Goal: Task Accomplishment & Management: Use online tool/utility

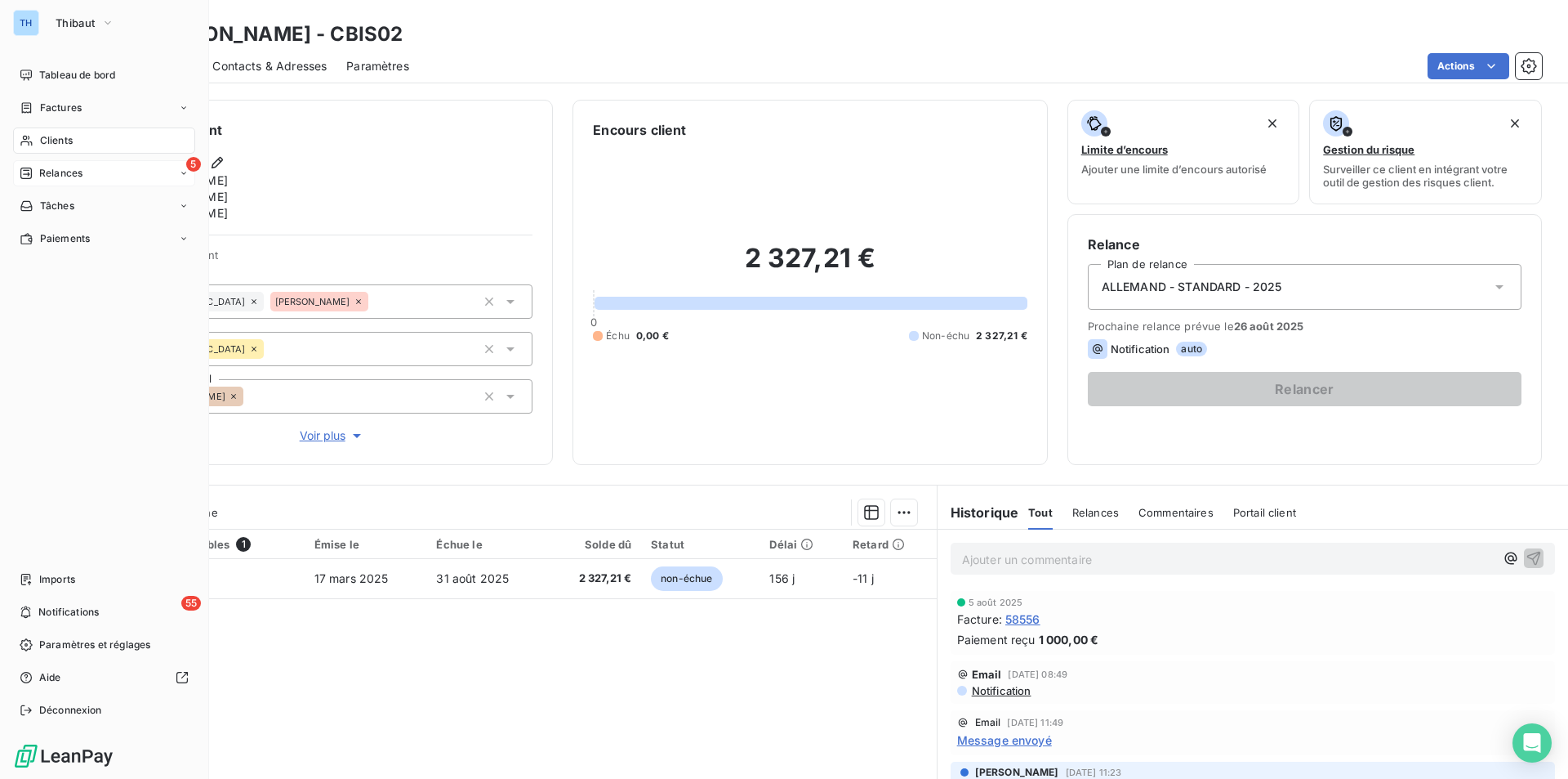
click at [74, 167] on span "Relances" at bounding box center [61, 173] width 43 height 15
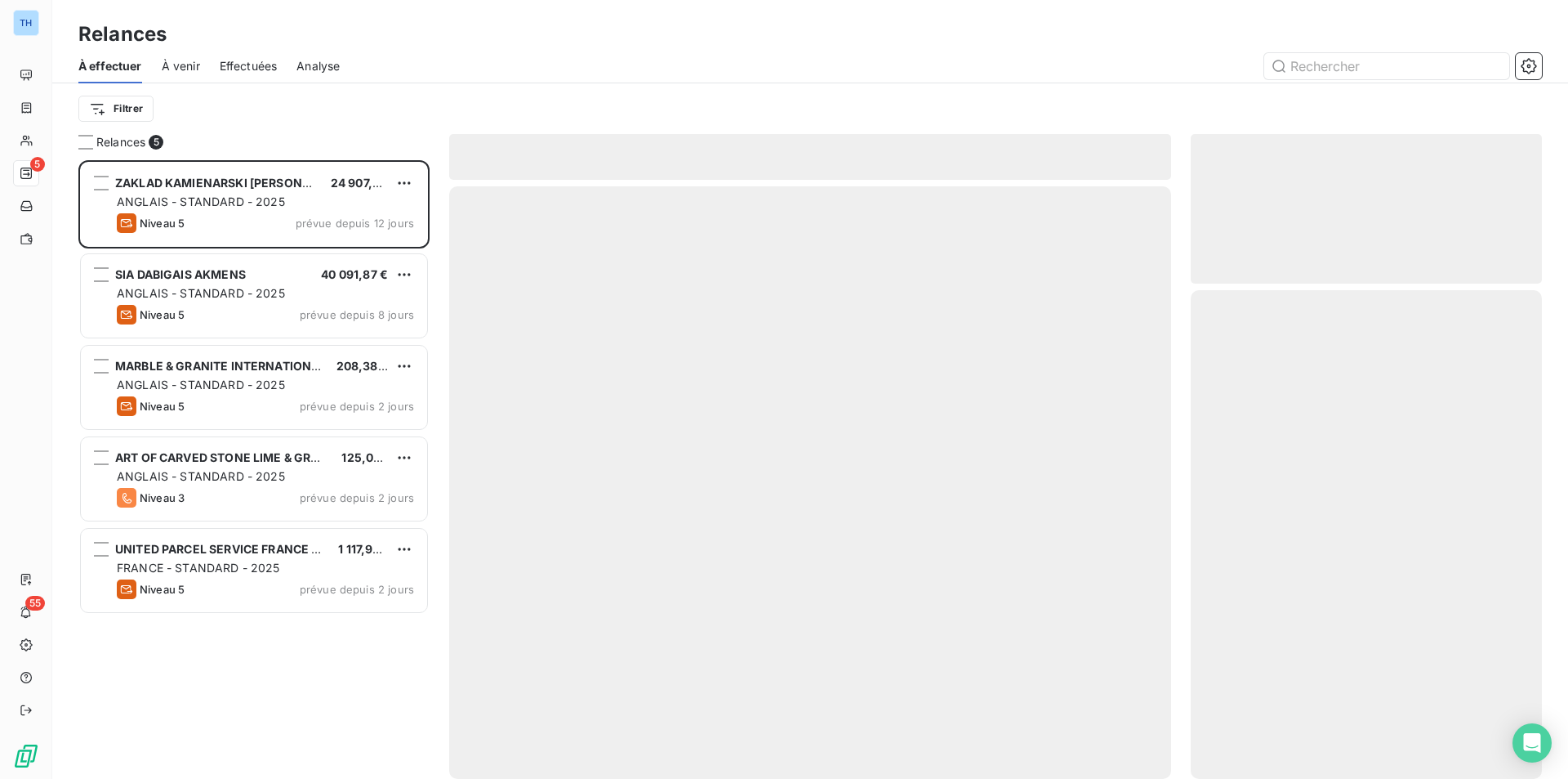
scroll to position [607, 339]
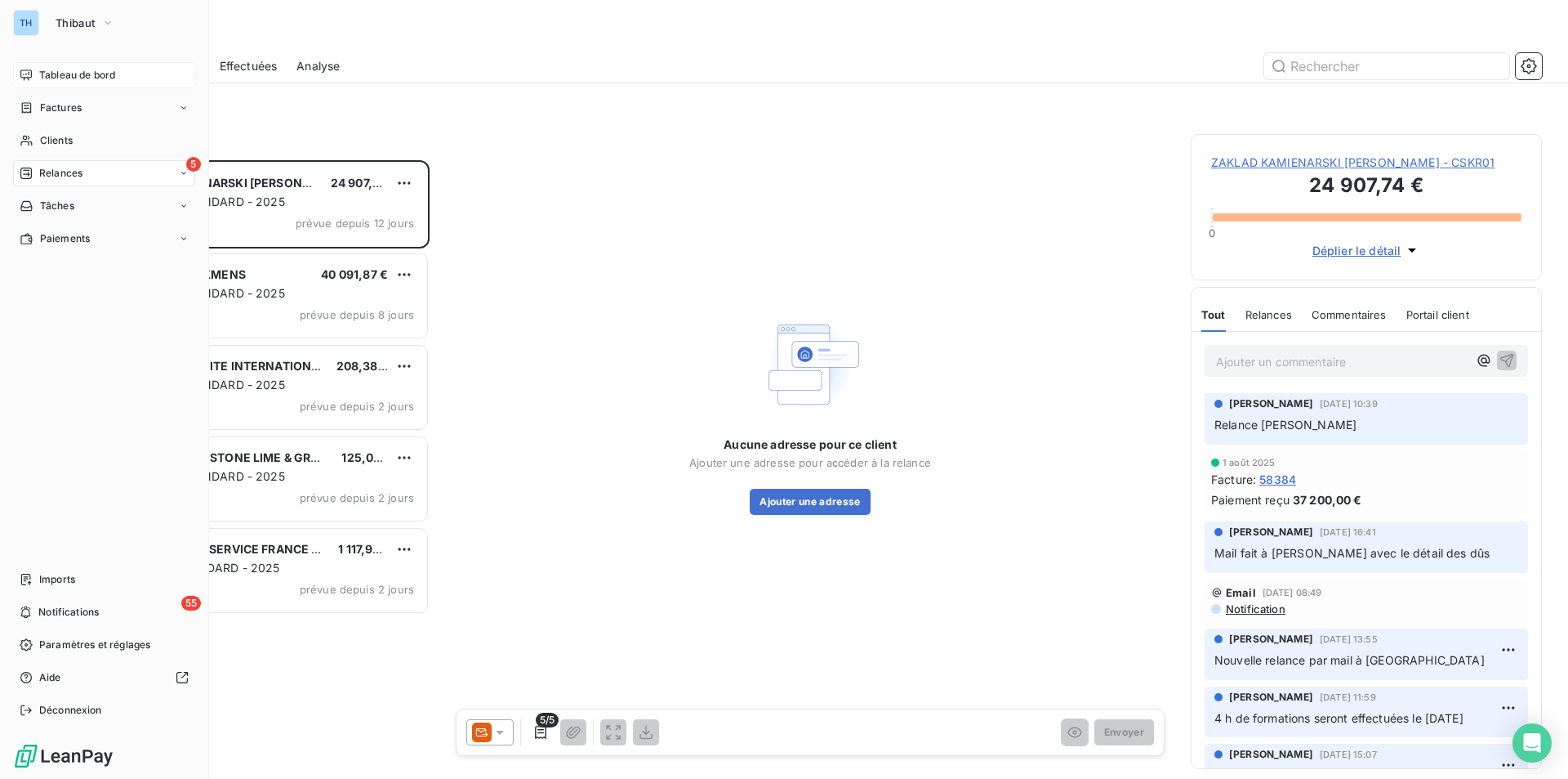
click at [51, 76] on span "Tableau de bord" at bounding box center [77, 75] width 76 height 15
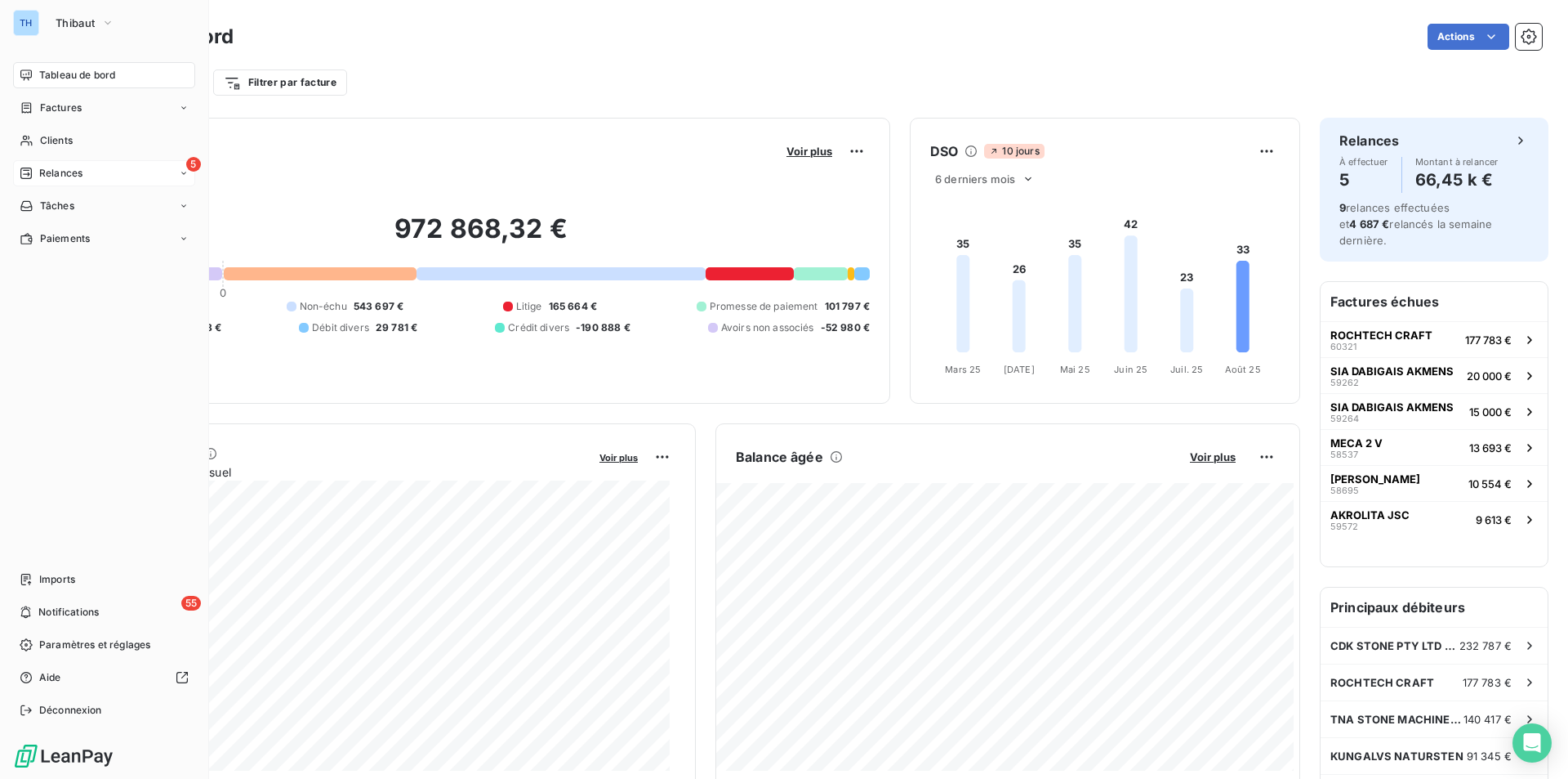
drag, startPoint x: 60, startPoint y: 140, endPoint x: 202, endPoint y: 189, distance: 150.2
click at [60, 140] on span "Clients" at bounding box center [56, 141] width 33 height 15
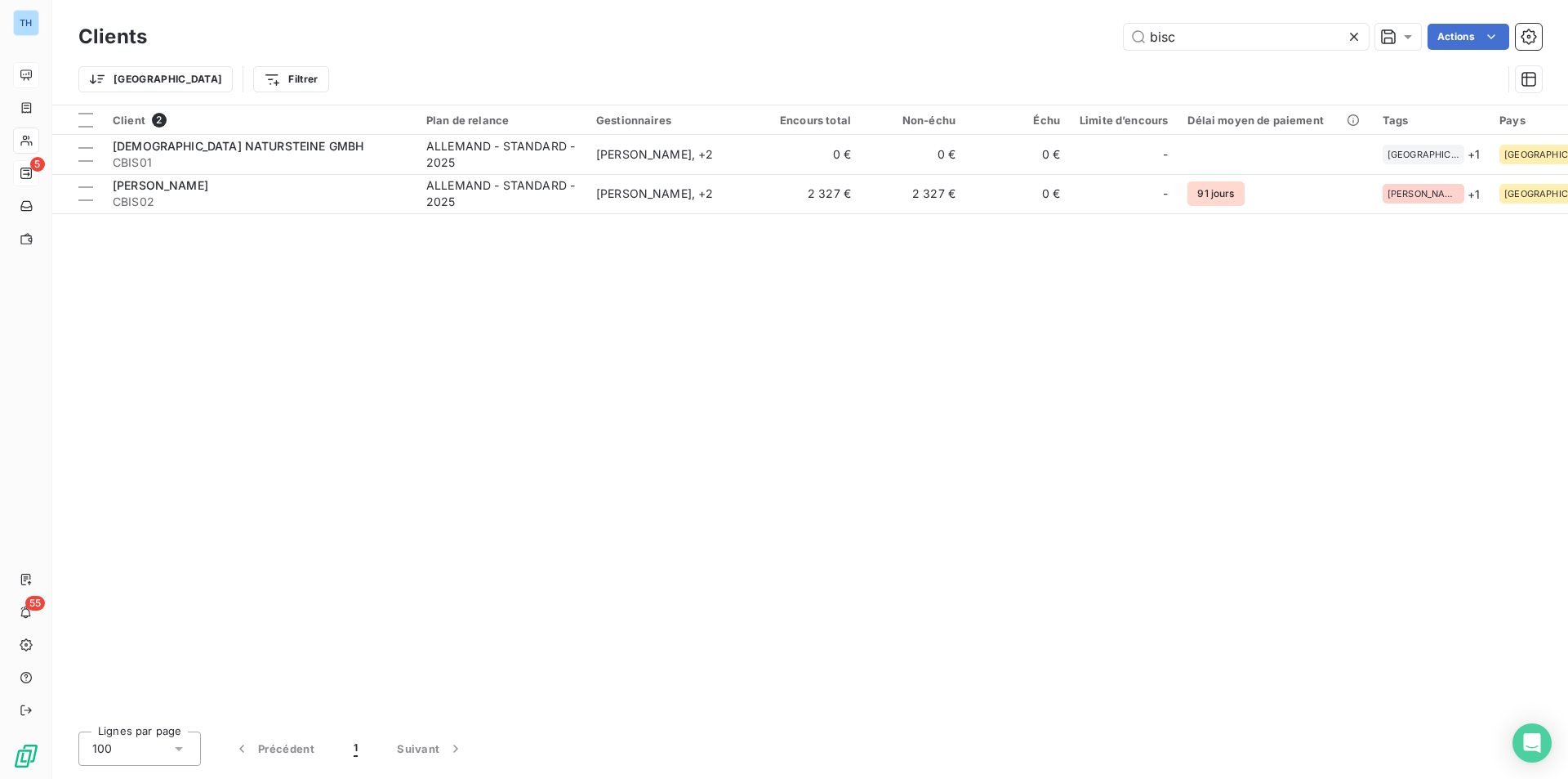
click at [1356, 34] on icon at bounding box center [1354, 37] width 8 height 8
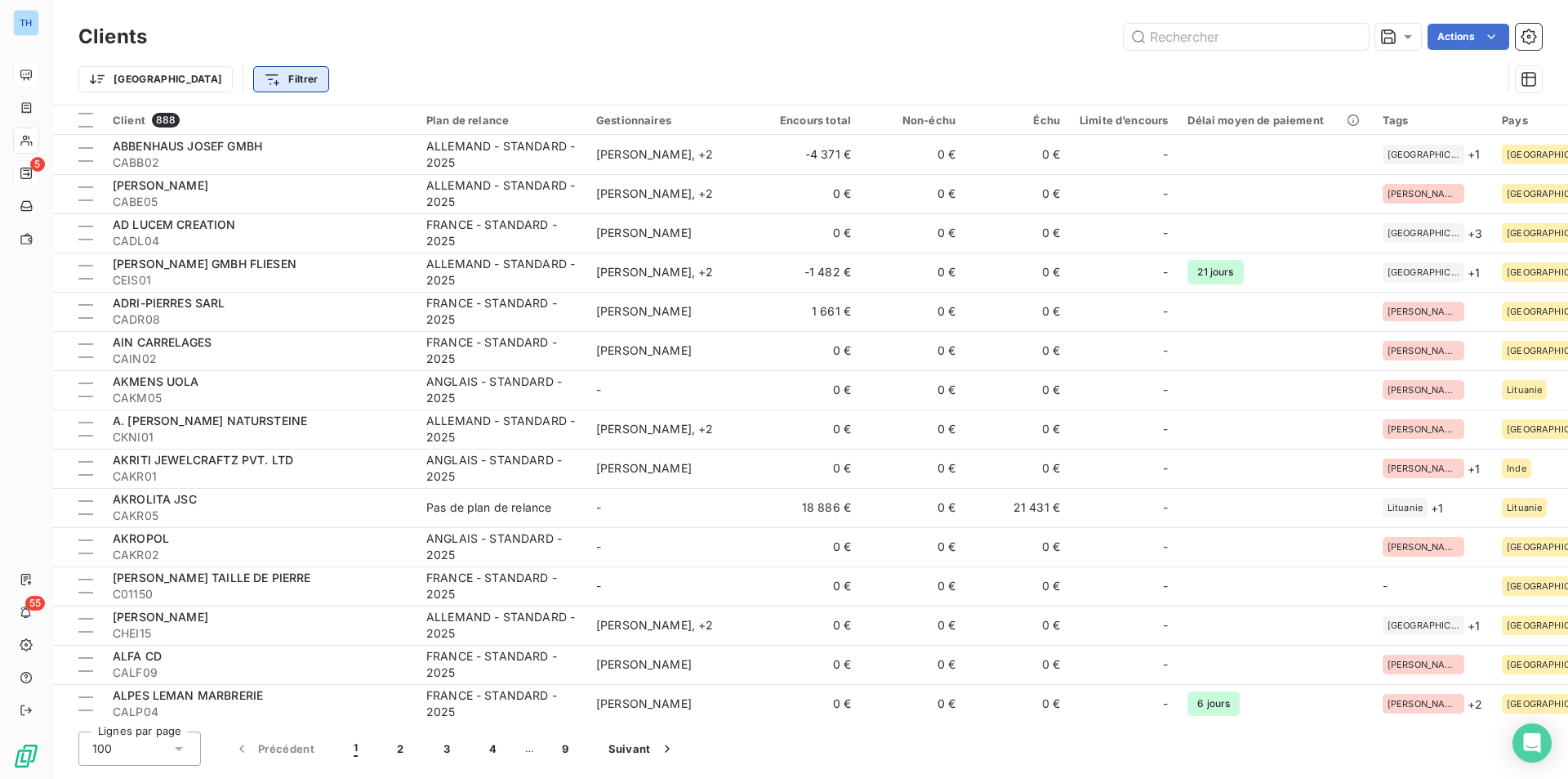
click at [203, 74] on html "TH 5 55 Clients Actions Trier Filtrer Client 888 Plan de relance Gestionnaires …" at bounding box center [784, 389] width 1568 height 779
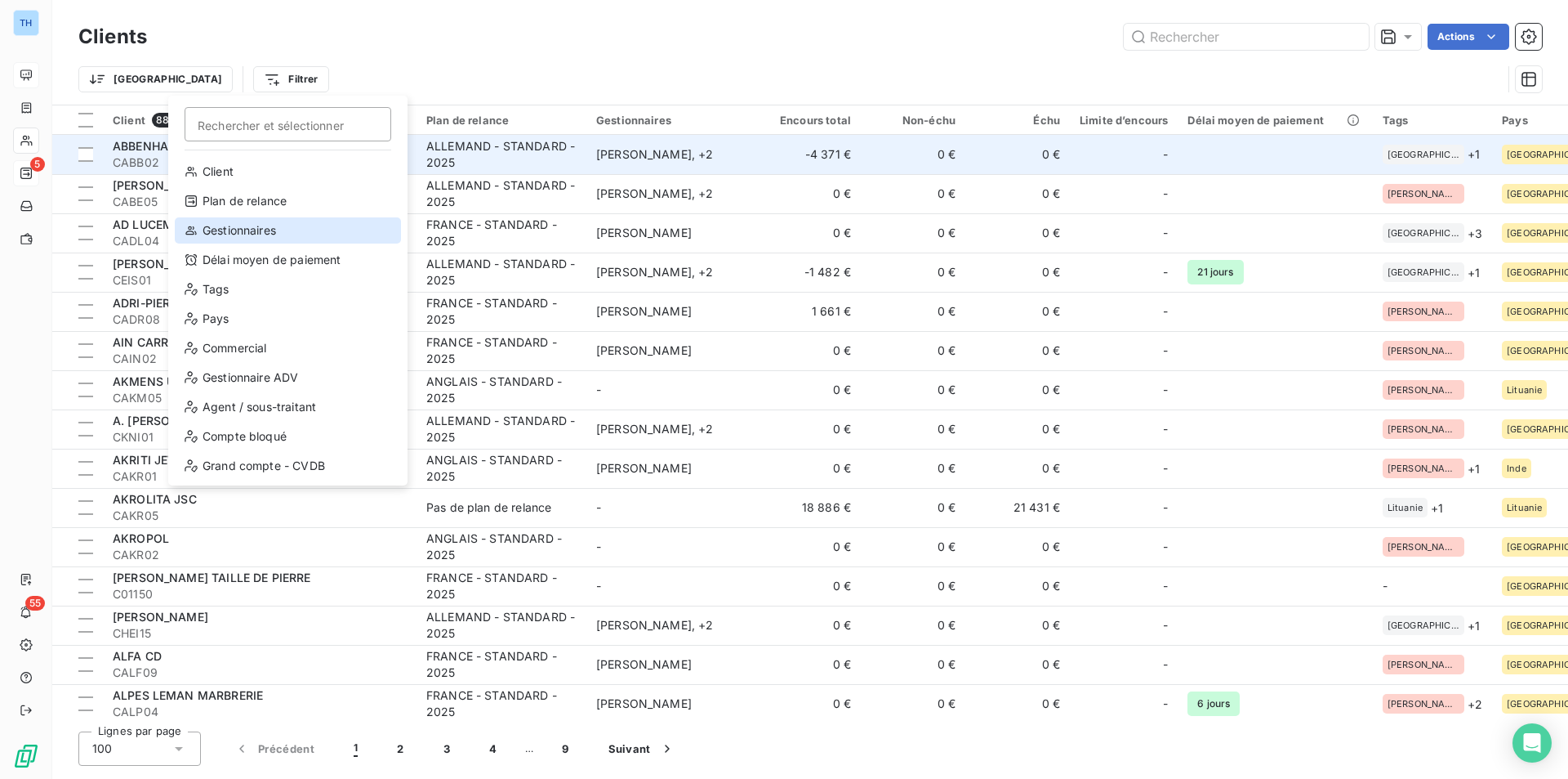
drag, startPoint x: 244, startPoint y: 228, endPoint x: 347, endPoint y: 143, distance: 133.5
click at [244, 228] on div "Gestionnaires" at bounding box center [288, 230] width 227 height 26
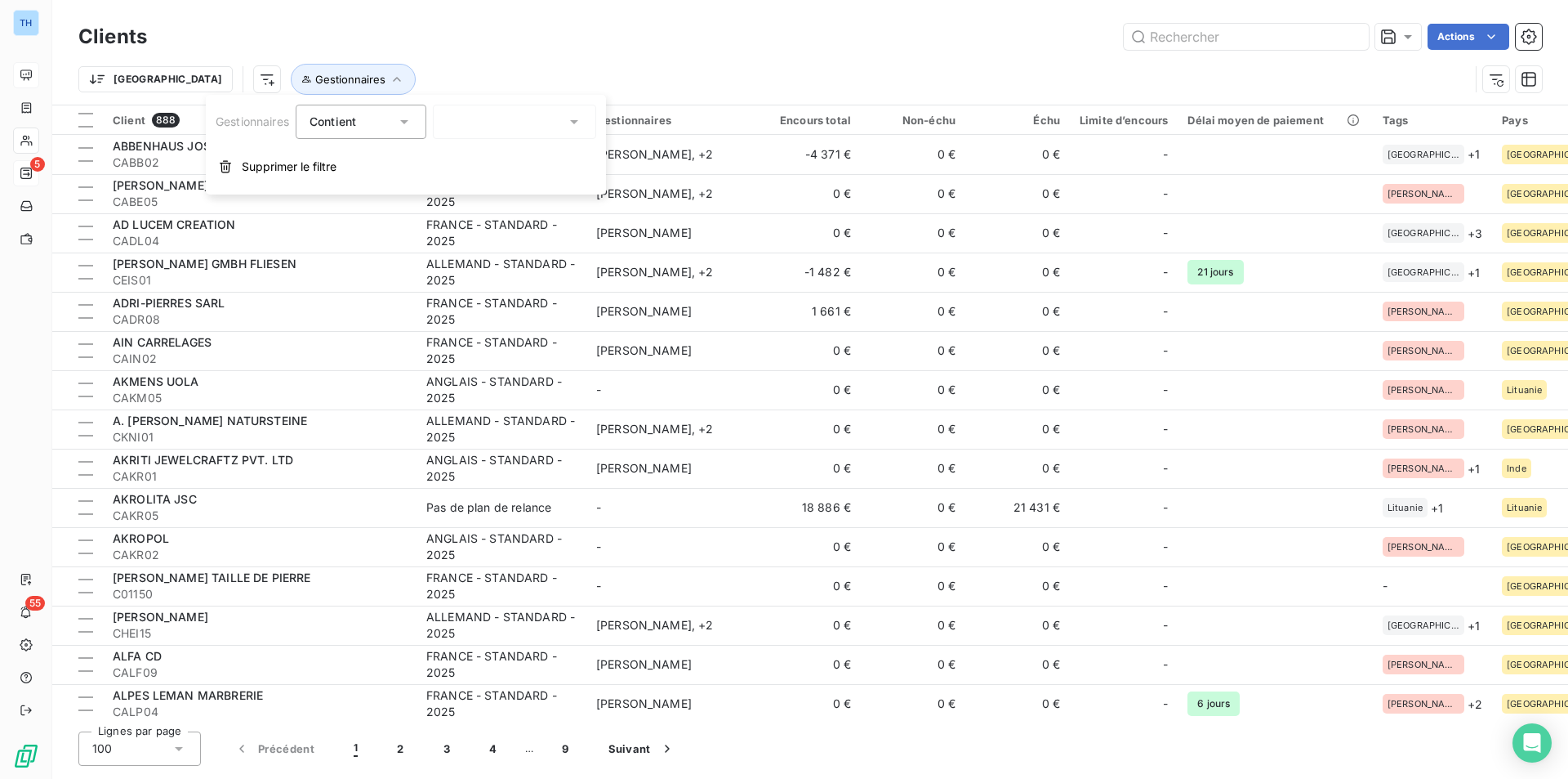
click at [492, 120] on div at bounding box center [514, 121] width 163 height 34
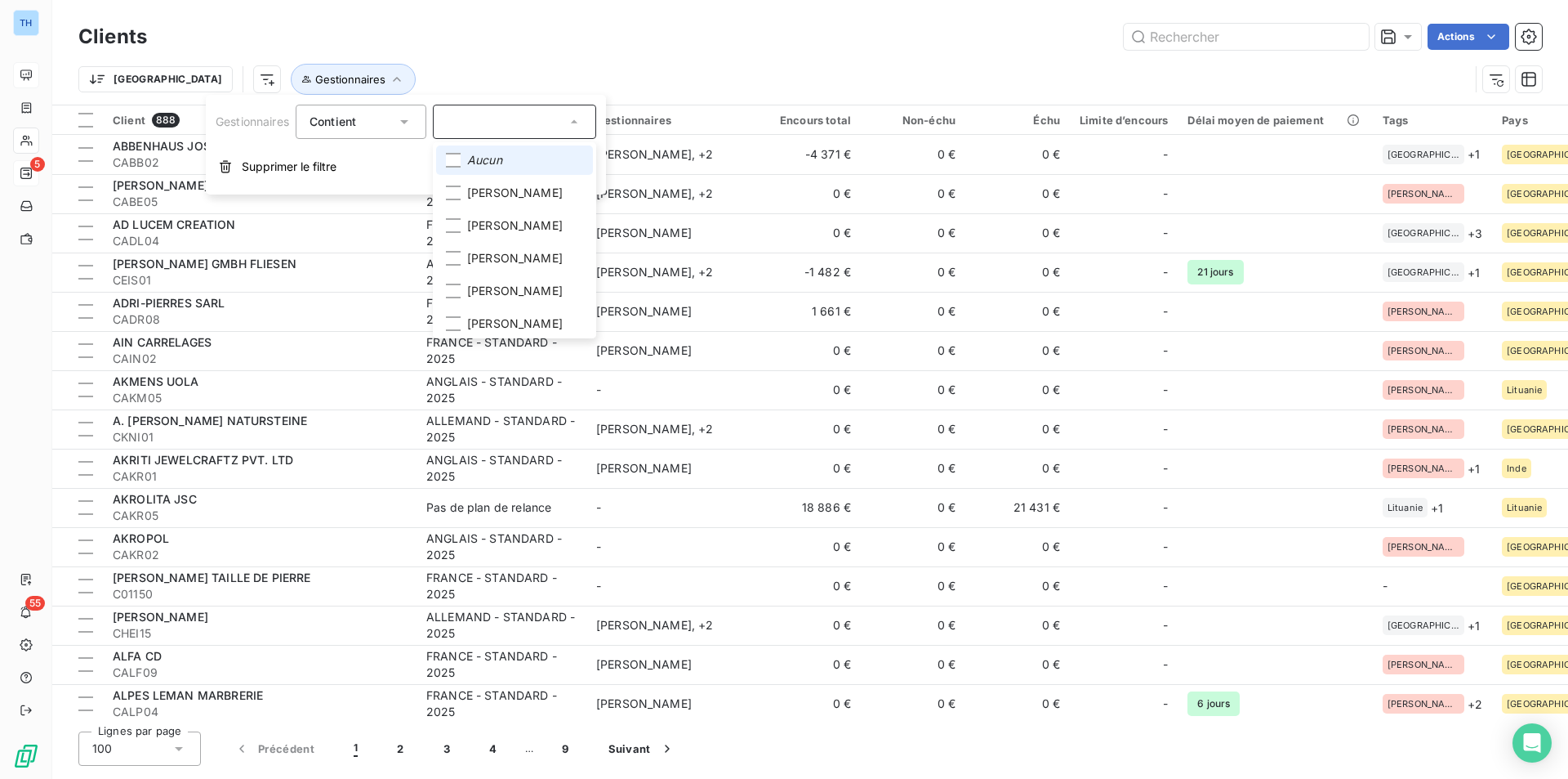
click at [493, 159] on span "Aucun" at bounding box center [485, 161] width 35 height 17
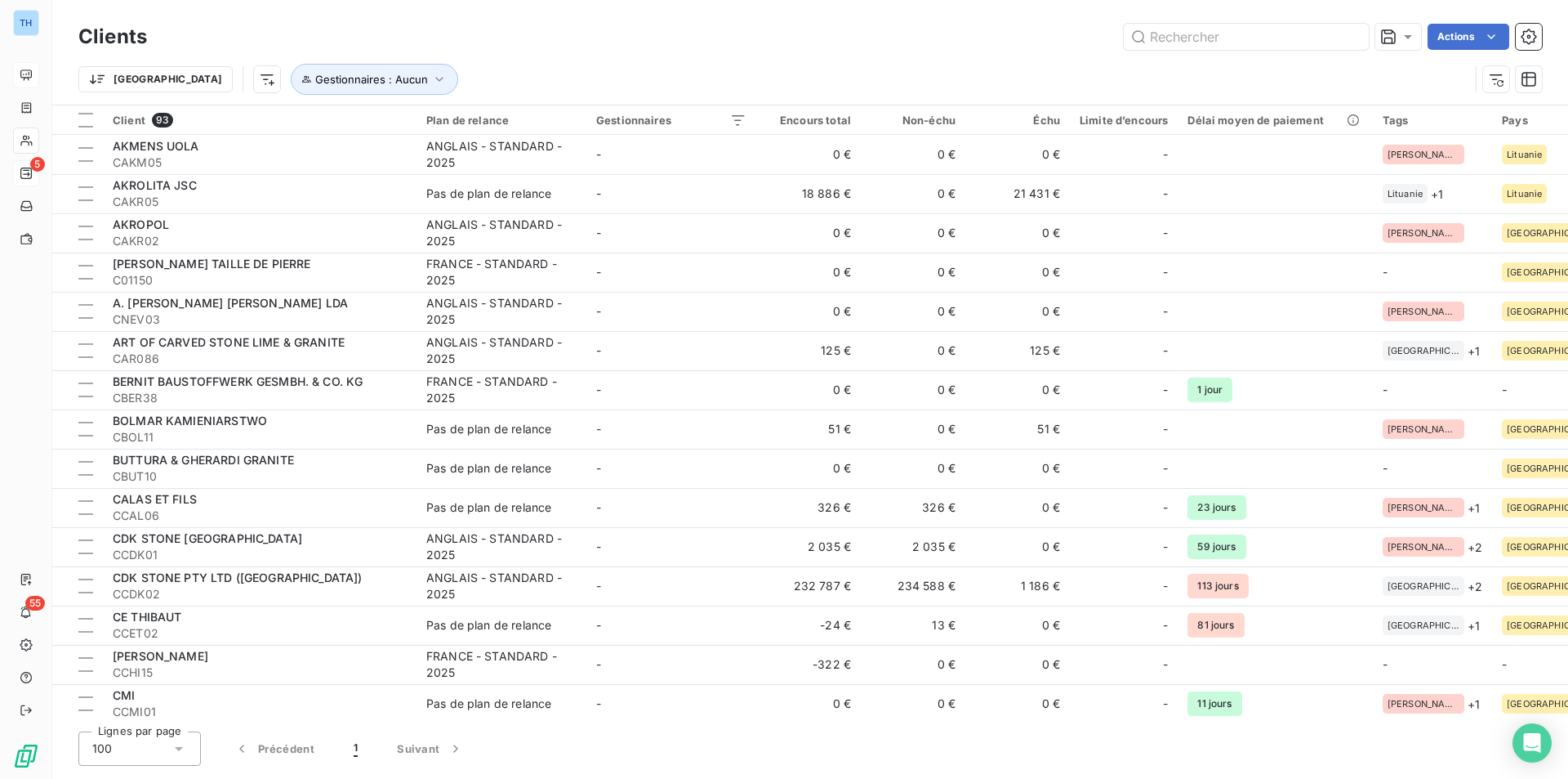
click at [699, 14] on div "Clients Actions Trier Gestionnaires : Aucun" at bounding box center [810, 52] width 1516 height 105
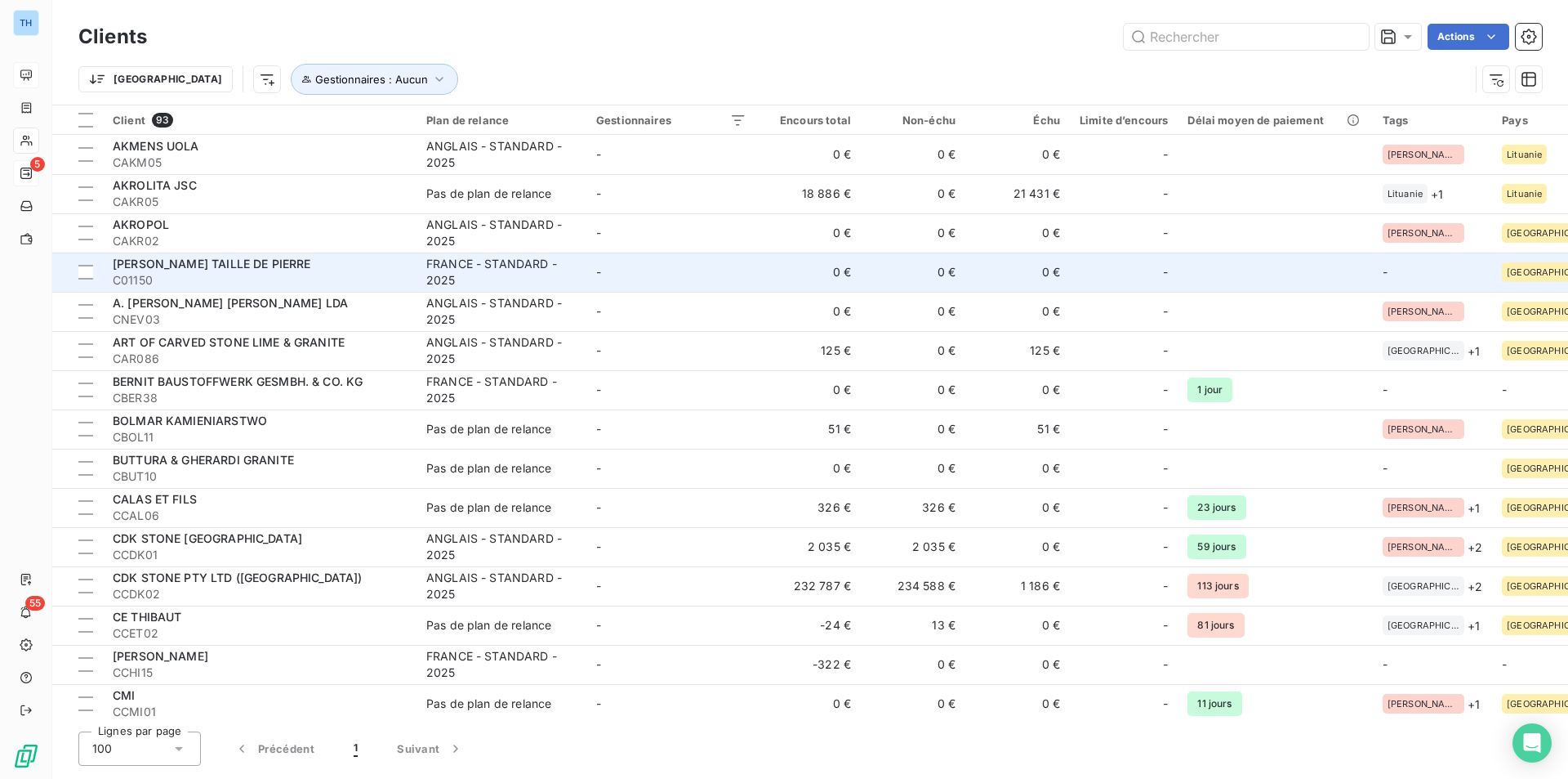
click at [726, 274] on td "-" at bounding box center [671, 272] width 170 height 39
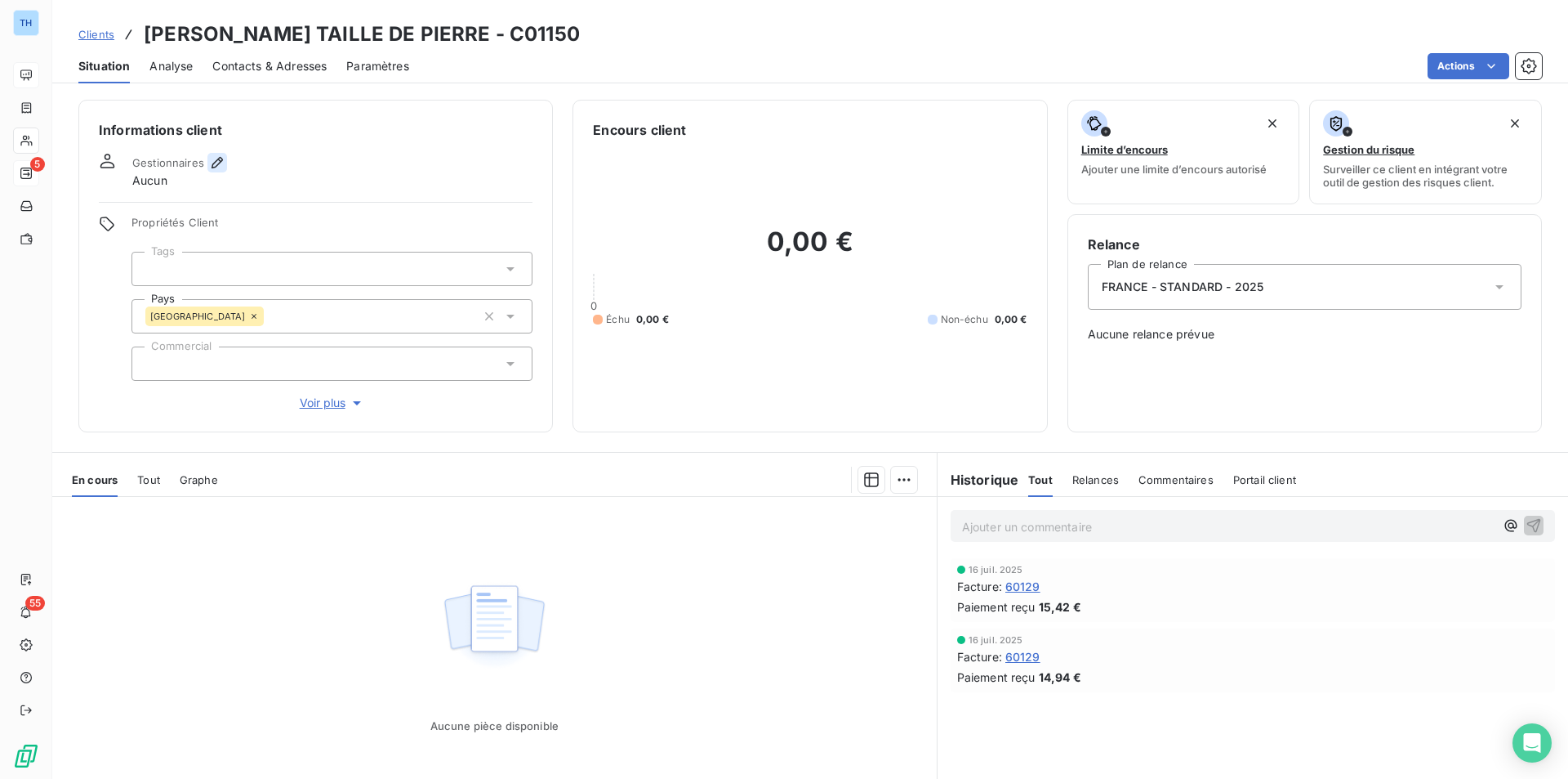
click at [213, 167] on icon "button" at bounding box center [217, 163] width 12 height 12
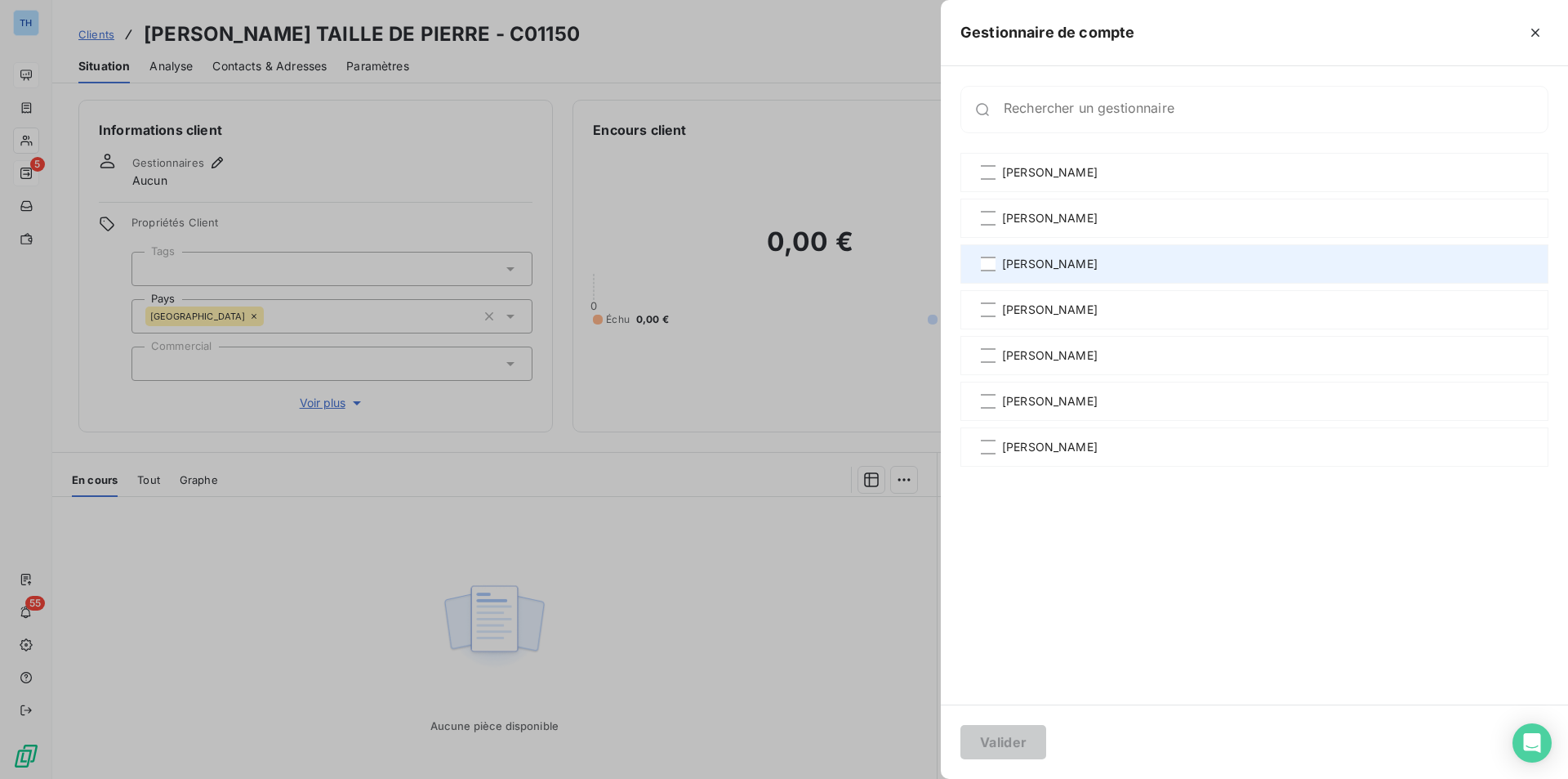
click at [1074, 258] on span "[PERSON_NAME]" at bounding box center [1050, 264] width 95 height 17
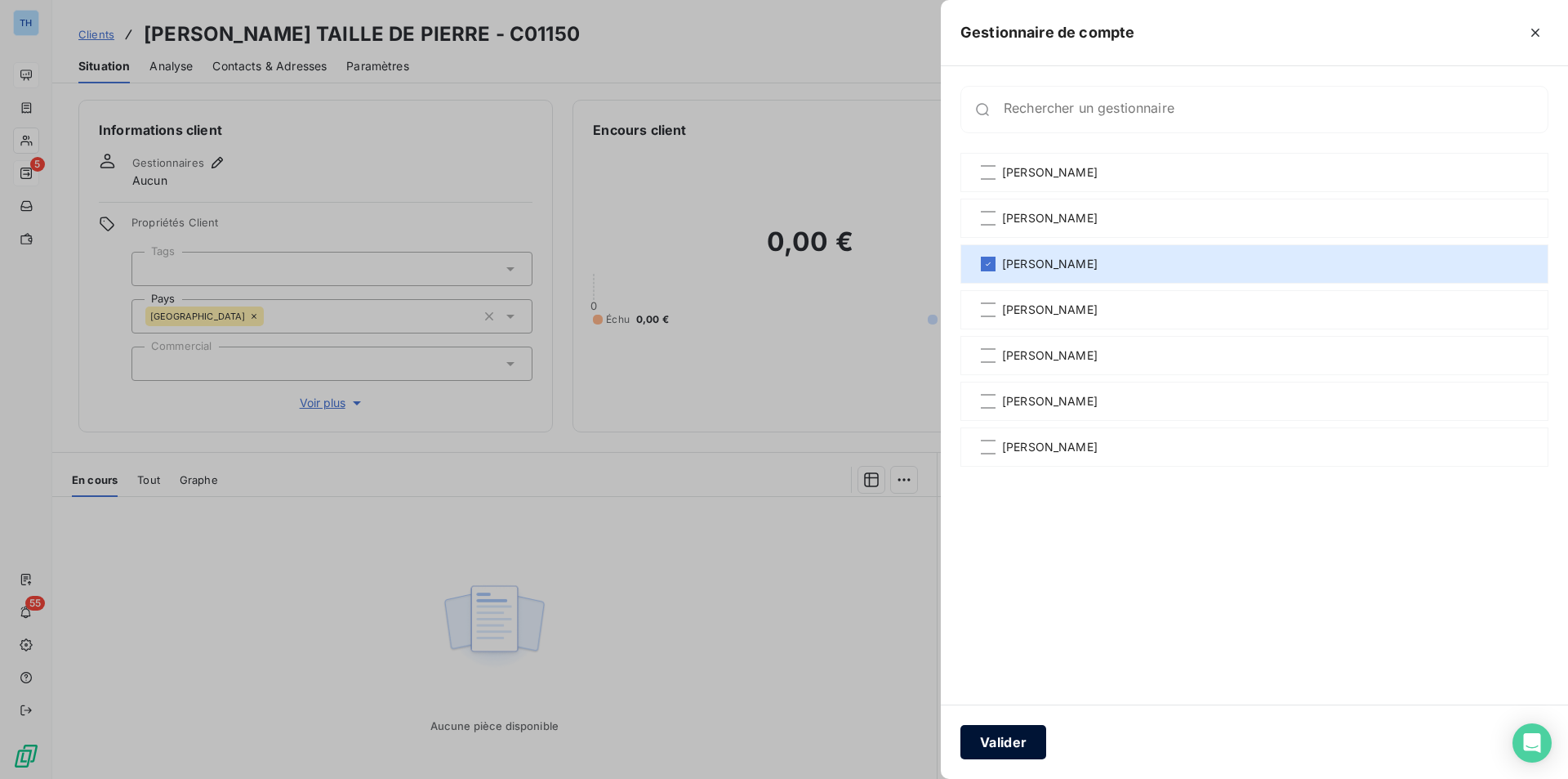
click at [994, 739] on button "Valider" at bounding box center [1003, 741] width 86 height 34
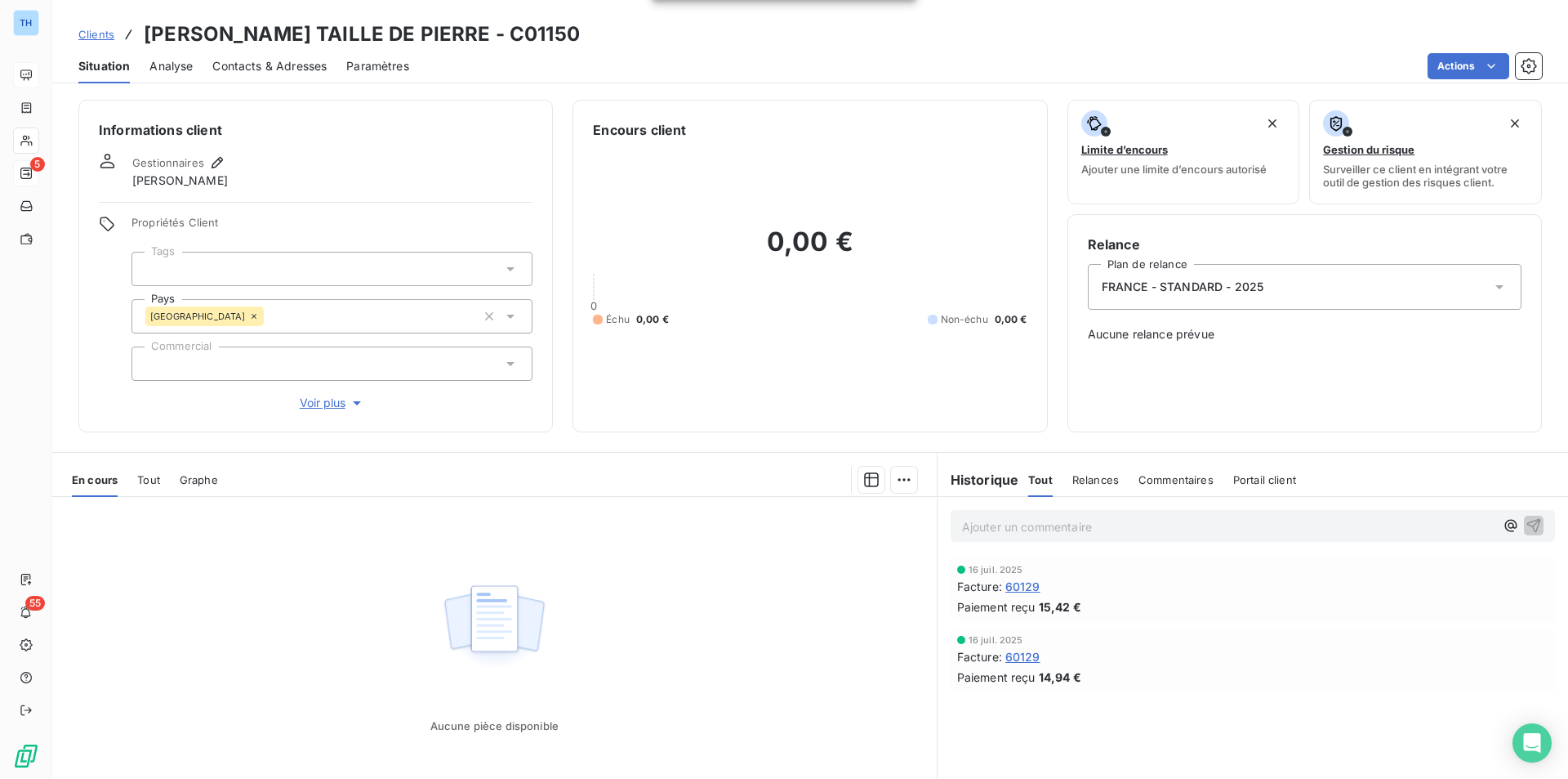
click at [322, 400] on span "Voir plus" at bounding box center [332, 403] width 65 height 17
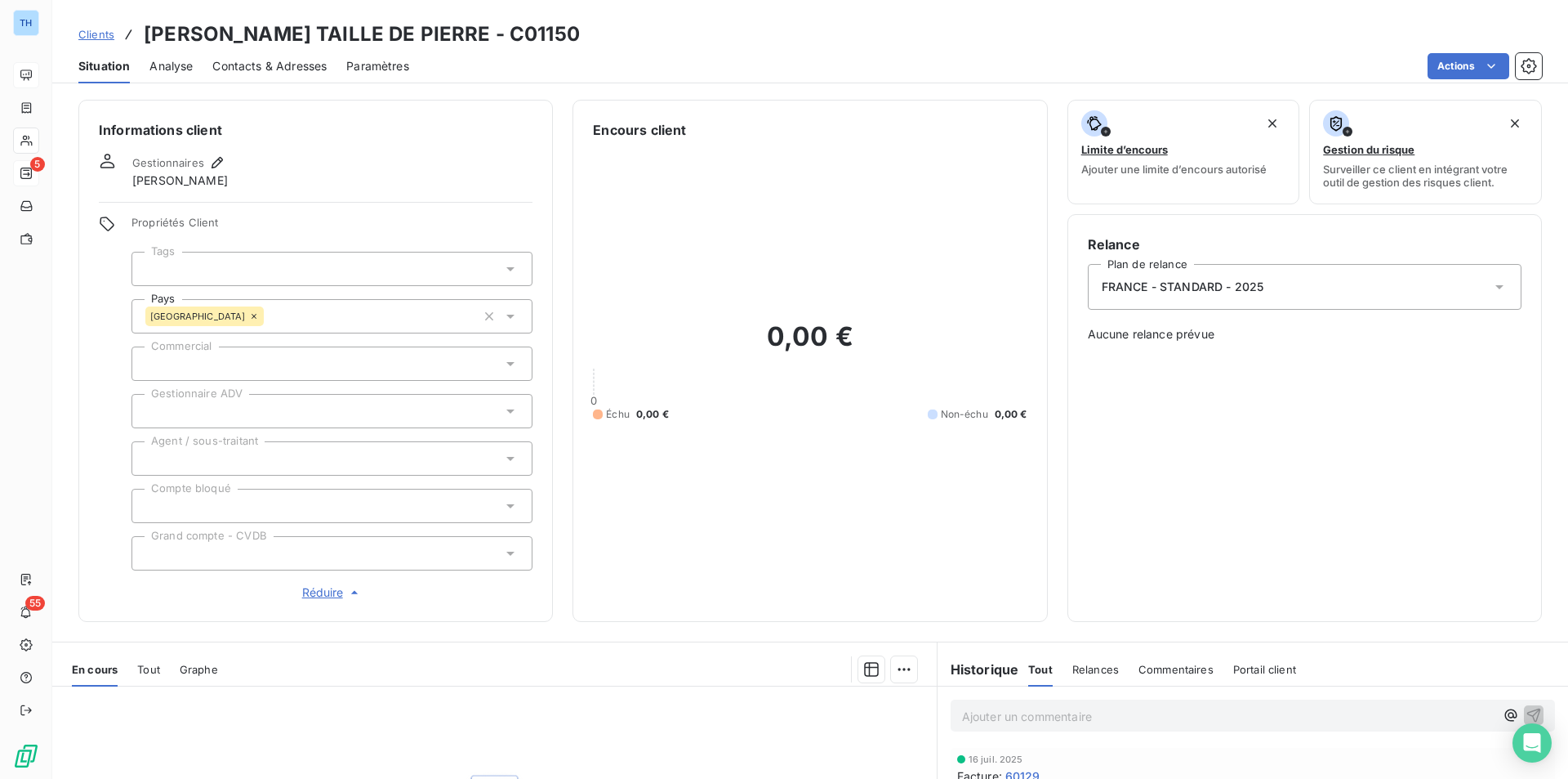
click at [508, 406] on icon at bounding box center [511, 411] width 17 height 17
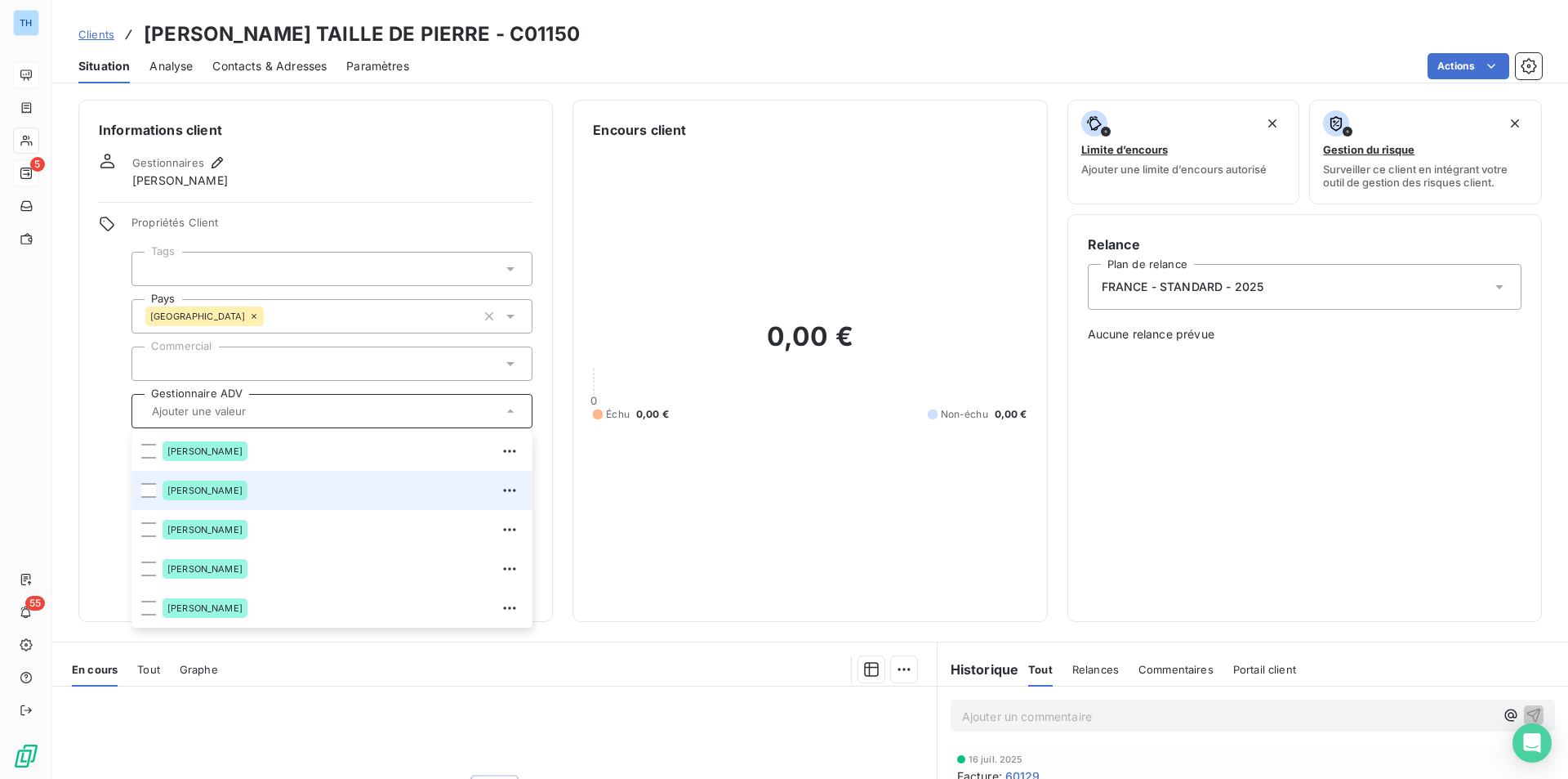
click at [213, 488] on span "[PERSON_NAME]" at bounding box center [205, 490] width 75 height 10
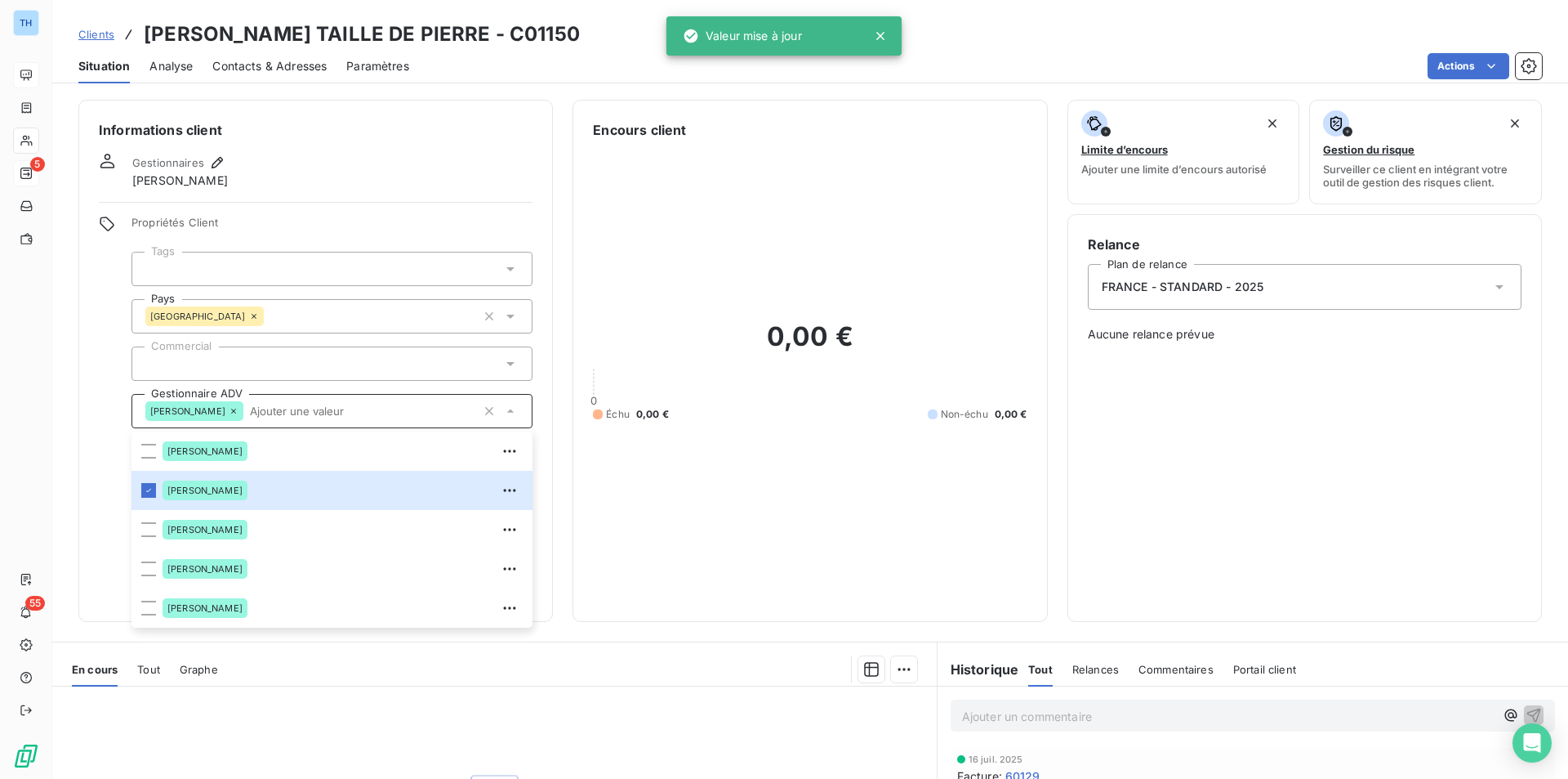
click at [93, 456] on div "Informations client Gestionnaires [PERSON_NAME] Propriétés Client Tags Pays [GE…" at bounding box center [315, 361] width 474 height 522
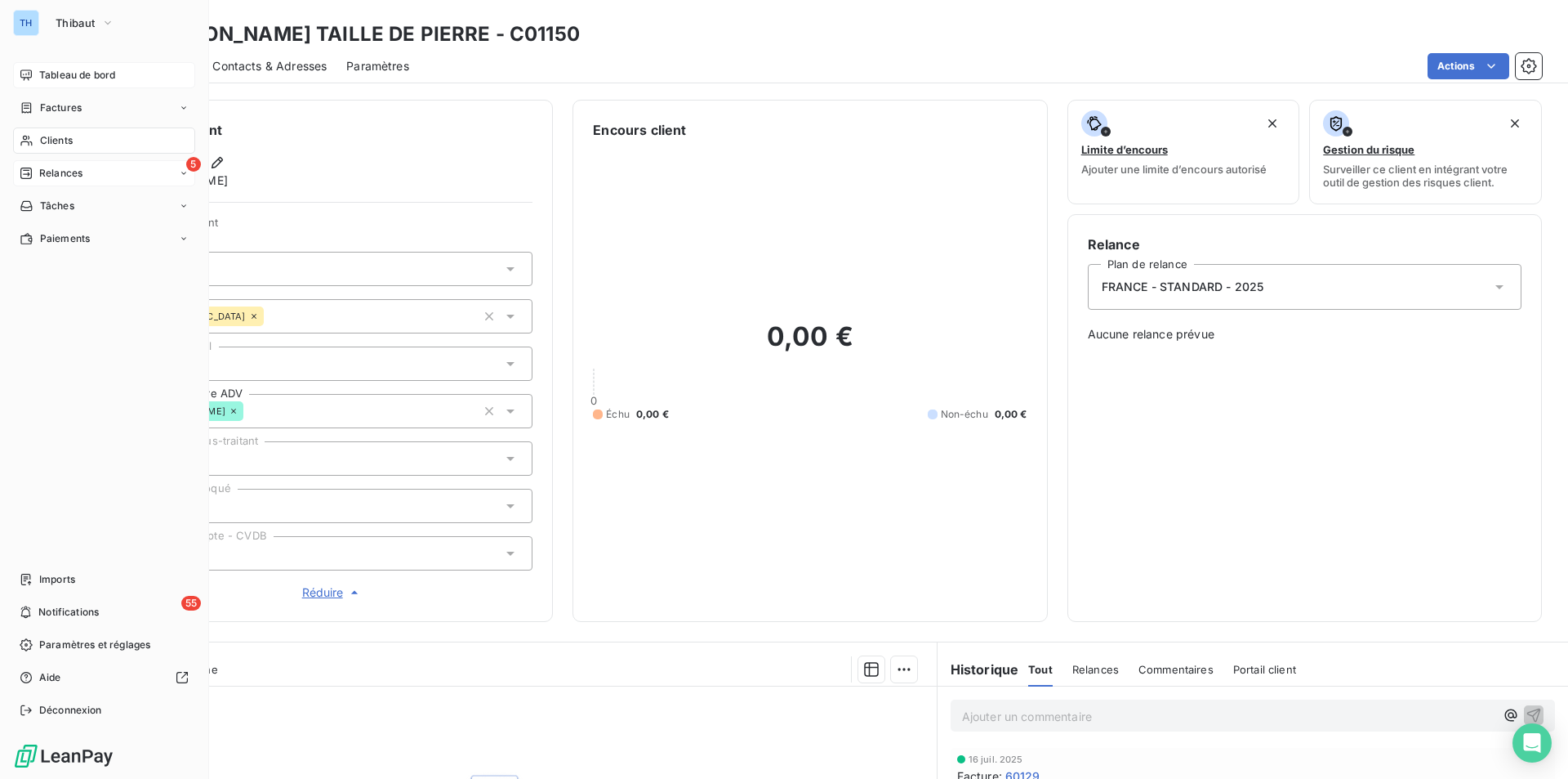
click at [54, 143] on span "Clients" at bounding box center [56, 141] width 33 height 15
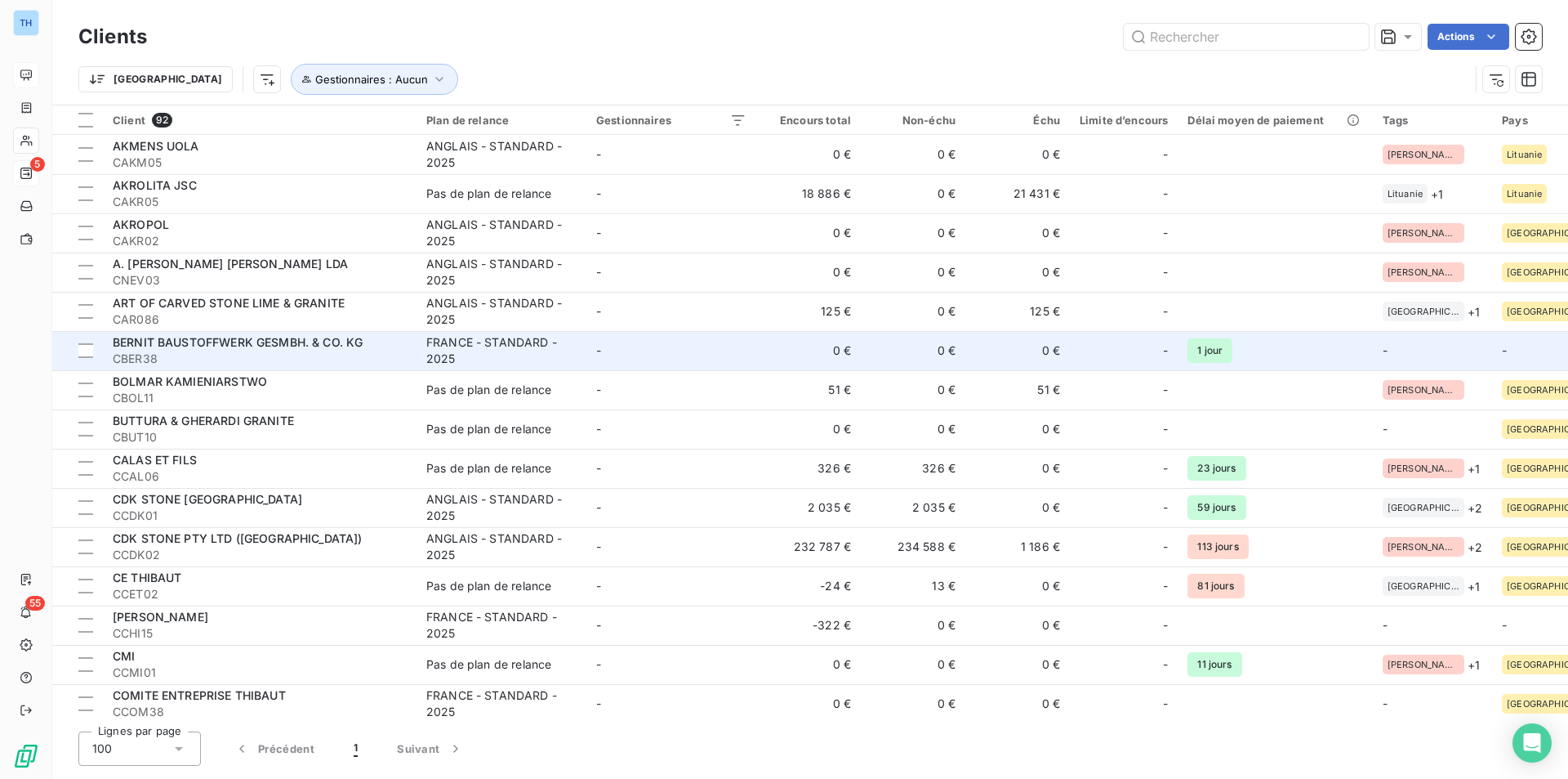
click at [674, 352] on td "-" at bounding box center [671, 351] width 170 height 39
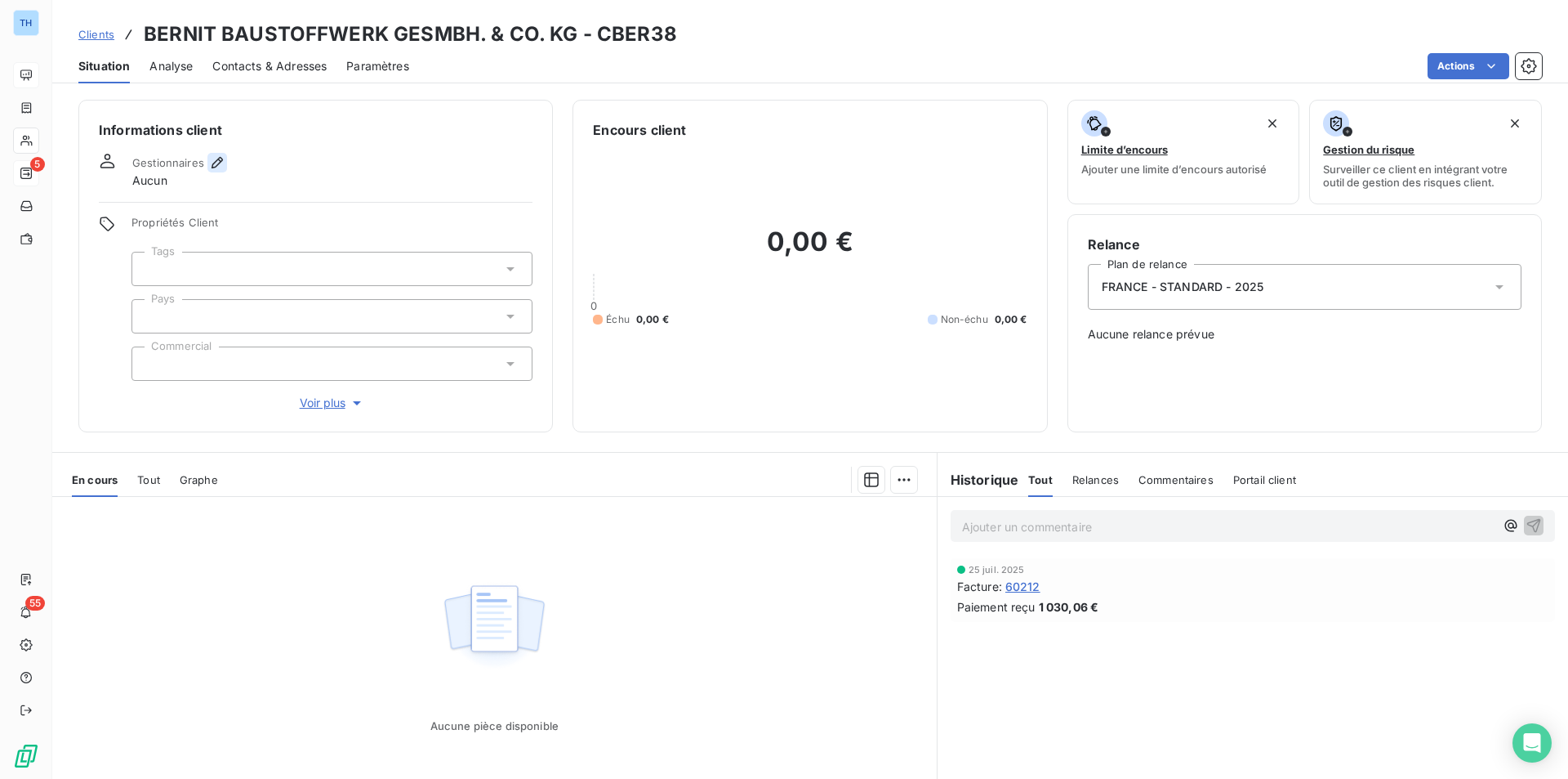
click at [222, 160] on icon "button" at bounding box center [217, 163] width 17 height 17
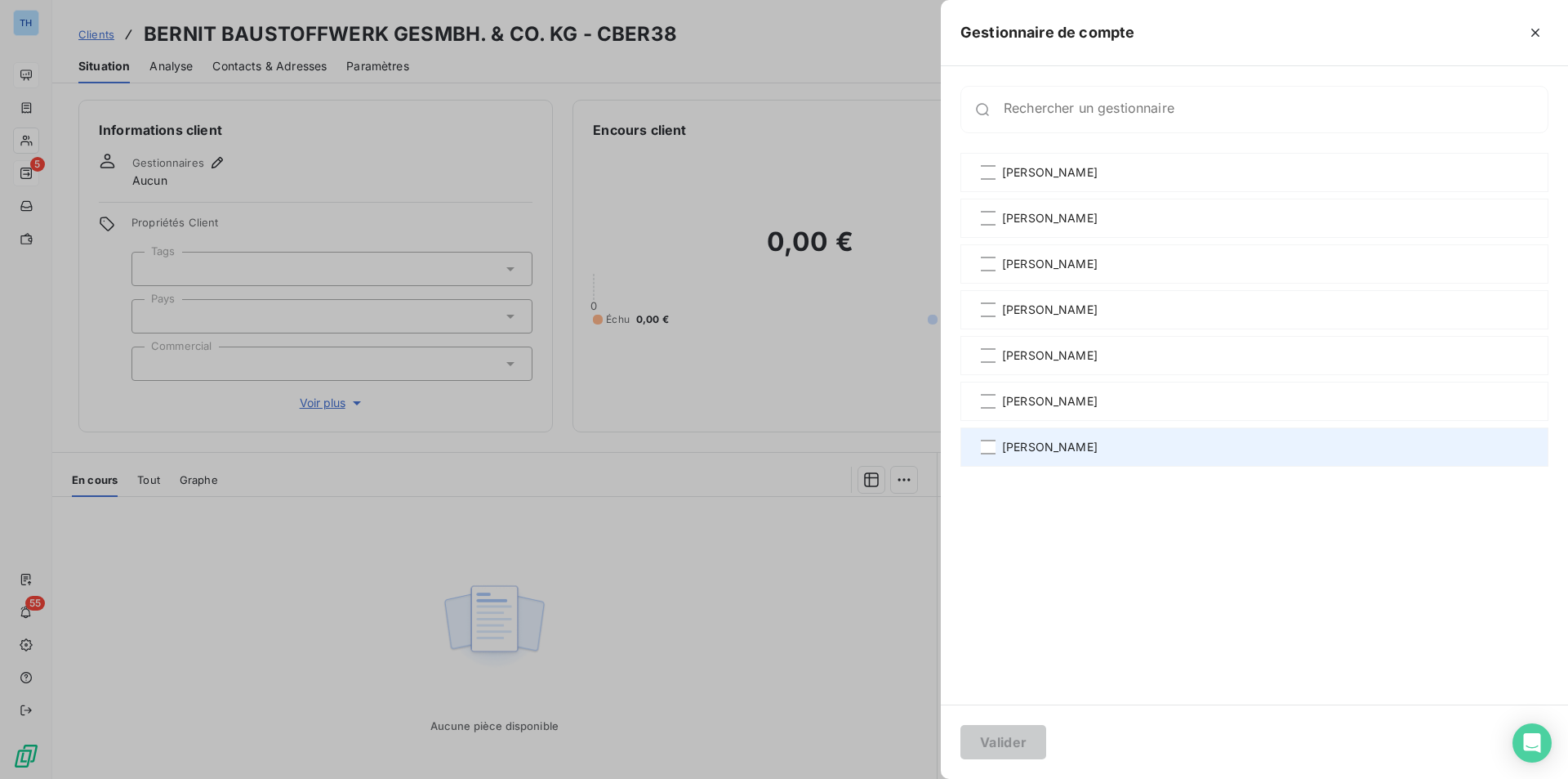
click at [1040, 443] on span "[PERSON_NAME]" at bounding box center [1050, 447] width 95 height 17
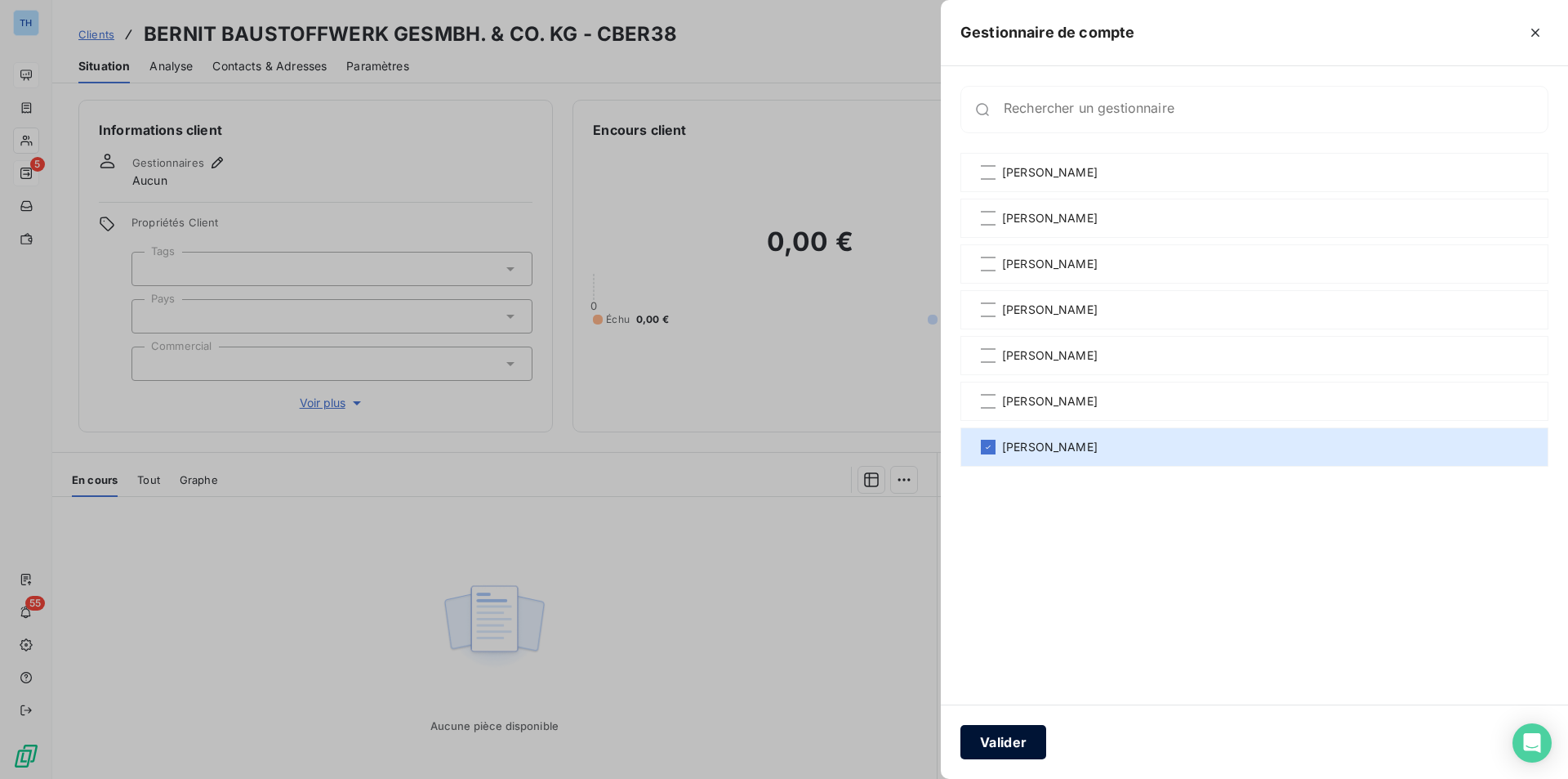
click at [1017, 746] on button "Valider" at bounding box center [1003, 741] width 86 height 34
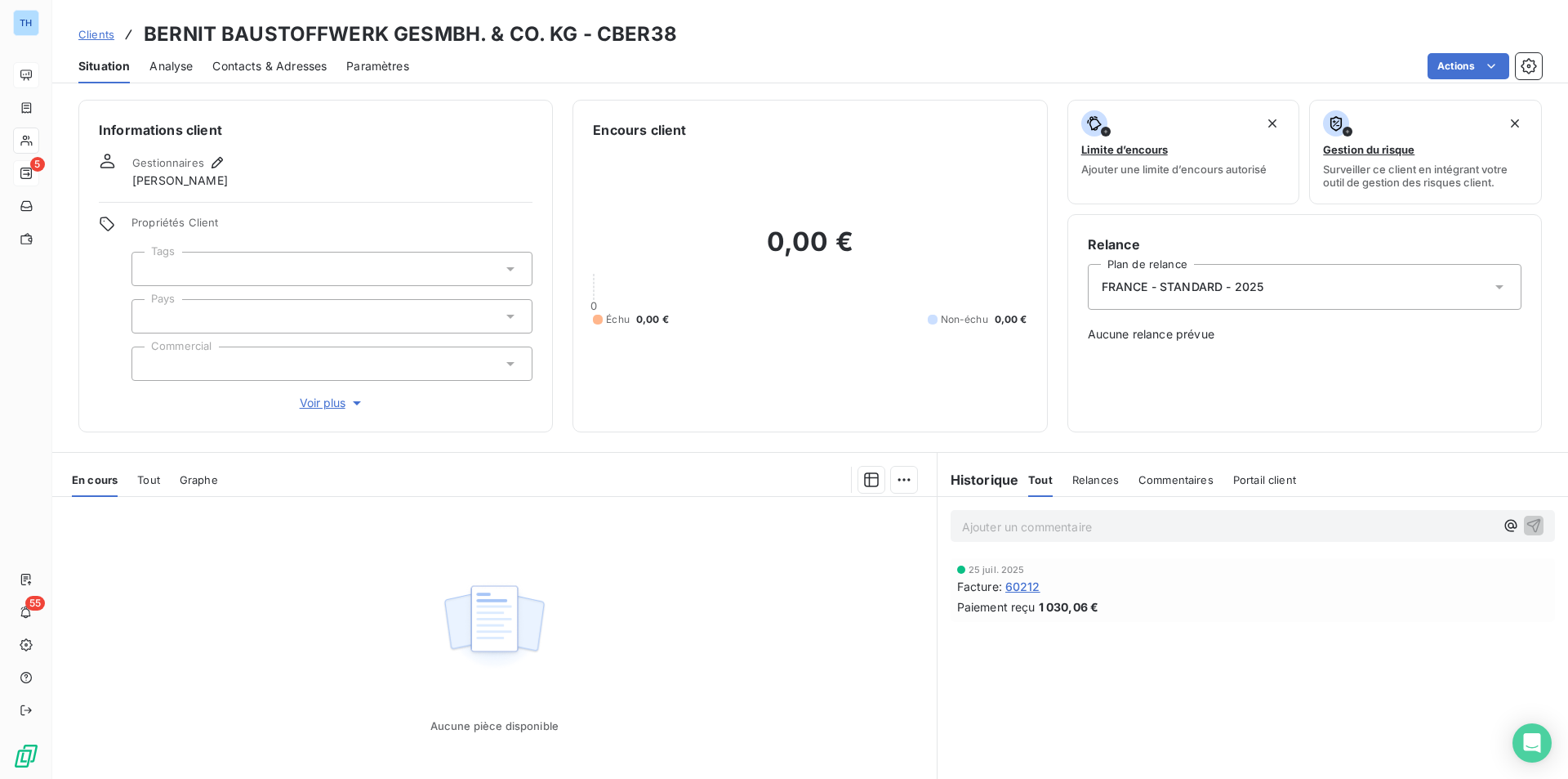
click at [524, 314] on div at bounding box center [331, 315] width 401 height 34
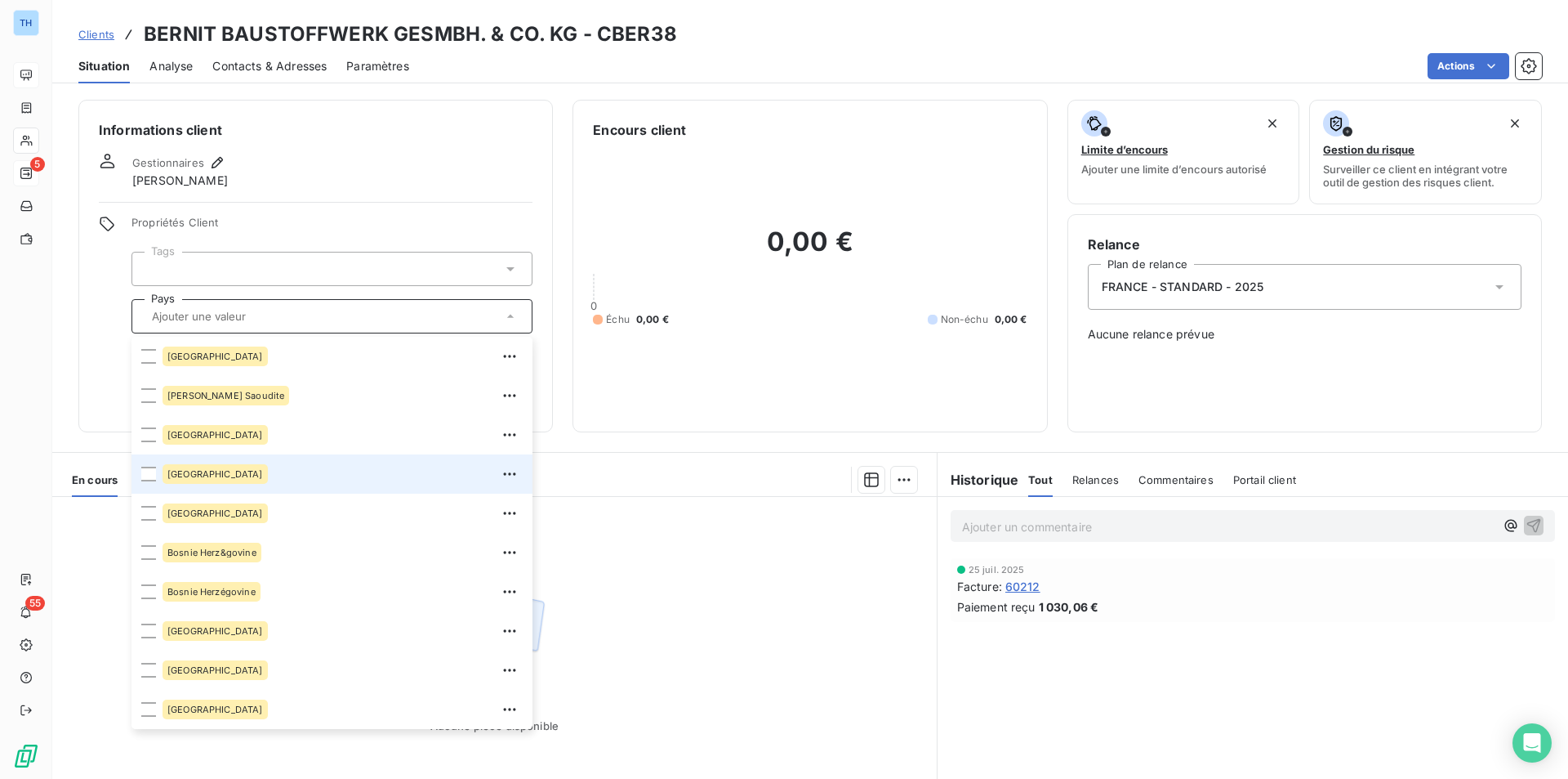
click at [185, 477] on span "[GEOGRAPHIC_DATA]" at bounding box center [215, 474] width 95 height 10
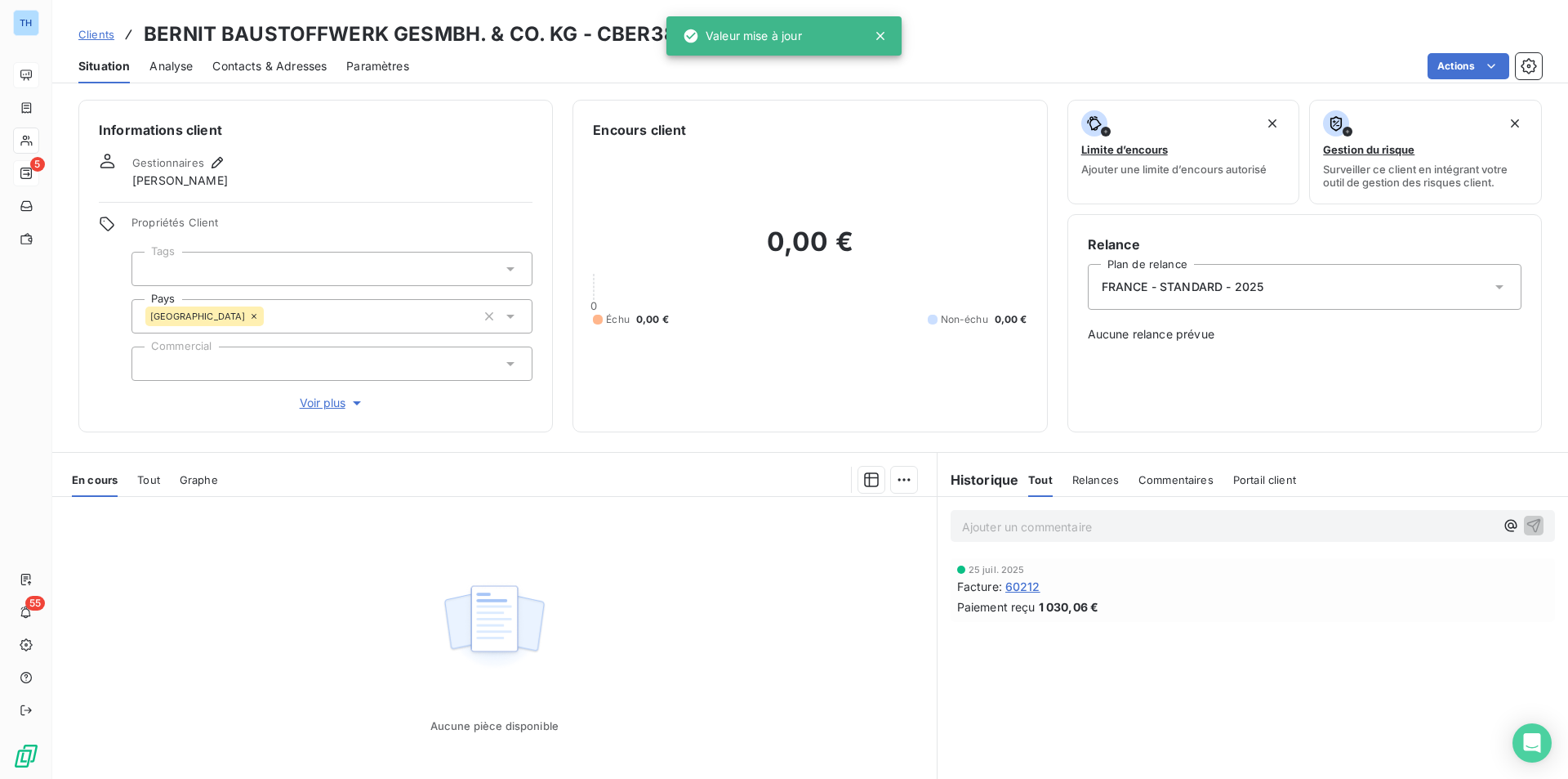
click at [89, 353] on div "Informations client Gestionnaires [PERSON_NAME] Propriétés Client Tags Pays [GE…" at bounding box center [315, 265] width 474 height 332
click at [332, 402] on span "Voir plus" at bounding box center [332, 403] width 65 height 17
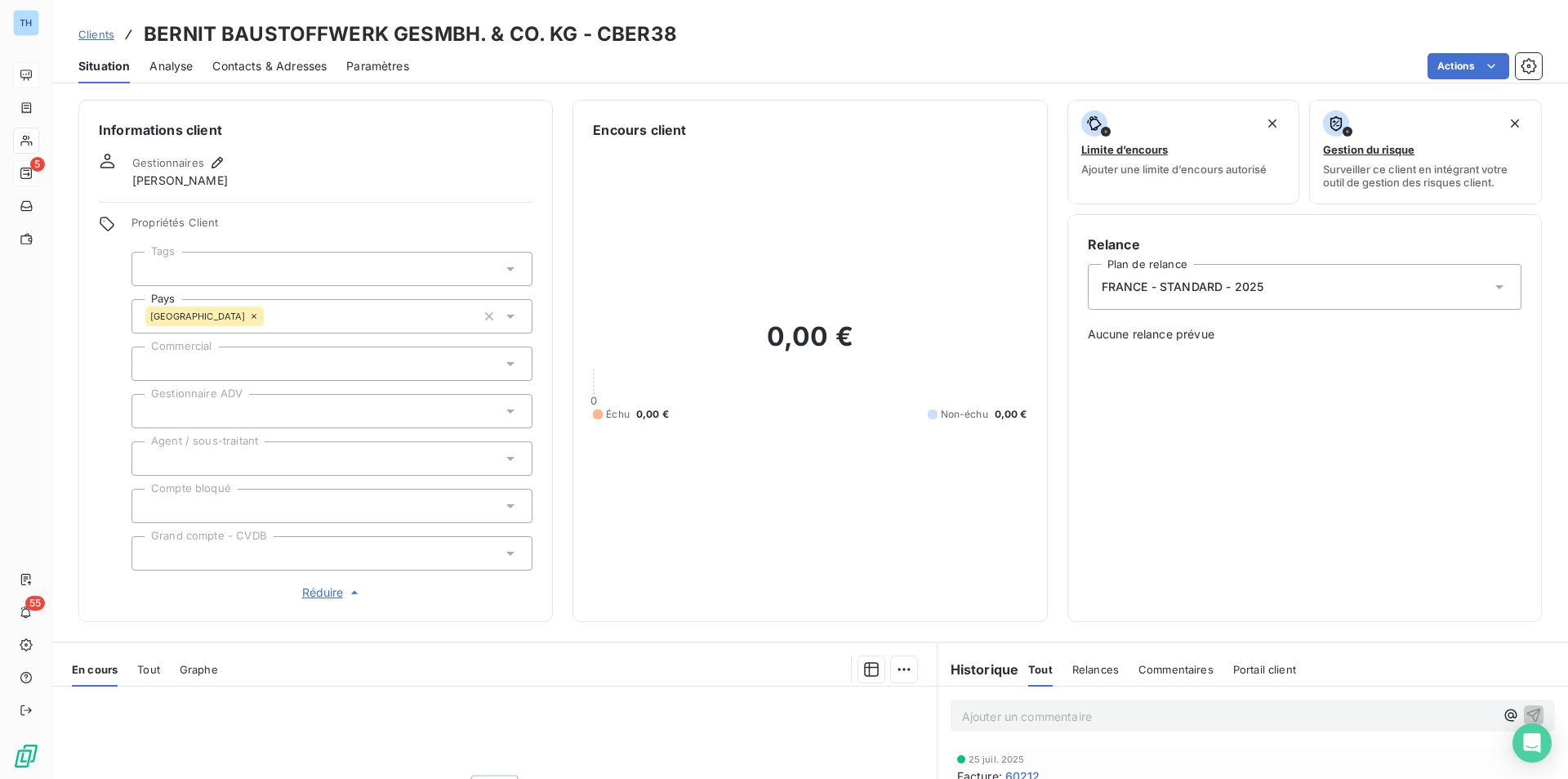
click at [236, 417] on div at bounding box center [331, 411] width 401 height 34
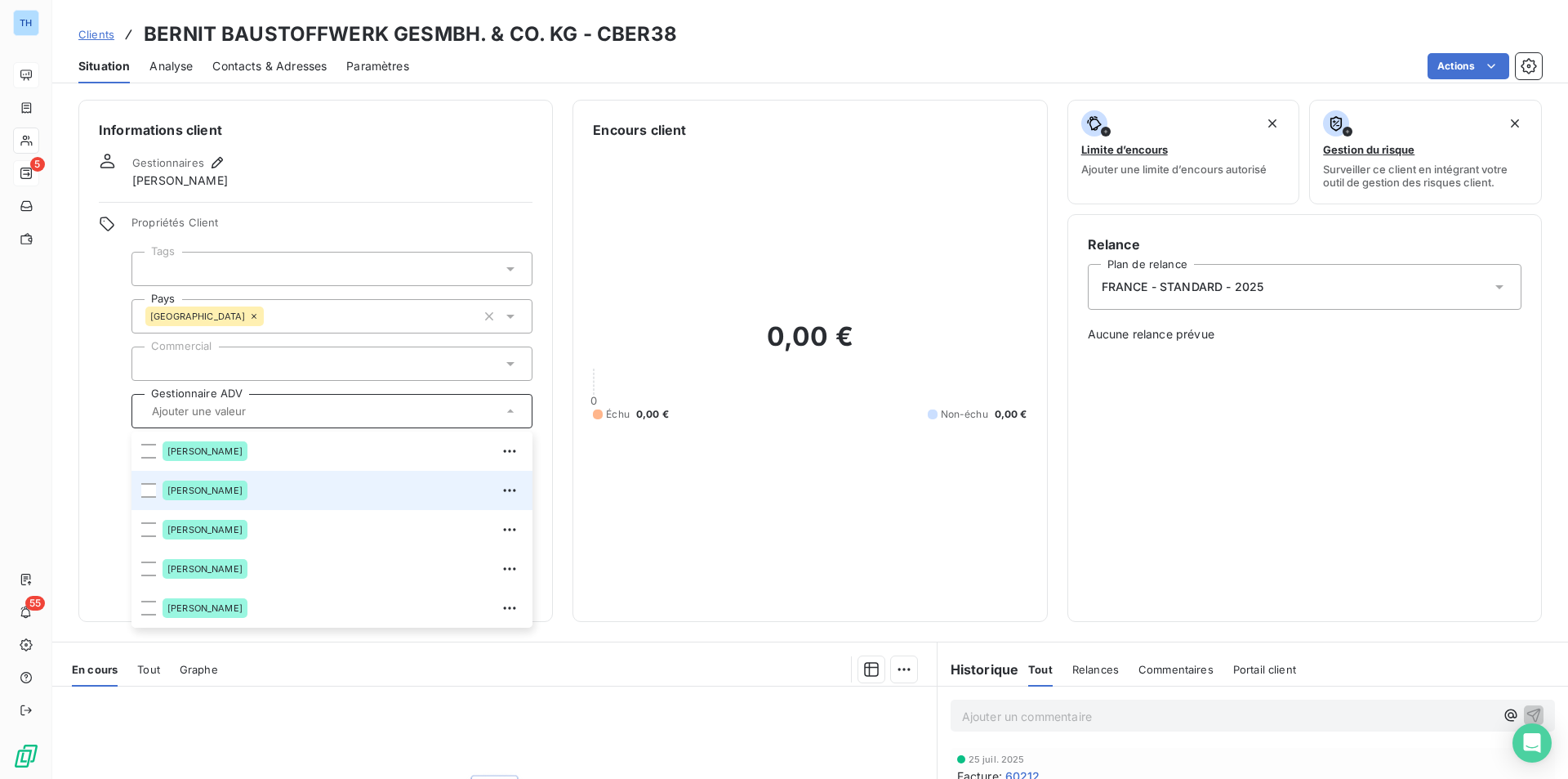
click at [211, 486] on span "[PERSON_NAME]" at bounding box center [205, 490] width 75 height 10
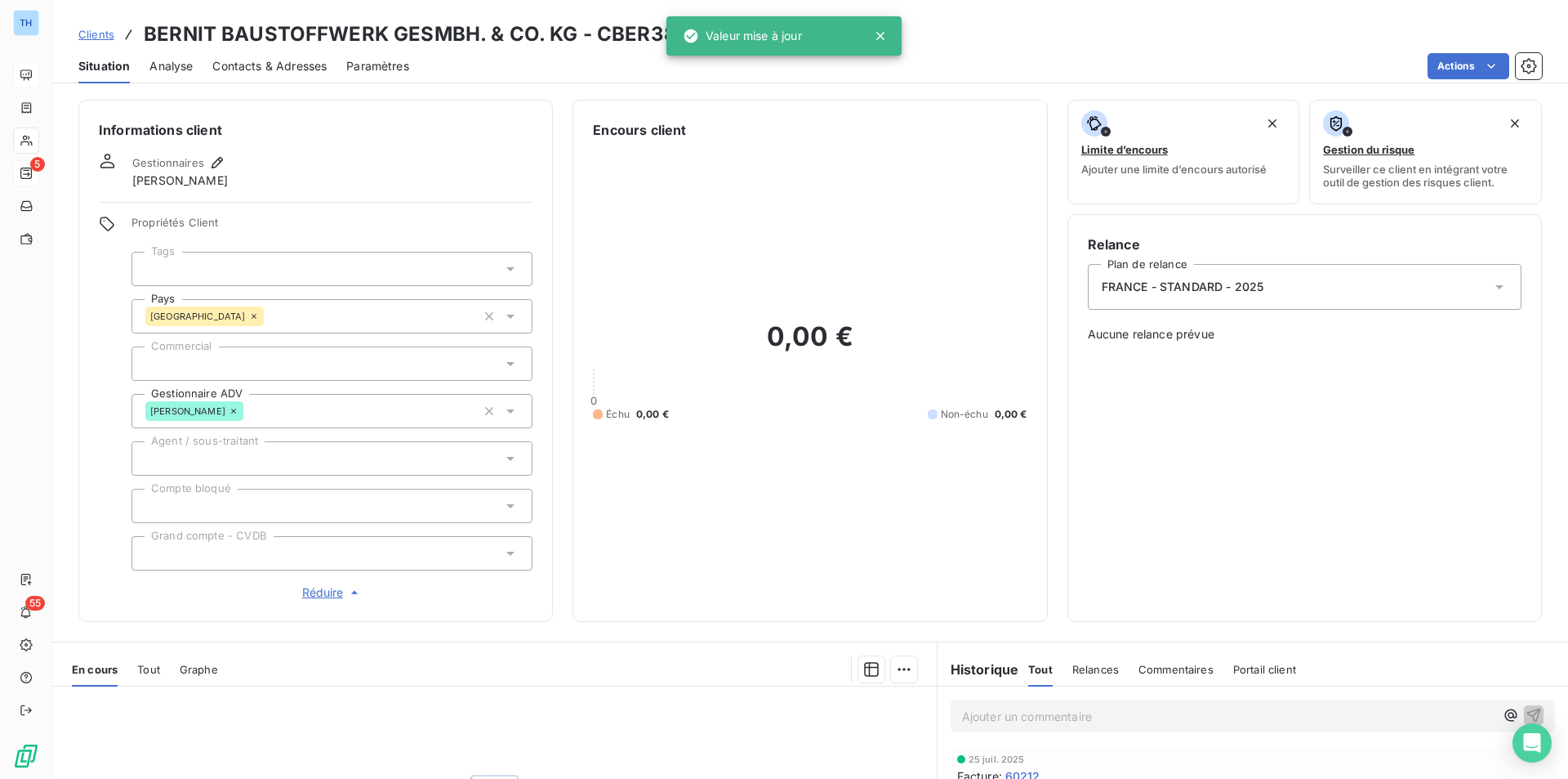
click at [103, 391] on div "Propriétés Client Tags Pays [GEOGRAPHIC_DATA] Commercial Gestionnaire ADV [PERS…" at bounding box center [315, 408] width 434 height 386
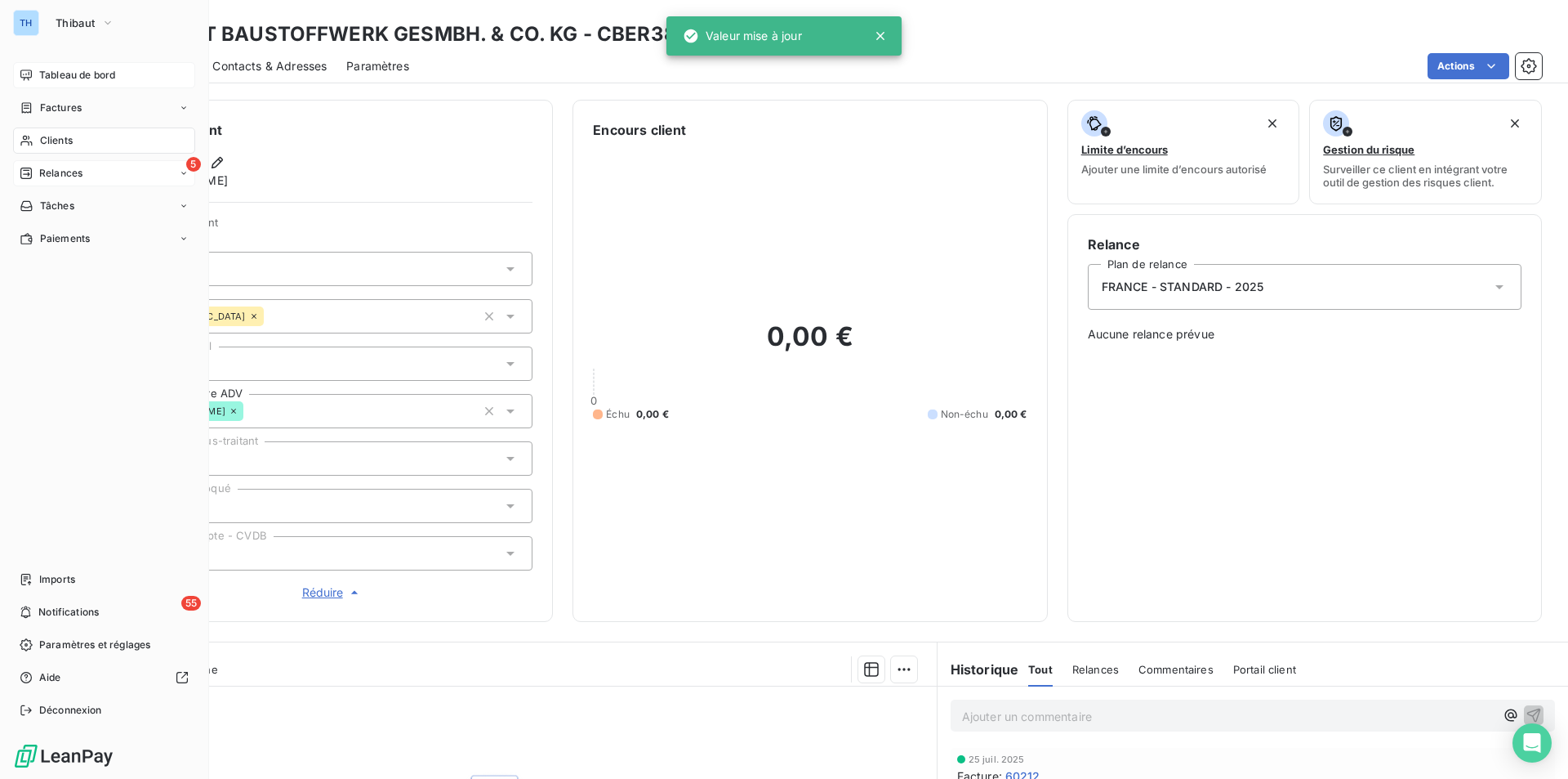
click at [59, 137] on span "Clients" at bounding box center [56, 141] width 33 height 15
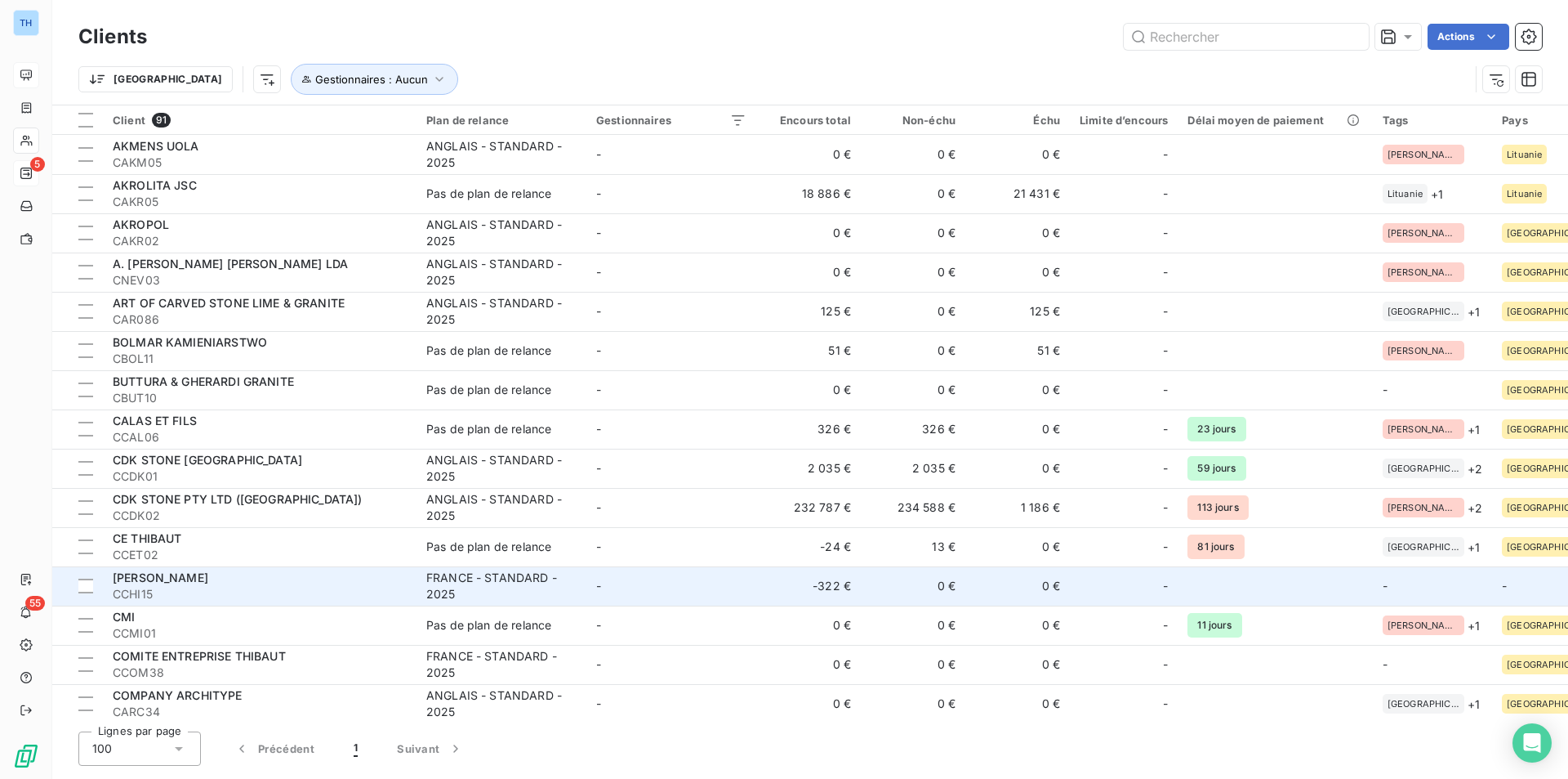
click at [743, 595] on td "-" at bounding box center [671, 586] width 170 height 39
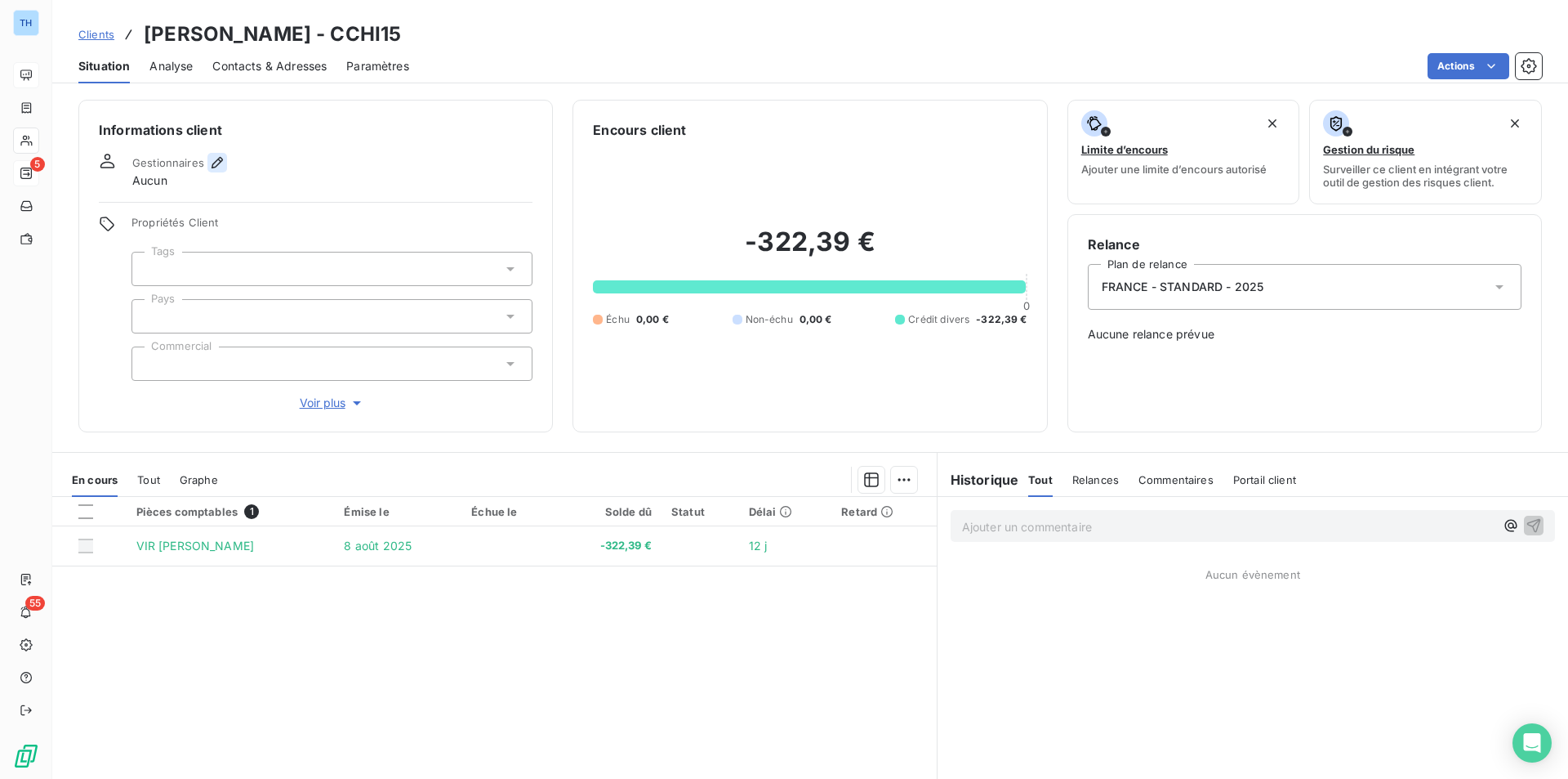
click at [217, 162] on icon "button" at bounding box center [217, 163] width 17 height 17
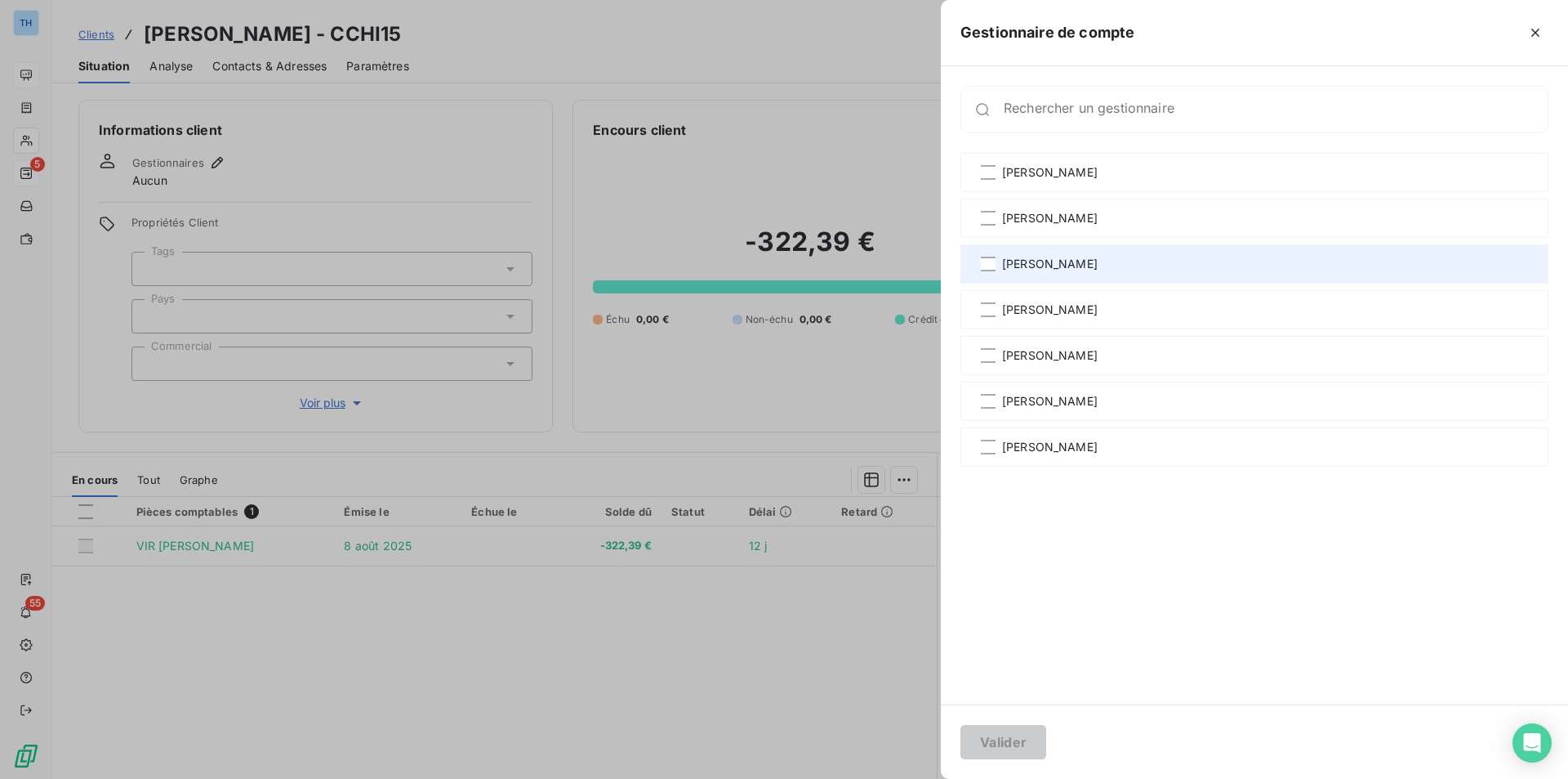
click at [1034, 260] on span "[PERSON_NAME]" at bounding box center [1050, 264] width 95 height 17
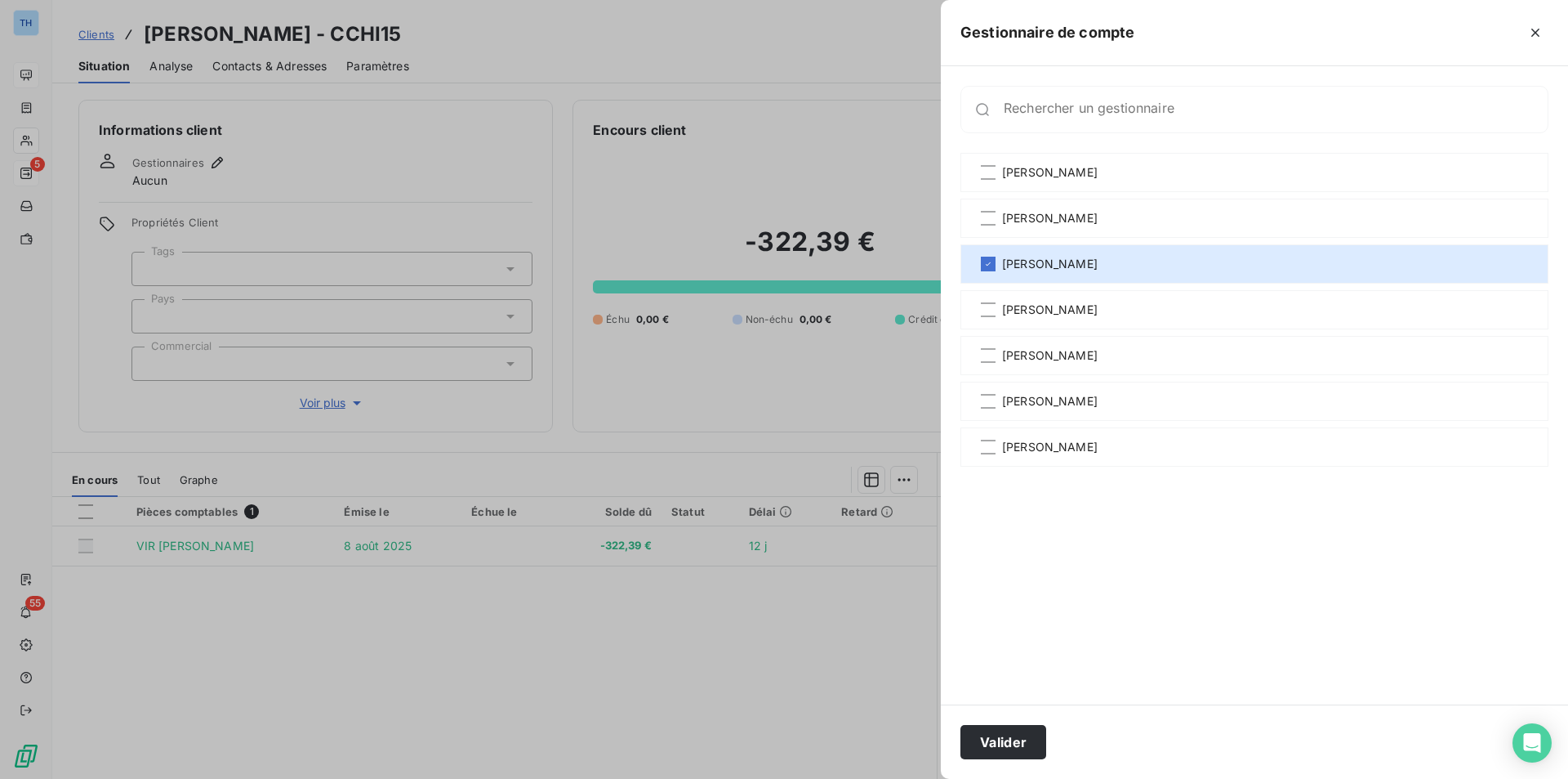
drag, startPoint x: 144, startPoint y: 399, endPoint x: 169, endPoint y: 373, distance: 36.1
click at [144, 399] on div at bounding box center [784, 389] width 1568 height 779
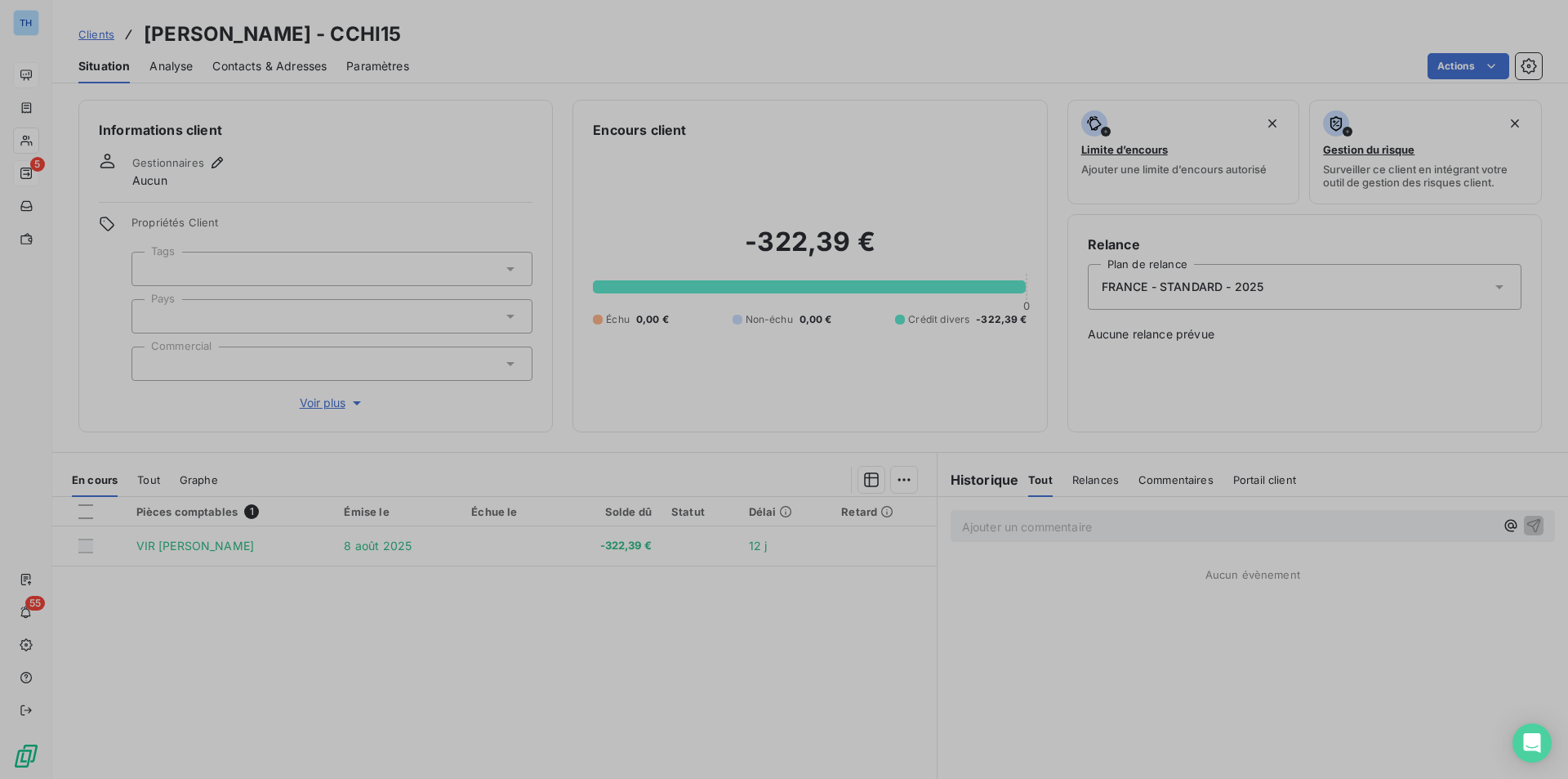
click at [251, 305] on div at bounding box center [331, 315] width 401 height 34
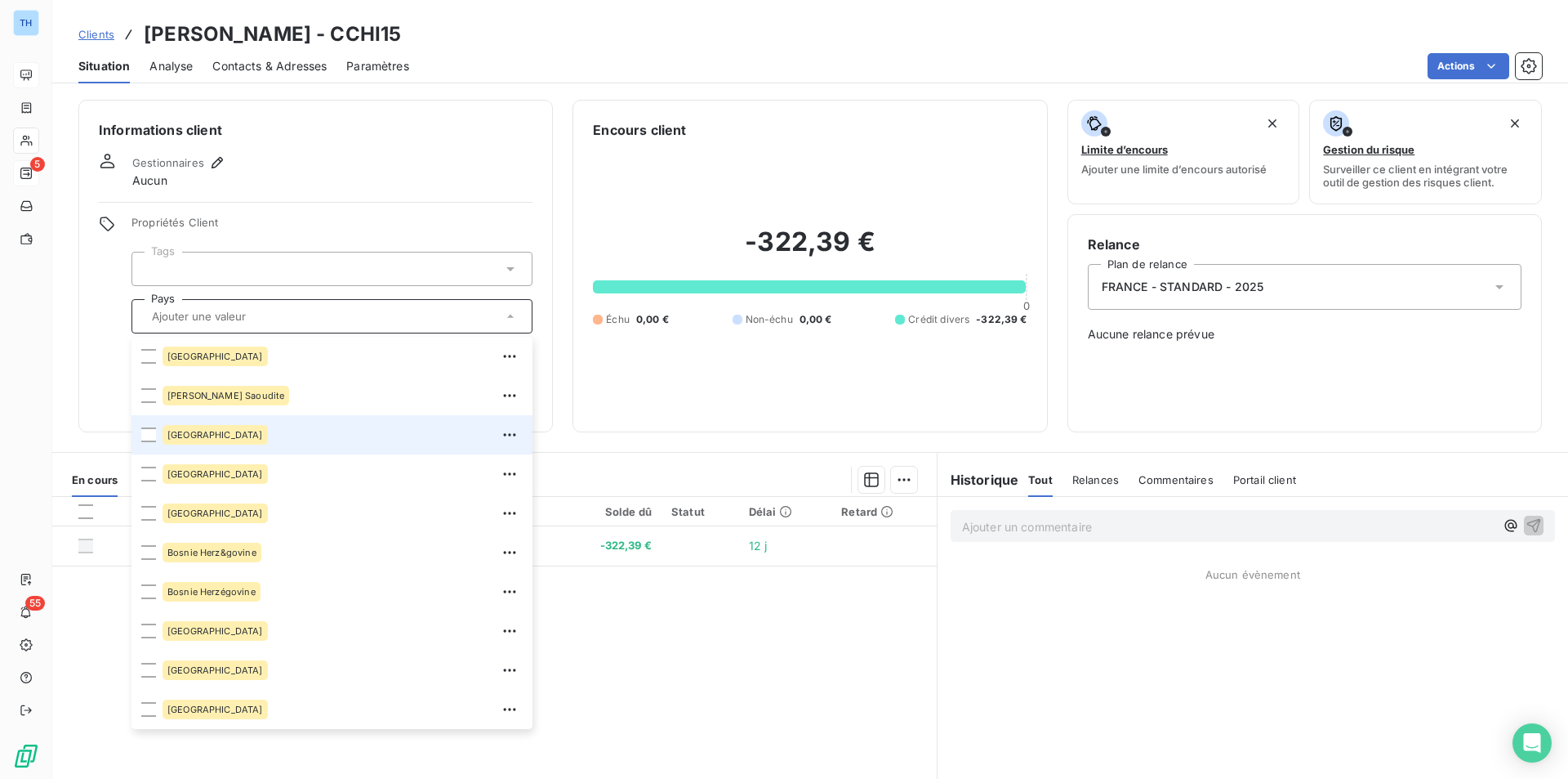
scroll to position [245, 0]
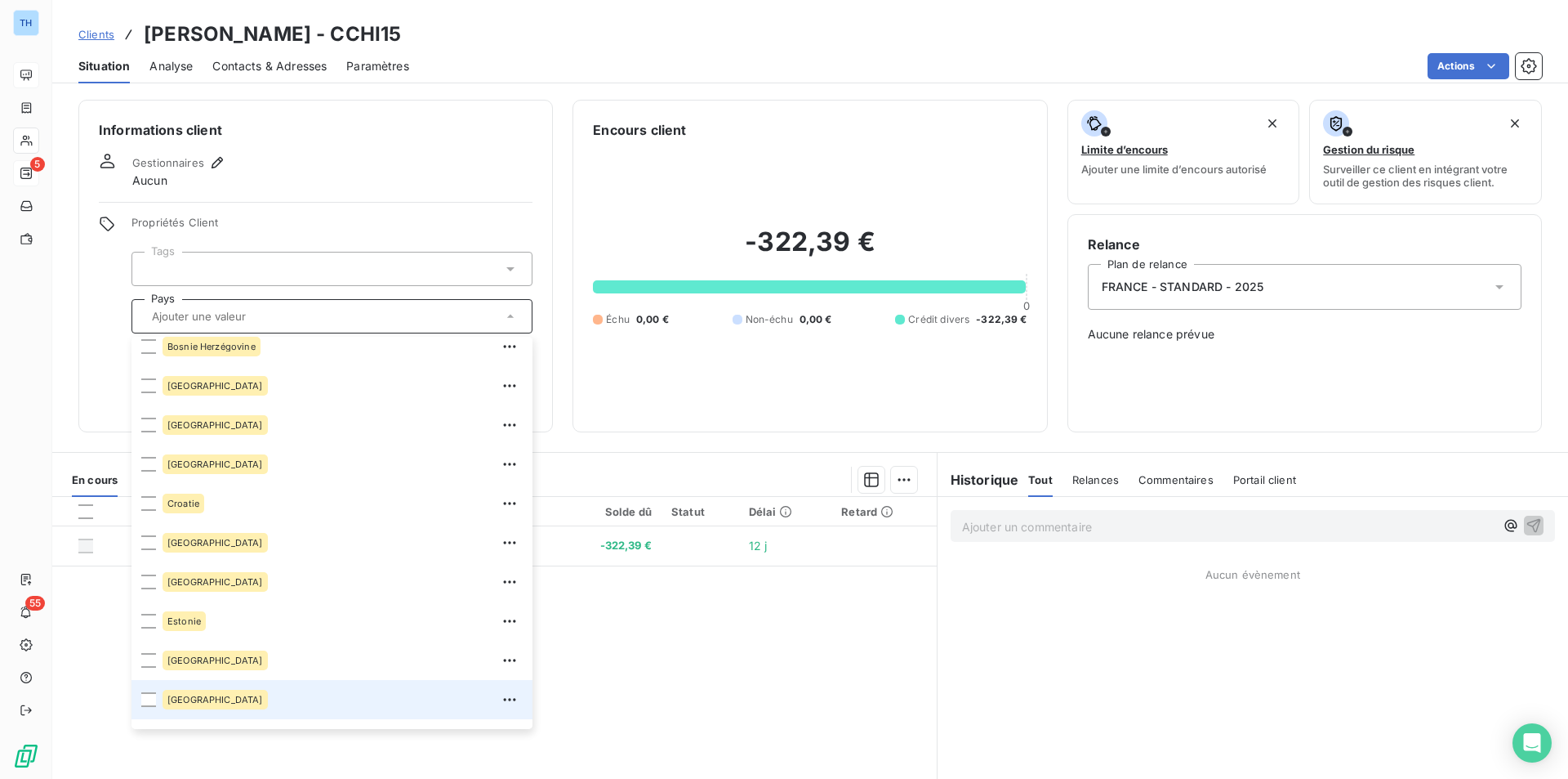
click at [191, 699] on span "[GEOGRAPHIC_DATA]" at bounding box center [215, 700] width 95 height 10
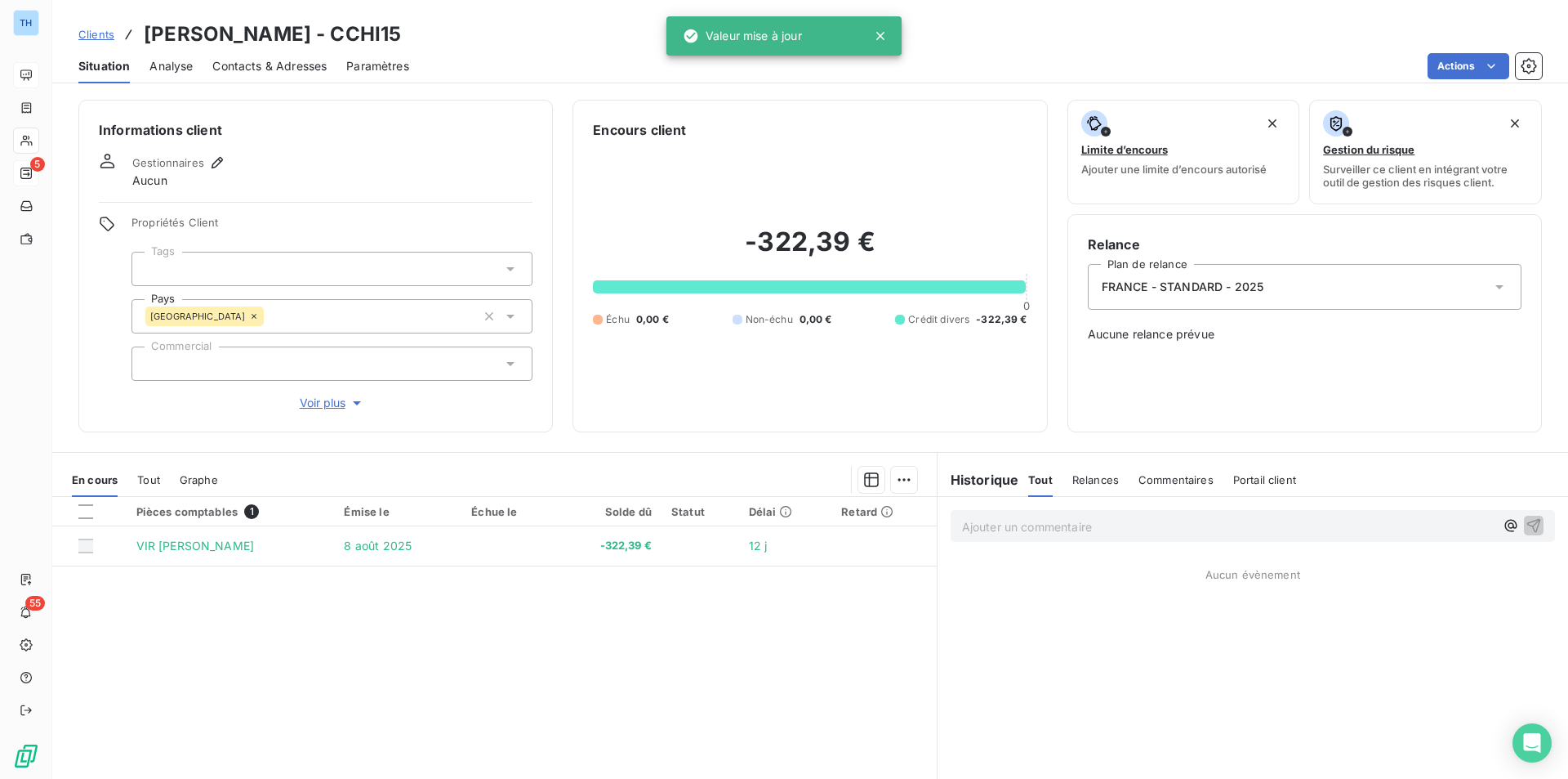
click at [93, 383] on div "Informations client Gestionnaires Aucun Propriétés Client Tags Pays [GEOGRAPHIC…" at bounding box center [315, 265] width 474 height 332
click at [316, 401] on span "Voir plus" at bounding box center [332, 403] width 65 height 17
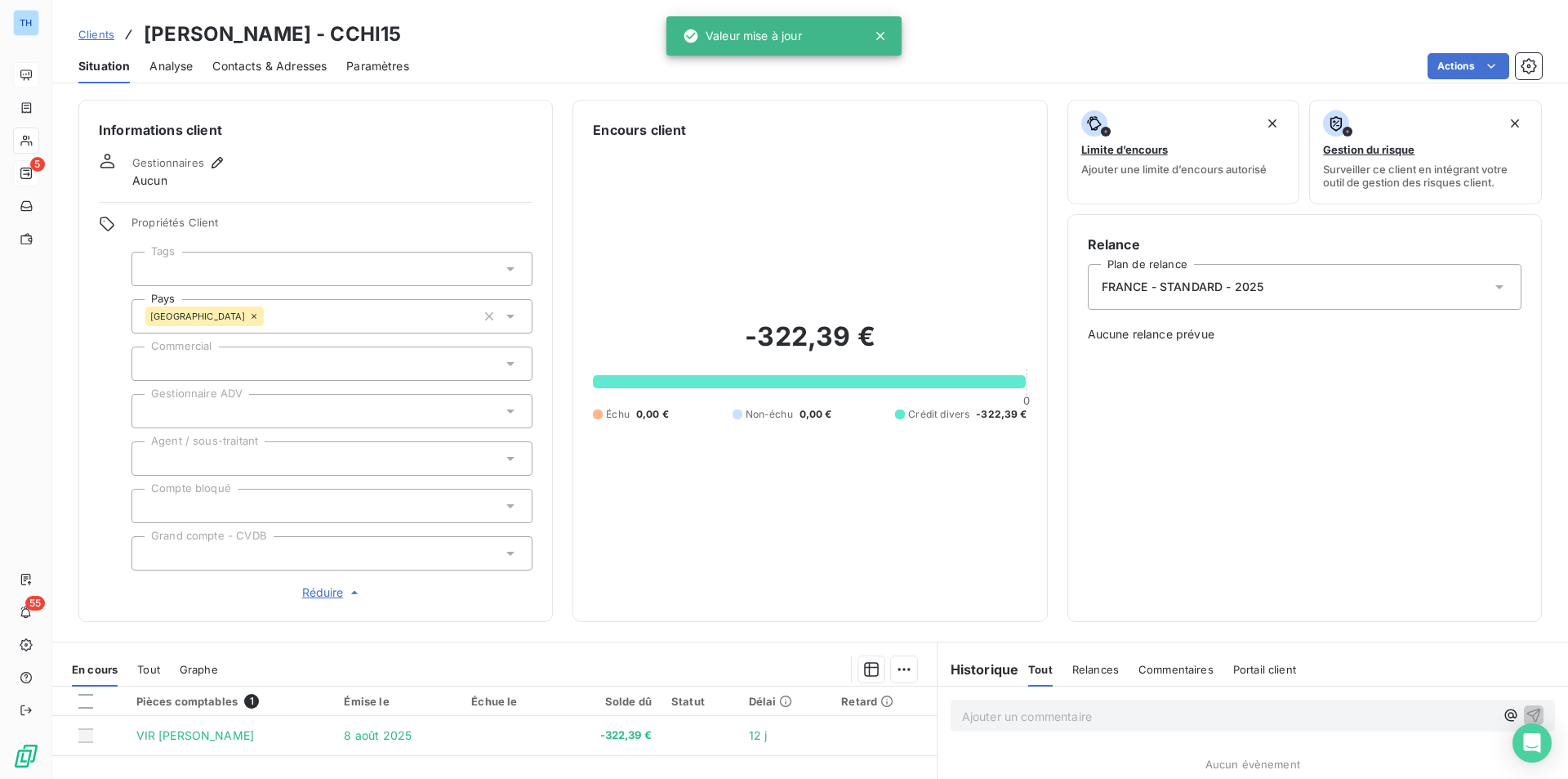
click at [242, 408] on div at bounding box center [331, 411] width 401 height 34
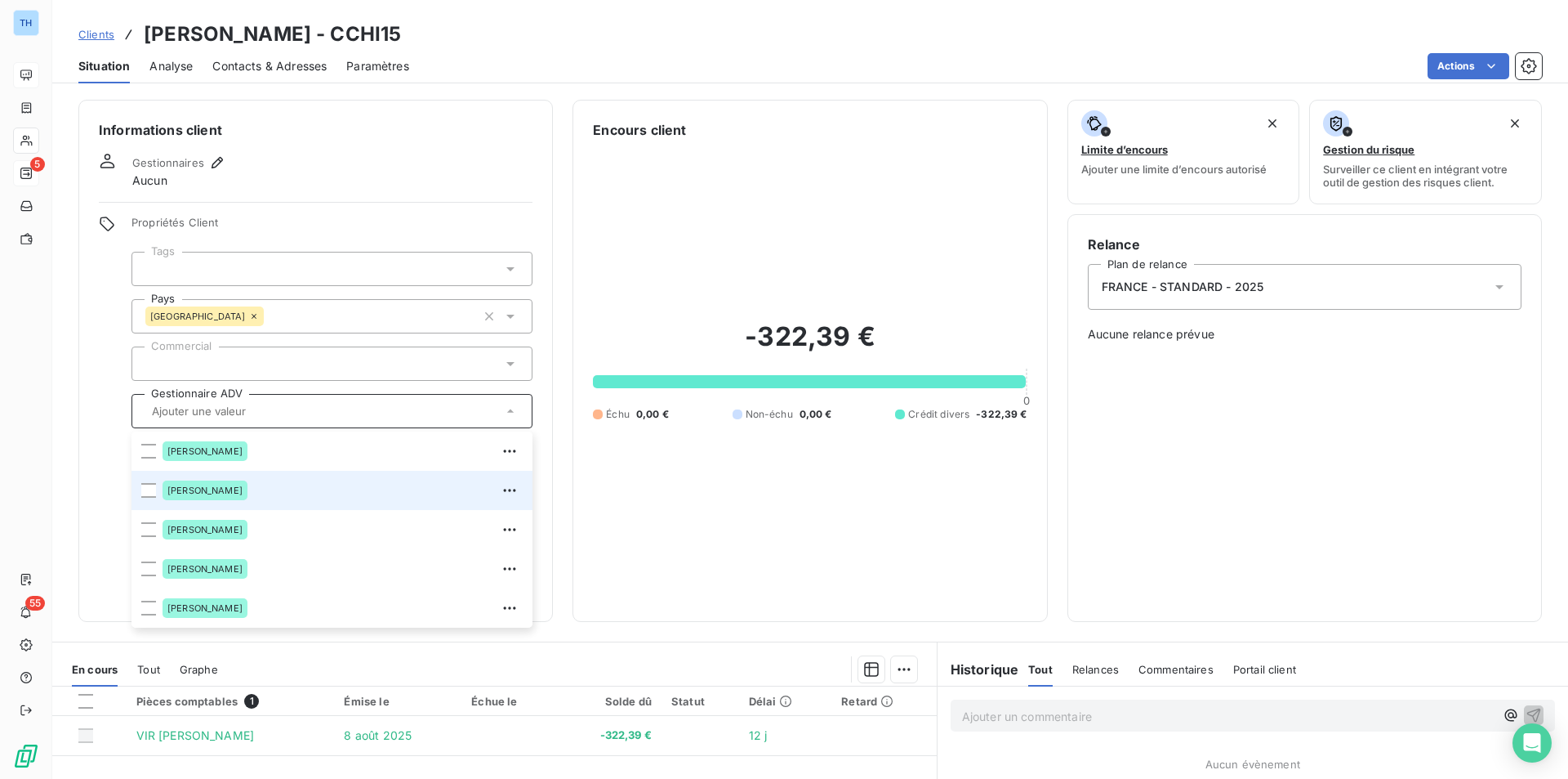
click at [212, 497] on div "[PERSON_NAME]" at bounding box center [205, 489] width 85 height 19
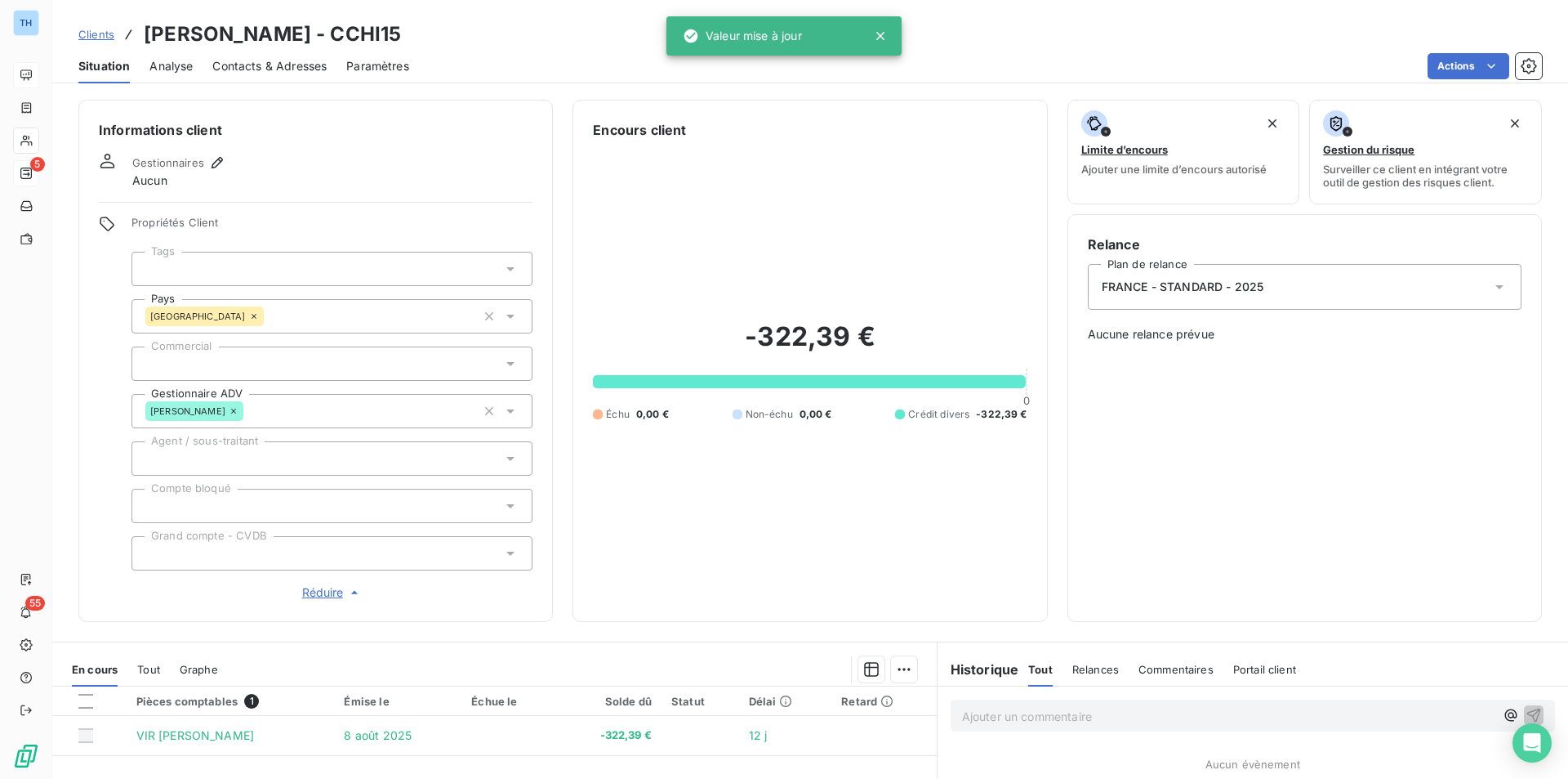
click at [96, 413] on div "Informations client Gestionnaires Aucun Propriétés Client Tags Pays [GEOGRAPHIC…" at bounding box center [315, 361] width 474 height 522
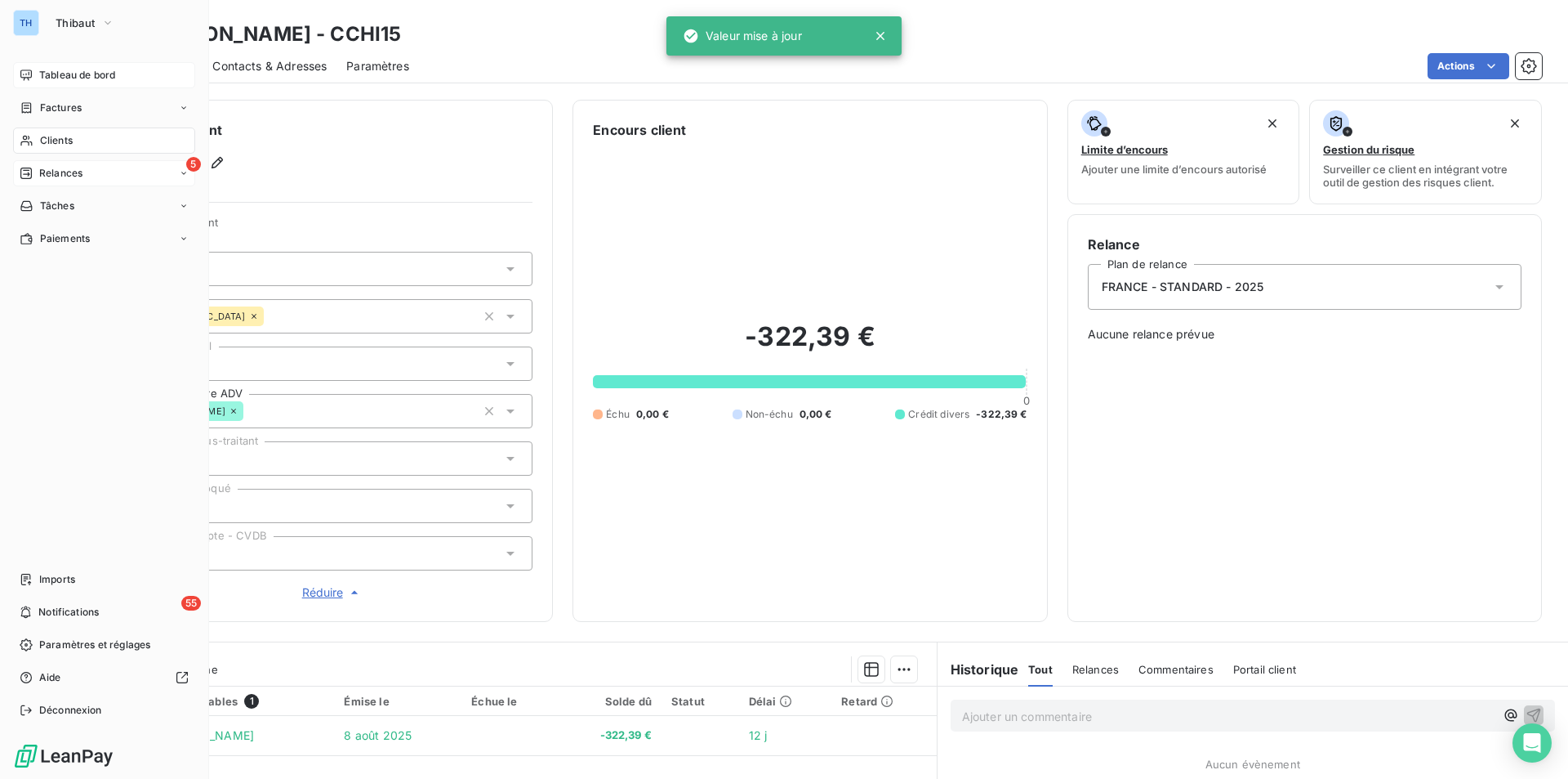
click at [60, 135] on span "Clients" at bounding box center [56, 141] width 33 height 15
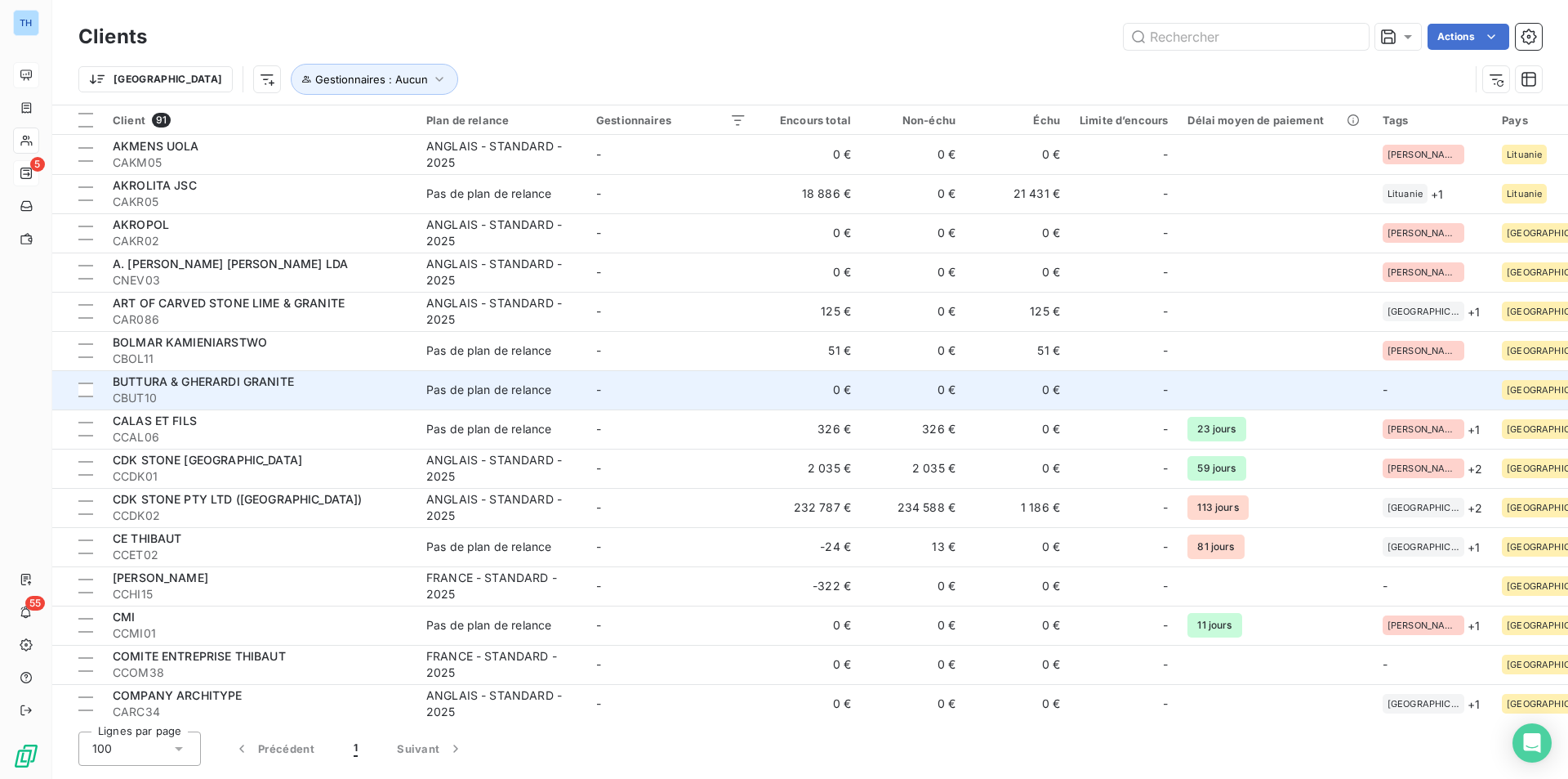
scroll to position [82, 0]
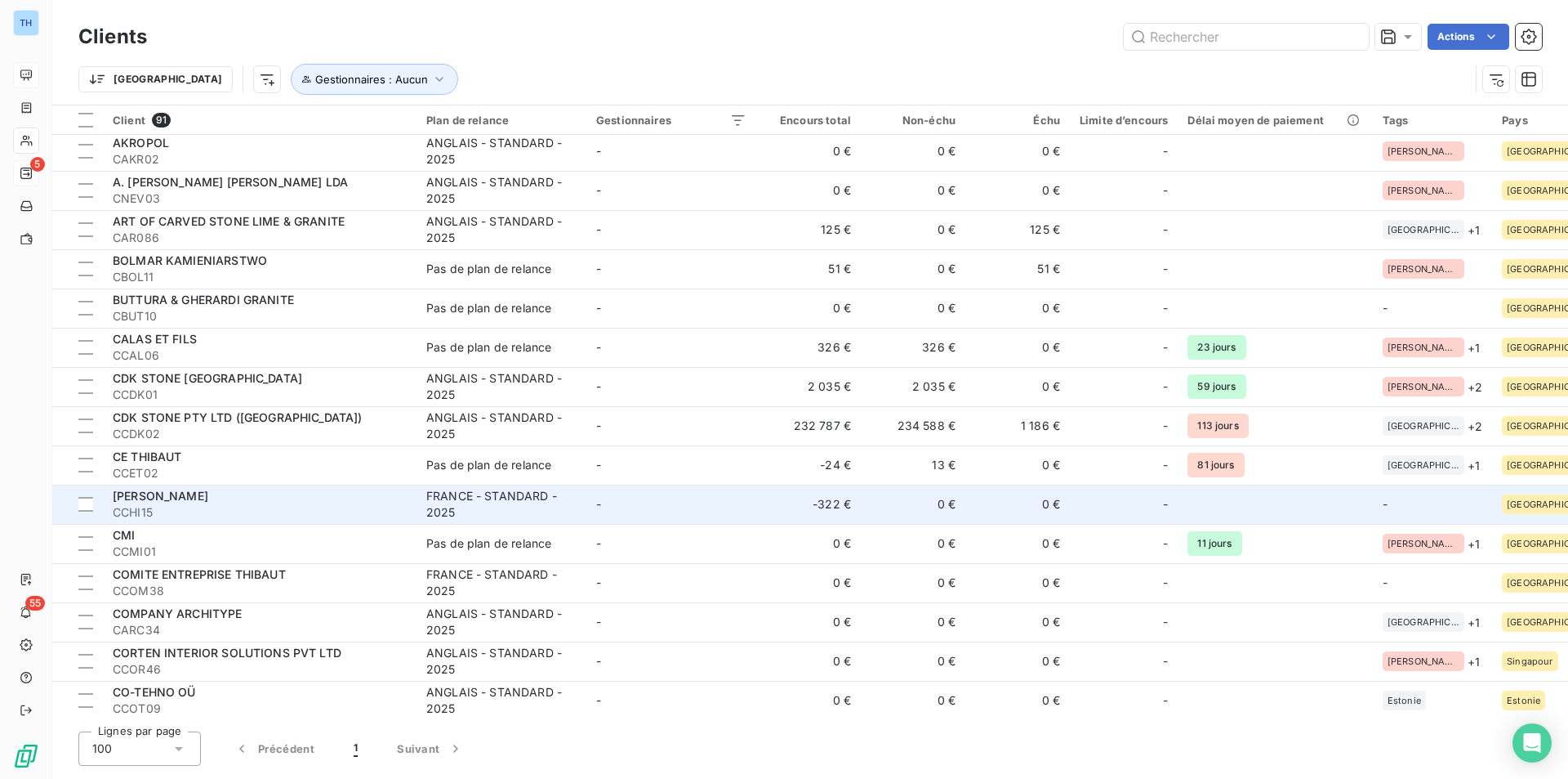
click at [671, 507] on td "-" at bounding box center [671, 504] width 170 height 39
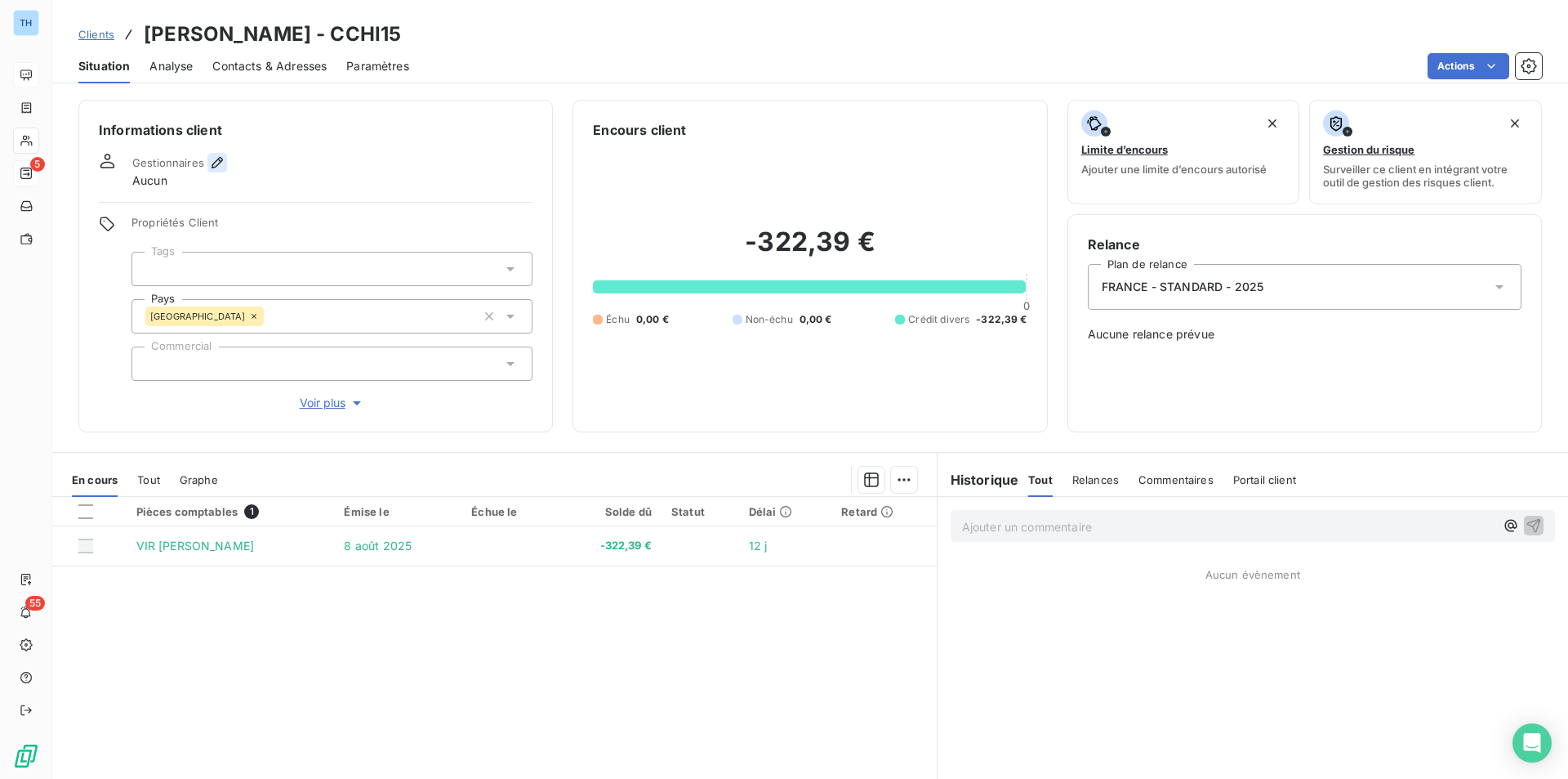
click at [213, 157] on icon "button" at bounding box center [217, 163] width 17 height 17
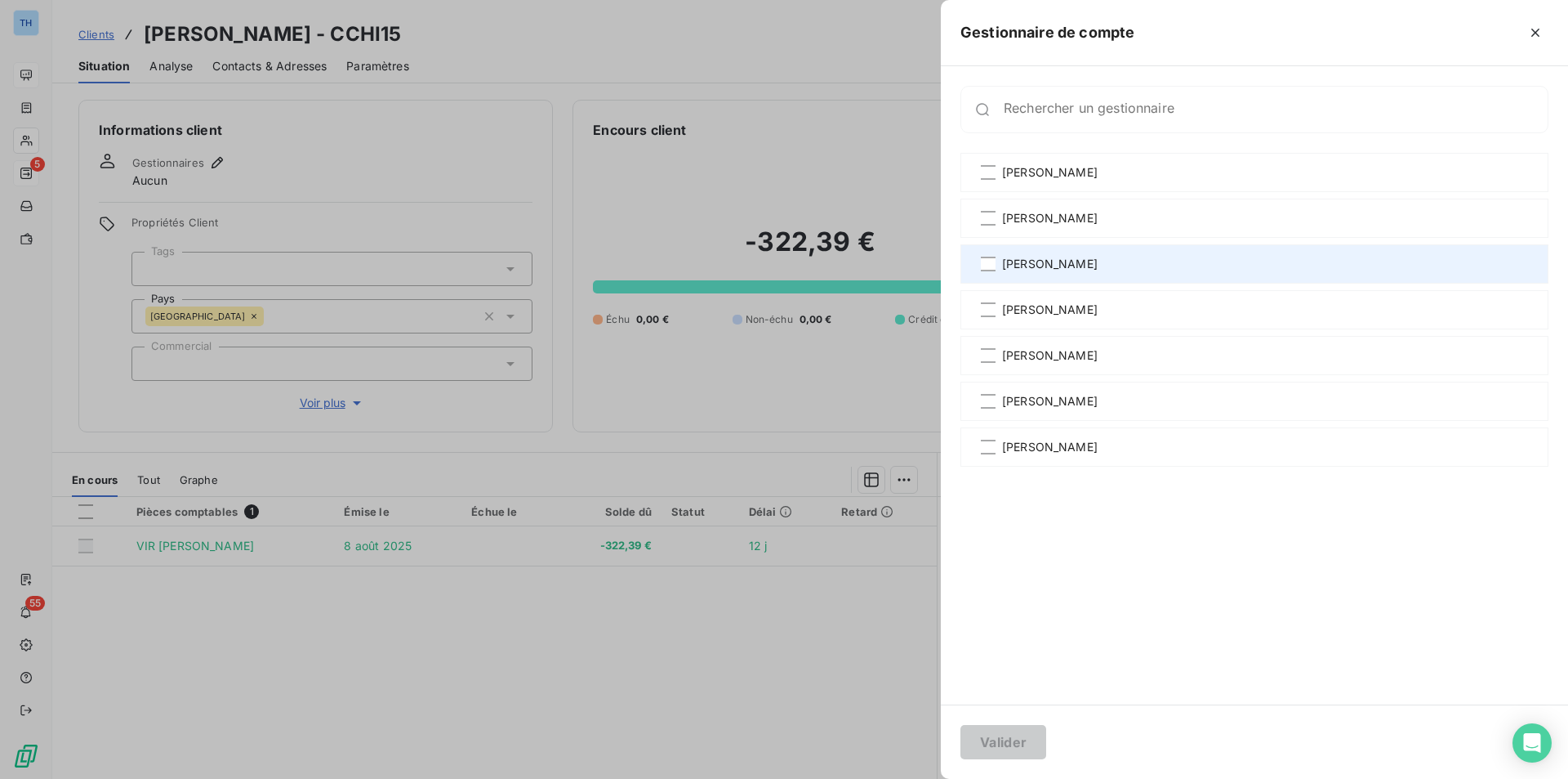
click at [1033, 264] on span "[PERSON_NAME]" at bounding box center [1050, 264] width 95 height 17
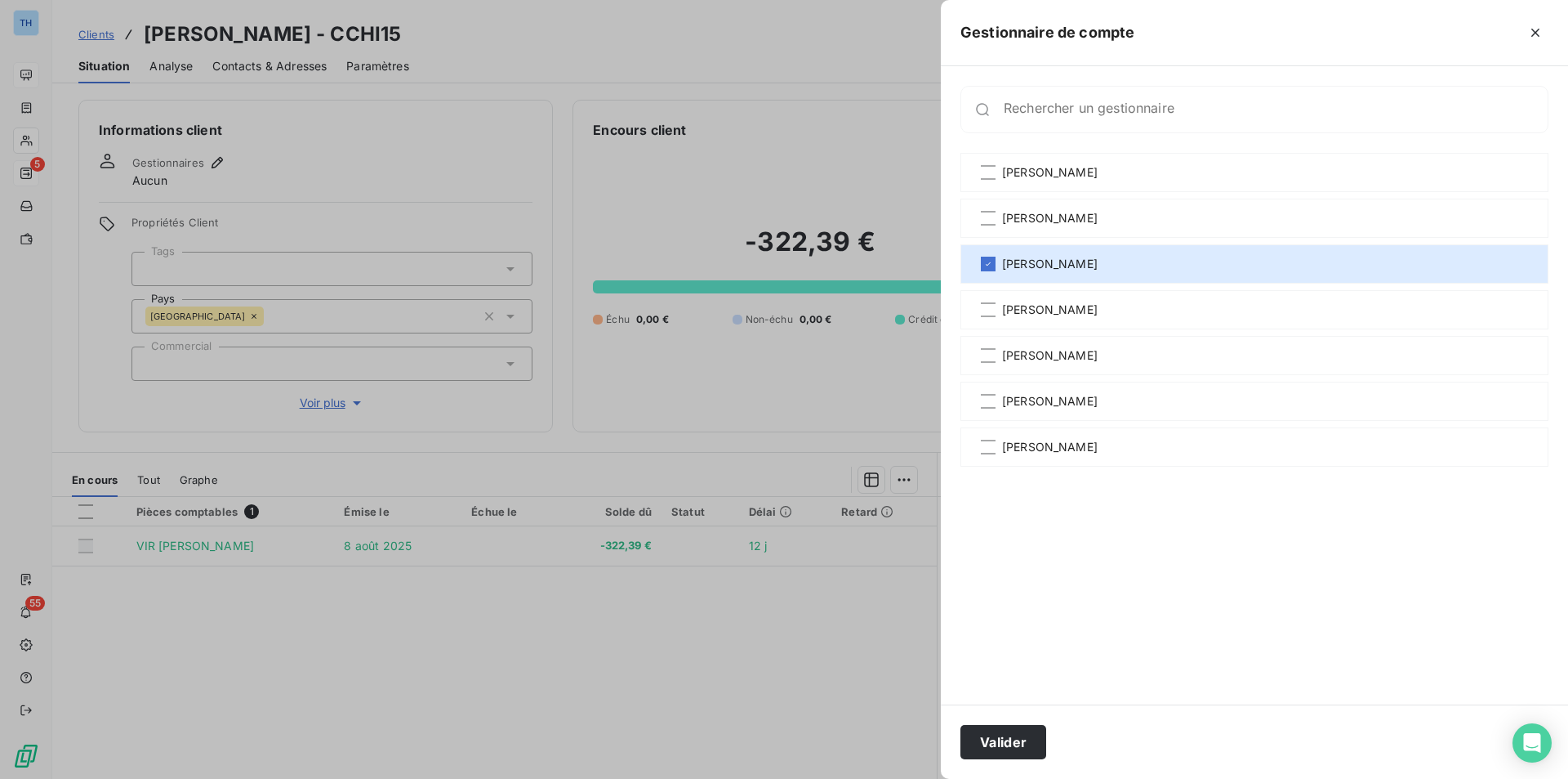
drag, startPoint x: 1008, startPoint y: 744, endPoint x: 961, endPoint y: 643, distance: 111.4
click at [1008, 744] on button "Valider" at bounding box center [1003, 741] width 86 height 34
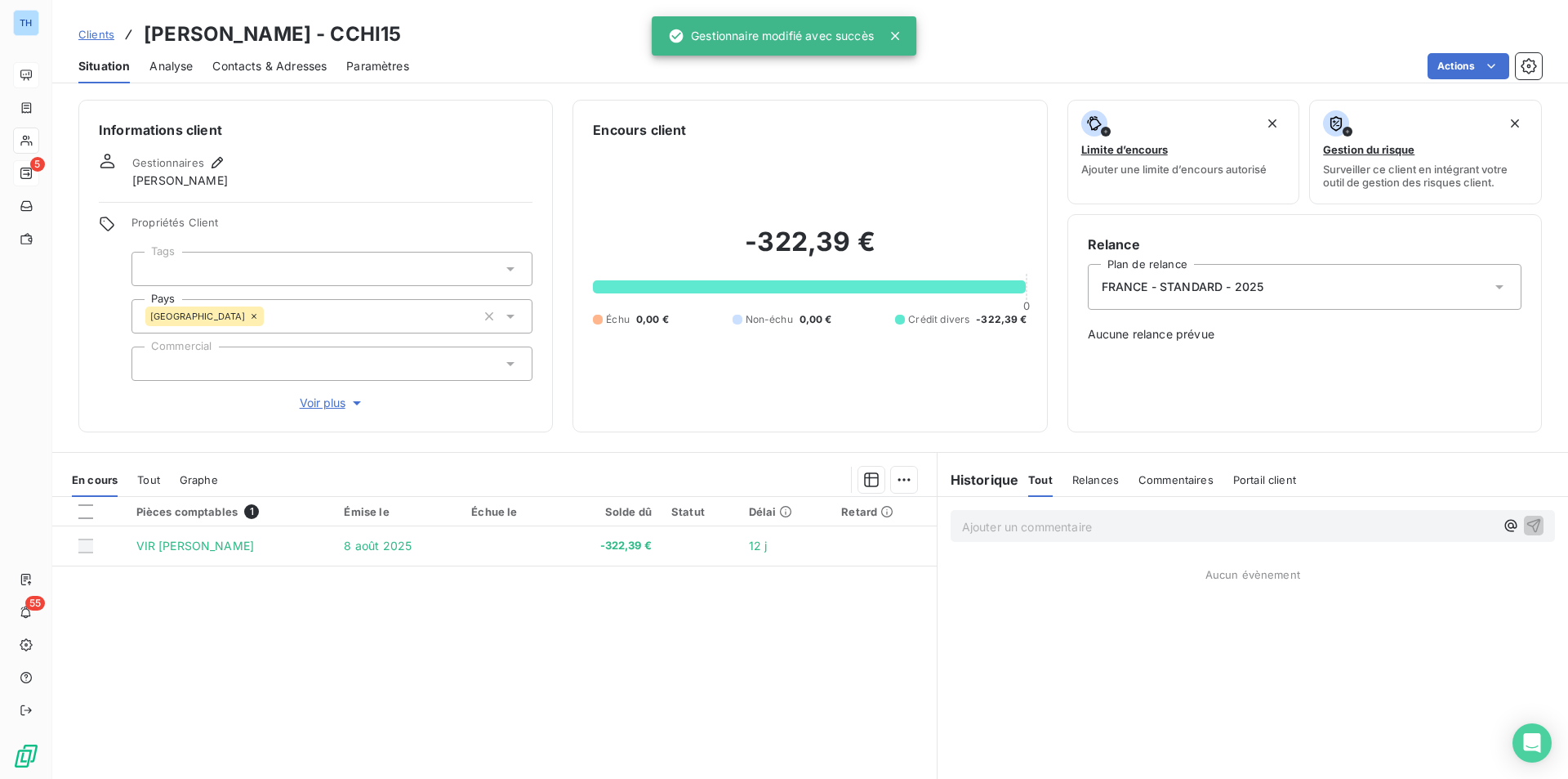
click at [323, 401] on span "Voir plus" at bounding box center [332, 403] width 65 height 17
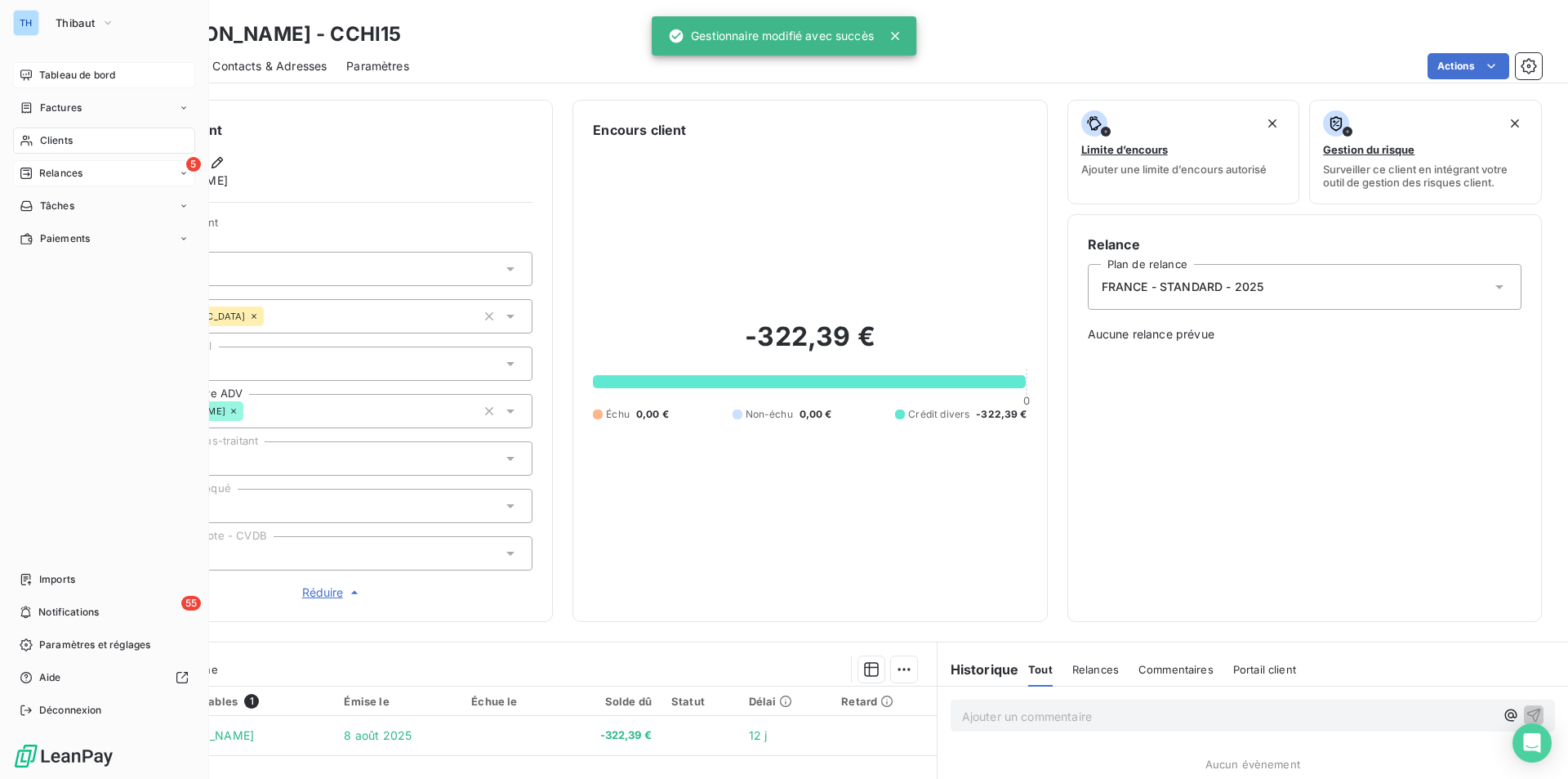
click at [65, 140] on span "Clients" at bounding box center [56, 141] width 33 height 15
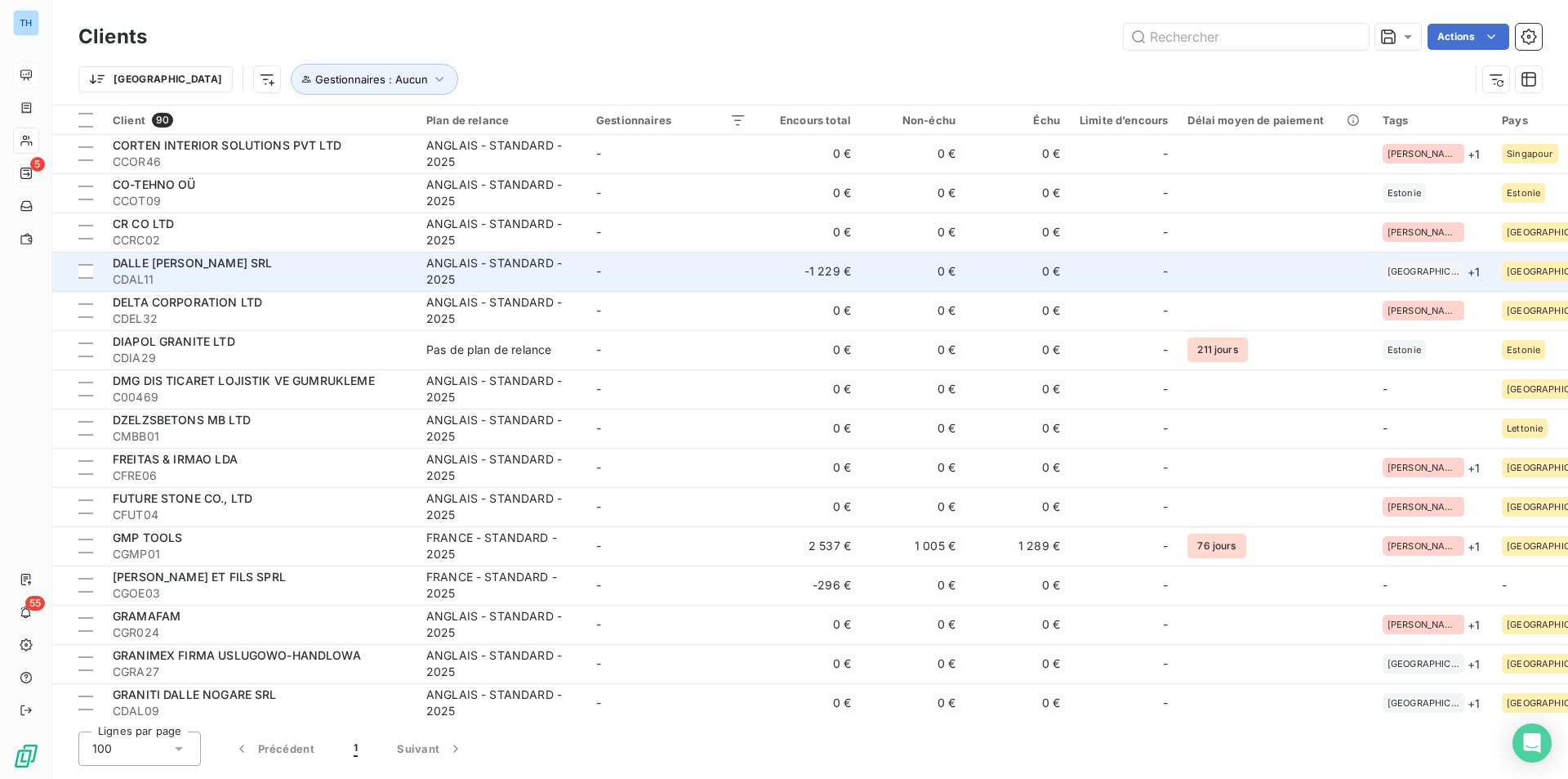
scroll to position [572, 0]
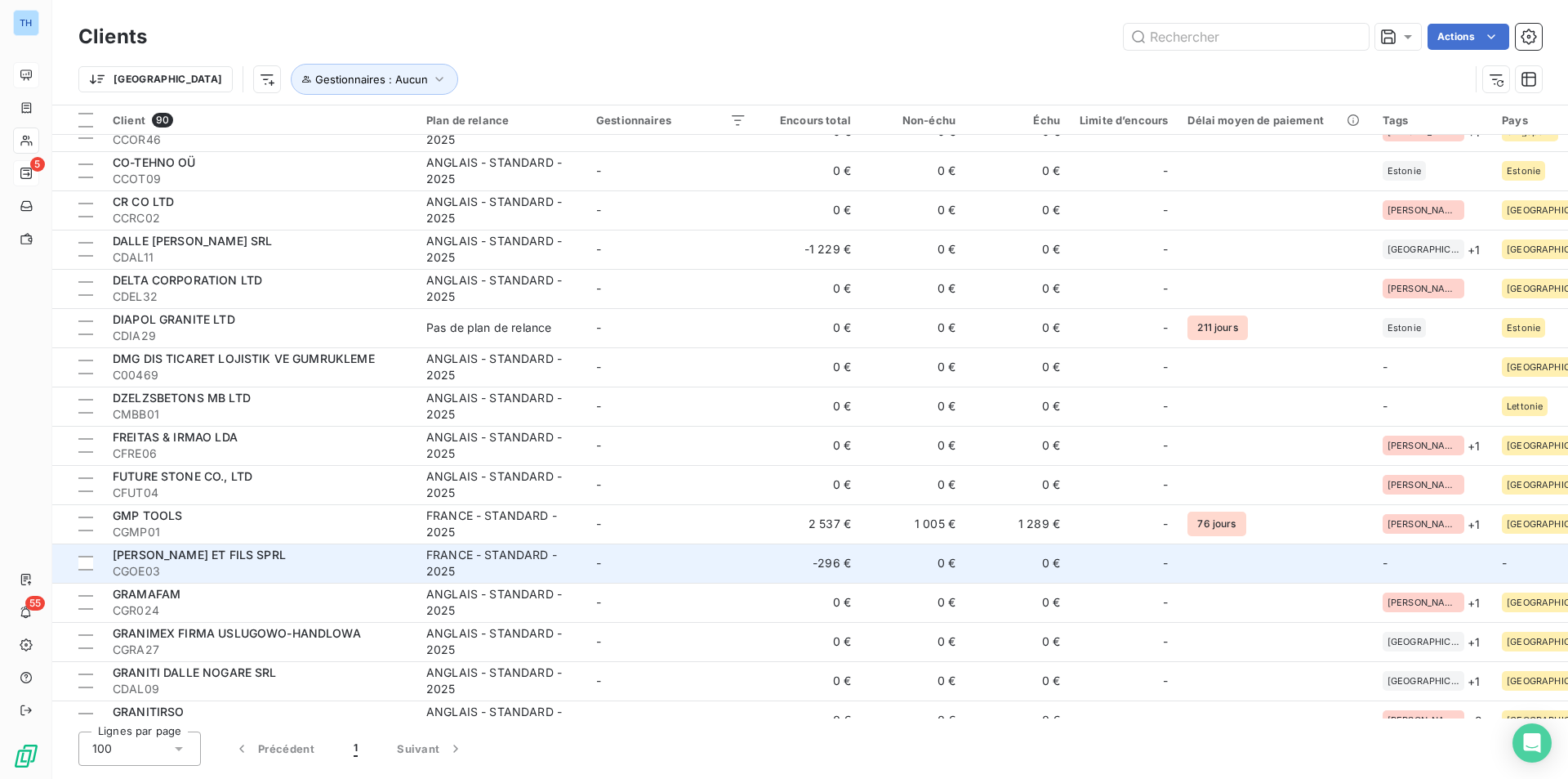
click at [721, 573] on td "-" at bounding box center [671, 562] width 170 height 39
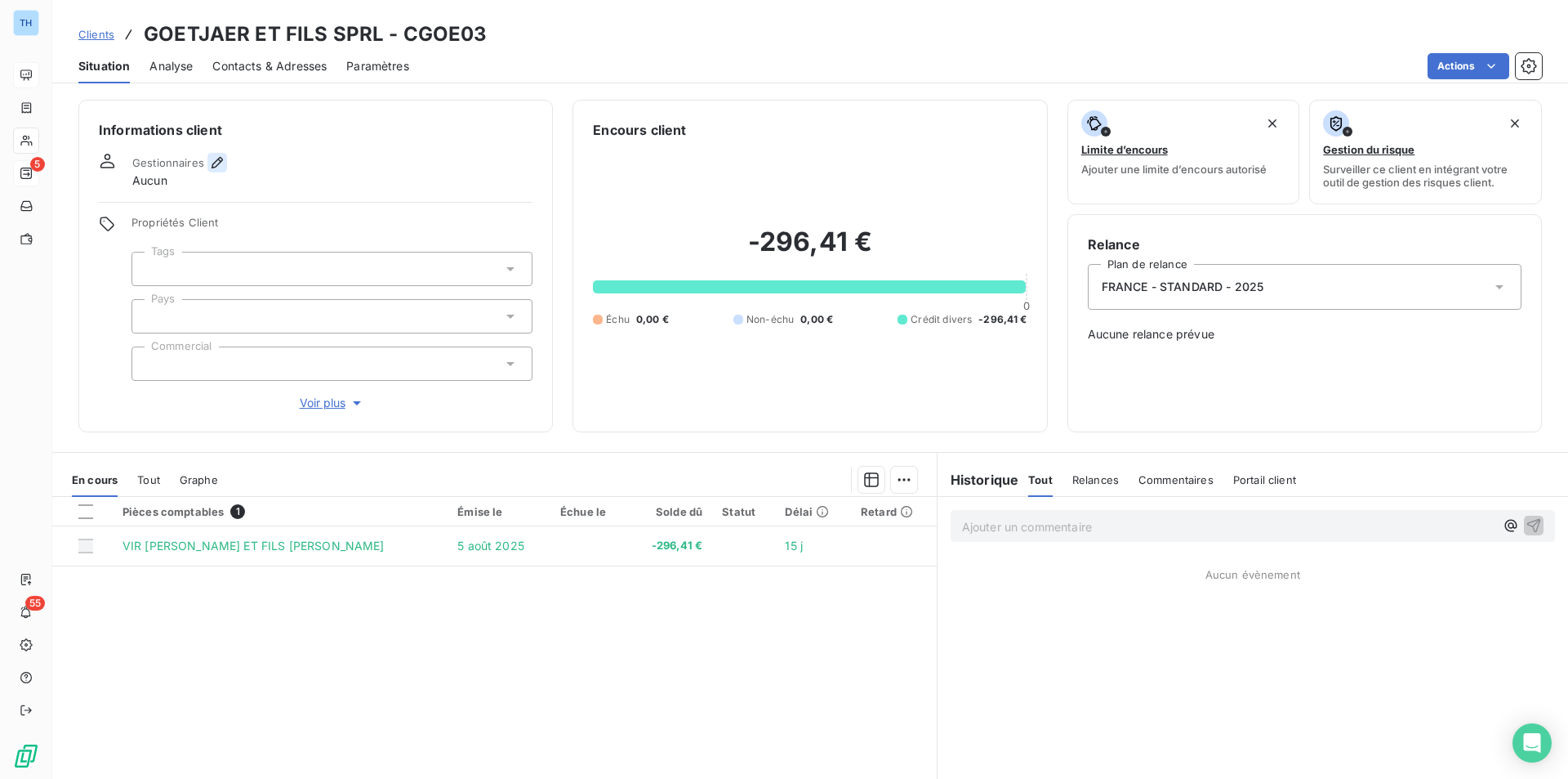
click at [220, 160] on icon "button" at bounding box center [217, 163] width 17 height 17
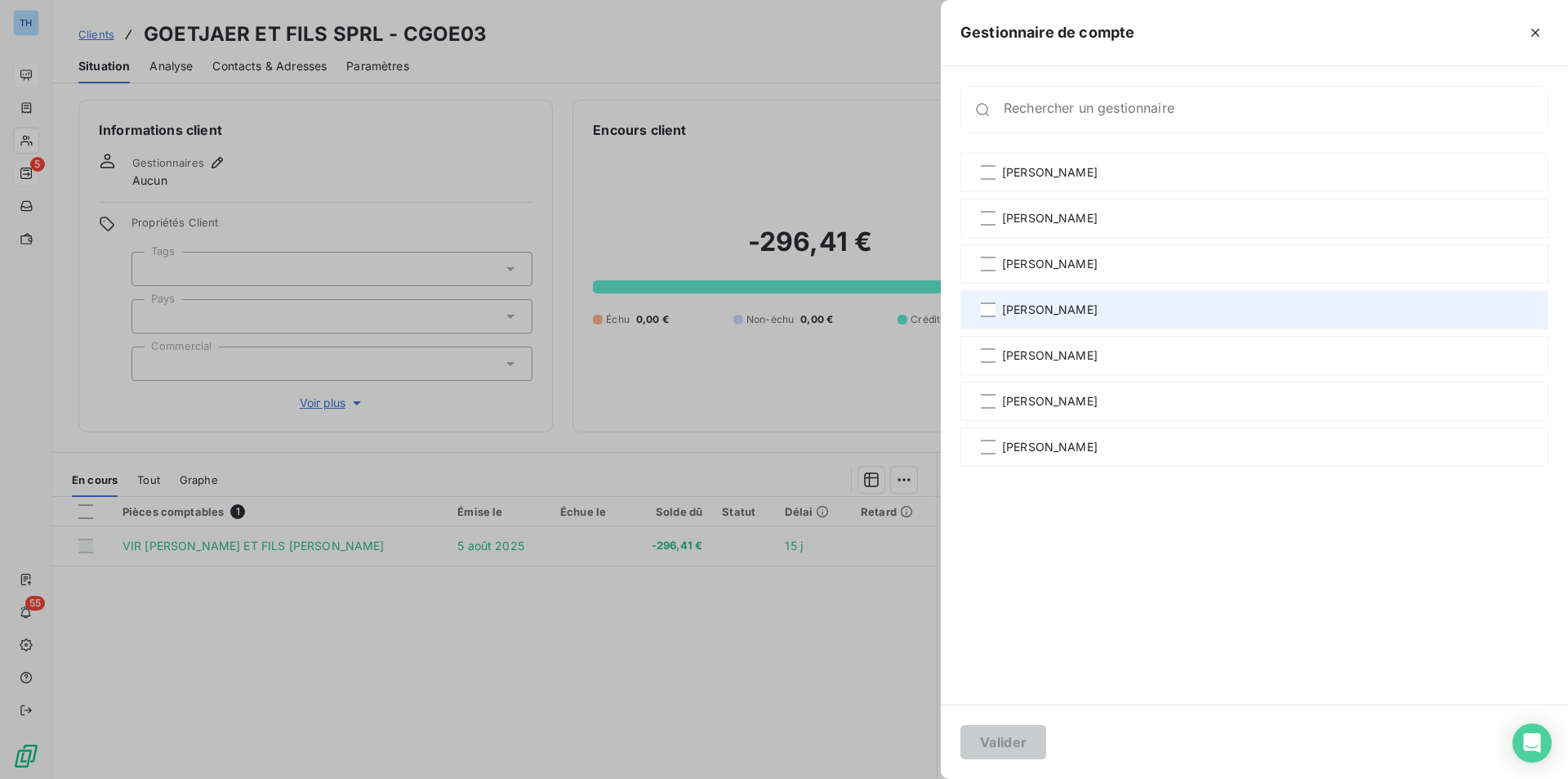
drag, startPoint x: 1063, startPoint y: 320, endPoint x: 1057, endPoint y: 311, distance: 10.8
click at [1063, 320] on div "[PERSON_NAME]" at bounding box center [1254, 310] width 588 height 39
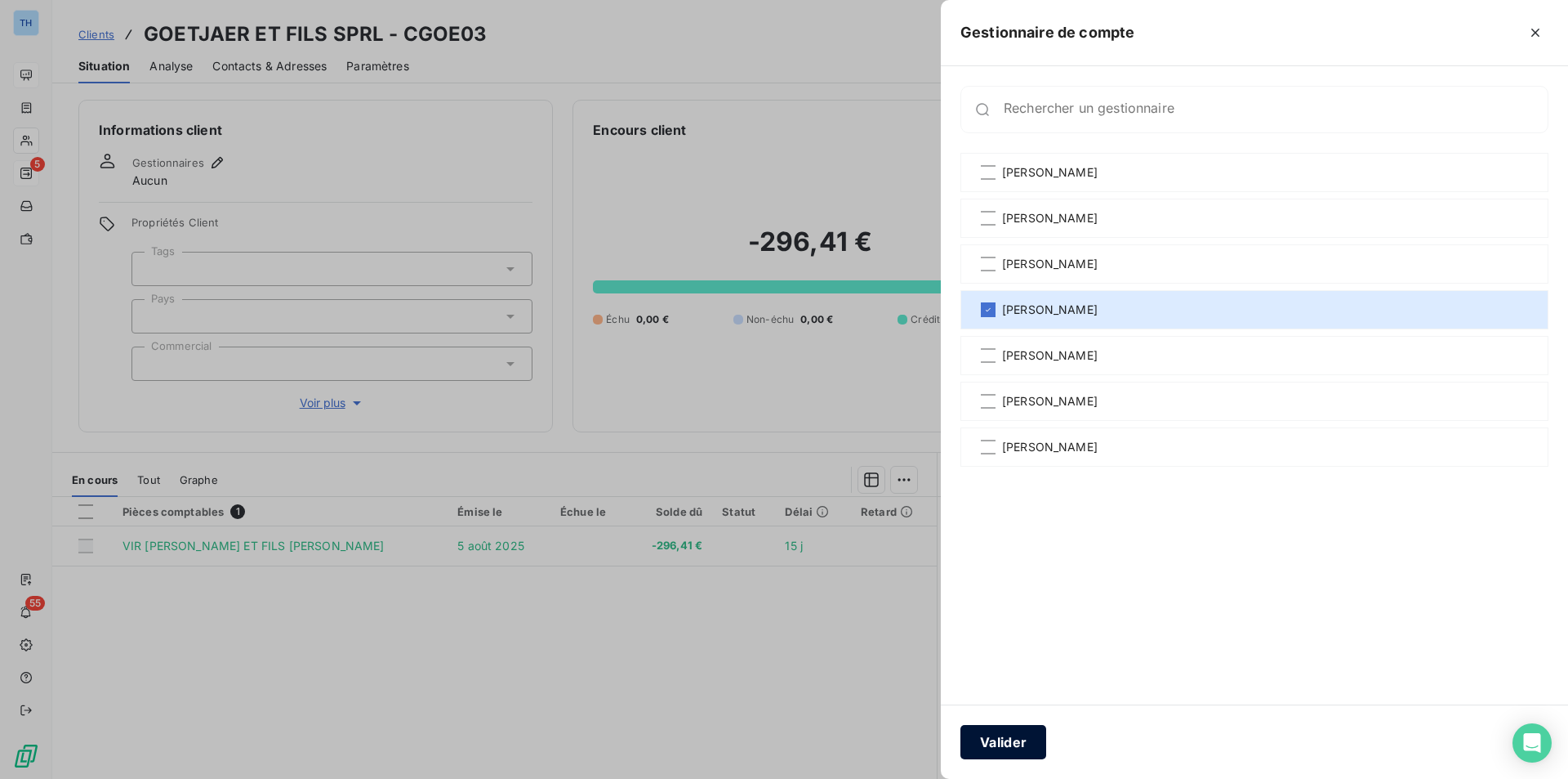
click at [984, 732] on button "Valider" at bounding box center [1003, 741] width 86 height 34
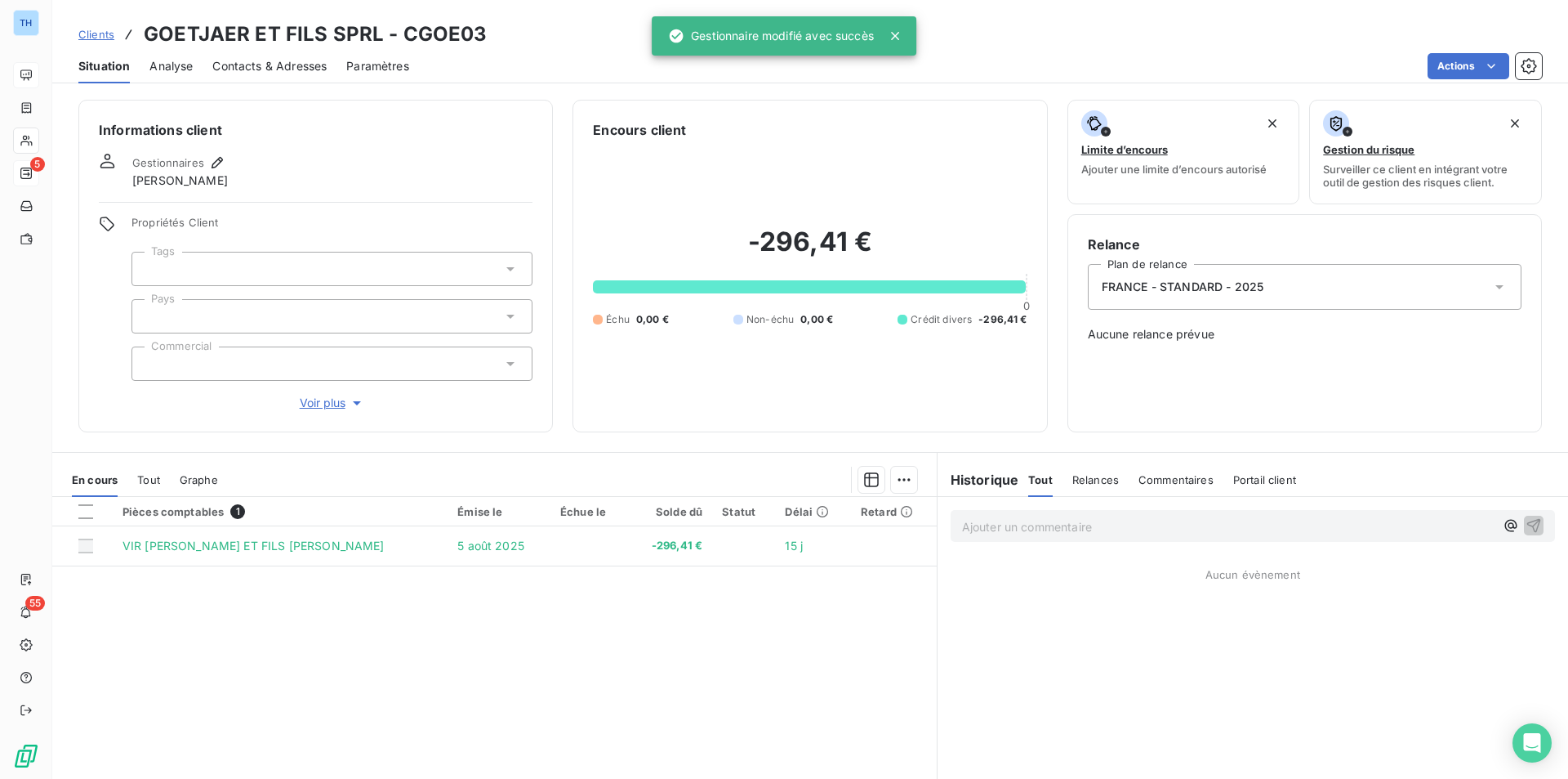
click at [451, 305] on div at bounding box center [331, 315] width 401 height 34
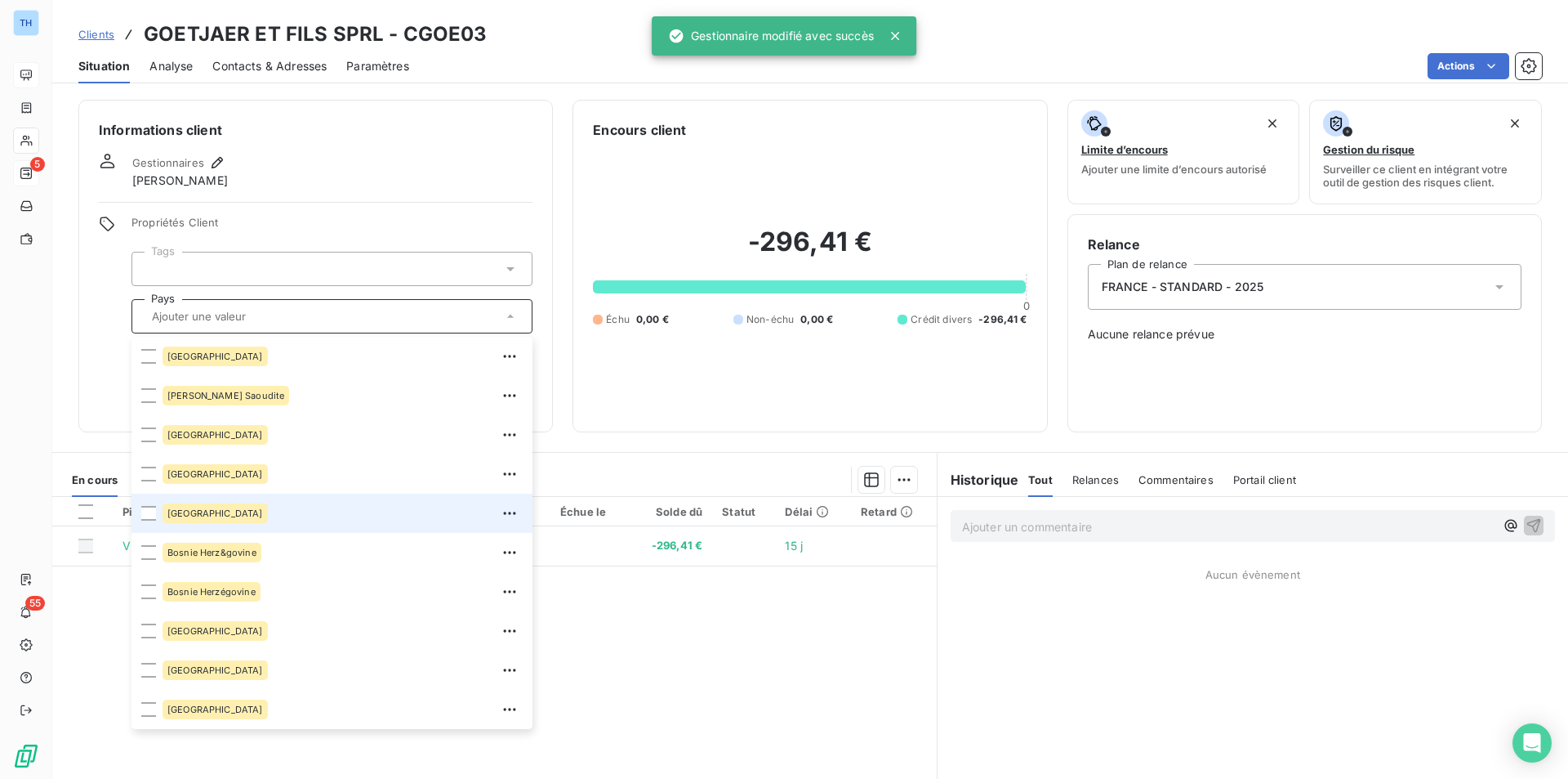
click at [175, 506] on div "[GEOGRAPHIC_DATA]" at bounding box center [215, 513] width 105 height 19
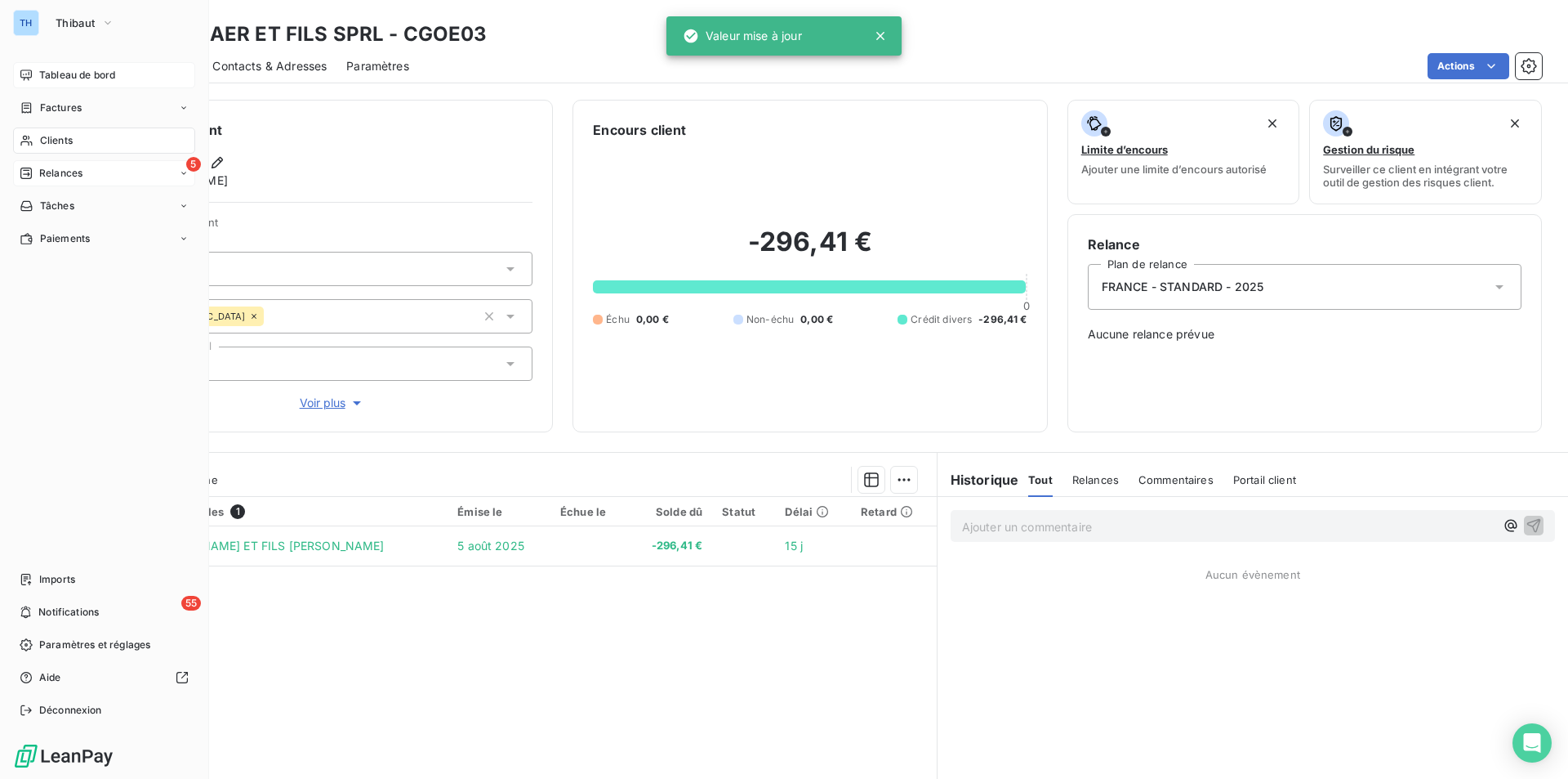
click at [45, 336] on div "Tableau de bord Factures Clients 5 Relances Tâches Paiements Imports 55 Notific…" at bounding box center [105, 392] width 182 height 661
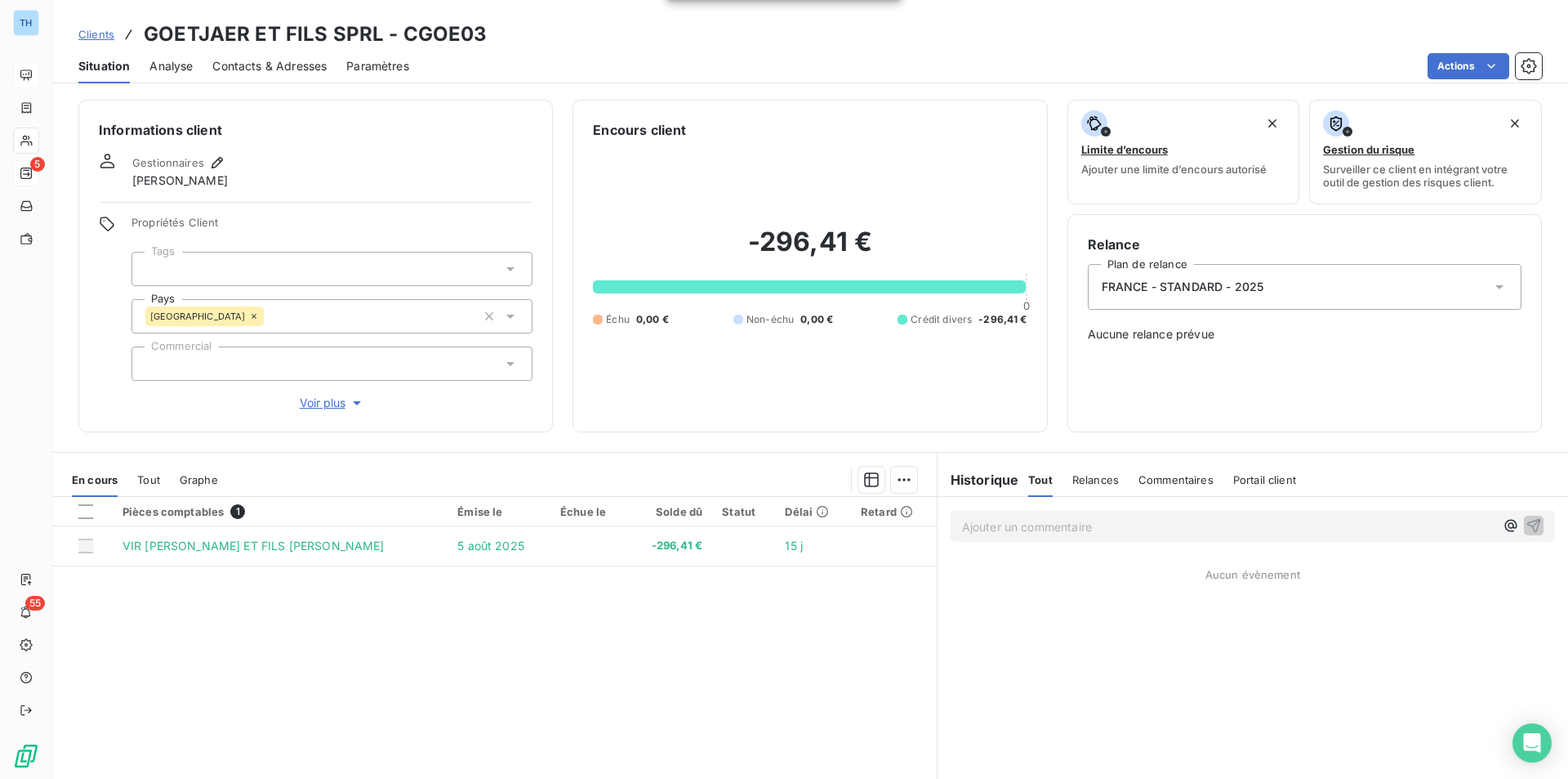
click at [344, 404] on span "Voir plus" at bounding box center [332, 403] width 65 height 17
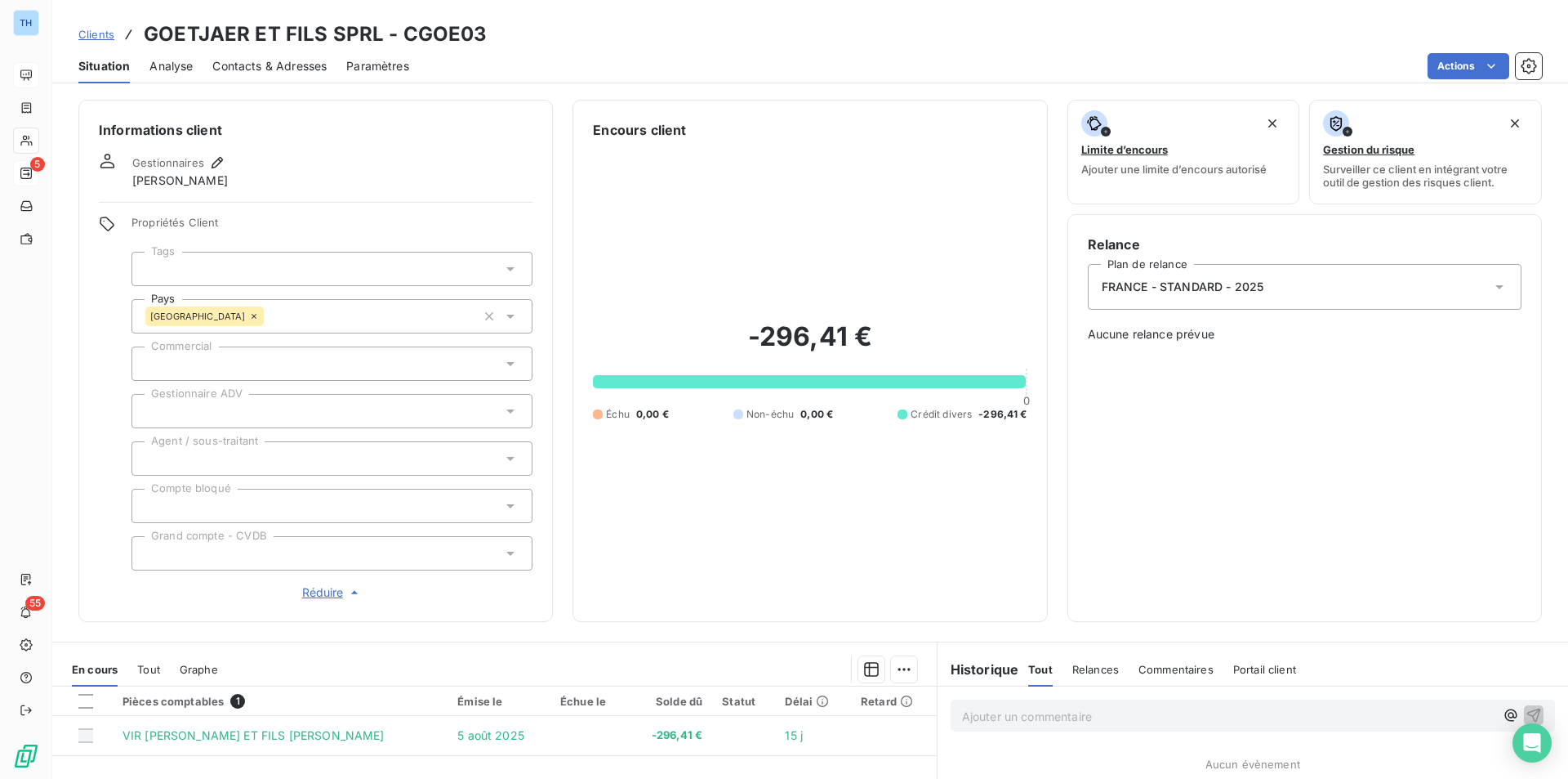
click at [506, 406] on icon at bounding box center [511, 411] width 17 height 17
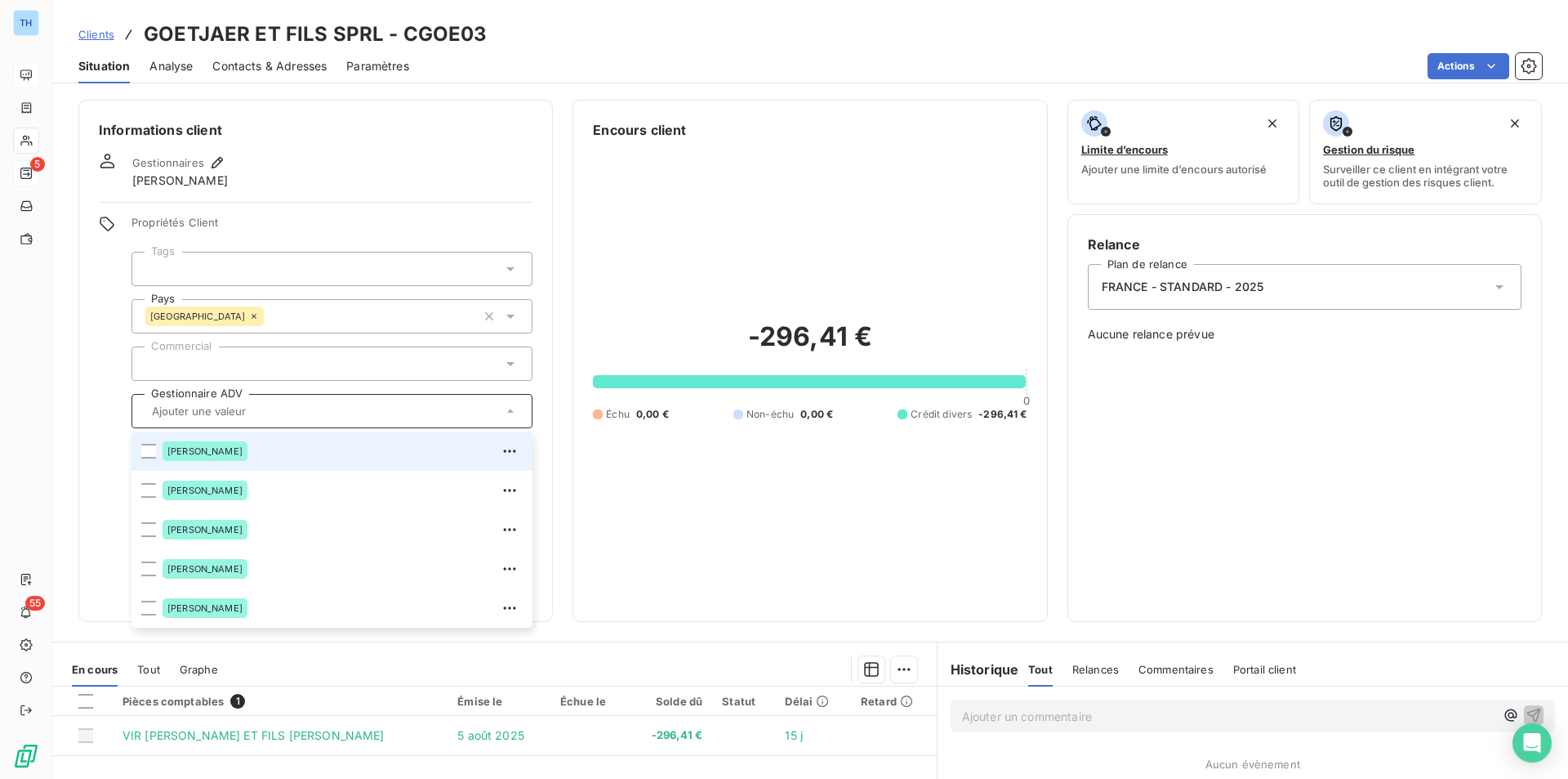
click at [205, 453] on span "[PERSON_NAME]" at bounding box center [205, 451] width 75 height 10
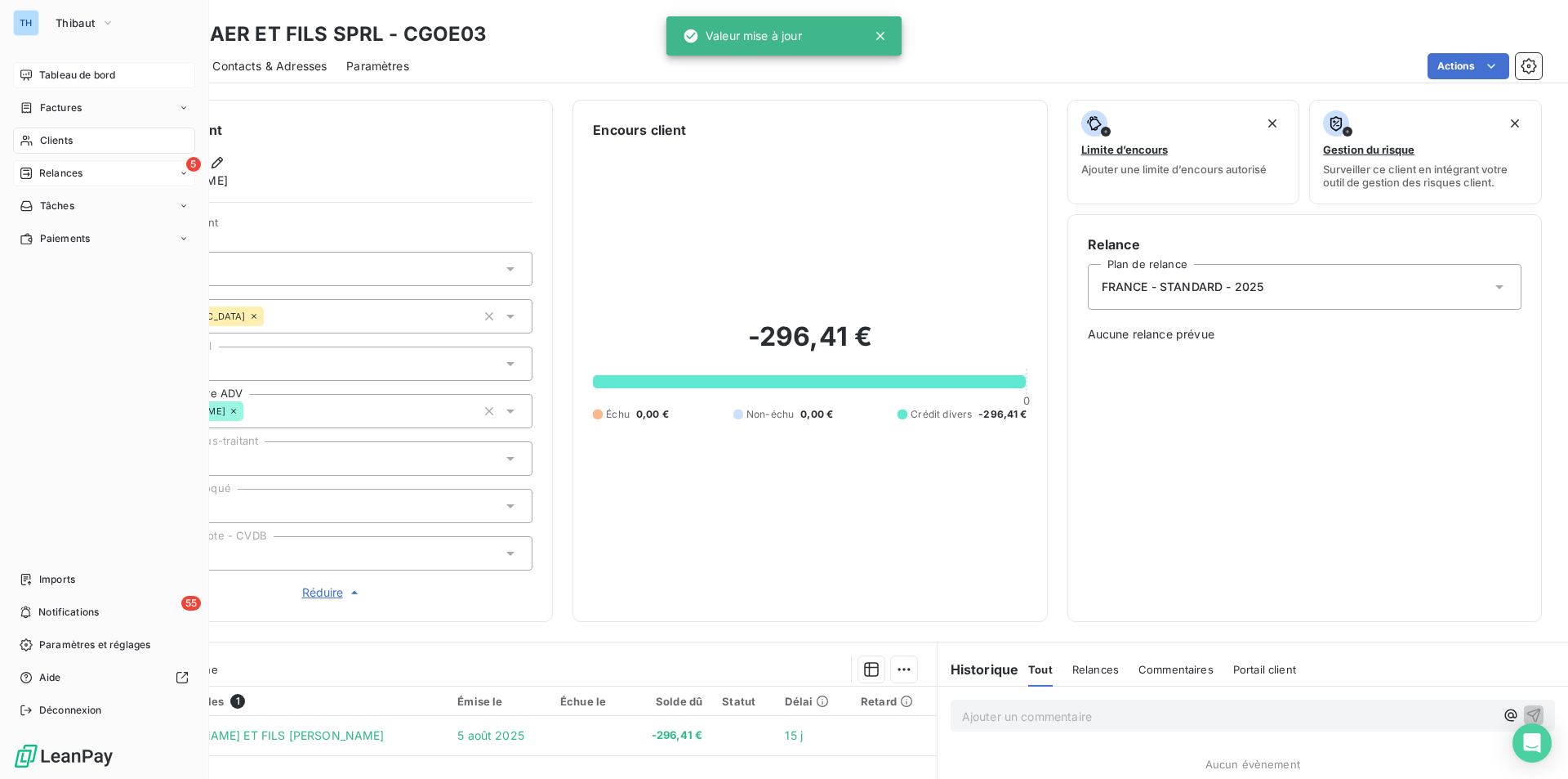
click at [45, 399] on div "Tableau de bord Factures Clients 5 Relances Tâches Paiements Imports 55 Notific…" at bounding box center [105, 392] width 182 height 661
click at [60, 137] on span "Clients" at bounding box center [56, 141] width 33 height 15
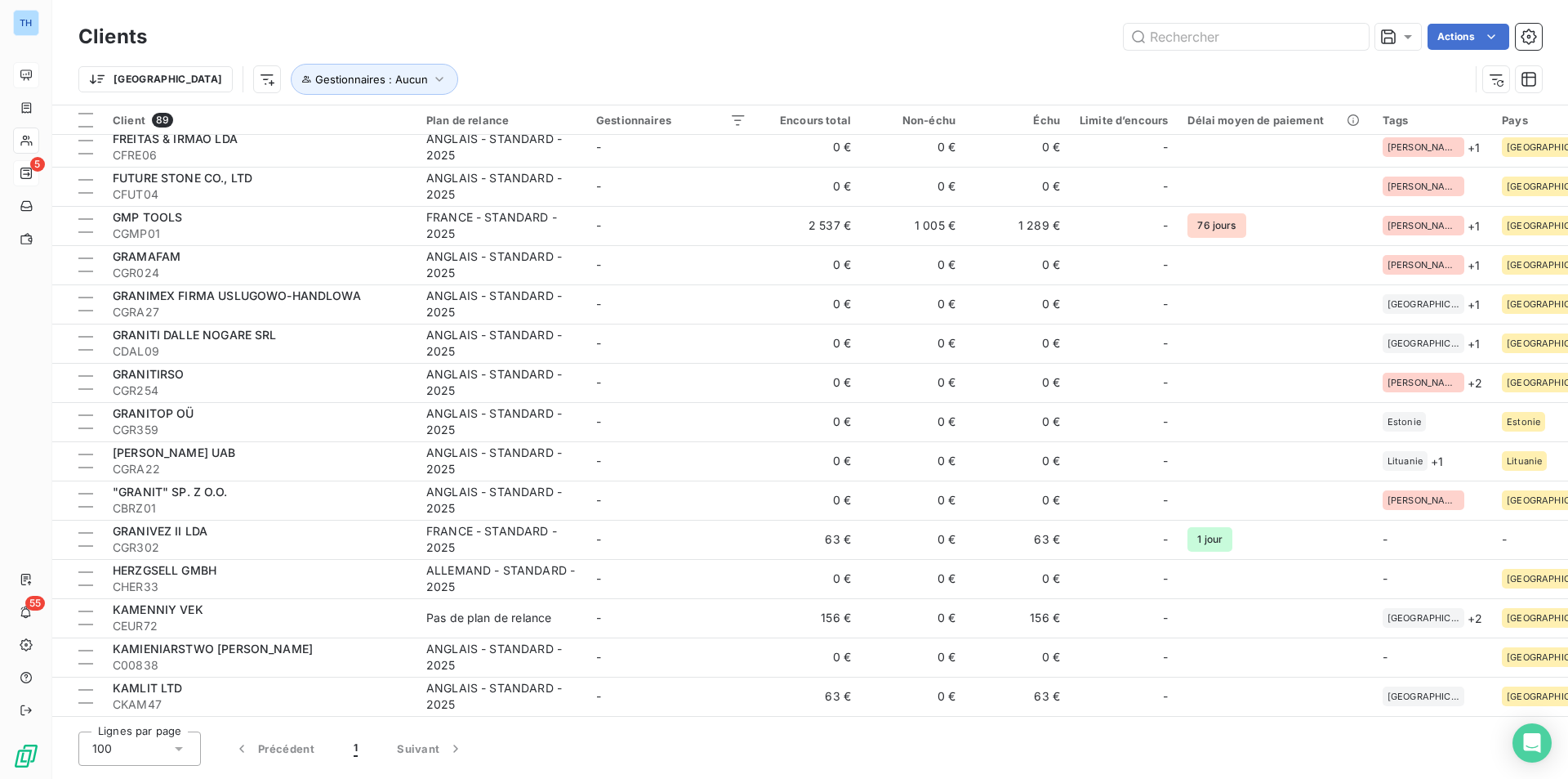
scroll to position [899, 0]
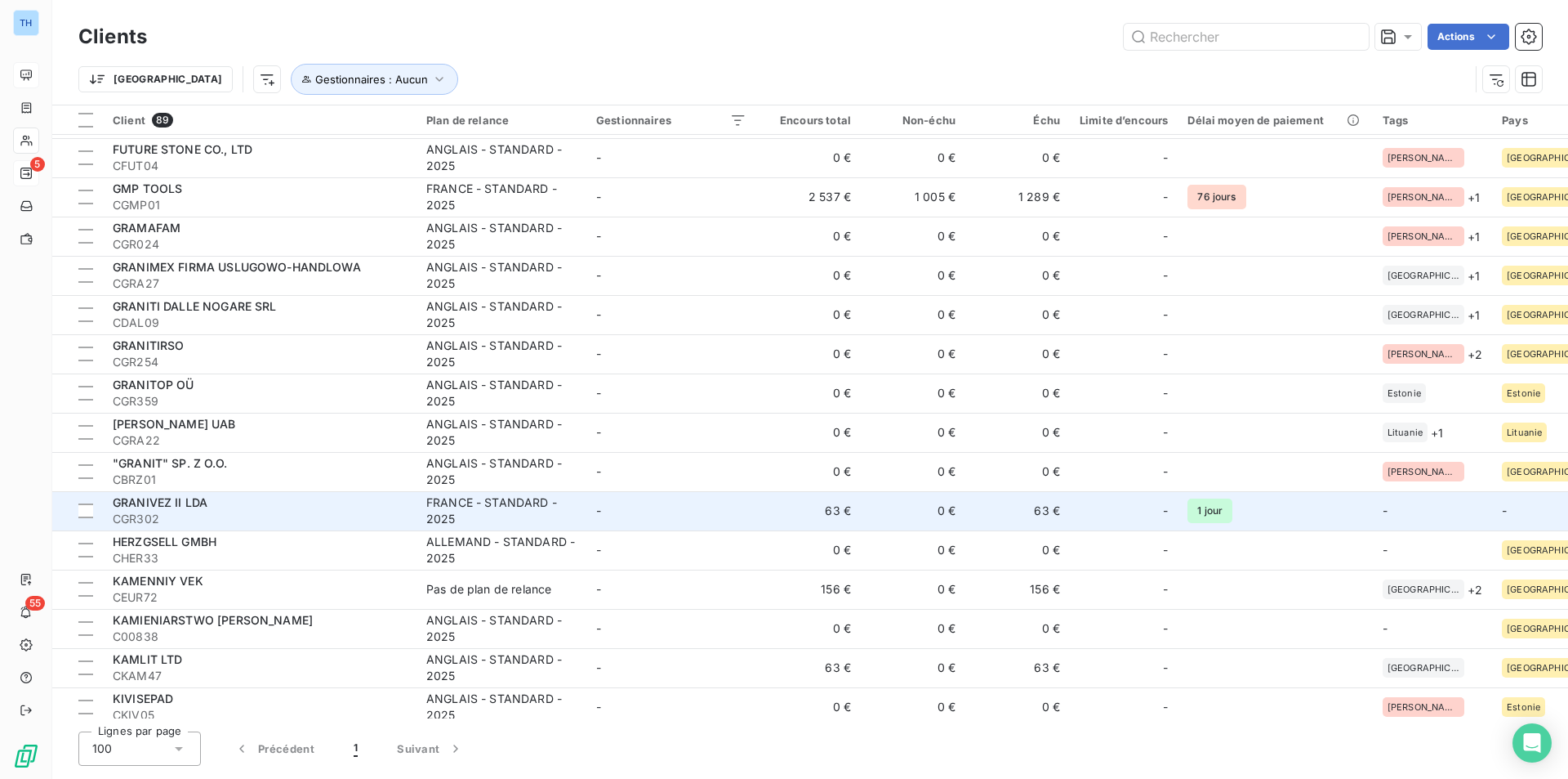
click at [715, 519] on td "-" at bounding box center [671, 510] width 170 height 39
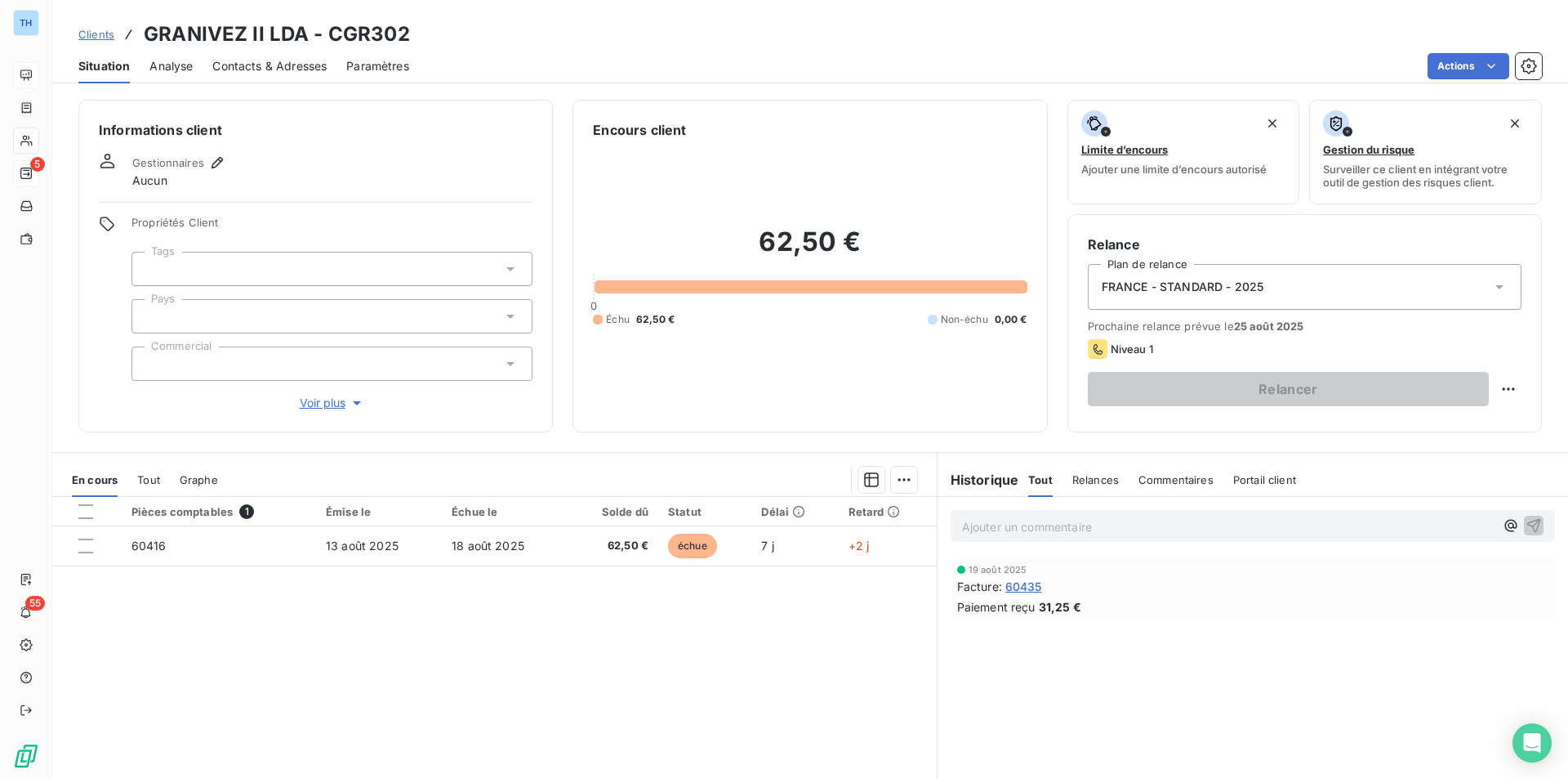
click at [316, 313] on div at bounding box center [331, 315] width 401 height 34
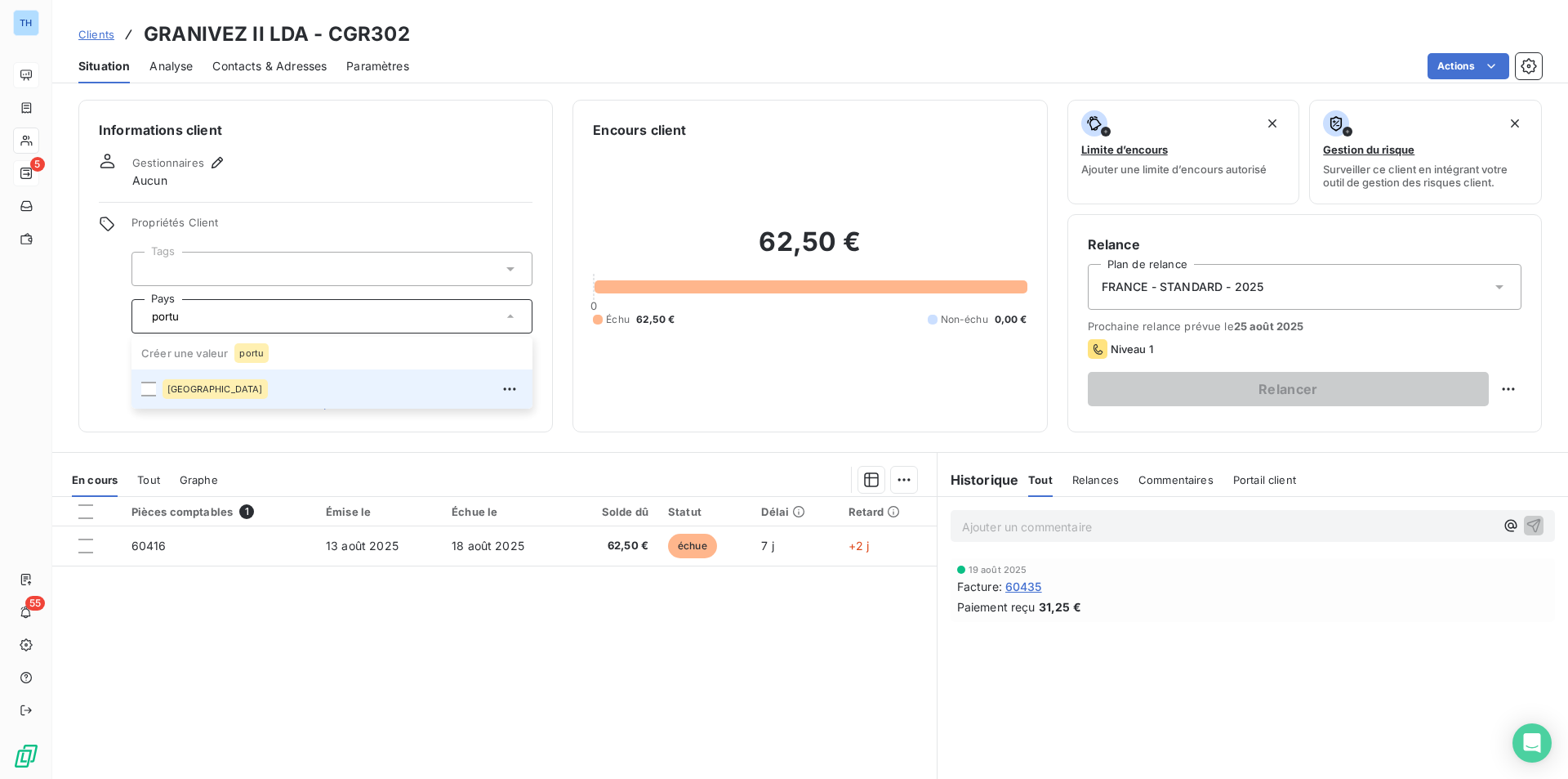
click at [176, 392] on span "[GEOGRAPHIC_DATA]" at bounding box center [215, 389] width 95 height 10
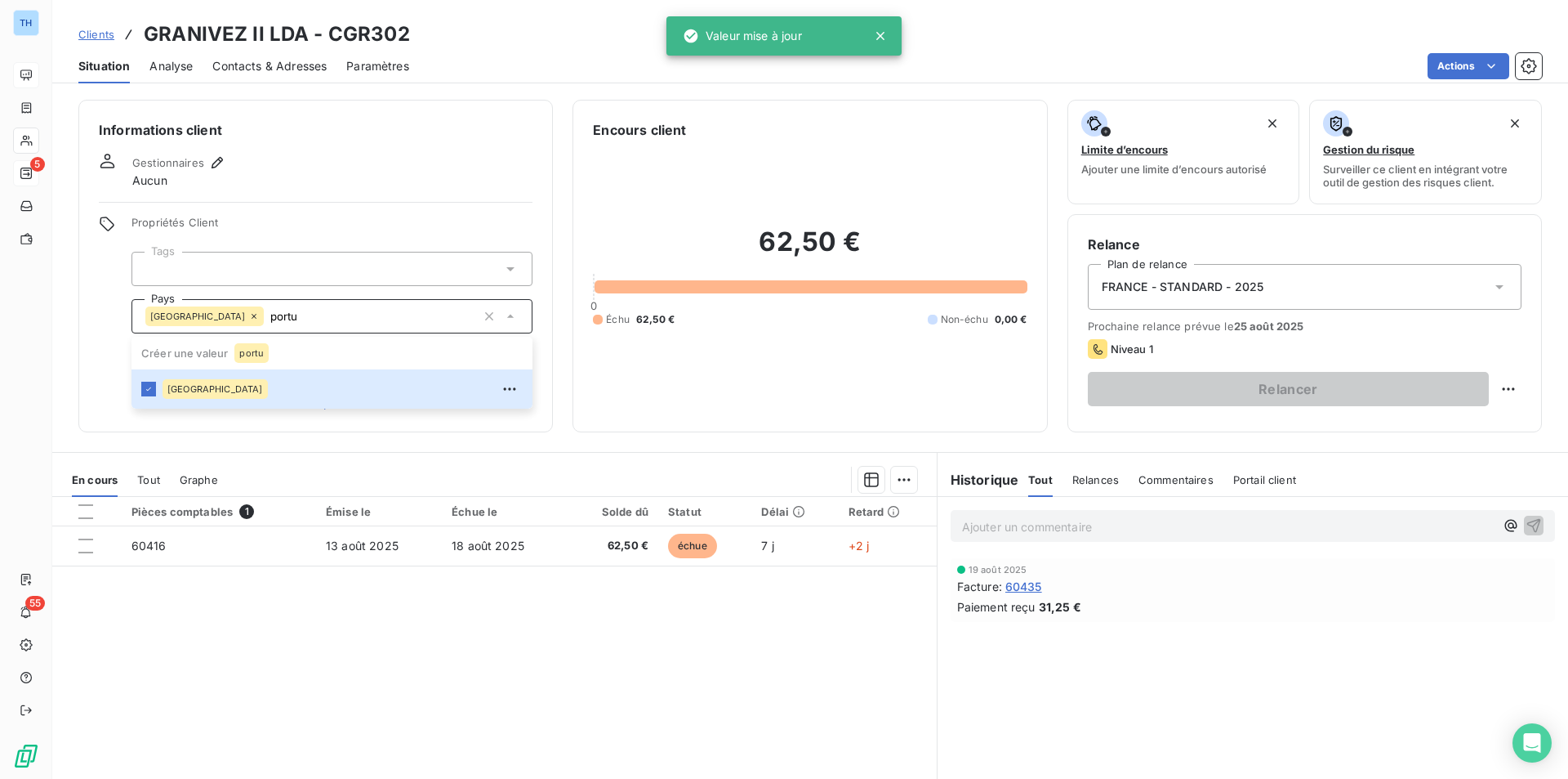
type input "portu"
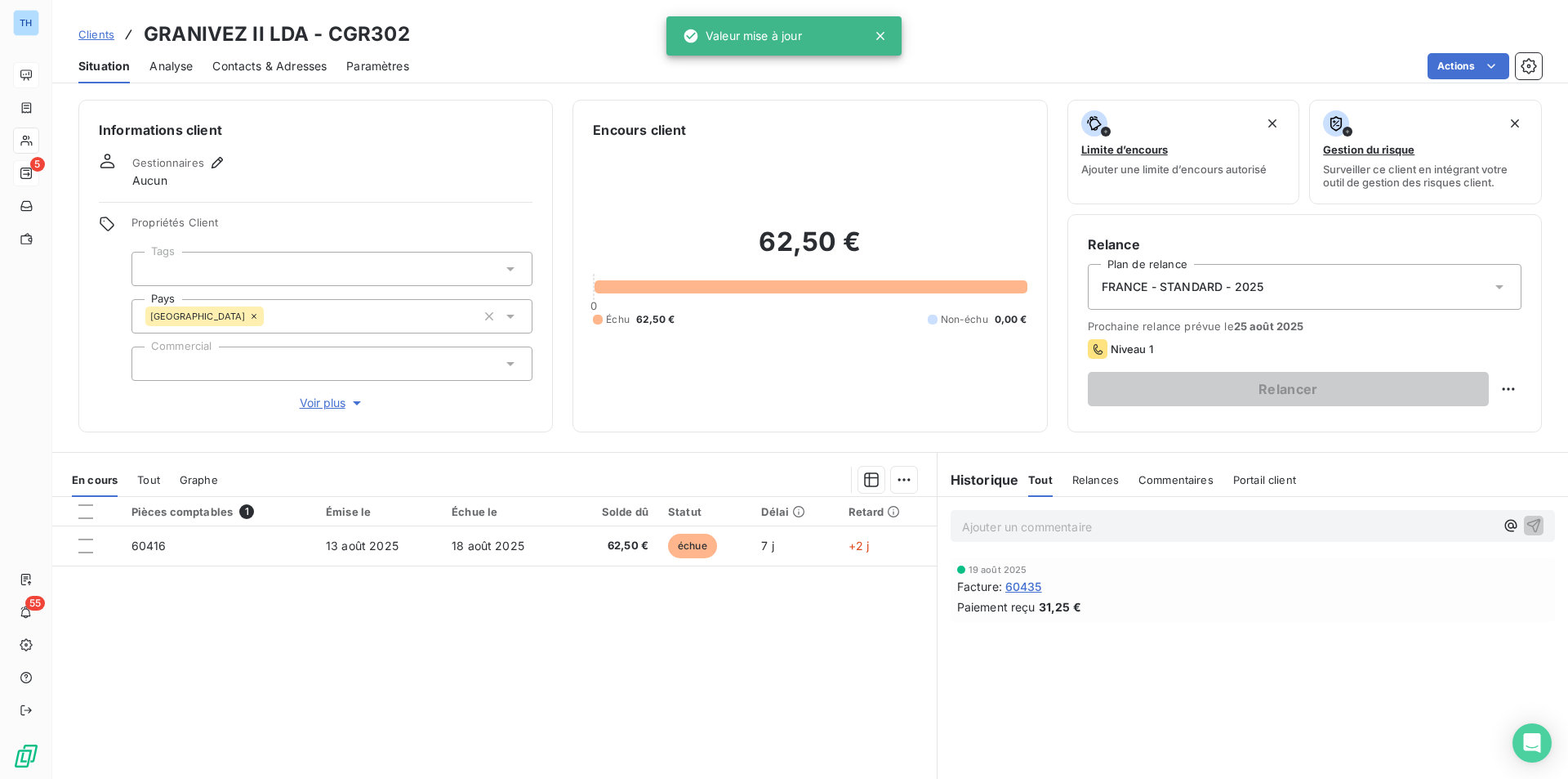
drag, startPoint x: 69, startPoint y: 335, endPoint x: 404, endPoint y: 249, distance: 345.9
click at [69, 335] on div "Informations client Gestionnaires Aucun Propriétés Client Tags Pays [GEOGRAPHIC…" at bounding box center [810, 265] width 1516 height 332
click at [1417, 291] on div "FRANCE - STANDARD - 2025" at bounding box center [1305, 286] width 434 height 46
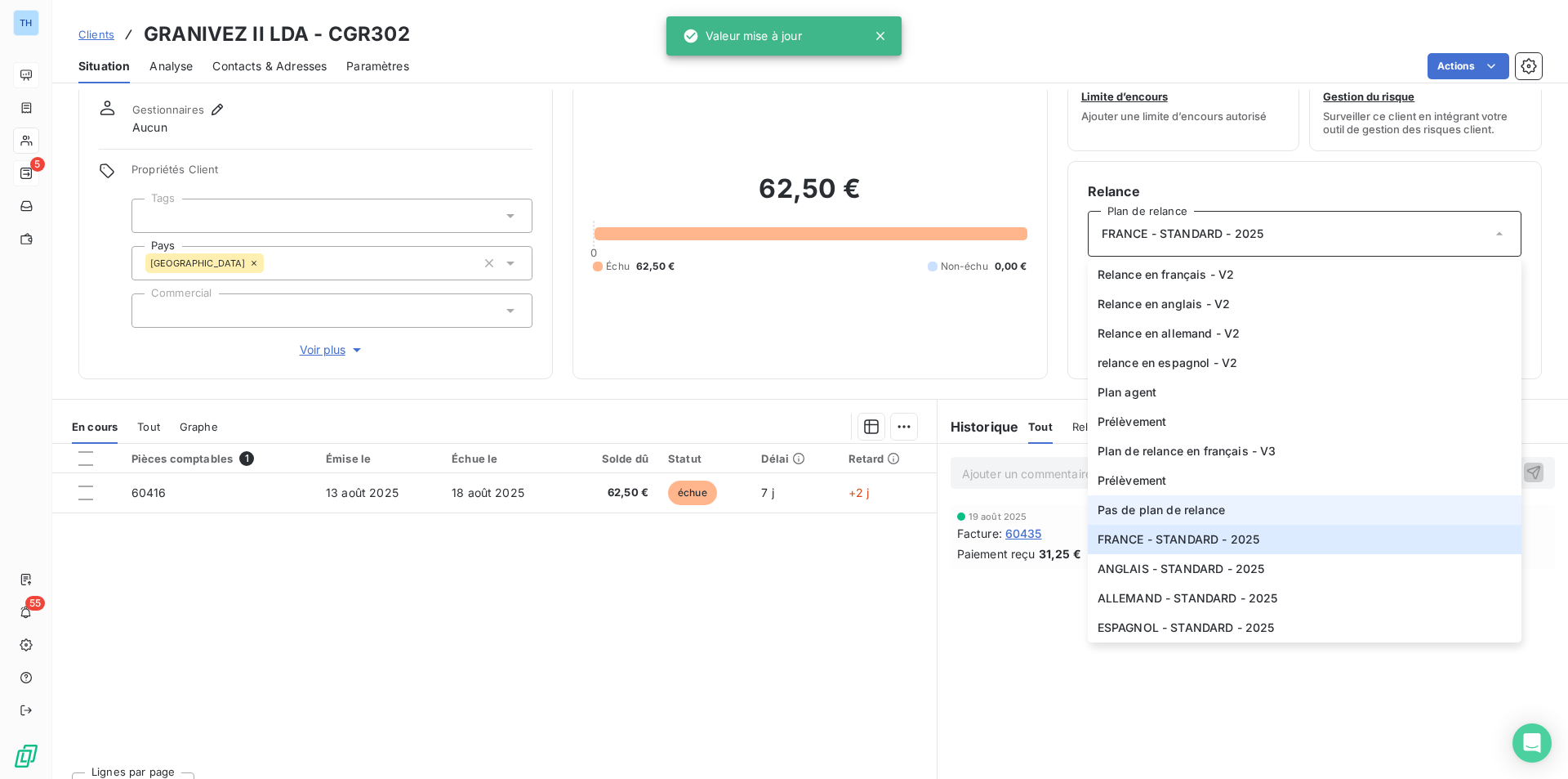
scroll to position [82, 0]
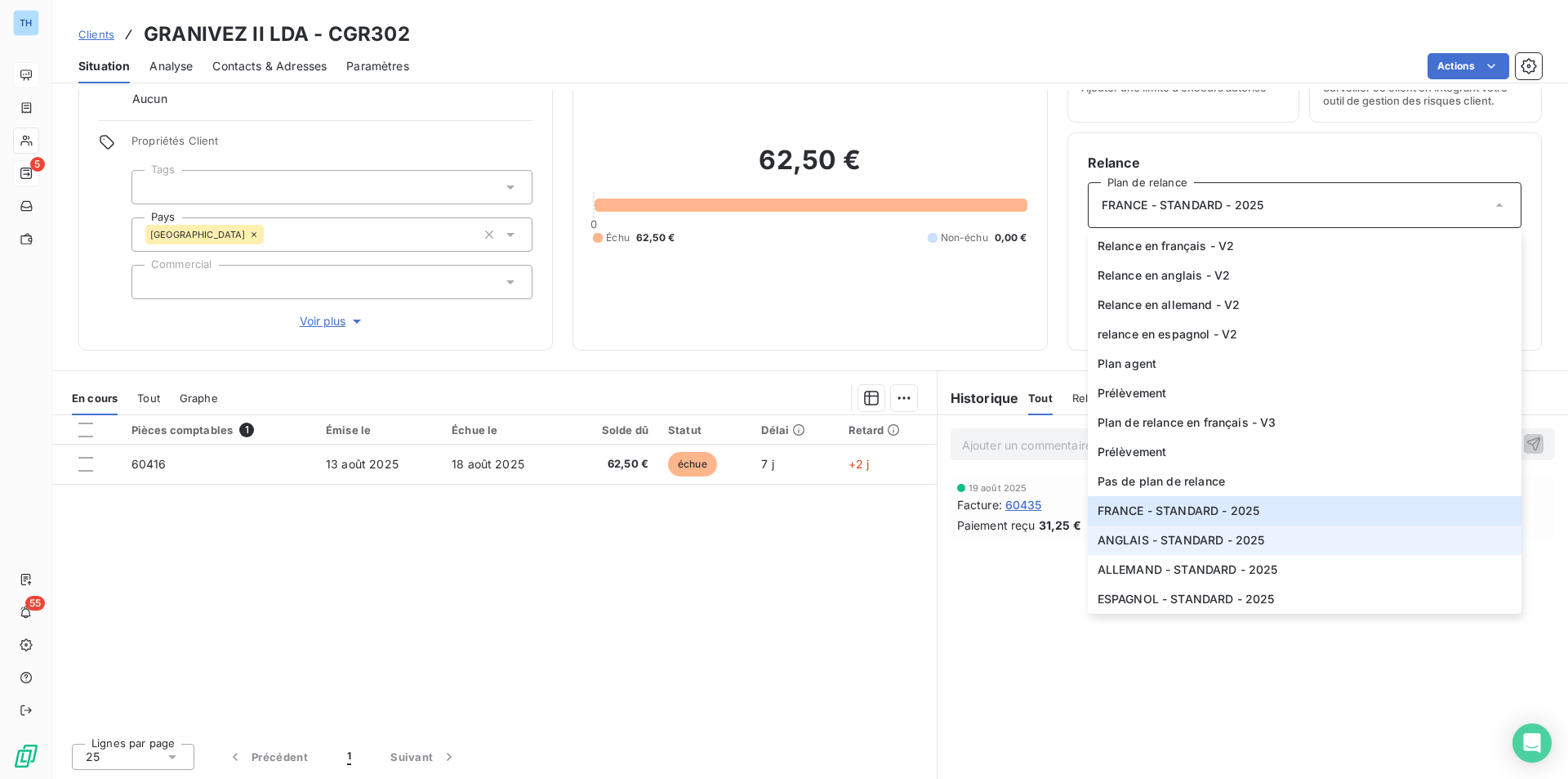
click at [1189, 541] on span "ANGLAIS - STANDARD - 2025" at bounding box center [1182, 541] width 167 height 17
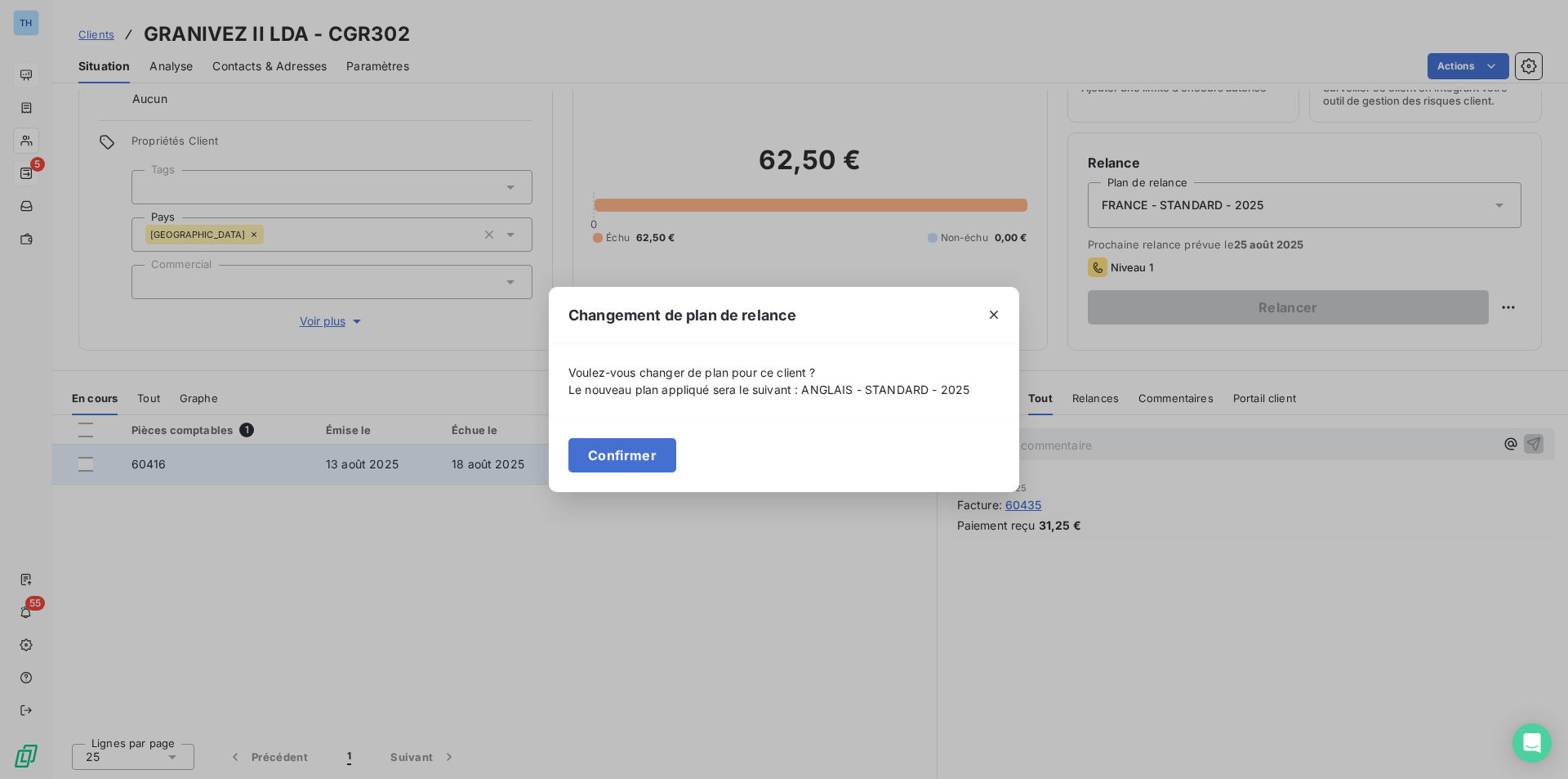
drag, startPoint x: 575, startPoint y: 453, endPoint x: 602, endPoint y: 463, distance: 28.8
click at [589, 460] on button "Confirmer" at bounding box center [622, 454] width 108 height 34
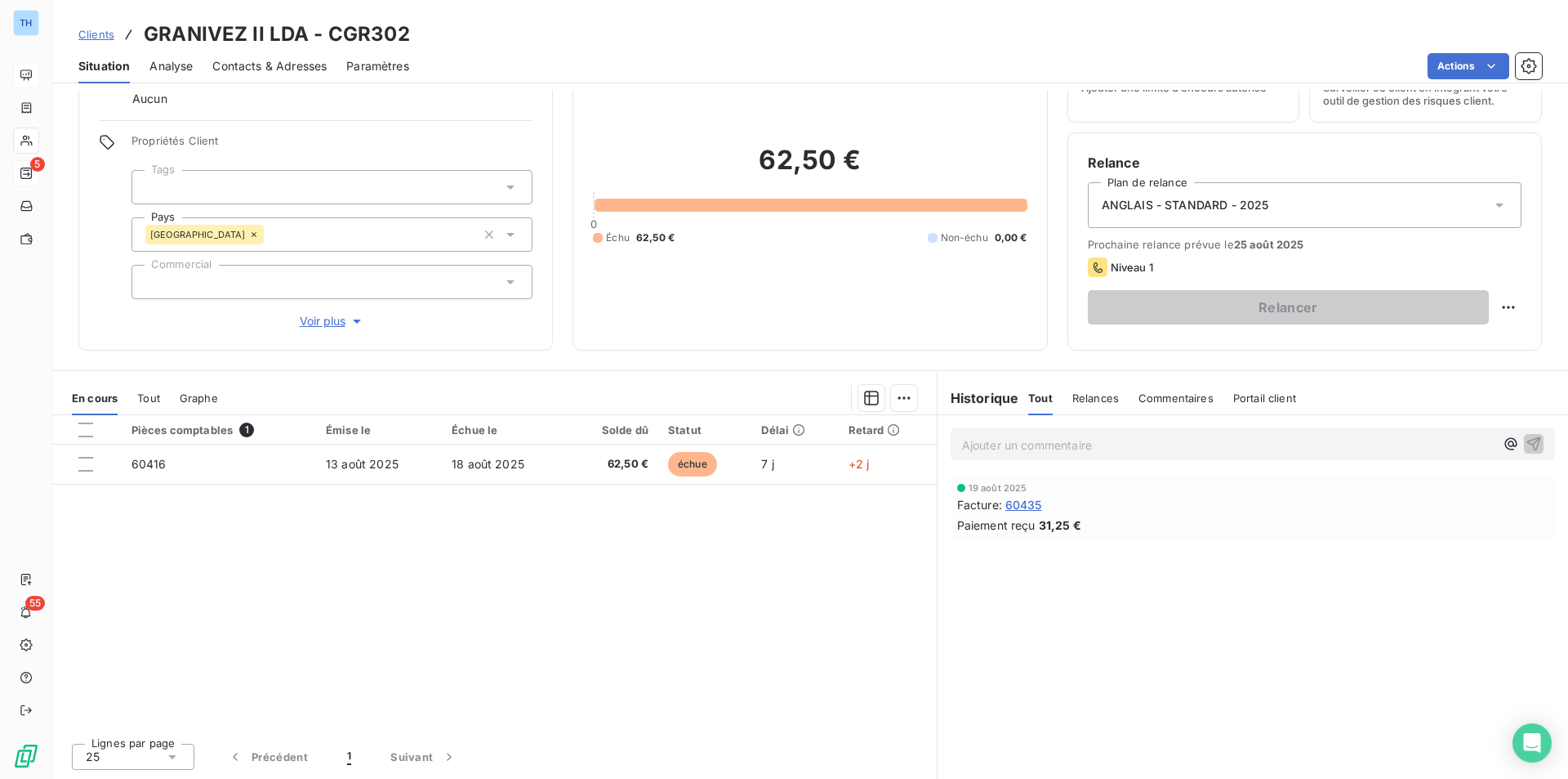
click at [311, 324] on span "Voir plus" at bounding box center [332, 321] width 65 height 17
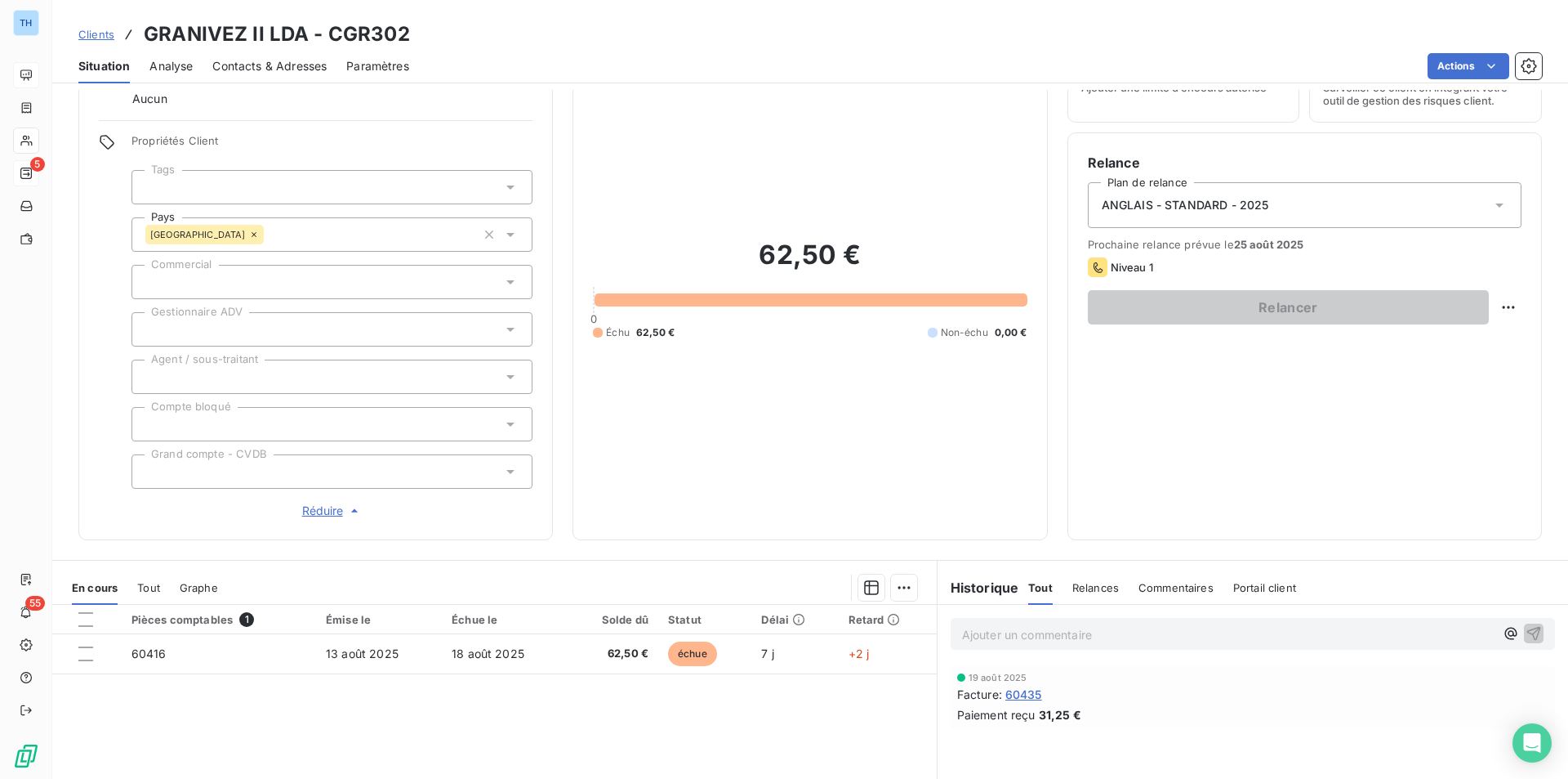
click at [307, 336] on div at bounding box center [331, 329] width 401 height 34
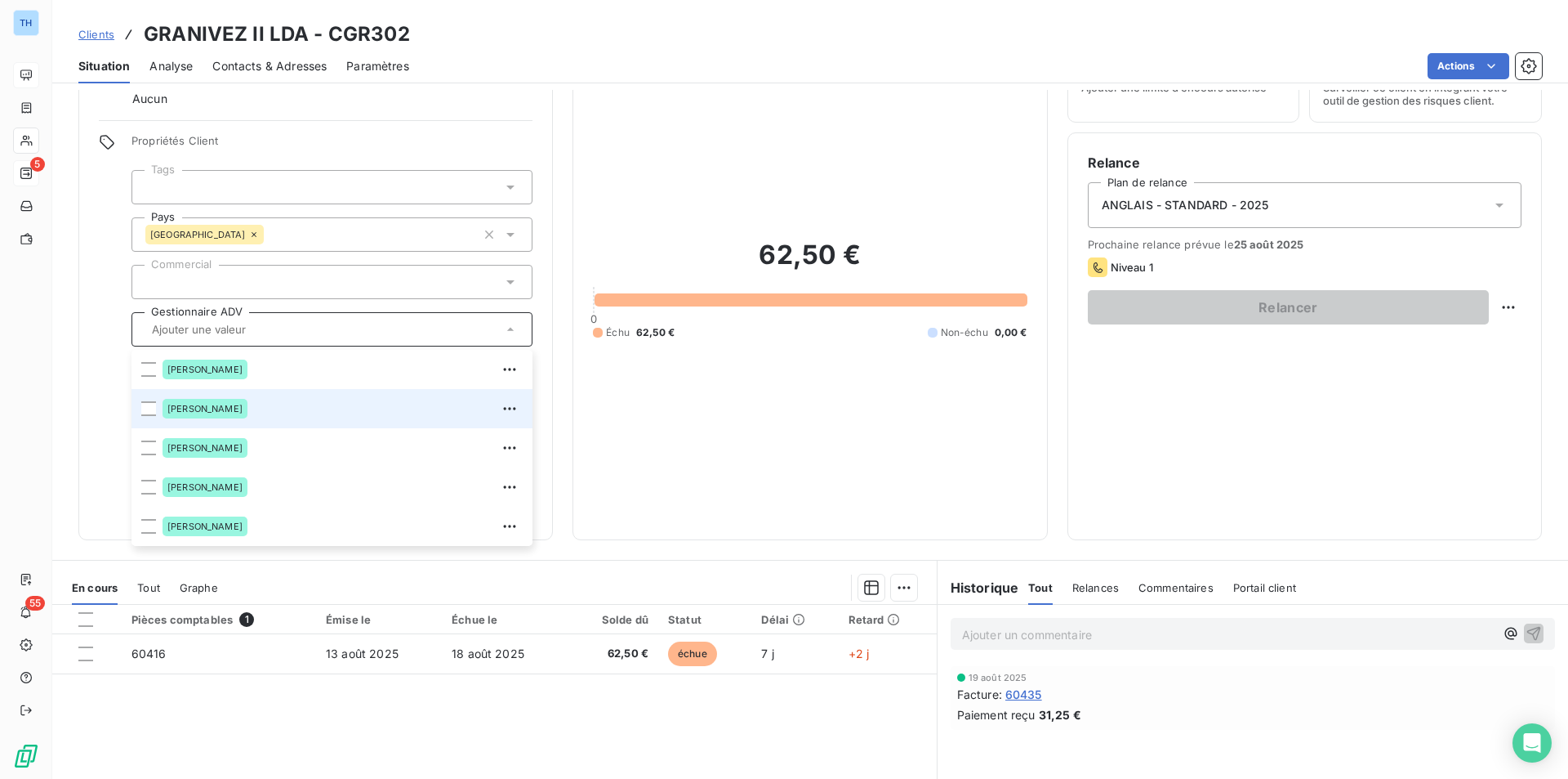
click at [228, 405] on span "[PERSON_NAME]" at bounding box center [205, 408] width 75 height 10
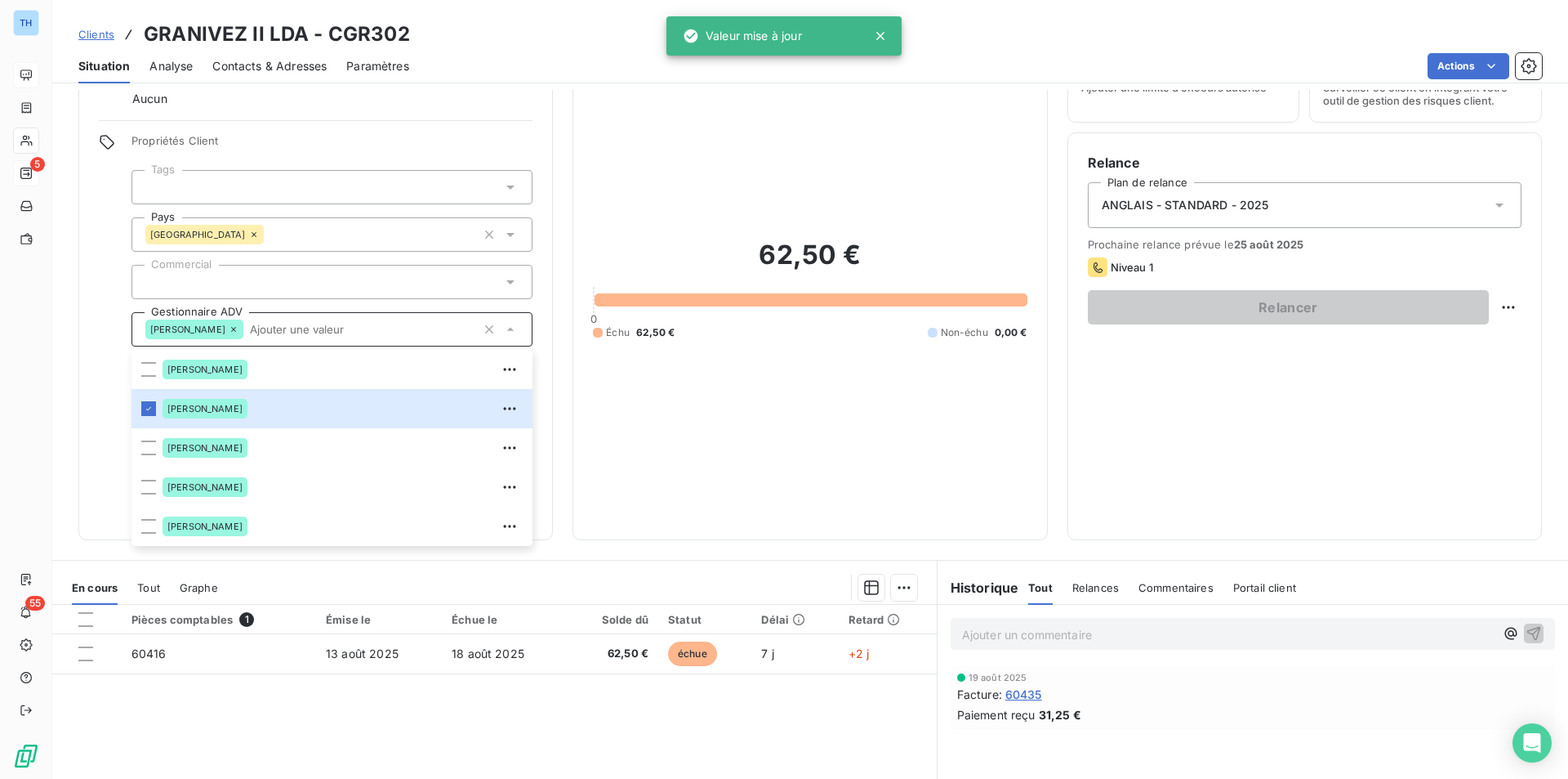
click at [38, 347] on div "5 55" at bounding box center [26, 392] width 25 height 661
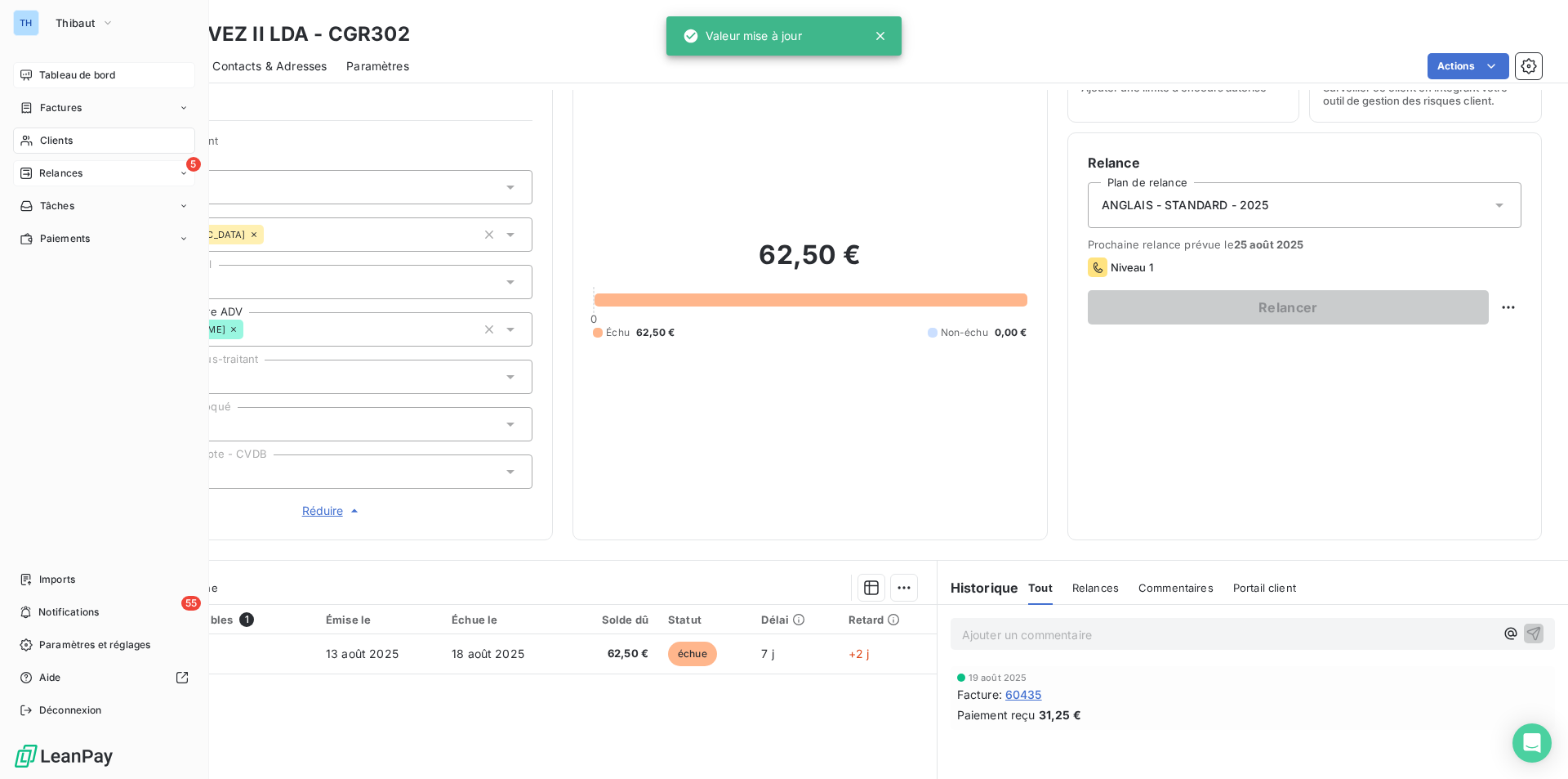
click at [59, 143] on span "Clients" at bounding box center [56, 141] width 33 height 15
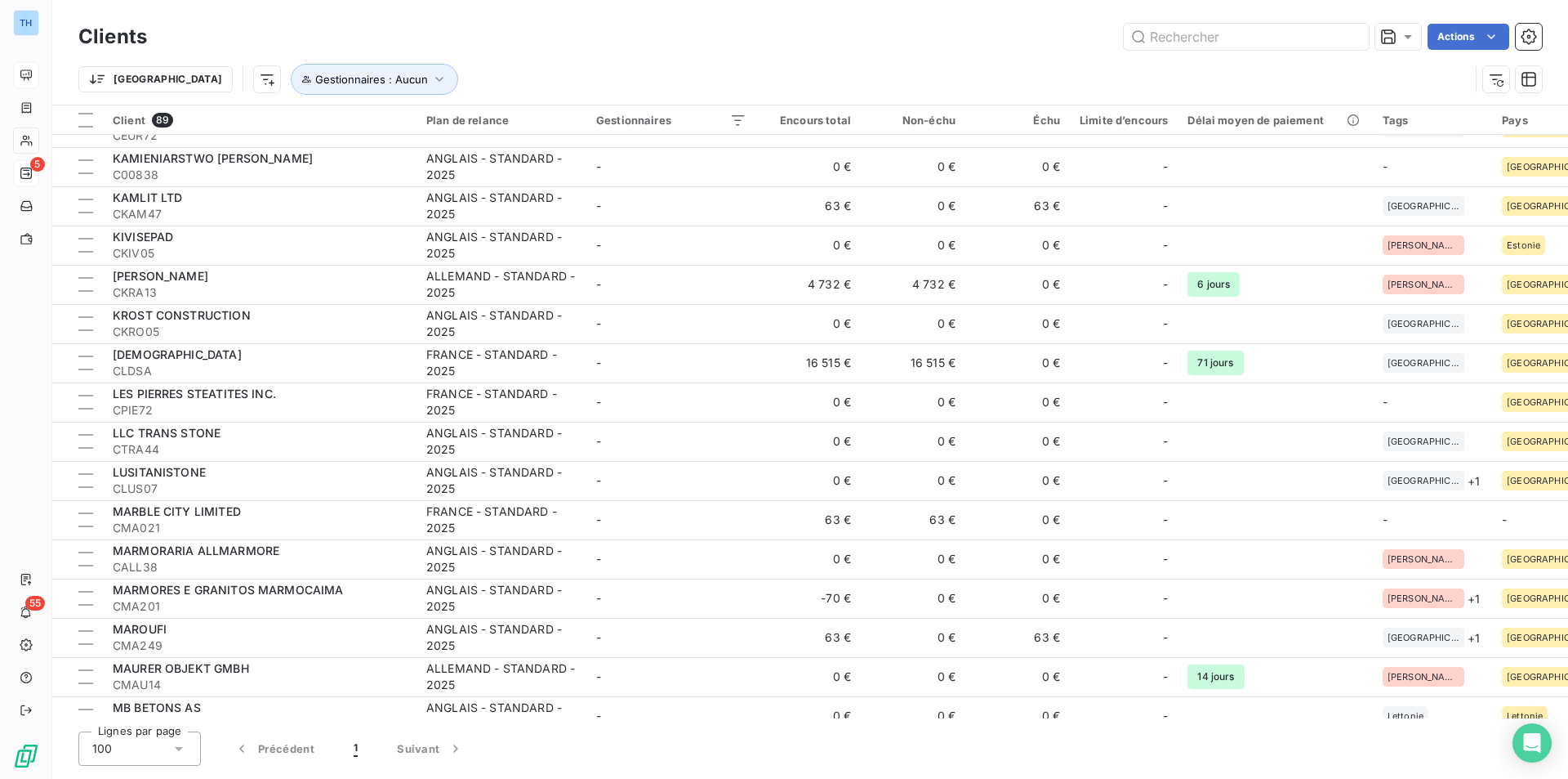
scroll to position [1389, 0]
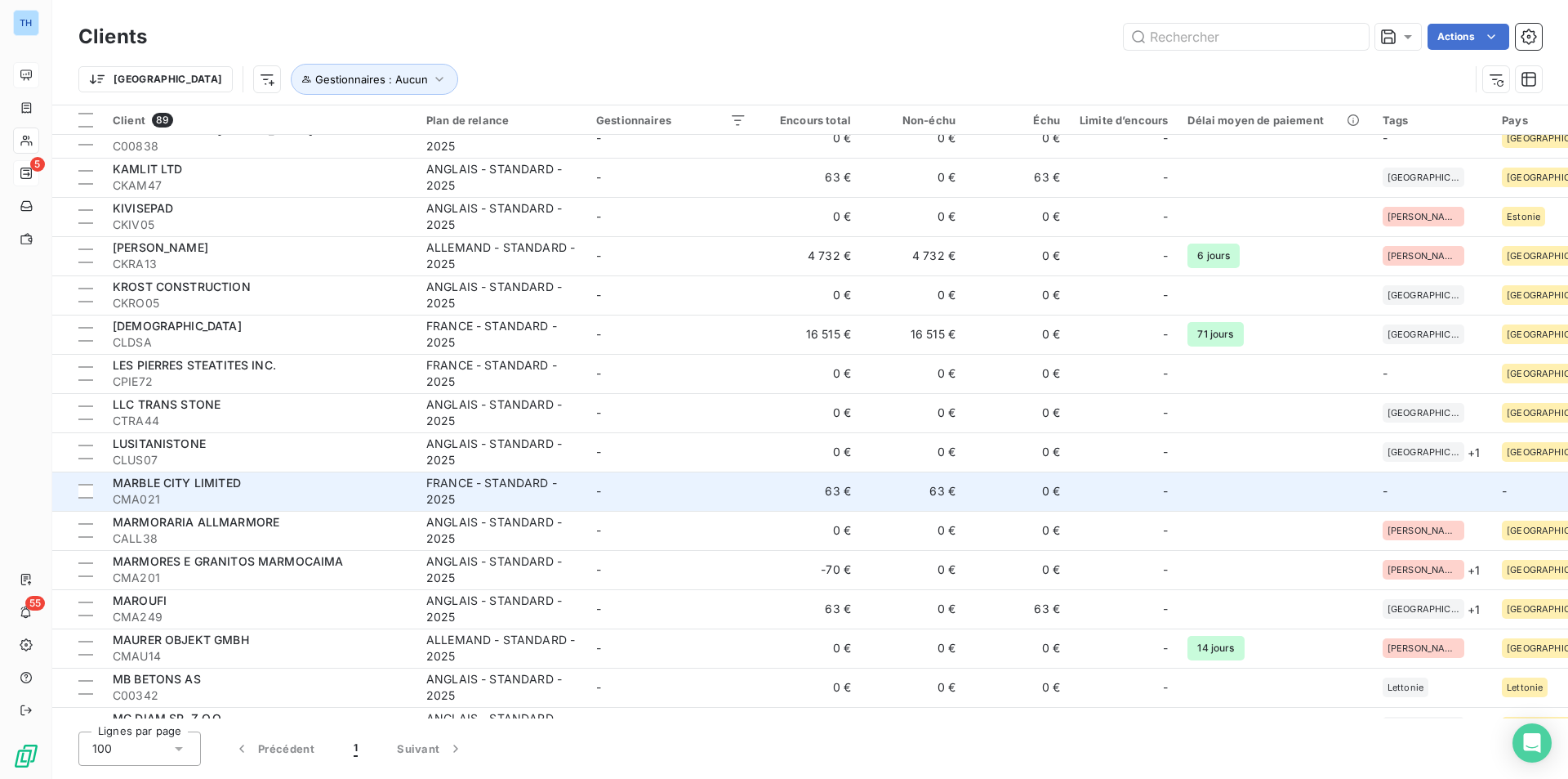
click at [1135, 493] on div at bounding box center [1143, 490] width 26 height 26
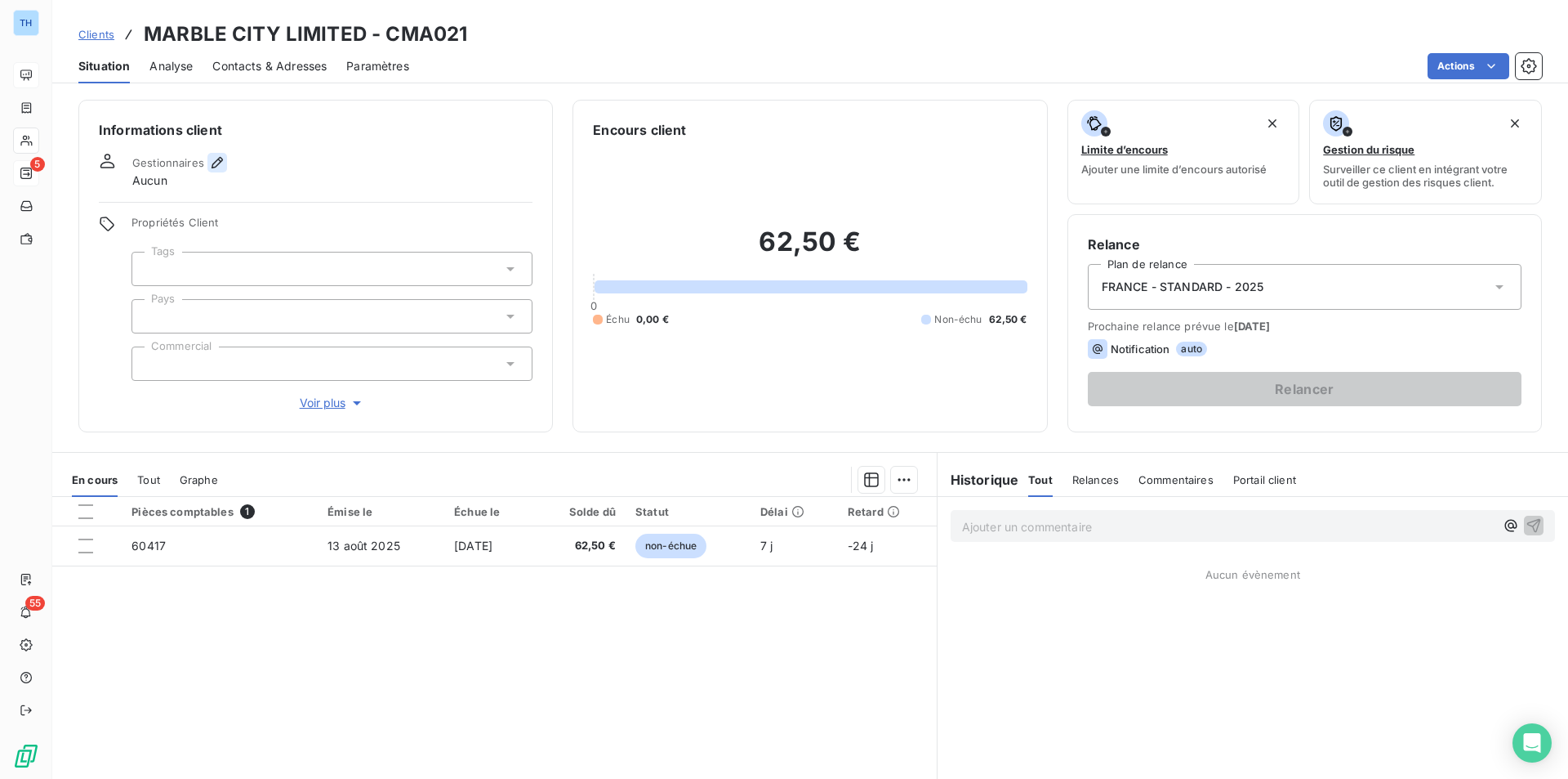
click at [216, 159] on icon "button" at bounding box center [217, 163] width 17 height 17
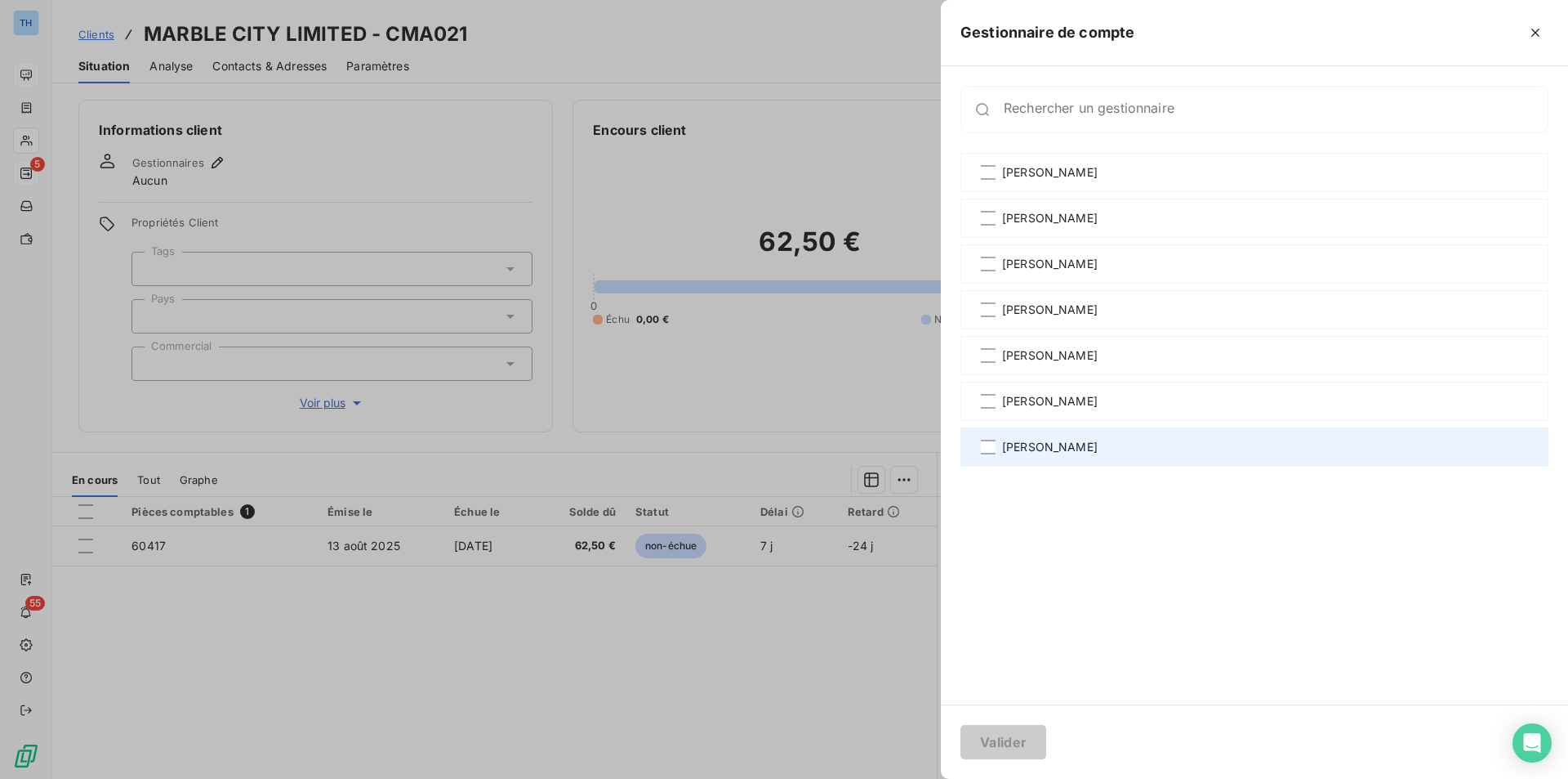
click at [1061, 444] on span "[PERSON_NAME]" at bounding box center [1050, 447] width 95 height 17
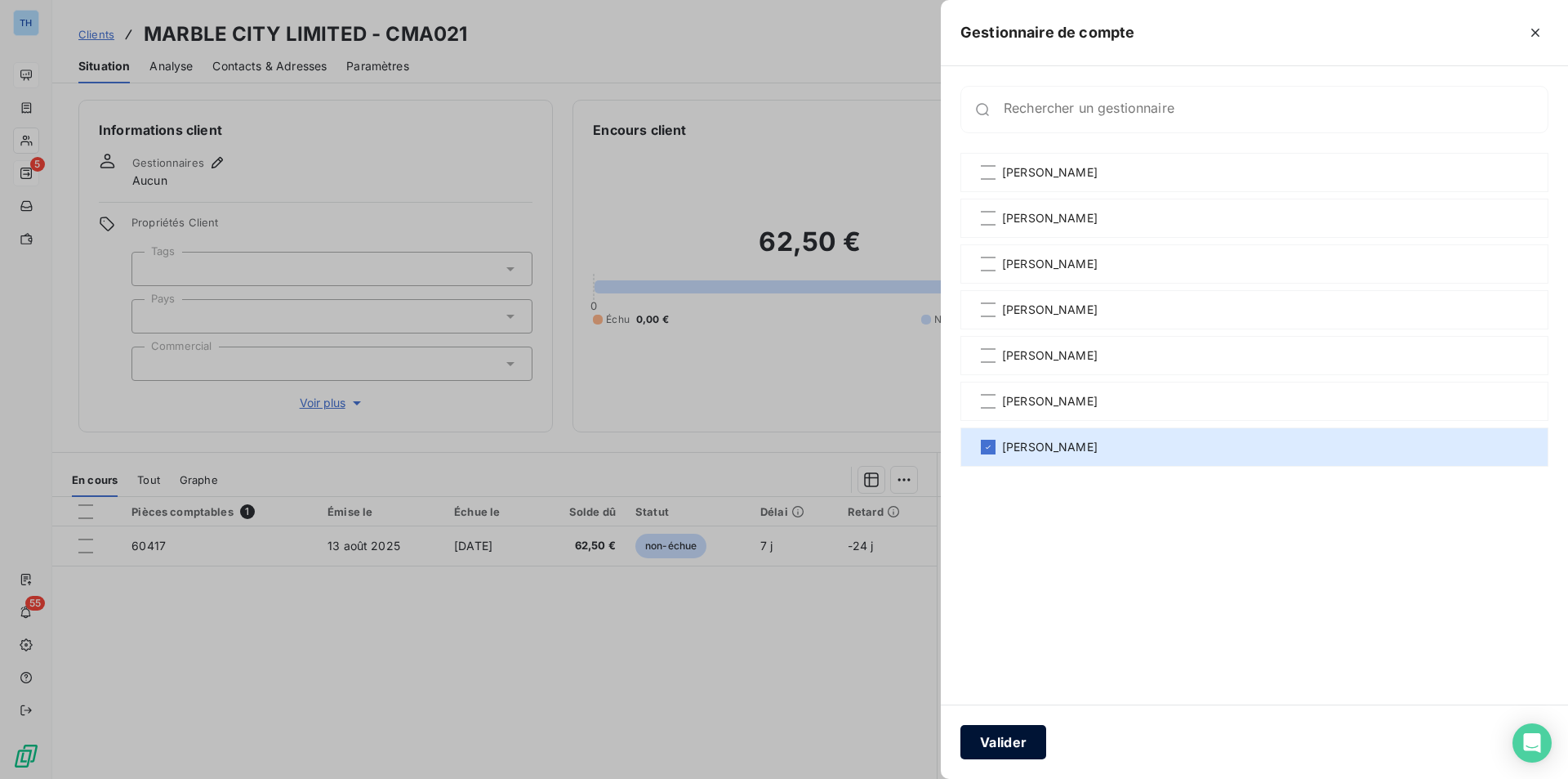
click at [1019, 739] on button "Valider" at bounding box center [1003, 741] width 86 height 34
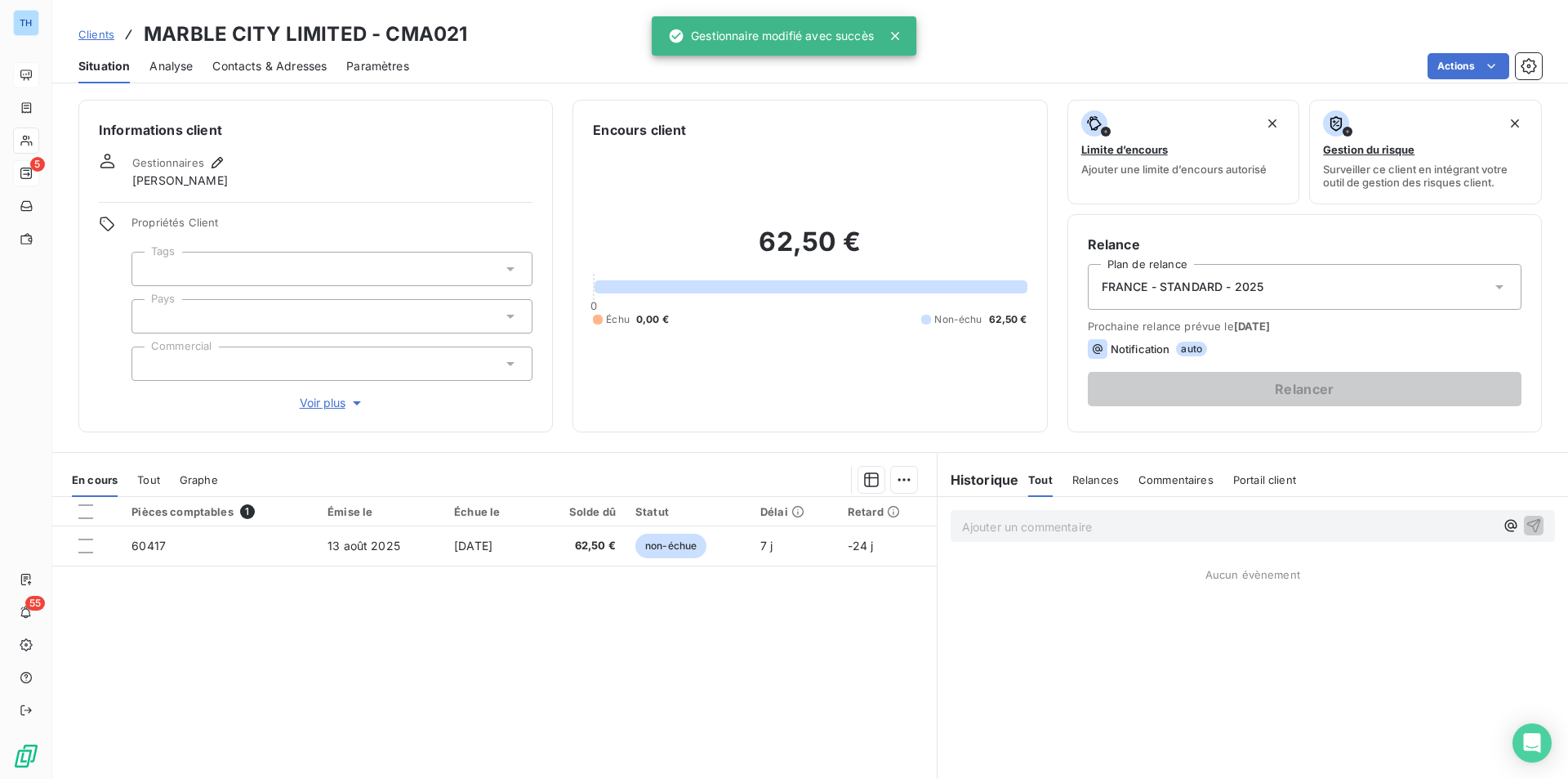
click at [236, 305] on div at bounding box center [331, 315] width 401 height 34
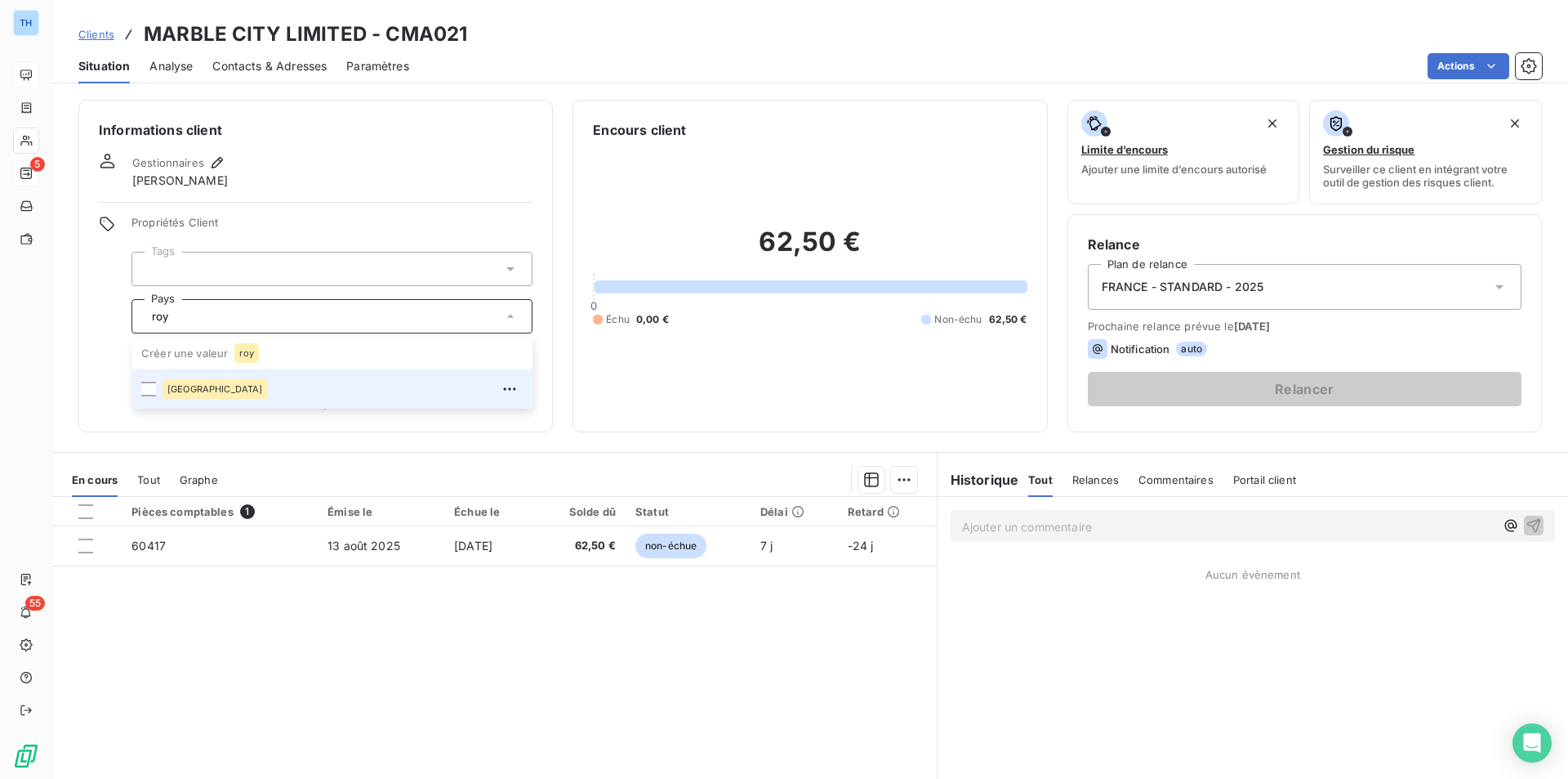
click at [205, 387] on span "[GEOGRAPHIC_DATA]" at bounding box center [215, 389] width 95 height 10
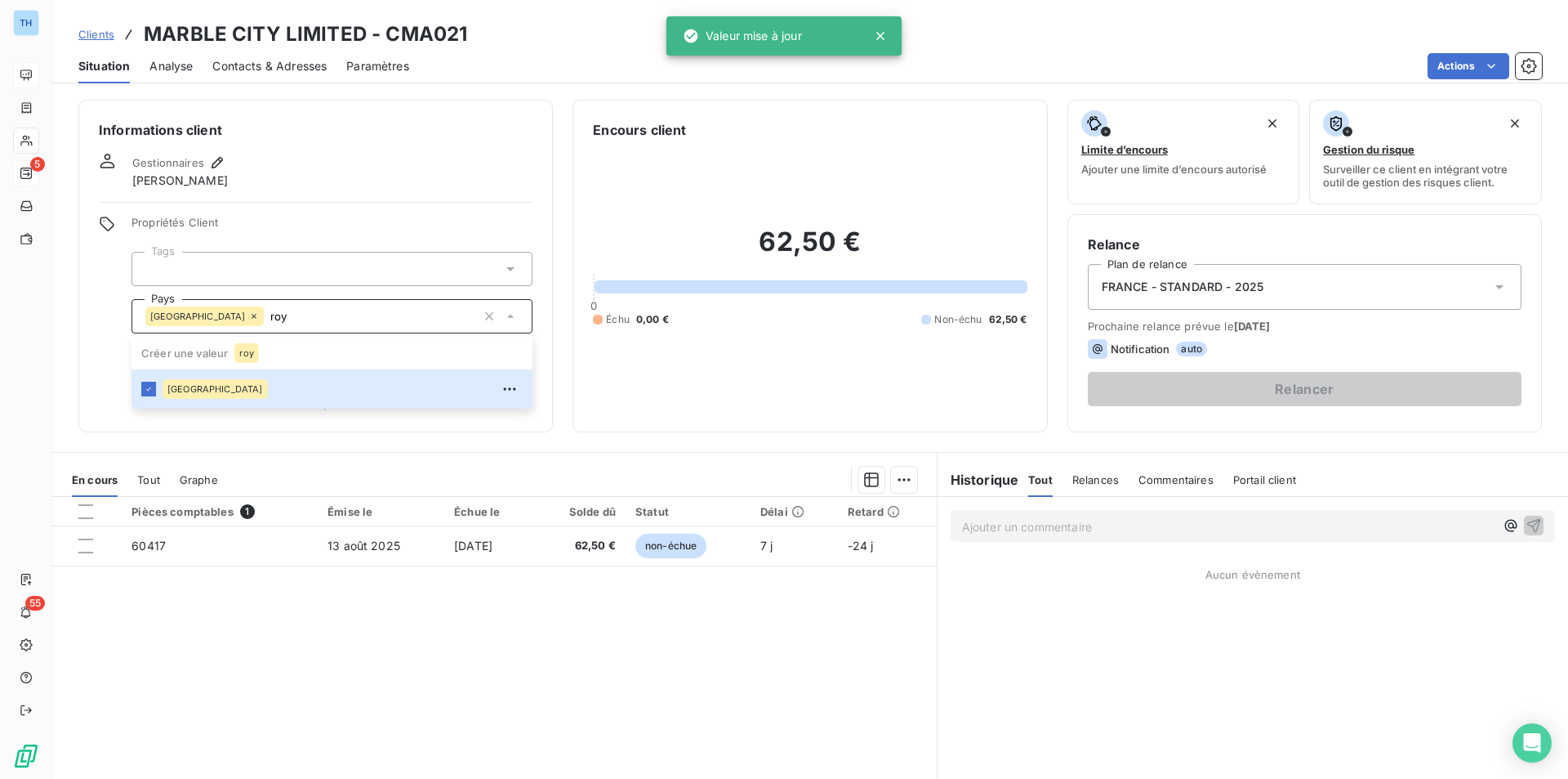
type input "roy"
click at [94, 388] on div "Informations client Gestionnaires [PERSON_NAME] Propriétés Client Tags [GEOGRAP…" at bounding box center [315, 265] width 474 height 332
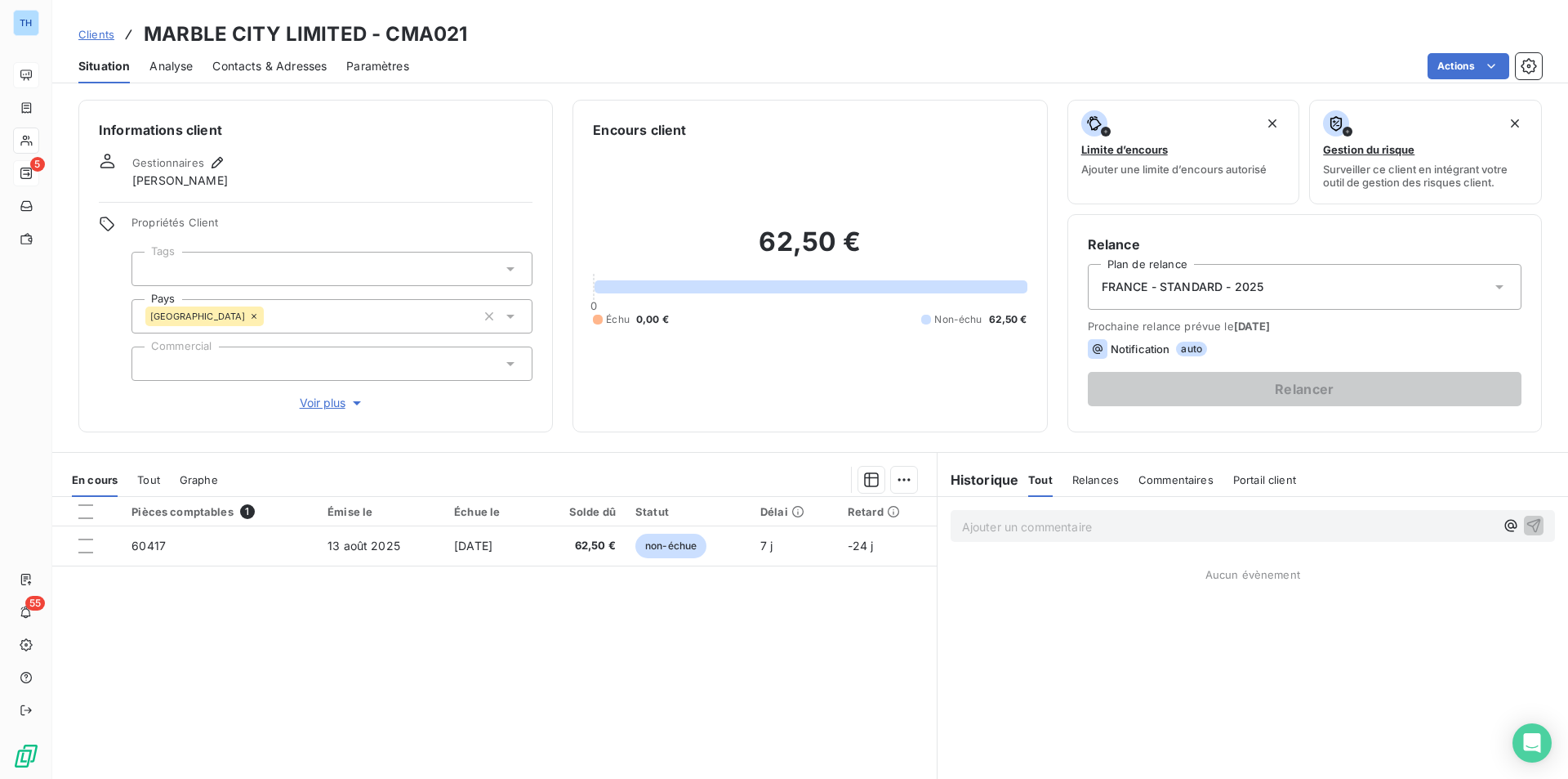
click at [329, 397] on span "Voir plus" at bounding box center [332, 403] width 65 height 17
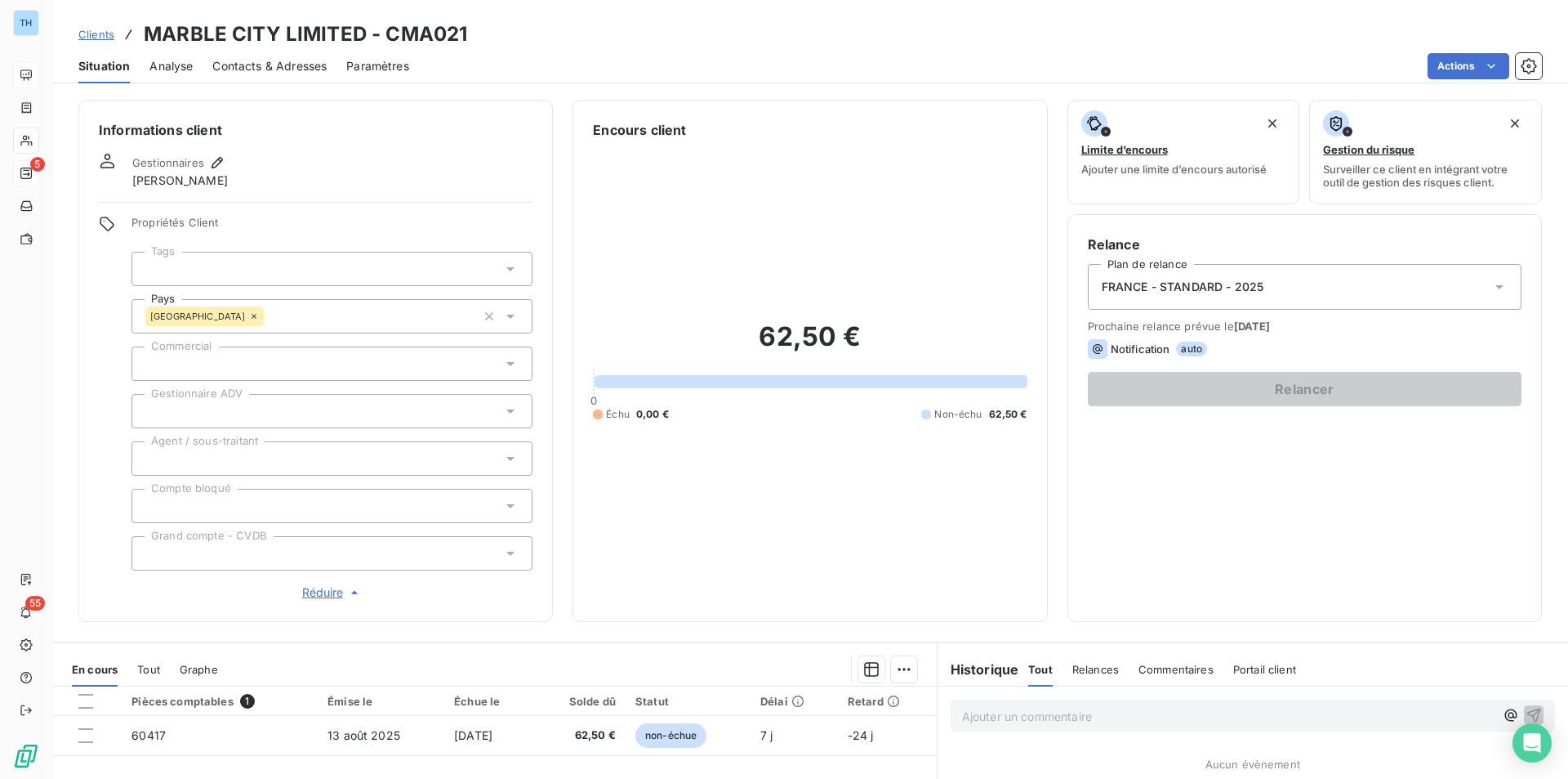
click at [320, 411] on div at bounding box center [331, 411] width 401 height 34
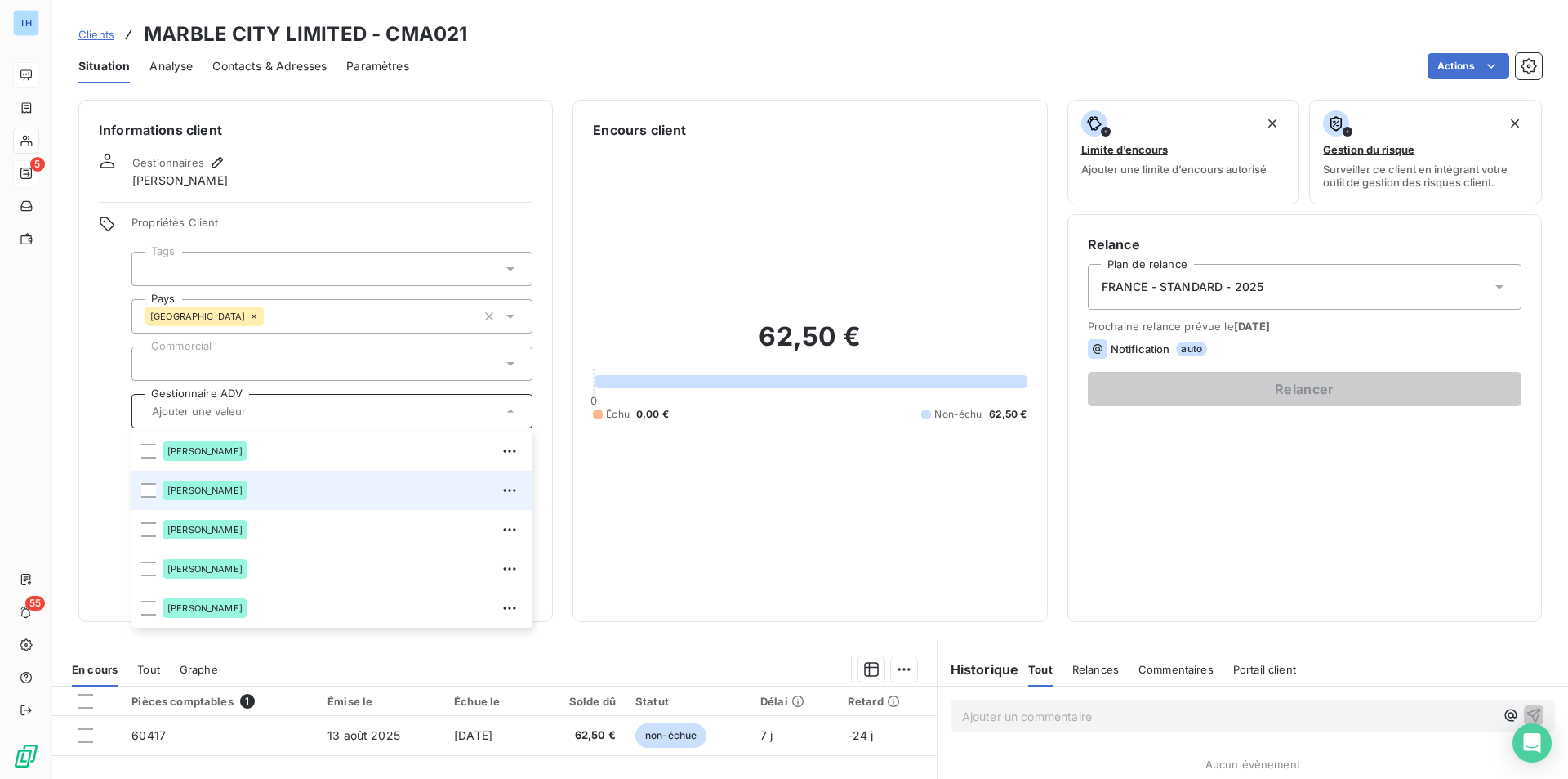
click at [212, 482] on div "[PERSON_NAME]" at bounding box center [205, 489] width 85 height 19
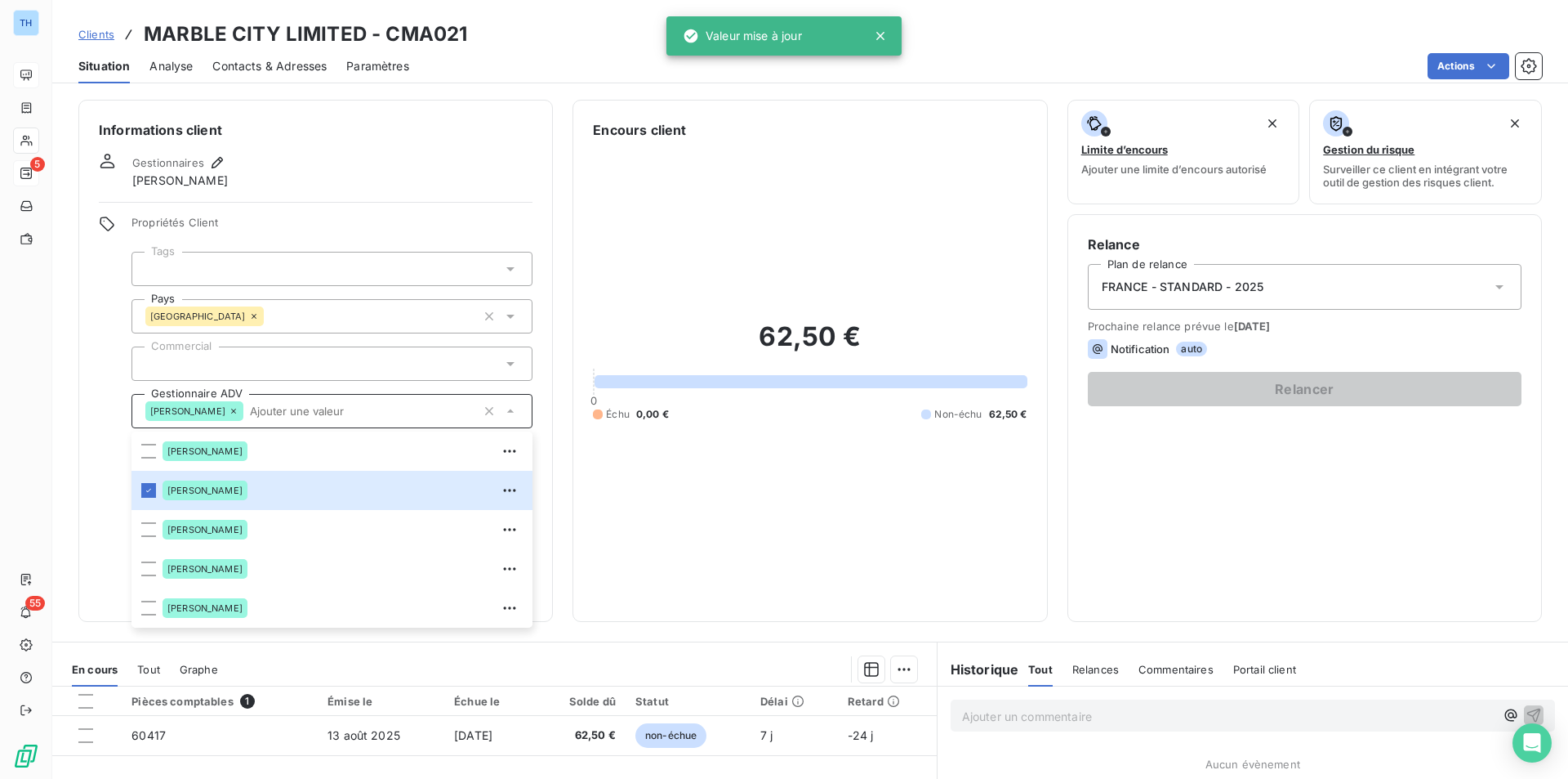
click at [107, 383] on div "Propriétés Client Tags Pays [GEOGRAPHIC_DATA] roy Commercial Gestionnaire ADV […" at bounding box center [315, 408] width 434 height 386
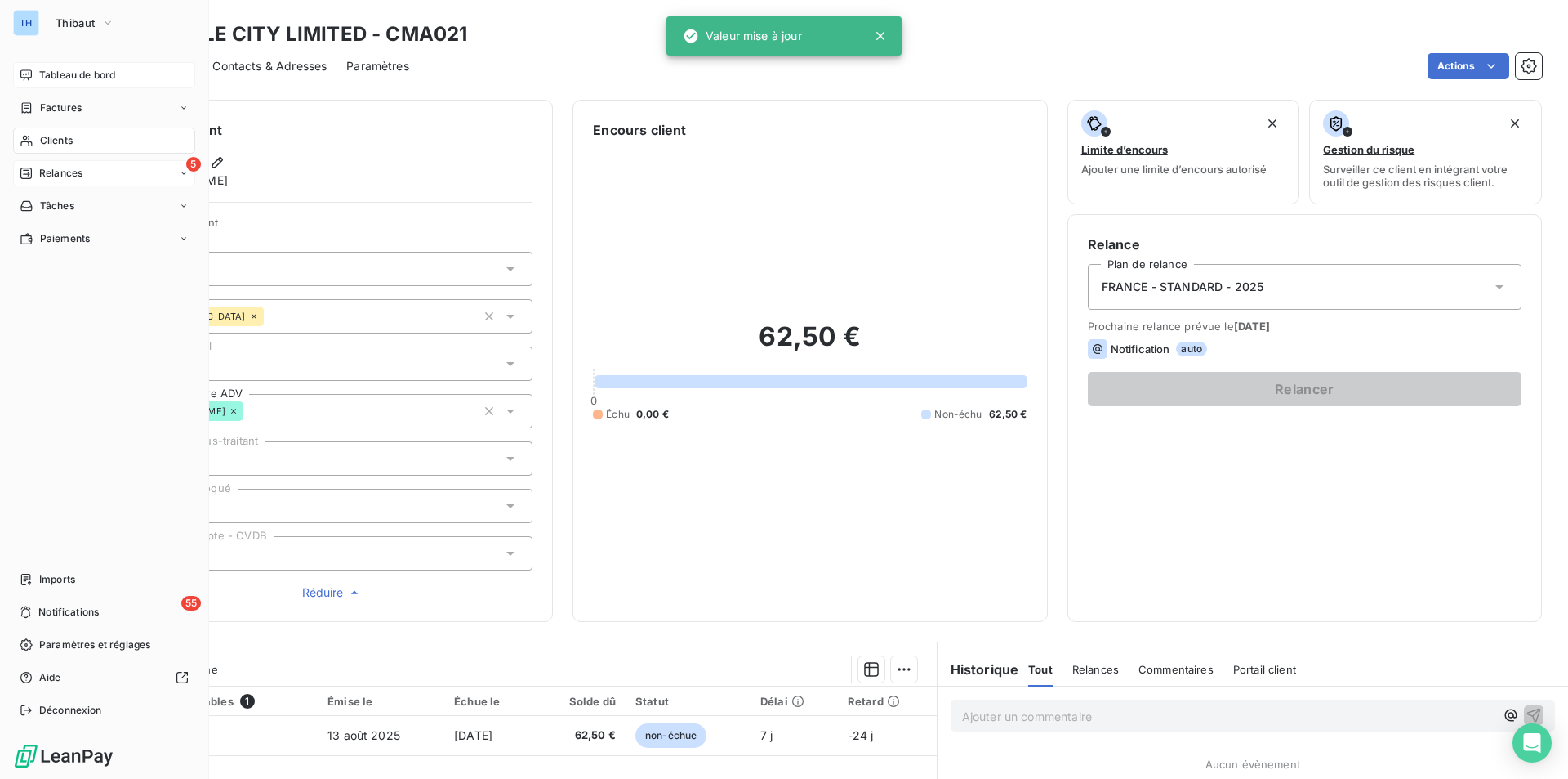
click at [58, 144] on span "Clients" at bounding box center [56, 141] width 33 height 15
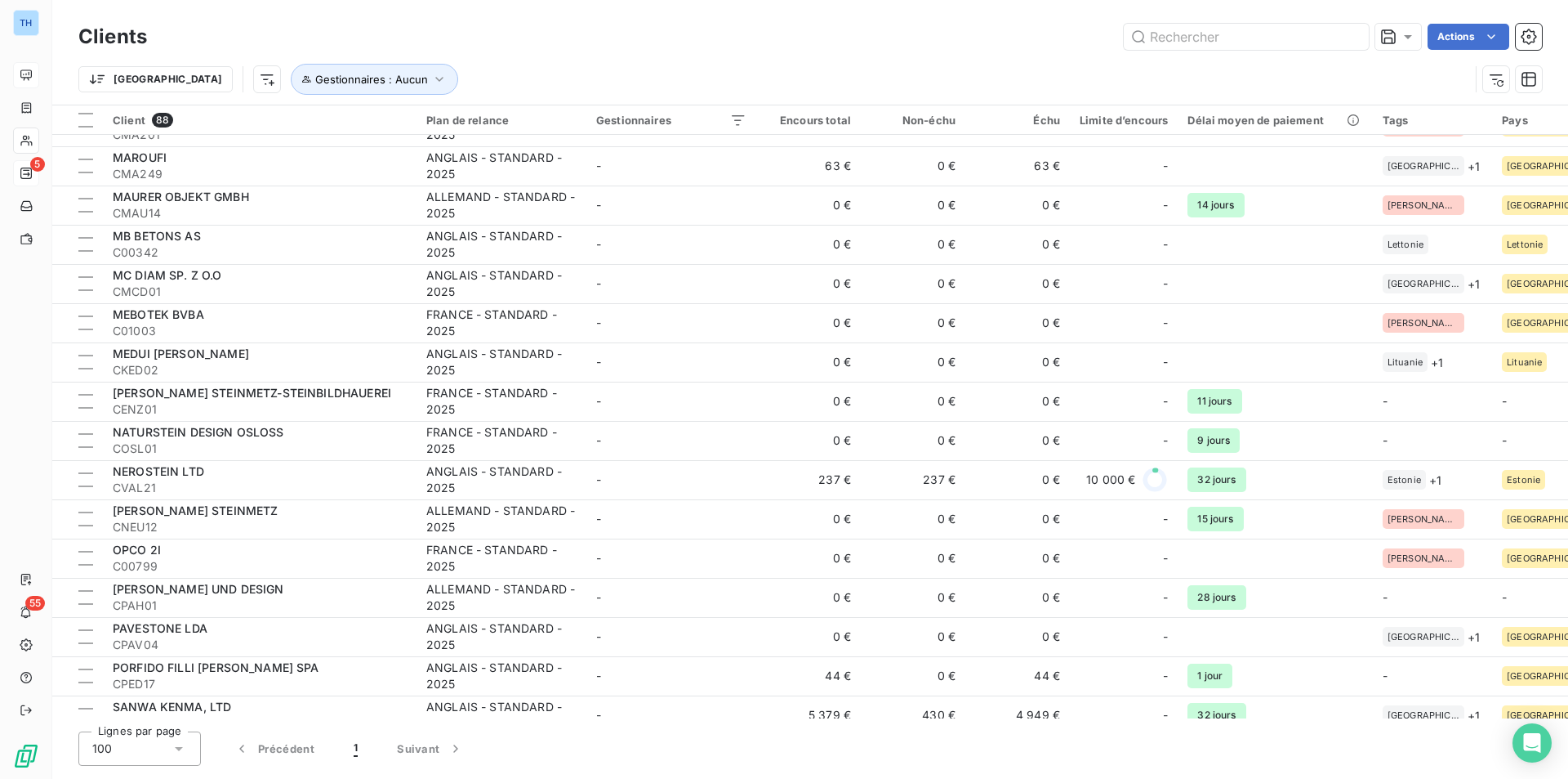
scroll to position [1634, 0]
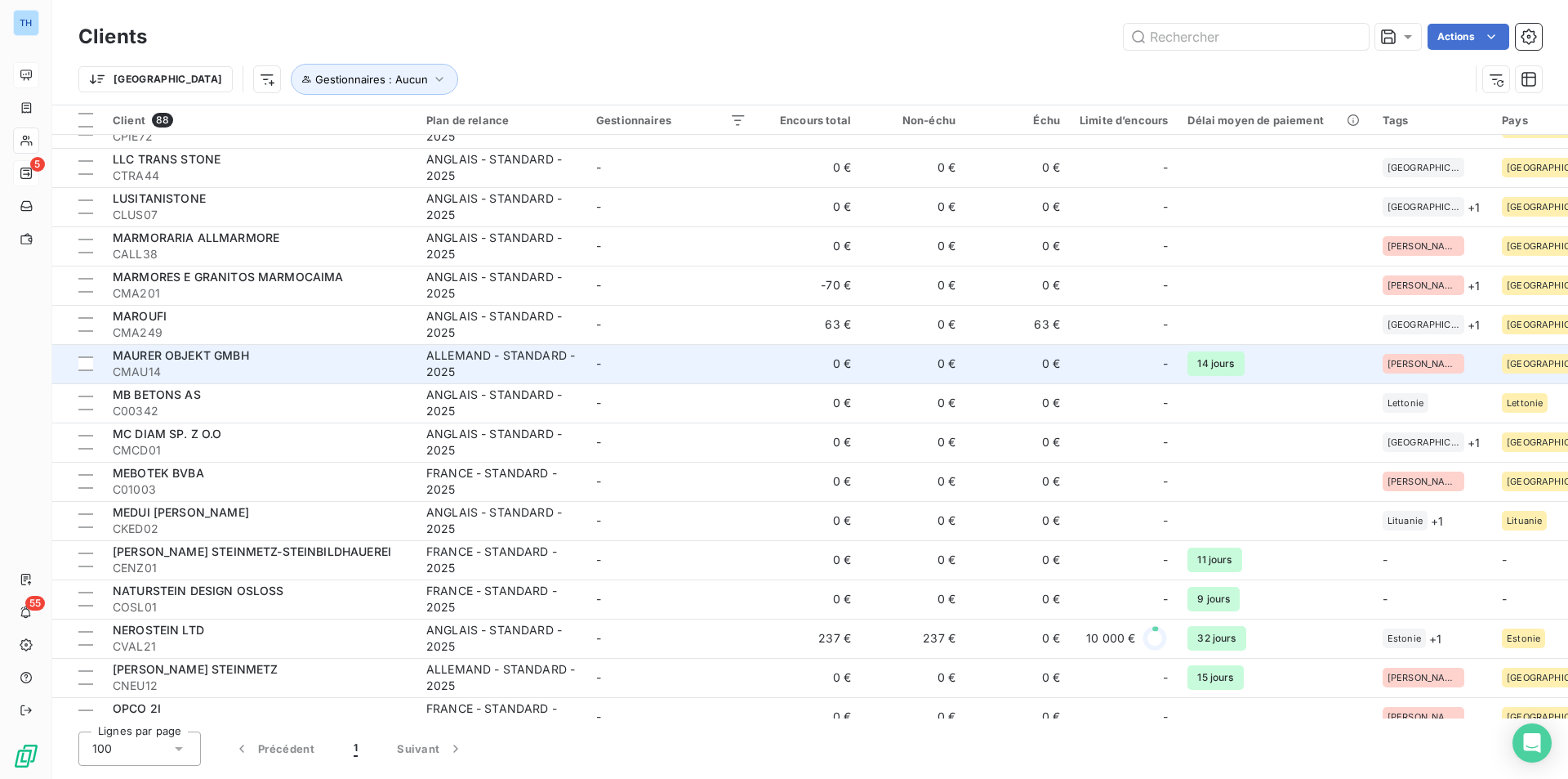
click at [682, 367] on td "-" at bounding box center [671, 363] width 170 height 39
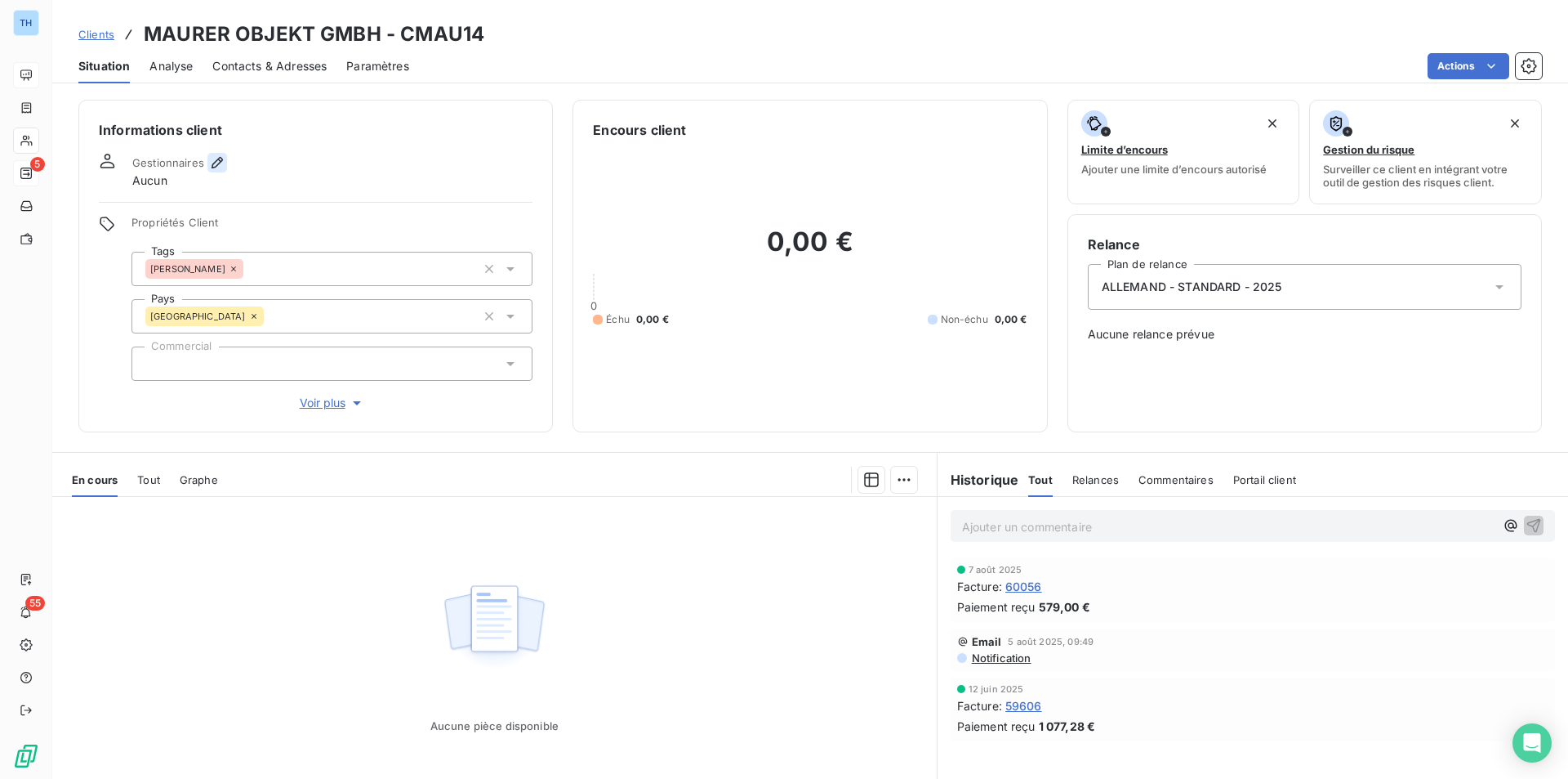
click at [215, 158] on icon "button" at bounding box center [217, 163] width 17 height 17
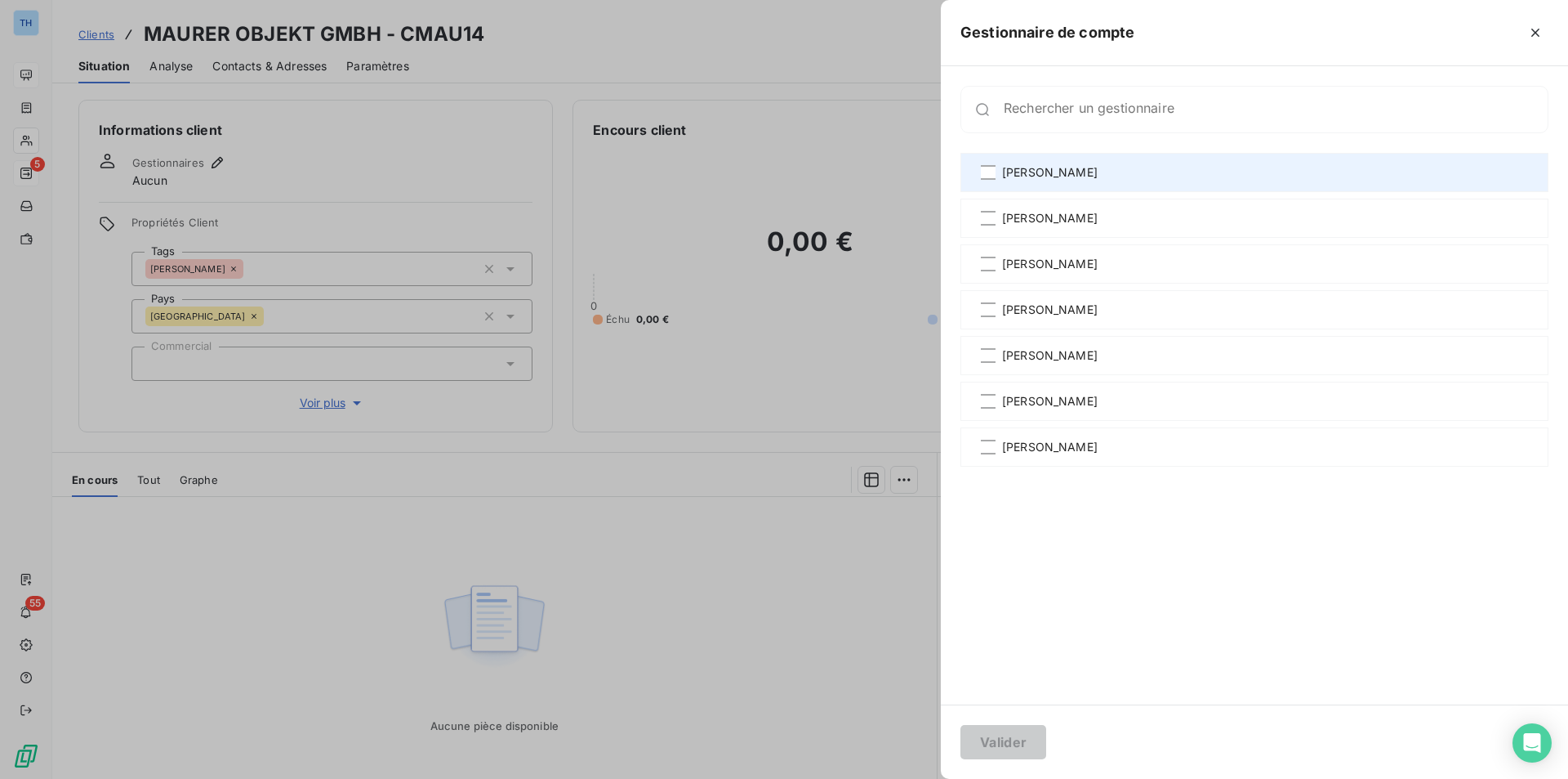
click at [1012, 178] on span "[PERSON_NAME]" at bounding box center [1050, 172] width 95 height 17
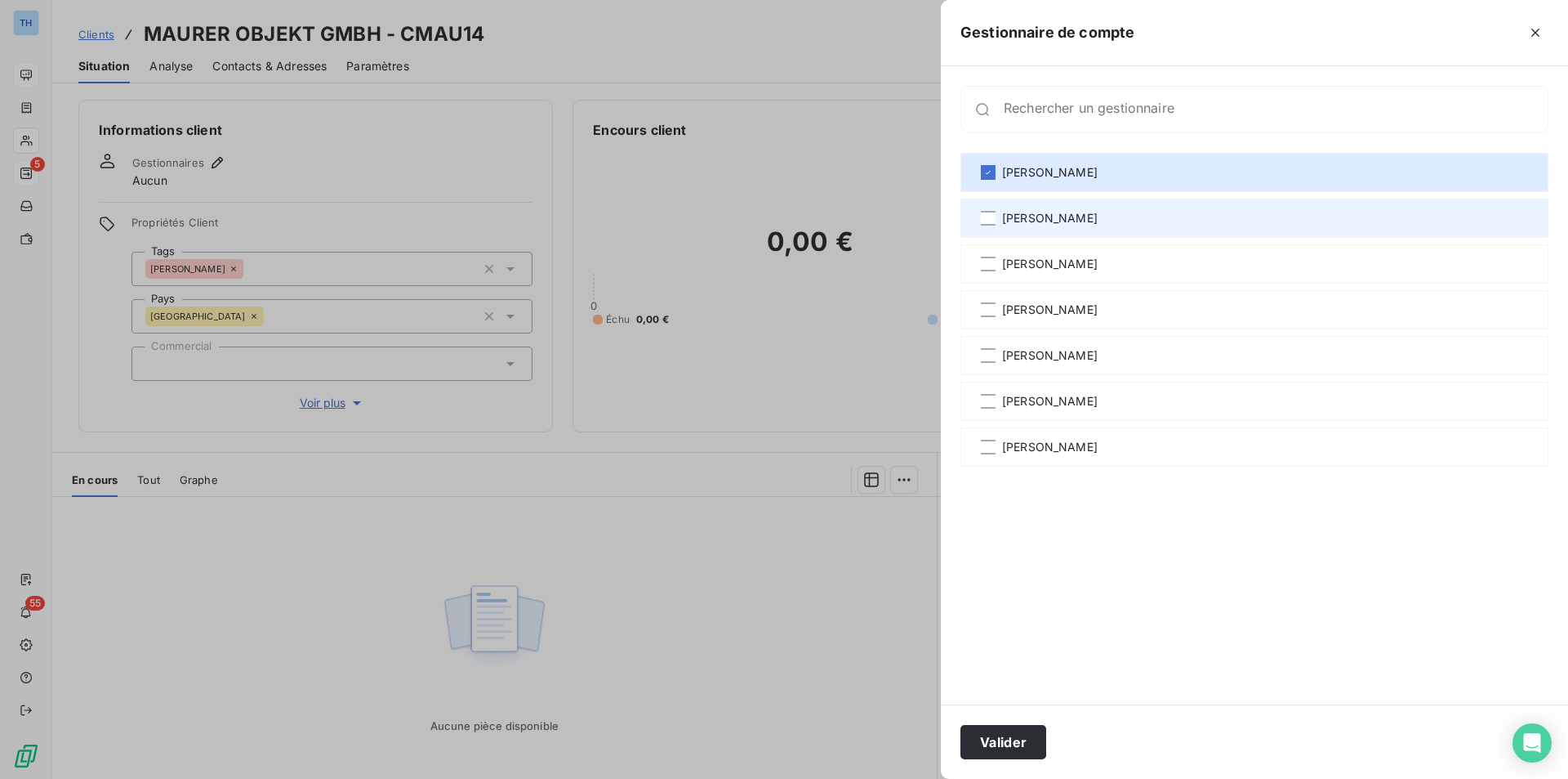
click at [1009, 220] on span "[PERSON_NAME]" at bounding box center [1050, 218] width 95 height 17
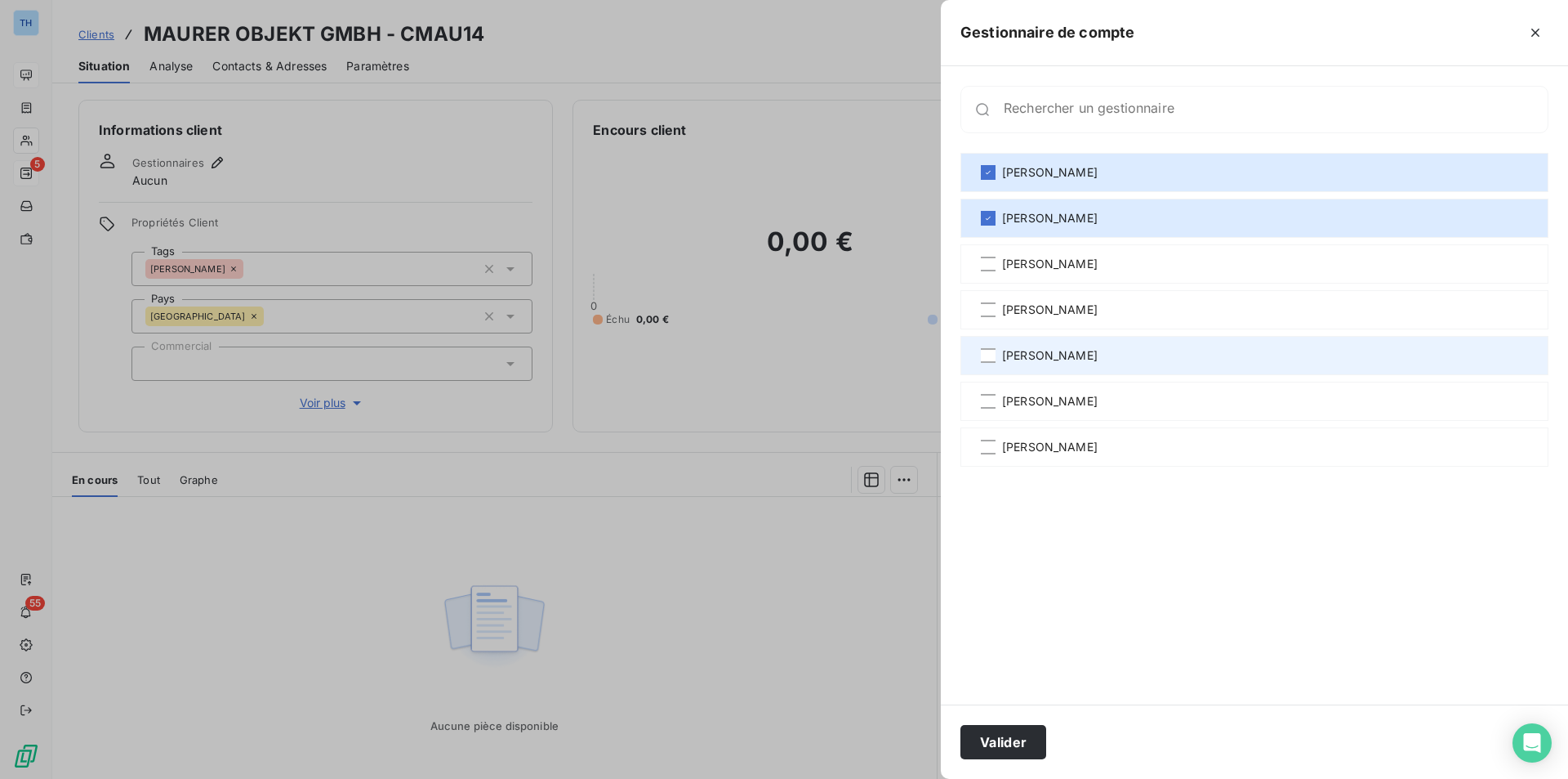
click at [1006, 351] on span "[PERSON_NAME]" at bounding box center [1050, 356] width 95 height 17
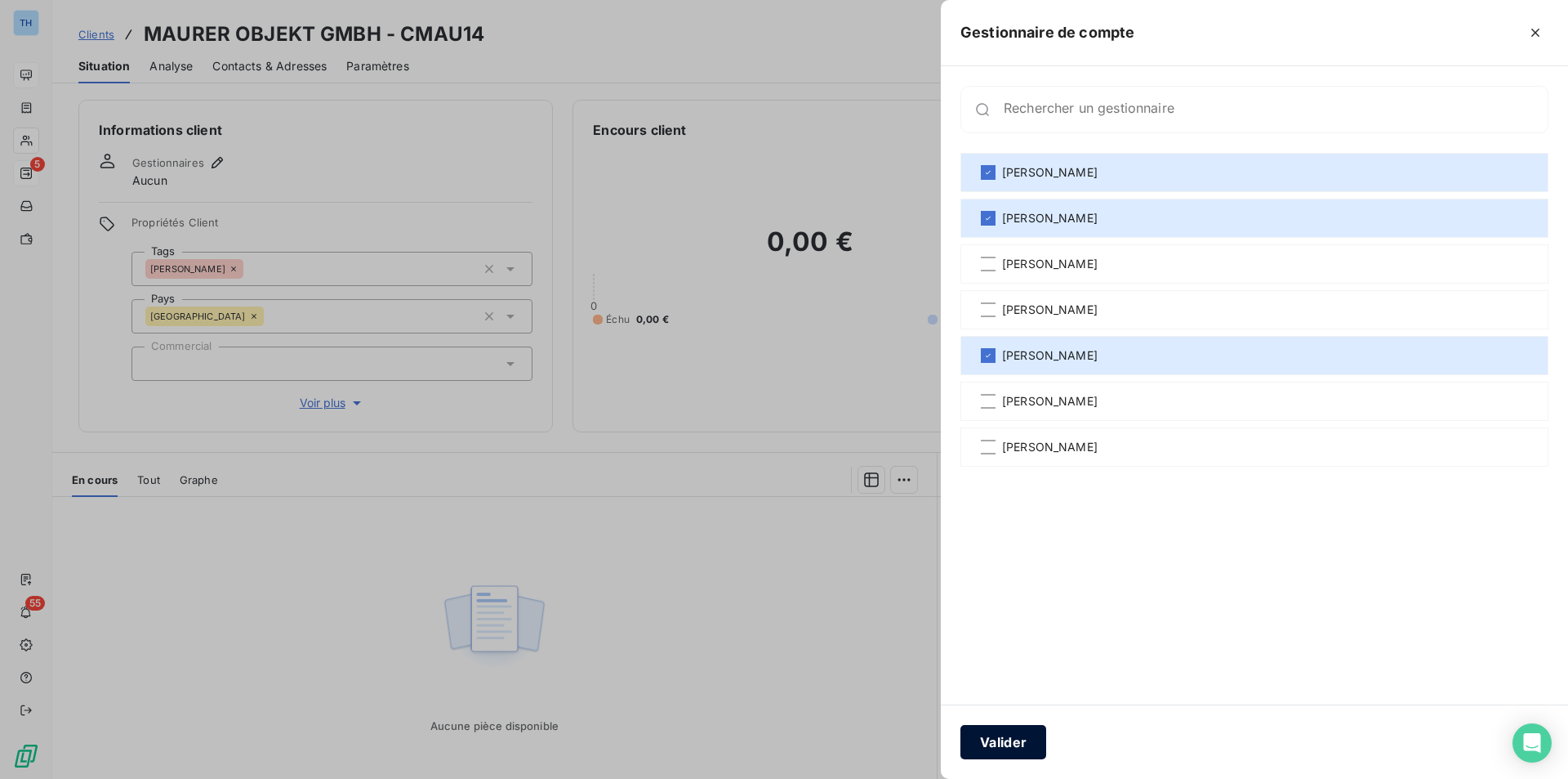
click at [1018, 744] on button "Valider" at bounding box center [1003, 741] width 86 height 34
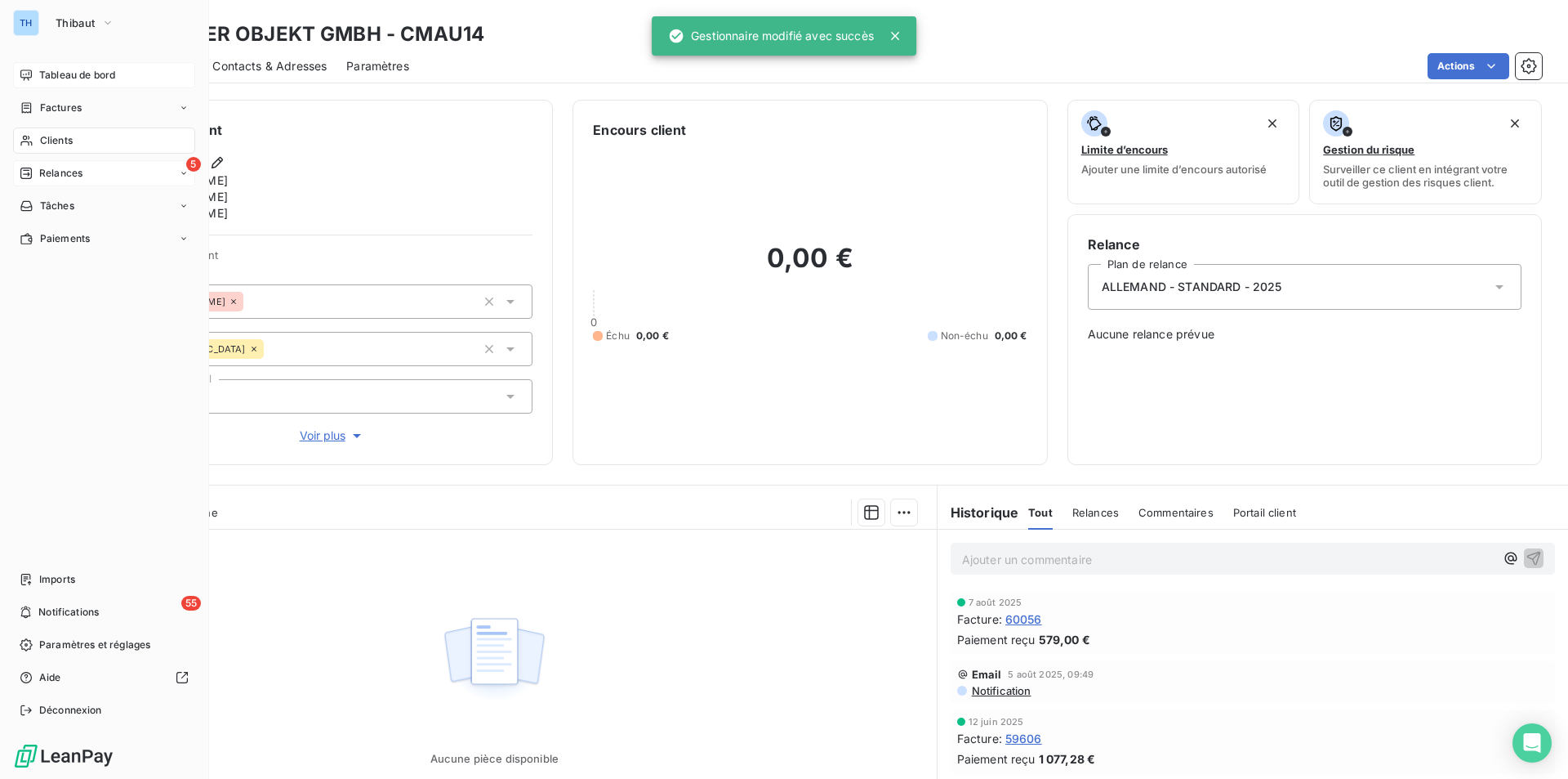
click at [52, 136] on span "Clients" at bounding box center [56, 141] width 33 height 15
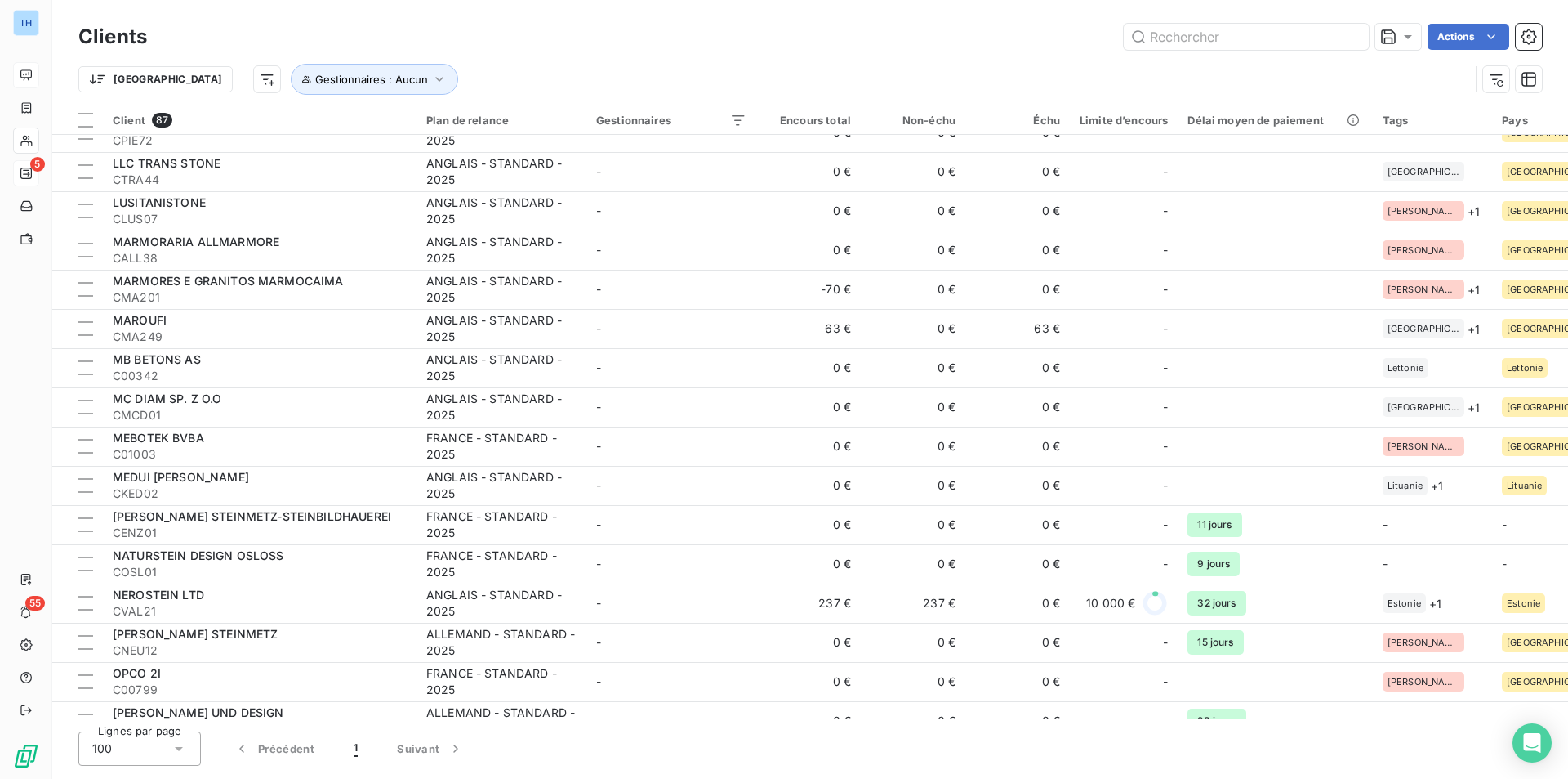
scroll to position [1634, 0]
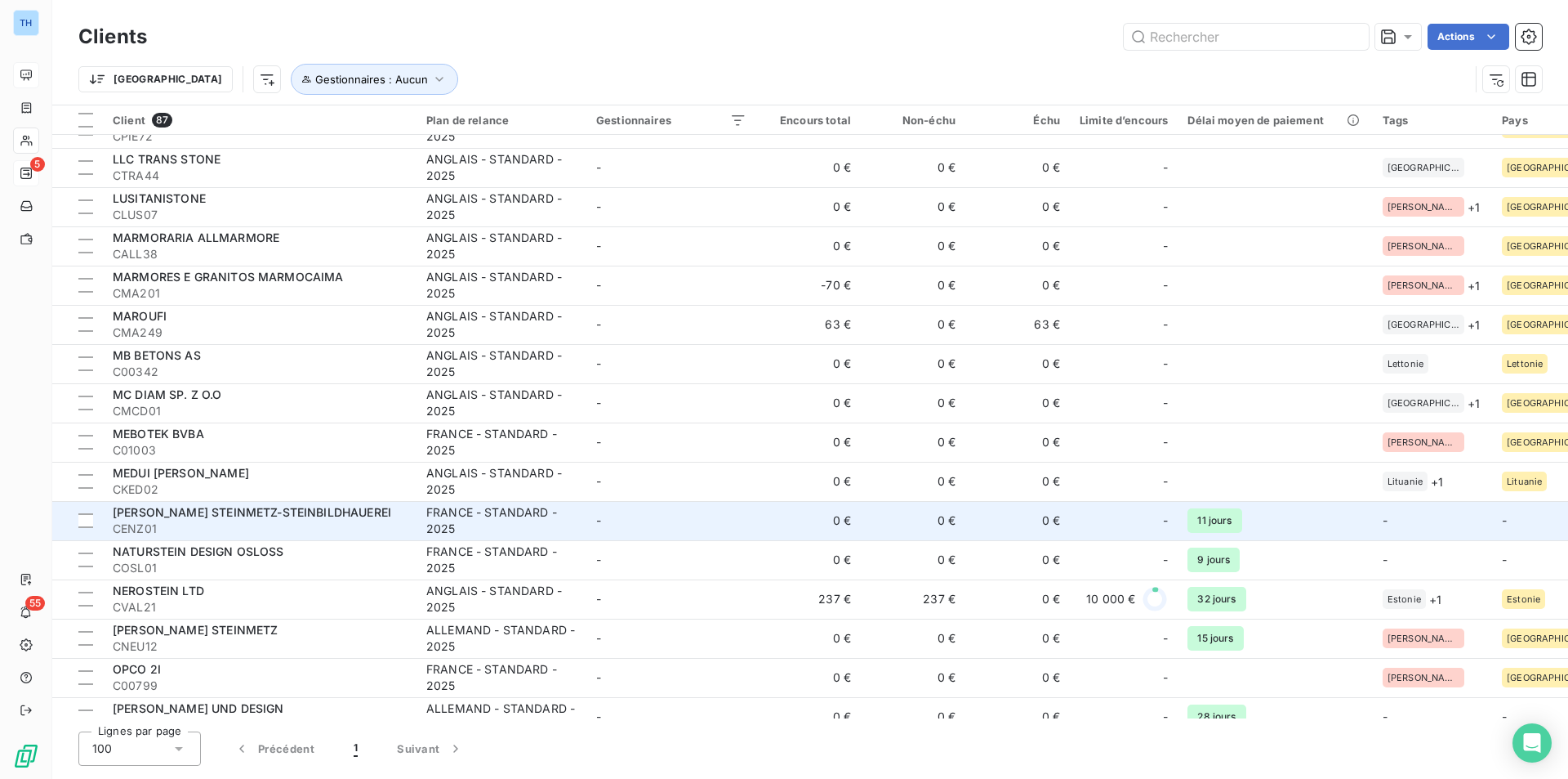
click at [752, 517] on td "-" at bounding box center [671, 520] width 170 height 39
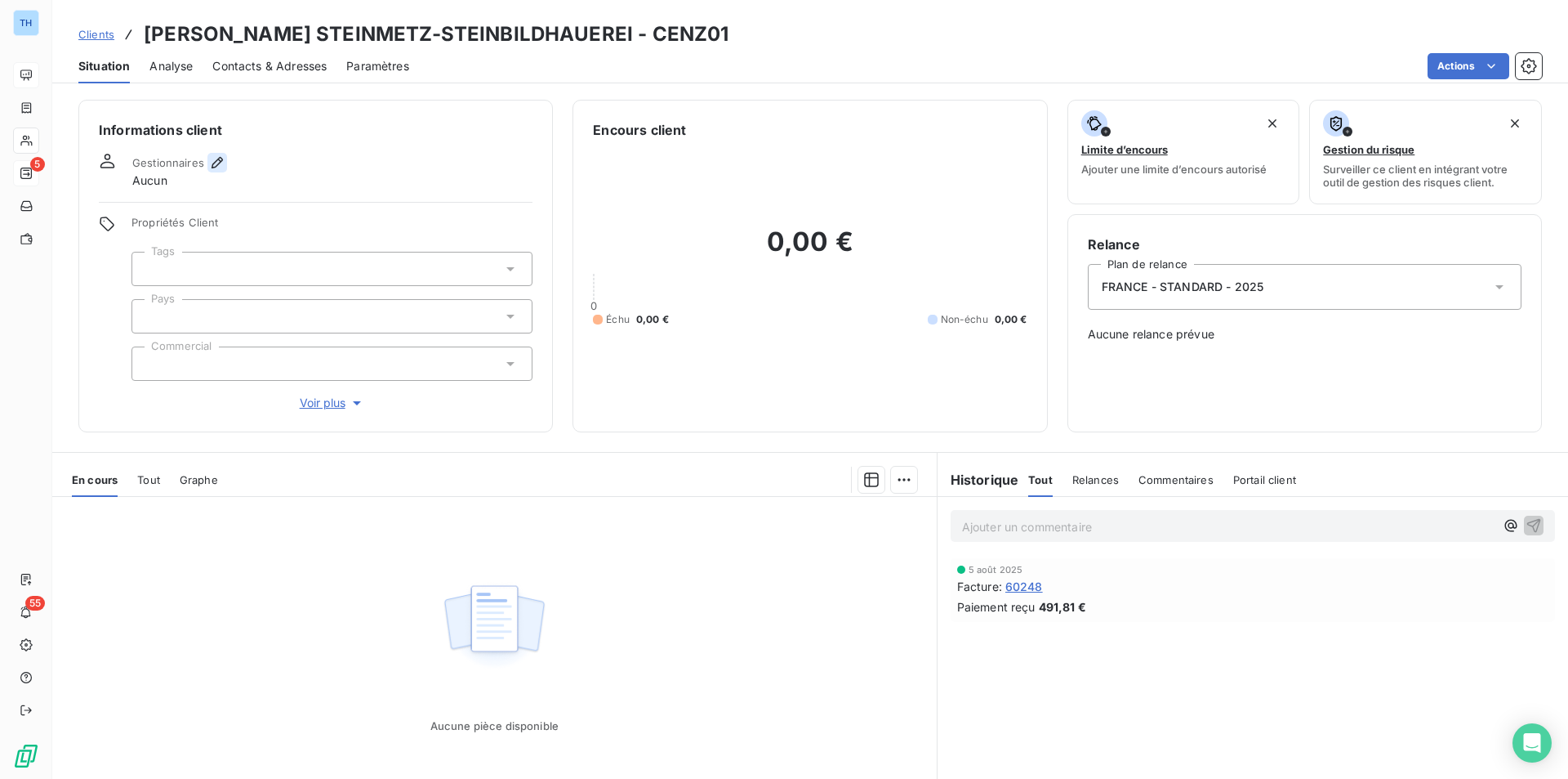
click at [217, 158] on icon "button" at bounding box center [217, 163] width 12 height 12
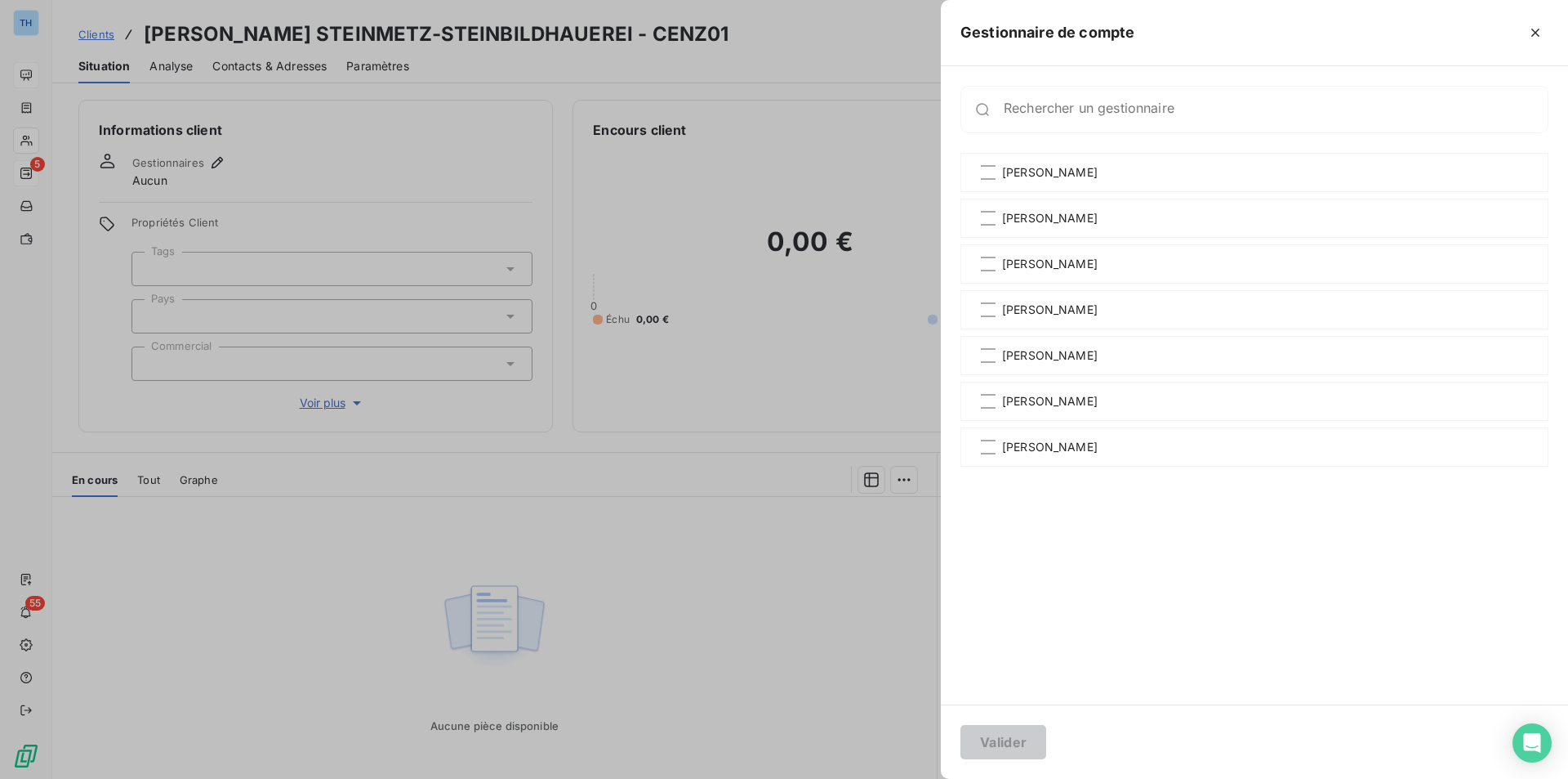
drag, startPoint x: 1043, startPoint y: 177, endPoint x: 1040, endPoint y: 196, distance: 19.2
click at [1043, 177] on span "[PERSON_NAME]" at bounding box center [1050, 172] width 95 height 17
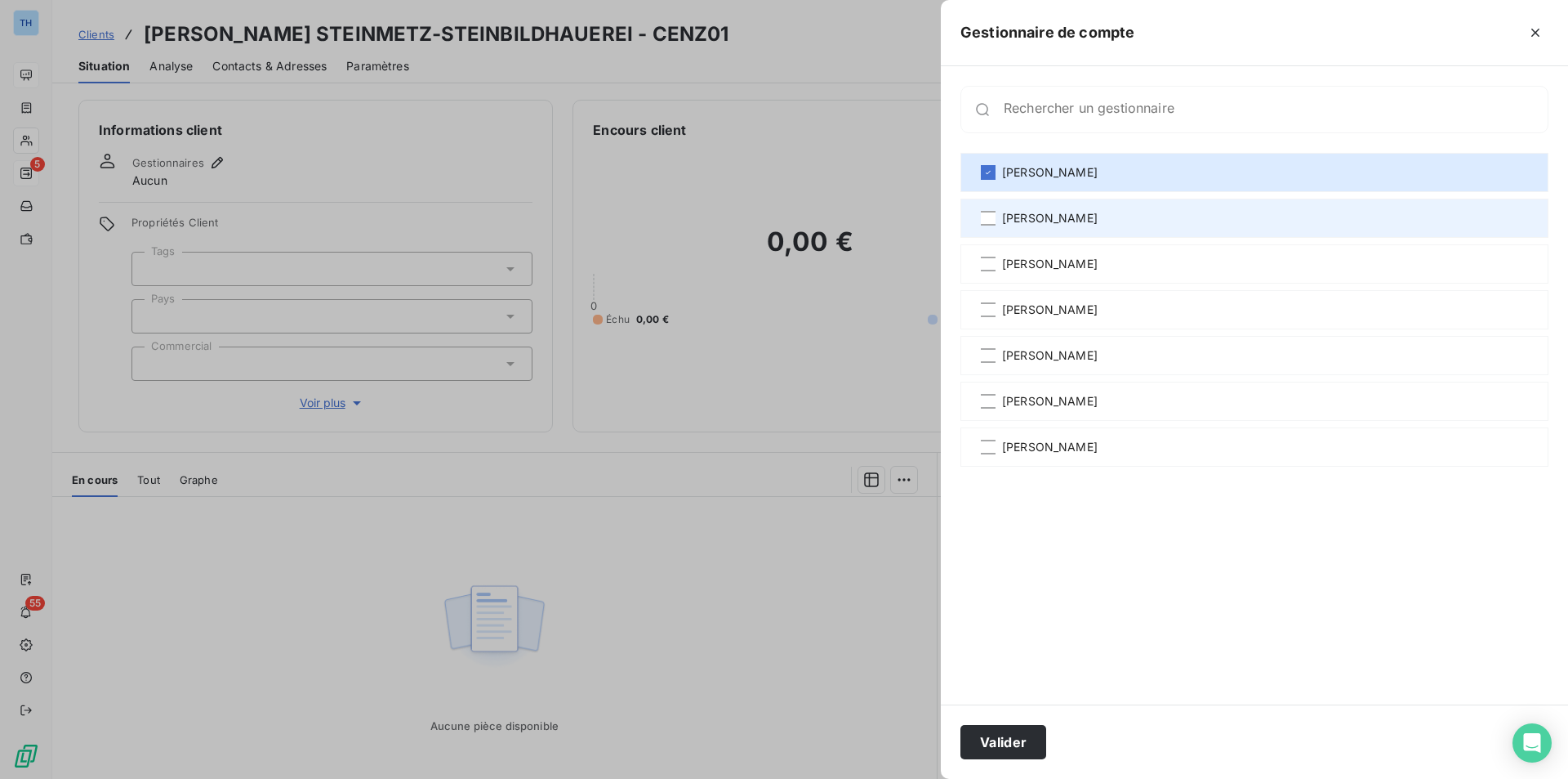
click at [1031, 218] on span "[PERSON_NAME]" at bounding box center [1050, 218] width 95 height 17
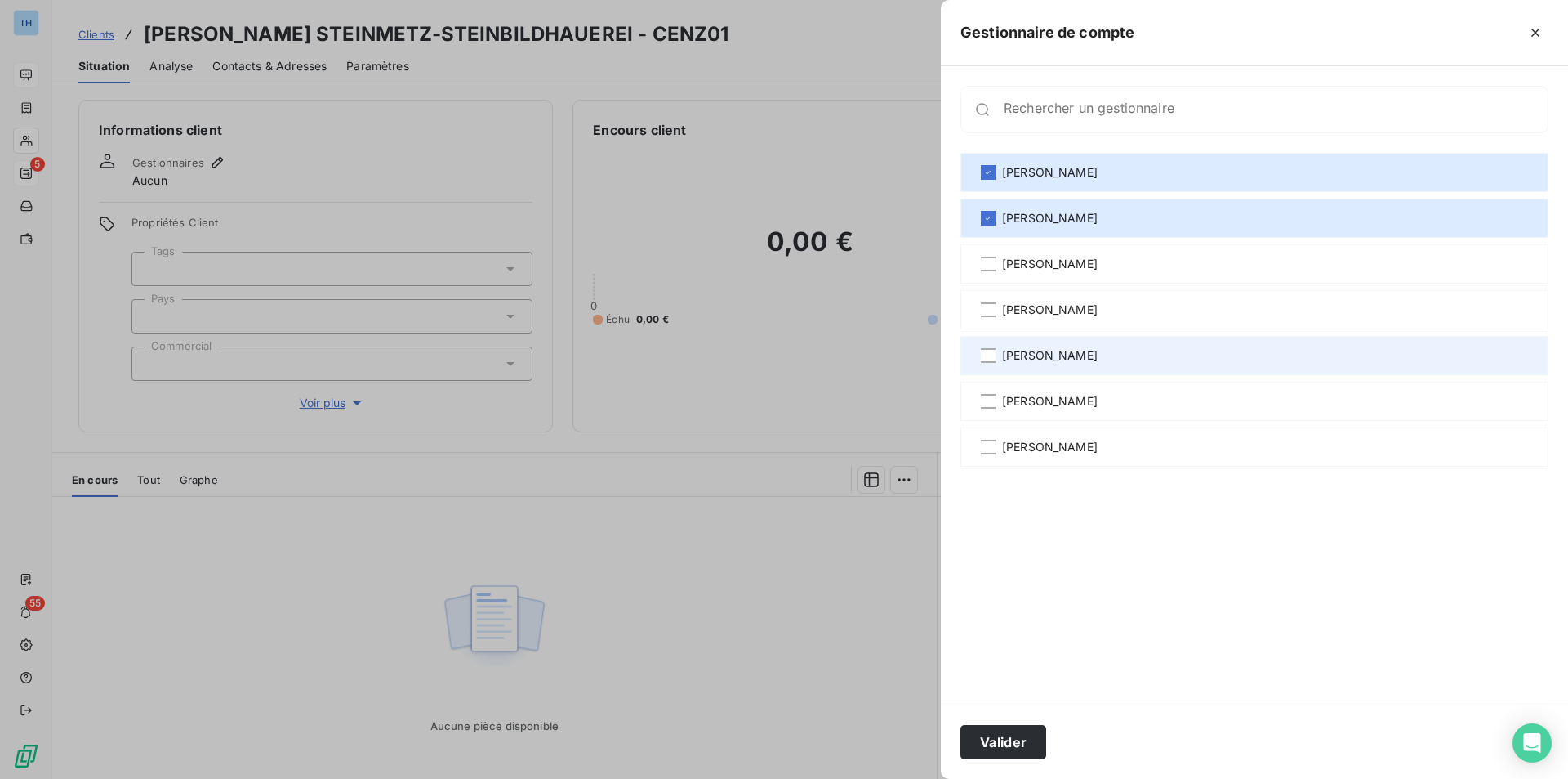
click at [1023, 357] on span "[PERSON_NAME]" at bounding box center [1050, 356] width 95 height 17
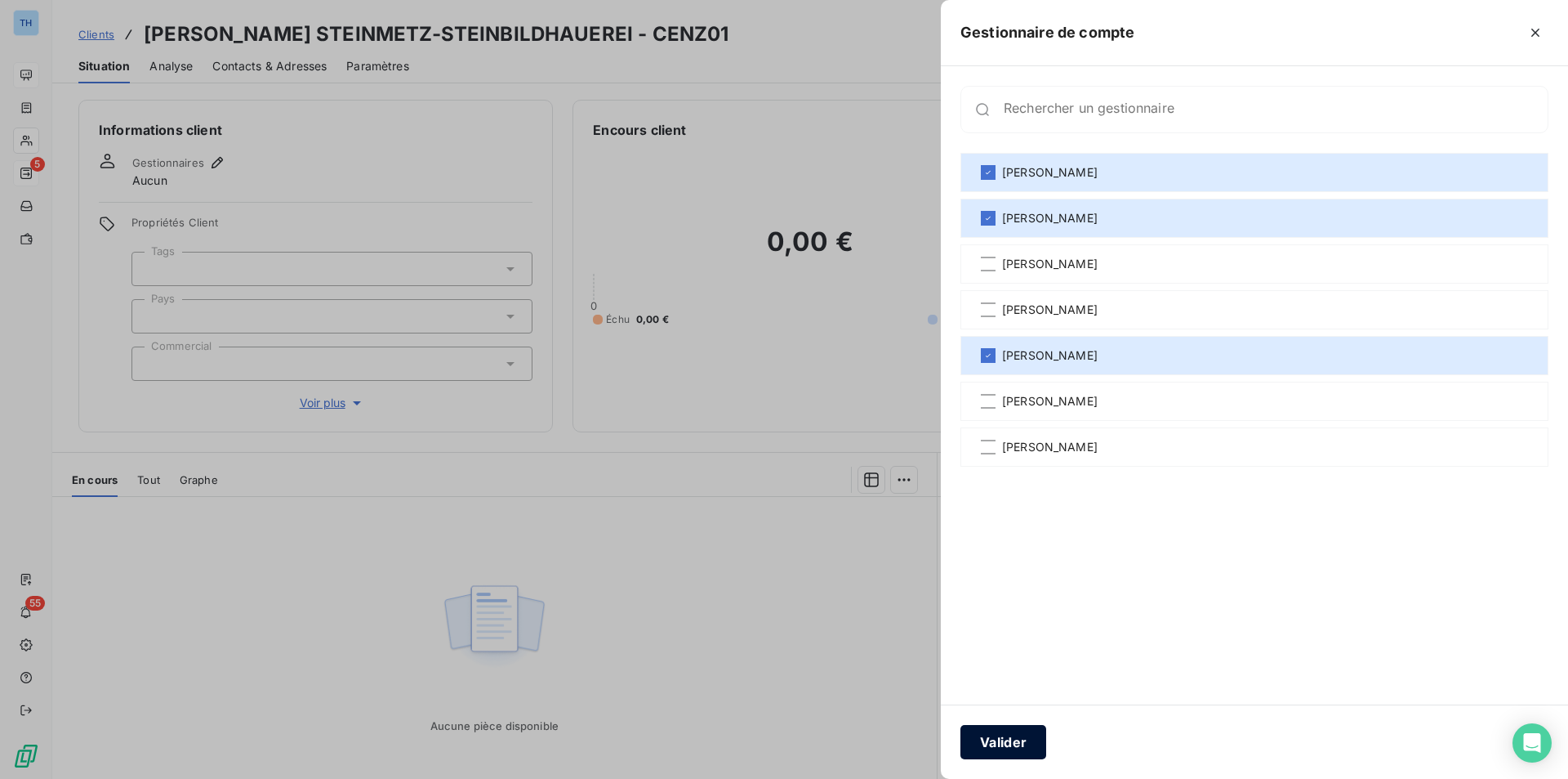
click at [1015, 739] on button "Valider" at bounding box center [1003, 741] width 86 height 34
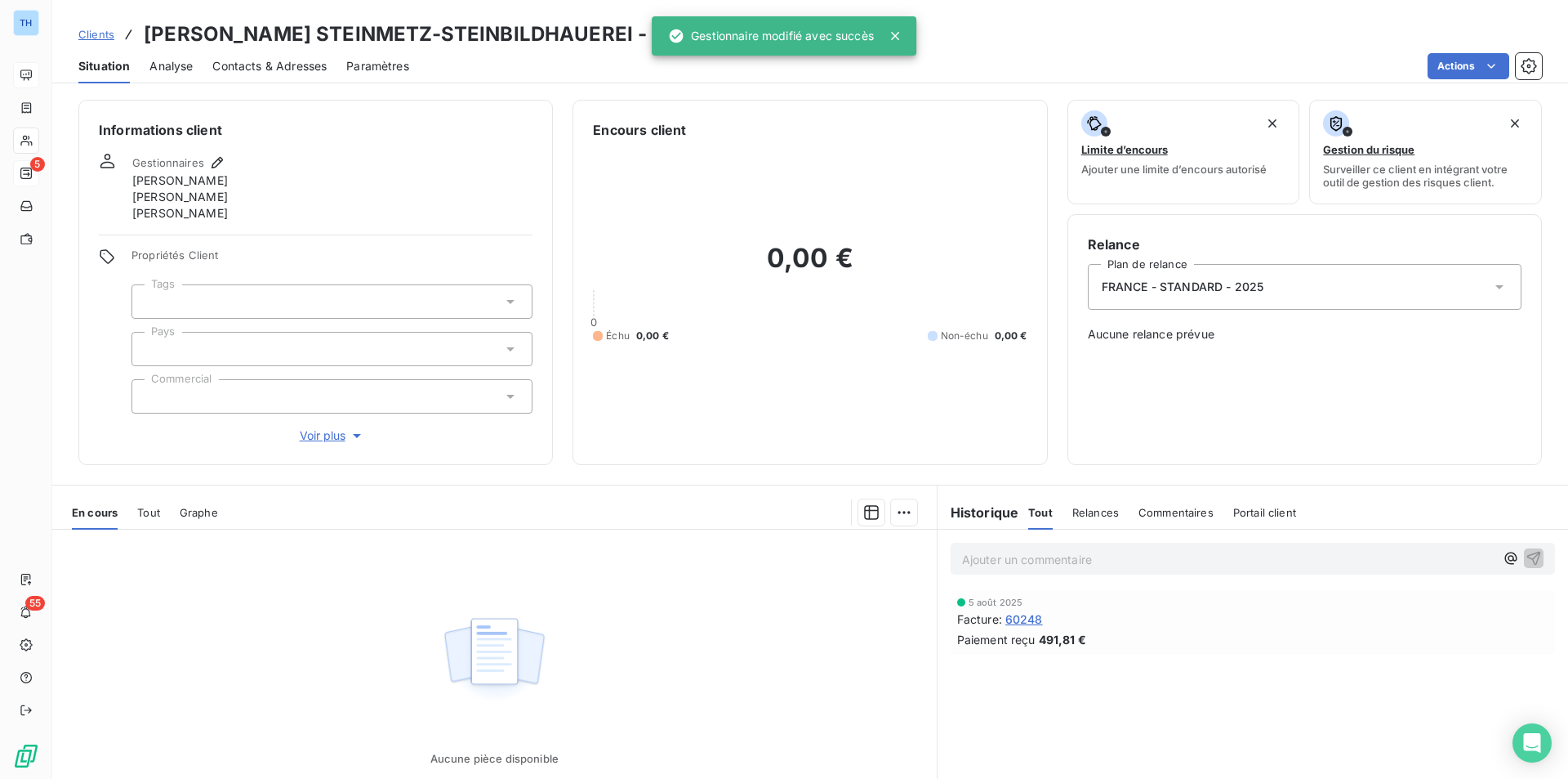
click at [447, 341] on div at bounding box center [331, 348] width 401 height 34
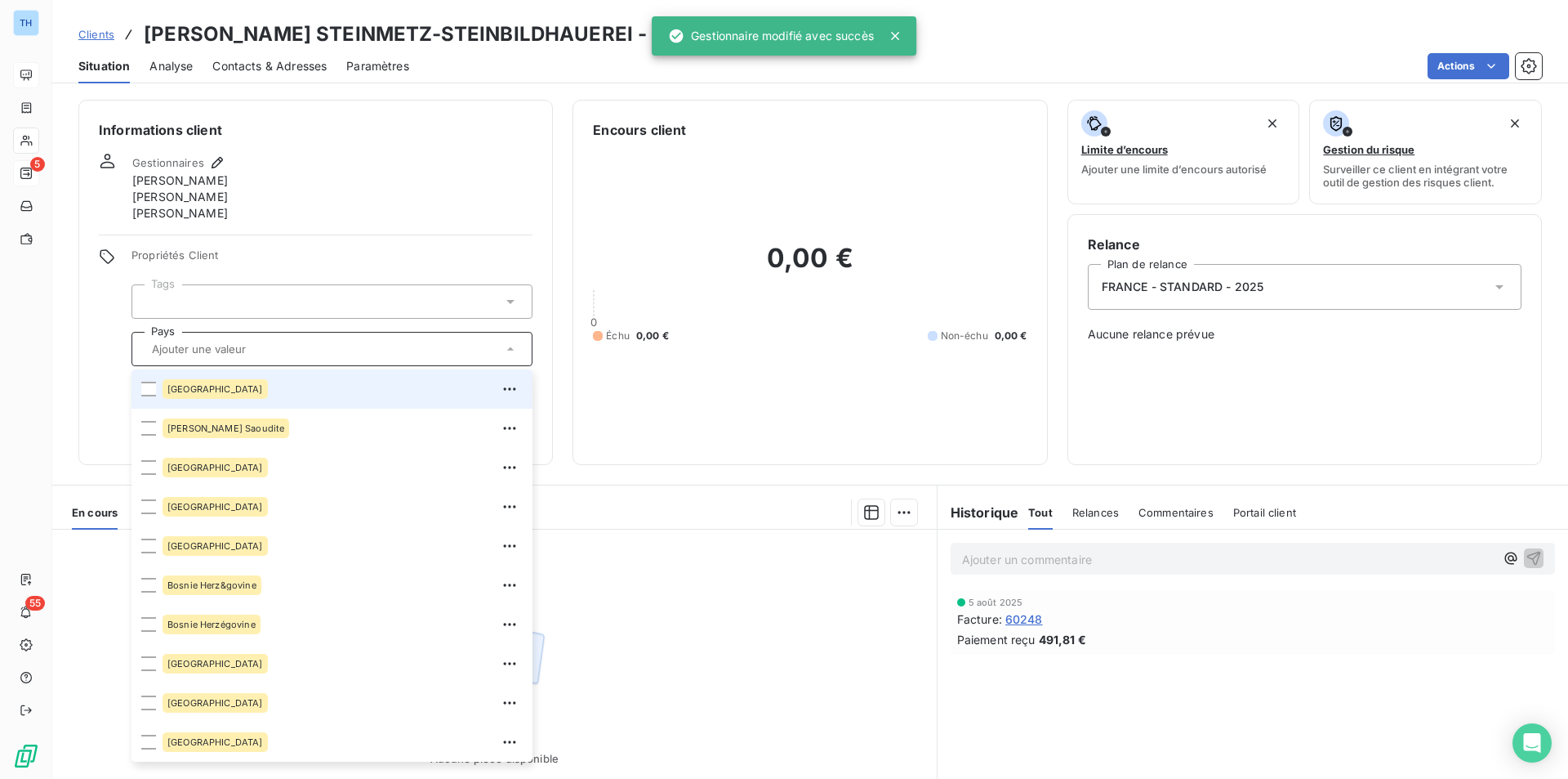
click at [199, 394] on div "[GEOGRAPHIC_DATA]" at bounding box center [215, 388] width 105 height 19
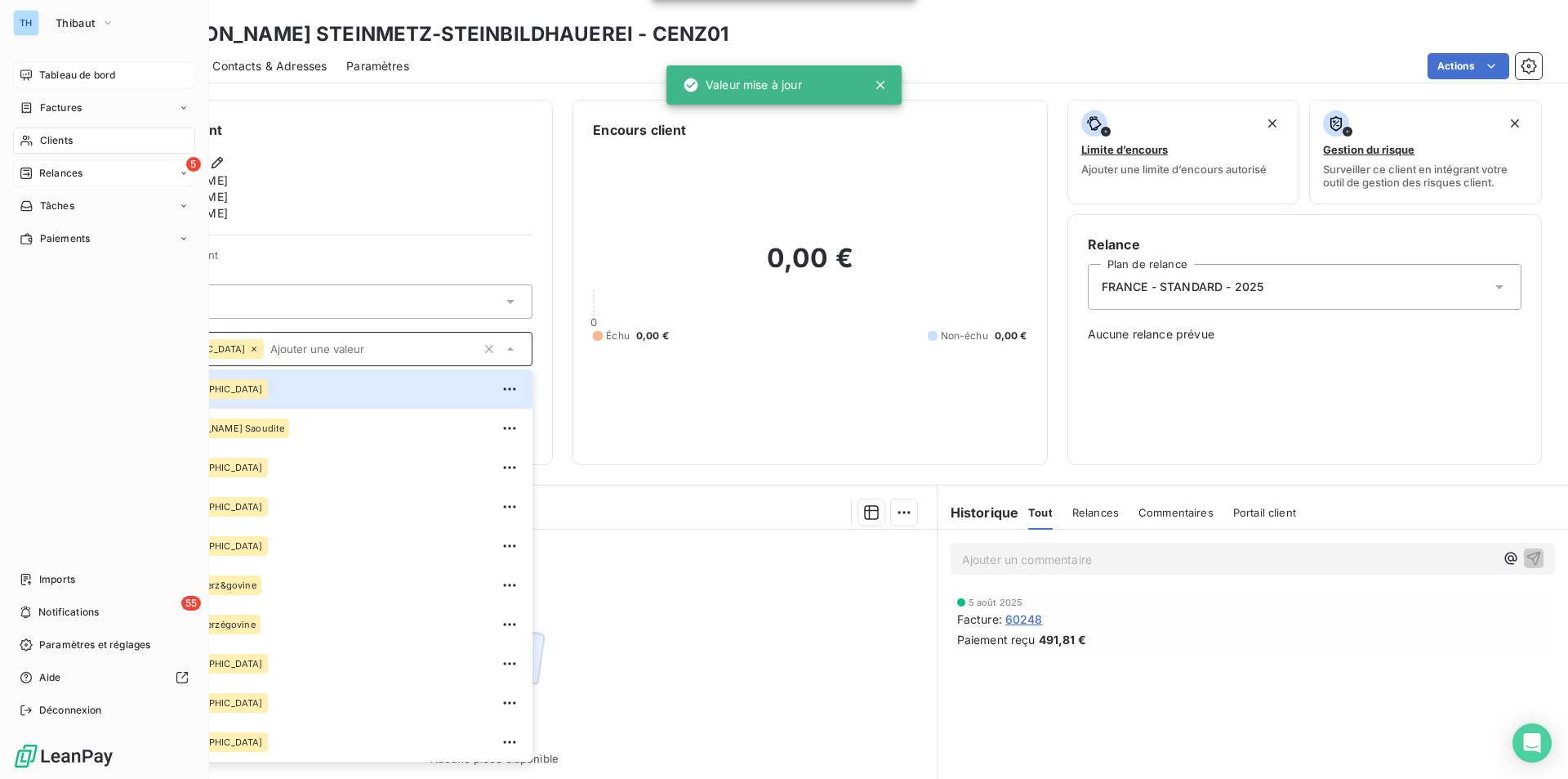
drag, startPoint x: 49, startPoint y: 315, endPoint x: 80, endPoint y: 338, distance: 38.6
click at [49, 315] on div "Tableau de bord Factures Clients 5 Relances Tâches Paiements Imports 55 Notific…" at bounding box center [105, 392] width 182 height 661
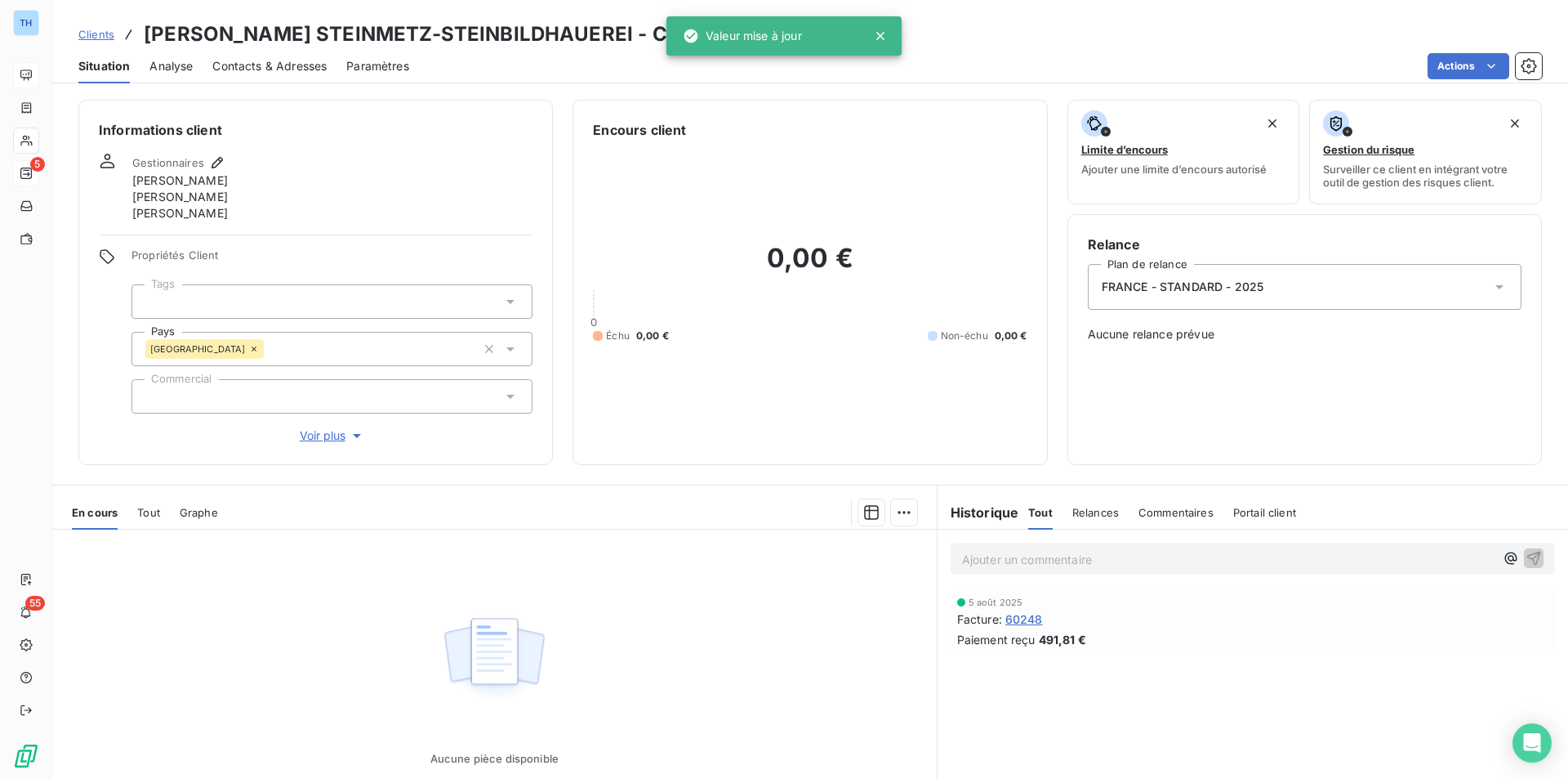
click at [325, 437] on span "Voir plus" at bounding box center [332, 436] width 65 height 17
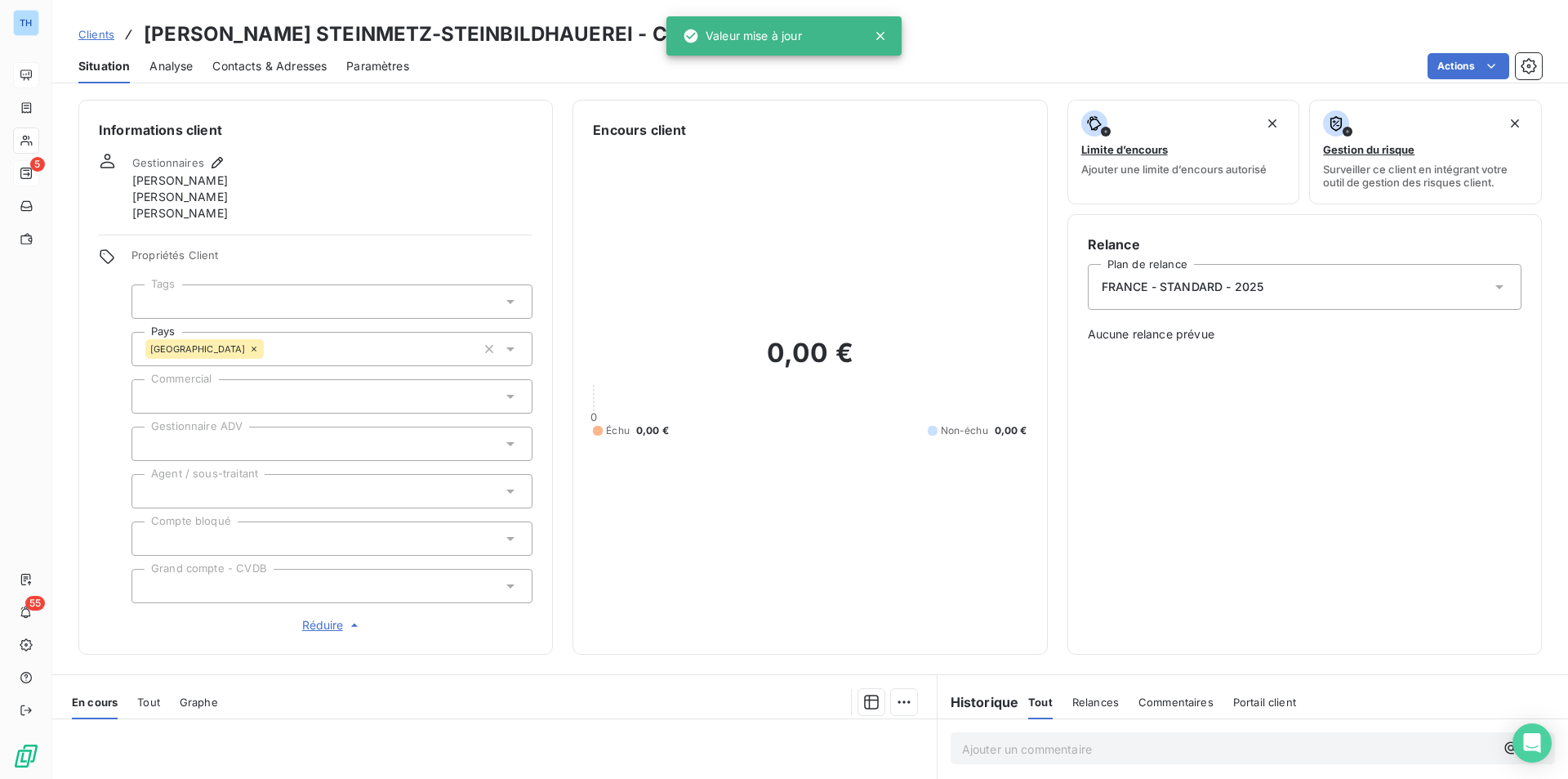
click at [268, 437] on div at bounding box center [331, 443] width 401 height 34
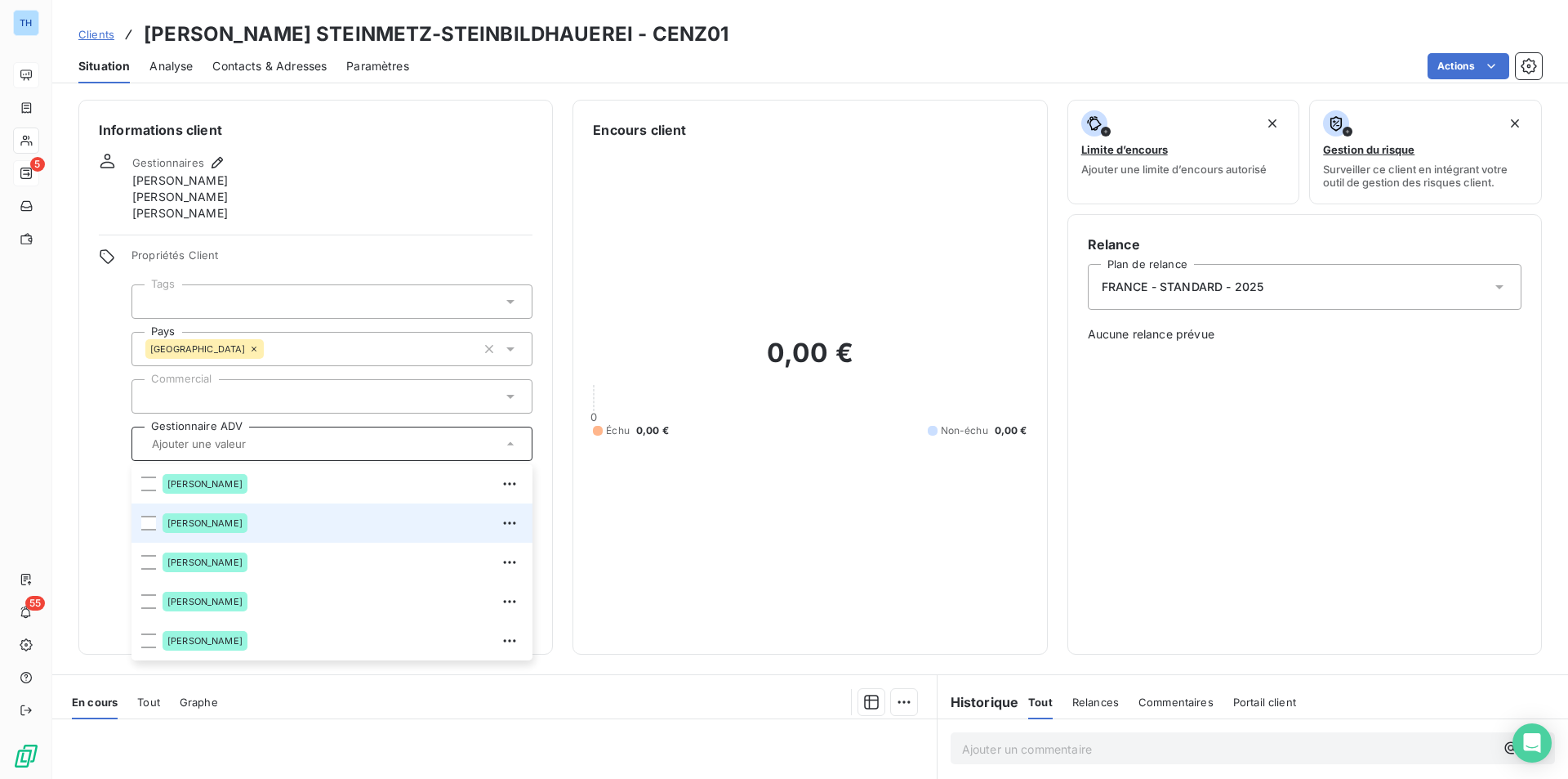
click at [207, 524] on span "[PERSON_NAME]" at bounding box center [205, 523] width 75 height 10
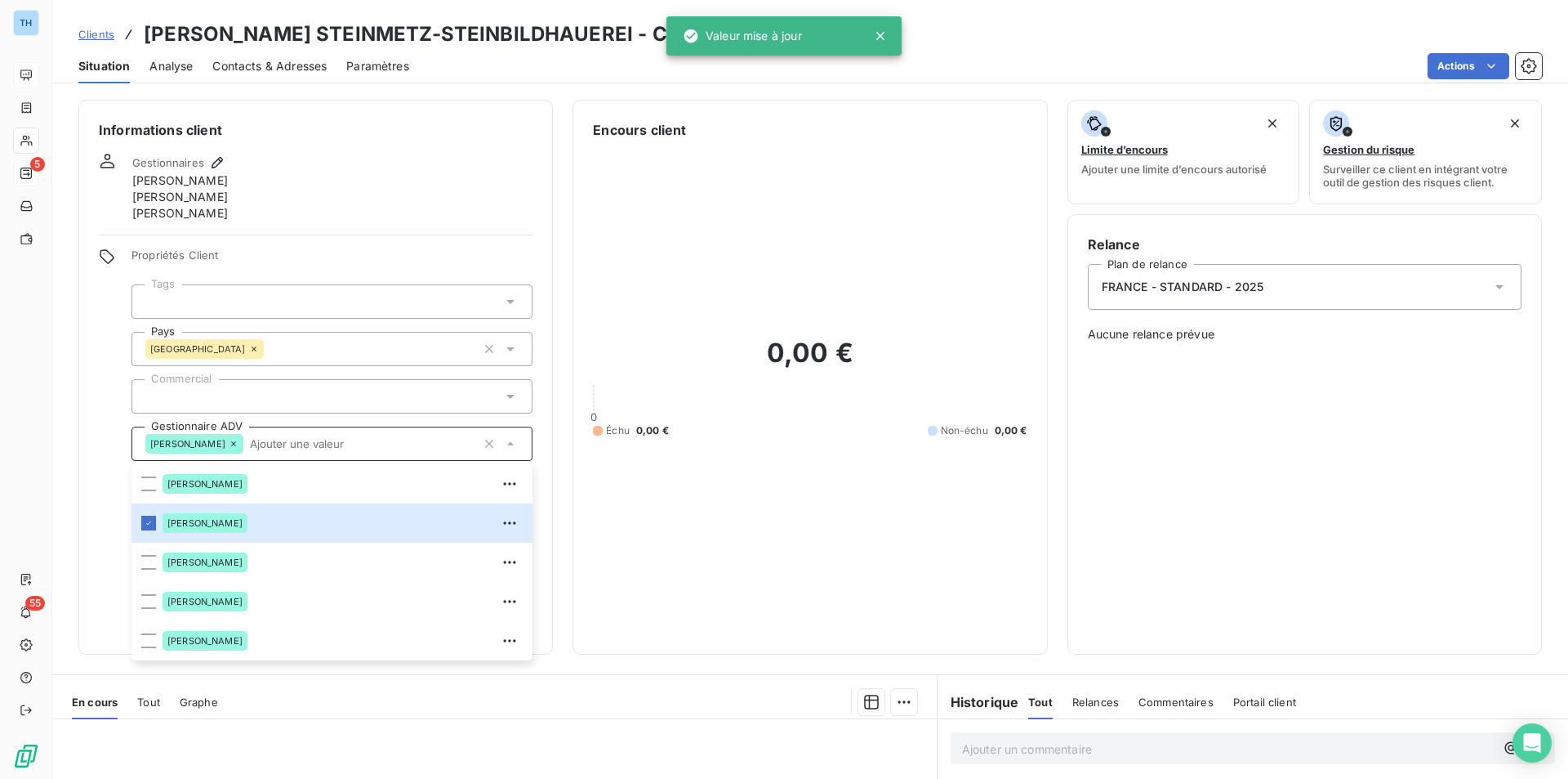
click at [1312, 282] on div "FRANCE - STANDARD - 2025" at bounding box center [1305, 286] width 434 height 46
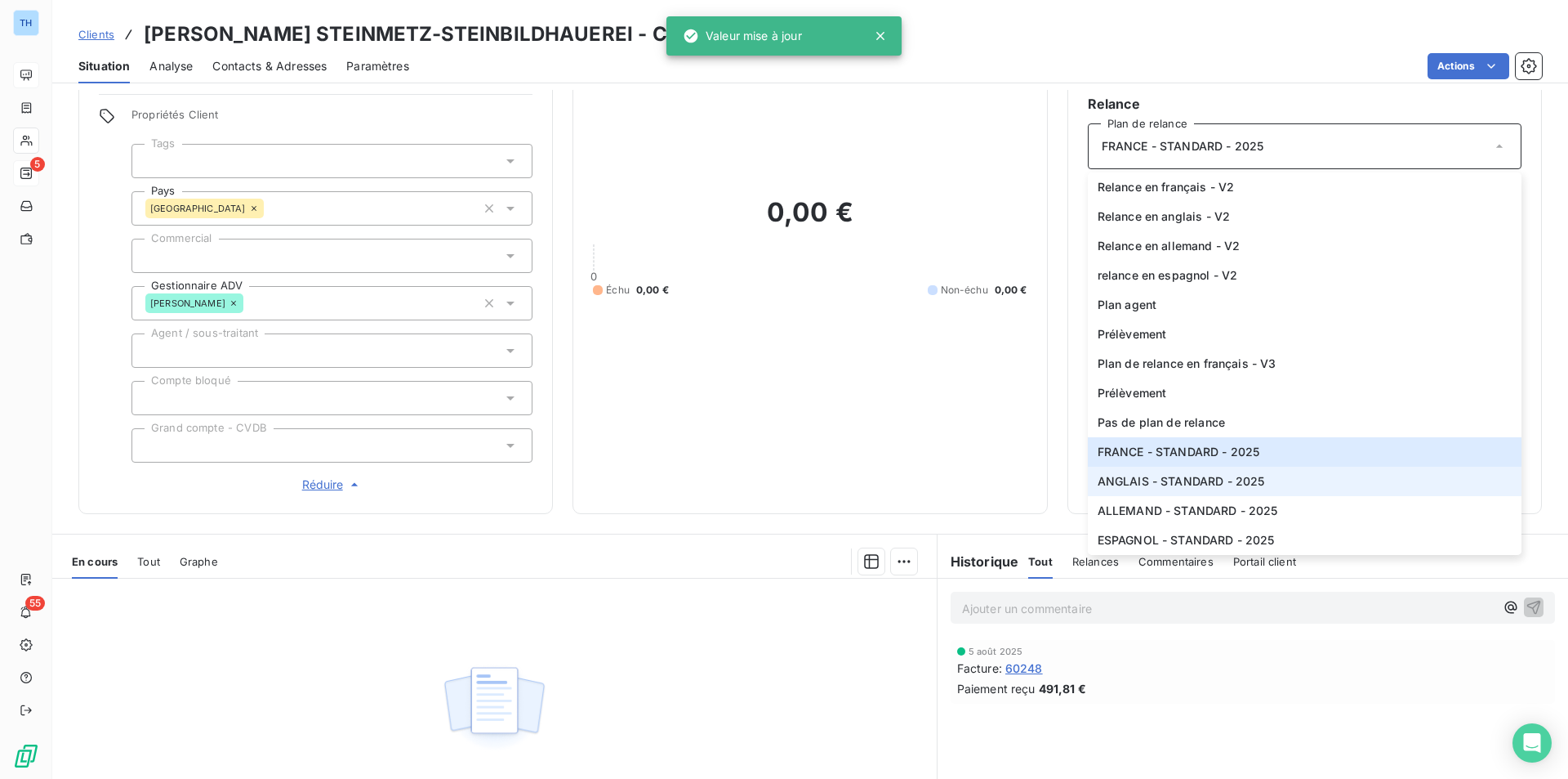
scroll to position [245, 0]
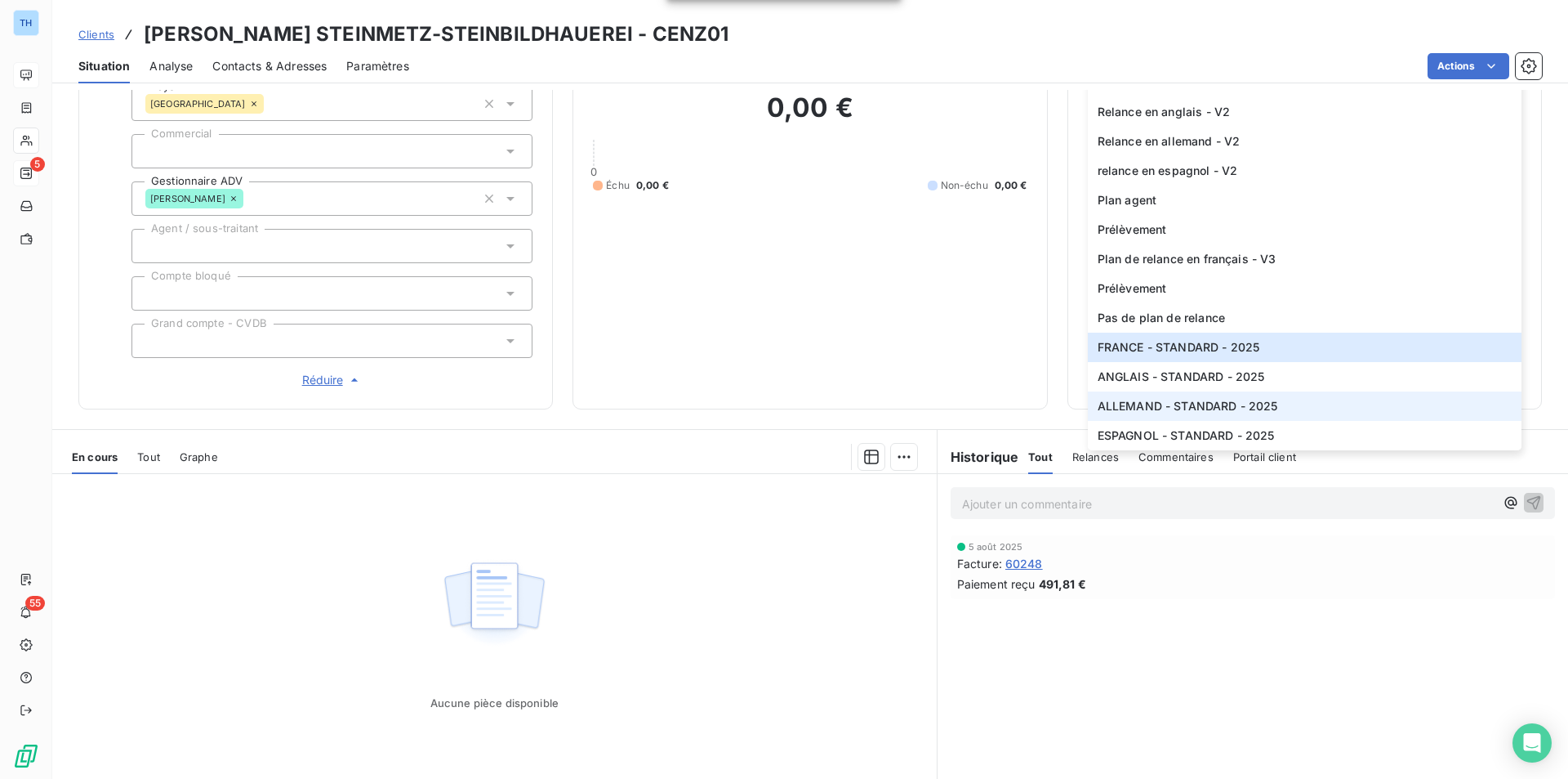
click at [1152, 404] on span "ALLEMAND - STANDARD - 2025" at bounding box center [1188, 407] width 181 height 17
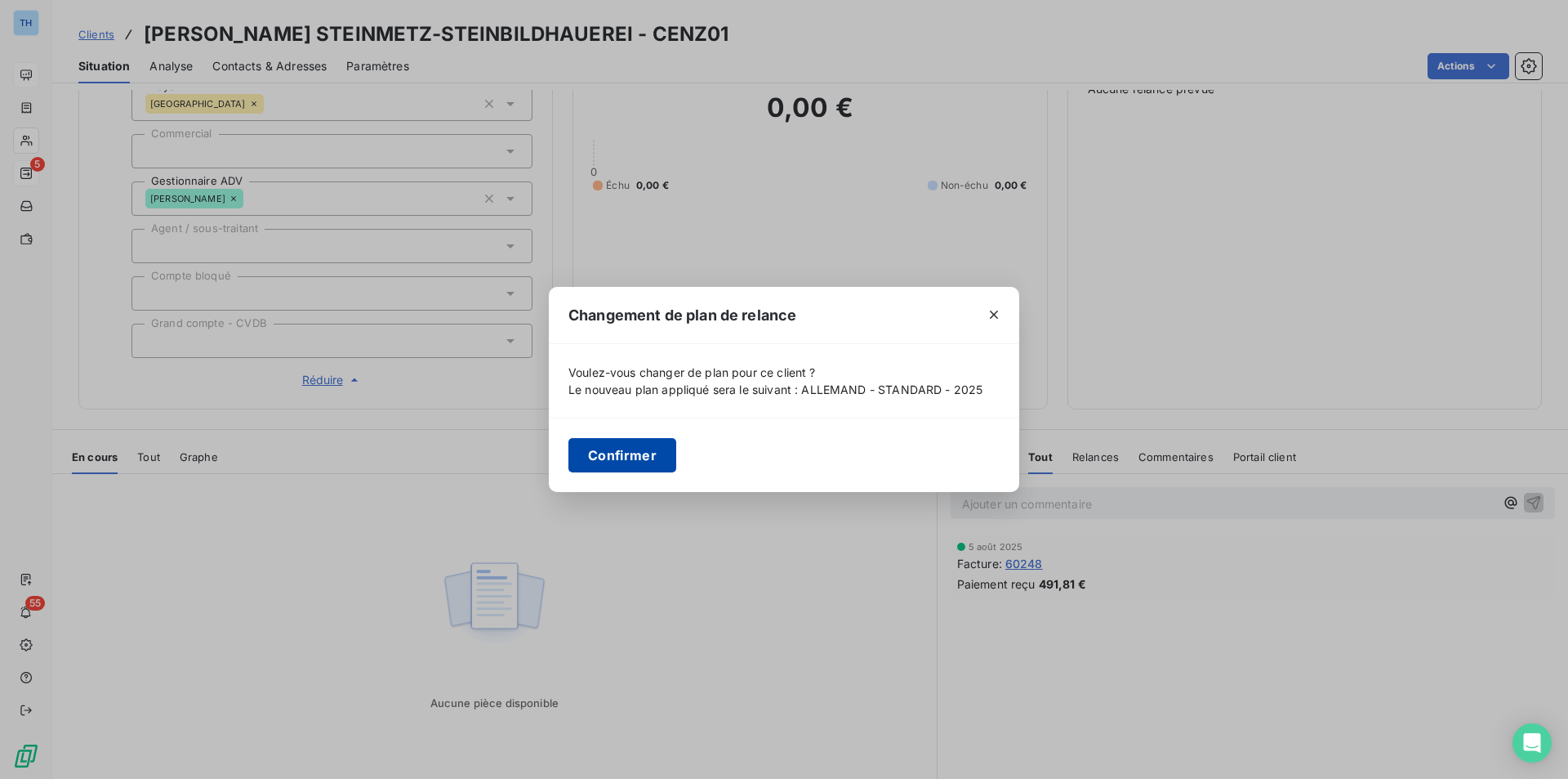
click at [630, 454] on button "Confirmer" at bounding box center [622, 454] width 108 height 34
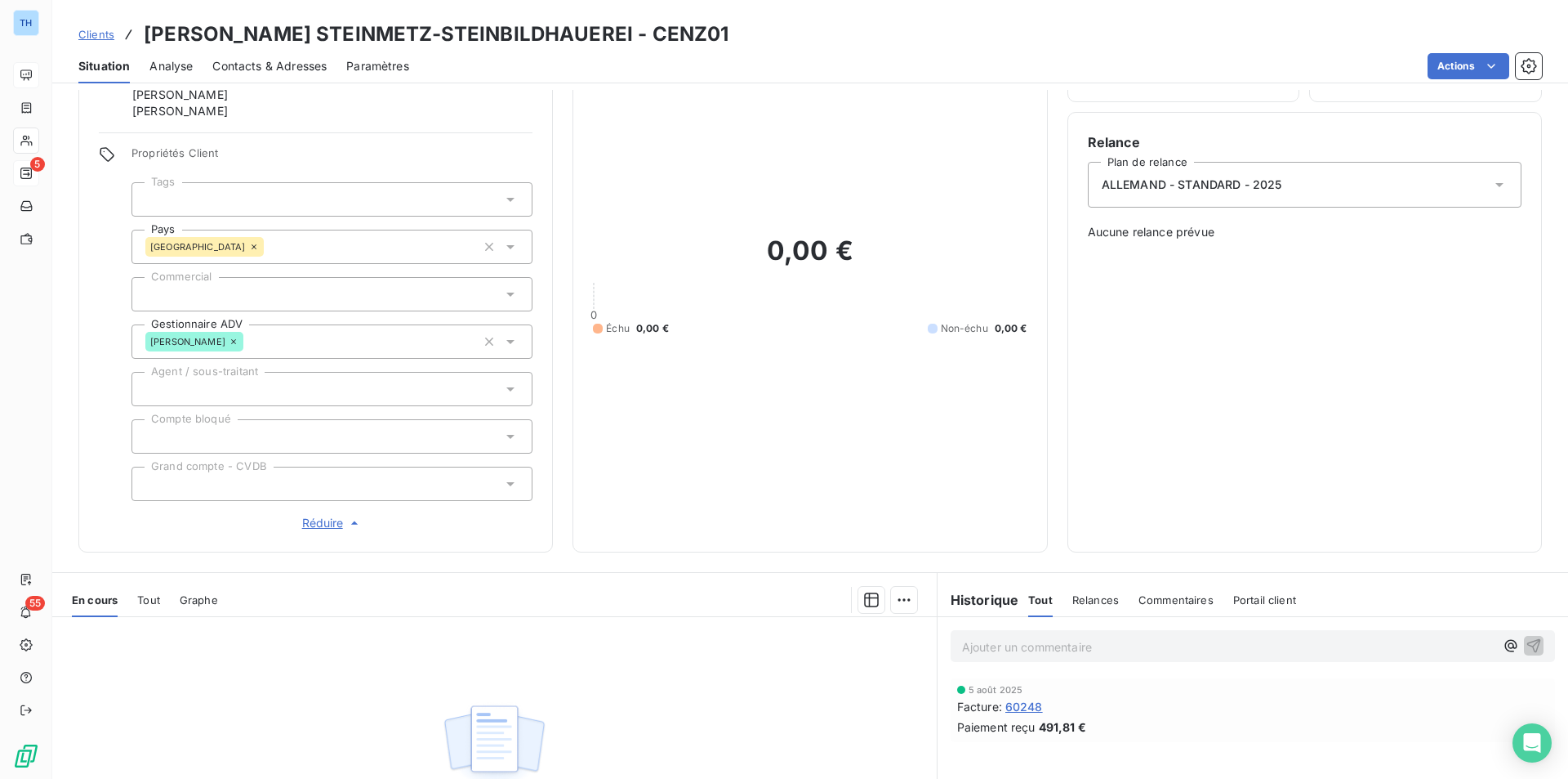
scroll to position [0, 0]
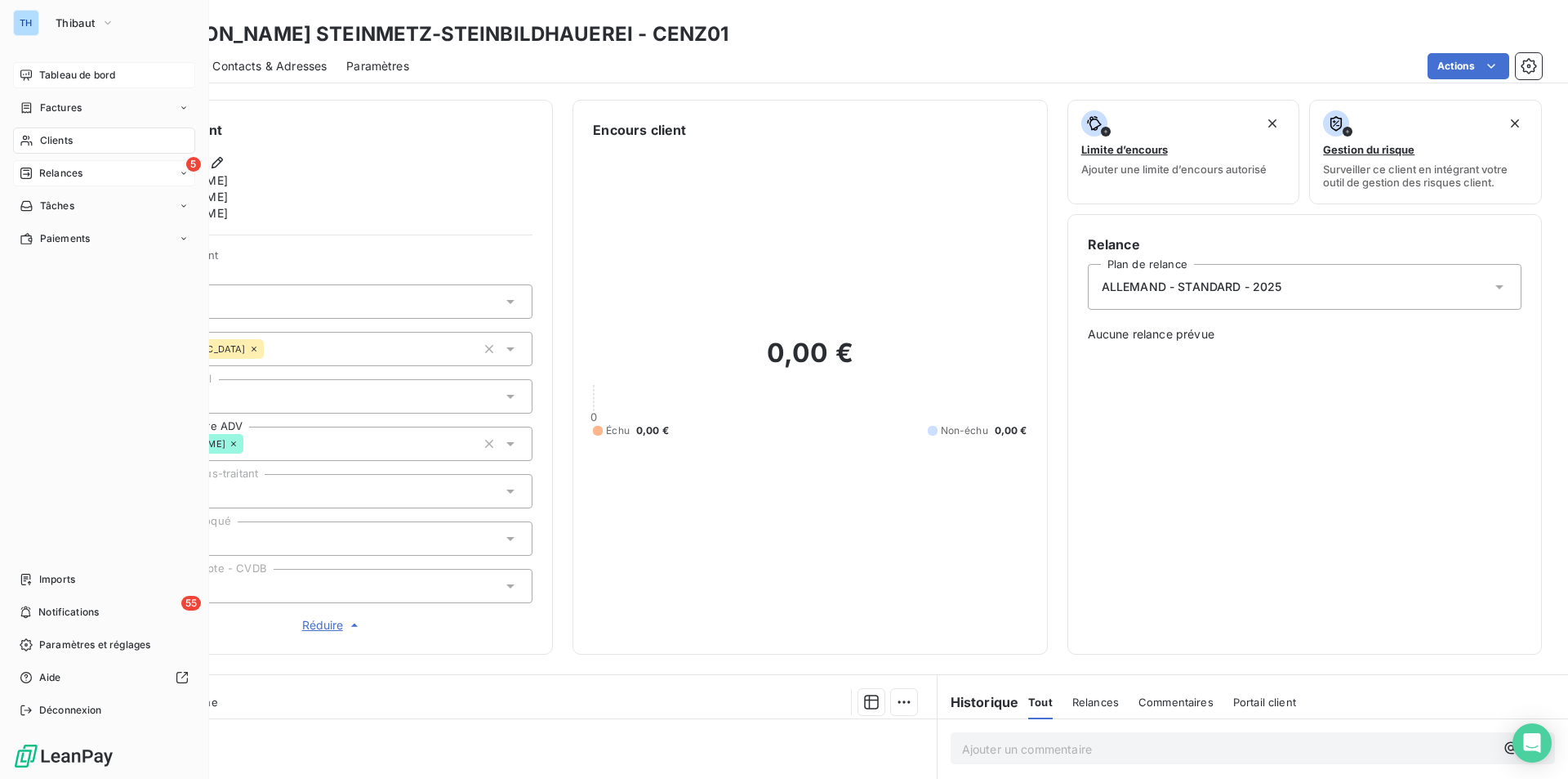
click at [48, 141] on span "Clients" at bounding box center [56, 141] width 33 height 15
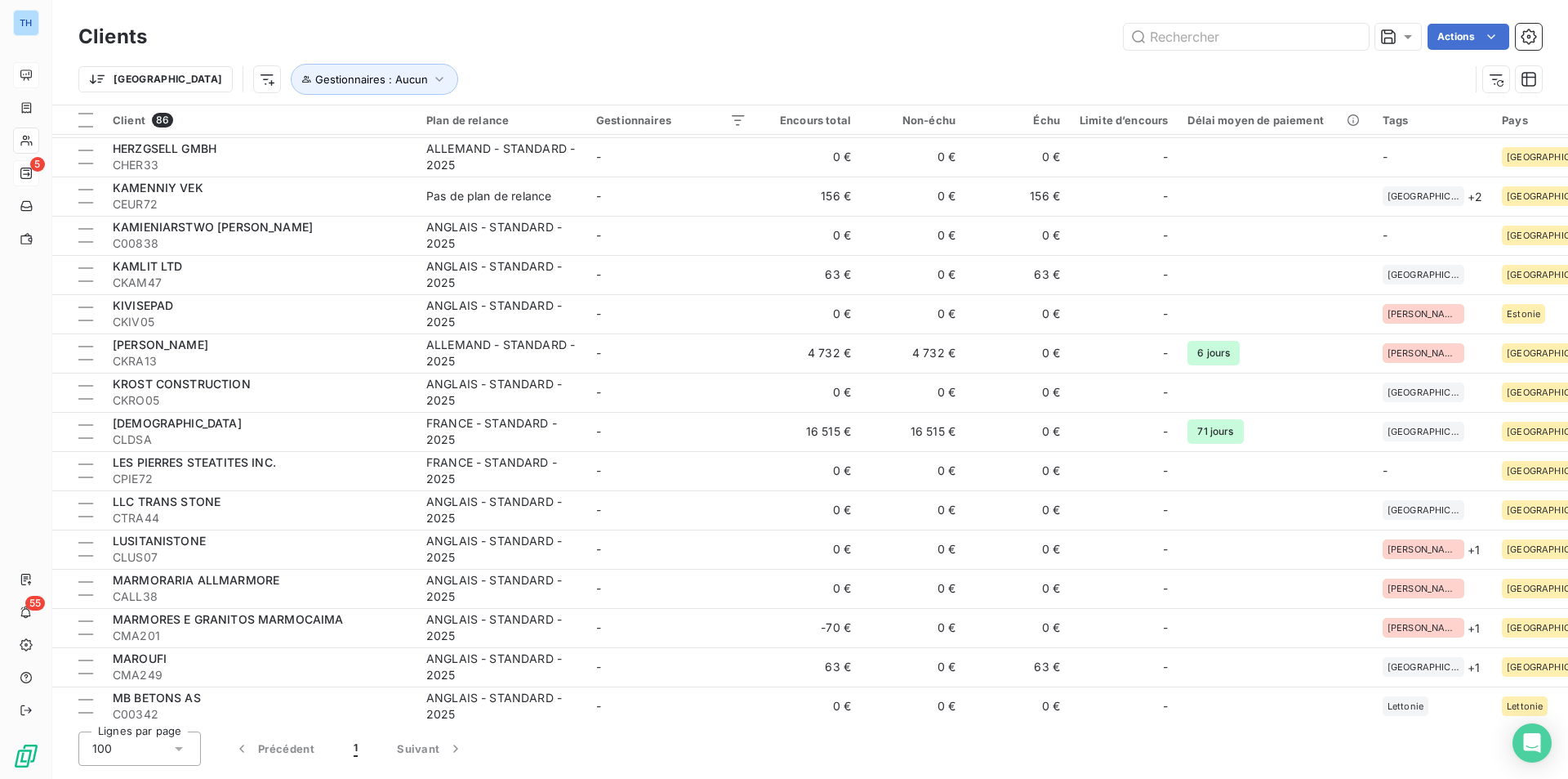
scroll to position [1308, 0]
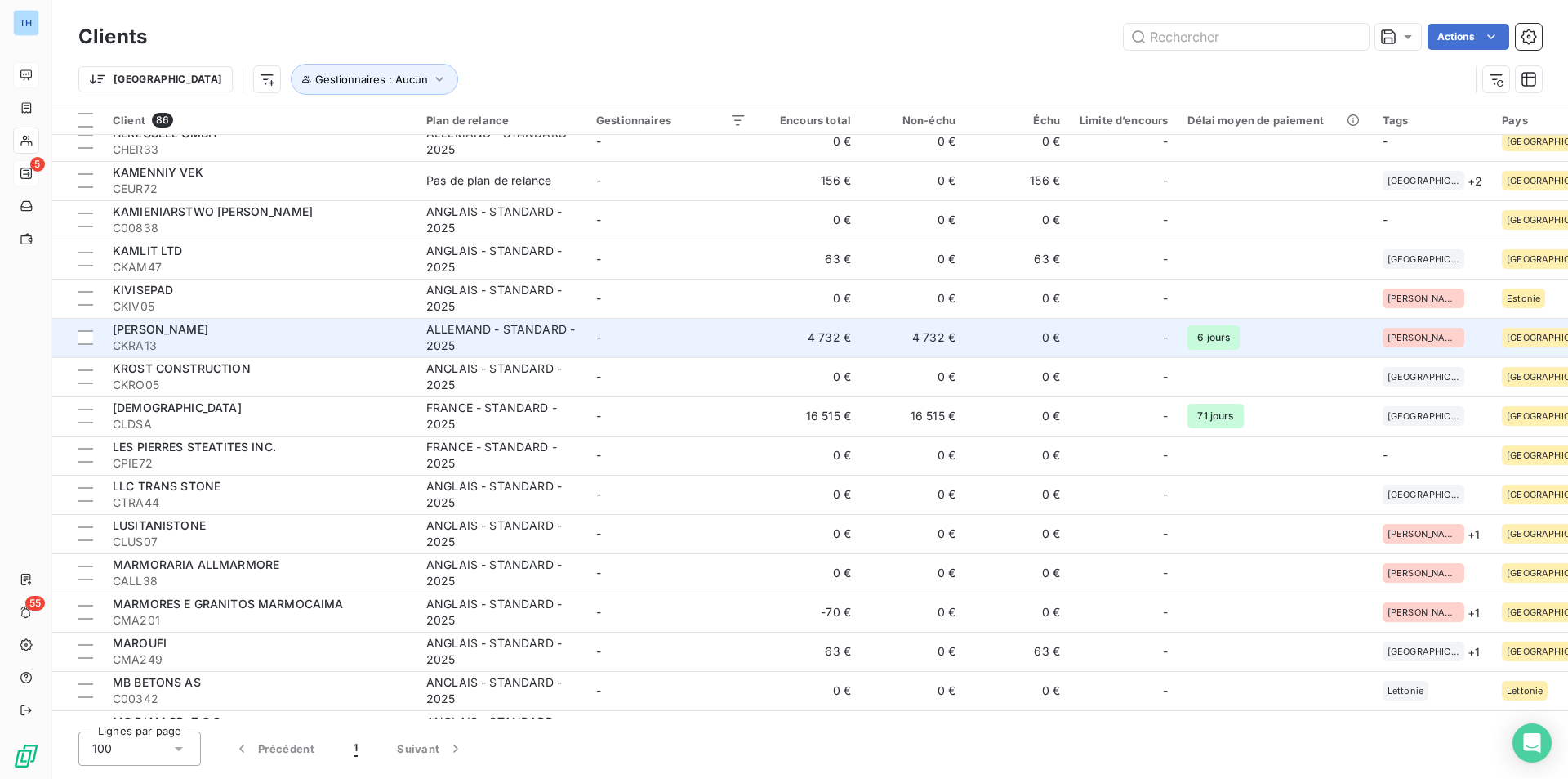
click at [661, 337] on td "-" at bounding box center [671, 337] width 170 height 39
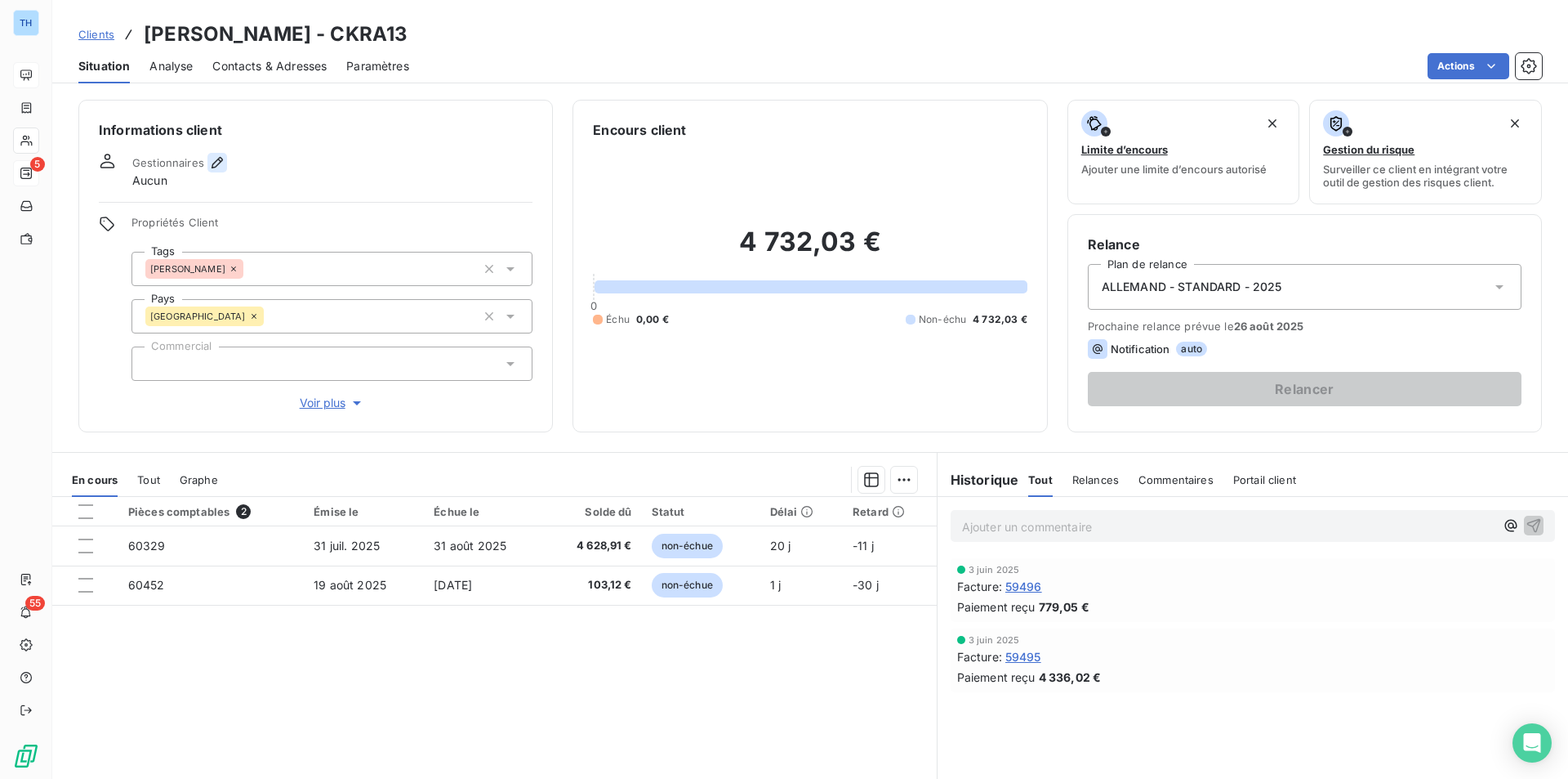
click at [211, 161] on icon "button" at bounding box center [217, 163] width 17 height 17
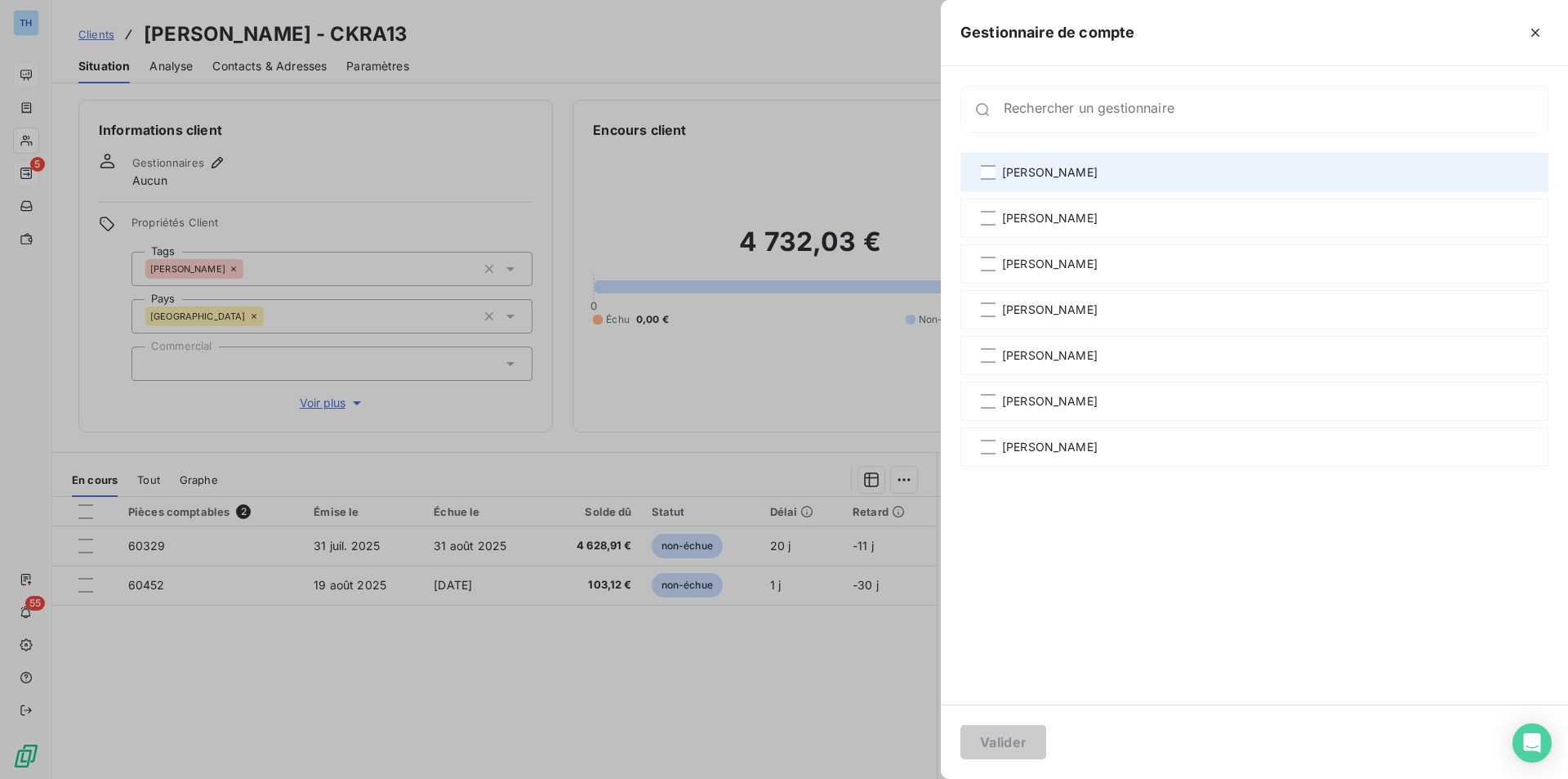
drag, startPoint x: 1021, startPoint y: 167, endPoint x: 1016, endPoint y: 191, distance: 24.5
click at [1021, 167] on span "[PERSON_NAME]" at bounding box center [1050, 172] width 95 height 17
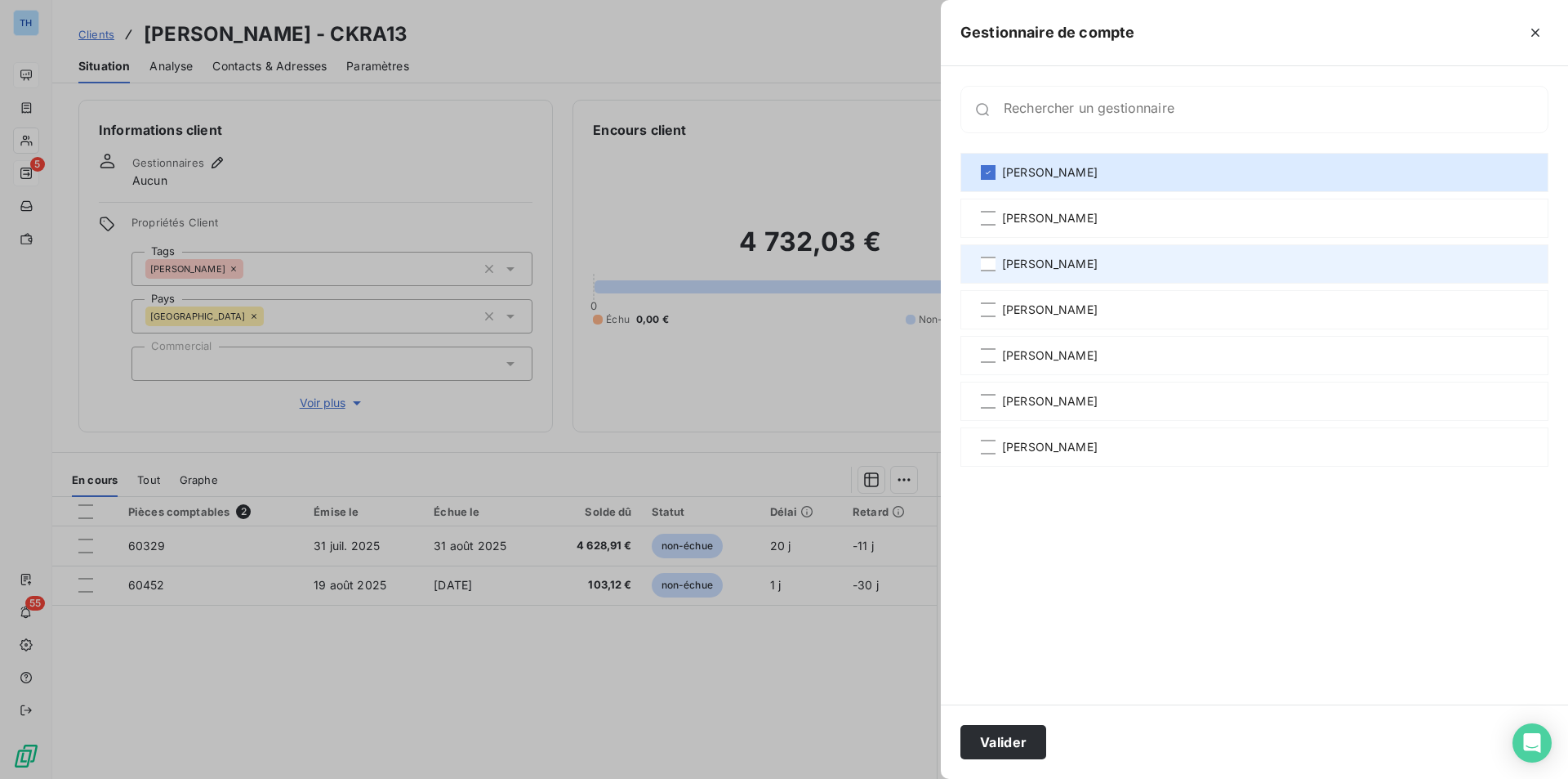
drag, startPoint x: 1017, startPoint y: 213, endPoint x: 1021, endPoint y: 245, distance: 32.2
click at [1017, 214] on span "[PERSON_NAME]" at bounding box center [1050, 218] width 95 height 17
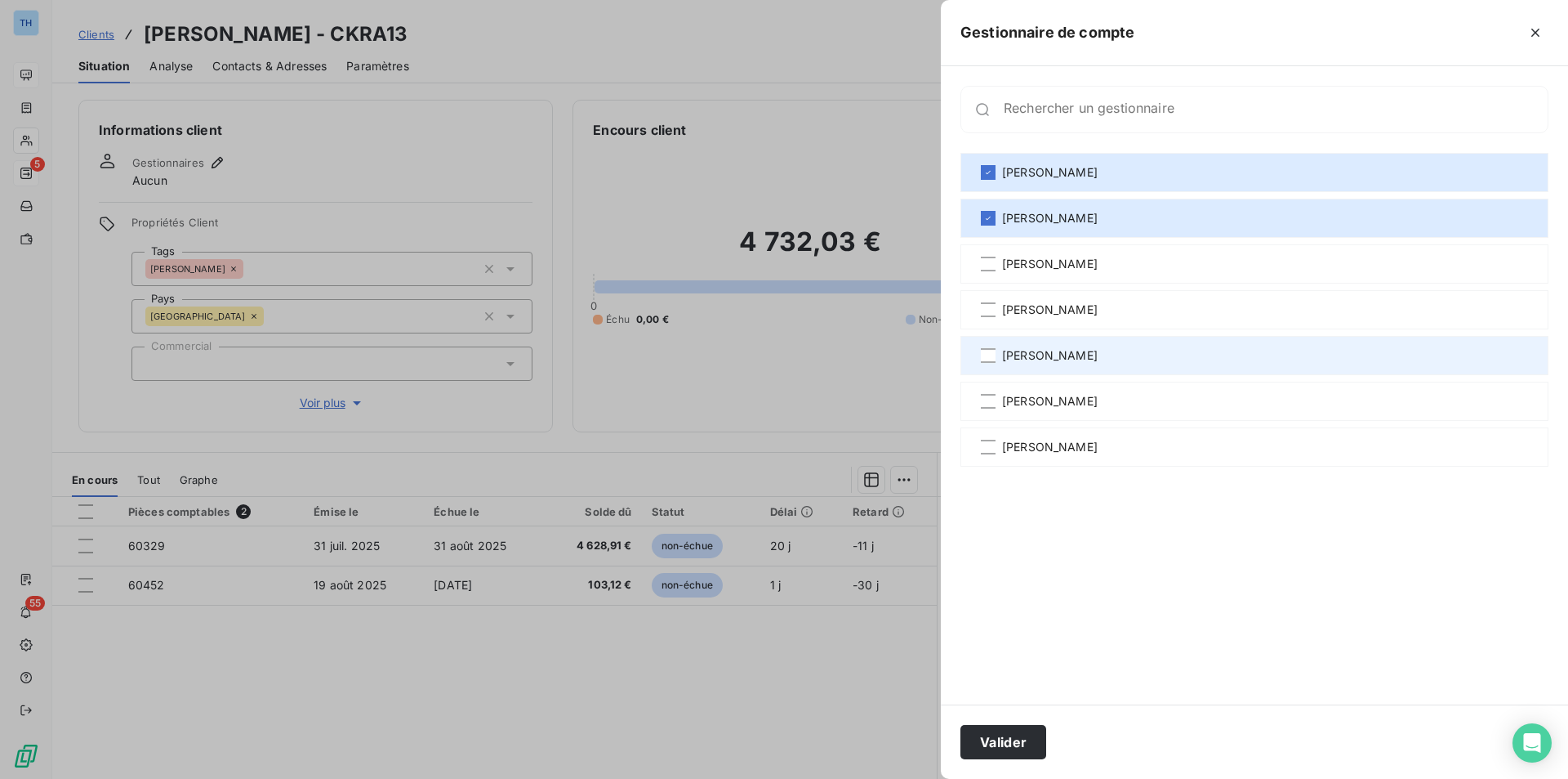
click at [1022, 358] on span "[PERSON_NAME]" at bounding box center [1050, 356] width 95 height 17
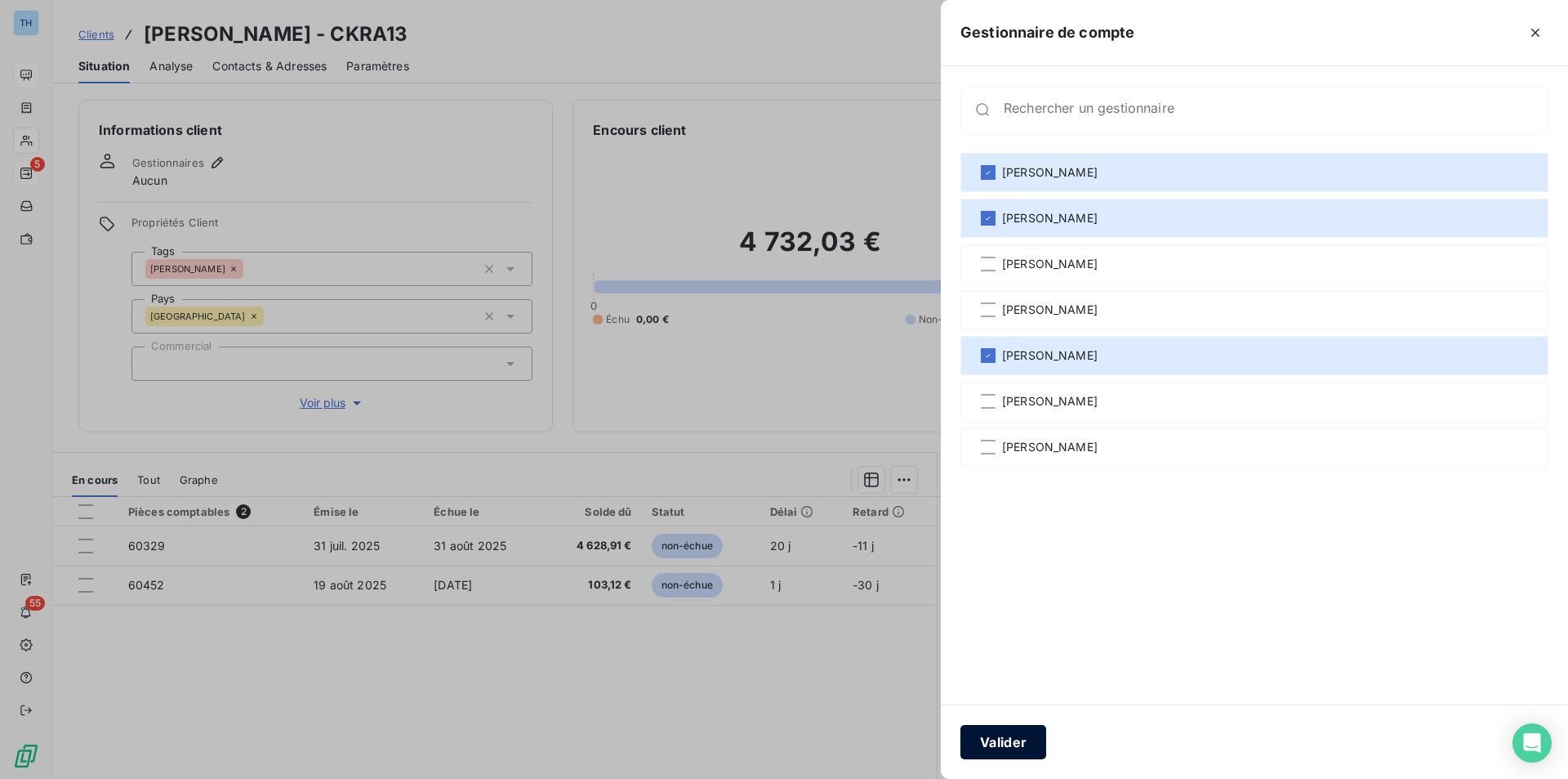
click at [1011, 738] on button "Valider" at bounding box center [1003, 741] width 86 height 34
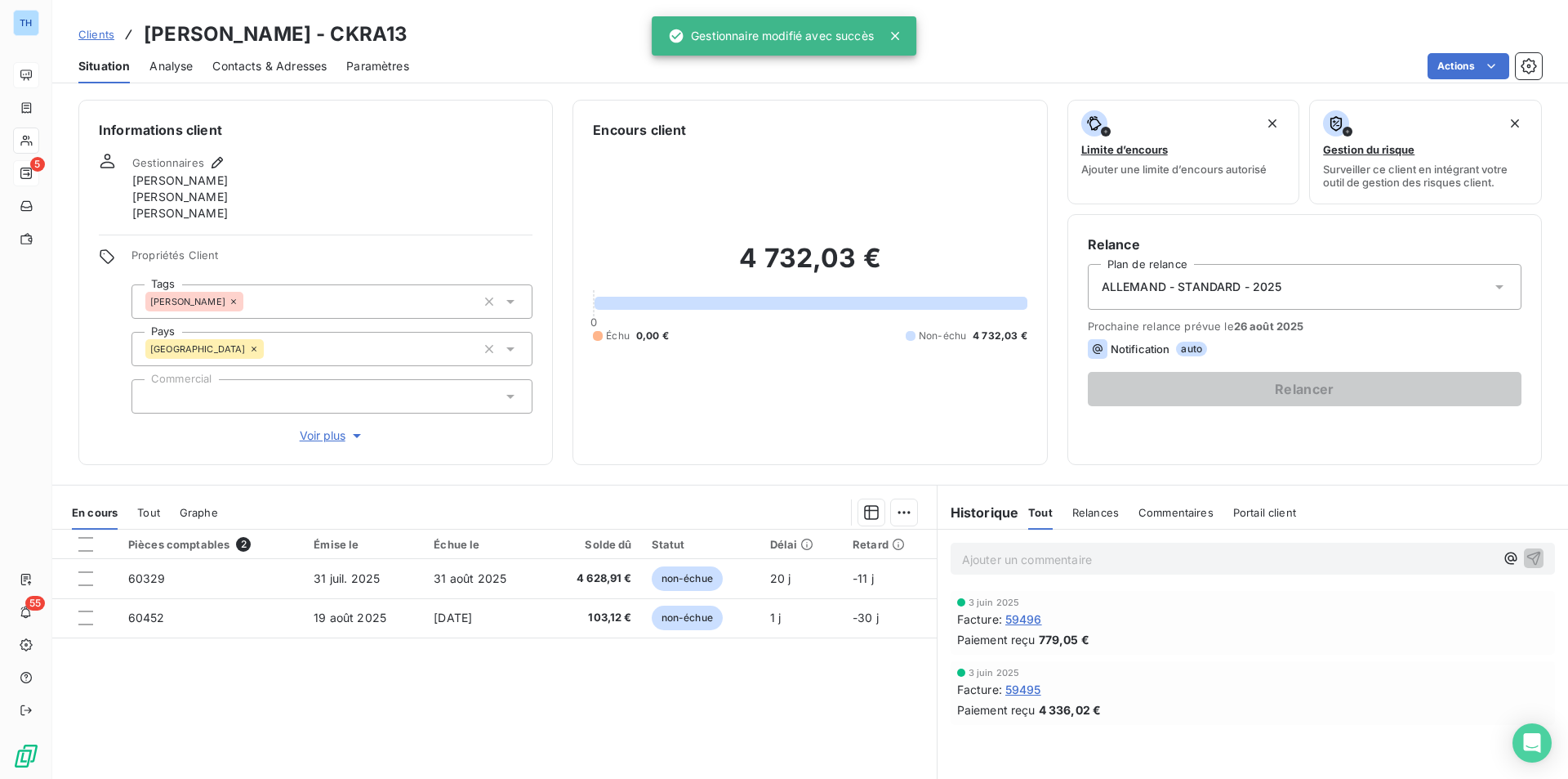
click at [343, 439] on span "Voir plus" at bounding box center [332, 436] width 65 height 17
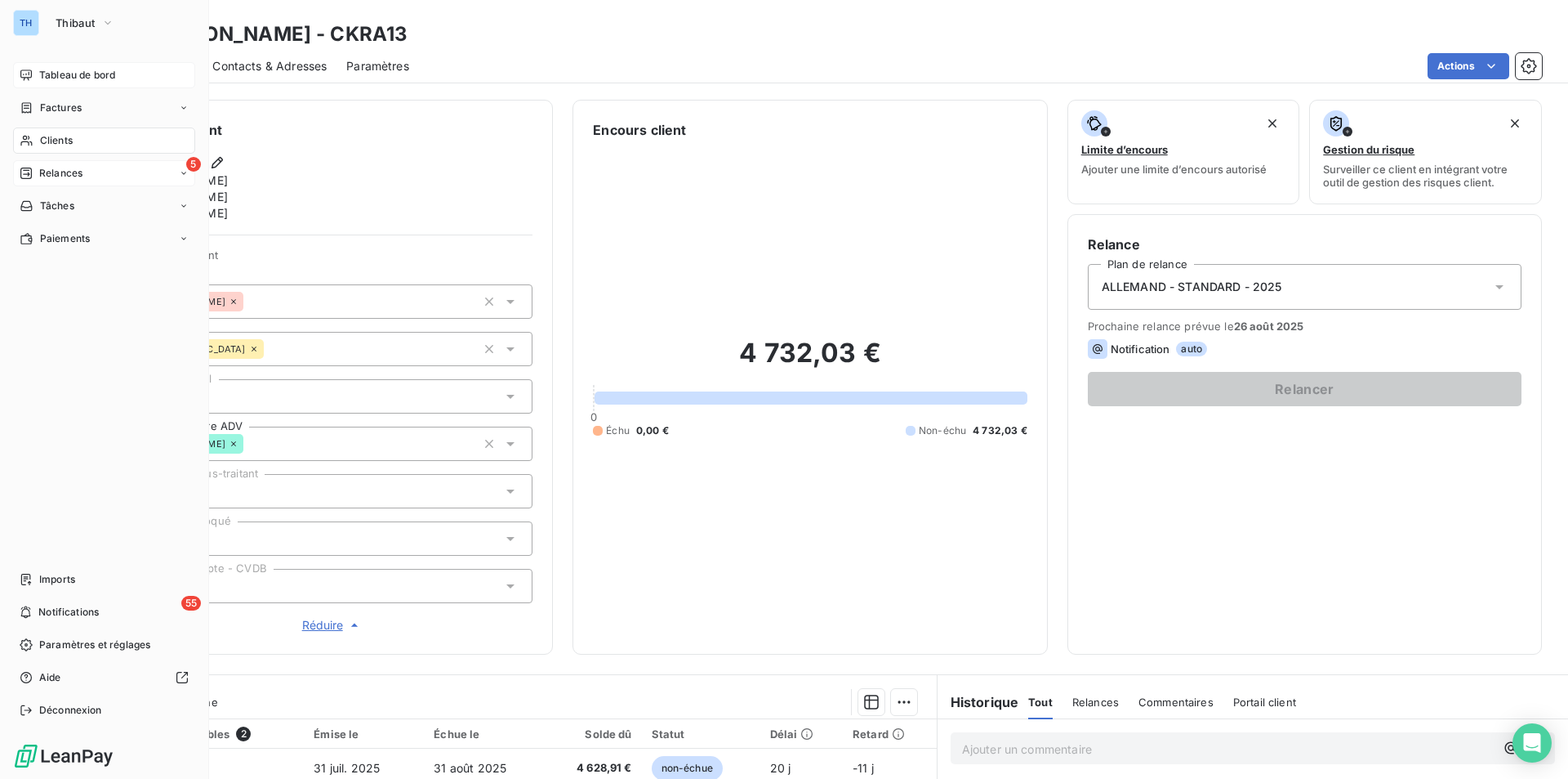
click at [53, 138] on span "Clients" at bounding box center [56, 141] width 33 height 15
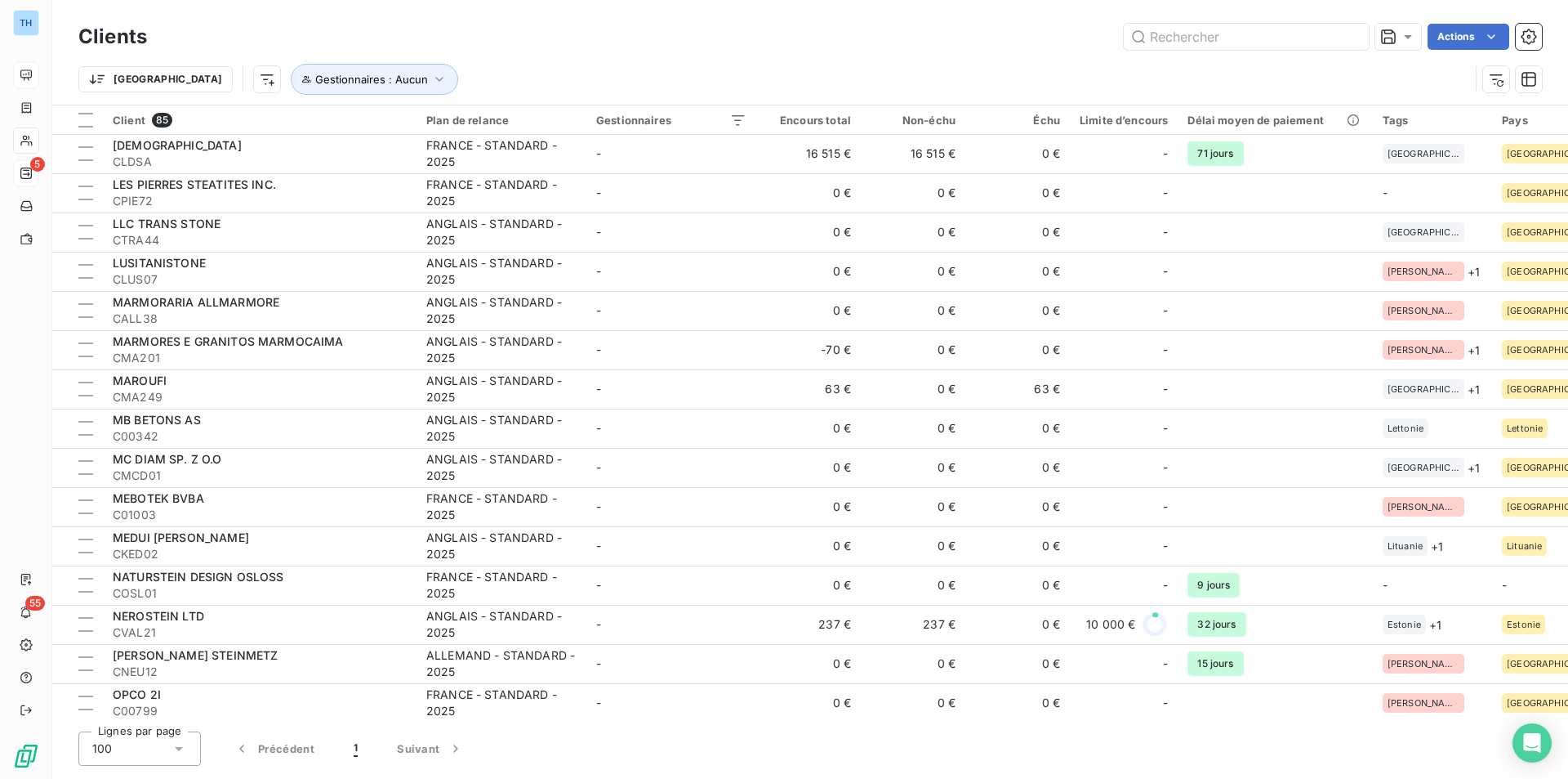
scroll to position [1552, 0]
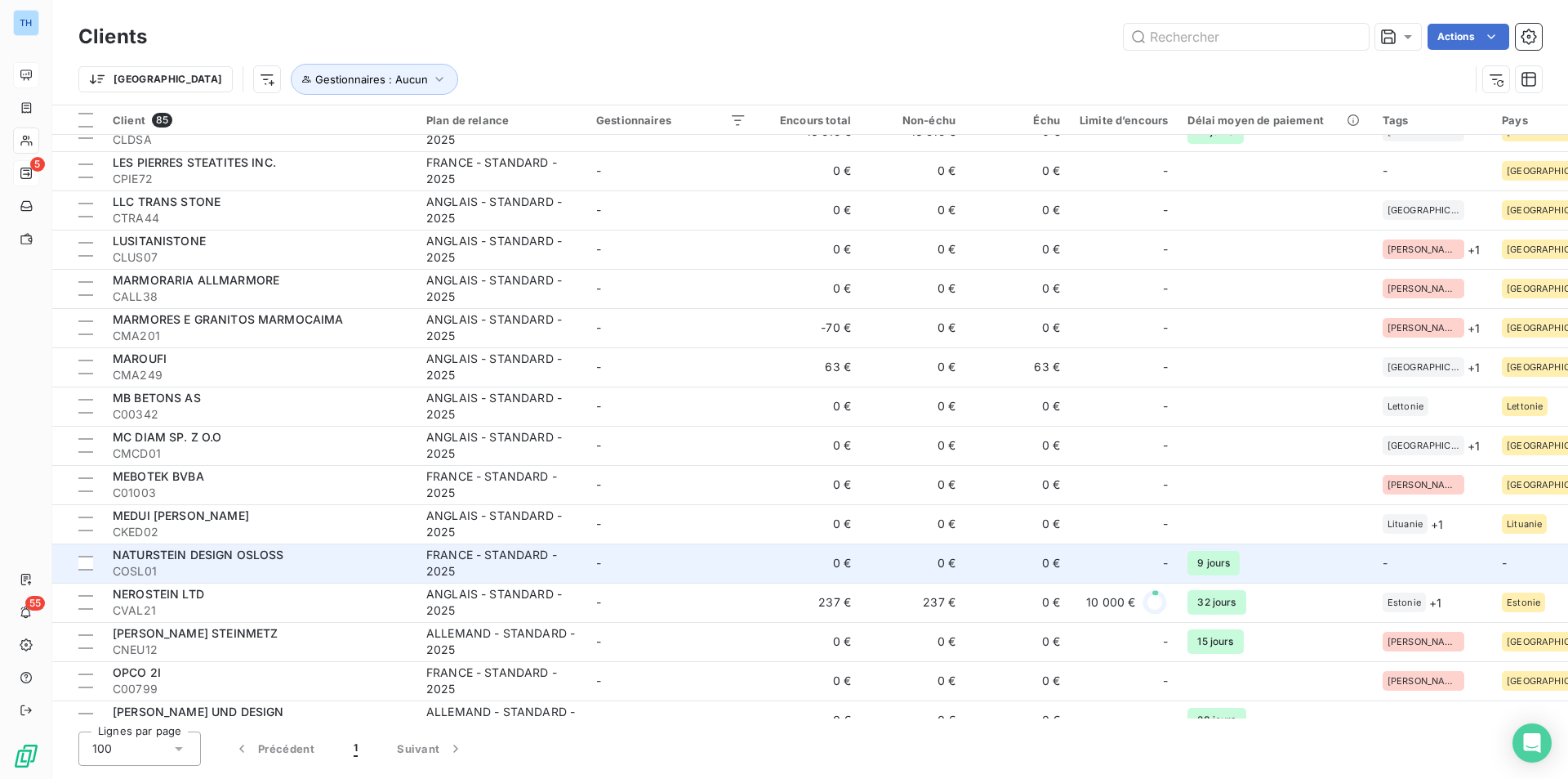
click at [682, 573] on td "-" at bounding box center [671, 562] width 170 height 39
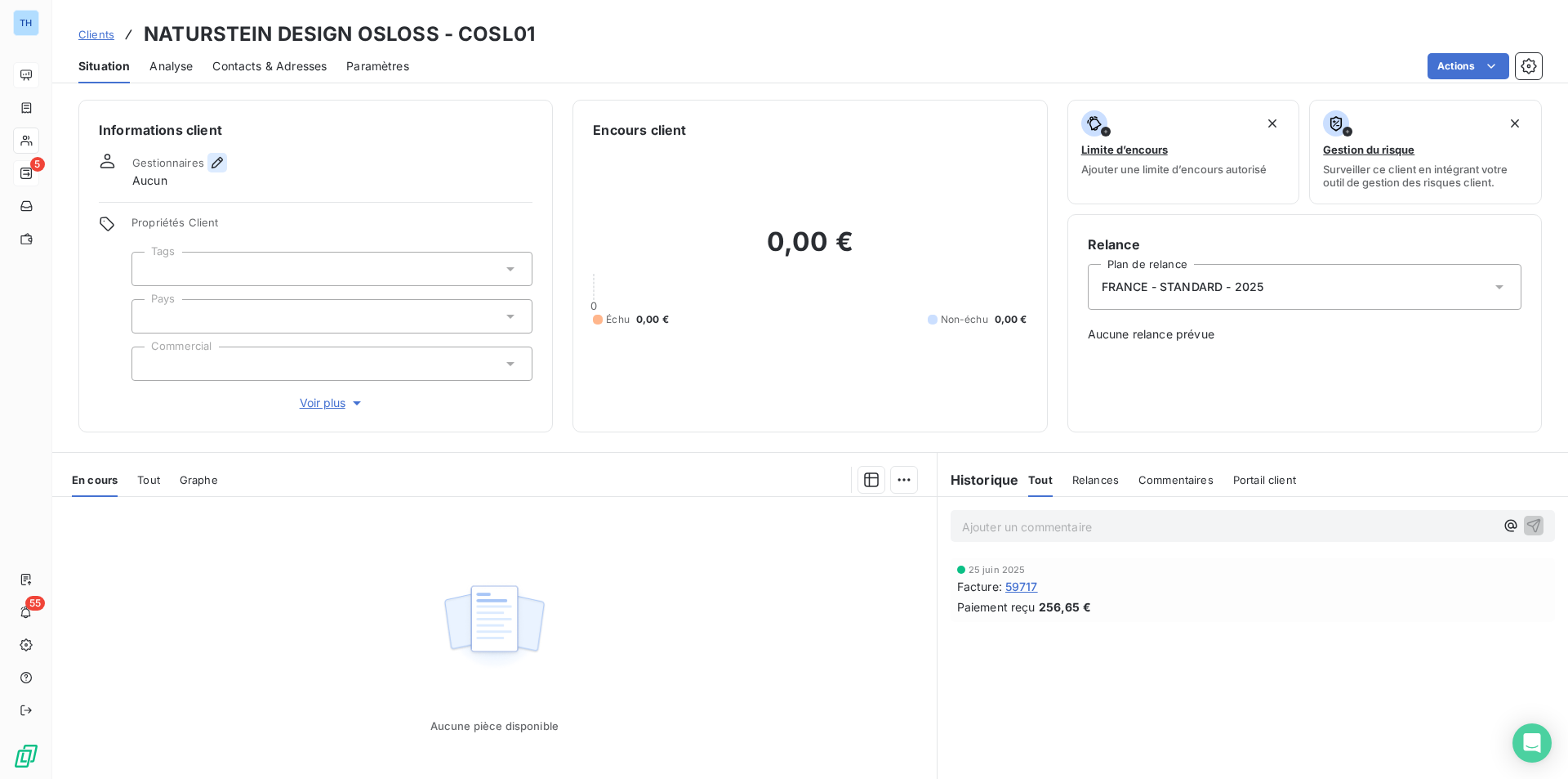
click at [215, 161] on icon "button" at bounding box center [217, 163] width 12 height 12
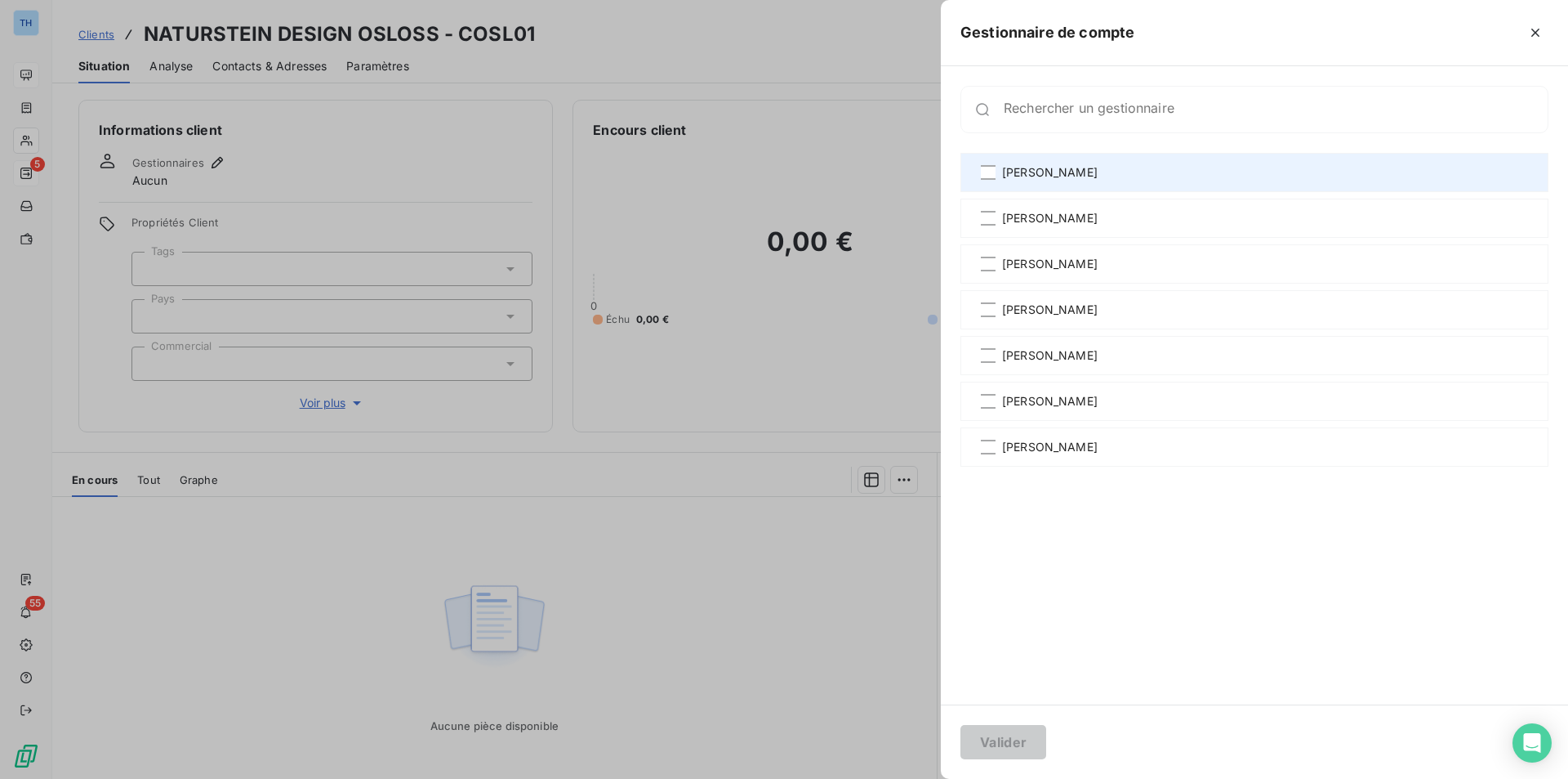
click at [999, 174] on div "[PERSON_NAME]" at bounding box center [1254, 172] width 588 height 39
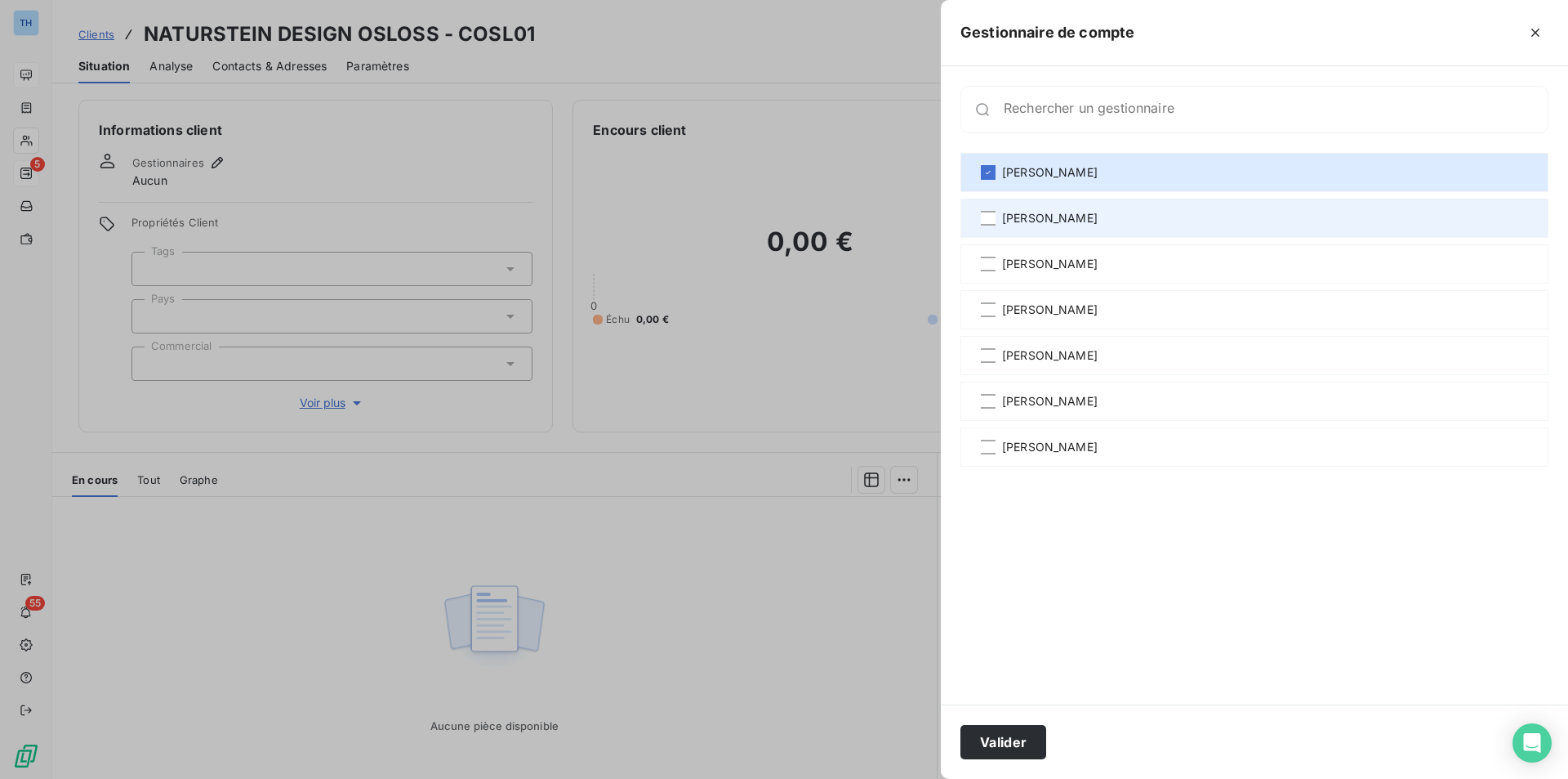
click at [1014, 222] on span "[PERSON_NAME]" at bounding box center [1050, 218] width 95 height 17
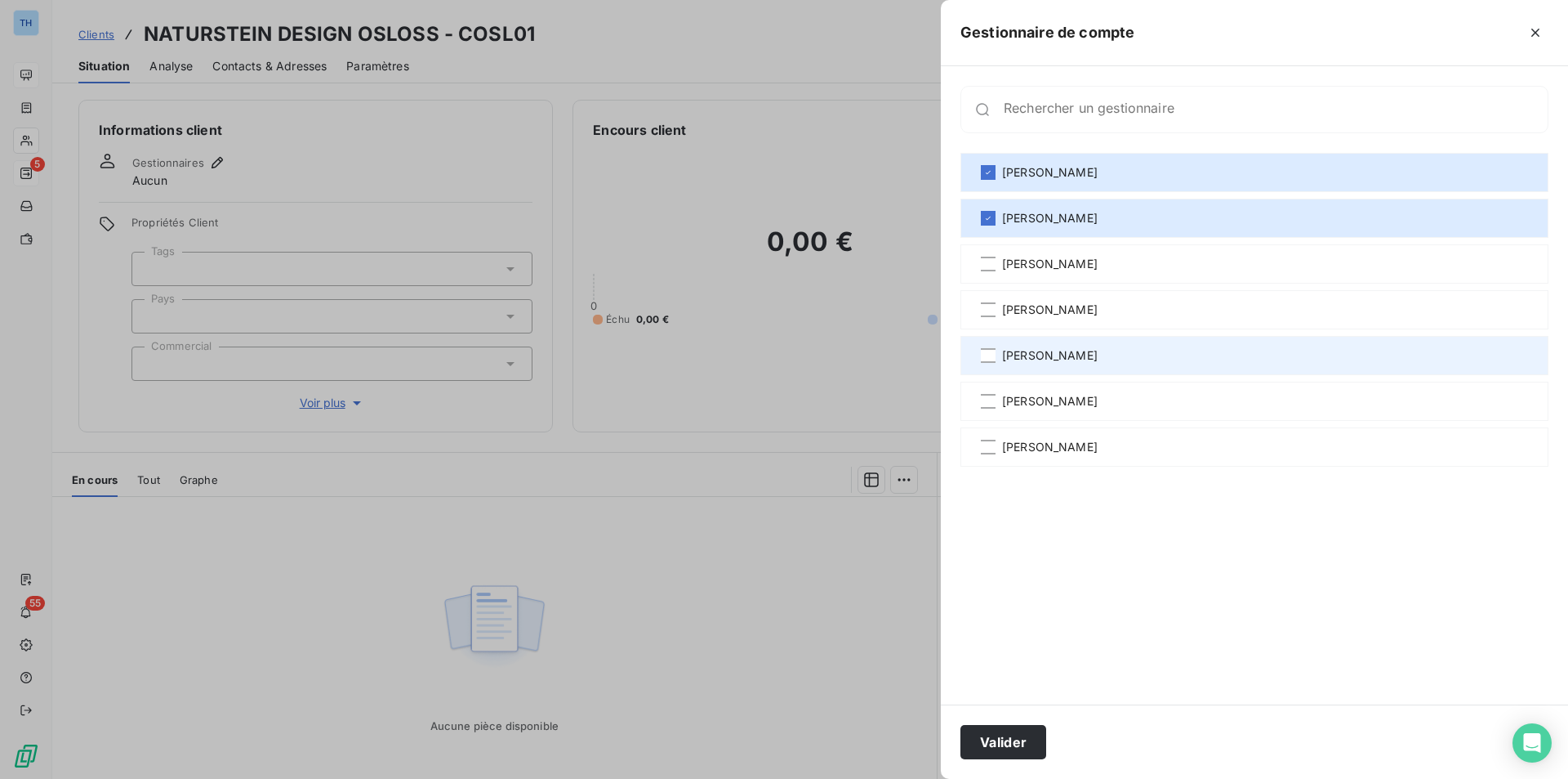
click at [1017, 352] on span "[PERSON_NAME]" at bounding box center [1050, 356] width 95 height 17
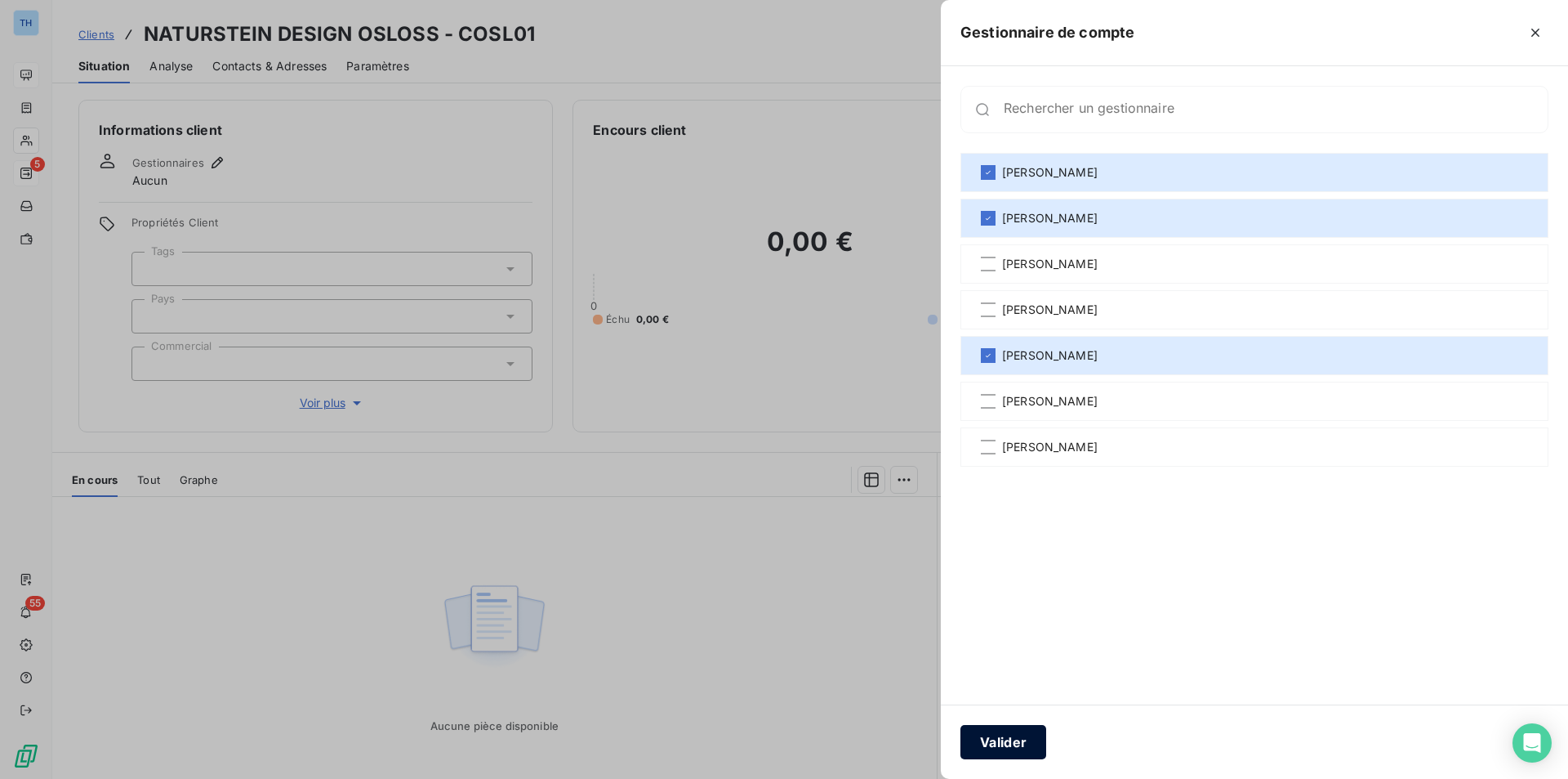
click at [1002, 739] on button "Valider" at bounding box center [1003, 741] width 86 height 34
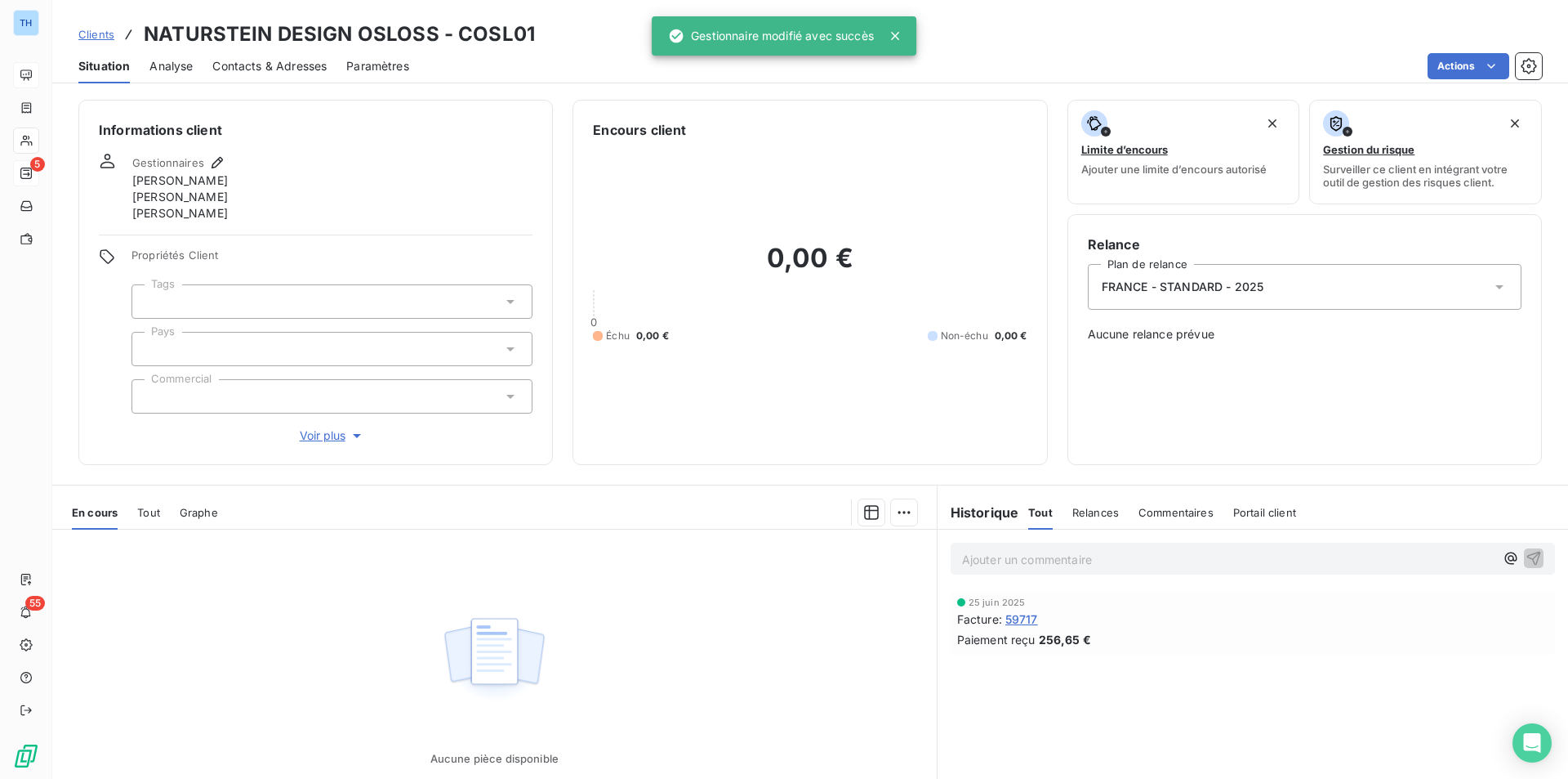
click at [1283, 296] on div "FRANCE - STANDARD - 2025" at bounding box center [1305, 286] width 434 height 46
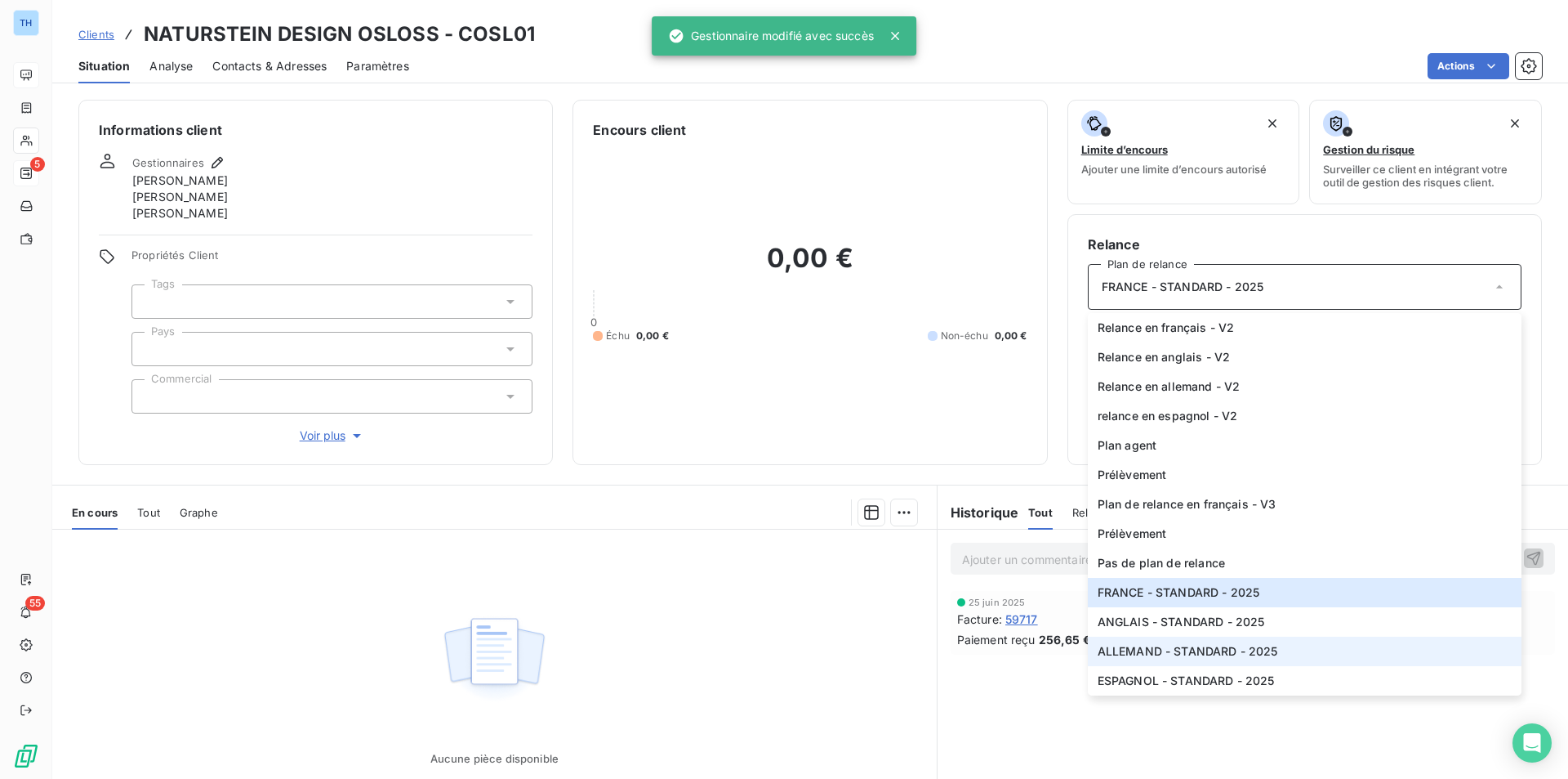
click at [1126, 656] on span "ALLEMAND - STANDARD - 2025" at bounding box center [1188, 652] width 181 height 17
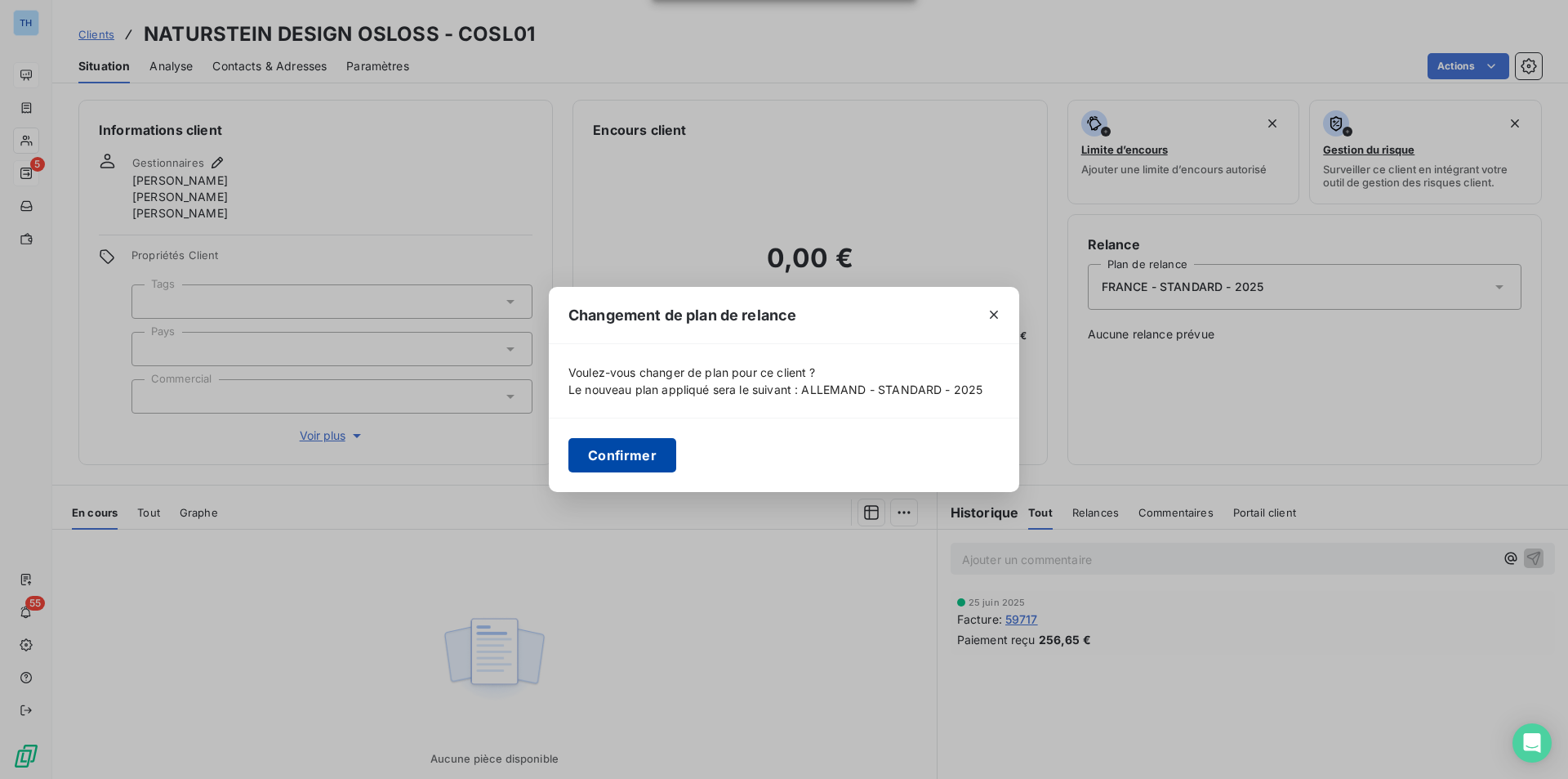
click at [625, 454] on button "Confirmer" at bounding box center [622, 454] width 108 height 34
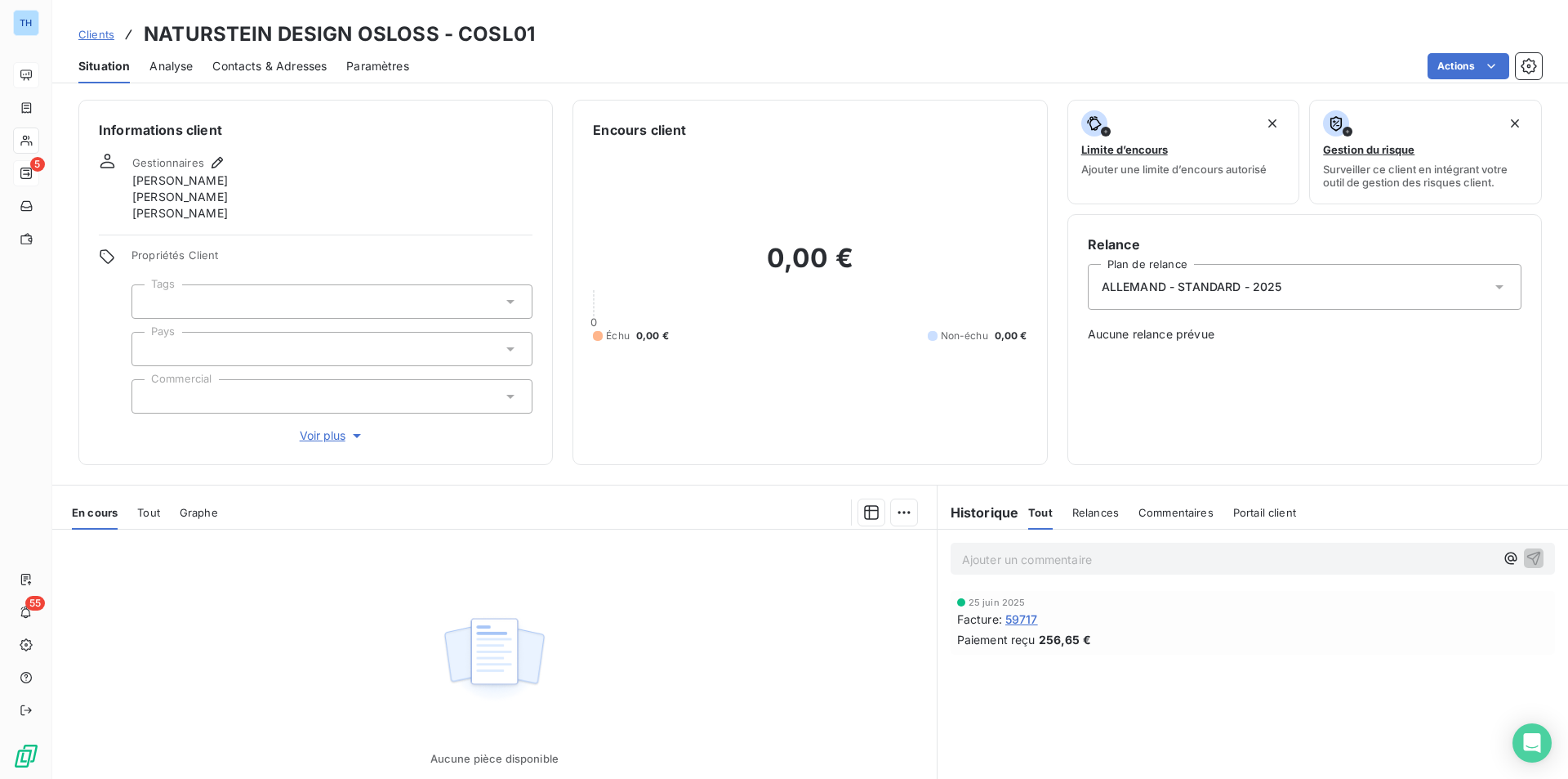
click at [256, 347] on div at bounding box center [331, 348] width 401 height 34
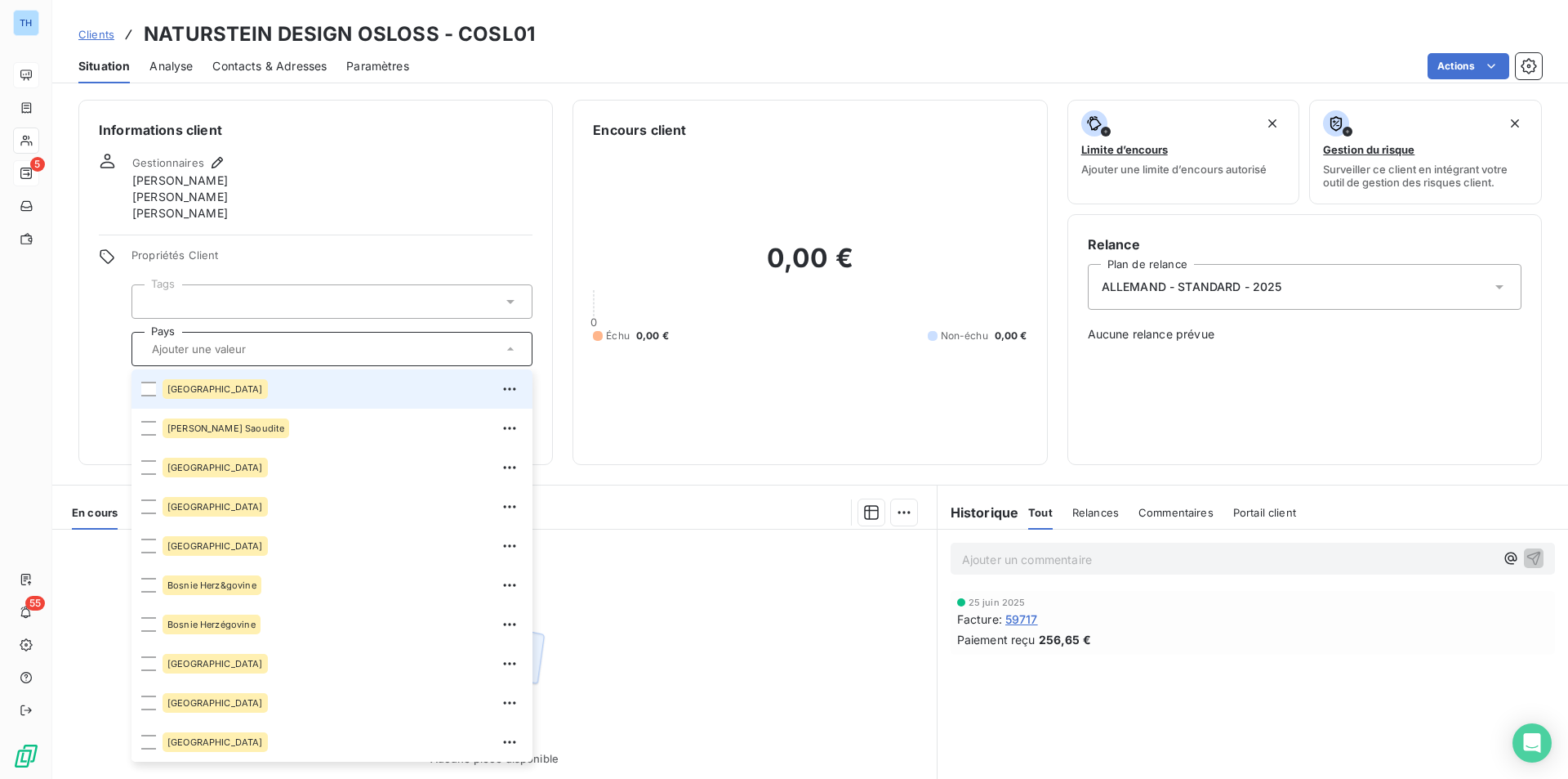
click at [190, 394] on div "[GEOGRAPHIC_DATA]" at bounding box center [215, 388] width 105 height 19
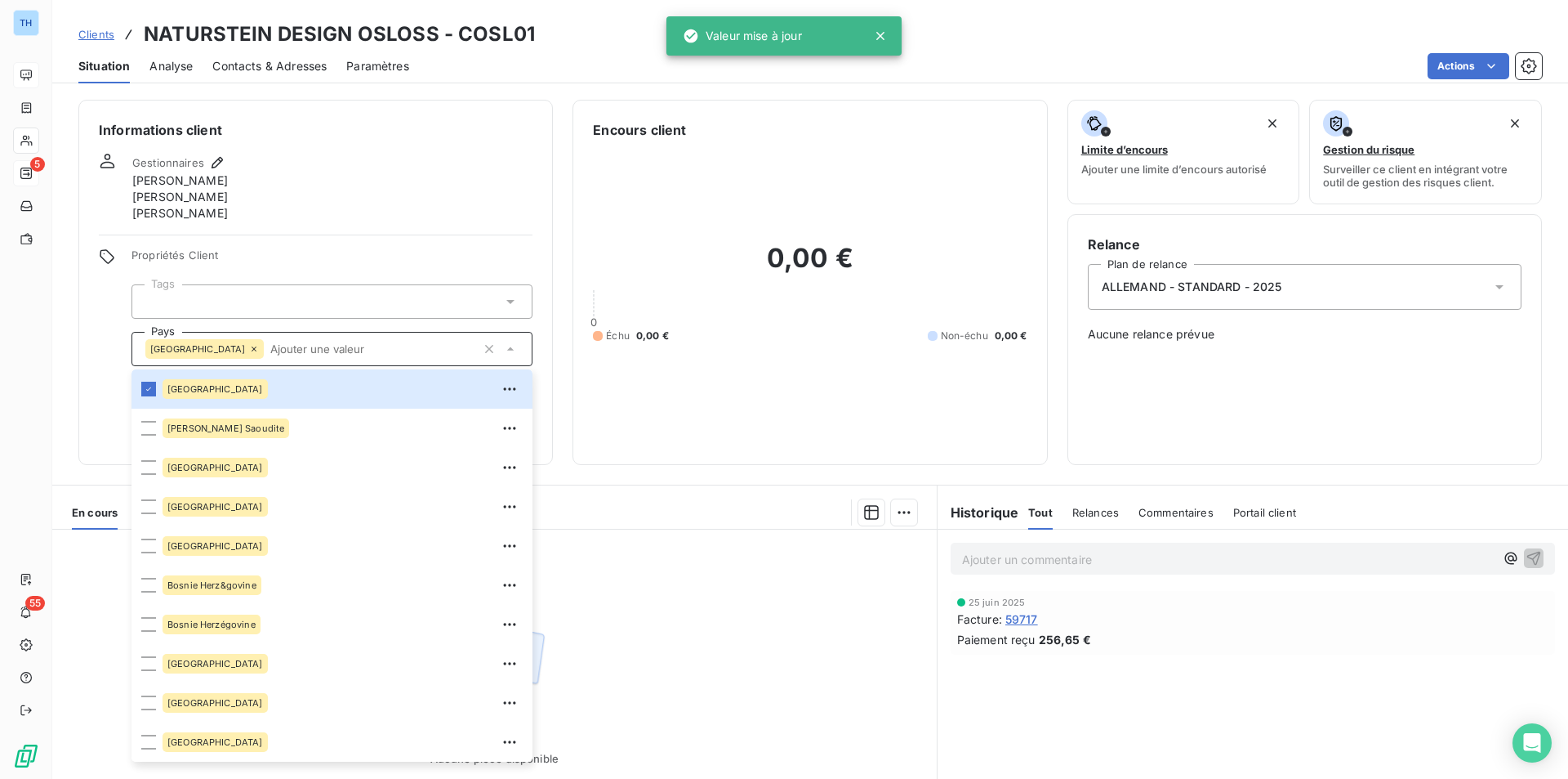
click at [90, 337] on div "Informations client Gestionnaires [PERSON_NAME] [PERSON_NAME] [PERSON_NAME] Pro…" at bounding box center [315, 282] width 474 height 366
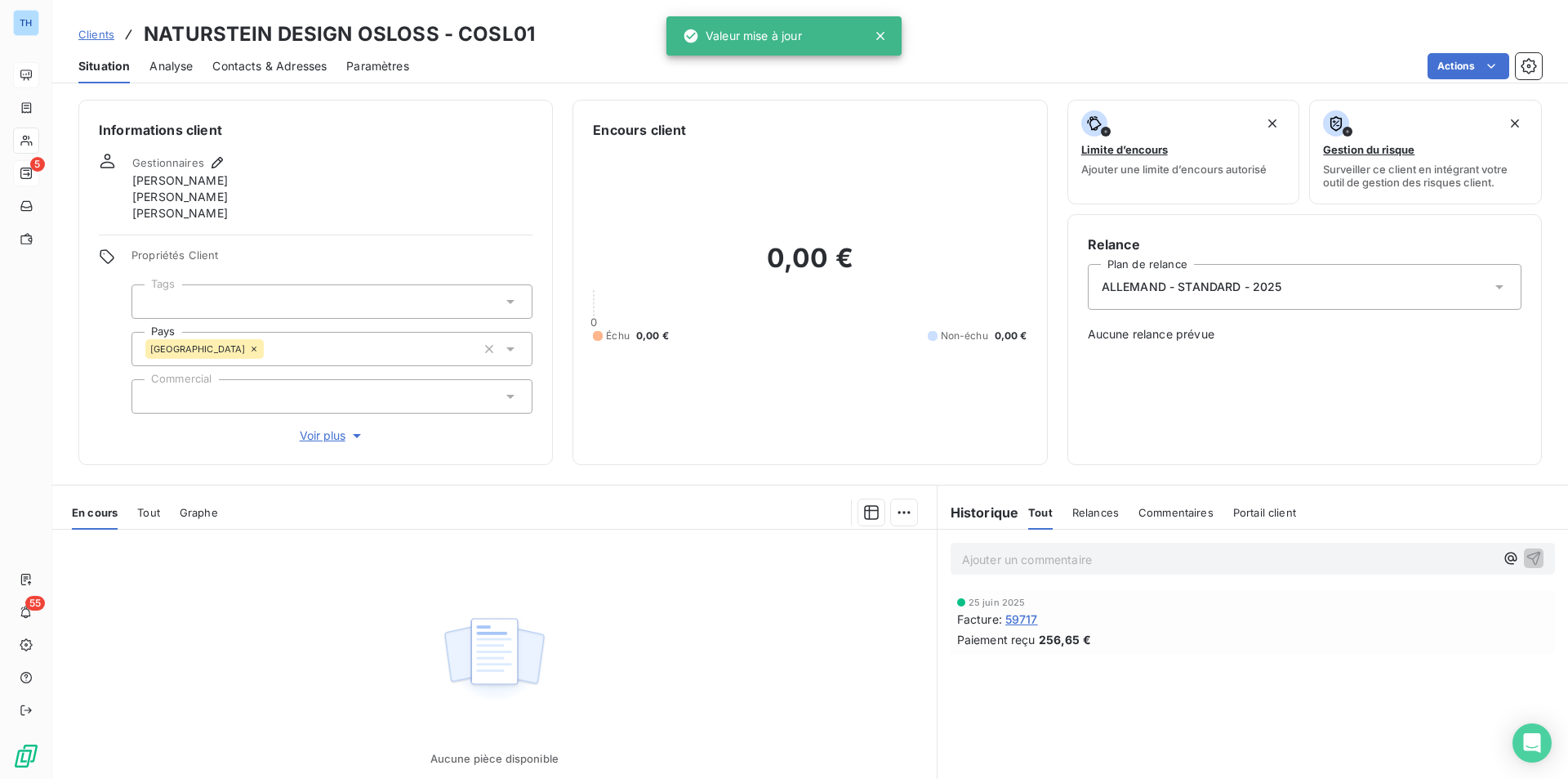
click at [326, 440] on span "Voir plus" at bounding box center [332, 436] width 65 height 17
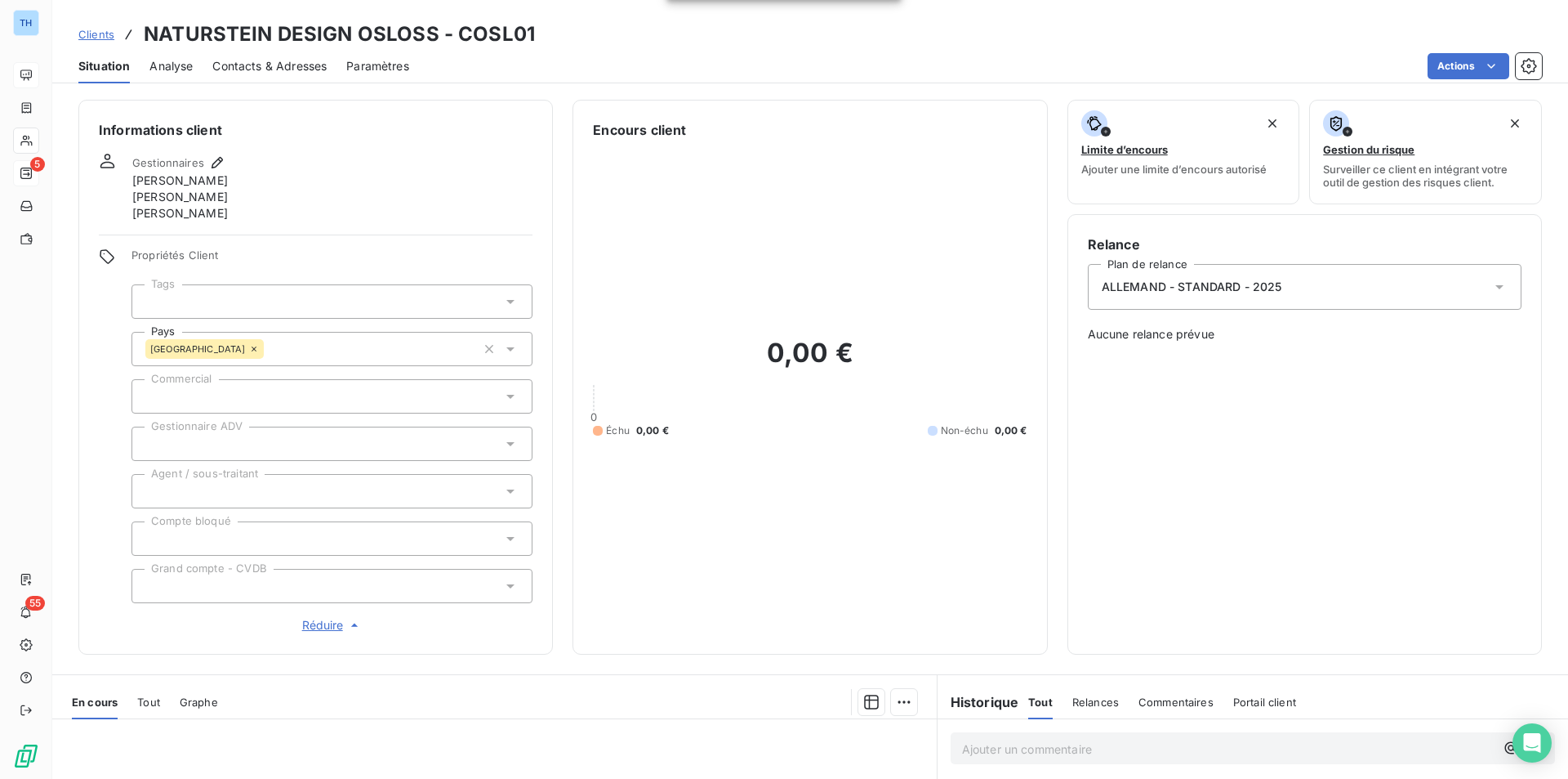
click at [255, 442] on div at bounding box center [331, 443] width 401 height 34
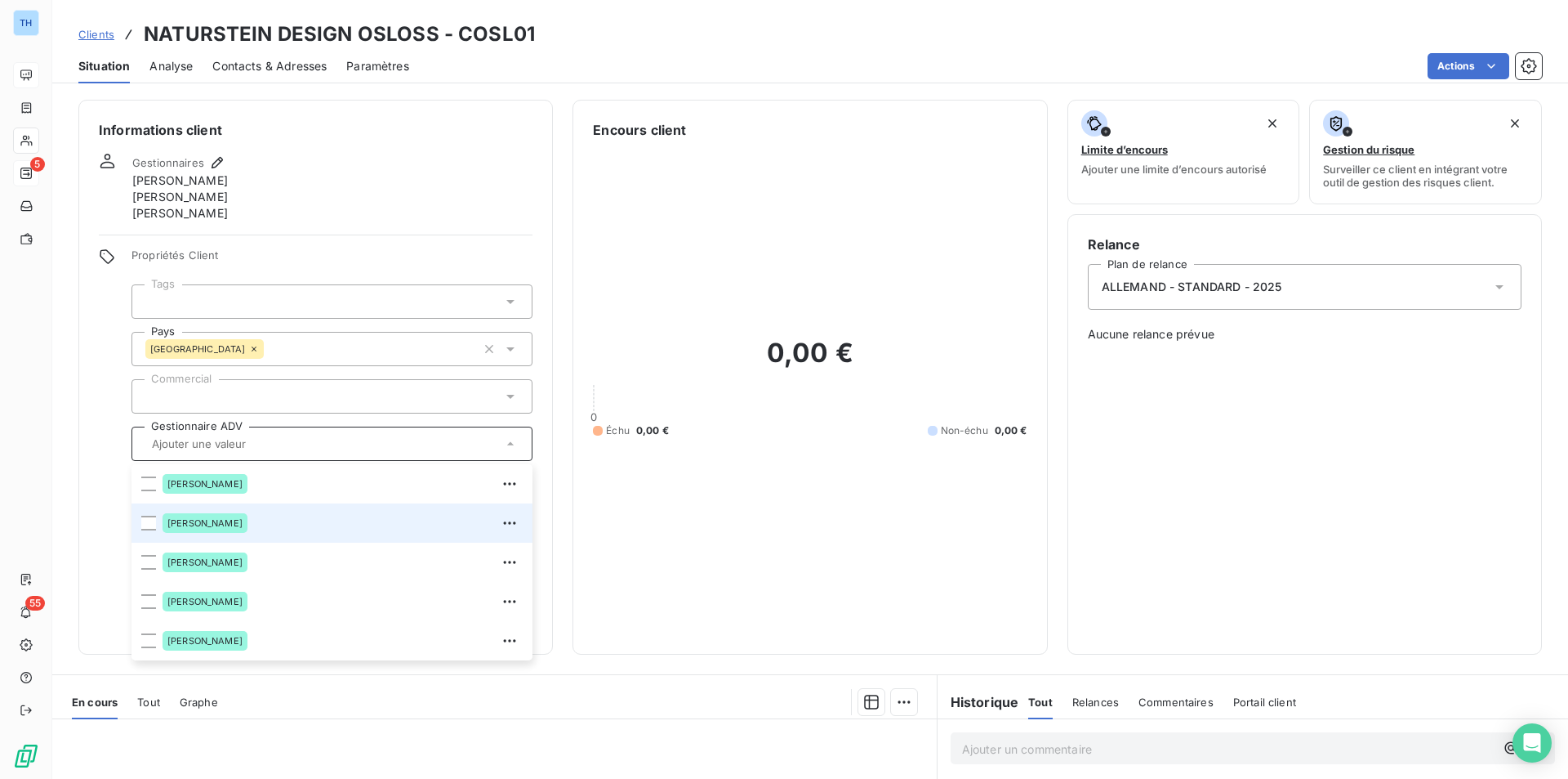
click at [204, 521] on span "[PERSON_NAME]" at bounding box center [205, 523] width 75 height 10
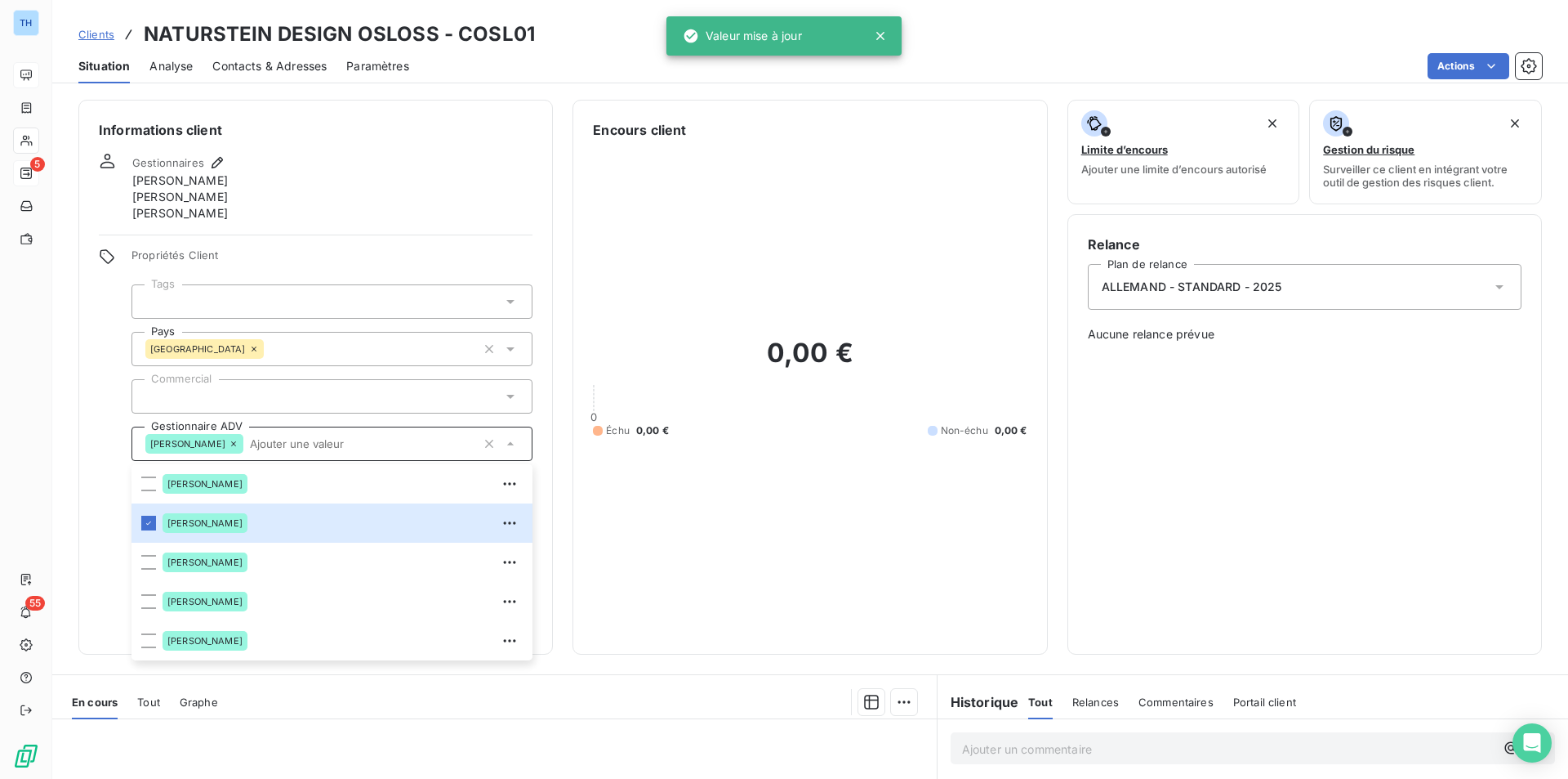
click at [93, 435] on div "Informations client Gestionnaires [PERSON_NAME] [PERSON_NAME] [PERSON_NAME] Pro…" at bounding box center [315, 377] width 474 height 555
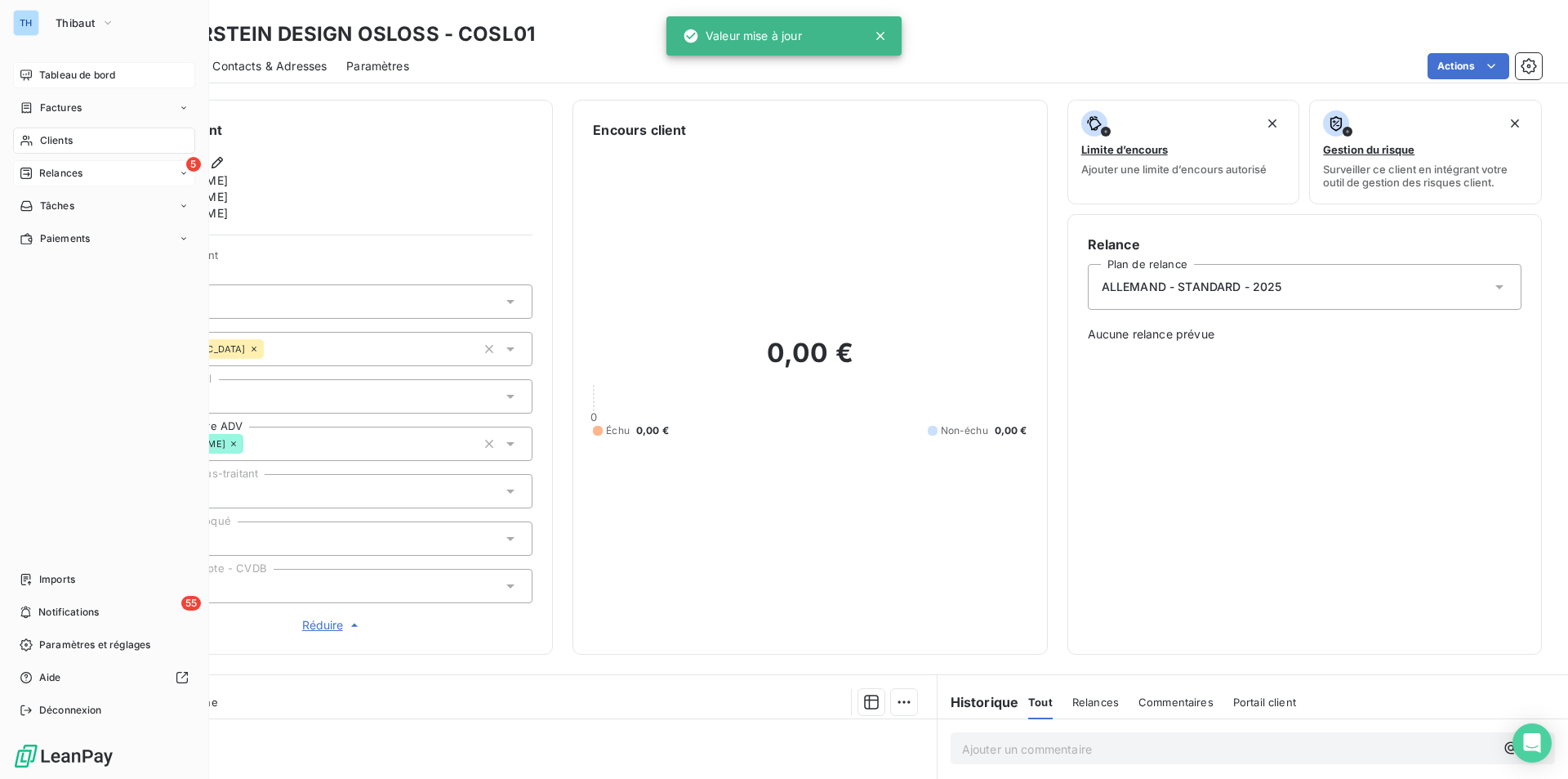
click at [59, 136] on span "Clients" at bounding box center [56, 141] width 33 height 15
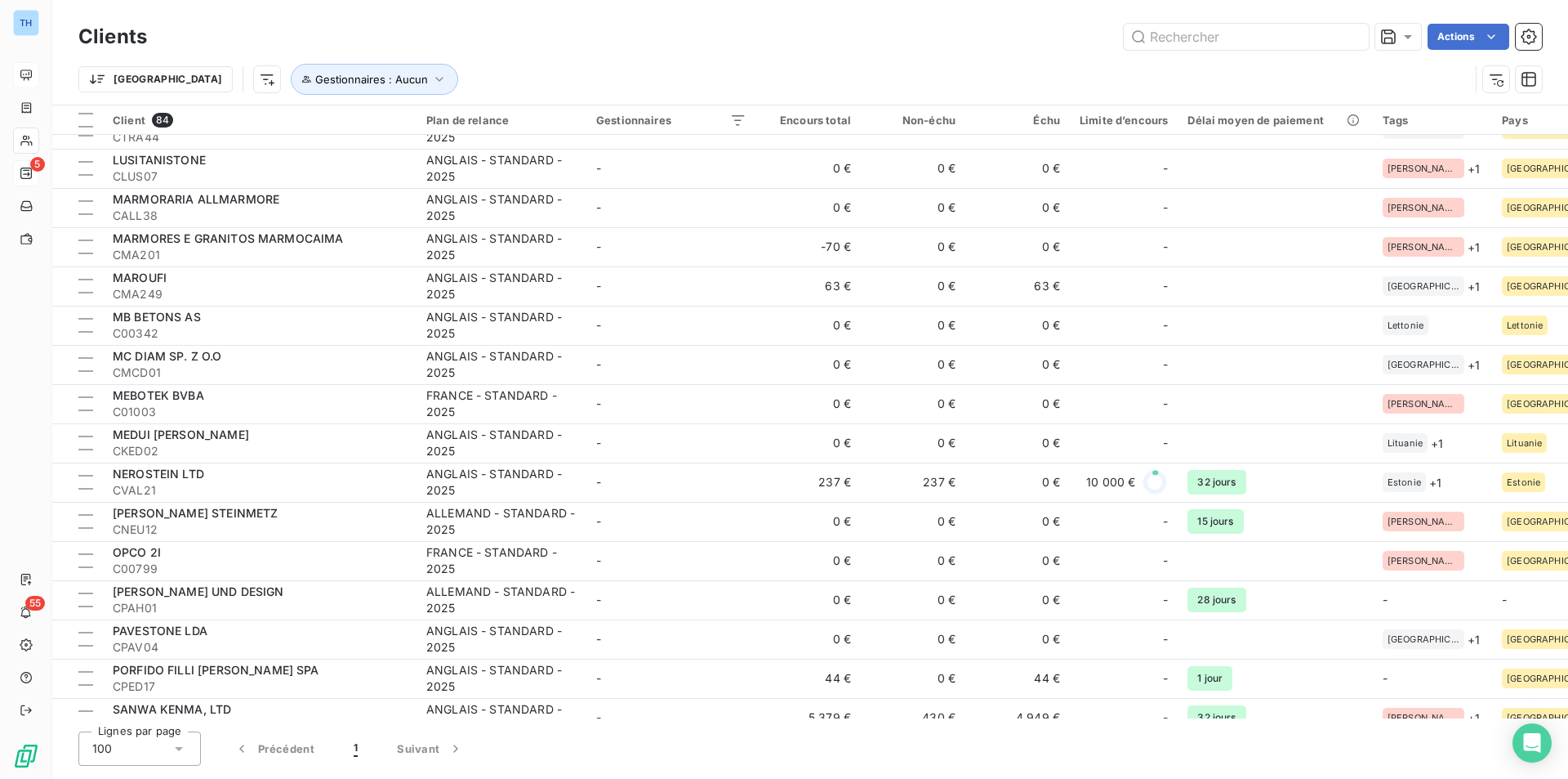
scroll to position [1634, 0]
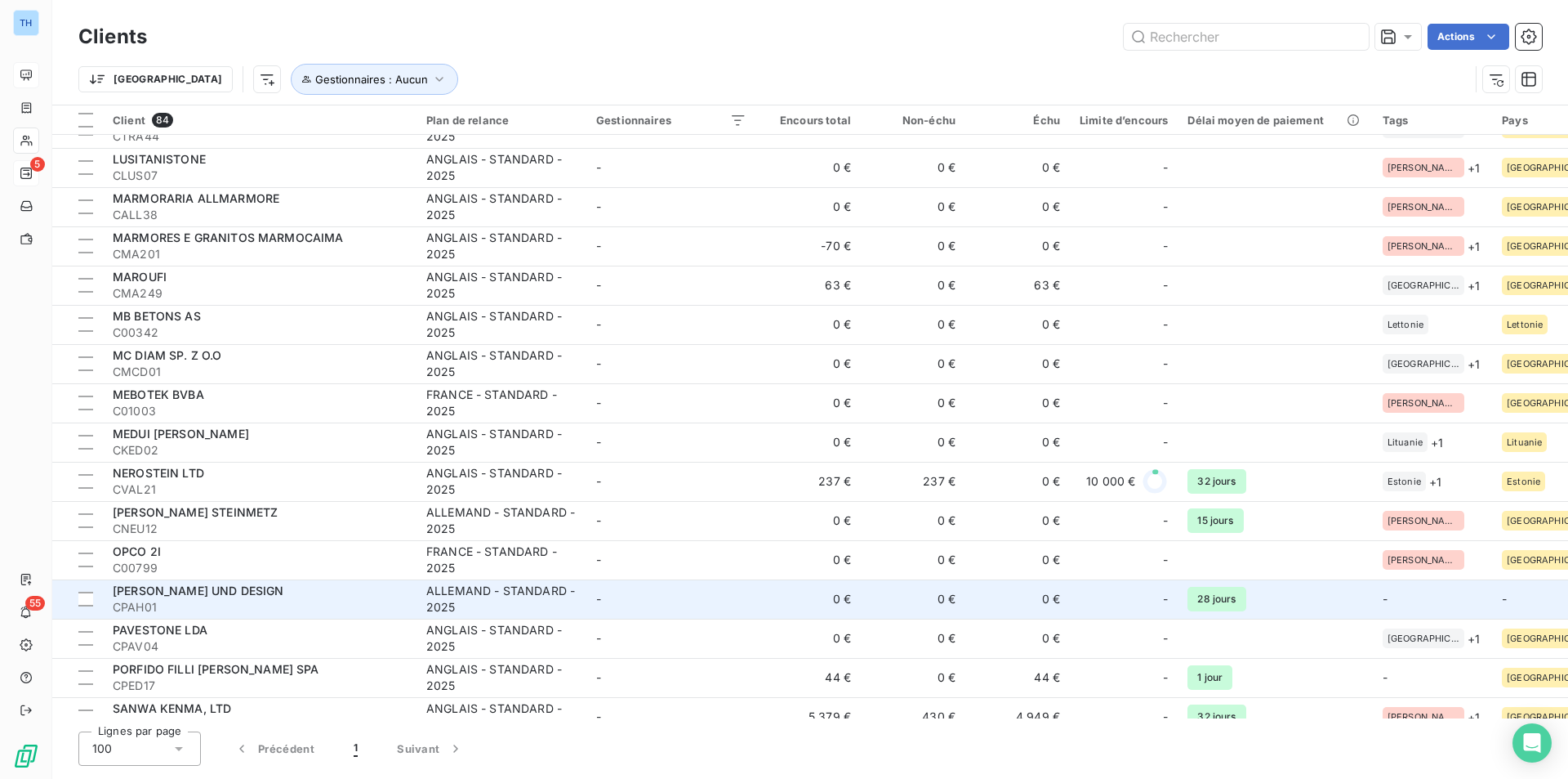
click at [789, 600] on td "0 €" at bounding box center [808, 598] width 105 height 39
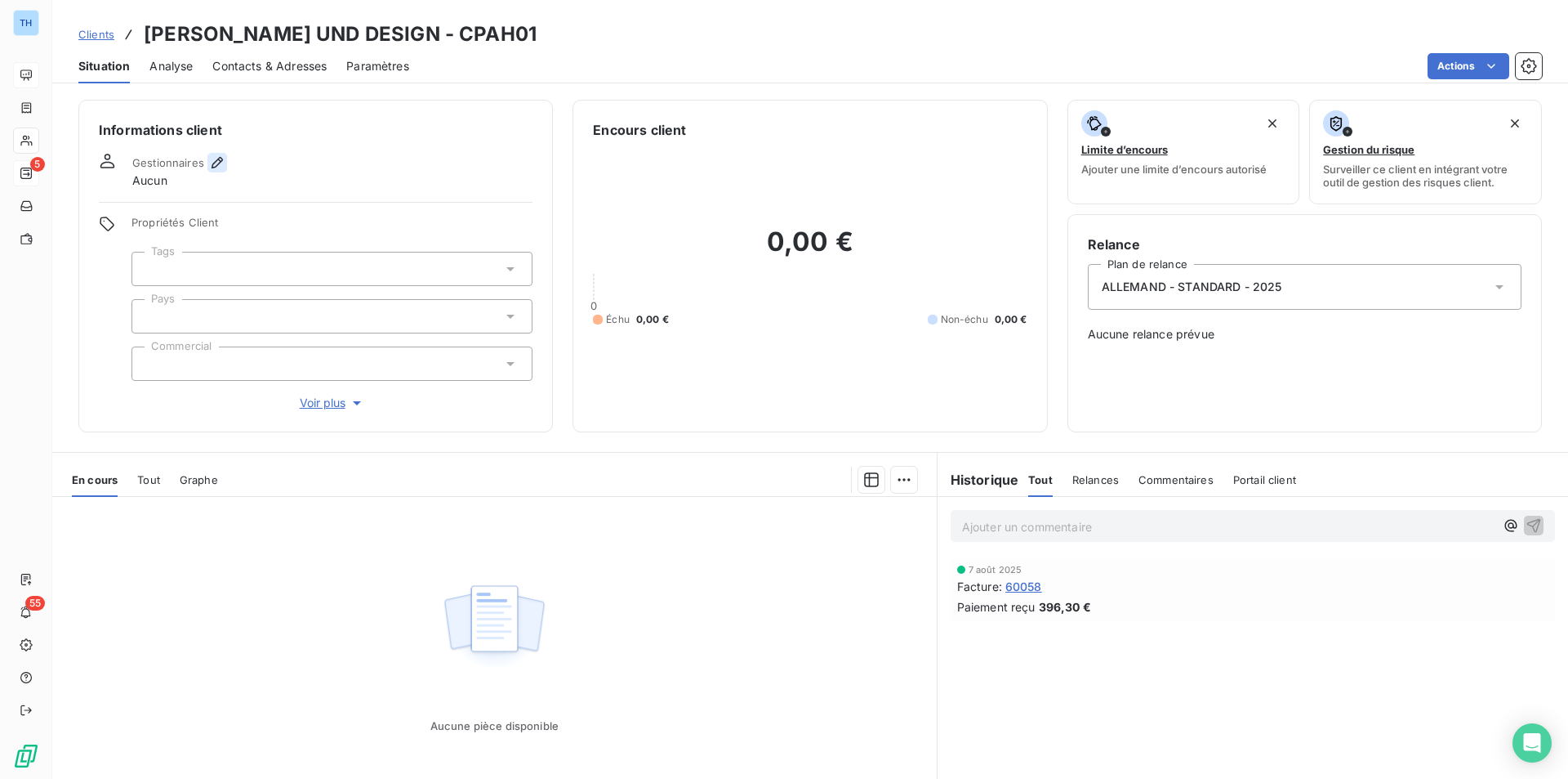
click at [218, 157] on icon "button" at bounding box center [217, 163] width 12 height 12
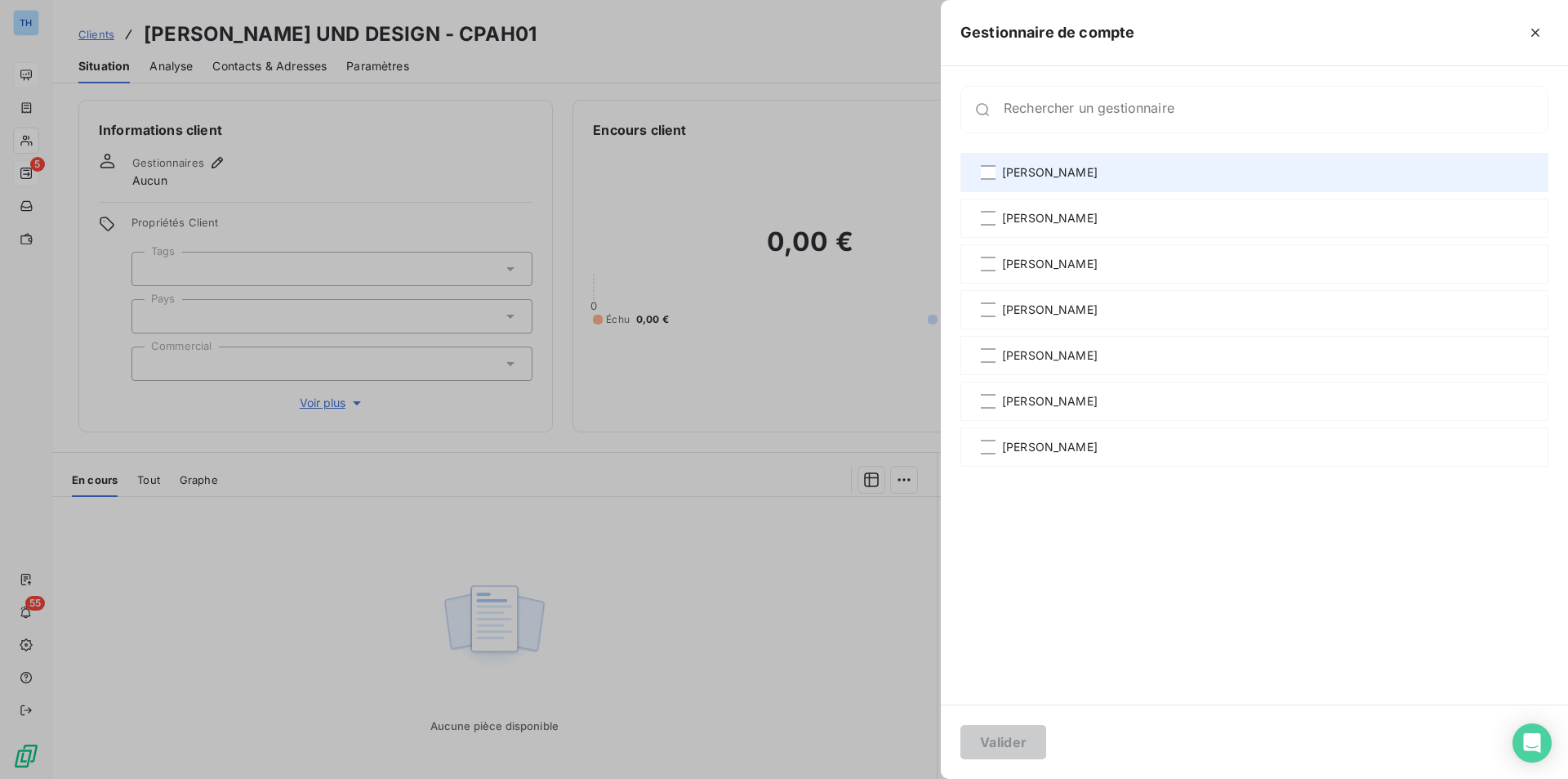
drag, startPoint x: 1006, startPoint y: 172, endPoint x: 1006, endPoint y: 187, distance: 15.0
click at [1006, 172] on span "[PERSON_NAME]" at bounding box center [1050, 172] width 95 height 17
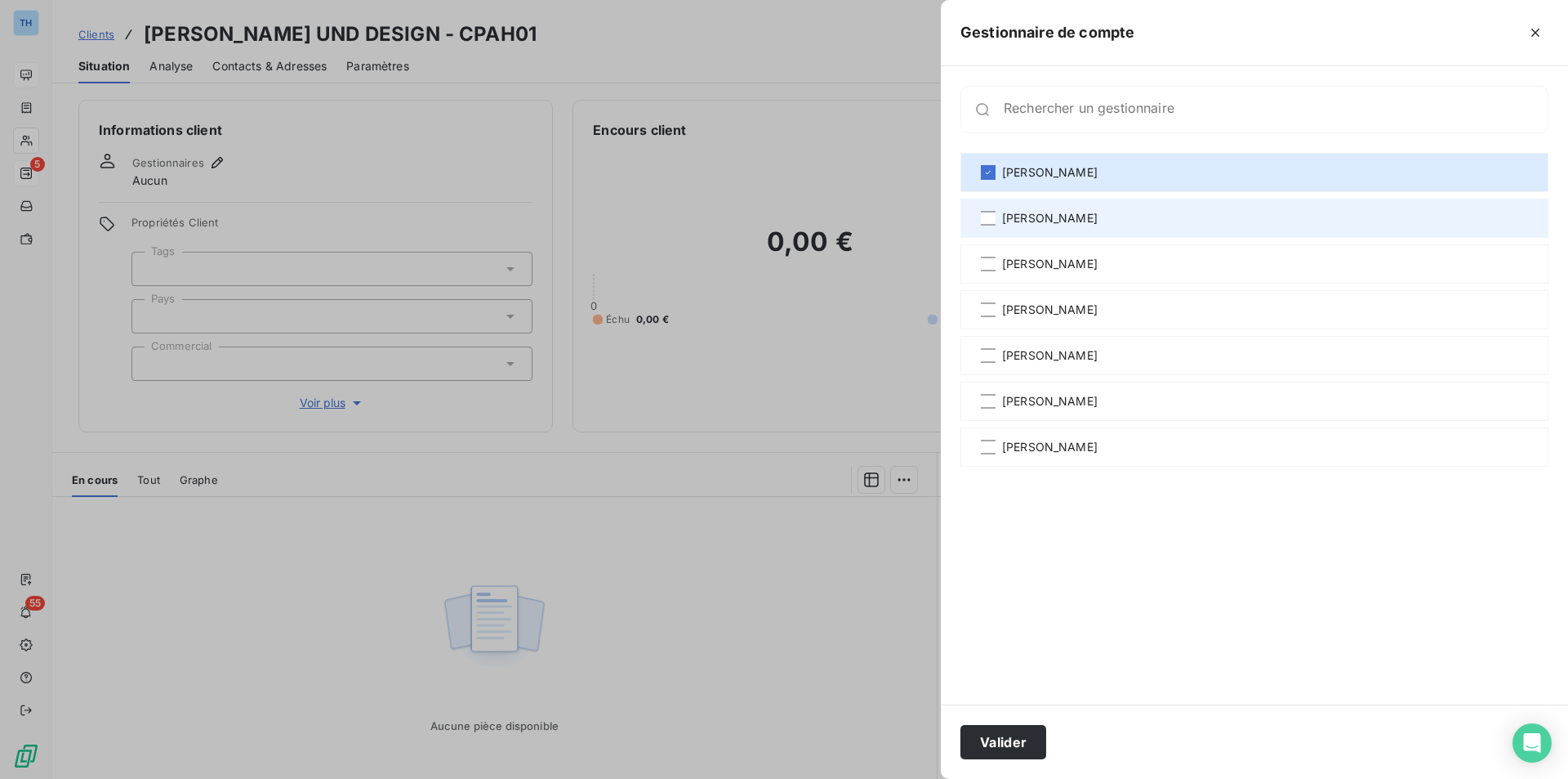
click at [1009, 218] on span "[PERSON_NAME]" at bounding box center [1050, 218] width 95 height 17
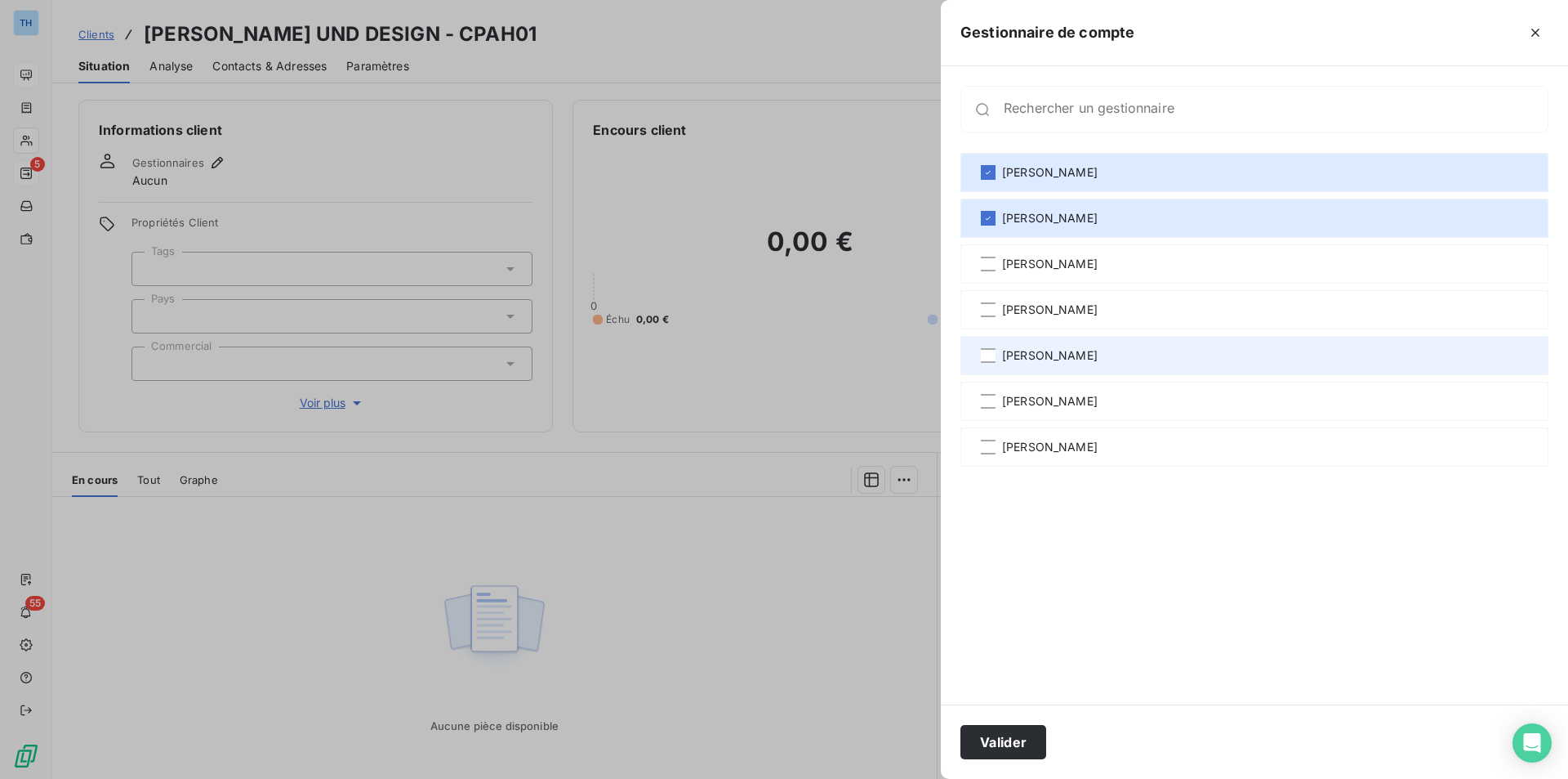
click at [1019, 355] on span "[PERSON_NAME]" at bounding box center [1050, 356] width 95 height 17
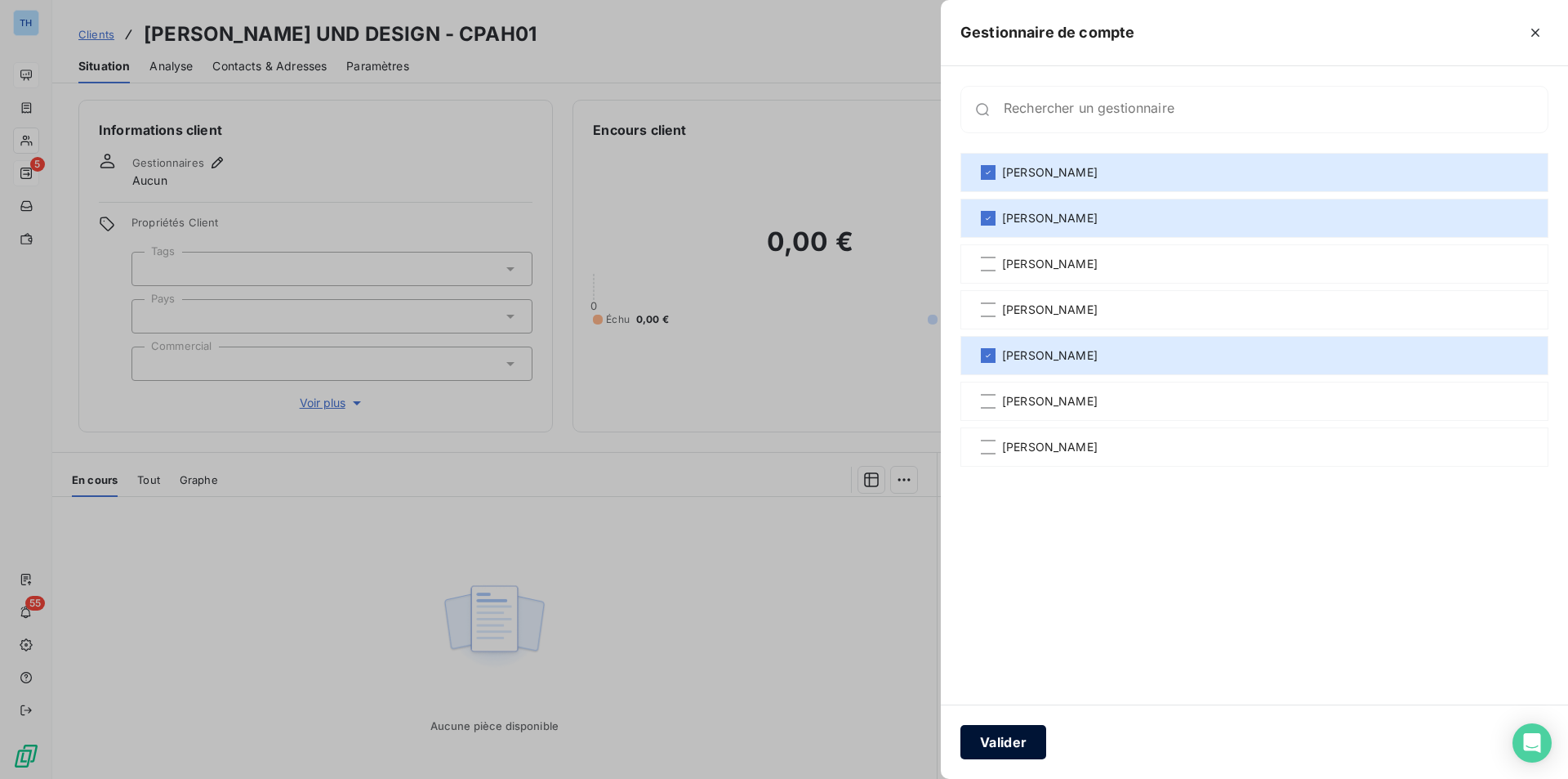
click at [1011, 742] on button "Valider" at bounding box center [1003, 741] width 86 height 34
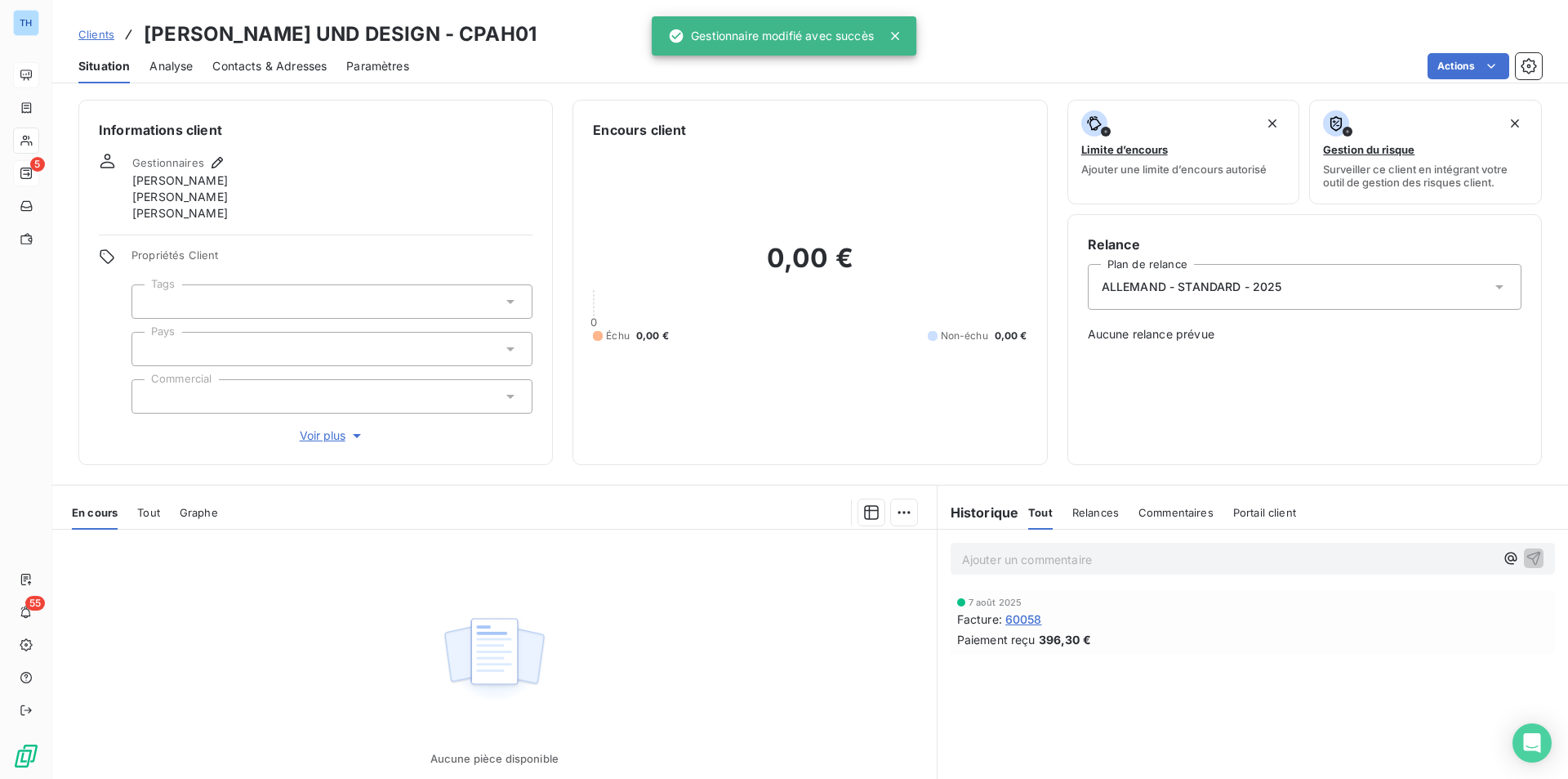
click at [197, 345] on div at bounding box center [331, 348] width 401 height 34
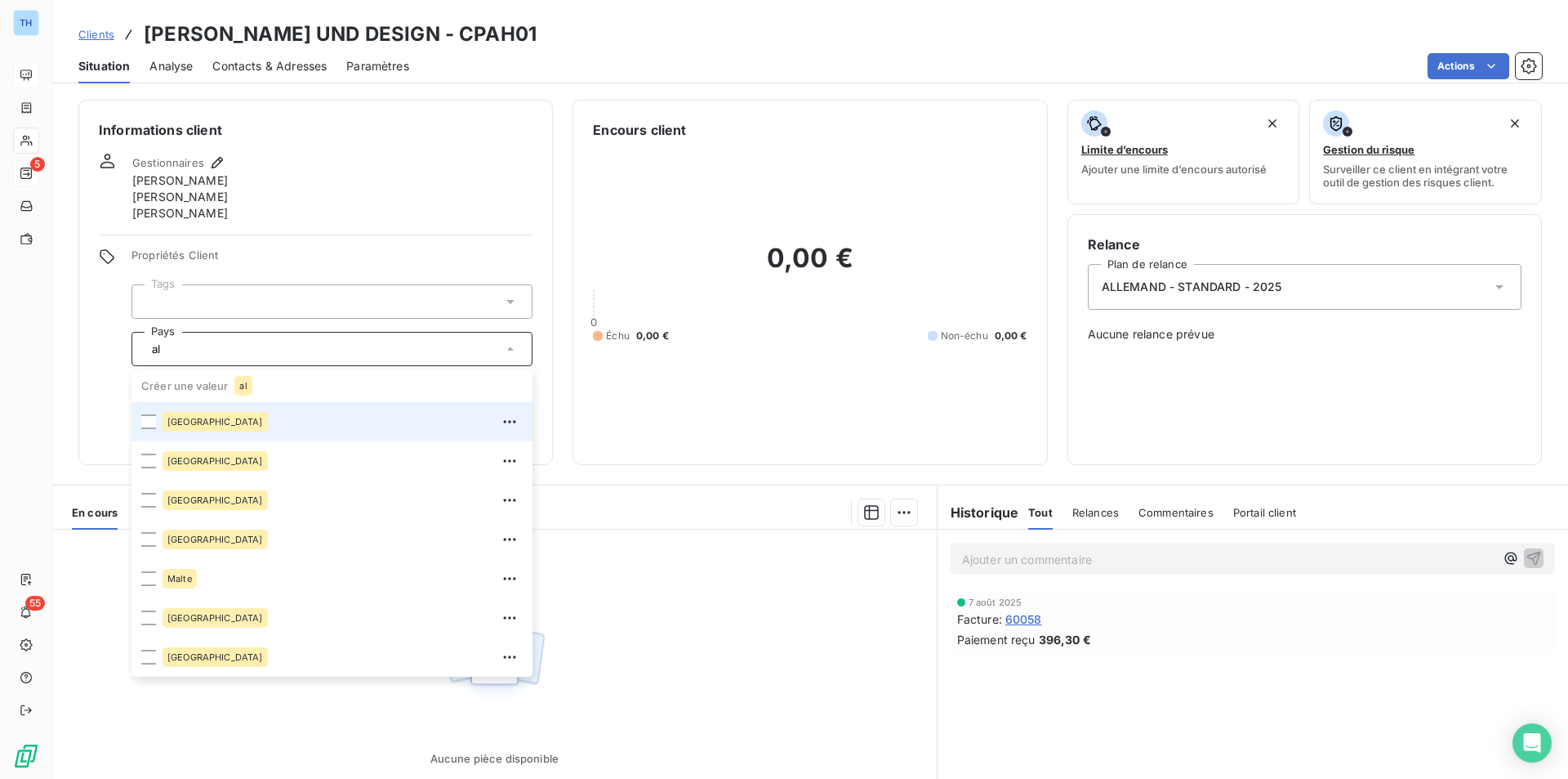
click at [187, 415] on div "[GEOGRAPHIC_DATA]" at bounding box center [215, 421] width 105 height 19
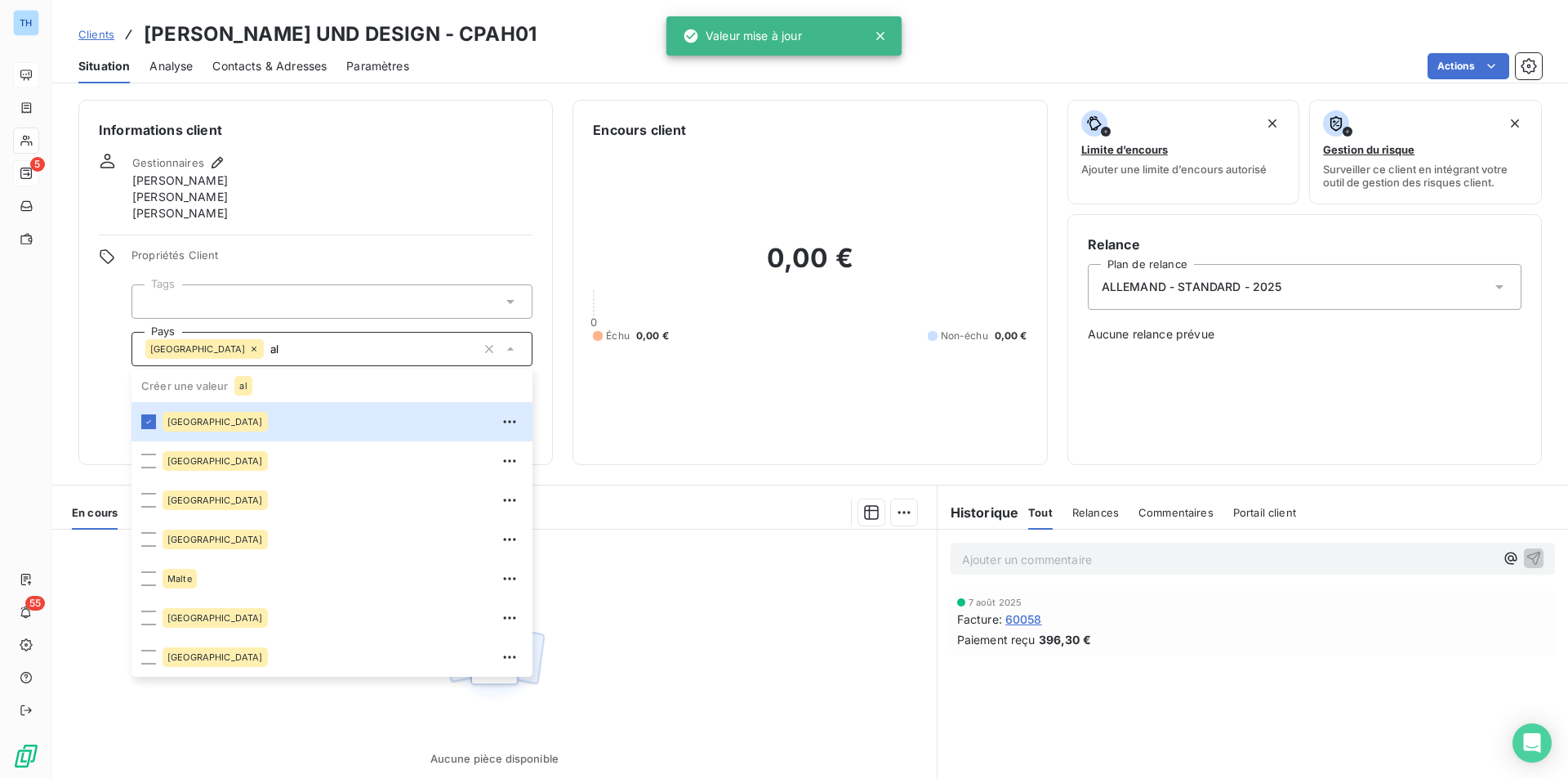
type input "al"
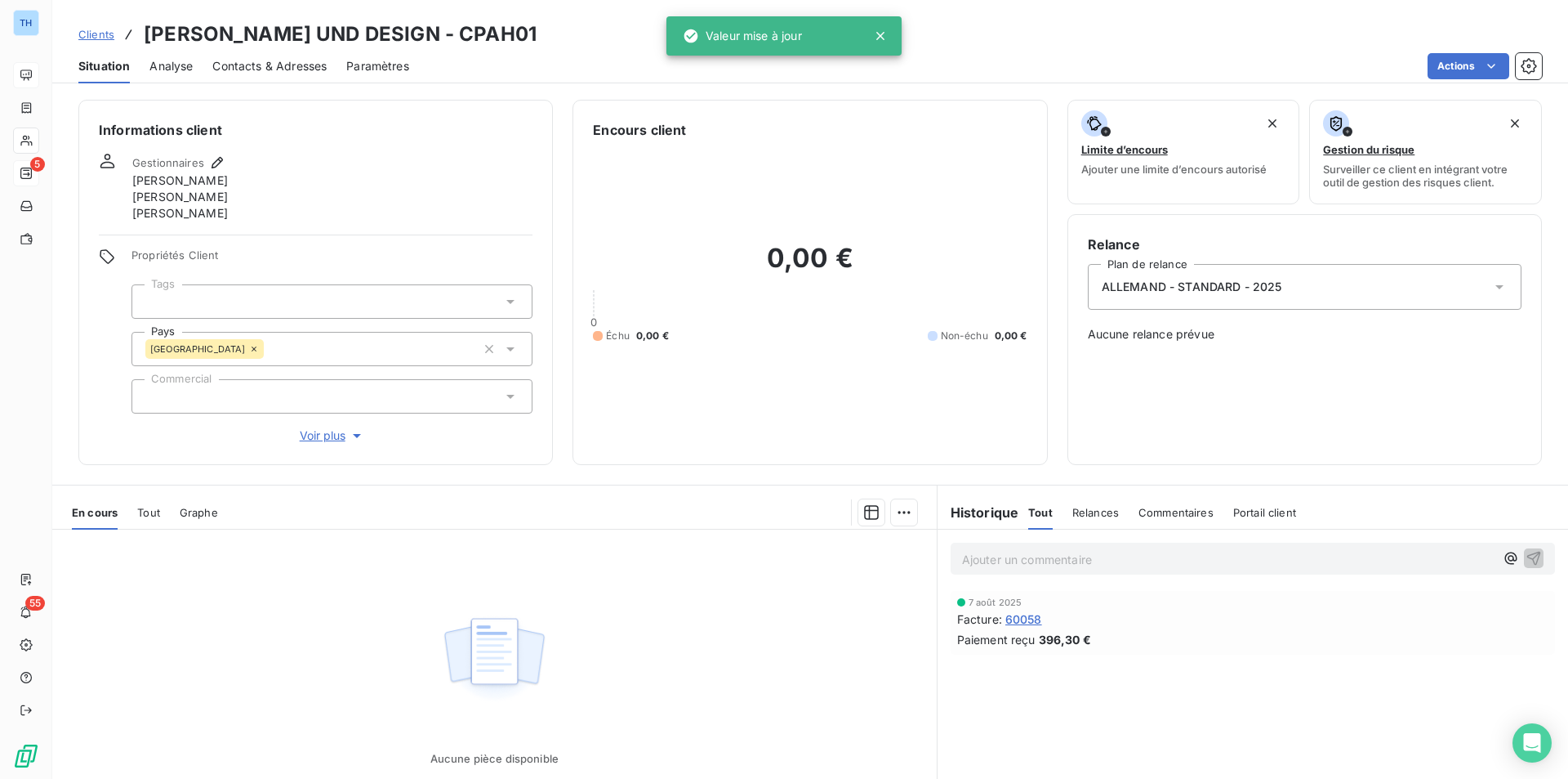
click at [107, 306] on div "Propriétés Client Tags Pays [GEOGRAPHIC_DATA] al Commercial Voir plus" at bounding box center [315, 346] width 434 height 196
click at [326, 434] on span "Voir plus" at bounding box center [332, 436] width 65 height 17
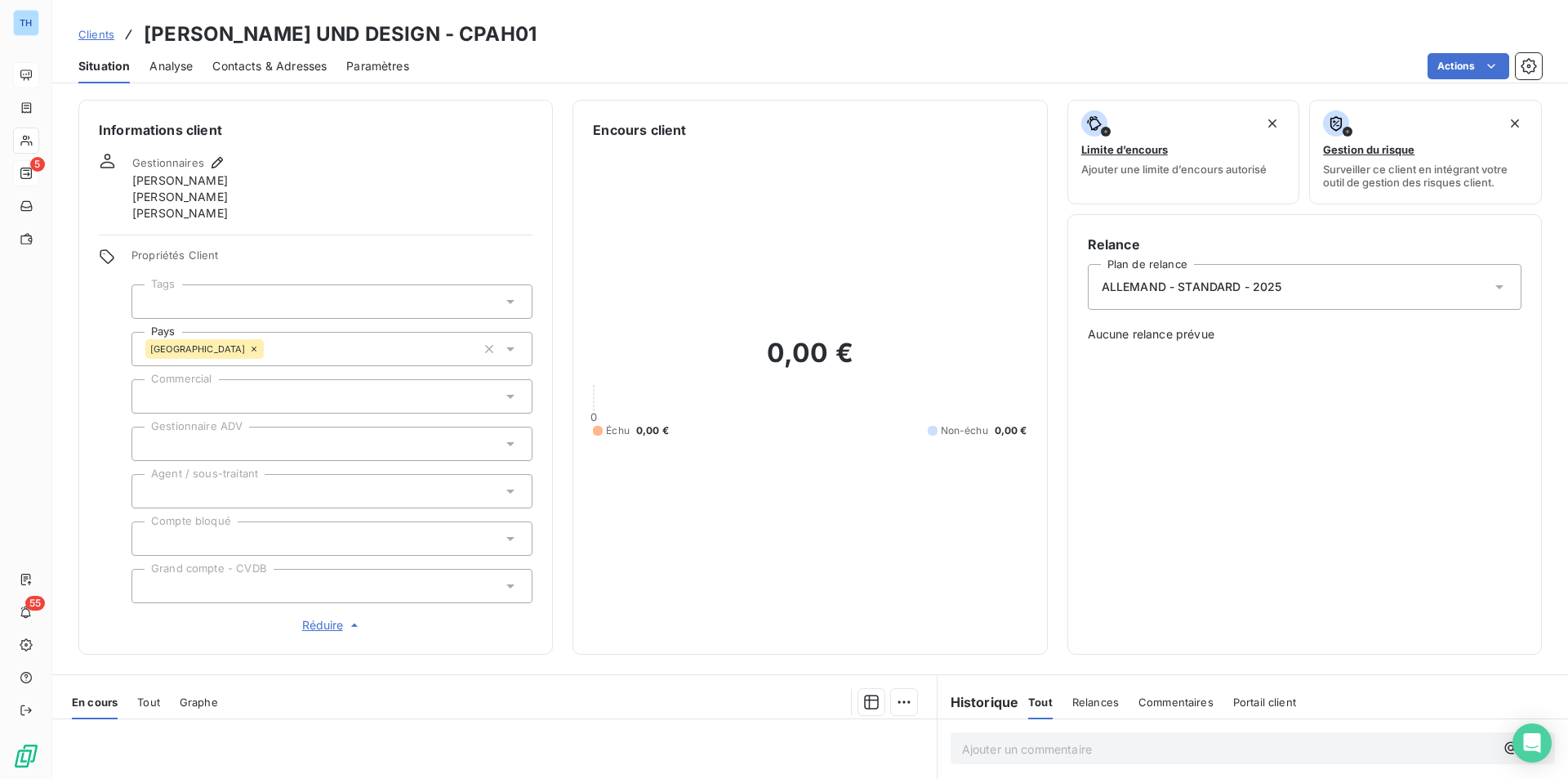
click at [260, 431] on div at bounding box center [331, 443] width 401 height 34
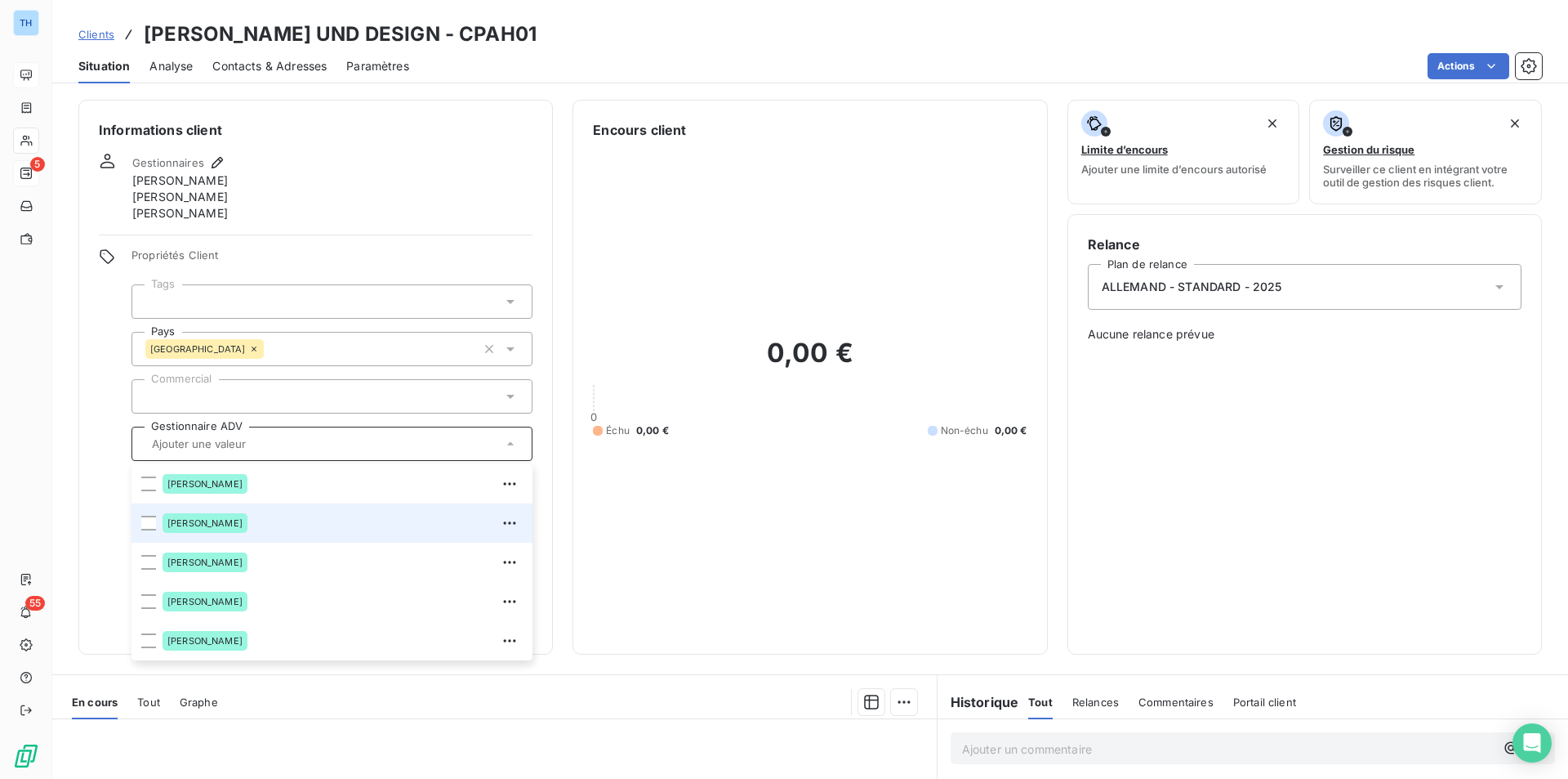
click at [216, 520] on span "[PERSON_NAME]" at bounding box center [205, 523] width 75 height 10
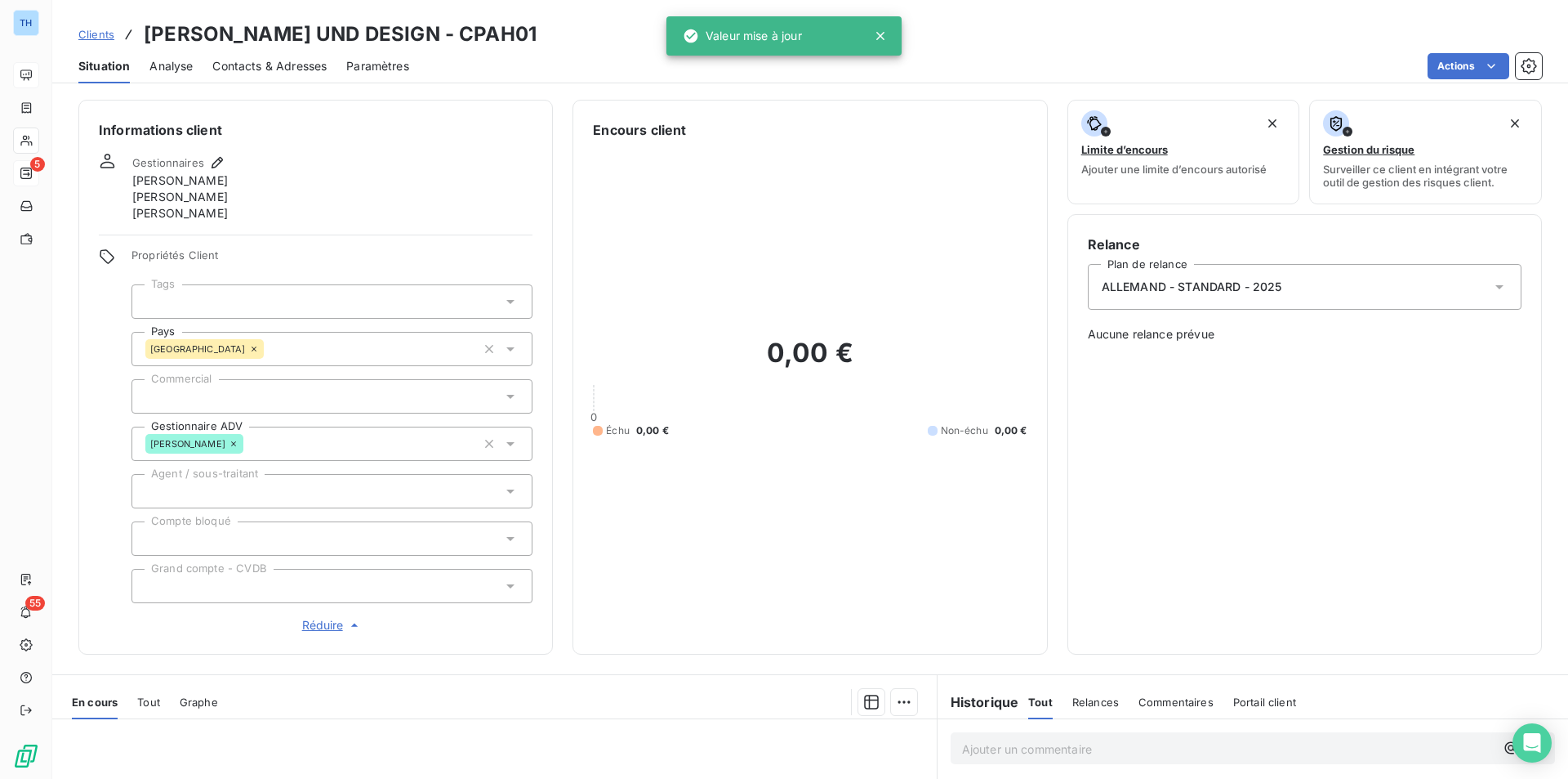
drag, startPoint x: 80, startPoint y: 400, endPoint x: 94, endPoint y: 380, distance: 24.4
click at [80, 400] on div "Informations client Gestionnaires [PERSON_NAME] [PERSON_NAME] [PERSON_NAME] Pro…" at bounding box center [315, 377] width 474 height 555
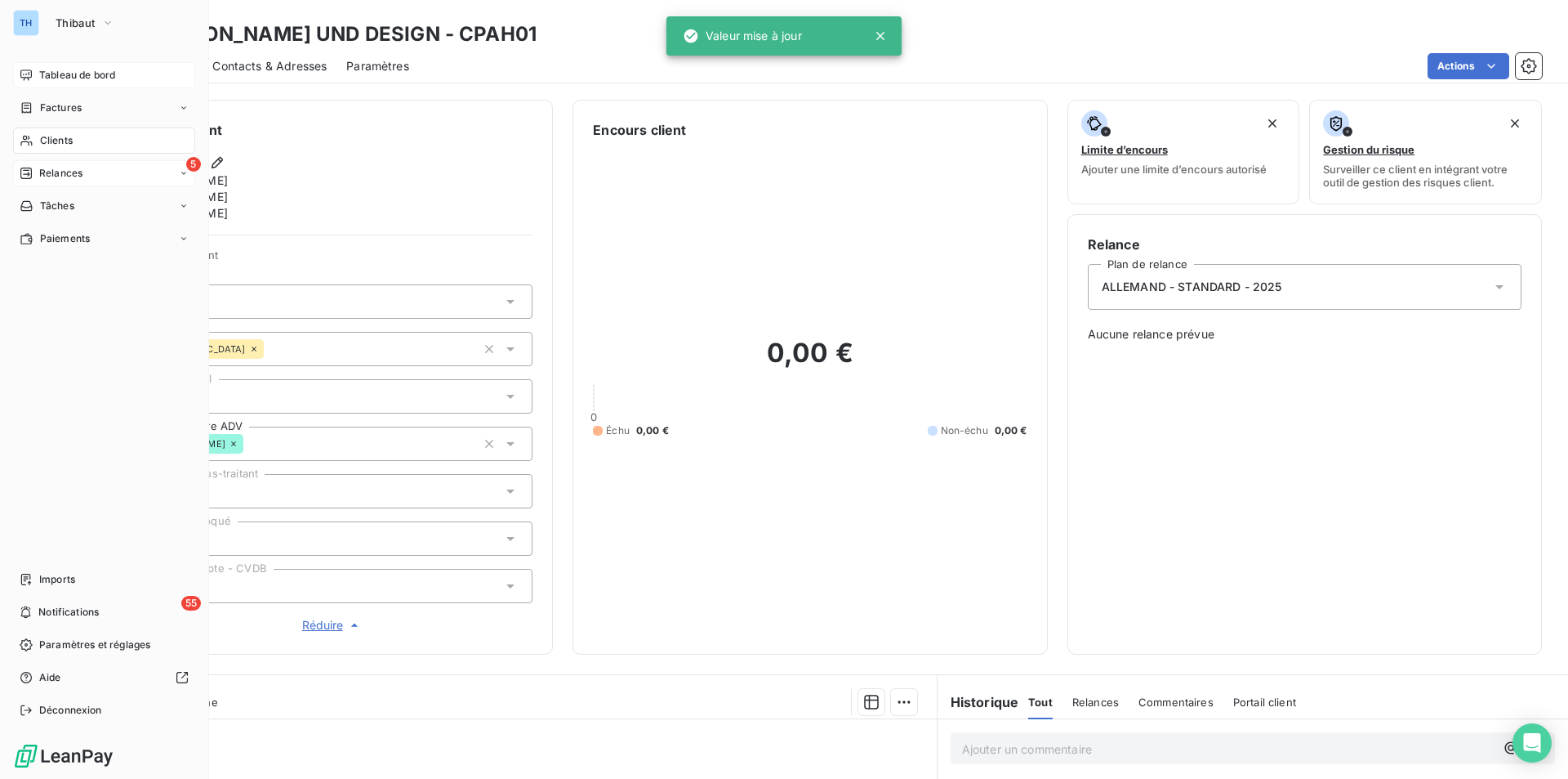
click at [50, 138] on span "Clients" at bounding box center [56, 141] width 33 height 15
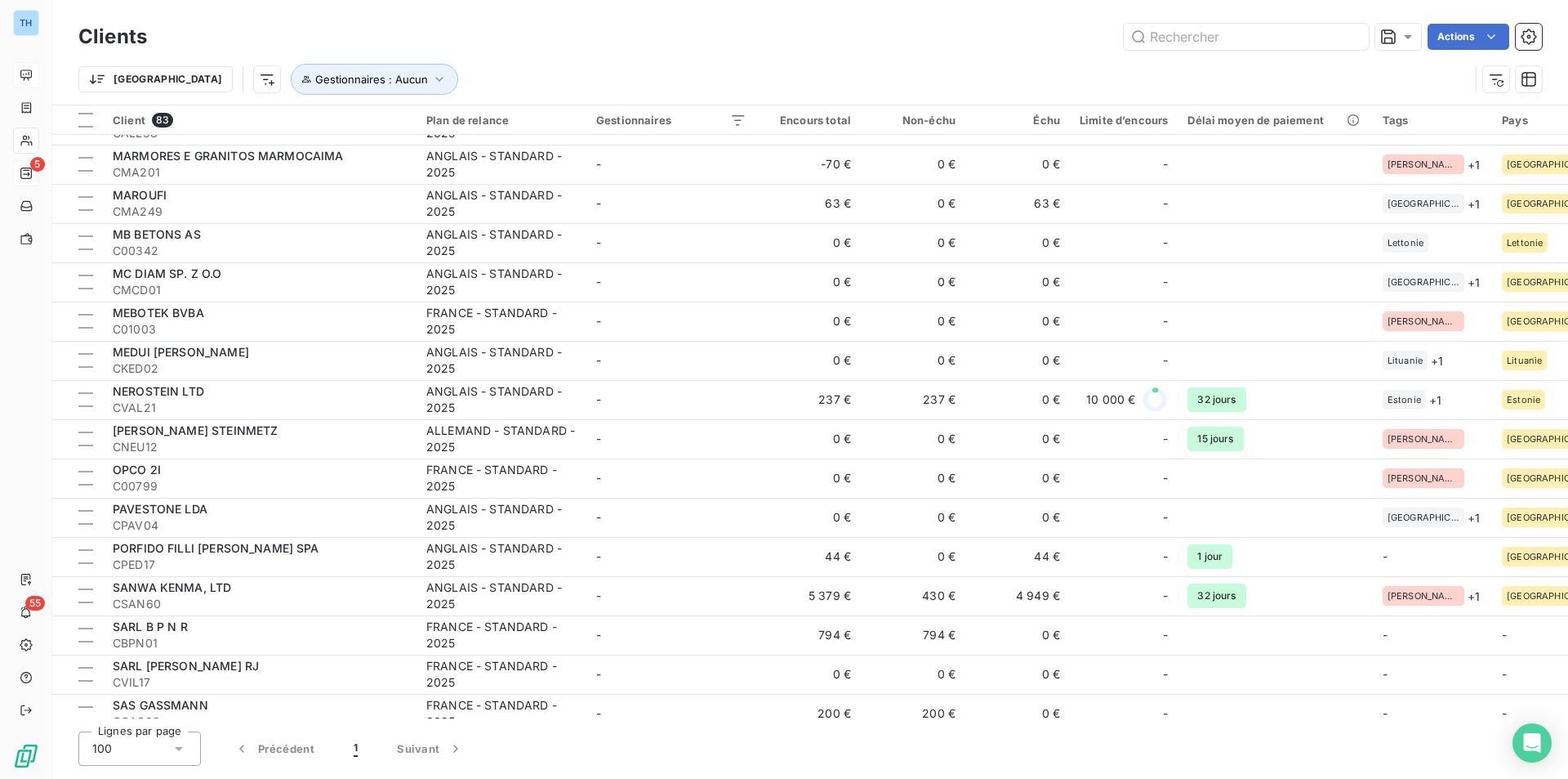
scroll to position [1879, 0]
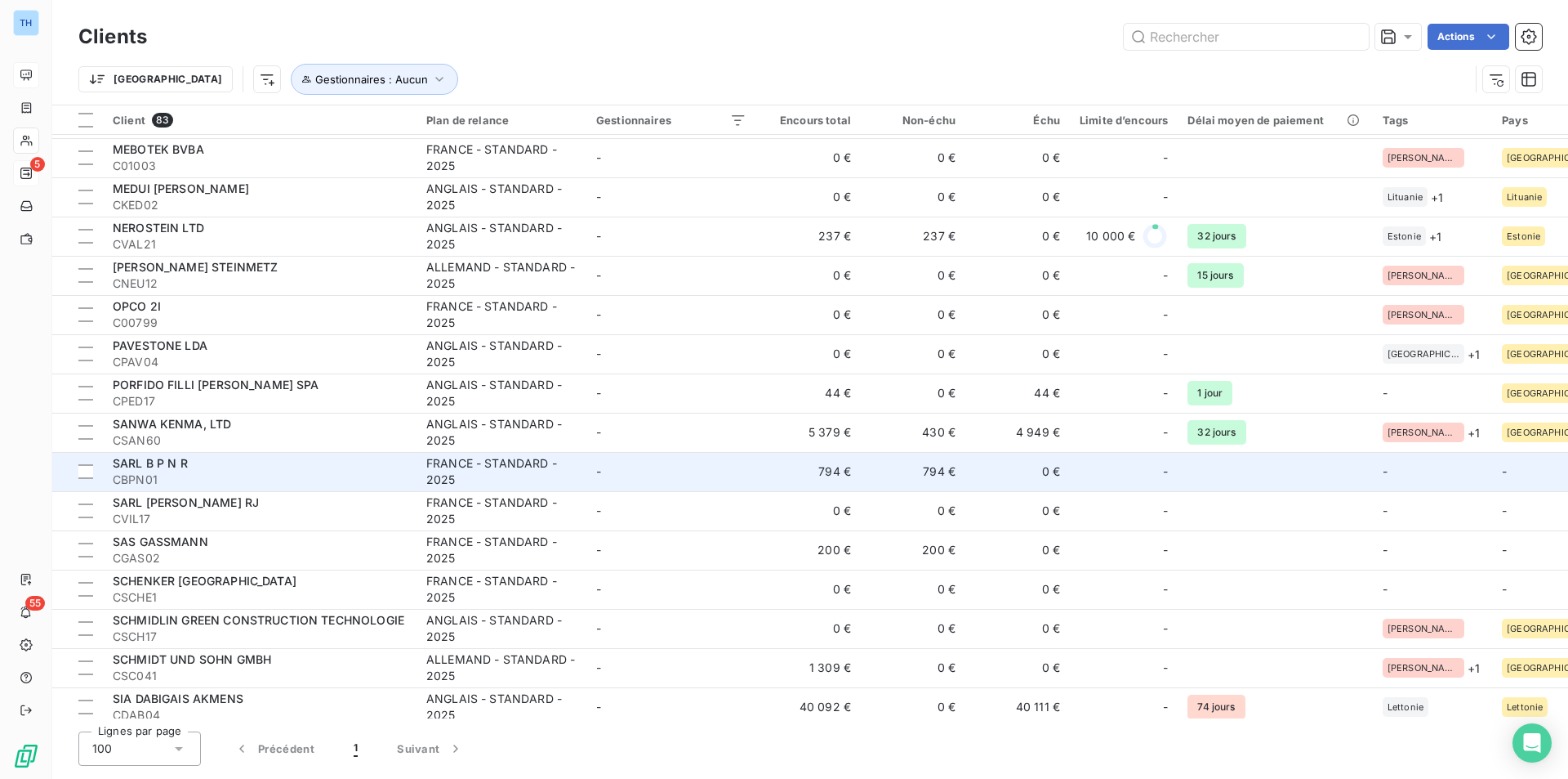
click at [713, 468] on td "-" at bounding box center [671, 471] width 170 height 39
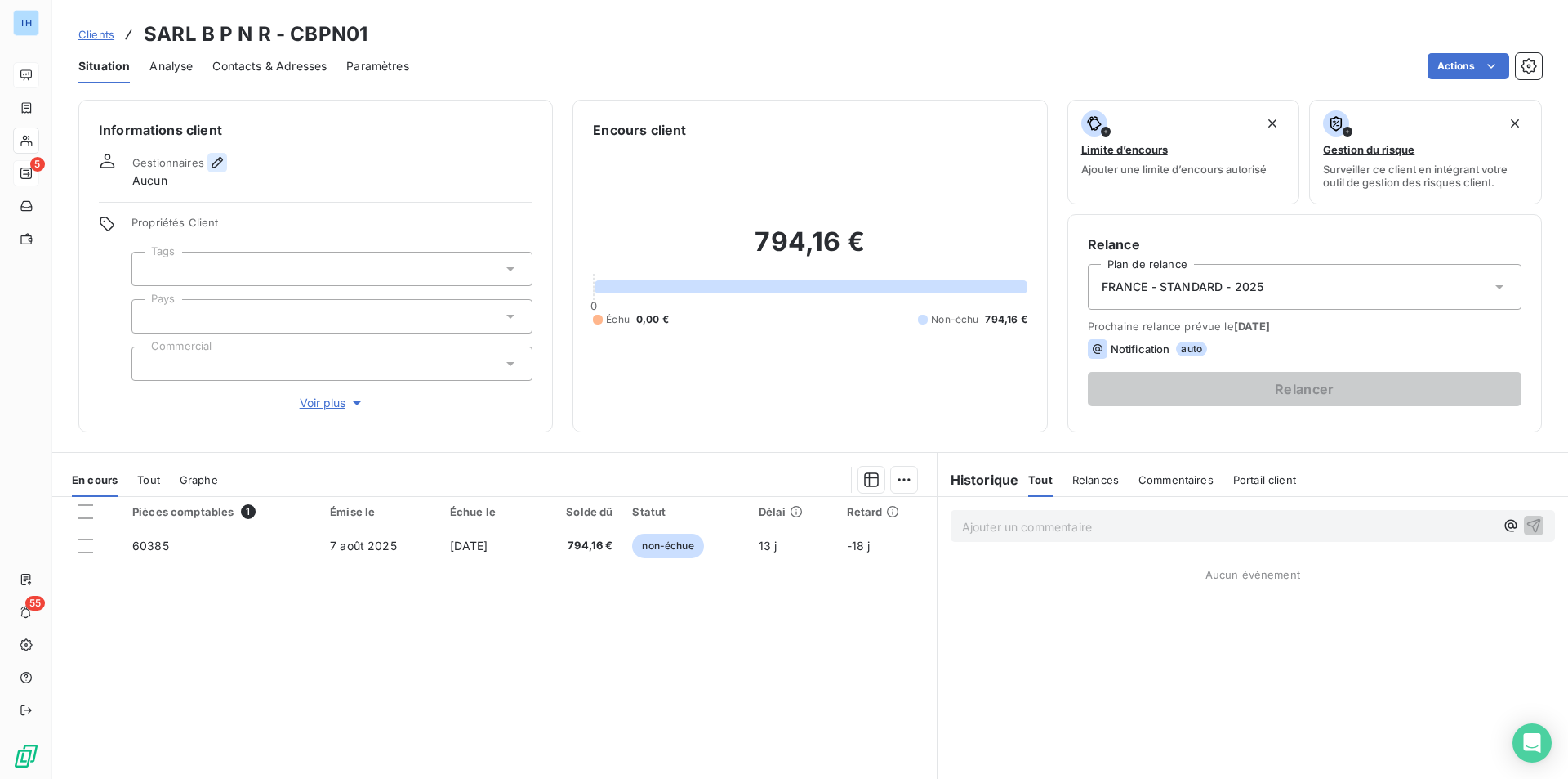
click at [221, 161] on icon "button" at bounding box center [217, 163] width 17 height 17
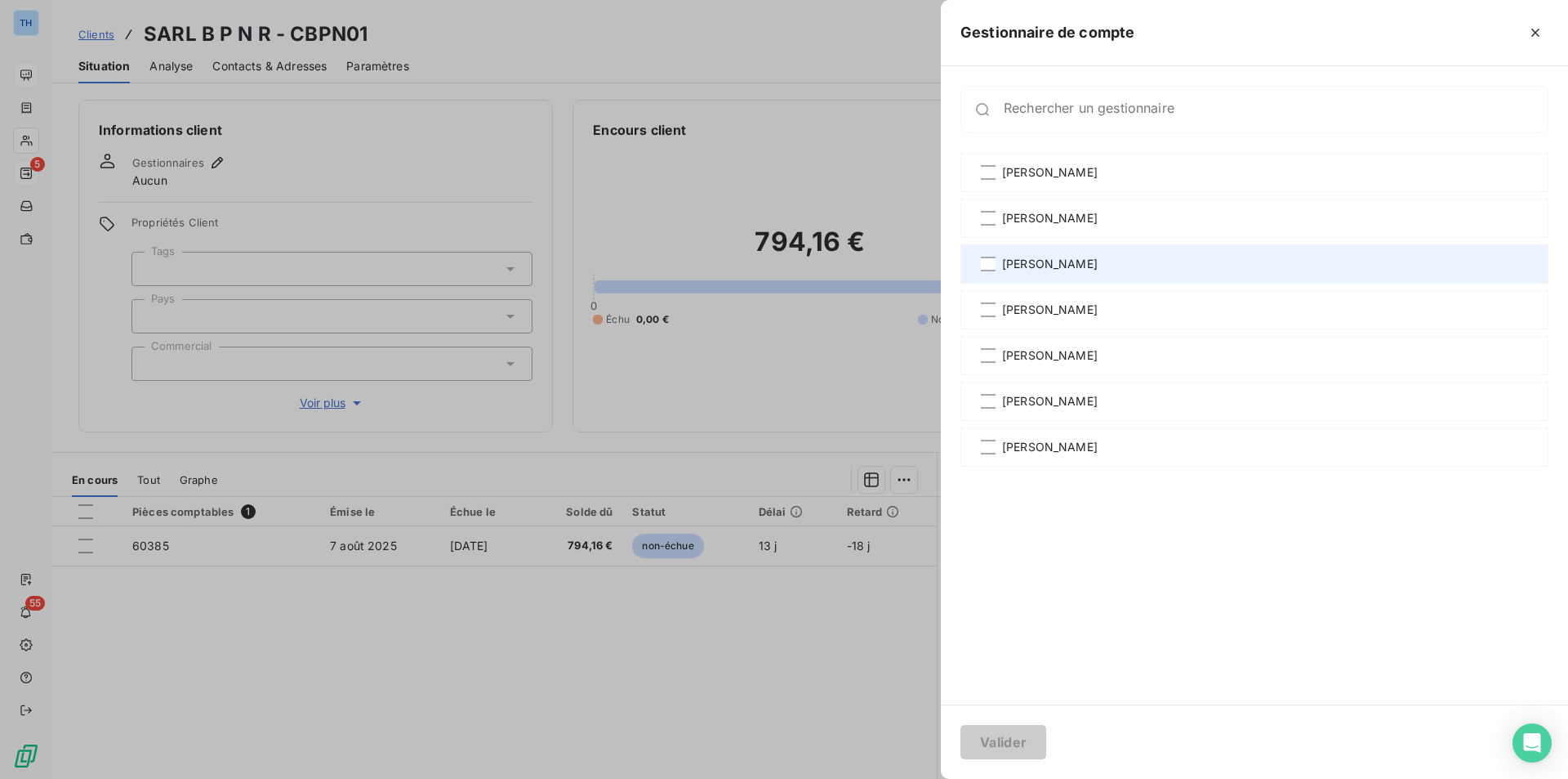
click at [1019, 261] on span "[PERSON_NAME]" at bounding box center [1050, 264] width 95 height 17
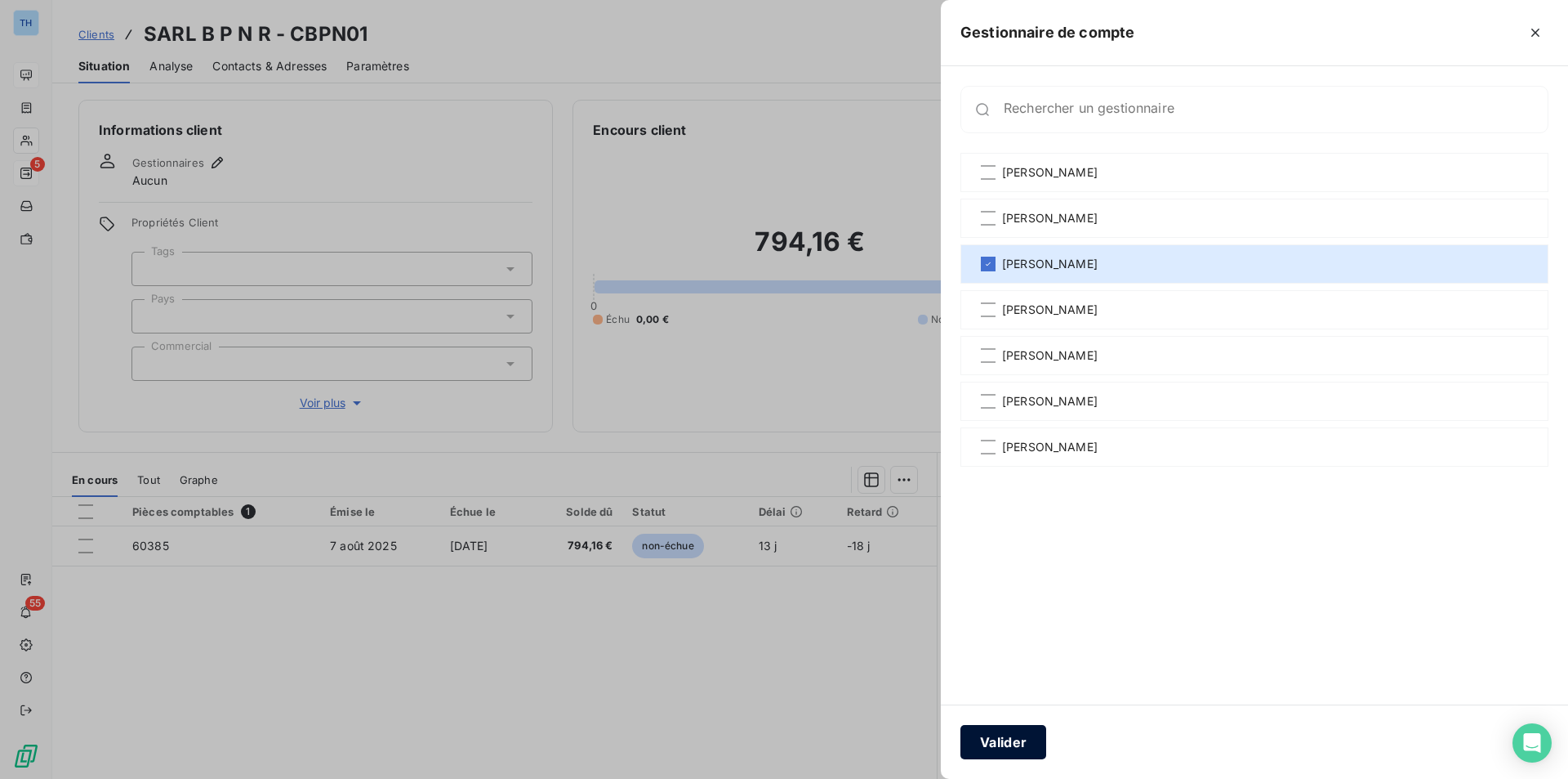
click at [994, 751] on button "Valider" at bounding box center [1003, 741] width 86 height 34
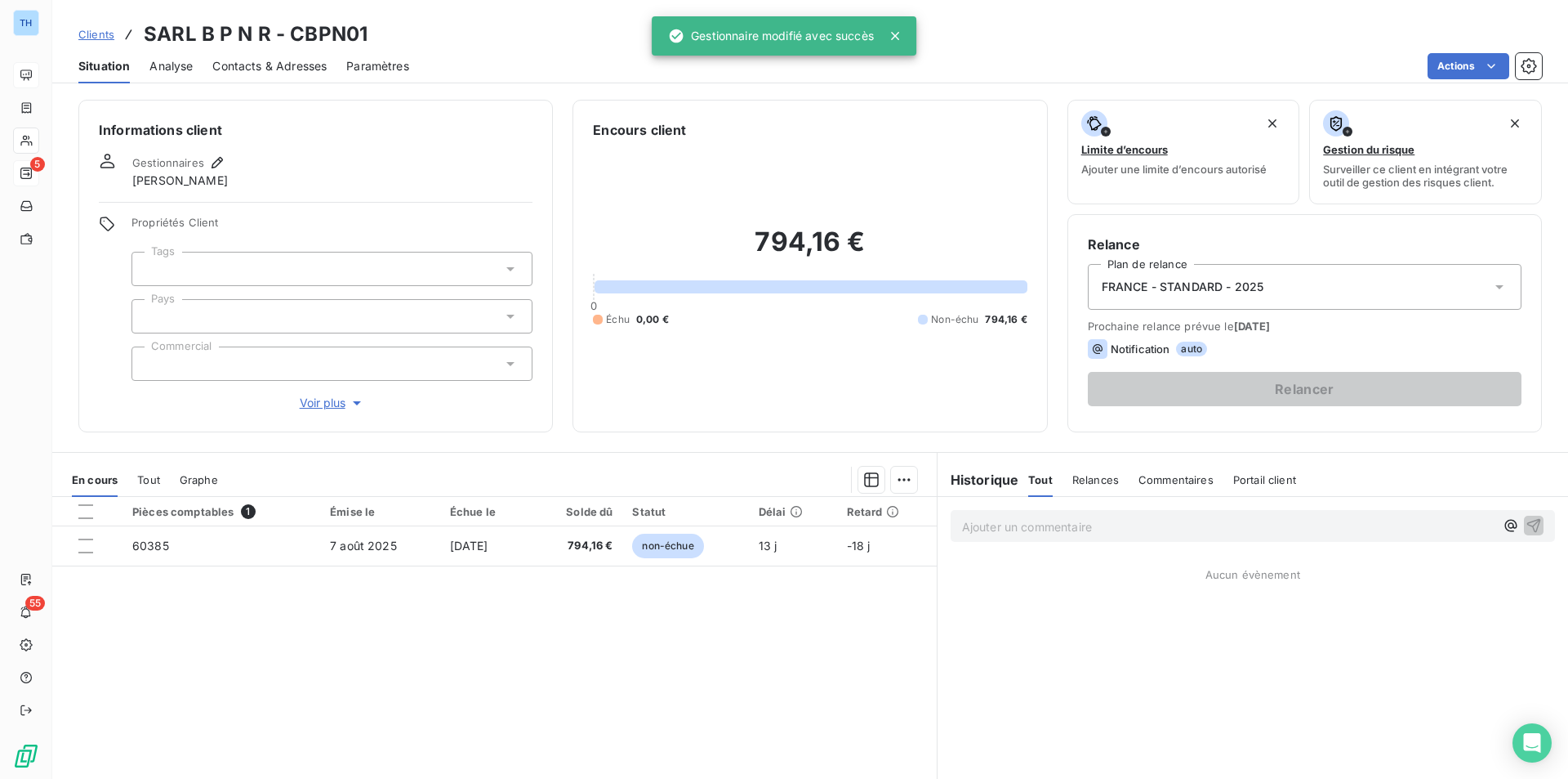
click at [154, 310] on input "text" at bounding box center [152, 316] width 13 height 15
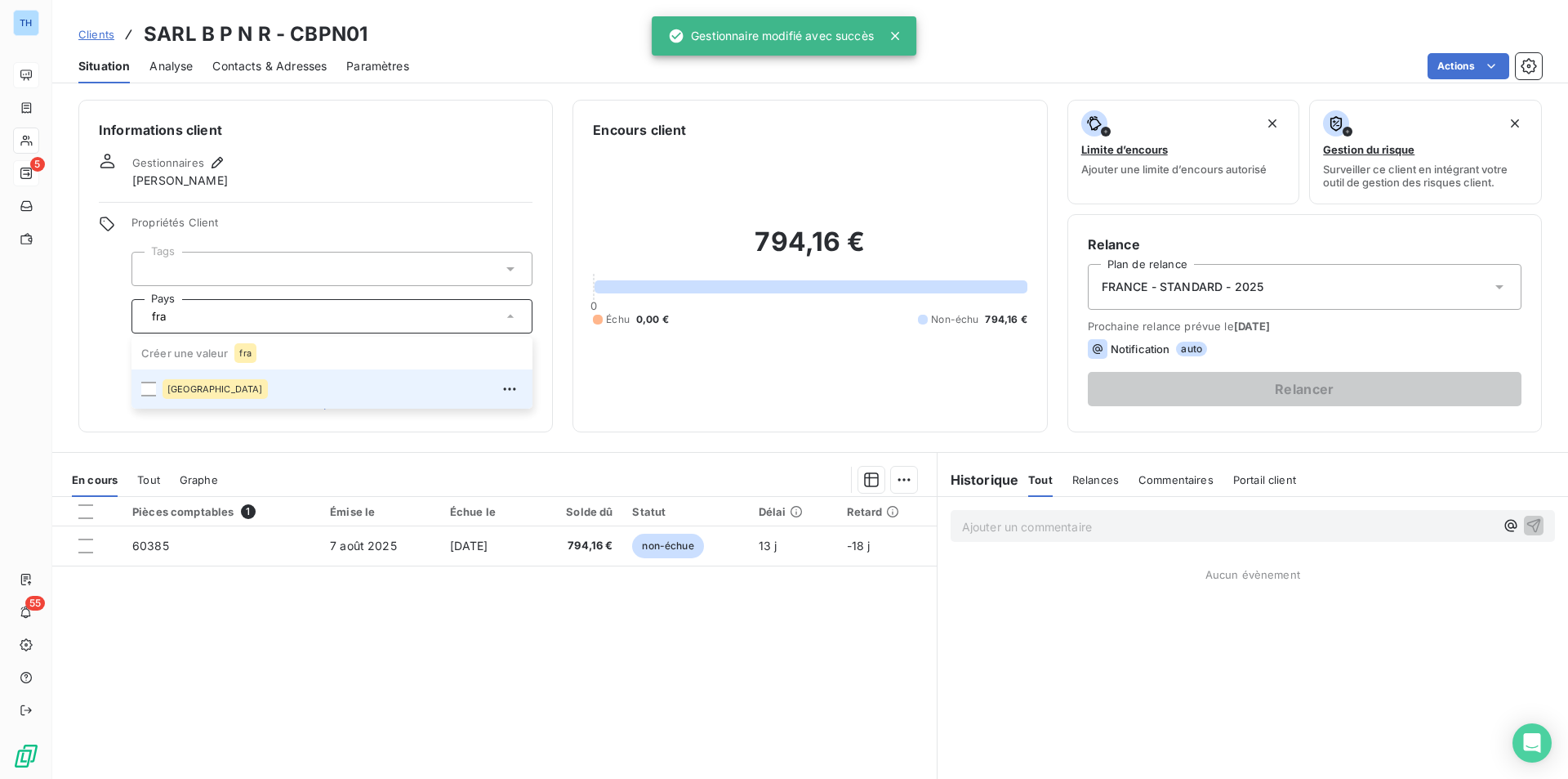
click at [181, 390] on span "[GEOGRAPHIC_DATA]" at bounding box center [215, 389] width 95 height 10
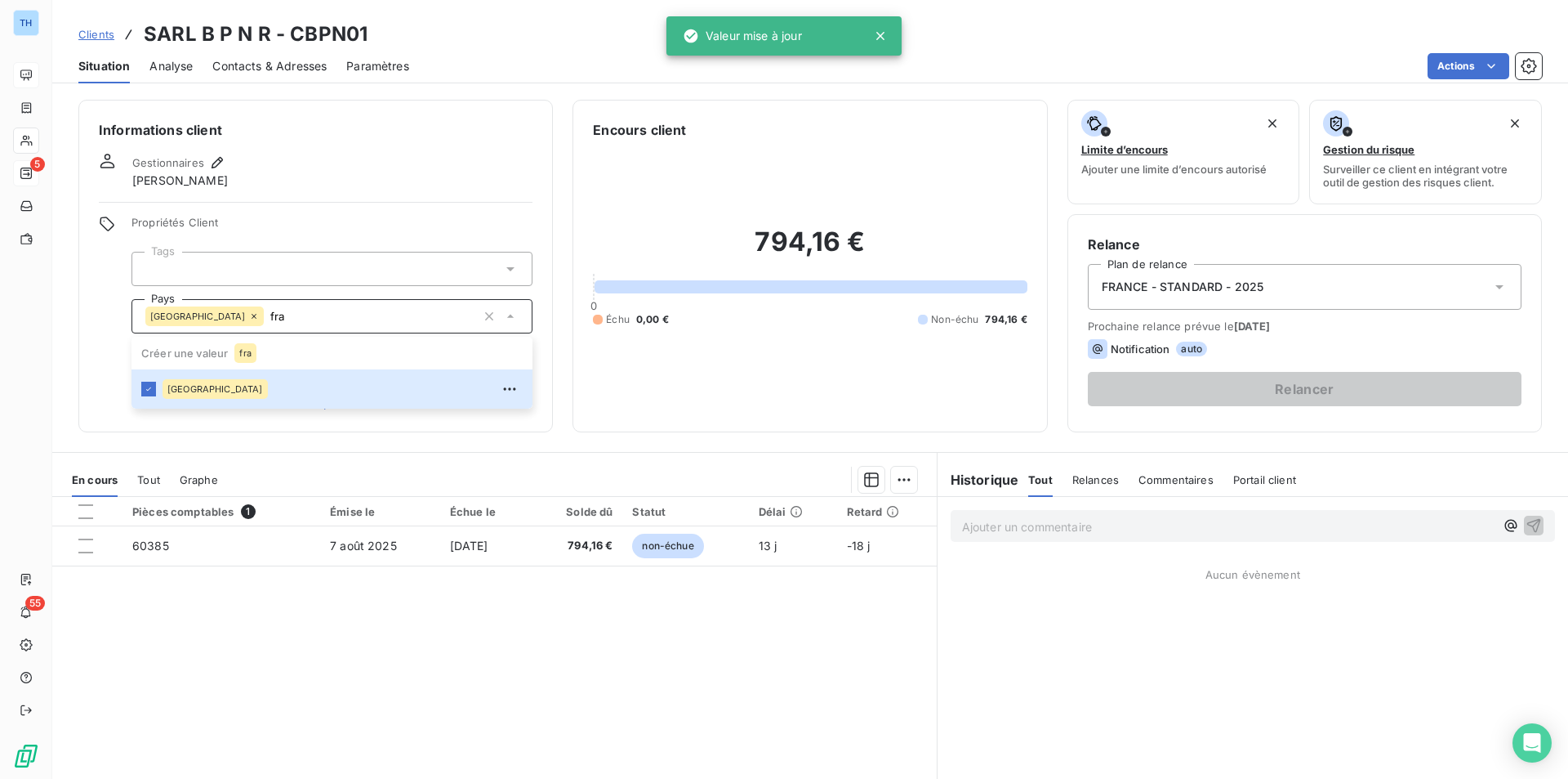
type input "fra"
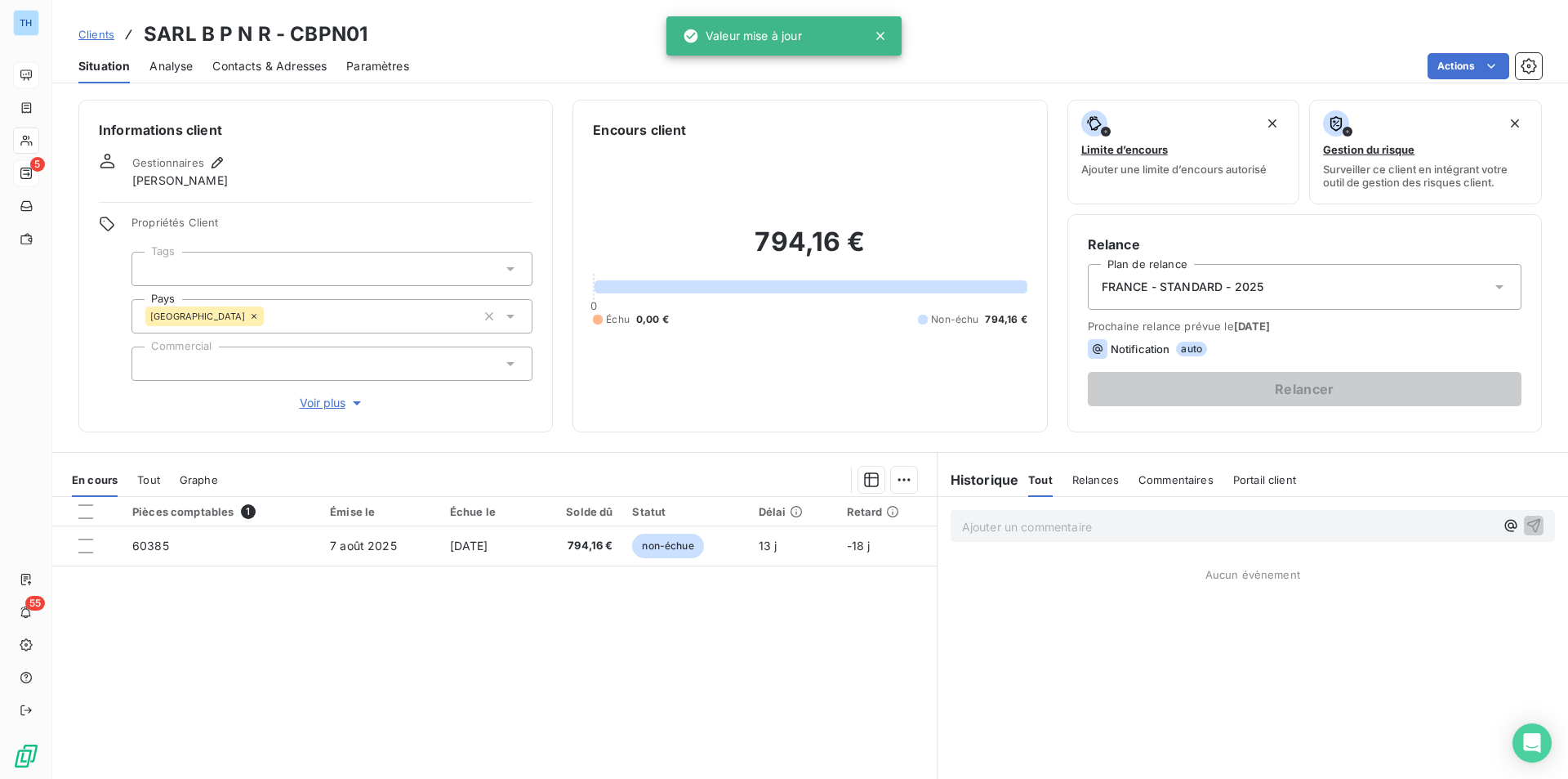
click at [324, 402] on span "Voir plus" at bounding box center [332, 403] width 65 height 17
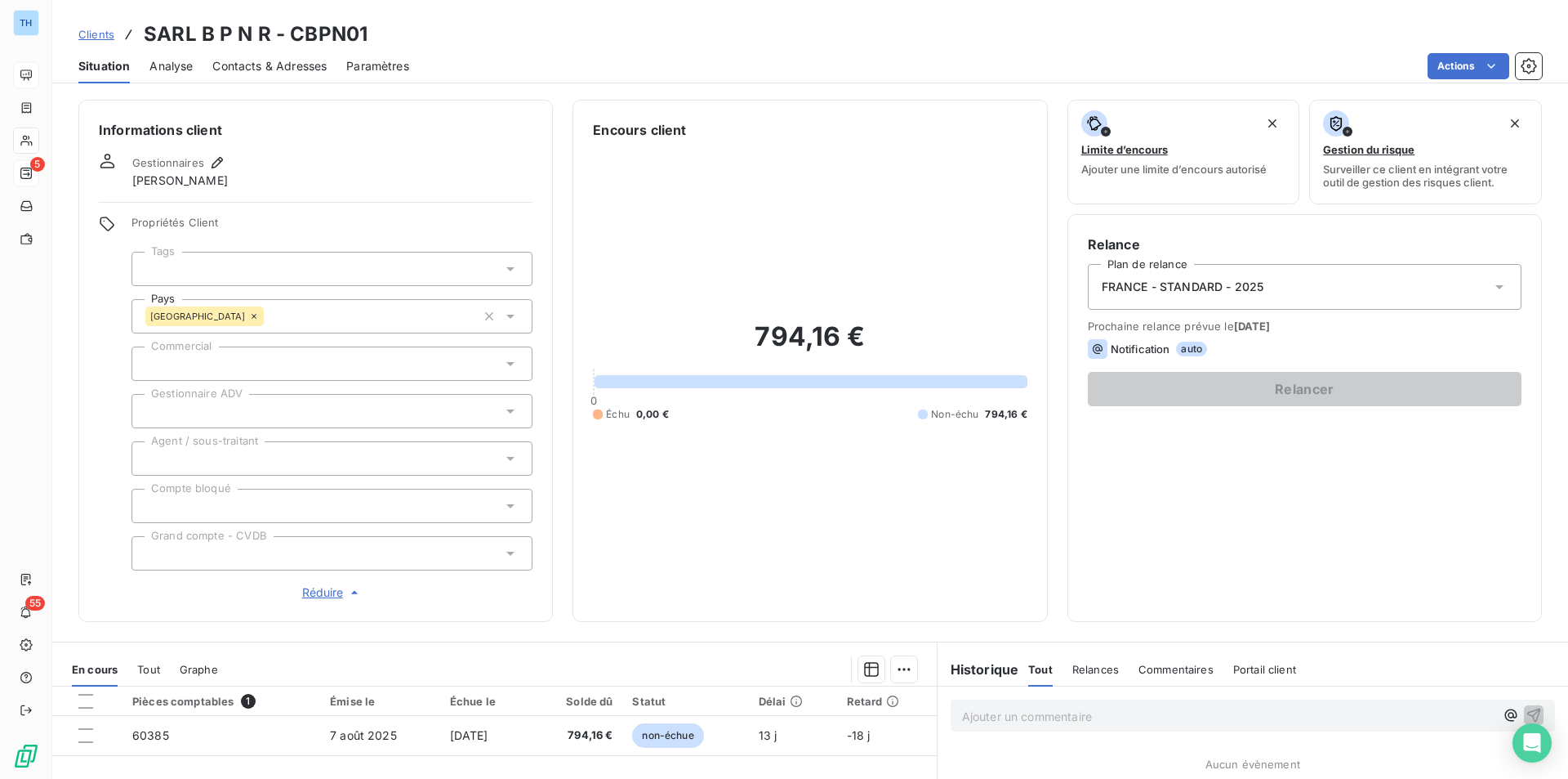
click at [290, 405] on div at bounding box center [331, 411] width 401 height 34
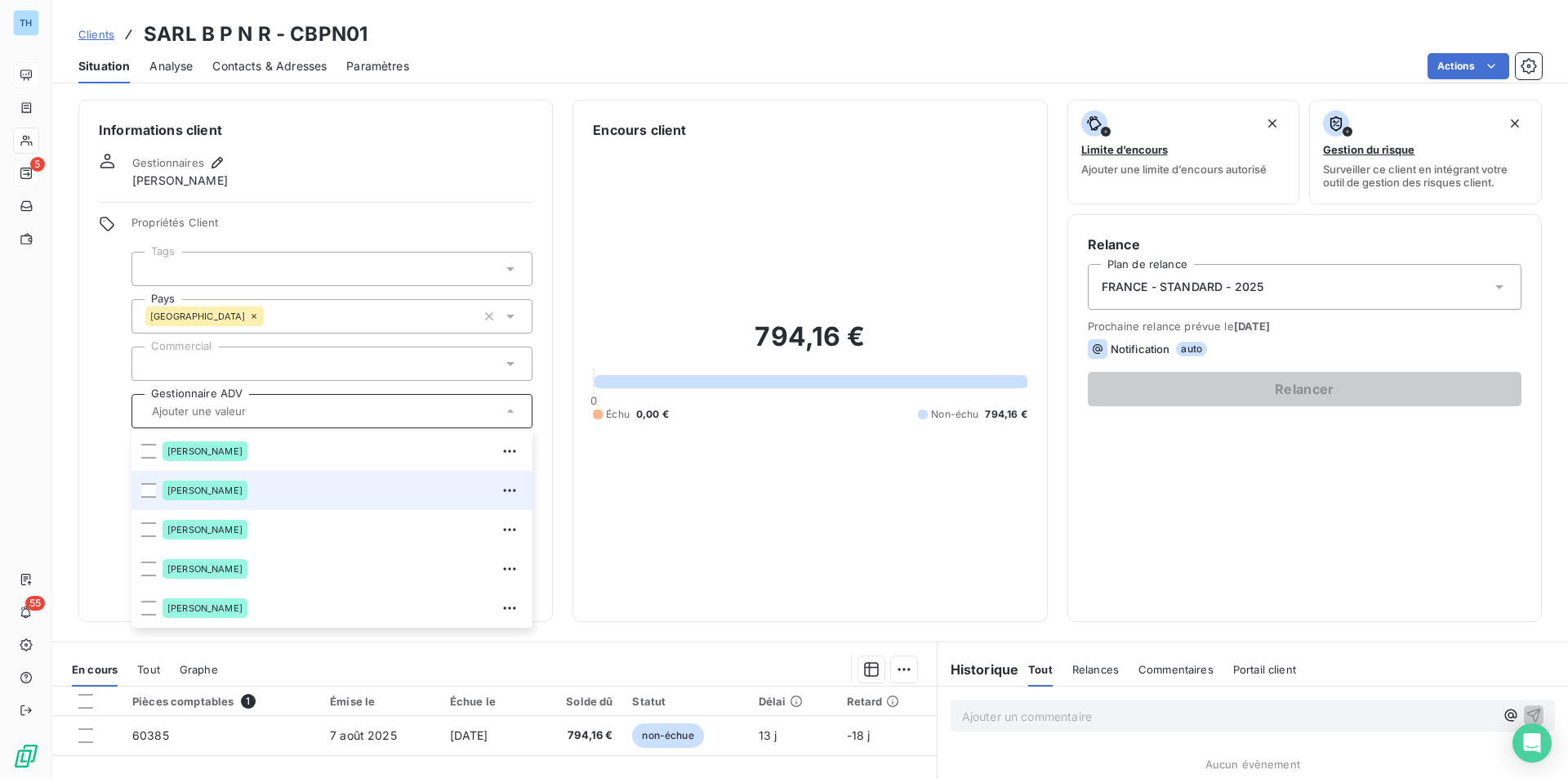
drag, startPoint x: 219, startPoint y: 487, endPoint x: 205, endPoint y: 474, distance: 19.1
click at [219, 487] on span "[PERSON_NAME]" at bounding box center [205, 490] width 75 height 10
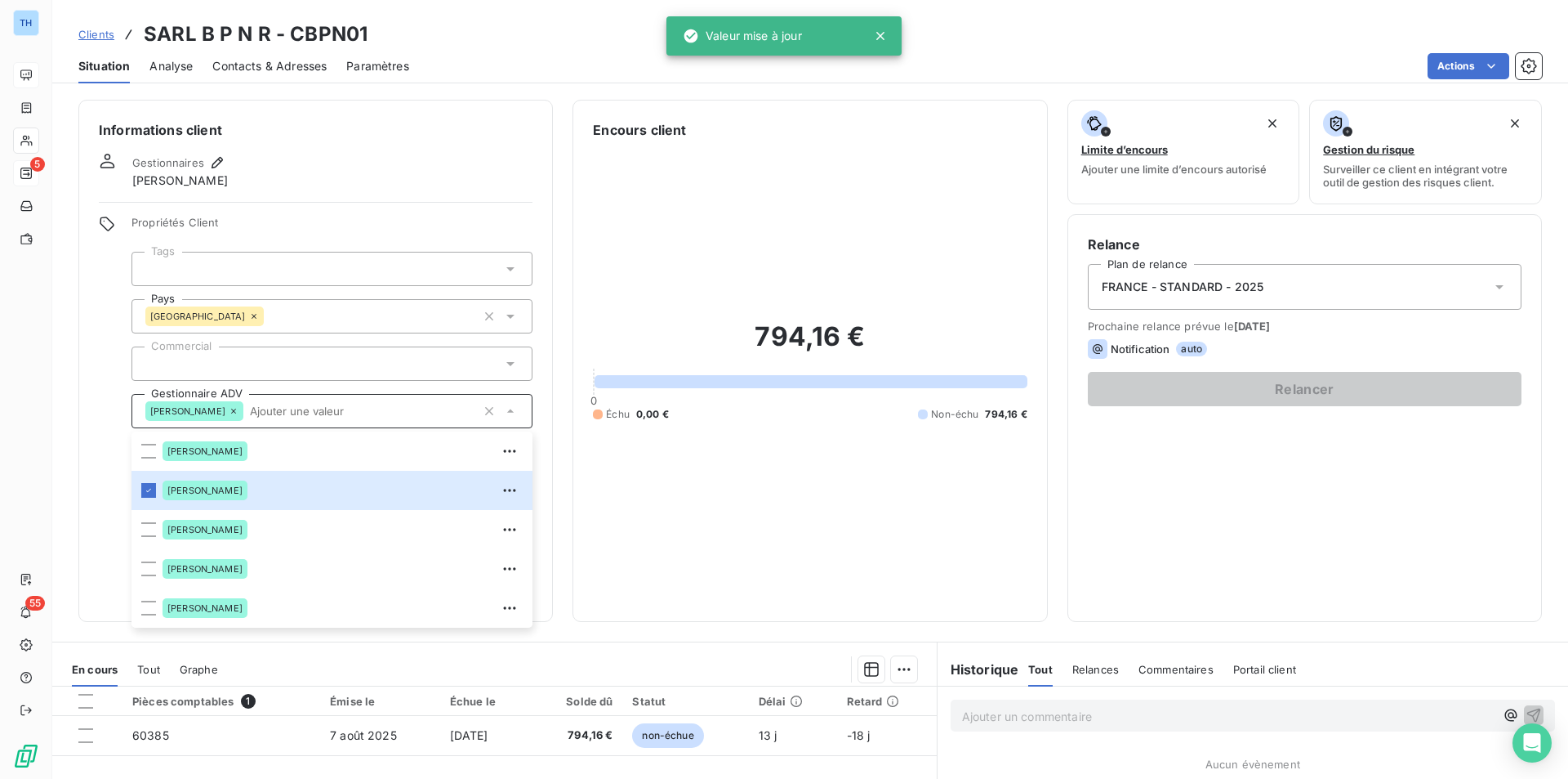
click at [95, 366] on div "Informations client Gestionnaires [PERSON_NAME] Propriétés Client Tags Pays [GE…" at bounding box center [315, 361] width 474 height 522
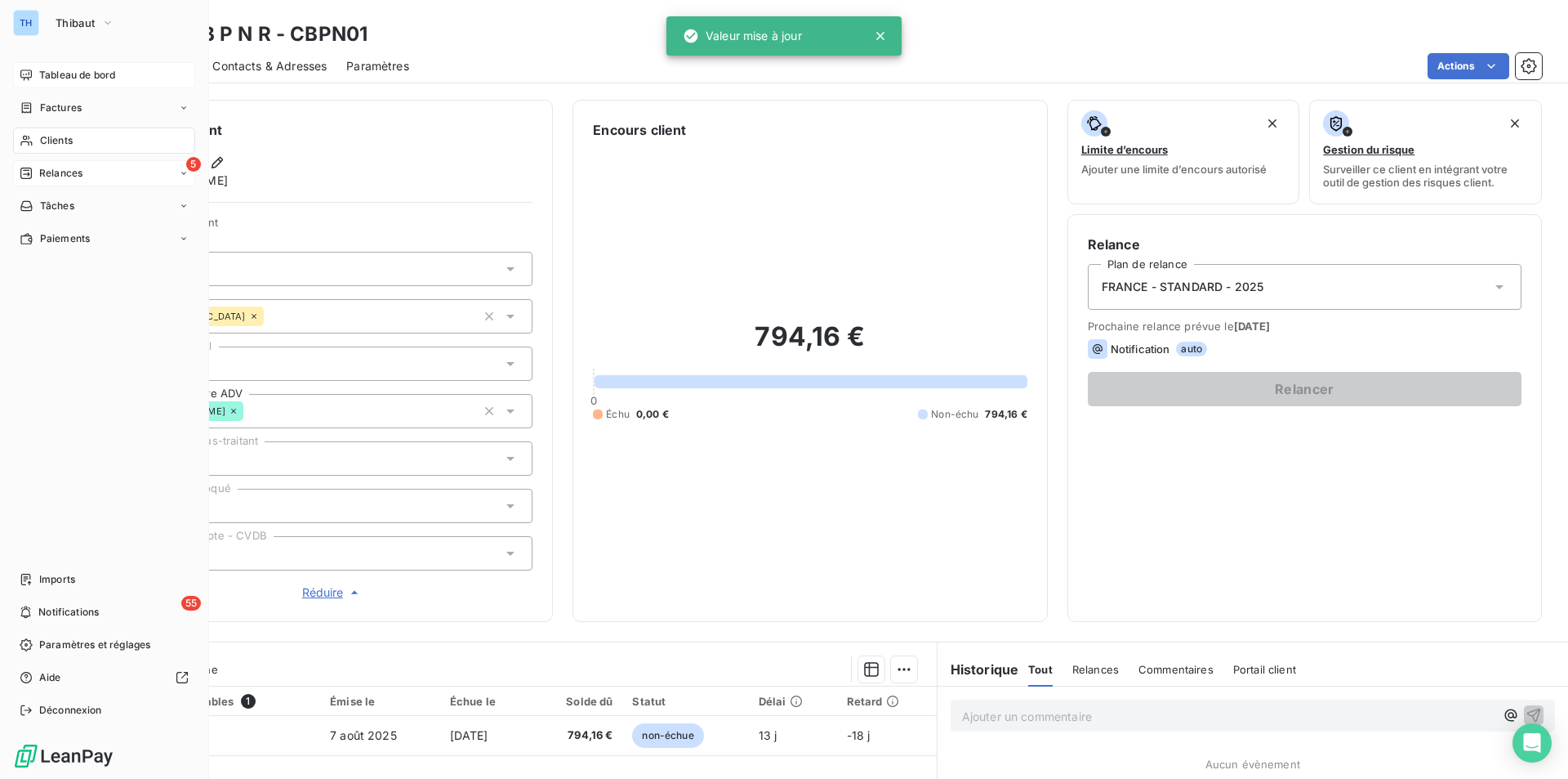
click at [63, 144] on span "Clients" at bounding box center [56, 141] width 33 height 15
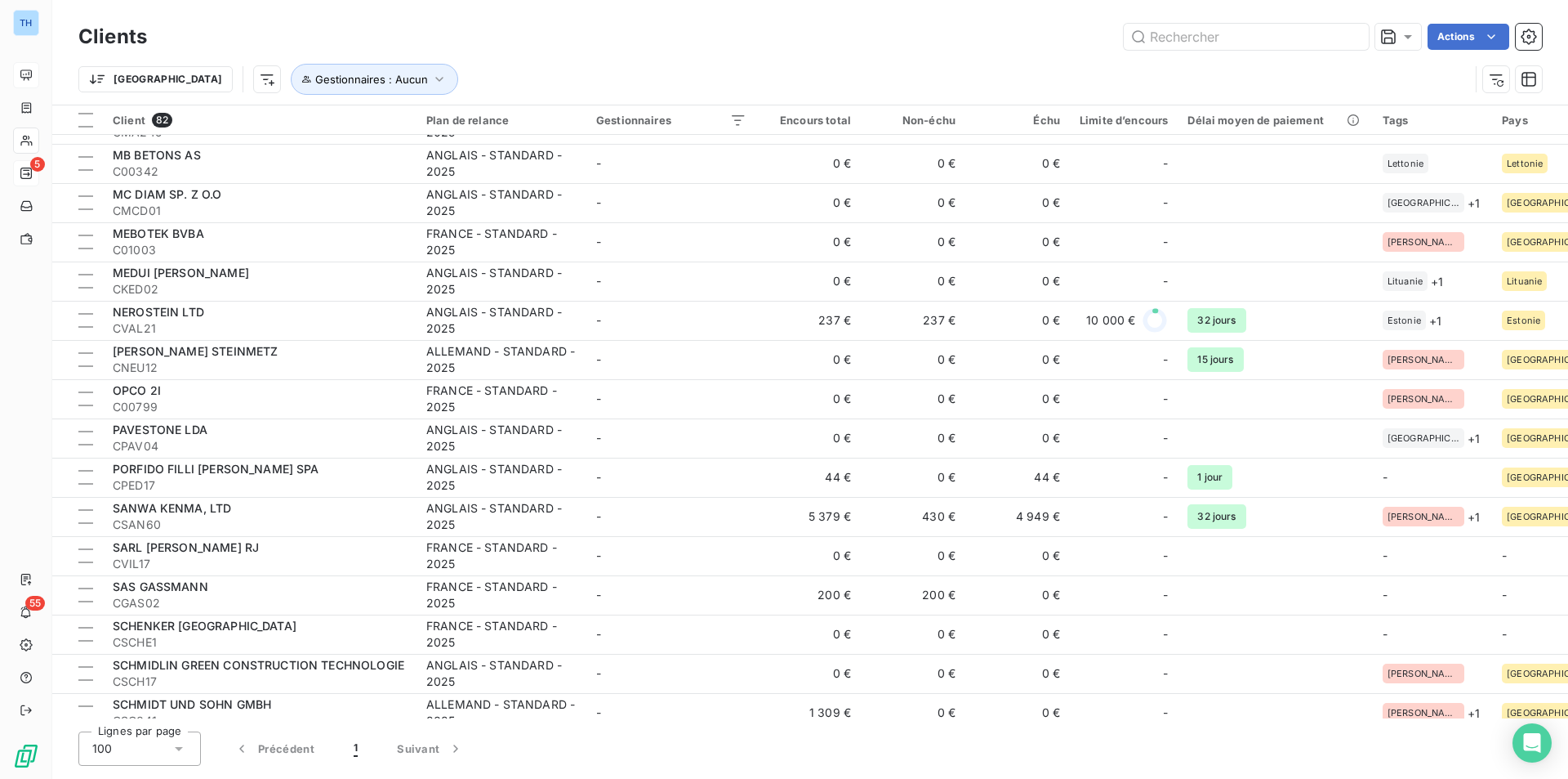
scroll to position [1797, 0]
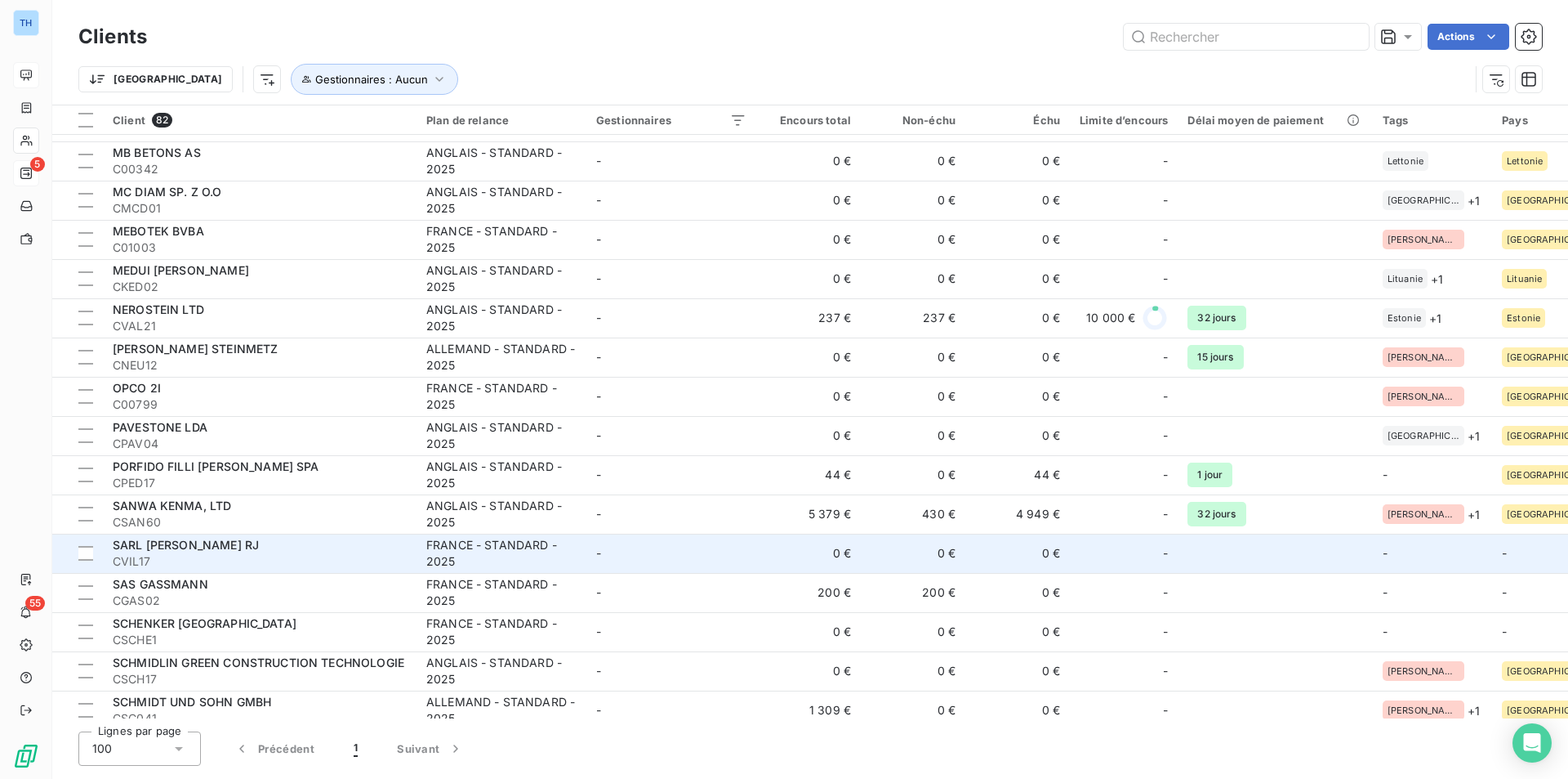
click at [660, 555] on td "-" at bounding box center [671, 553] width 170 height 39
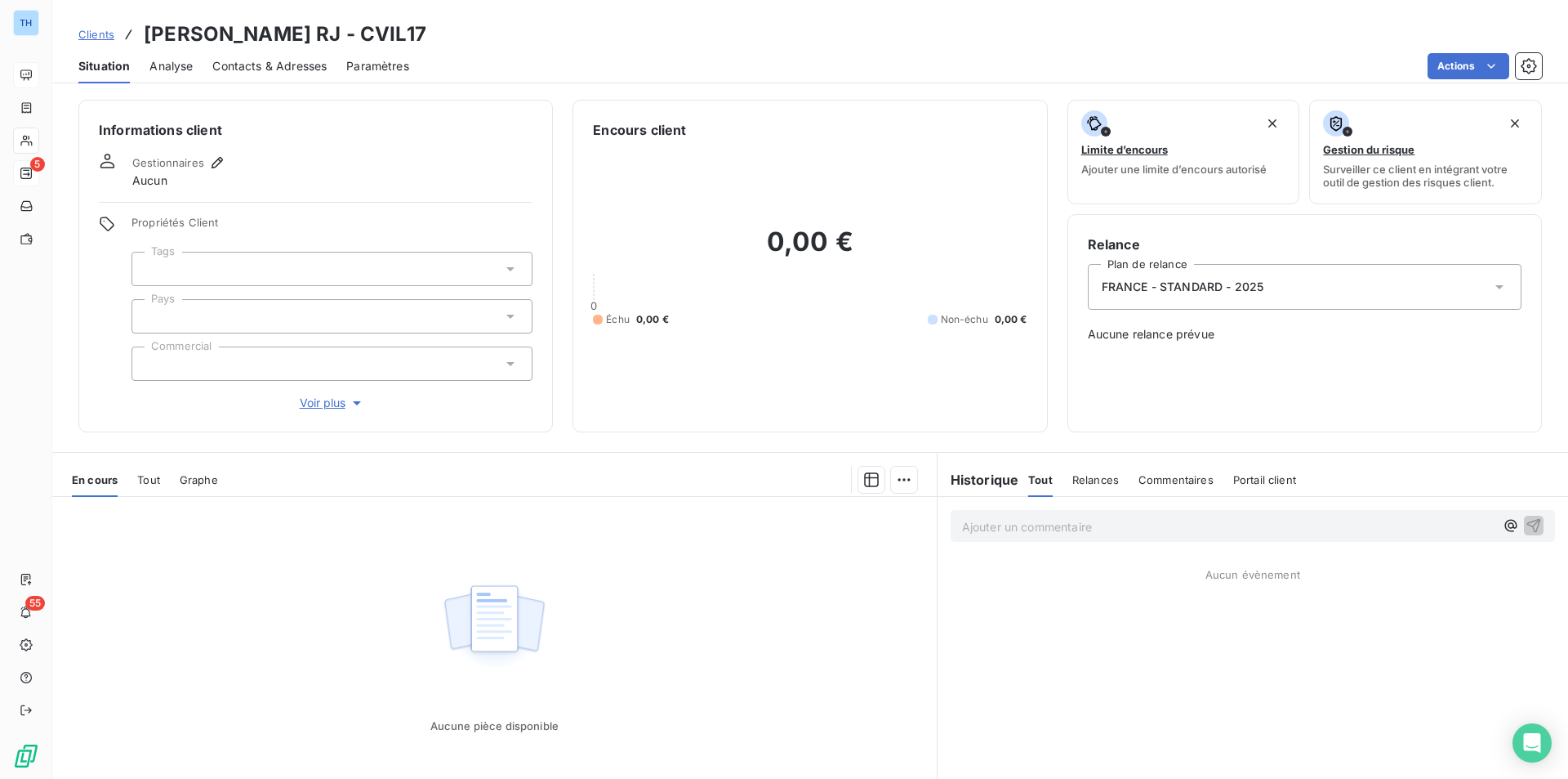
click at [262, 70] on span "Contacts & Adresses" at bounding box center [269, 66] width 115 height 17
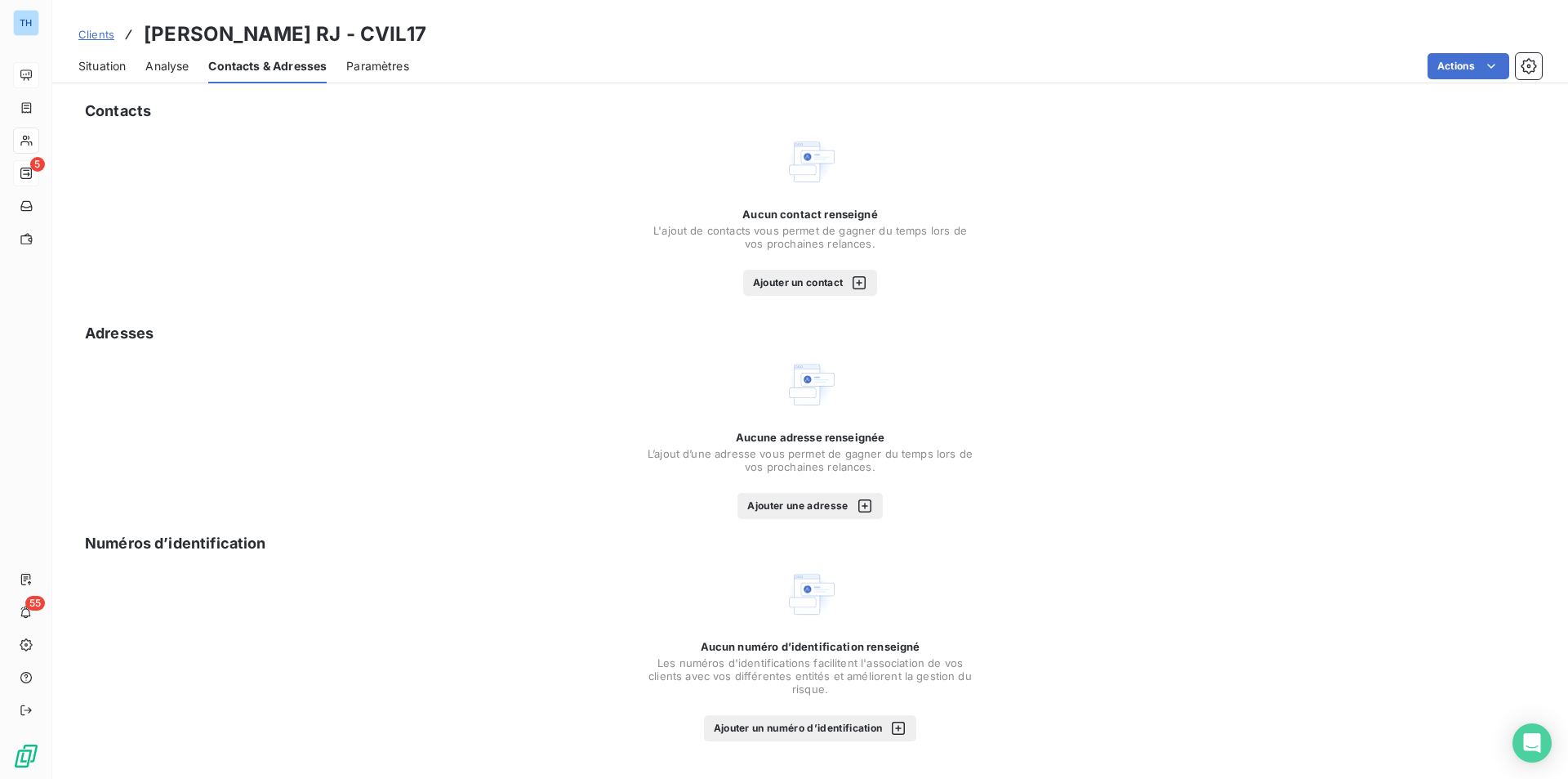
click at [98, 74] on div "Situation" at bounding box center [102, 66] width 48 height 34
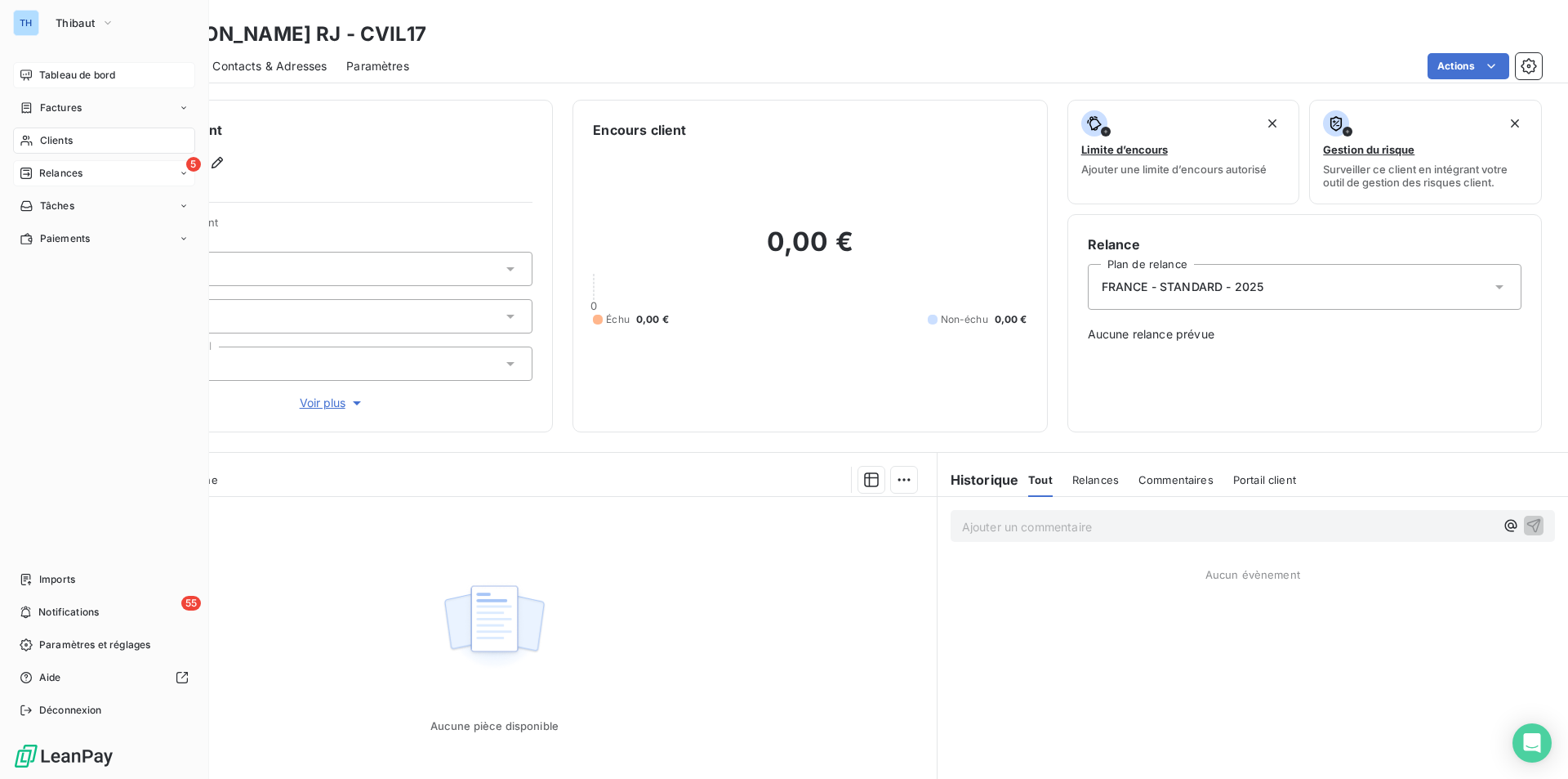
click at [68, 145] on span "Clients" at bounding box center [56, 141] width 33 height 15
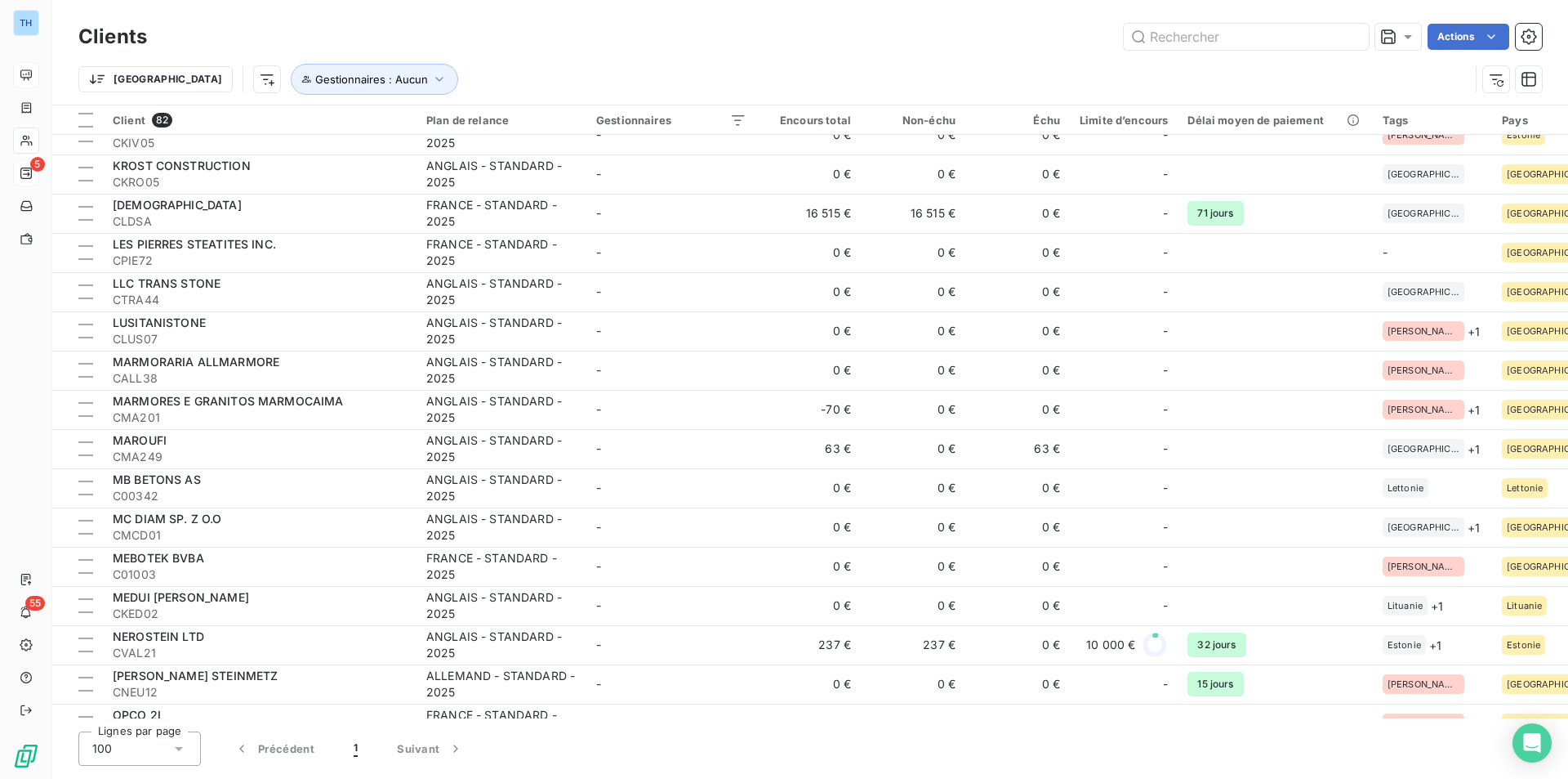
scroll to position [1879, 0]
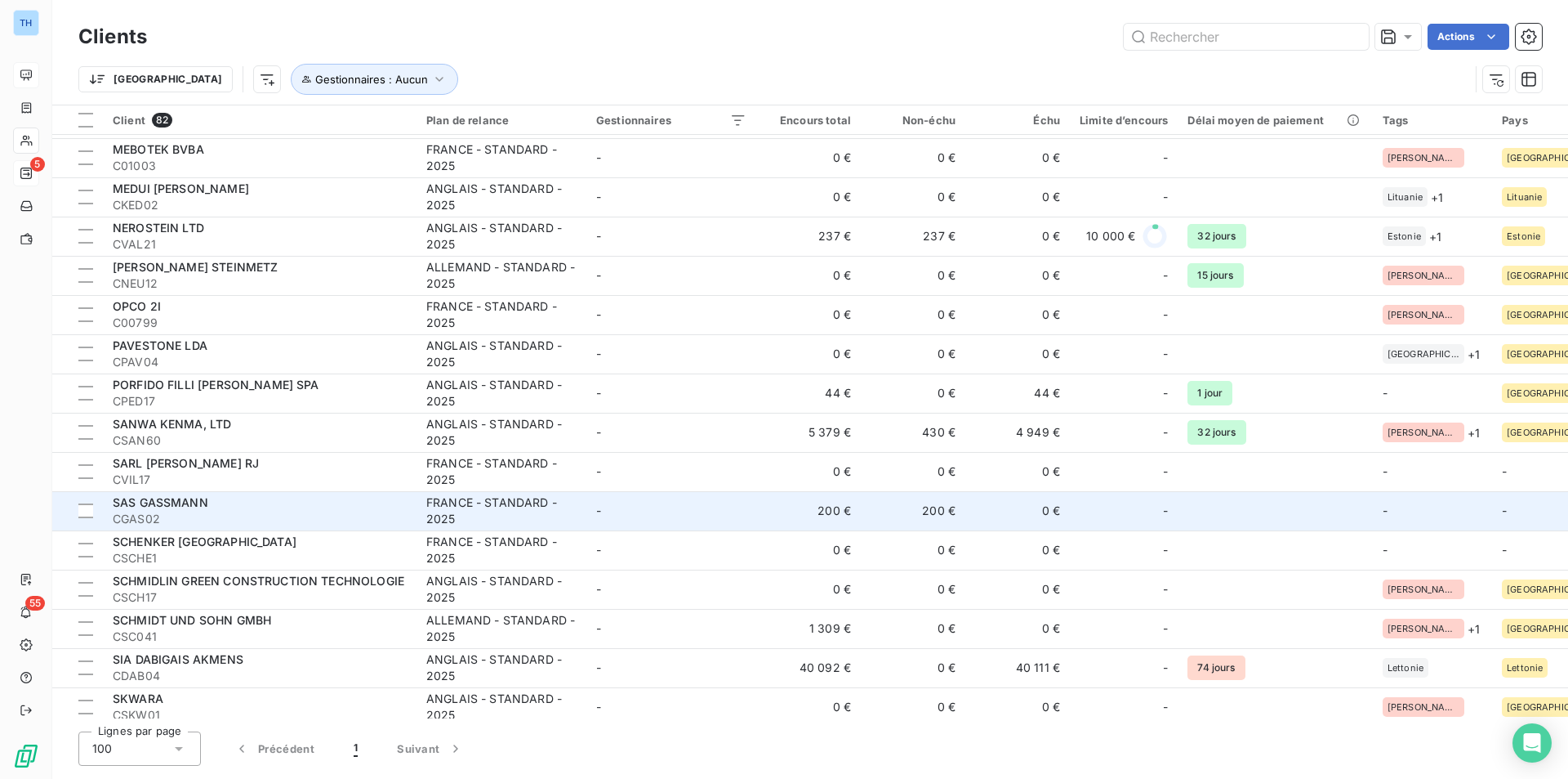
click at [705, 507] on td "-" at bounding box center [671, 510] width 170 height 39
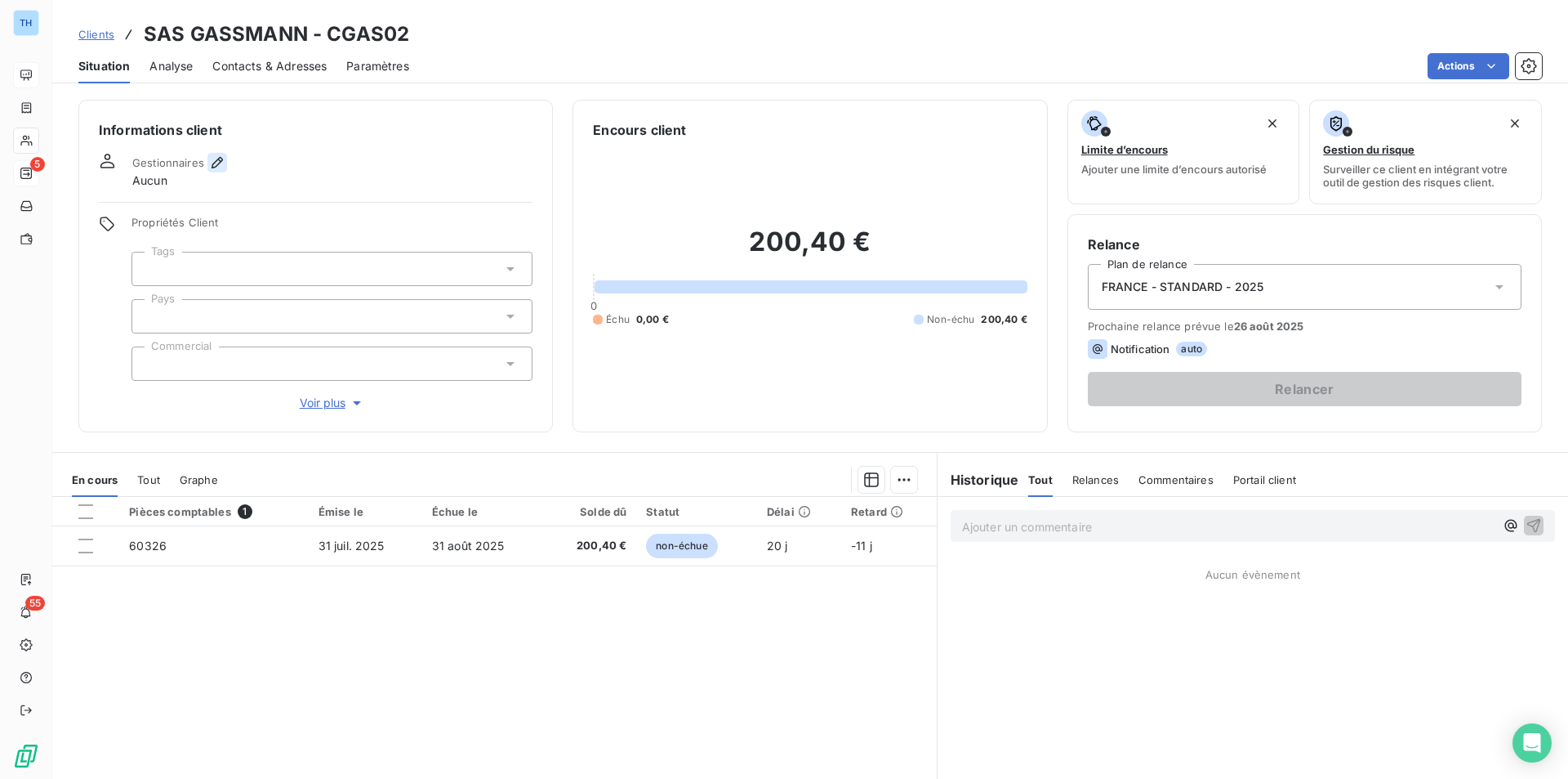
click at [213, 160] on icon "button" at bounding box center [217, 163] width 17 height 17
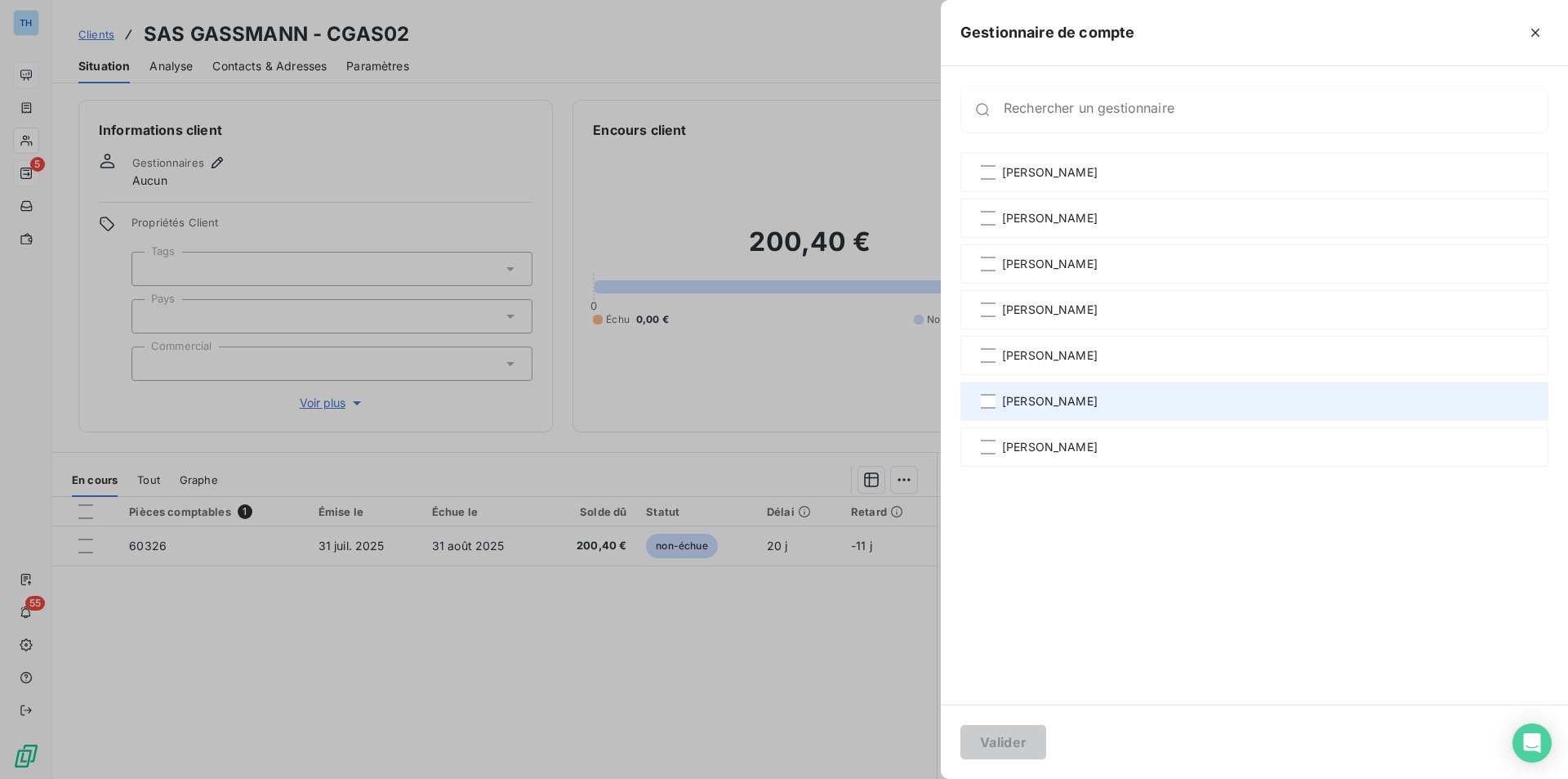
click at [1036, 403] on span "[PERSON_NAME]" at bounding box center [1050, 402] width 95 height 17
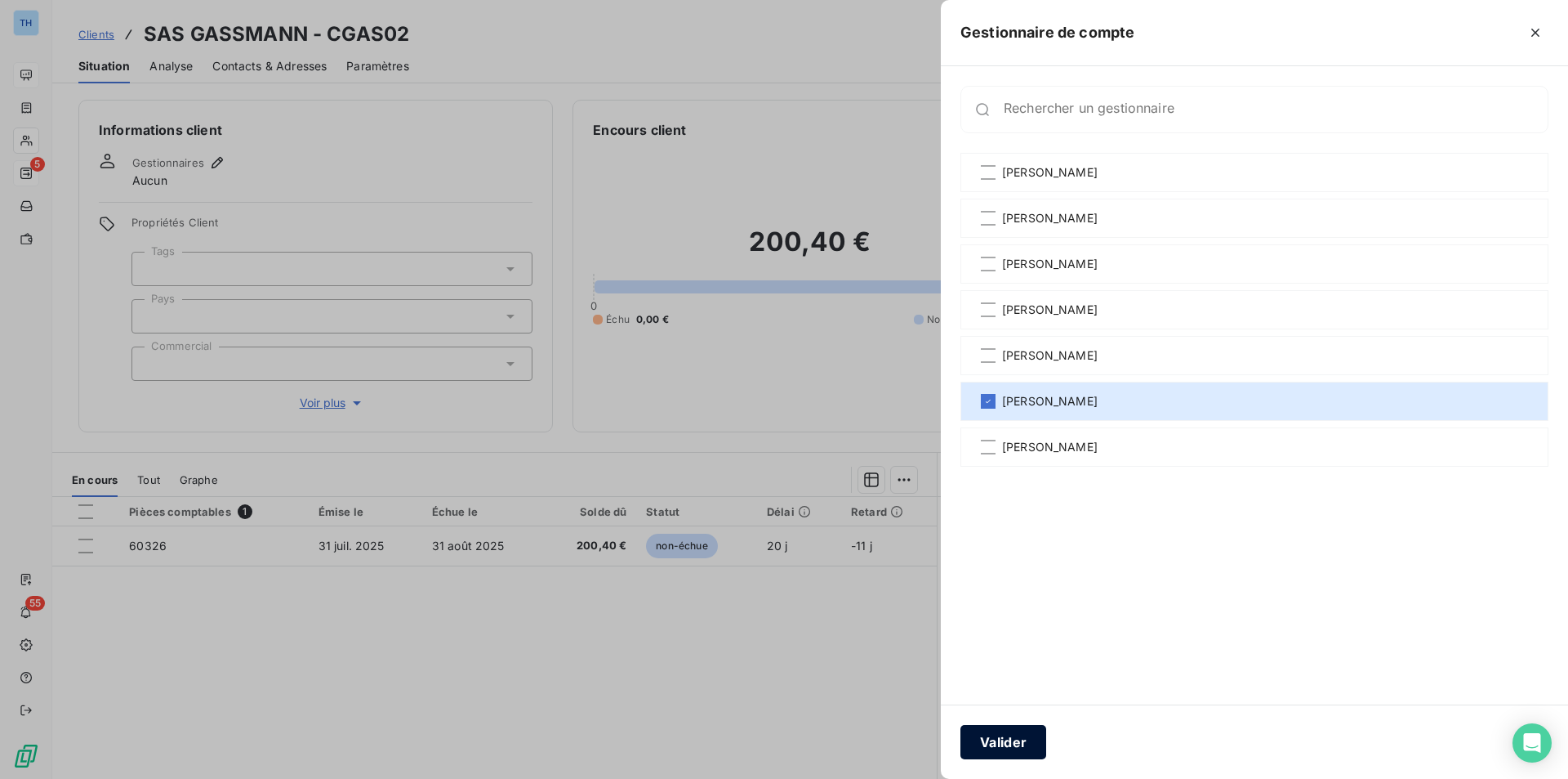
click at [1015, 741] on button "Valider" at bounding box center [1003, 741] width 86 height 34
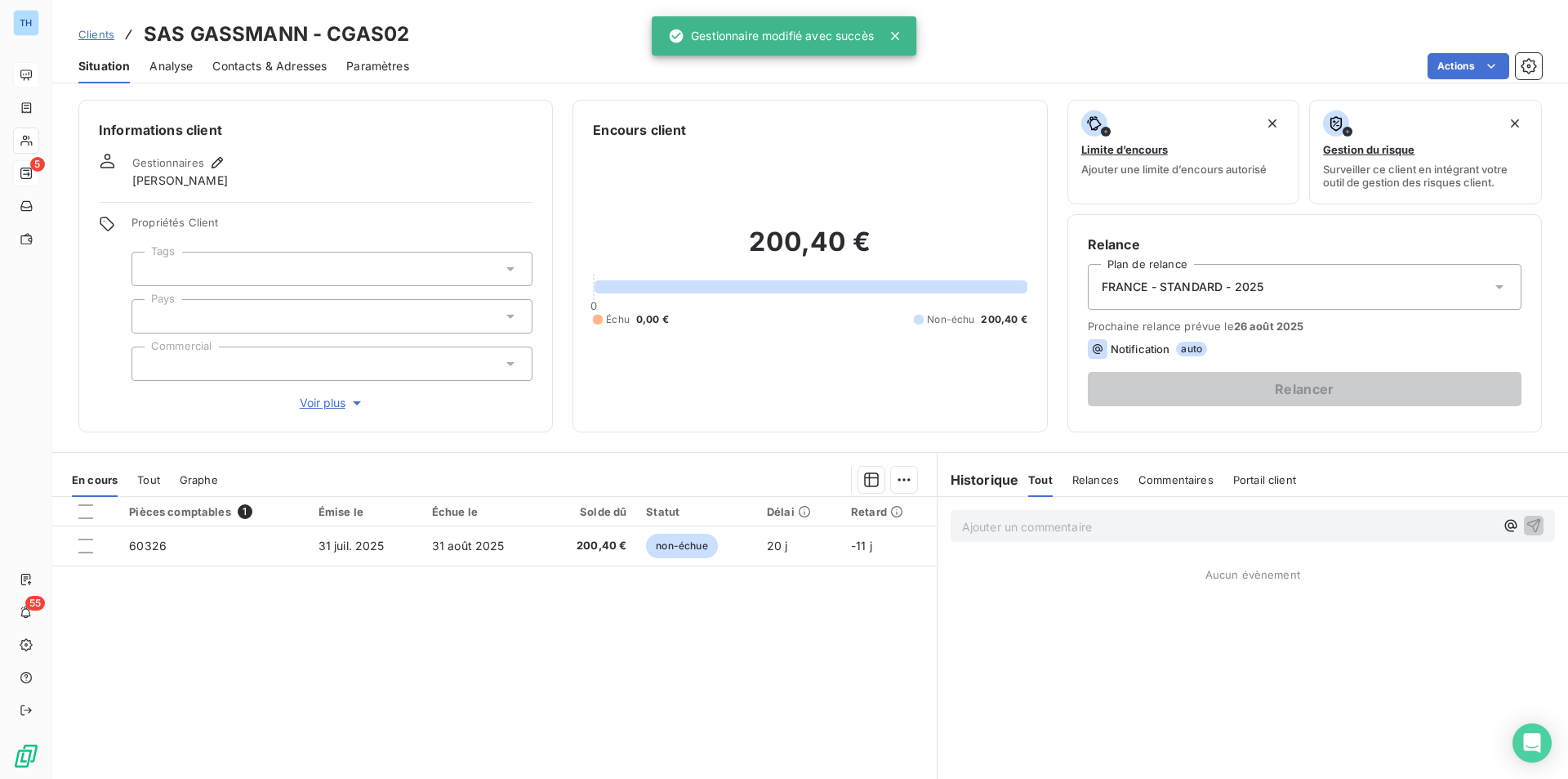
click at [419, 315] on div at bounding box center [331, 315] width 401 height 34
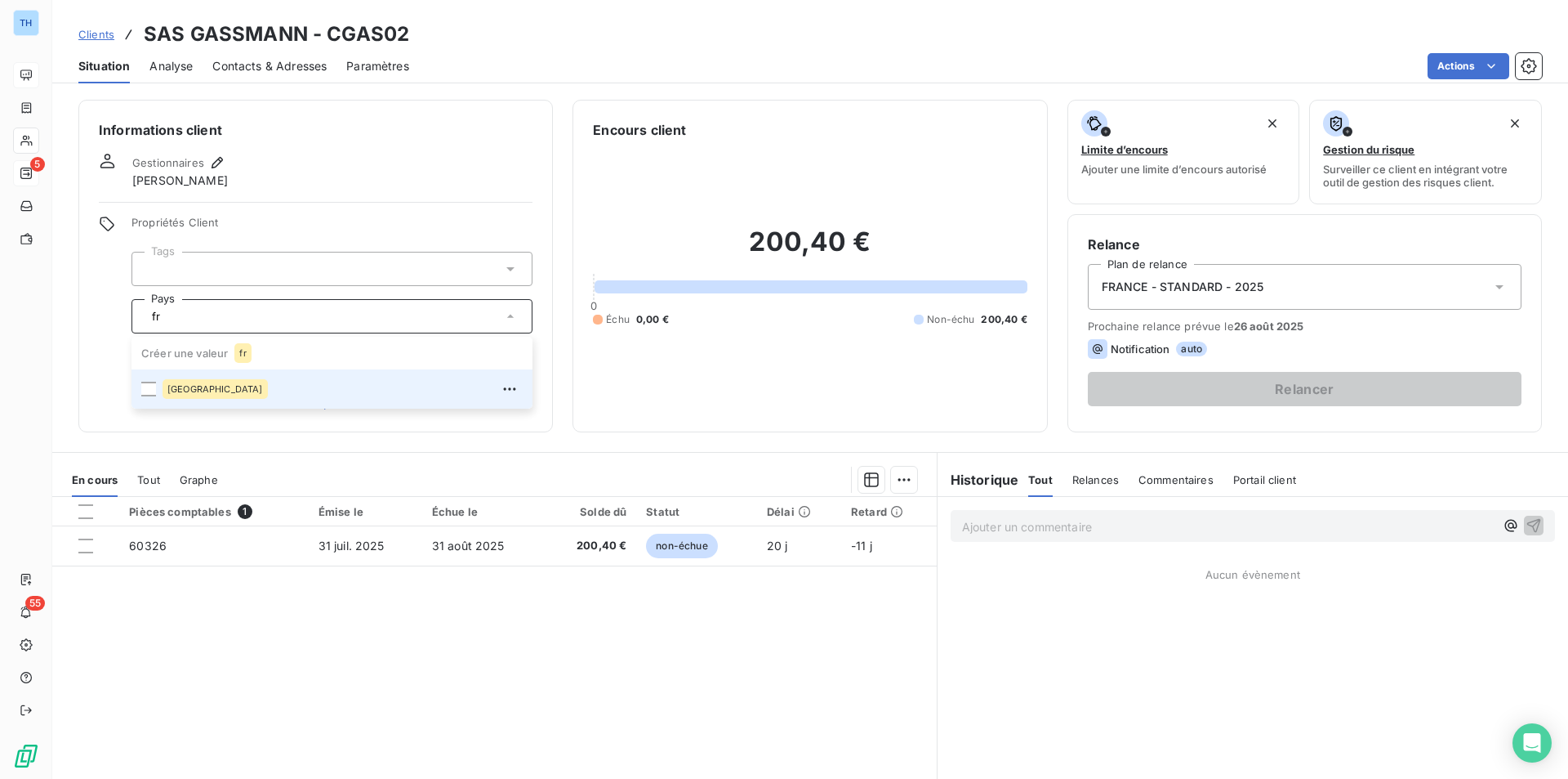
click at [178, 392] on span "[GEOGRAPHIC_DATA]" at bounding box center [215, 389] width 95 height 10
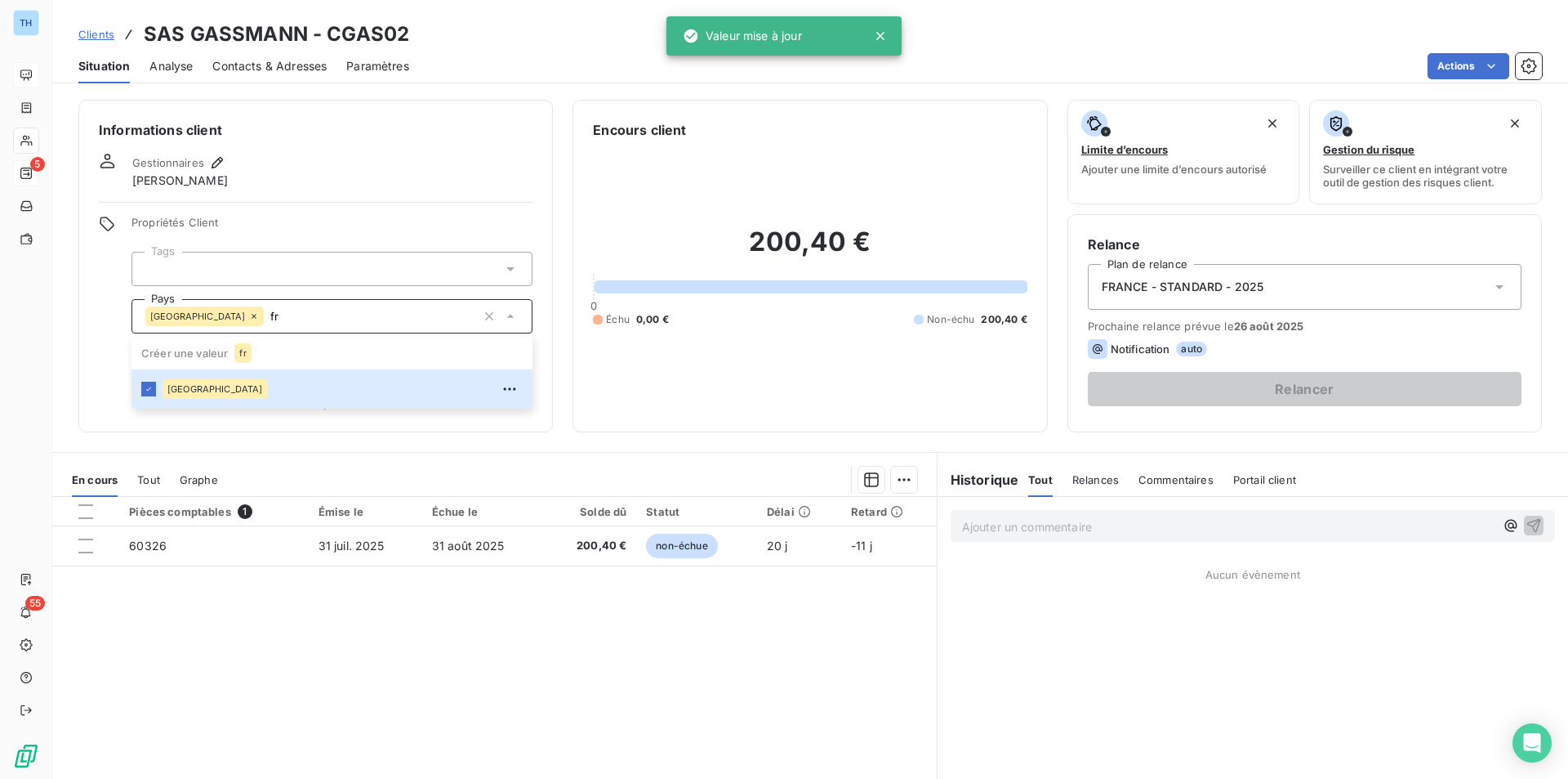
type input "fr"
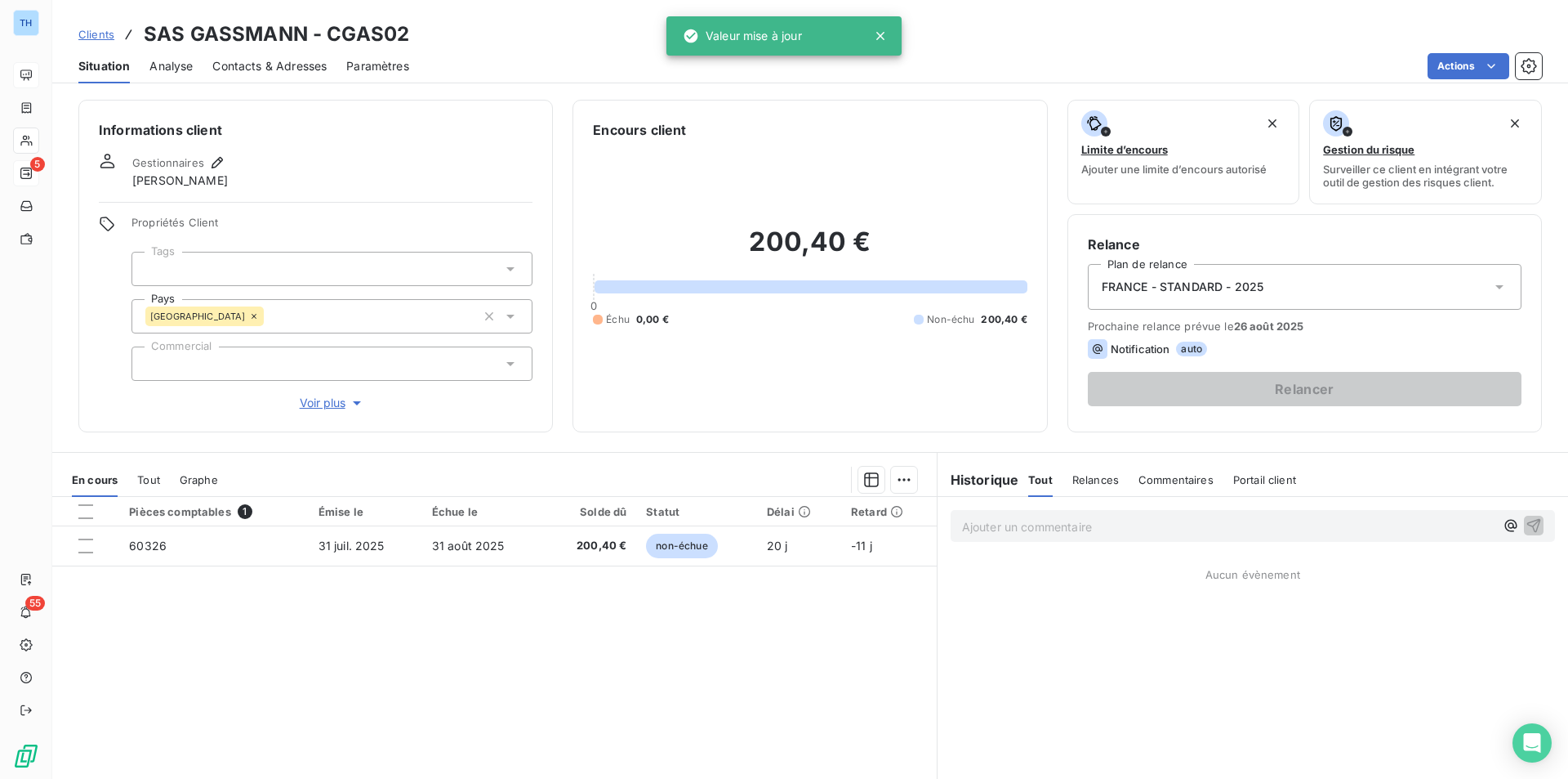
click at [96, 348] on div "Informations client Gestionnaires [PERSON_NAME] Propriétés Client Tags Pays [GE…" at bounding box center [315, 265] width 474 height 332
click at [326, 407] on span "Voir plus" at bounding box center [332, 403] width 65 height 17
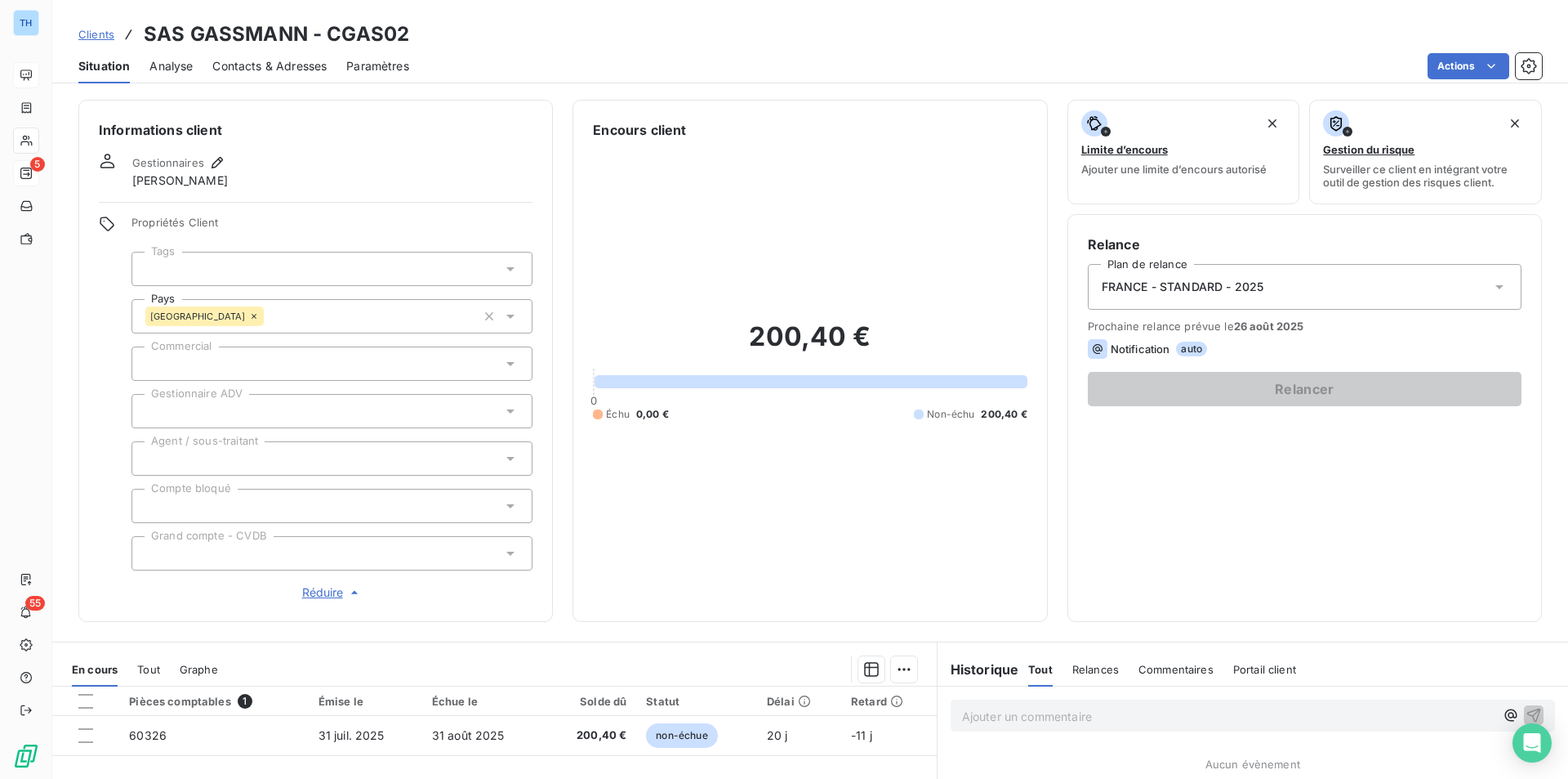
click at [223, 406] on div at bounding box center [331, 411] width 401 height 34
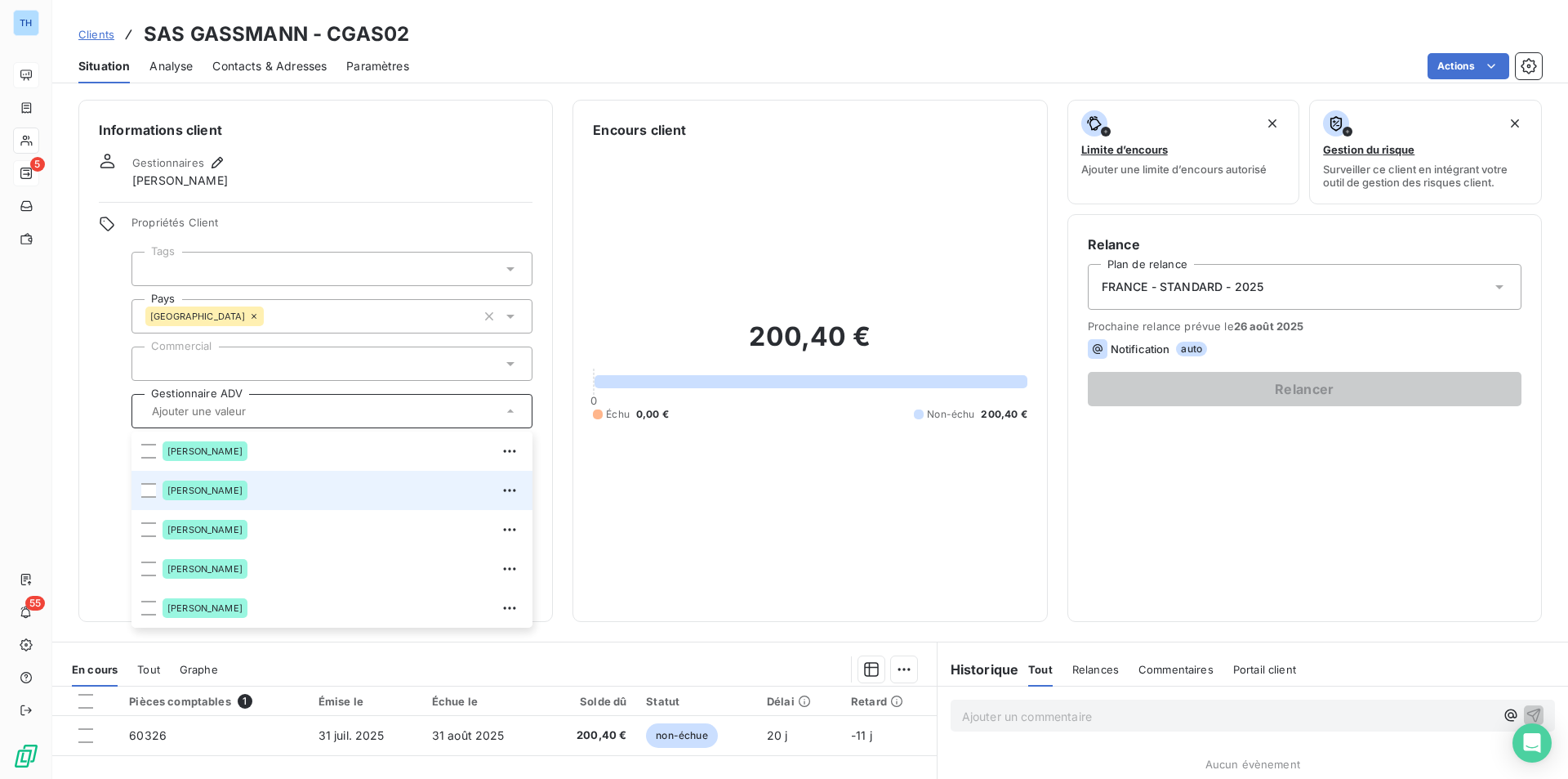
click at [217, 490] on span "[PERSON_NAME]" at bounding box center [205, 490] width 75 height 10
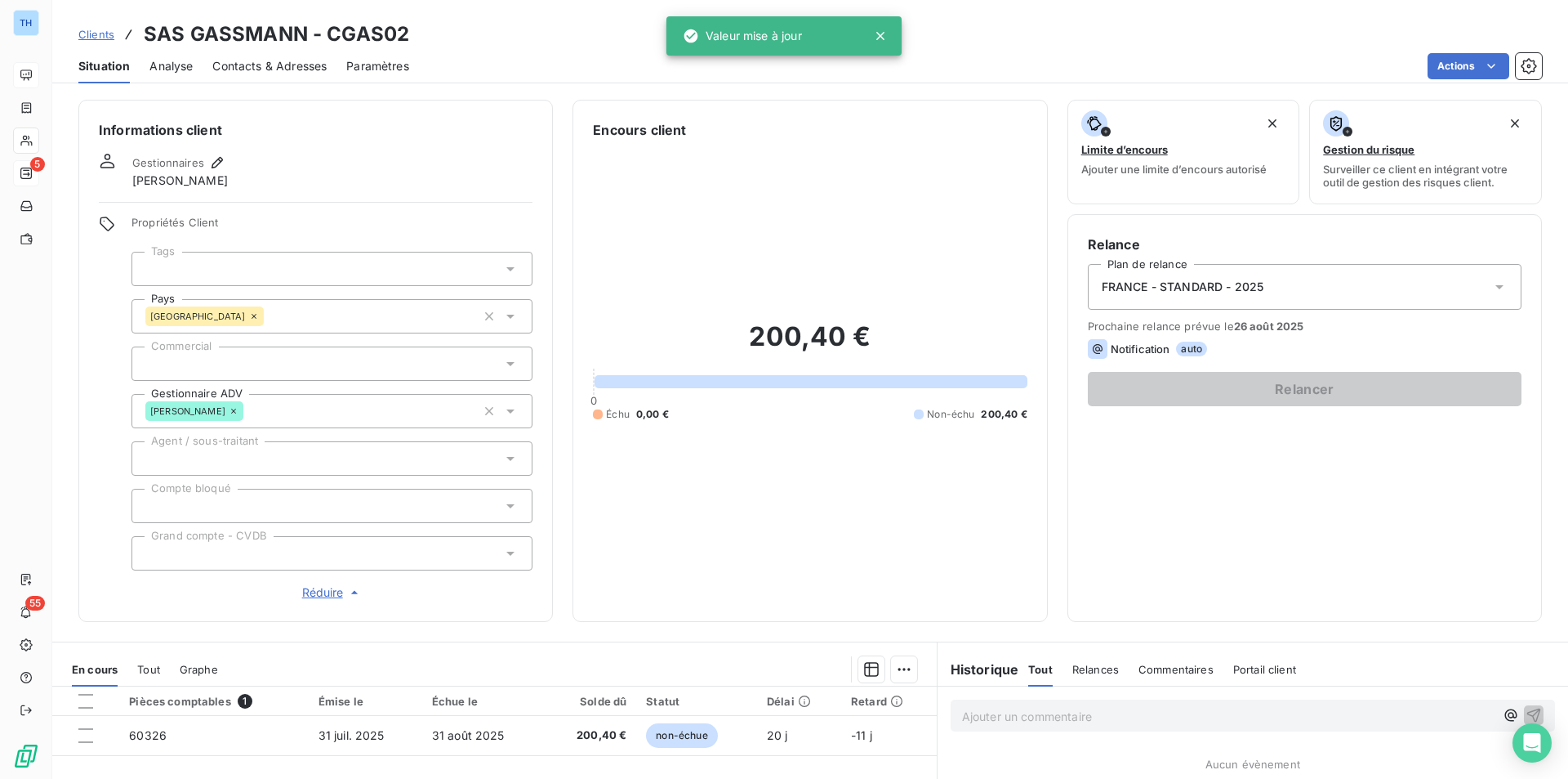
click at [92, 401] on div "Informations client Gestionnaires [PERSON_NAME] Propriétés Client Tags Pays [GE…" at bounding box center [315, 361] width 474 height 522
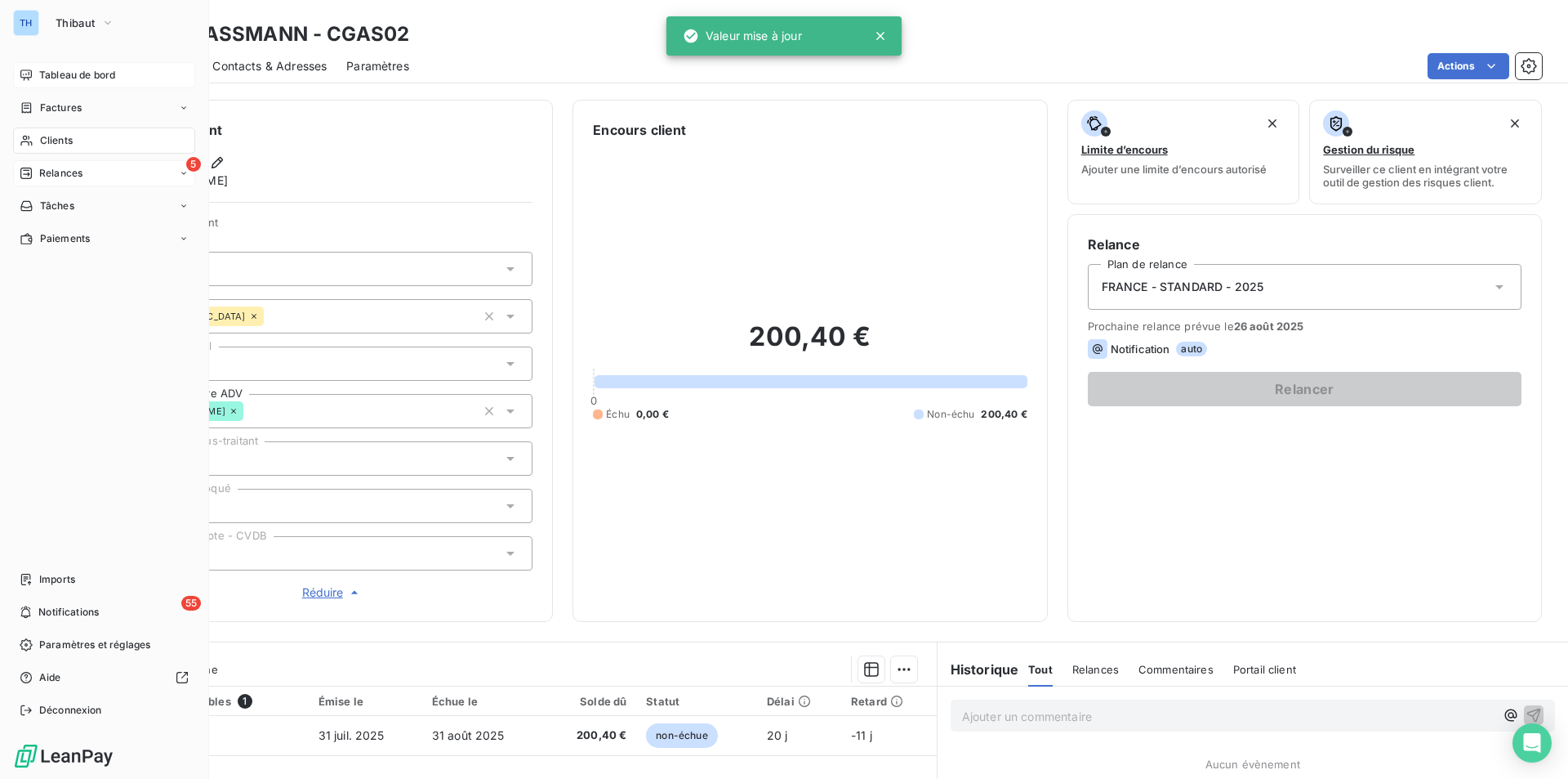
click at [60, 129] on div "Clients" at bounding box center [105, 140] width 182 height 26
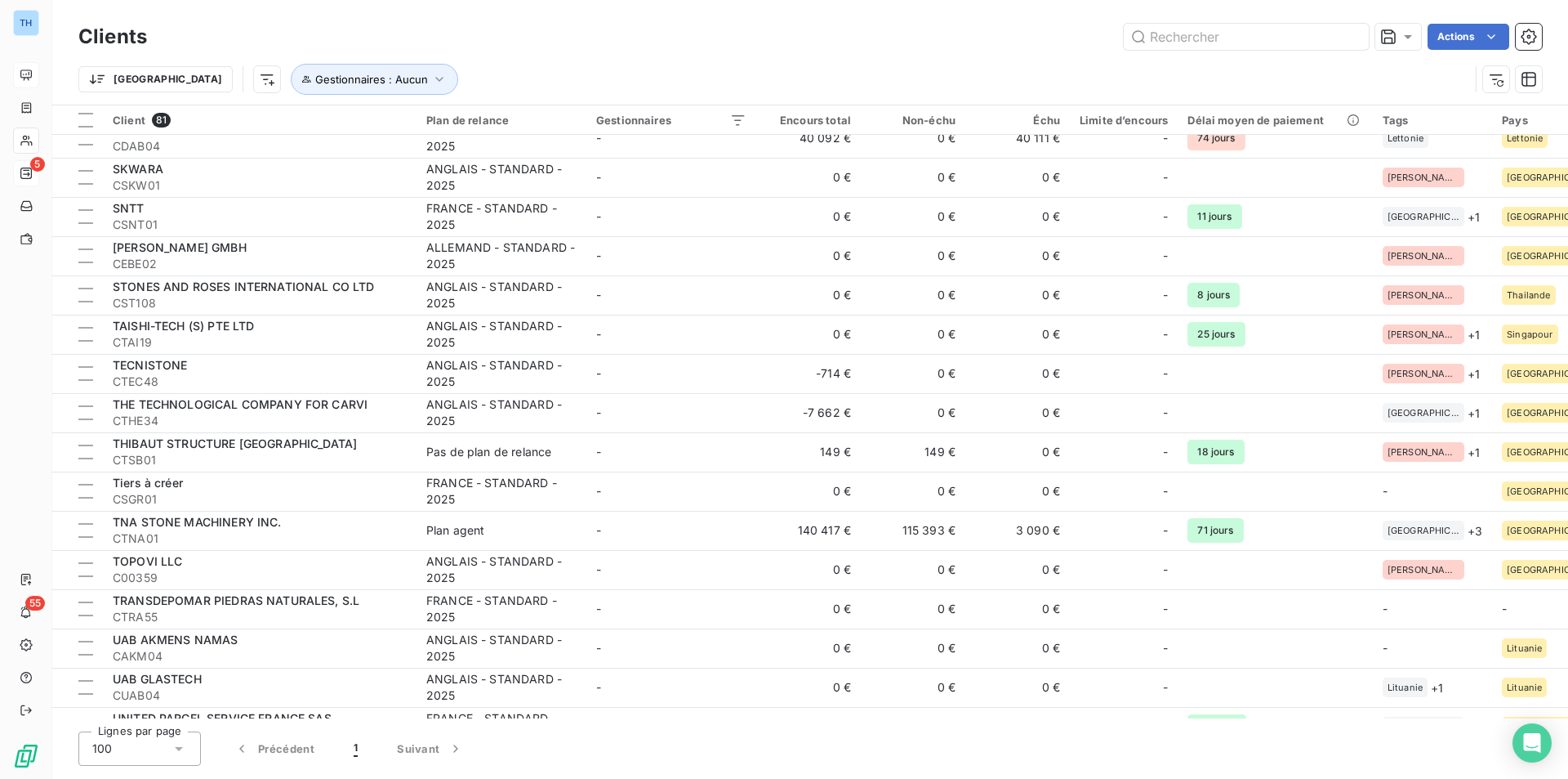
scroll to position [1879, 0]
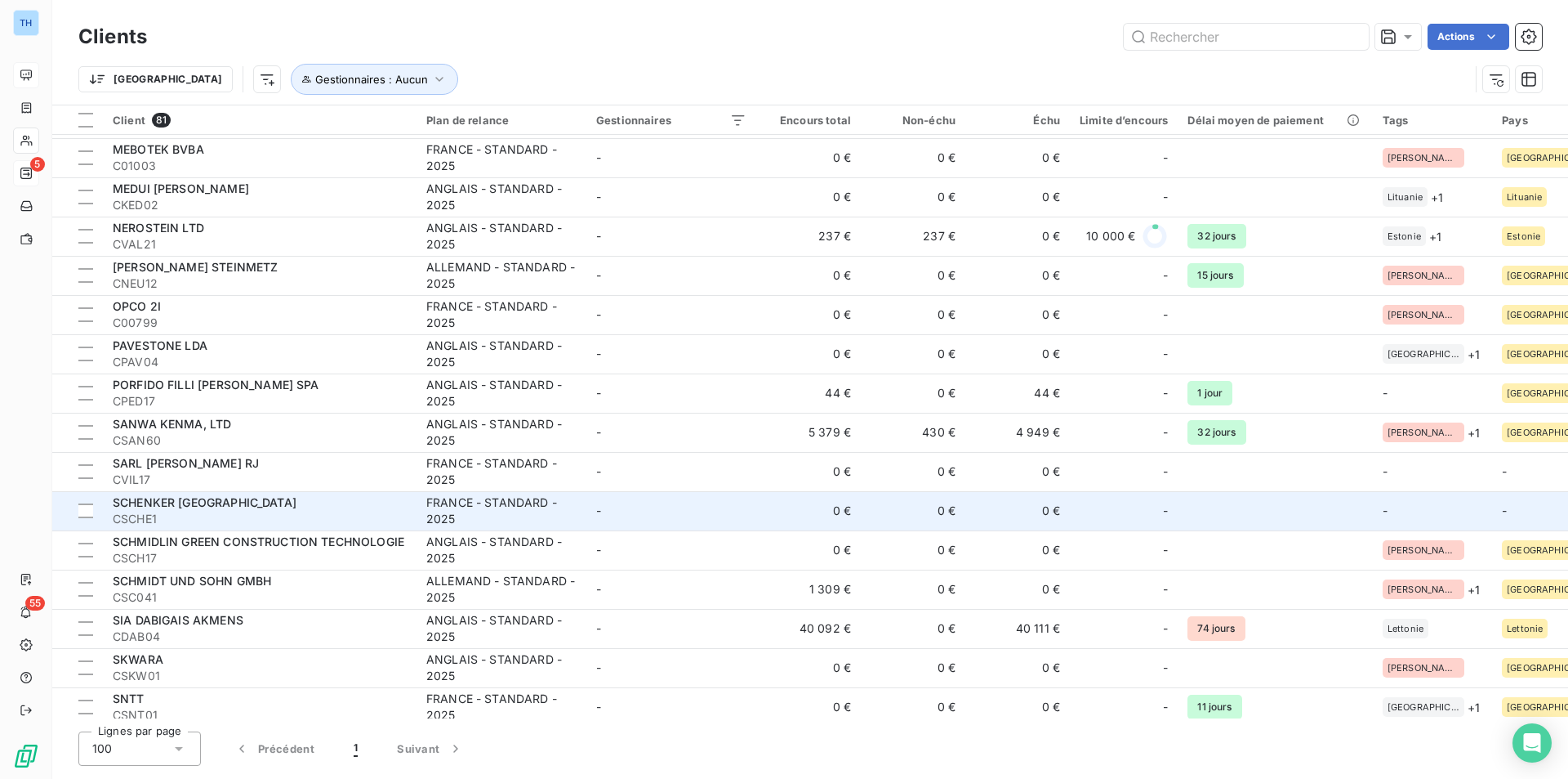
click at [643, 506] on td "-" at bounding box center [671, 510] width 170 height 39
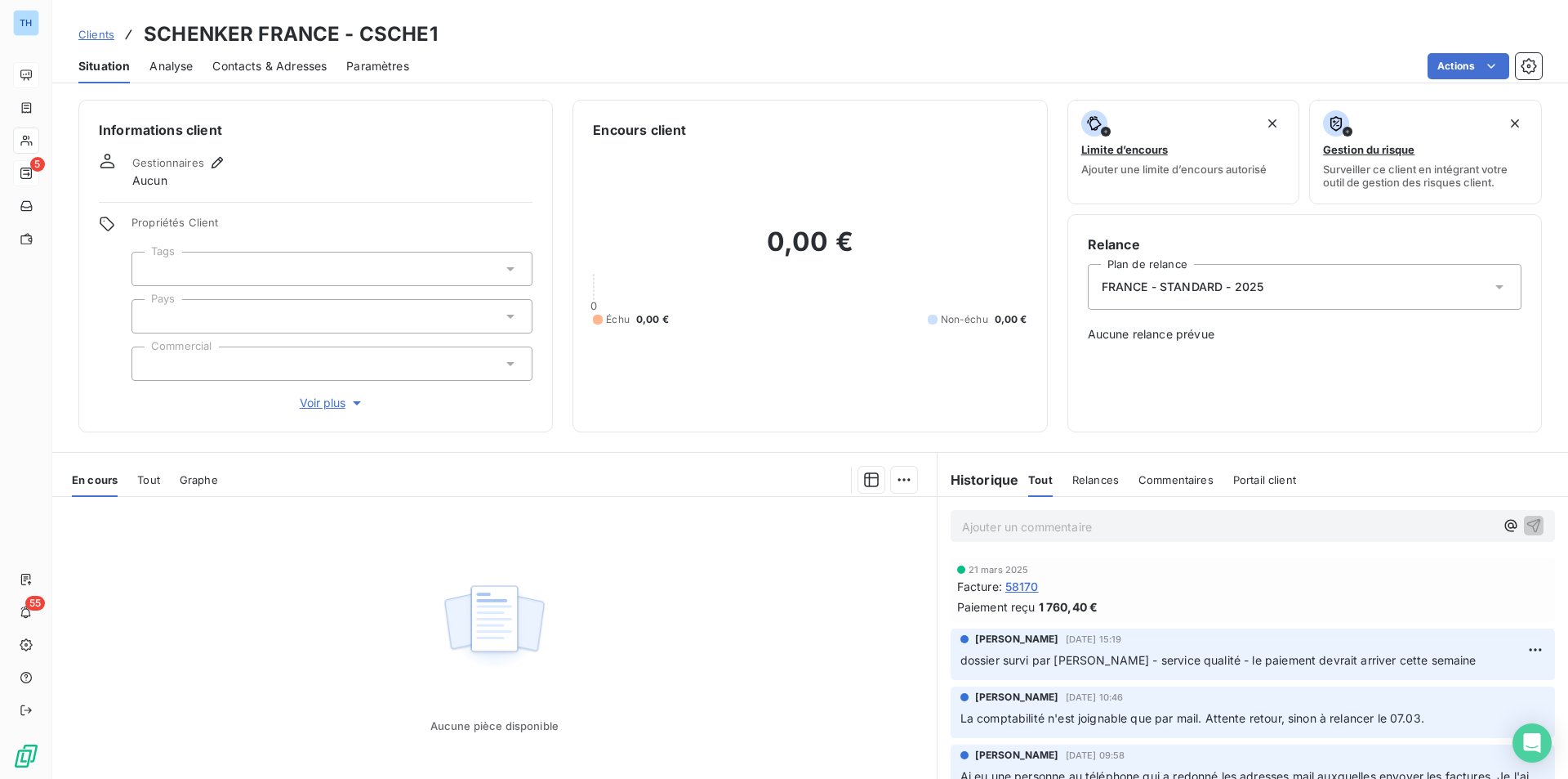
click at [203, 312] on div at bounding box center [331, 315] width 401 height 34
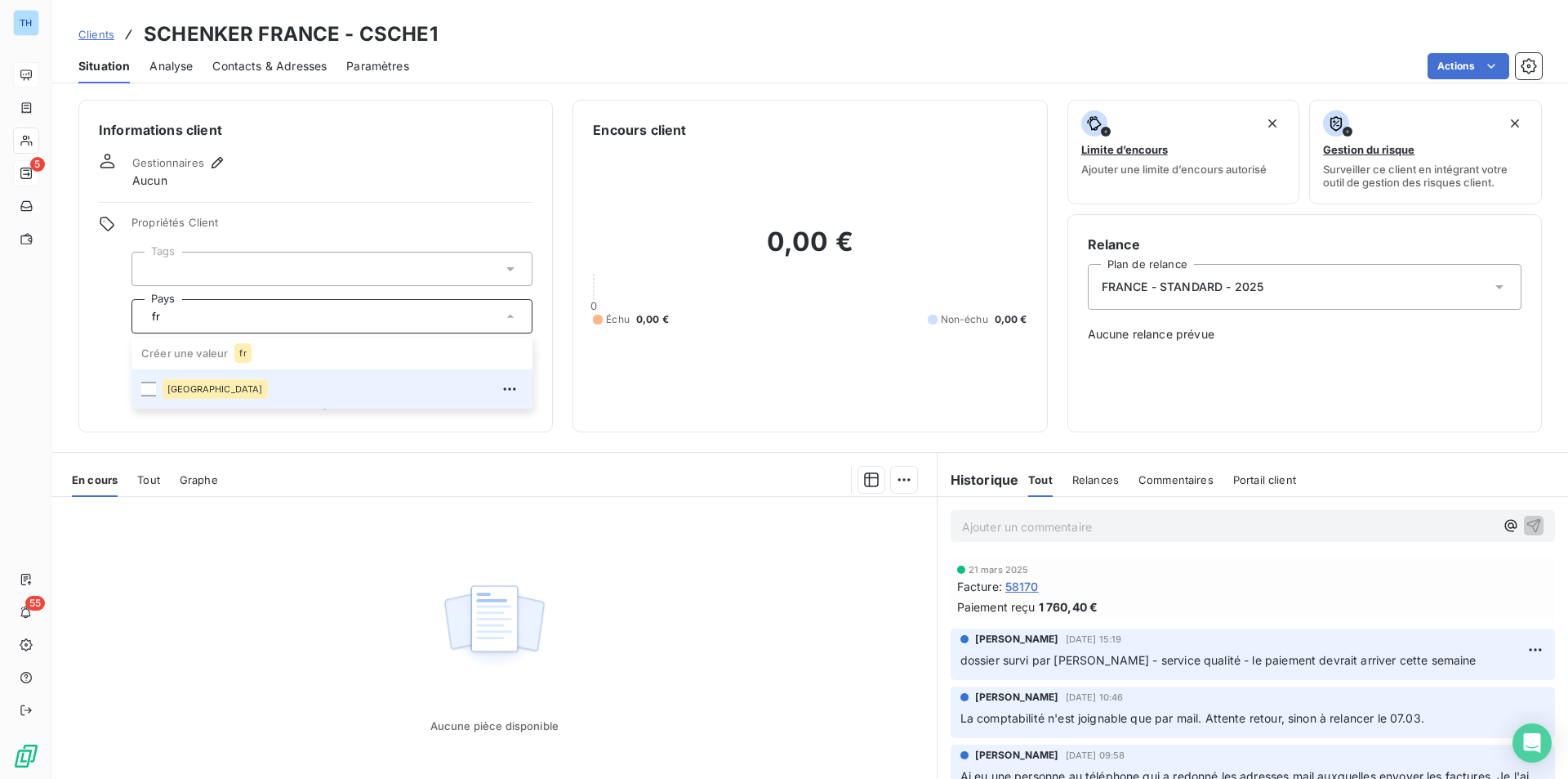
click at [187, 394] on div "[GEOGRAPHIC_DATA]" at bounding box center [215, 388] width 105 height 19
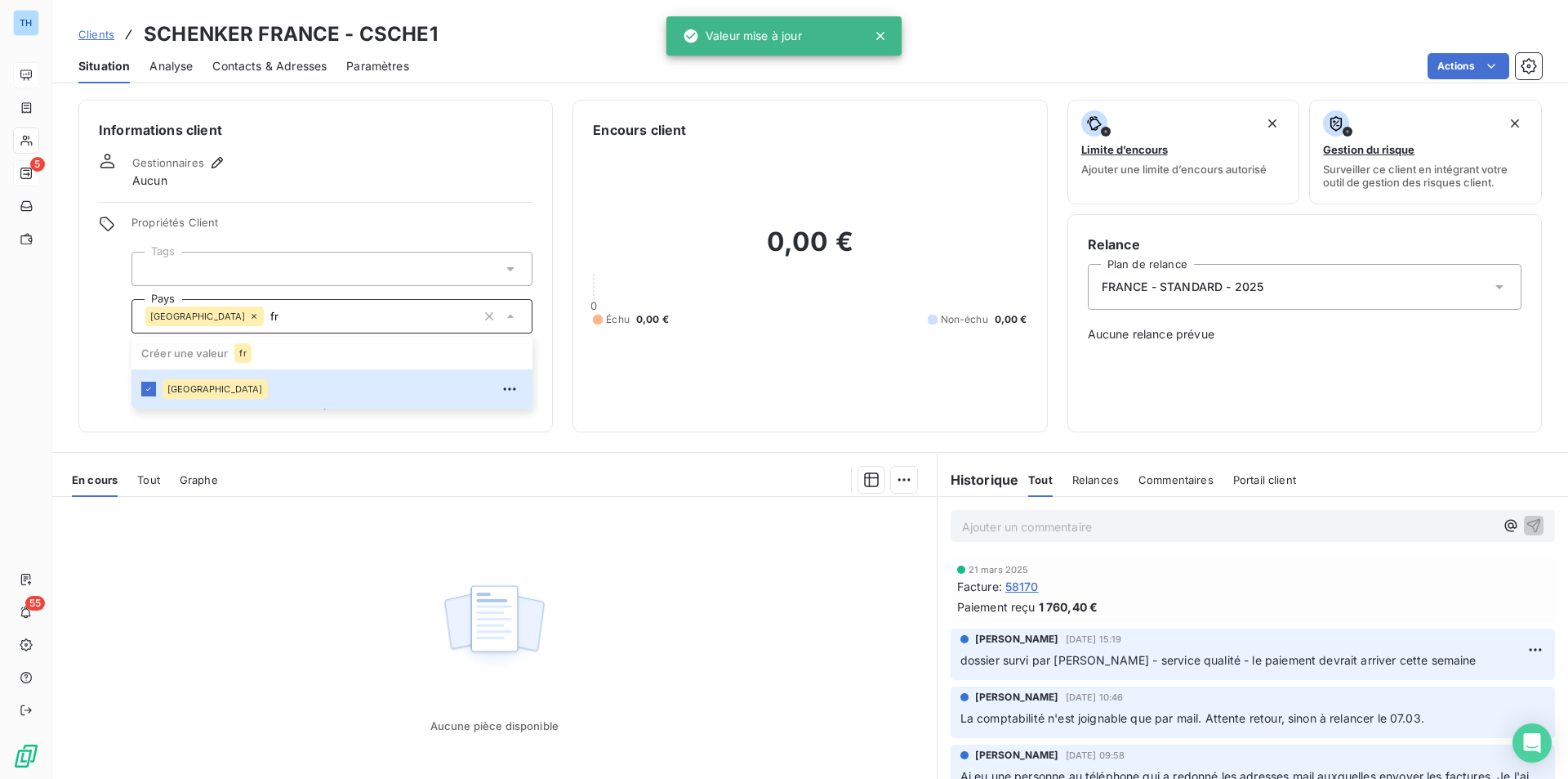
type input "fr"
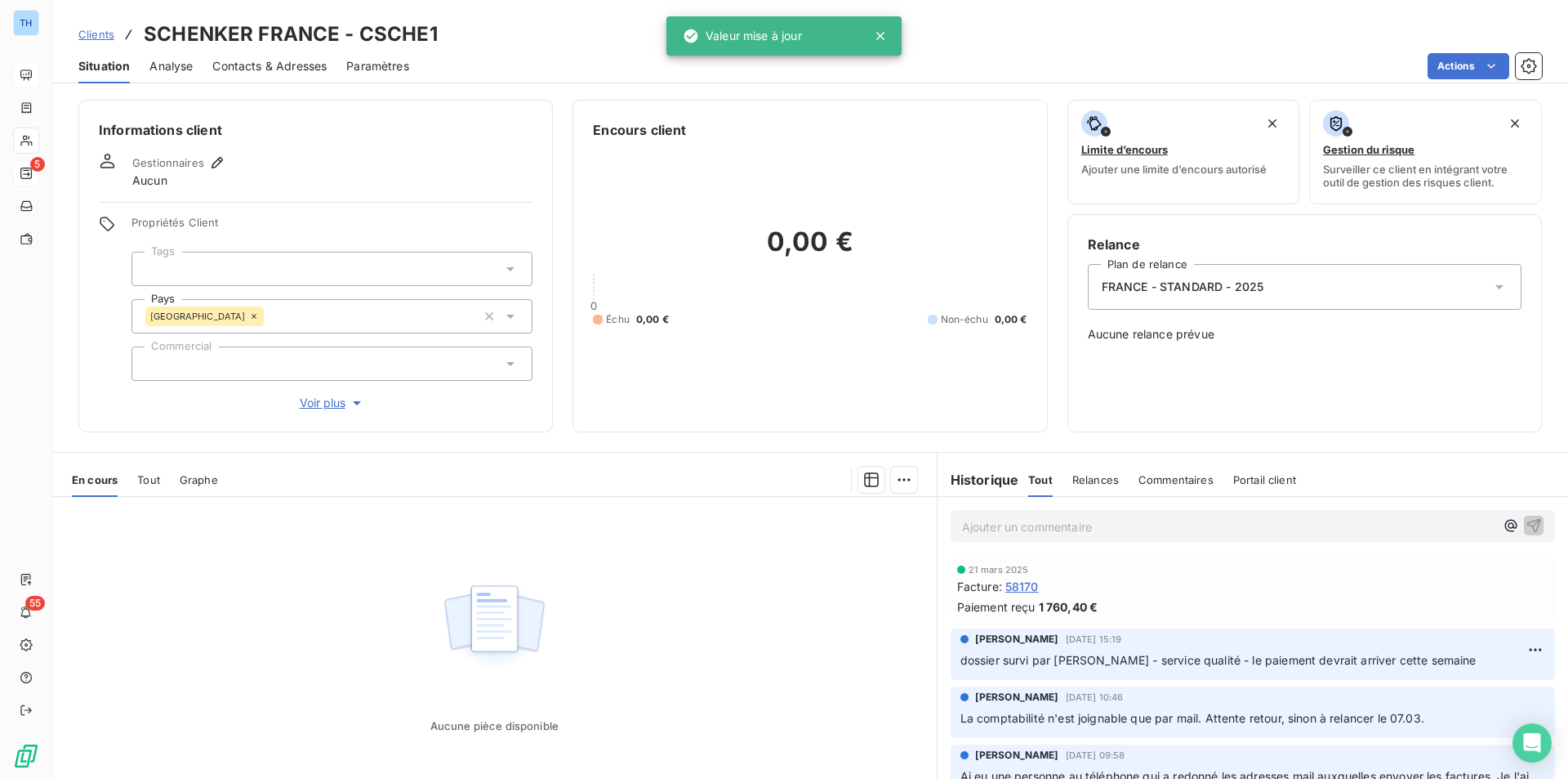
click at [99, 364] on div "Propriétés Client Tags Pays [GEOGRAPHIC_DATA] fr Commercial Voir plus" at bounding box center [315, 314] width 434 height 196
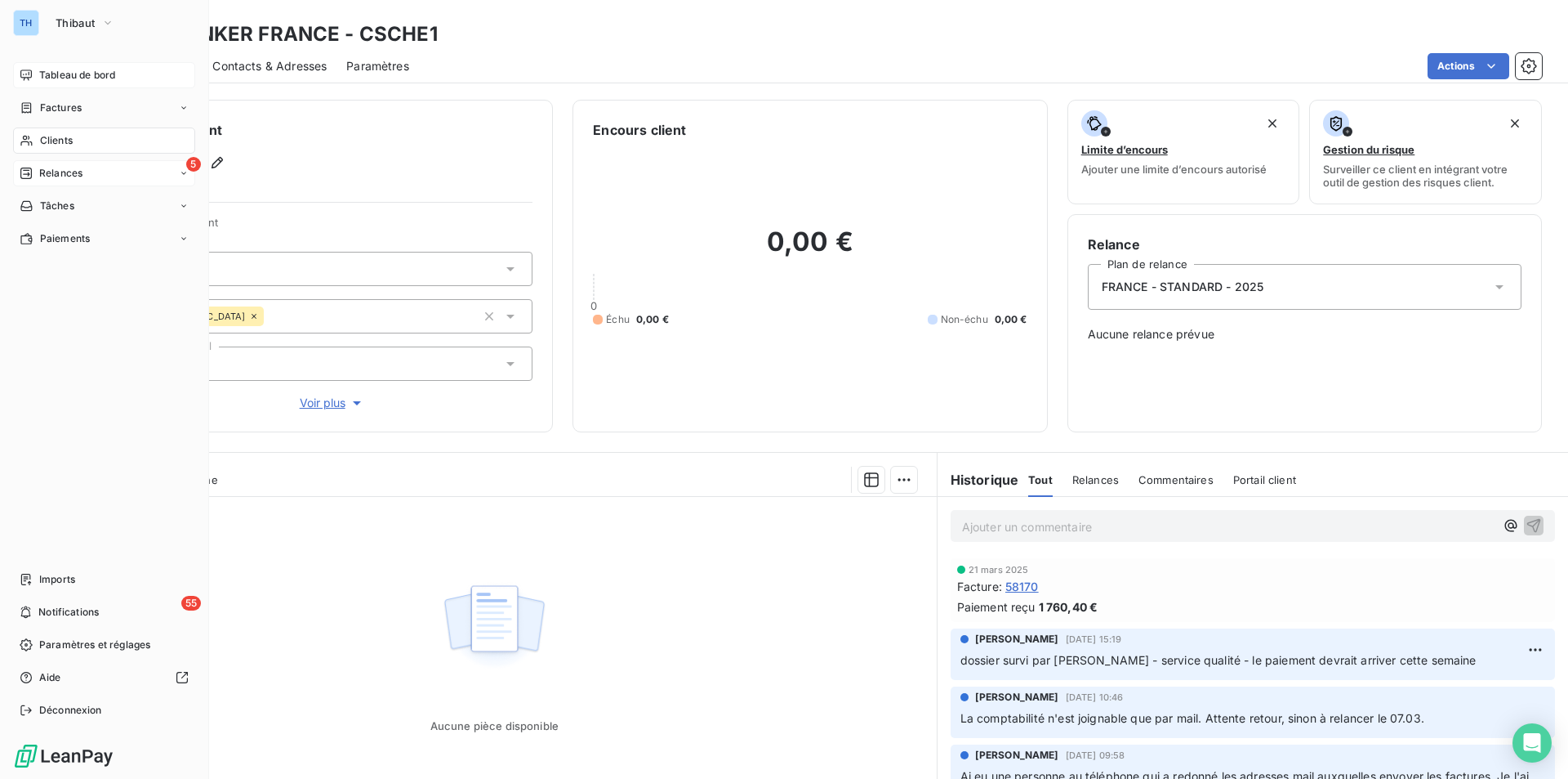
click at [68, 142] on span "Clients" at bounding box center [56, 141] width 33 height 15
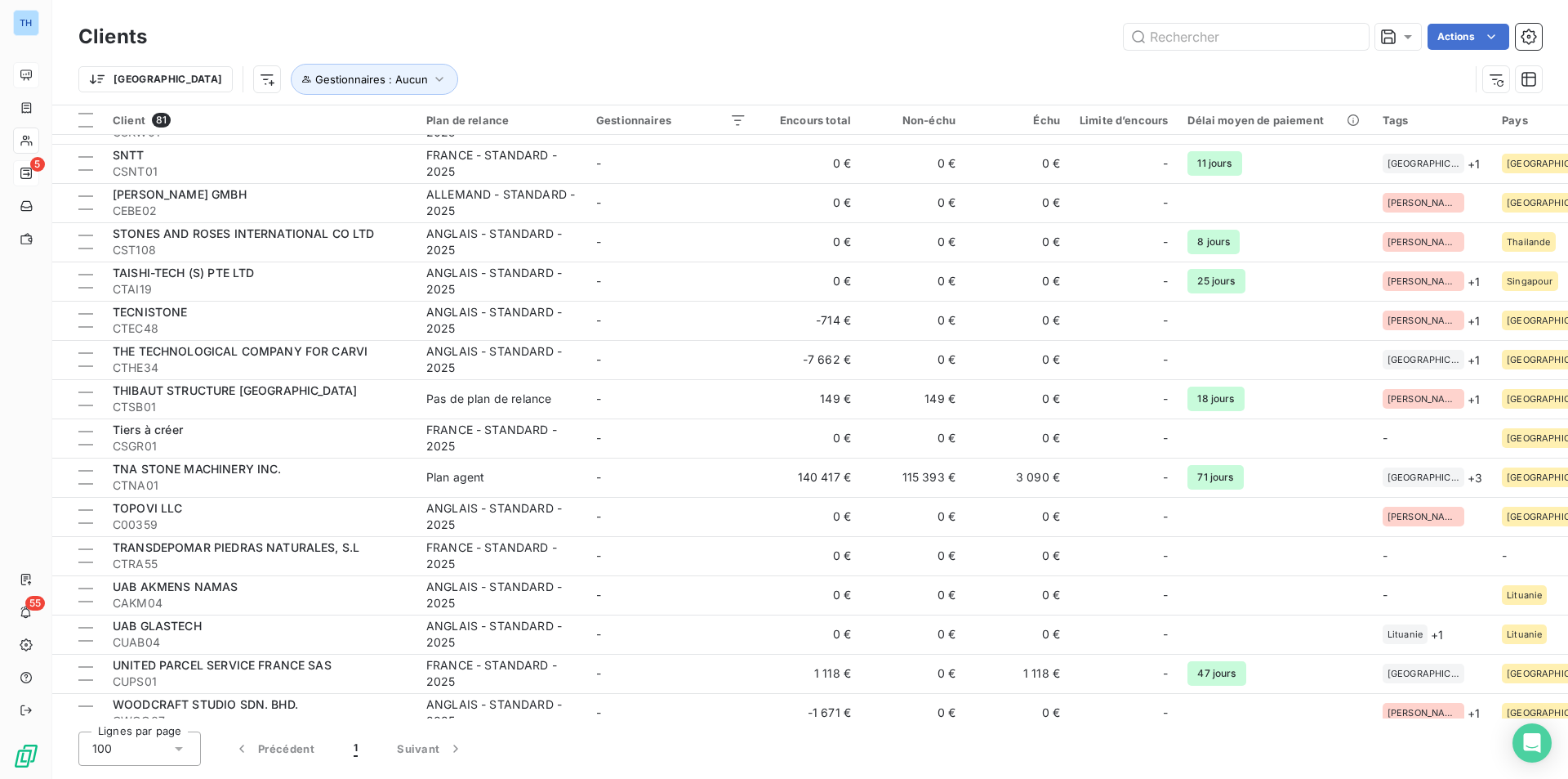
scroll to position [2452, 0]
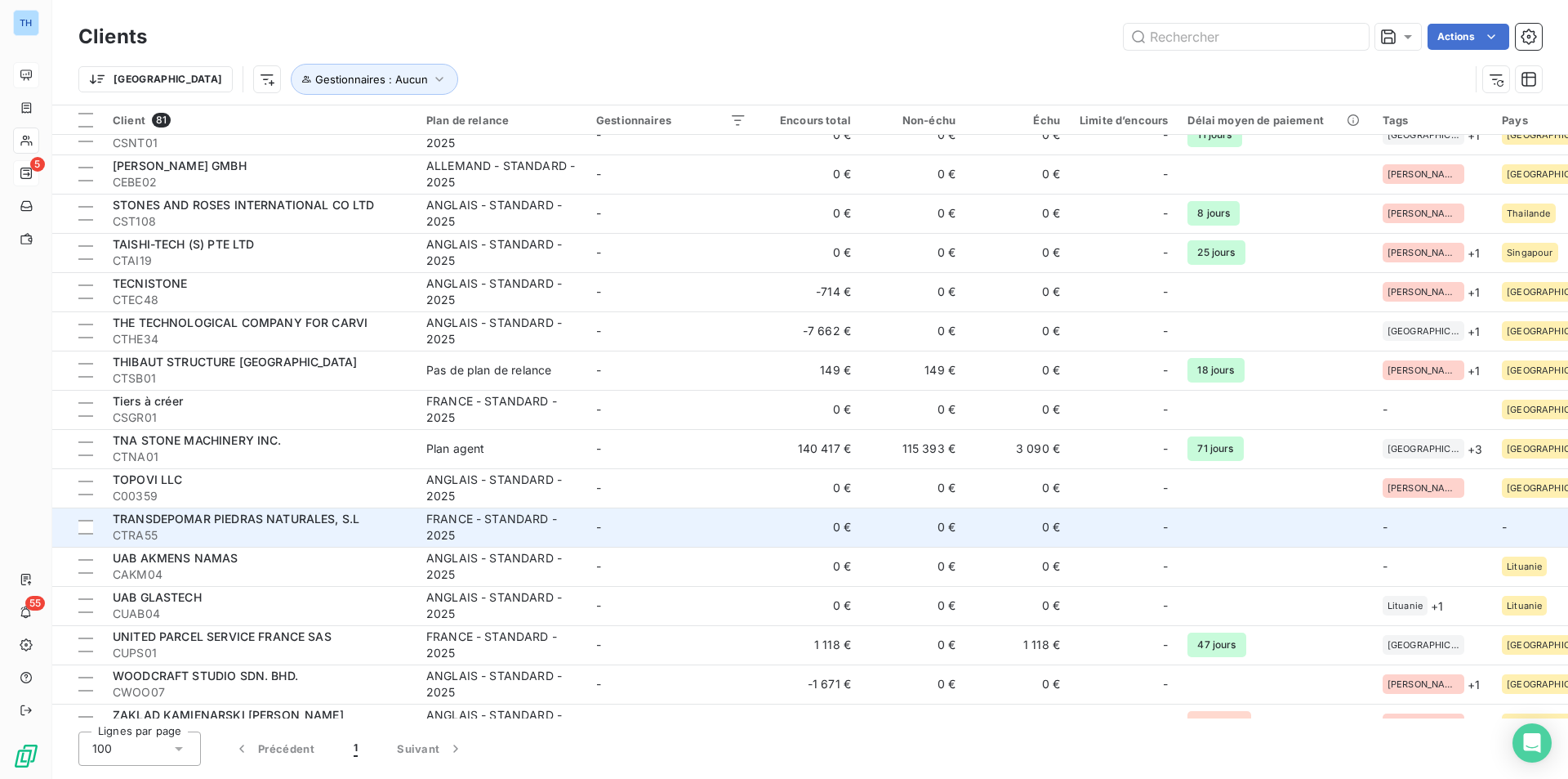
click at [702, 531] on td "-" at bounding box center [671, 526] width 170 height 39
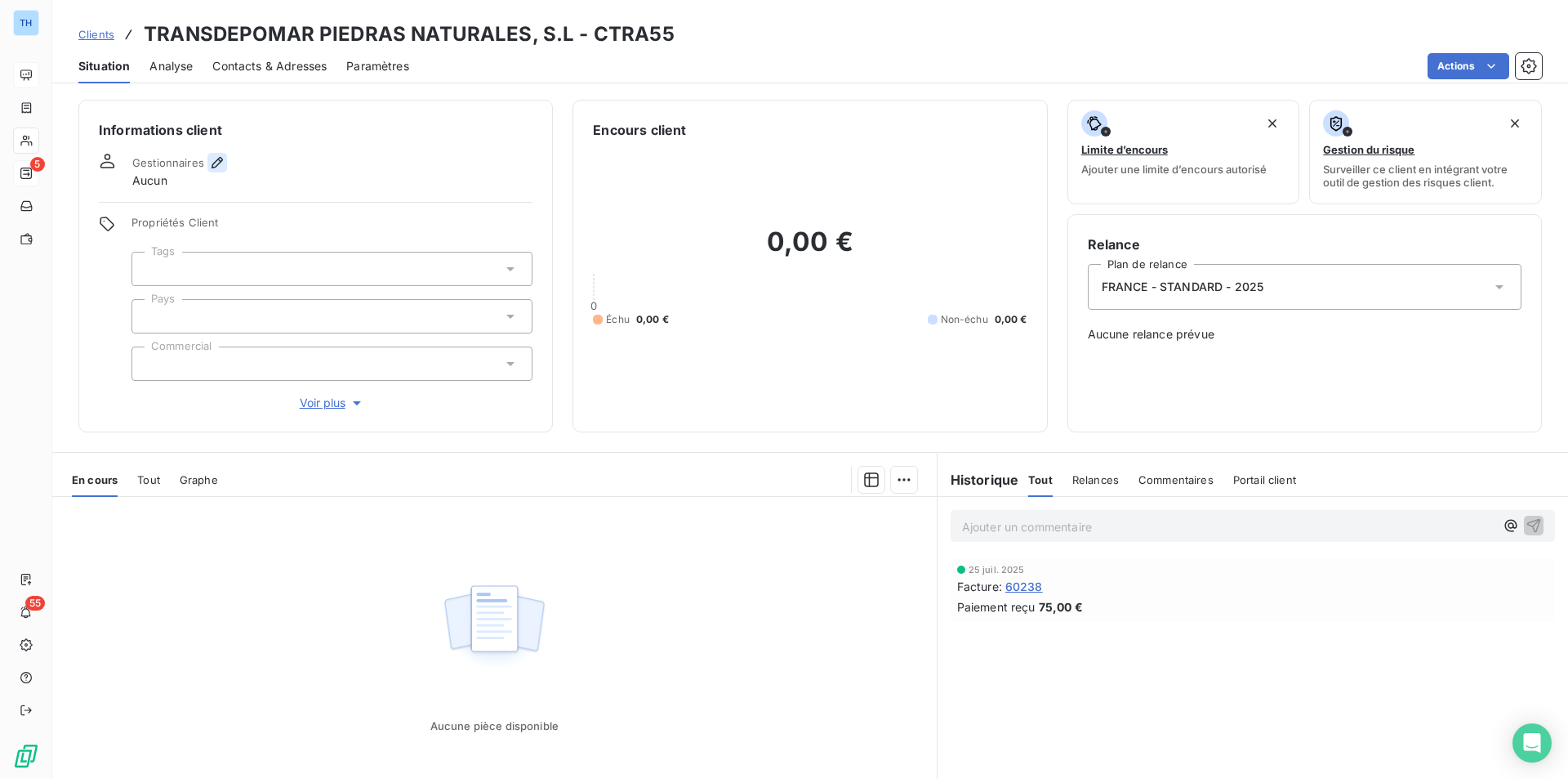
click at [217, 162] on icon "button" at bounding box center [217, 163] width 17 height 17
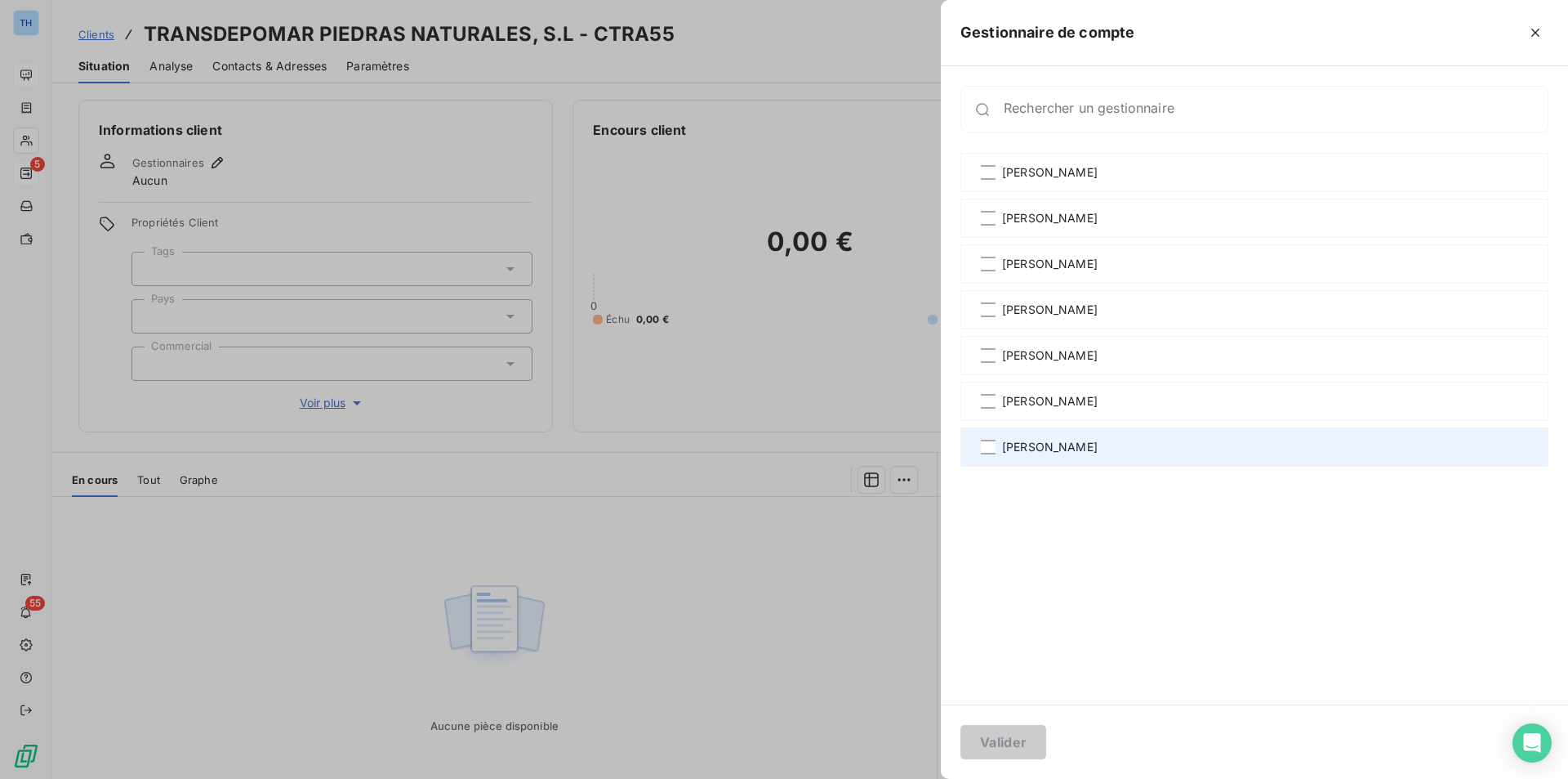
click at [1029, 448] on span "[PERSON_NAME]" at bounding box center [1050, 447] width 95 height 17
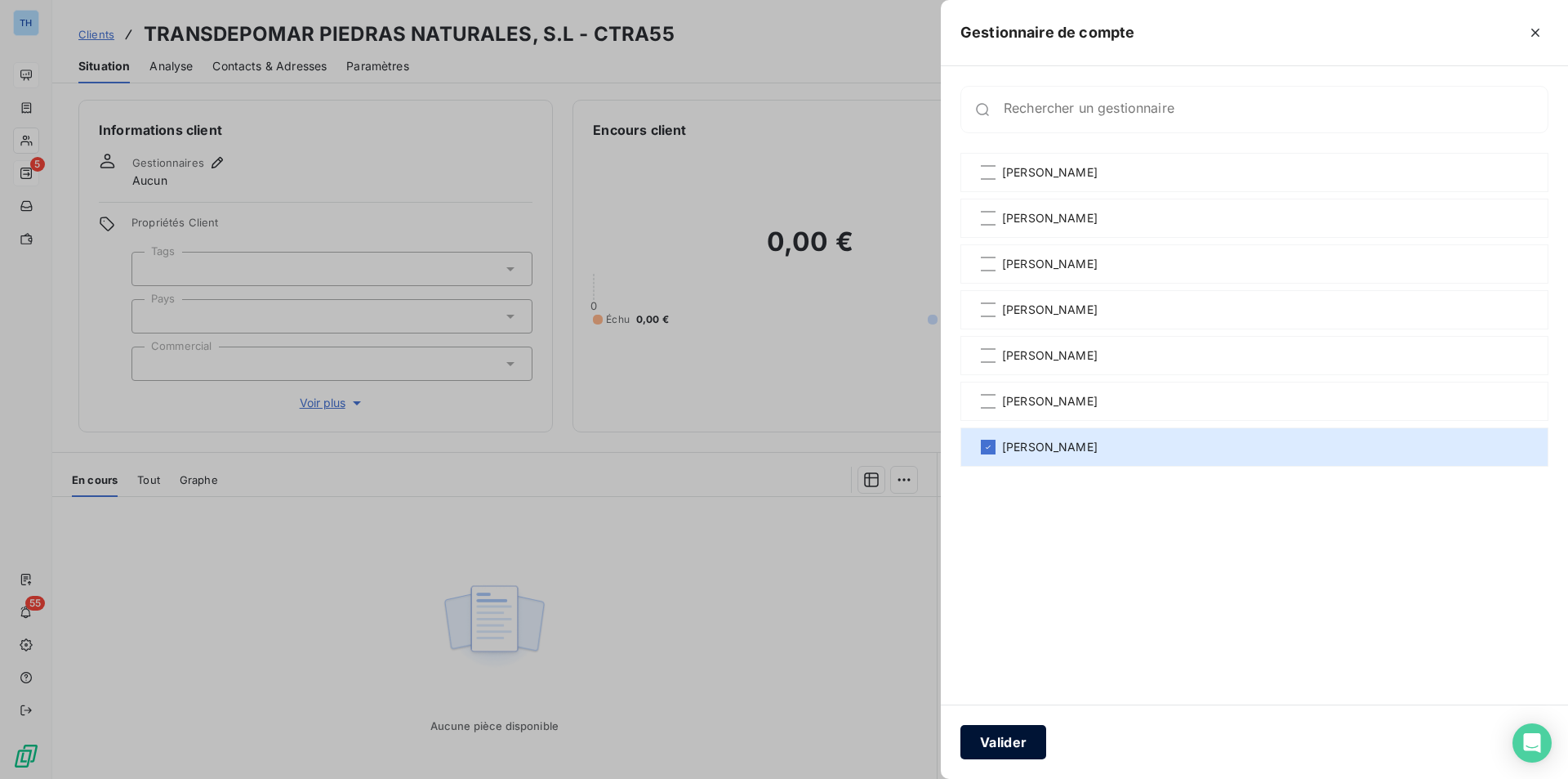
click at [1014, 752] on button "Valider" at bounding box center [1003, 741] width 86 height 34
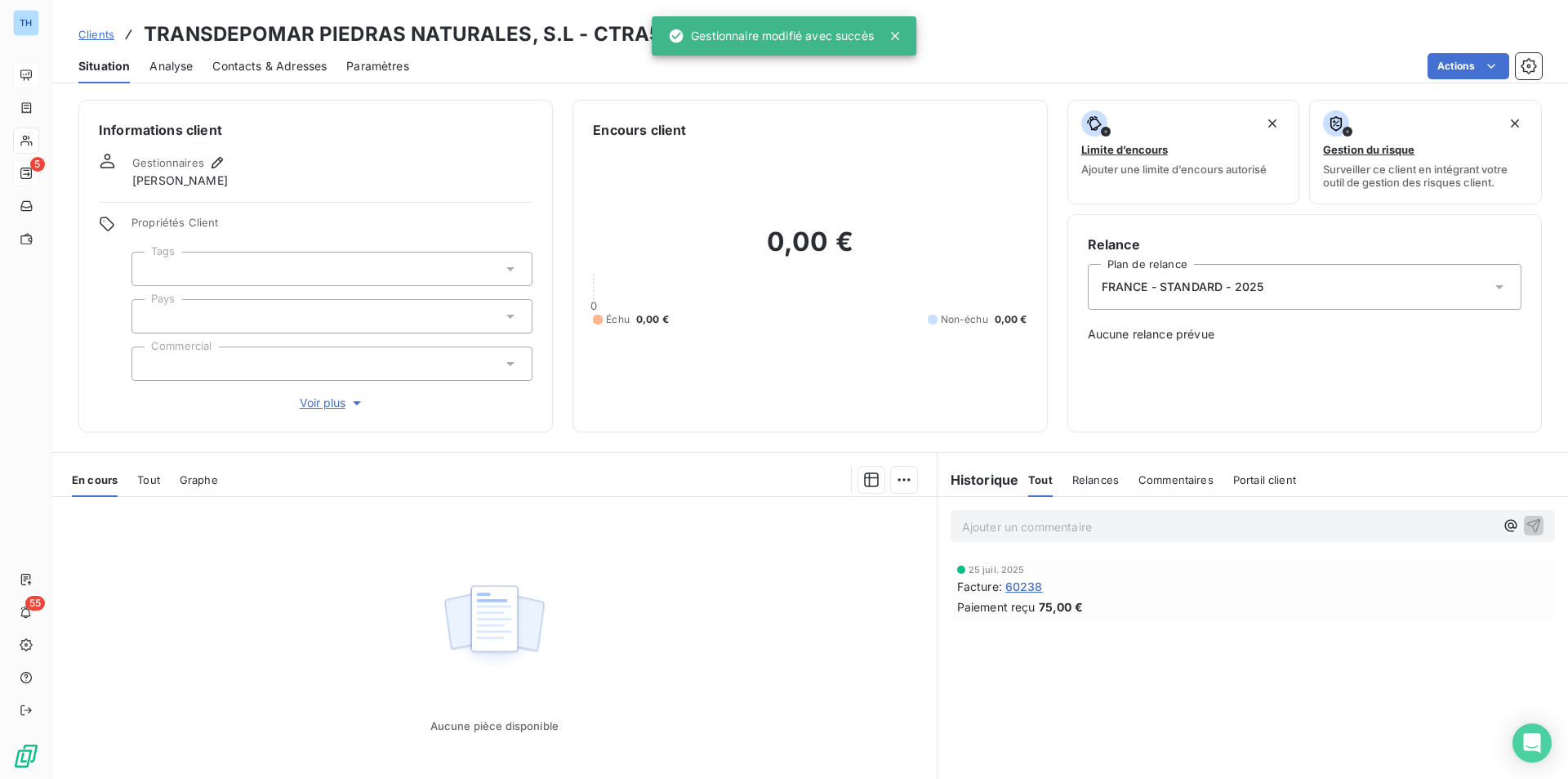
click at [221, 312] on div at bounding box center [331, 315] width 401 height 34
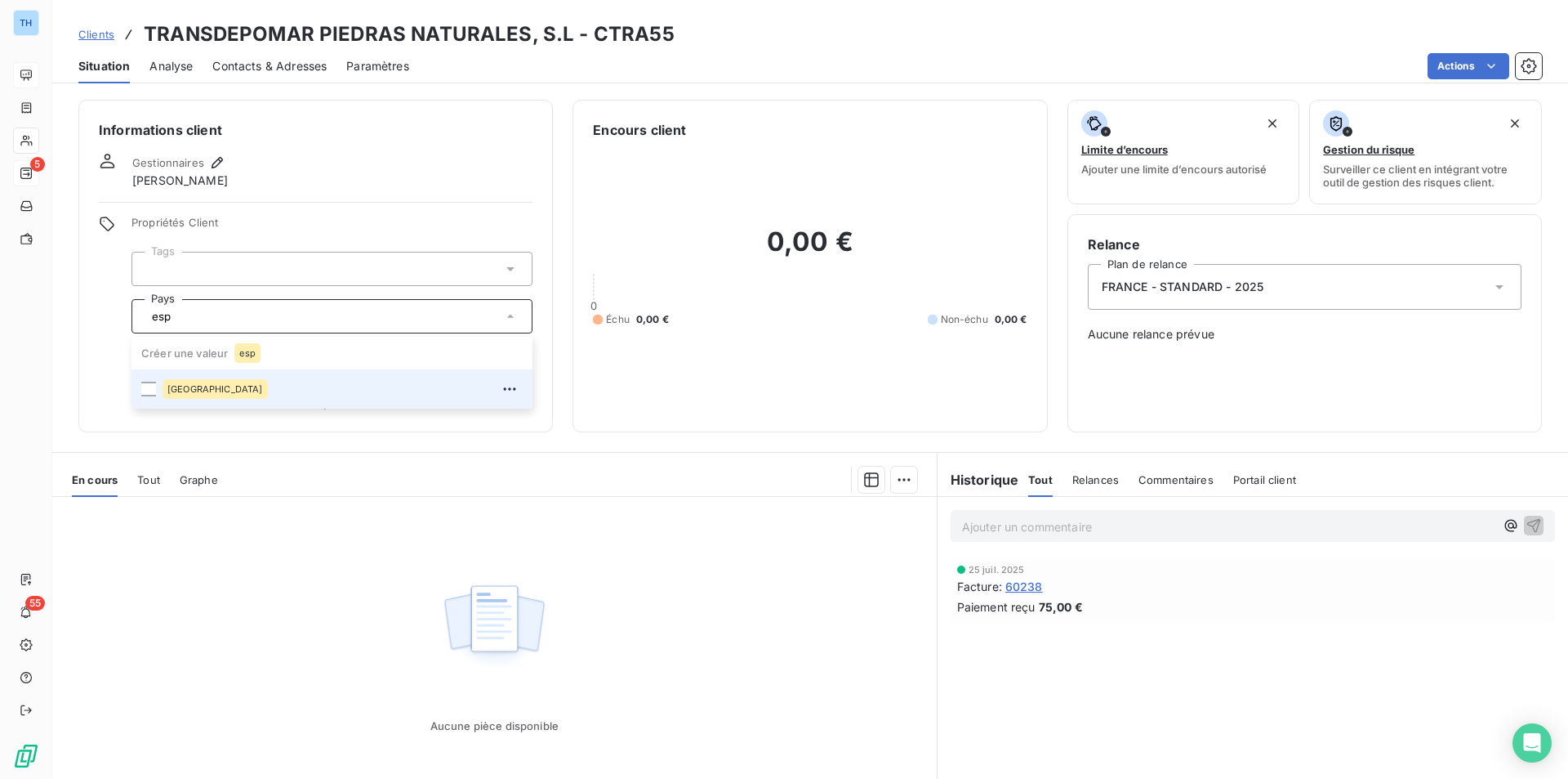
click at [190, 385] on span "[GEOGRAPHIC_DATA]" at bounding box center [215, 389] width 95 height 10
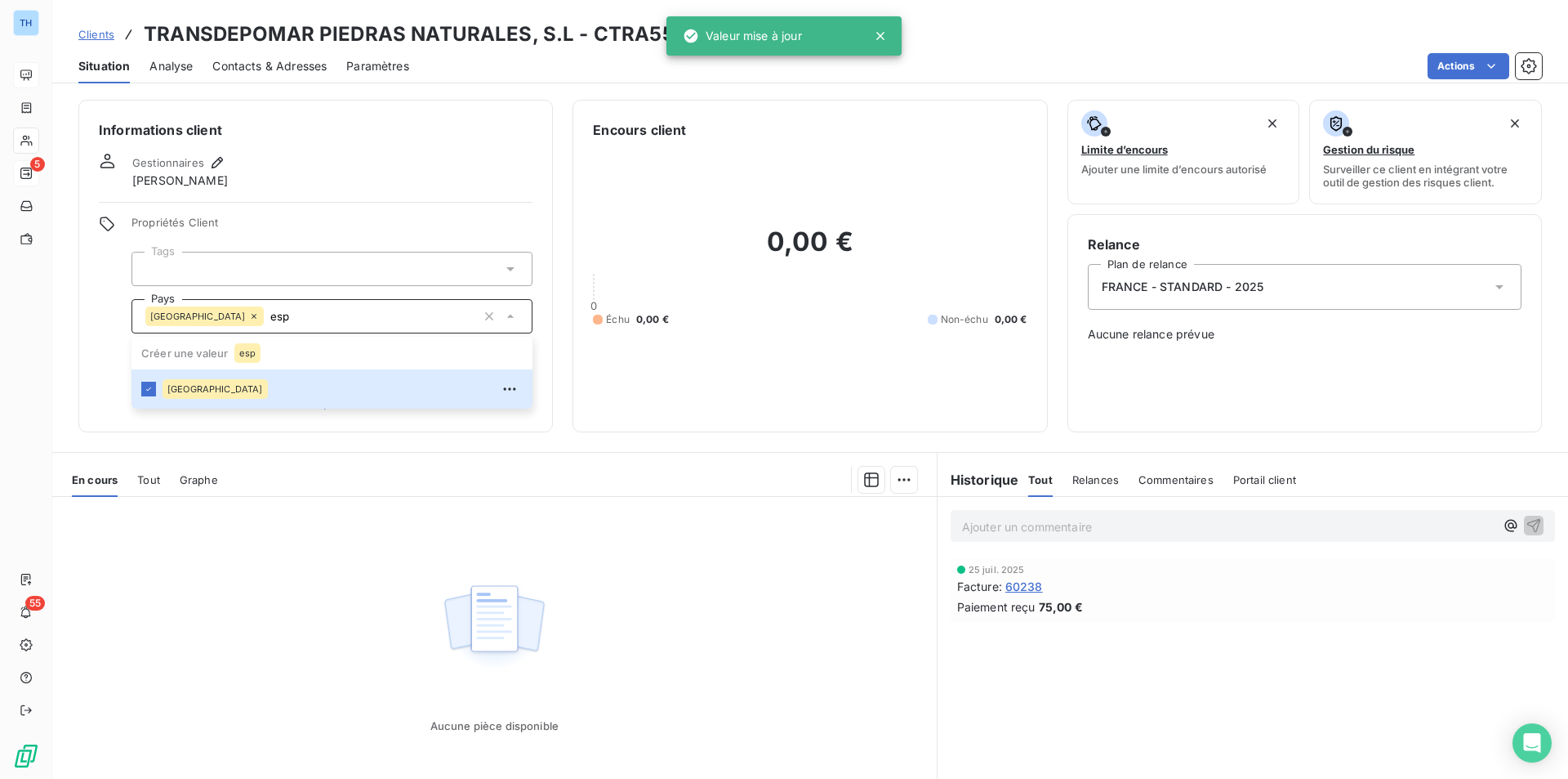
type input "esp"
click at [80, 340] on div "Informations client Gestionnaires [PERSON_NAME] Propriétés Client Tags Pays [GE…" at bounding box center [315, 265] width 474 height 332
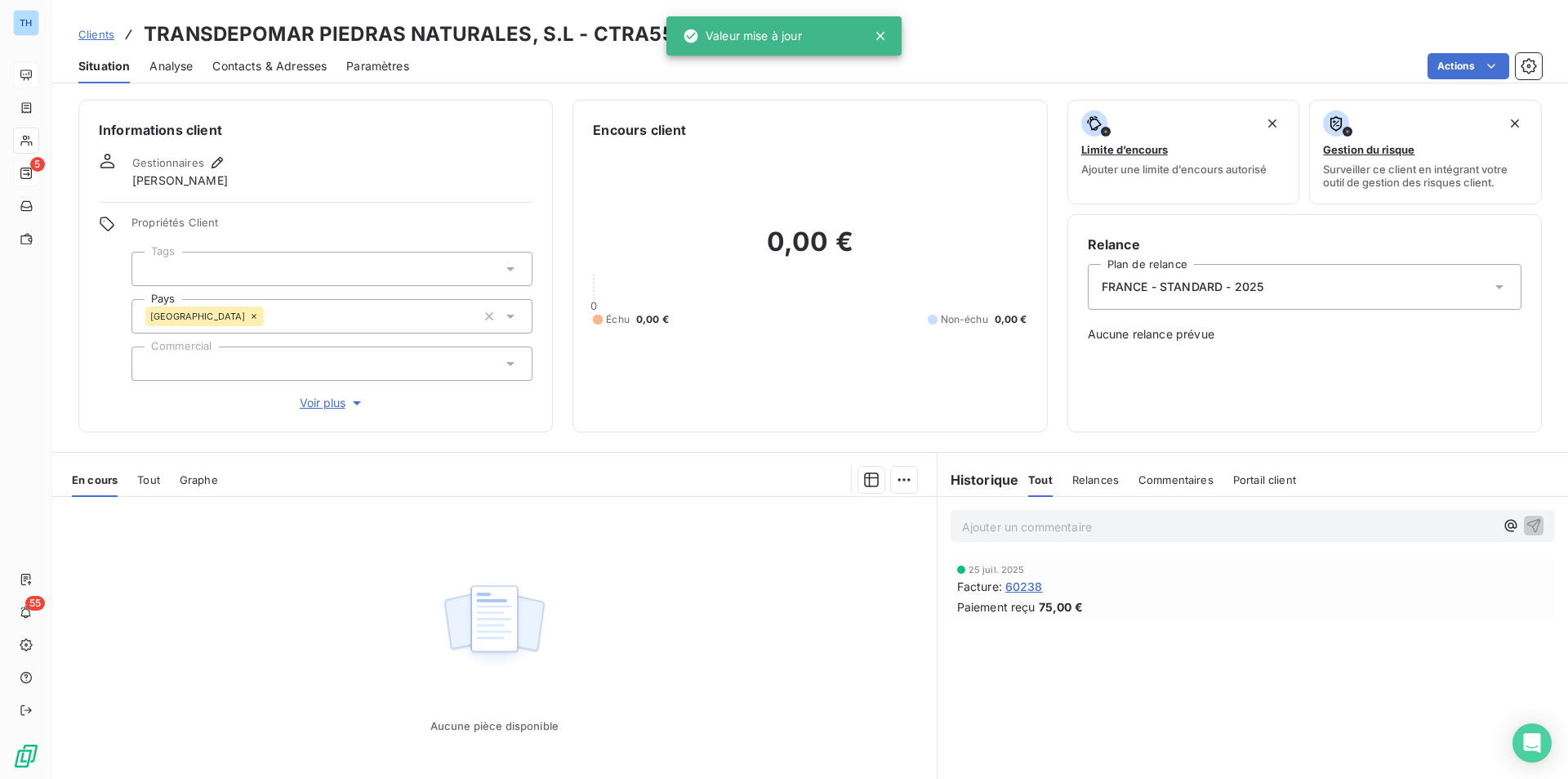
click at [190, 351] on div at bounding box center [331, 363] width 401 height 34
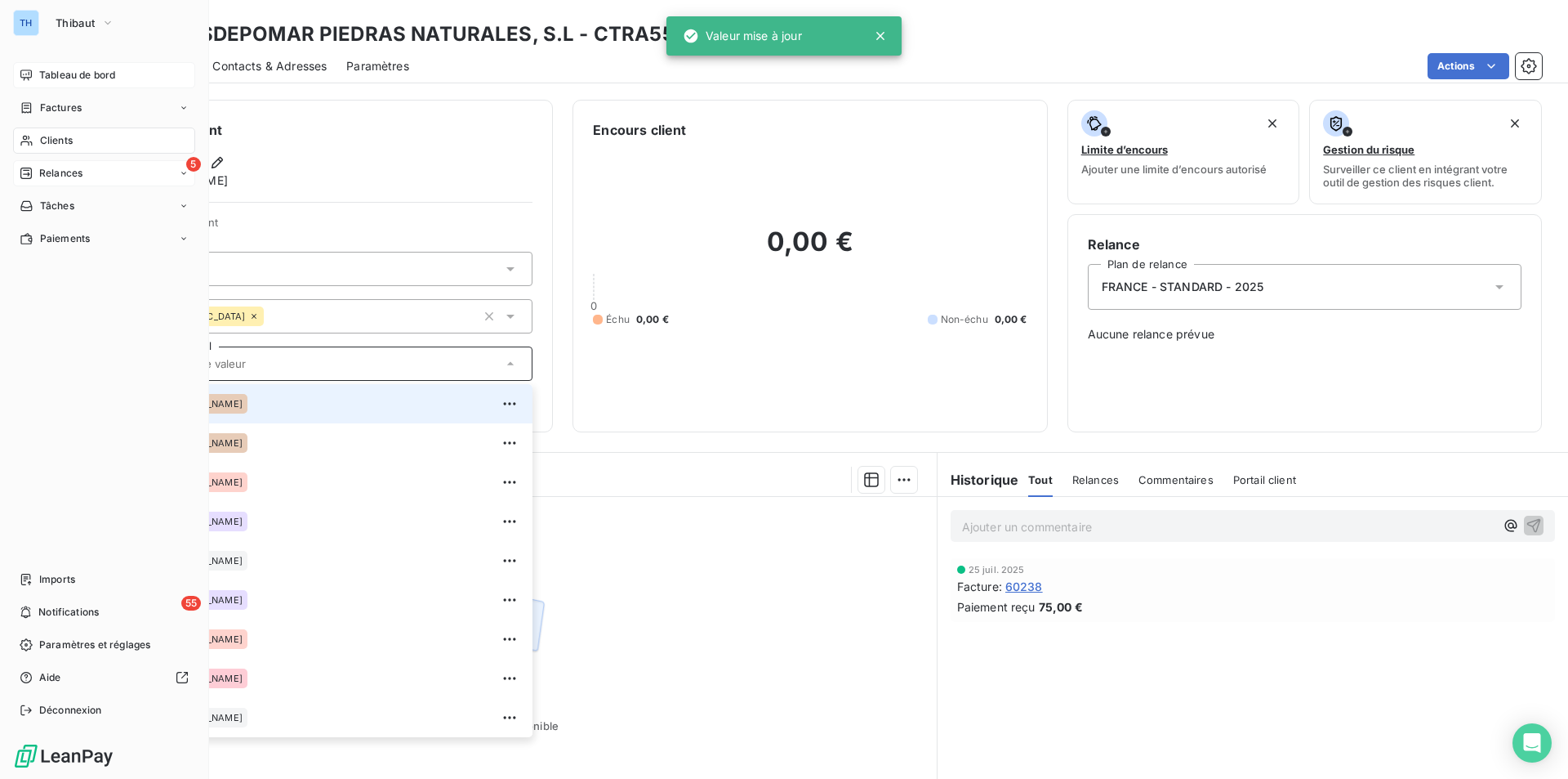
drag, startPoint x: 10, startPoint y: 290, endPoint x: 23, endPoint y: 291, distance: 13.0
click at [10, 290] on div "TH Thibaut Tableau de bord Factures Clients 5 Relances Tâches Paiements Imports…" at bounding box center [105, 389] width 209 height 779
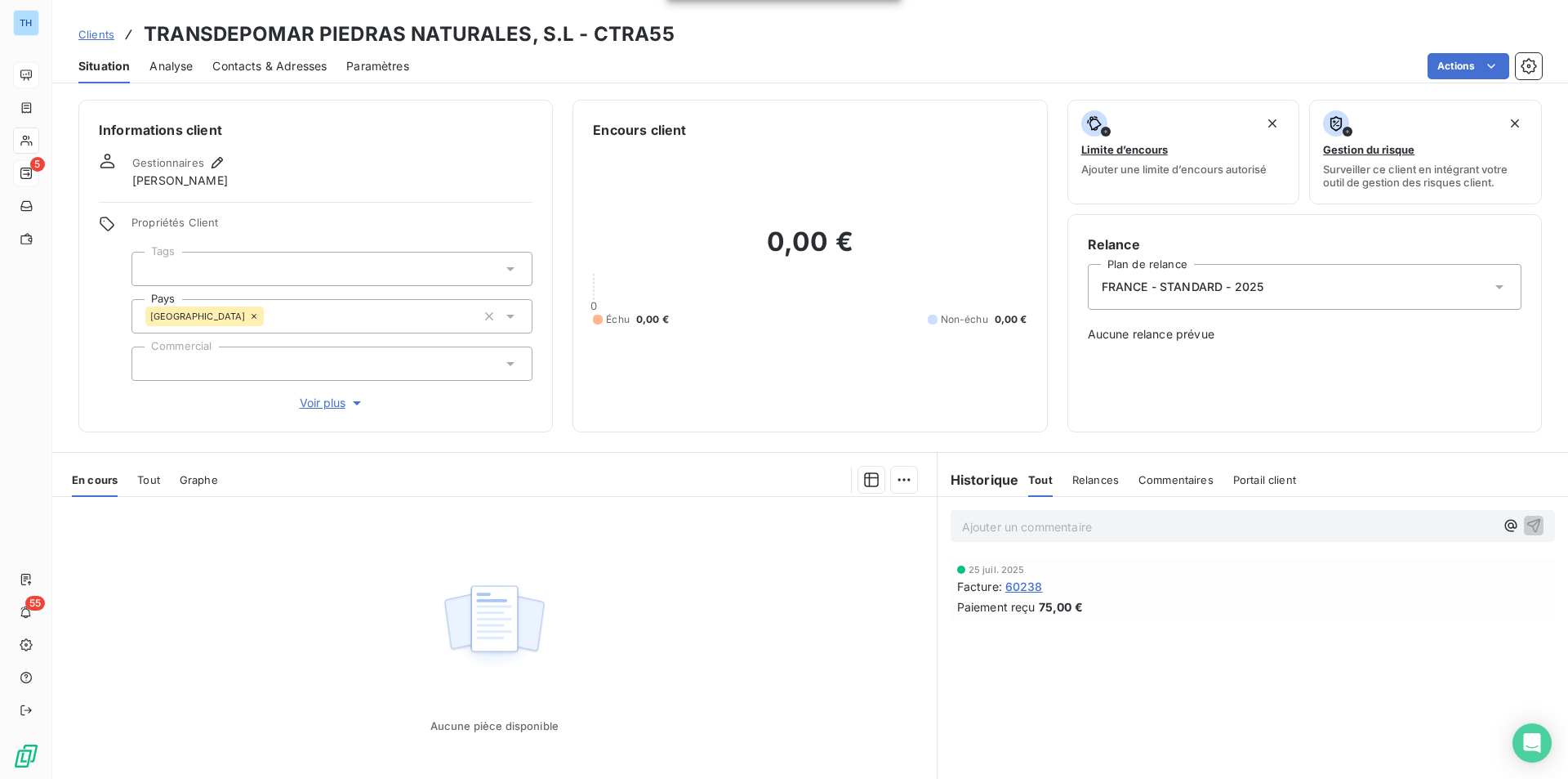
click at [322, 407] on span "Voir plus" at bounding box center [332, 403] width 65 height 17
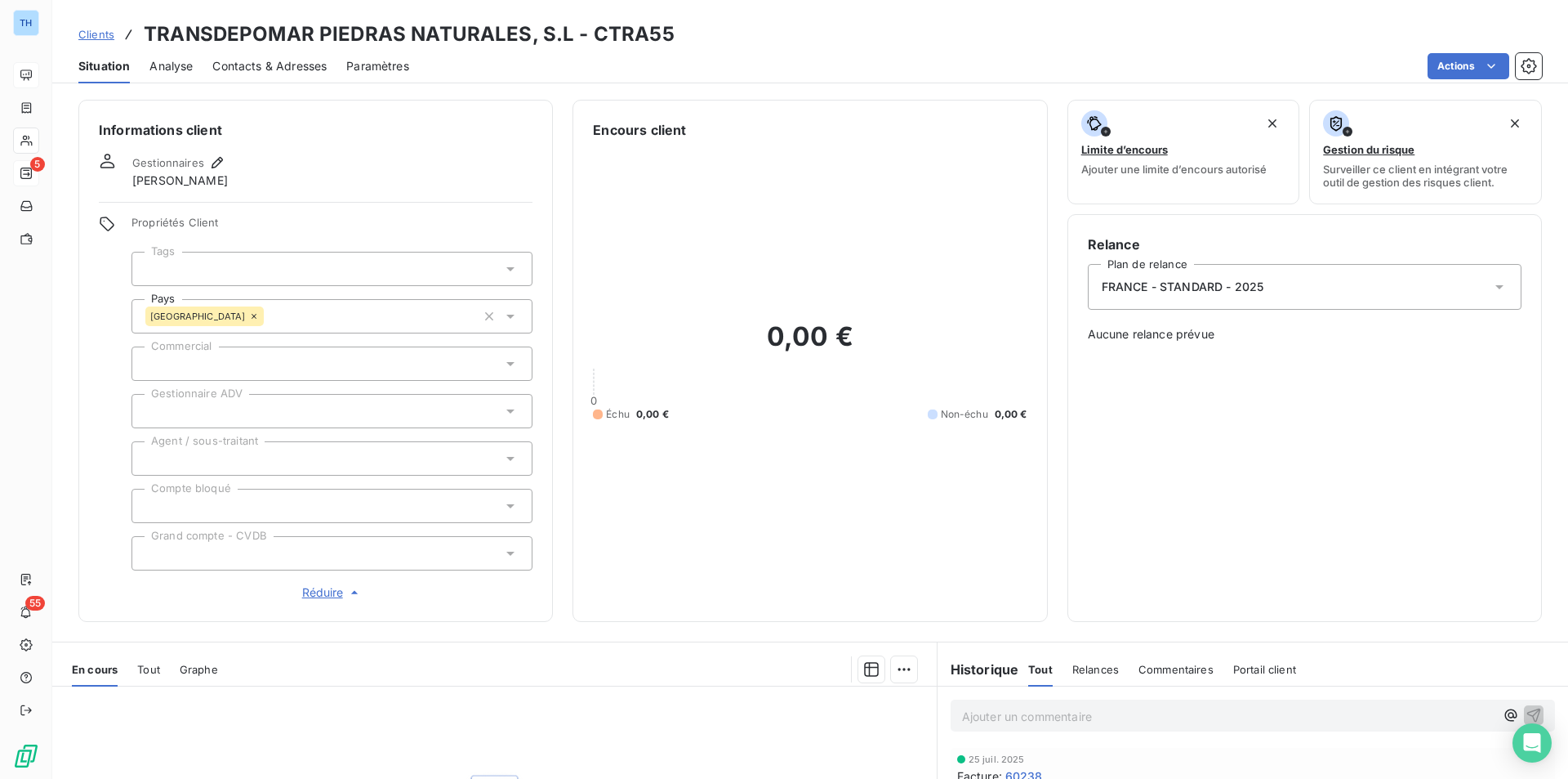
click at [271, 408] on div at bounding box center [331, 411] width 401 height 34
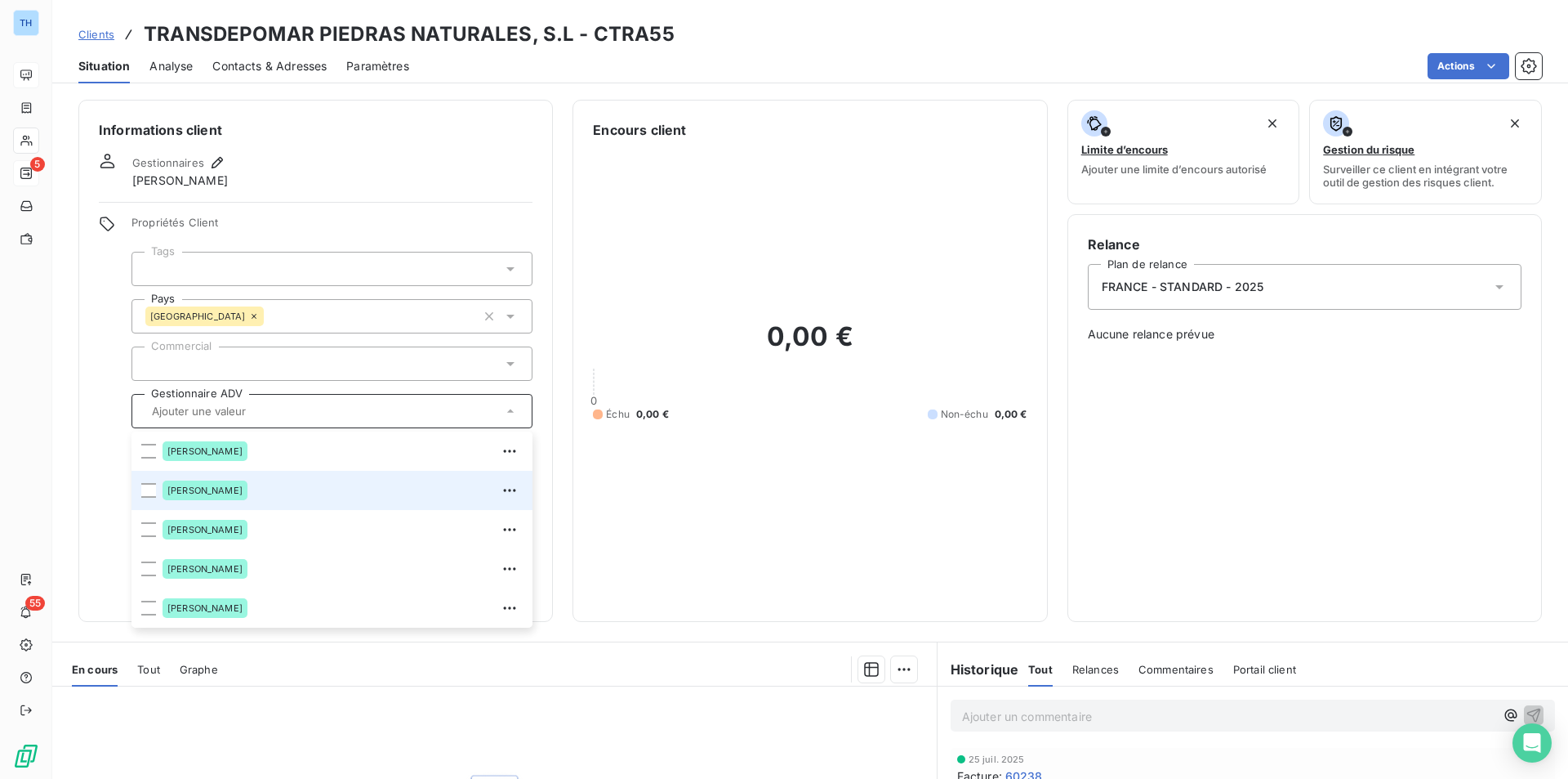
click at [213, 486] on span "[PERSON_NAME]" at bounding box center [205, 490] width 75 height 10
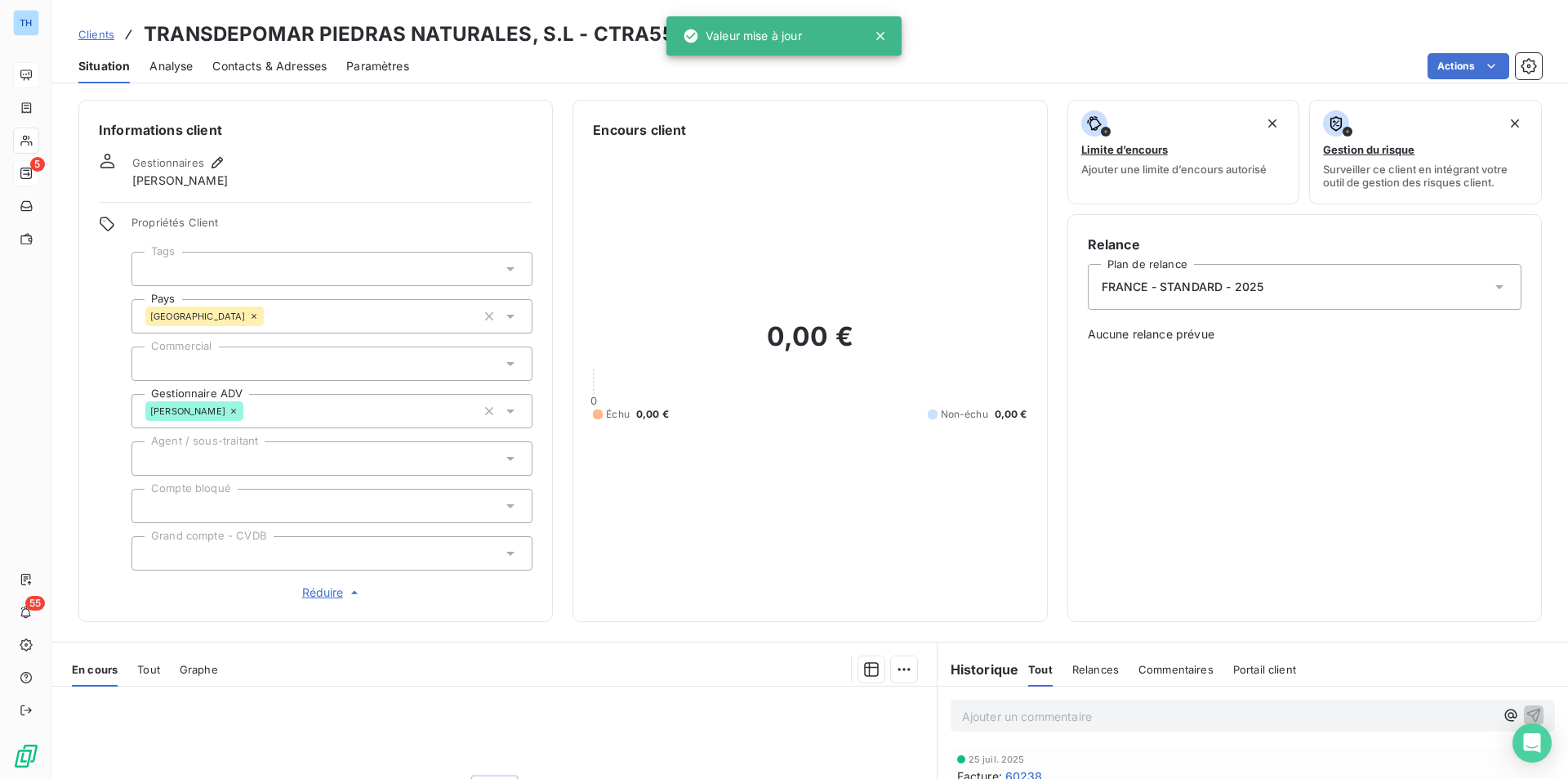
click at [62, 386] on div "Informations client Gestionnaires [PERSON_NAME] Propriétés Client Tags Pays [GE…" at bounding box center [810, 361] width 1516 height 522
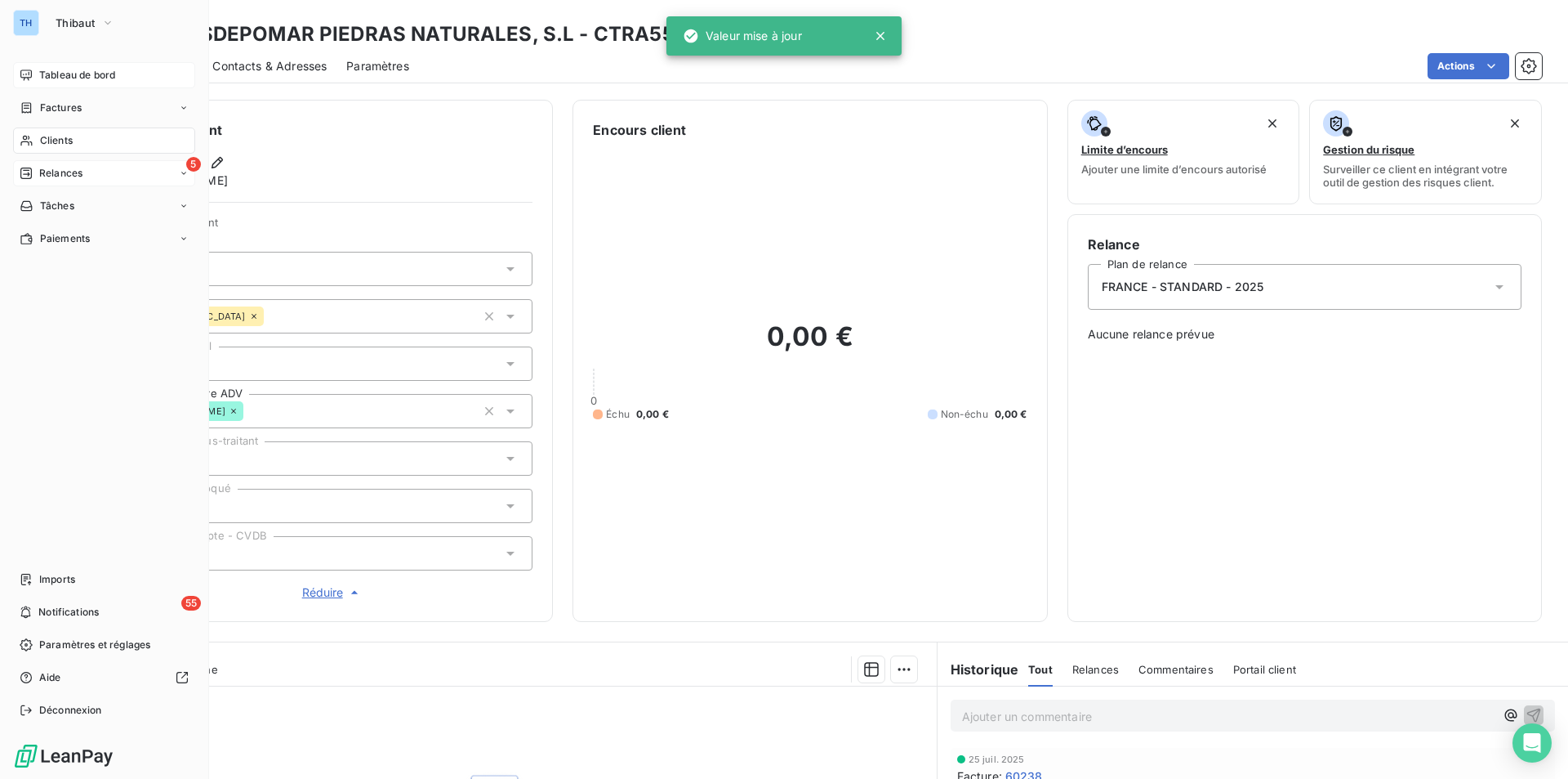
click at [64, 136] on span "Clients" at bounding box center [56, 141] width 33 height 15
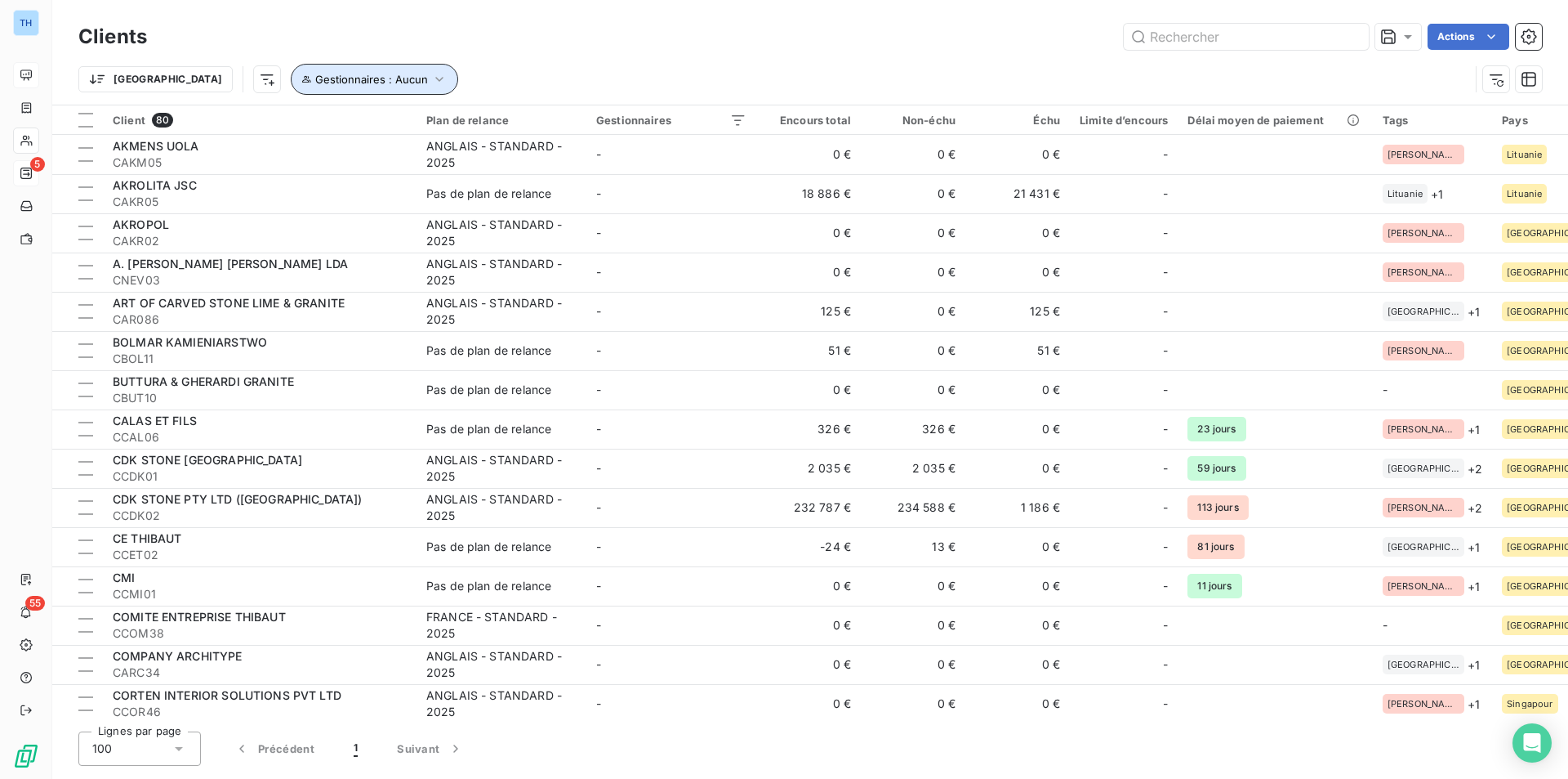
click at [315, 74] on span "Gestionnaires : Aucun" at bounding box center [371, 79] width 113 height 13
click at [182, 79] on html "TH 5 55 Clients Actions Trier Gestionnaires : Aucun Client 80 Plan de relance G…" at bounding box center [784, 389] width 1568 height 779
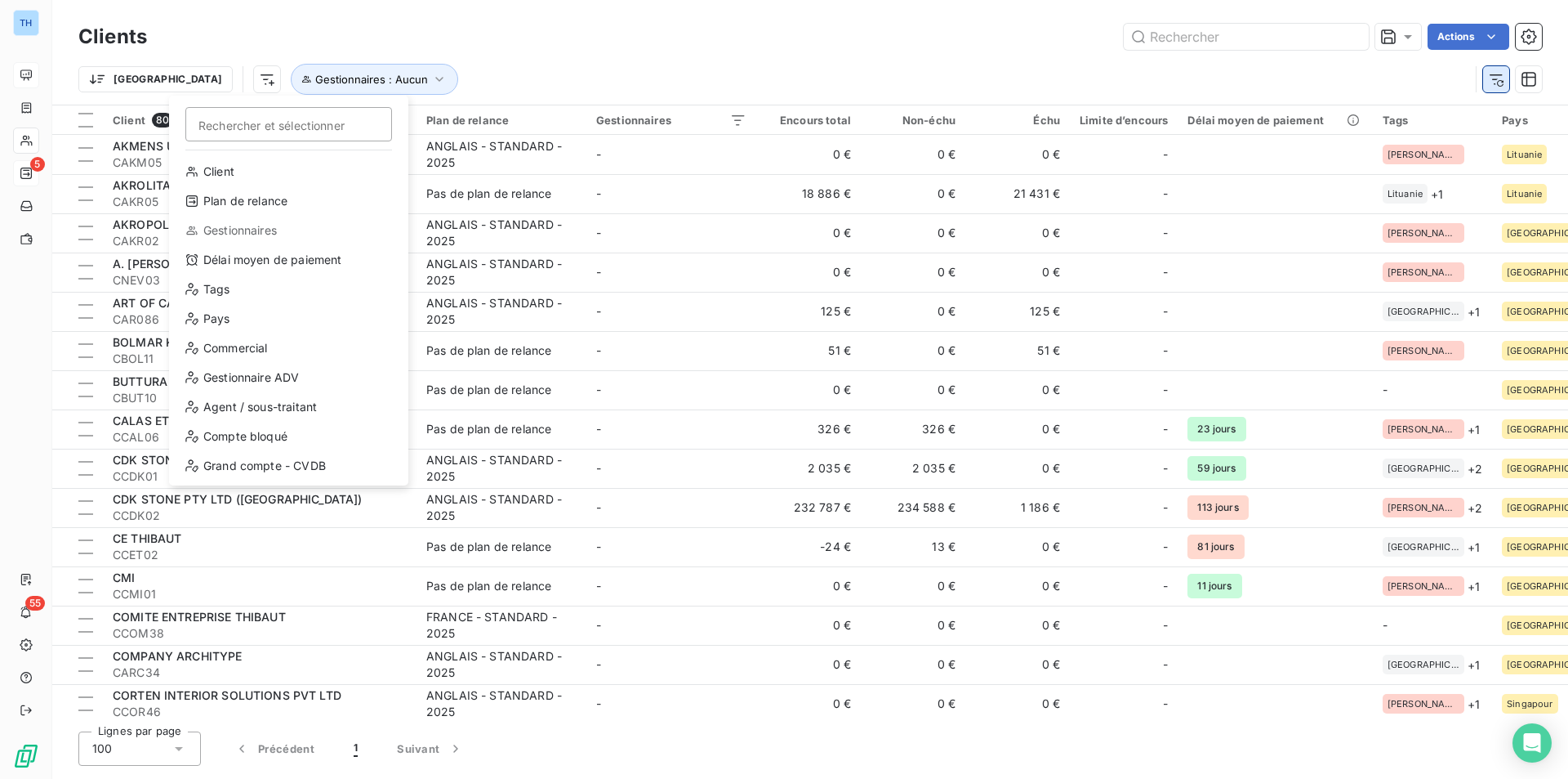
click at [1495, 78] on html "TH 5 55 Clients Actions Trier Rechercher et sélectionner Client Plan de relance…" at bounding box center [784, 389] width 1568 height 779
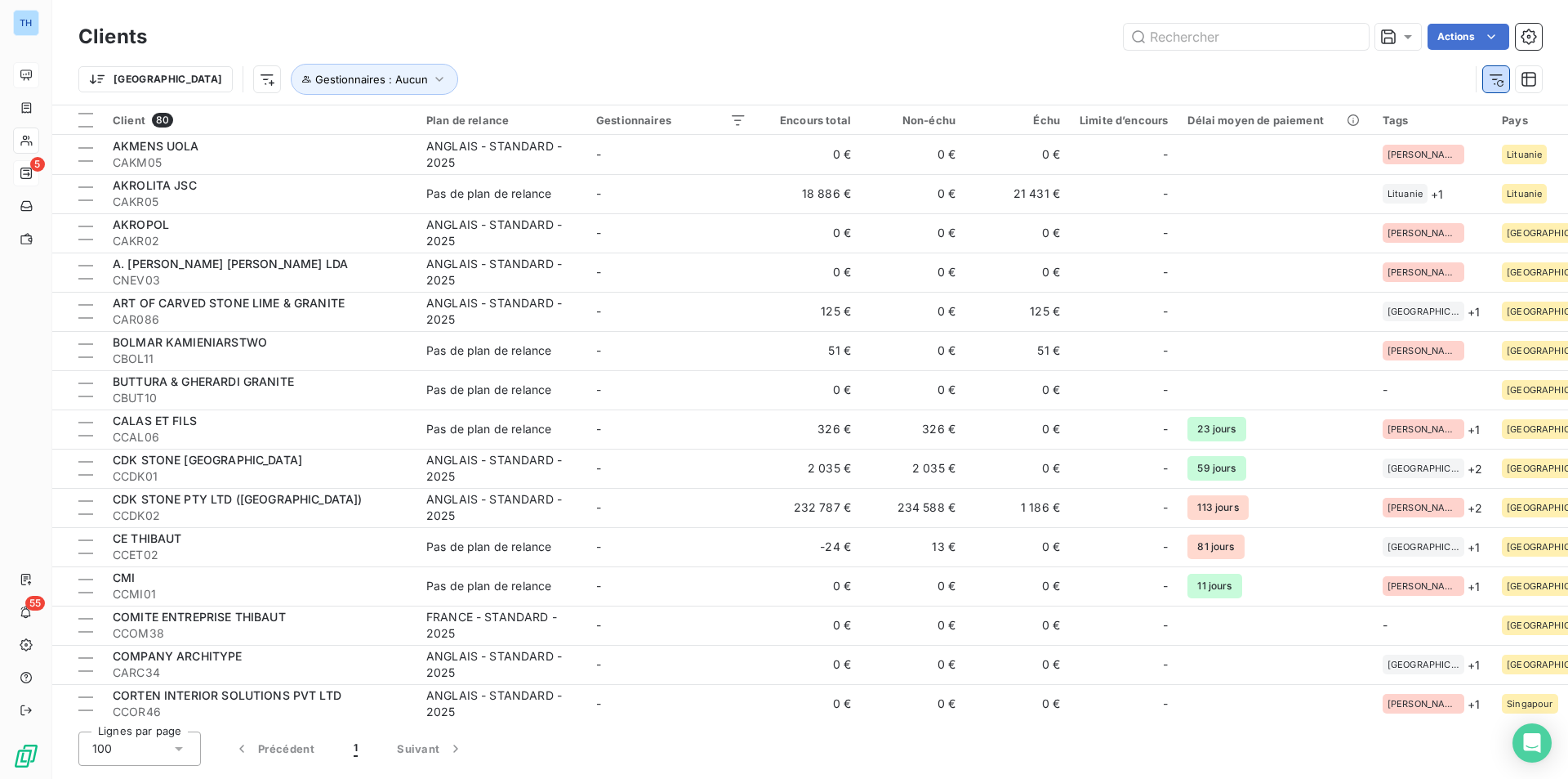
drag, startPoint x: 1492, startPoint y: 79, endPoint x: 1472, endPoint y: 79, distance: 20.0
click at [1492, 79] on icon "button" at bounding box center [1496, 79] width 17 height 17
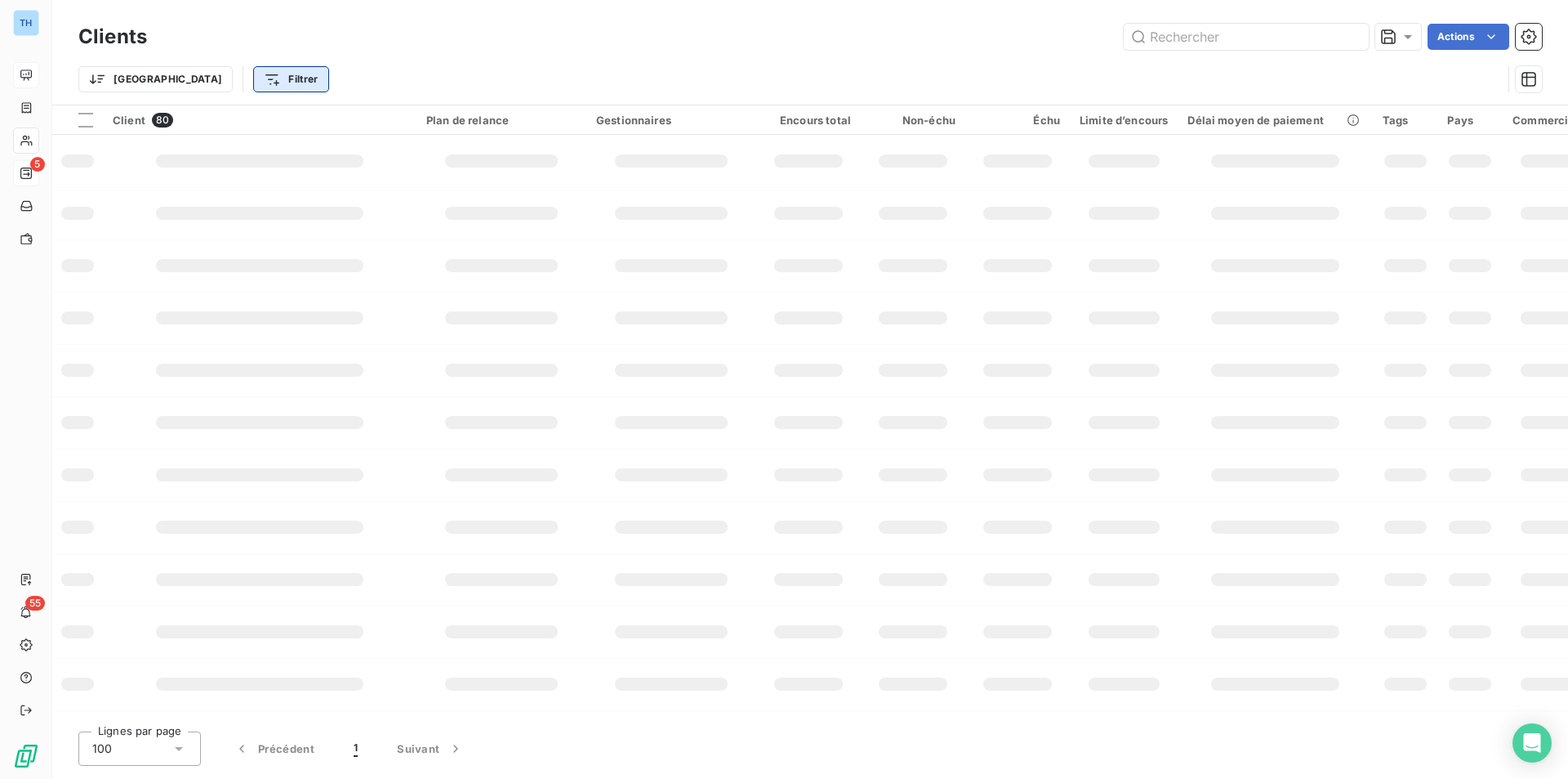
click at [218, 79] on html "TH 5 55 Clients Actions Trier Filtrer Client 80 Plan de relance Gestionnaires E…" at bounding box center [784, 389] width 1568 height 779
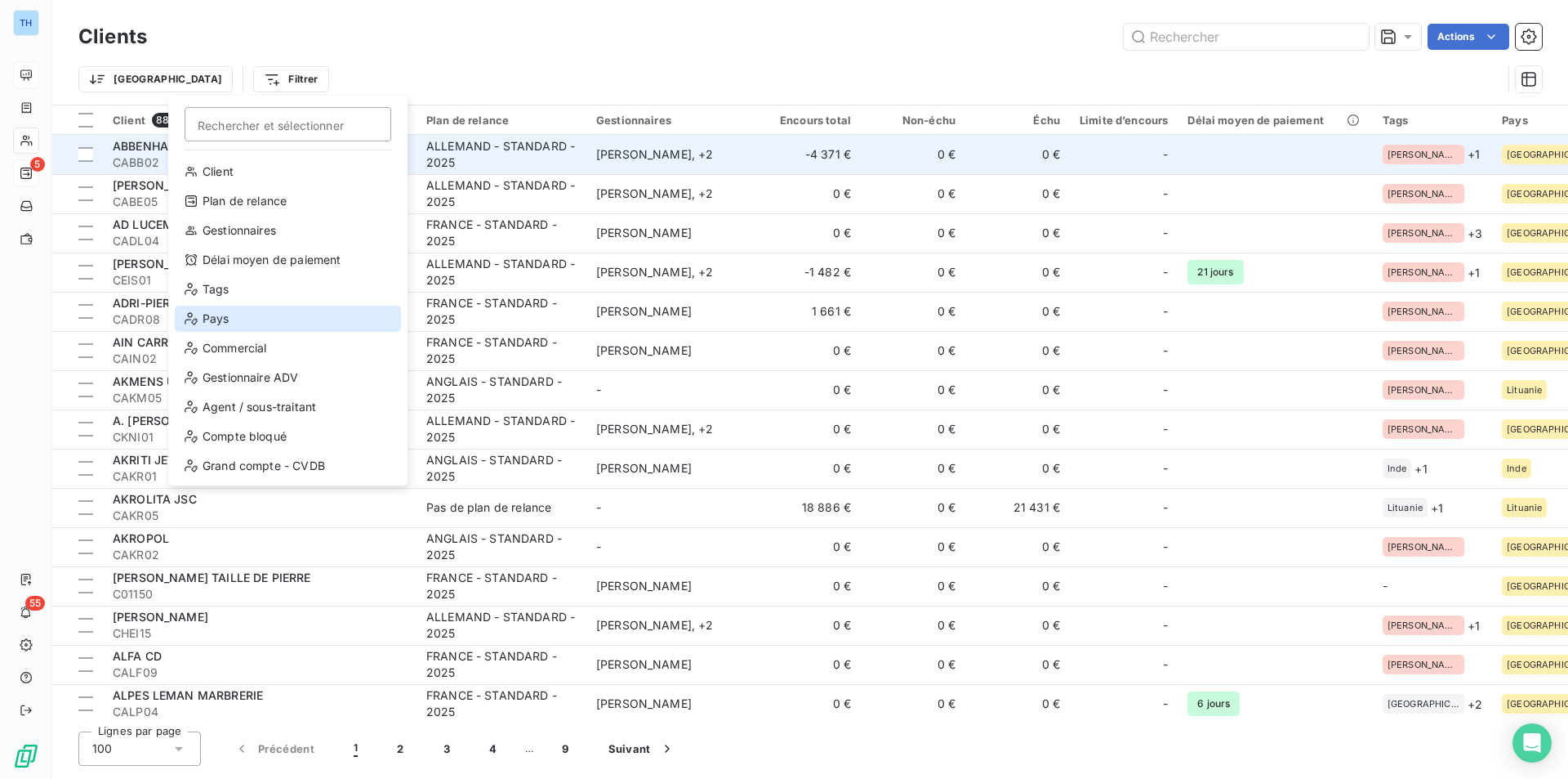
drag, startPoint x: 233, startPoint y: 323, endPoint x: 451, endPoint y: 155, distance: 275.2
click at [233, 323] on div "Pays" at bounding box center [288, 318] width 227 height 26
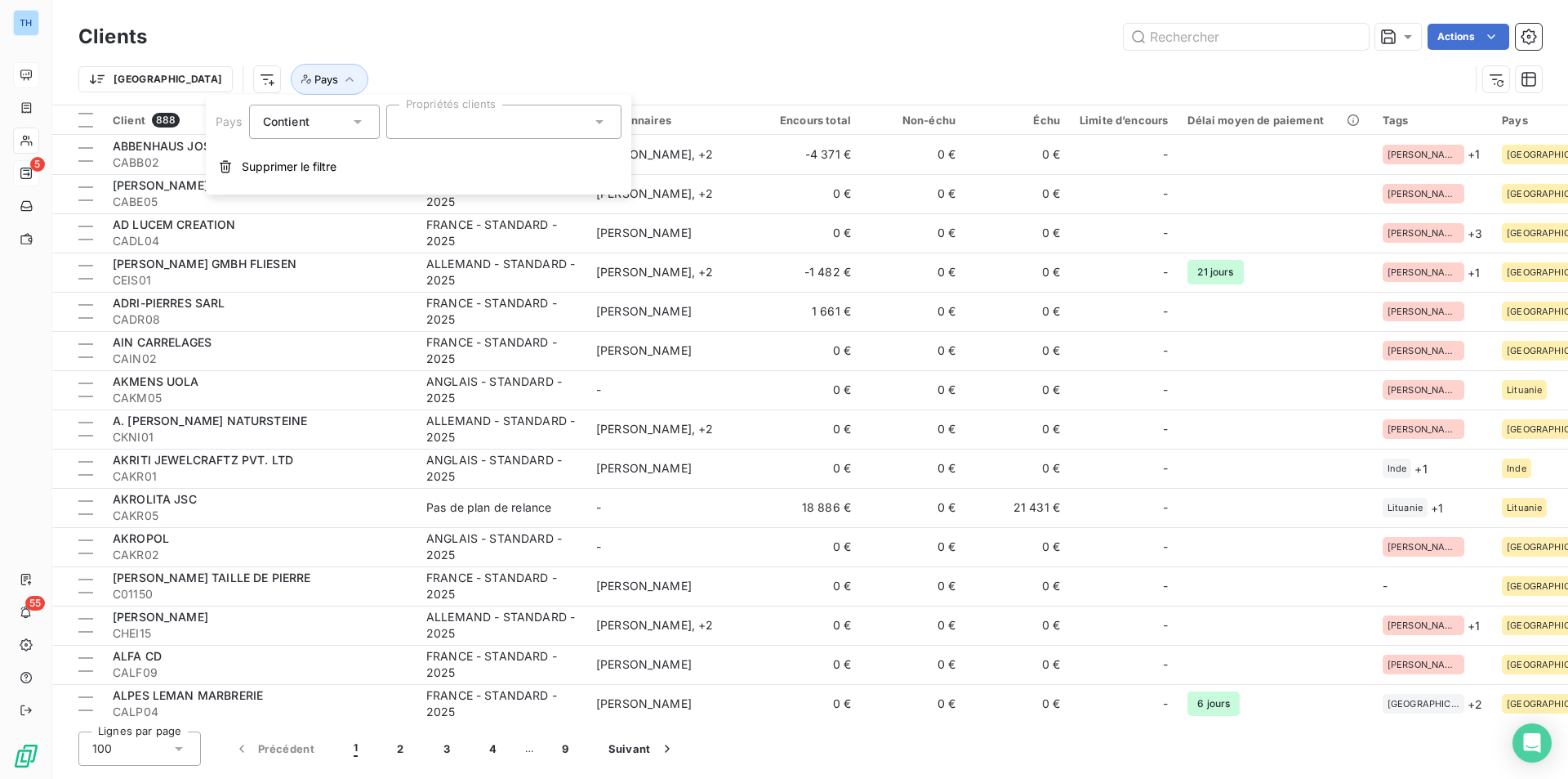
click at [483, 124] on div at bounding box center [503, 121] width 235 height 34
type input "espag"
click at [432, 157] on span "[GEOGRAPHIC_DATA]" at bounding box center [473, 162] width 95 height 10
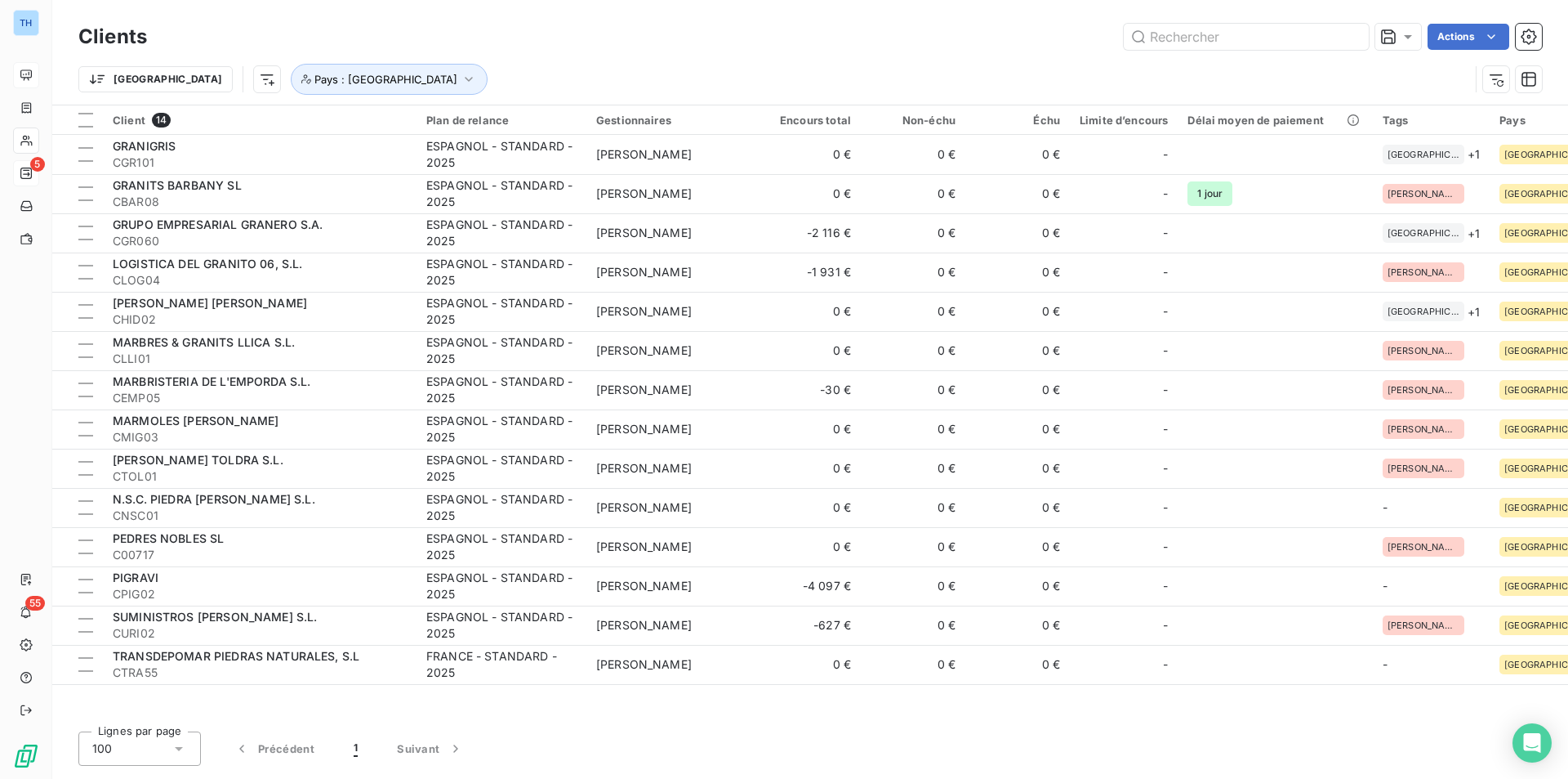
click at [610, 35] on div "Actions" at bounding box center [854, 36] width 1376 height 26
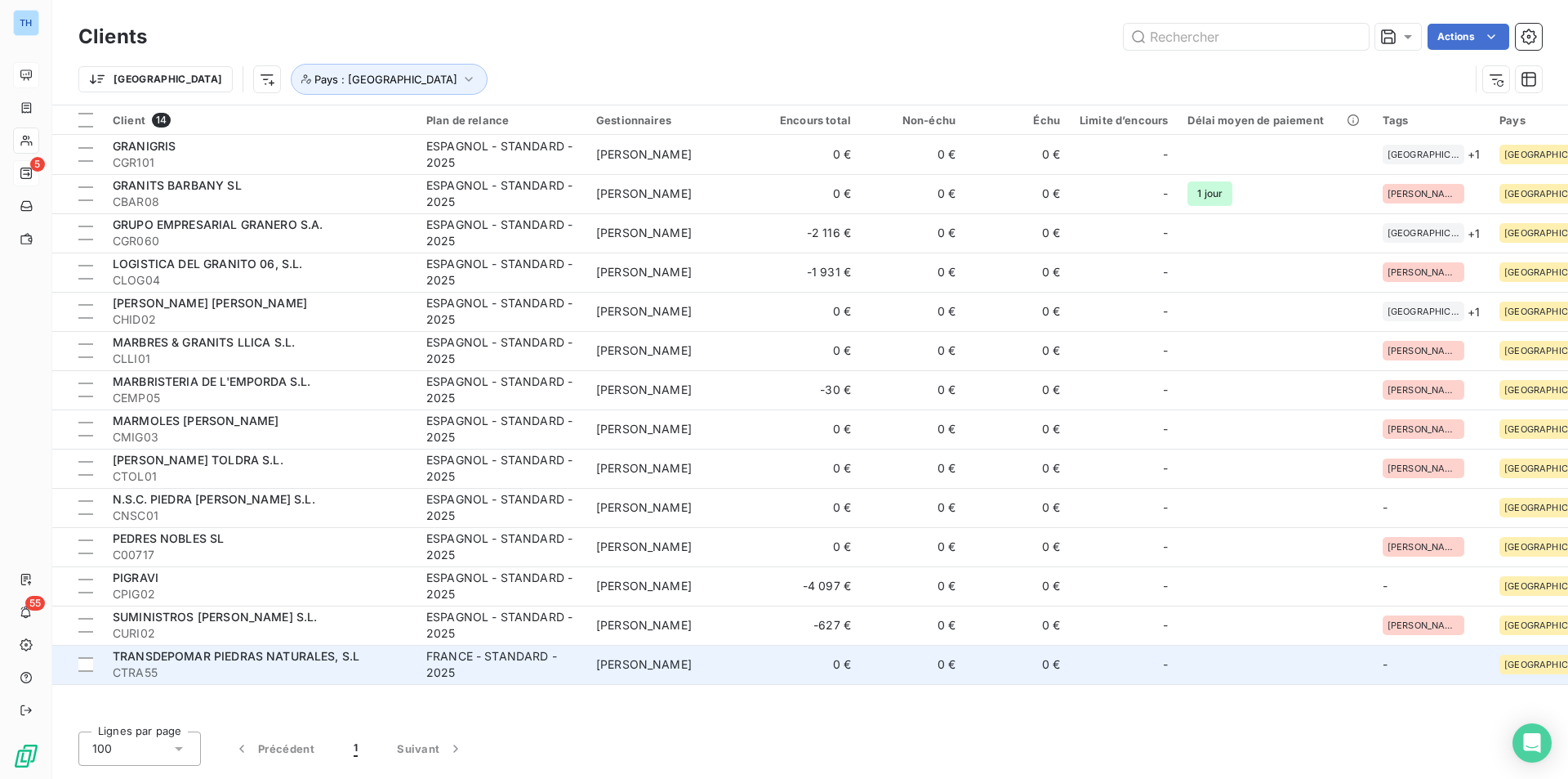
click at [488, 669] on div "FRANCE - STANDARD - 2025" at bounding box center [502, 664] width 151 height 33
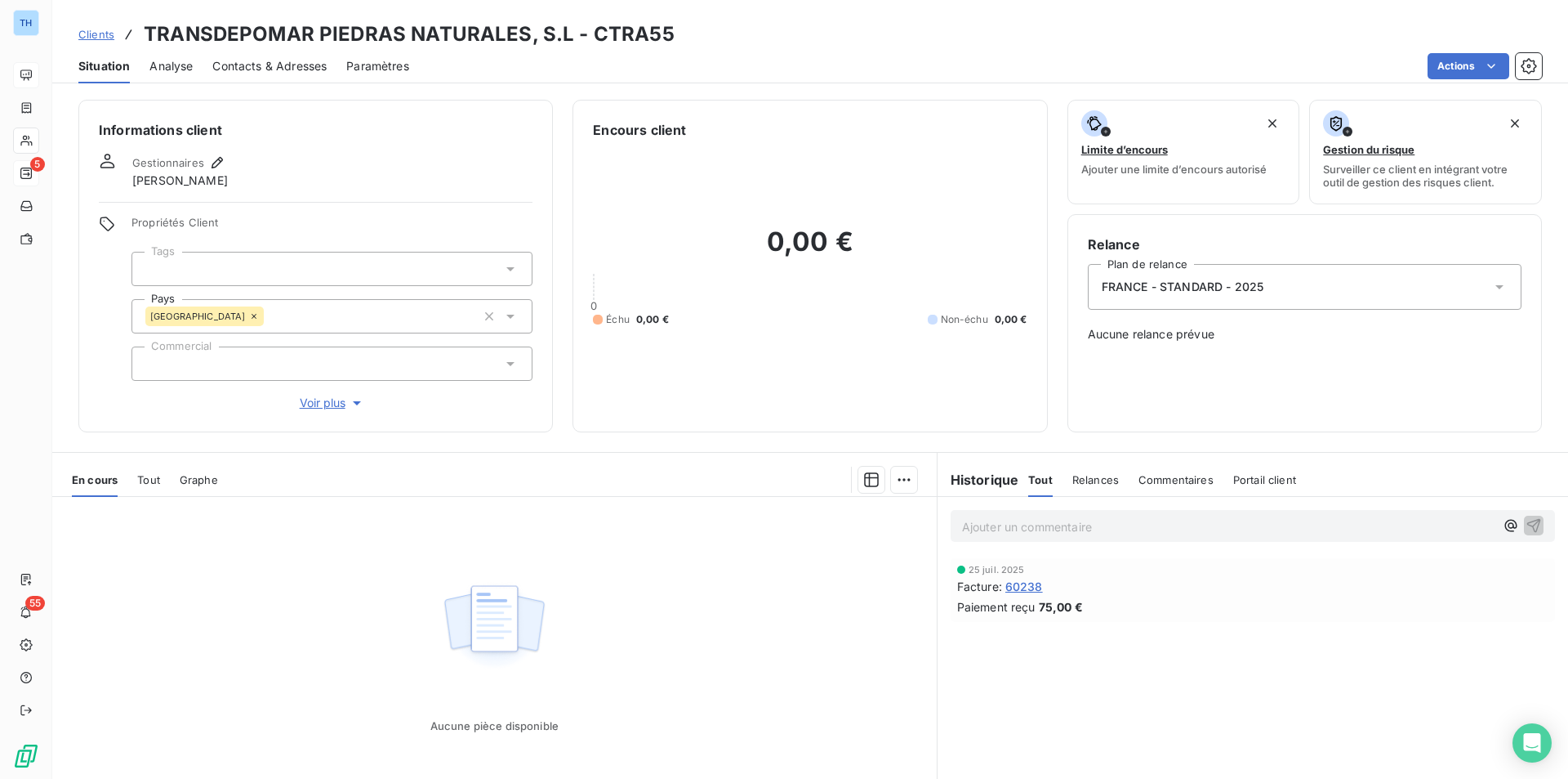
click at [1283, 294] on div "FRANCE - STANDARD - 2025" at bounding box center [1305, 286] width 434 height 46
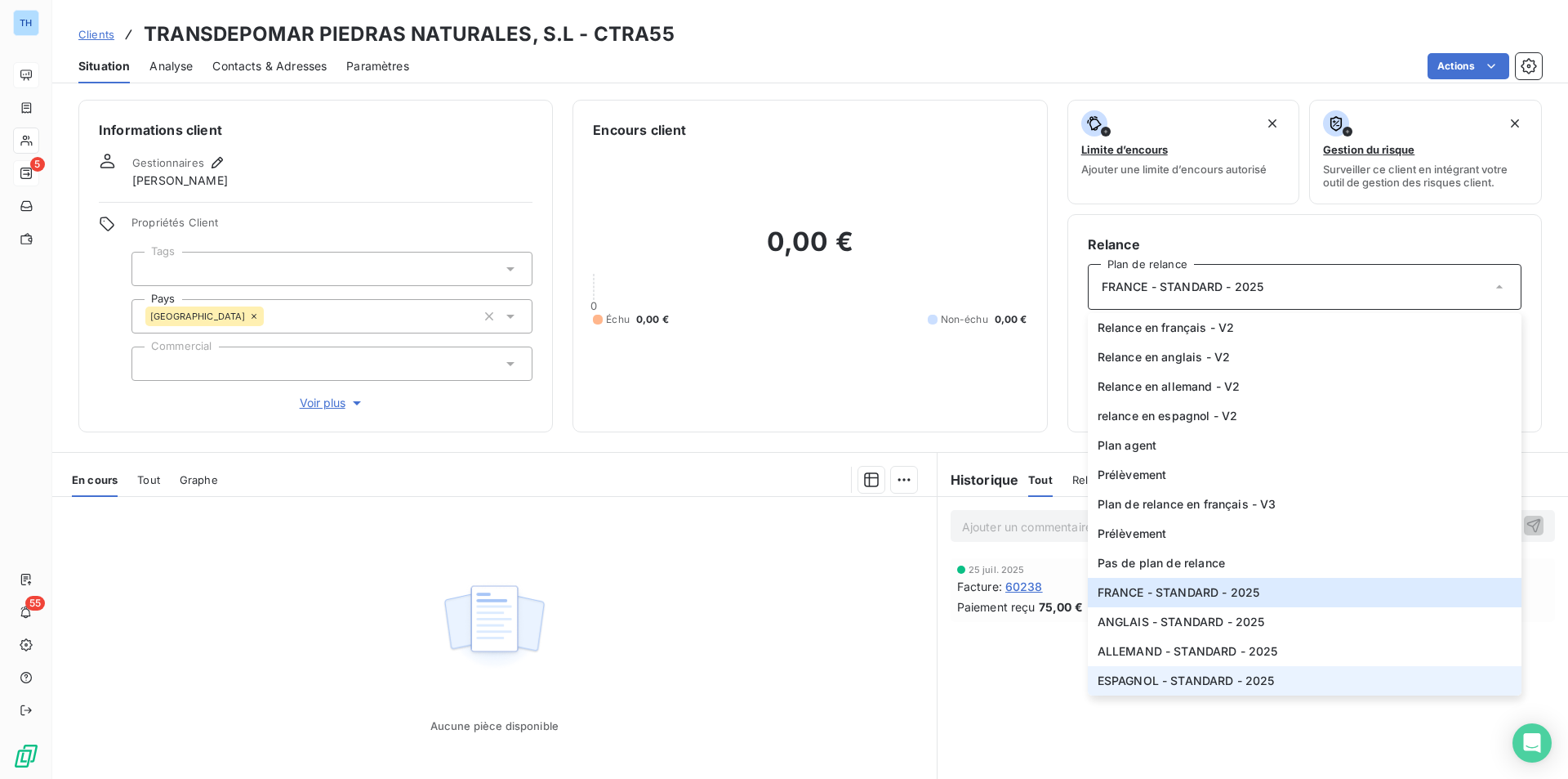
click at [1166, 674] on span "ESPAGNOL - STANDARD - 2025" at bounding box center [1187, 681] width 177 height 17
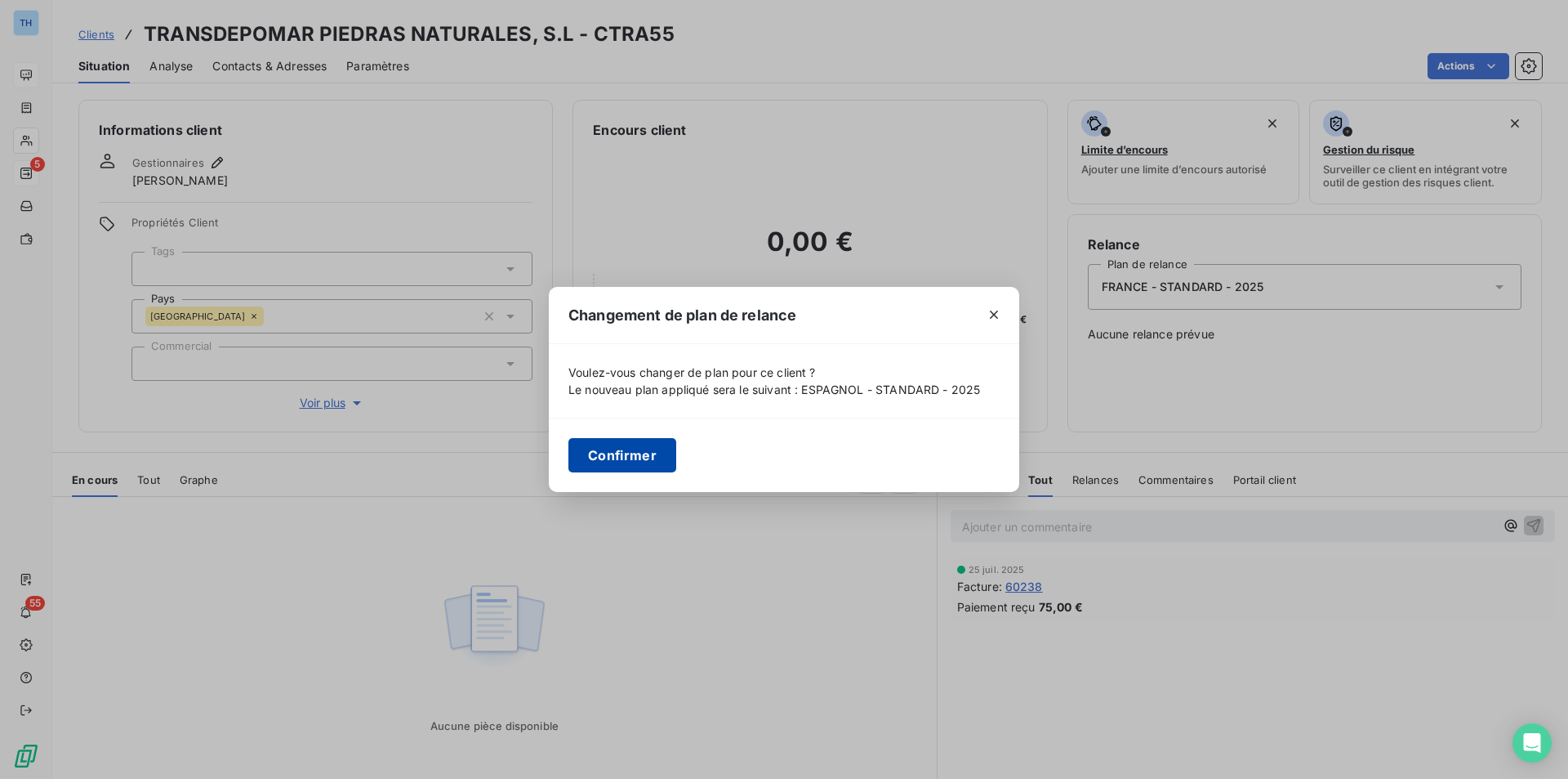
click at [621, 450] on button "Confirmer" at bounding box center [622, 454] width 108 height 34
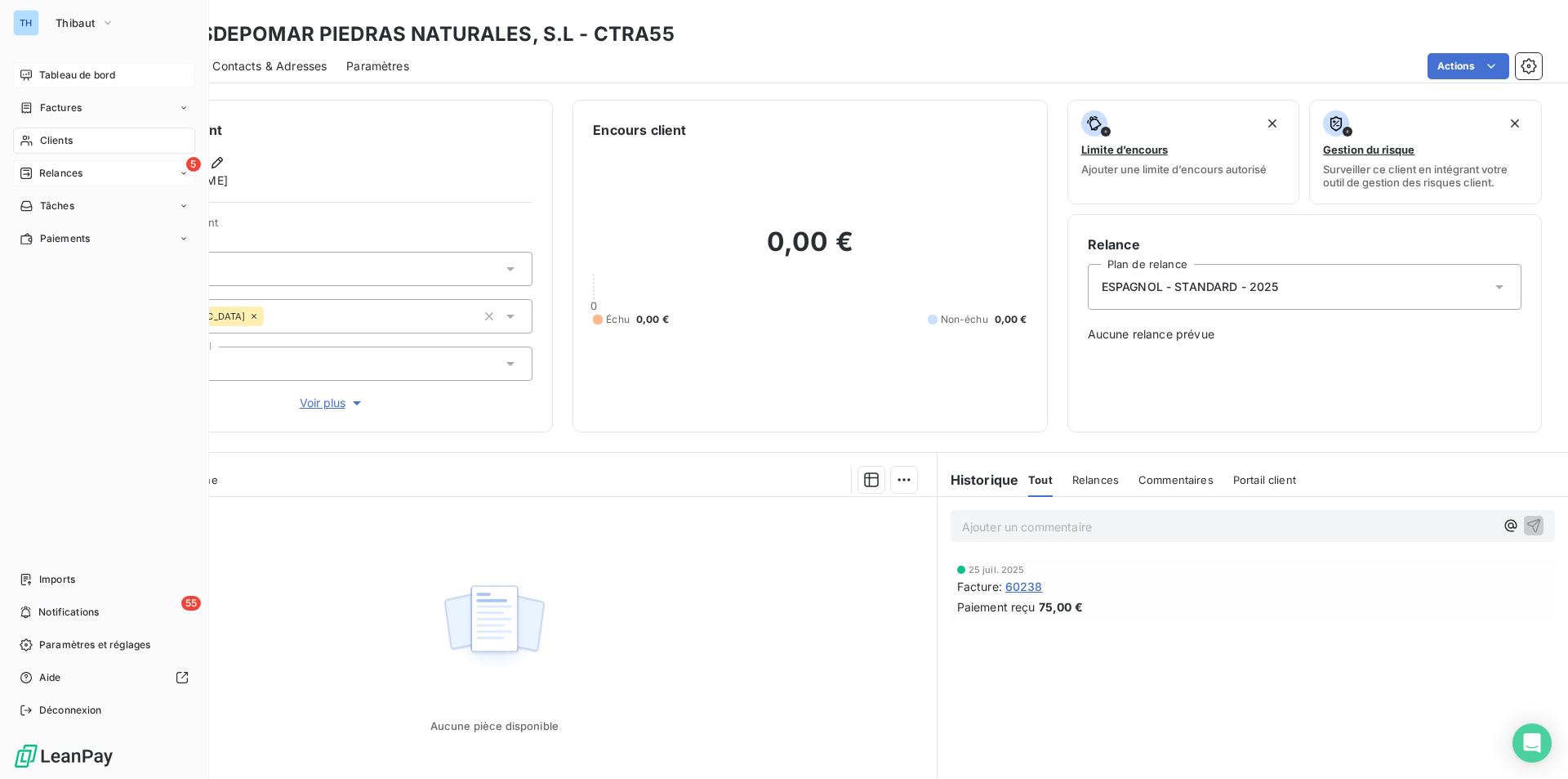
click at [58, 136] on span "Clients" at bounding box center [56, 141] width 33 height 15
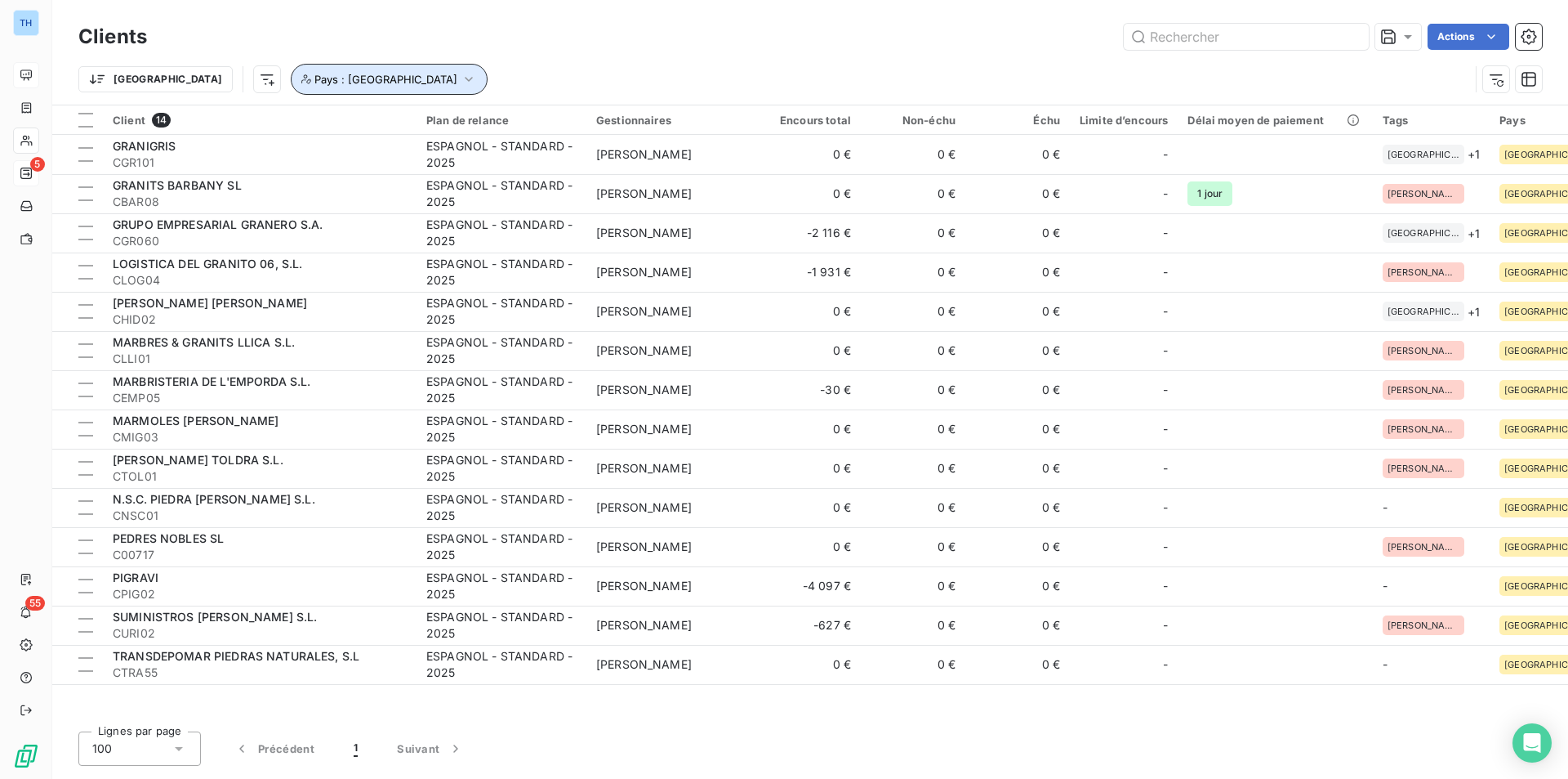
click at [314, 78] on span "Pays : [GEOGRAPHIC_DATA]" at bounding box center [386, 79] width 143 height 13
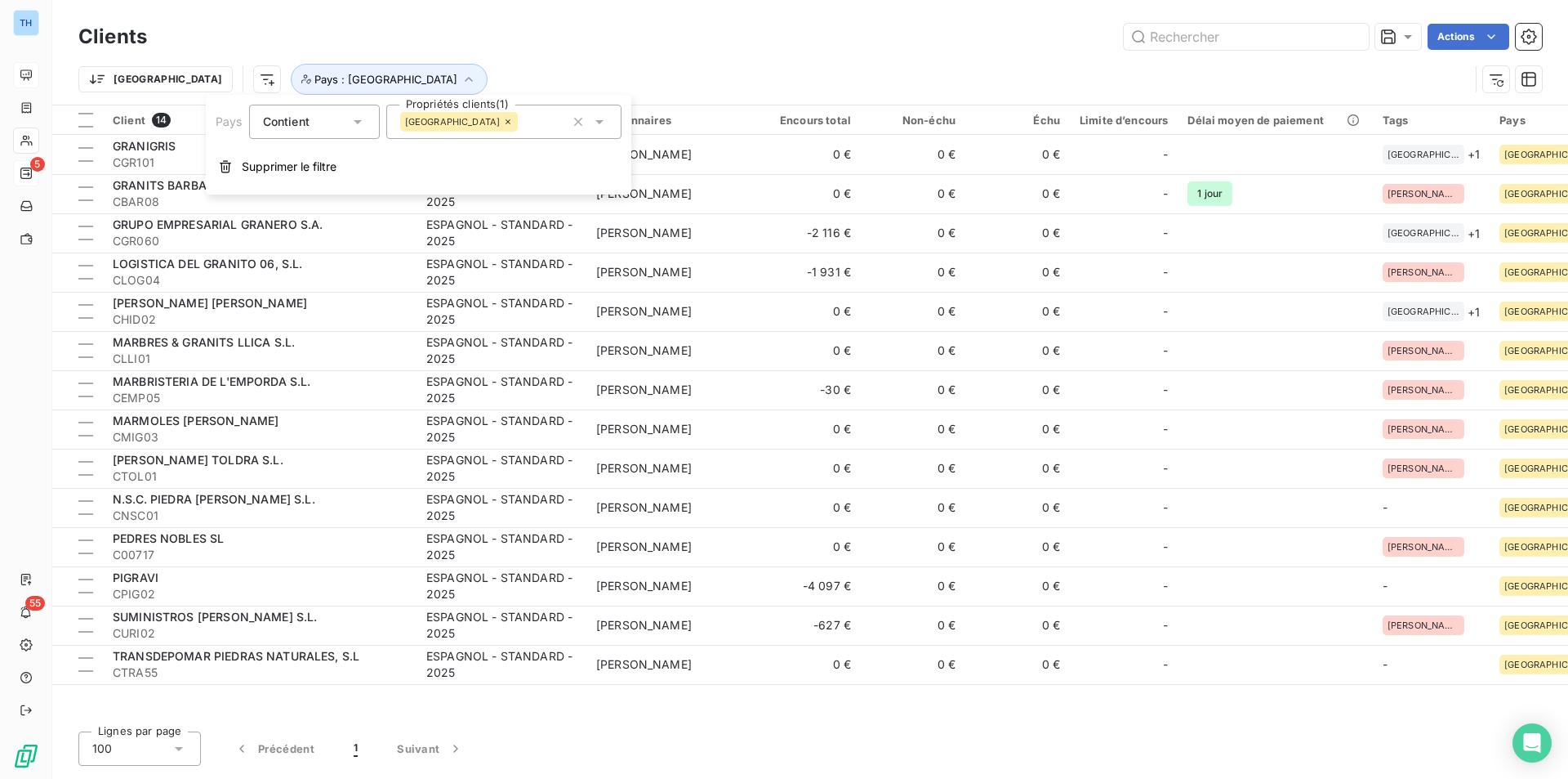
click at [513, 118] on div "[GEOGRAPHIC_DATA]" at bounding box center [503, 121] width 235 height 34
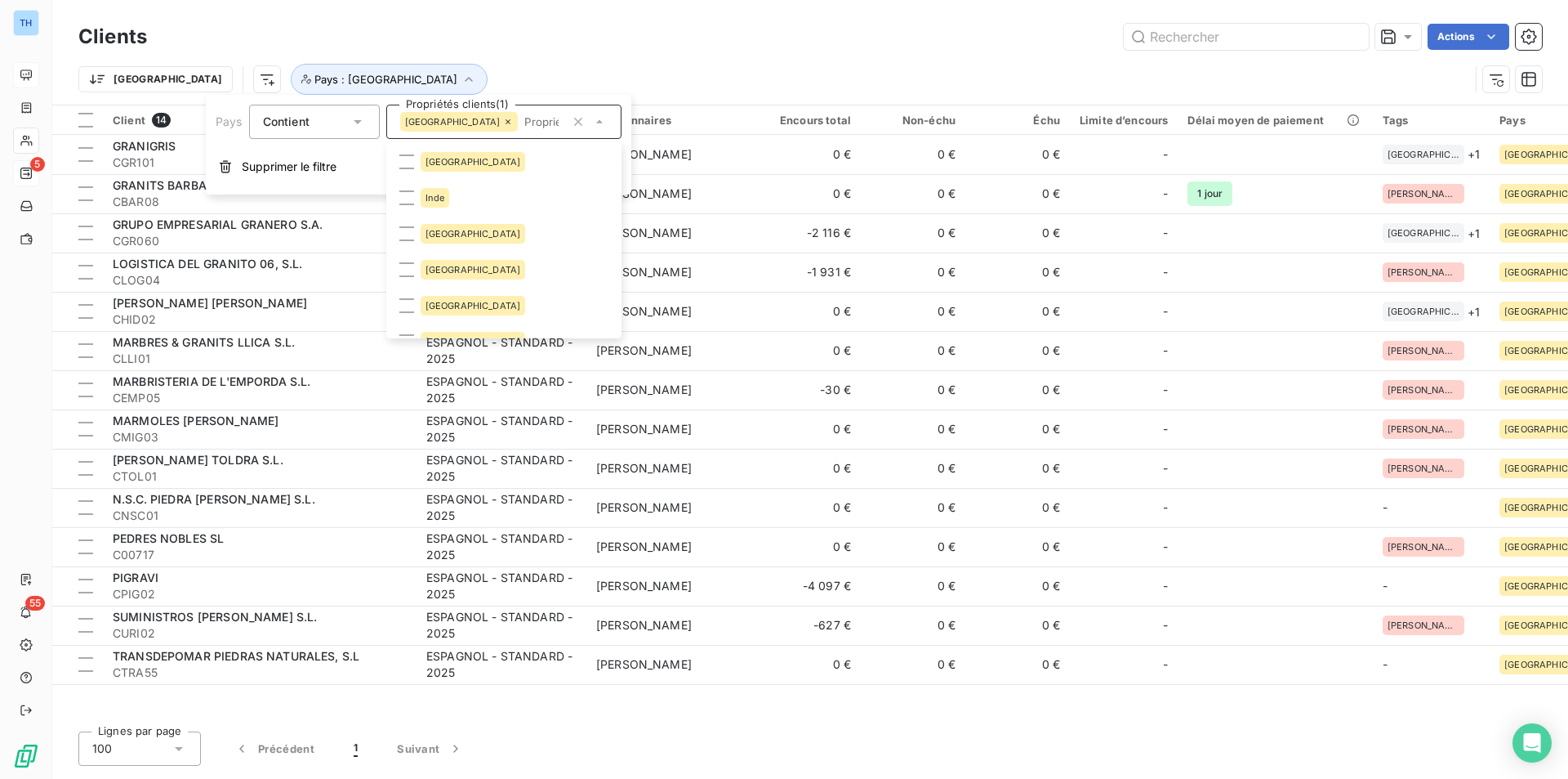
scroll to position [1099, 0]
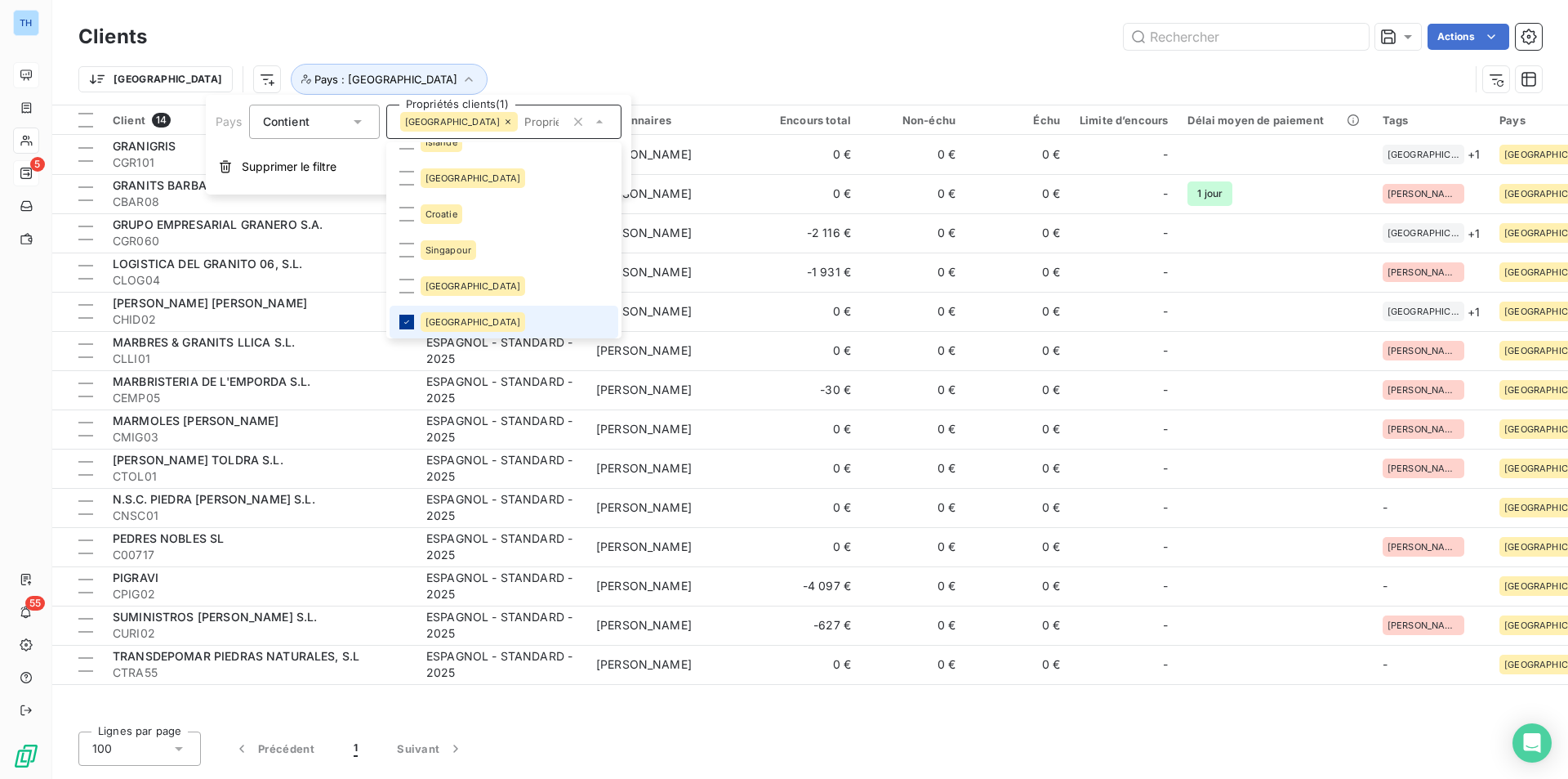
click at [407, 320] on icon at bounding box center [406, 322] width 10 height 10
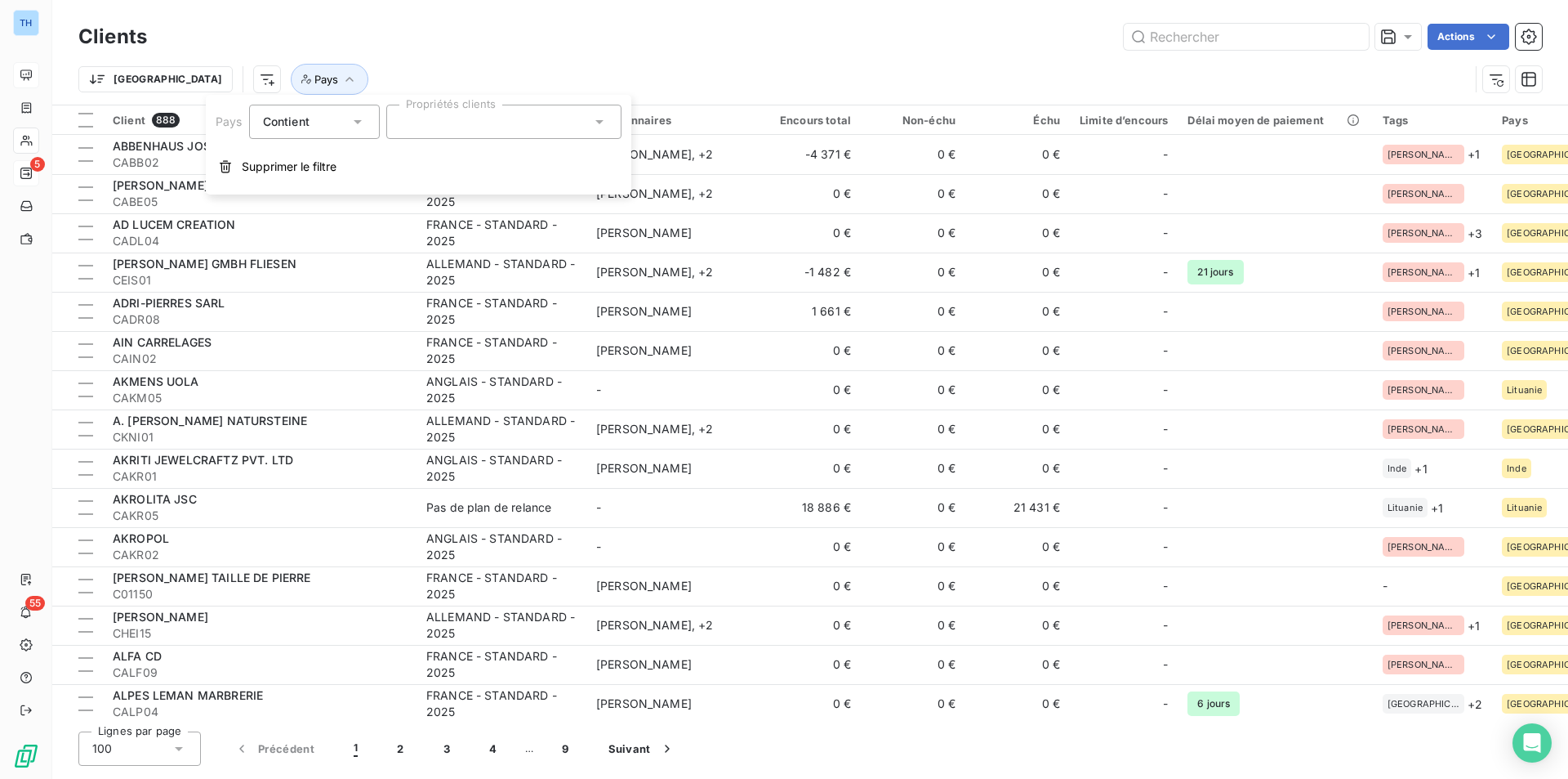
click at [605, 123] on icon at bounding box center [600, 122] width 17 height 17
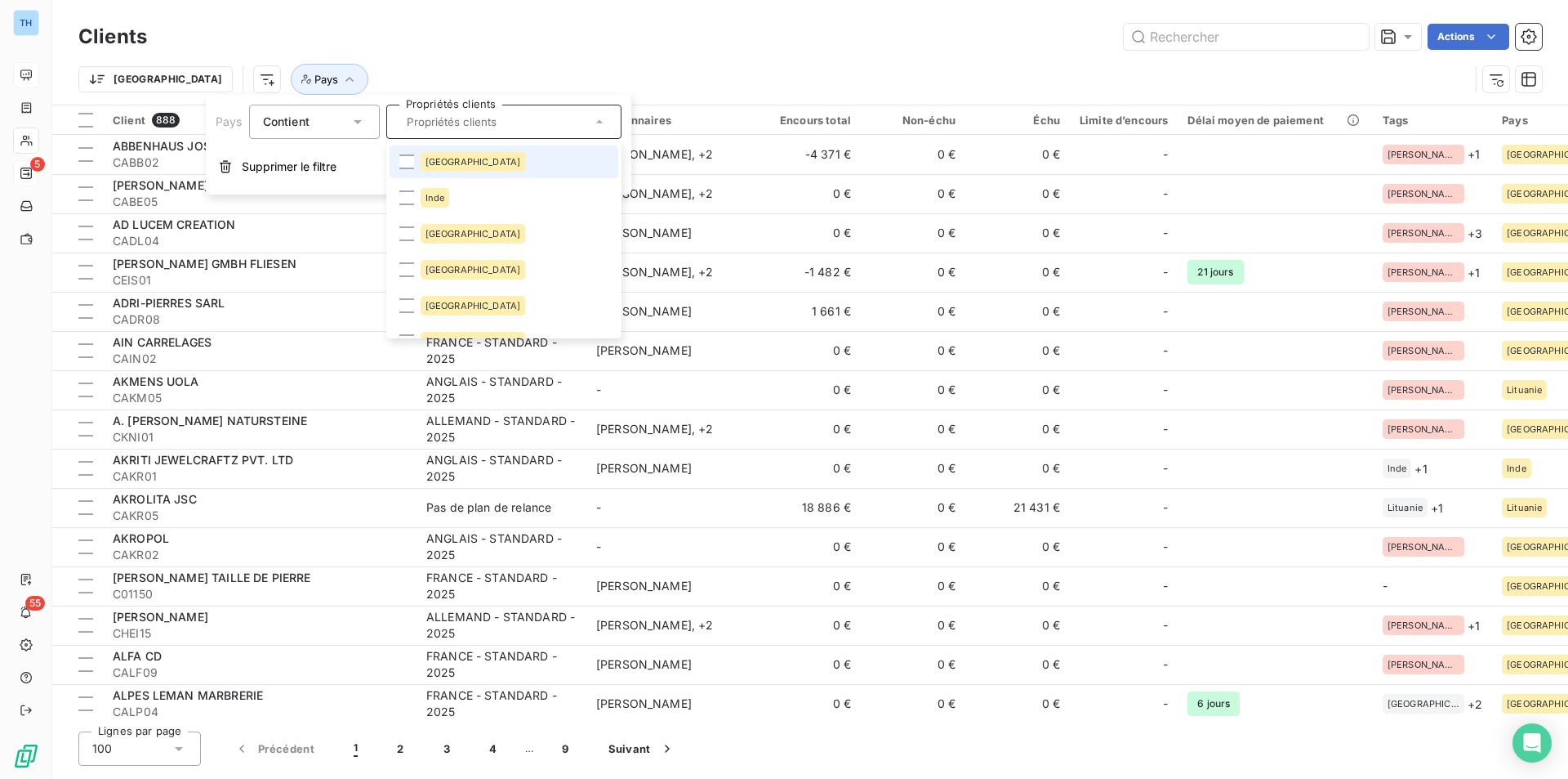
click at [460, 163] on span "[GEOGRAPHIC_DATA]" at bounding box center [473, 162] width 95 height 10
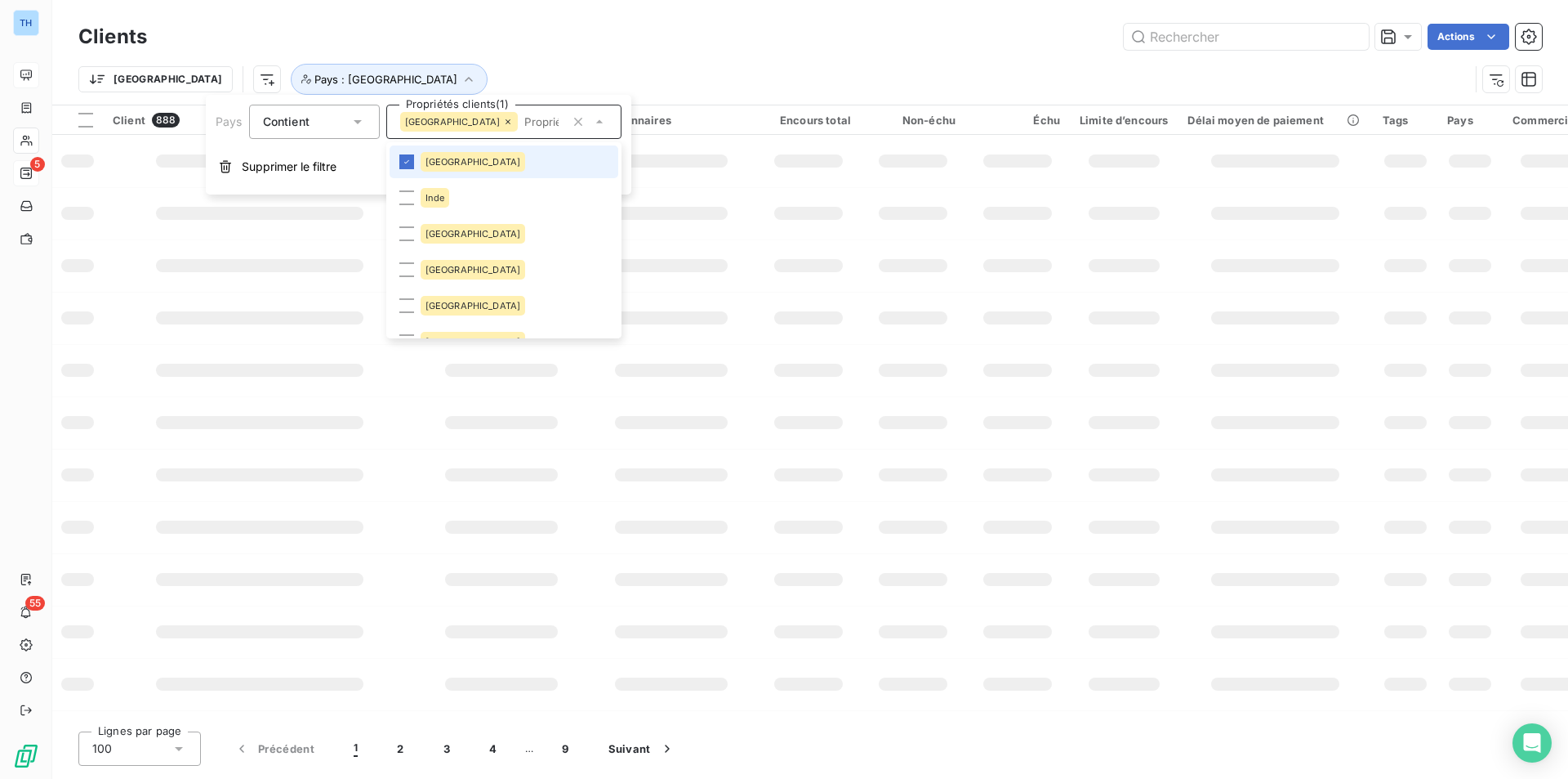
click at [713, 18] on div "Clients Actions [GEOGRAPHIC_DATA] Pays : [GEOGRAPHIC_DATA]" at bounding box center [810, 52] width 1516 height 105
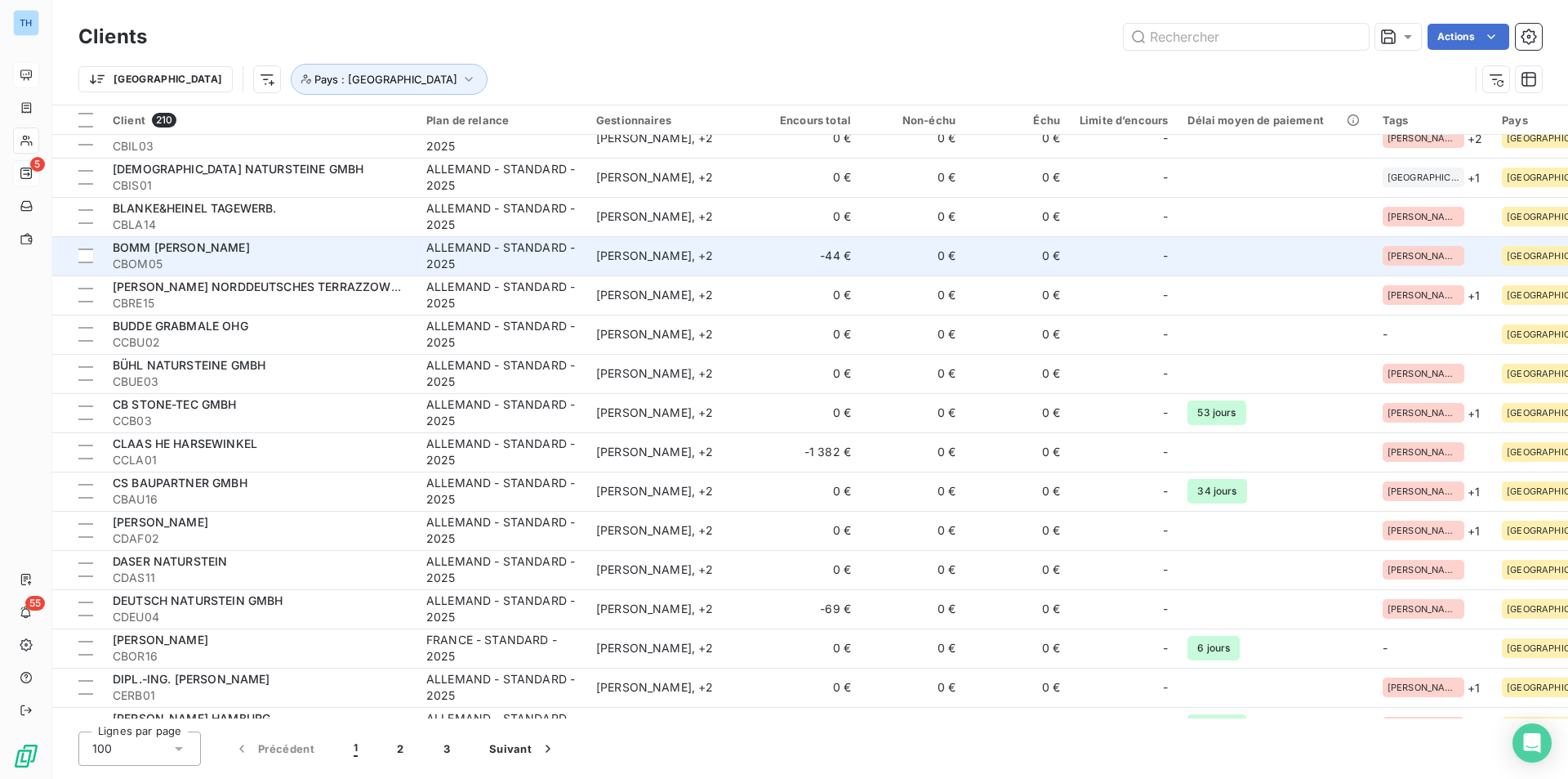
scroll to position [0, 0]
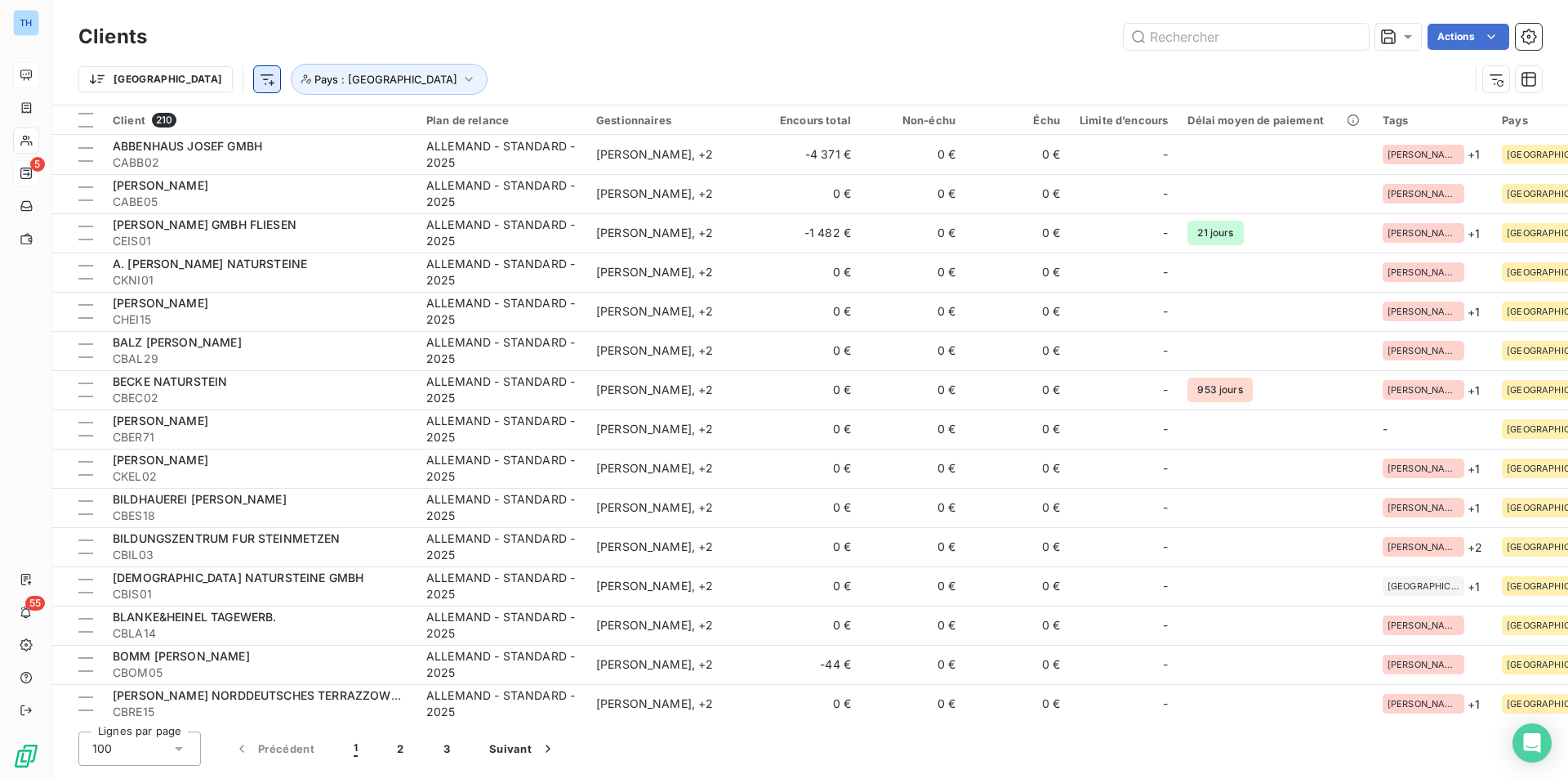
click at [185, 77] on html "TH 5 55 Clients Actions [GEOGRAPHIC_DATA] [GEOGRAPHIC_DATA] : [GEOGRAPHIC_DATA]…" at bounding box center [784, 389] width 1568 height 779
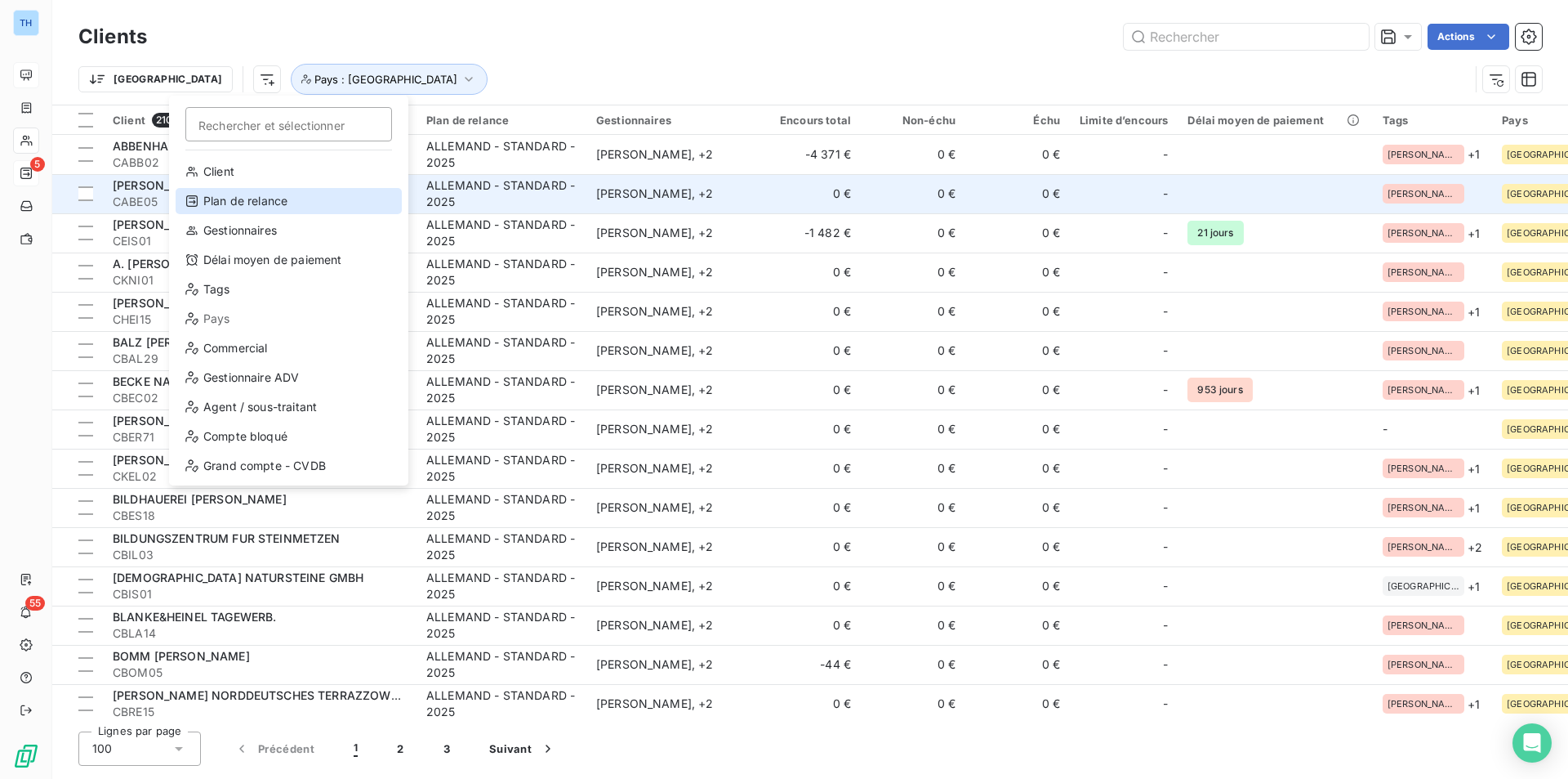
drag, startPoint x: 250, startPoint y: 203, endPoint x: 259, endPoint y: 200, distance: 9.5
click at [250, 203] on div "Plan de relance" at bounding box center [289, 201] width 227 height 26
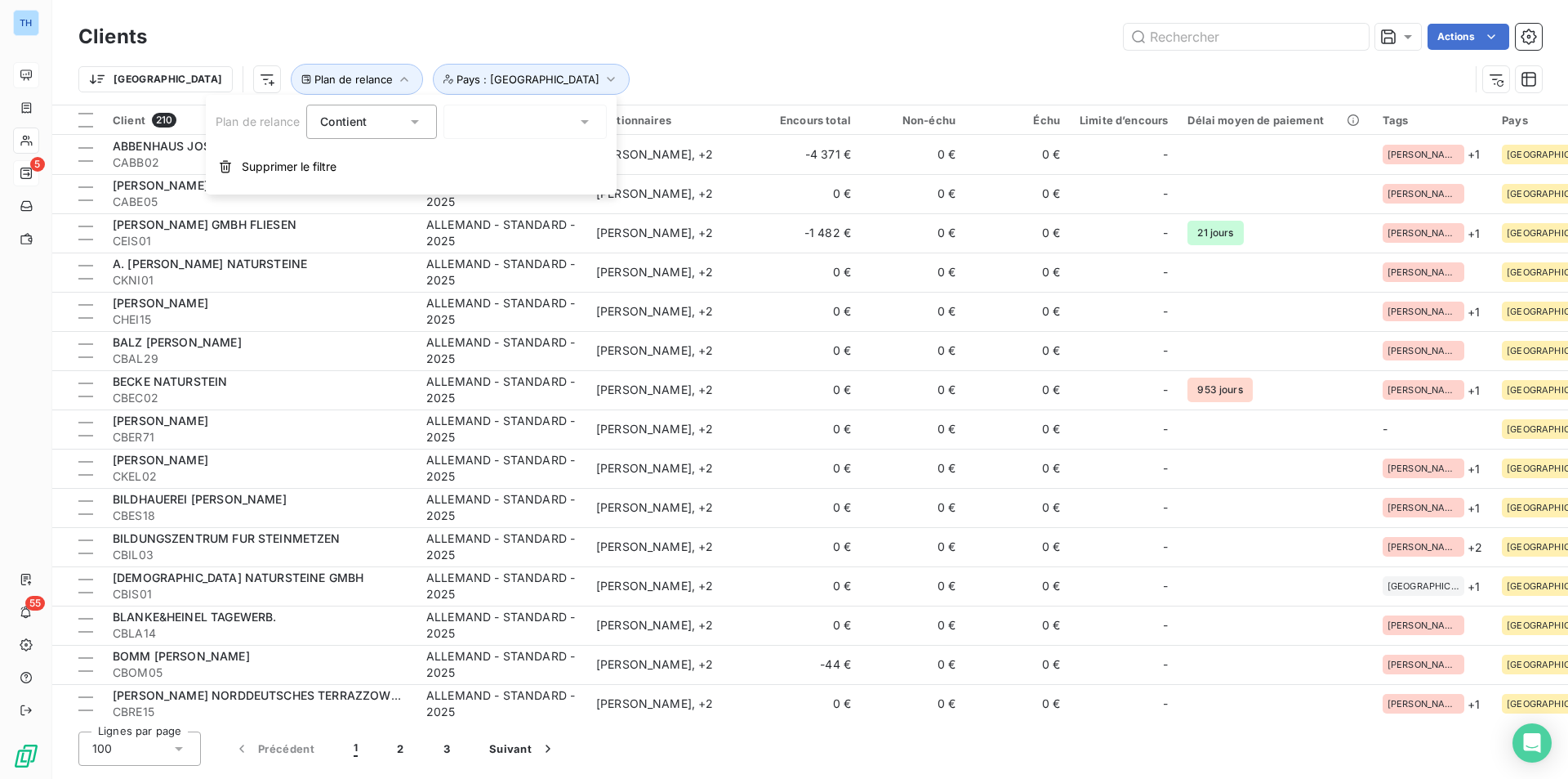
click at [412, 126] on icon at bounding box center [415, 122] width 17 height 17
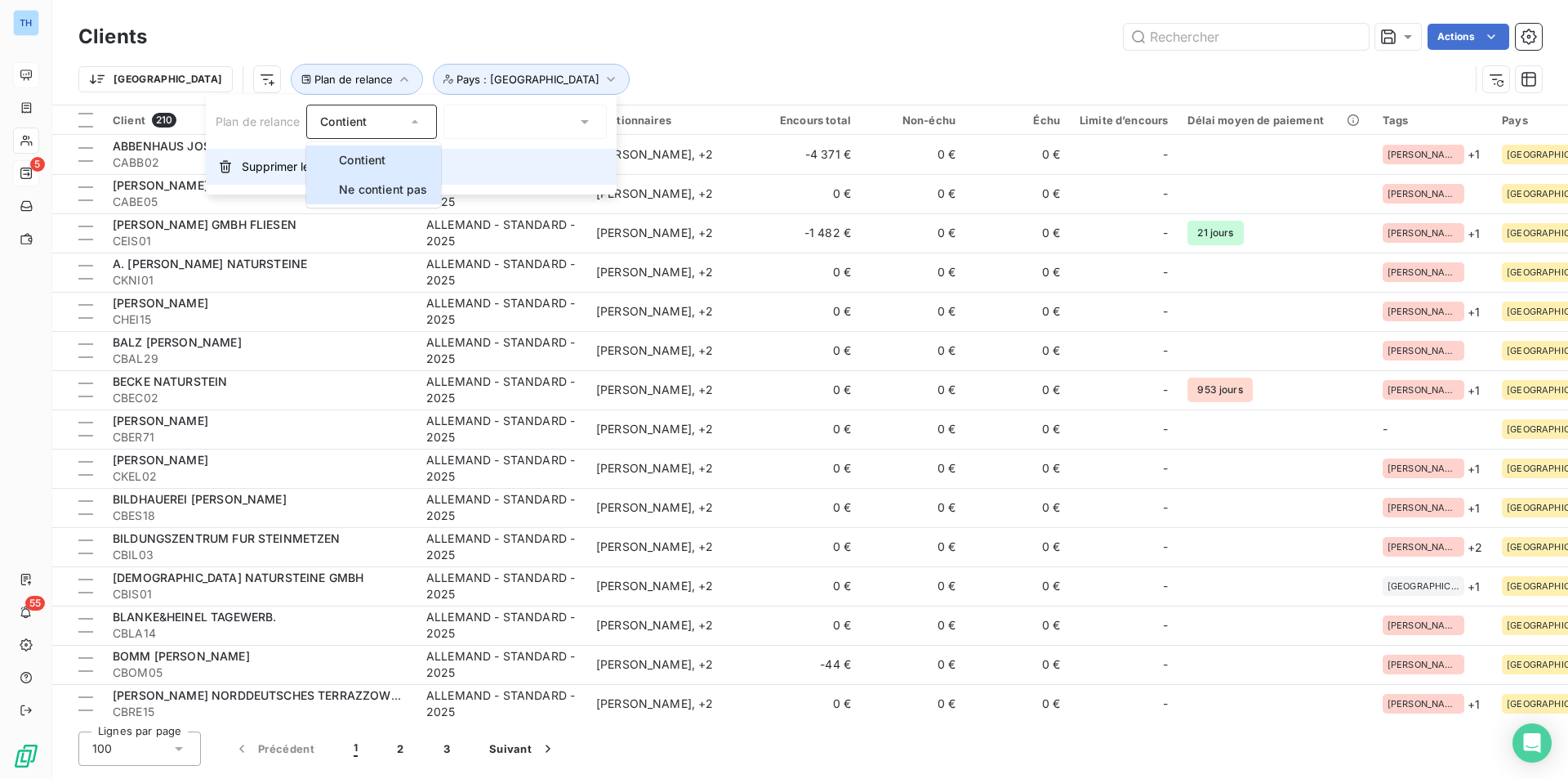
drag, startPoint x: 401, startPoint y: 190, endPoint x: 445, endPoint y: 174, distance: 46.8
click at [401, 190] on span "Ne contient pas" at bounding box center [382, 189] width 88 height 14
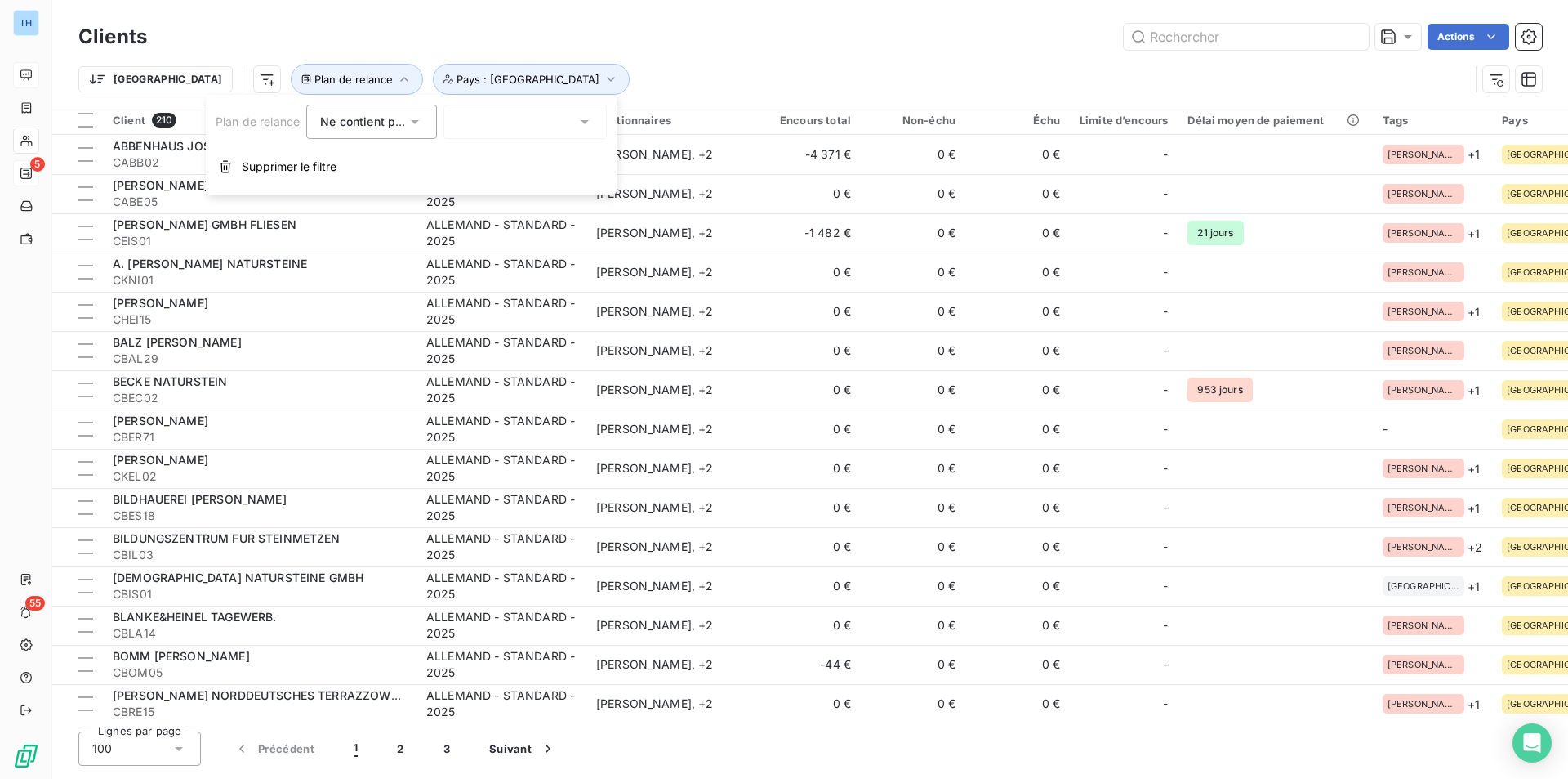
click at [518, 122] on div at bounding box center [524, 121] width 163 height 34
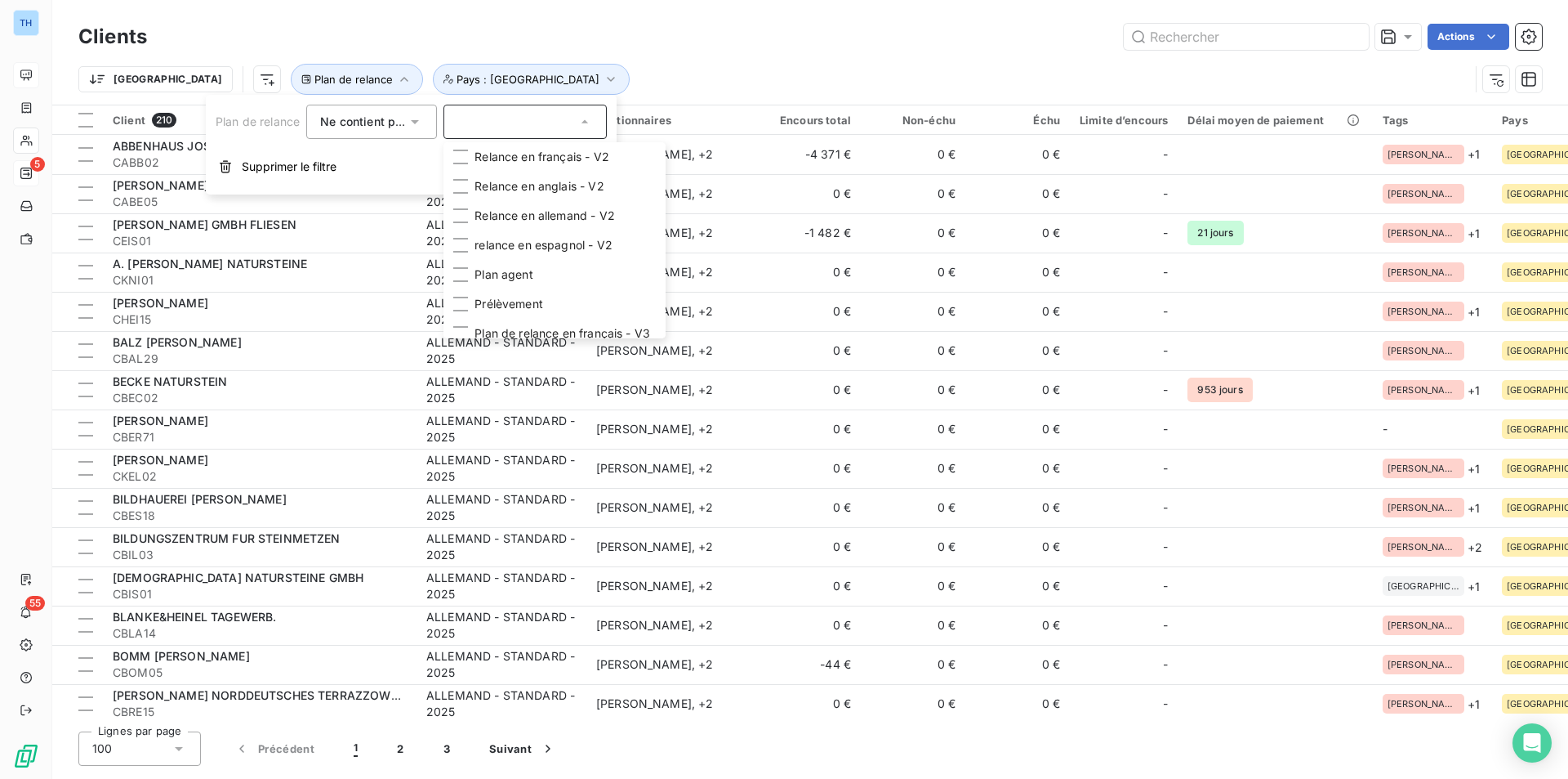
scroll to position [160, 0]
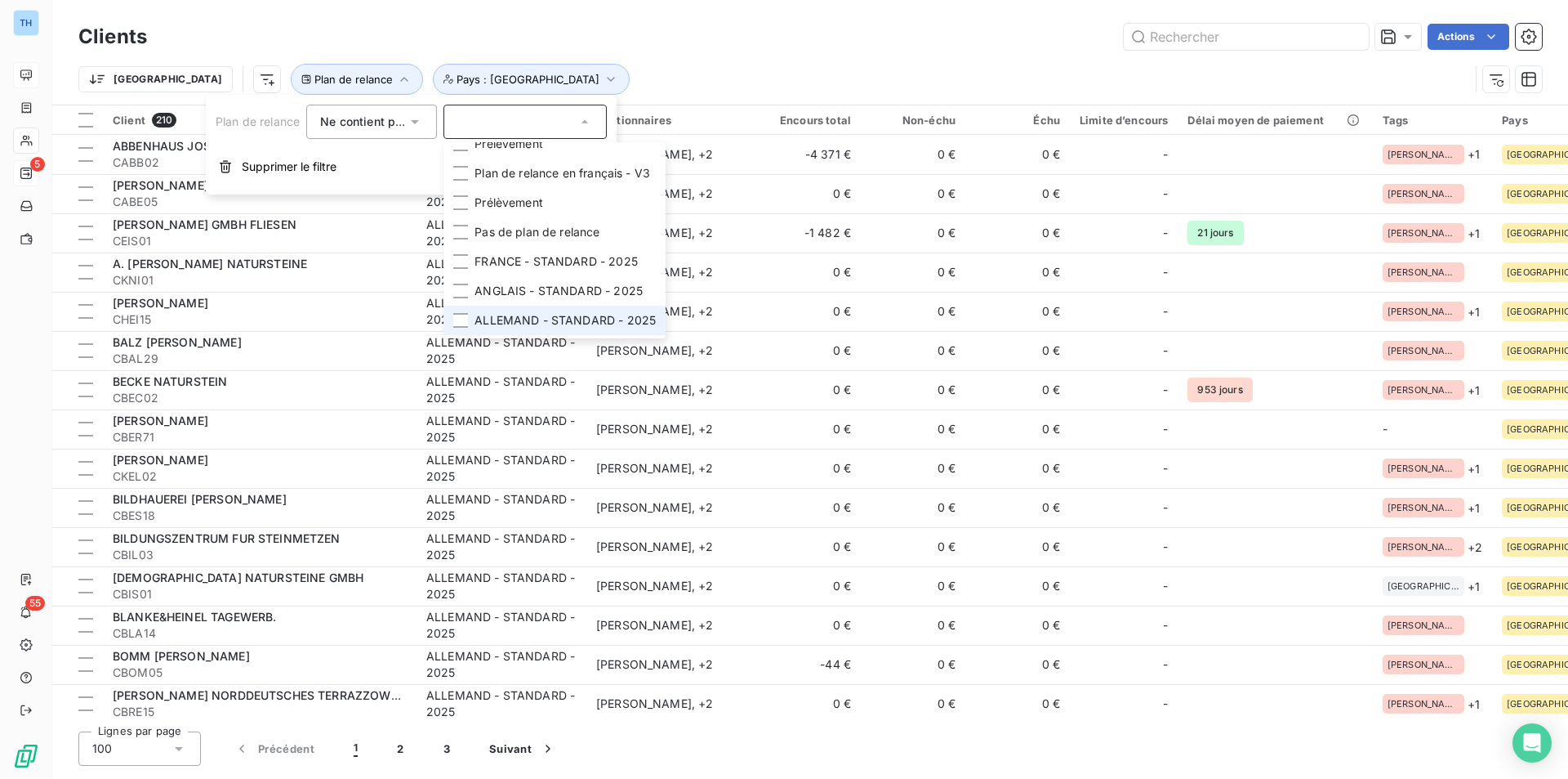
click at [601, 311] on li "ALLEMAND - STANDARD - 2025" at bounding box center [554, 320] width 222 height 29
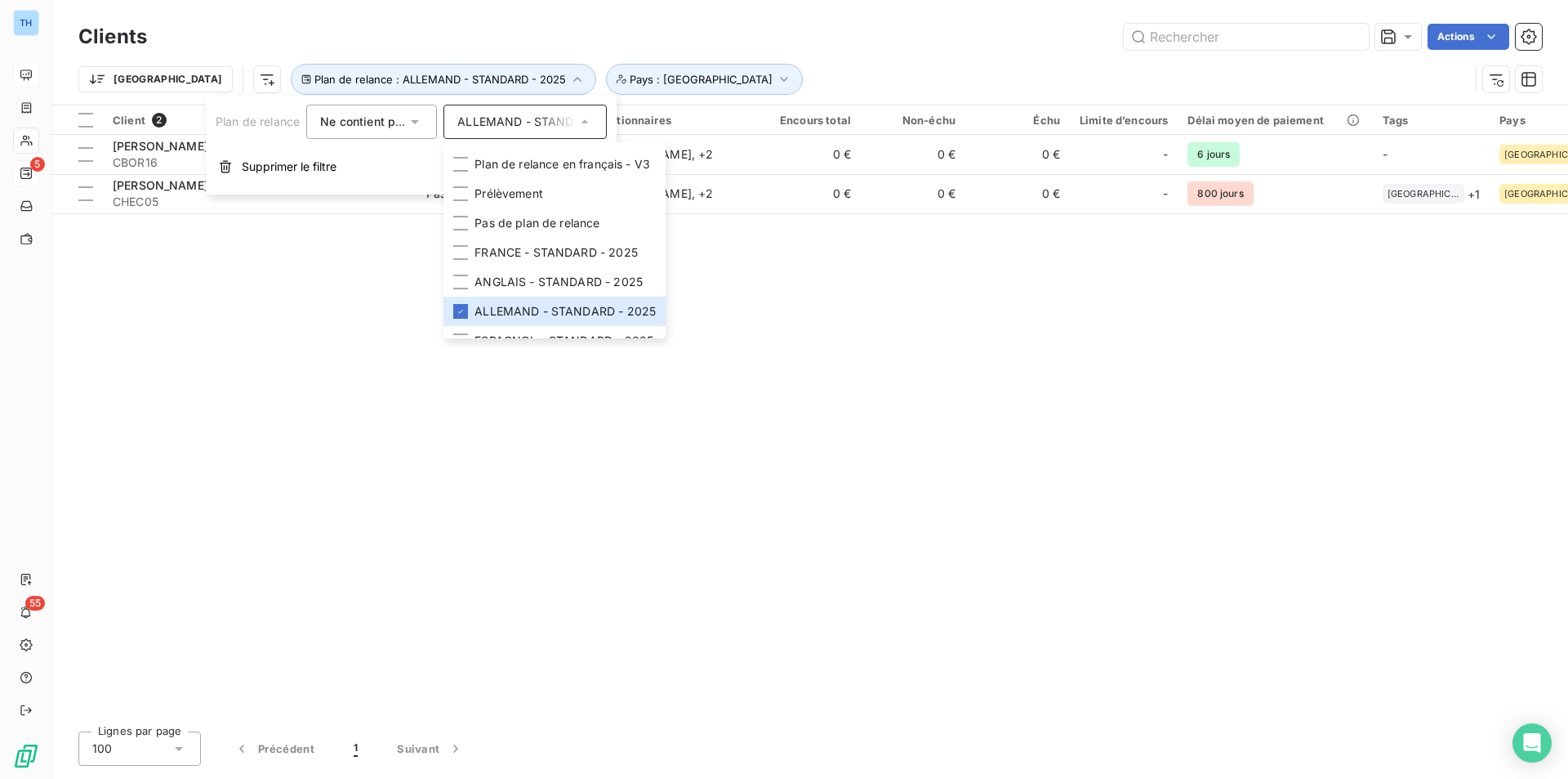
click at [743, 0] on div "Clients Actions Trier Plan de relance : ALLEMAND - STANDARD - 2025 Pays : [GEOG…" at bounding box center [810, 52] width 1516 height 105
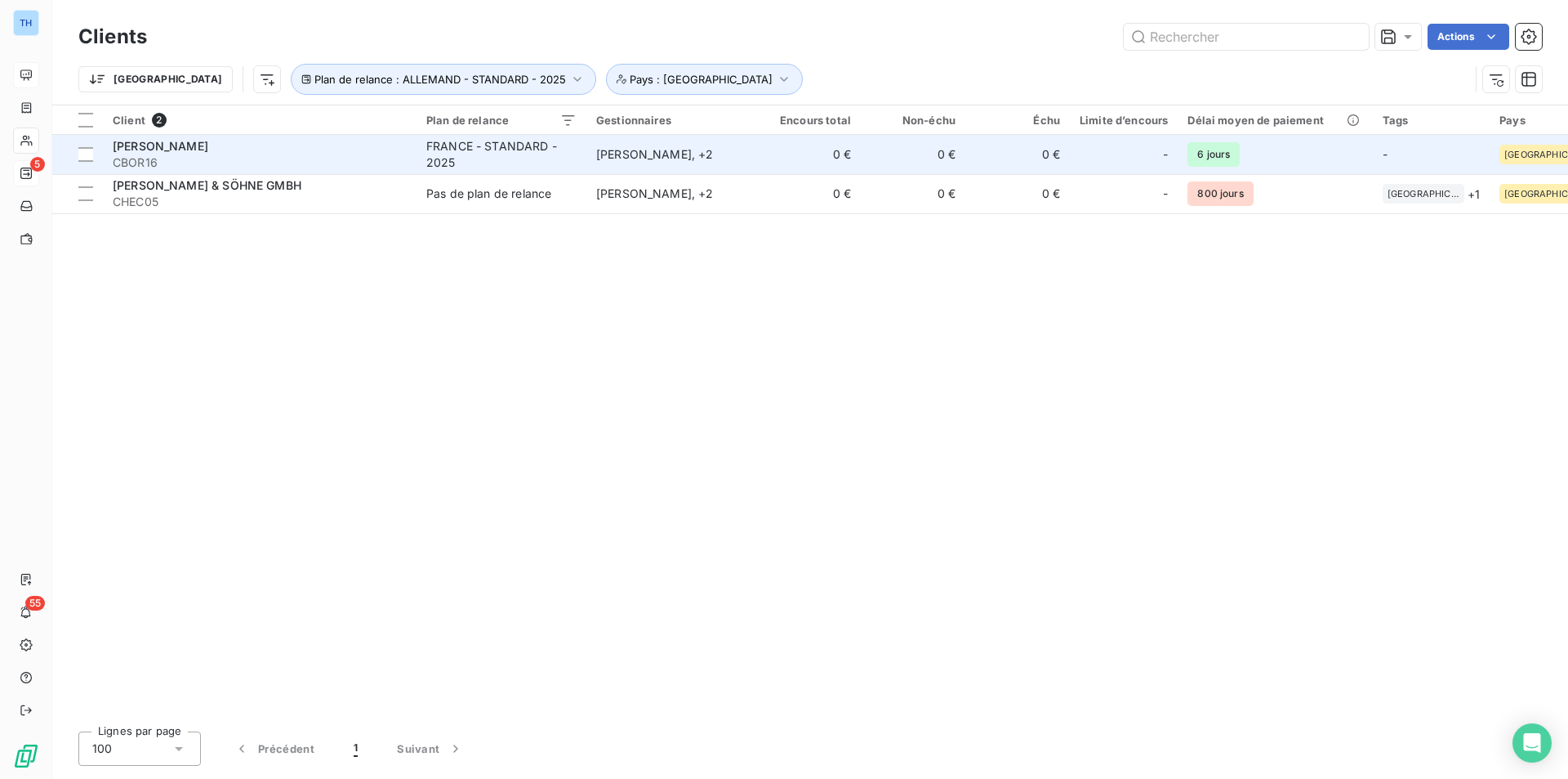
click at [497, 164] on div "FRANCE - STANDARD - 2025" at bounding box center [502, 154] width 151 height 33
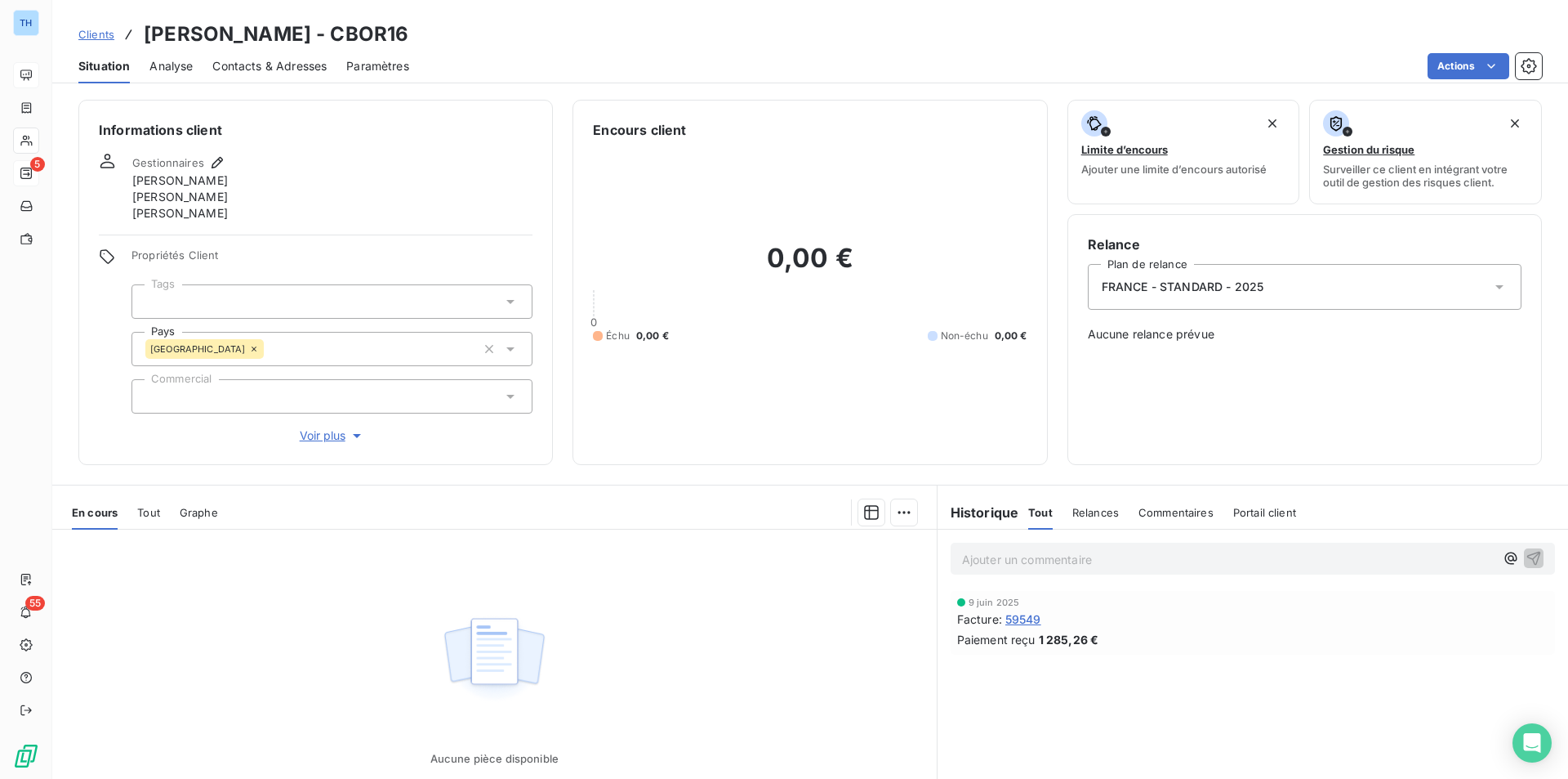
click at [492, 164] on div "Gestionnaires [PERSON_NAME] [PERSON_NAME] [PERSON_NAME]" at bounding box center [315, 187] width 434 height 69
click at [1242, 288] on span "FRANCE - STANDARD - 2025" at bounding box center [1182, 287] width 162 height 17
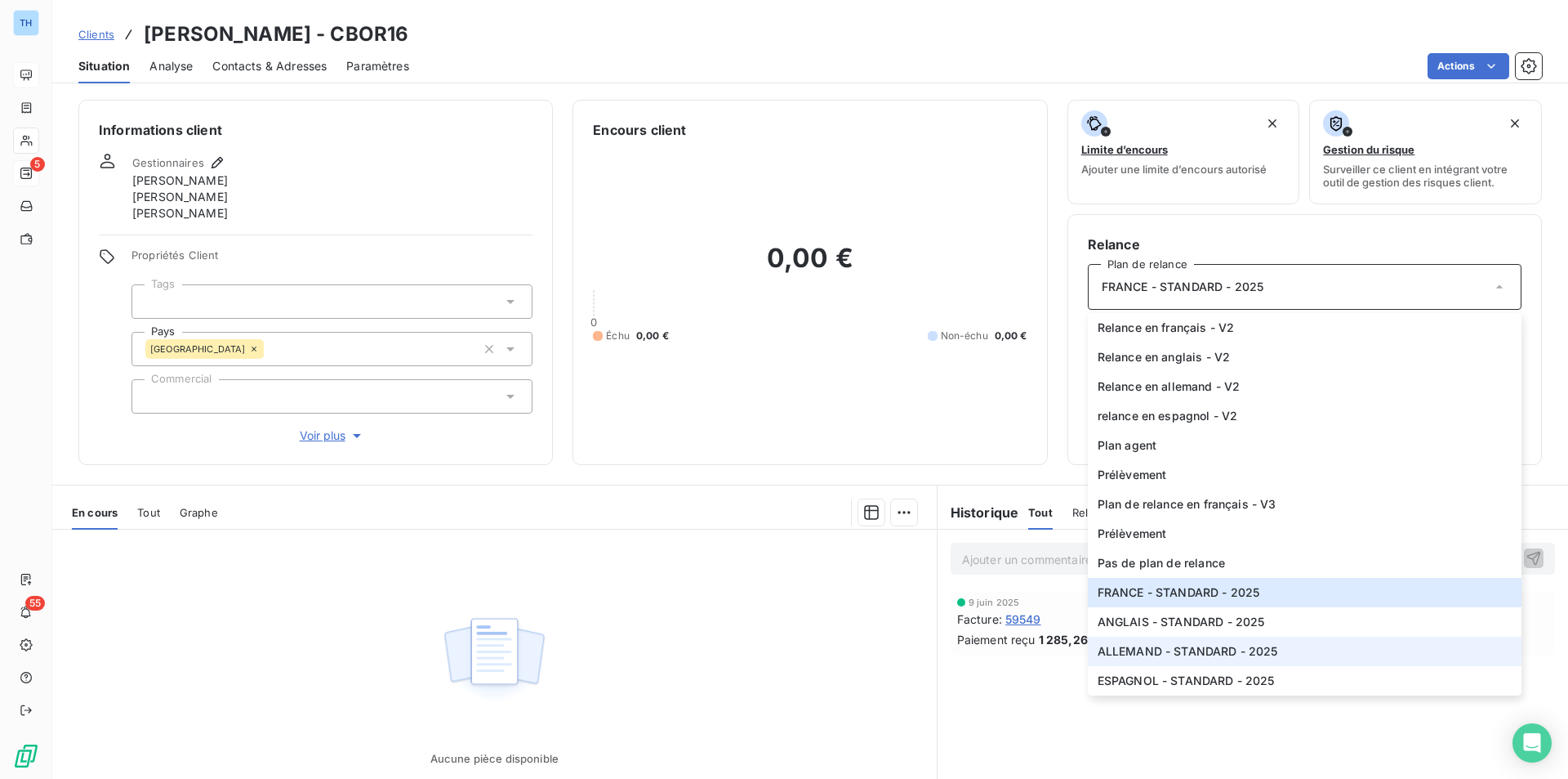
click at [1186, 651] on span "ALLEMAND - STANDARD - 2025" at bounding box center [1188, 652] width 181 height 17
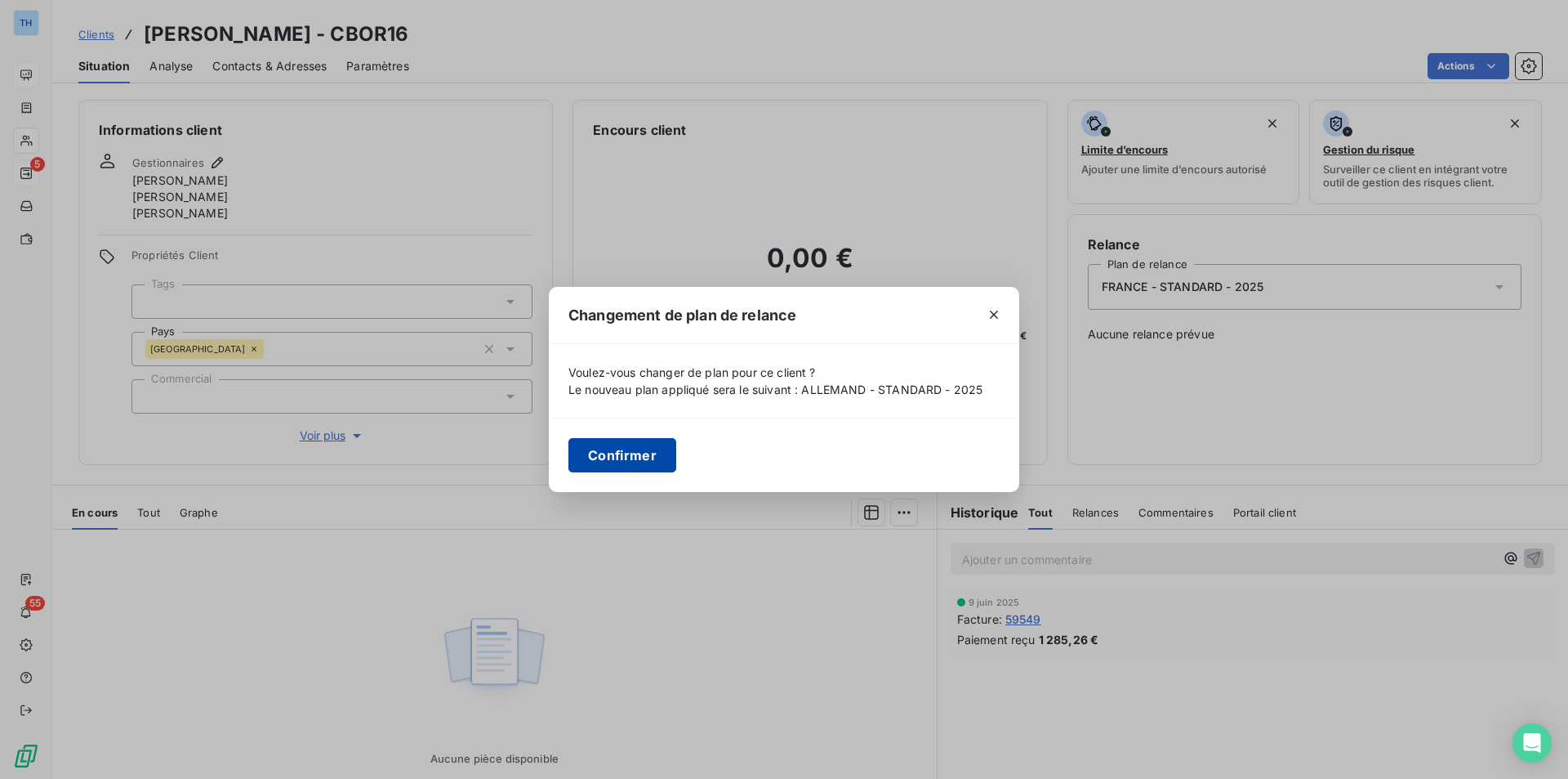
click at [631, 443] on button "Confirmer" at bounding box center [622, 454] width 108 height 34
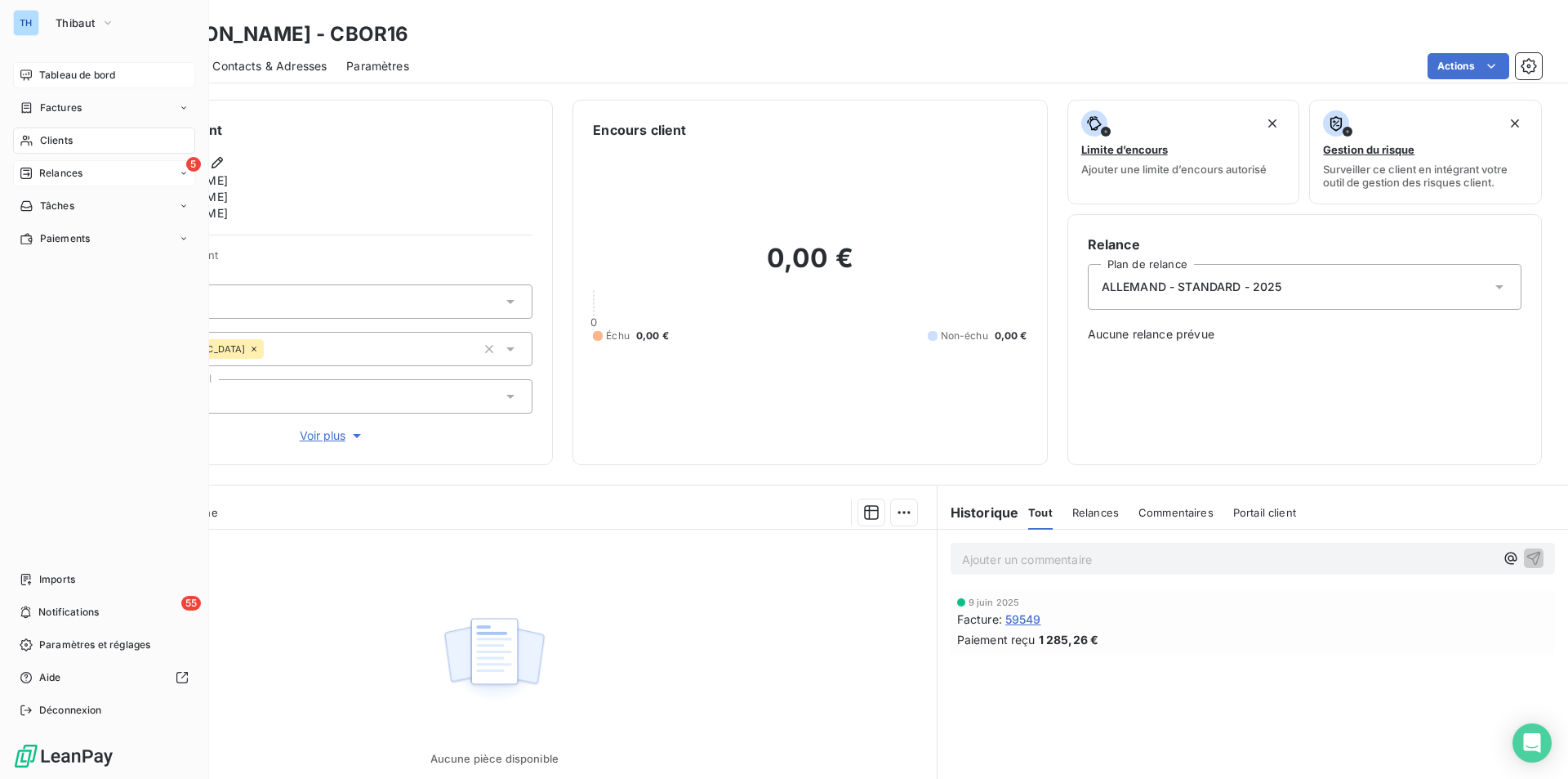
click at [52, 133] on span "Clients" at bounding box center [56, 141] width 33 height 15
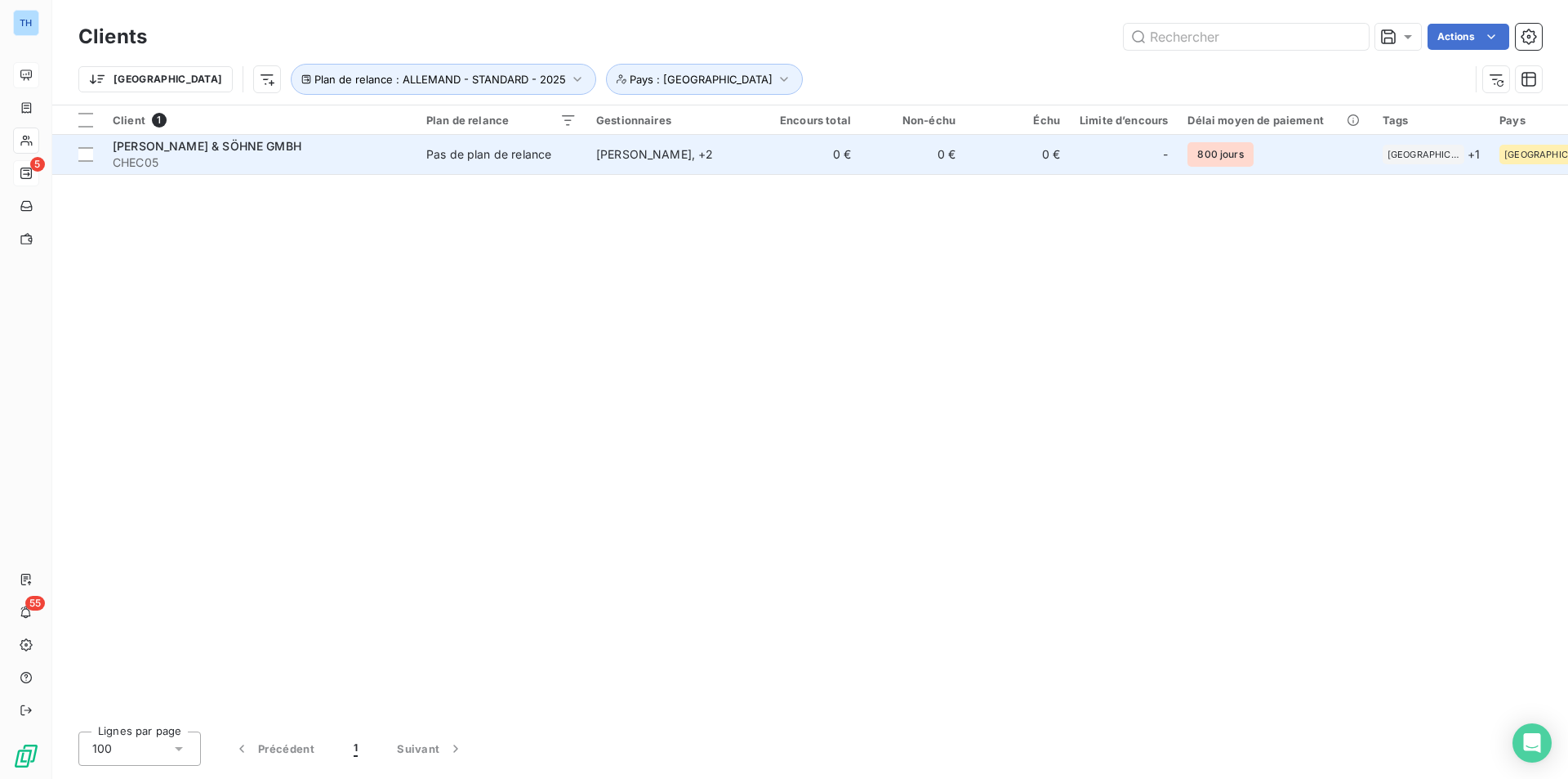
click at [720, 164] on td "[PERSON_NAME] , + 2" at bounding box center [671, 154] width 170 height 39
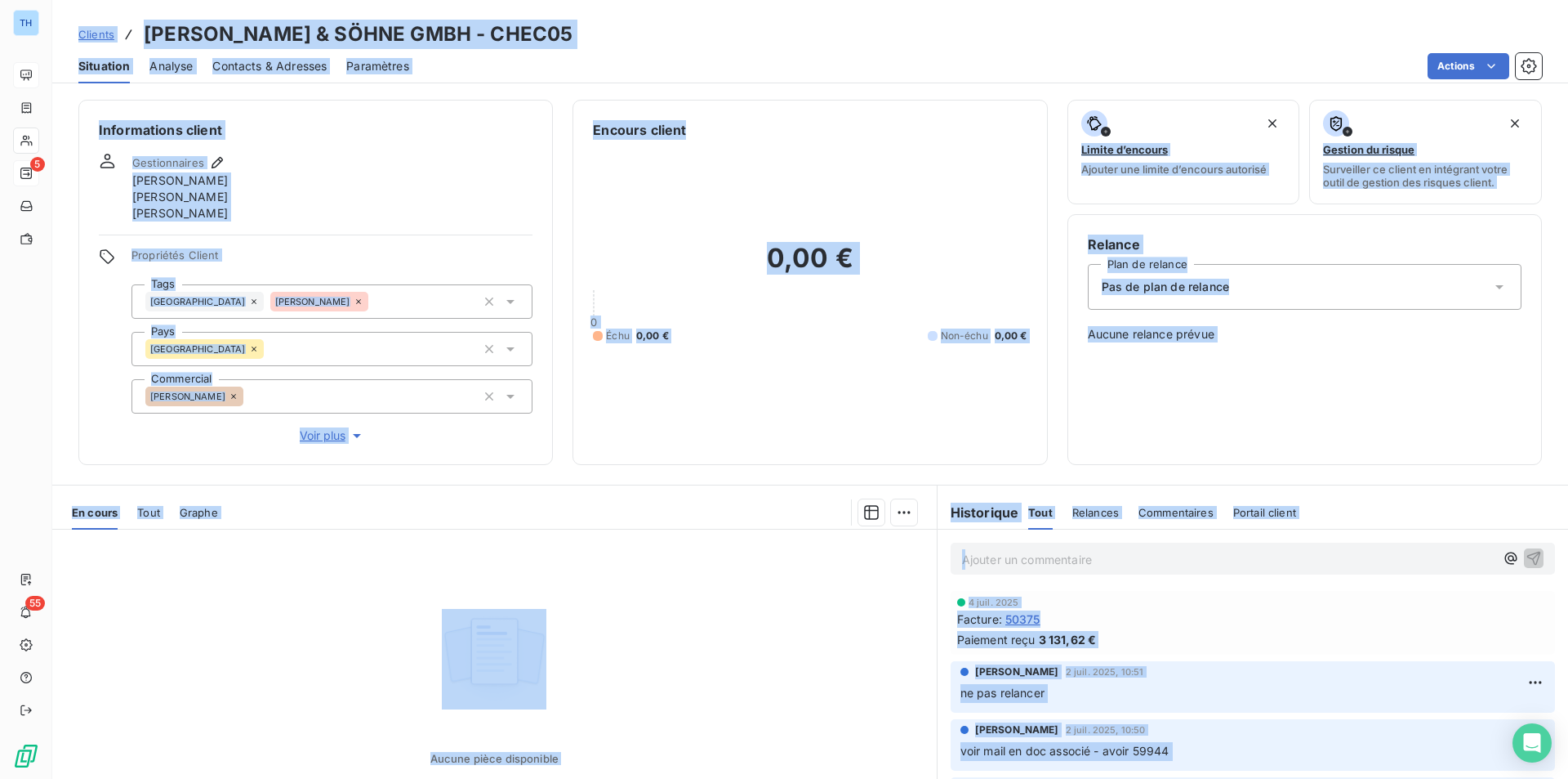
click at [723, 613] on div "Aucune pièce disponible" at bounding box center [495, 687] width 885 height 315
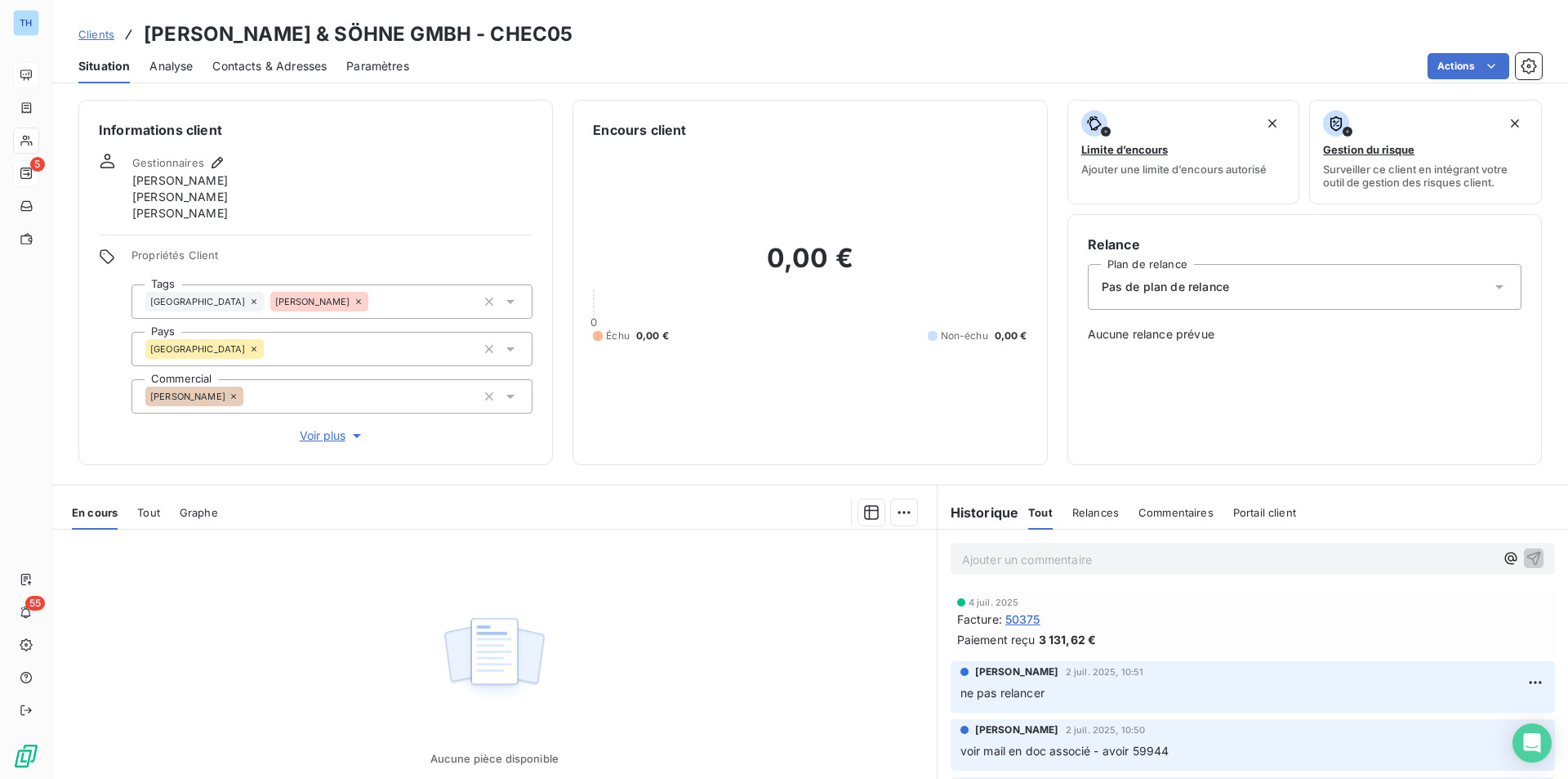
click at [1254, 291] on div "Pas de plan de relance" at bounding box center [1305, 286] width 434 height 46
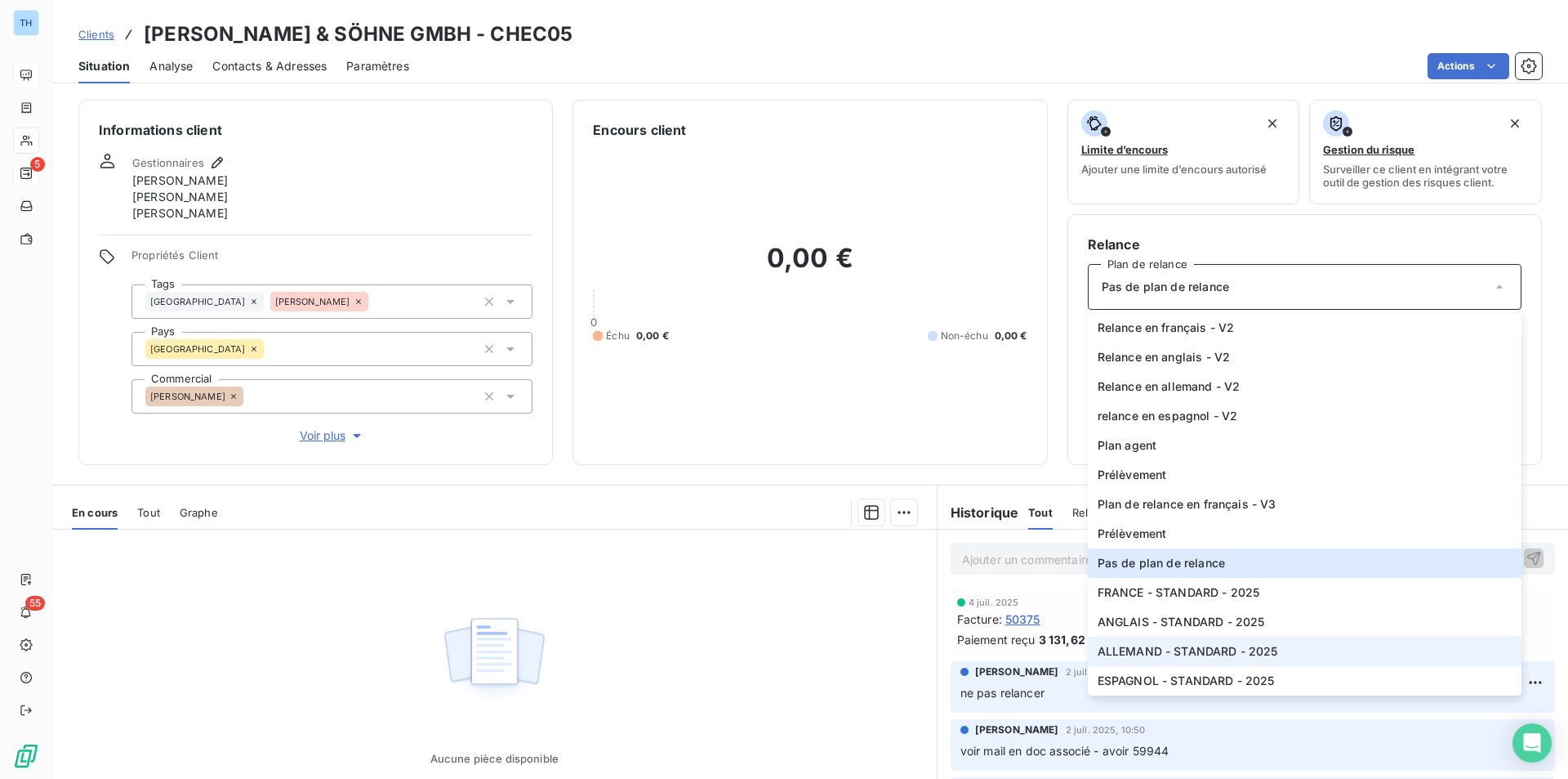
click at [1168, 652] on span "ALLEMAND - STANDARD - 2025" at bounding box center [1188, 652] width 181 height 17
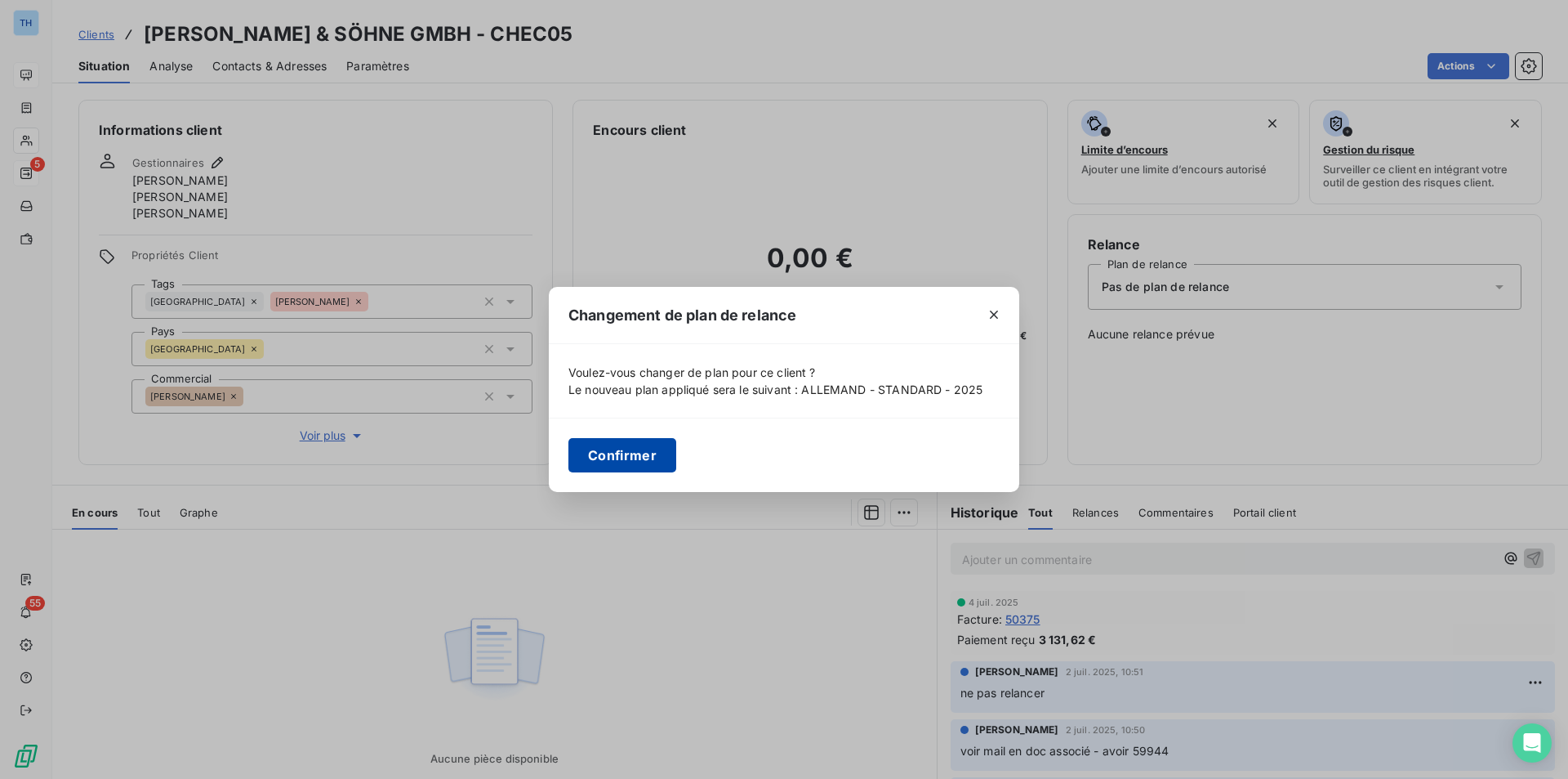
click at [606, 444] on button "Confirmer" at bounding box center [622, 454] width 108 height 34
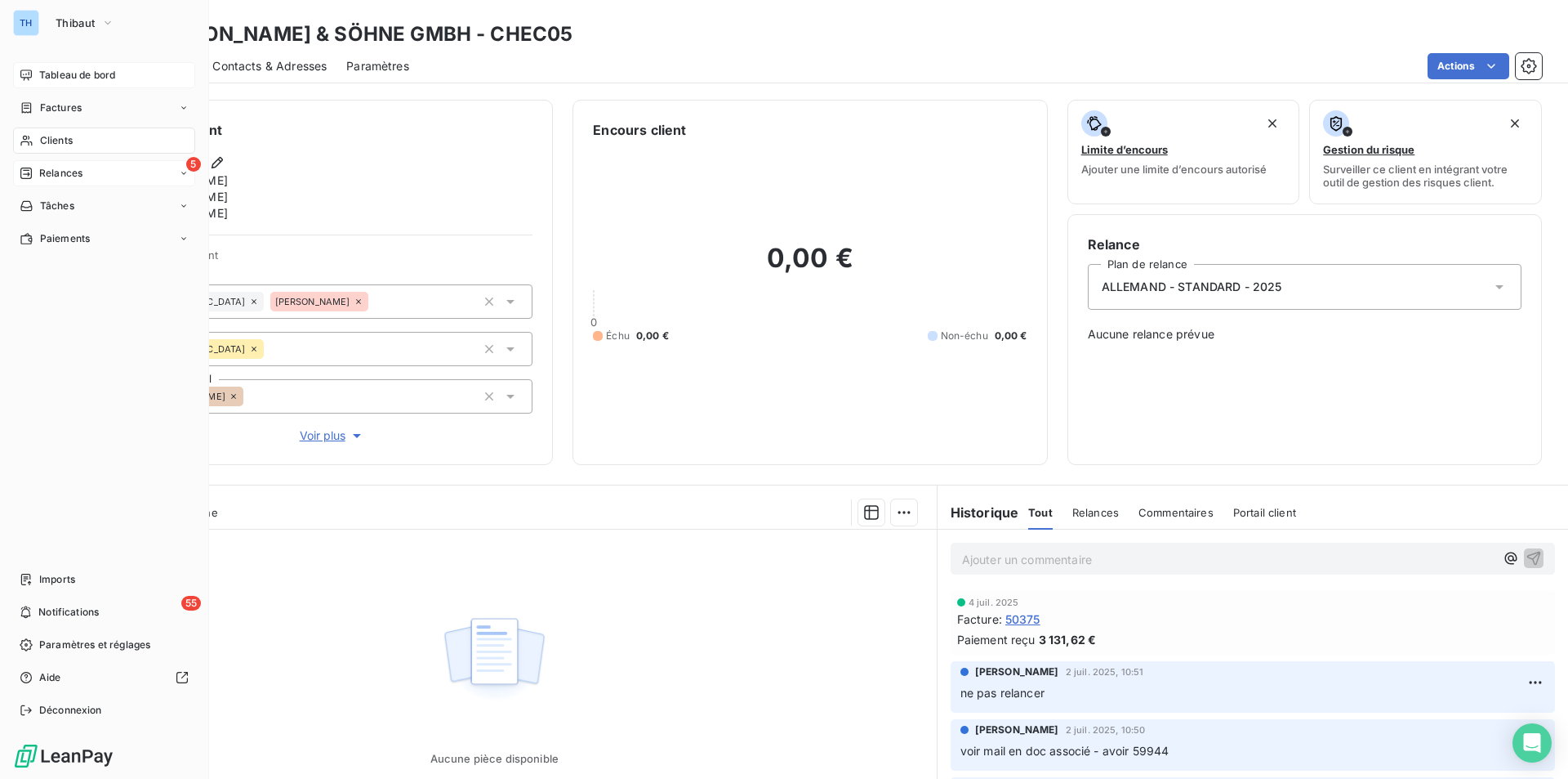
click at [58, 139] on span "Clients" at bounding box center [56, 141] width 33 height 15
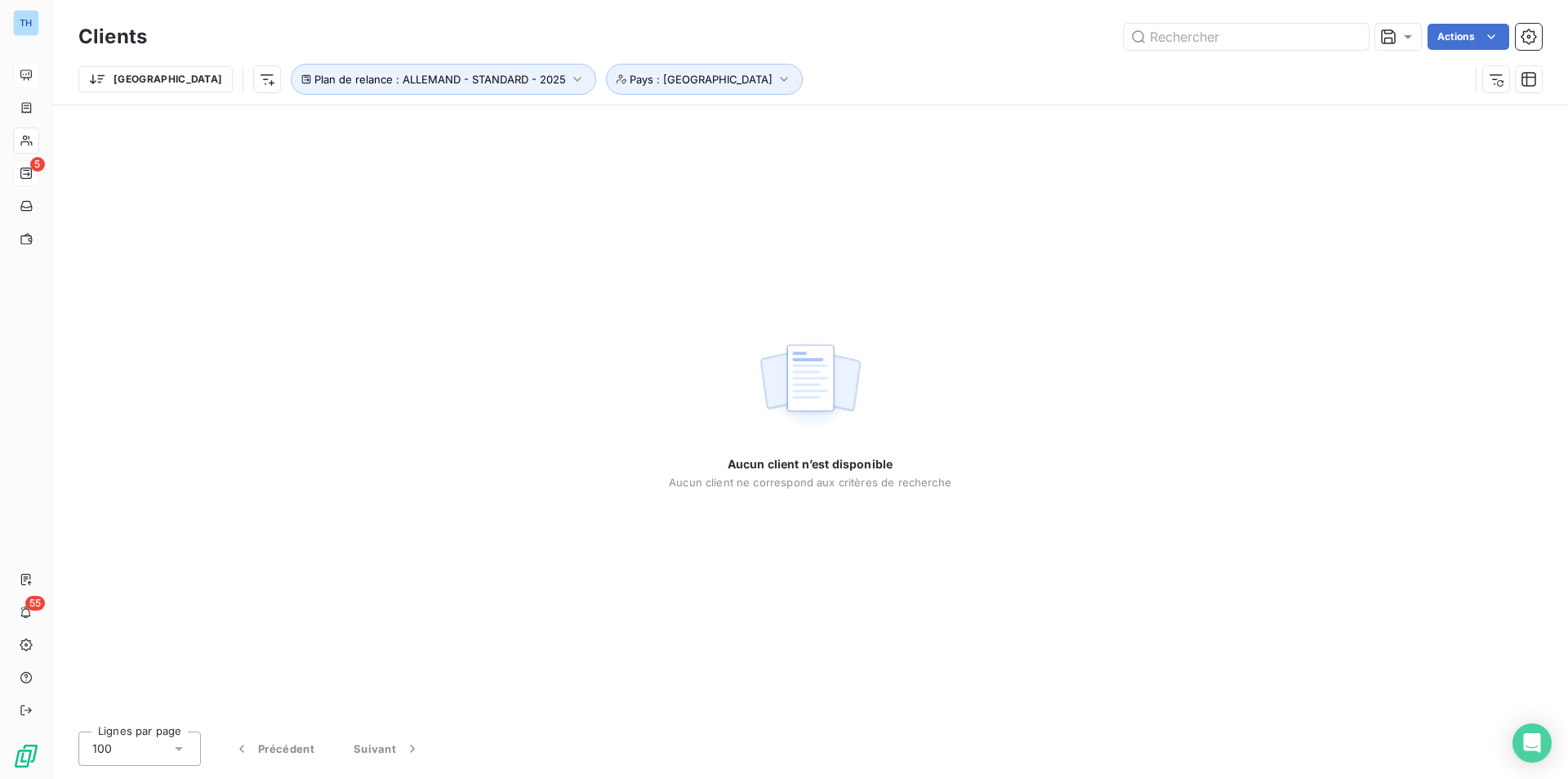
click at [605, 149] on div "Aucun client n’est disponible Aucun client ne correspond aux critères de recher…" at bounding box center [810, 412] width 1516 height 612
click at [1497, 80] on icon "button" at bounding box center [1496, 79] width 17 height 17
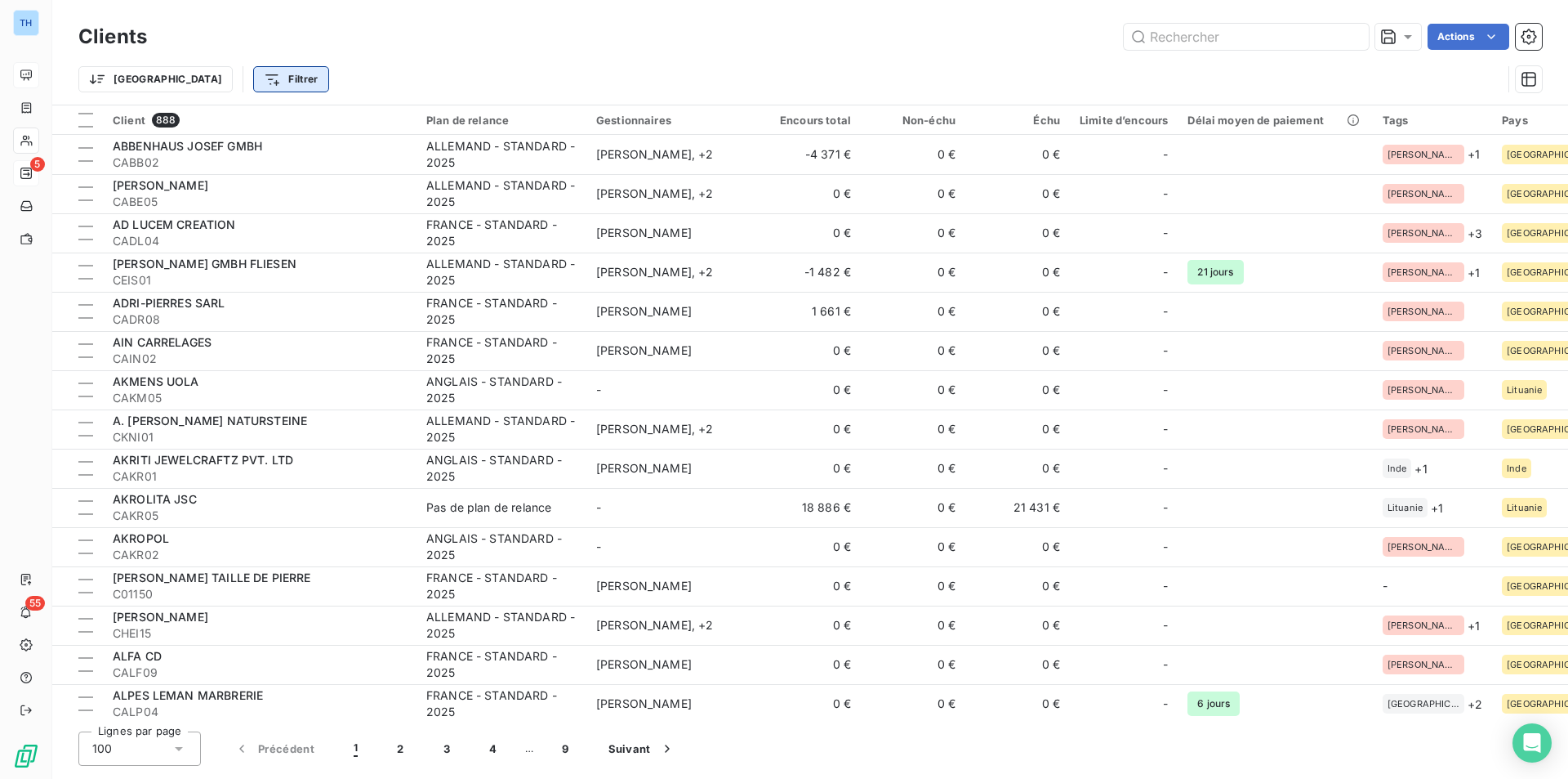
click at [226, 74] on html "TH 5 55 Clients Actions Trier Filtrer Client 888 Plan de relance Gestionnaires …" at bounding box center [784, 389] width 1568 height 779
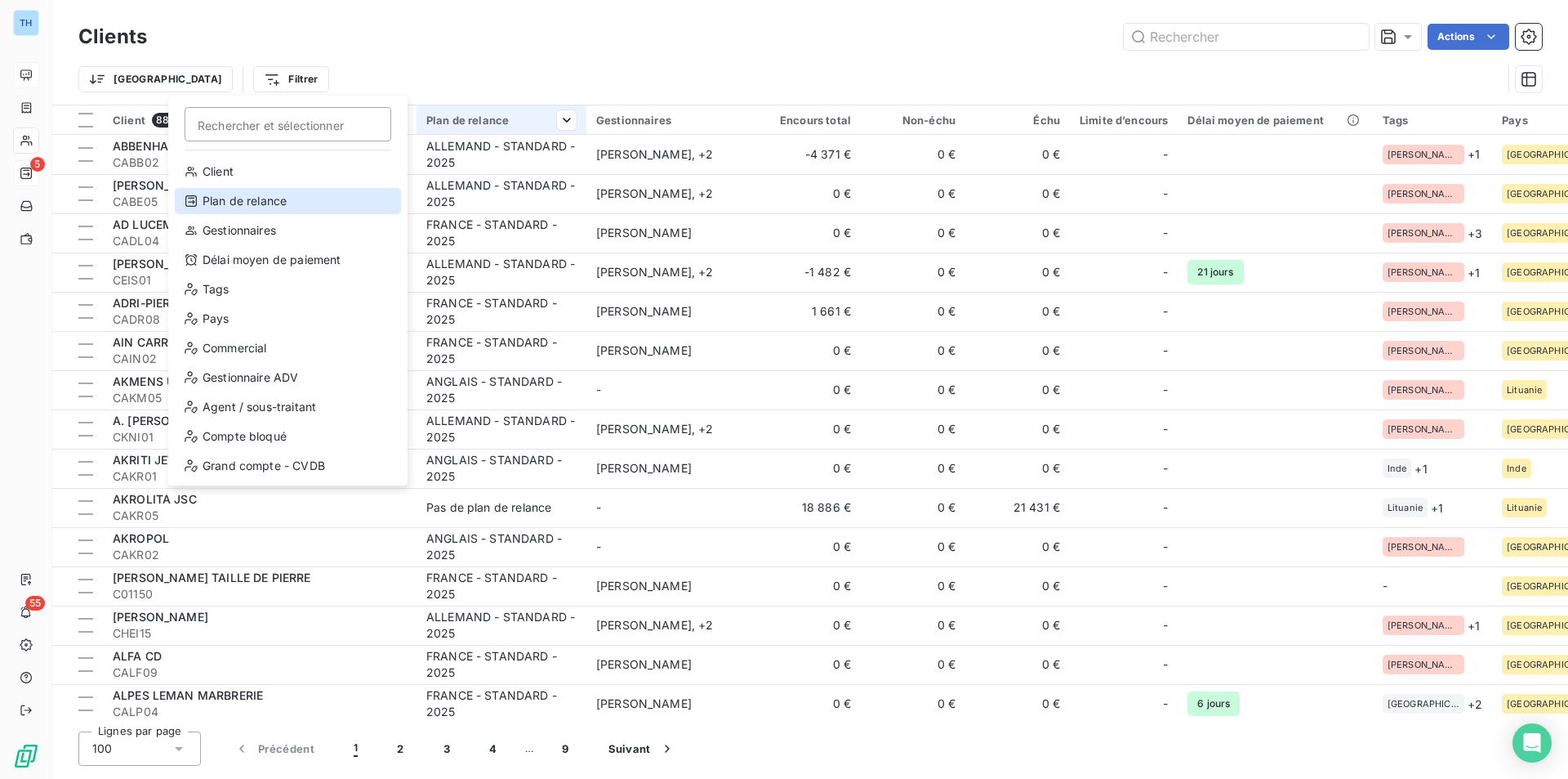
drag, startPoint x: 263, startPoint y: 197, endPoint x: 445, endPoint y: 125, distance: 195.7
click at [263, 197] on div "Plan de relance" at bounding box center [288, 201] width 227 height 26
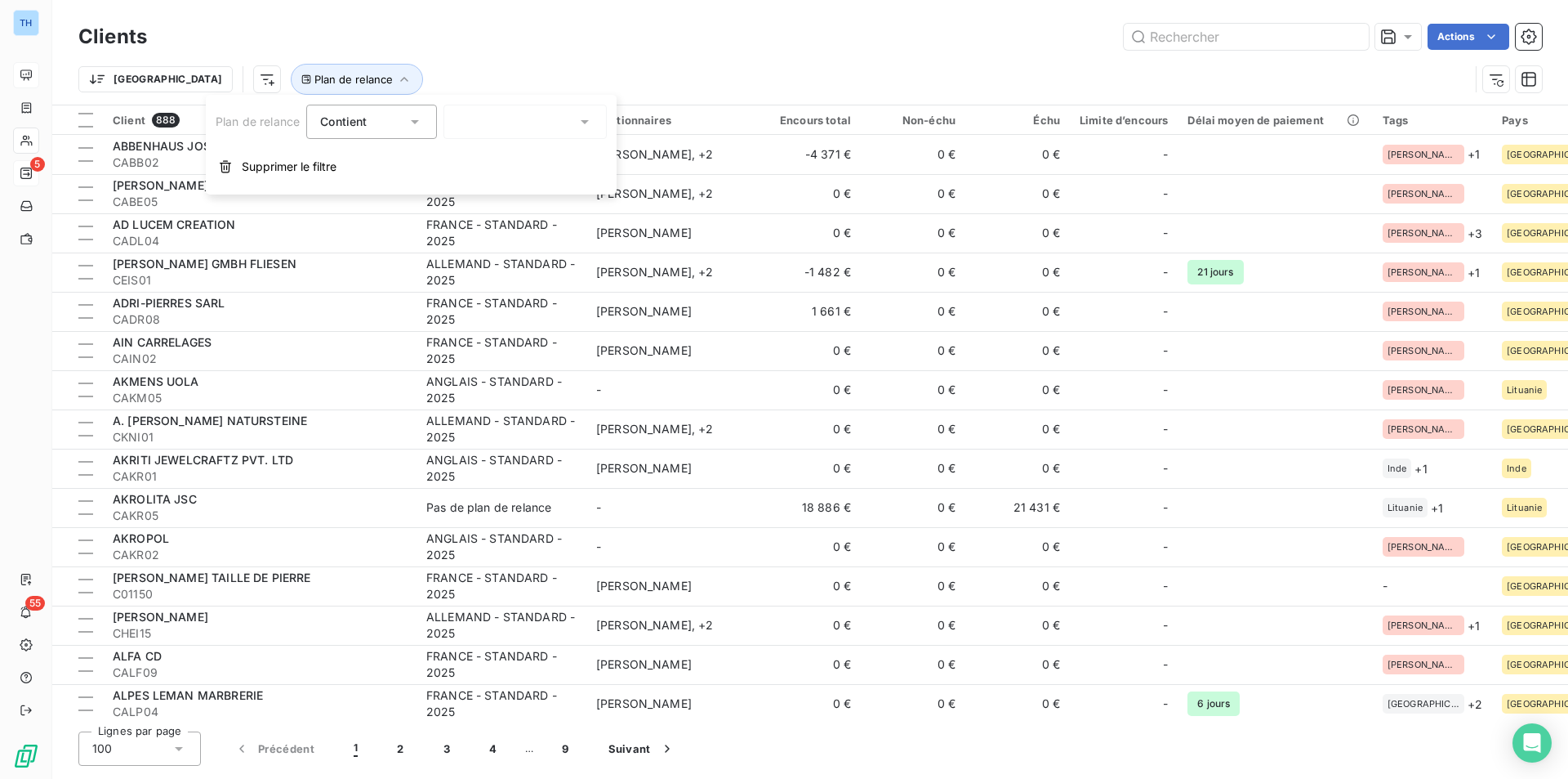
click at [518, 122] on div at bounding box center [524, 121] width 163 height 34
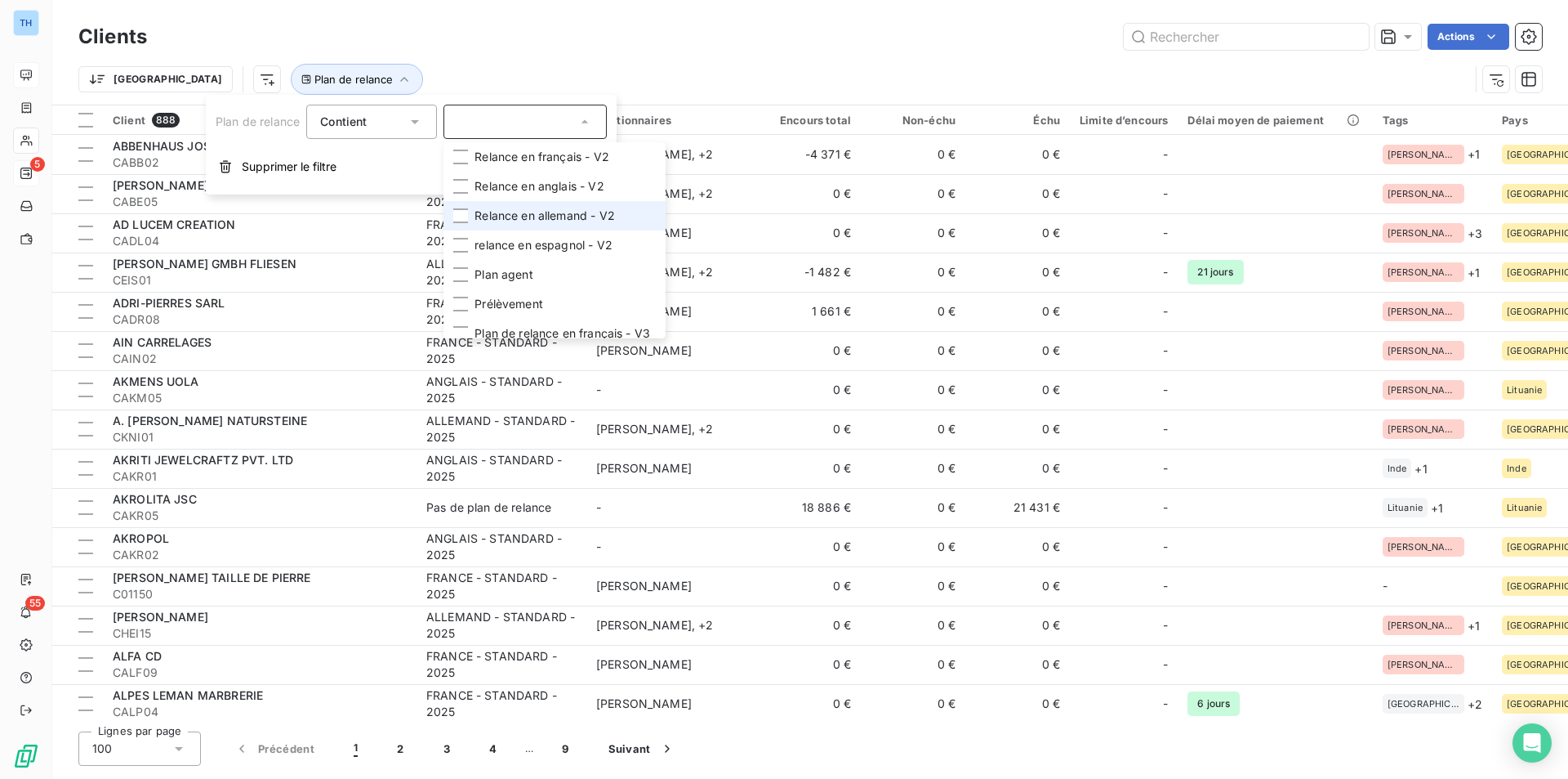
scroll to position [198, 0]
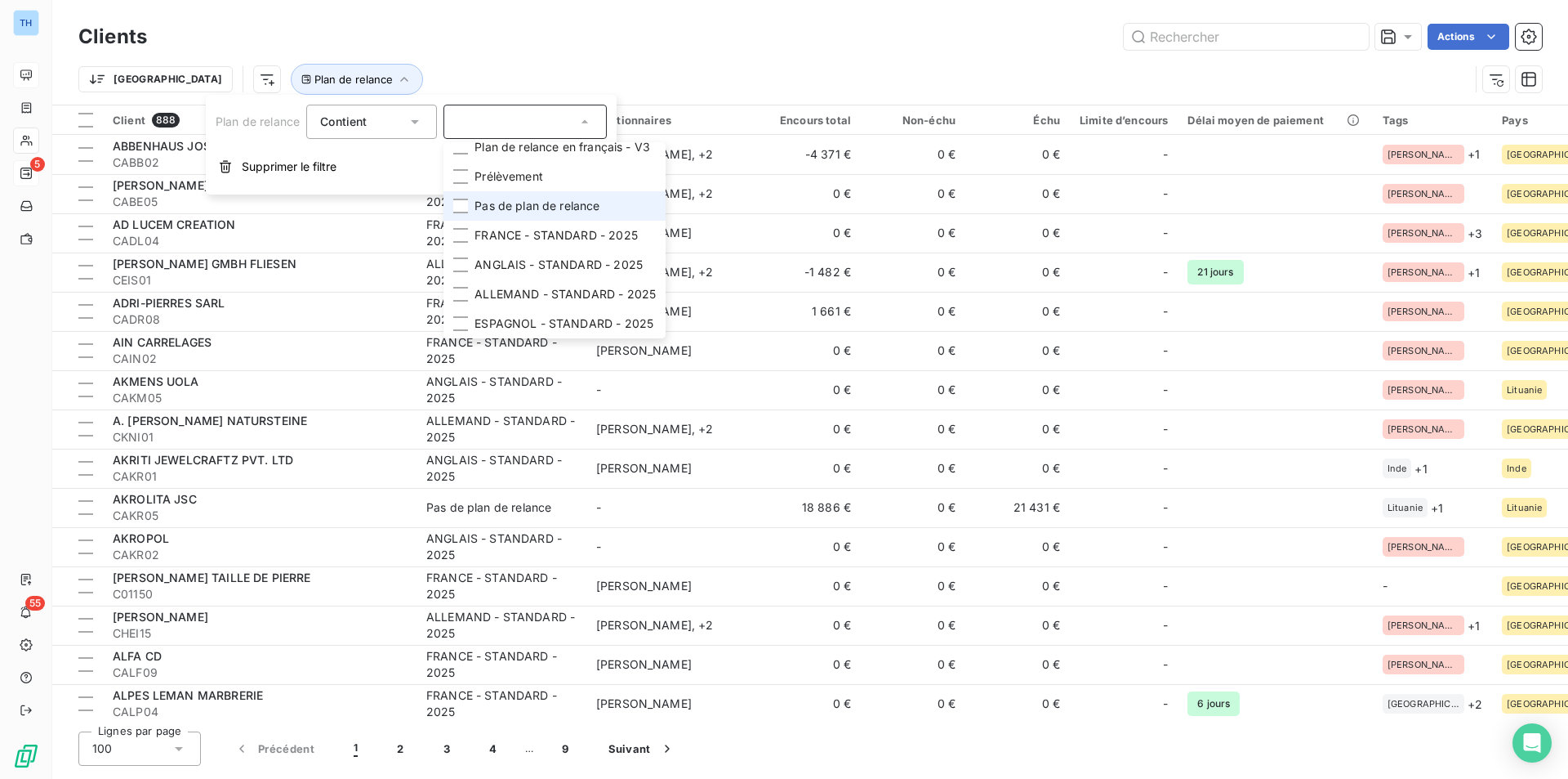
click at [536, 197] on span "Pas de plan de relance" at bounding box center [536, 206] width 125 height 17
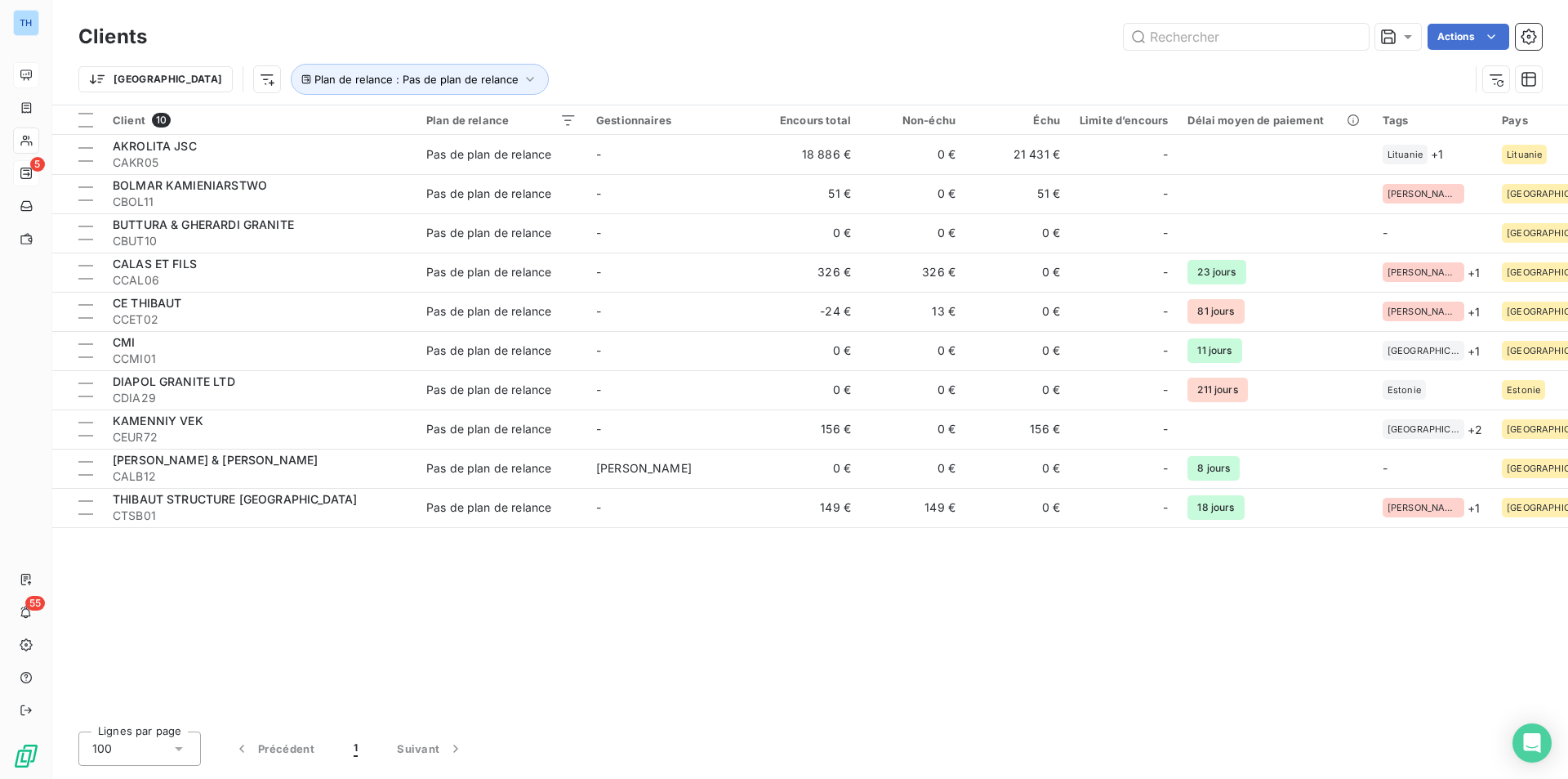
click at [682, 689] on div "Client 10 Plan de relance Gestionnaires Encours total Non-échu Échu Limite d’en…" at bounding box center [810, 412] width 1516 height 612
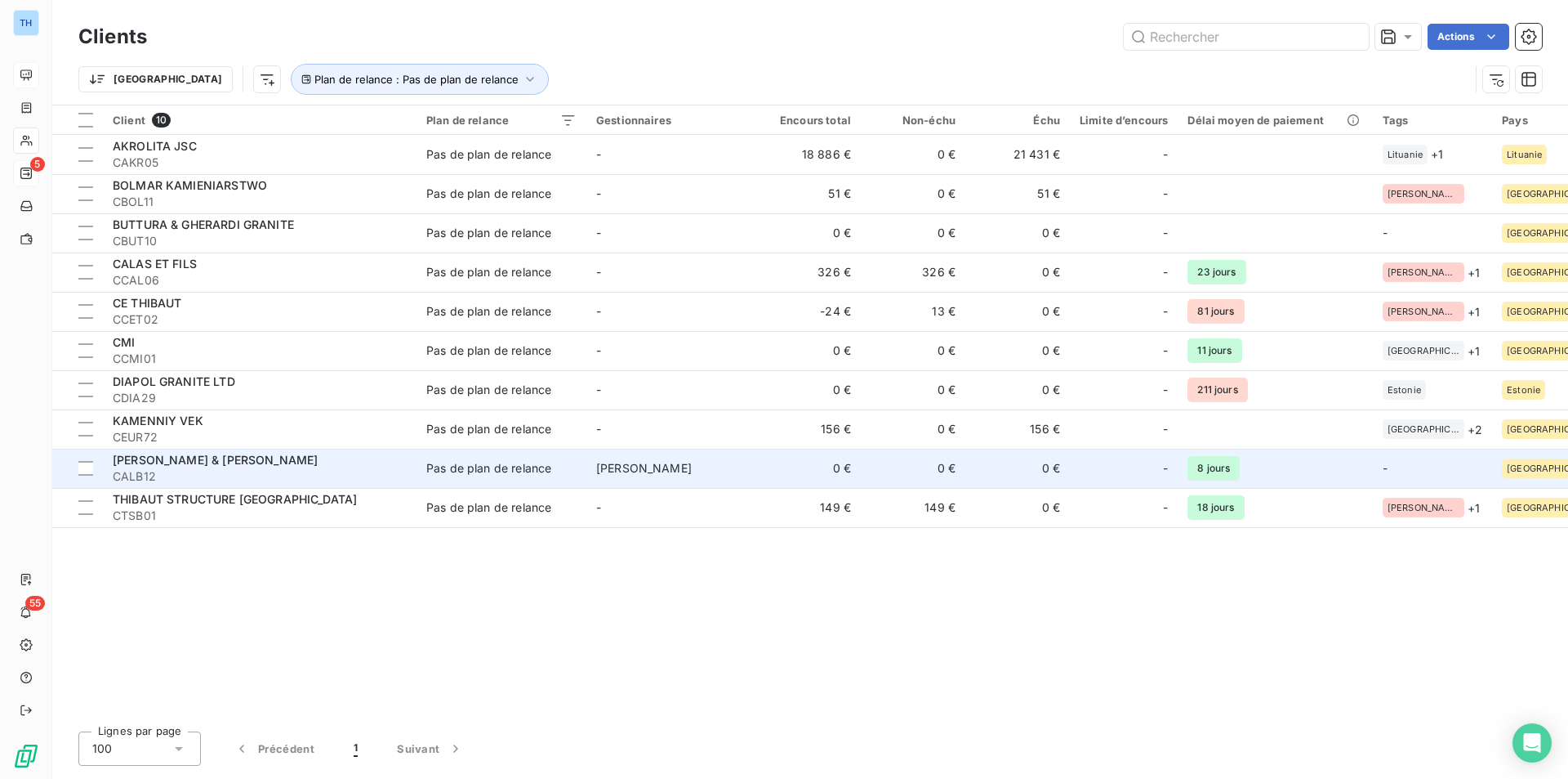
click at [778, 456] on td "0 €" at bounding box center [808, 468] width 105 height 39
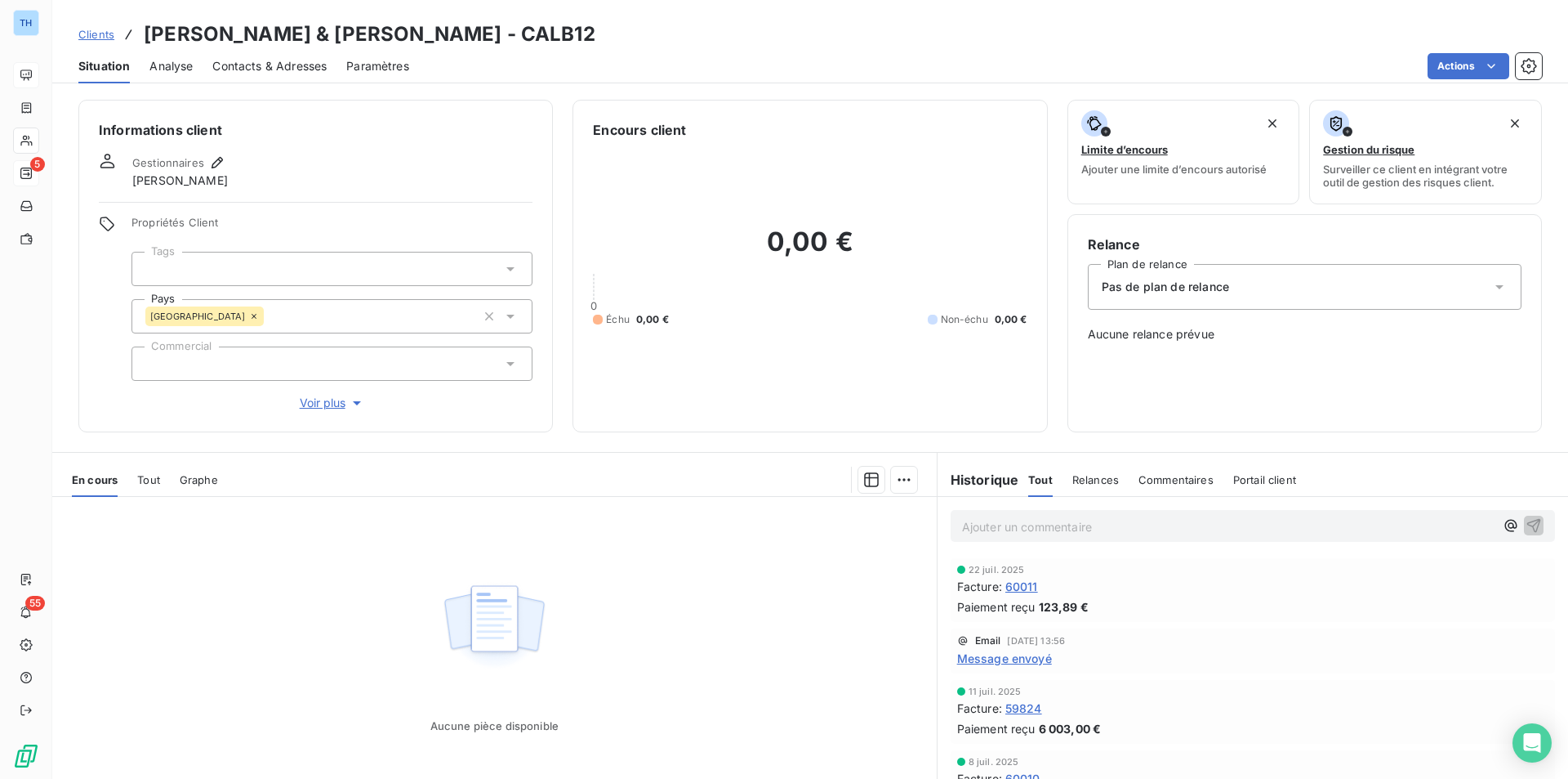
click at [1259, 291] on div "Pas de plan de relance" at bounding box center [1305, 286] width 434 height 46
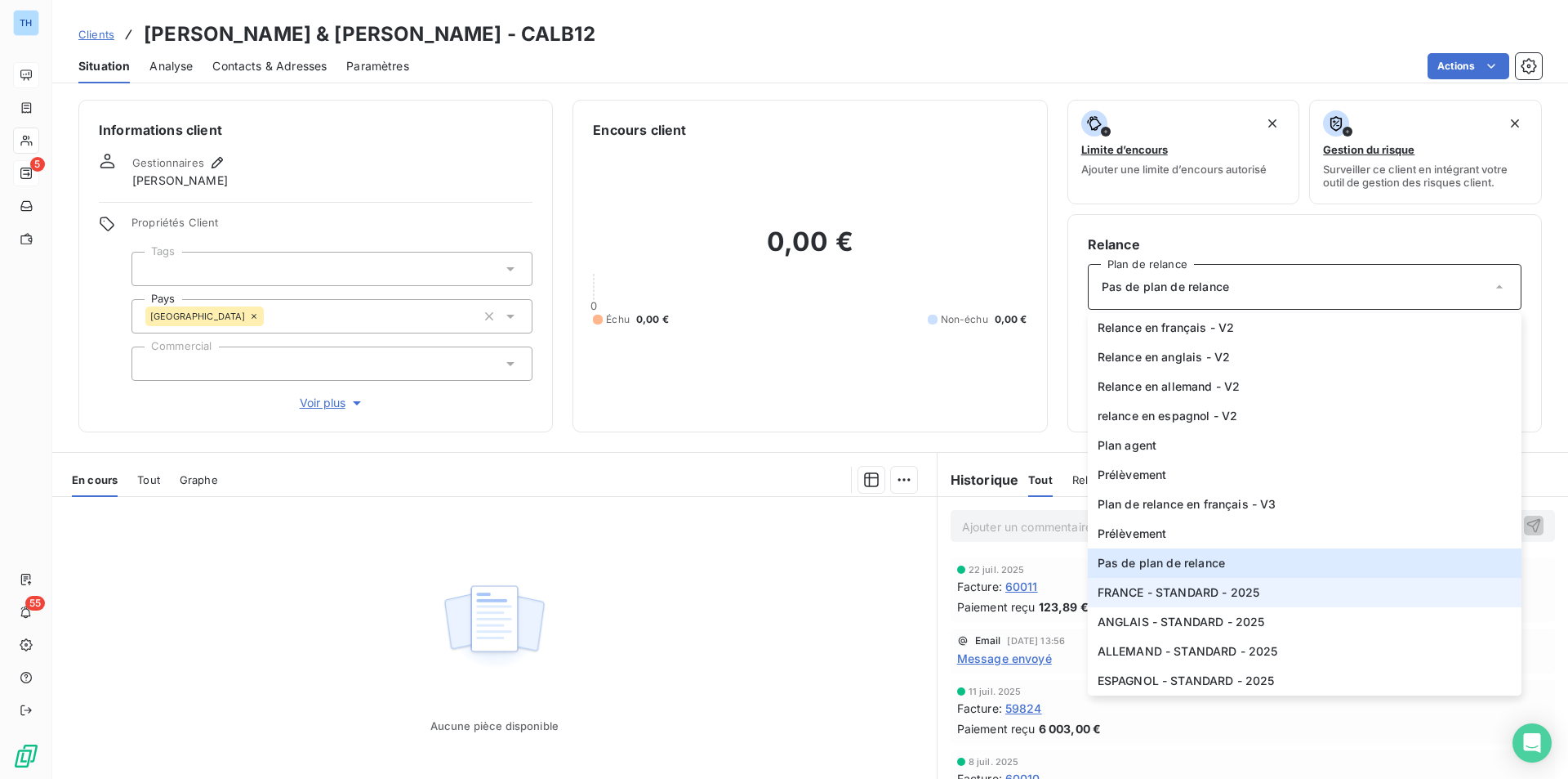
click at [1193, 593] on span "FRANCE - STANDARD - 2025" at bounding box center [1179, 592] width 162 height 17
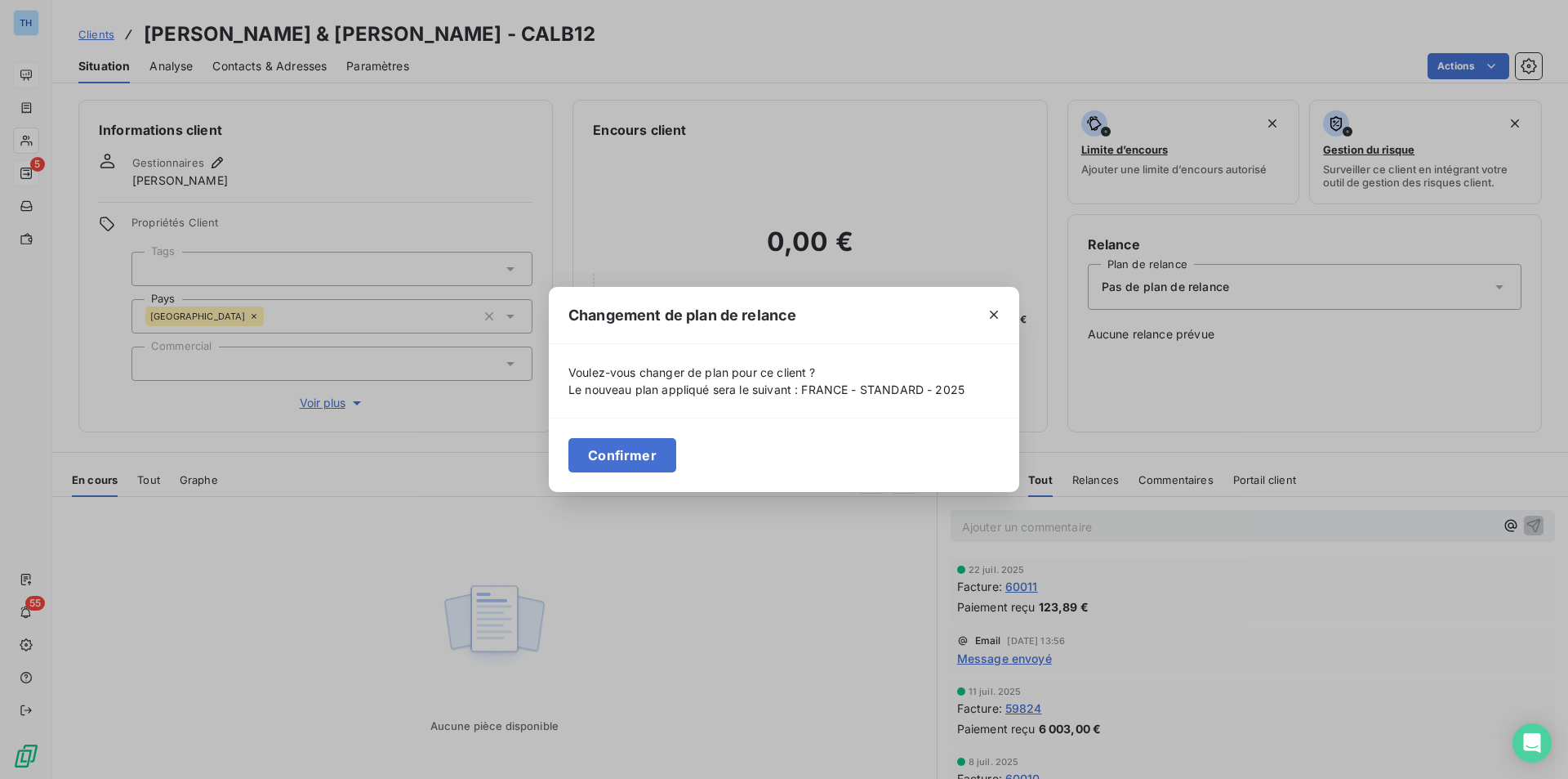
click at [611, 448] on button "Confirmer" at bounding box center [622, 454] width 108 height 34
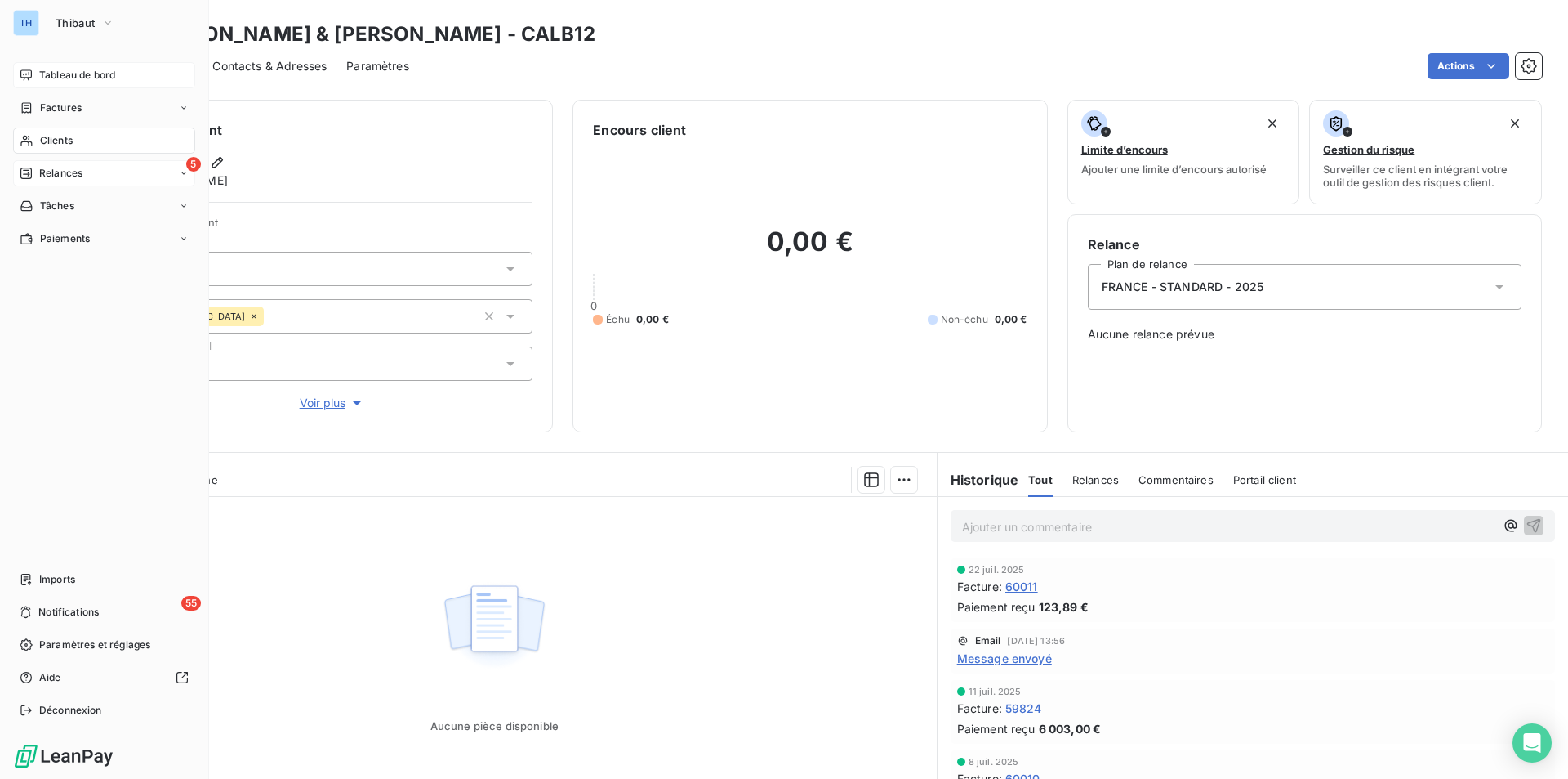
click at [59, 136] on span "Clients" at bounding box center [56, 141] width 33 height 15
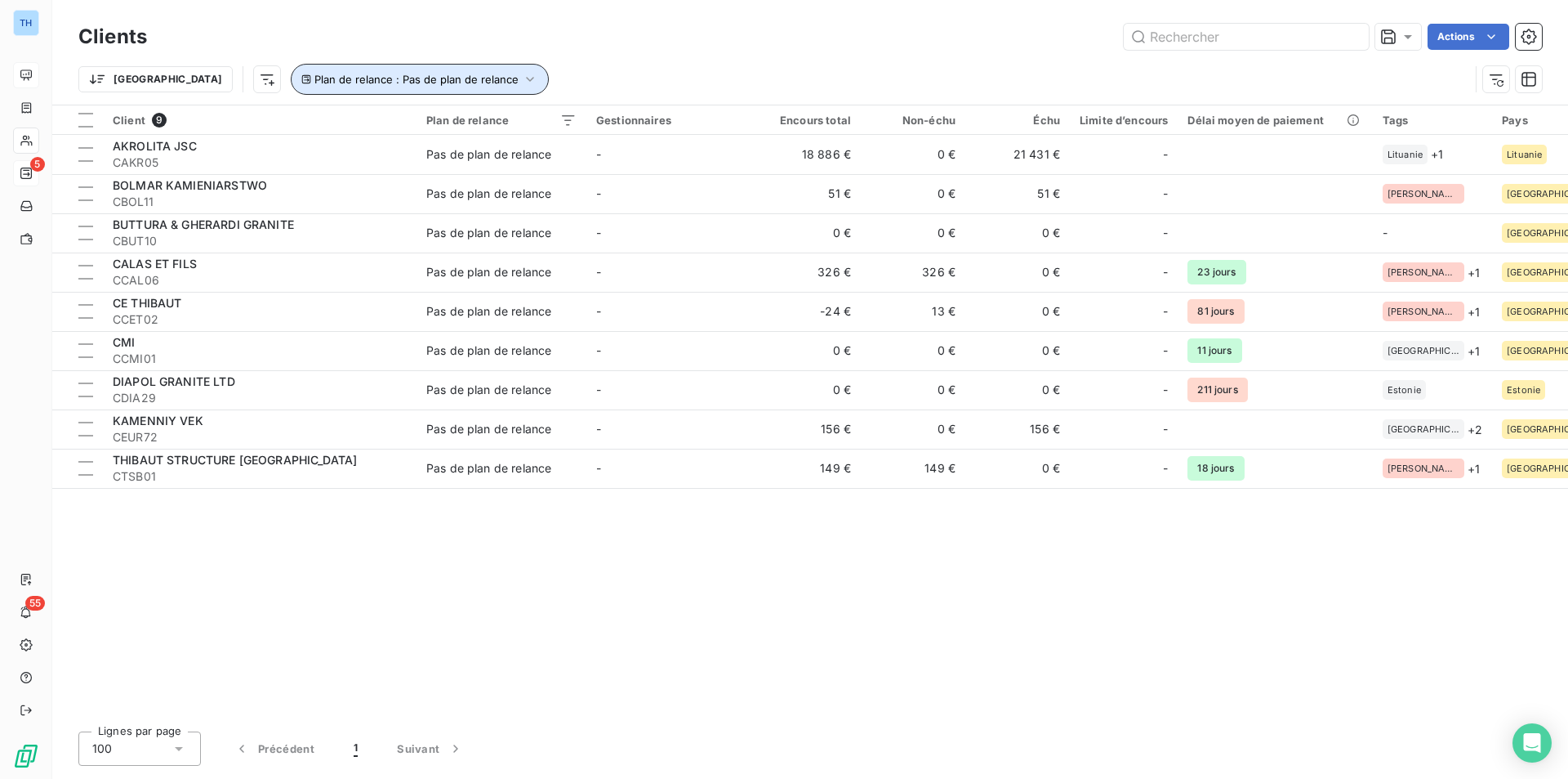
click at [400, 77] on span "Plan de relance : Pas de plan de relance" at bounding box center [416, 79] width 204 height 13
click at [544, 115] on div "Pas de plan de relance" at bounding box center [517, 122] width 120 height 17
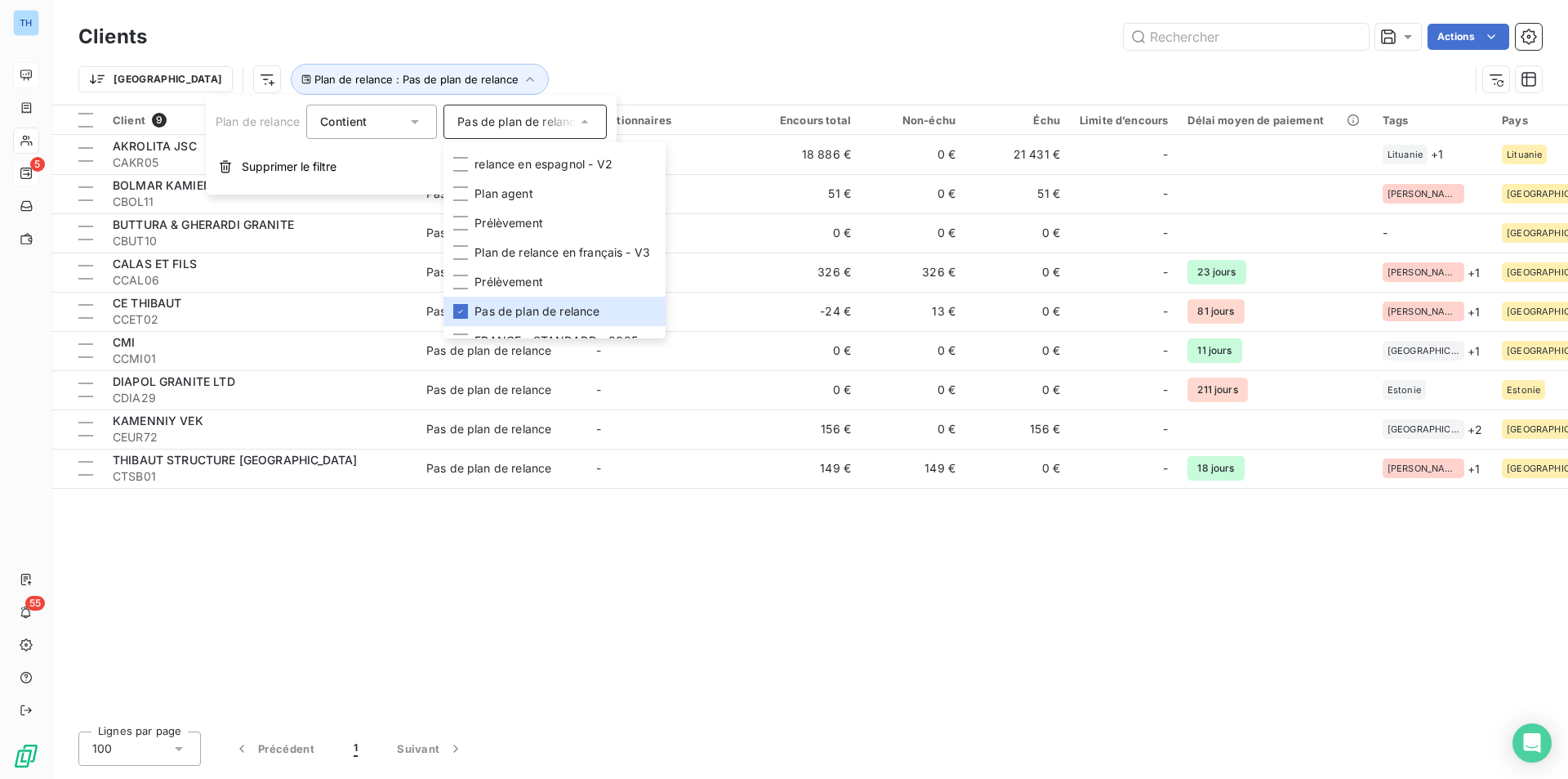
scroll to position [198, 0]
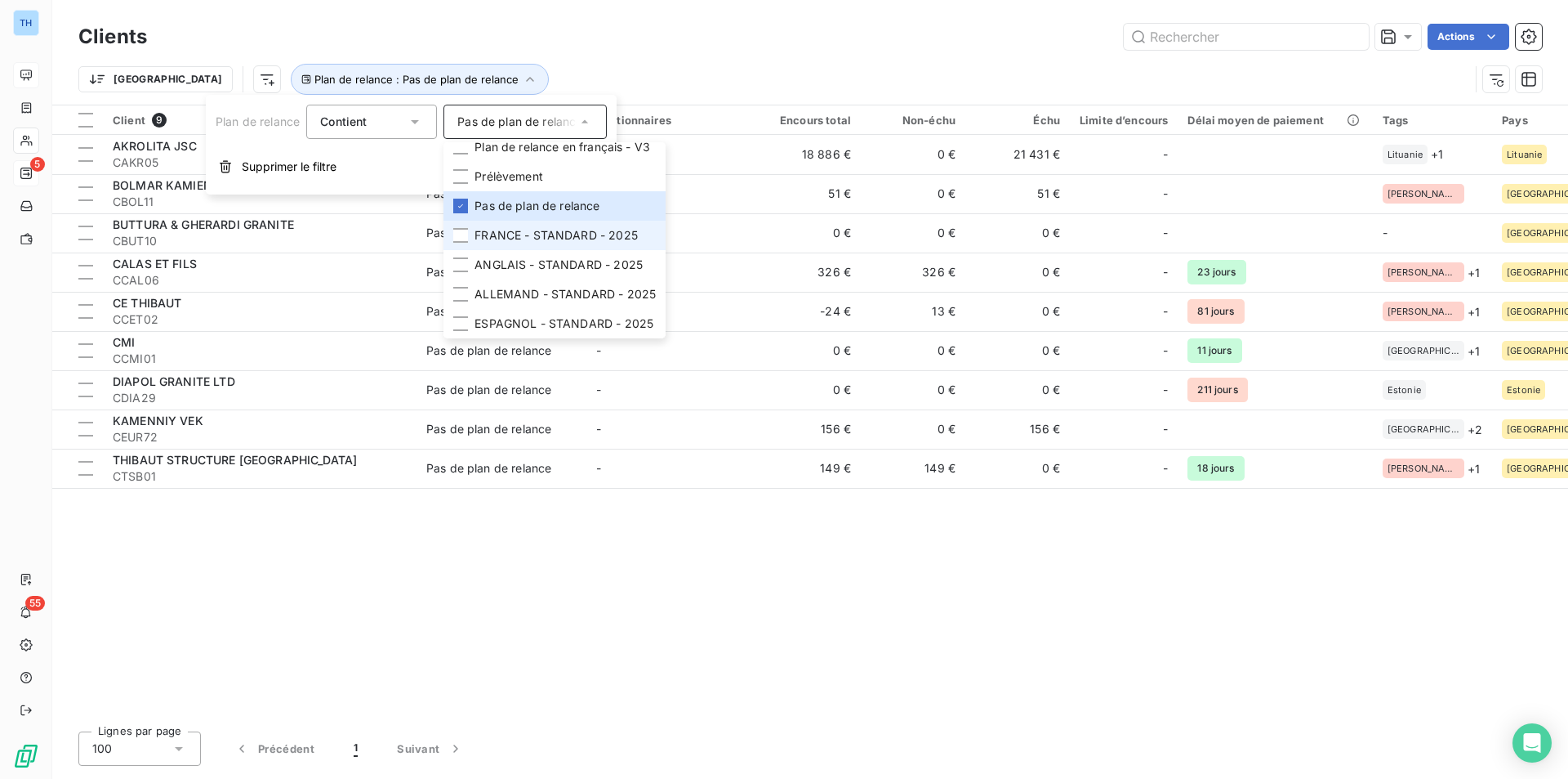
click at [582, 227] on span "FRANCE - STANDARD - 2025" at bounding box center [555, 235] width 163 height 17
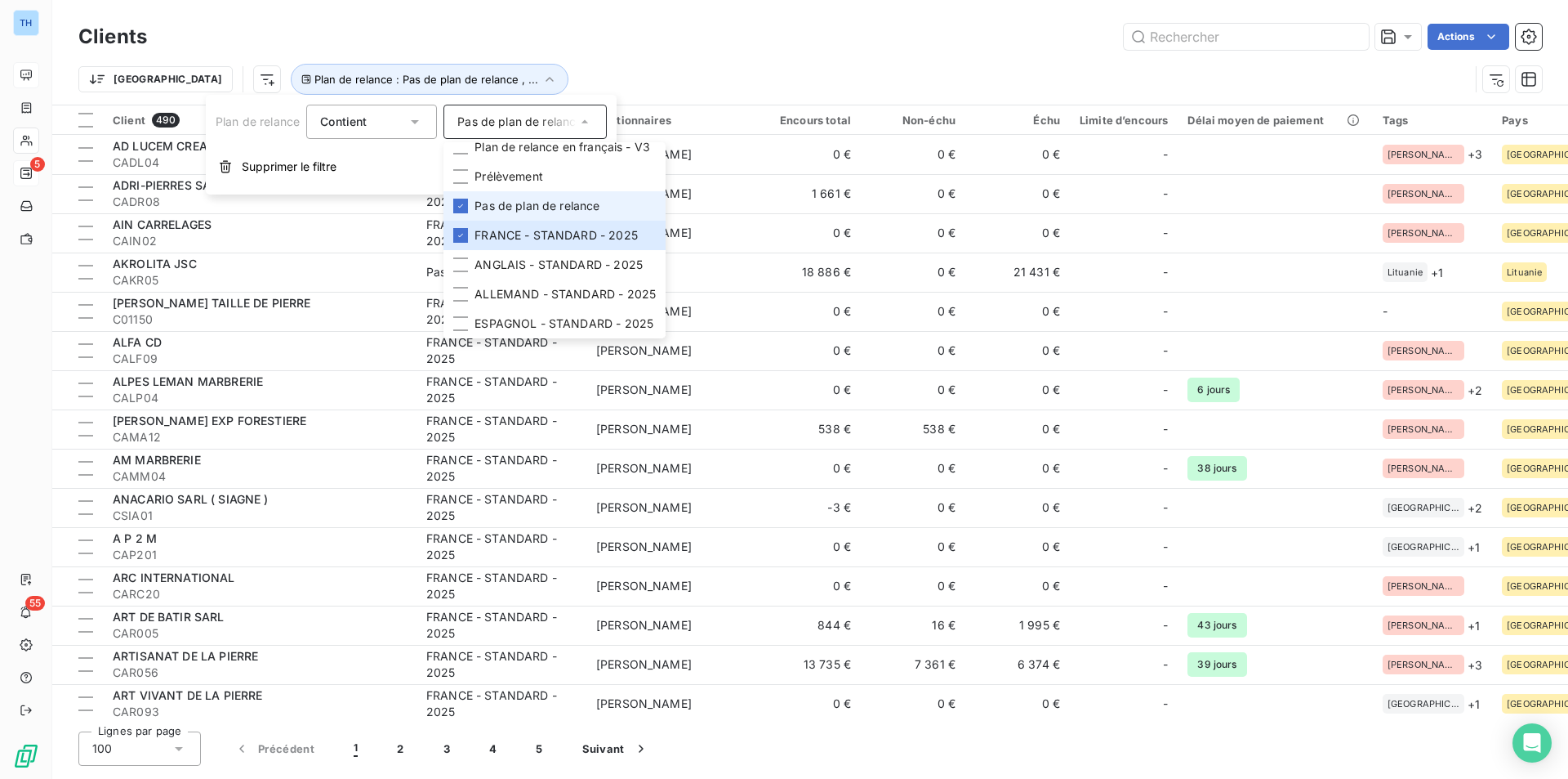
click at [549, 203] on span "Pas de plan de relance" at bounding box center [536, 206] width 125 height 17
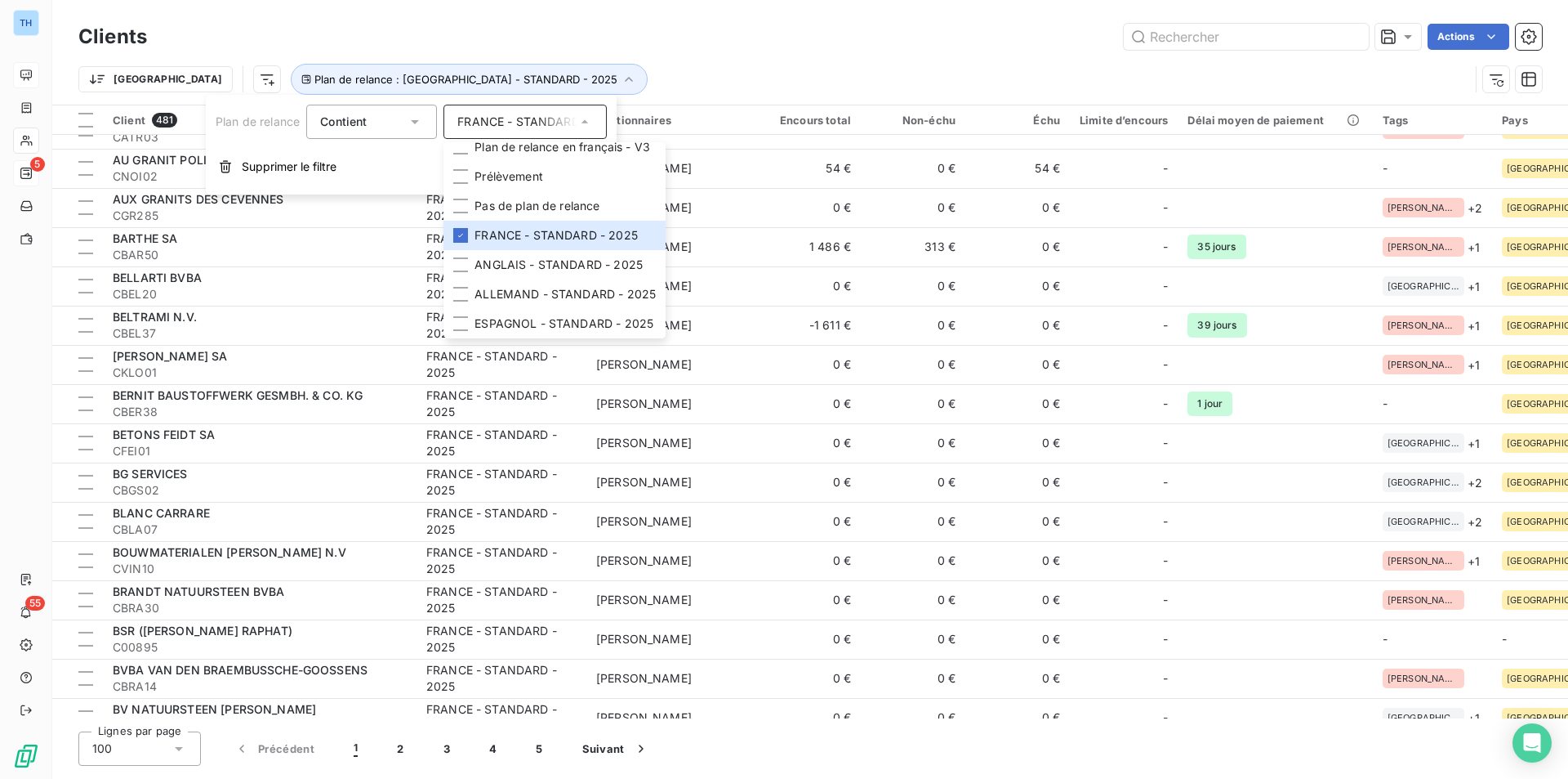
scroll to position [1226, 0]
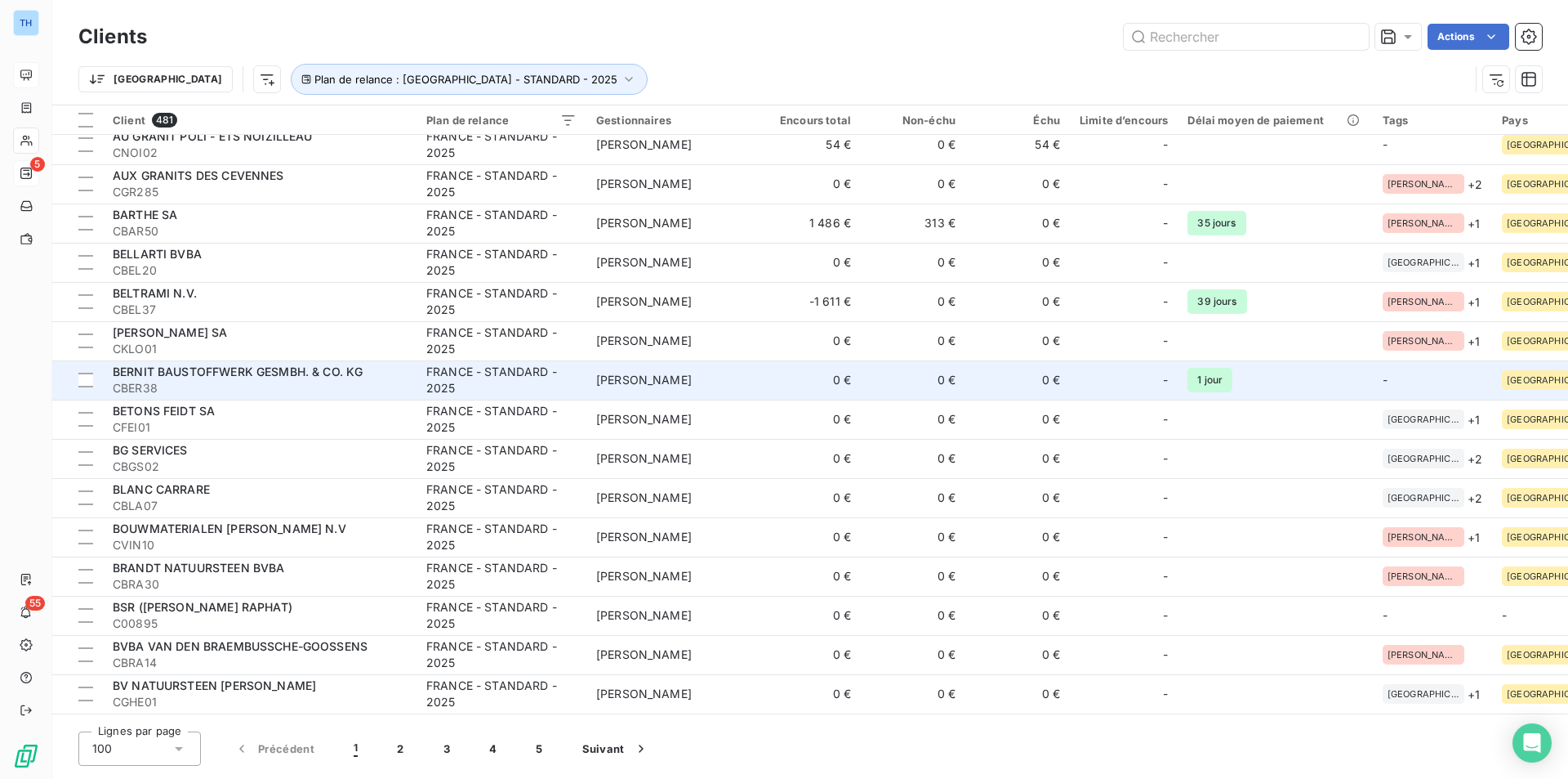
click at [769, 384] on td "0 €" at bounding box center [808, 380] width 105 height 39
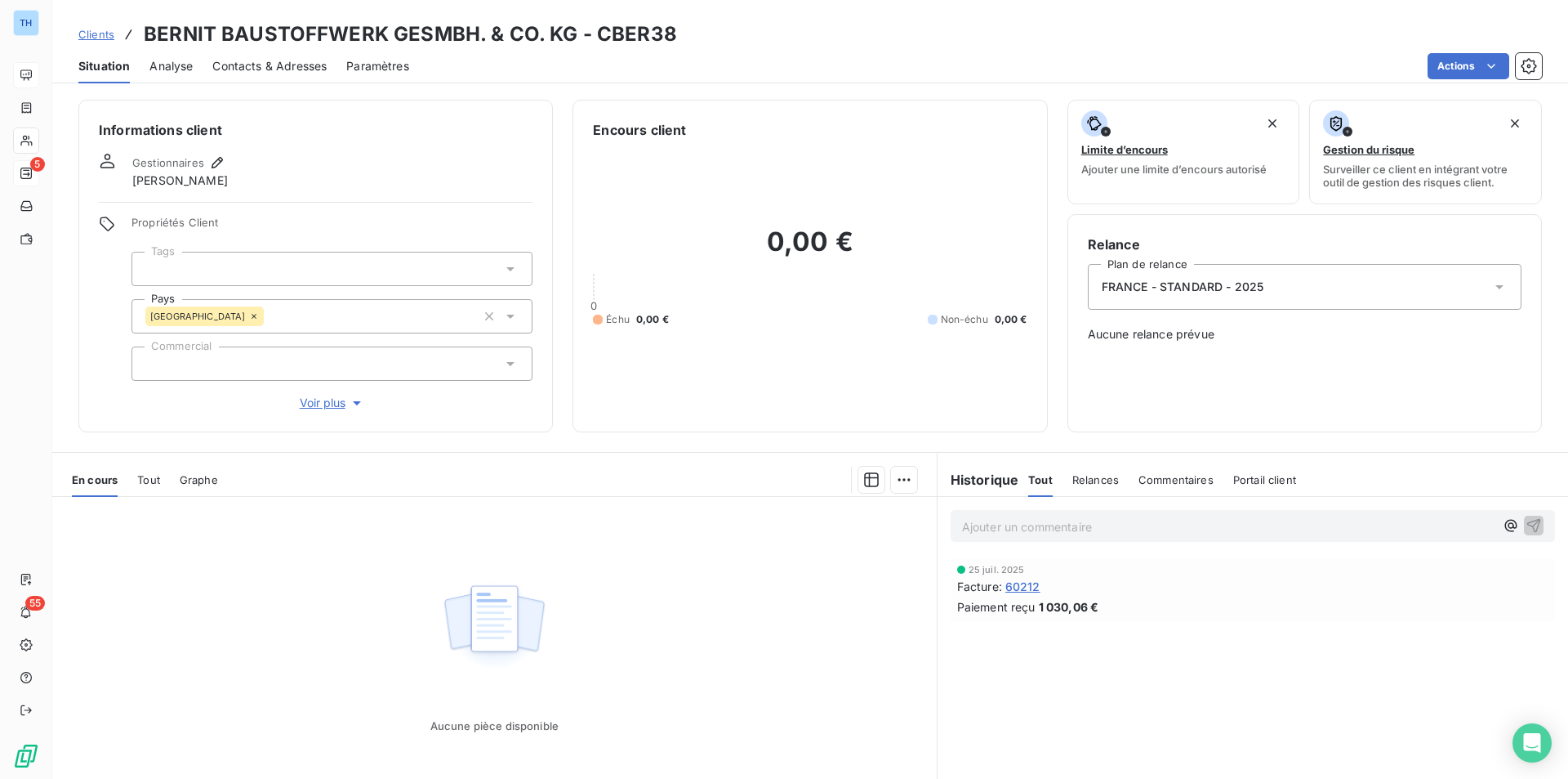
click at [1340, 295] on div "FRANCE - STANDARD - 2025" at bounding box center [1305, 286] width 434 height 46
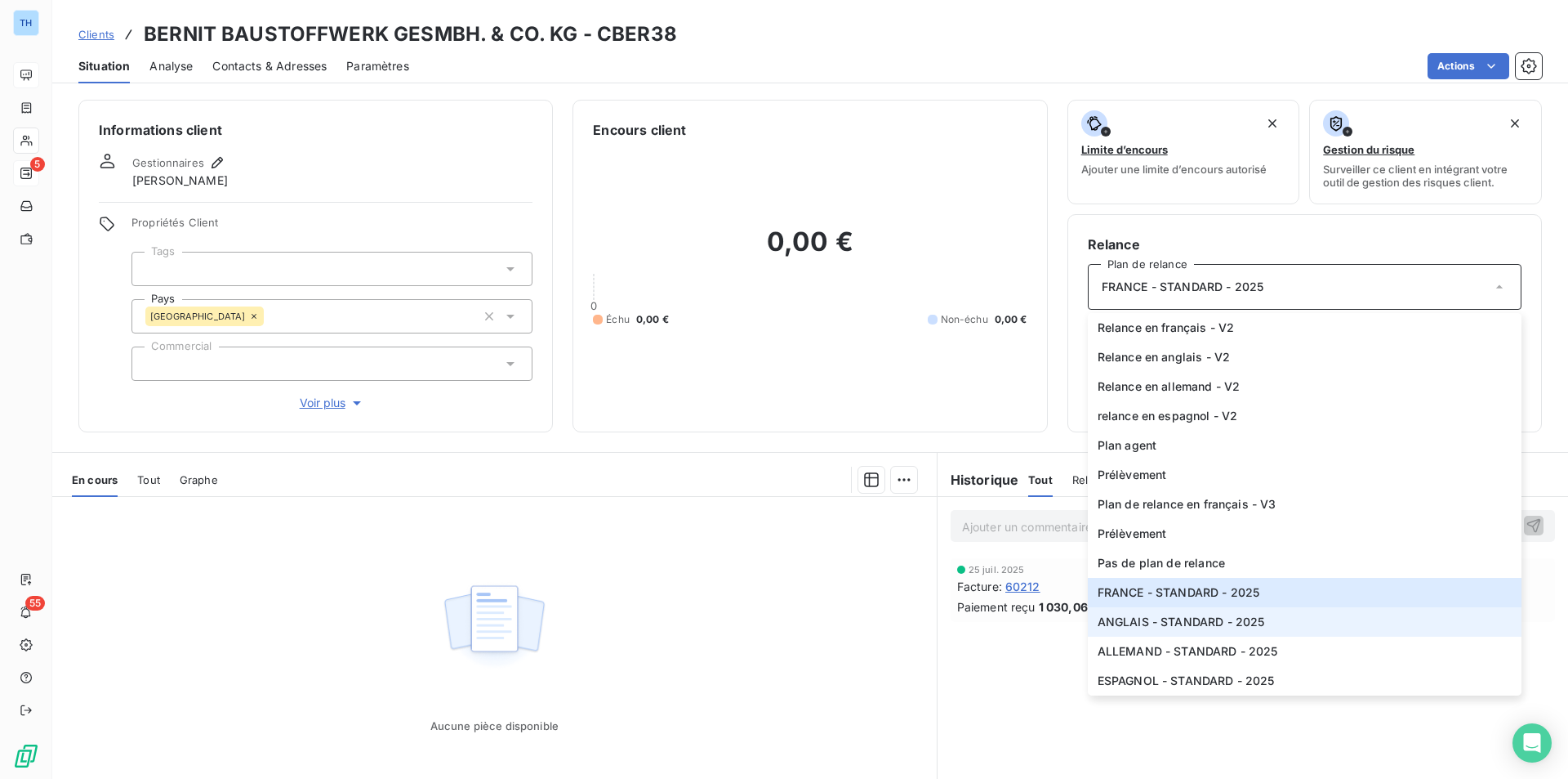
scroll to position [82, 0]
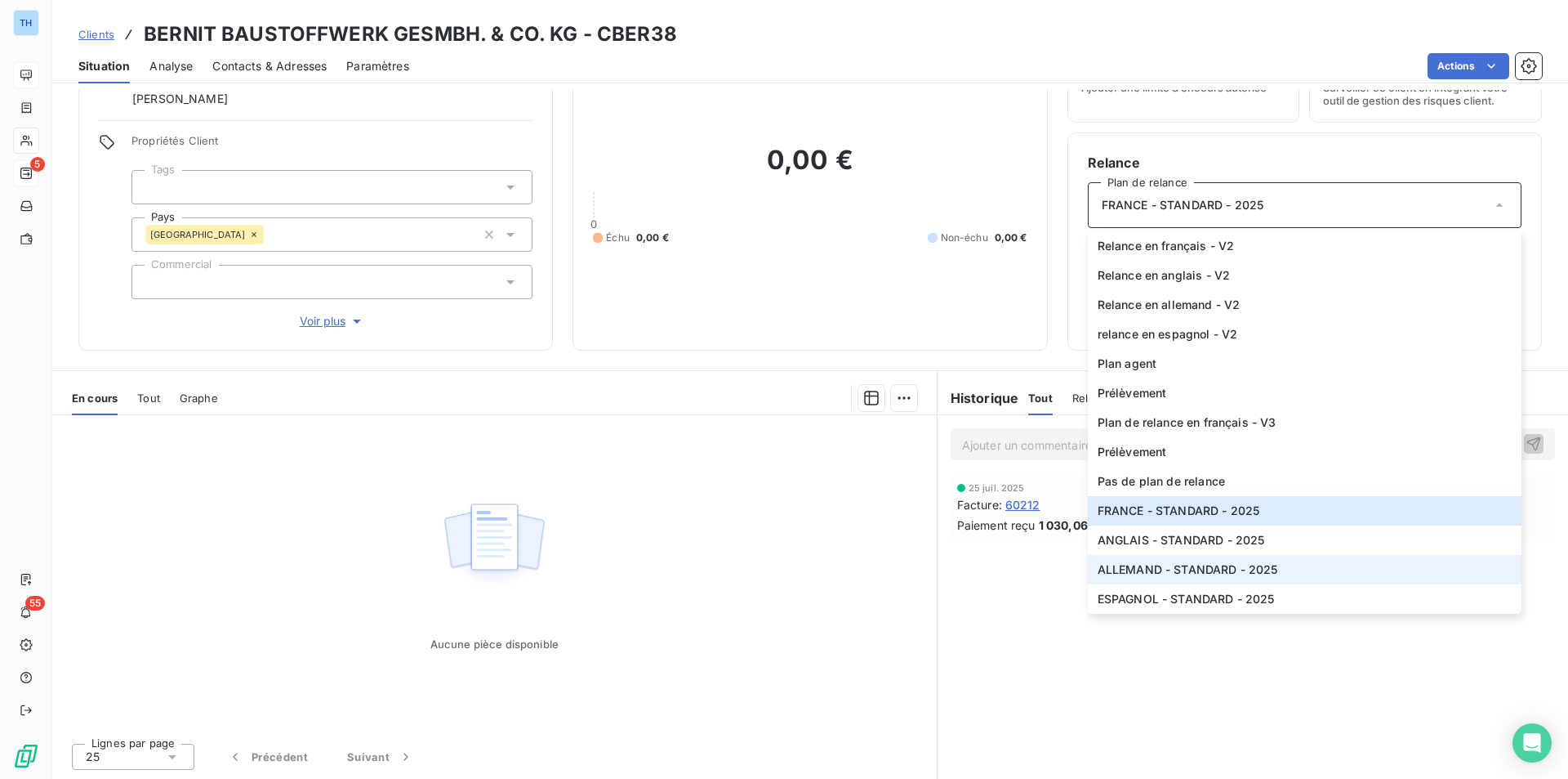
click at [1203, 572] on span "ALLEMAND - STANDARD - 2025" at bounding box center [1188, 570] width 181 height 17
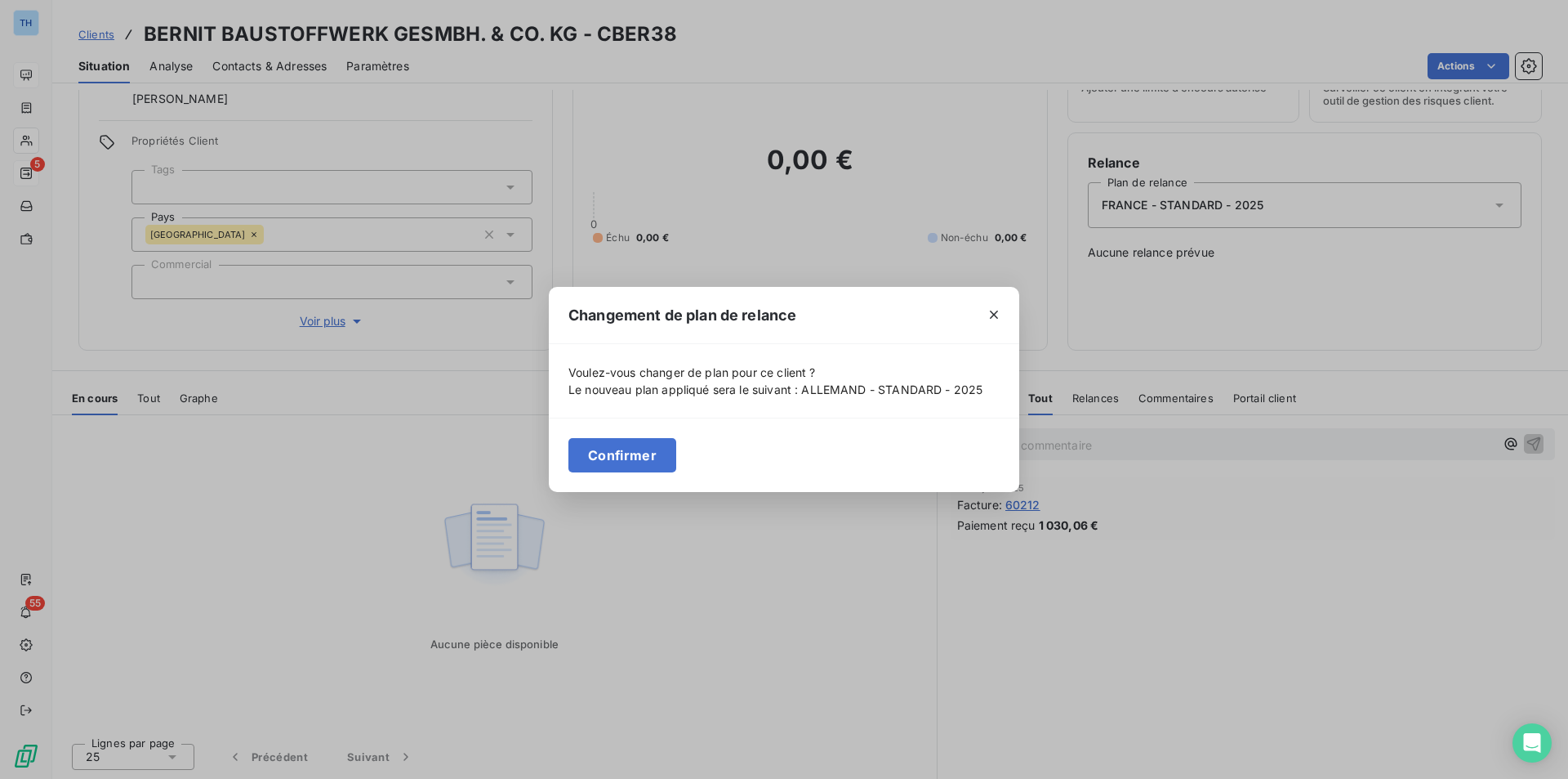
drag, startPoint x: 608, startPoint y: 458, endPoint x: 619, endPoint y: 448, distance: 14.9
click at [608, 458] on button "Confirmer" at bounding box center [622, 454] width 108 height 34
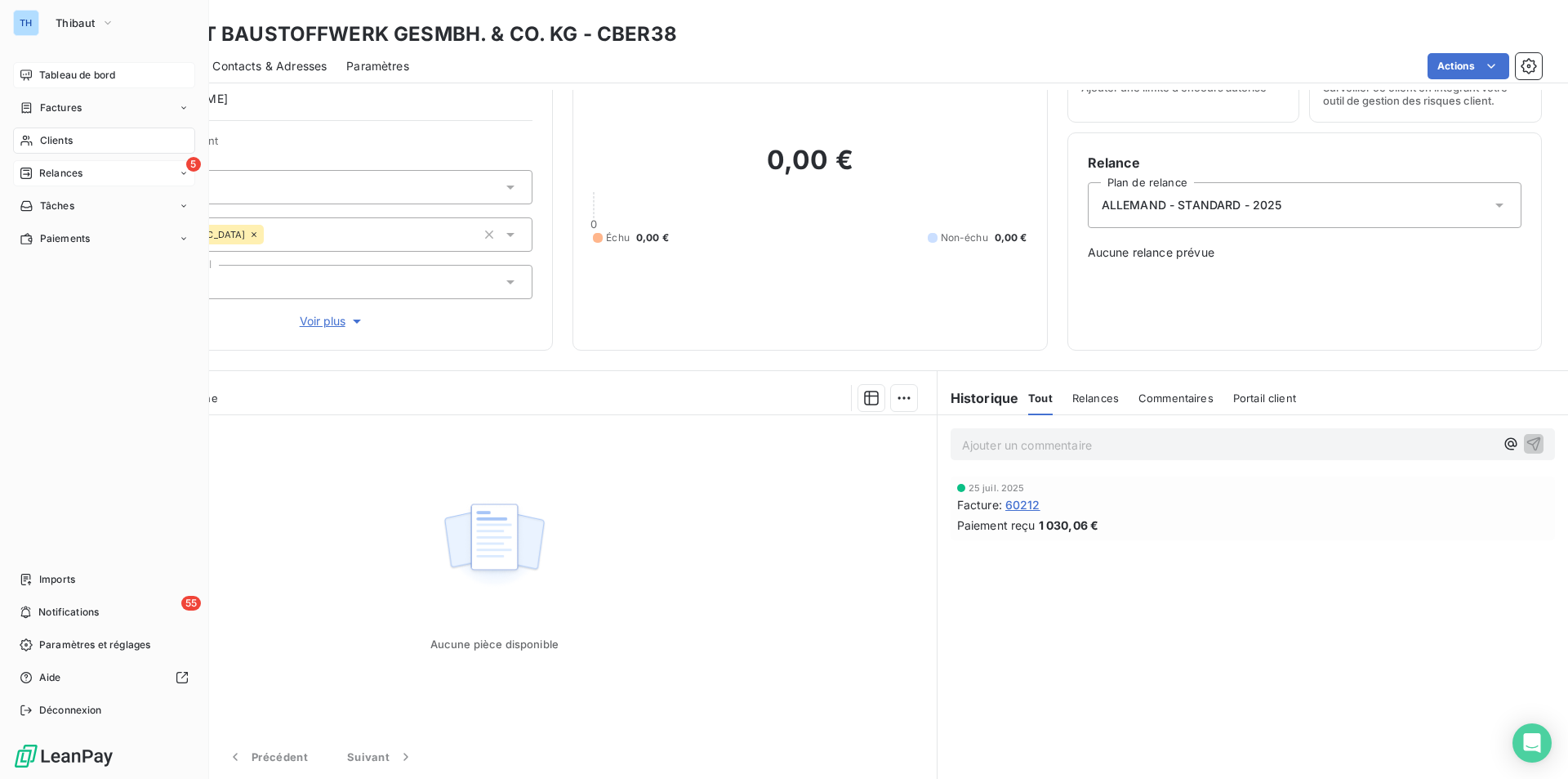
click at [52, 143] on span "Clients" at bounding box center [56, 141] width 33 height 15
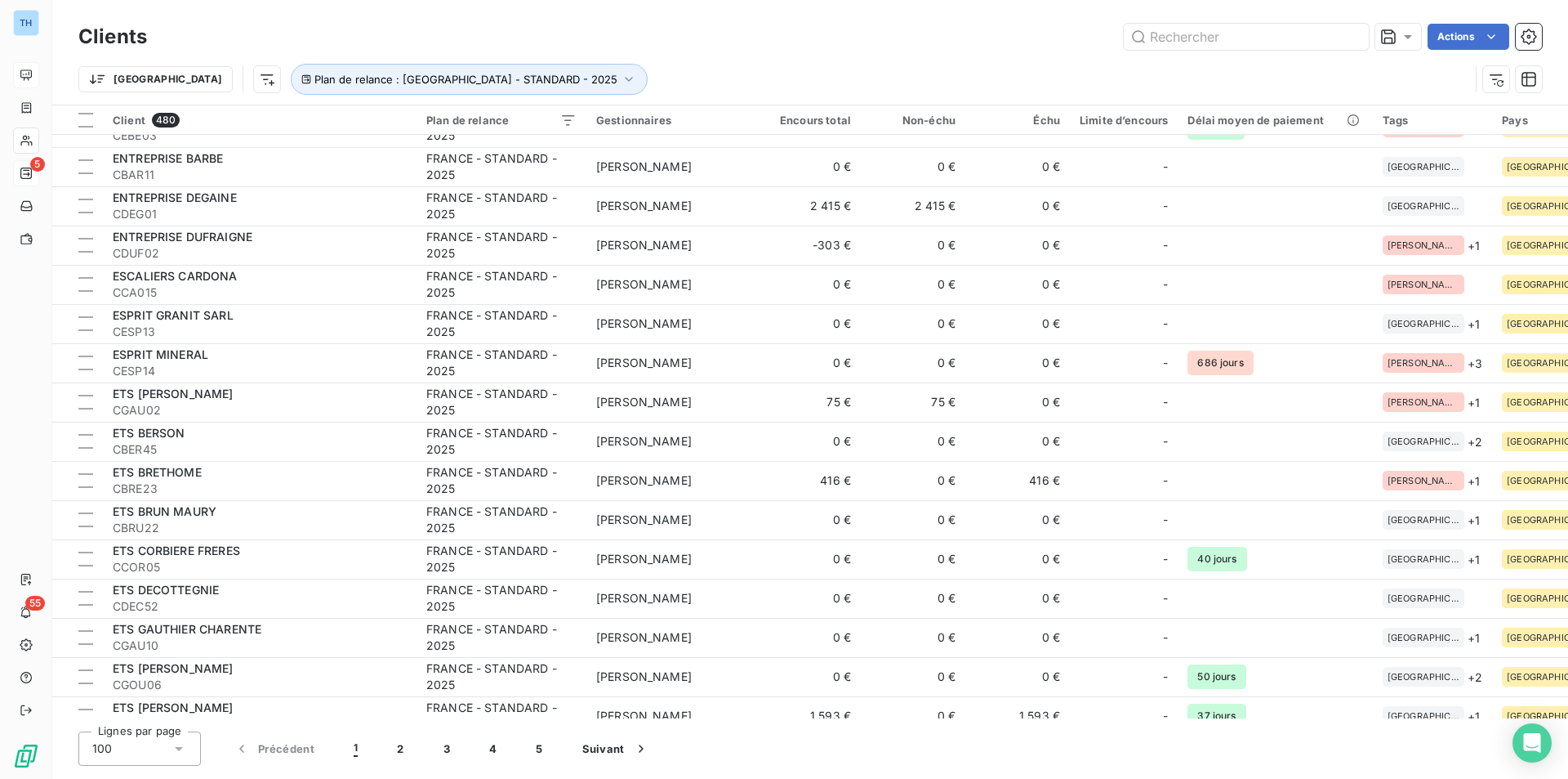
scroll to position [3346, 0]
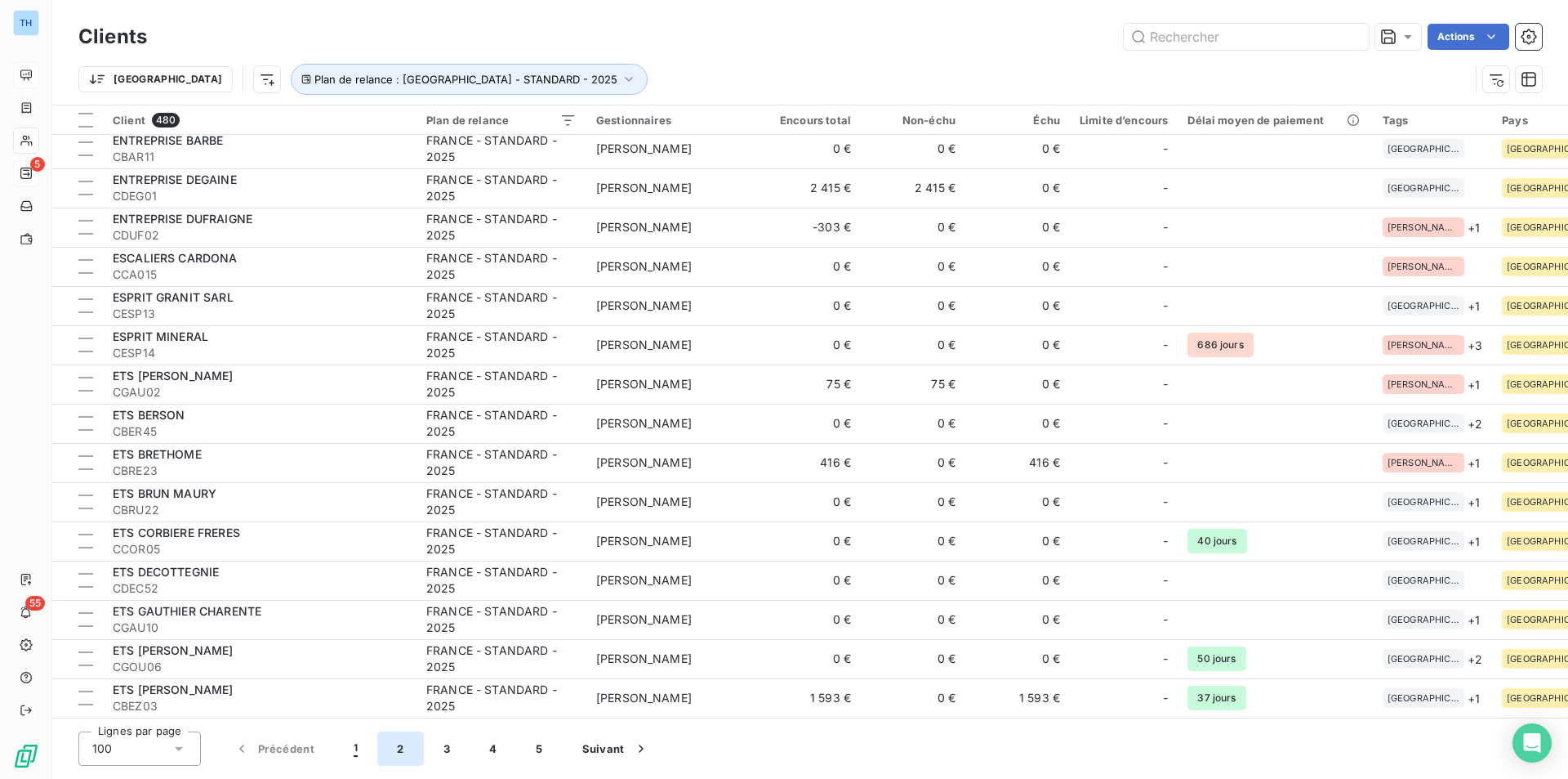
click at [404, 749] on button "2" at bounding box center [400, 748] width 46 height 34
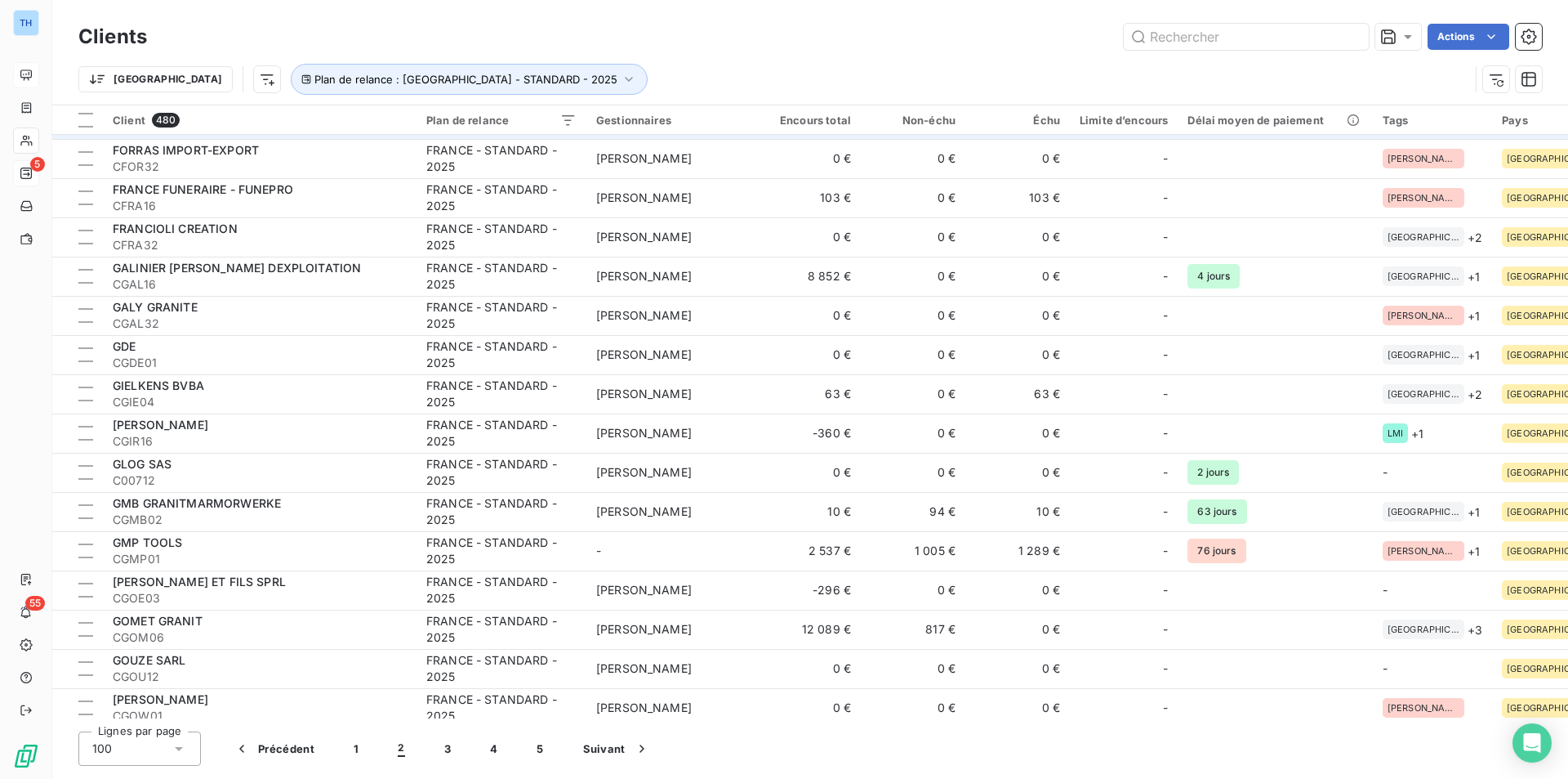
scroll to position [731, 0]
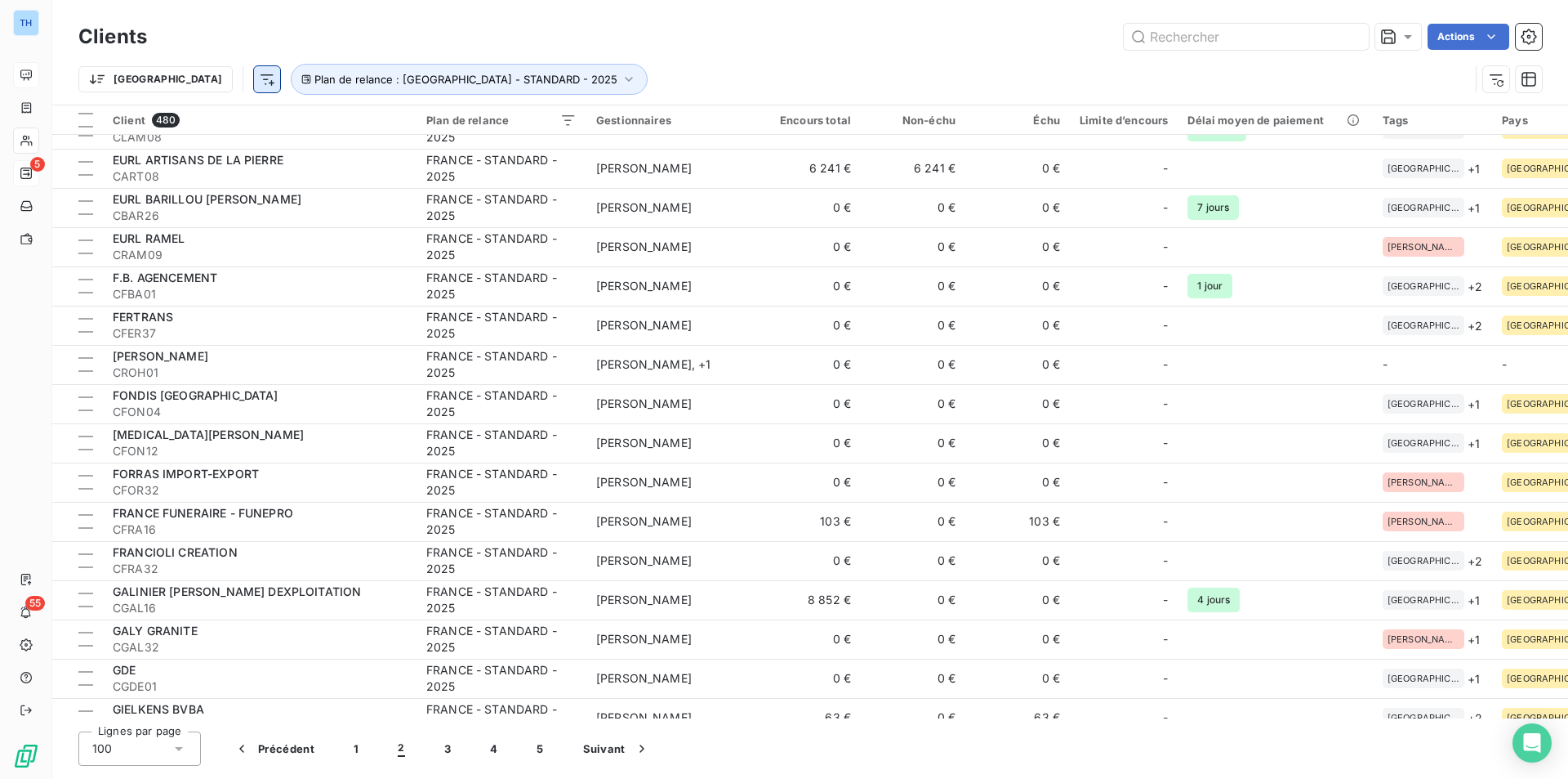
click at [183, 82] on html "TH 5 55 Clients Actions Trier Plan de relance : [GEOGRAPHIC_DATA] - STANDARD - …" at bounding box center [784, 389] width 1568 height 779
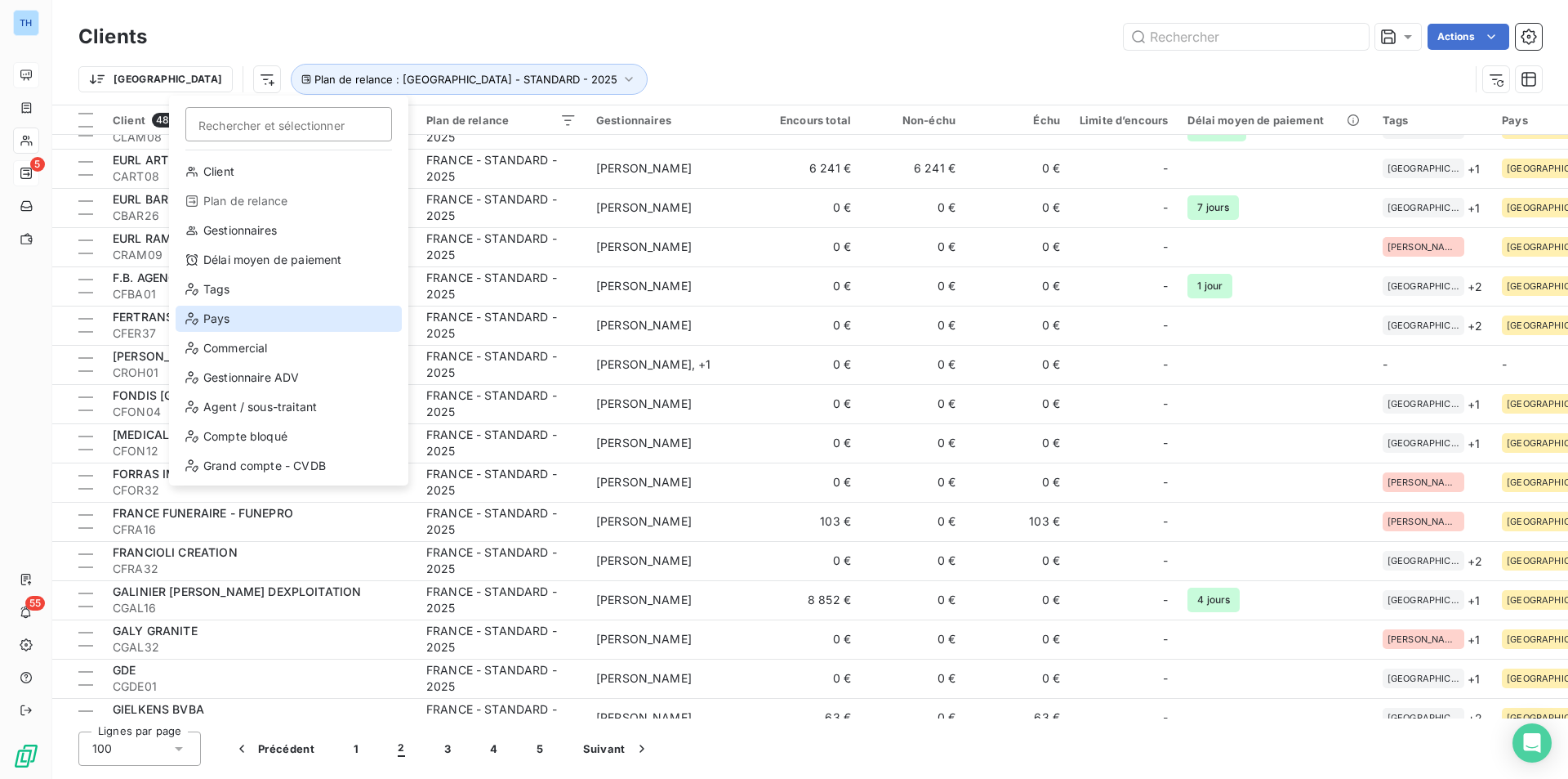
click at [230, 315] on div "Pays" at bounding box center [289, 318] width 227 height 26
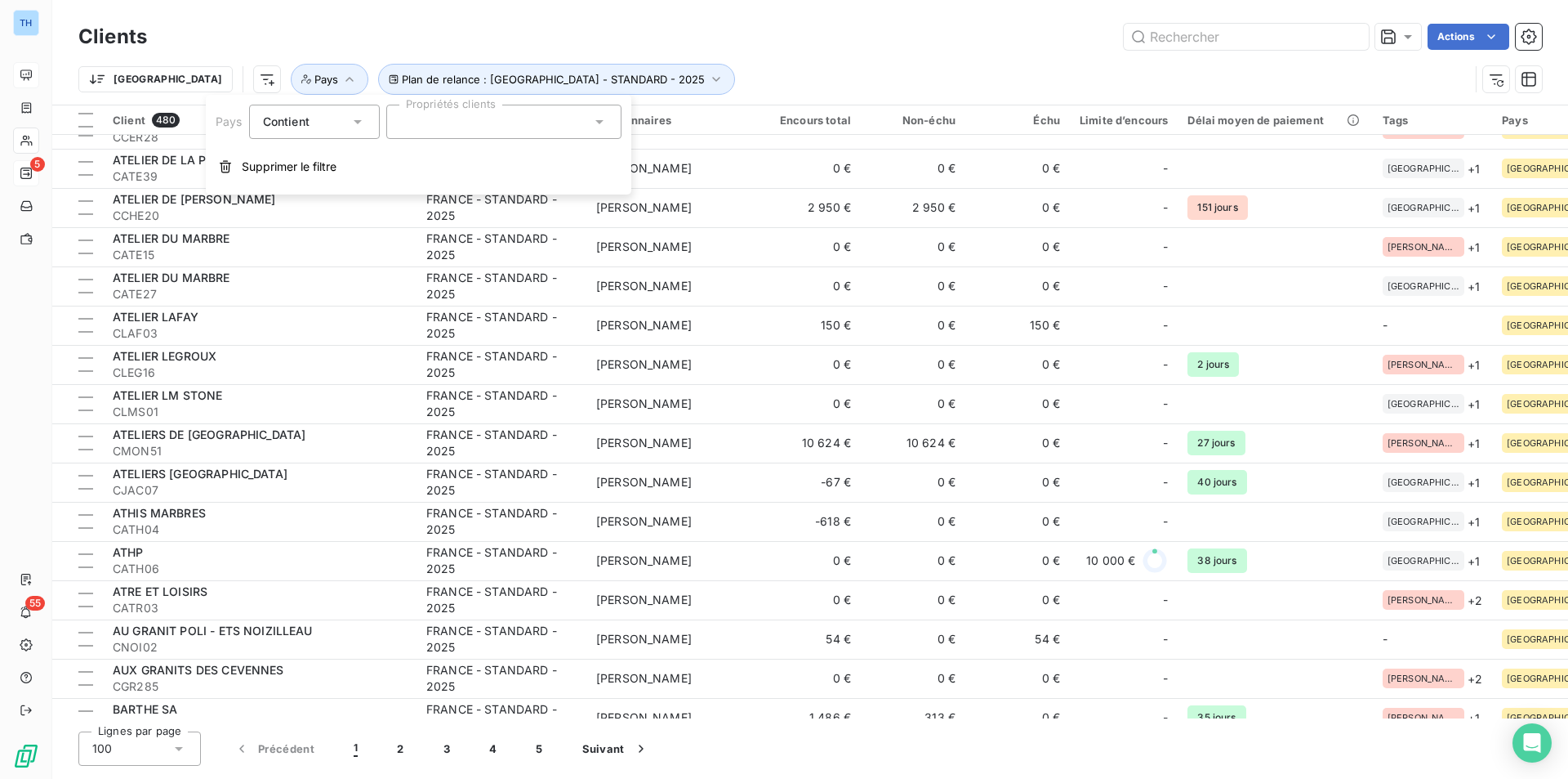
click at [361, 121] on icon at bounding box center [358, 122] width 17 height 17
click at [311, 191] on span "Ne contient pas" at bounding box center [325, 189] width 88 height 14
click at [600, 120] on icon at bounding box center [600, 122] width 17 height 17
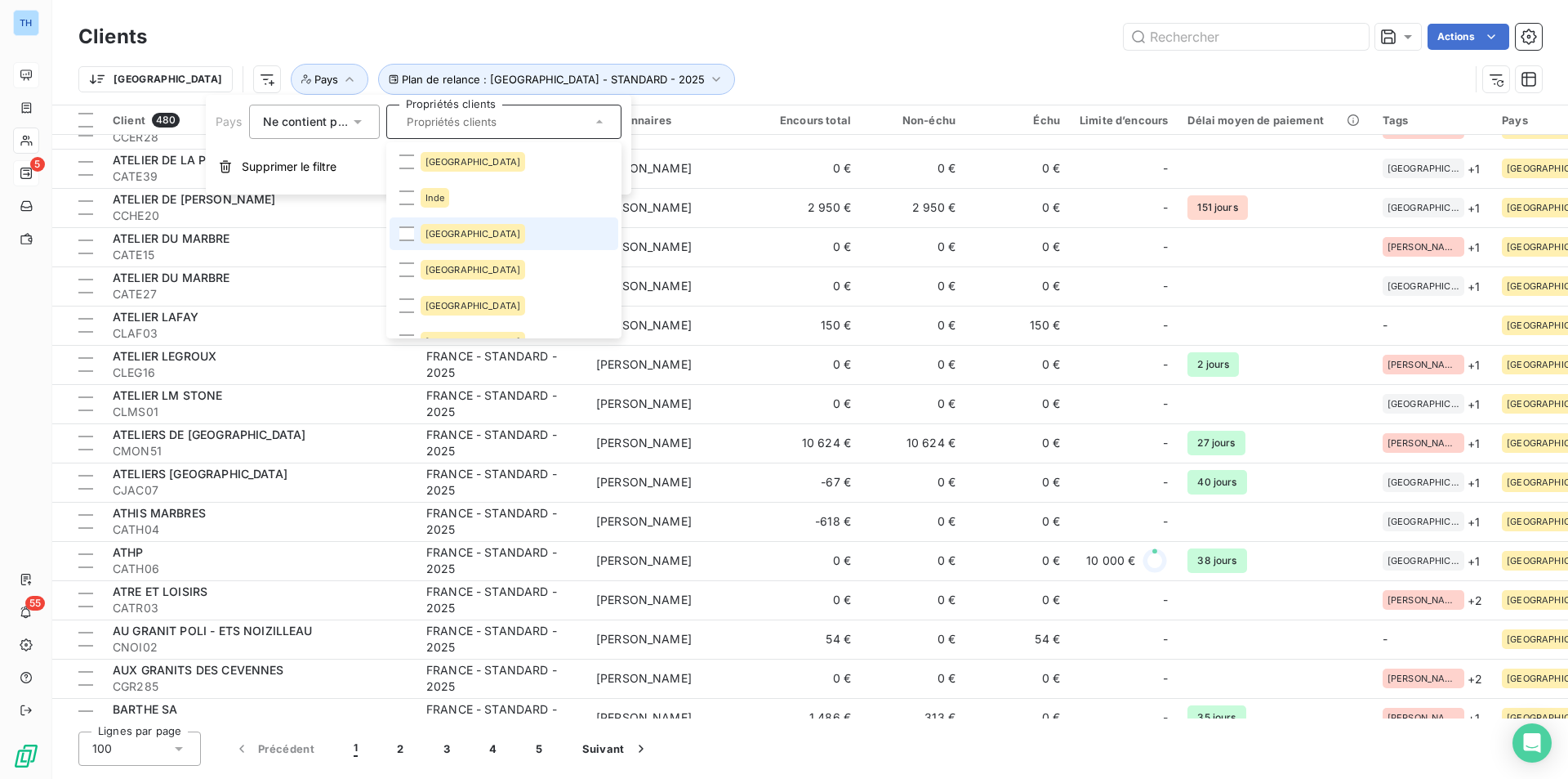
drag, startPoint x: 404, startPoint y: 234, endPoint x: 449, endPoint y: 249, distance: 47.4
click at [404, 234] on div at bounding box center [407, 234] width 15 height 15
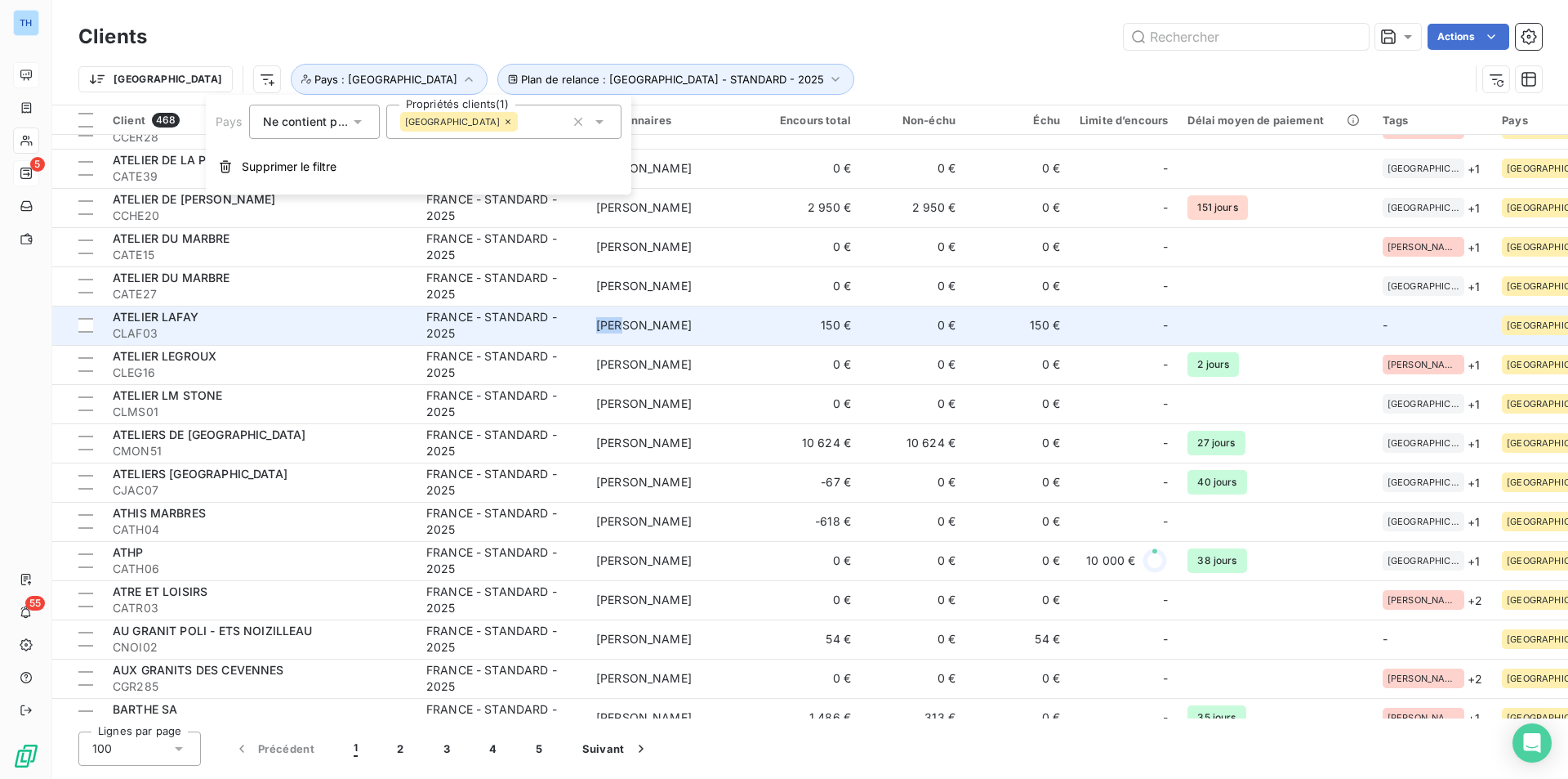
click at [619, 331] on span "[PERSON_NAME]" at bounding box center [644, 325] width 95 height 14
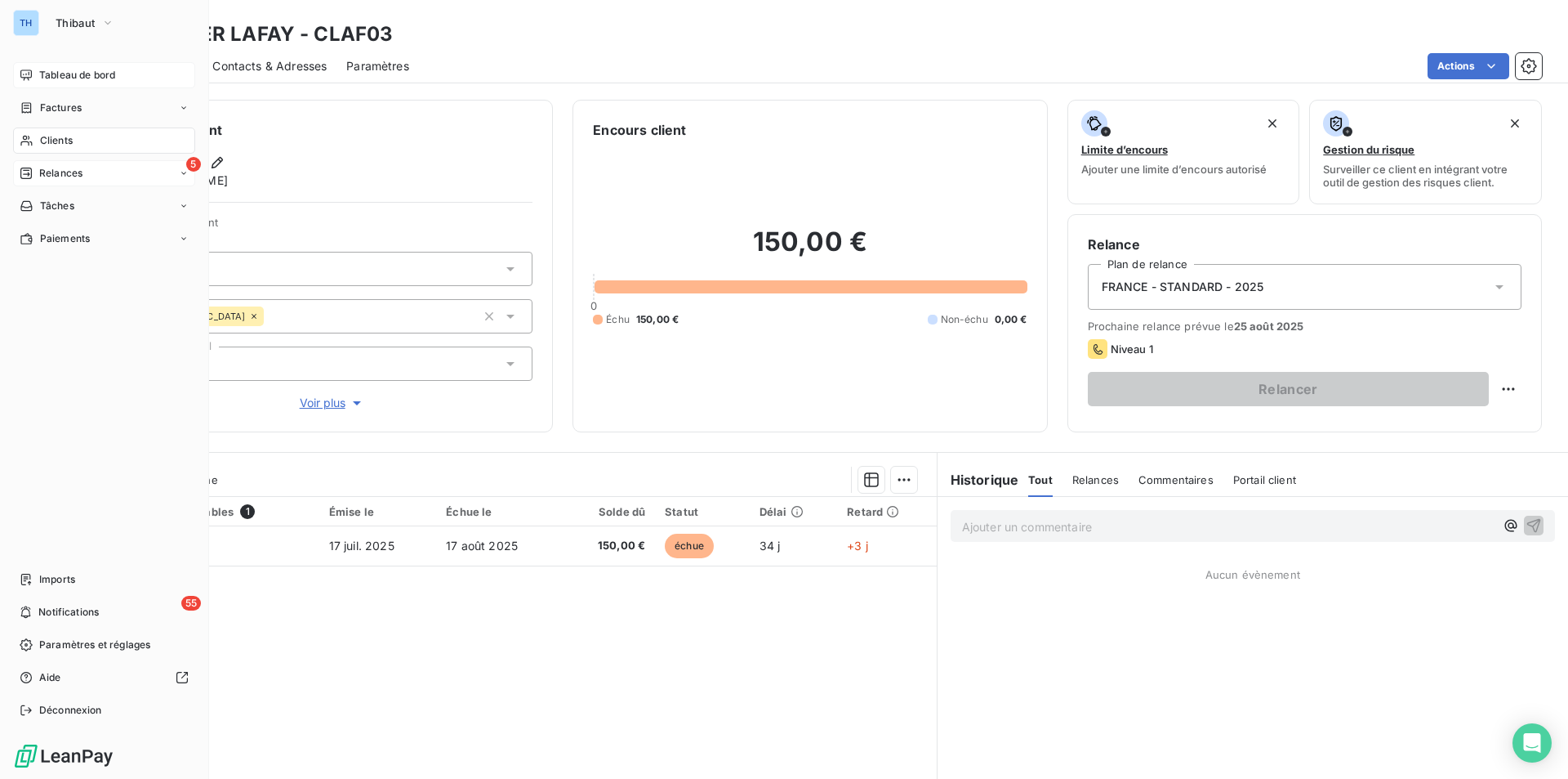
click at [57, 136] on span "Clients" at bounding box center [56, 141] width 33 height 15
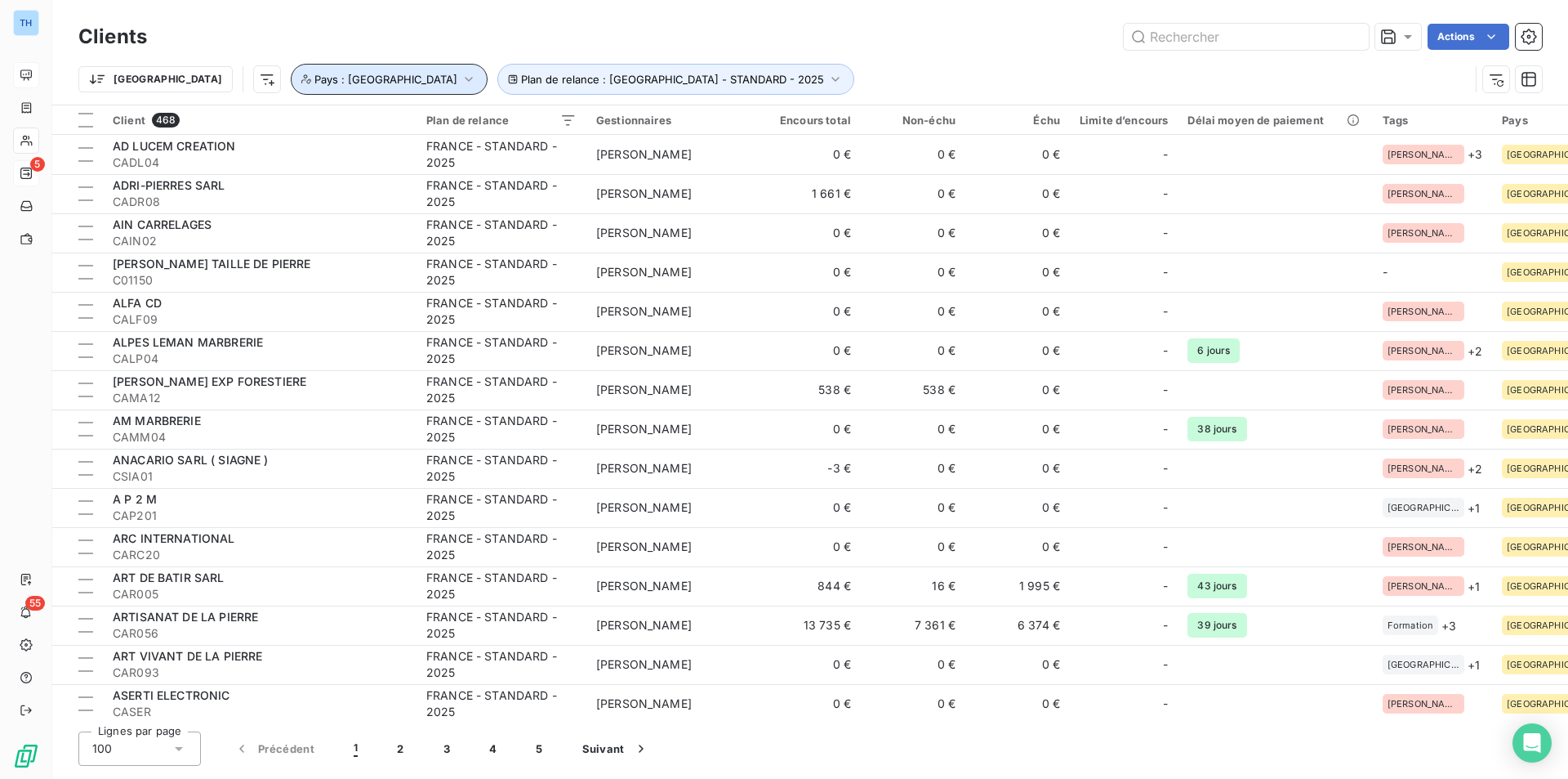
click at [461, 75] on icon "button" at bounding box center [469, 79] width 17 height 17
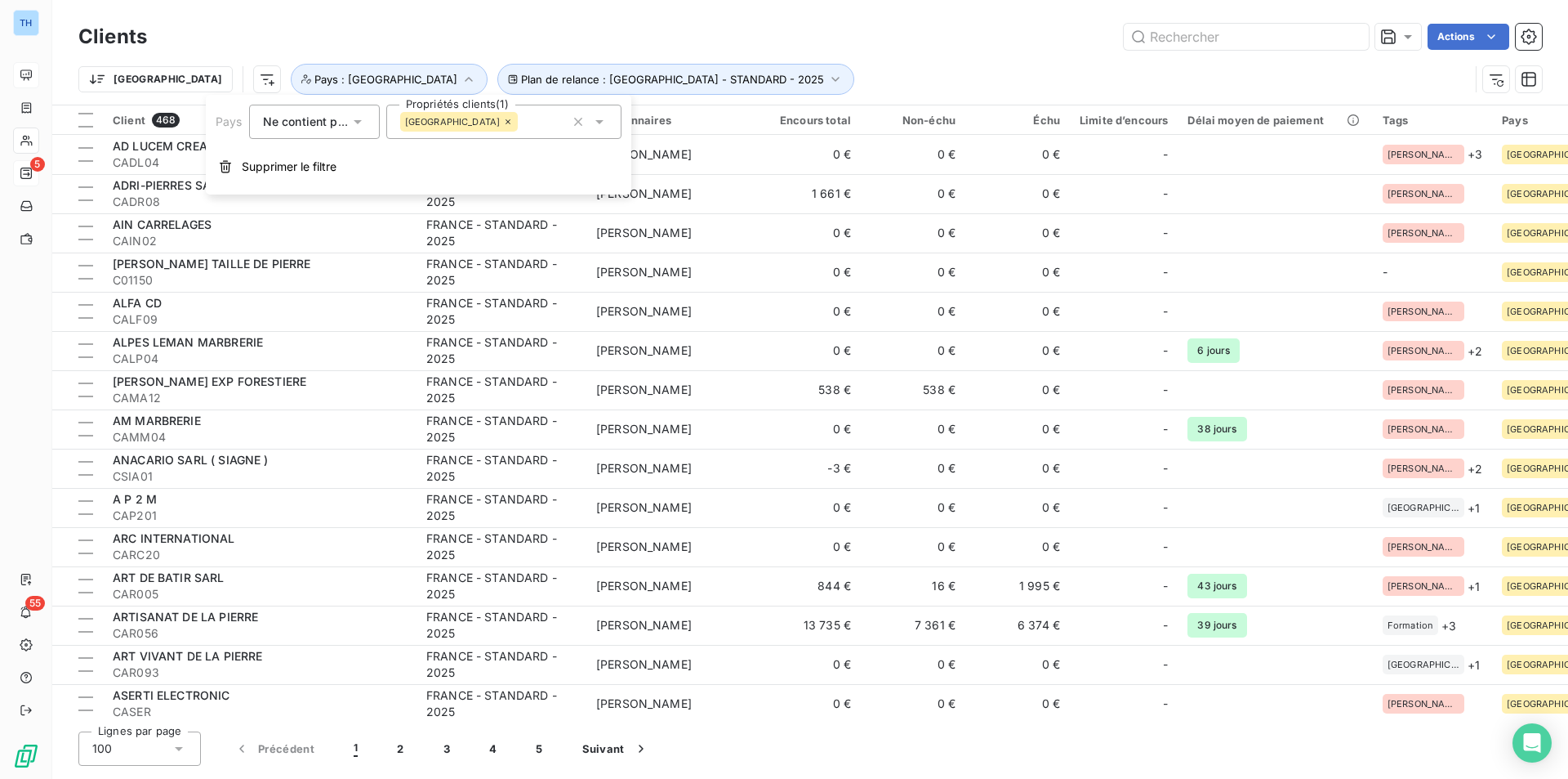
click at [500, 118] on div "[GEOGRAPHIC_DATA]" at bounding box center [503, 121] width 235 height 34
click at [442, 162] on span "[GEOGRAPHIC_DATA]" at bounding box center [473, 162] width 95 height 10
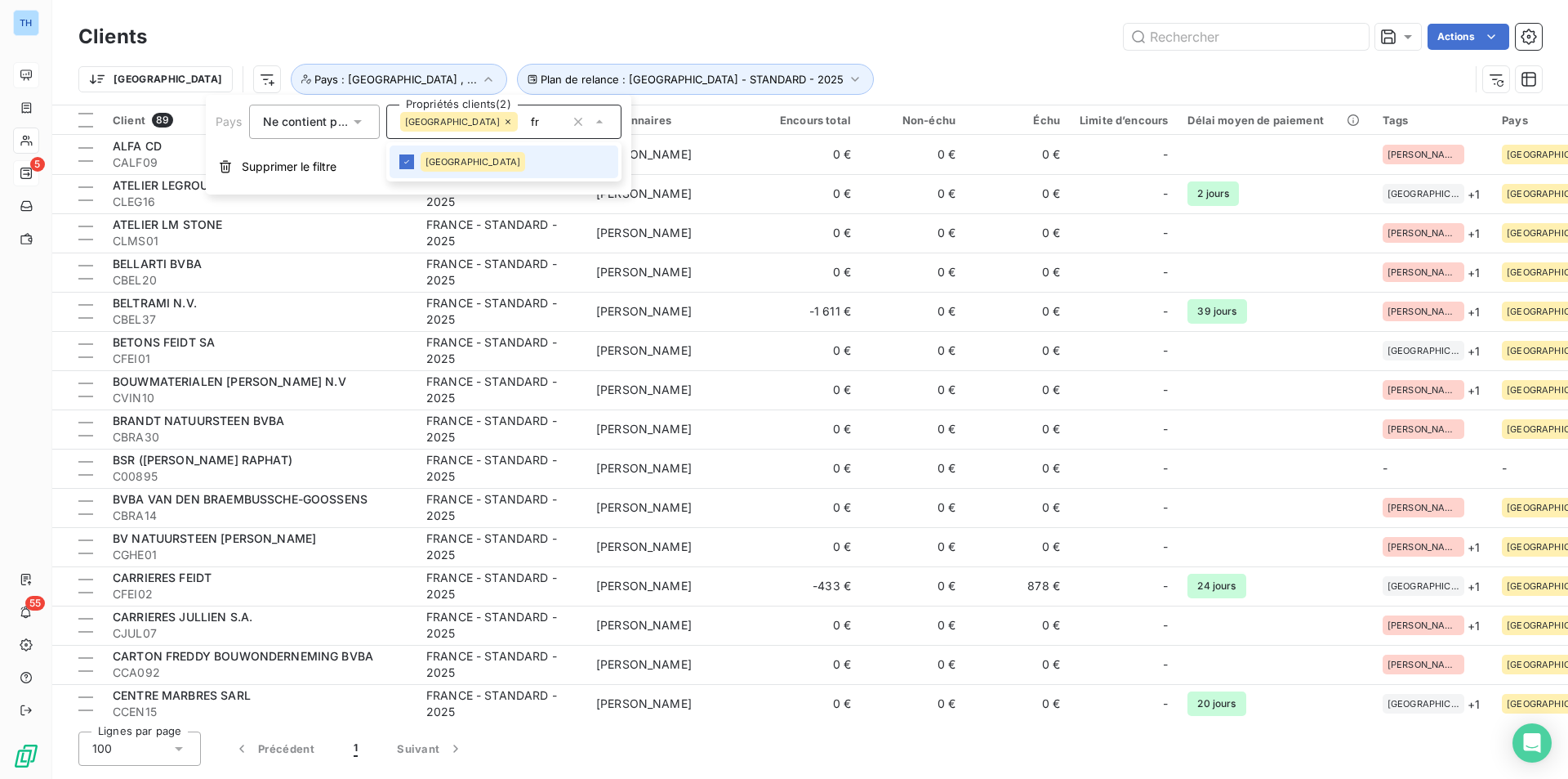
type input "f"
click at [432, 157] on span "[GEOGRAPHIC_DATA]" at bounding box center [473, 162] width 95 height 10
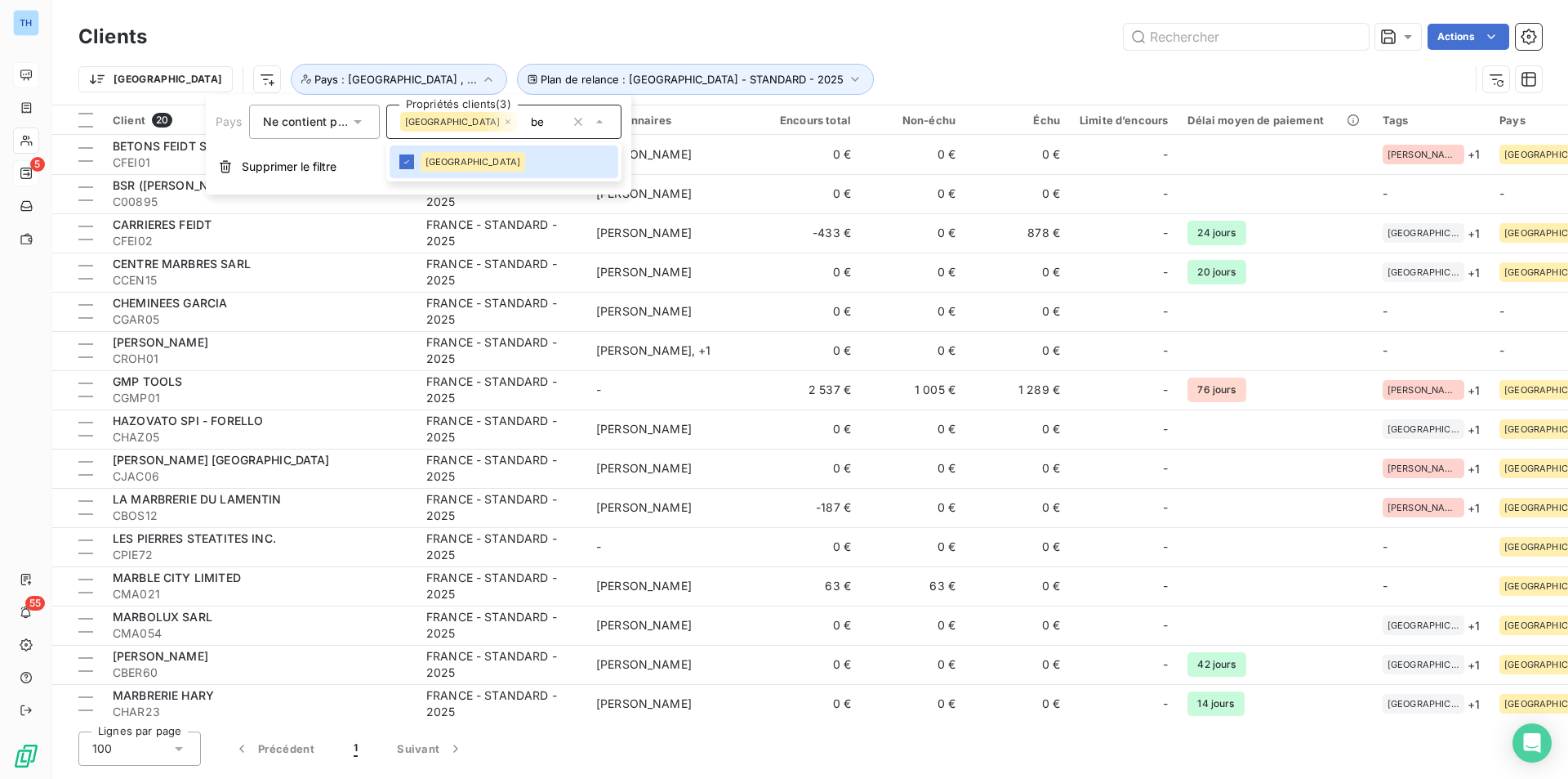
type input "b"
type input "lux"
click at [436, 165] on span "[GEOGRAPHIC_DATA]" at bounding box center [473, 162] width 95 height 10
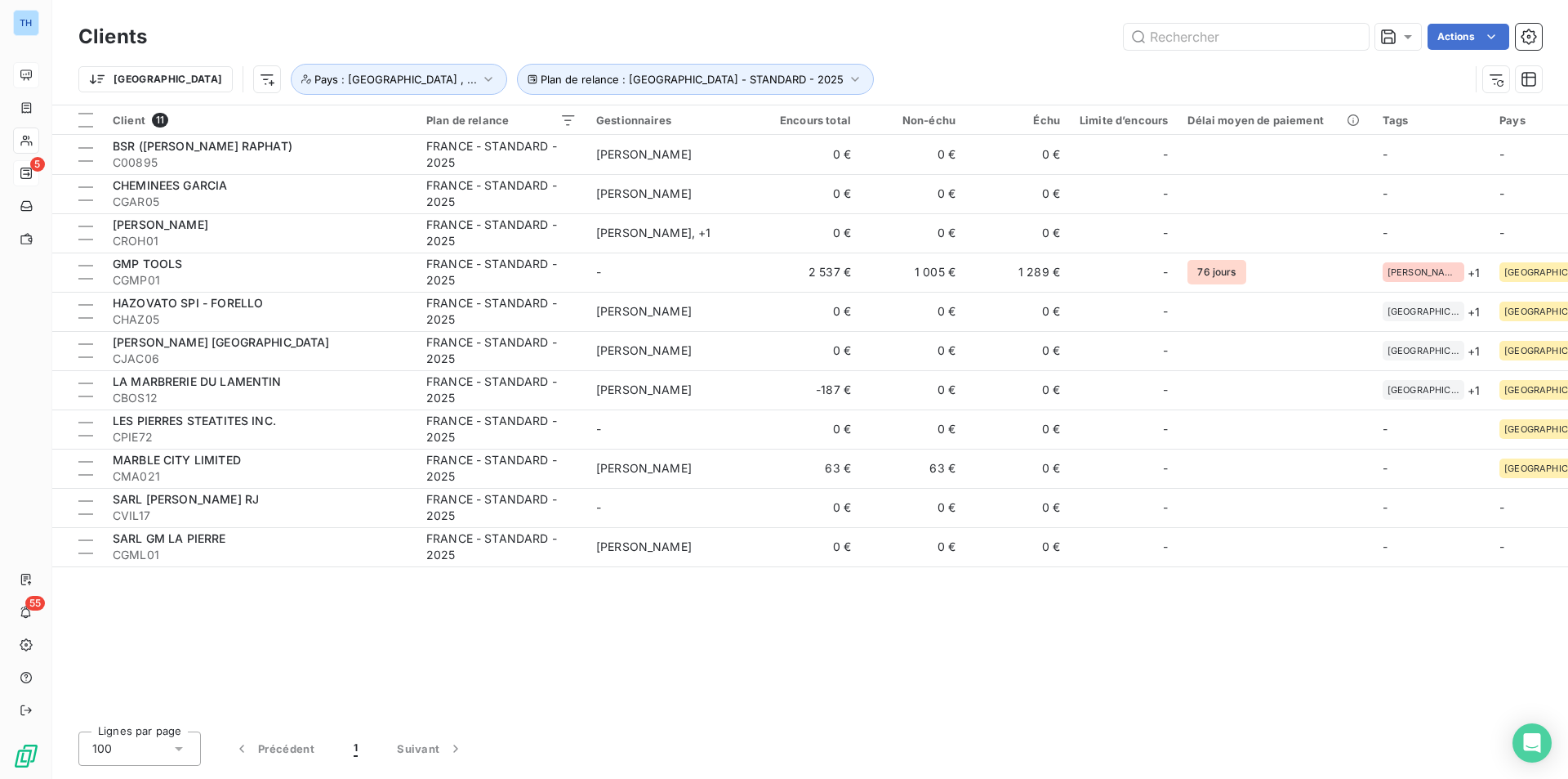
click at [804, 19] on div "Clients Actions" at bounding box center [810, 36] width 1463 height 34
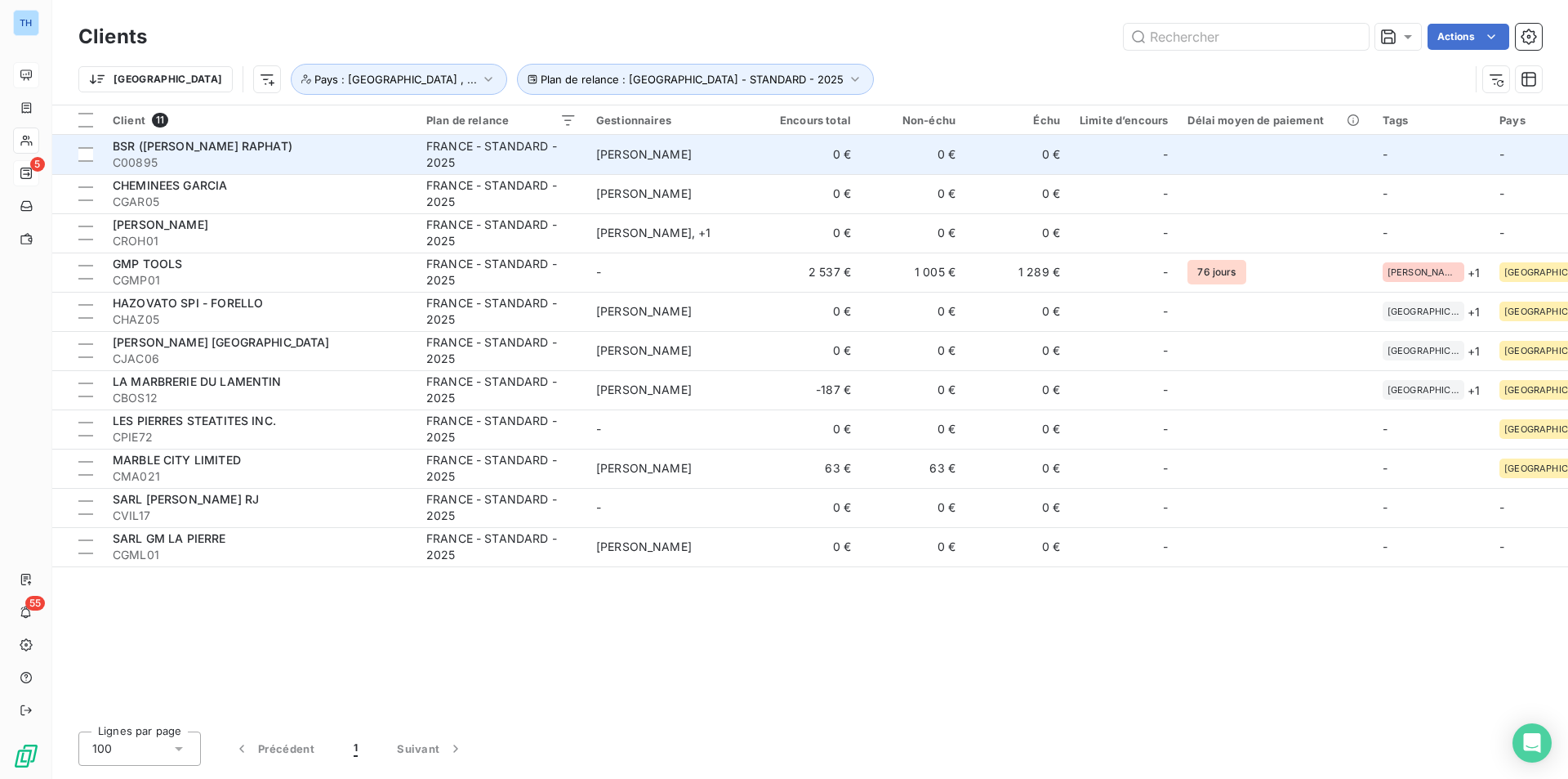
click at [758, 158] on td "0 €" at bounding box center [808, 154] width 105 height 39
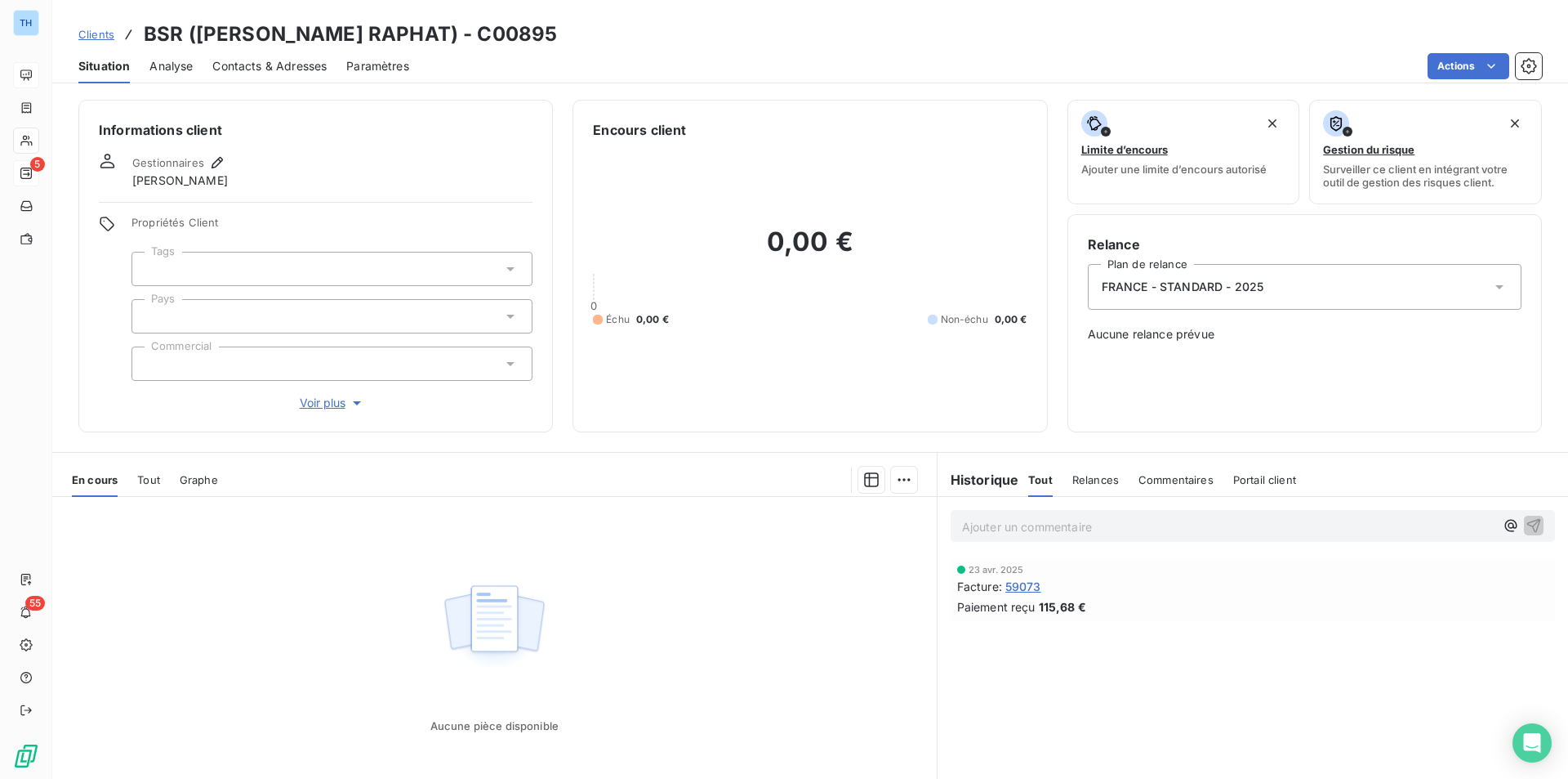
click at [396, 198] on div "Informations client Gestionnaires [PERSON_NAME] Propriétés Client Tags Pays Com…" at bounding box center [315, 265] width 474 height 332
click at [275, 263] on div at bounding box center [331, 269] width 401 height 34
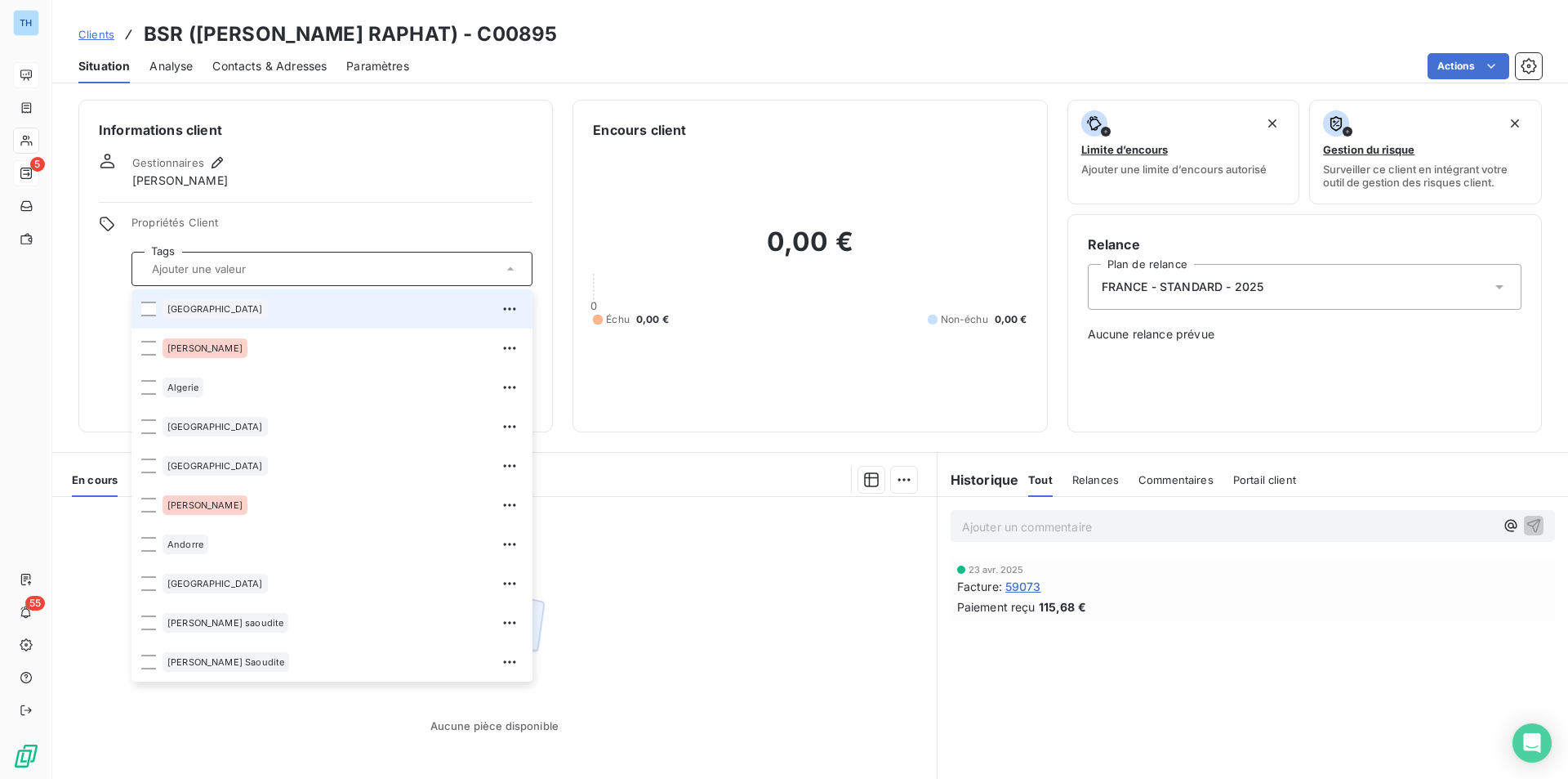
click at [294, 227] on span "Propriétés Client" at bounding box center [331, 227] width 401 height 23
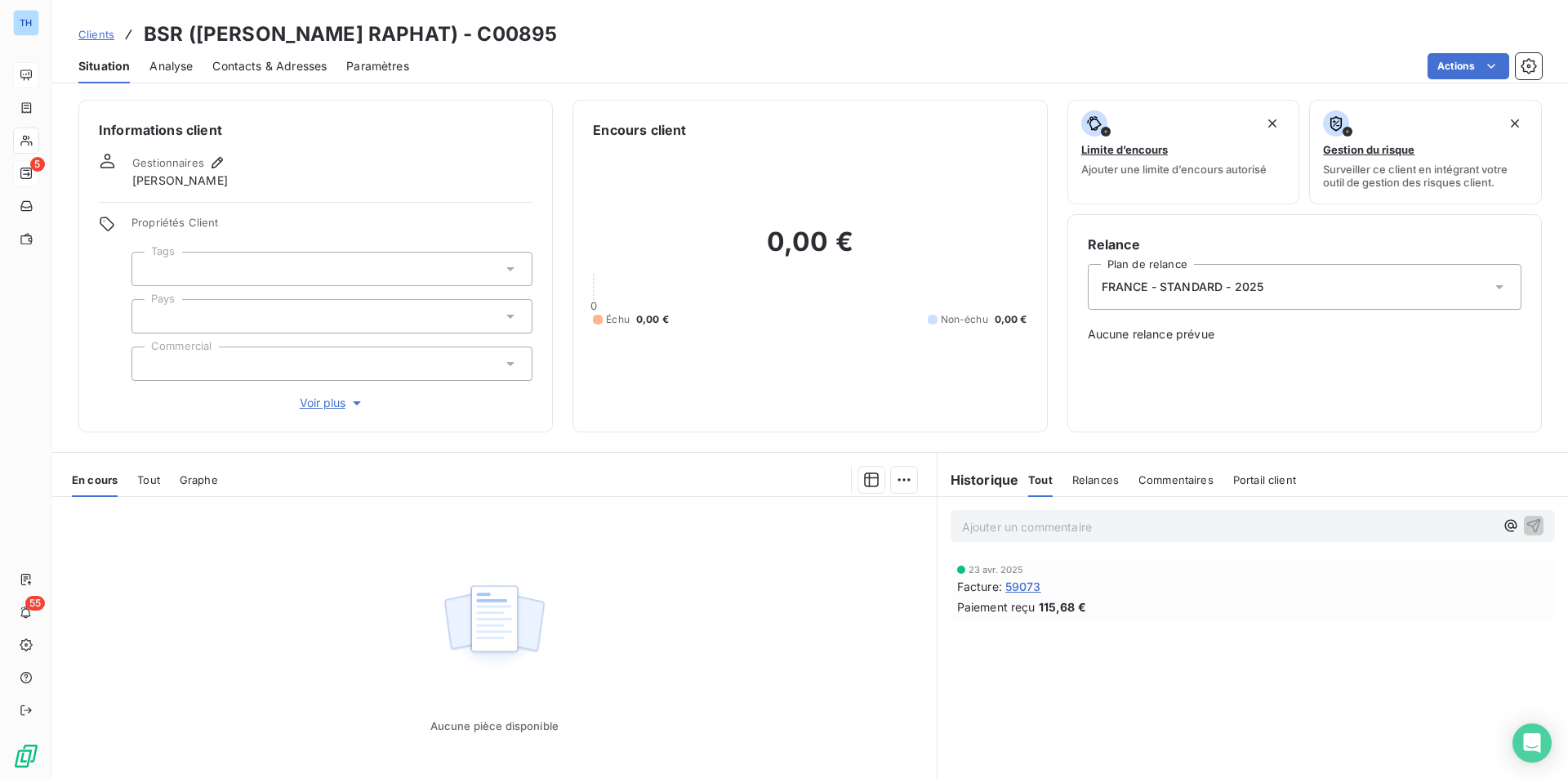
click at [202, 320] on div at bounding box center [331, 315] width 401 height 34
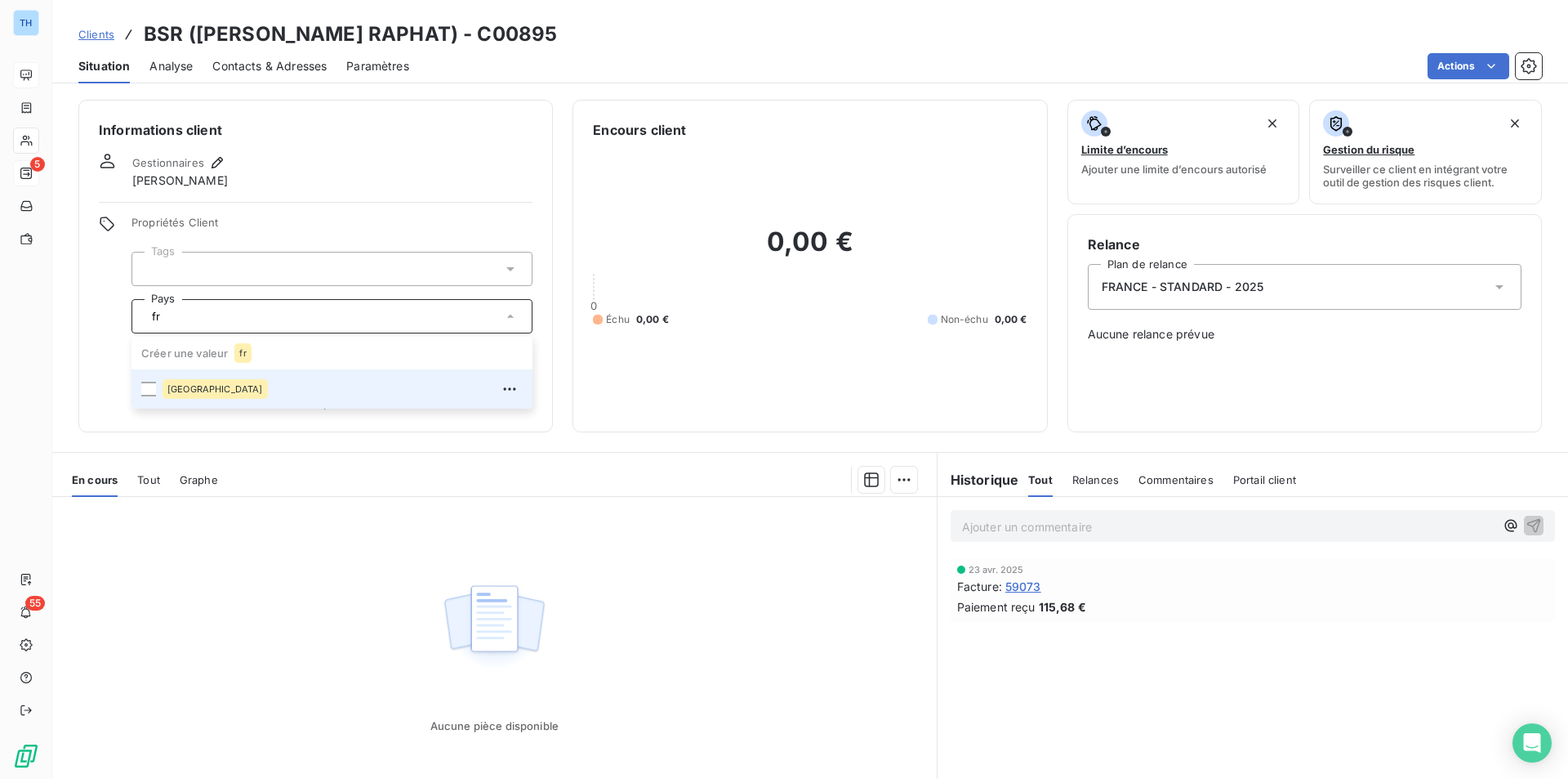
click at [193, 388] on span "[GEOGRAPHIC_DATA]" at bounding box center [215, 389] width 95 height 10
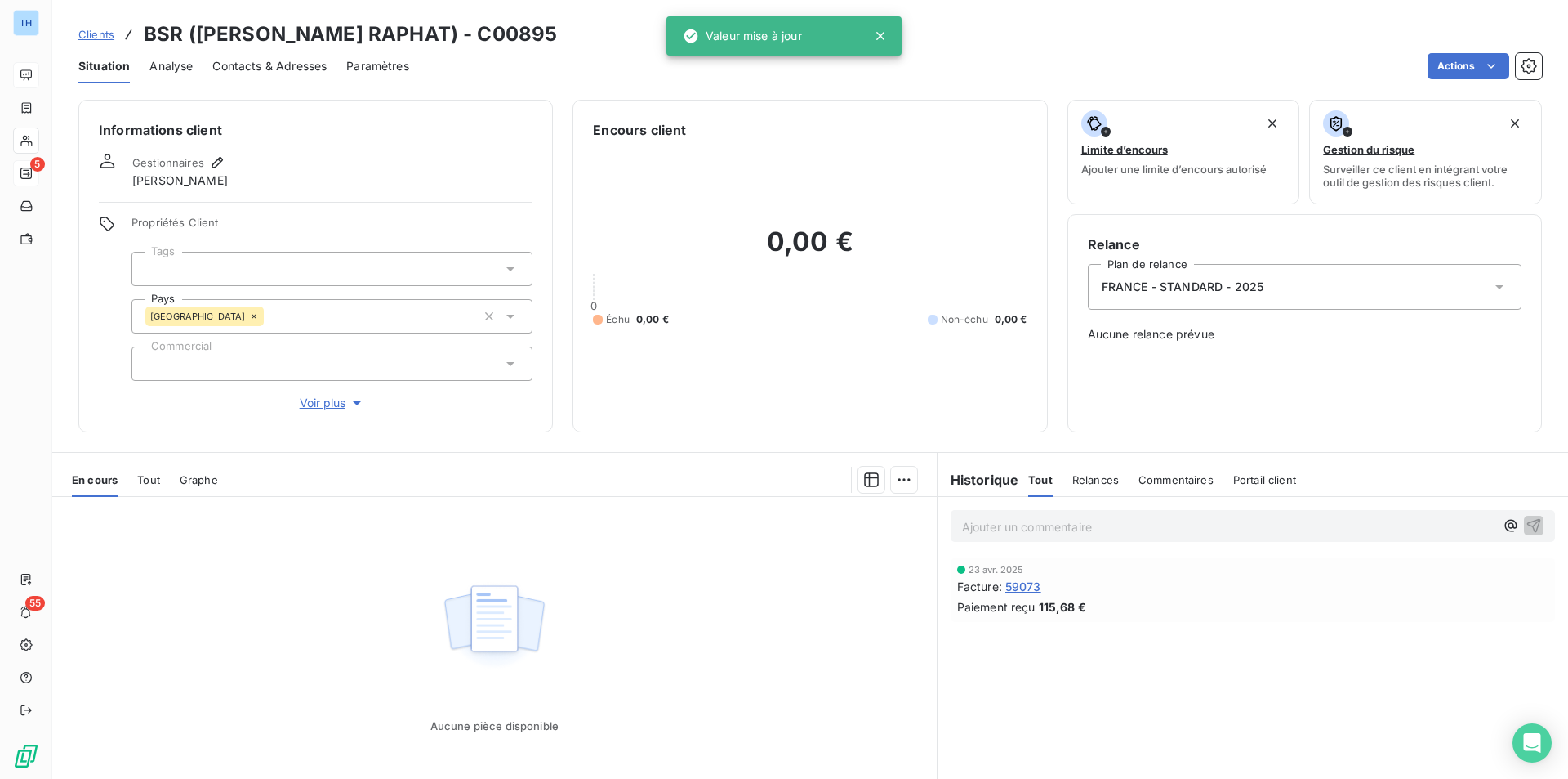
type input "fr"
click at [284, 592] on div "Aucune pièce disponible" at bounding box center [495, 654] width 885 height 315
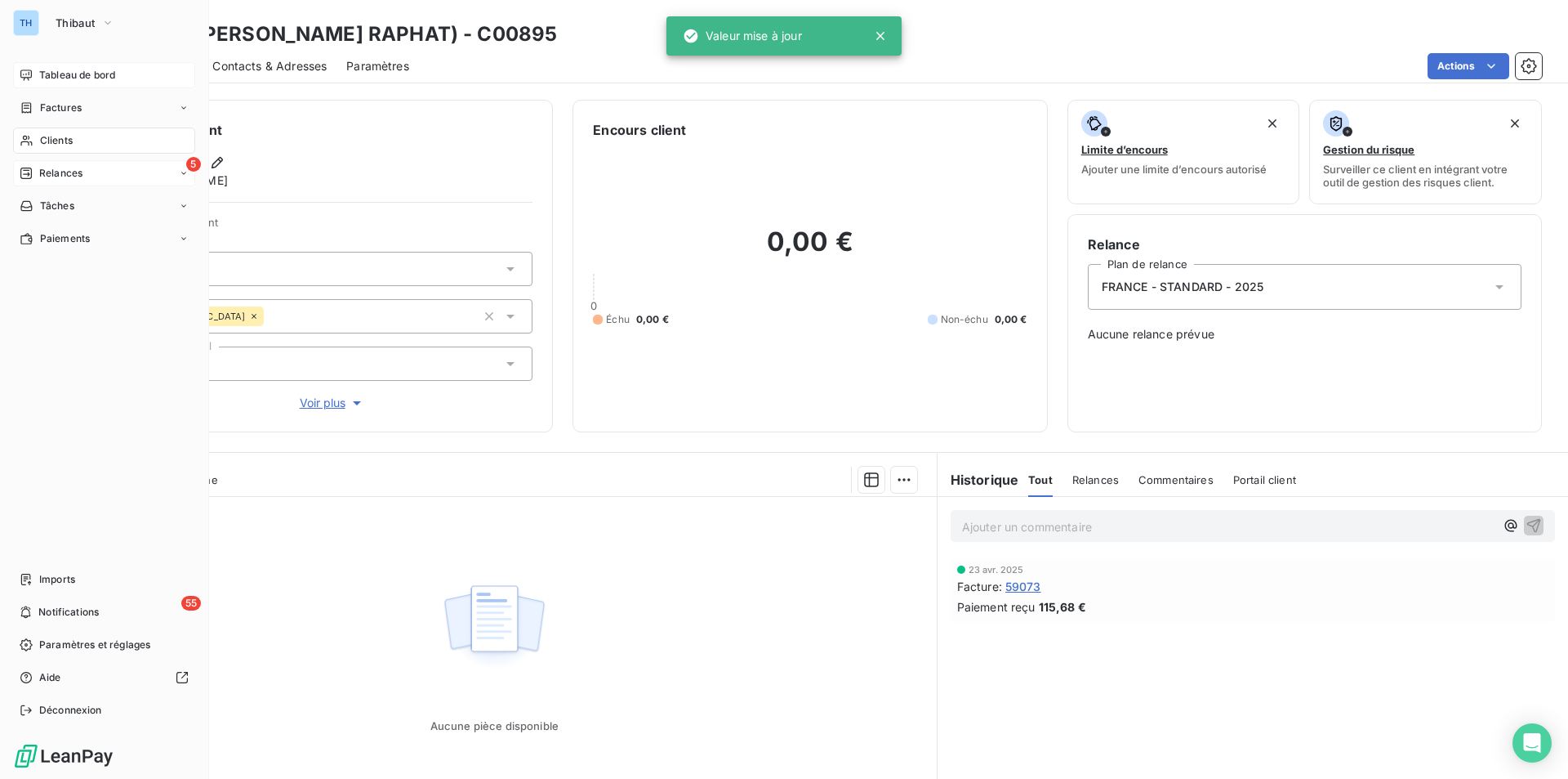
click at [57, 141] on span "Clients" at bounding box center [56, 141] width 33 height 15
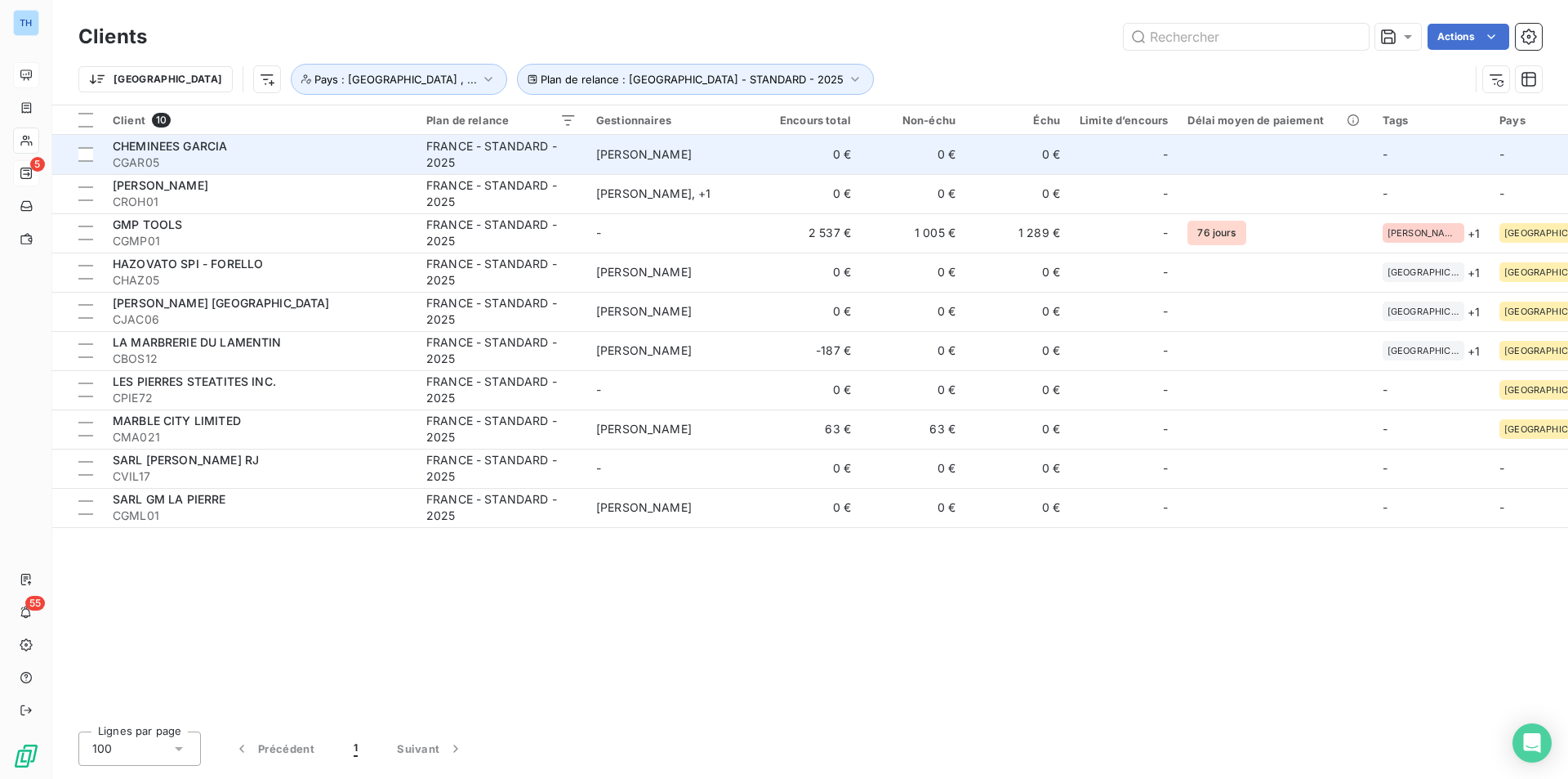
click at [299, 146] on div "CHEMINEES GARCIA" at bounding box center [260, 146] width 294 height 17
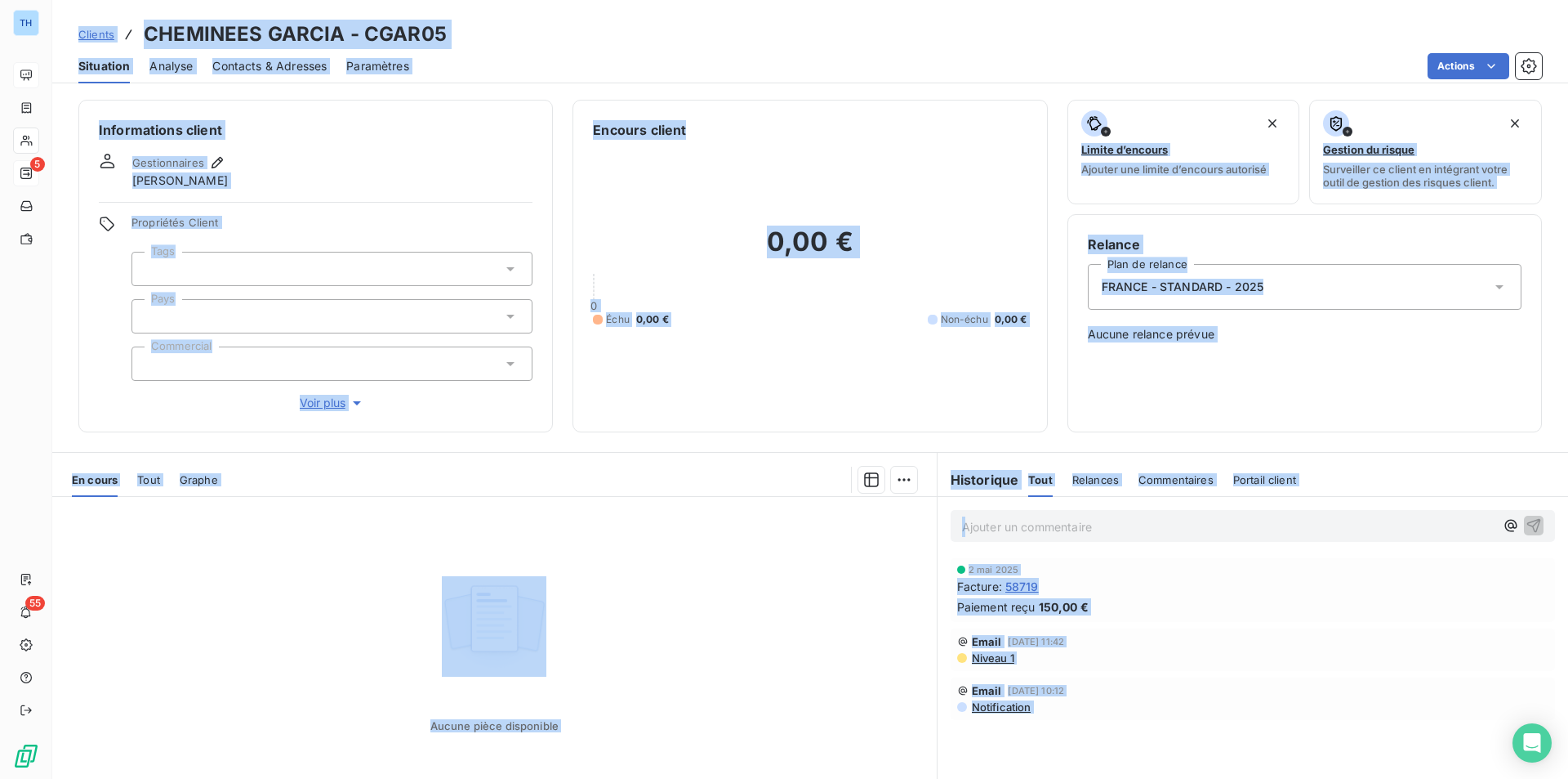
click at [276, 556] on div "Aucune pièce disponible" at bounding box center [495, 654] width 885 height 315
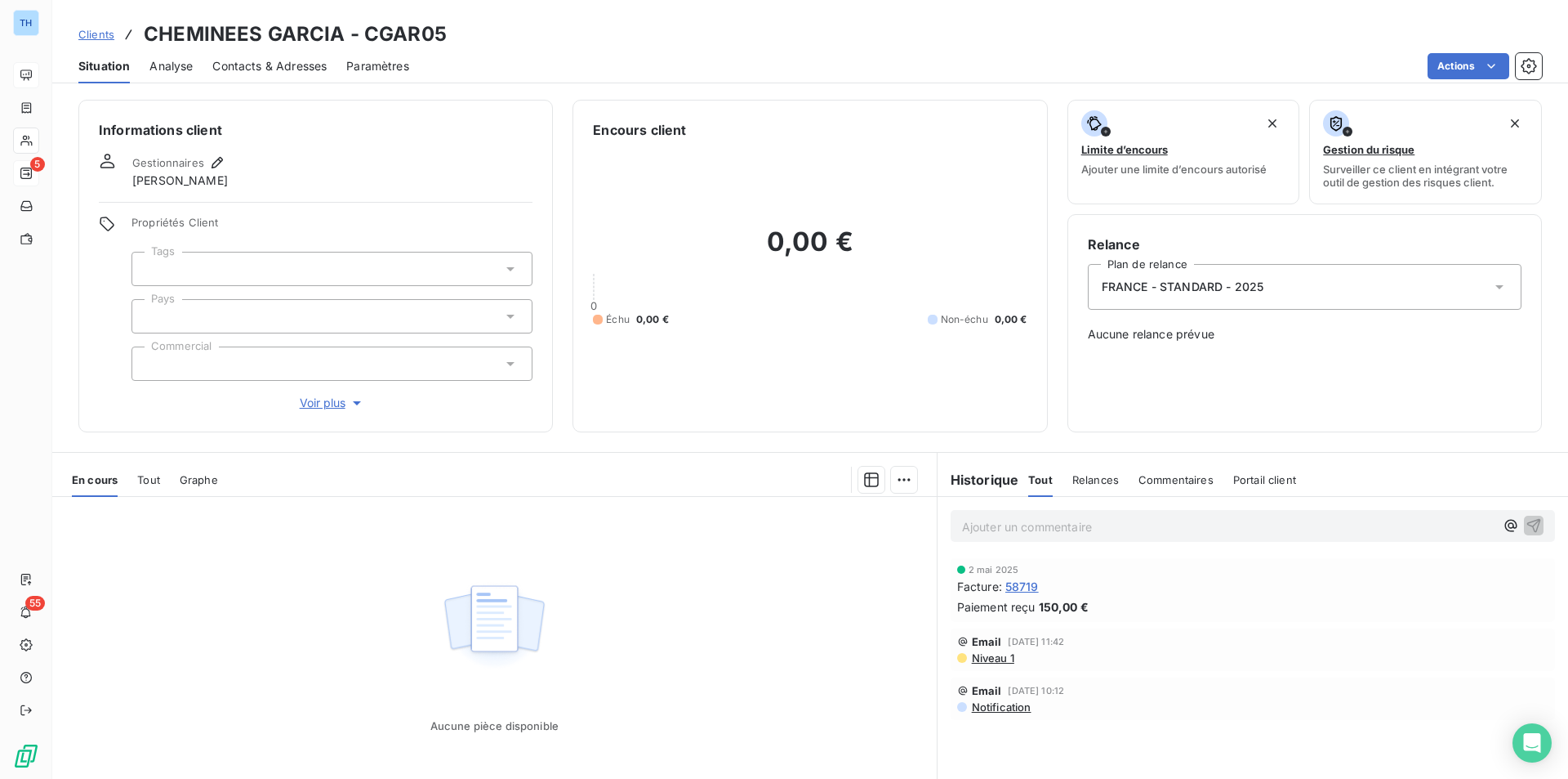
click at [239, 320] on div at bounding box center [331, 315] width 401 height 34
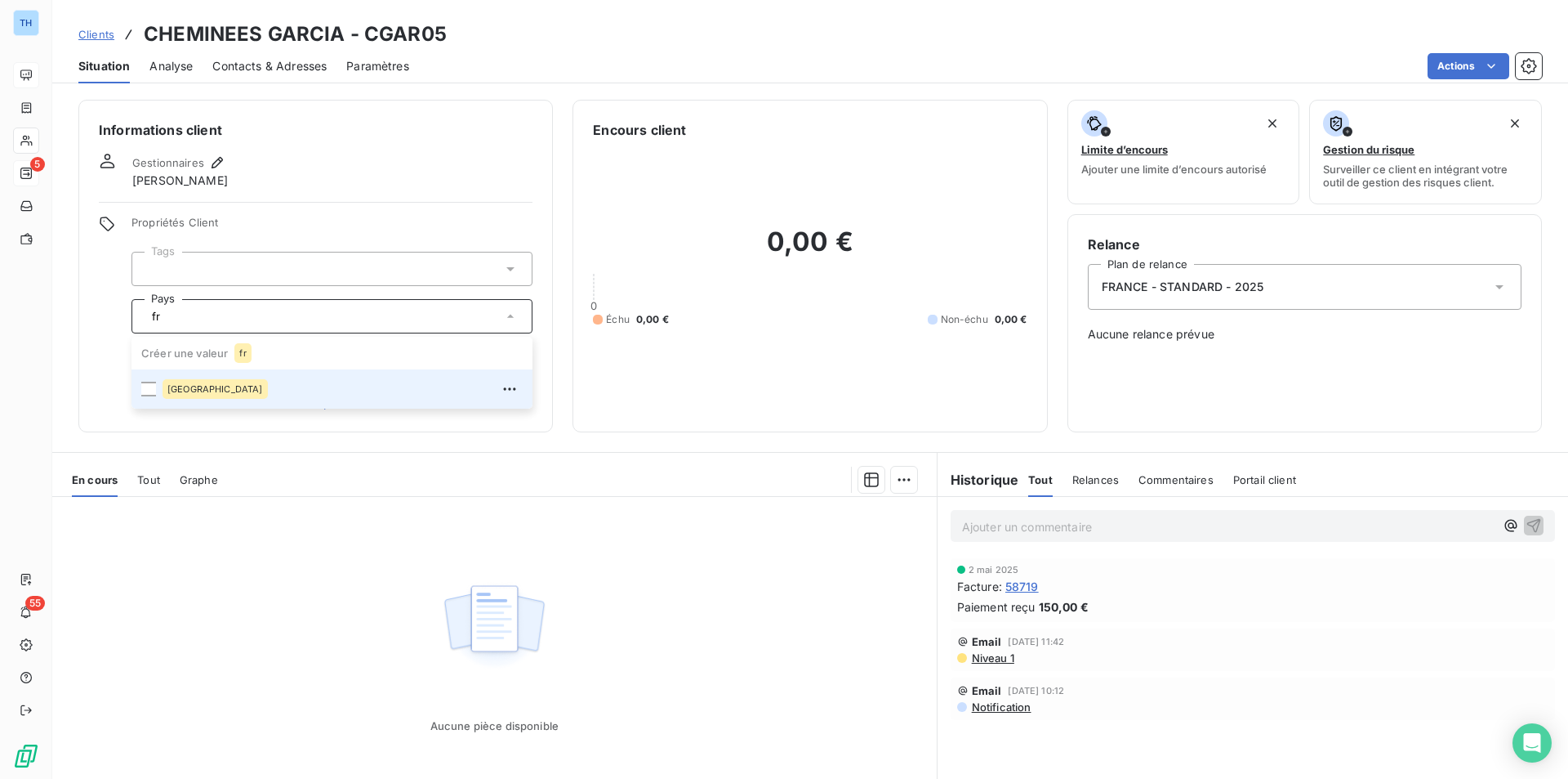
click at [183, 387] on span "[GEOGRAPHIC_DATA]" at bounding box center [215, 389] width 95 height 10
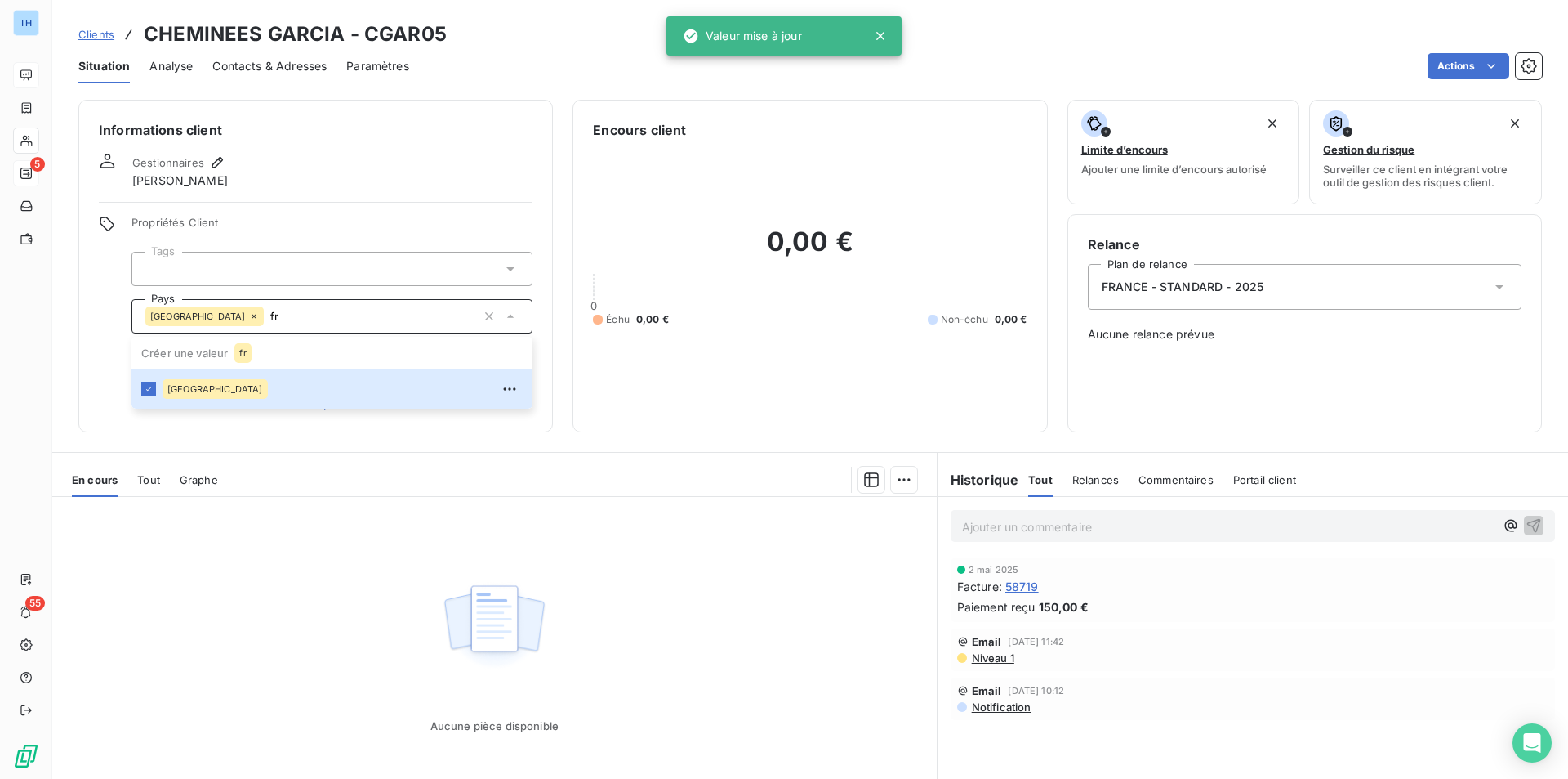
type input "fr"
click at [222, 580] on div "Aucune pièce disponible" at bounding box center [495, 654] width 885 height 315
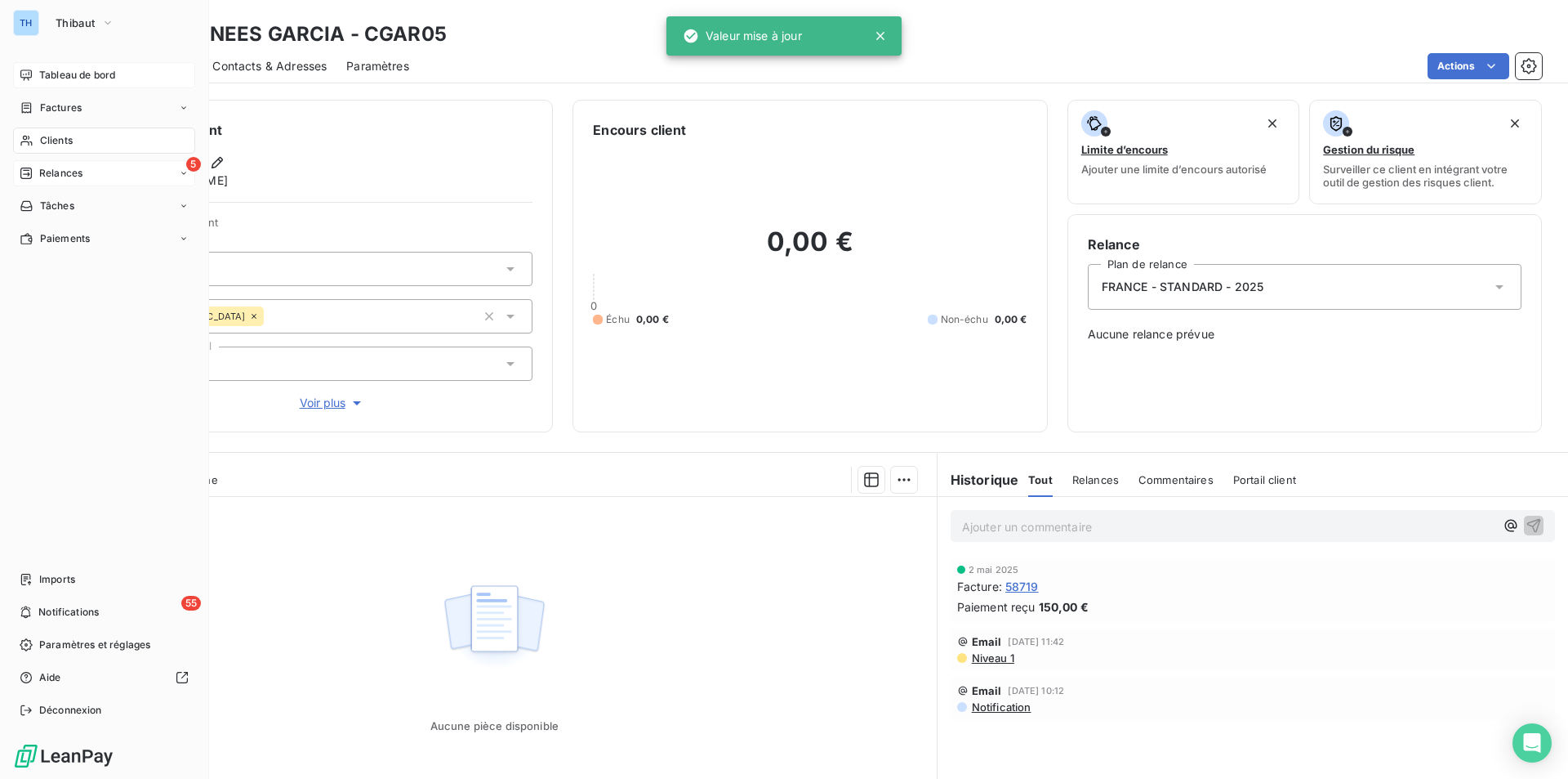
click at [71, 132] on div "Clients" at bounding box center [105, 140] width 182 height 26
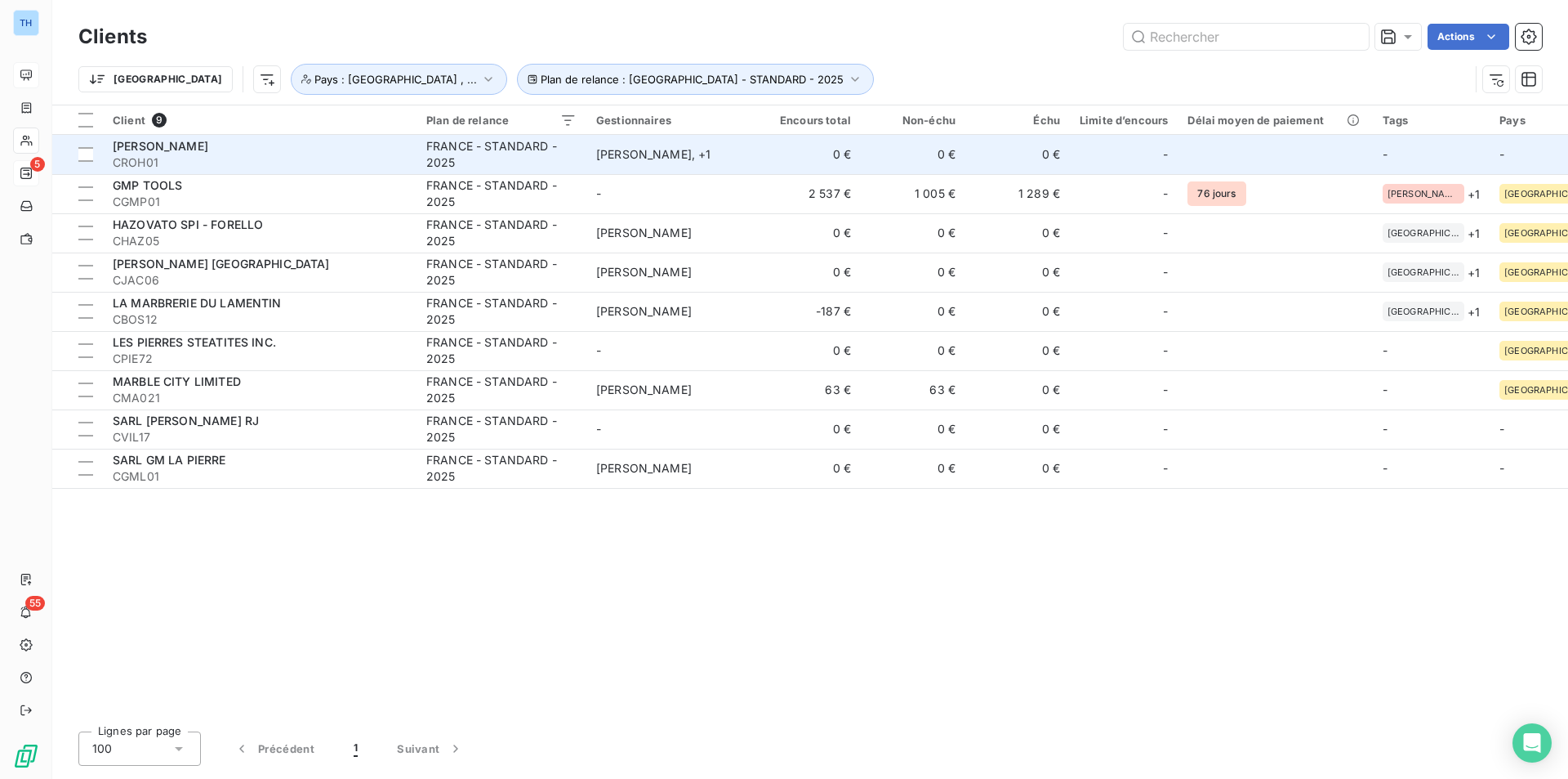
click at [306, 156] on span "CROH01" at bounding box center [260, 163] width 294 height 17
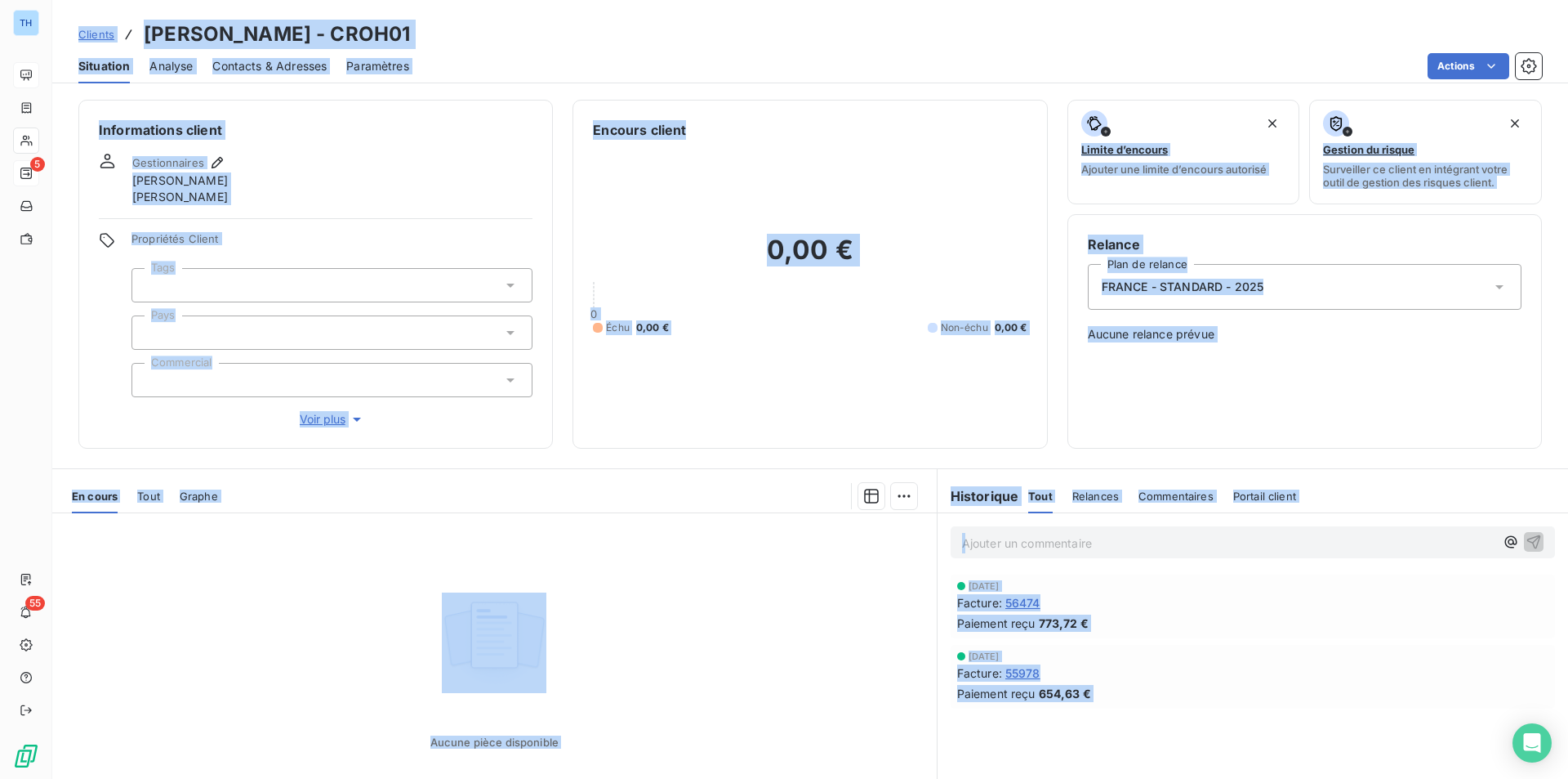
click at [324, 494] on div at bounding box center [577, 495] width 680 height 26
drag, startPoint x: 202, startPoint y: 428, endPoint x: 206, endPoint y: 418, distance: 10.8
click at [202, 428] on div "Informations client Gestionnaires [PERSON_NAME] [PERSON_NAME] Propriétés Client…" at bounding box center [315, 274] width 474 height 349
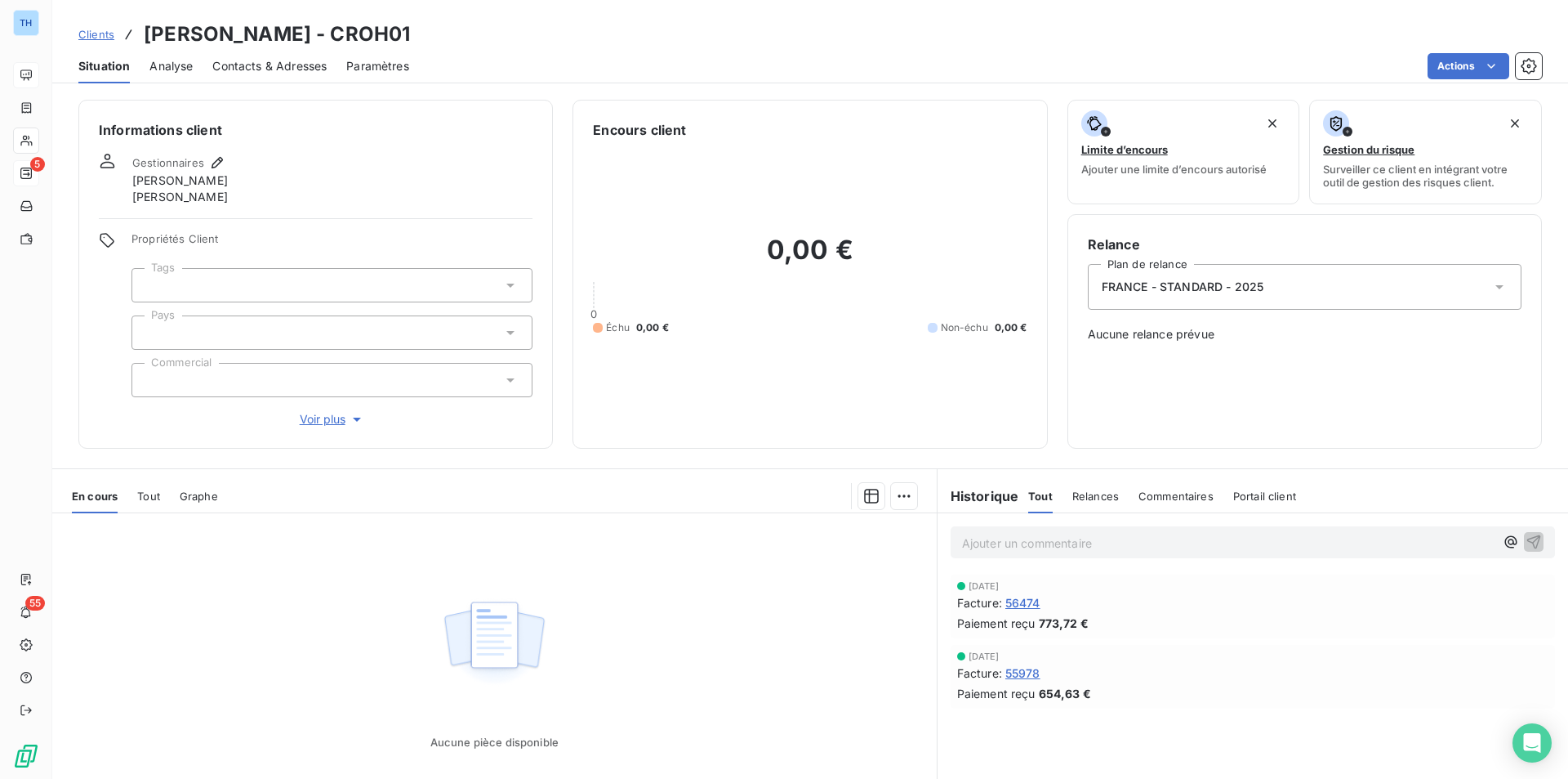
click at [196, 323] on div at bounding box center [331, 332] width 401 height 34
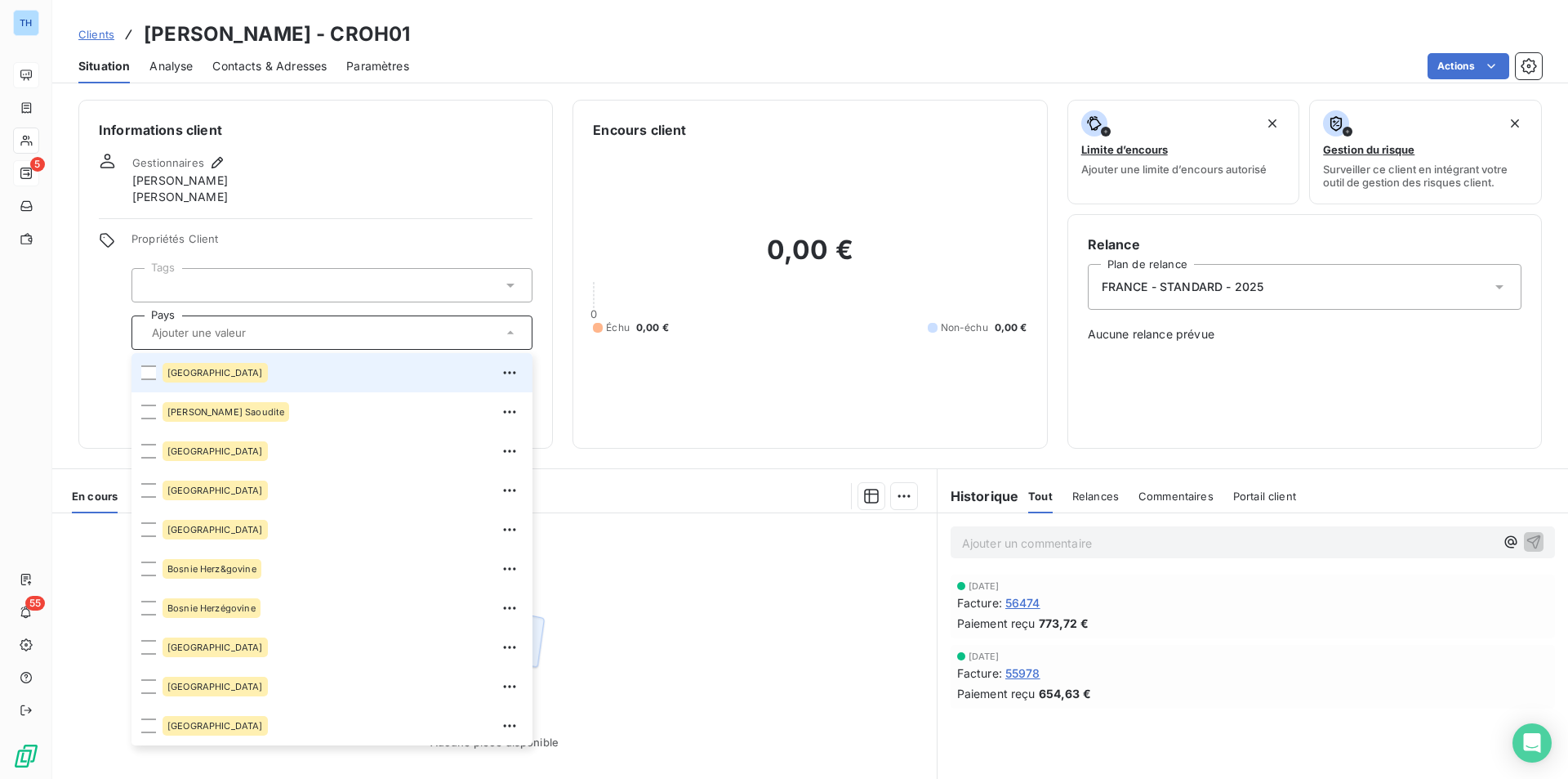
click at [192, 375] on span "[GEOGRAPHIC_DATA]" at bounding box center [215, 372] width 95 height 10
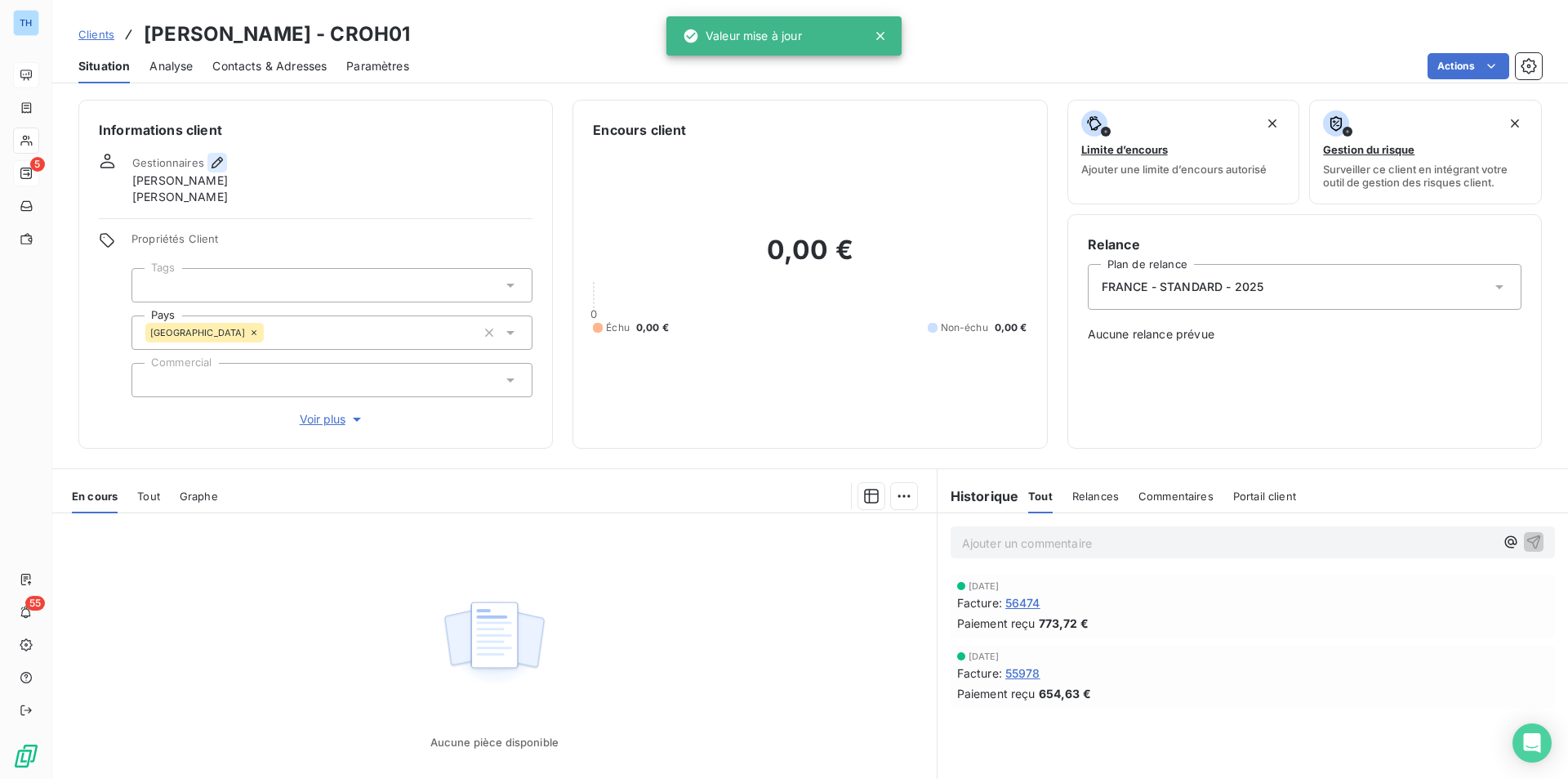
click at [213, 168] on icon "button" at bounding box center [217, 163] width 17 height 17
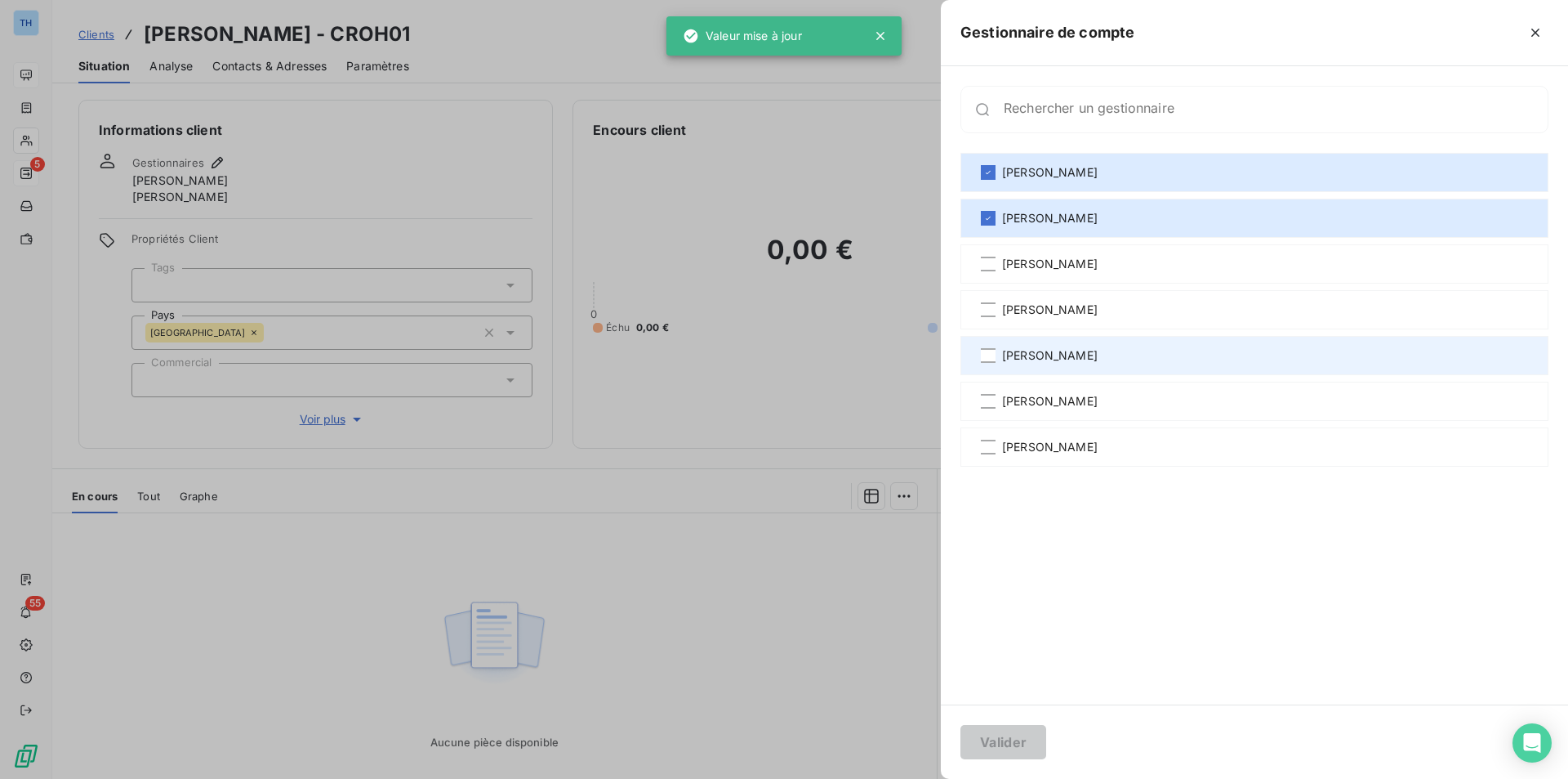
click at [1019, 353] on span "[PERSON_NAME]" at bounding box center [1050, 356] width 95 height 17
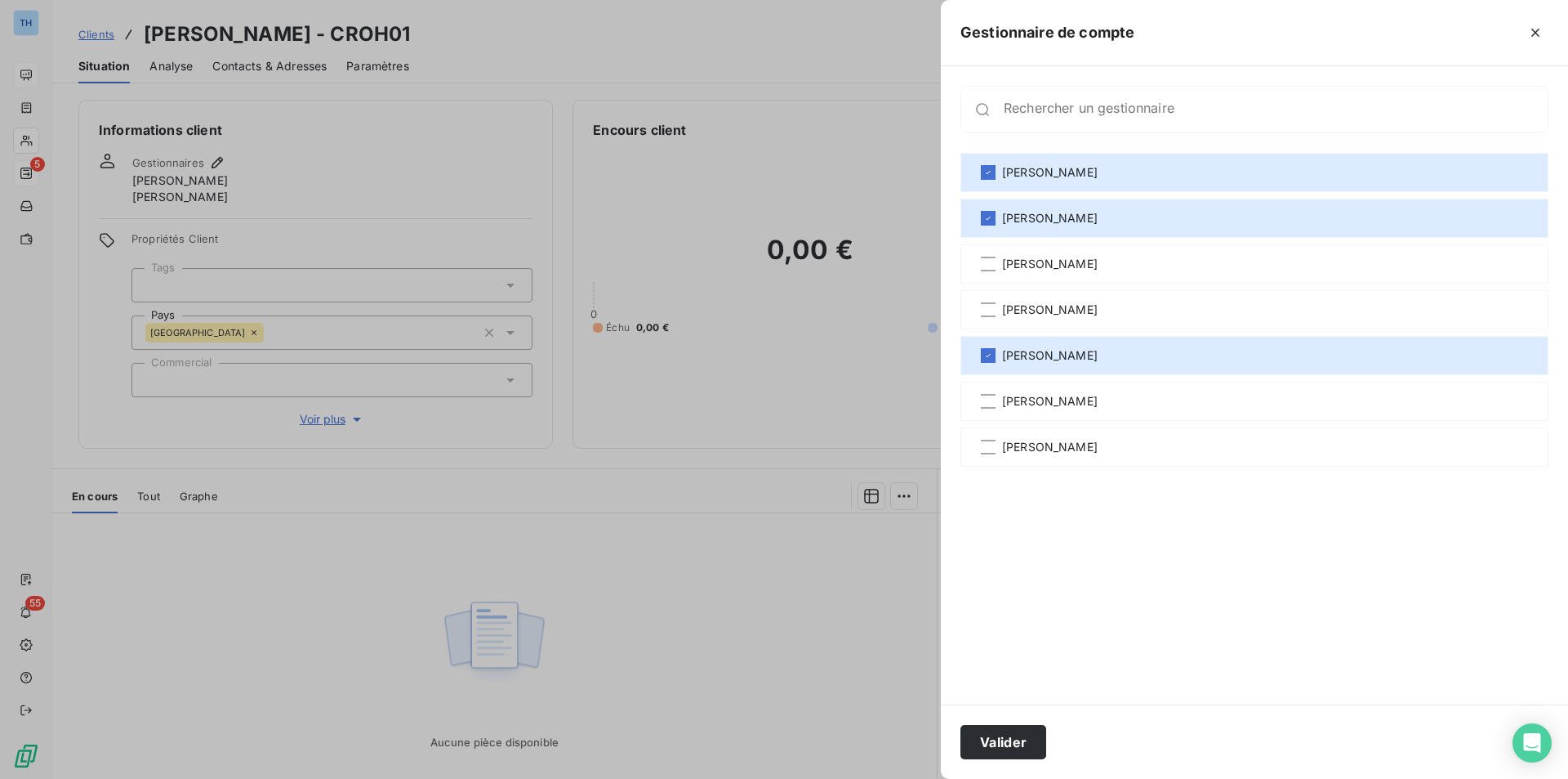
click at [436, 182] on div at bounding box center [784, 389] width 1568 height 779
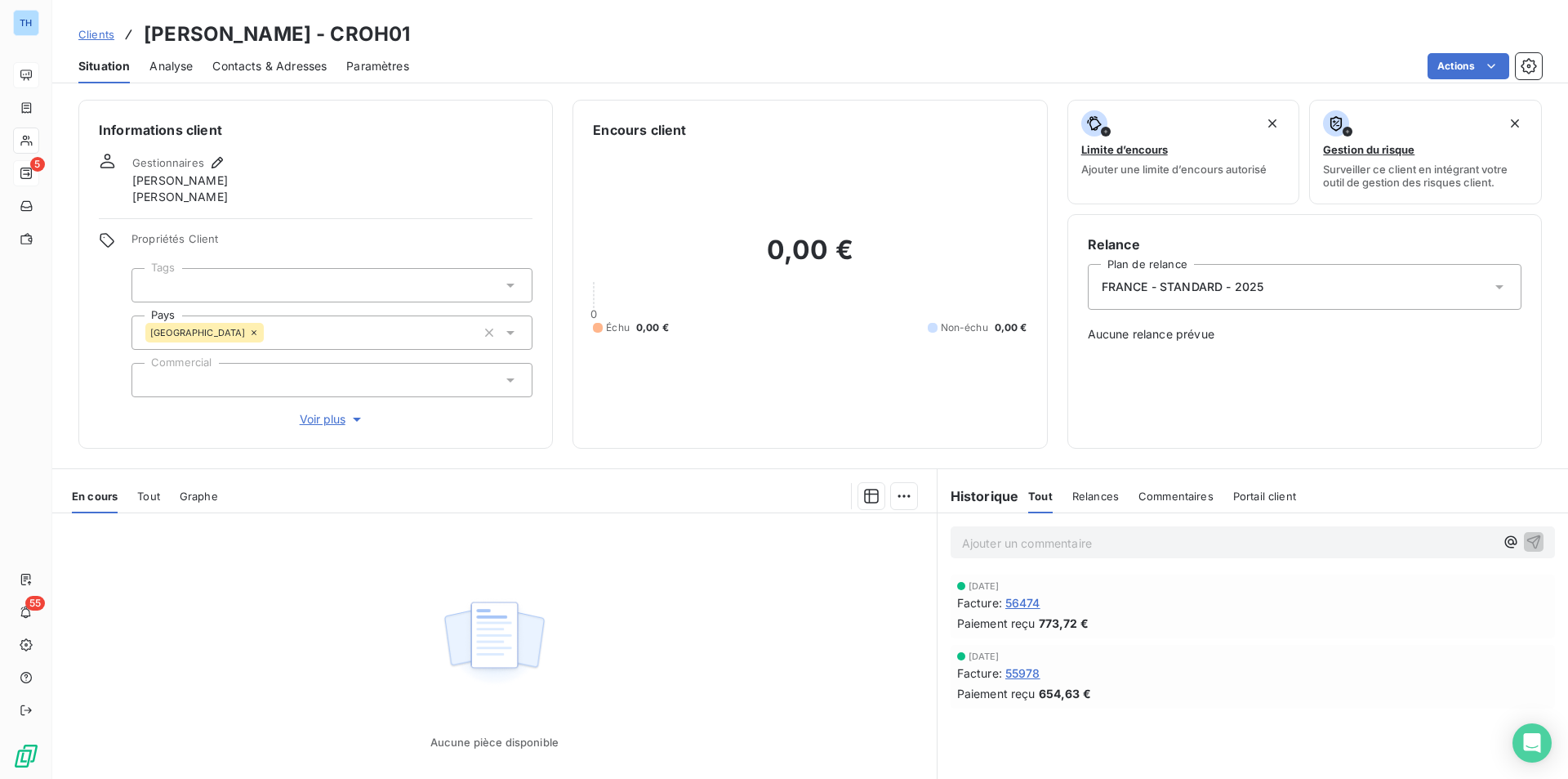
click at [1257, 299] on div "FRANCE - STANDARD - 2025" at bounding box center [1305, 286] width 434 height 46
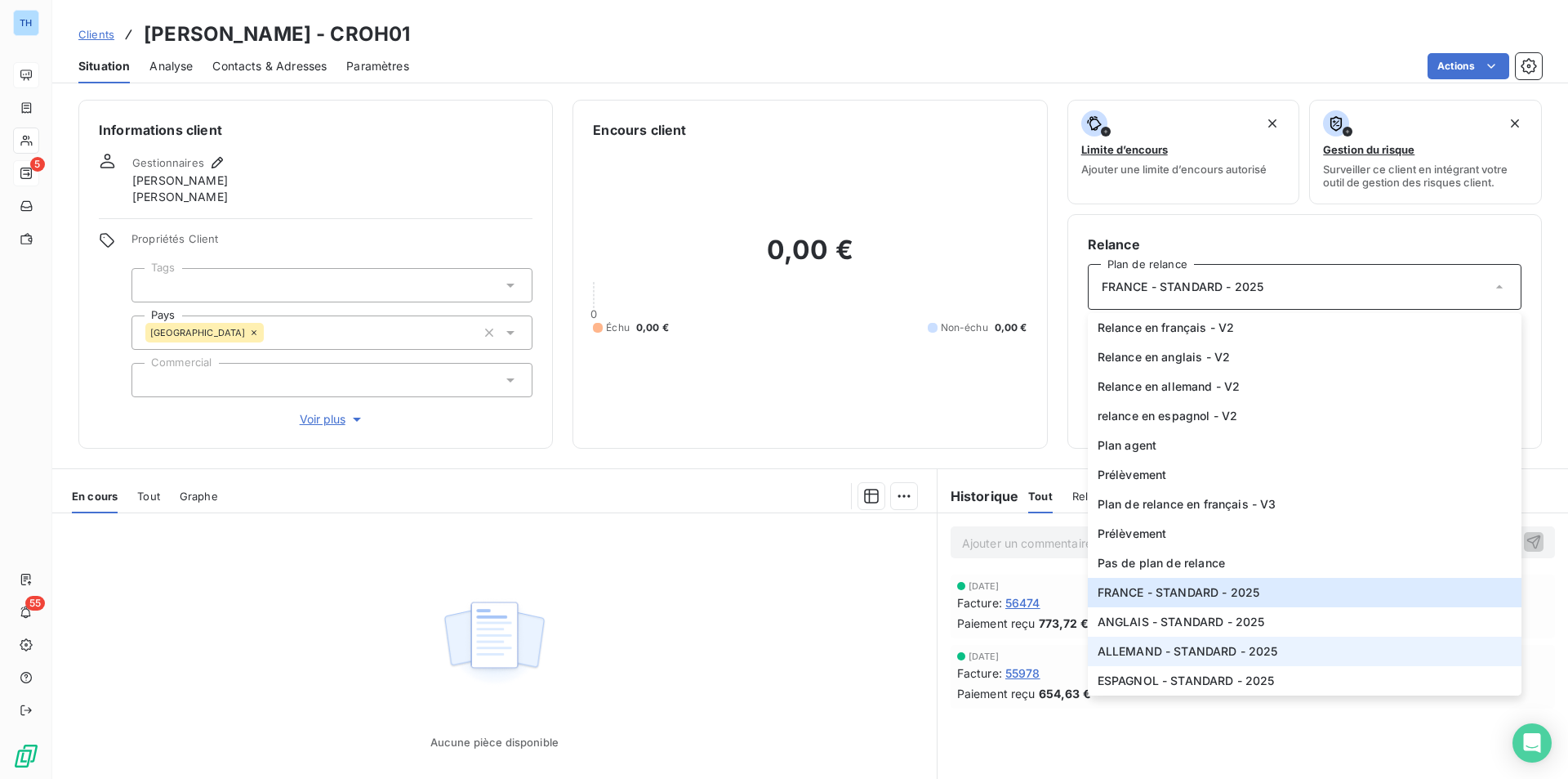
click at [1196, 655] on span "ALLEMAND - STANDARD - 2025" at bounding box center [1188, 652] width 181 height 17
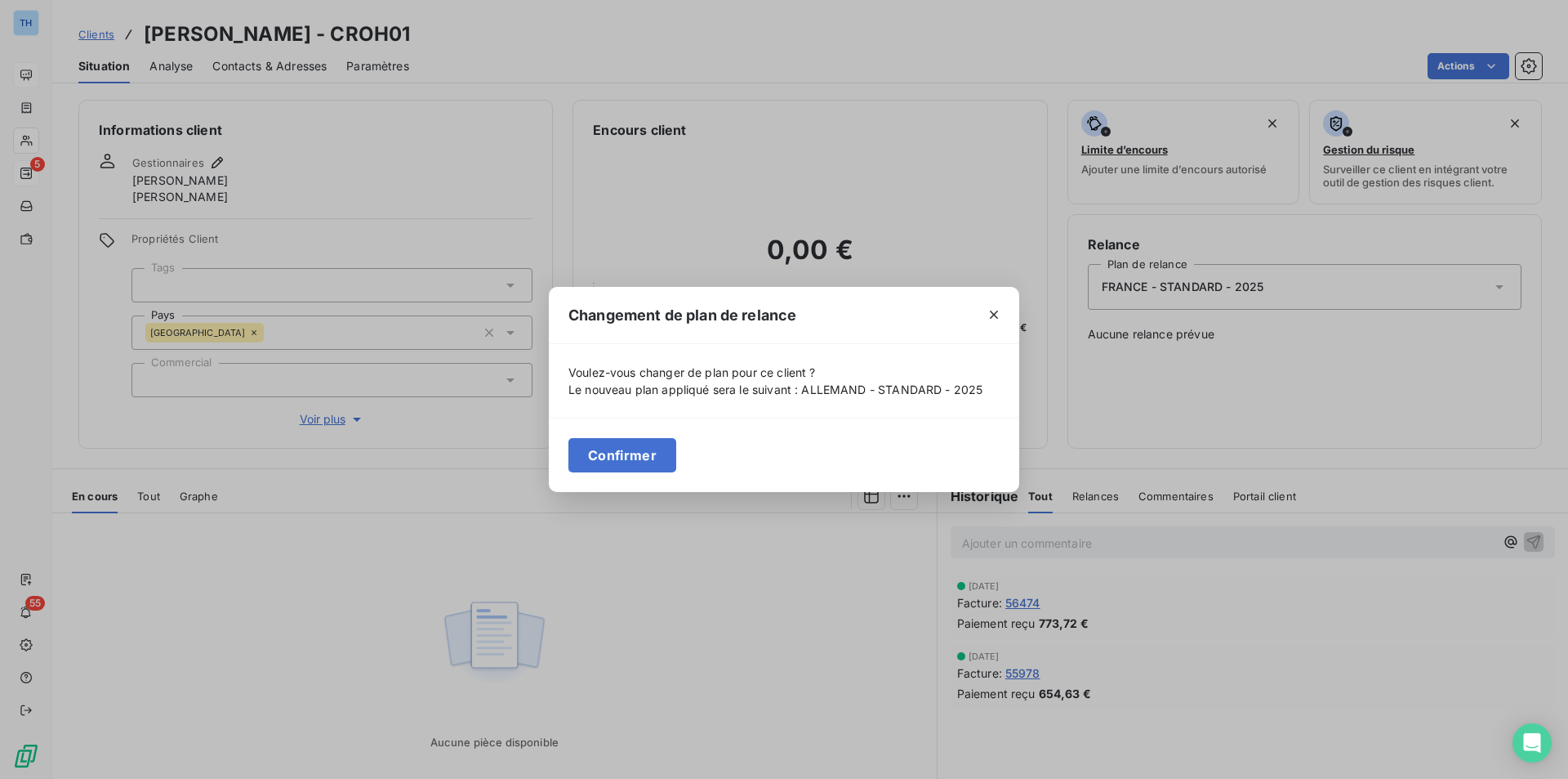
drag, startPoint x: 629, startPoint y: 453, endPoint x: 421, endPoint y: 351, distance: 231.7
click at [629, 453] on button "Confirmer" at bounding box center [622, 454] width 108 height 34
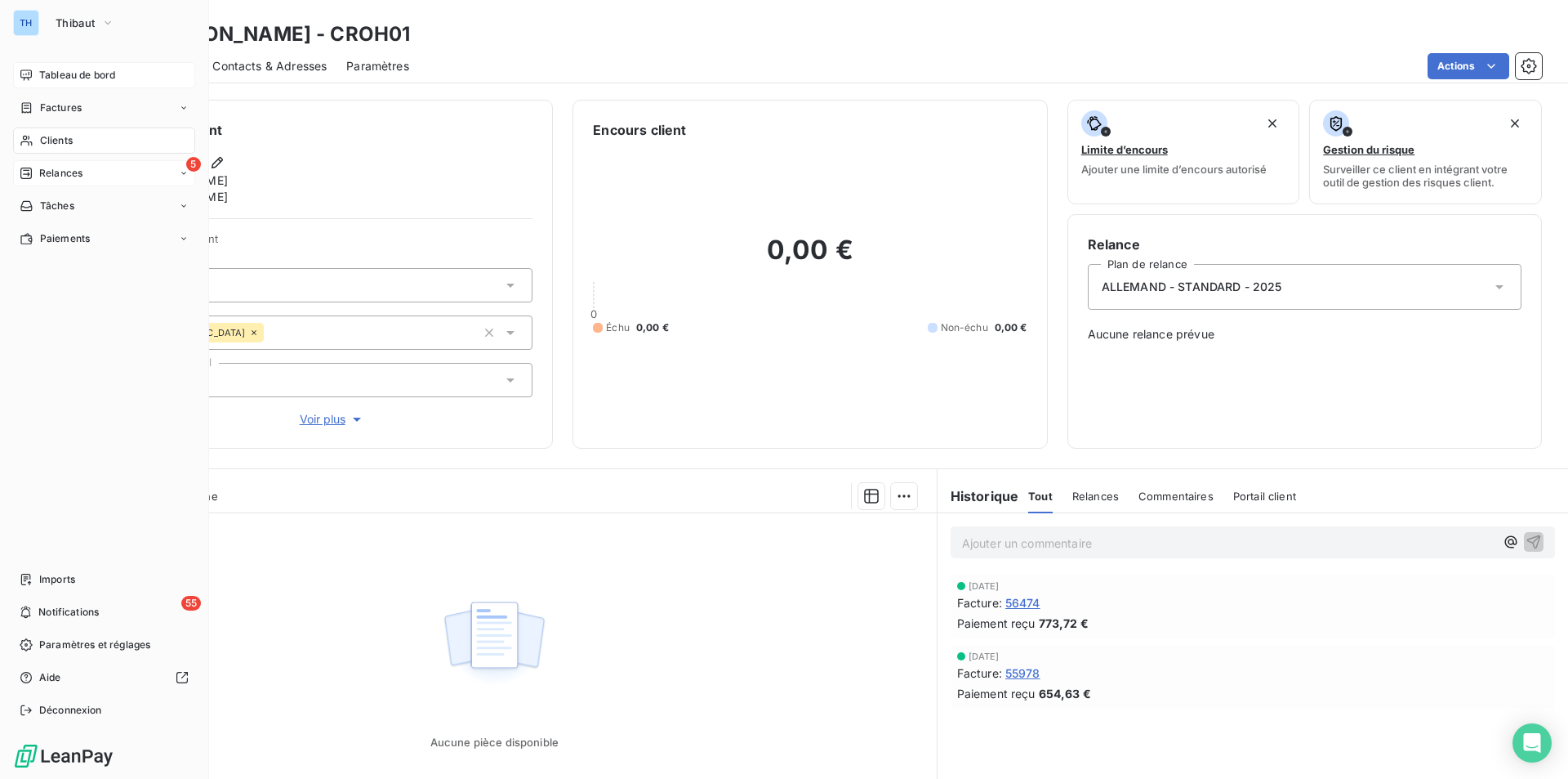
click at [56, 136] on span "Clients" at bounding box center [56, 141] width 33 height 15
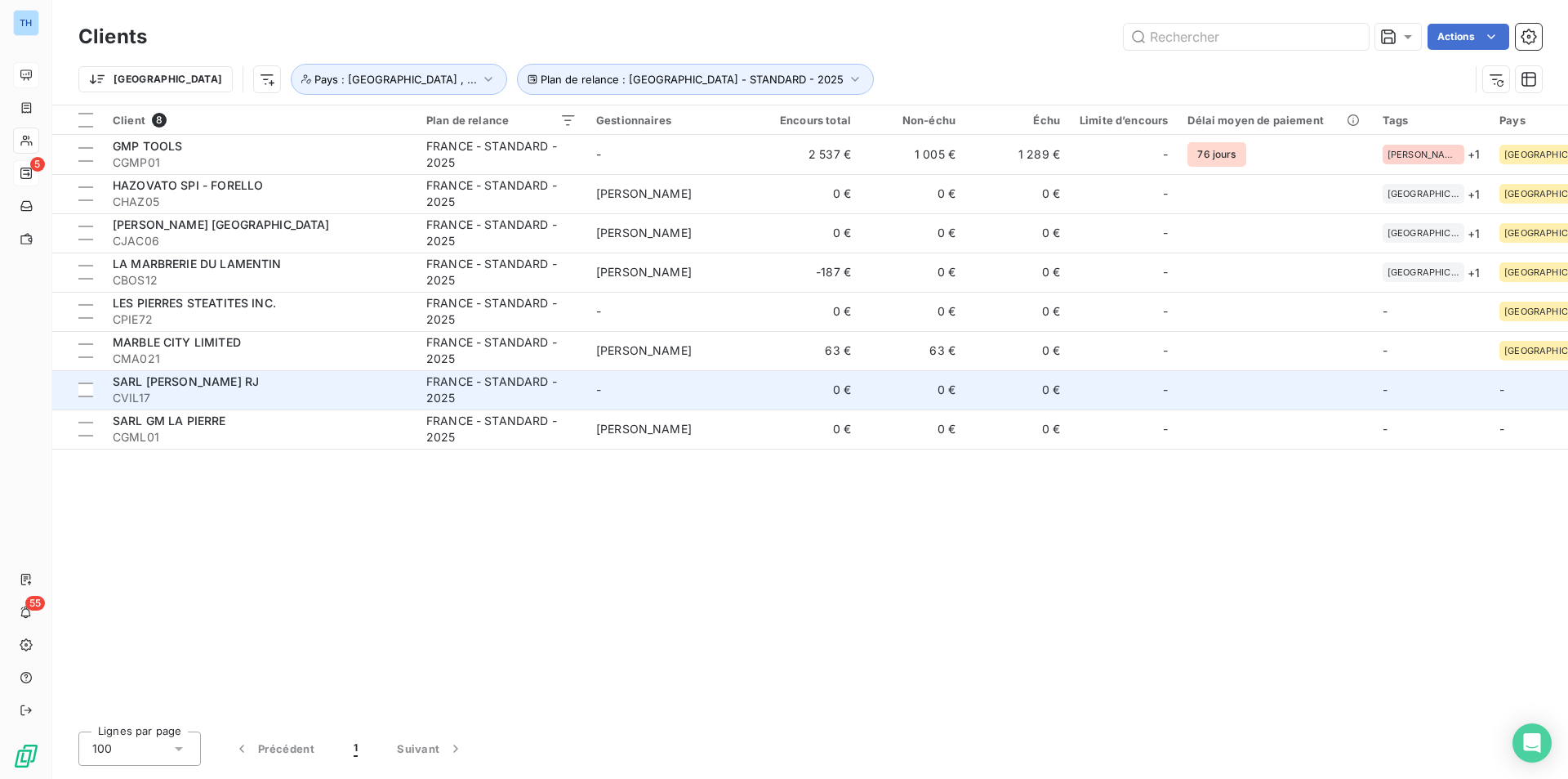
click at [314, 387] on div "SARL [PERSON_NAME] RJ" at bounding box center [260, 382] width 294 height 17
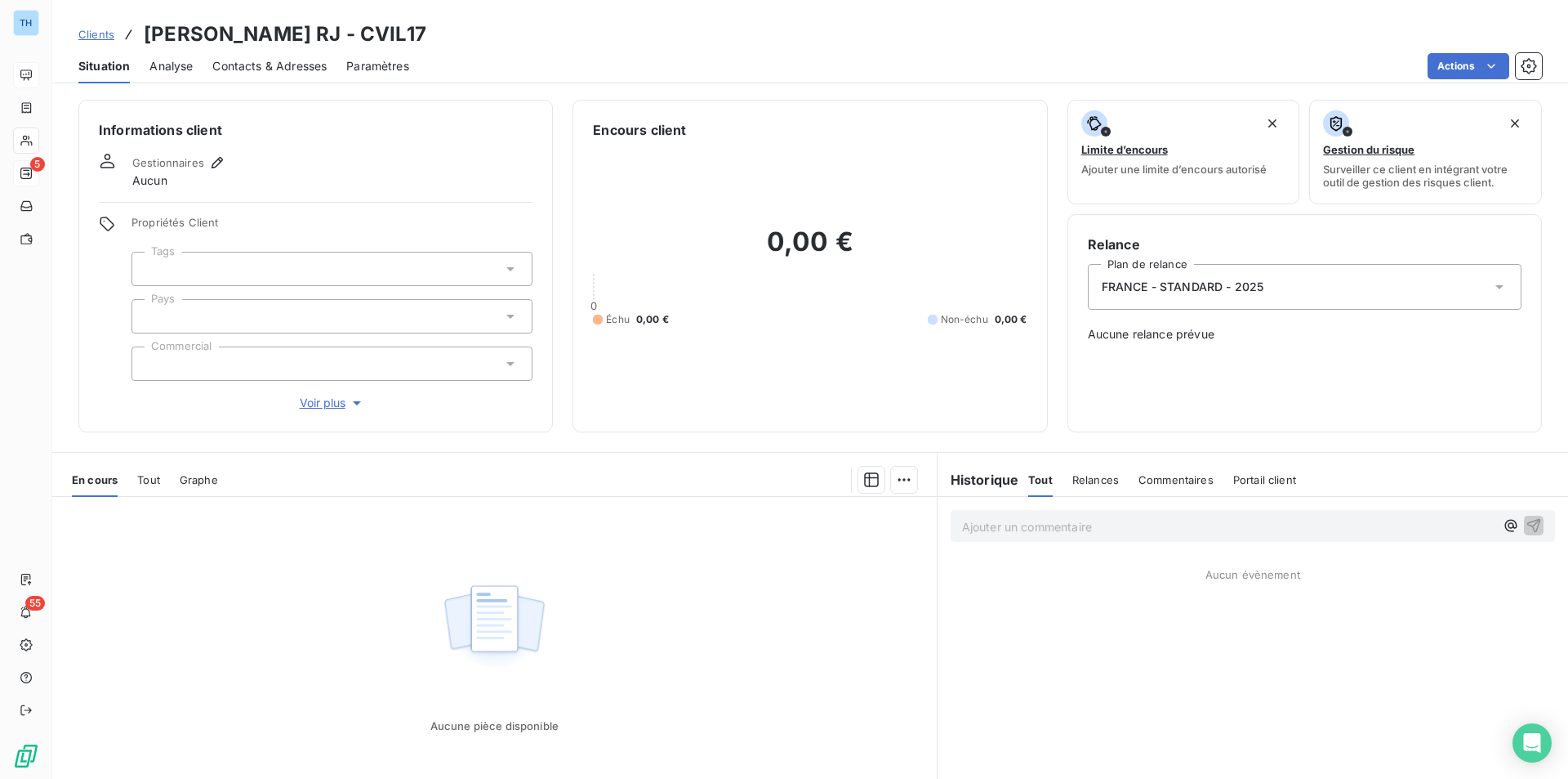
click at [209, 310] on div at bounding box center [331, 315] width 401 height 34
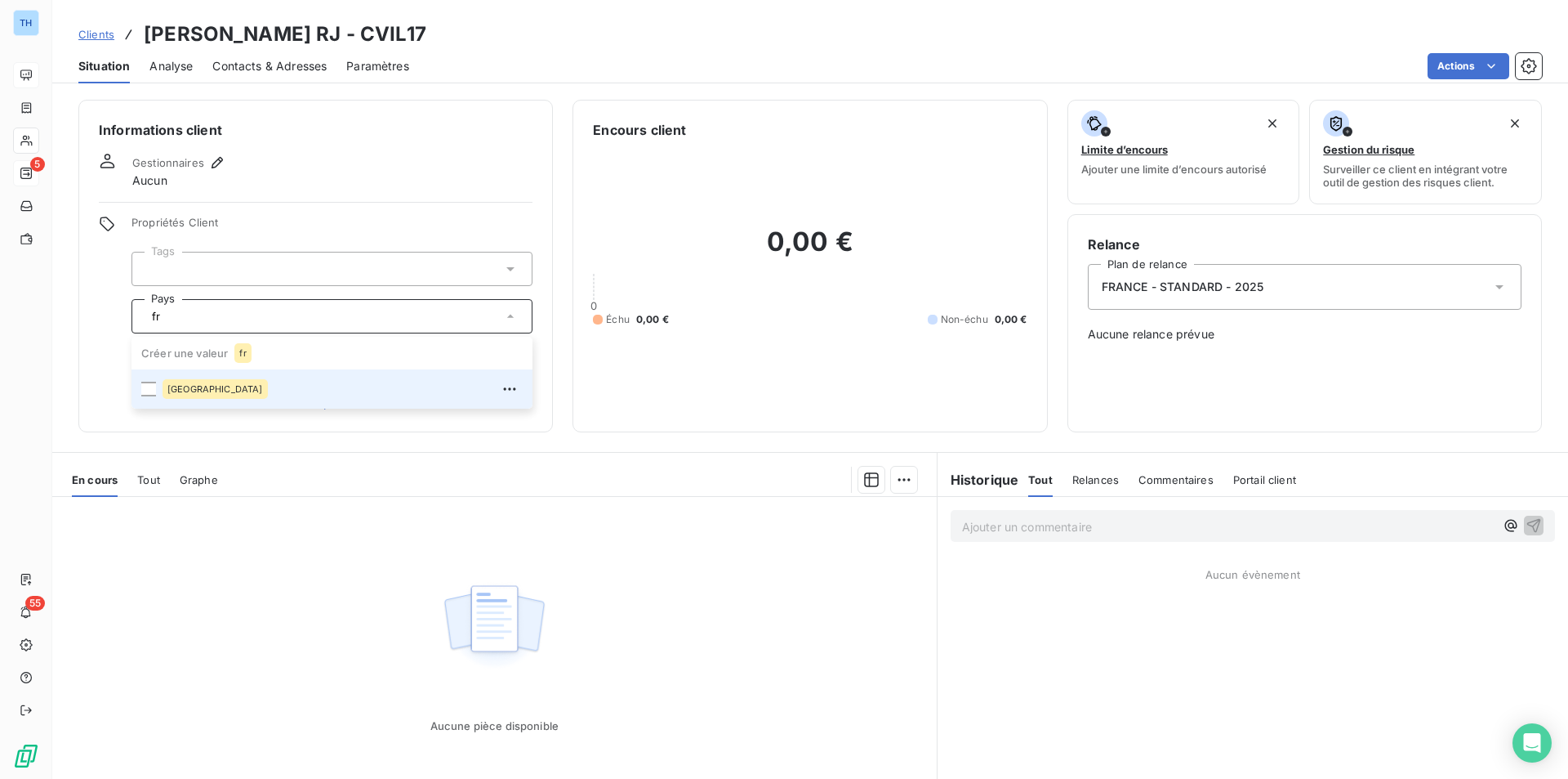
click at [192, 384] on span "[GEOGRAPHIC_DATA]" at bounding box center [215, 389] width 95 height 10
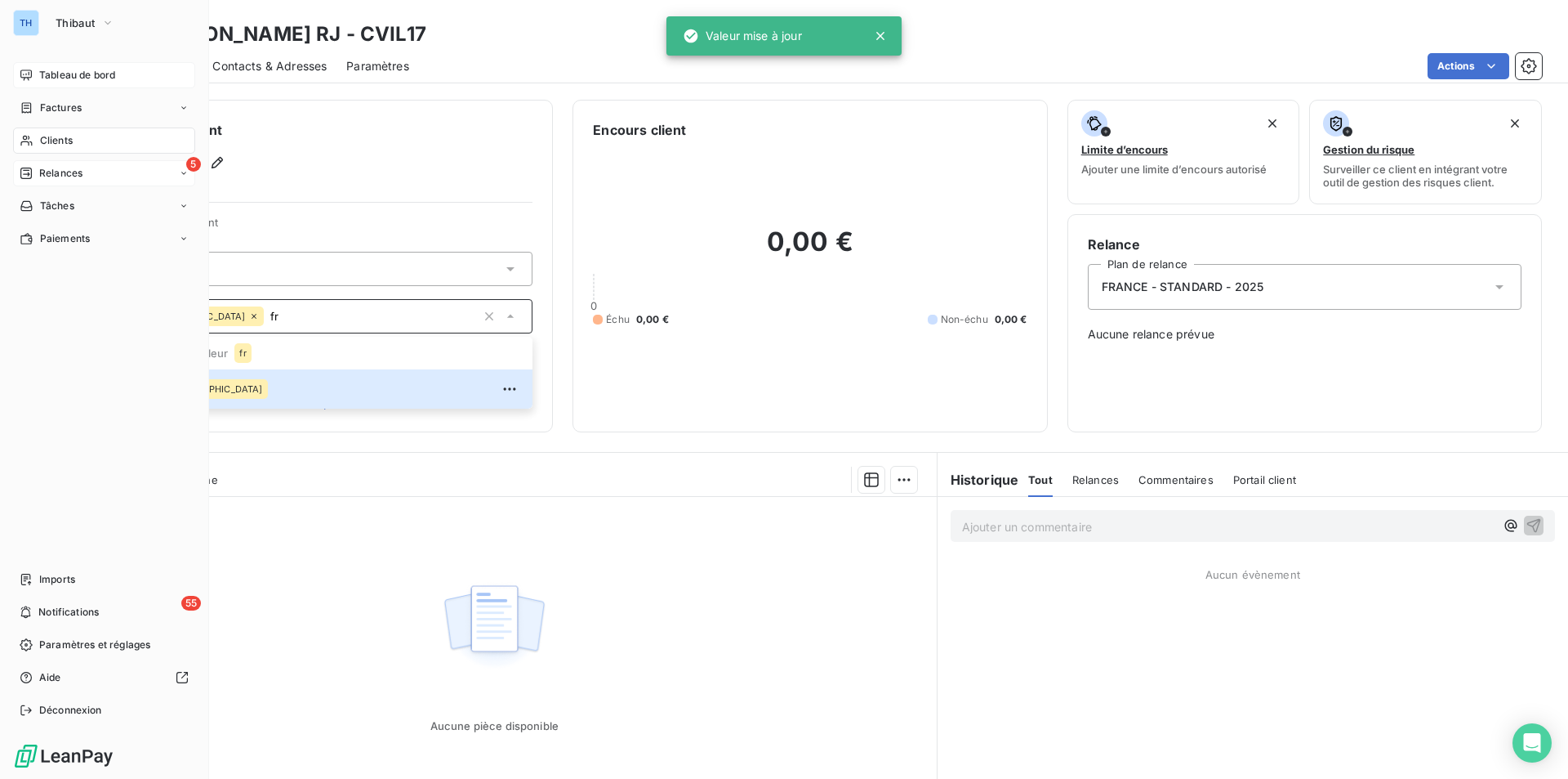
type input "fr"
click at [51, 288] on div "Tableau de bord Factures Clients 5 Relances Tâches Paiements Imports 55 Notific…" at bounding box center [105, 392] width 182 height 661
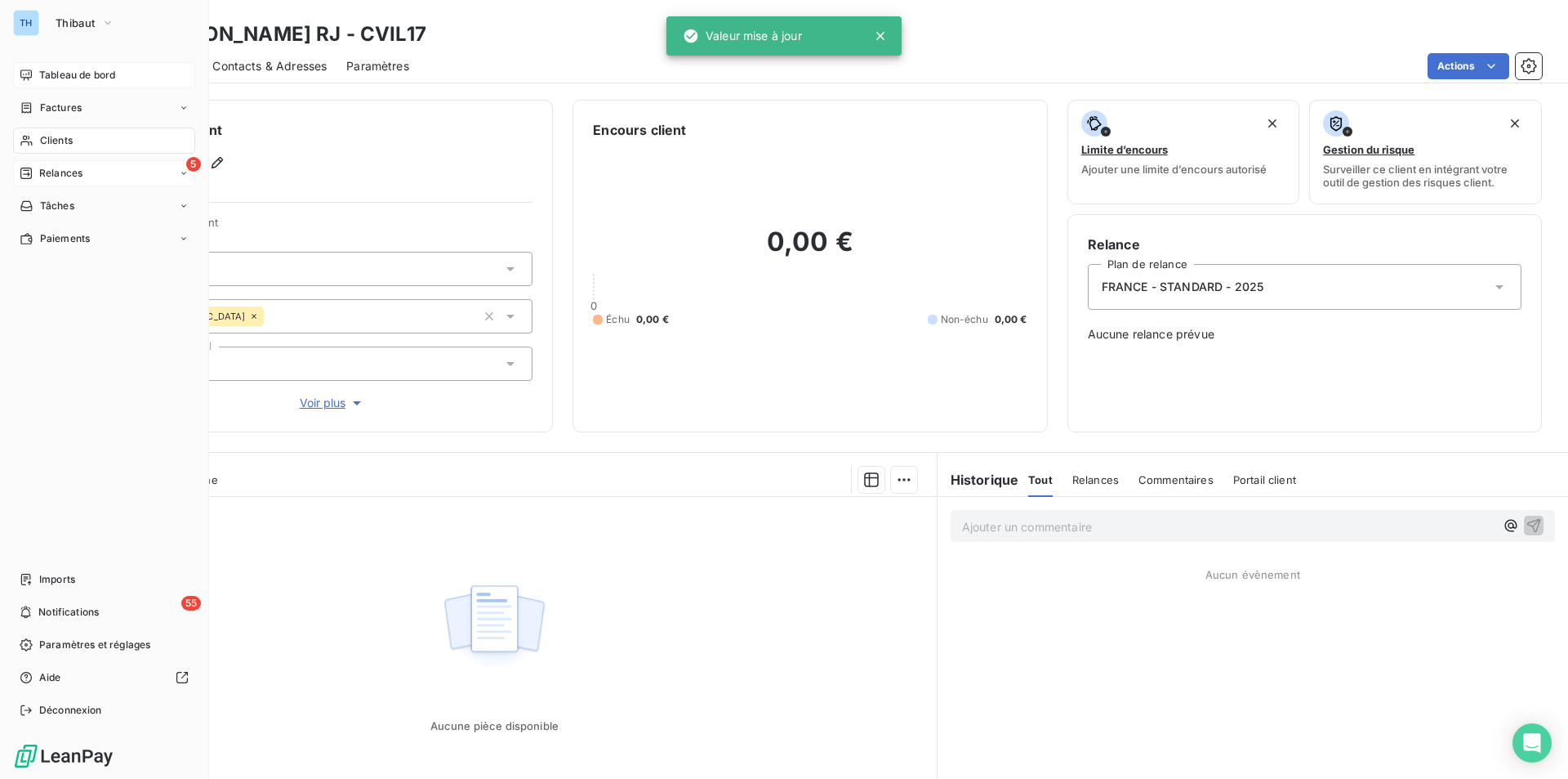
click at [56, 135] on span "Clients" at bounding box center [56, 141] width 33 height 15
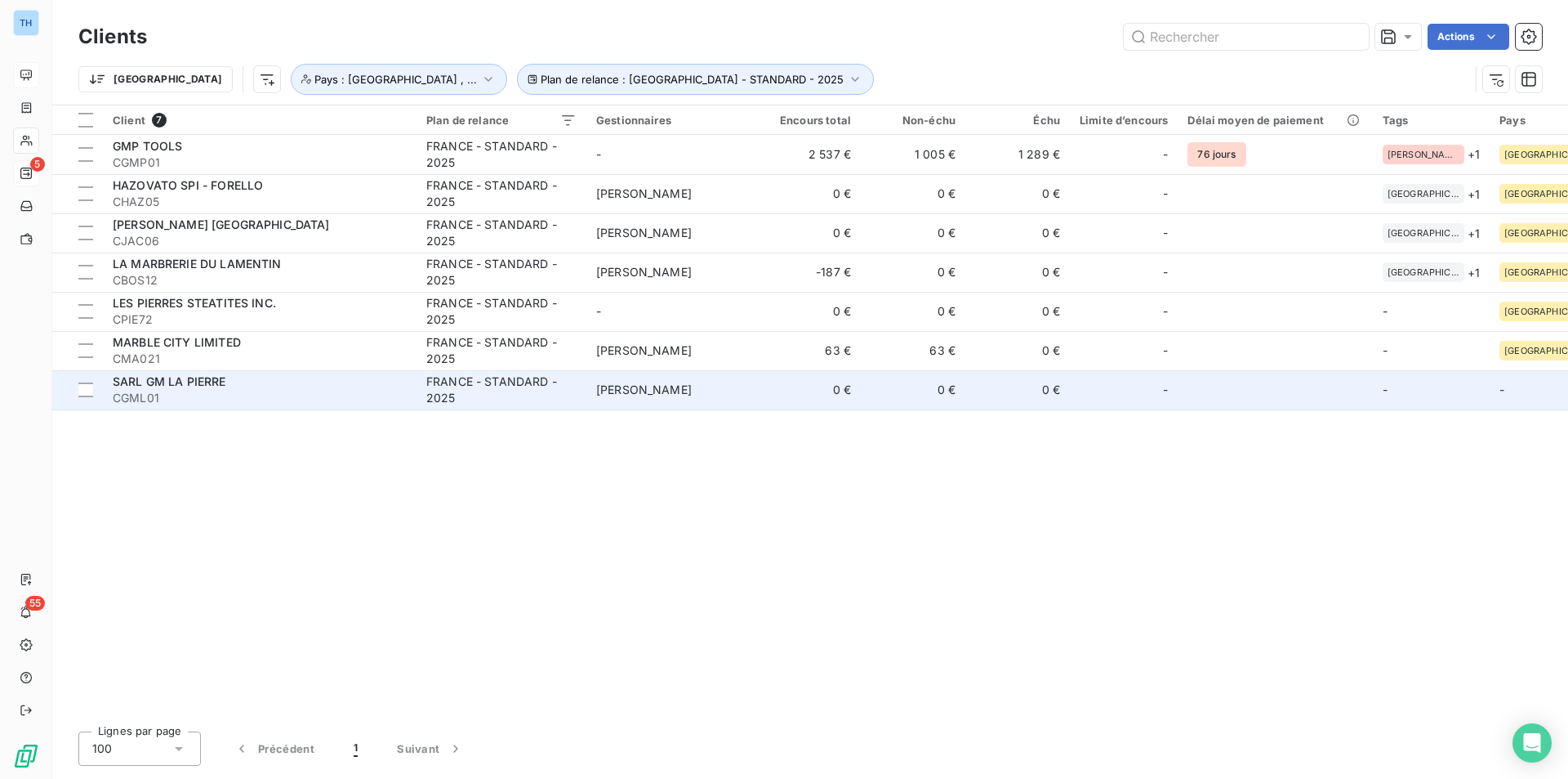
click at [251, 382] on div "SARL GM LA PIERRE" at bounding box center [260, 382] width 294 height 17
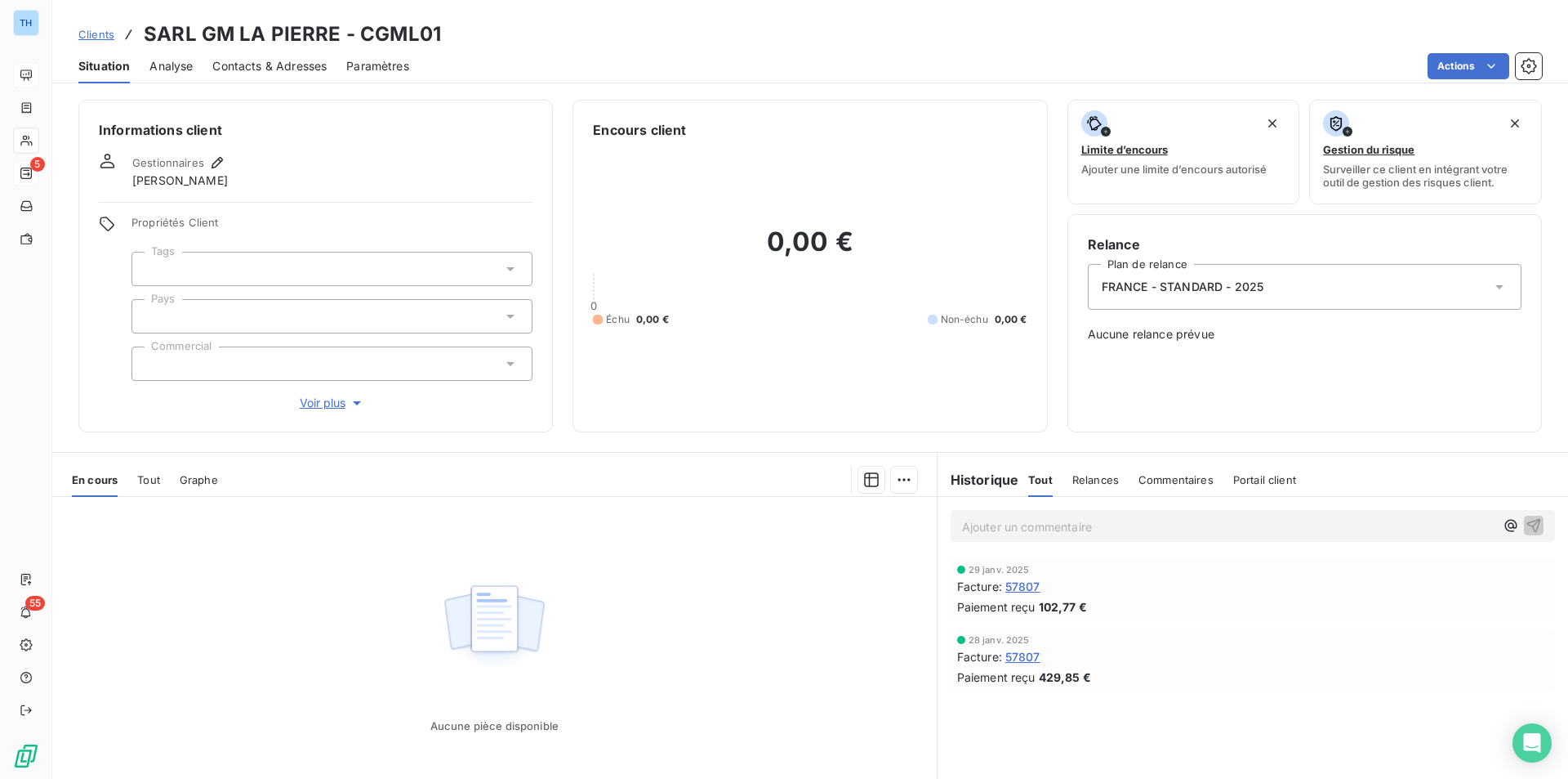
click at [236, 322] on div at bounding box center [331, 315] width 401 height 34
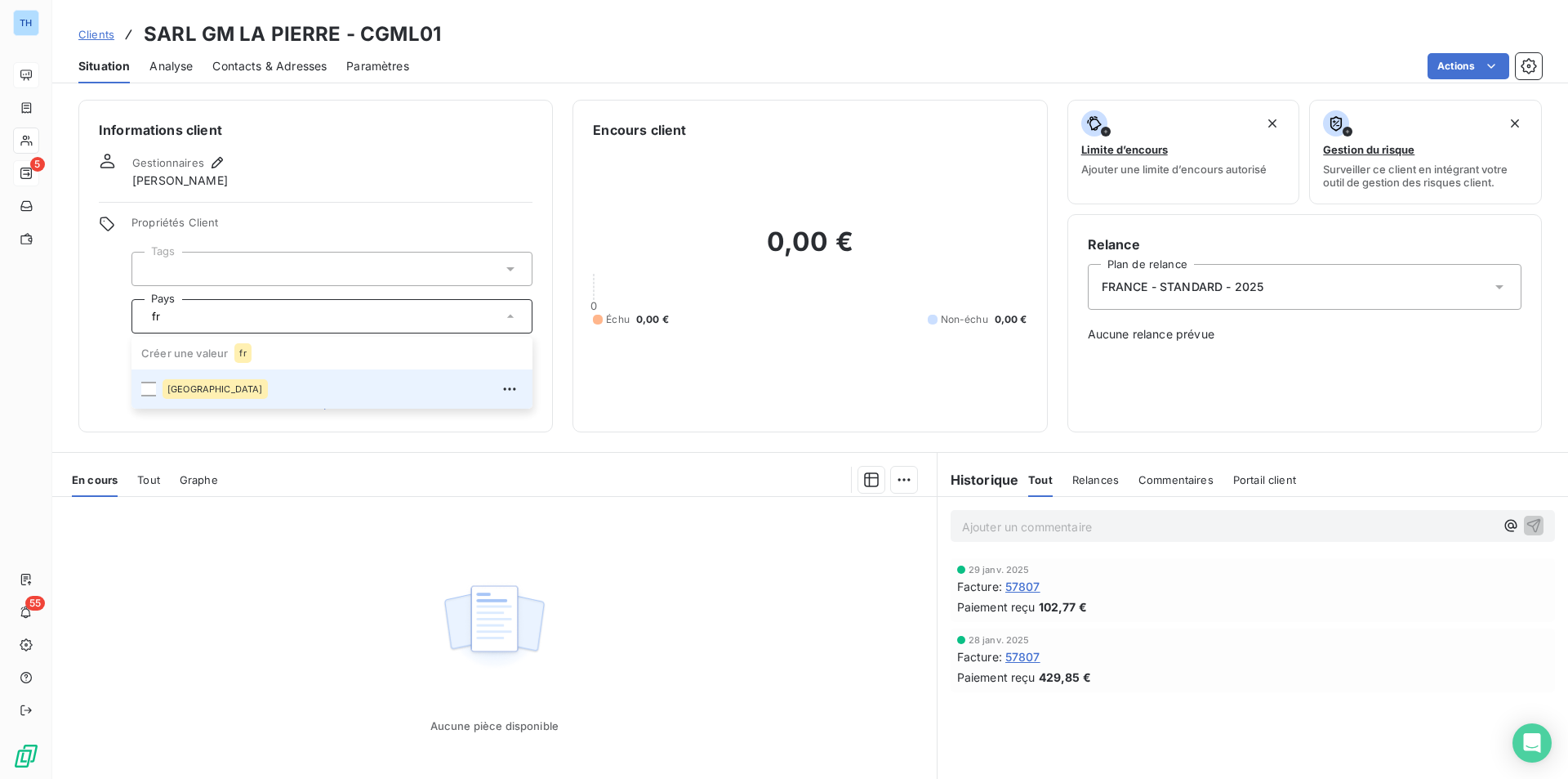
click at [176, 390] on span "[GEOGRAPHIC_DATA]" at bounding box center [215, 389] width 95 height 10
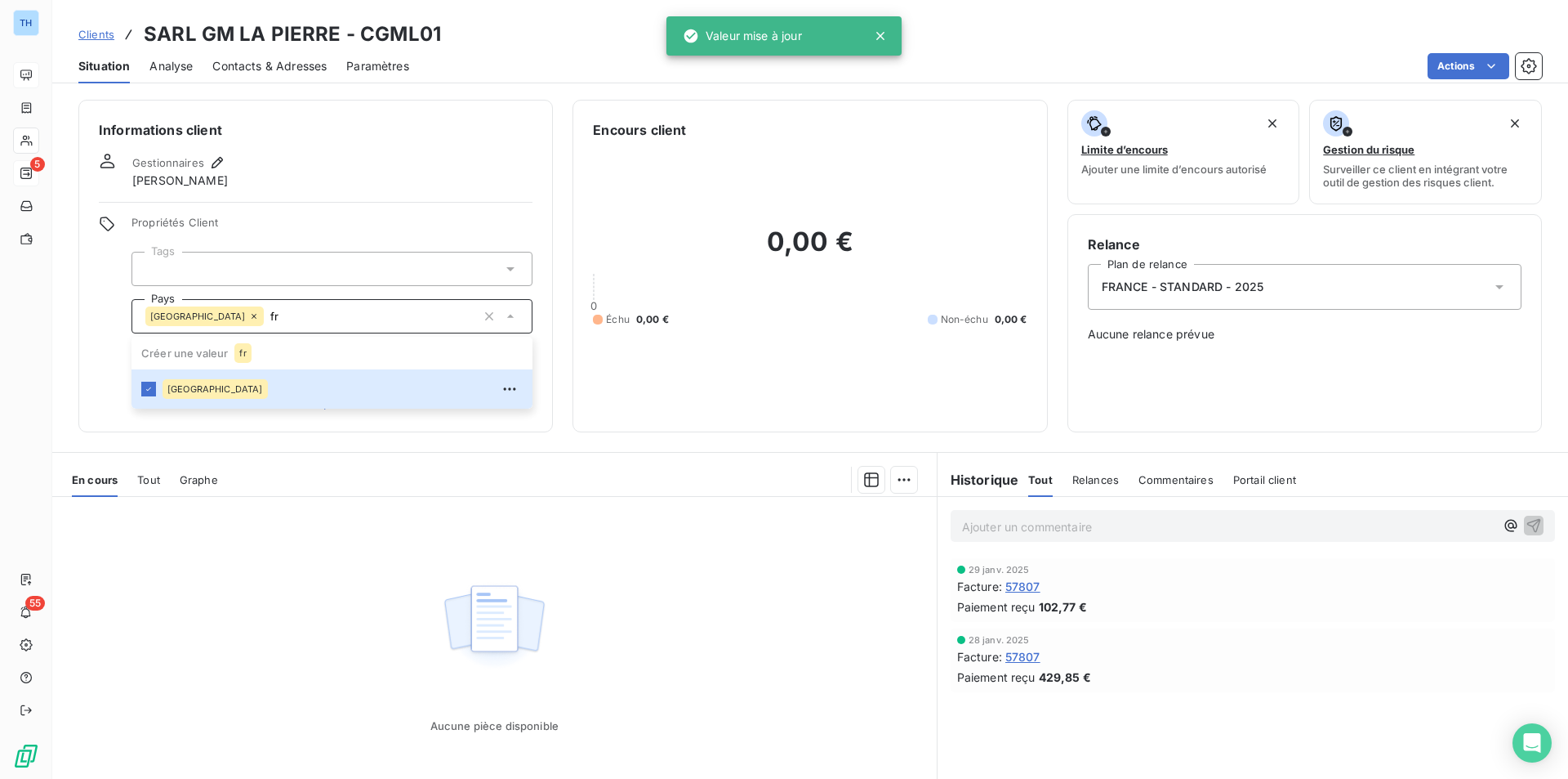
type input "fr"
click at [365, 643] on div "Aucune pièce disponible" at bounding box center [495, 654] width 885 height 315
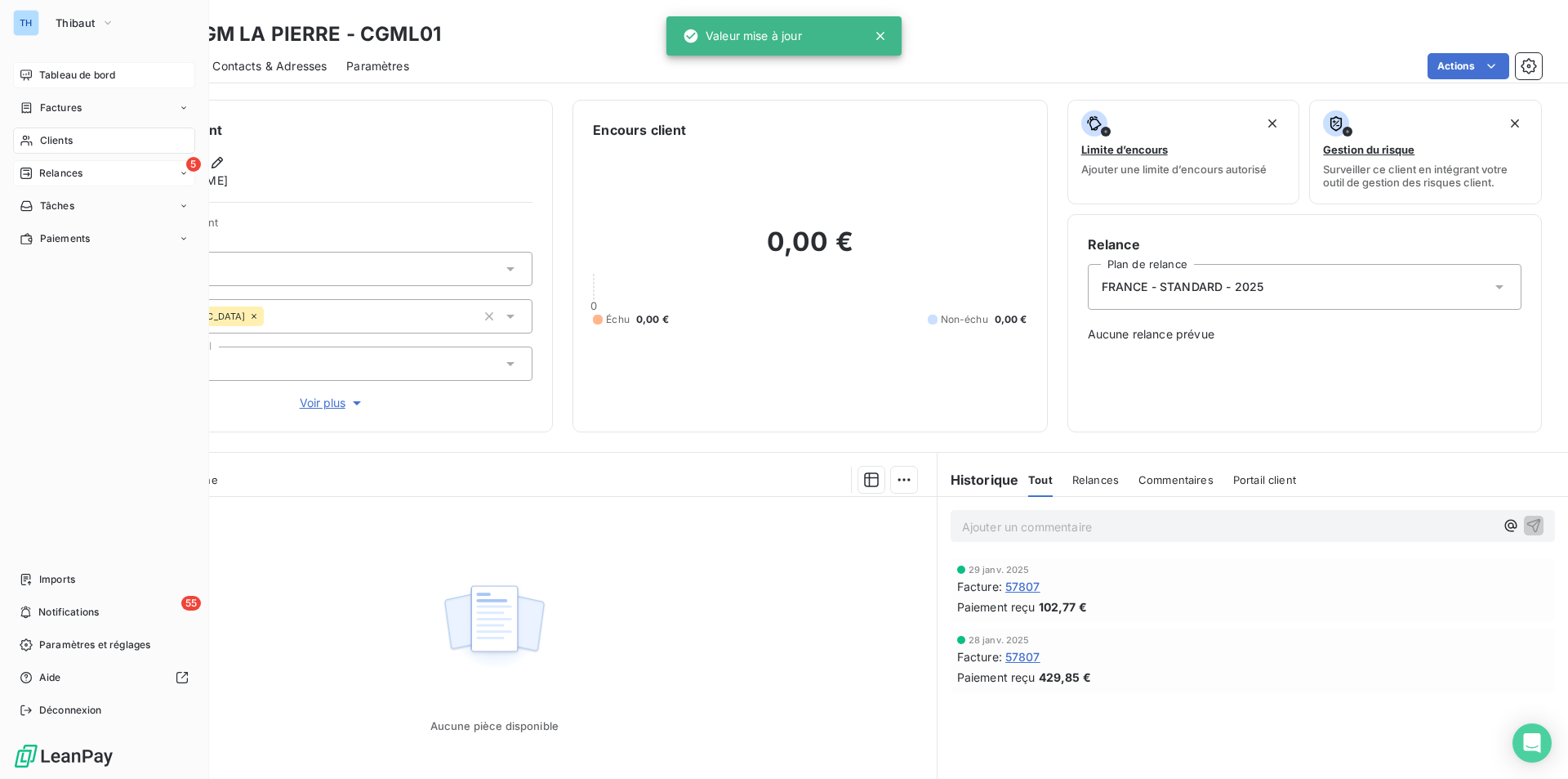
click at [60, 146] on span "Clients" at bounding box center [56, 141] width 33 height 15
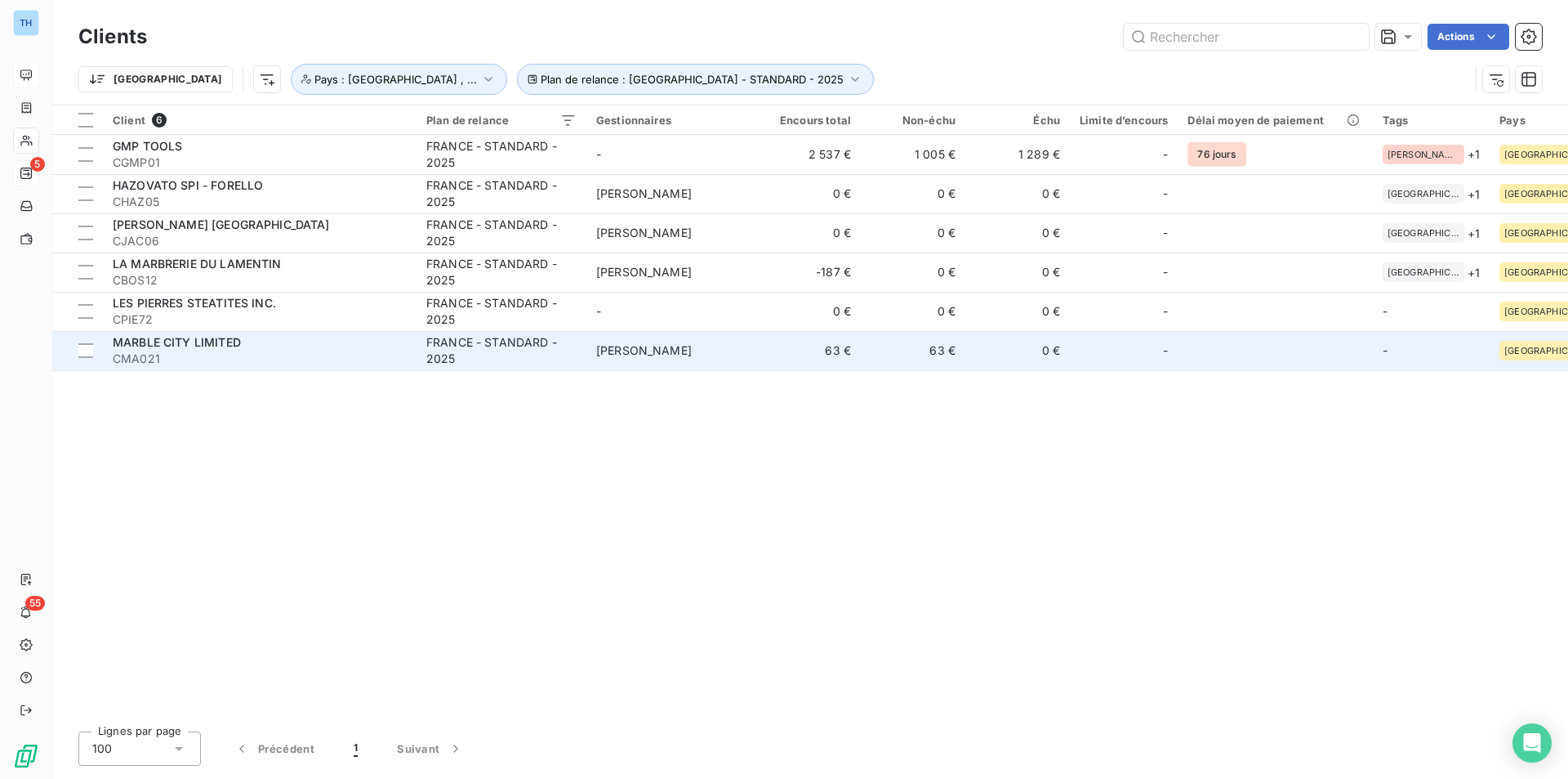
click at [359, 351] on span "CMA021" at bounding box center [260, 359] width 294 height 17
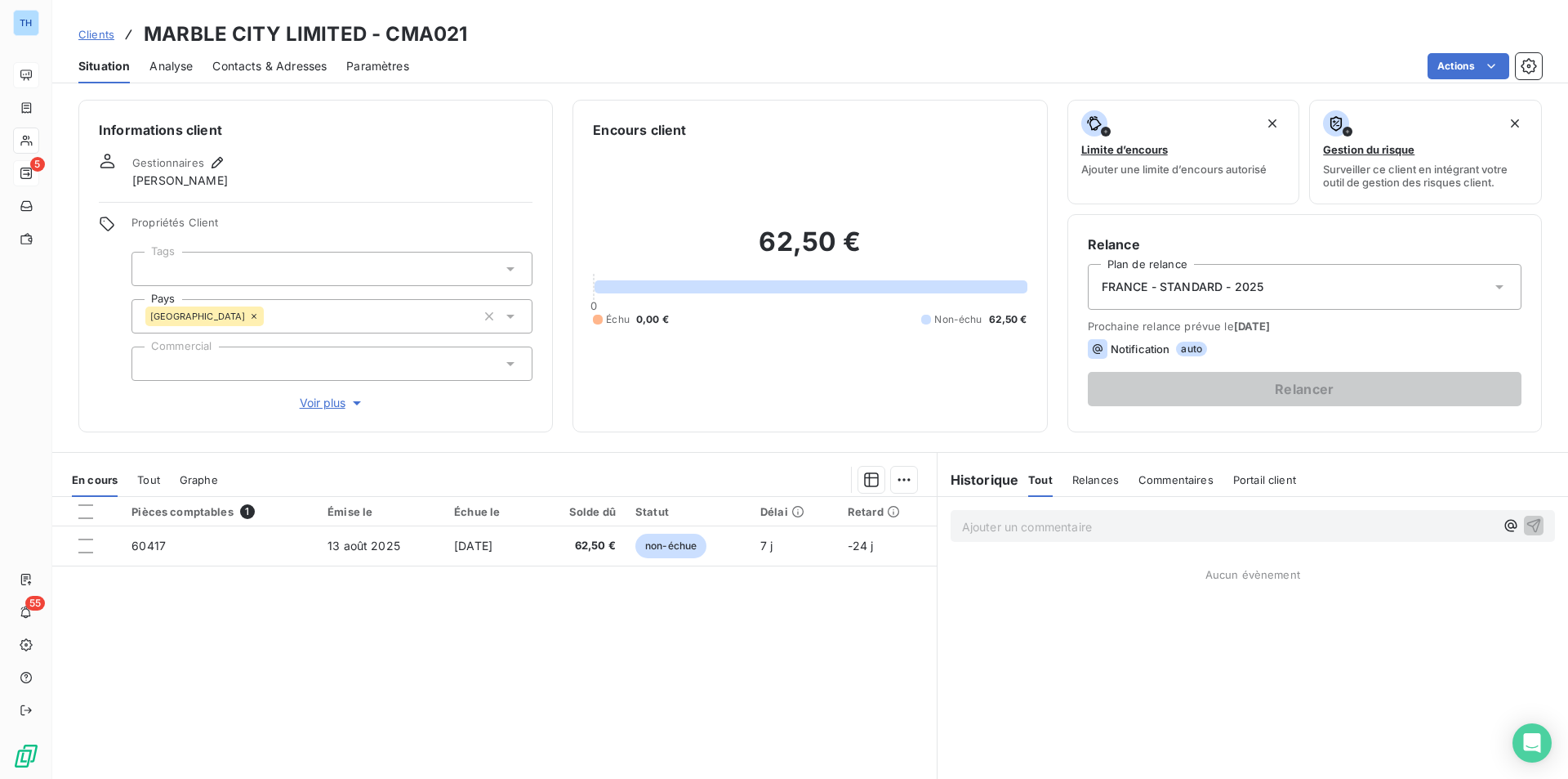
click at [1172, 284] on span "FRANCE - STANDARD - 2025" at bounding box center [1182, 287] width 162 height 17
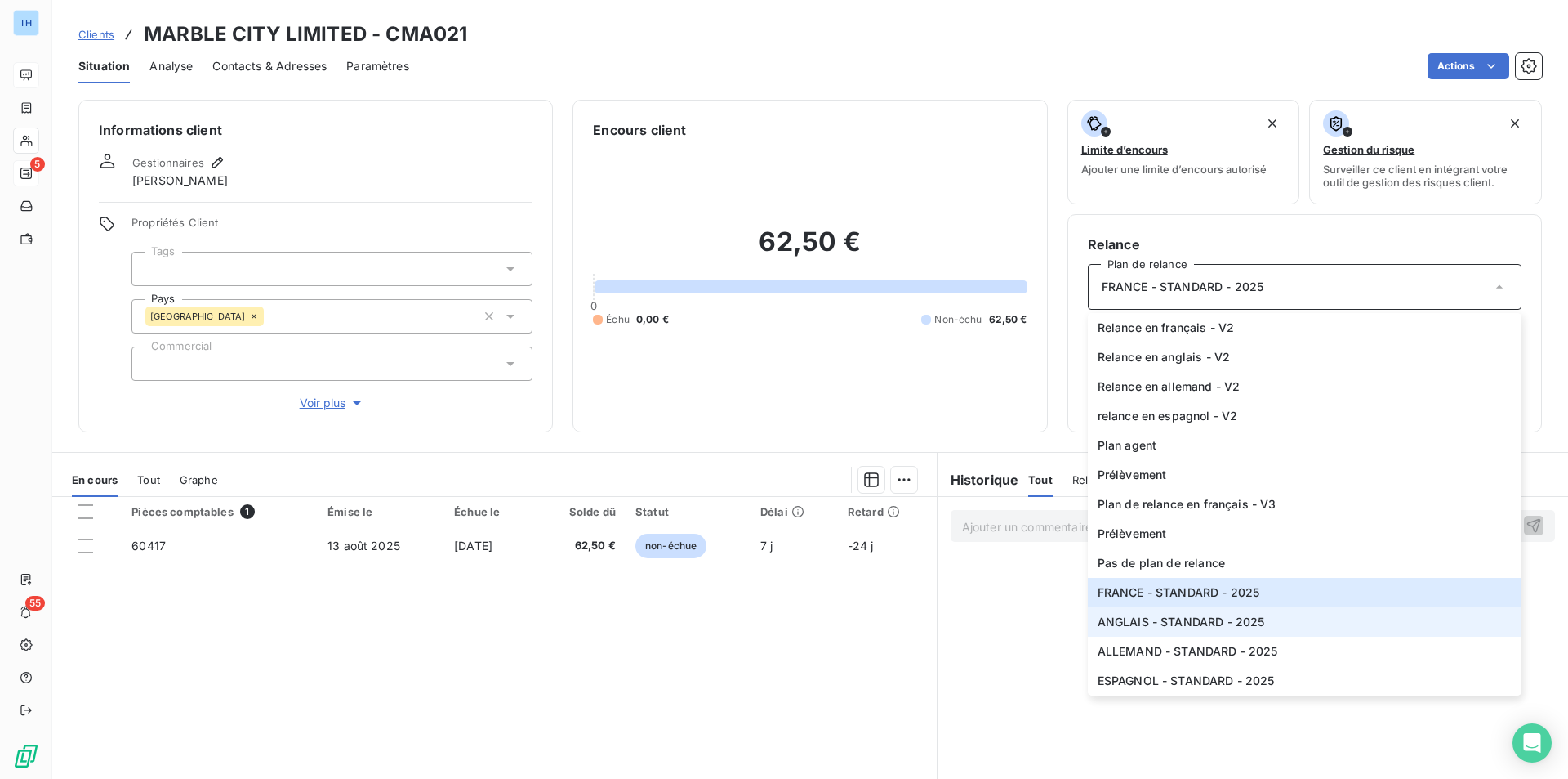
click at [1216, 617] on span "ANGLAIS - STANDARD - 2025" at bounding box center [1182, 622] width 167 height 17
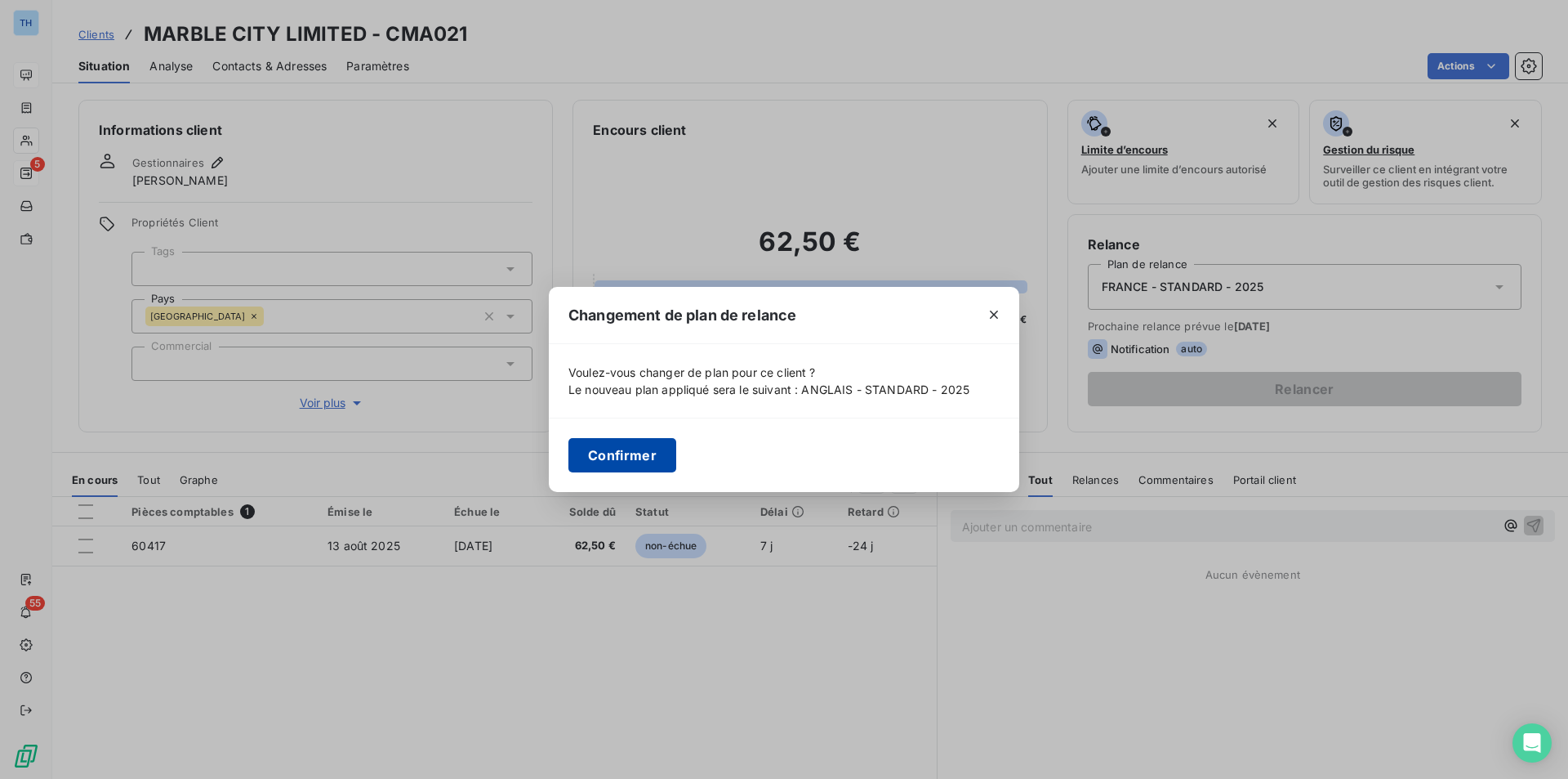
click at [624, 454] on button "Confirmer" at bounding box center [622, 454] width 108 height 34
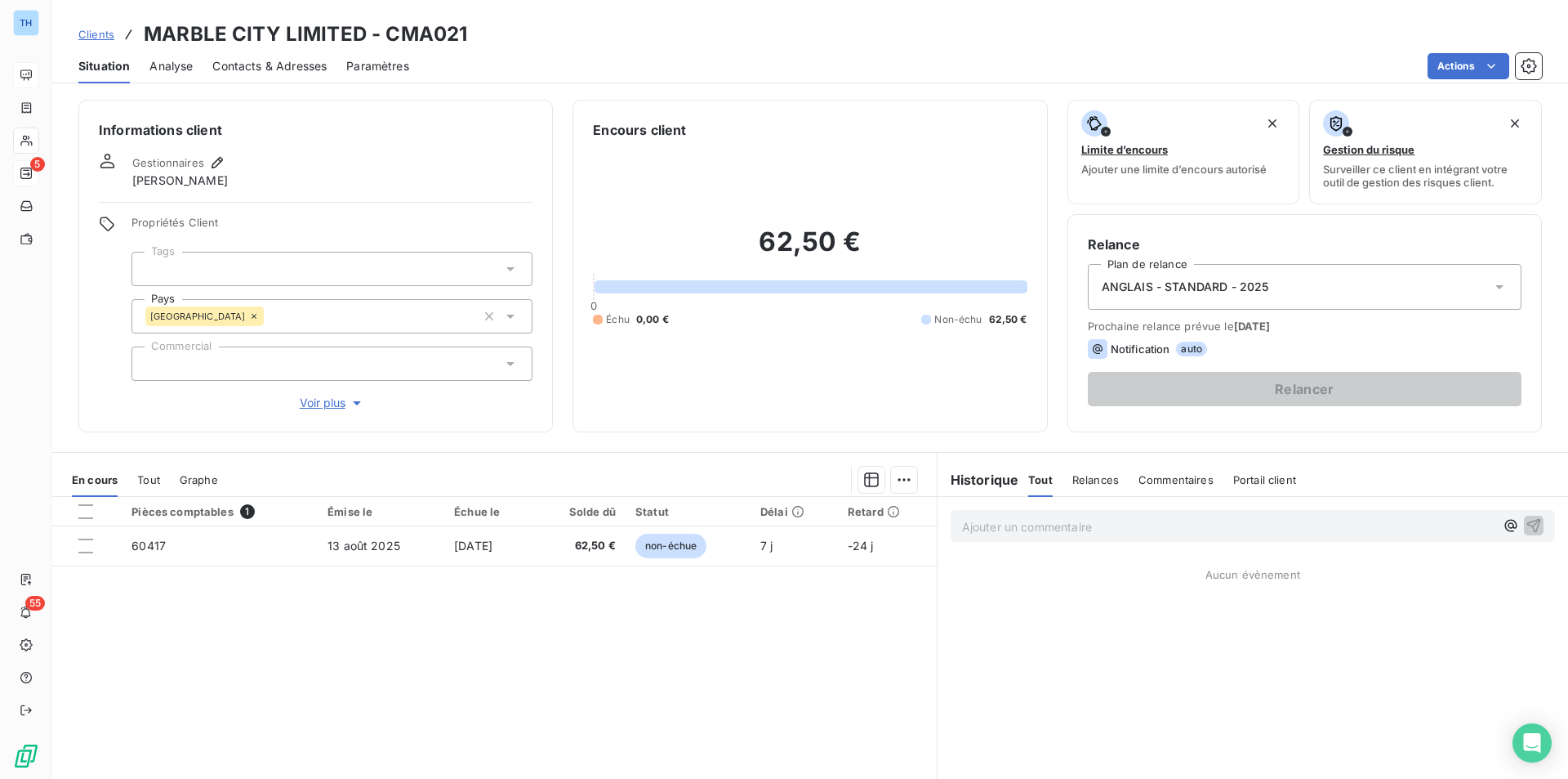
click at [546, 589] on div "Pièces comptables 1 Émise le Échue le Solde dû Statut Délai Retard 60417 [DATE]…" at bounding box center [495, 654] width 885 height 315
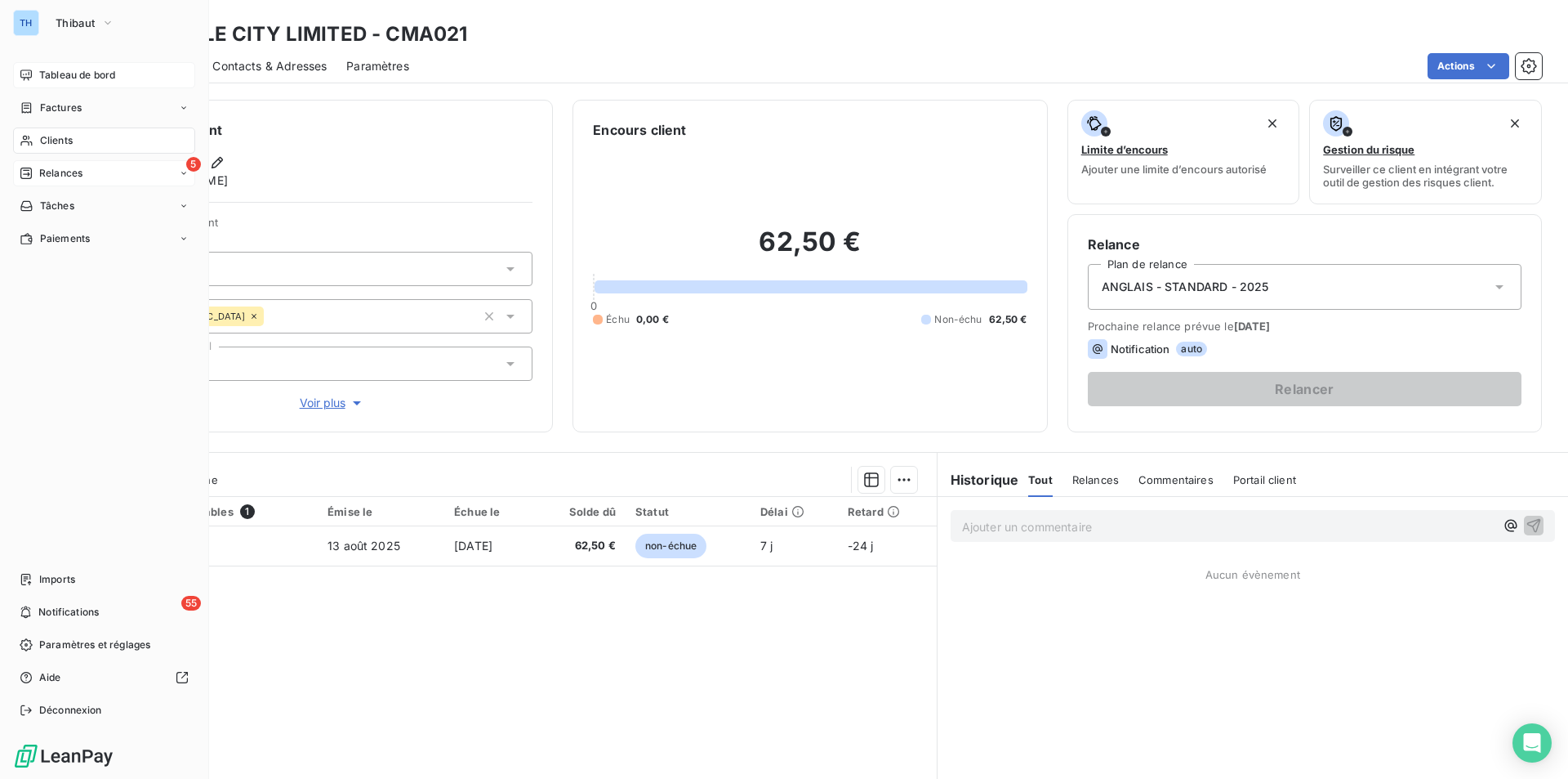
click at [64, 142] on span "Clients" at bounding box center [56, 141] width 33 height 15
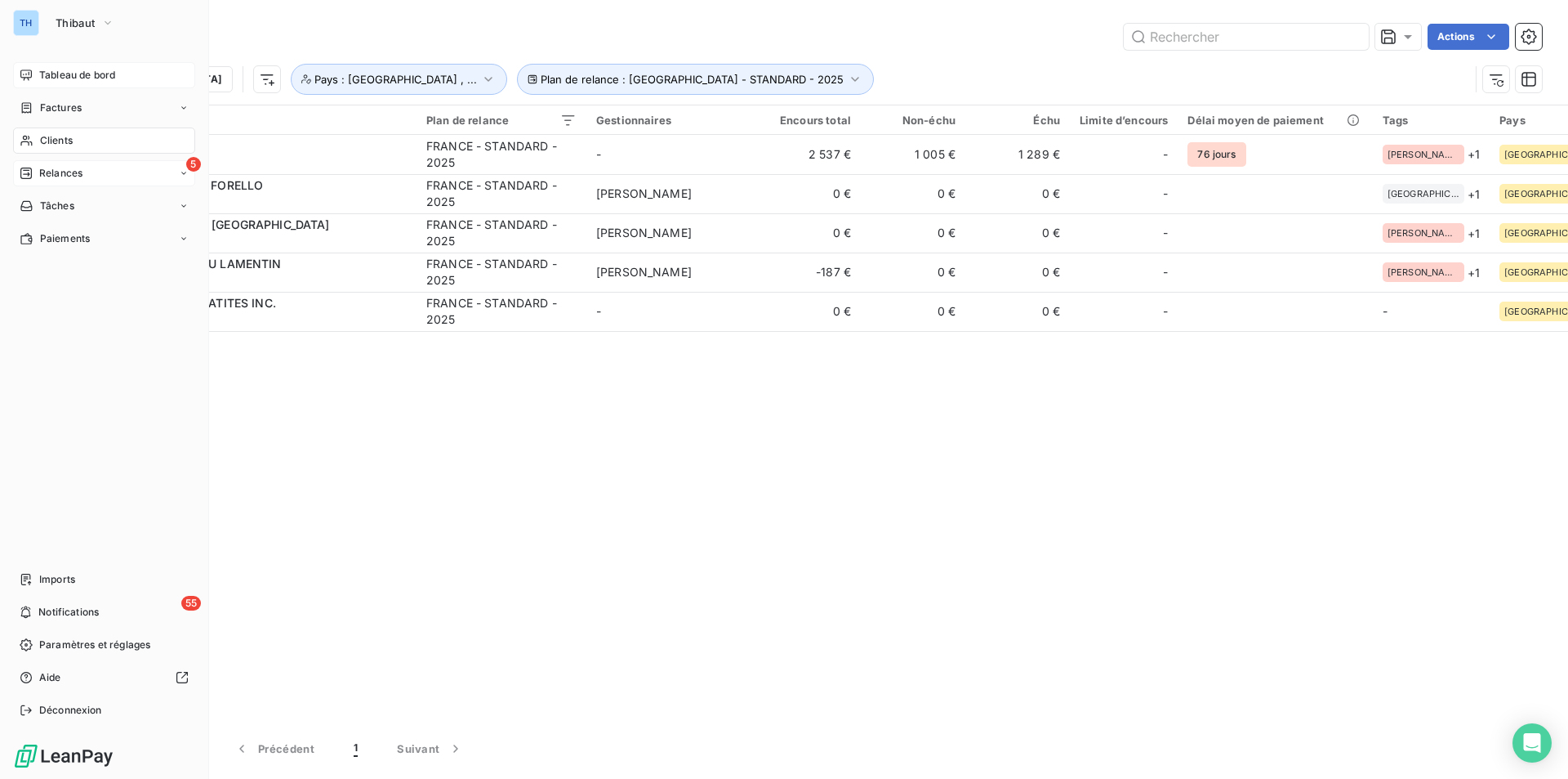
click at [76, 79] on span "Tableau de bord" at bounding box center [77, 75] width 76 height 15
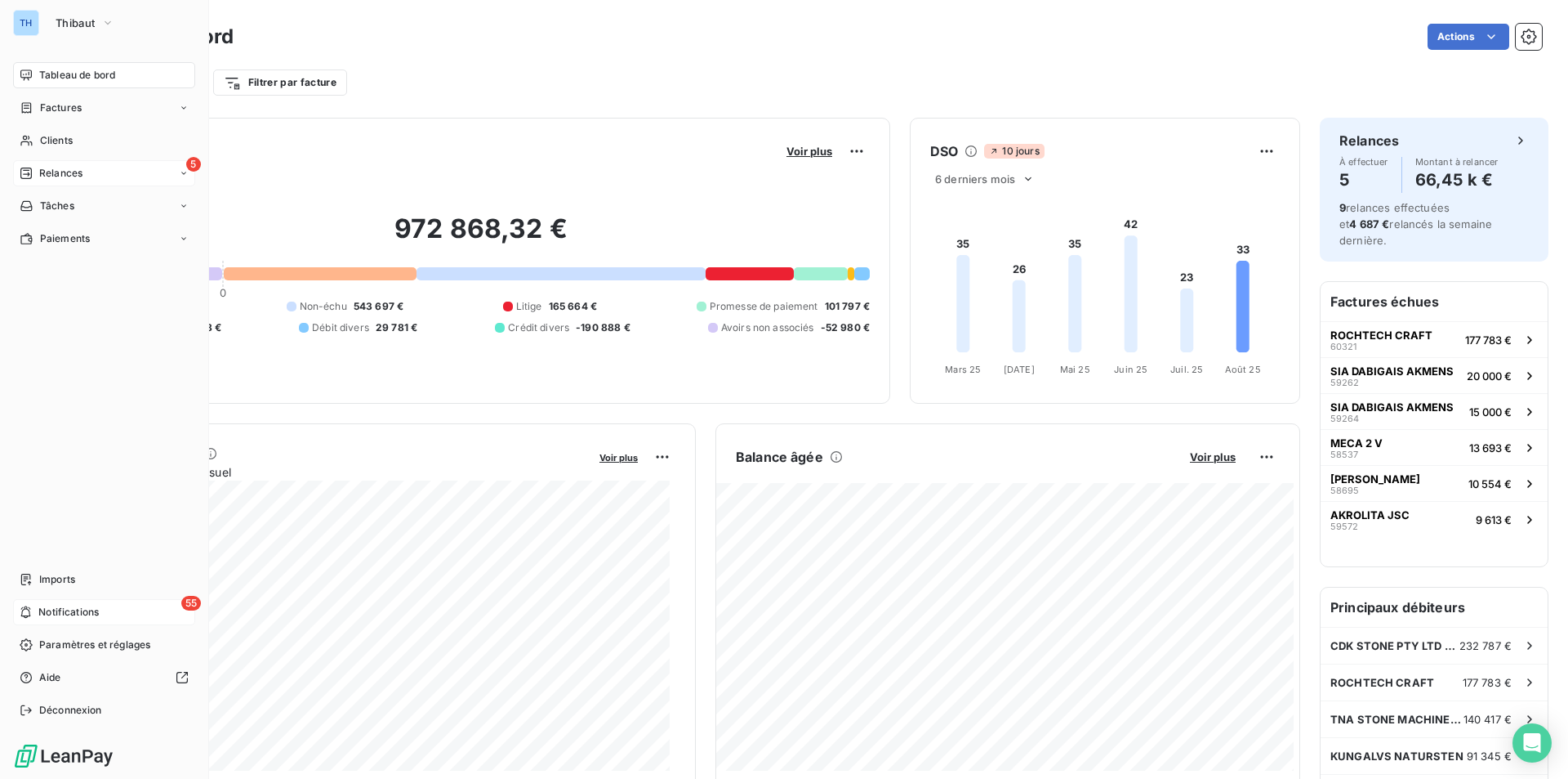
click at [66, 609] on span "Notifications" at bounding box center [69, 612] width 60 height 15
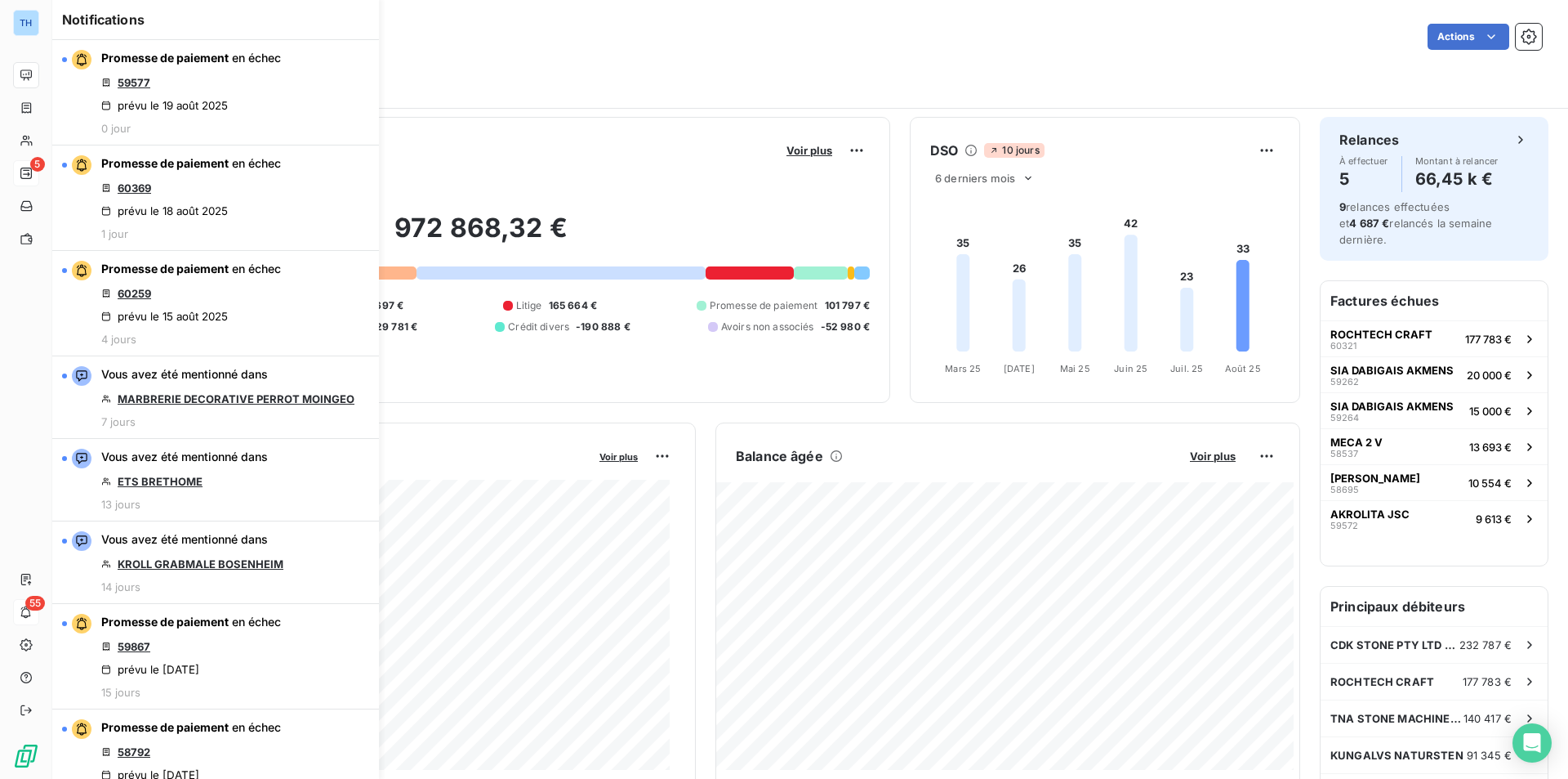
scroll to position [1, 0]
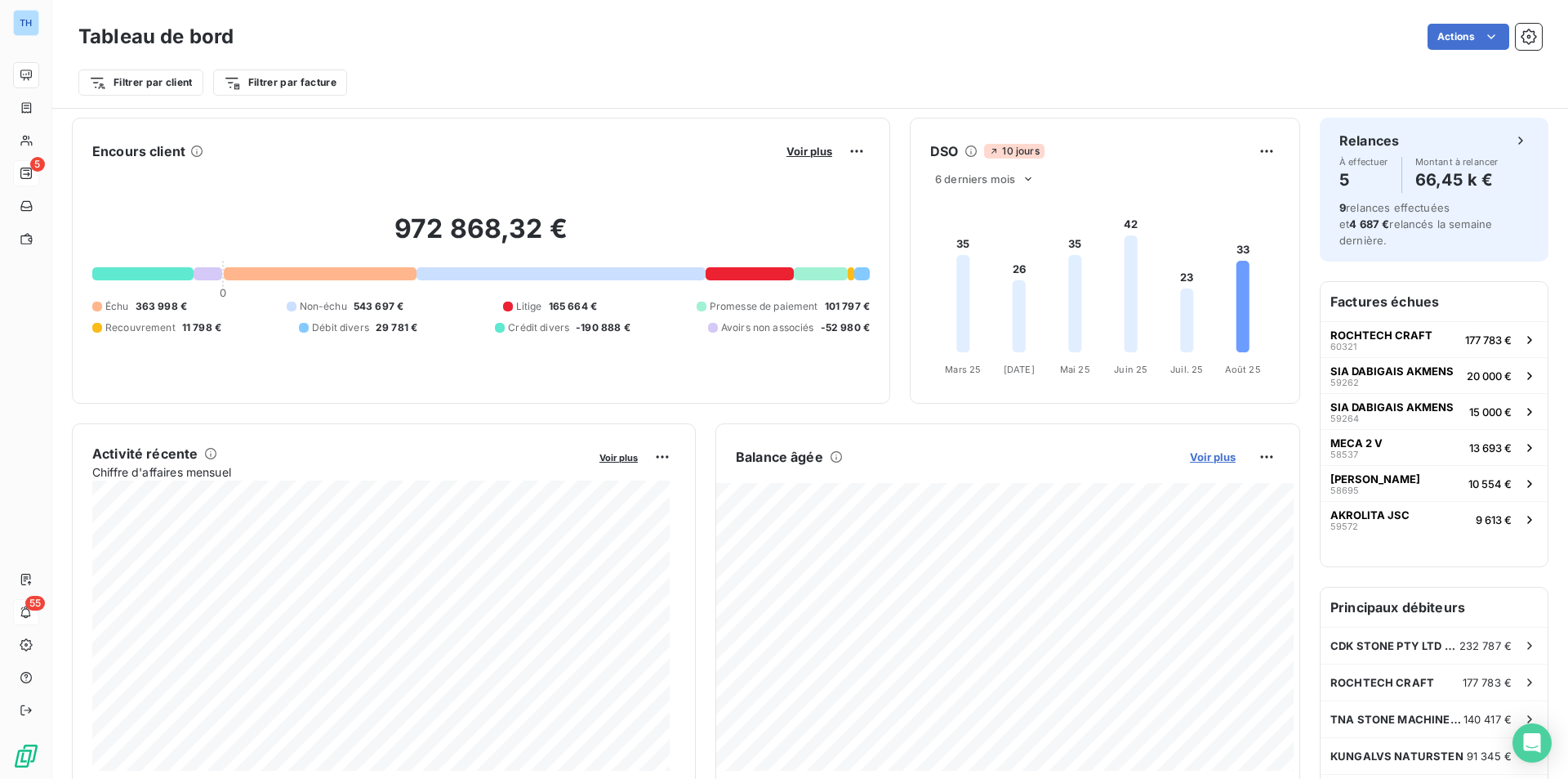
click at [1202, 458] on span "Voir plus" at bounding box center [1213, 457] width 46 height 13
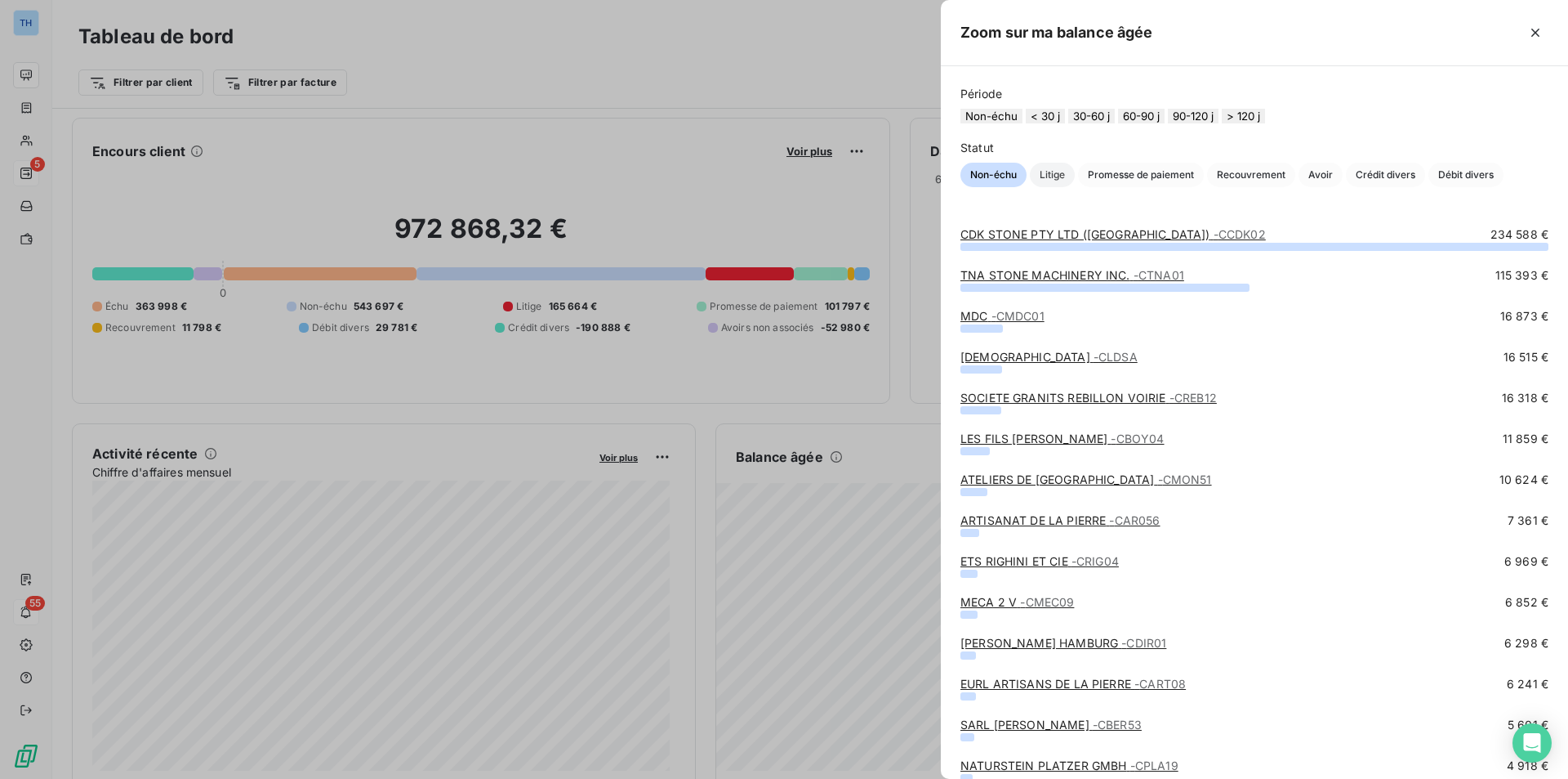
click at [1058, 187] on span "Litige" at bounding box center [1052, 174] width 45 height 24
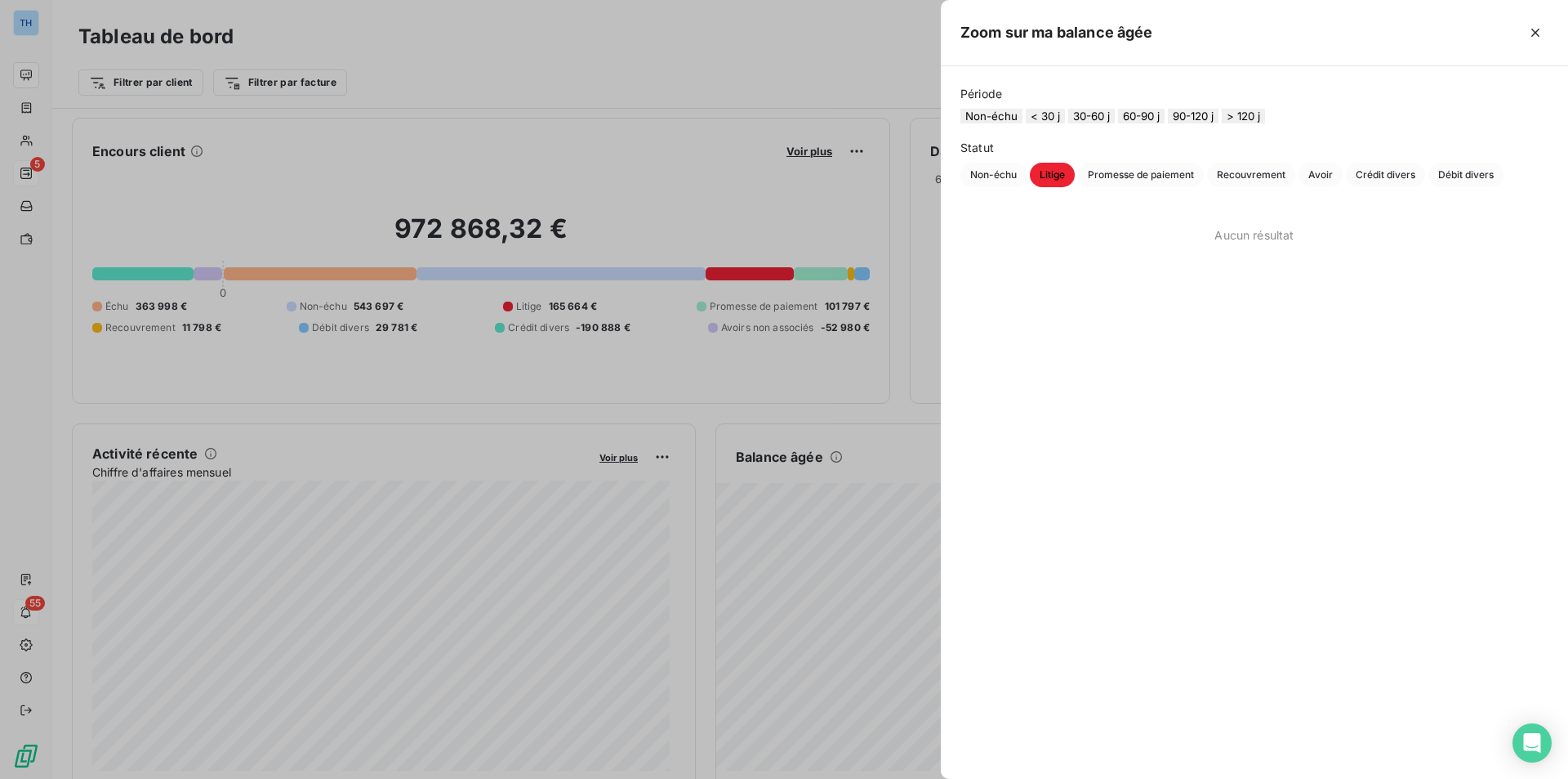
click at [1265, 123] on button "> 120 j" at bounding box center [1244, 116] width 43 height 15
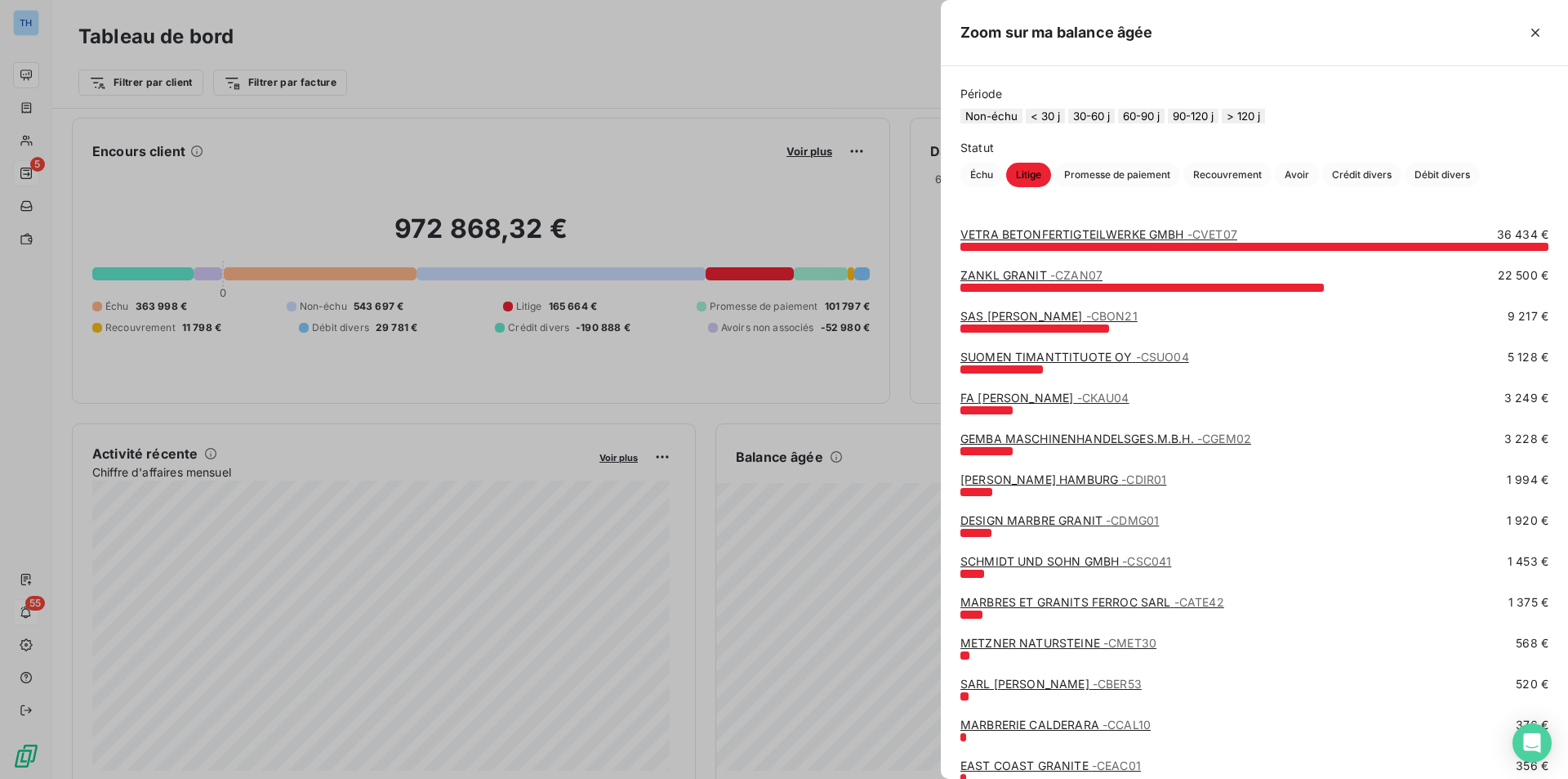
click at [1062, 241] on link "VETRA BETONFERTIGTEILWERKE GMBH - CVET07" at bounding box center [1098, 233] width 277 height 14
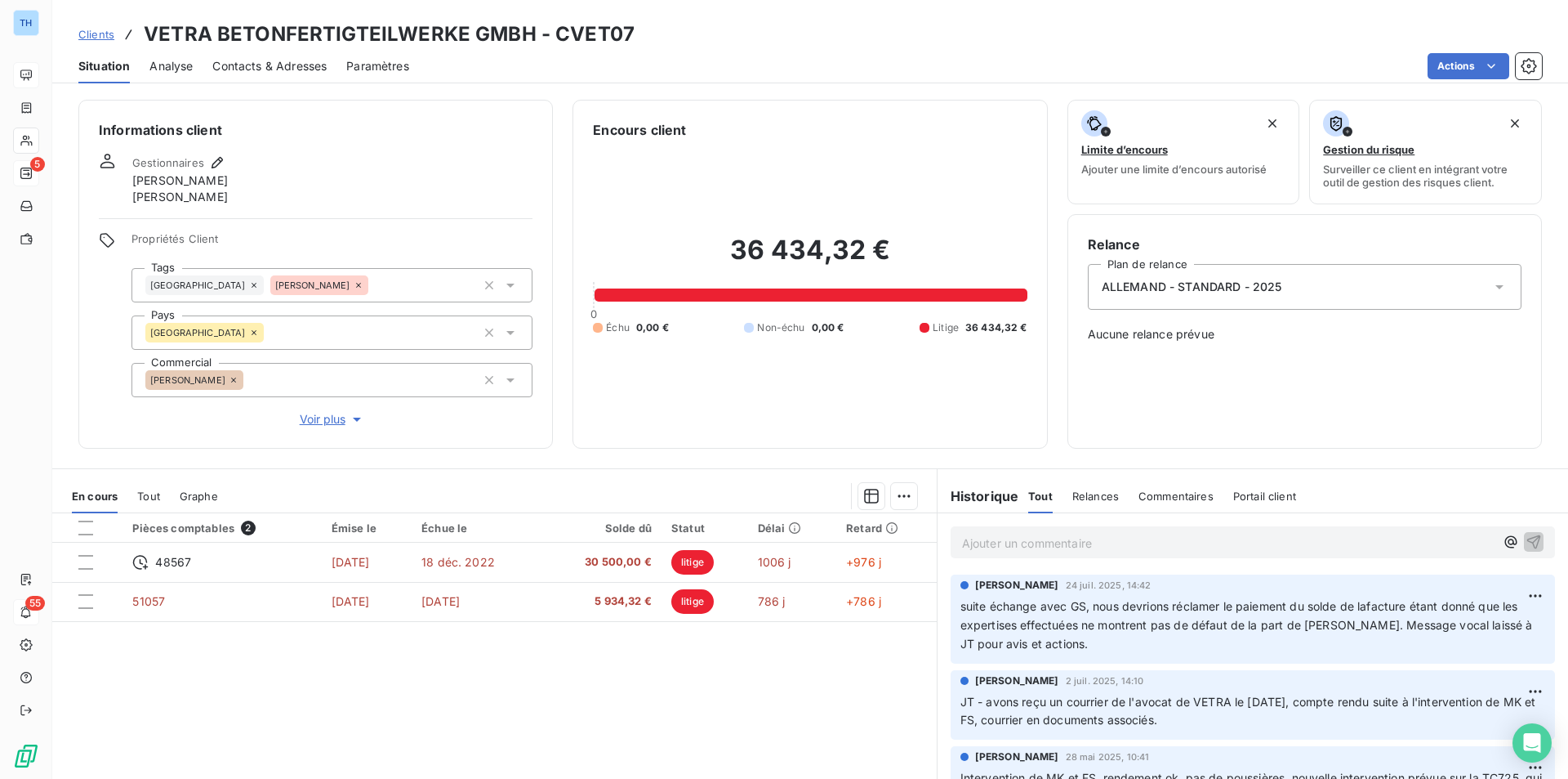
click at [1255, 401] on div "Relance Plan de relance ALLEMAND - STANDARD - 2025 Aucune relance prévue" at bounding box center [1305, 331] width 434 height 193
click at [1015, 541] on p "Ajouter un commentaire ﻿" at bounding box center [1228, 543] width 533 height 20
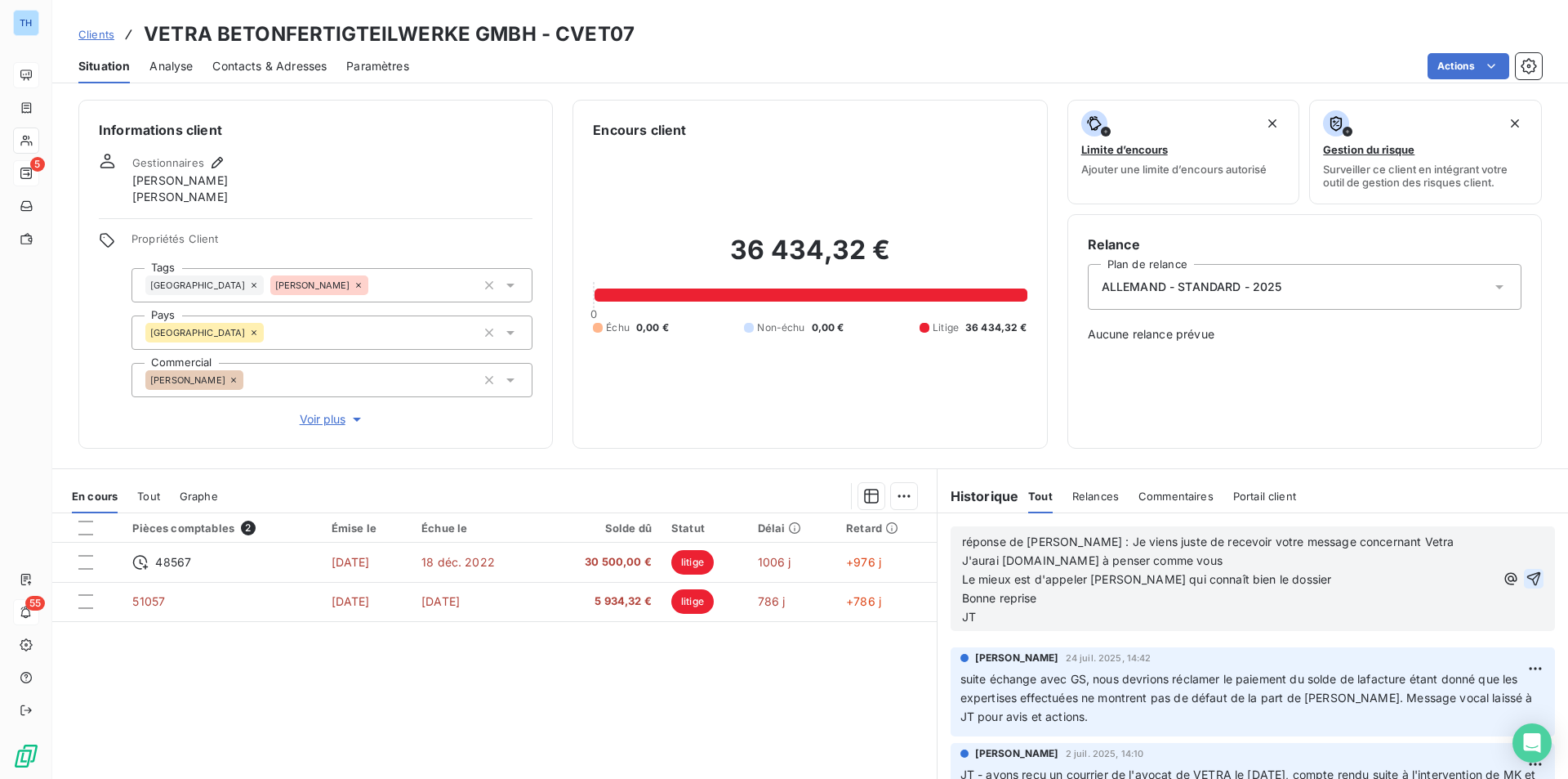
click at [1525, 582] on icon "button" at bounding box center [1534, 579] width 17 height 17
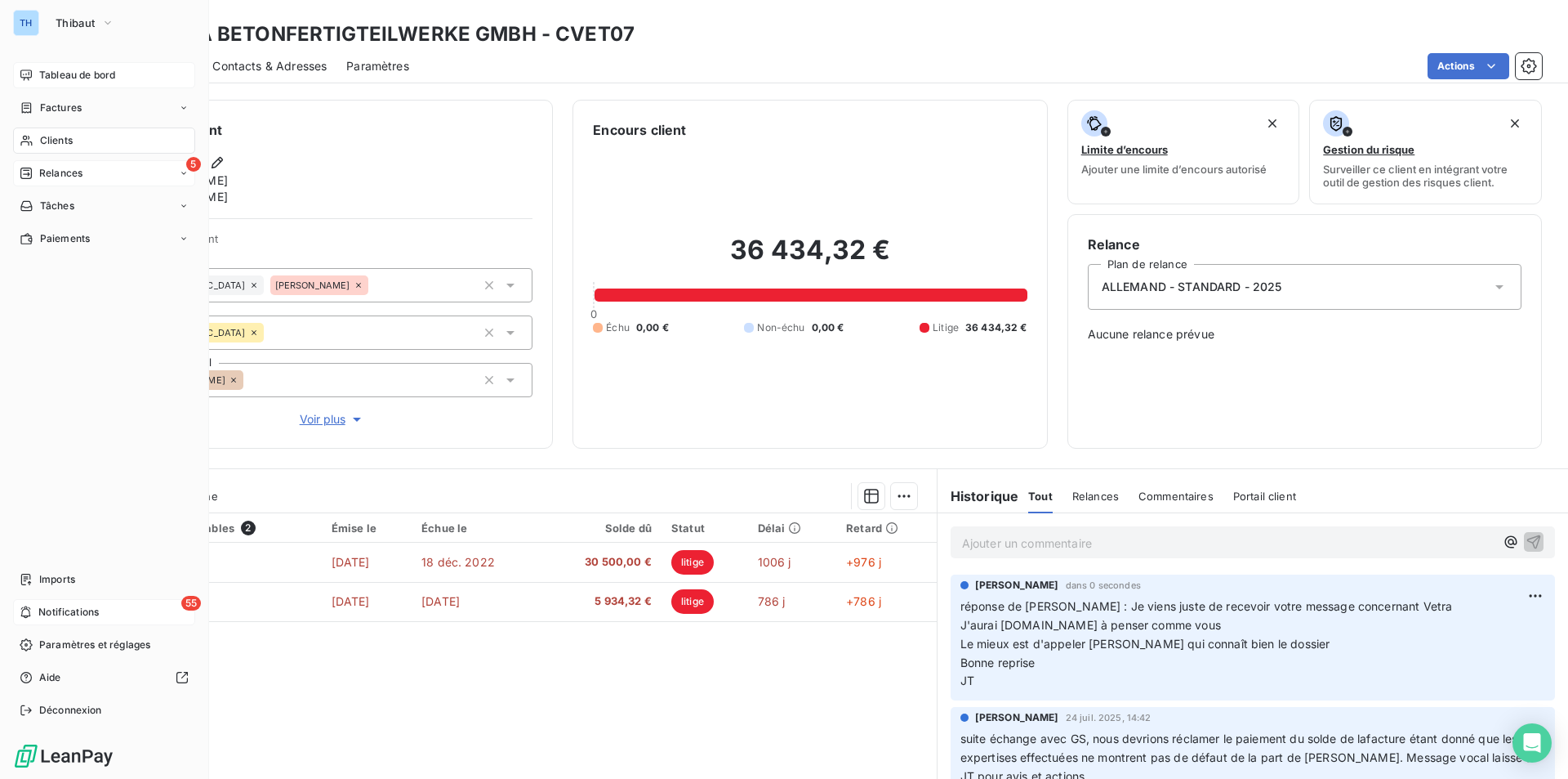
click at [73, 74] on span "Tableau de bord" at bounding box center [77, 75] width 76 height 15
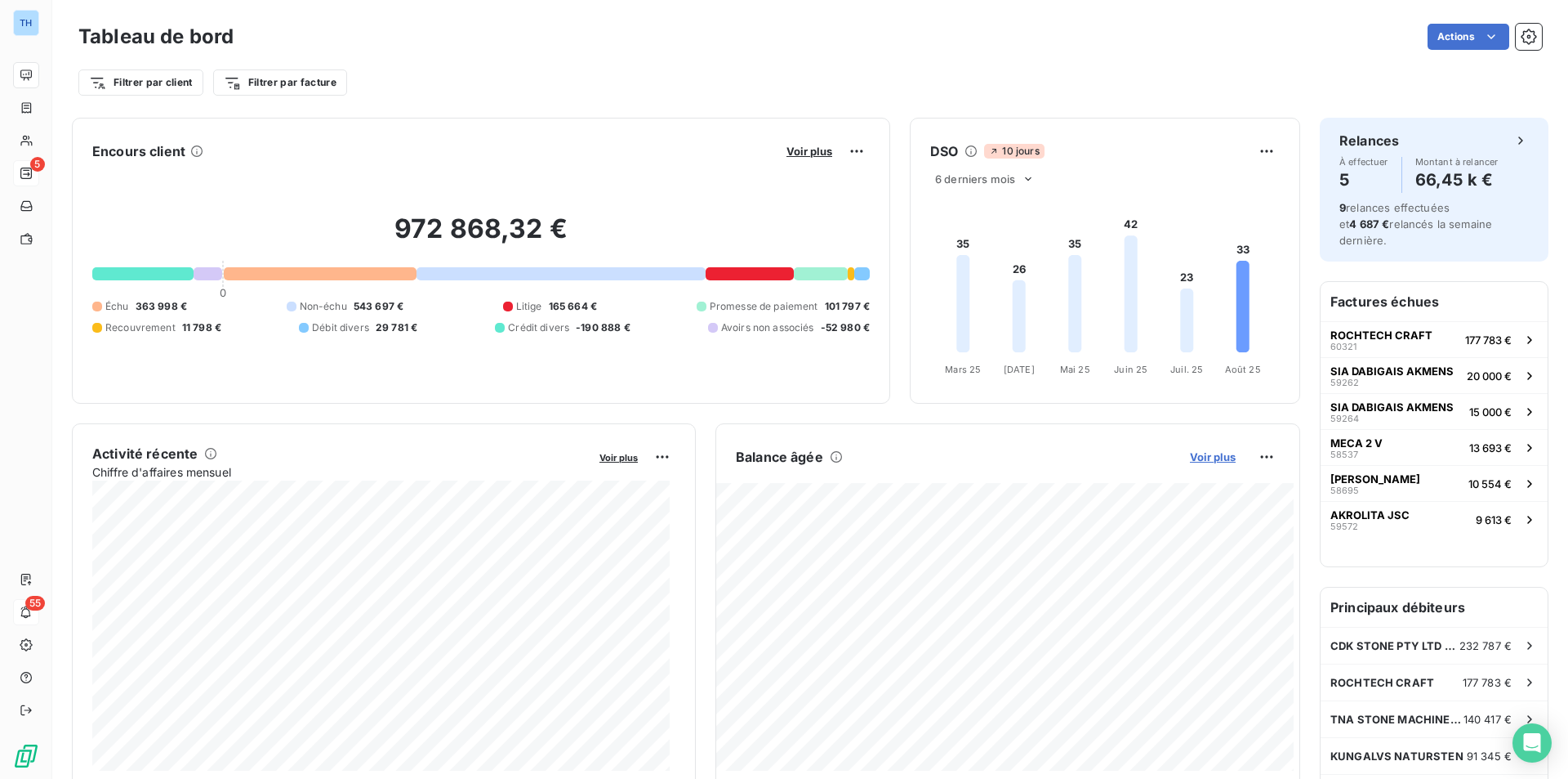
click at [1202, 459] on span "Voir plus" at bounding box center [1213, 457] width 46 height 13
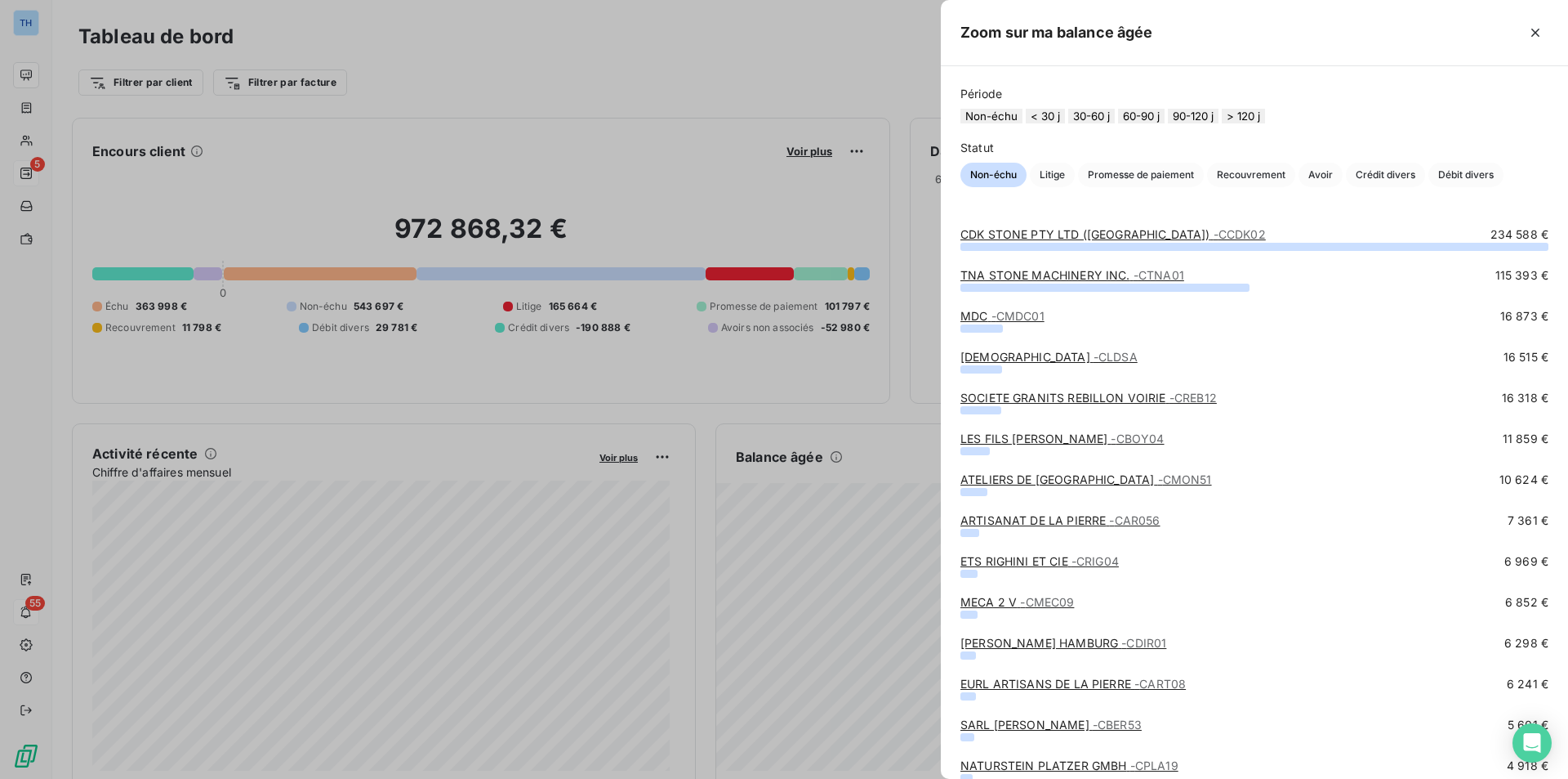
click at [795, 150] on div at bounding box center [784, 389] width 1568 height 779
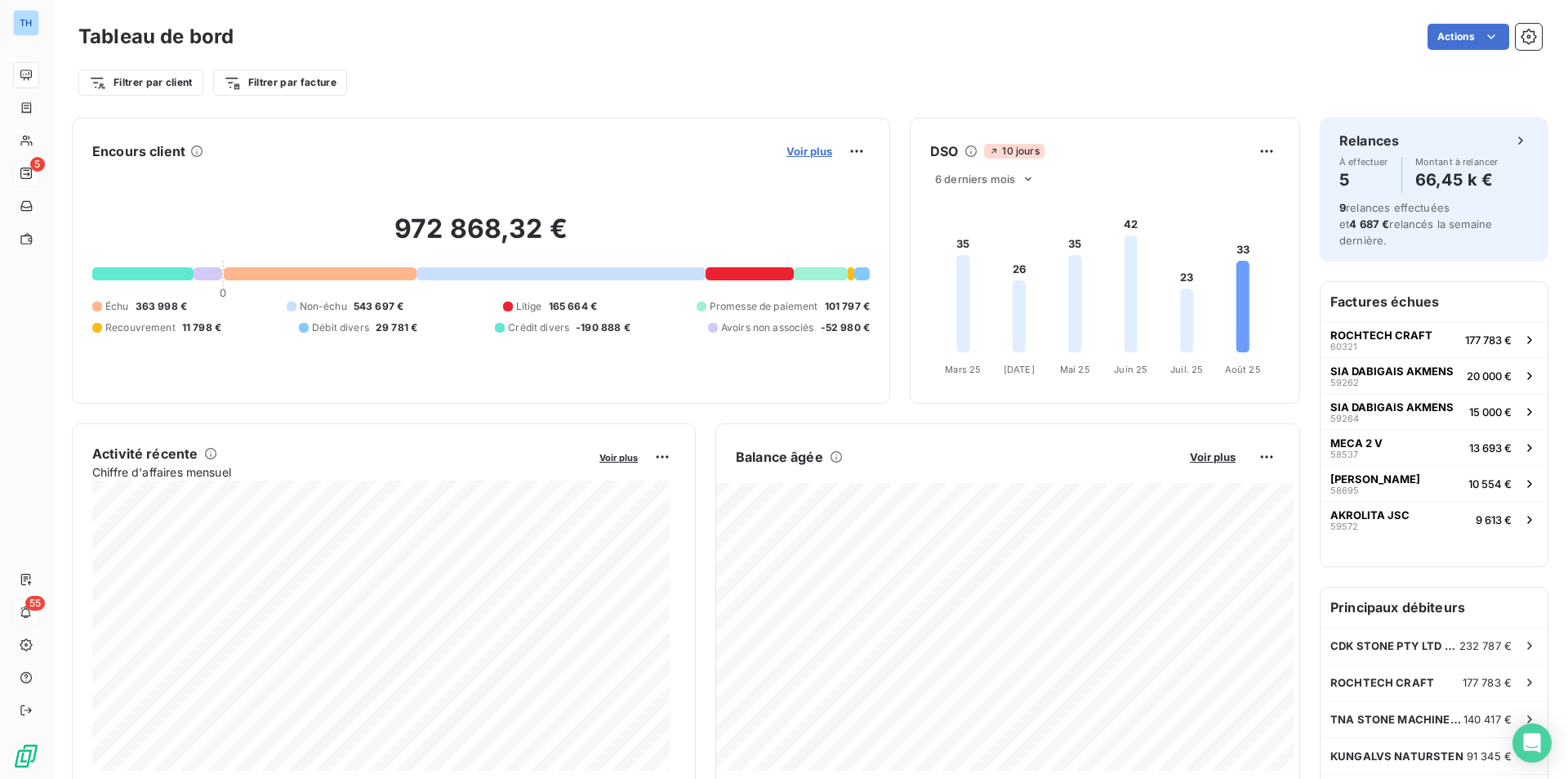
click at [795, 150] on span "Voir plus" at bounding box center [809, 151] width 46 height 13
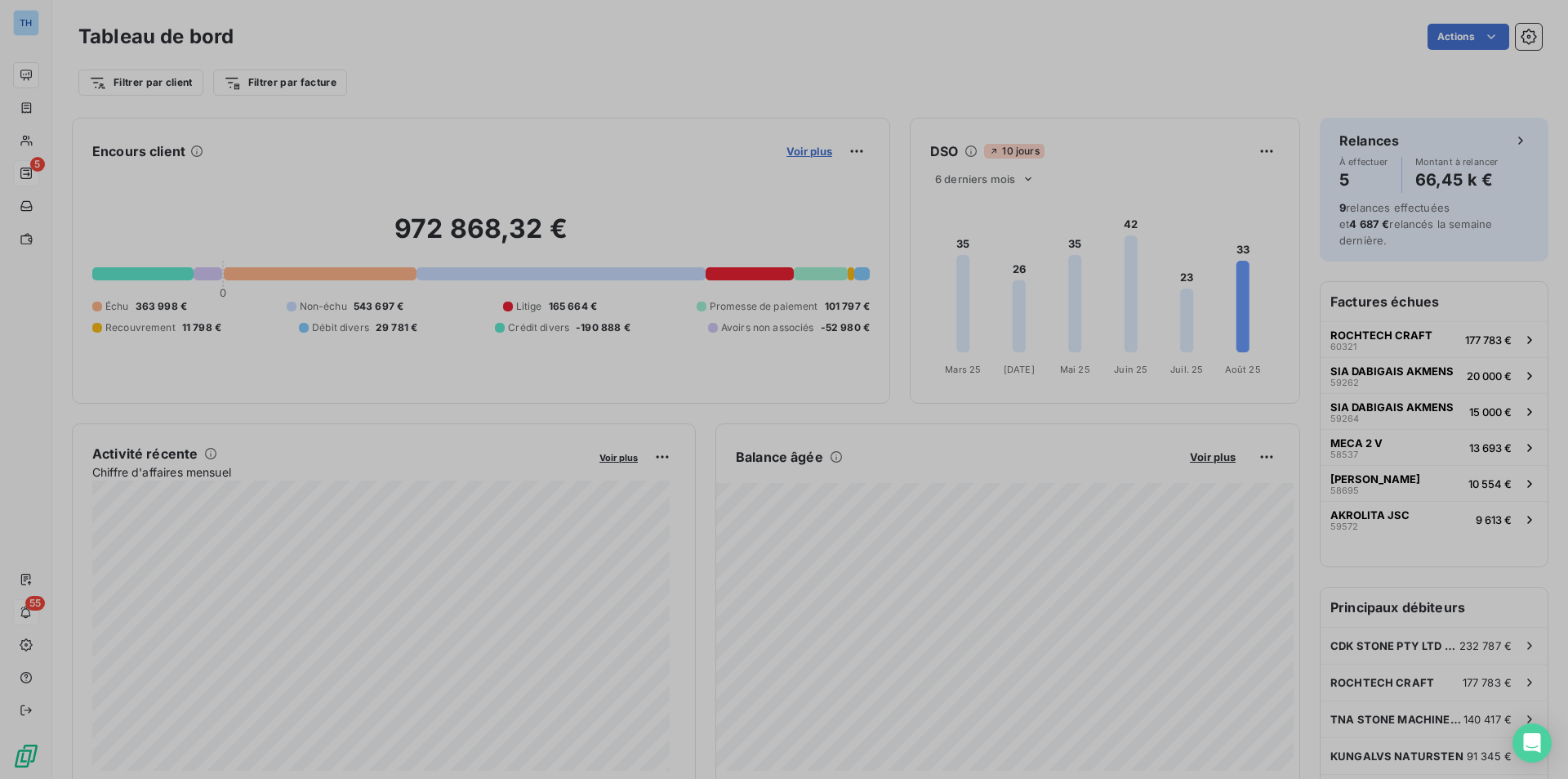
scroll to position [534, 615]
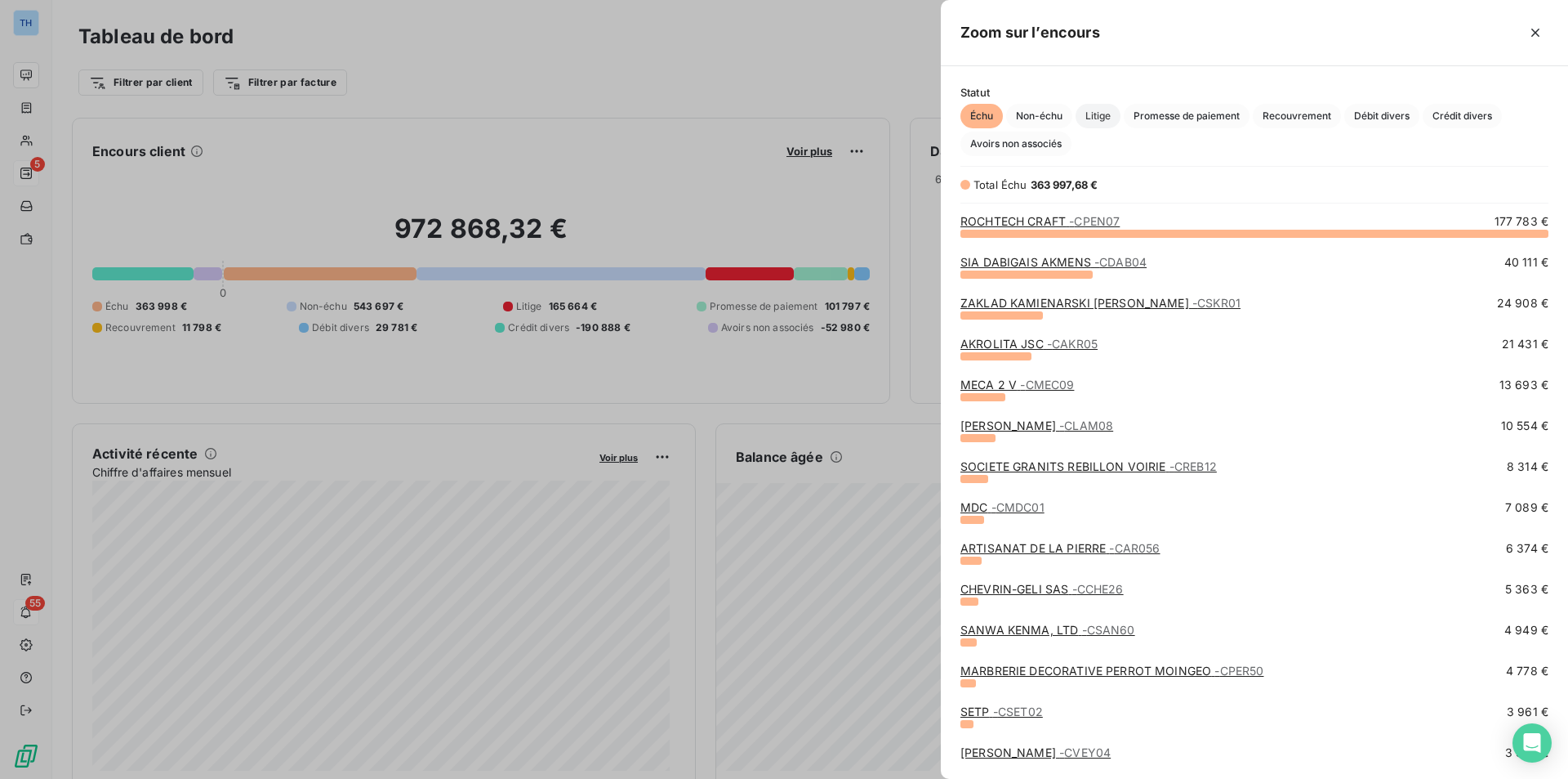
click at [1111, 120] on span "Litige" at bounding box center [1098, 115] width 45 height 24
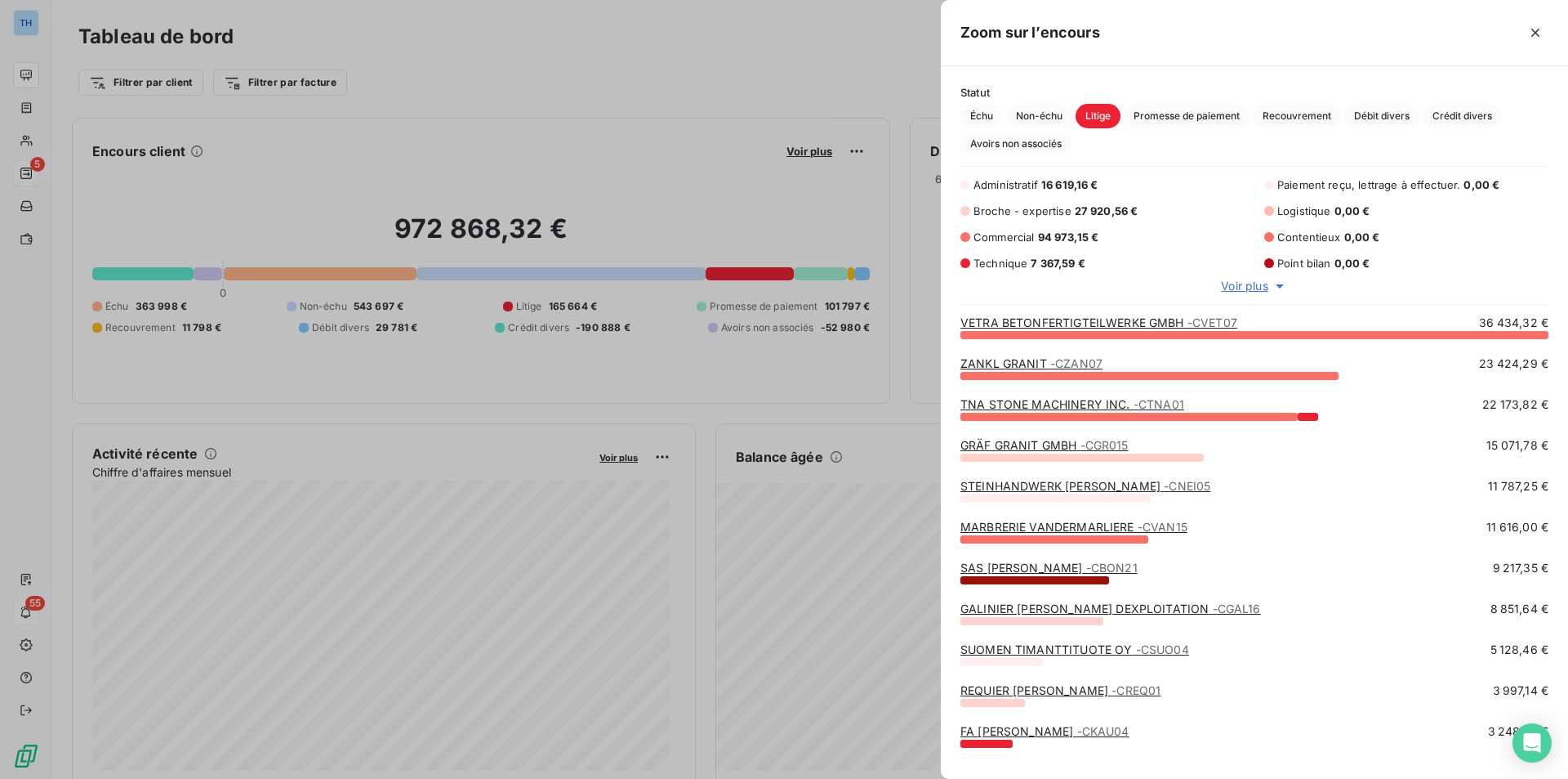
scroll to position [433, 615]
click at [1030, 361] on link "ZANKL GRANIT - CZAN07" at bounding box center [1031, 363] width 142 height 14
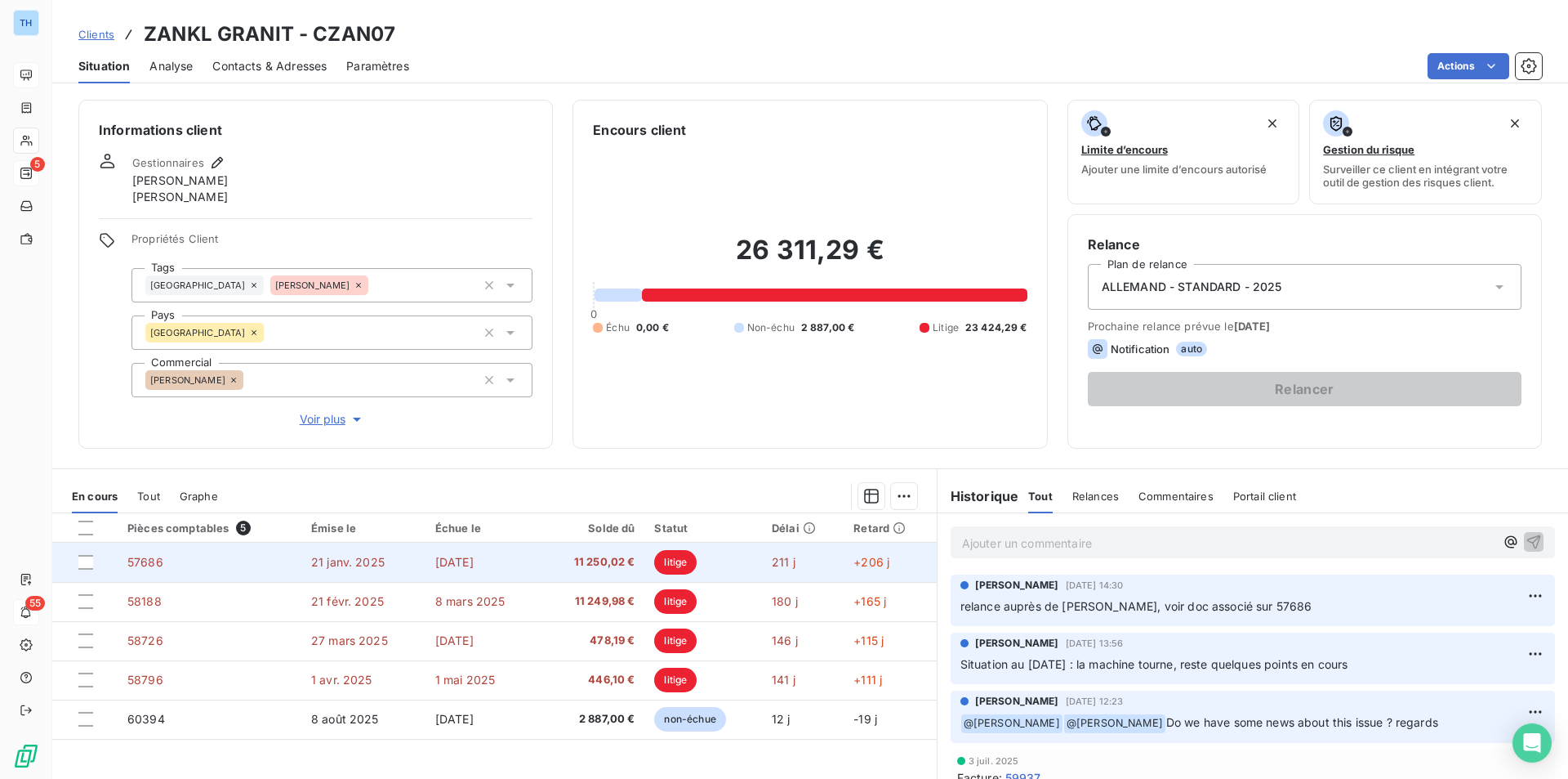
click at [291, 558] on td "57686" at bounding box center [210, 561] width 184 height 39
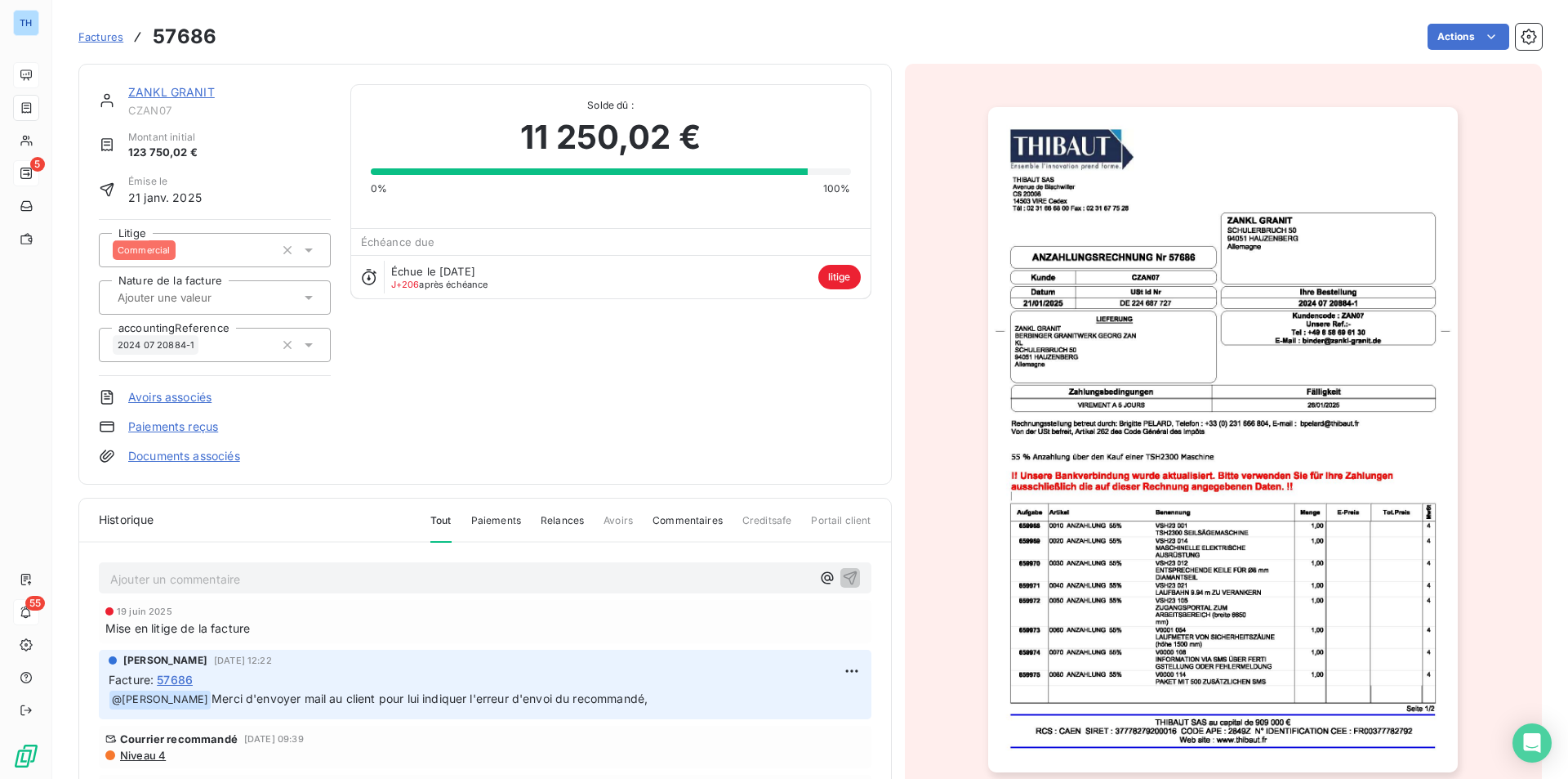
click at [222, 452] on link "Documents associés" at bounding box center [184, 456] width 112 height 17
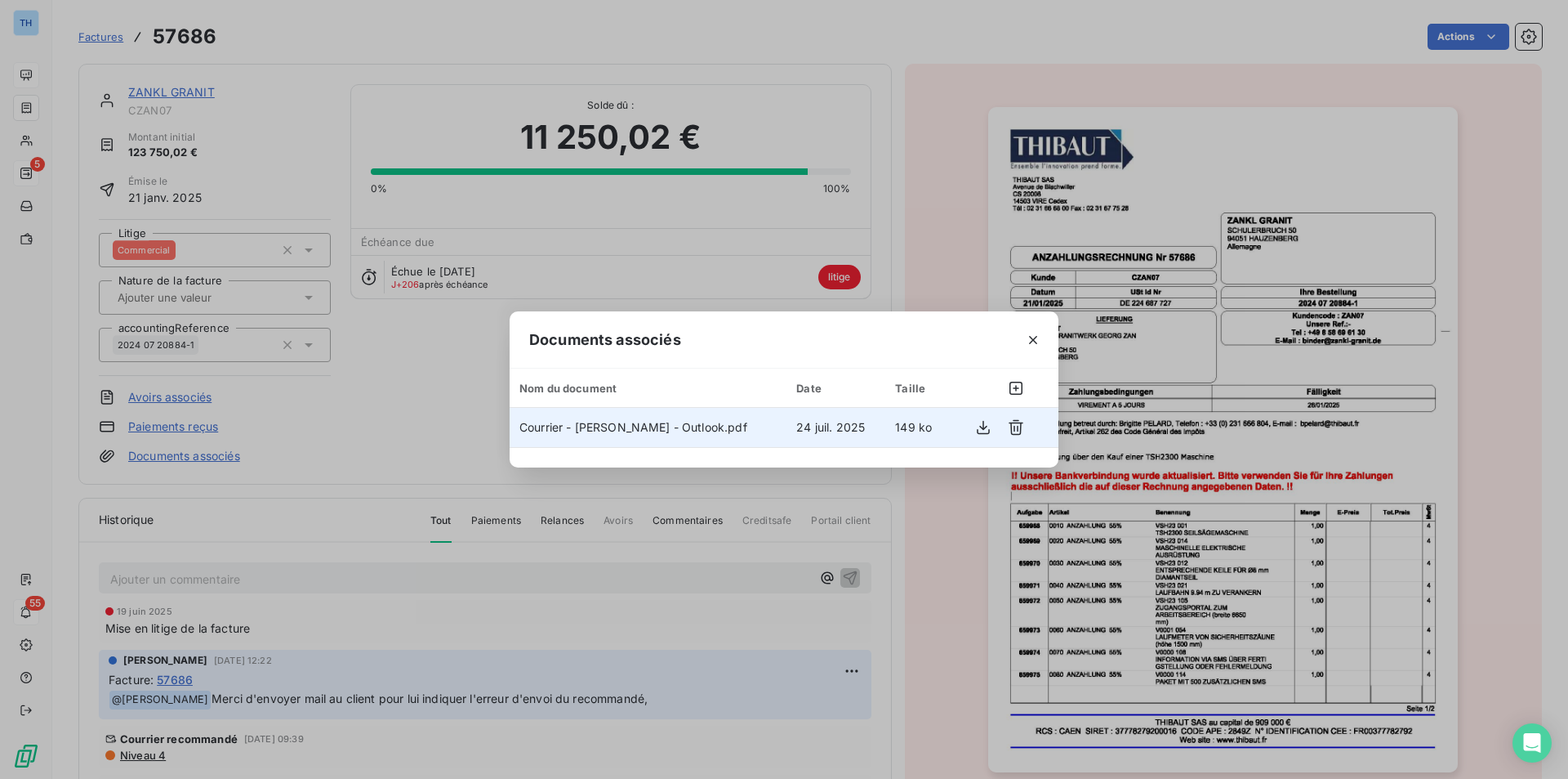
click at [670, 426] on span "Courrier - [PERSON_NAME] - Outlook.pdf" at bounding box center [633, 427] width 227 height 14
click at [986, 428] on icon "button" at bounding box center [983, 428] width 17 height 17
click at [1029, 338] on icon "button" at bounding box center [1034, 340] width 17 height 17
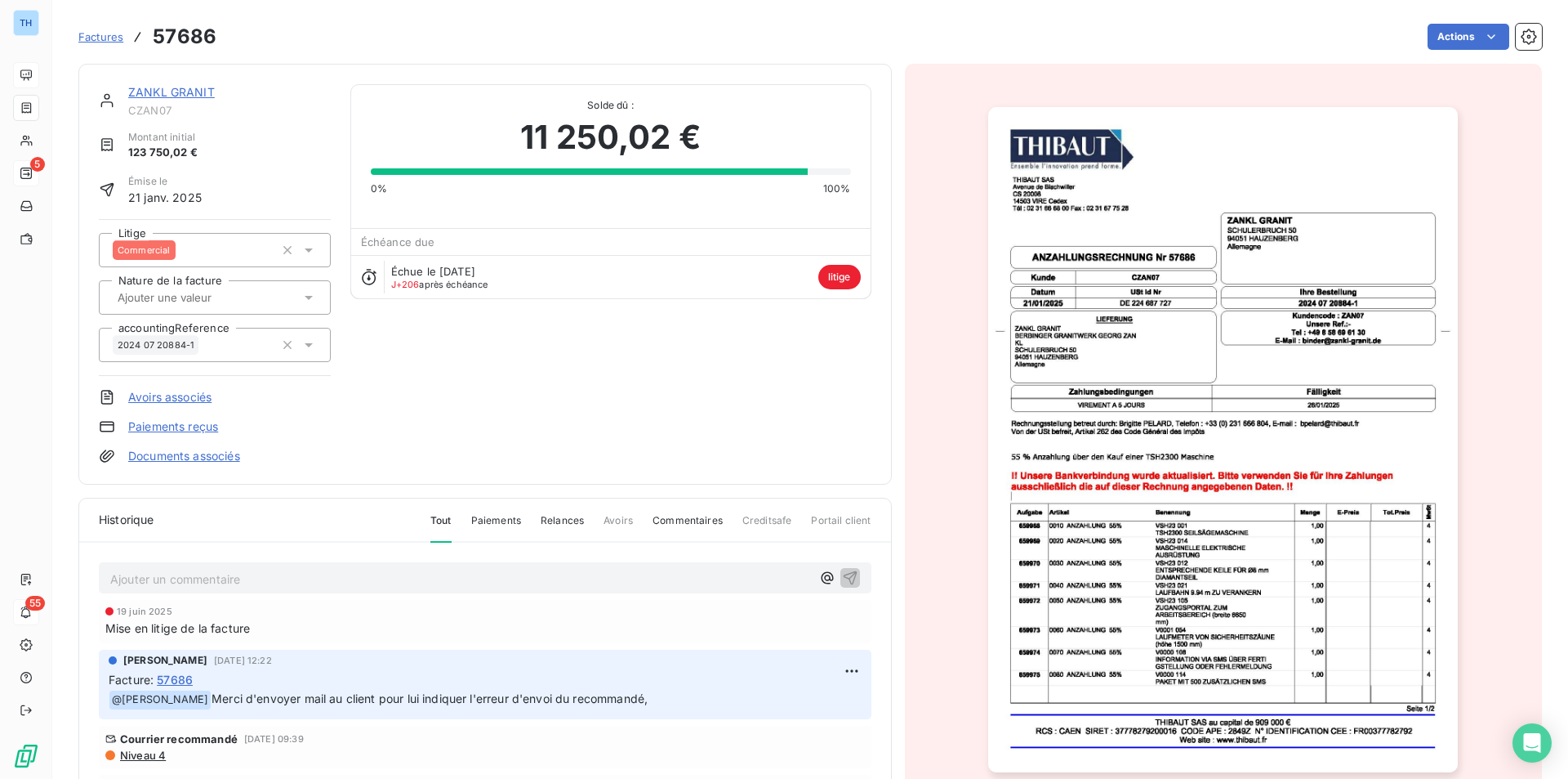
click at [167, 93] on link "ZANKL GRANIT" at bounding box center [171, 92] width 87 height 14
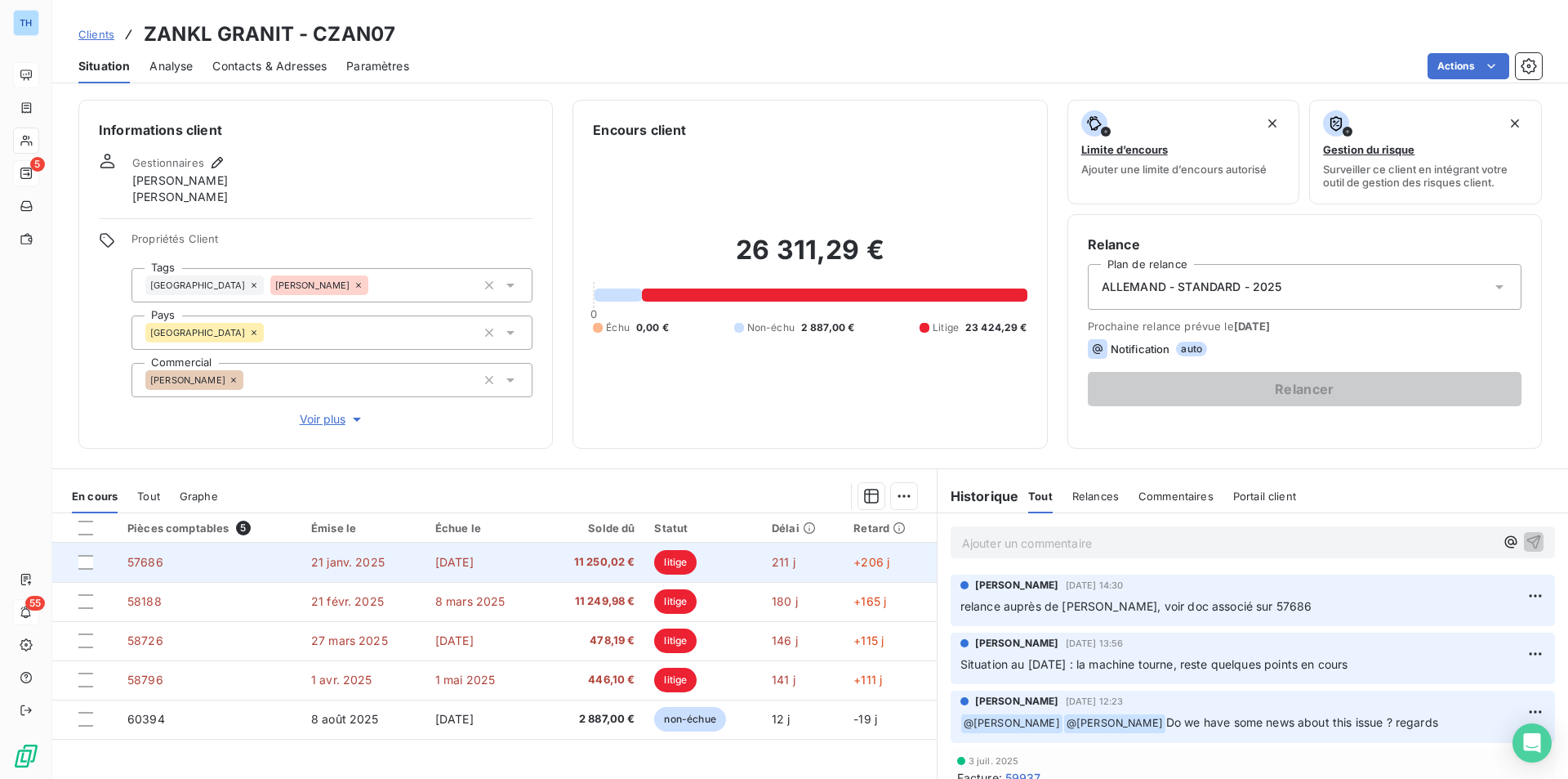
drag, startPoint x: 87, startPoint y: 569, endPoint x: 87, endPoint y: 577, distance: 8.0
click at [87, 569] on div at bounding box center [86, 562] width 15 height 15
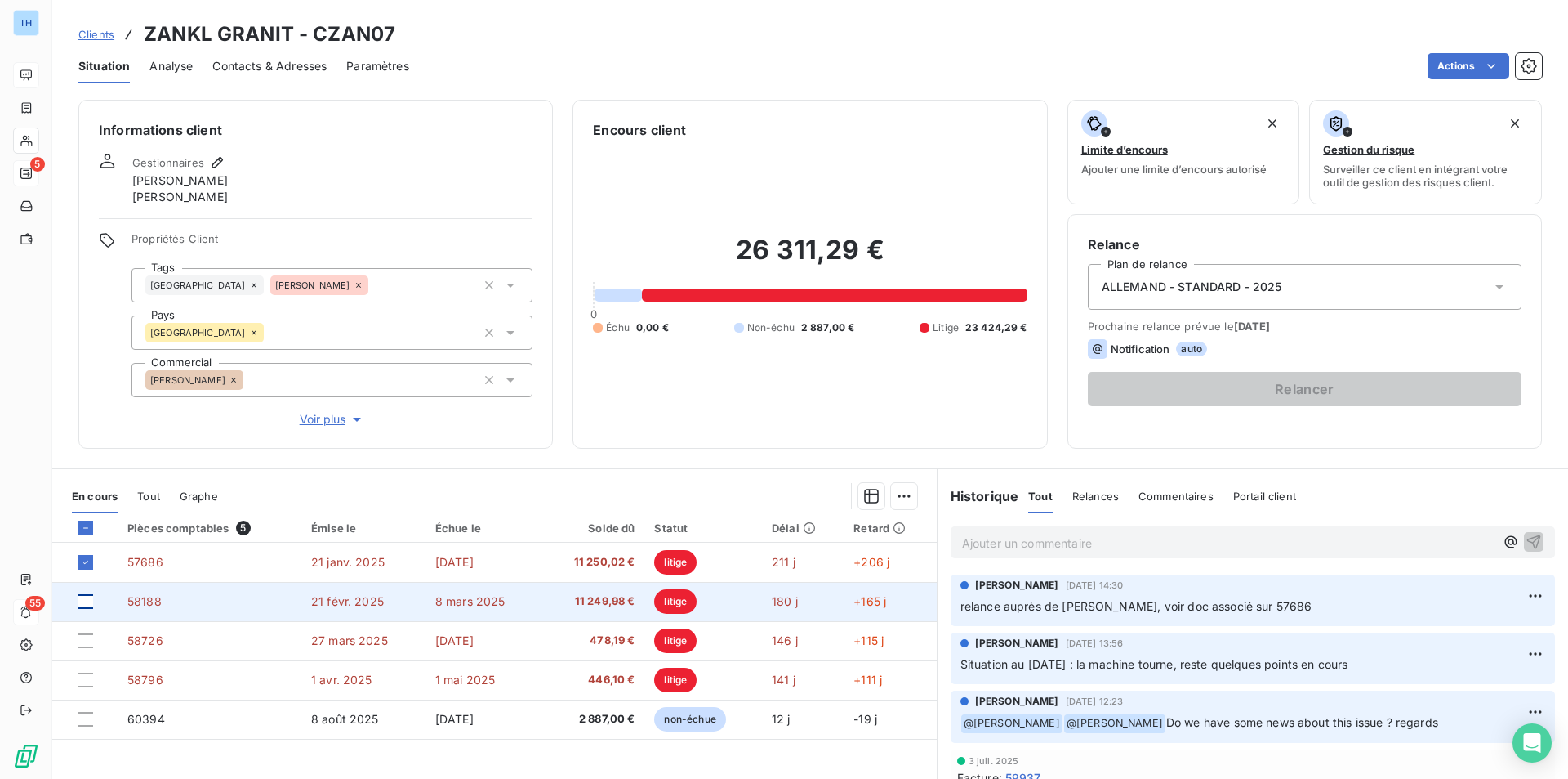
click at [87, 597] on div at bounding box center [86, 602] width 15 height 15
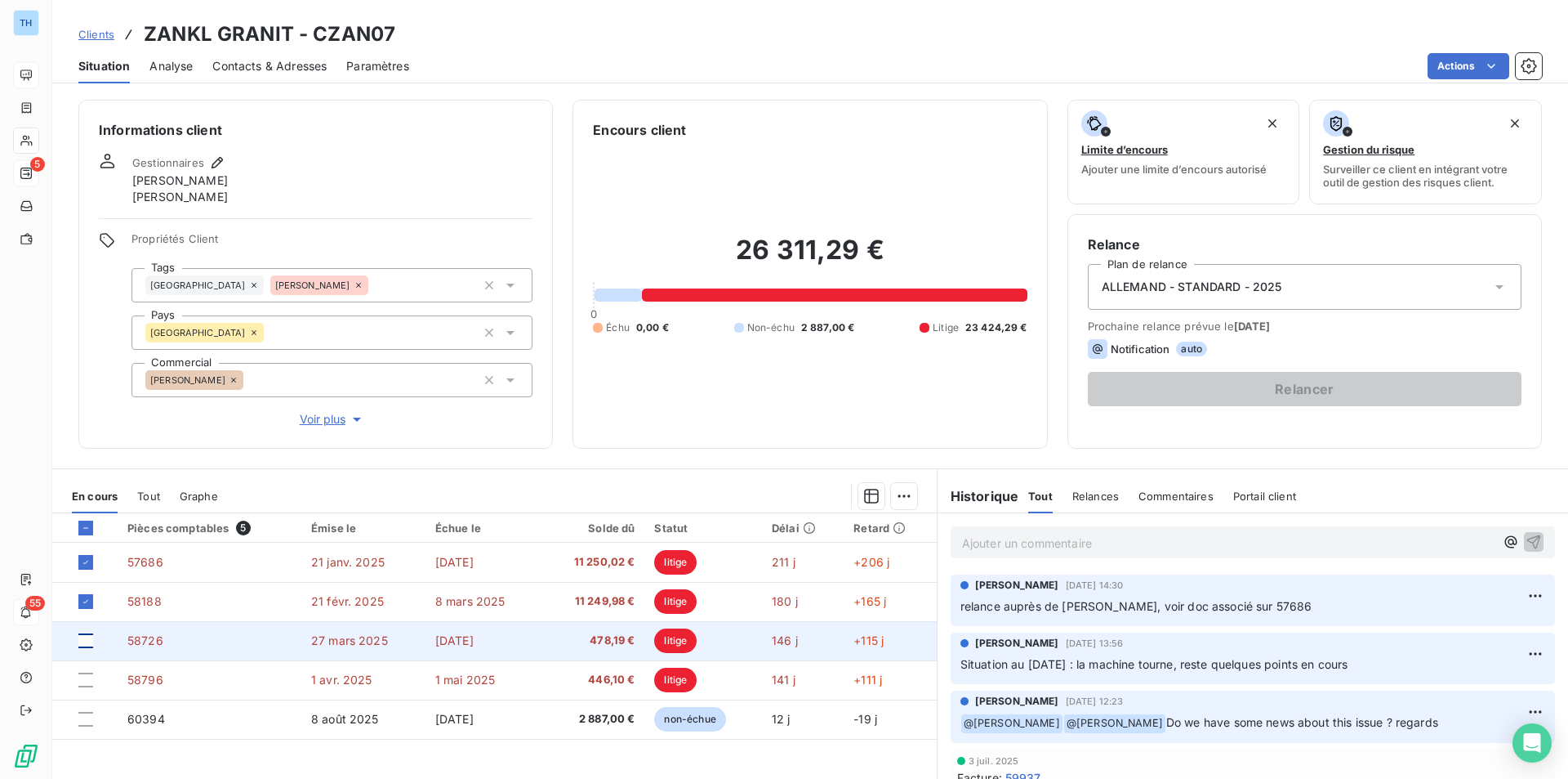
click at [85, 643] on div at bounding box center [86, 641] width 15 height 15
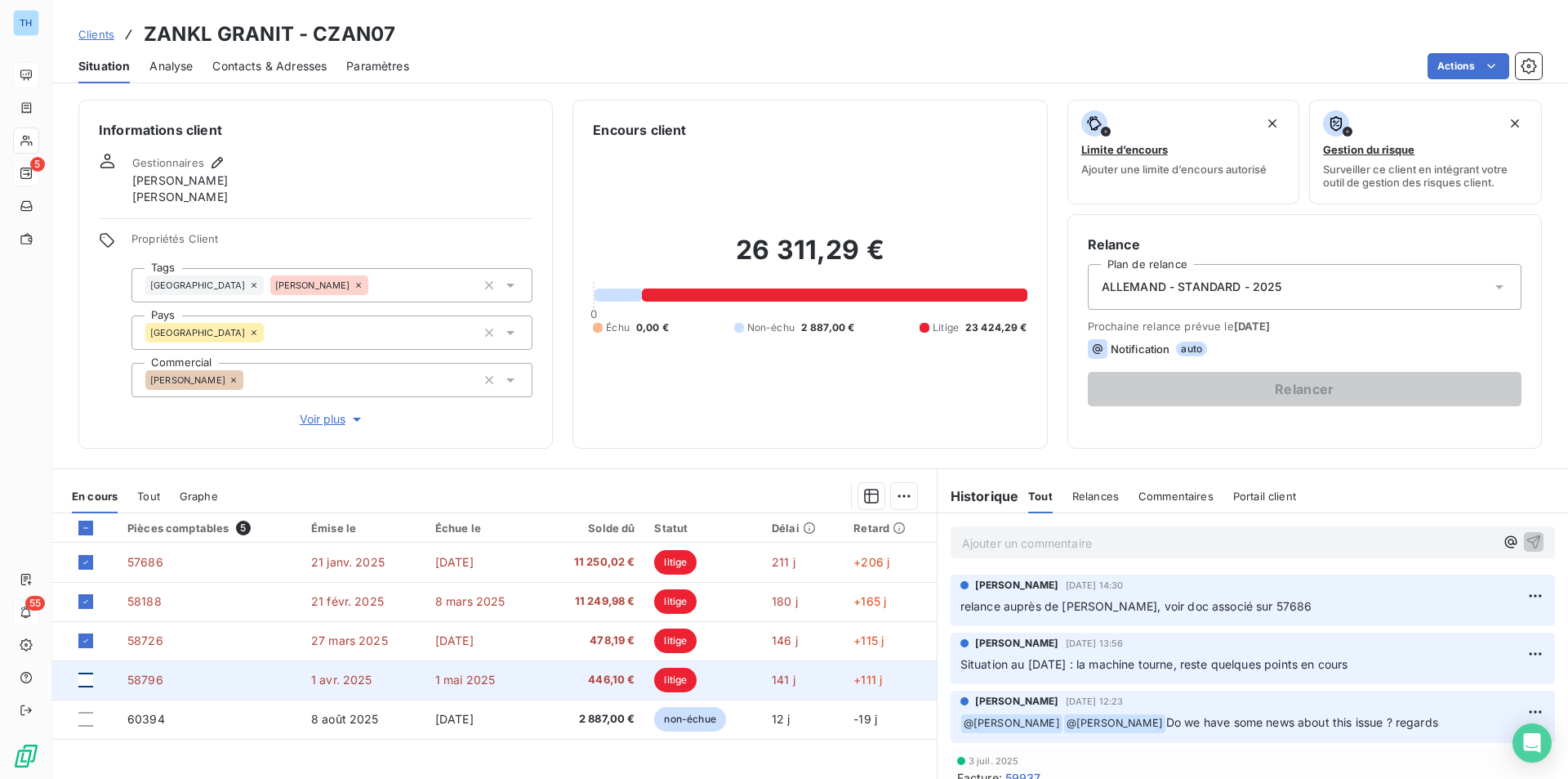
click at [85, 679] on div at bounding box center [86, 680] width 15 height 15
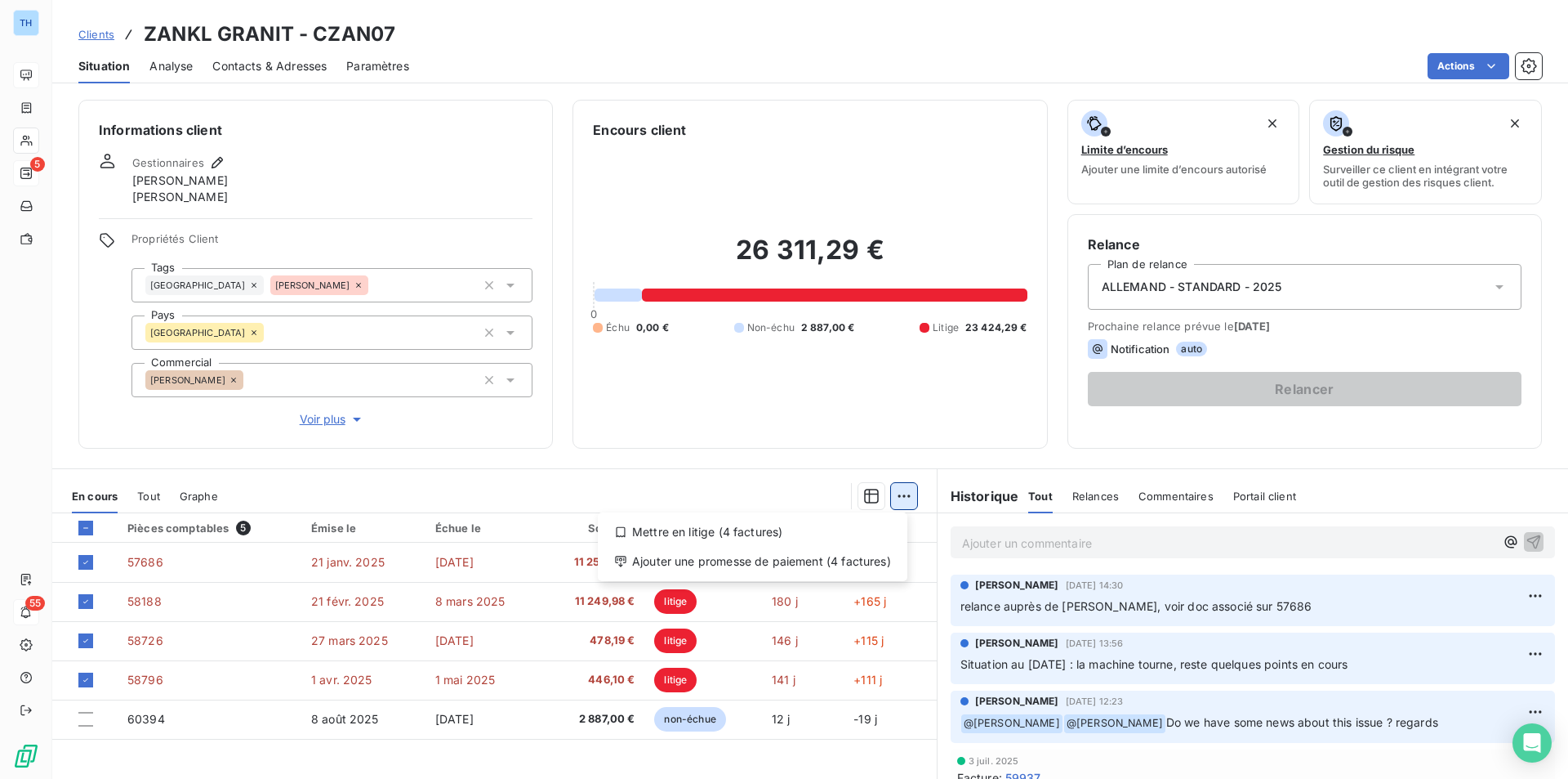
click at [891, 498] on html "TH 5 55 Clients ZANKL GRANIT - CZAN07 Situation Analyse Contacts & Adresses Par…" at bounding box center [784, 389] width 1568 height 779
click at [725, 494] on html "TH 5 55 Clients ZANKL GRANIT - CZAN07 Situation Analyse Contacts & Adresses Par…" at bounding box center [784, 389] width 1568 height 779
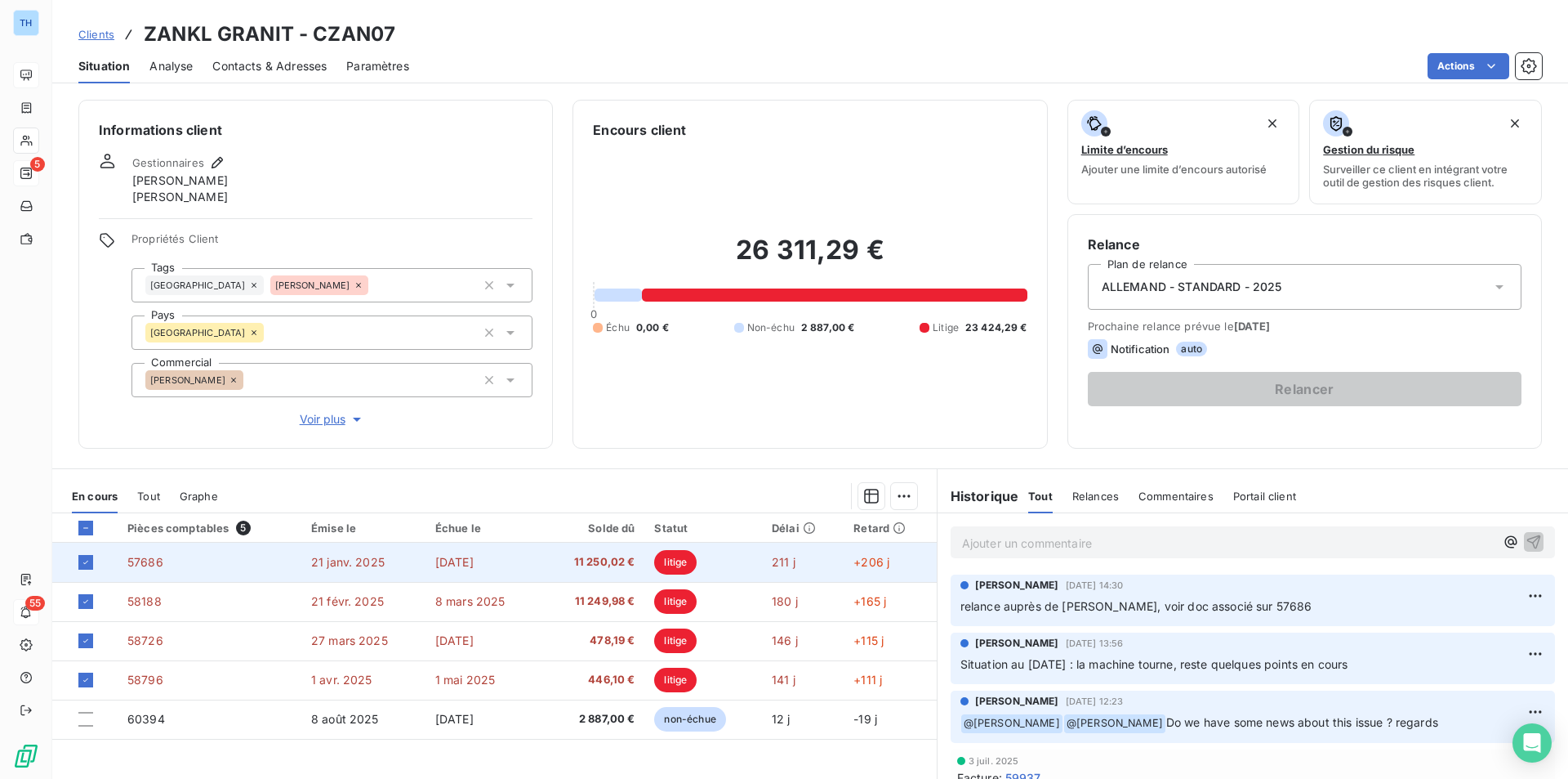
click at [473, 563] on span "[DATE]" at bounding box center [455, 561] width 38 height 14
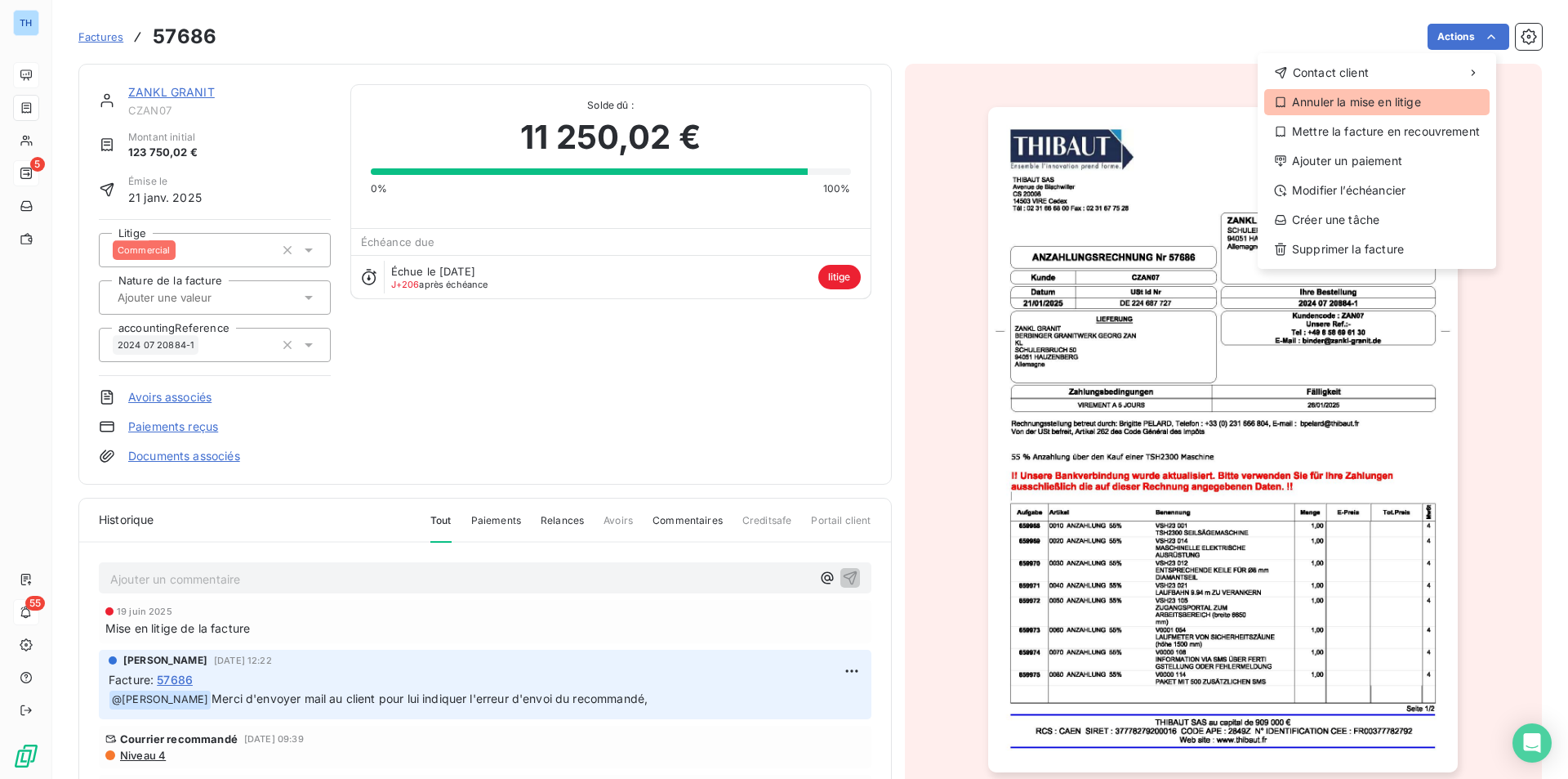
click at [1340, 97] on div "Annuler la mise en litige" at bounding box center [1377, 101] width 226 height 26
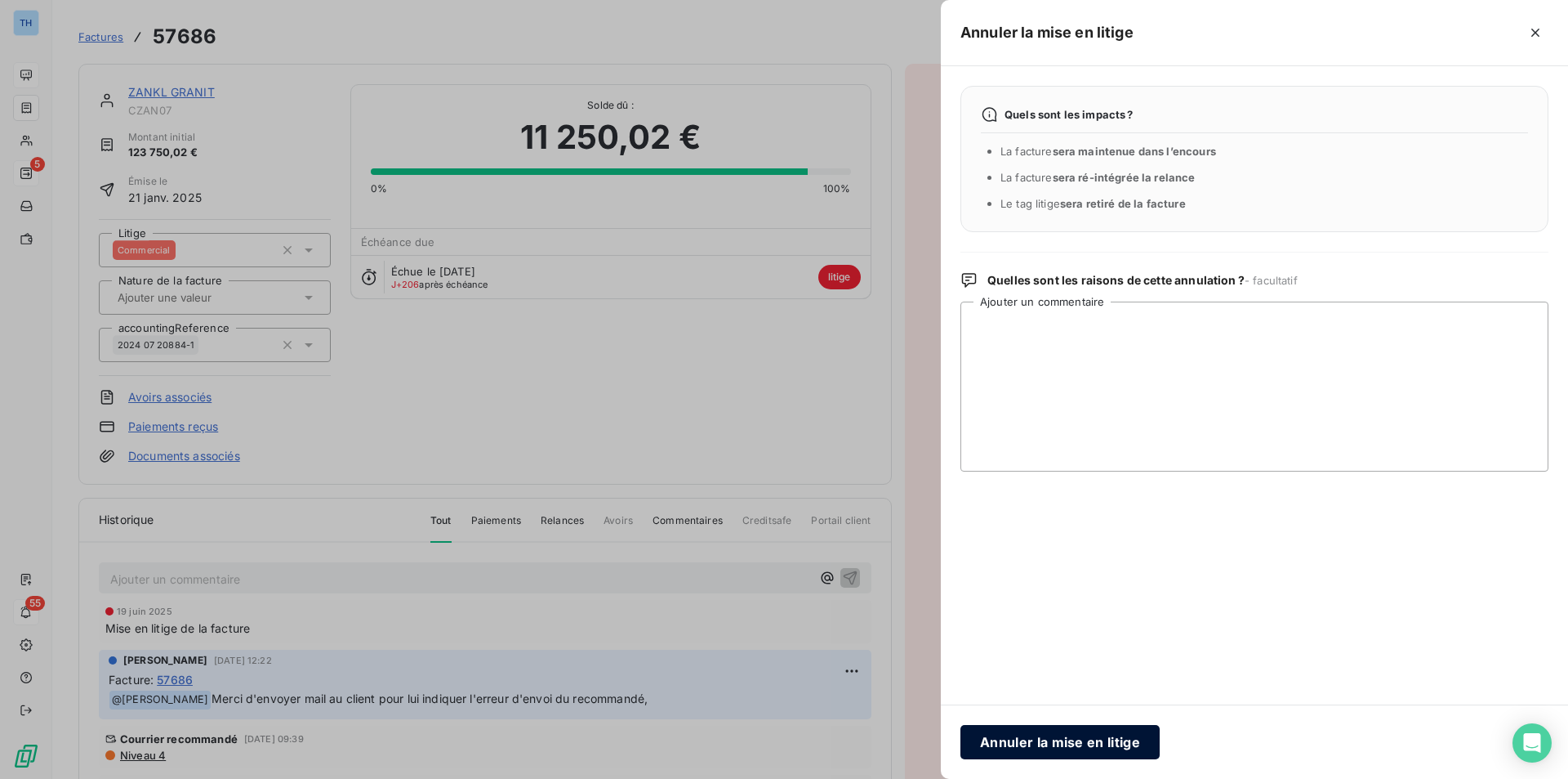
click at [1044, 741] on button "Annuler la mise en litige" at bounding box center [1060, 741] width 199 height 34
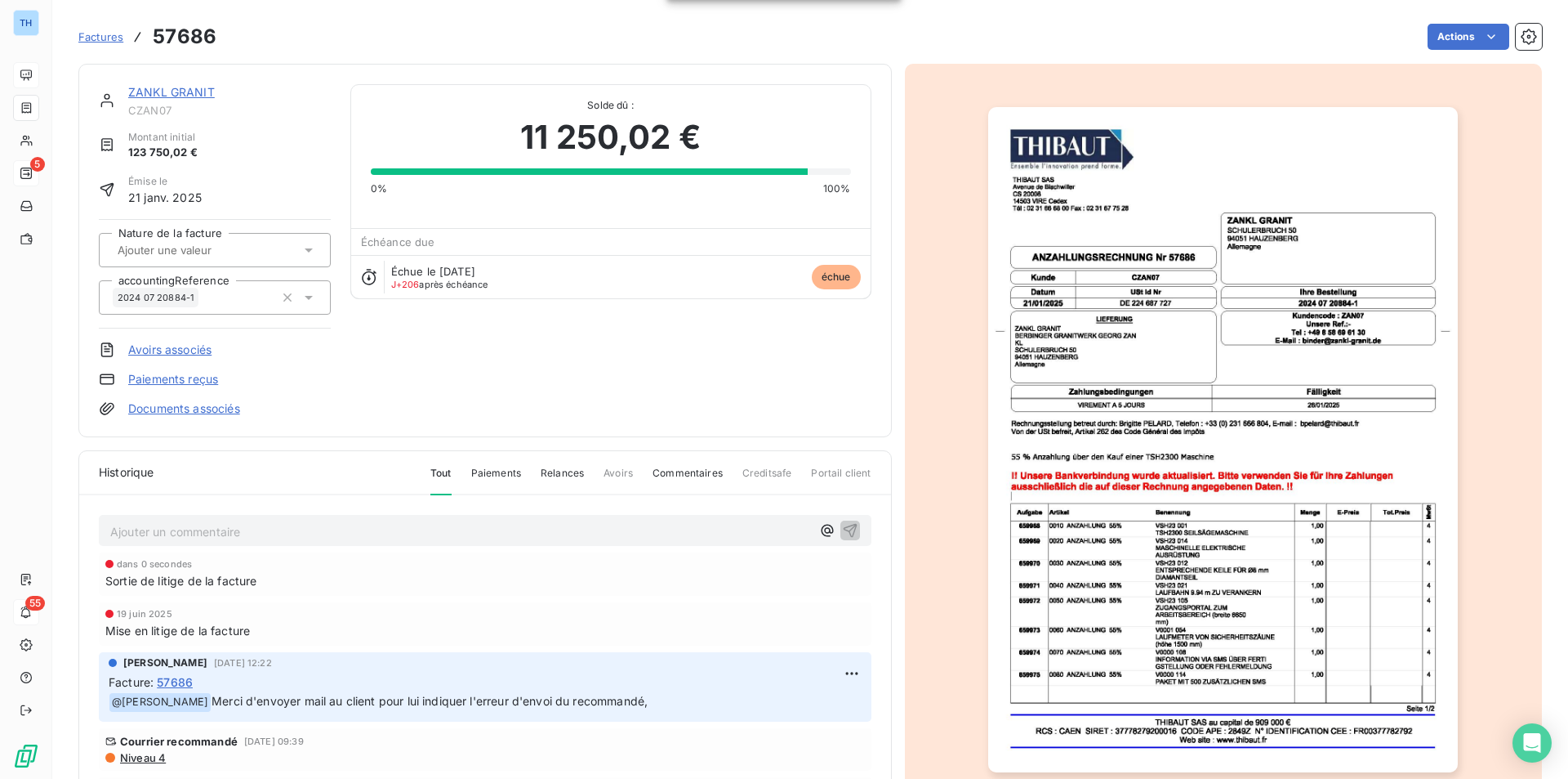
click at [152, 92] on link "ZANKL GRANIT" at bounding box center [171, 92] width 87 height 14
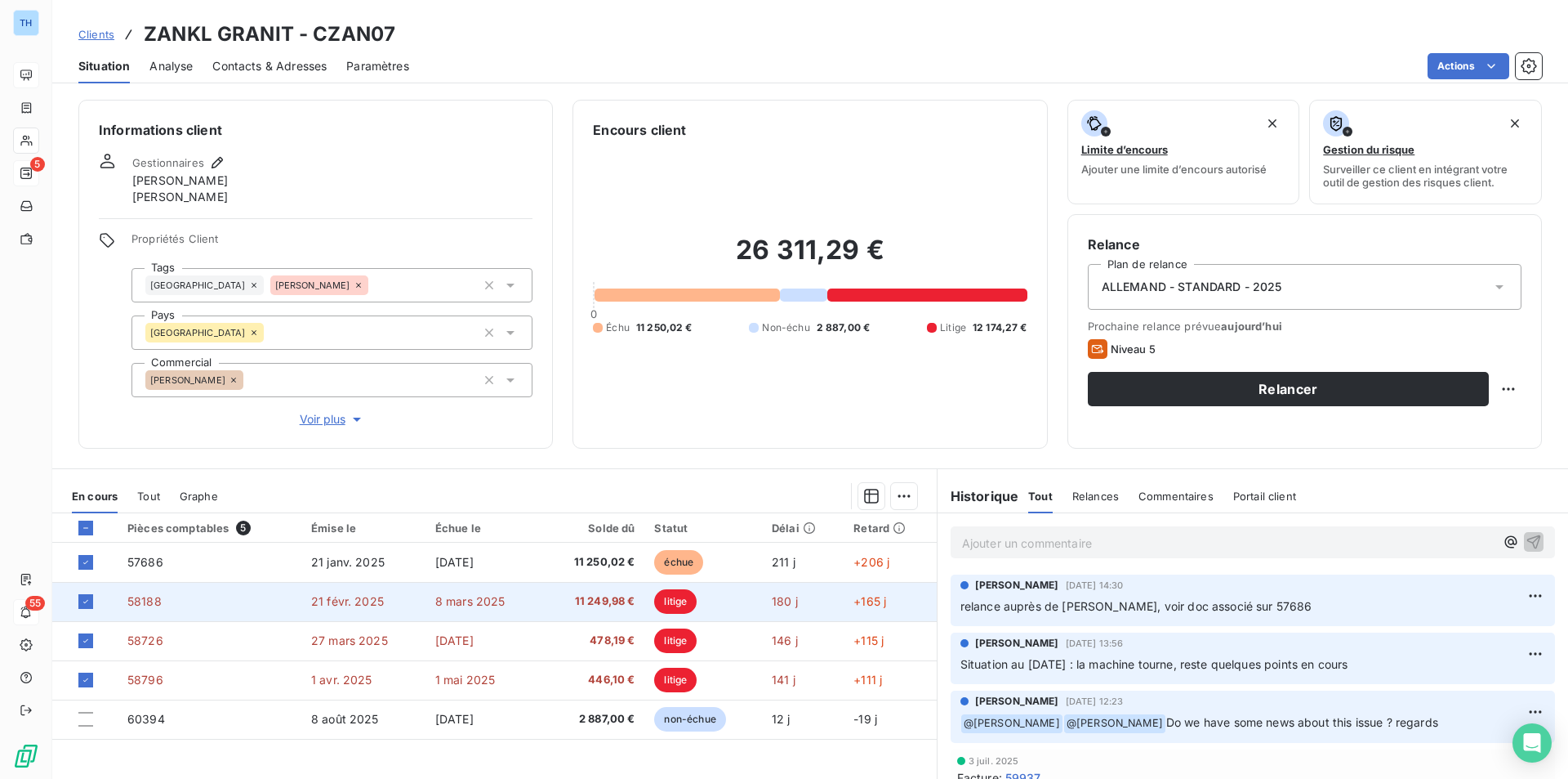
click at [567, 607] on span "11 249,98 €" at bounding box center [592, 602] width 84 height 17
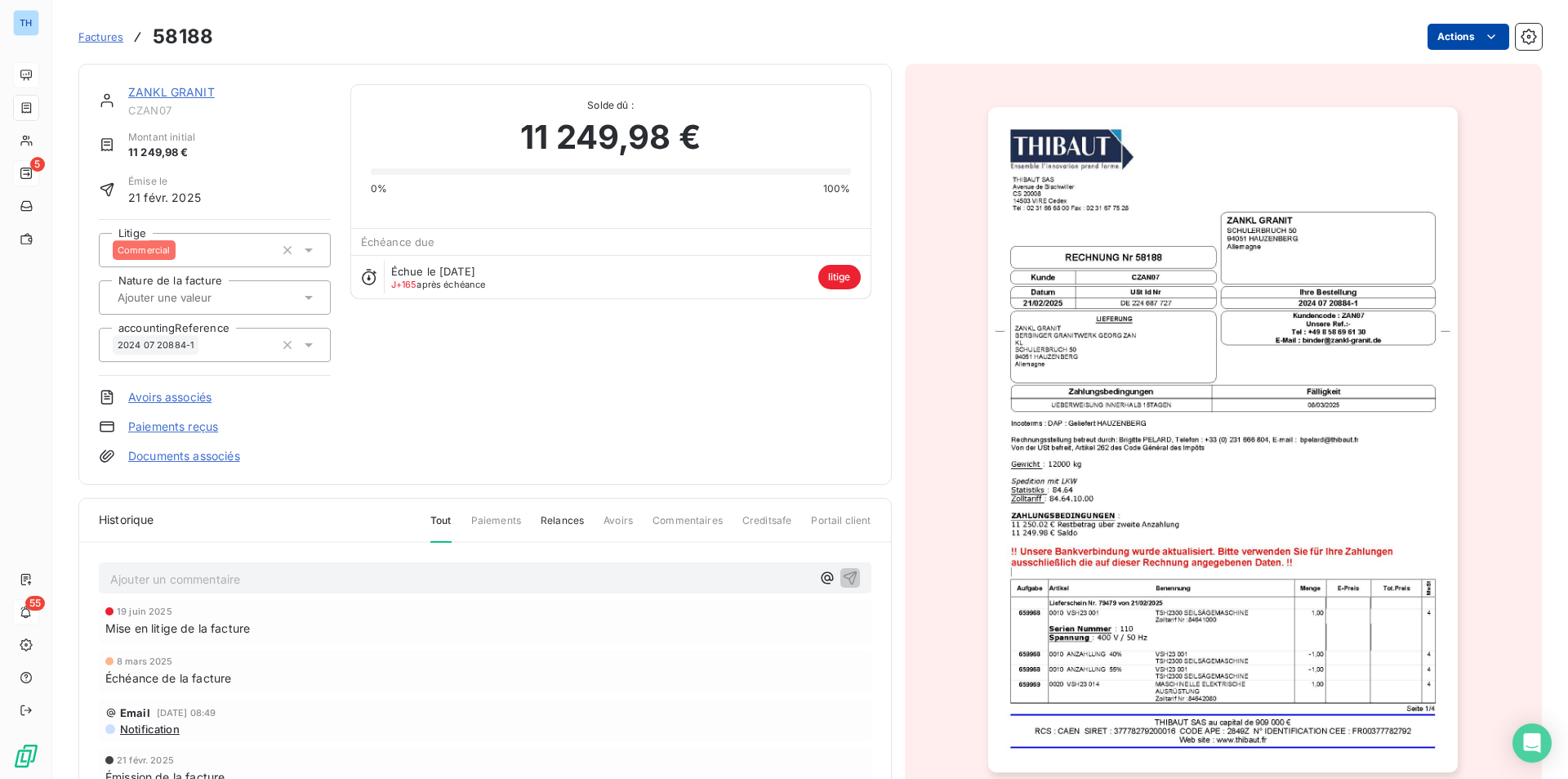
click at [1465, 43] on html "TH 5 55 Factures 58188 Actions ZANKL GRANIT CZAN07 Montant initial 11 249,98 € …" at bounding box center [784, 389] width 1568 height 779
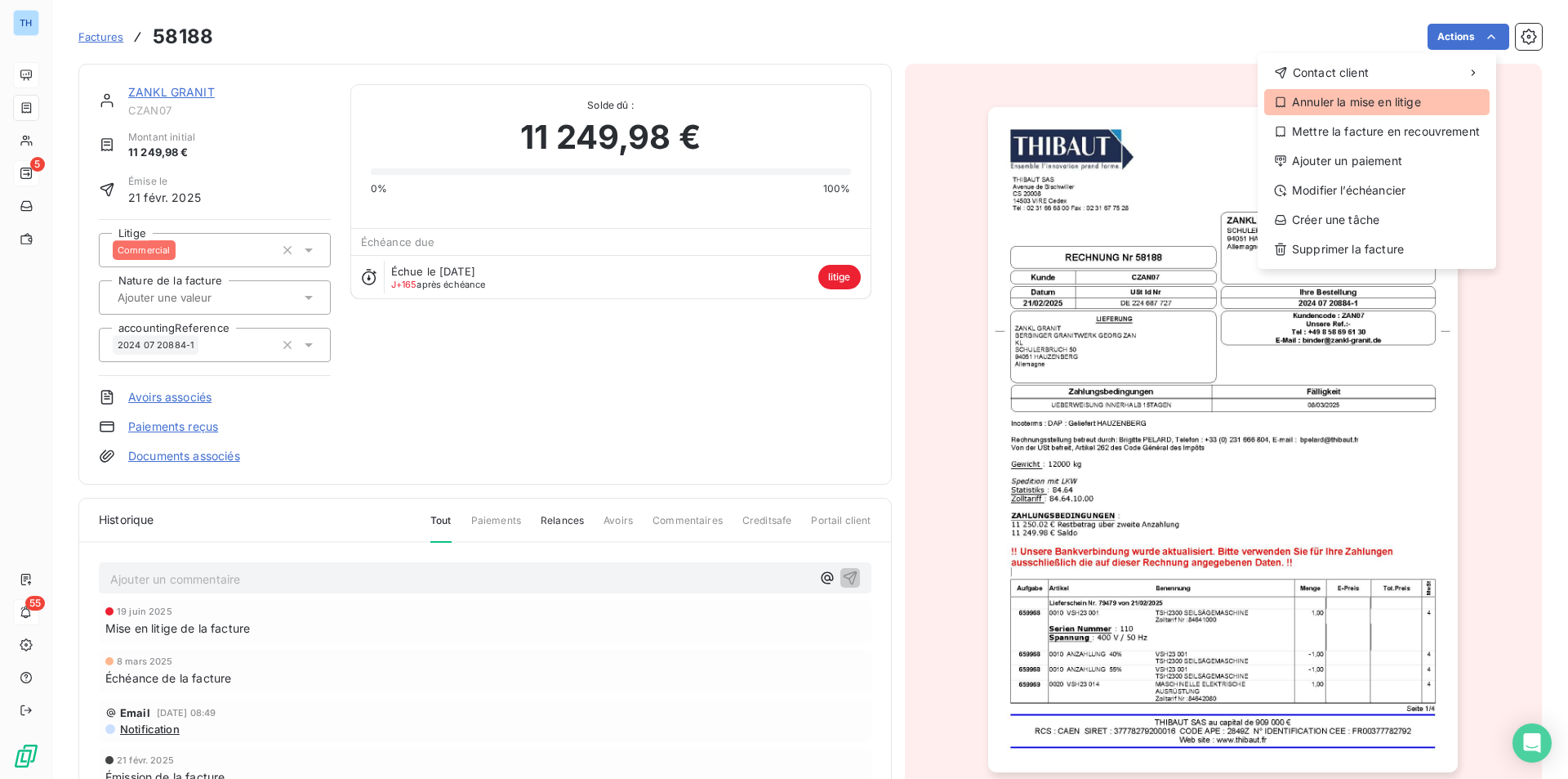
click at [1348, 111] on div "Annuler la mise en litige" at bounding box center [1377, 101] width 226 height 26
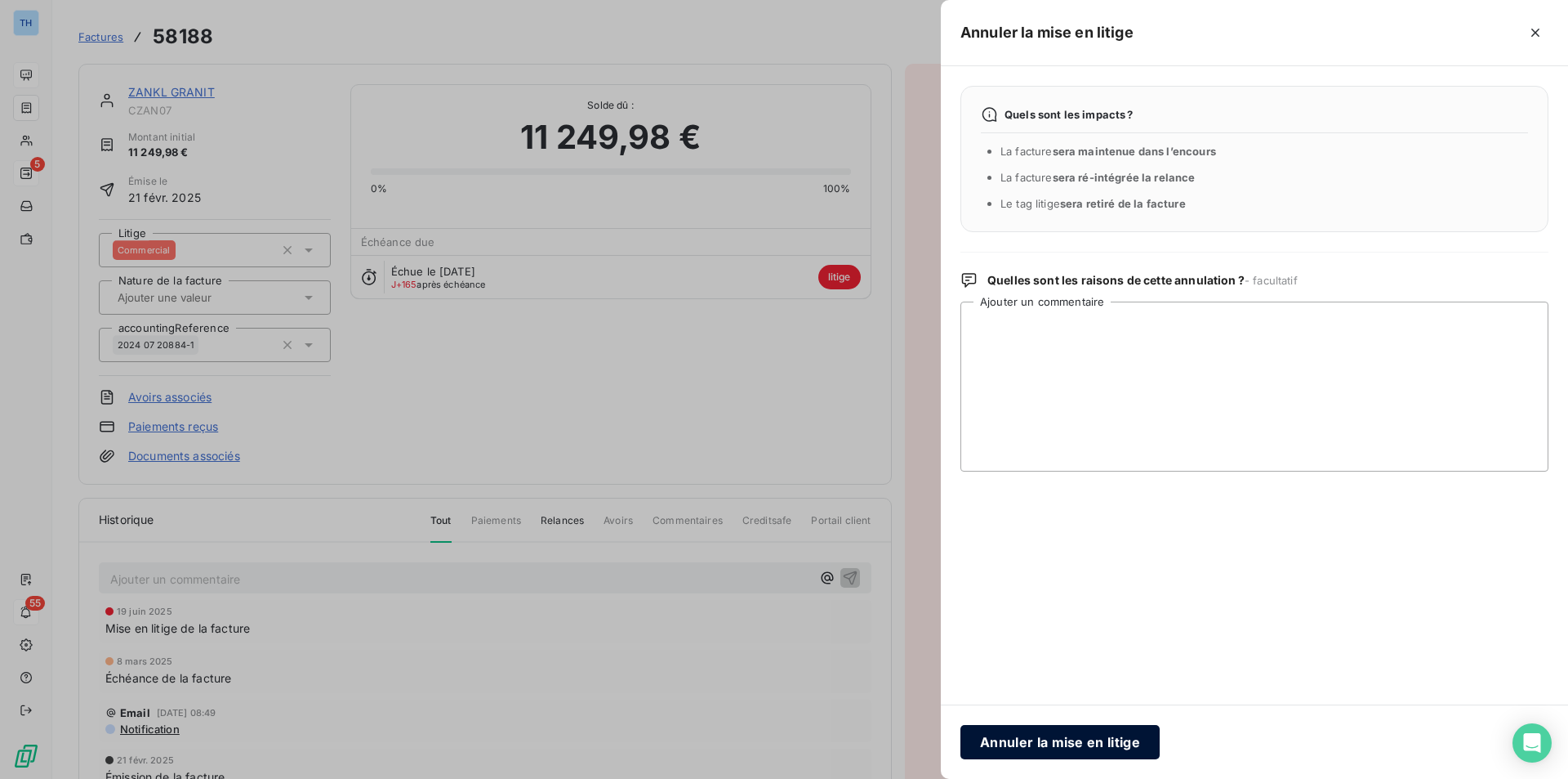
click at [1067, 735] on button "Annuler la mise en litige" at bounding box center [1060, 741] width 199 height 34
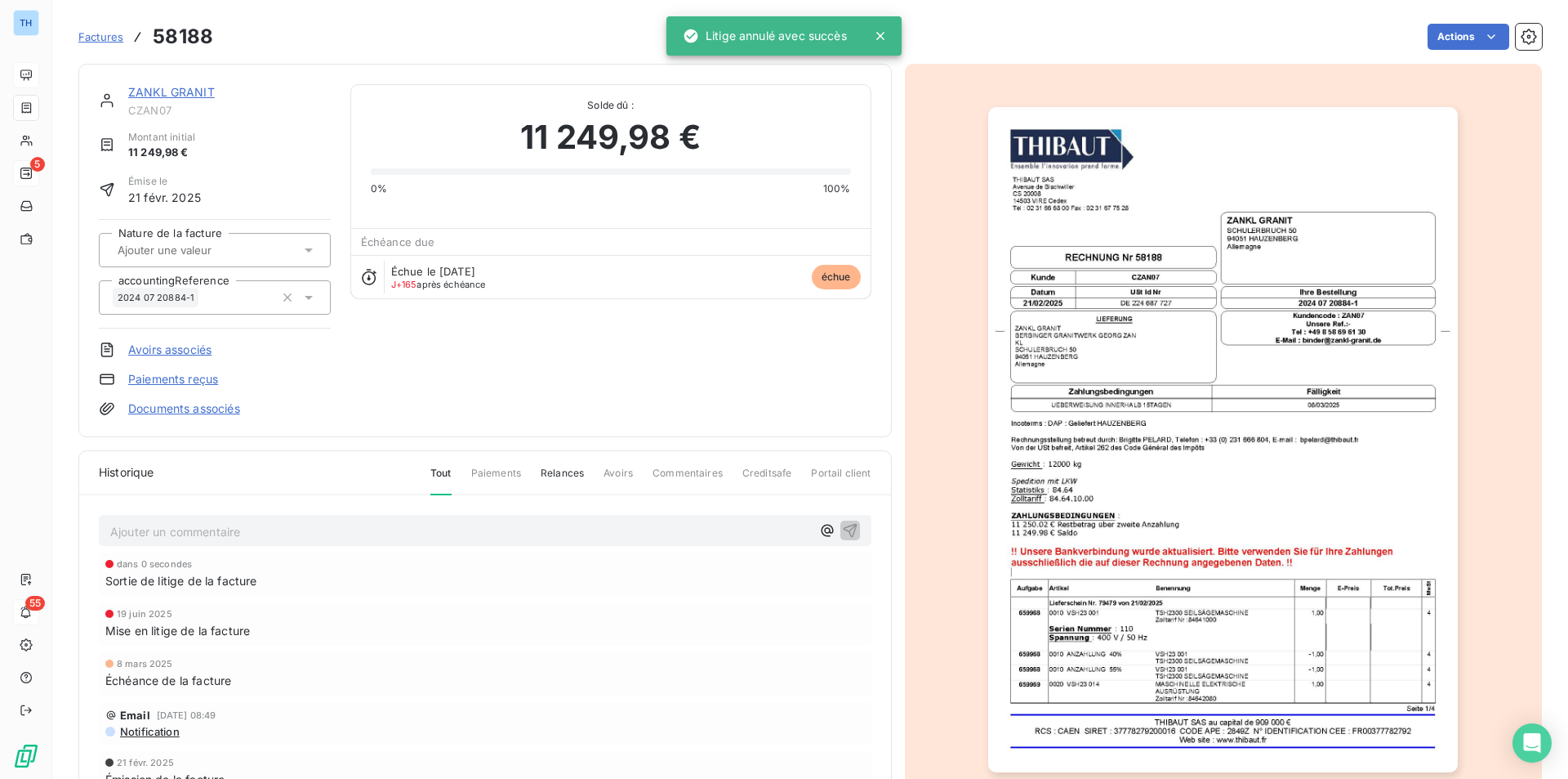
click at [166, 86] on link "ZANKL GRANIT" at bounding box center [171, 92] width 87 height 14
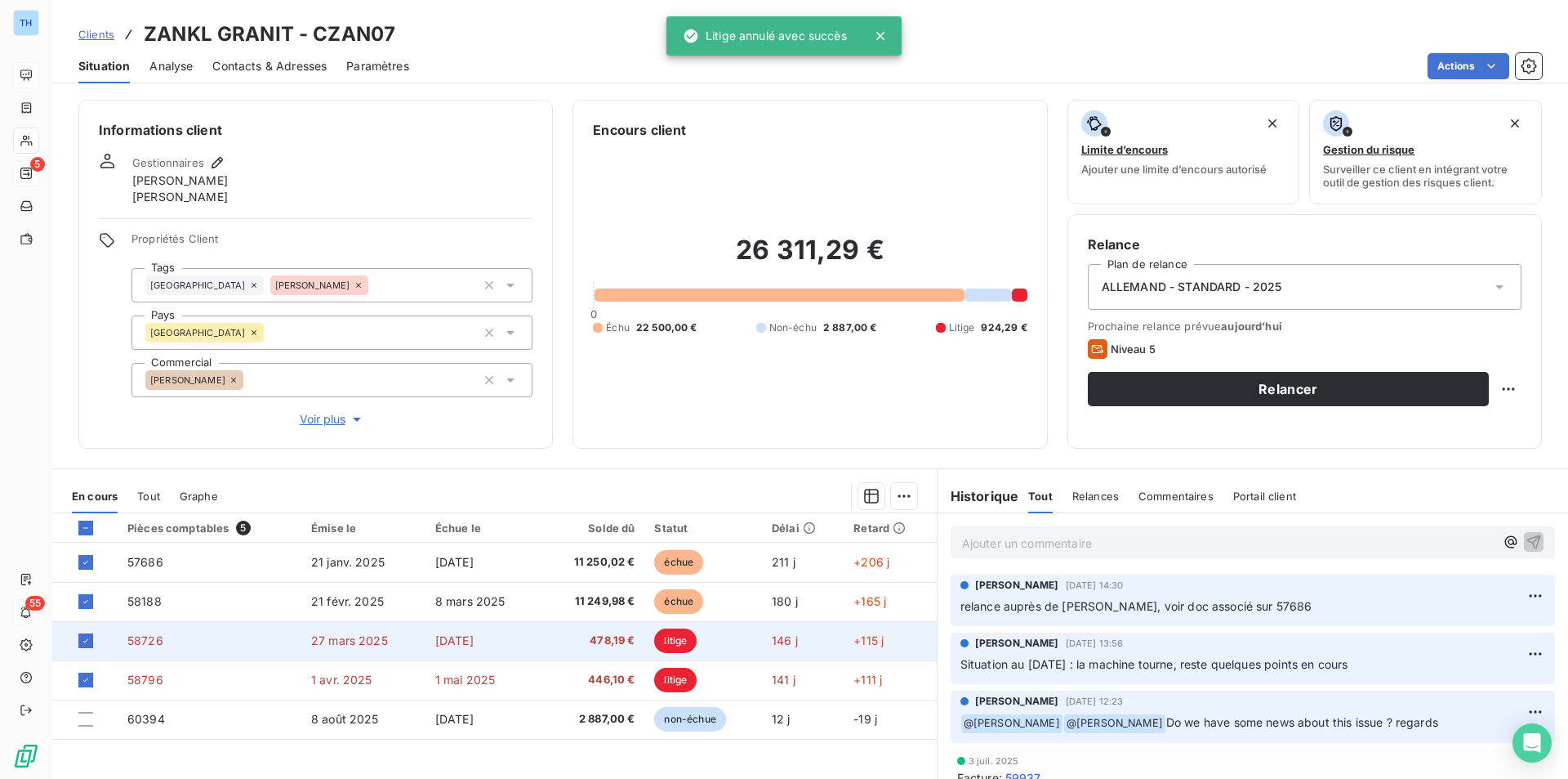
click at [569, 644] on span "478,19 €" at bounding box center [592, 641] width 84 height 17
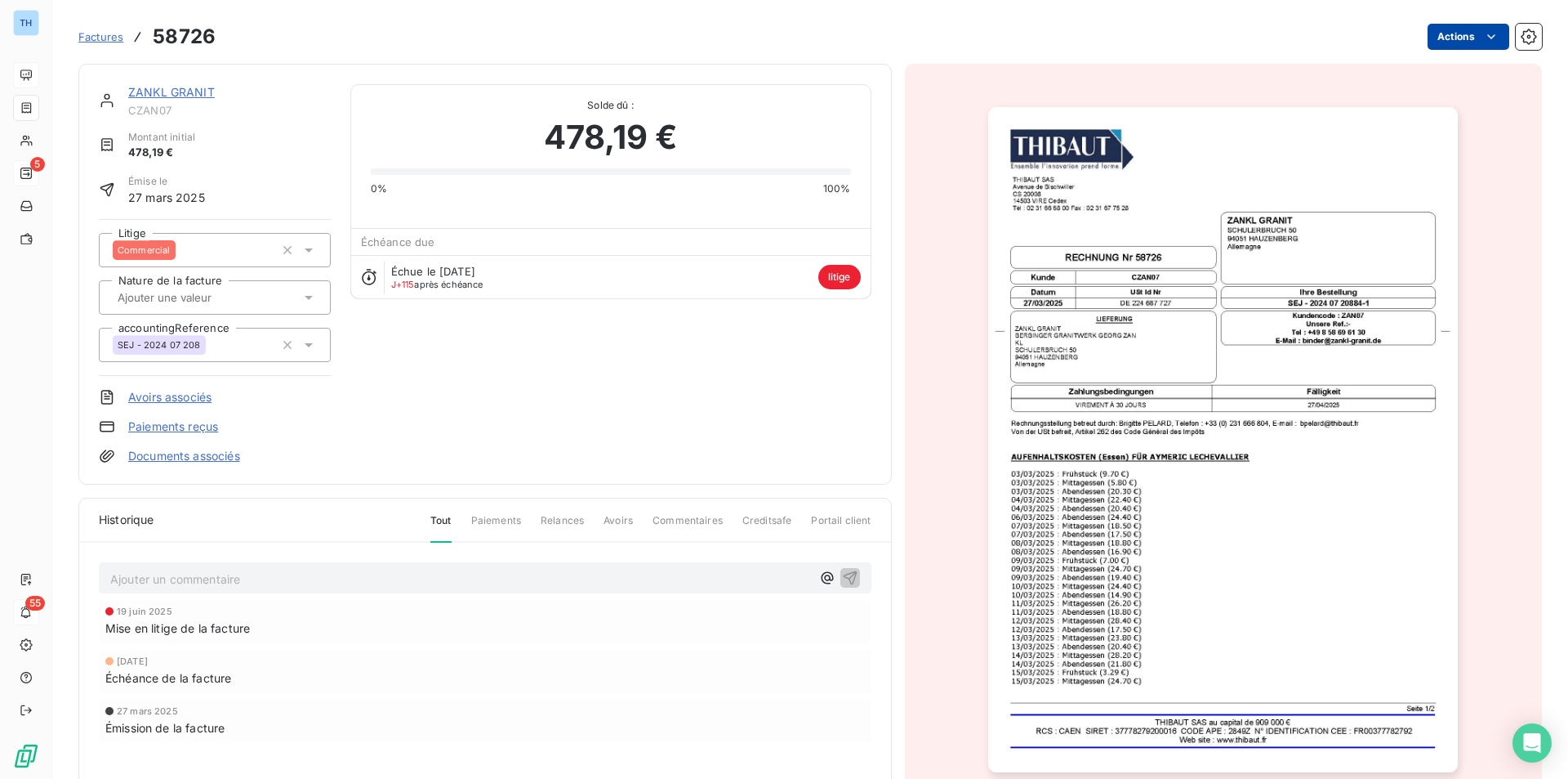
click at [1447, 40] on html "TH 5 55 Factures 58726 Actions ZANKL GRANIT CZAN07 Montant initial 478,19 € Émi…" at bounding box center [784, 389] width 1568 height 779
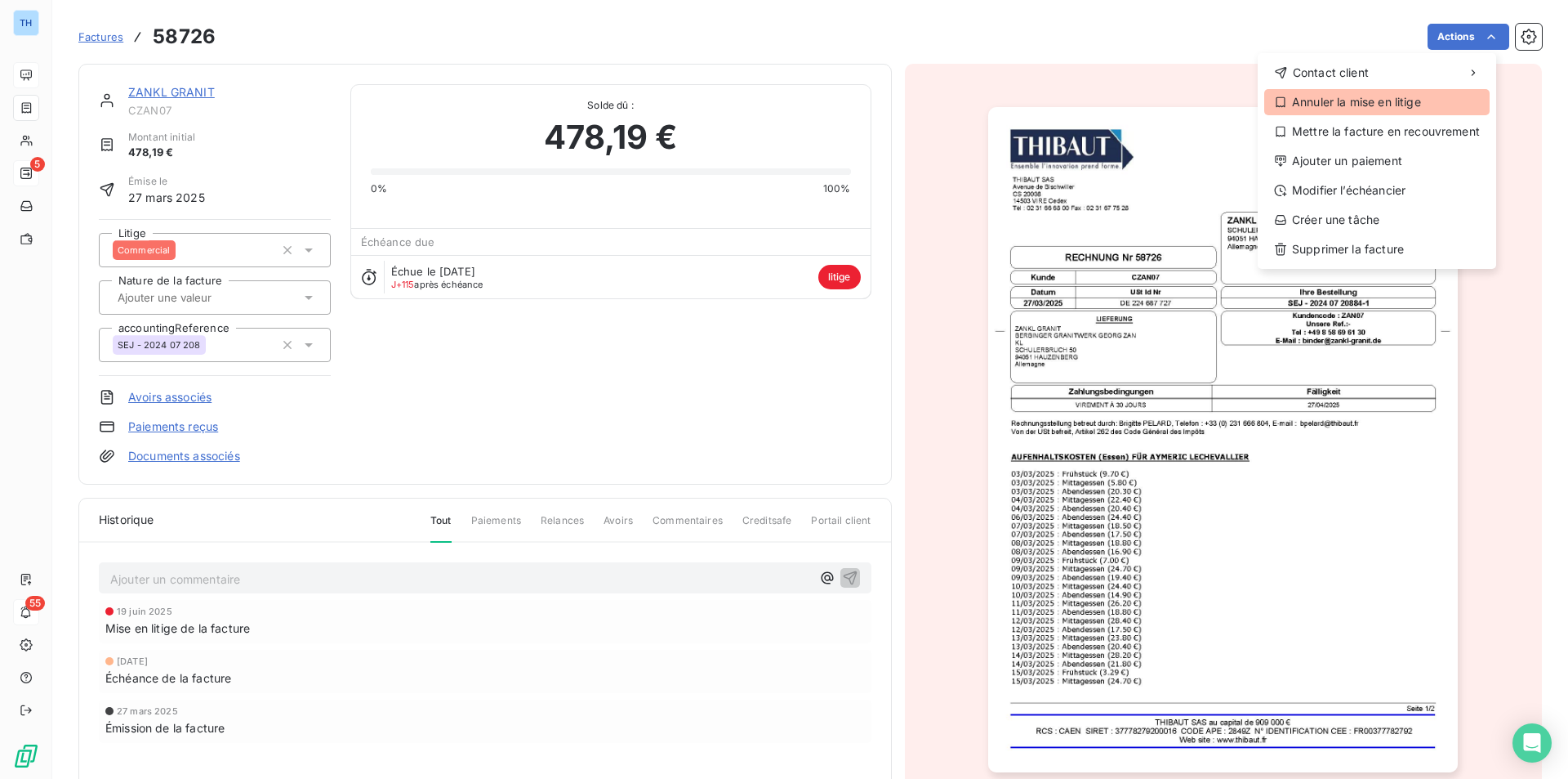
click at [1344, 107] on div "Annuler la mise en litige" at bounding box center [1377, 101] width 226 height 26
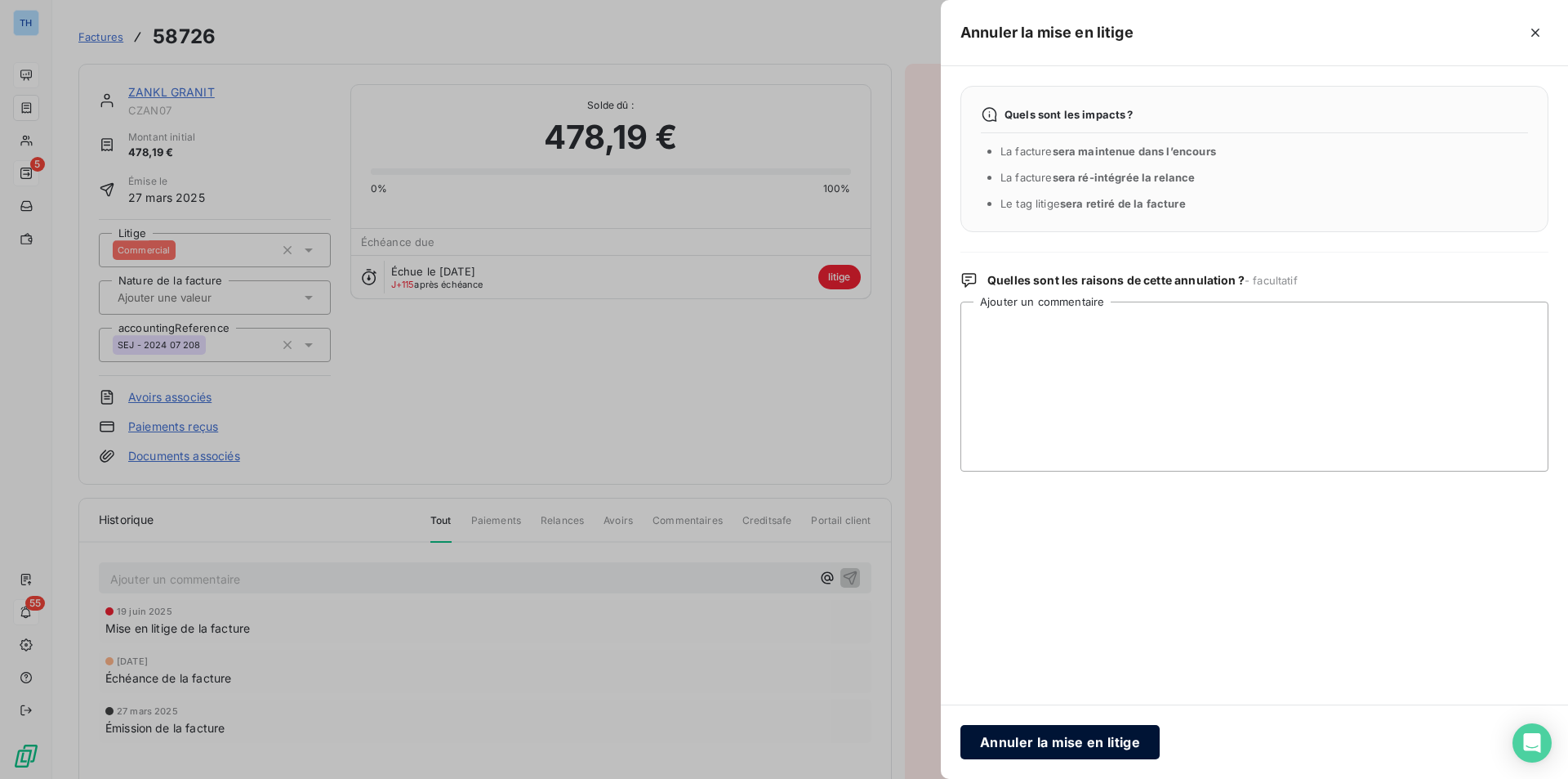
click at [1039, 746] on button "Annuler la mise en litige" at bounding box center [1060, 741] width 199 height 34
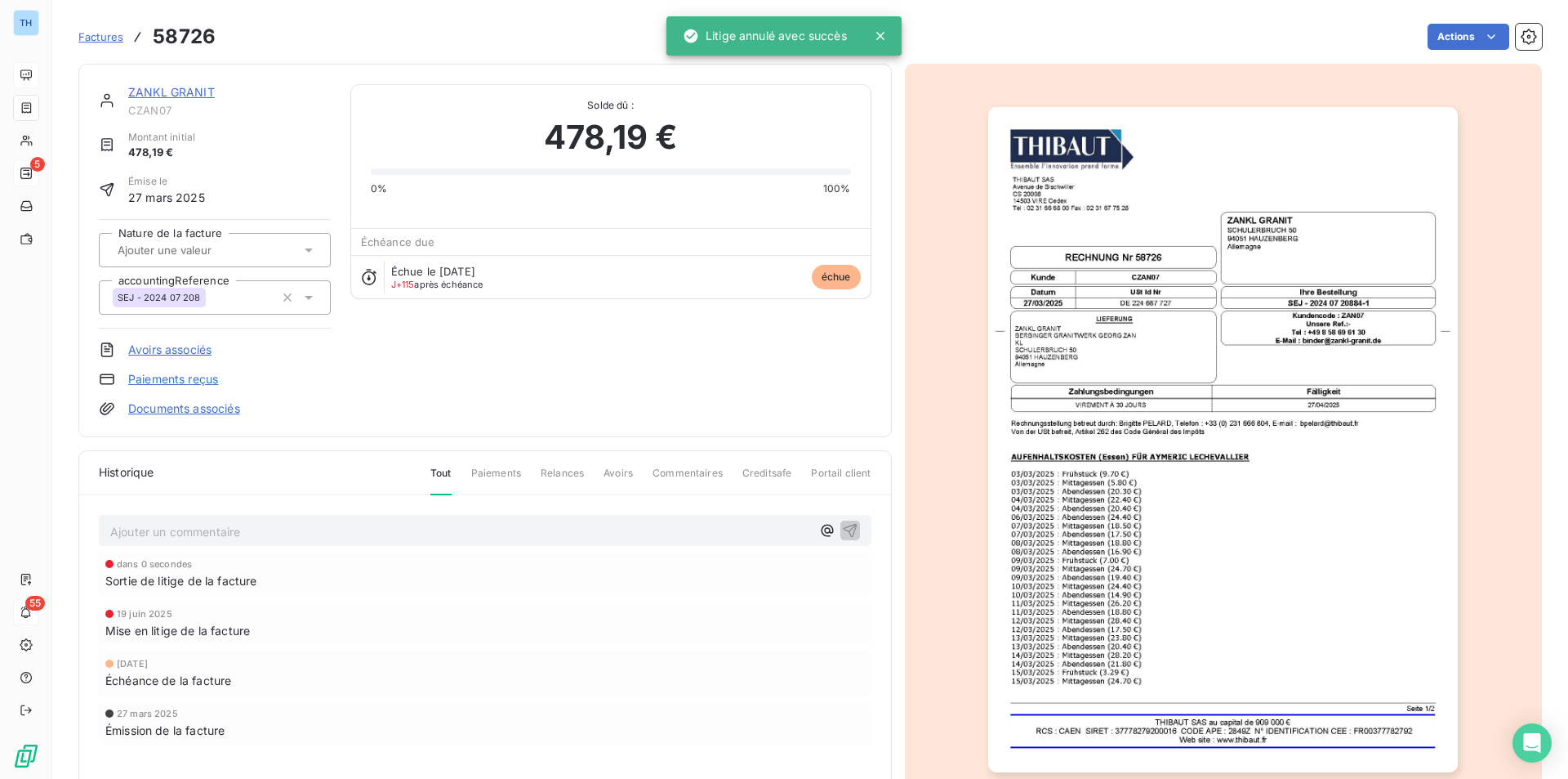
click at [167, 93] on link "ZANKL GRANIT" at bounding box center [171, 92] width 87 height 14
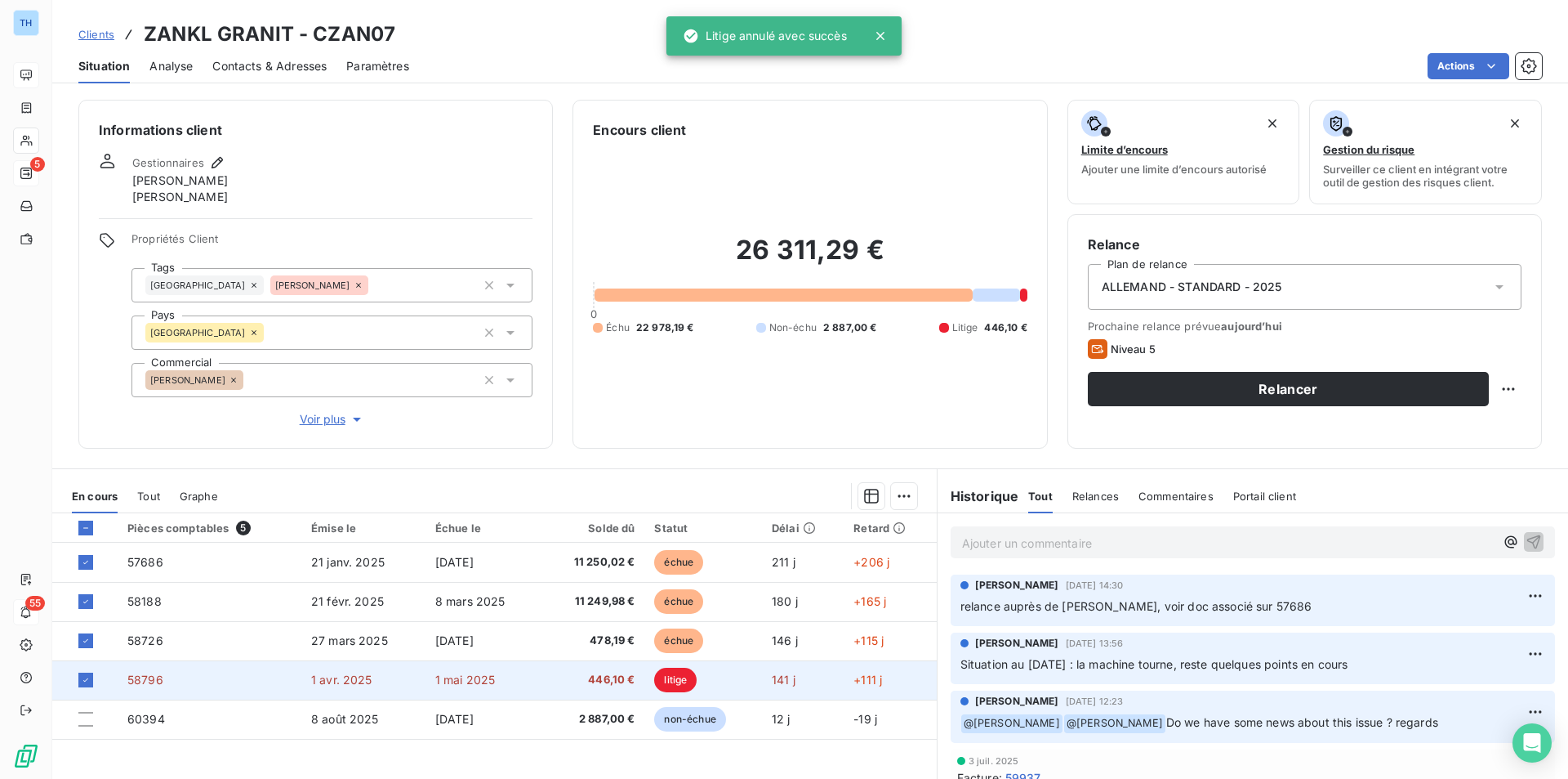
click at [612, 680] on span "446,10 €" at bounding box center [592, 680] width 84 height 17
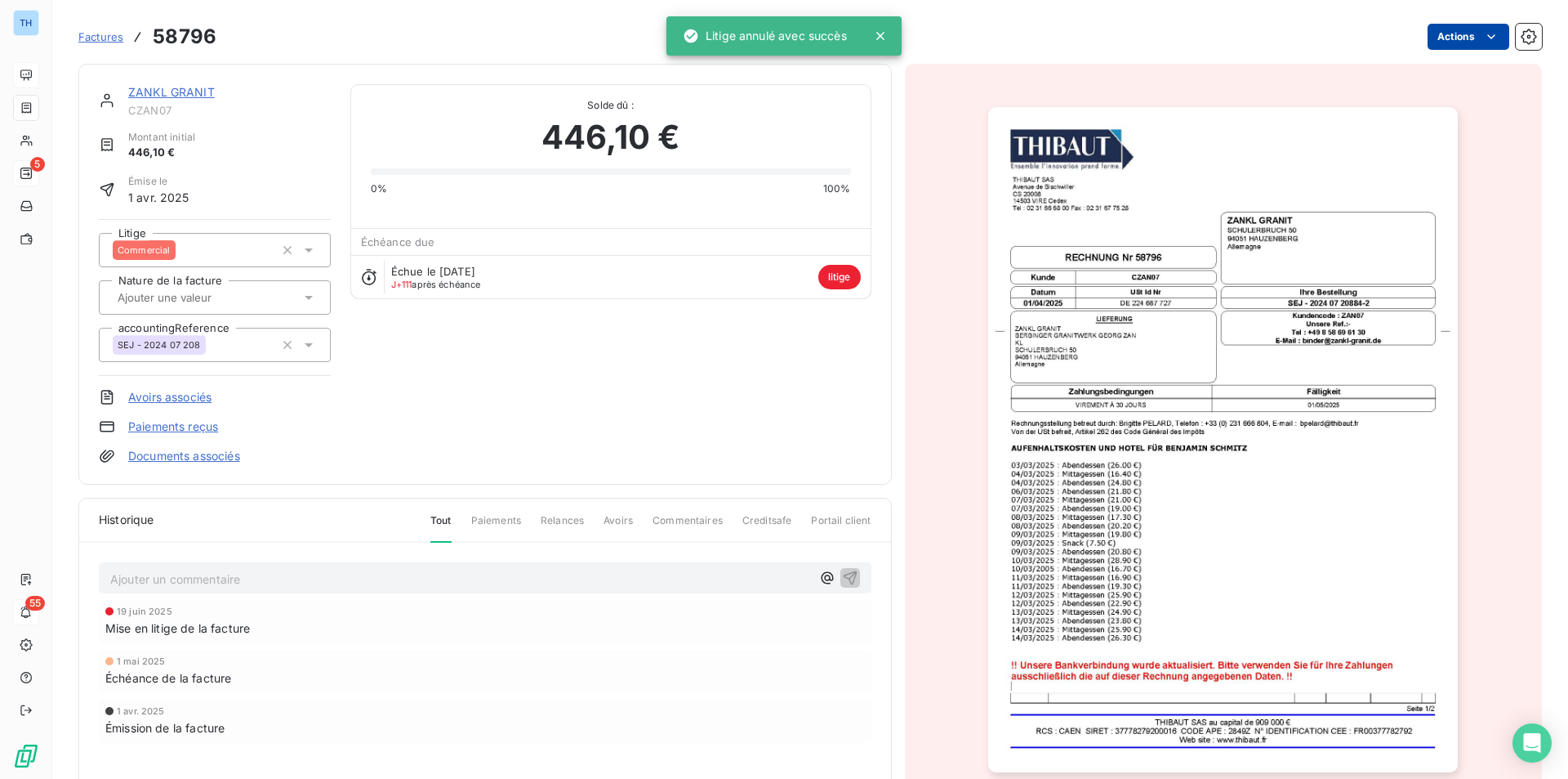
click at [1430, 25] on html "TH 5 55 Factures 58796 Actions ZANKL GRANIT CZAN07 Montant initial 446,10 € Émi…" at bounding box center [784, 389] width 1568 height 779
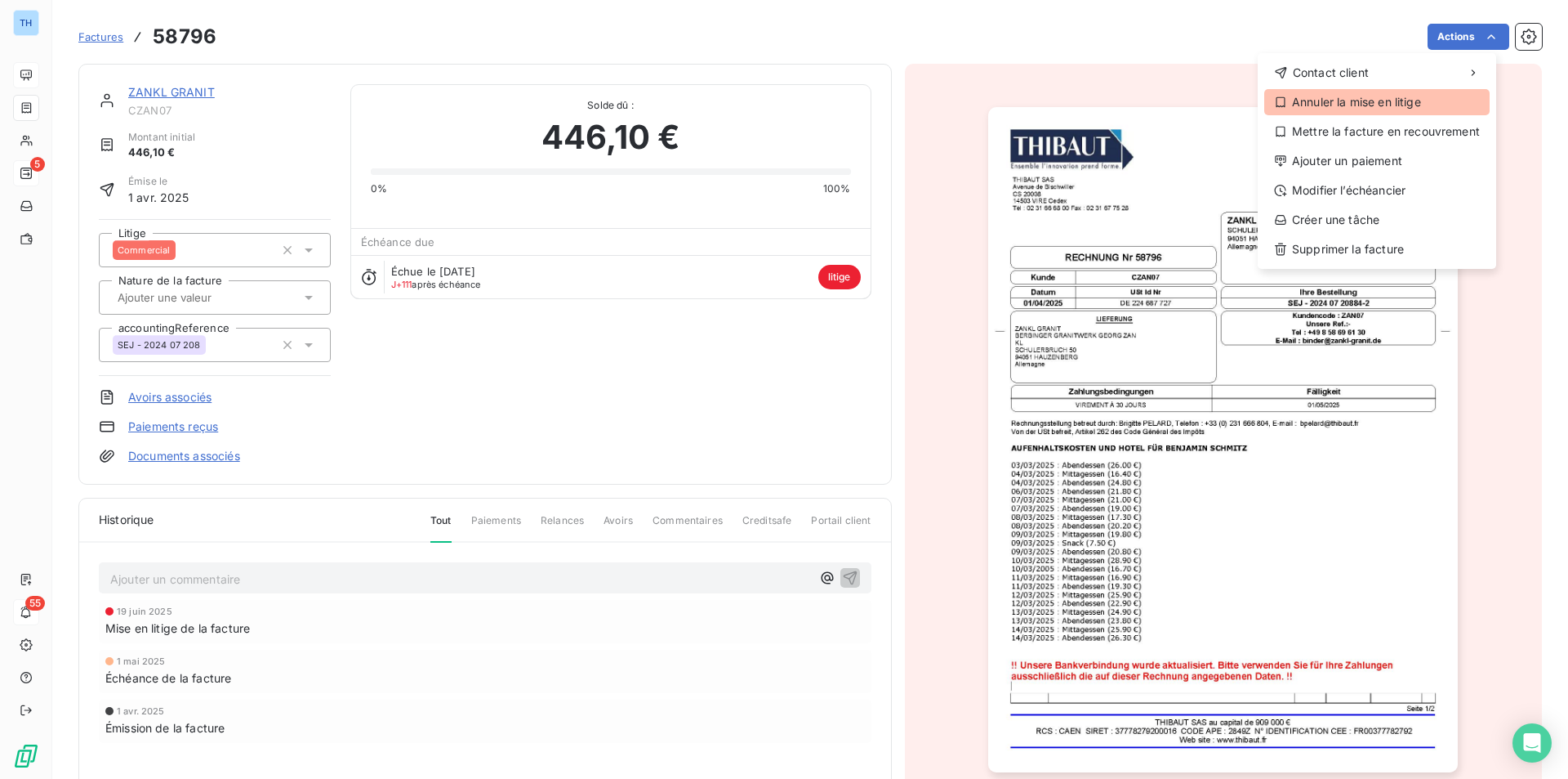
click at [1361, 105] on div "Annuler la mise en litige" at bounding box center [1377, 101] width 226 height 26
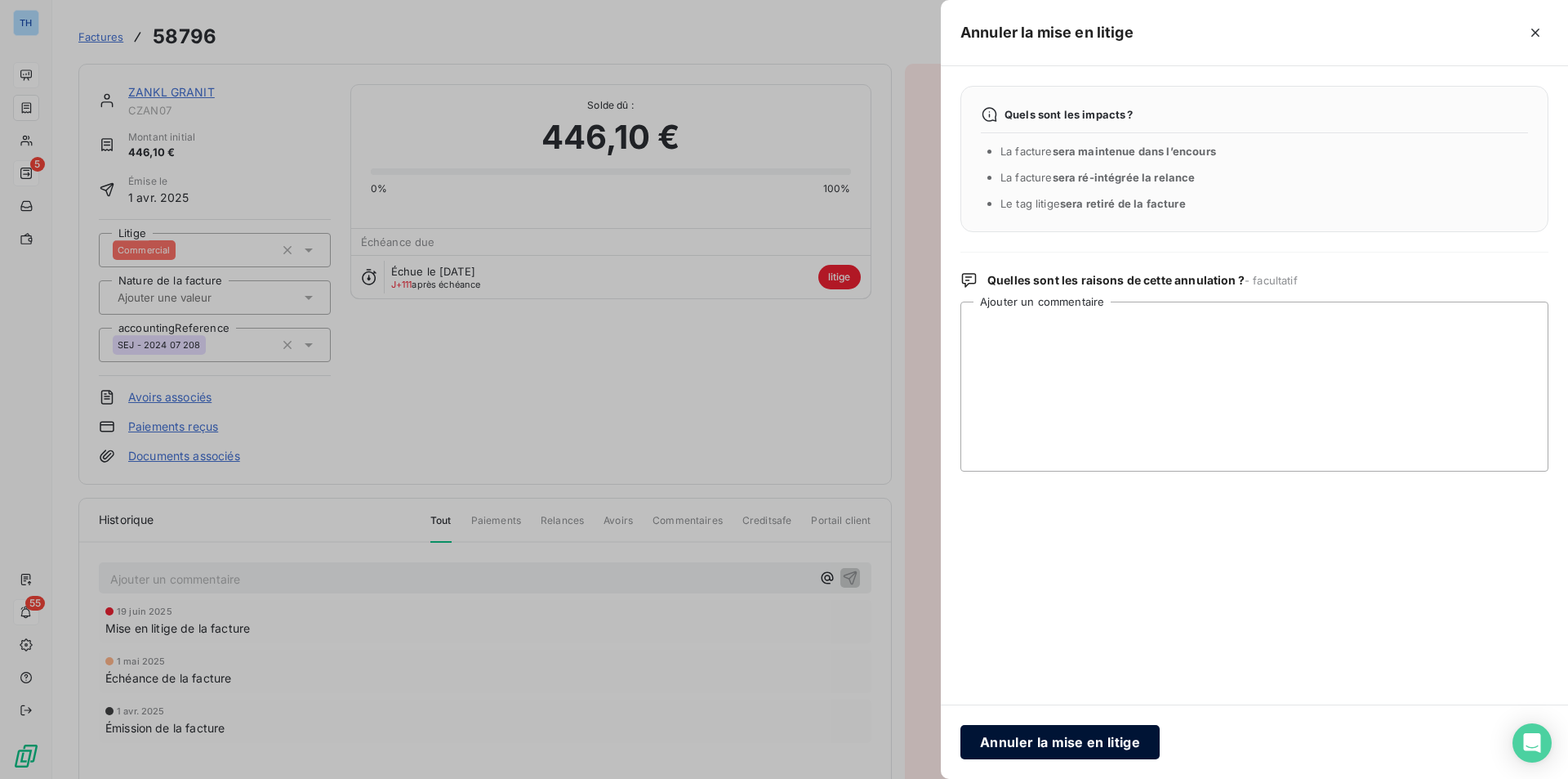
click at [1042, 749] on button "Annuler la mise en litige" at bounding box center [1060, 741] width 199 height 34
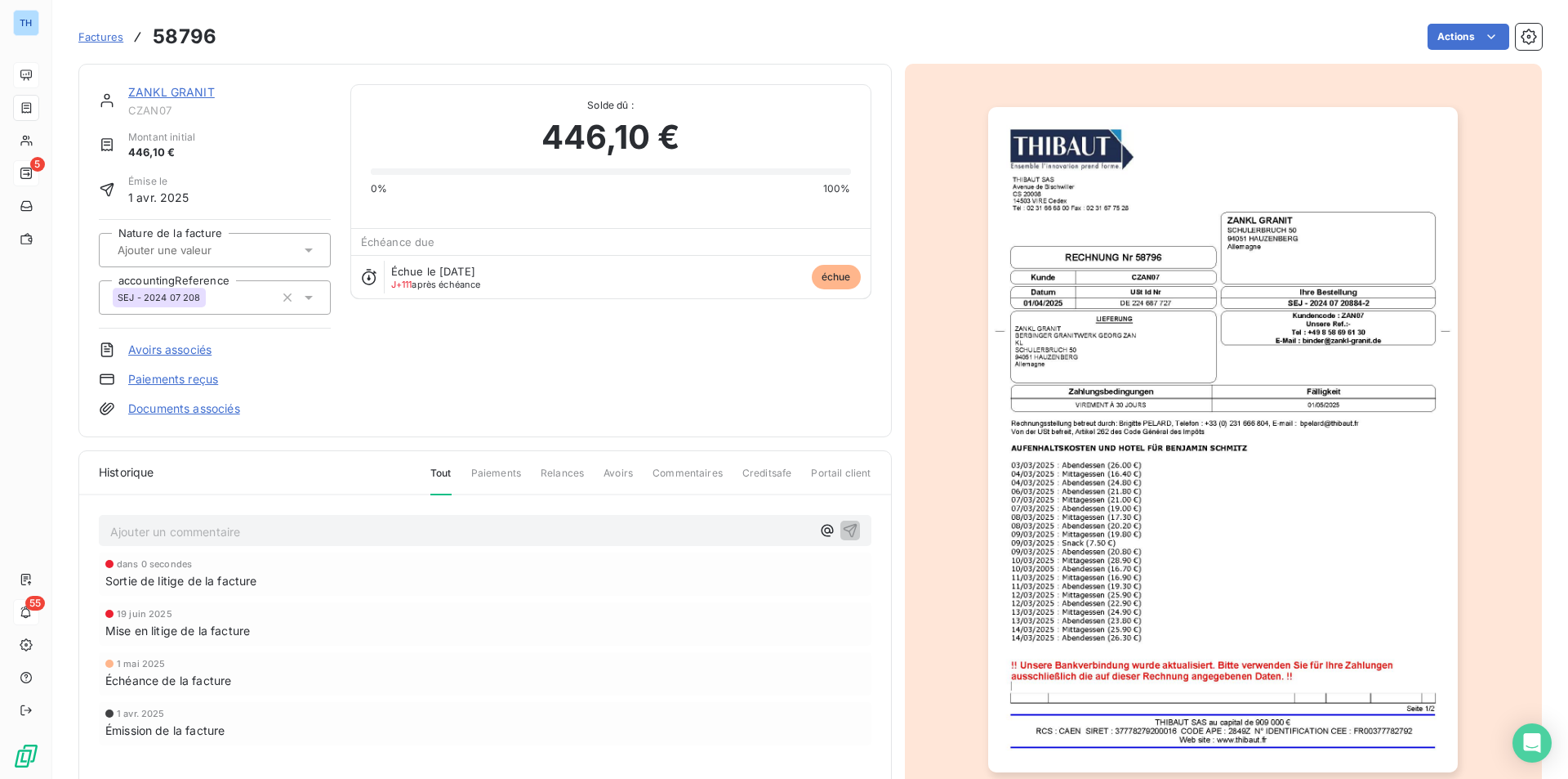
click at [155, 86] on link "ZANKL GRANIT" at bounding box center [171, 92] width 87 height 14
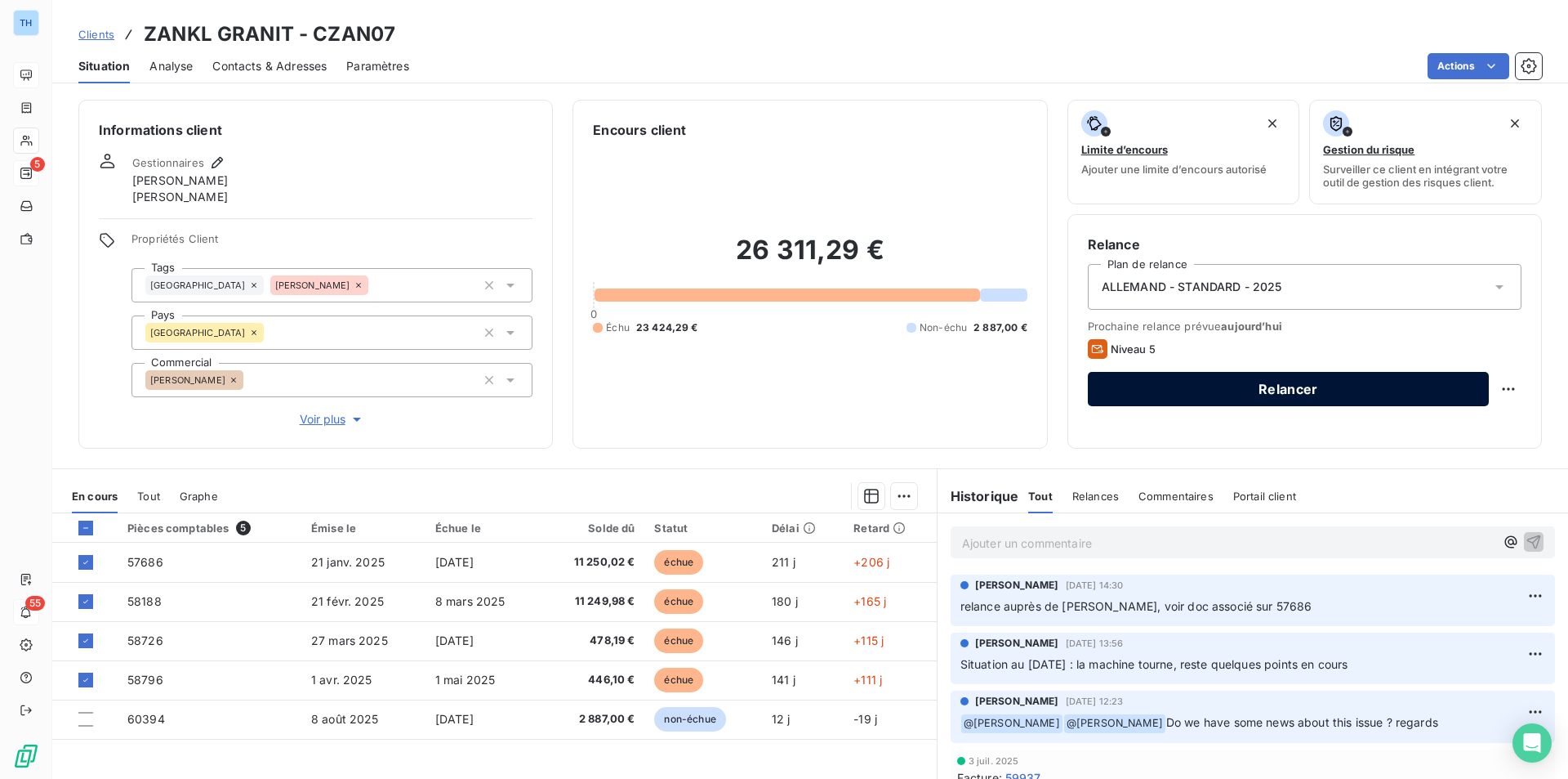
click at [1305, 380] on button "Relancer" at bounding box center [1288, 388] width 401 height 34
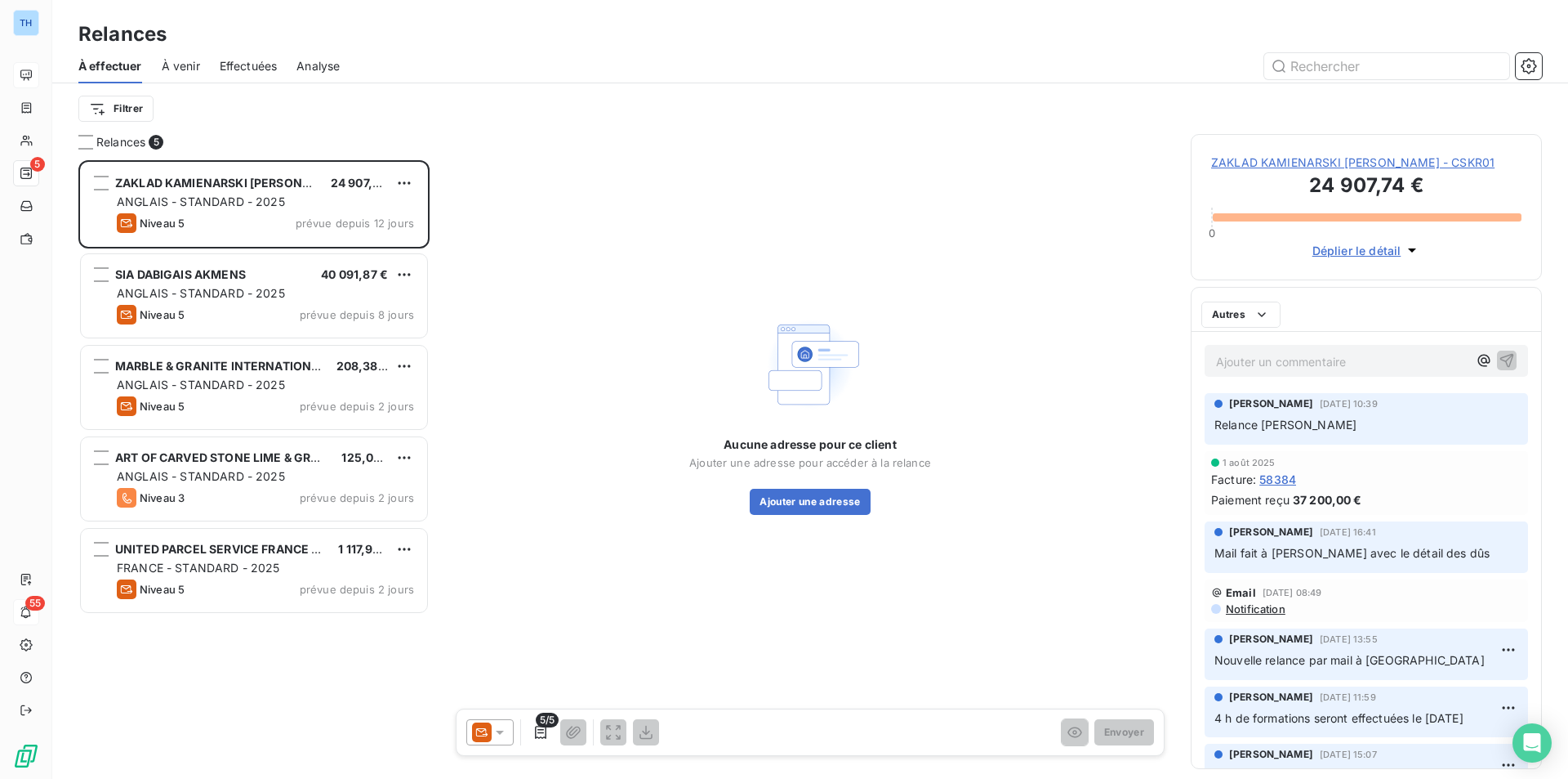
scroll to position [607, 339]
click at [503, 731] on icon at bounding box center [500, 732] width 8 height 4
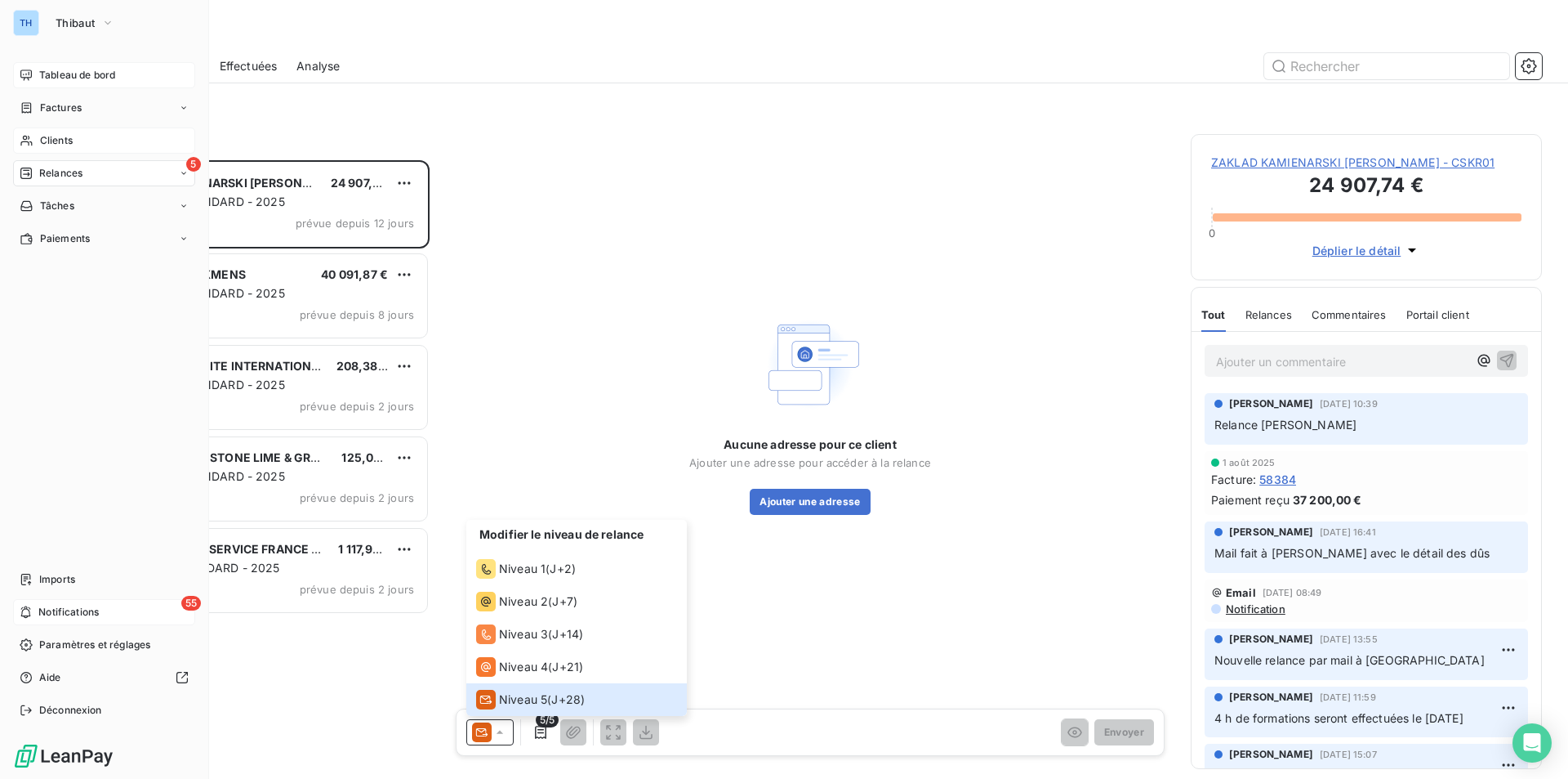
click at [57, 142] on span "Clients" at bounding box center [56, 141] width 33 height 15
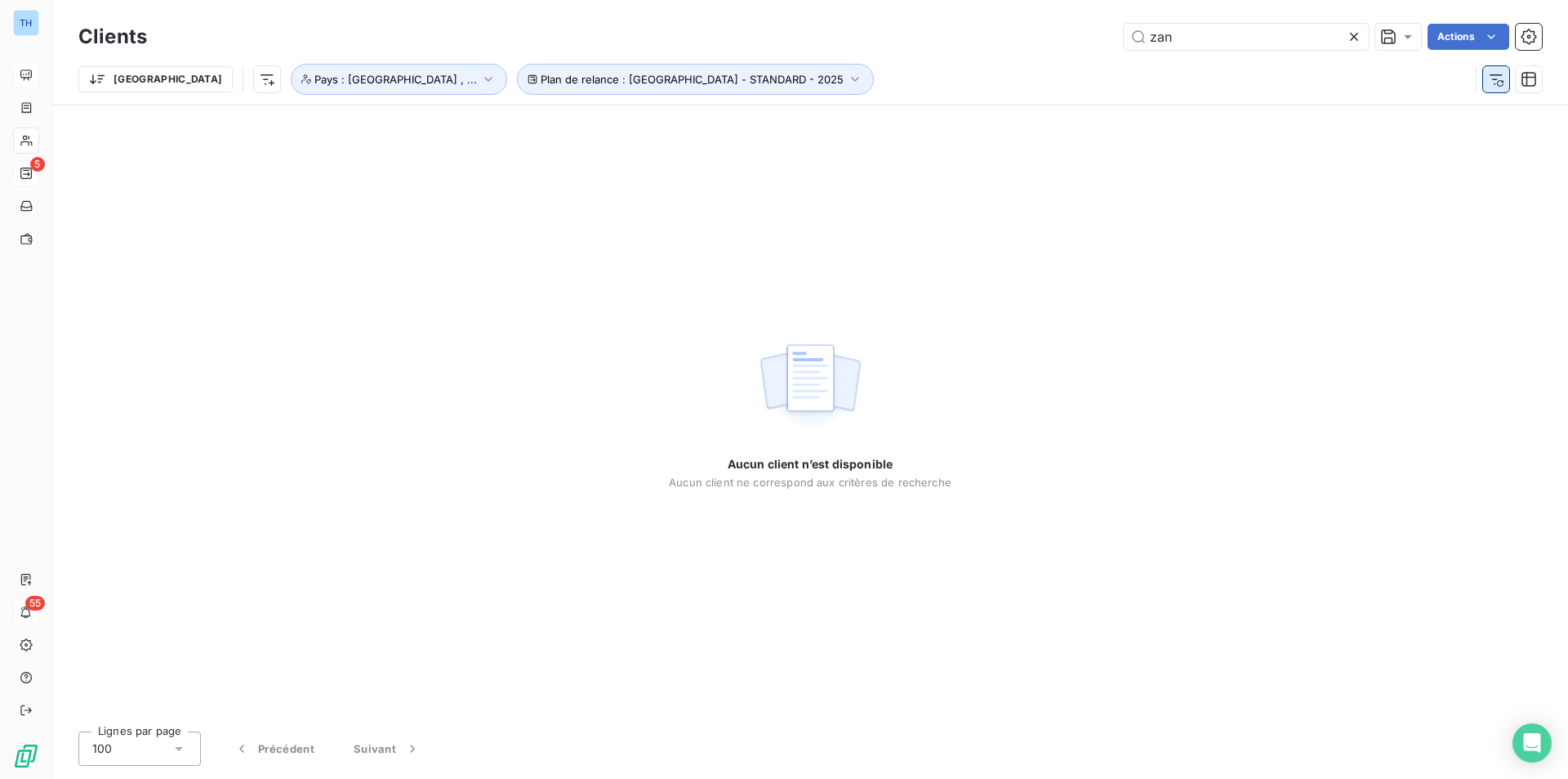
type input "zan"
click at [1492, 79] on icon "button" at bounding box center [1496, 79] width 17 height 17
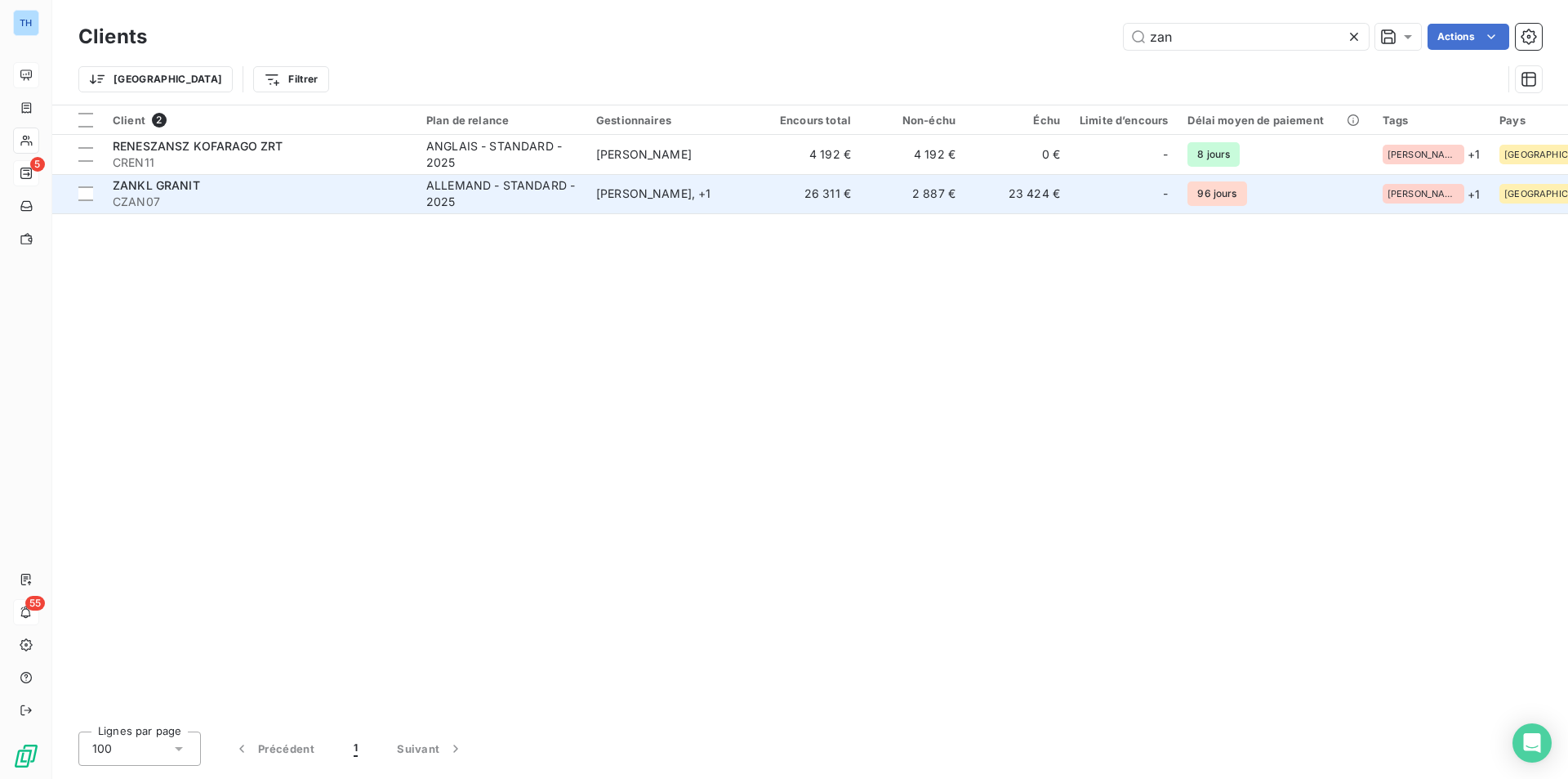
click at [287, 183] on div "ZANKL GRANIT" at bounding box center [260, 186] width 294 height 17
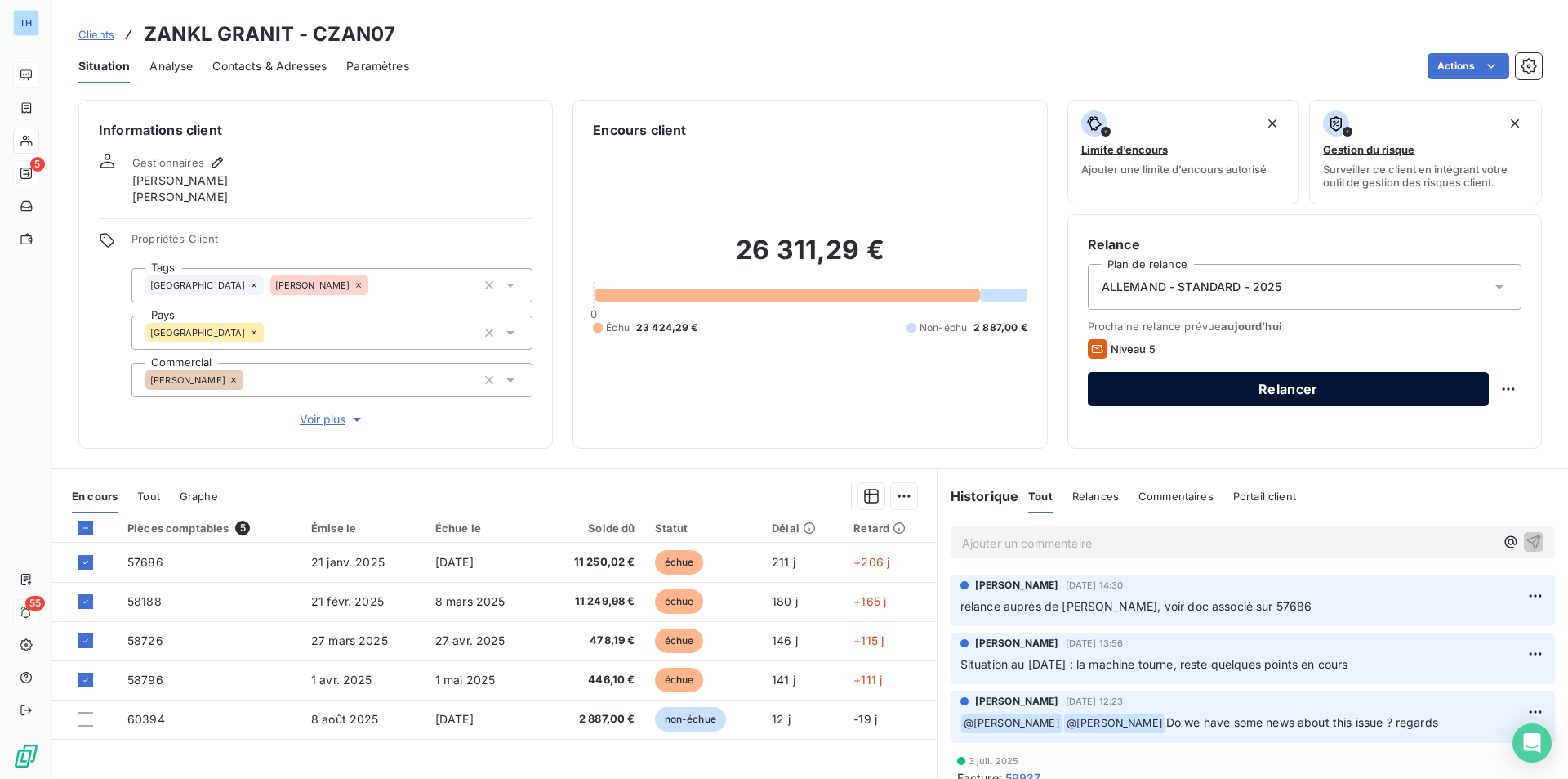
click at [1289, 384] on button "Relancer" at bounding box center [1288, 388] width 401 height 34
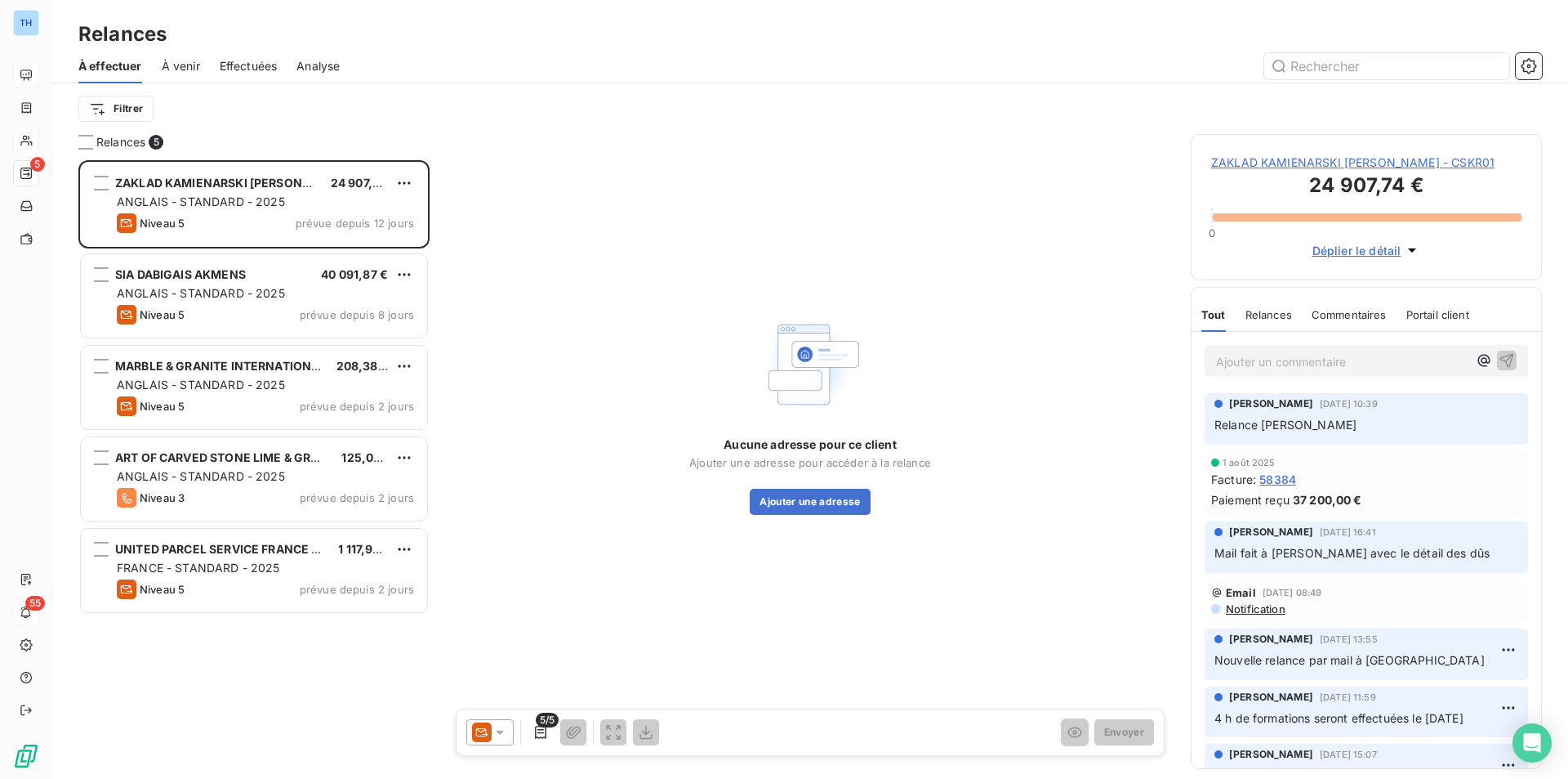
scroll to position [607, 339]
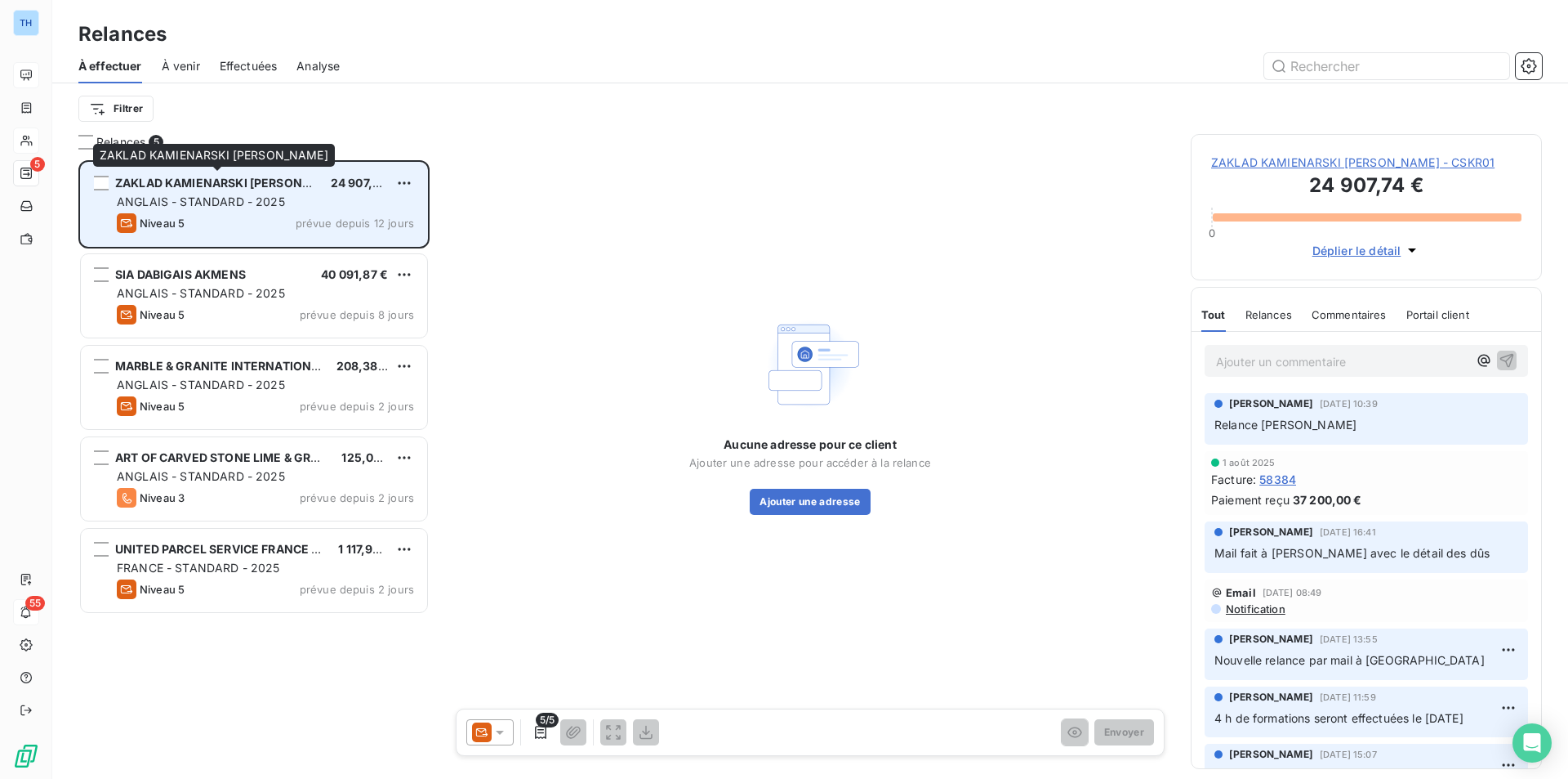
click at [194, 184] on span "ZAKLAD KAMIENARSKI [PERSON_NAME]" at bounding box center [232, 182] width 232 height 14
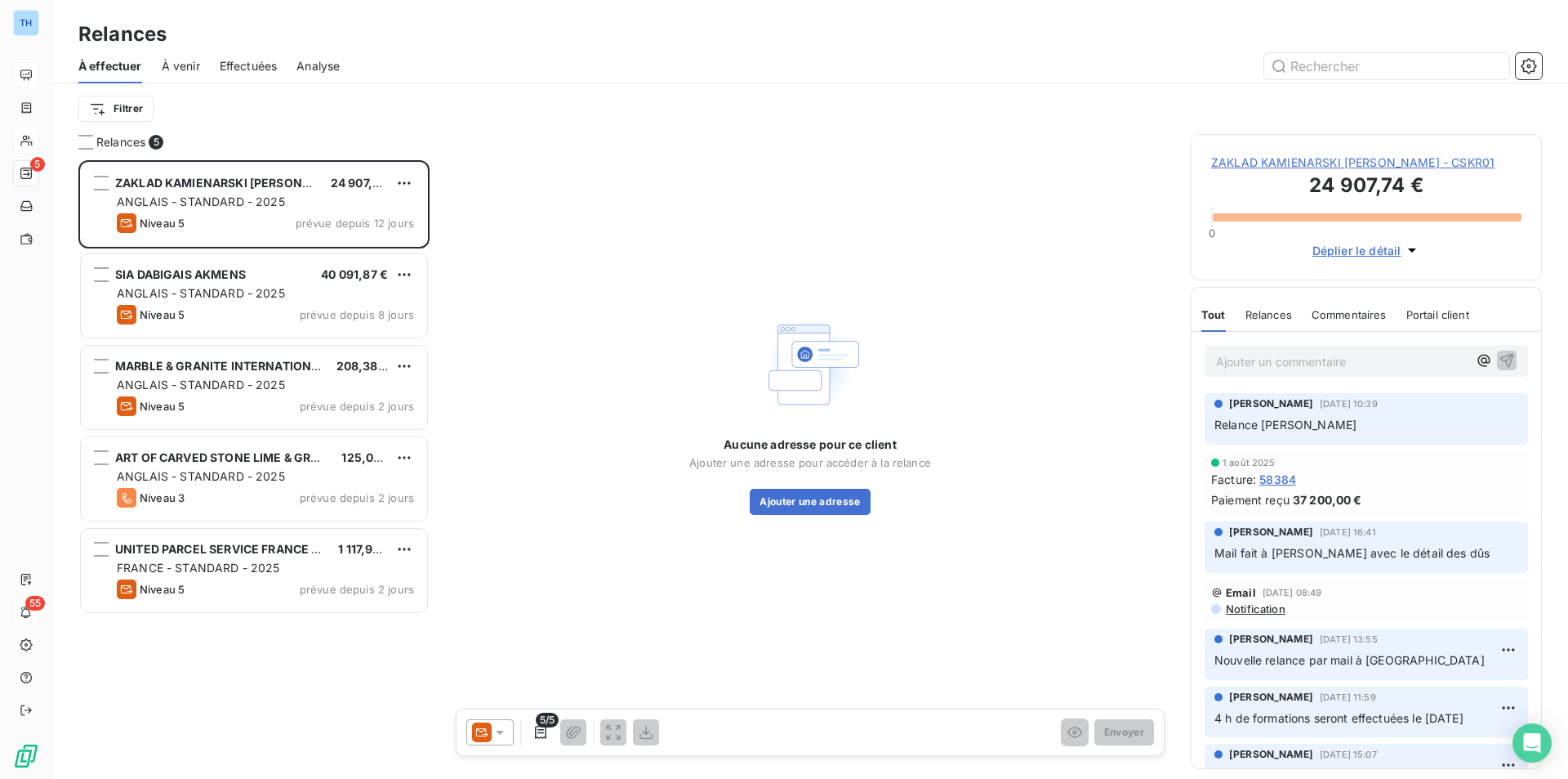
click at [1349, 163] on span "ZAKLAD KAMIENARSKI [PERSON_NAME] - CSKR01" at bounding box center [1366, 163] width 310 height 17
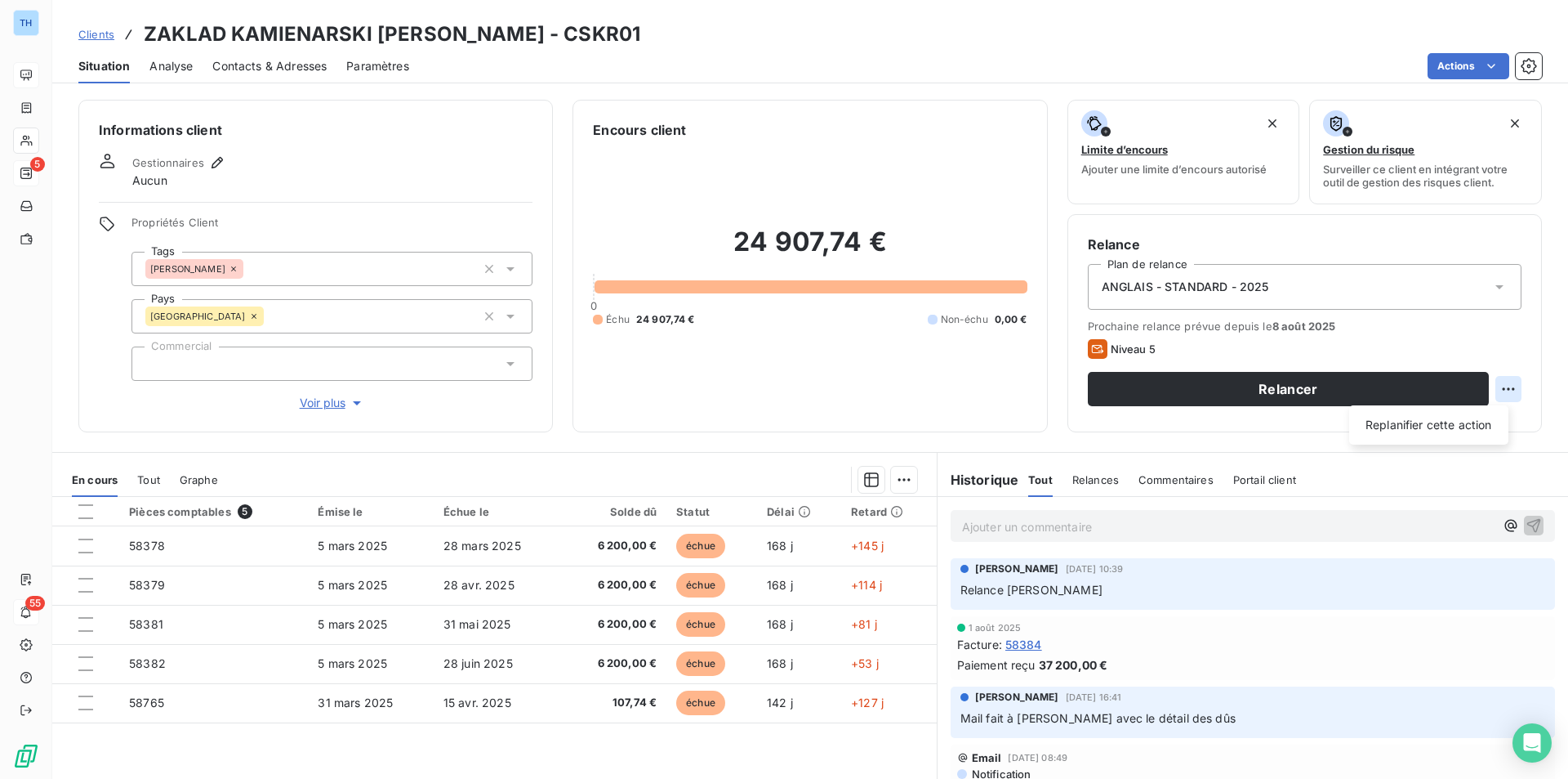
click at [1506, 387] on html "TH 5 55 Clients ZAKLAD KAMIENARSKI [PERSON_NAME] - CSKR01 Situation Analyse Con…" at bounding box center [784, 389] width 1568 height 779
click at [1469, 436] on div "Replanifier cette action" at bounding box center [1428, 424] width 146 height 26
select select "7"
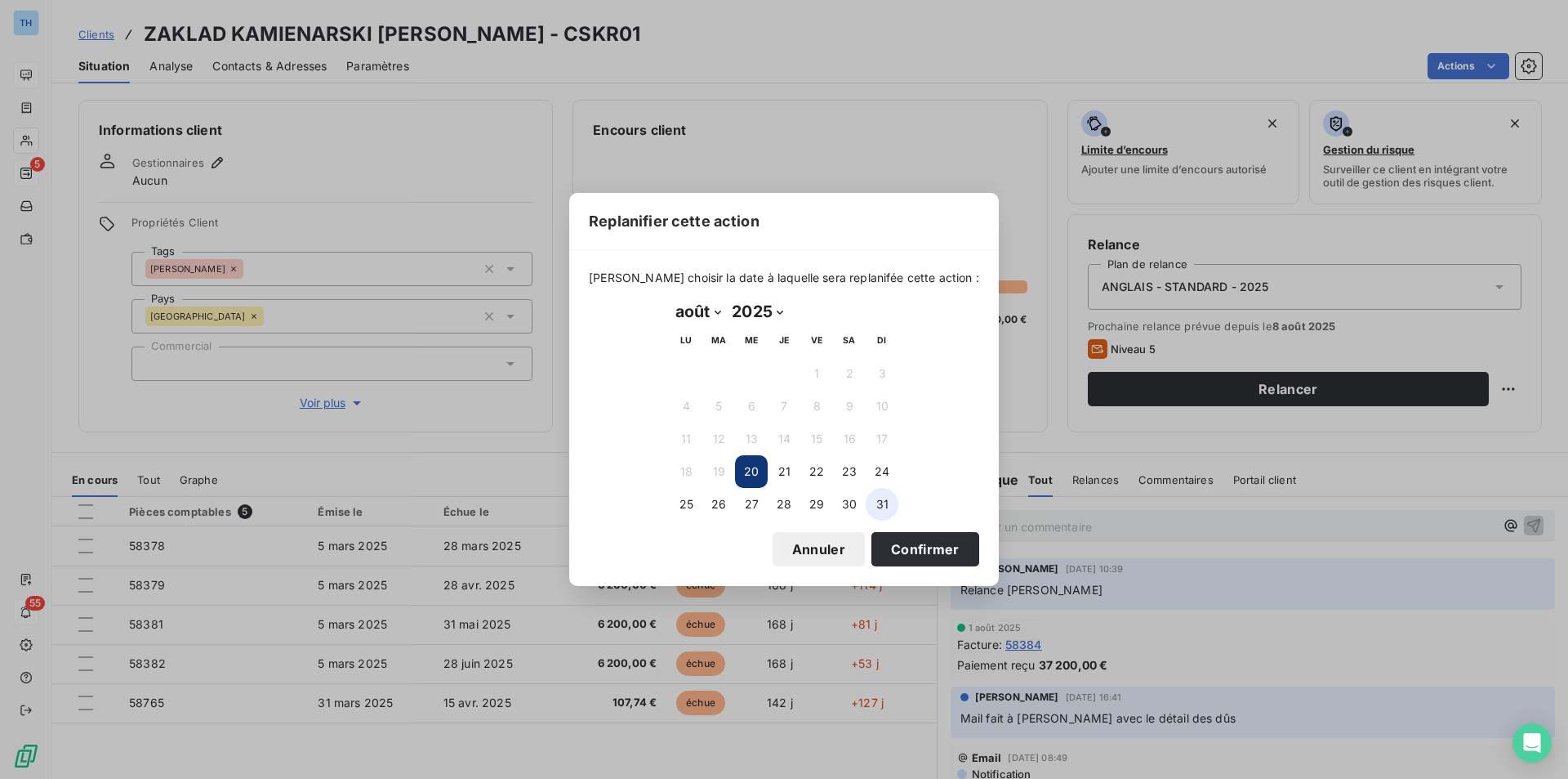
click at [879, 502] on button "31" at bounding box center [881, 504] width 33 height 33
click at [886, 547] on button "Confirmer" at bounding box center [925, 549] width 108 height 34
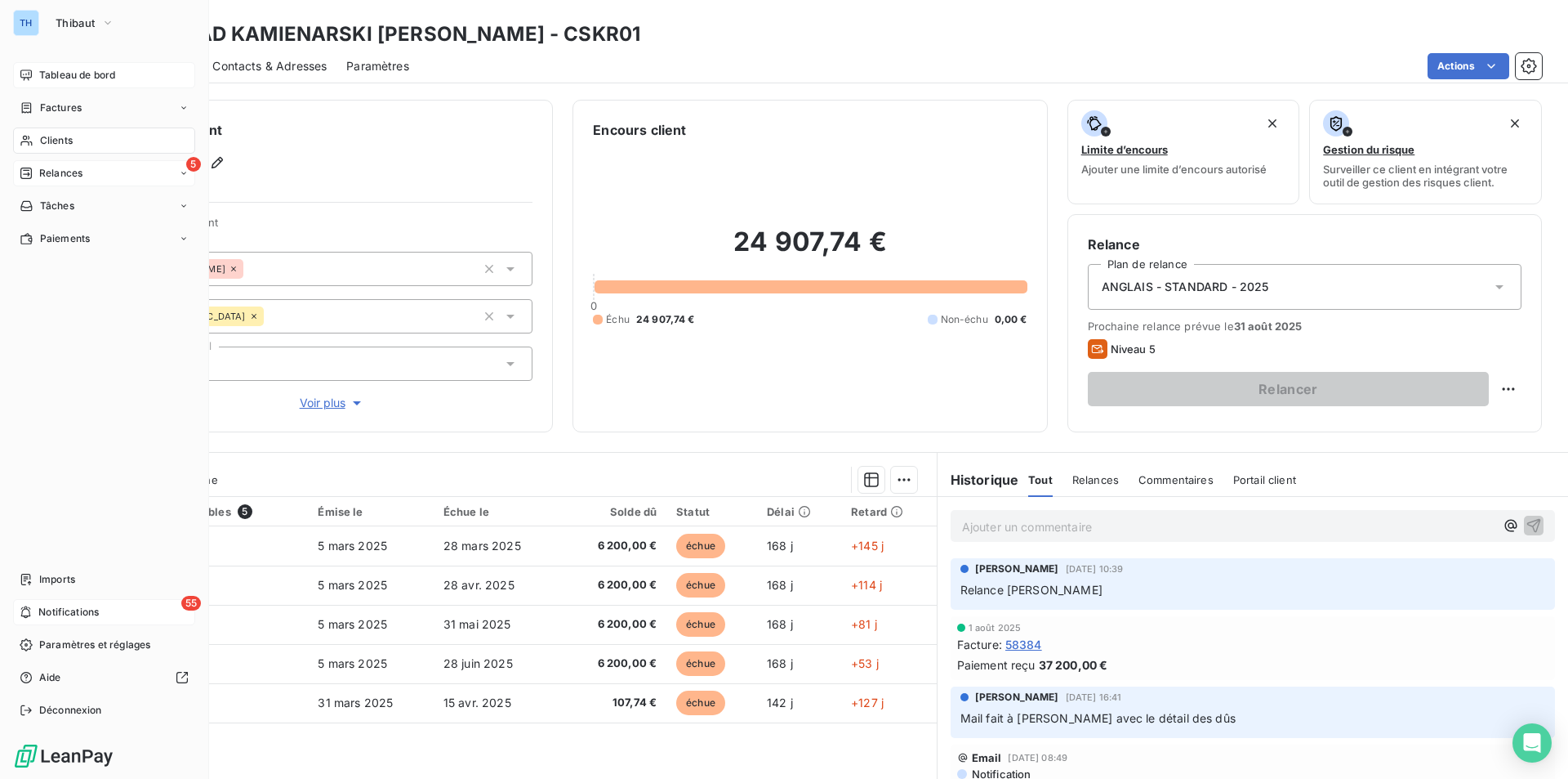
click at [62, 167] on span "Relances" at bounding box center [61, 173] width 43 height 15
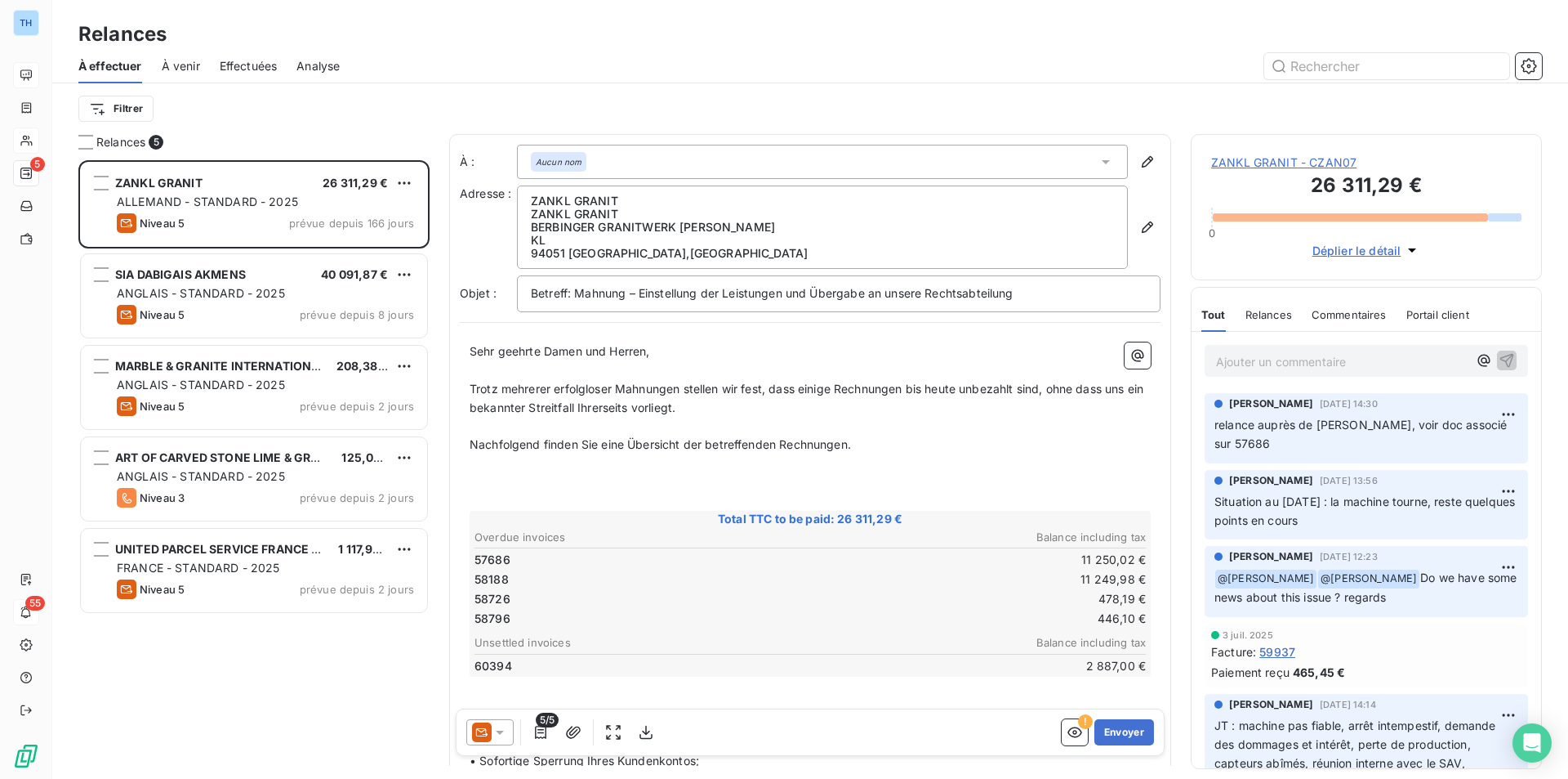
scroll to position [607, 339]
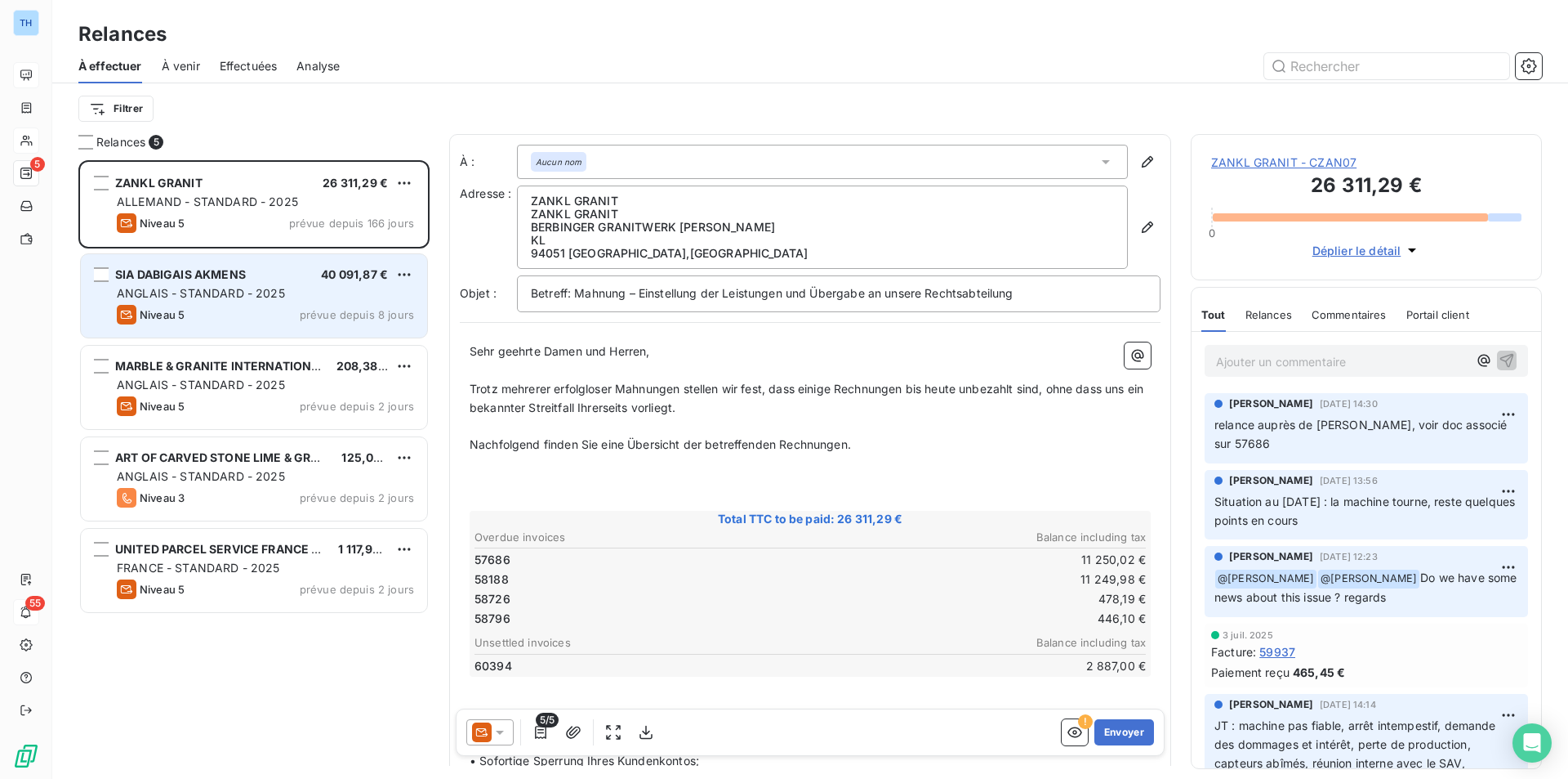
click at [380, 278] on span "40 091,87 €" at bounding box center [355, 274] width 67 height 14
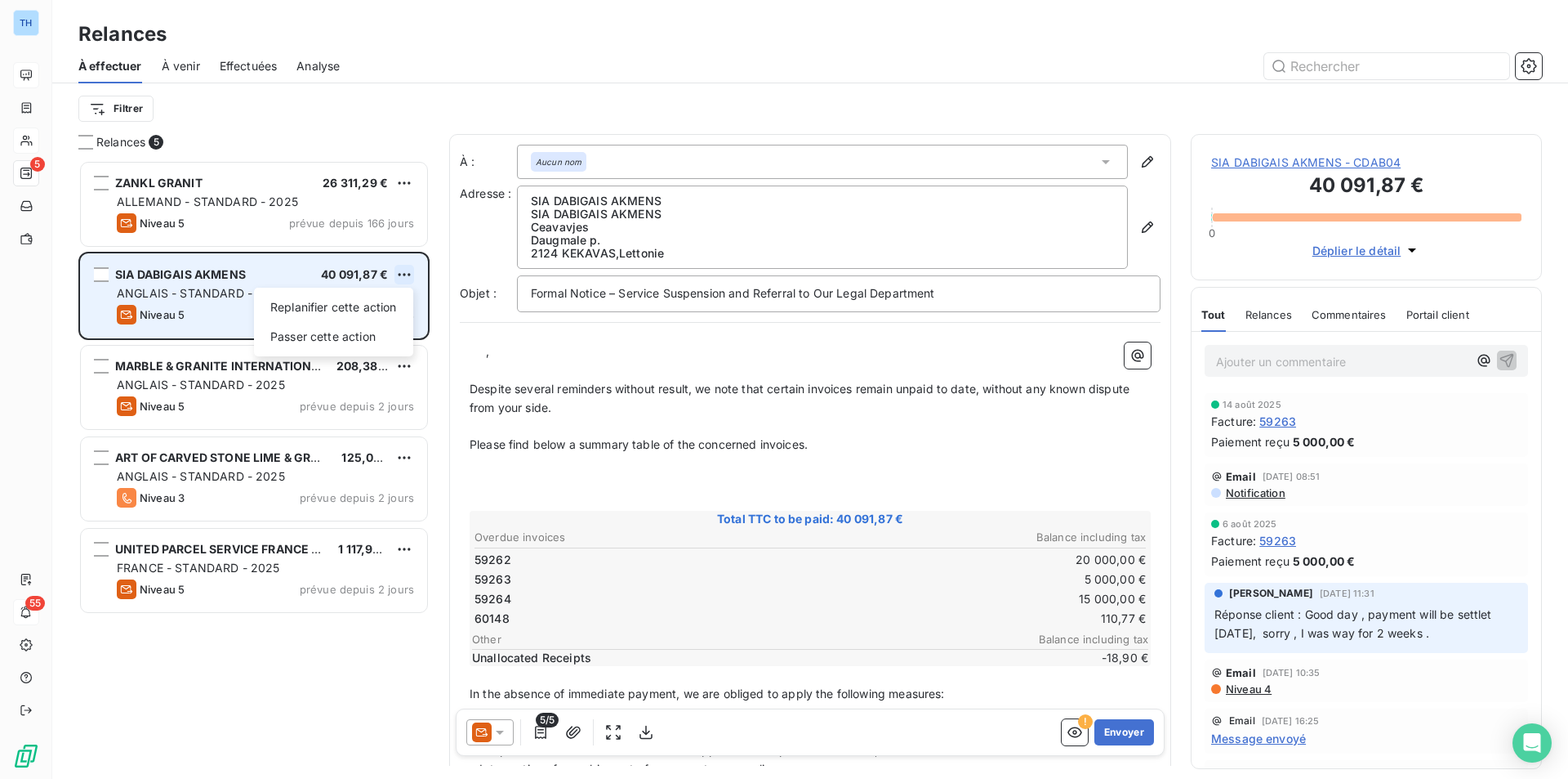
click at [410, 272] on html "TH 5 55 Relances À effectuer À venir Effectuées Analyse Filtrer Relances 5 ZANK…" at bounding box center [784, 389] width 1568 height 779
click at [364, 309] on div "Replanifier cette action" at bounding box center [334, 307] width 146 height 26
select select "7"
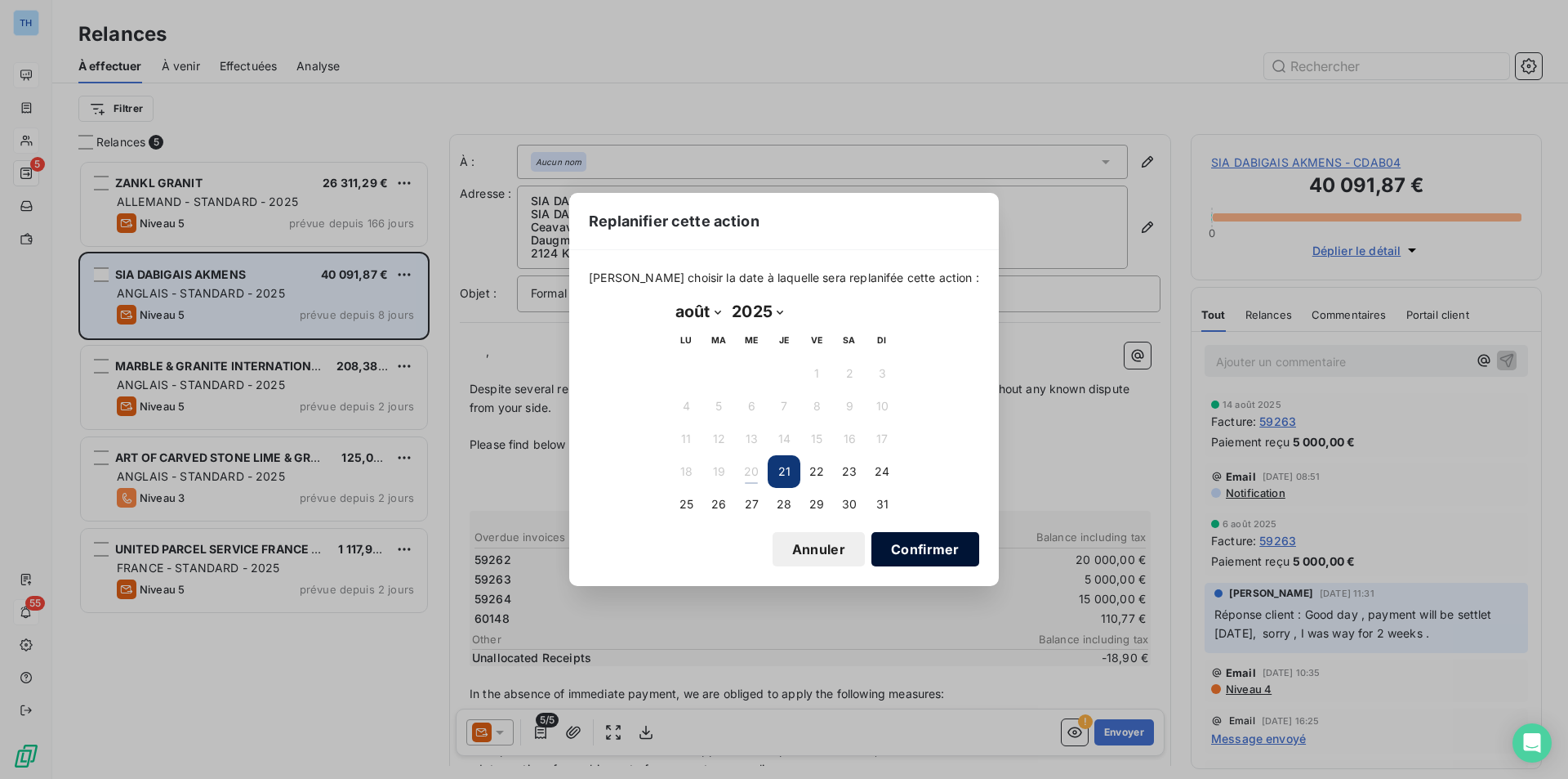
drag, startPoint x: 881, startPoint y: 504, endPoint x: 891, endPoint y: 534, distance: 31.6
click at [881, 504] on button "31" at bounding box center [881, 504] width 33 height 33
click at [913, 571] on div "[PERSON_NAME] choisir la date à laquelle sera replanifée cette action : [DATE] …" at bounding box center [784, 418] width 430 height 335
click at [914, 552] on button "Confirmer" at bounding box center [925, 549] width 108 height 34
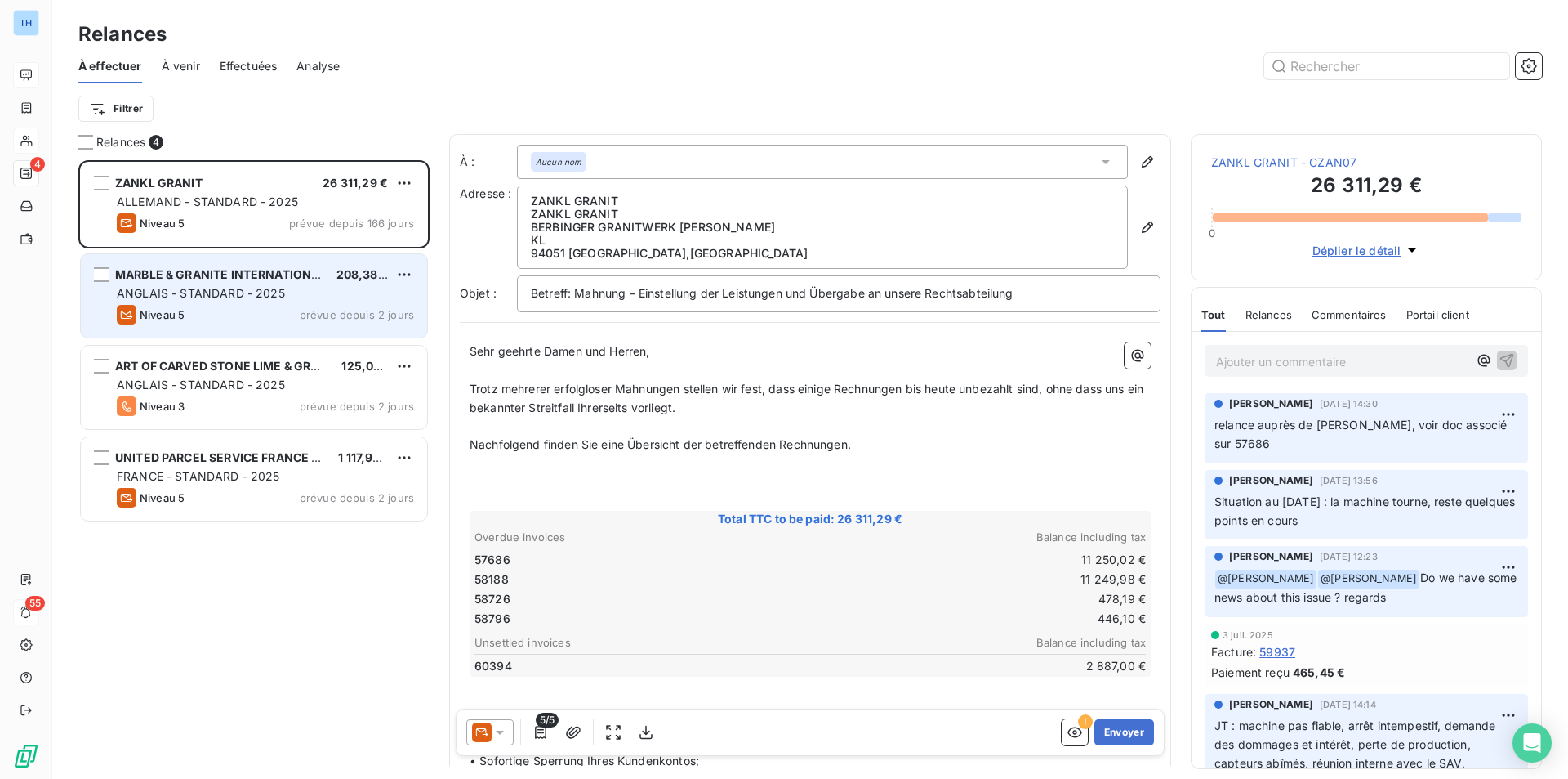
click at [304, 271] on span "MARBLE & GRANITE INTERNATIONAL" at bounding box center [221, 274] width 212 height 14
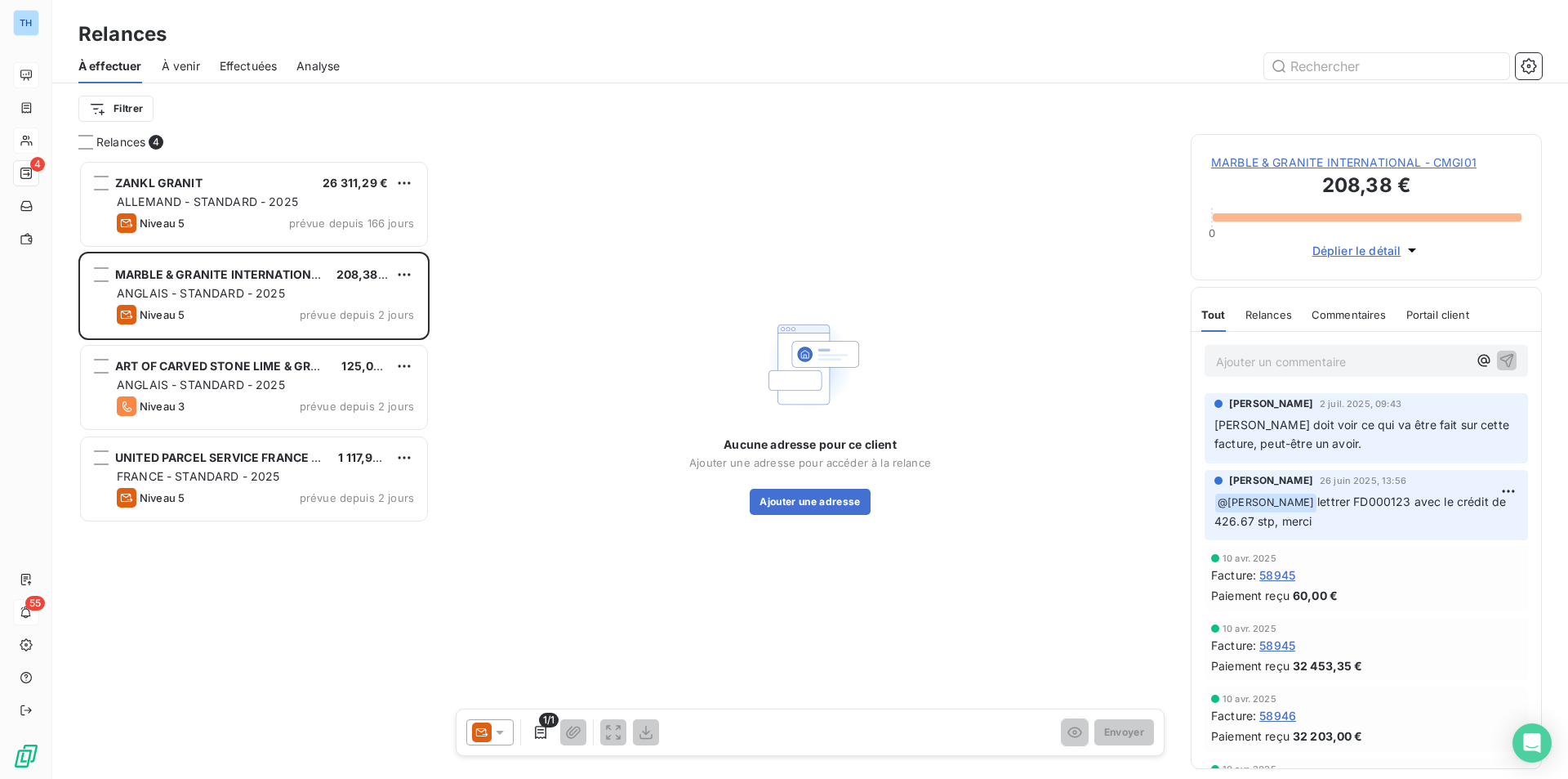
click at [1368, 157] on span "MARBLE & GRANITE INTERNATIONAL - CMGI01" at bounding box center [1366, 163] width 310 height 17
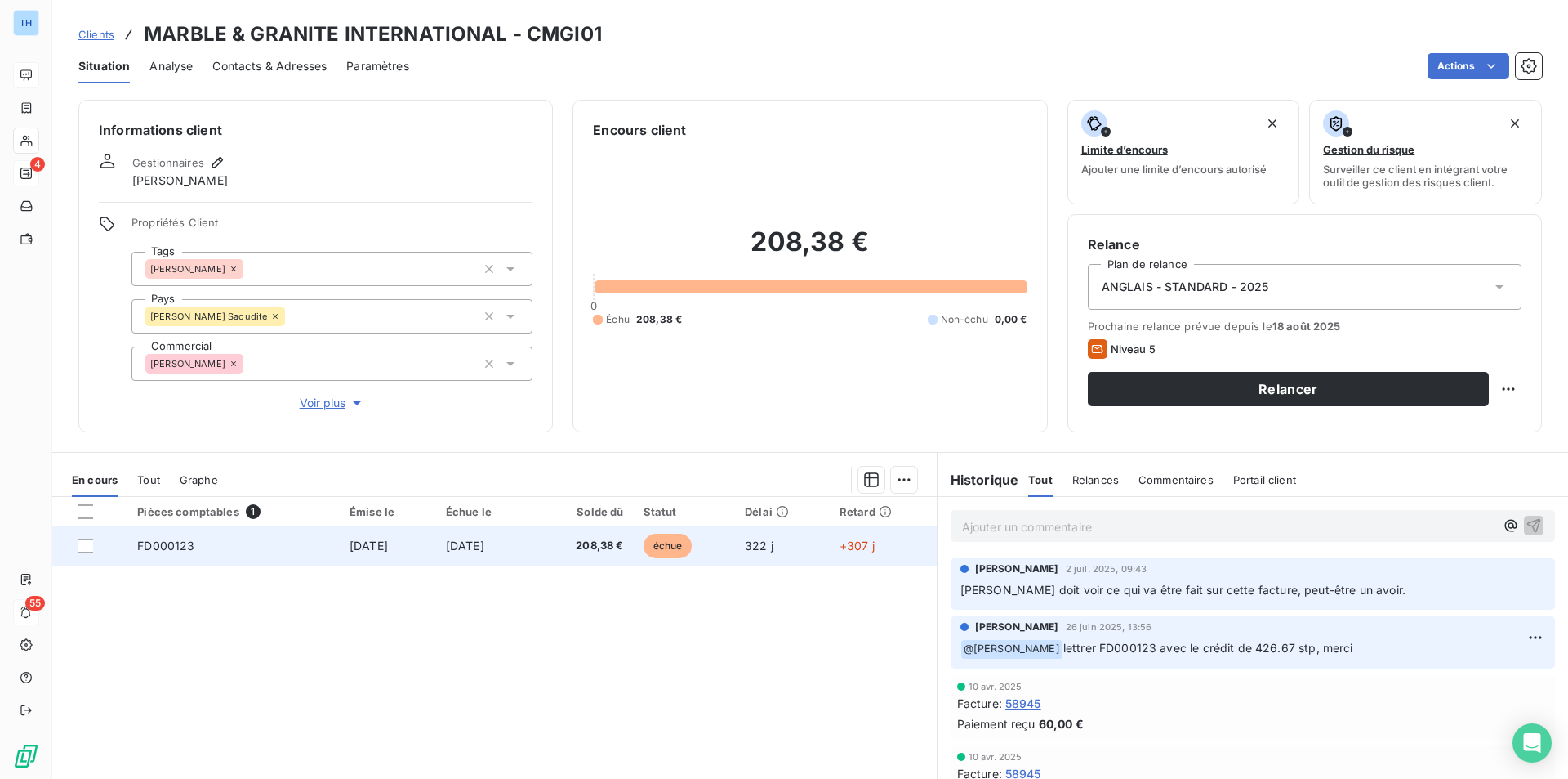
click at [436, 540] on td "[DATE]" at bounding box center [484, 546] width 97 height 39
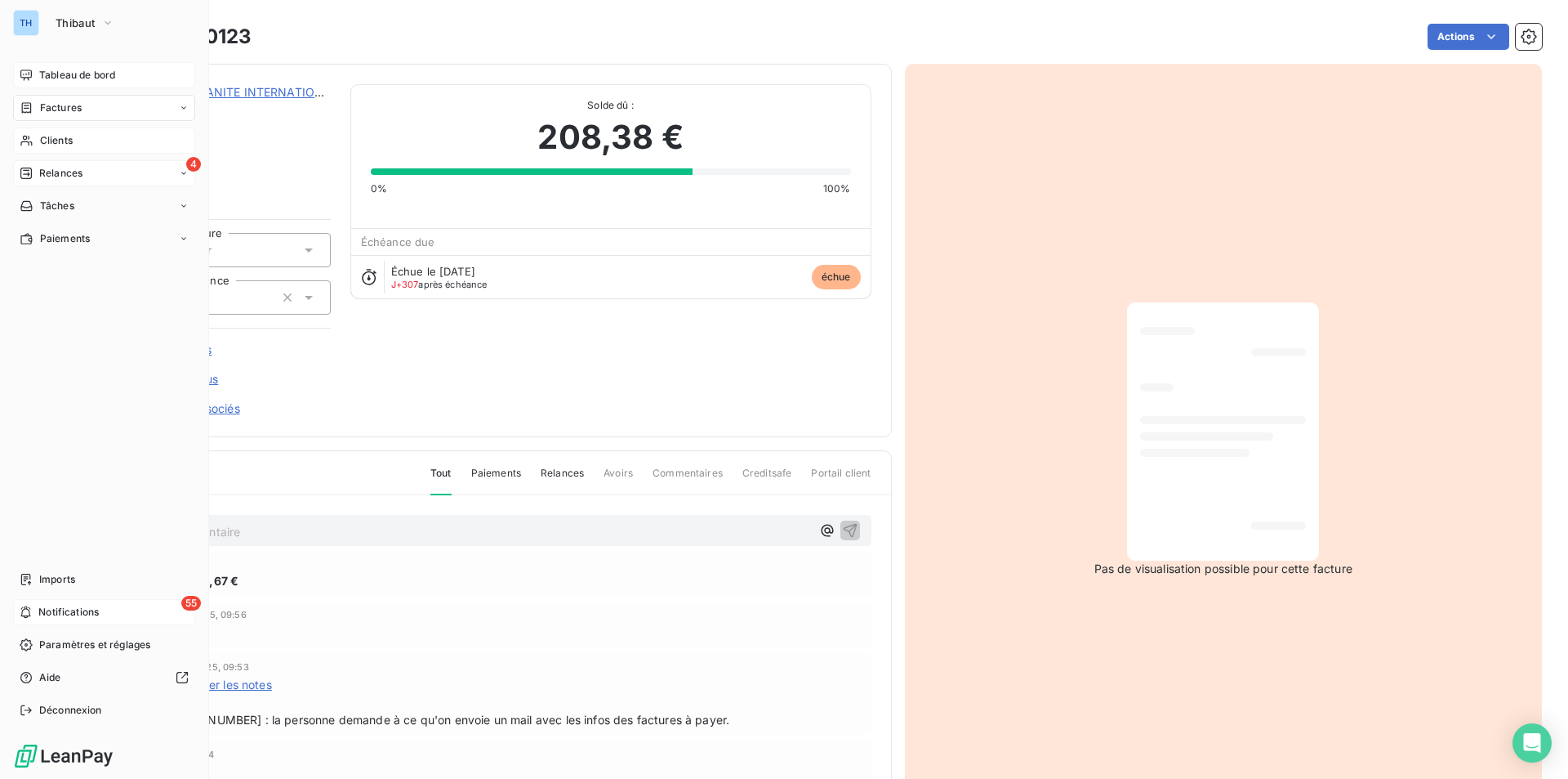
click at [64, 72] on span "Tableau de bord" at bounding box center [77, 75] width 76 height 15
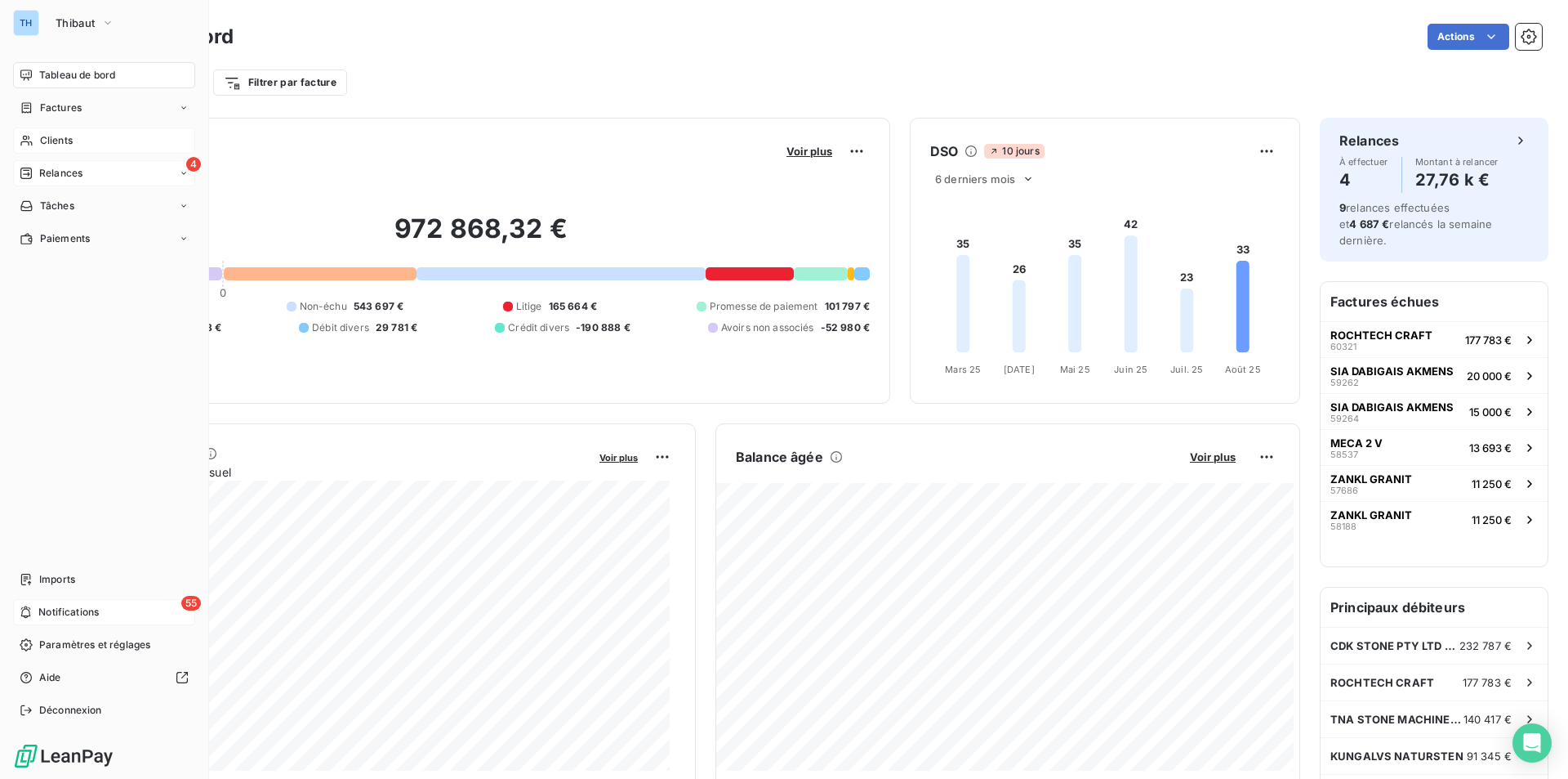
click at [62, 175] on span "Relances" at bounding box center [61, 173] width 43 height 15
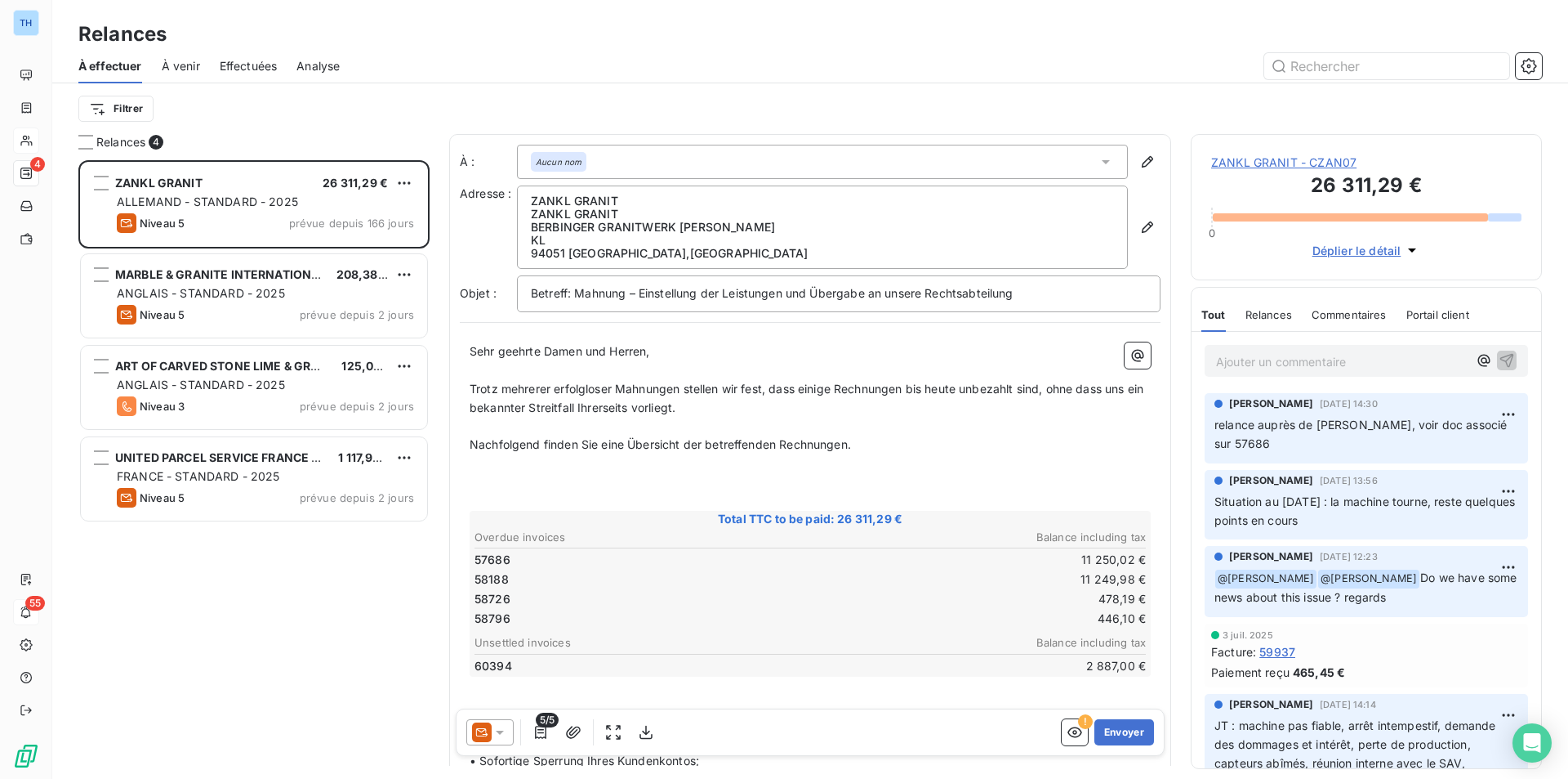
click at [503, 741] on div at bounding box center [490, 731] width 48 height 26
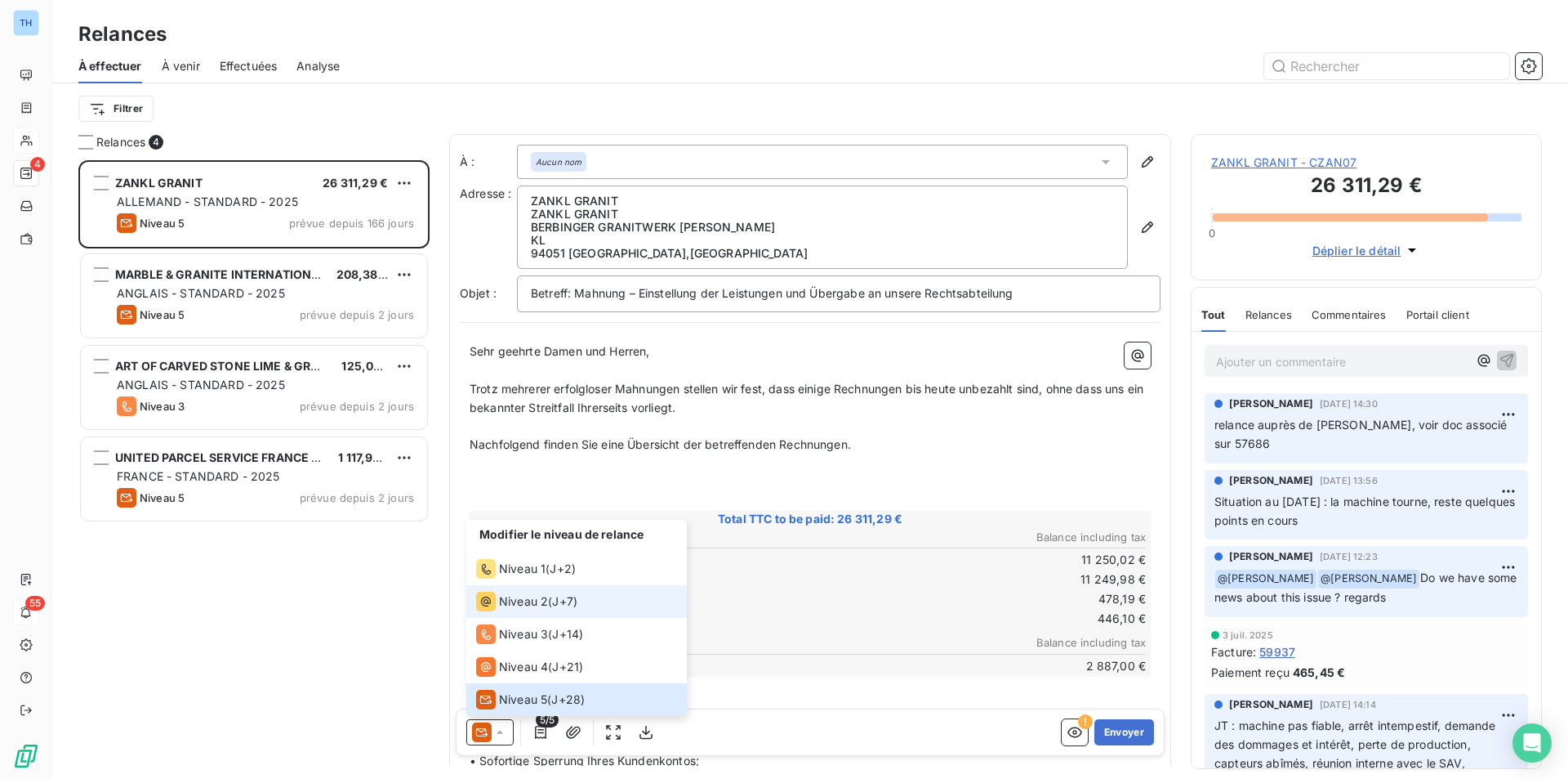
click at [518, 598] on span "Niveau 2" at bounding box center [524, 602] width 49 height 17
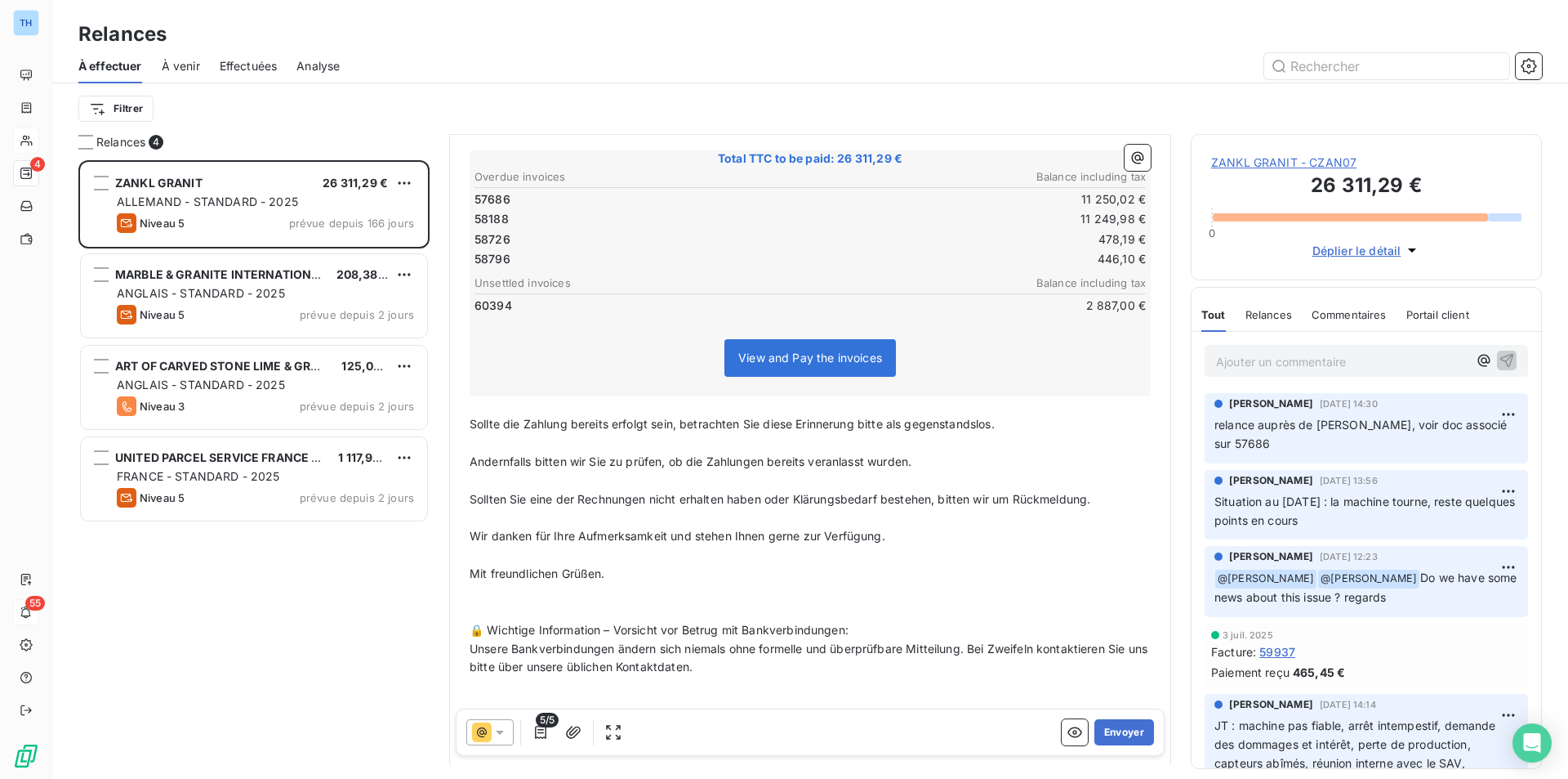
scroll to position [389, 0]
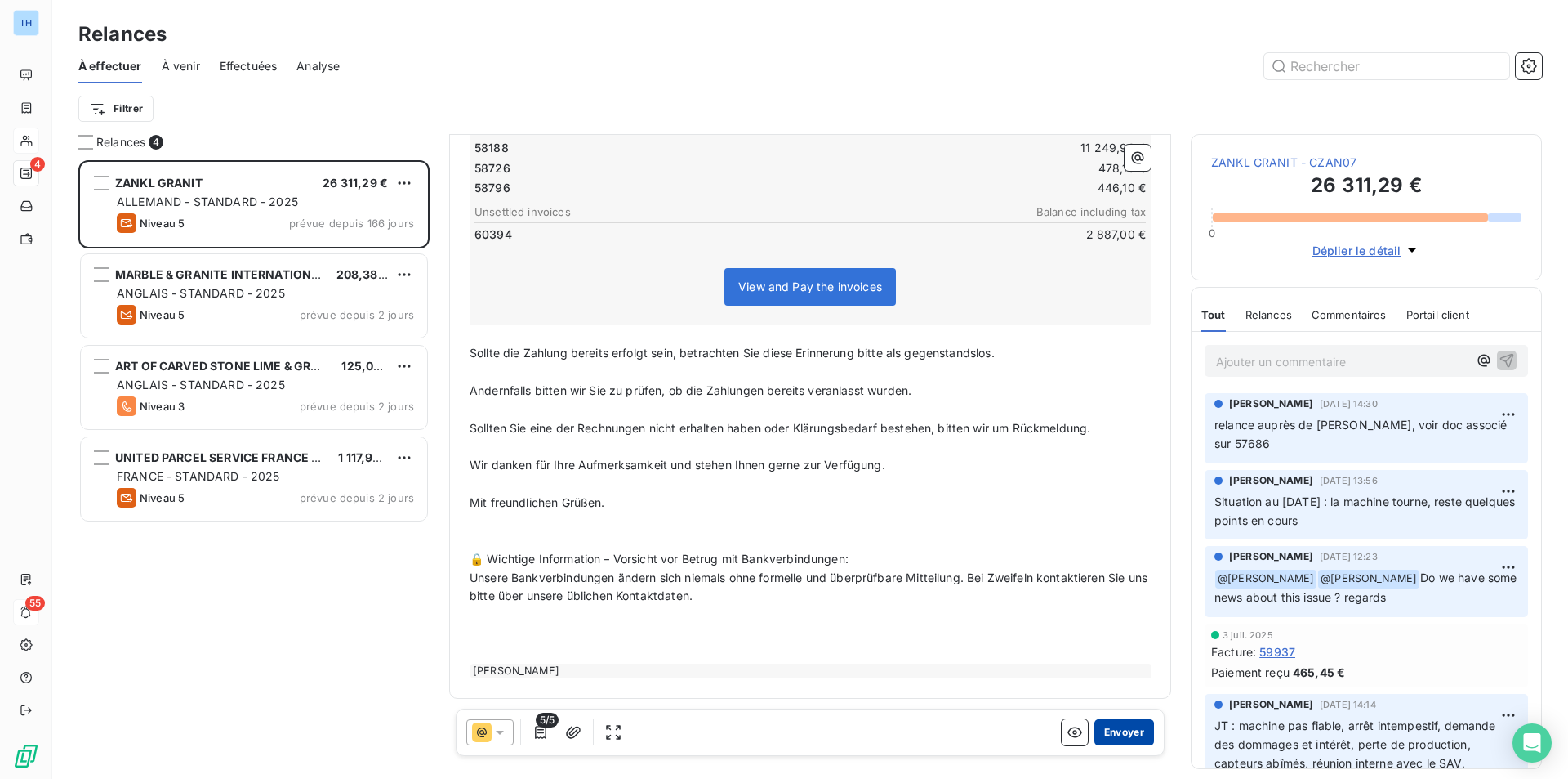
click at [1113, 731] on button "Envoyer" at bounding box center [1124, 731] width 59 height 26
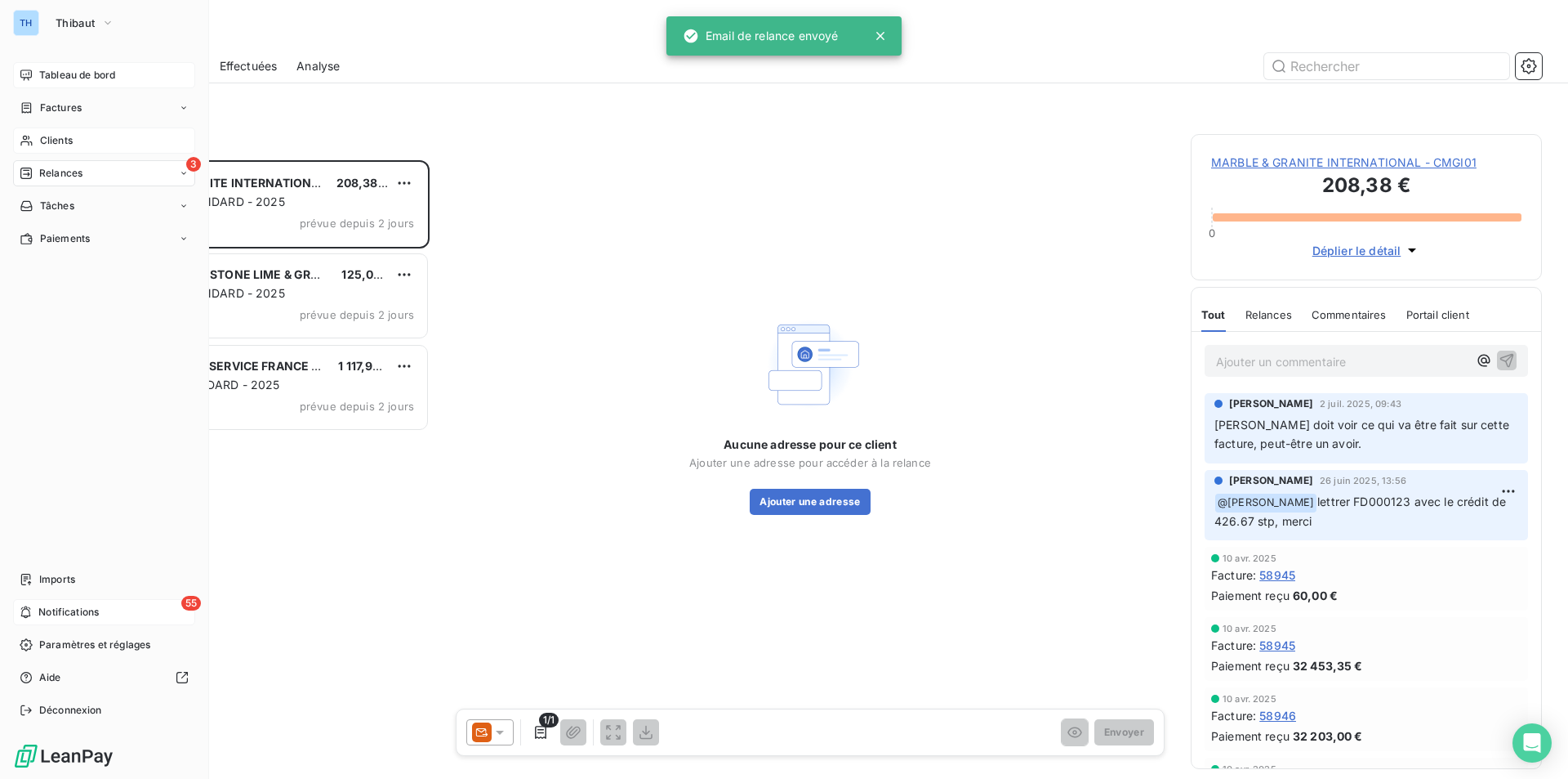
drag, startPoint x: 61, startPoint y: 70, endPoint x: 74, endPoint y: 71, distance: 13.0
click at [61, 70] on span "Tableau de bord" at bounding box center [77, 75] width 76 height 15
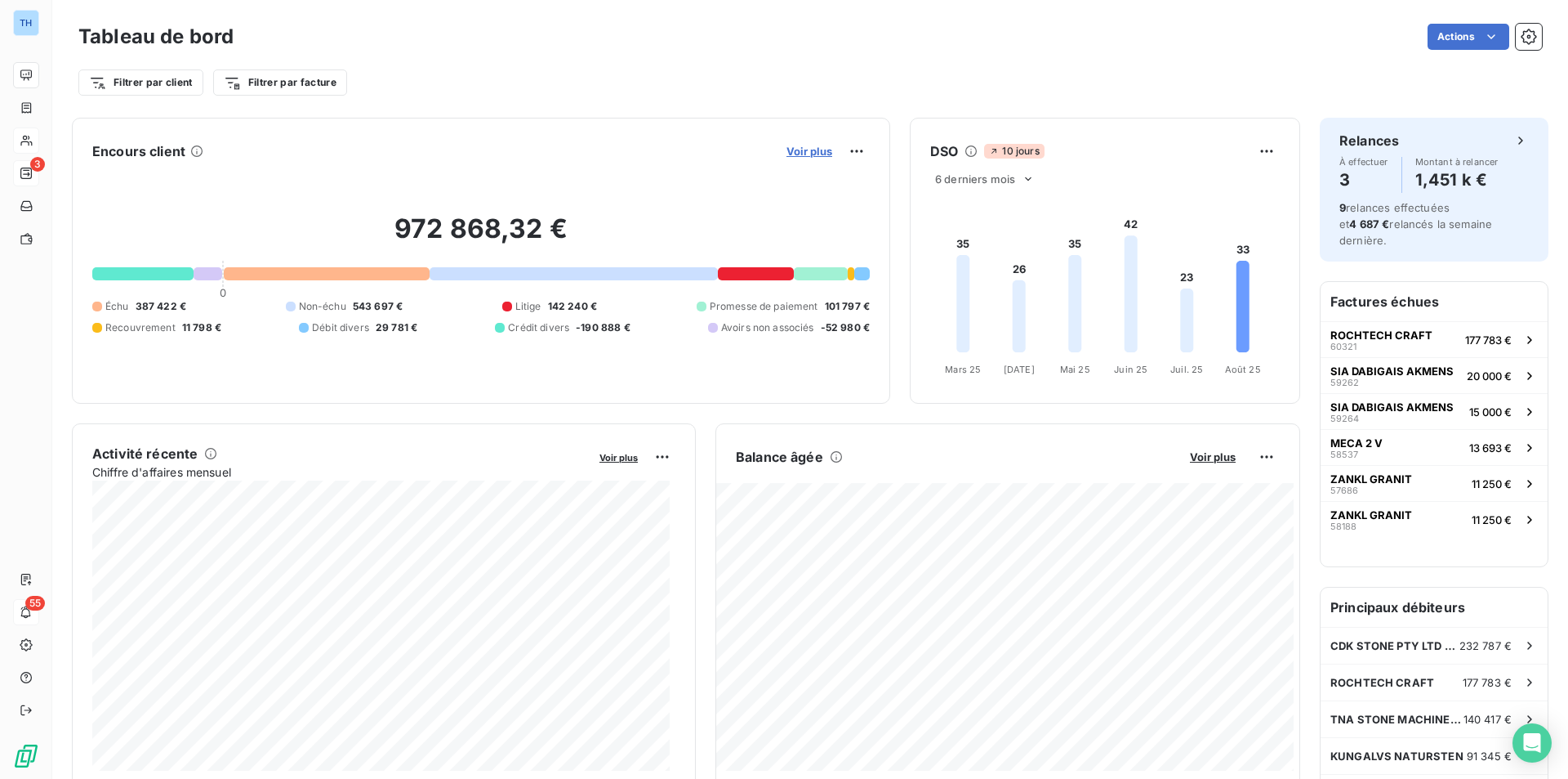
click at [799, 156] on span "Voir plus" at bounding box center [809, 151] width 46 height 13
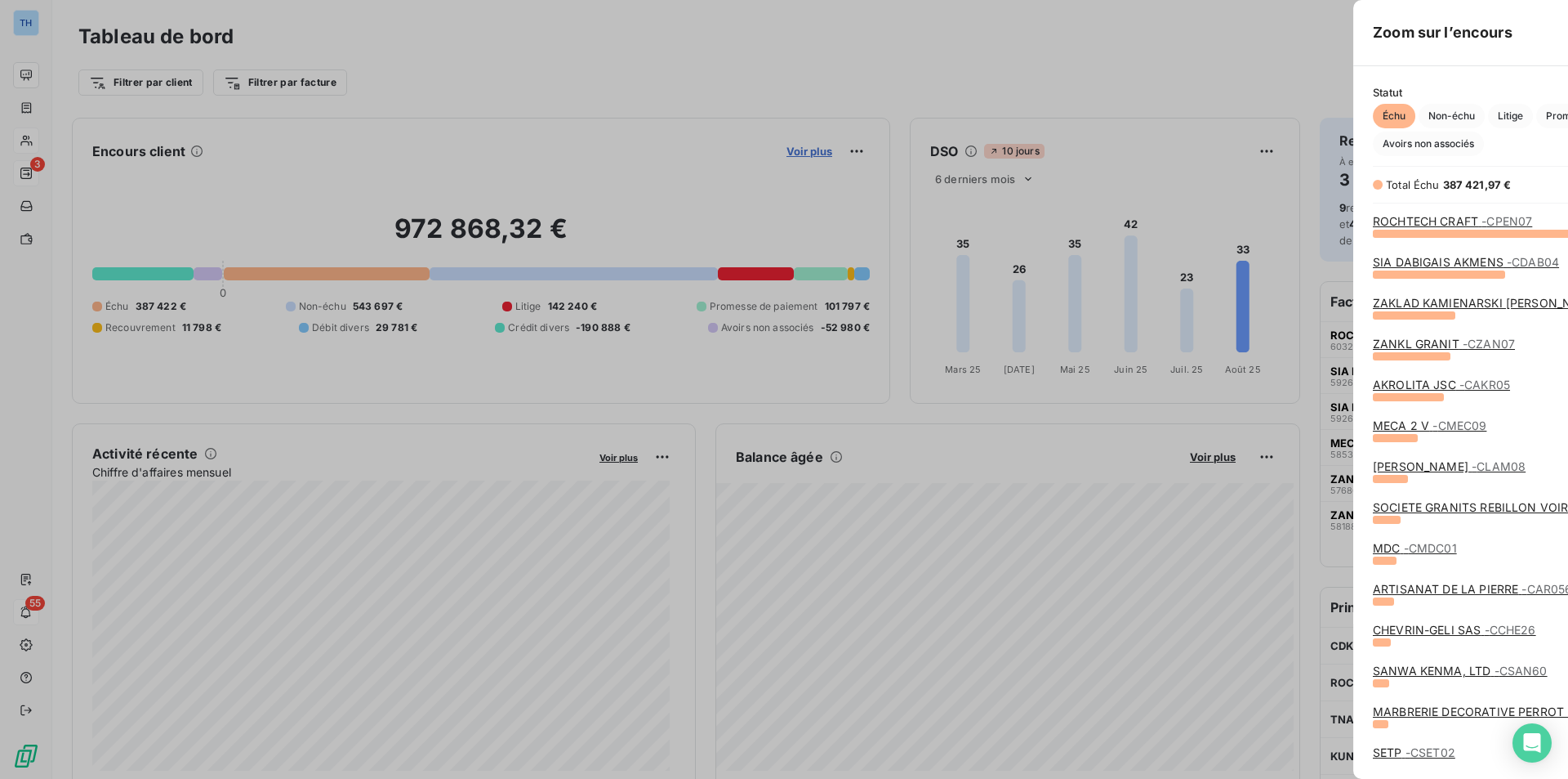
scroll to position [766, 615]
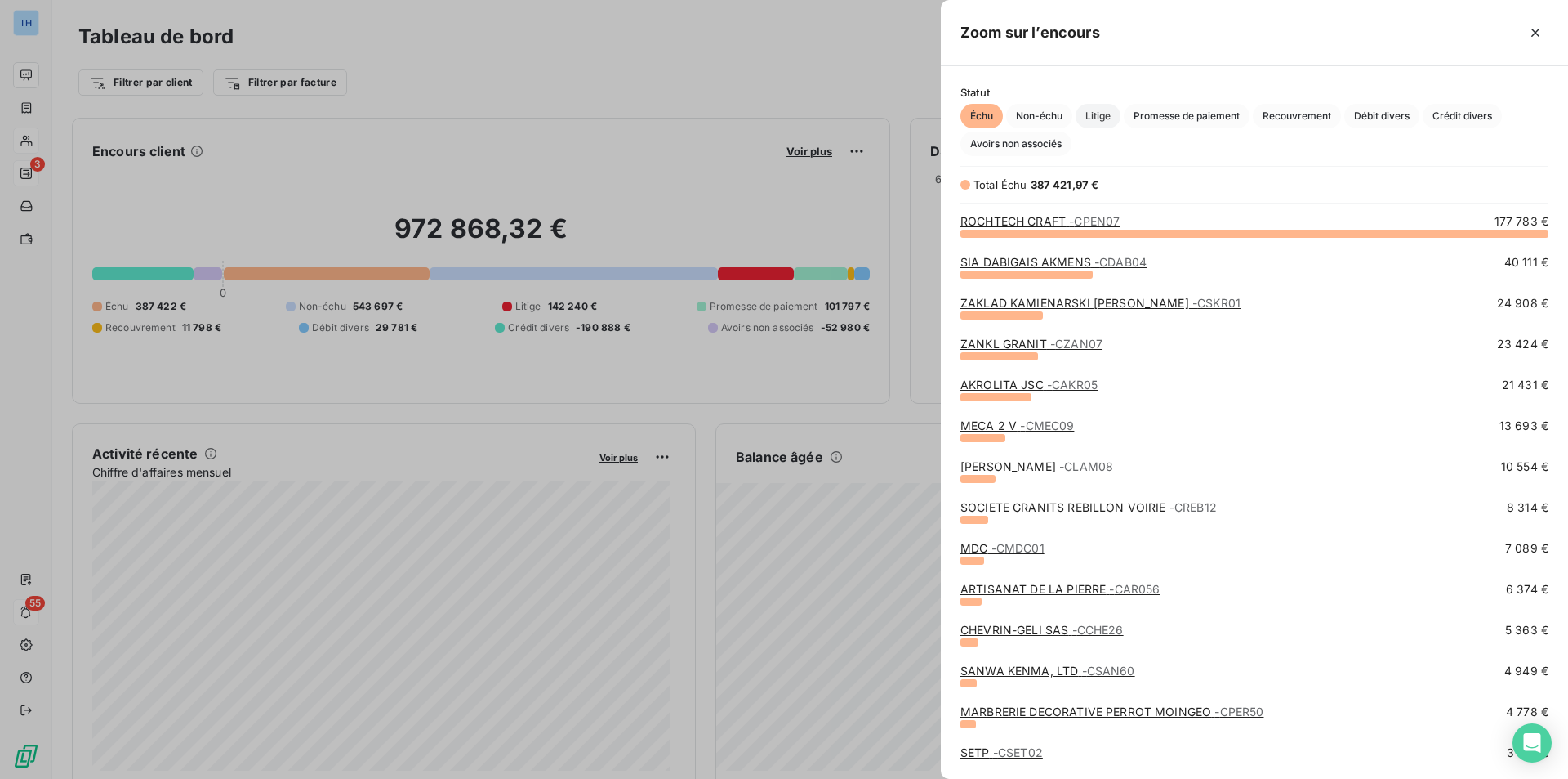
click at [1097, 120] on span "Litige" at bounding box center [1098, 115] width 45 height 24
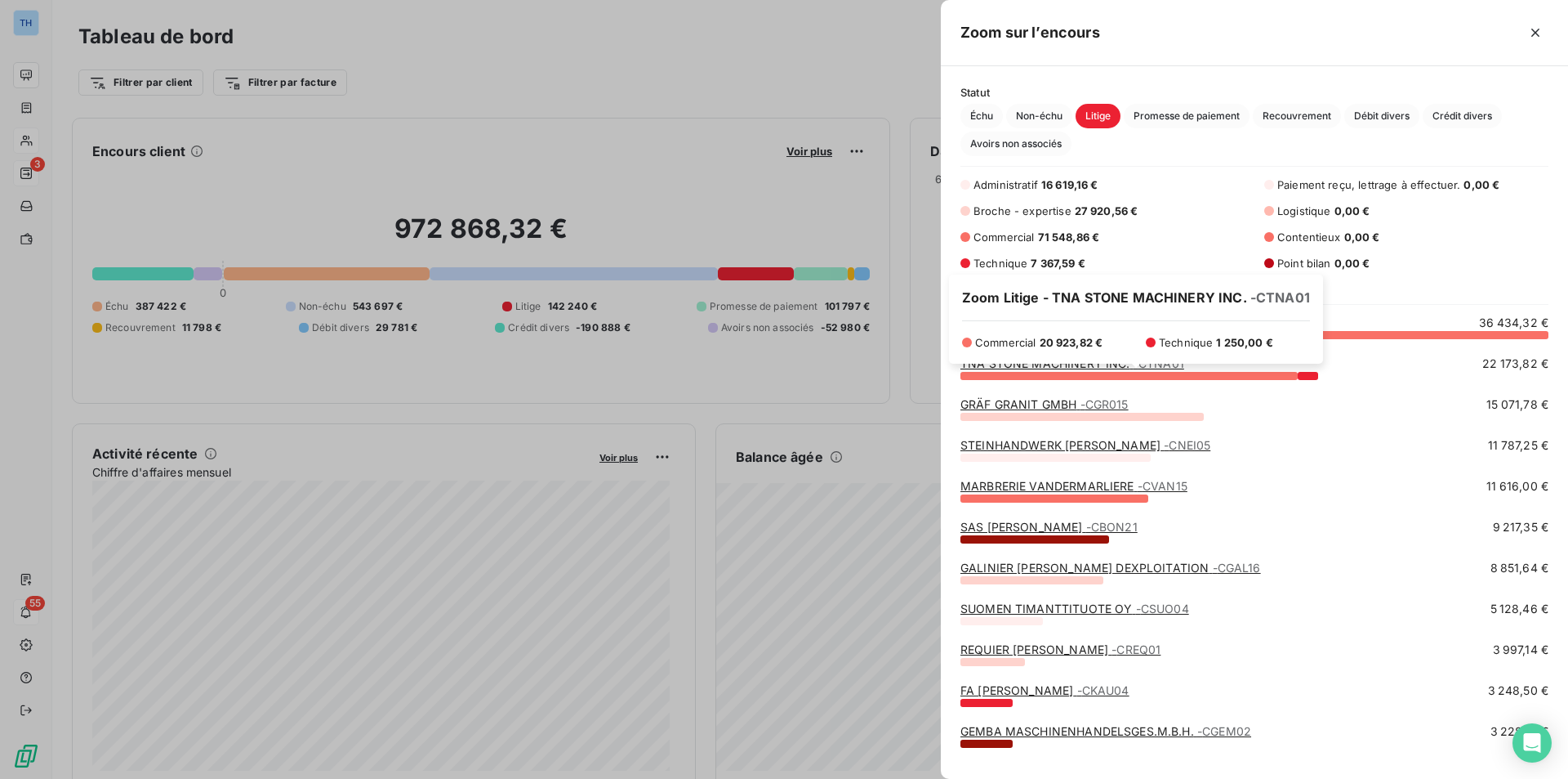
click at [1041, 361] on div "Zoom Litige - TNA STONE MACHINERY INC. - CTNA01 Commercial 20 923,82 € Techniqu…" at bounding box center [1136, 319] width 374 height 89
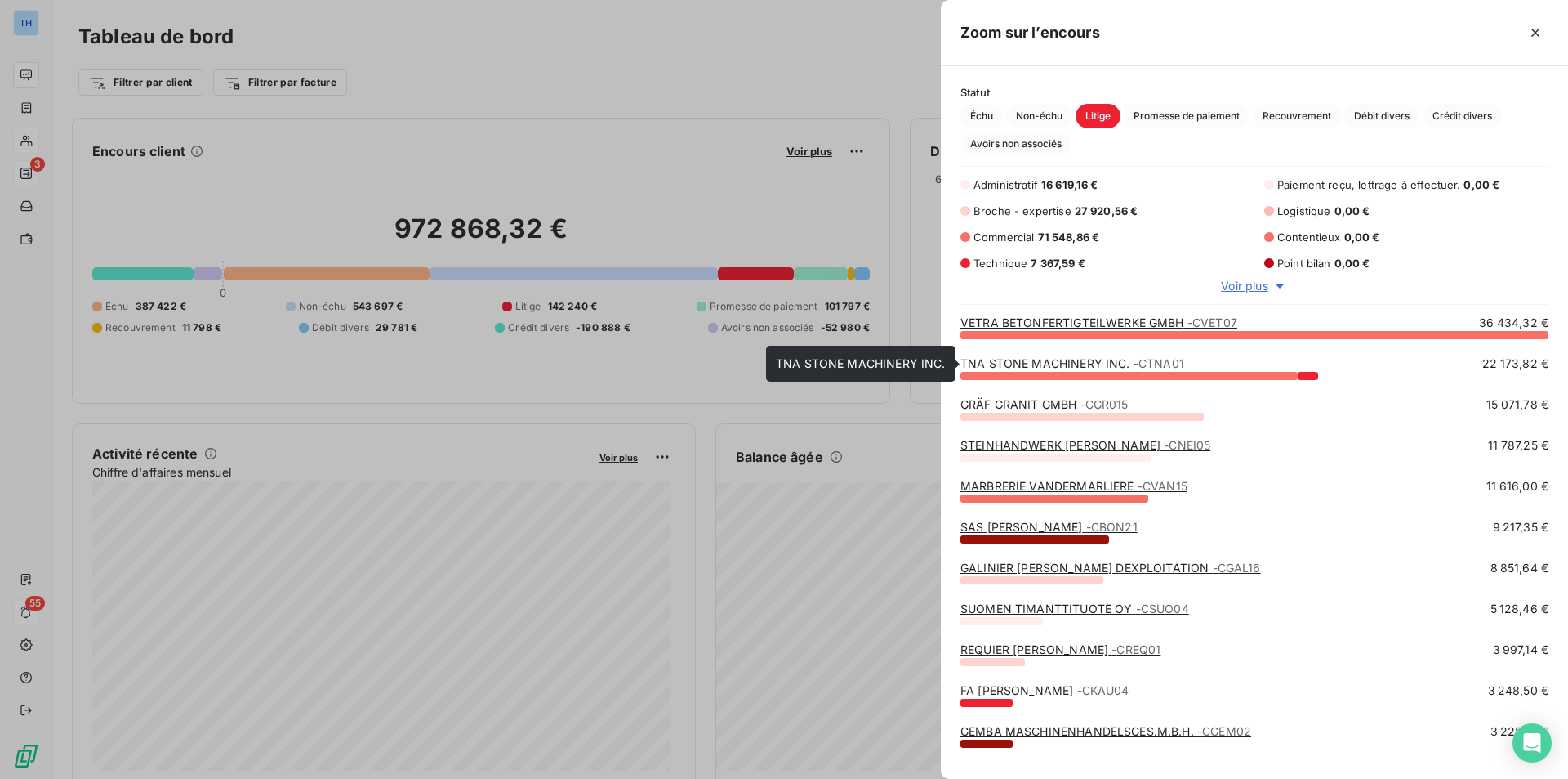
click at [1029, 366] on link "TNA STONE MACHINERY INC. - CTNA01" at bounding box center [1072, 363] width 224 height 14
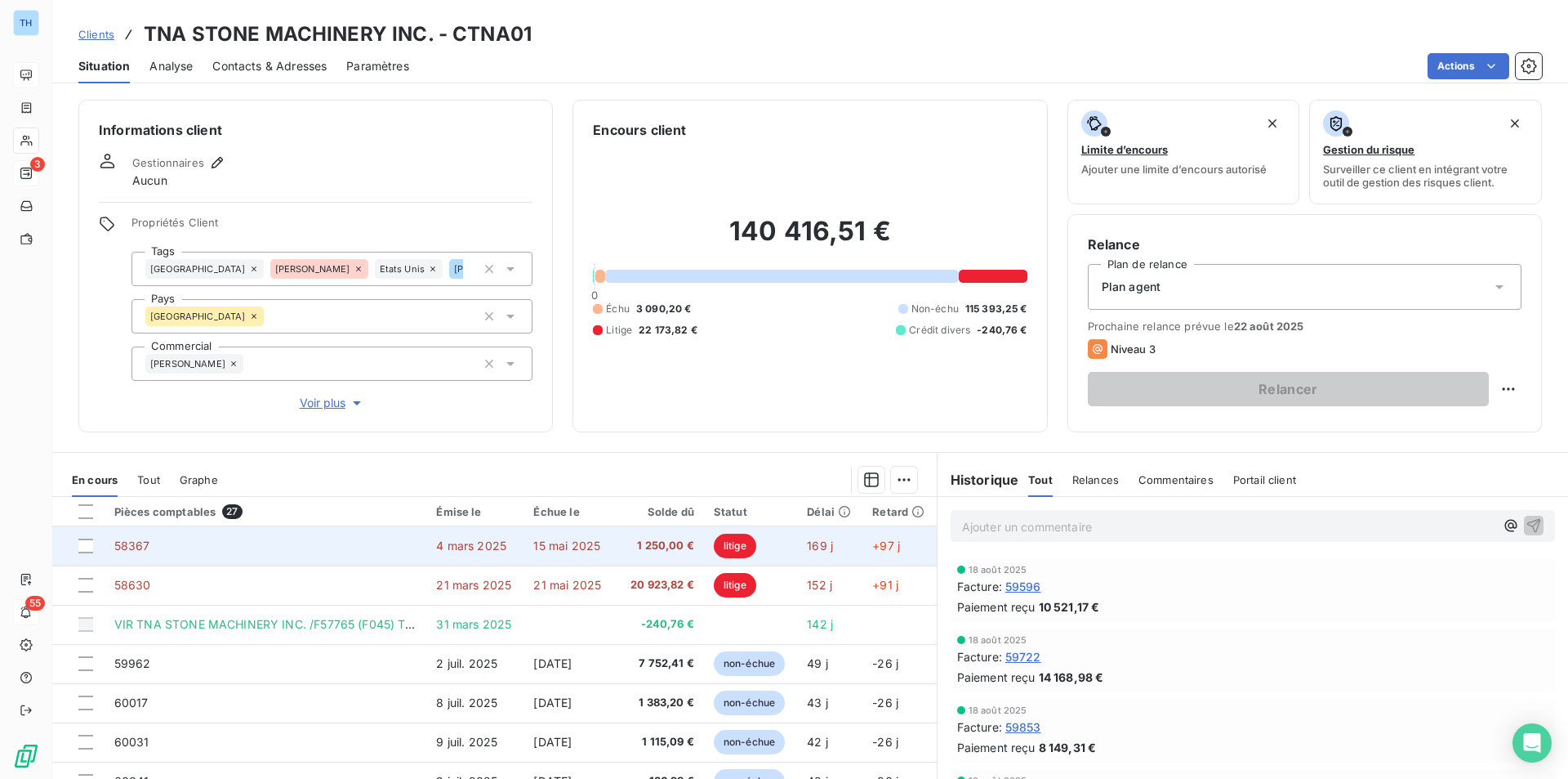
click at [542, 552] on td "15 mai 2025" at bounding box center [570, 546] width 94 height 39
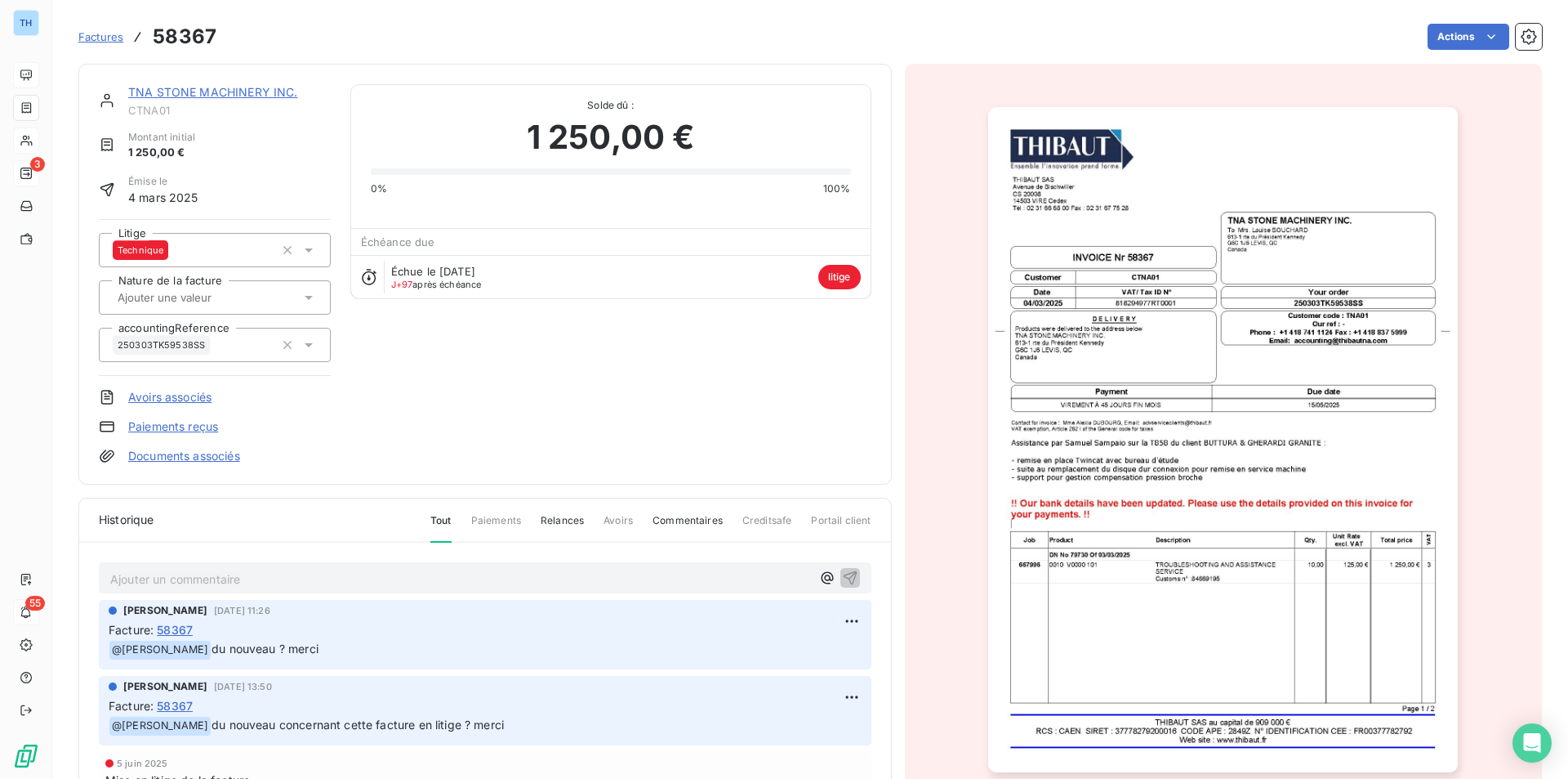
click at [186, 92] on link "TNA STONE MACHINERY INC." at bounding box center [212, 92] width 170 height 14
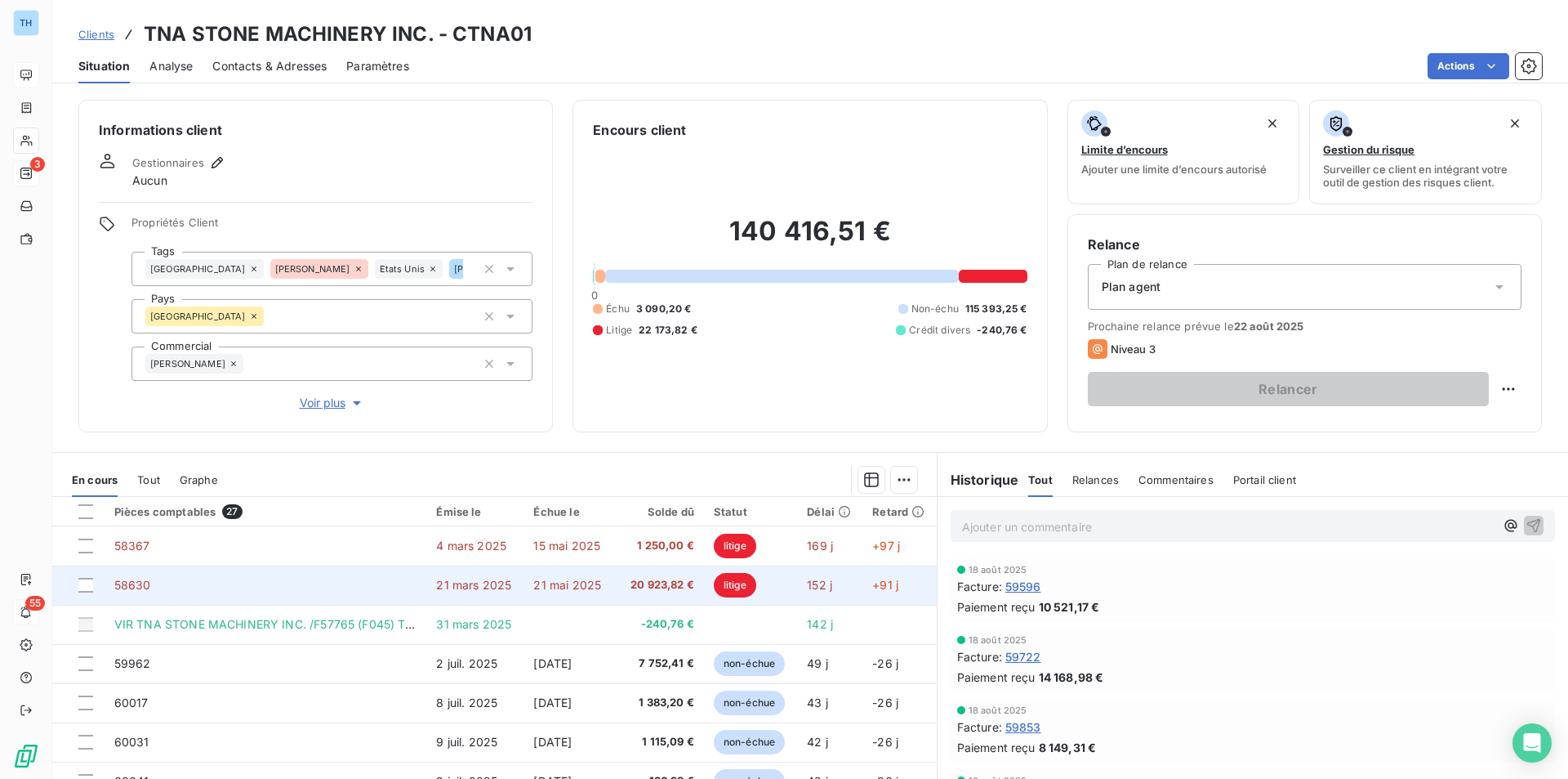
click at [401, 587] on td "58630" at bounding box center [266, 585] width 323 height 39
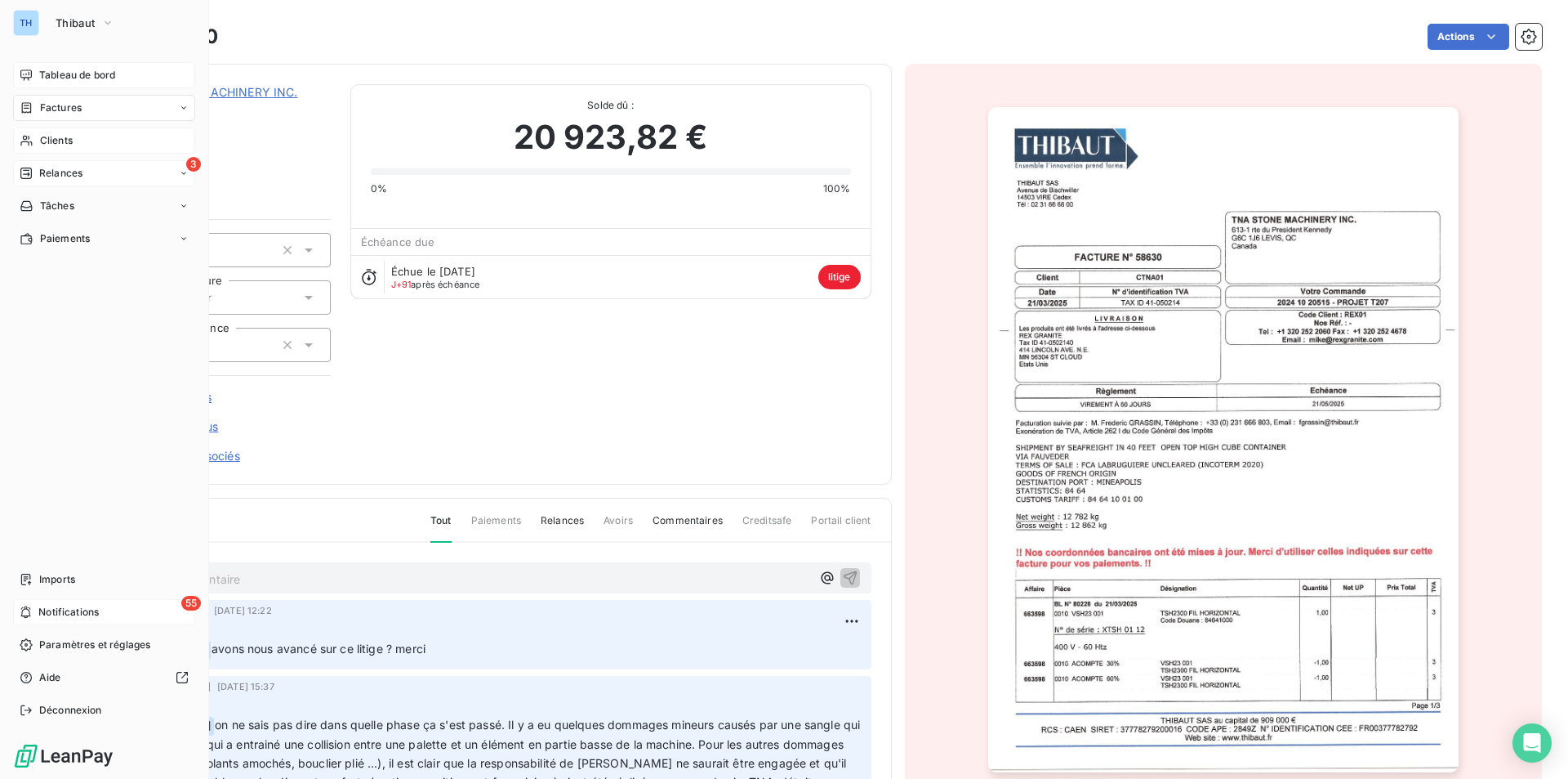
click at [61, 70] on span "Tableau de bord" at bounding box center [77, 75] width 76 height 15
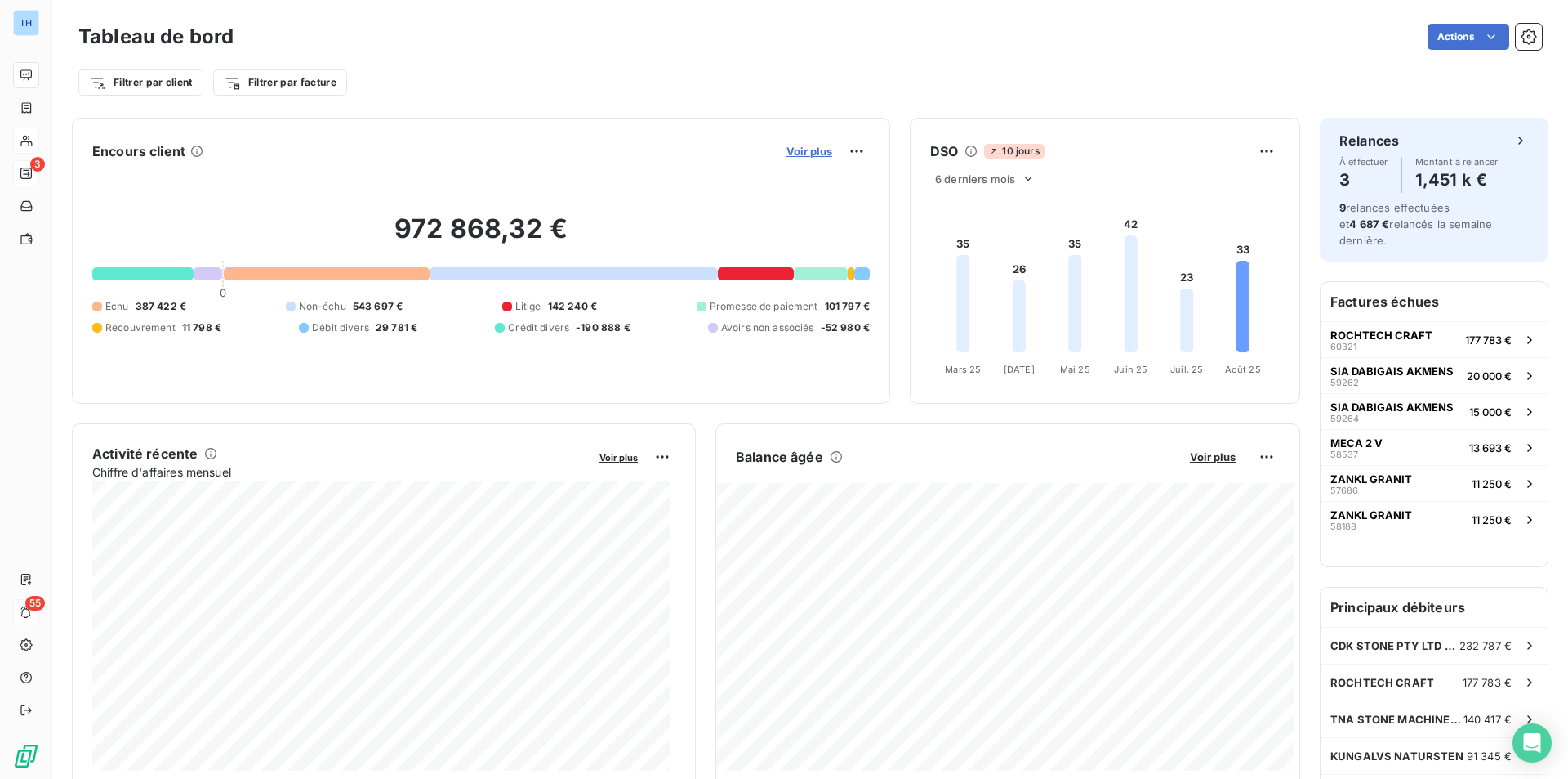
click at [791, 155] on span "Voir plus" at bounding box center [809, 151] width 46 height 13
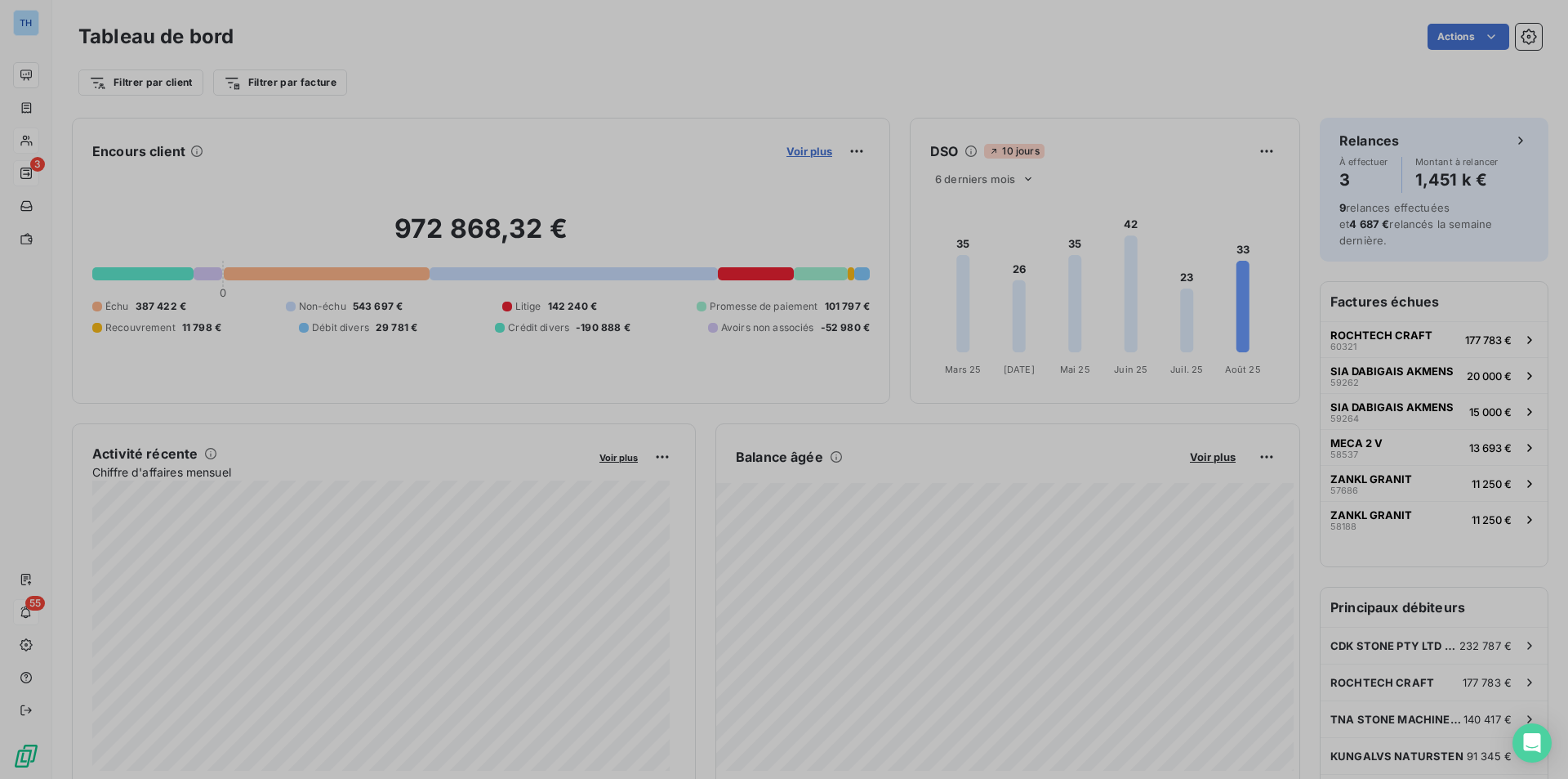
scroll to position [766, 615]
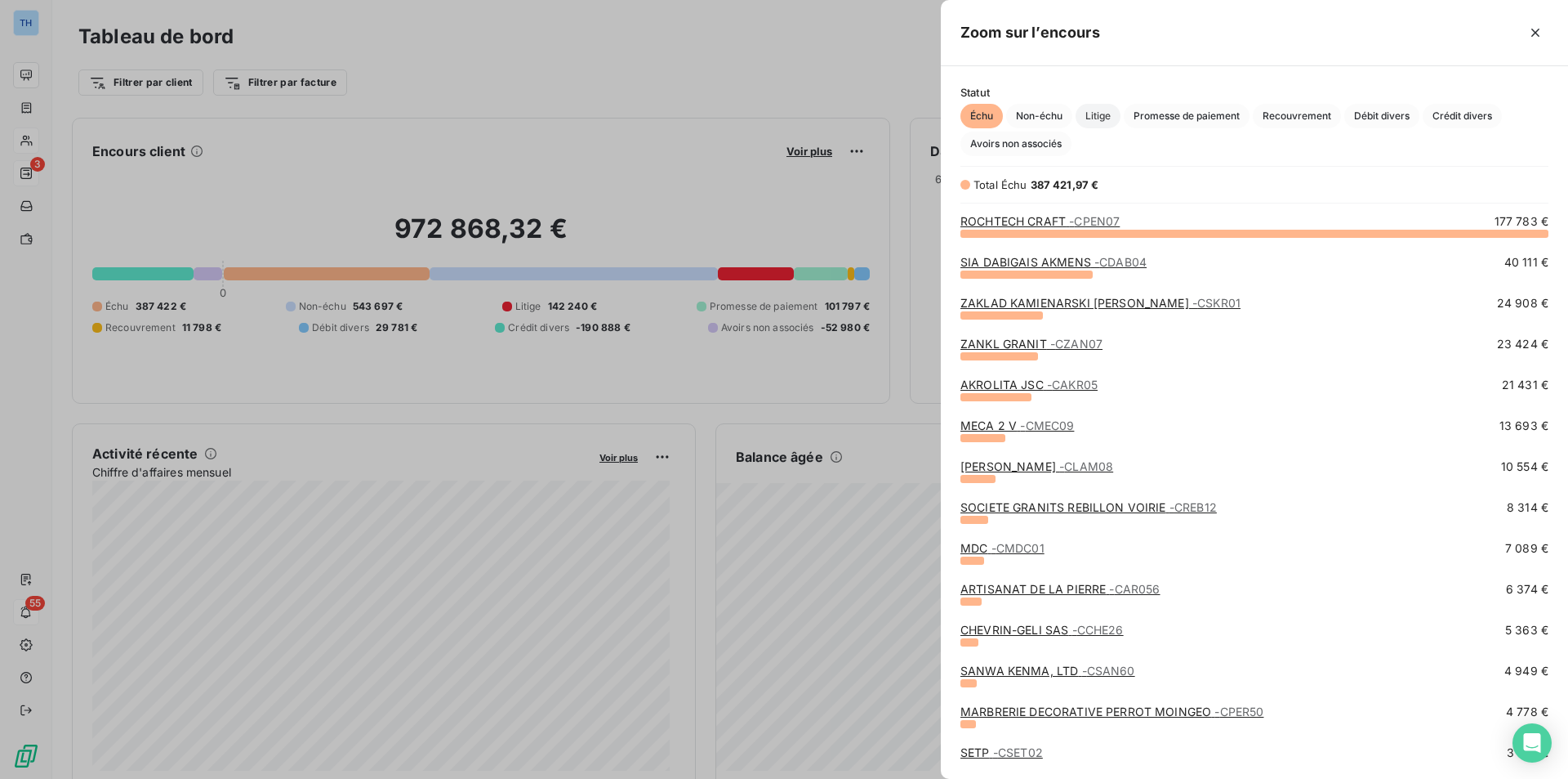
click at [1107, 115] on span "Litige" at bounding box center [1098, 115] width 45 height 24
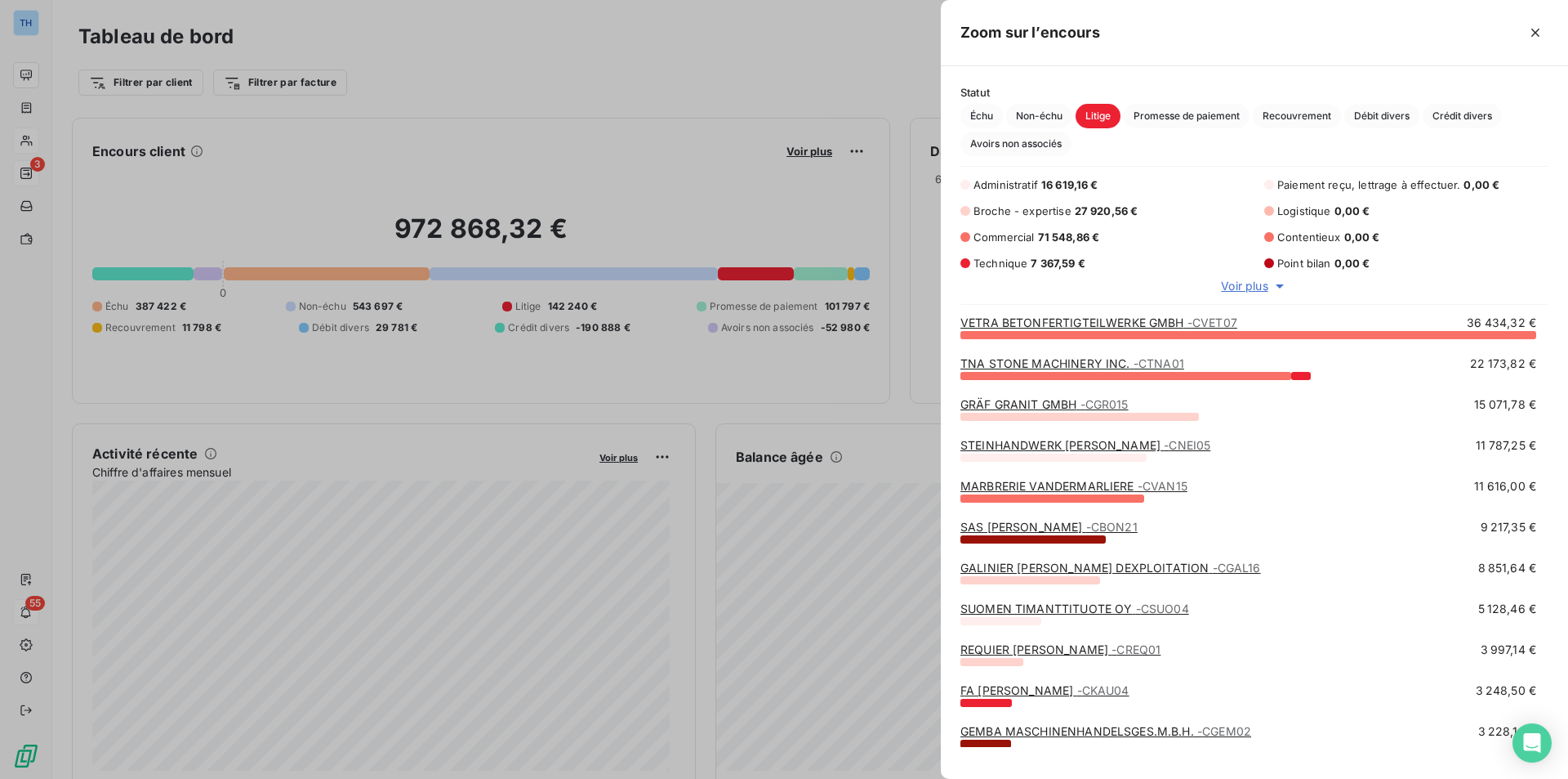
scroll to position [13, 13]
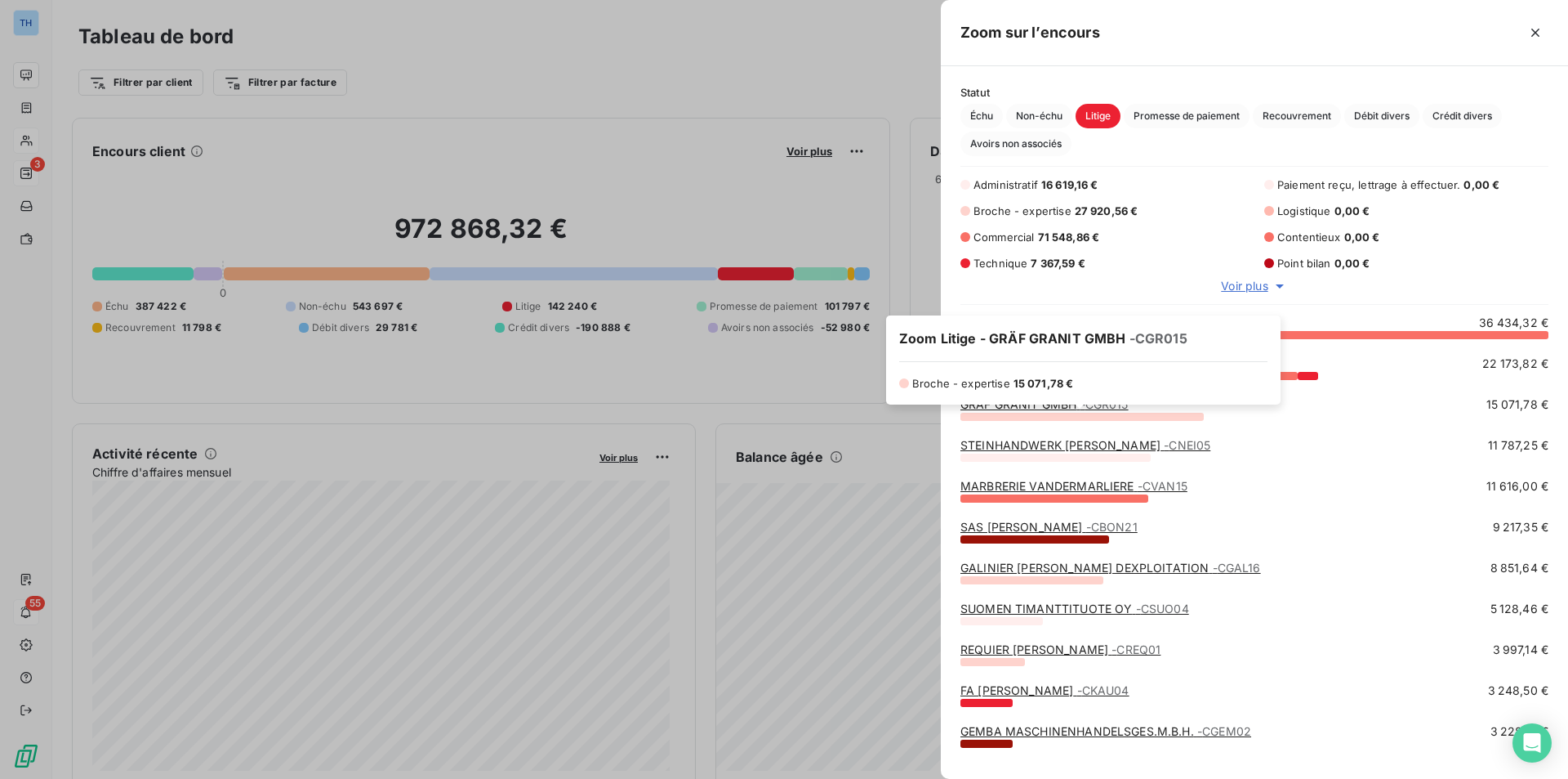
click at [1012, 402] on div "Zoom Litige - GRÄF GRANIT GMBH - CGR015 Broche - expertise 15 071,78 €" at bounding box center [1084, 360] width 395 height 89
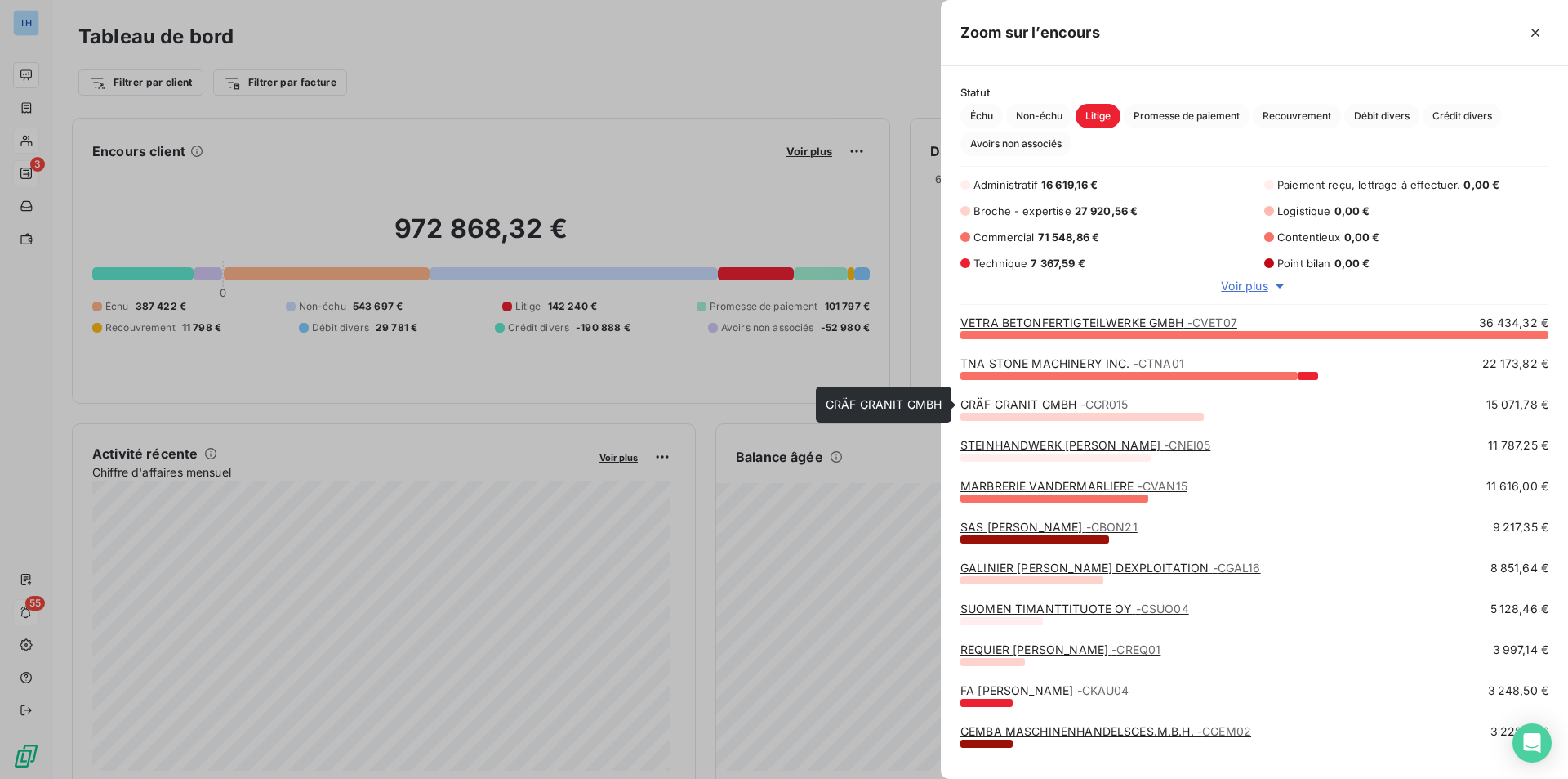
click at [1003, 407] on link "GRÄF GRANIT GMBH - CGR015" at bounding box center [1044, 404] width 168 height 14
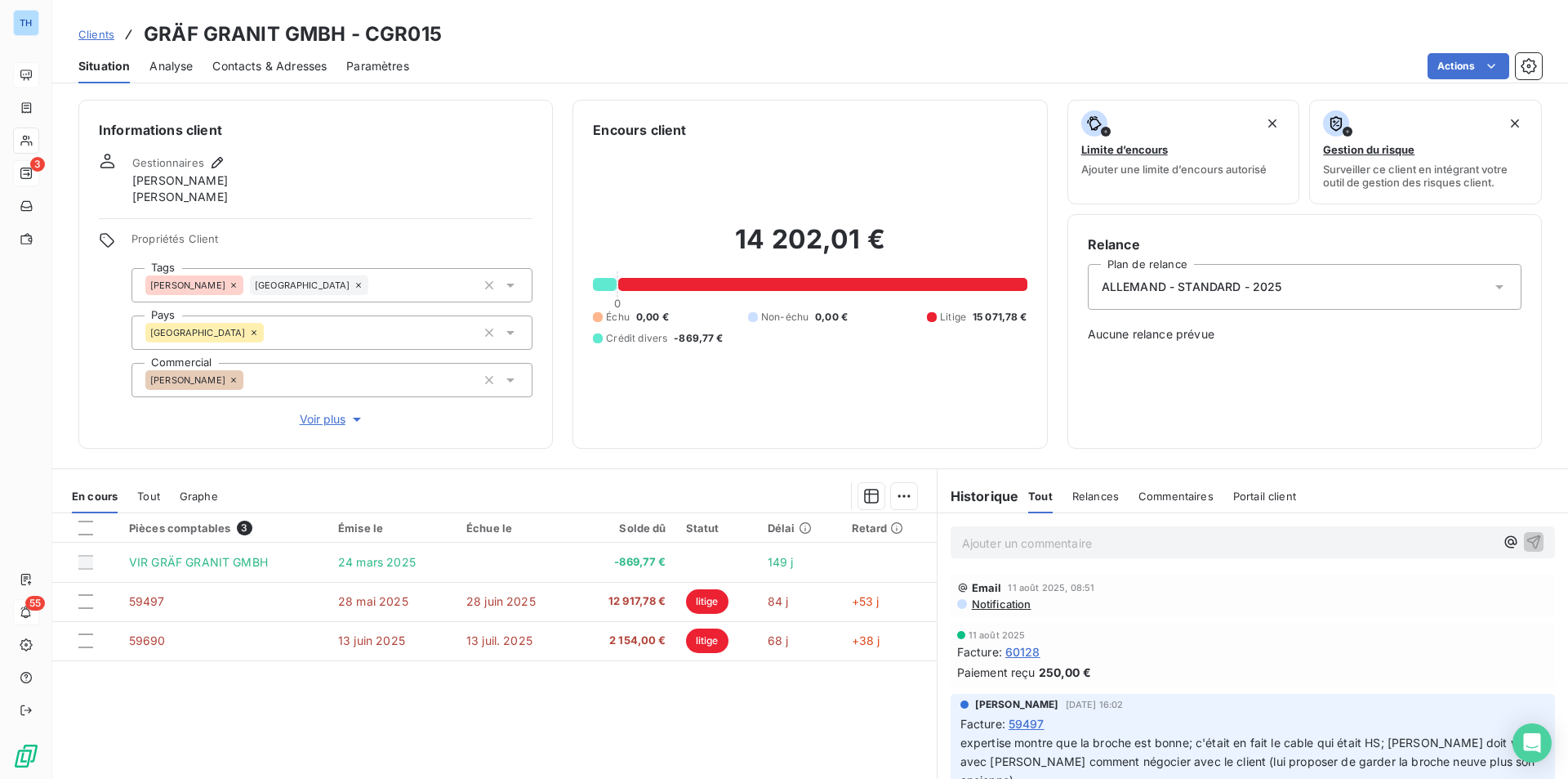
click at [971, 602] on span "Notification" at bounding box center [1000, 604] width 61 height 13
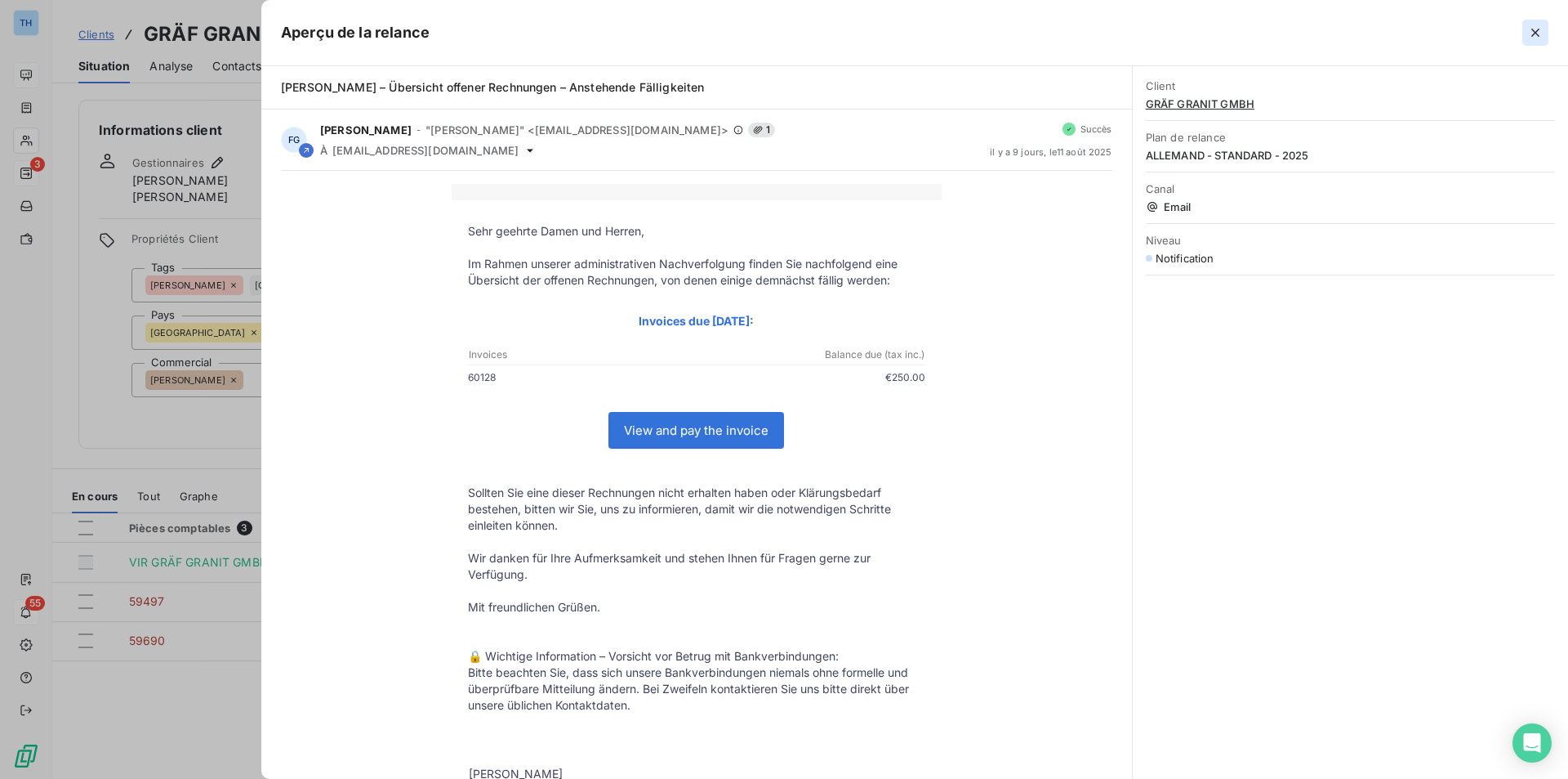
click at [1534, 32] on icon "button" at bounding box center [1535, 33] width 8 height 8
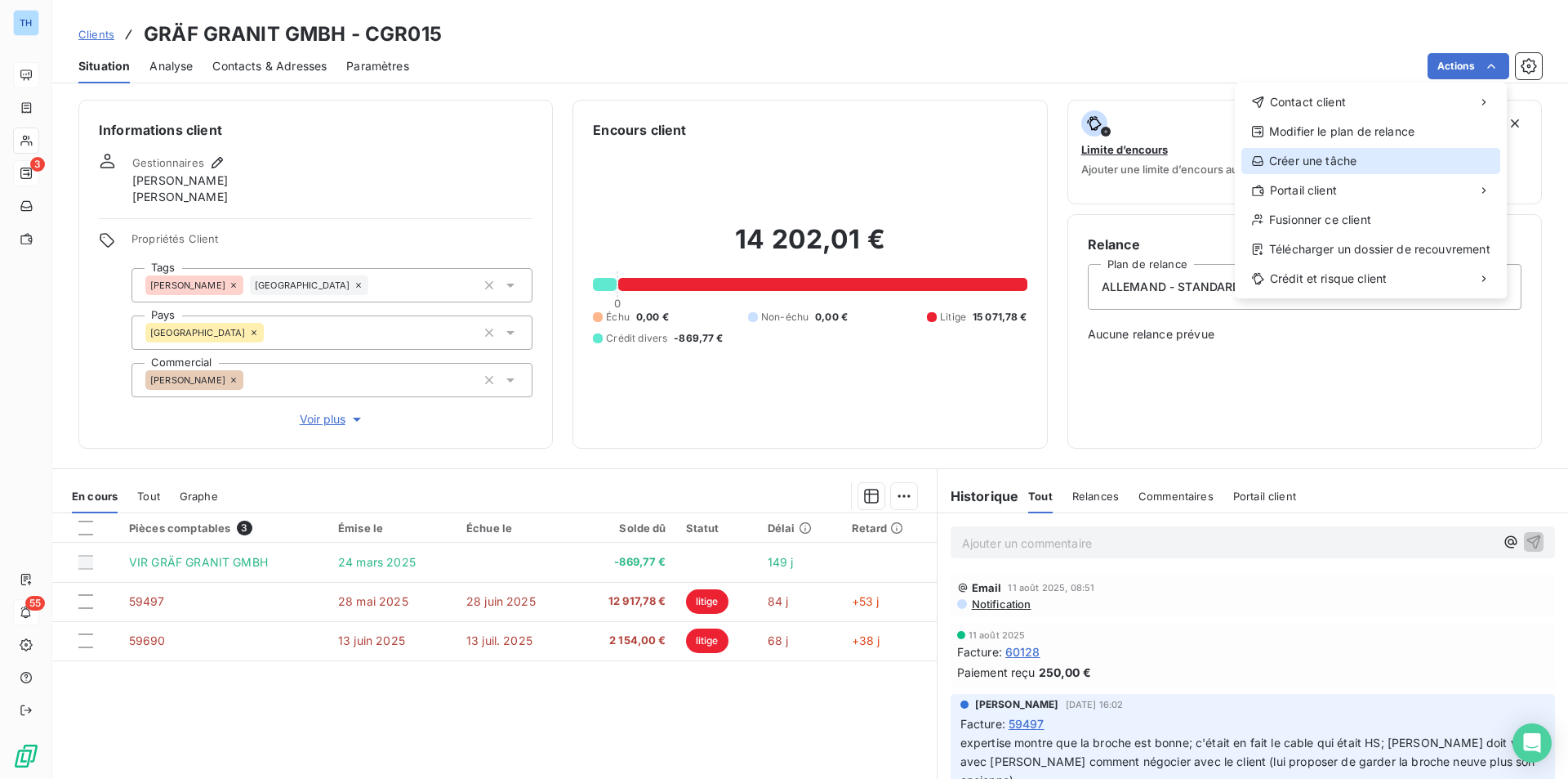
click at [1390, 158] on div "Créer une tâche" at bounding box center [1371, 161] width 259 height 26
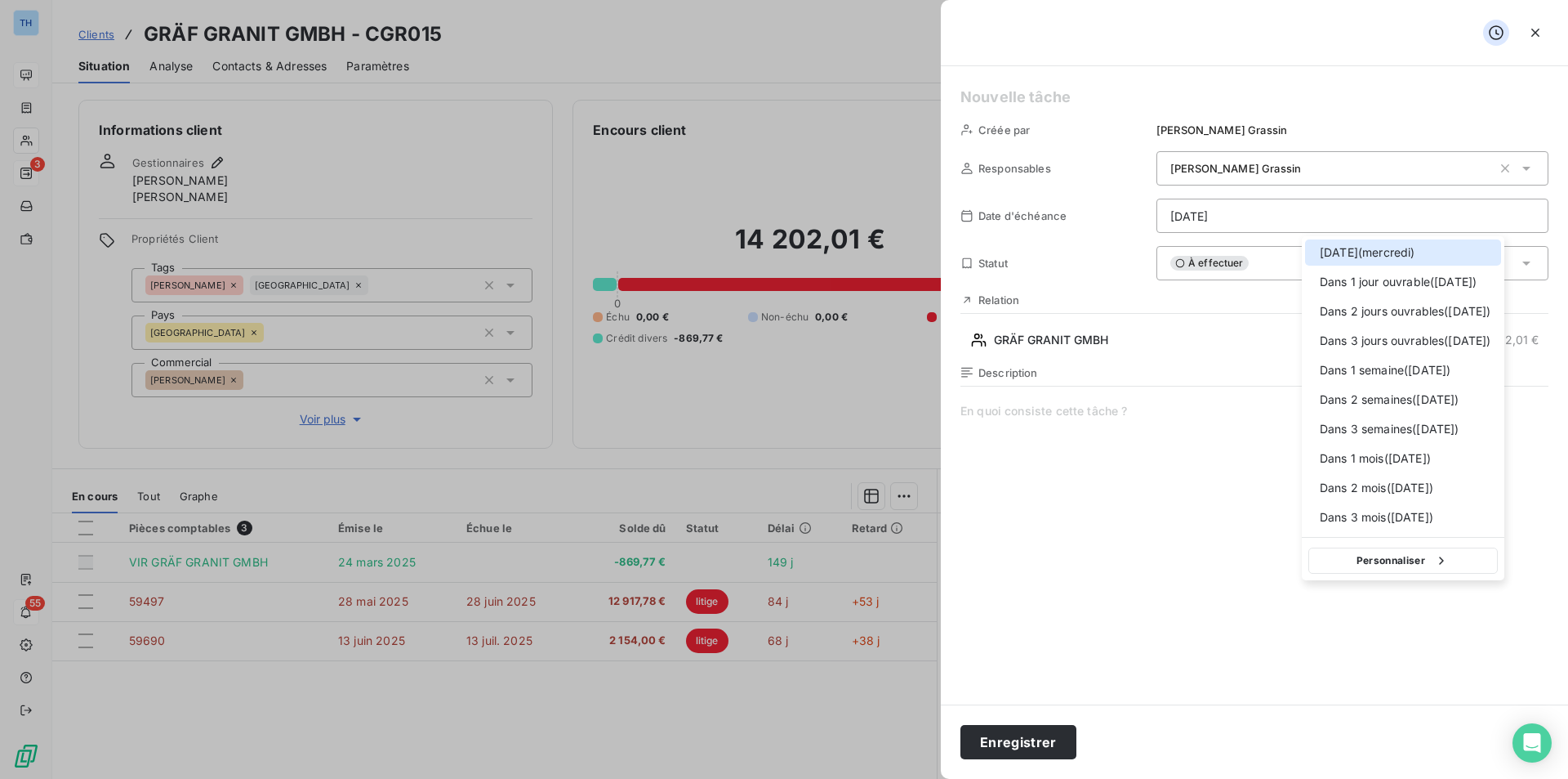
click at [1520, 209] on html "TH 3 55 Clients GRÄF GRANIT GMBH - CGR015 Situation Analyse Contacts & Adresses…" at bounding box center [784, 389] width 1568 height 779
click at [1376, 371] on span "Dans 1 semaine ( [DATE] )" at bounding box center [1385, 371] width 130 height 17
type input "[DATE]"
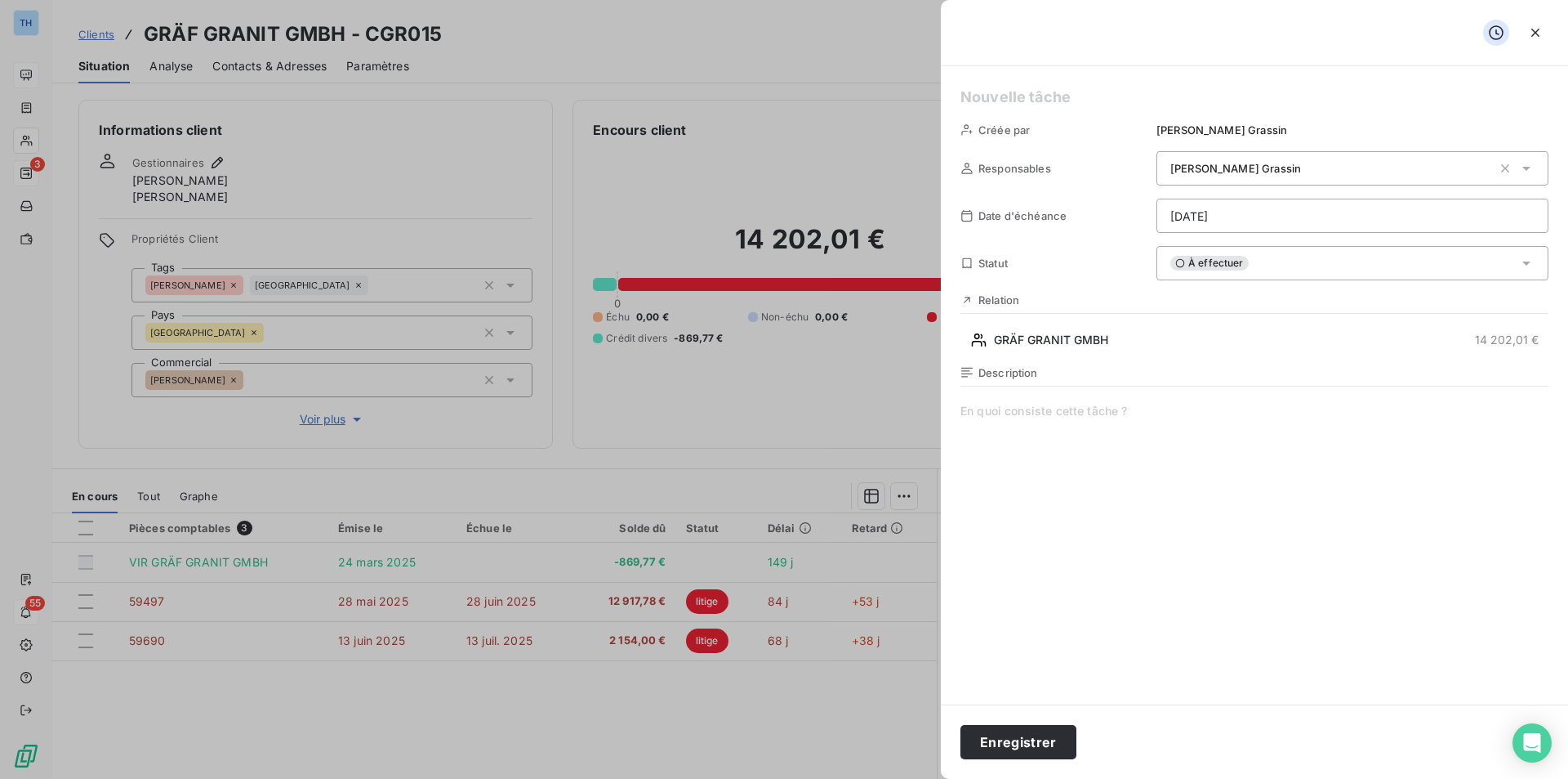
click at [1125, 411] on span at bounding box center [1254, 559] width 588 height 314
click at [1033, 741] on button "Enregistrer" at bounding box center [1018, 741] width 116 height 34
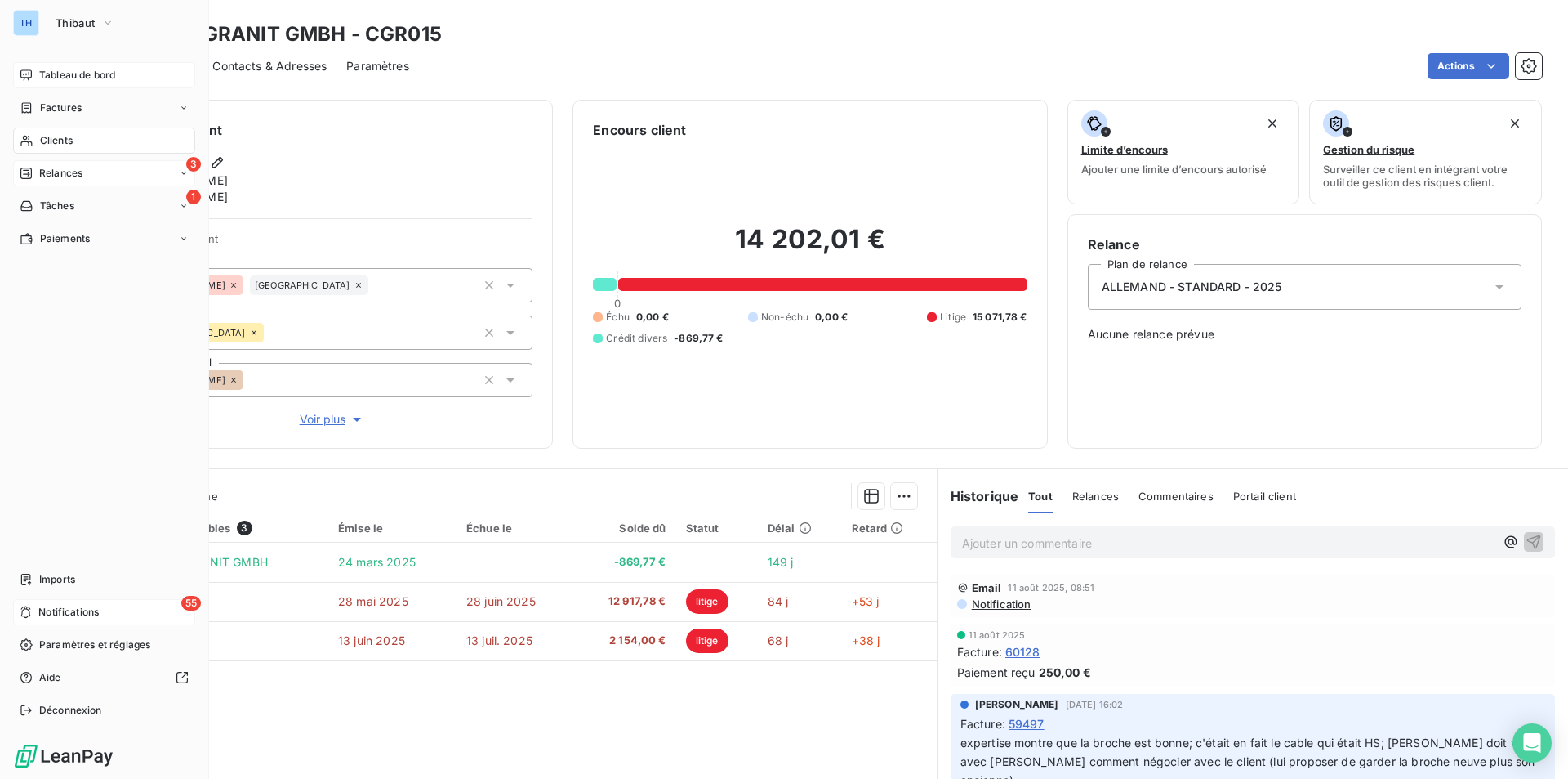
click at [74, 74] on span "Tableau de bord" at bounding box center [77, 75] width 76 height 15
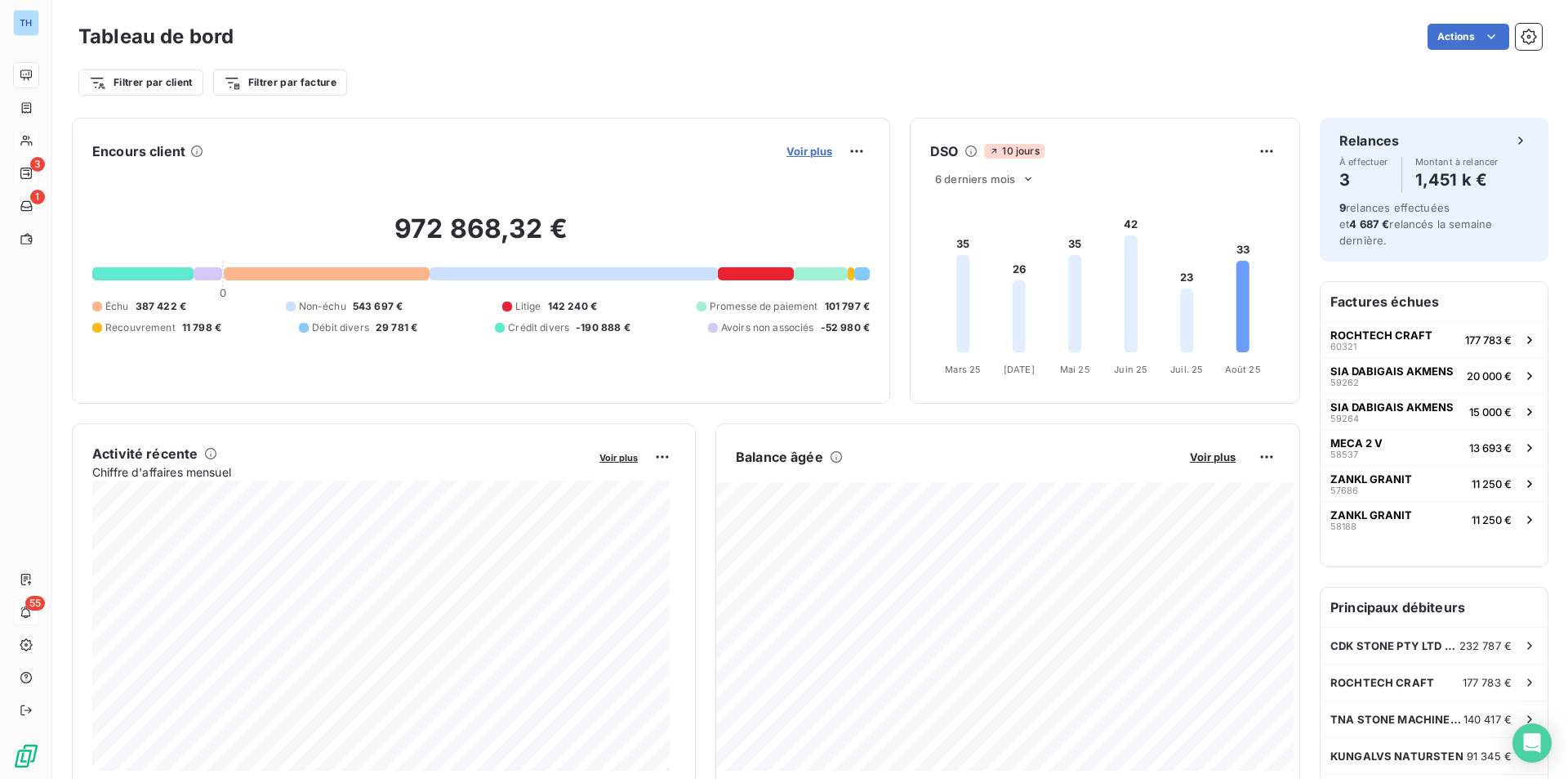
click at [801, 149] on span "Voir plus" at bounding box center [809, 151] width 46 height 13
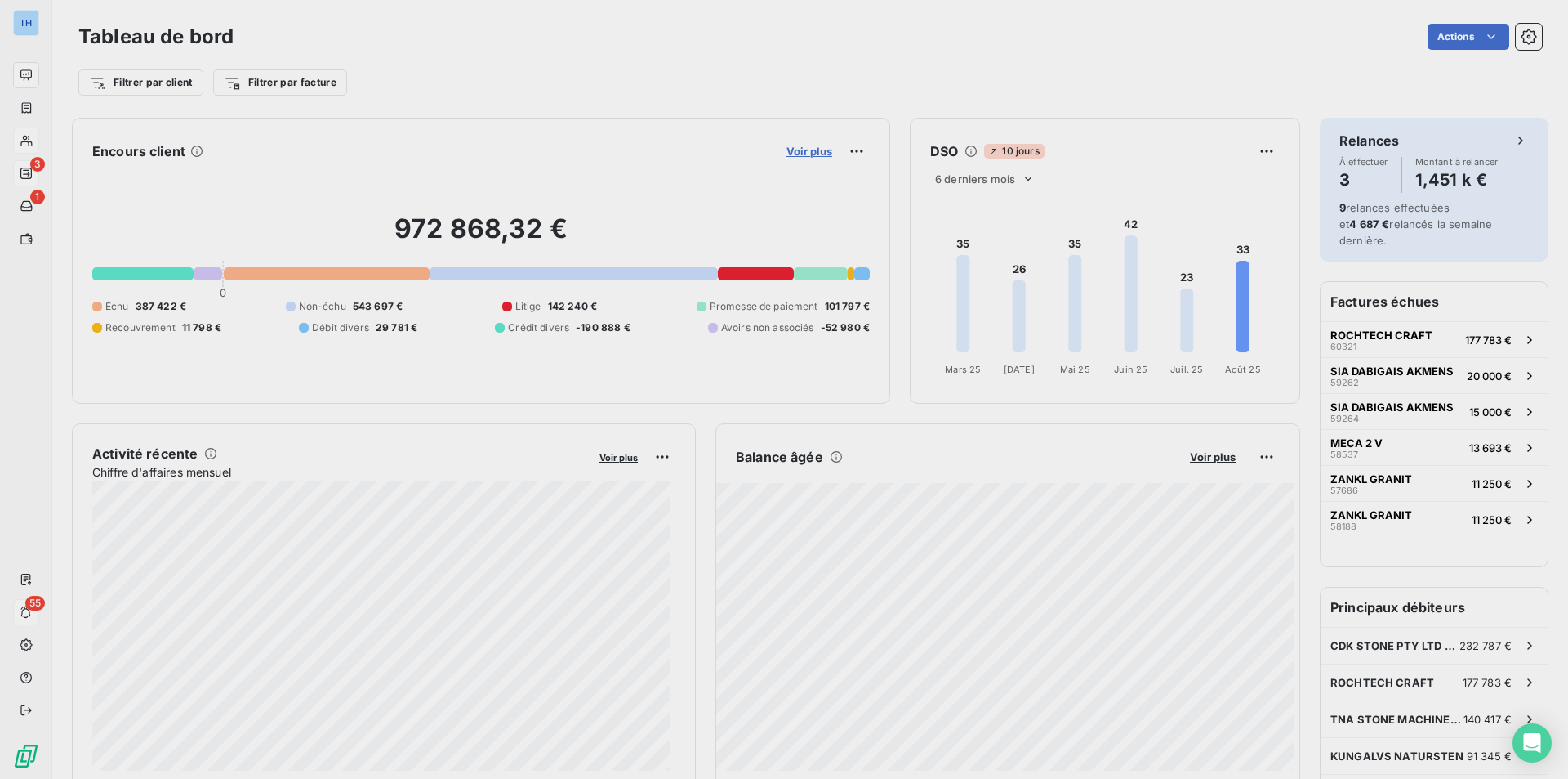
scroll to position [766, 615]
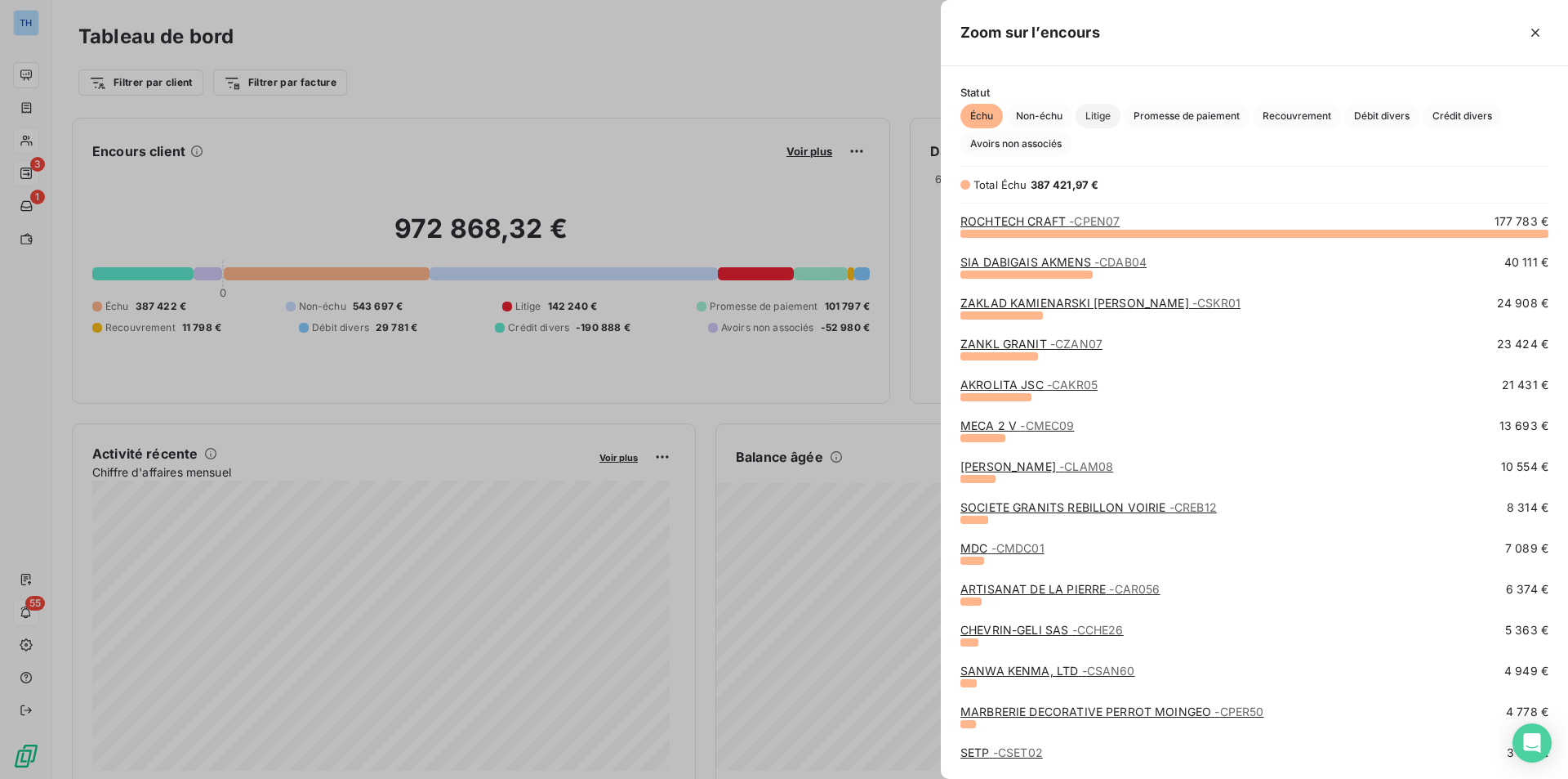
click at [1097, 114] on span "Litige" at bounding box center [1098, 115] width 45 height 24
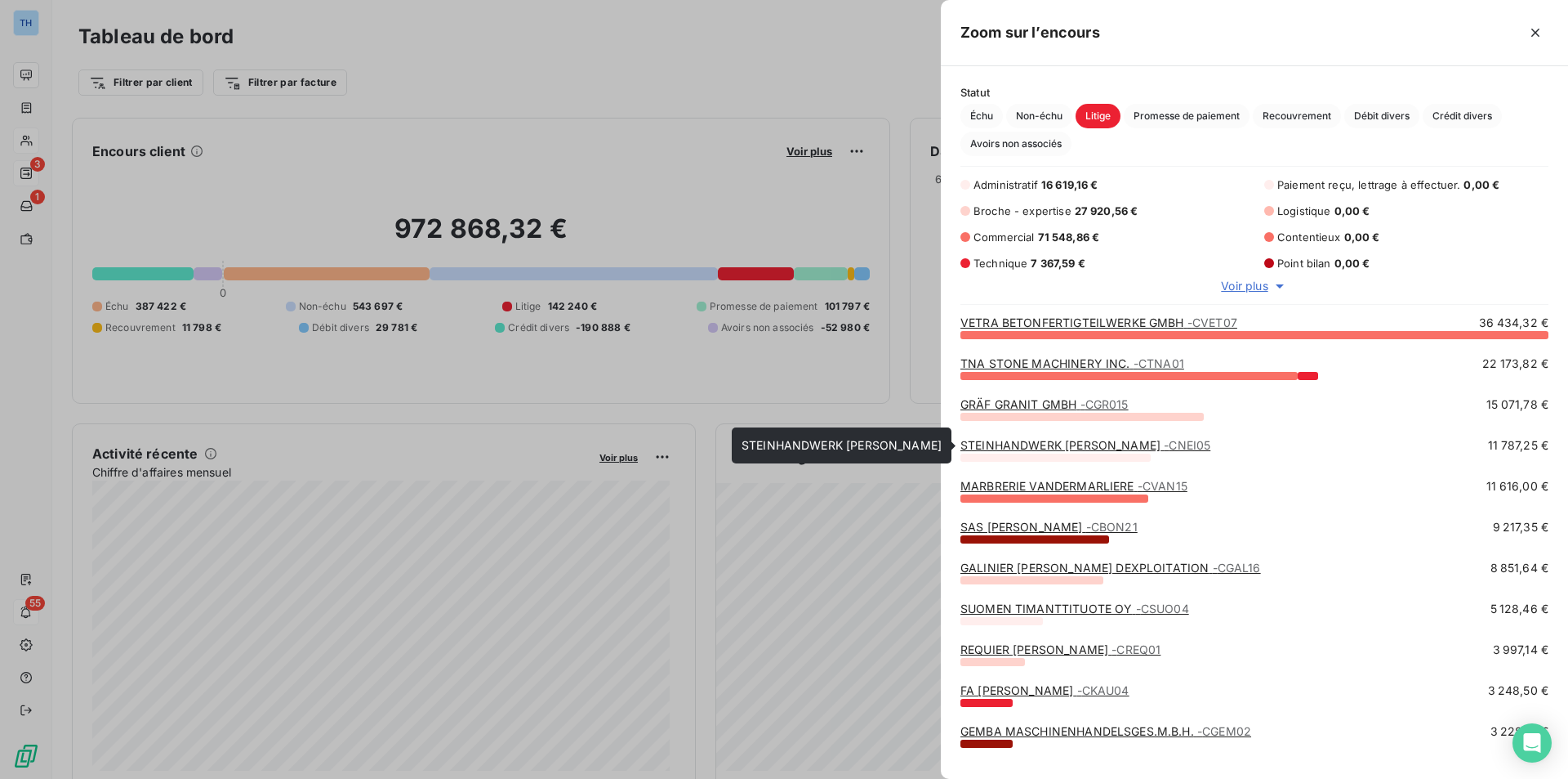
click at [1028, 443] on link "STEINHANDWERK [PERSON_NAME] - CNEI05" at bounding box center [1085, 444] width 250 height 14
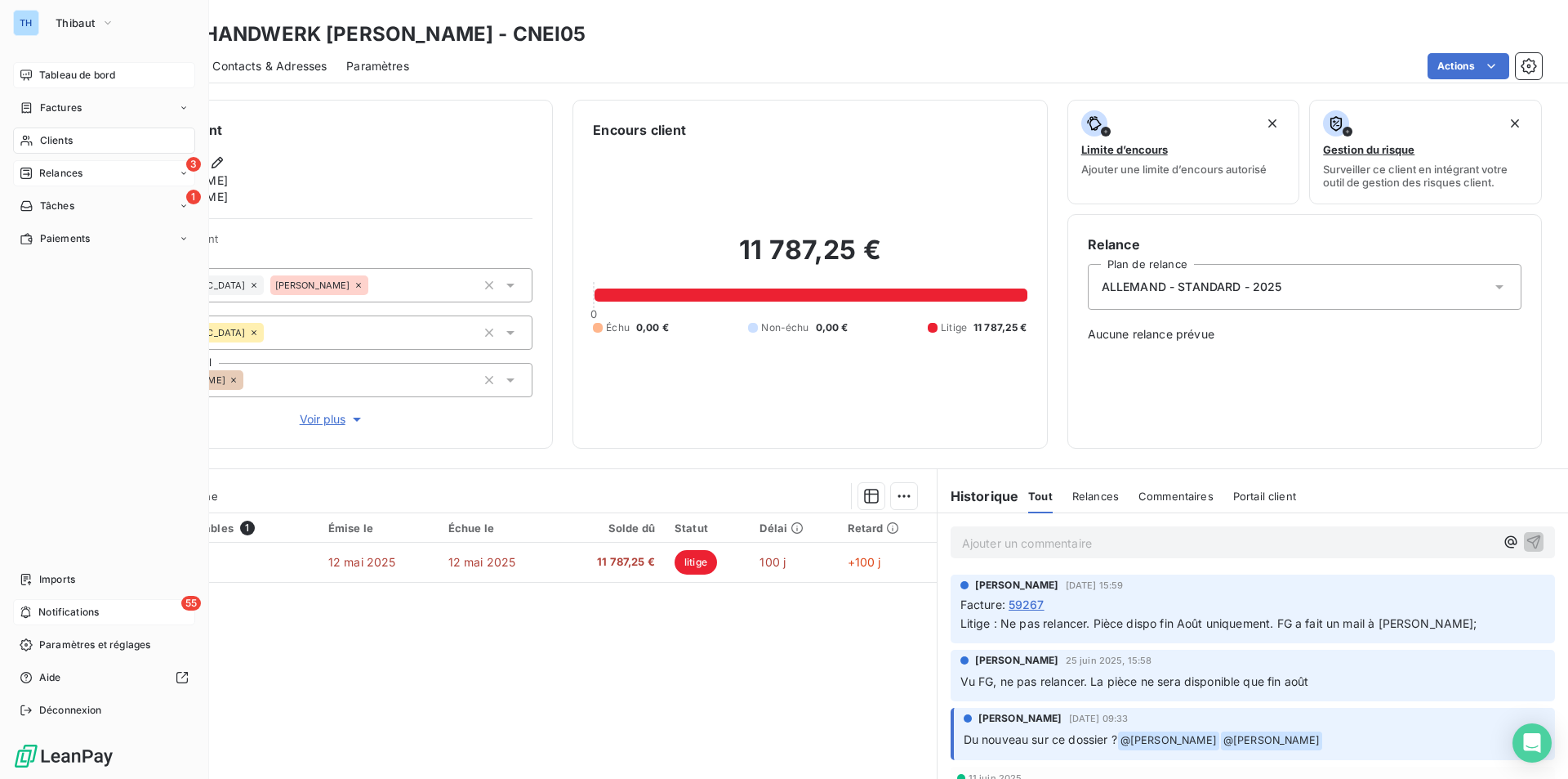
click at [81, 75] on span "Tableau de bord" at bounding box center [77, 75] width 76 height 15
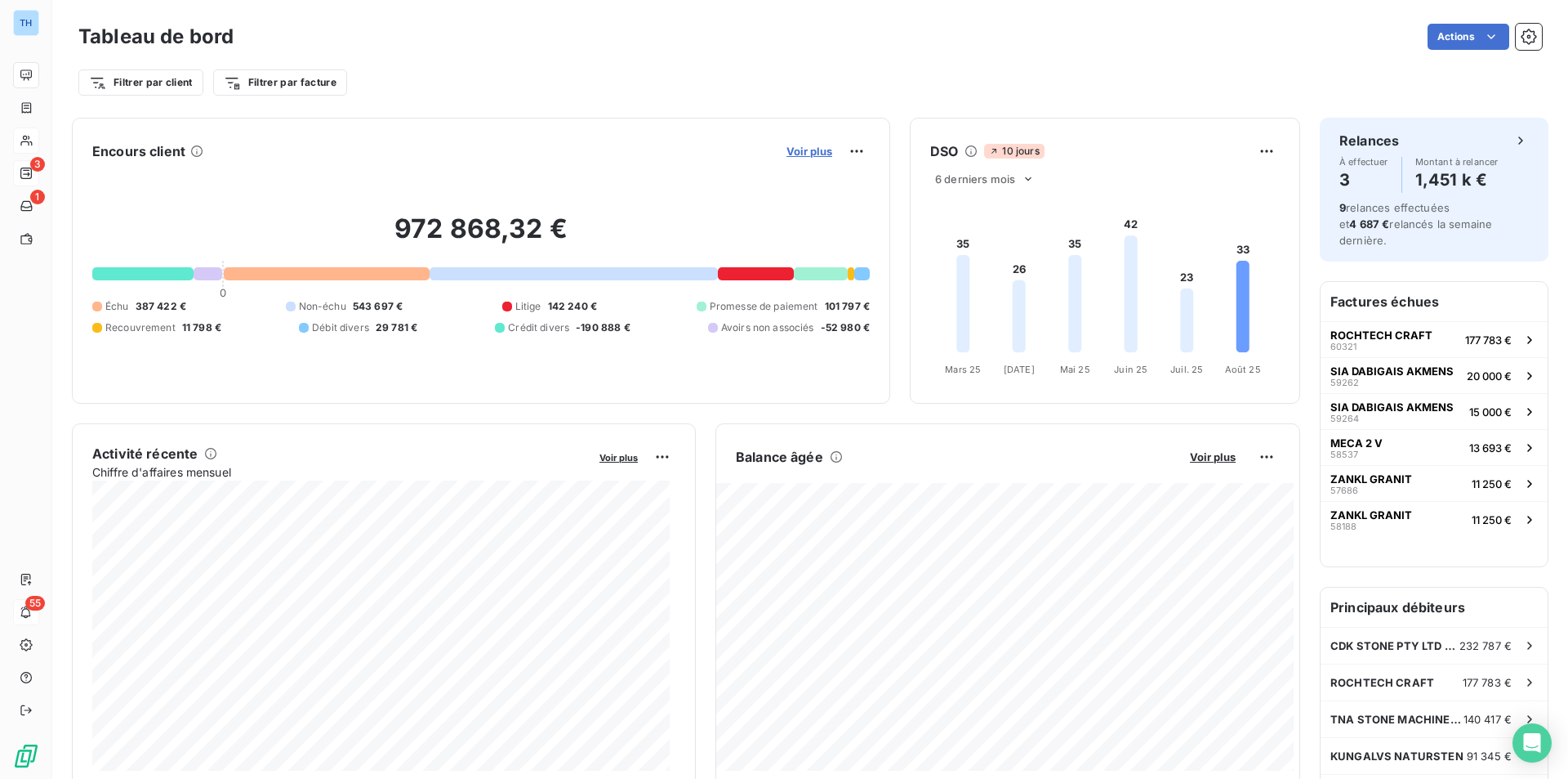
click at [792, 151] on span "Voir plus" at bounding box center [809, 151] width 46 height 13
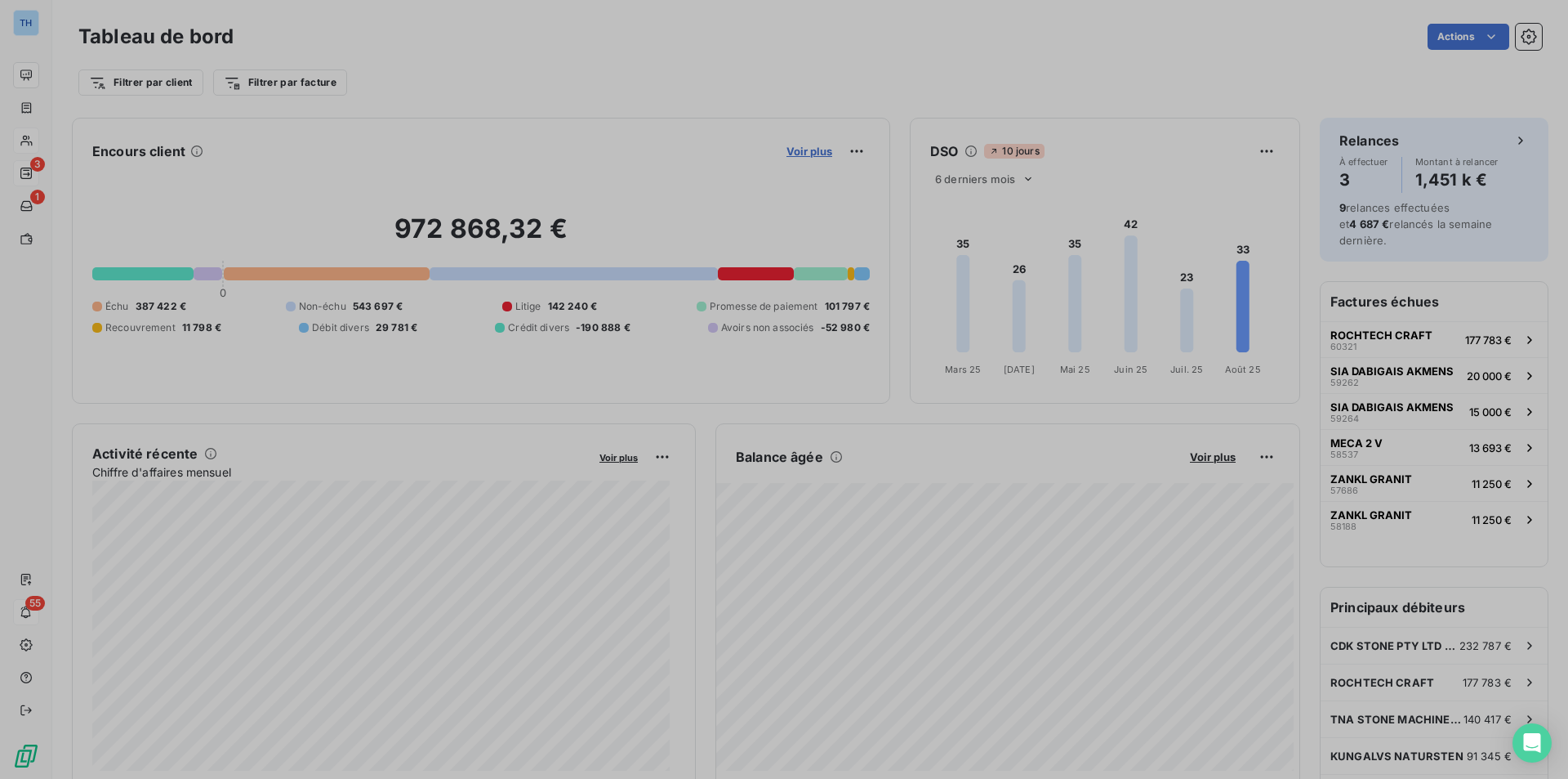
scroll to position [766, 615]
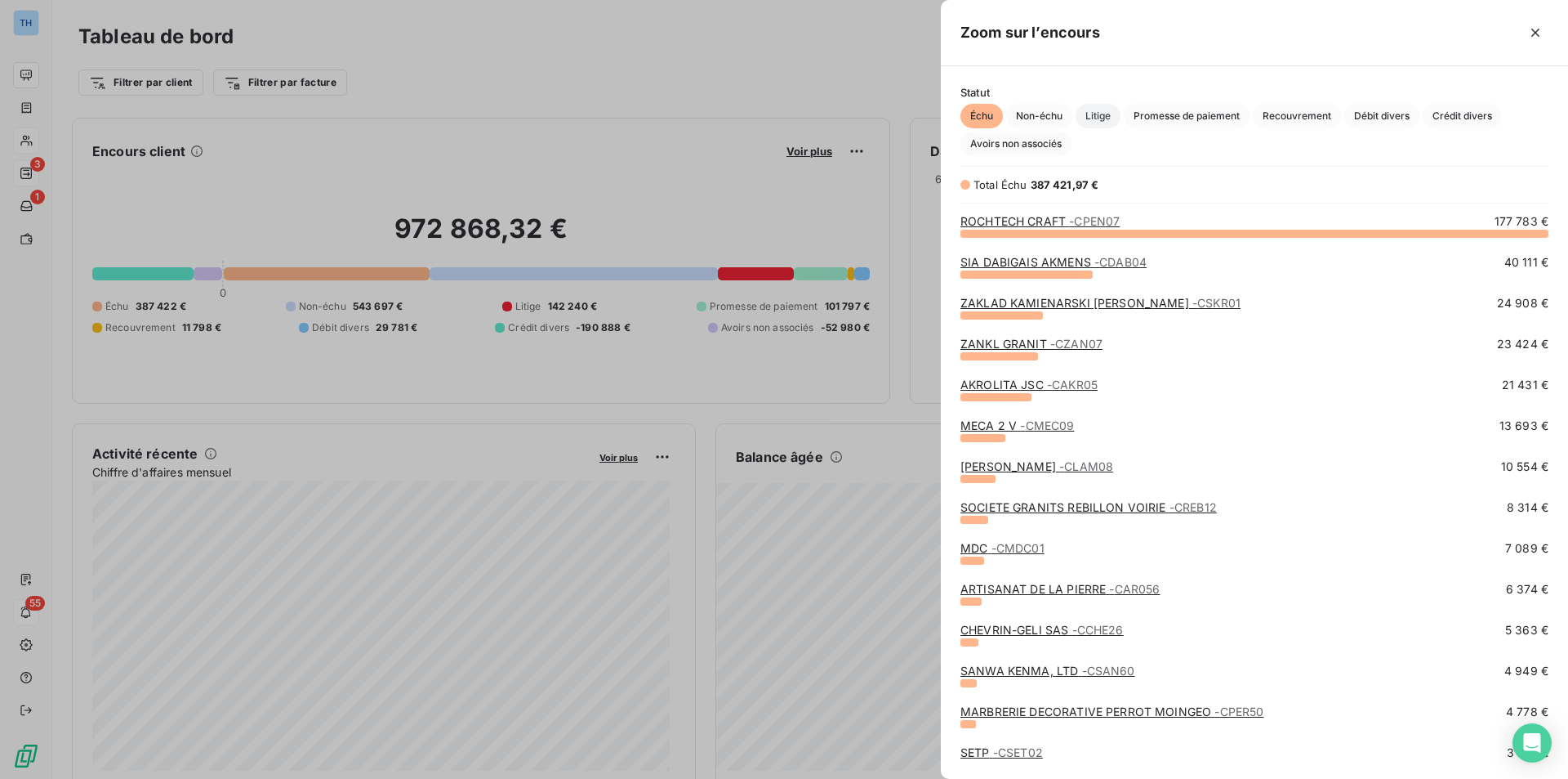
click at [1102, 115] on span "Litige" at bounding box center [1098, 115] width 45 height 24
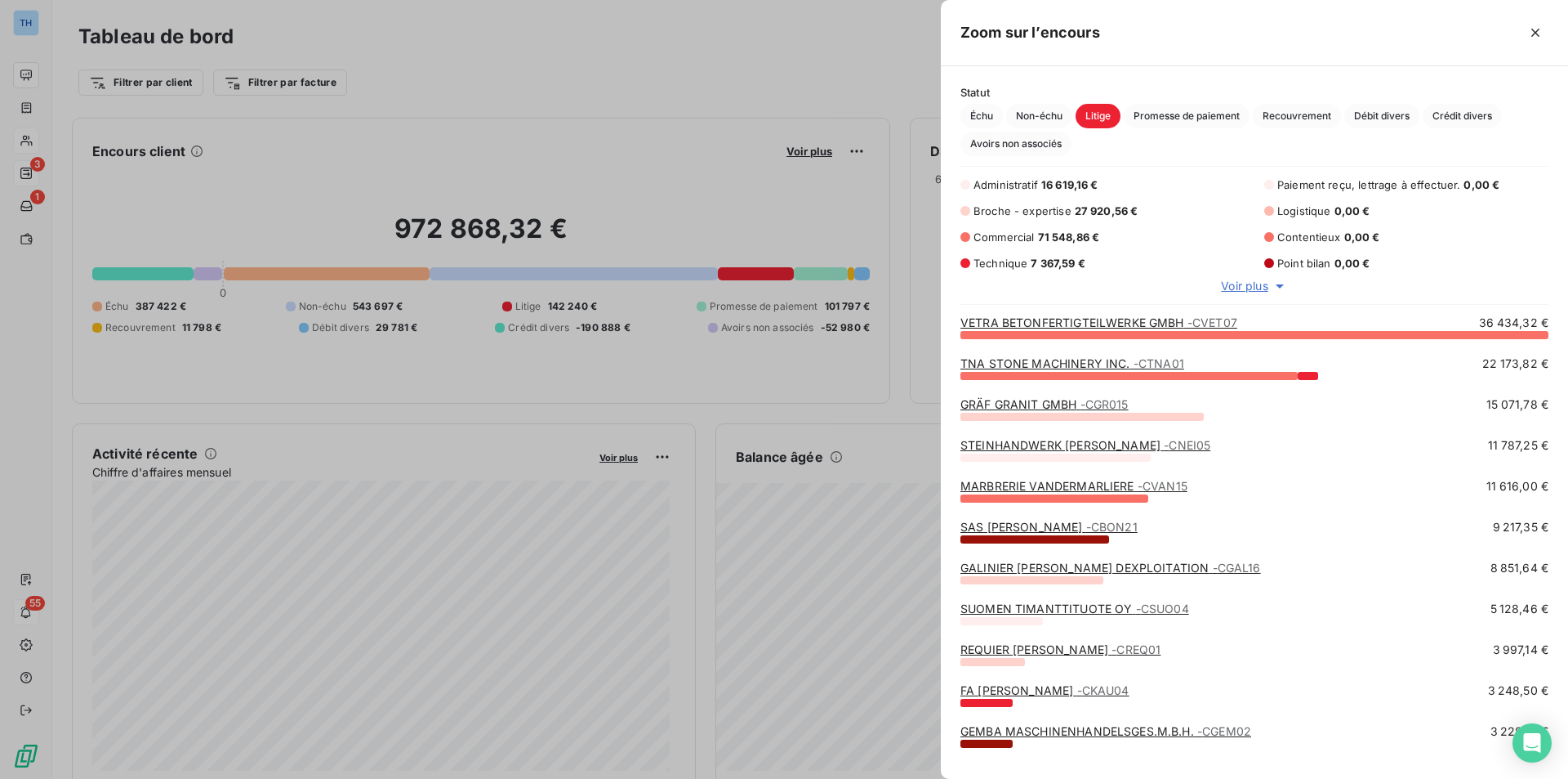
scroll to position [13, 13]
click at [1257, 287] on span "Voir plus" at bounding box center [1244, 286] width 47 height 17
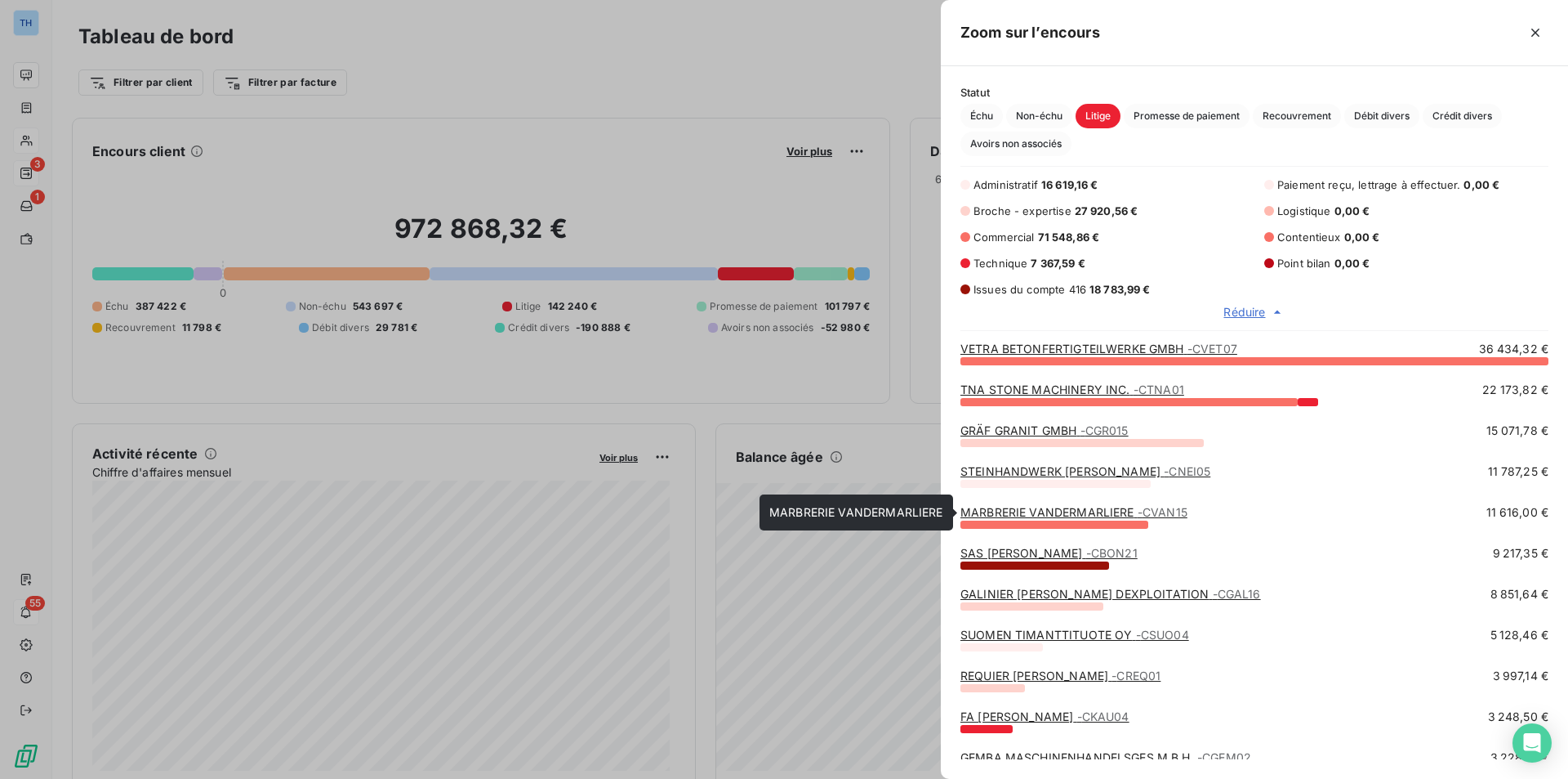
click at [1082, 514] on link "MARBRERIE VANDERMARLIERE - CVAN15" at bounding box center [1073, 512] width 227 height 14
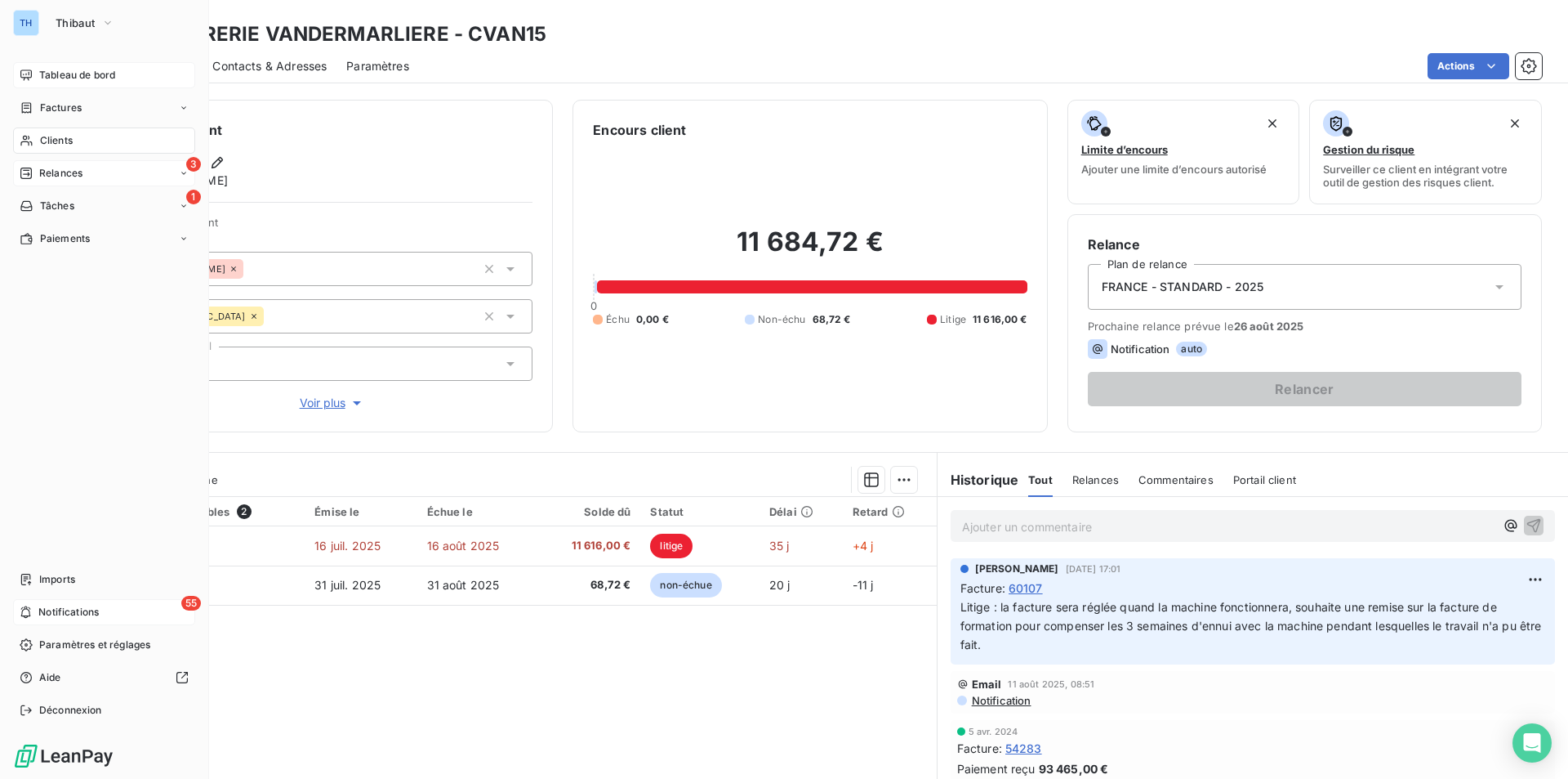
drag, startPoint x: 64, startPoint y: 71, endPoint x: 130, endPoint y: 77, distance: 66.3
click at [64, 71] on span "Tableau de bord" at bounding box center [77, 75] width 76 height 15
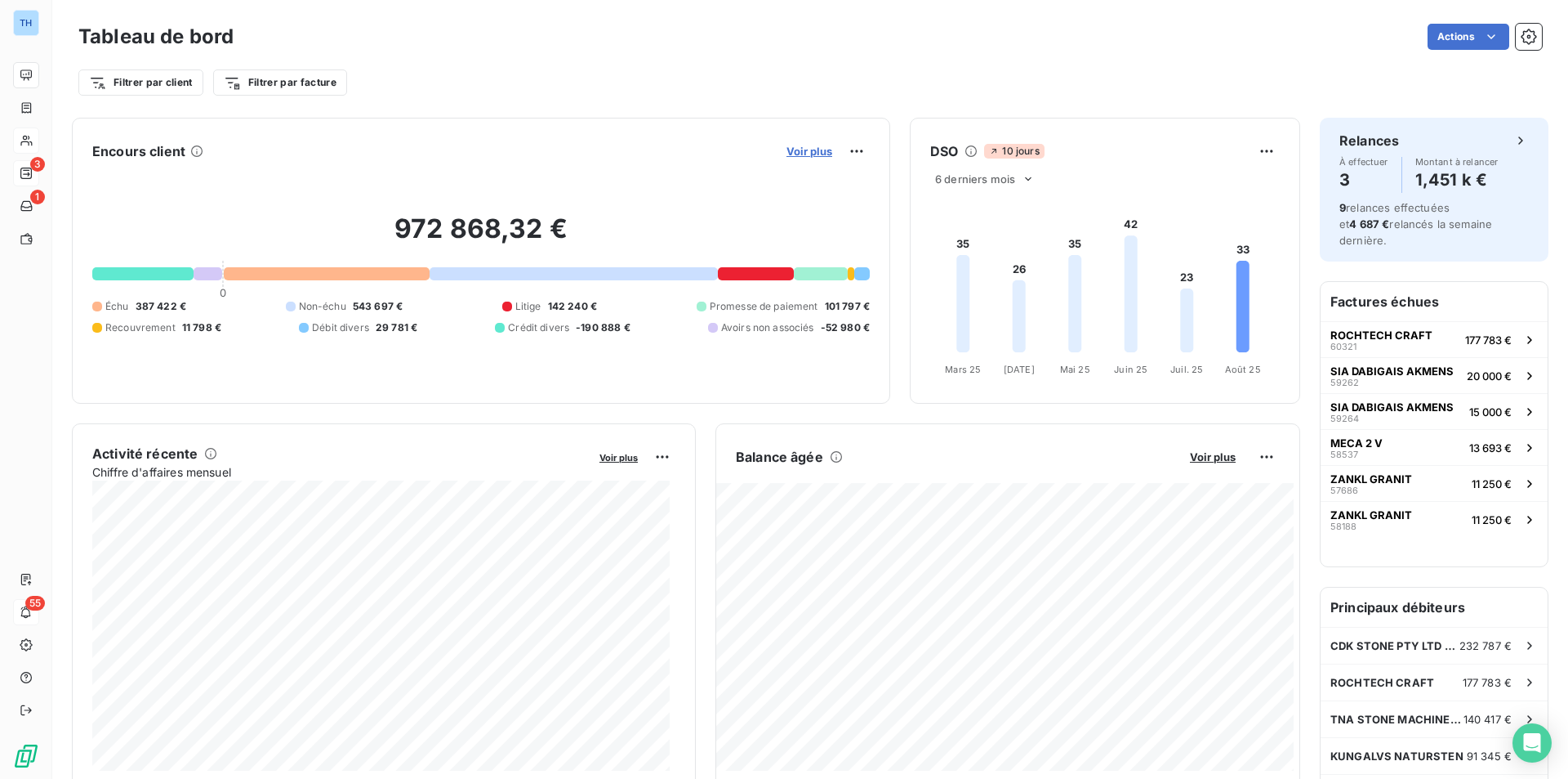
click at [798, 150] on span "Voir plus" at bounding box center [809, 151] width 46 height 13
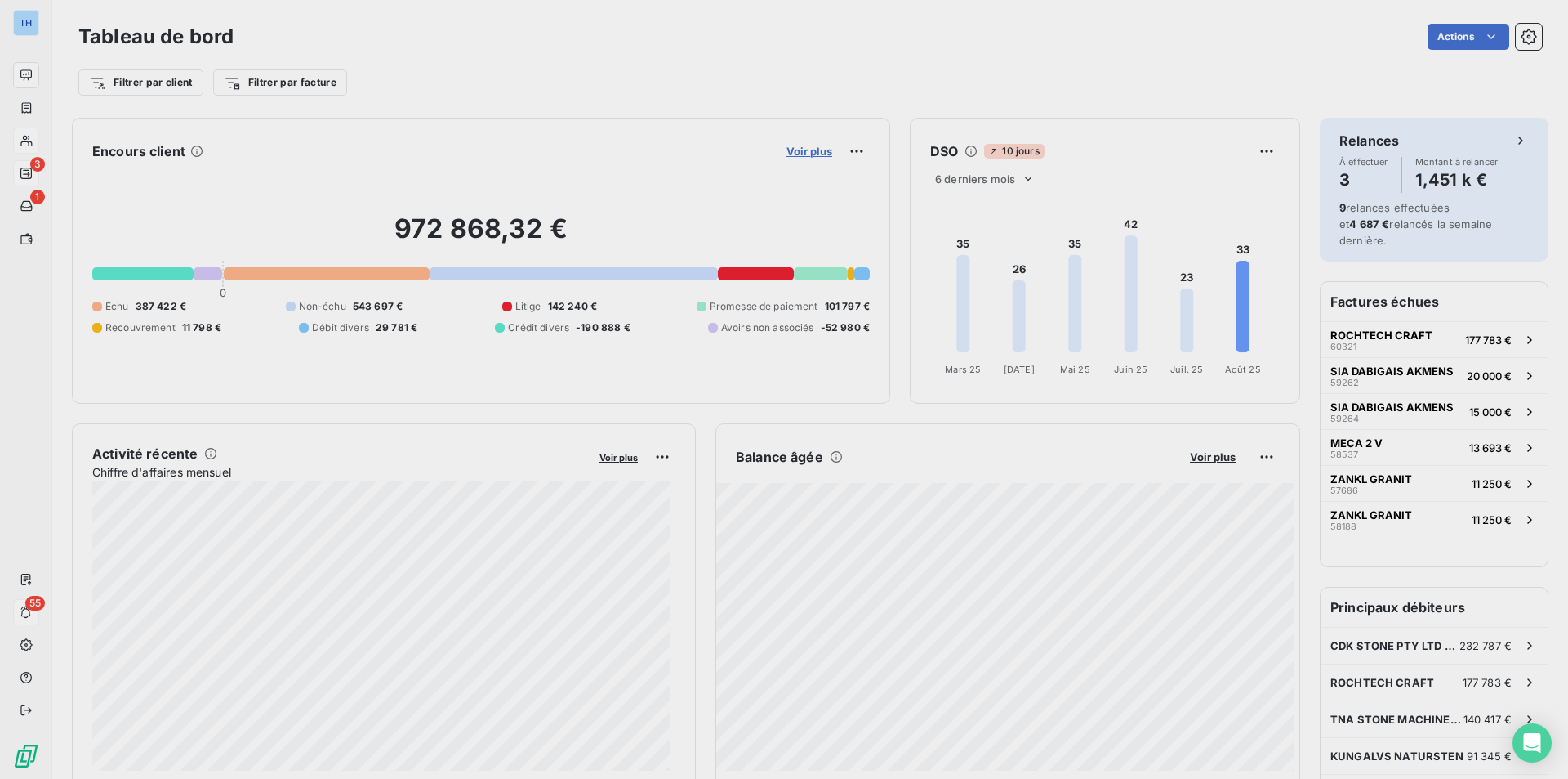
scroll to position [766, 615]
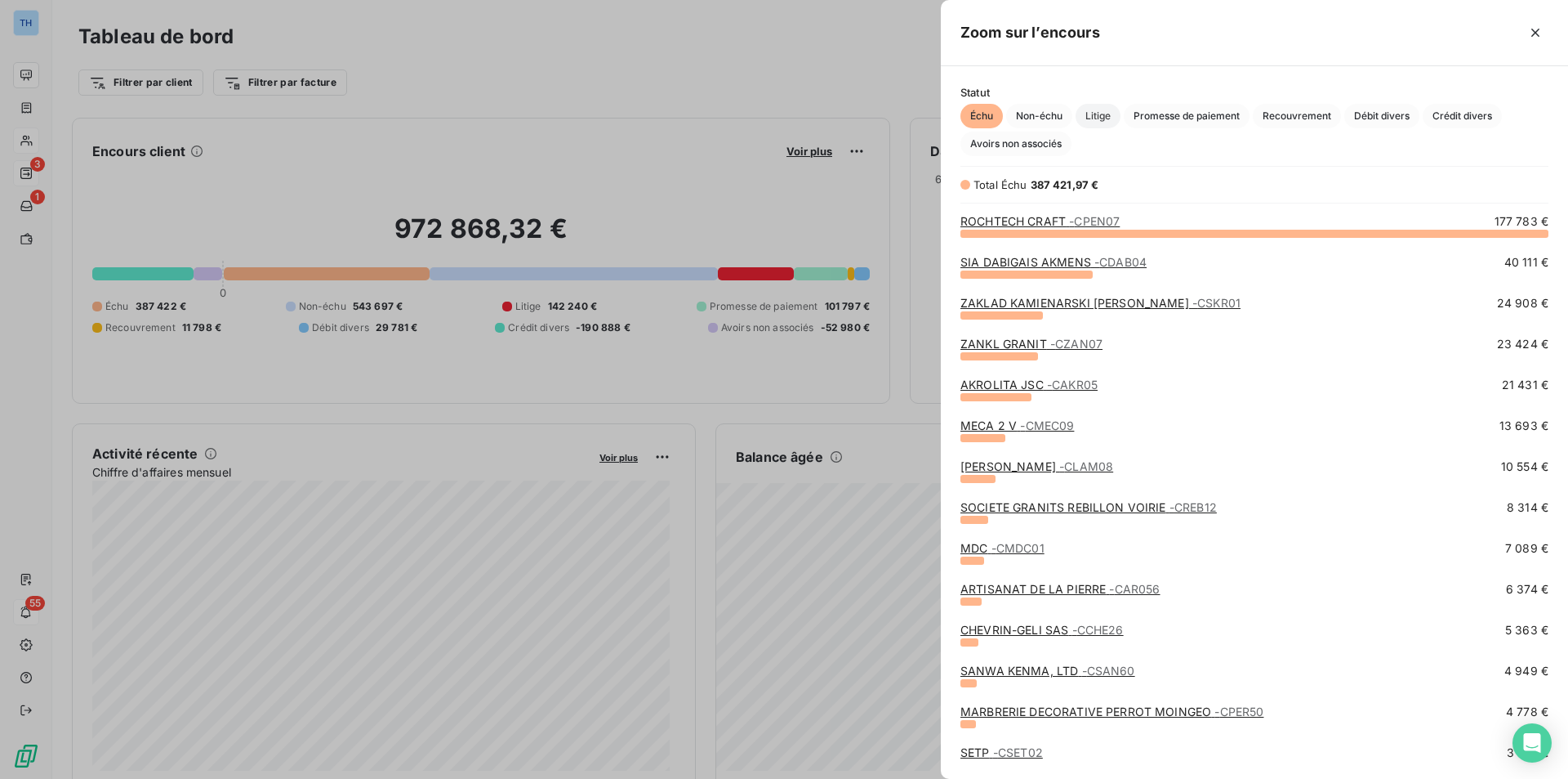
click at [1098, 115] on span "Litige" at bounding box center [1098, 115] width 45 height 24
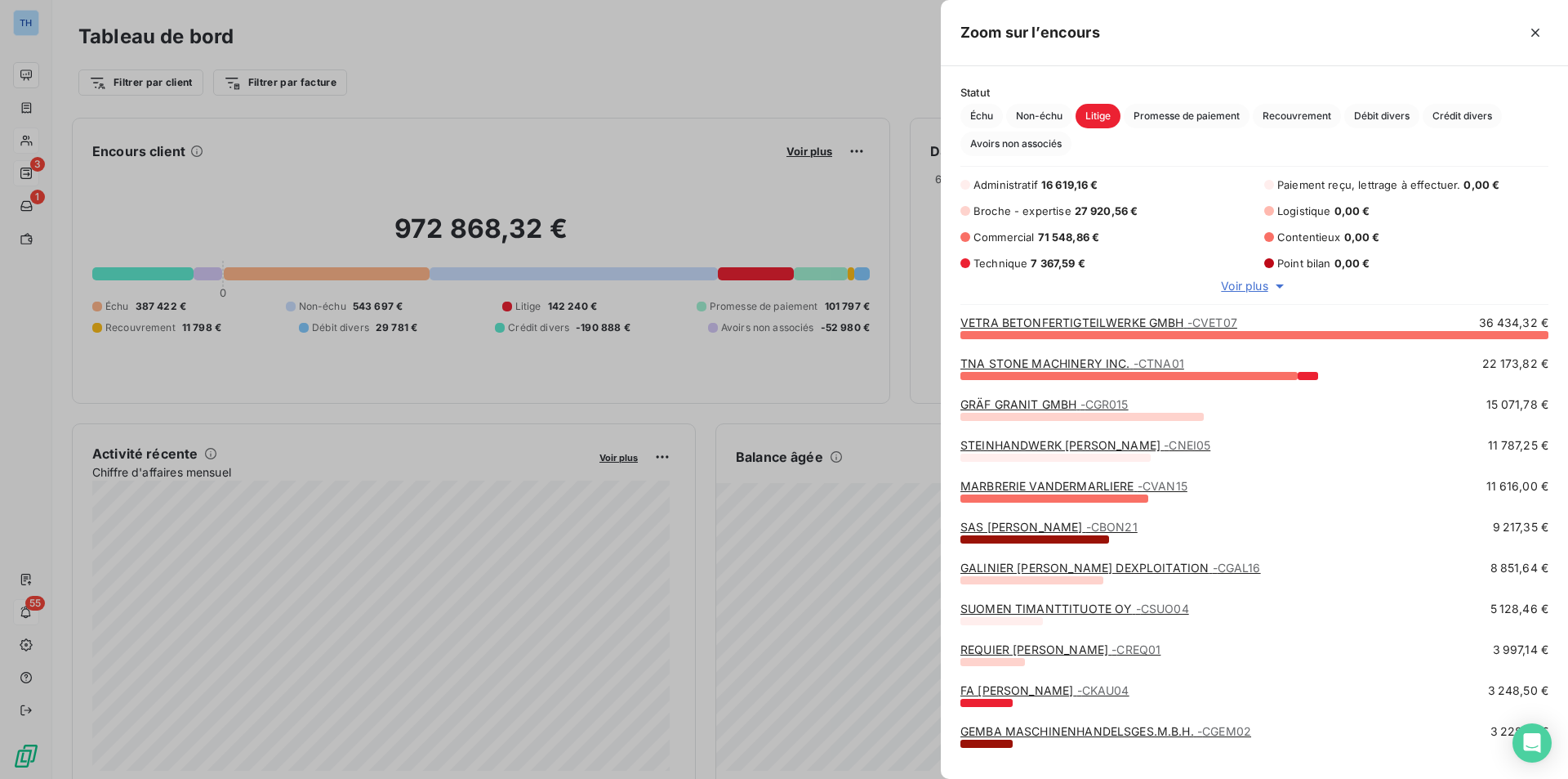
scroll to position [13, 13]
click at [1039, 526] on link "SAS [PERSON_NAME] - CBON21" at bounding box center [1049, 526] width 177 height 14
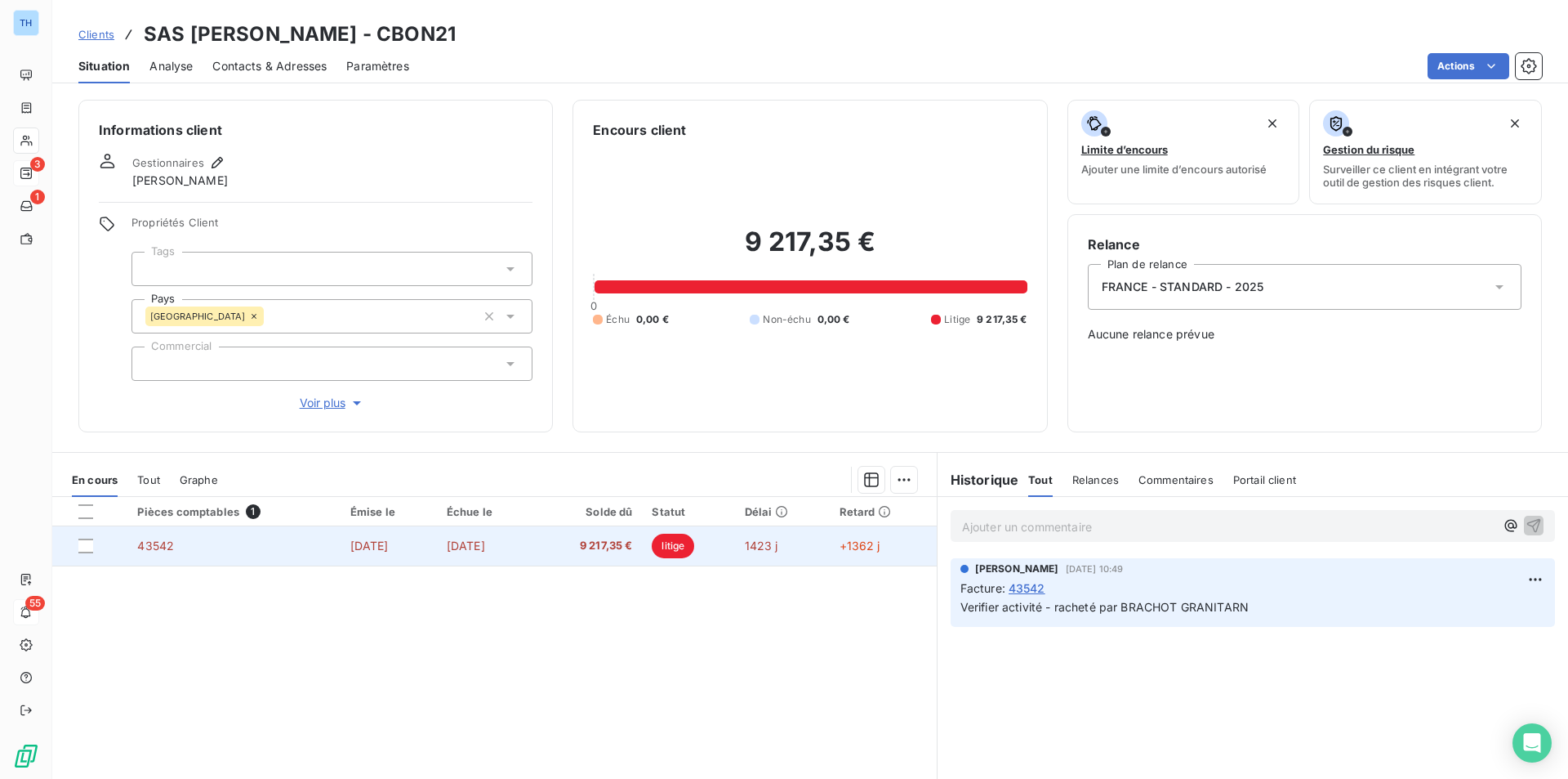
click at [503, 553] on td "[DATE]" at bounding box center [485, 546] width 98 height 39
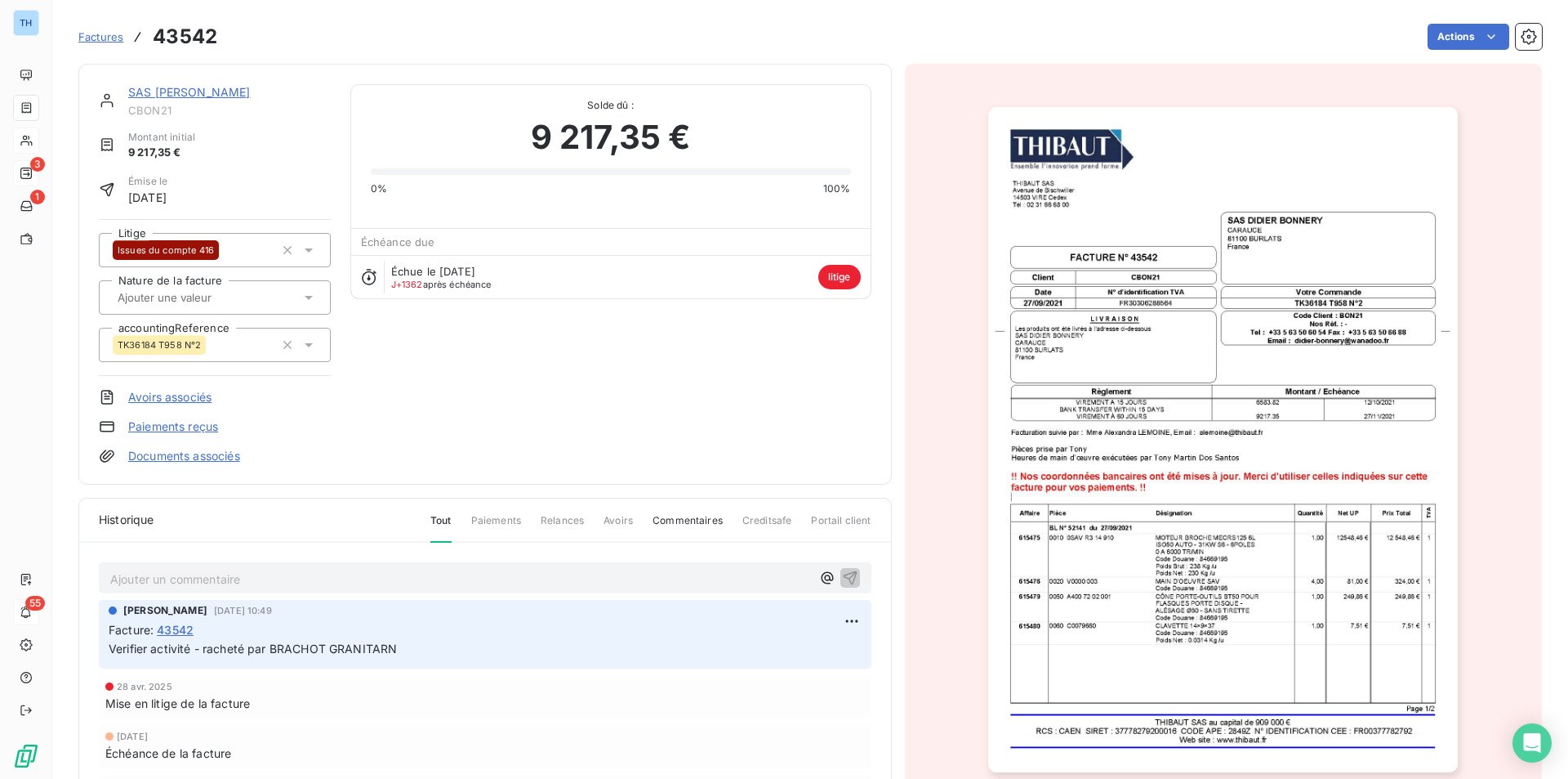
click at [211, 91] on link "SAS [PERSON_NAME]" at bounding box center [189, 92] width 122 height 14
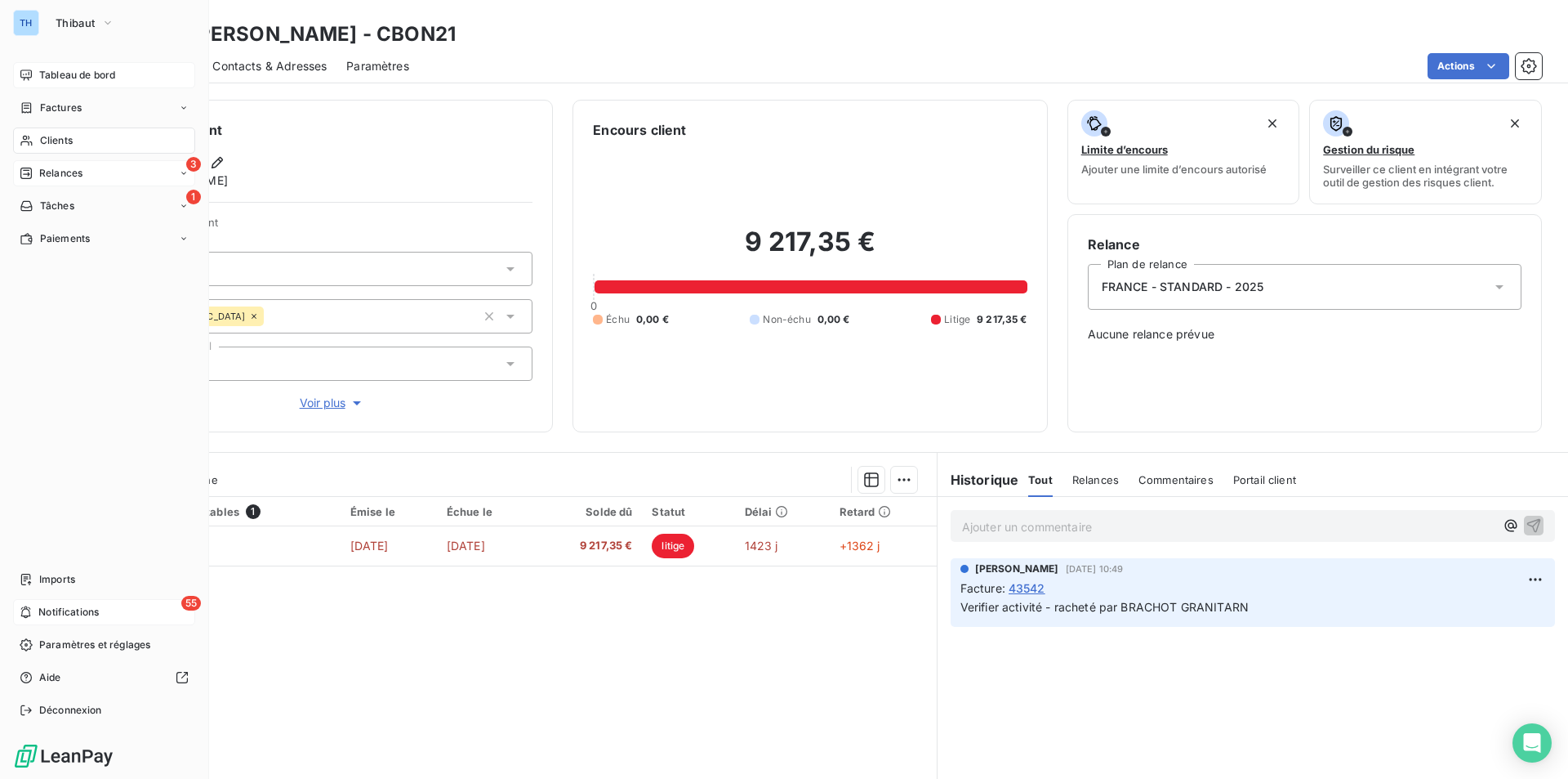
drag, startPoint x: 51, startPoint y: 70, endPoint x: 89, endPoint y: 70, distance: 38.0
click at [51, 70] on span "Tableau de bord" at bounding box center [77, 75] width 76 height 15
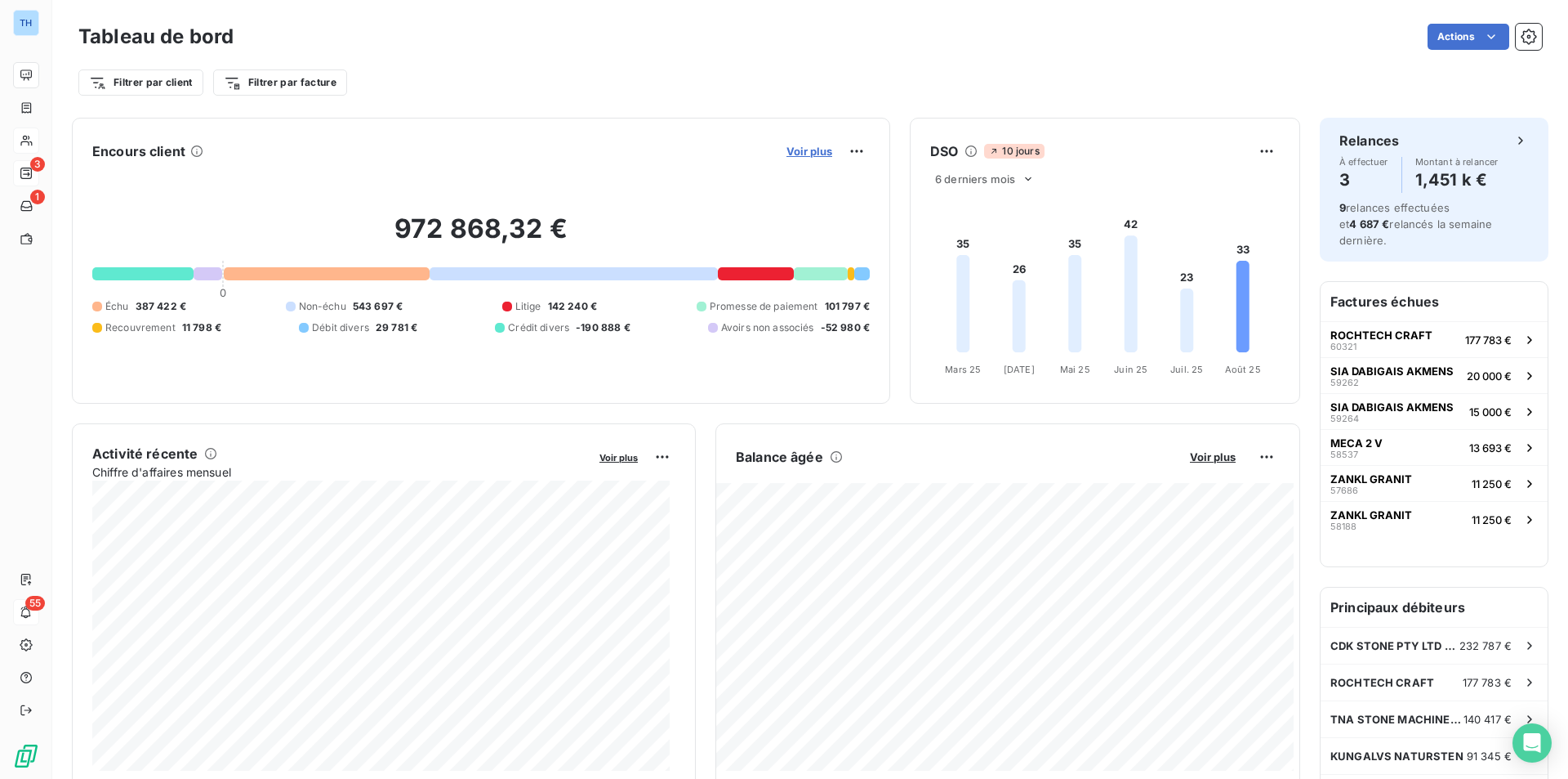
click at [815, 156] on span "Voir plus" at bounding box center [809, 151] width 46 height 13
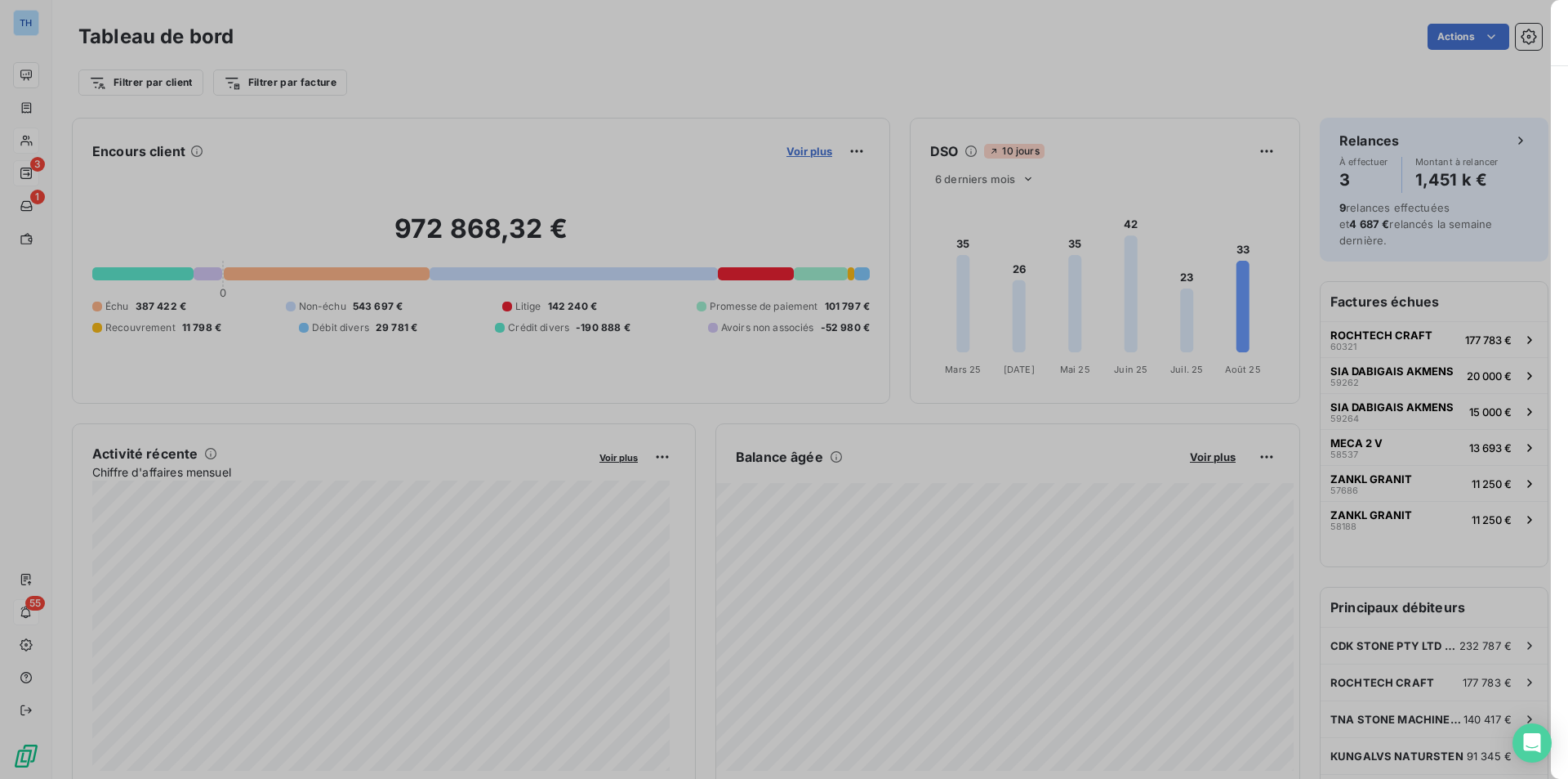
scroll to position [766, 615]
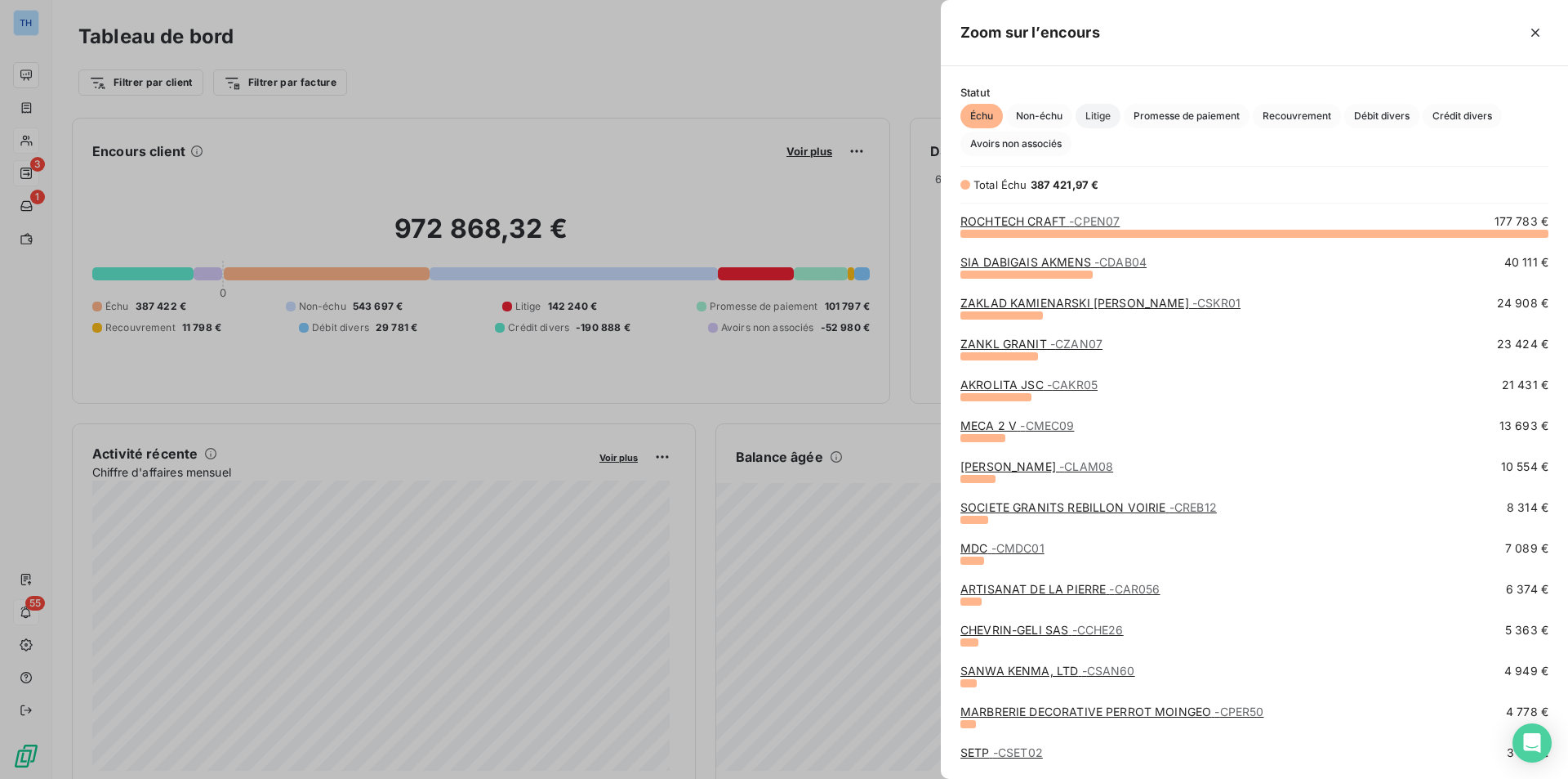
click at [1094, 115] on span "Litige" at bounding box center [1098, 115] width 45 height 24
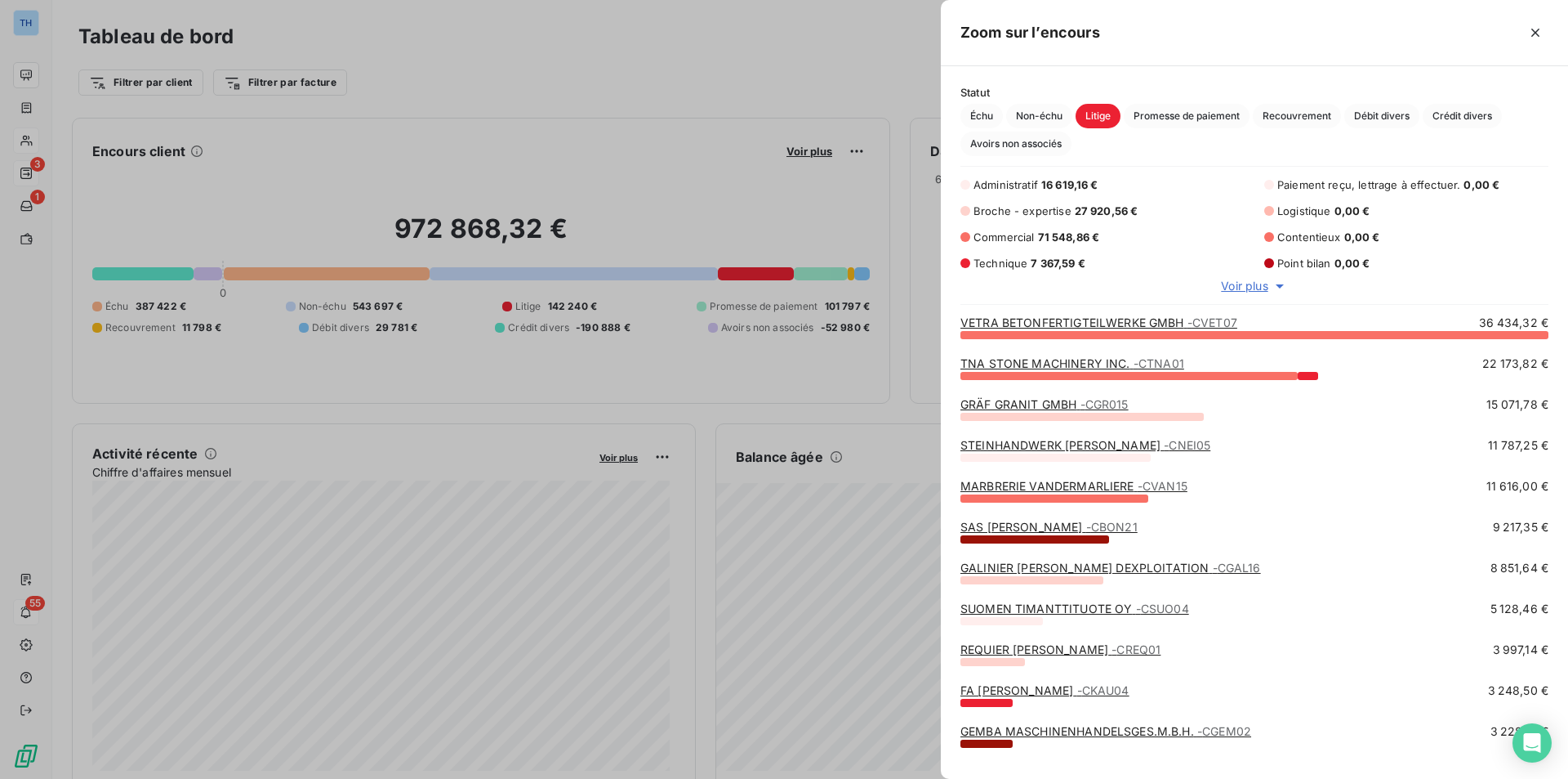
scroll to position [13, 13]
click at [1024, 567] on link "GALINIER [PERSON_NAME] DEXPLOITATION - CGAL16" at bounding box center [1110, 567] width 300 height 14
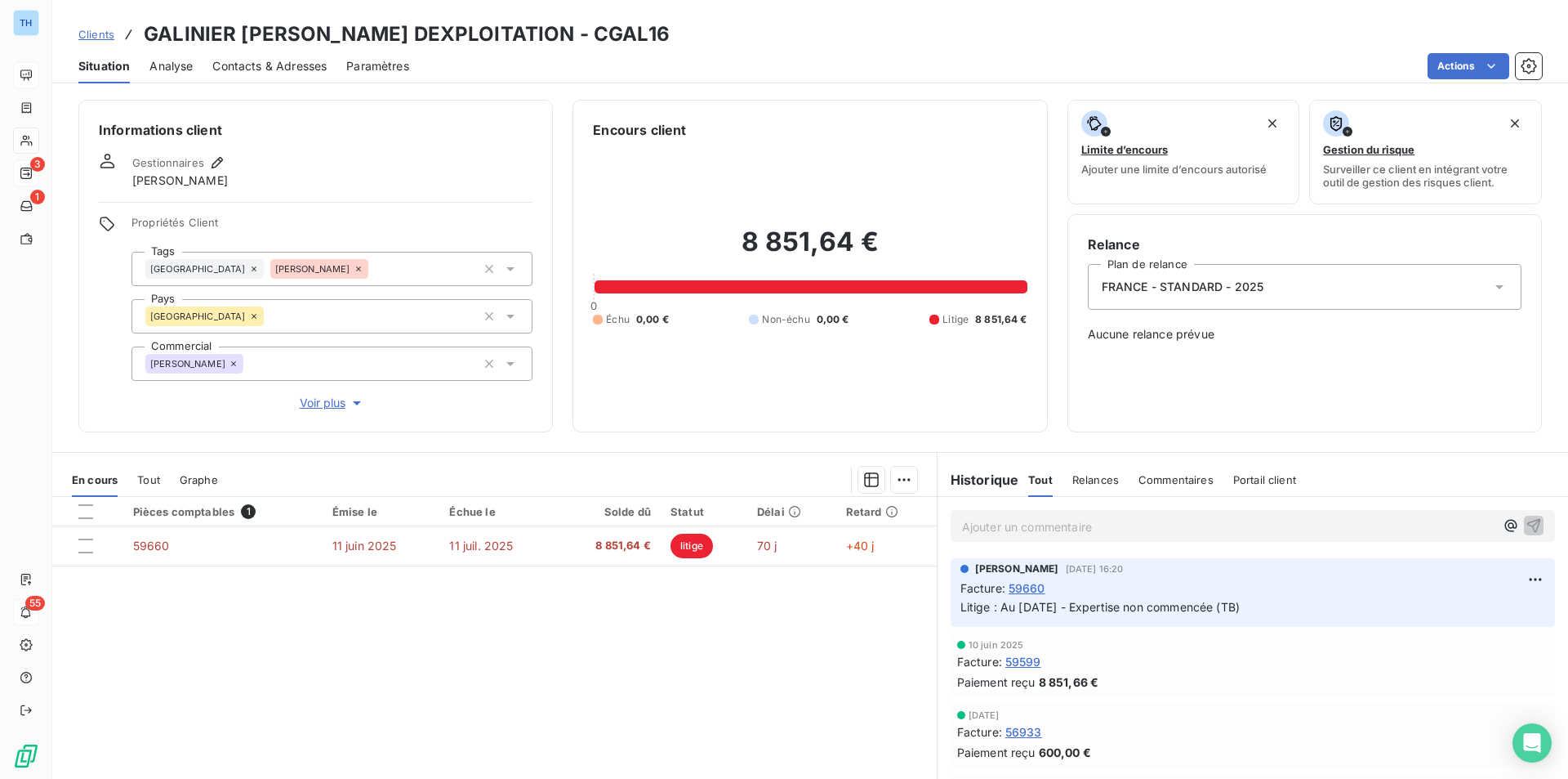
click at [988, 520] on p "Ajouter un commentaire ﻿" at bounding box center [1228, 526] width 533 height 20
click at [1527, 525] on icon "button" at bounding box center [1534, 525] width 14 height 14
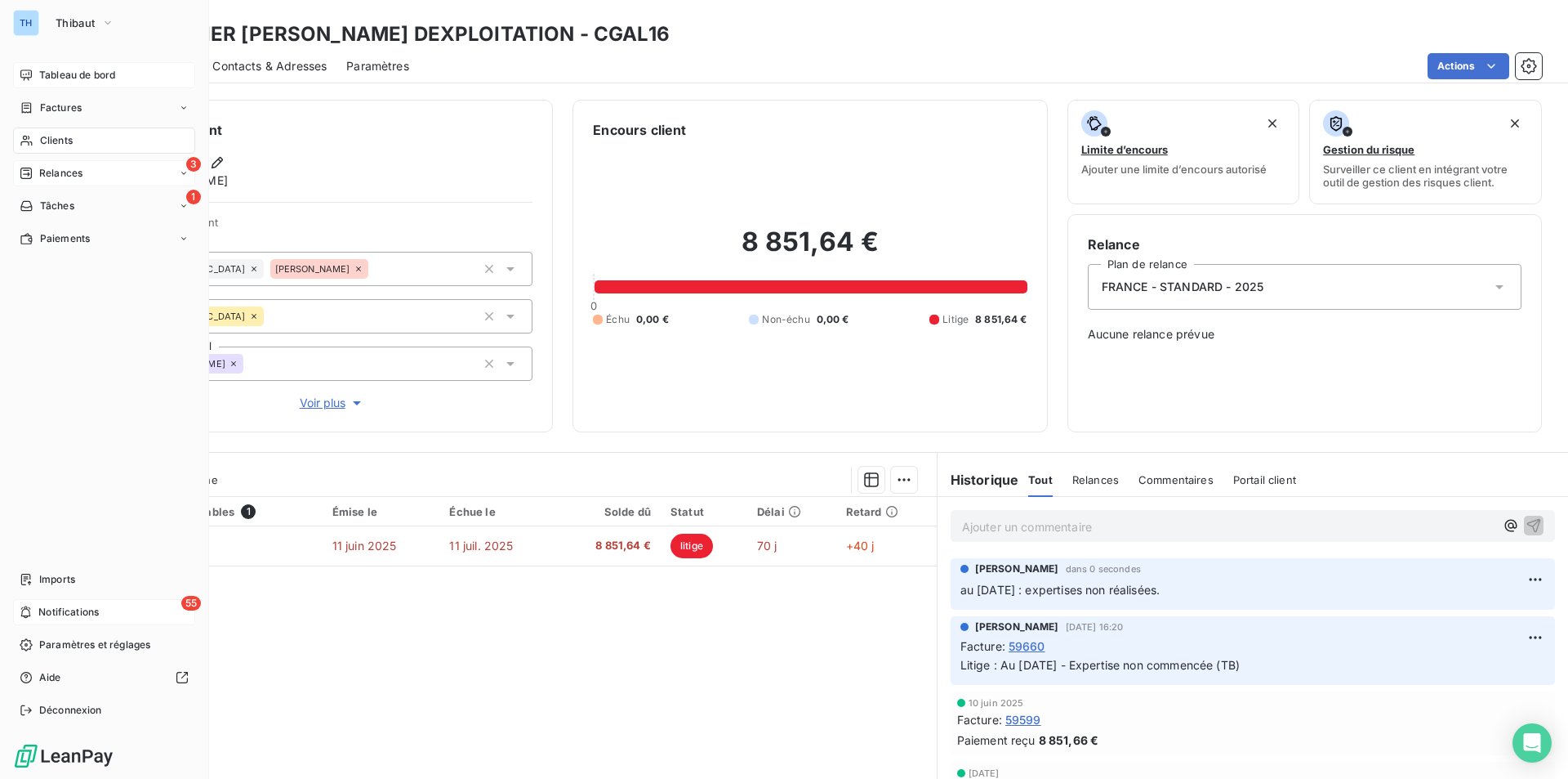
click at [57, 73] on span "Tableau de bord" at bounding box center [77, 75] width 76 height 15
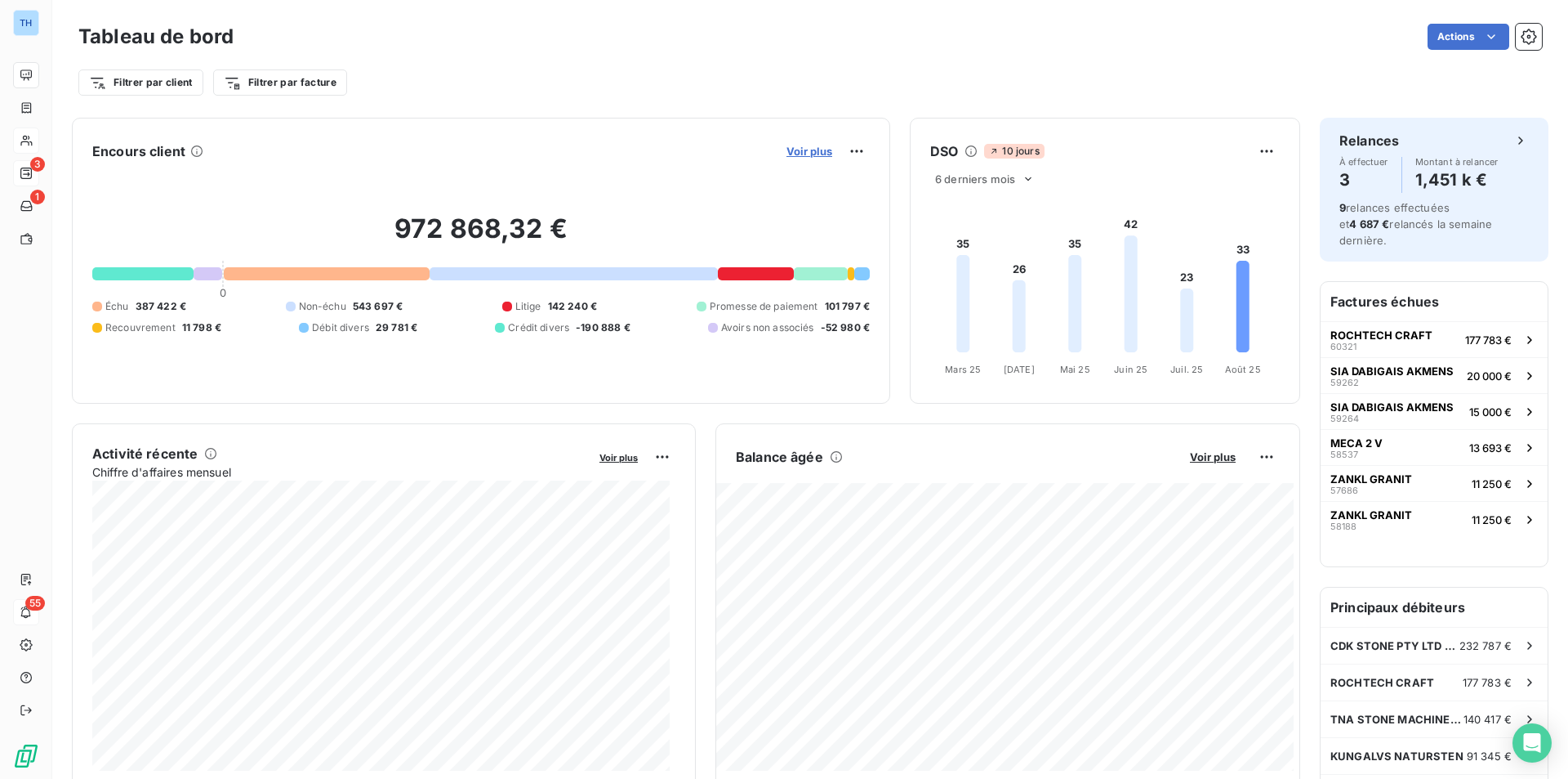
click at [796, 151] on span "Voir plus" at bounding box center [809, 151] width 46 height 13
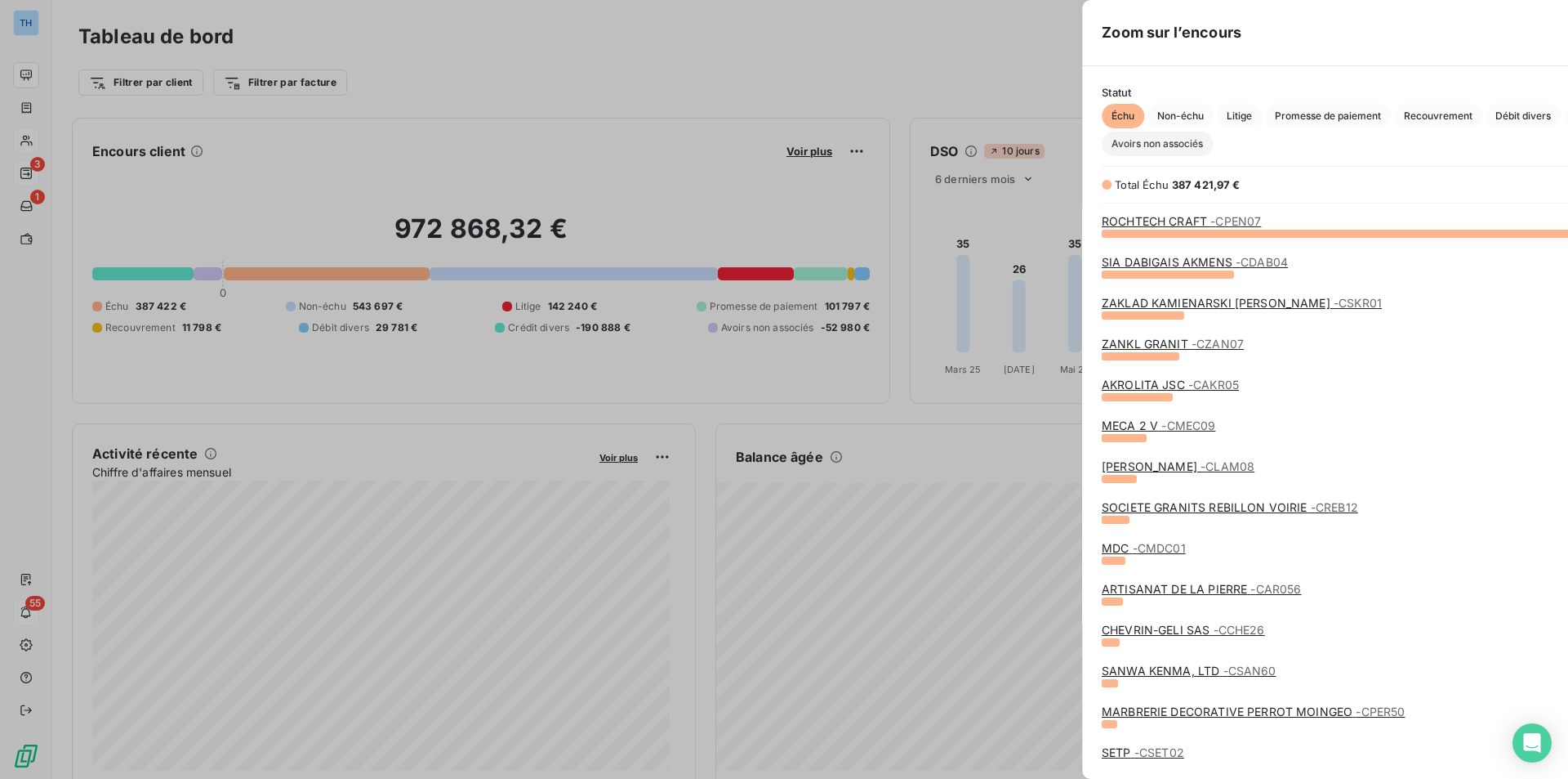
scroll to position [13, 13]
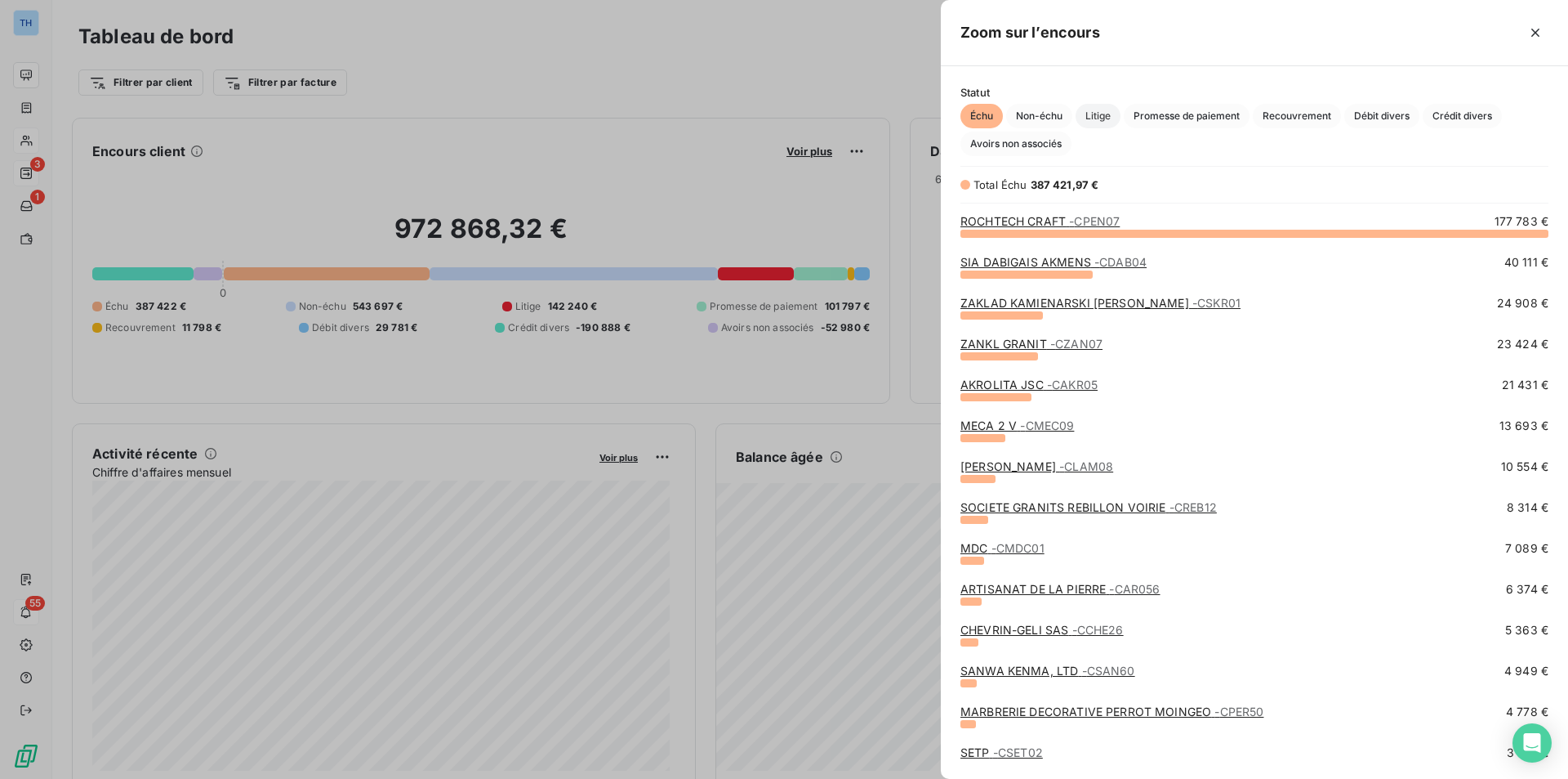
click at [1111, 115] on span "Litige" at bounding box center [1098, 115] width 45 height 24
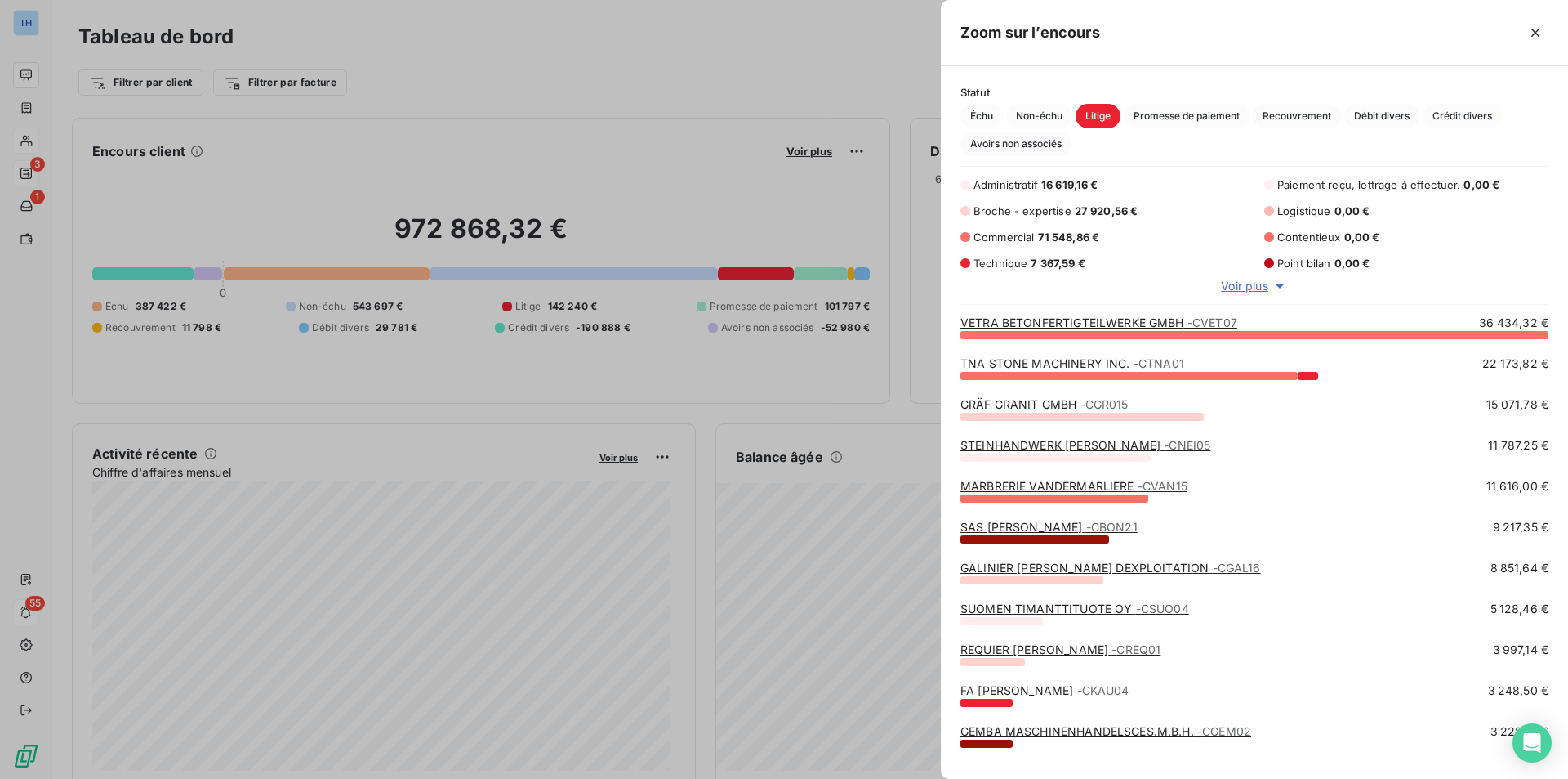
click at [1224, 284] on span "Voir plus" at bounding box center [1244, 286] width 47 height 17
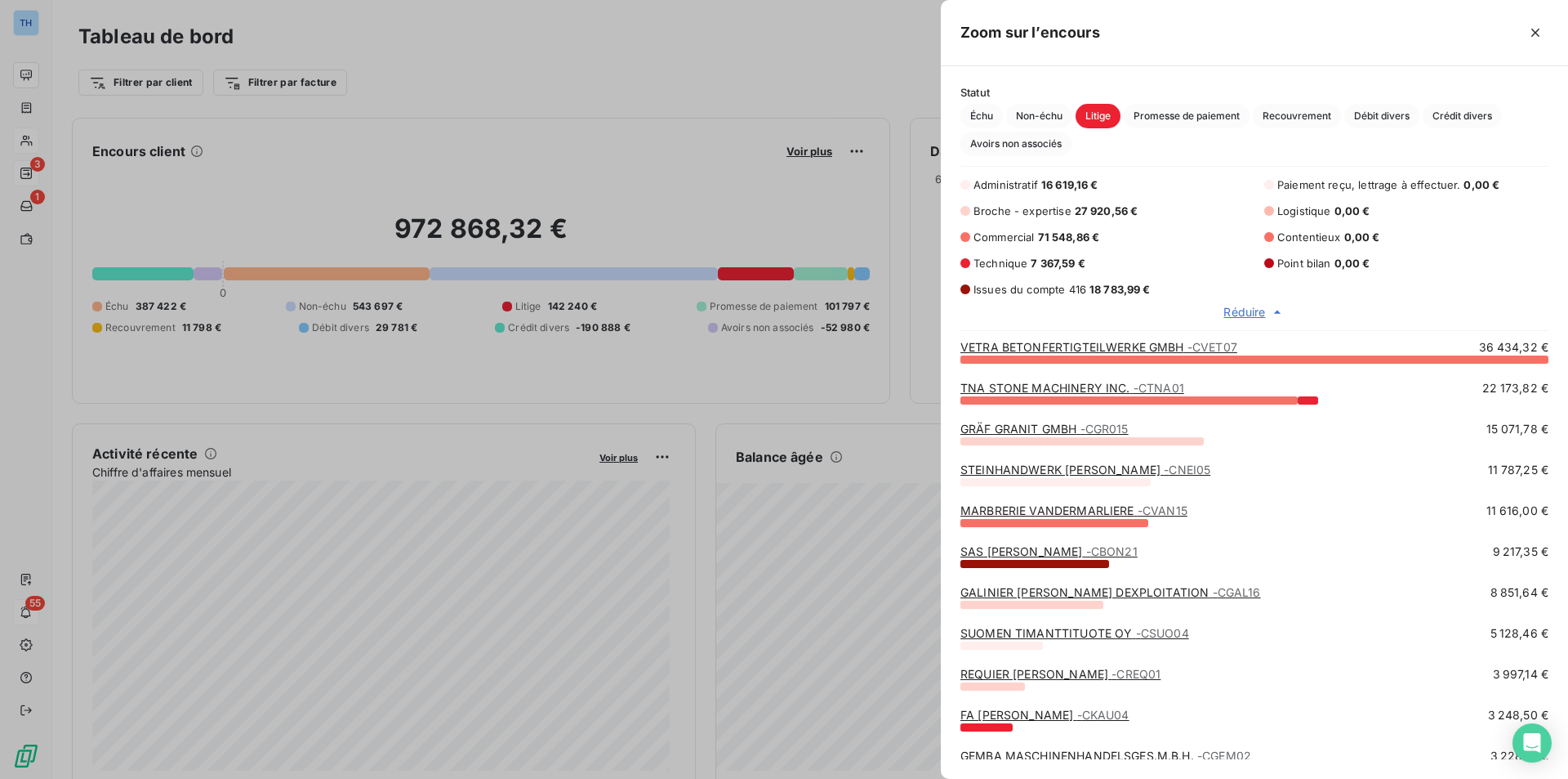
scroll to position [0, 0]
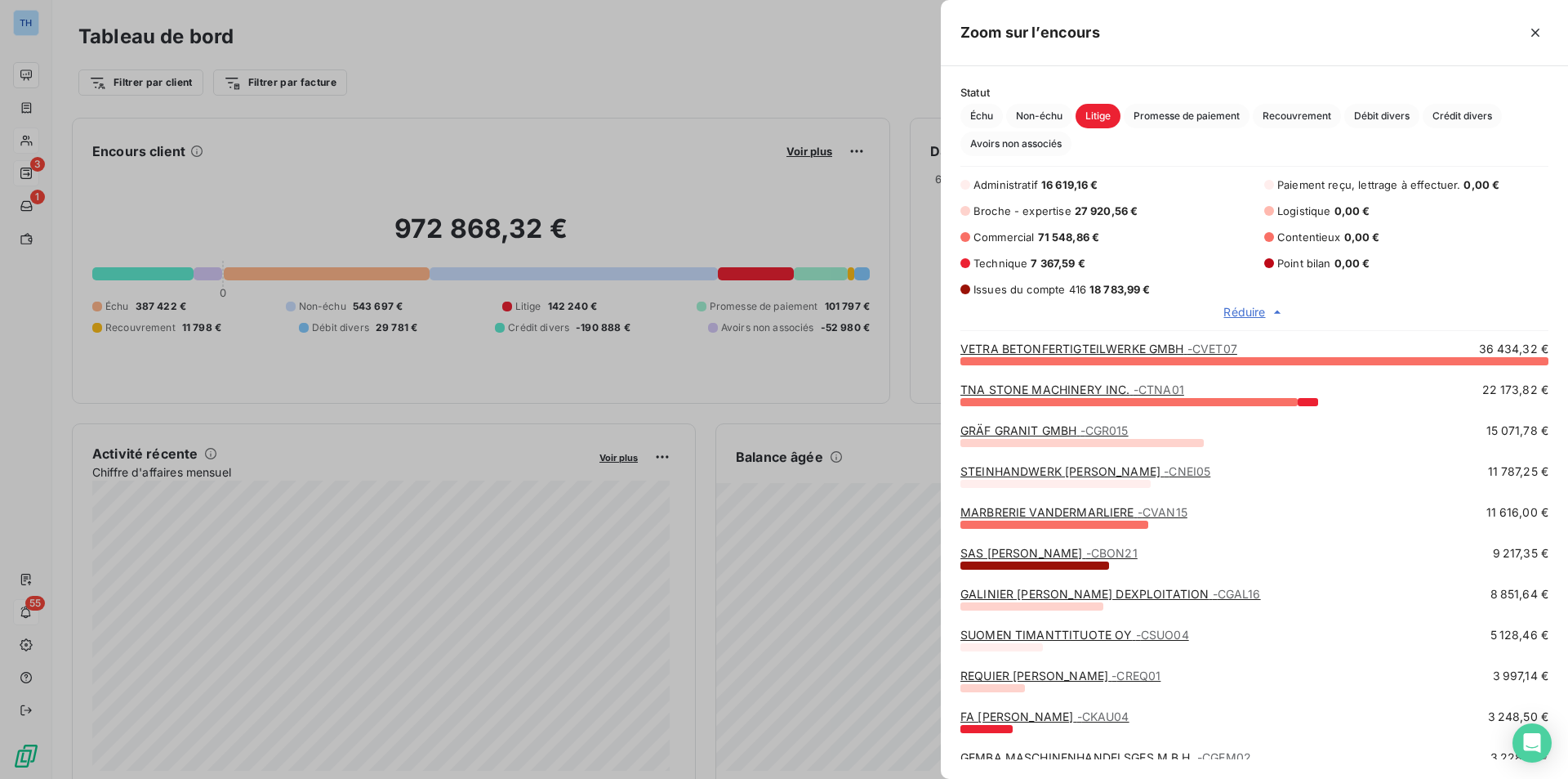
click at [41, 138] on div at bounding box center [784, 389] width 1568 height 779
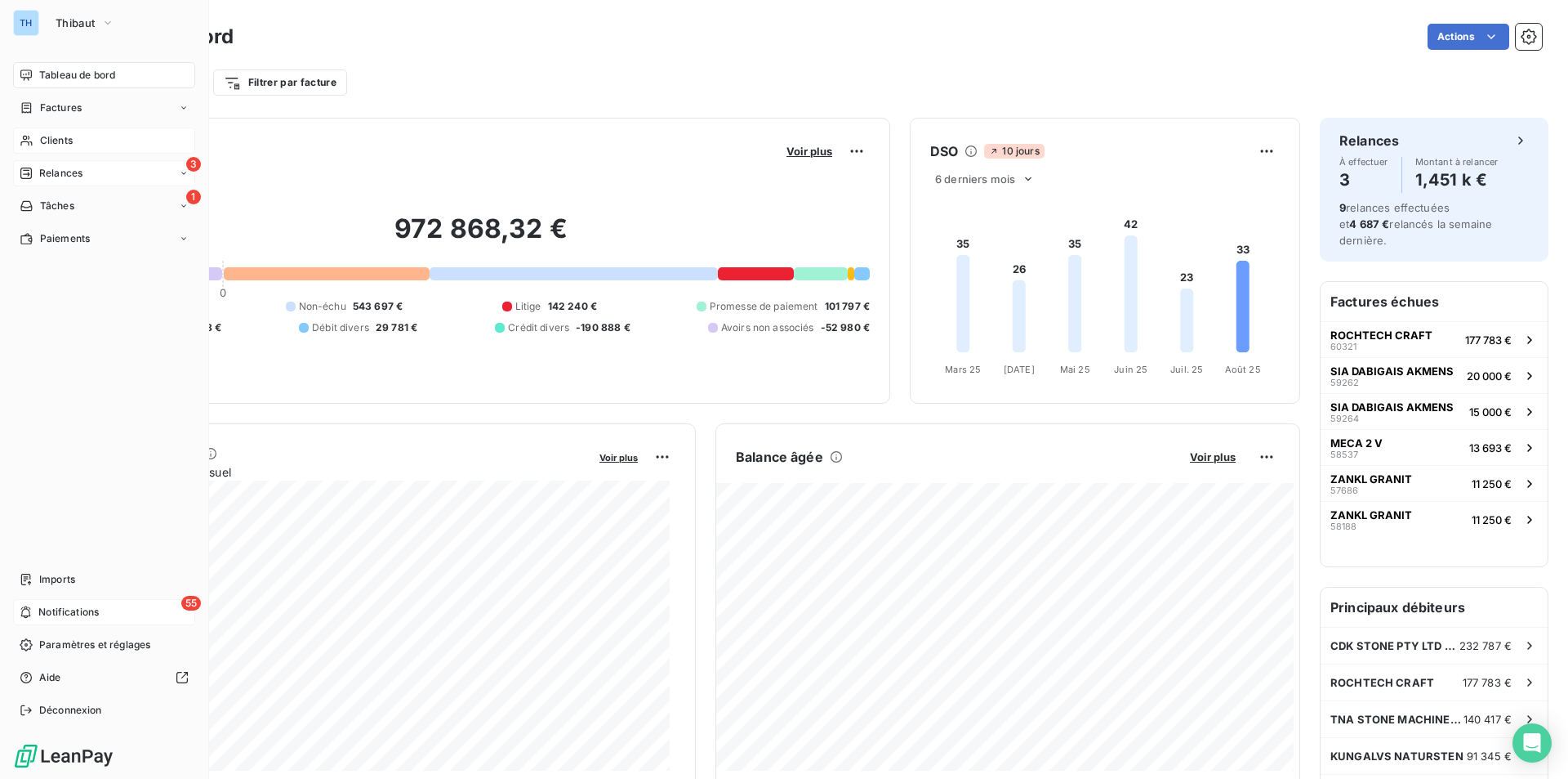
click at [61, 139] on span "Clients" at bounding box center [56, 141] width 33 height 15
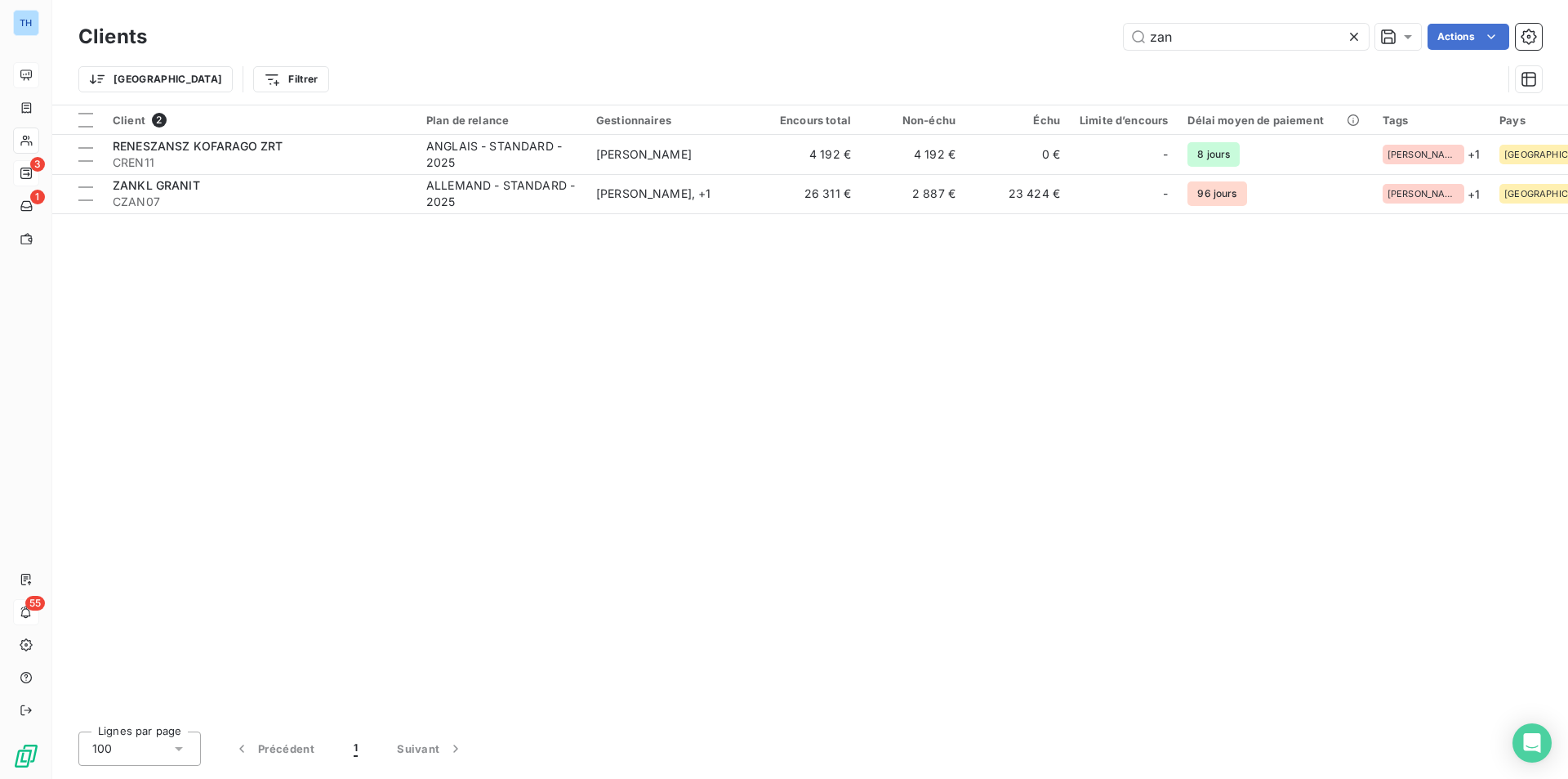
drag, startPoint x: 1204, startPoint y: 38, endPoint x: 1029, endPoint y: 32, distance: 175.1
click at [1029, 32] on div "zan Actions" at bounding box center [854, 36] width 1376 height 26
type input "f"
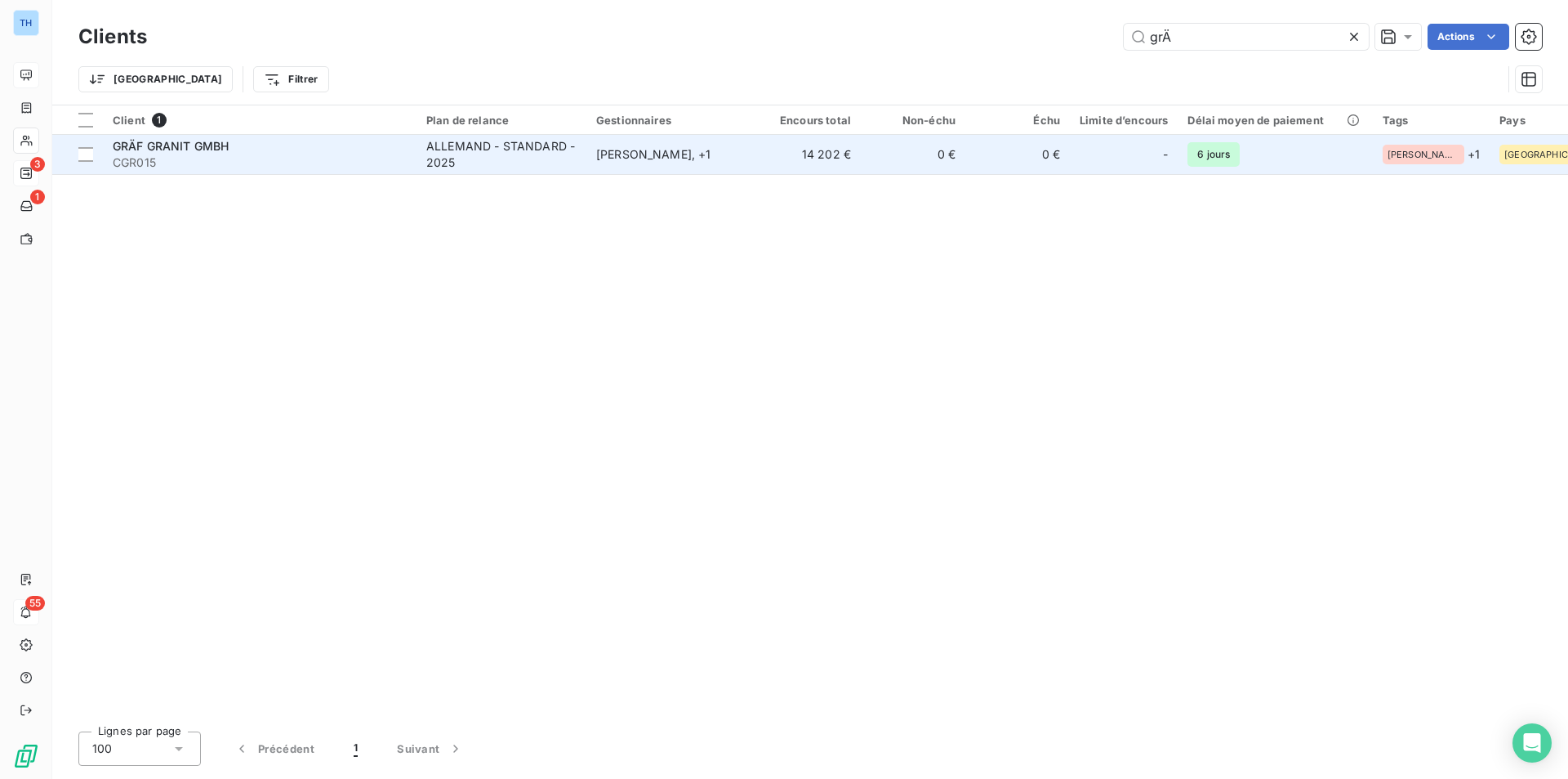
type input "grÄ"
click at [264, 166] on span "CGR015" at bounding box center [260, 163] width 294 height 17
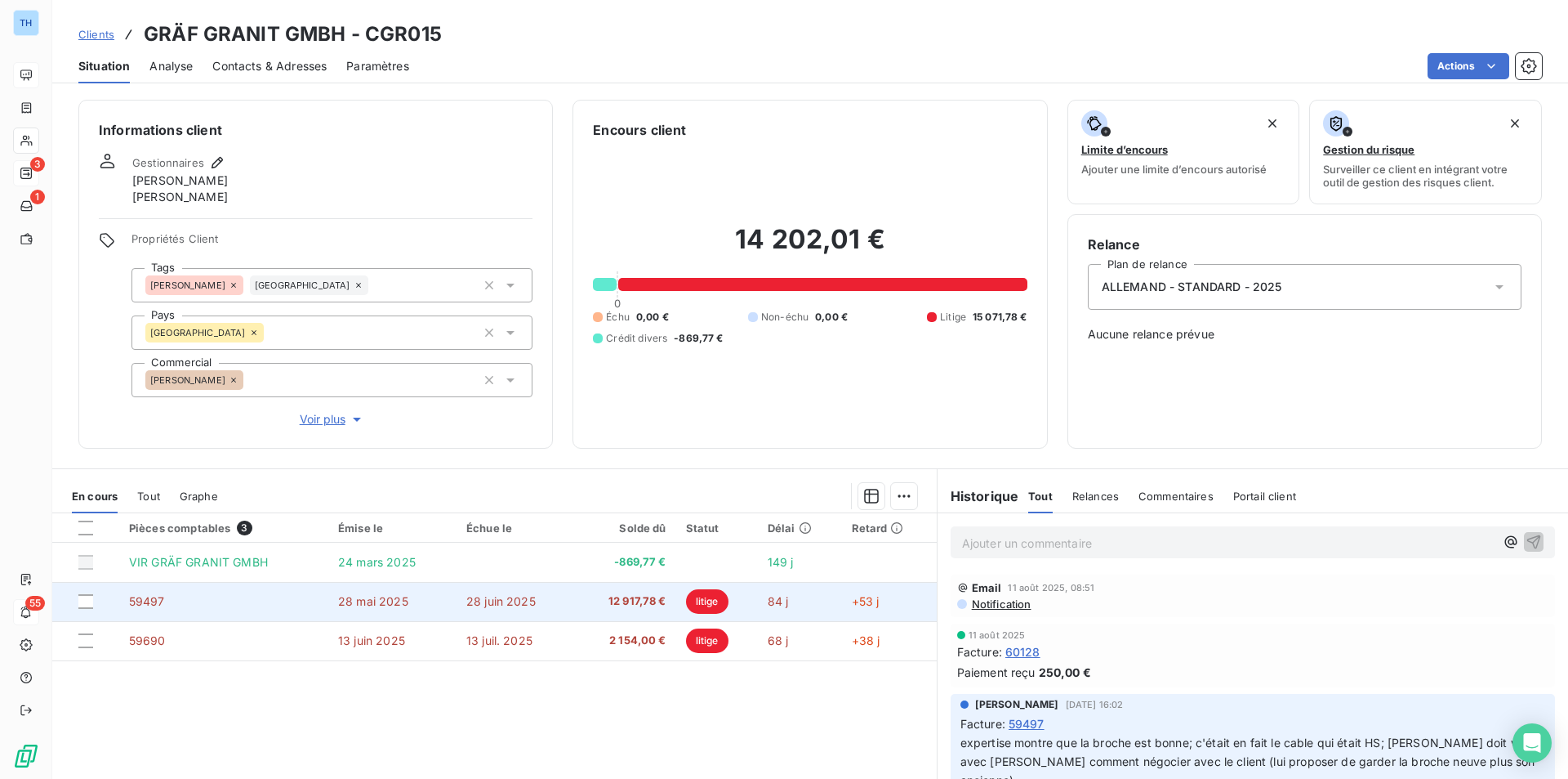
click at [596, 602] on span "12 917,78 €" at bounding box center [625, 602] width 83 height 17
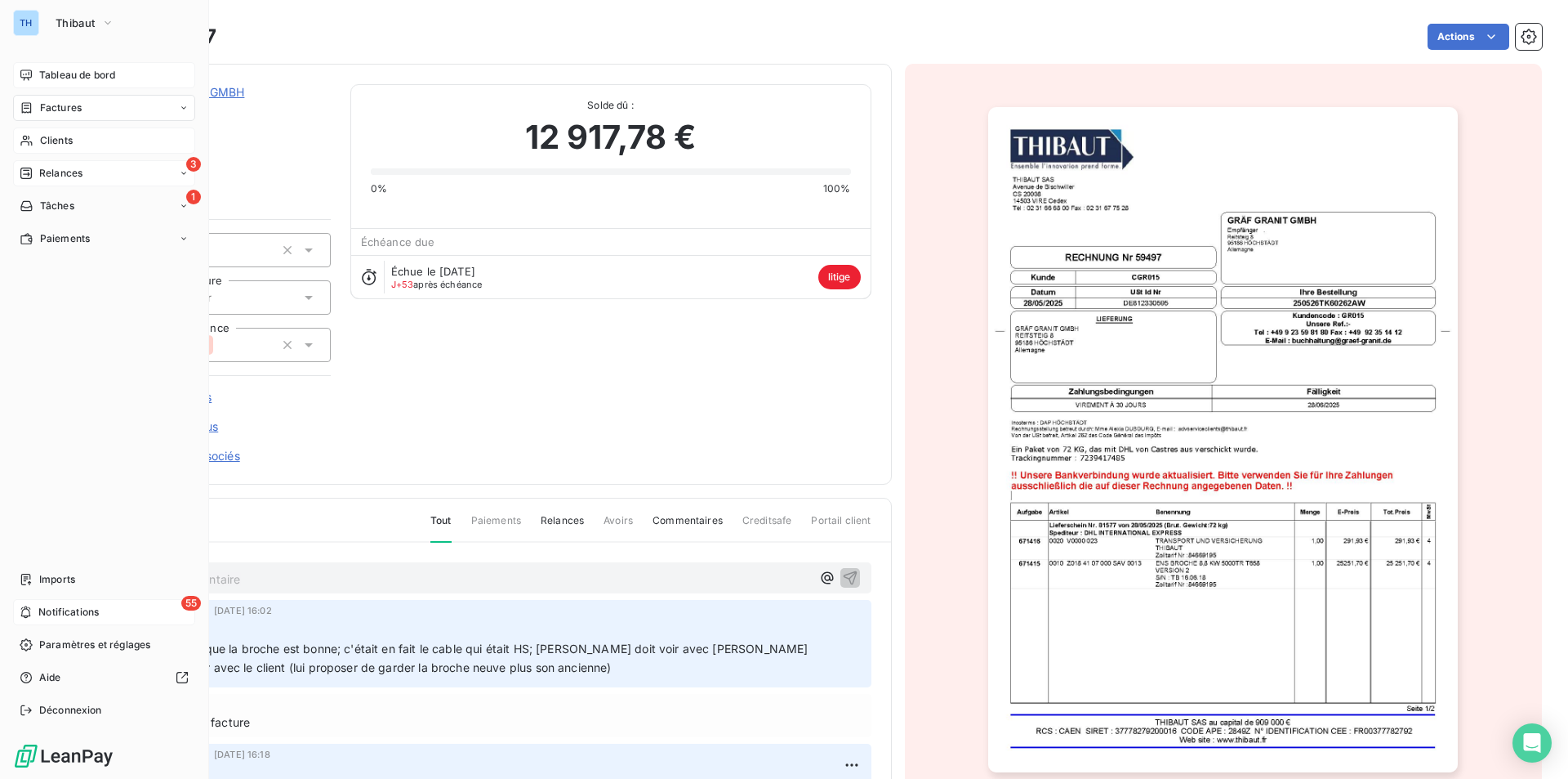
click at [50, 140] on span "Clients" at bounding box center [56, 141] width 33 height 15
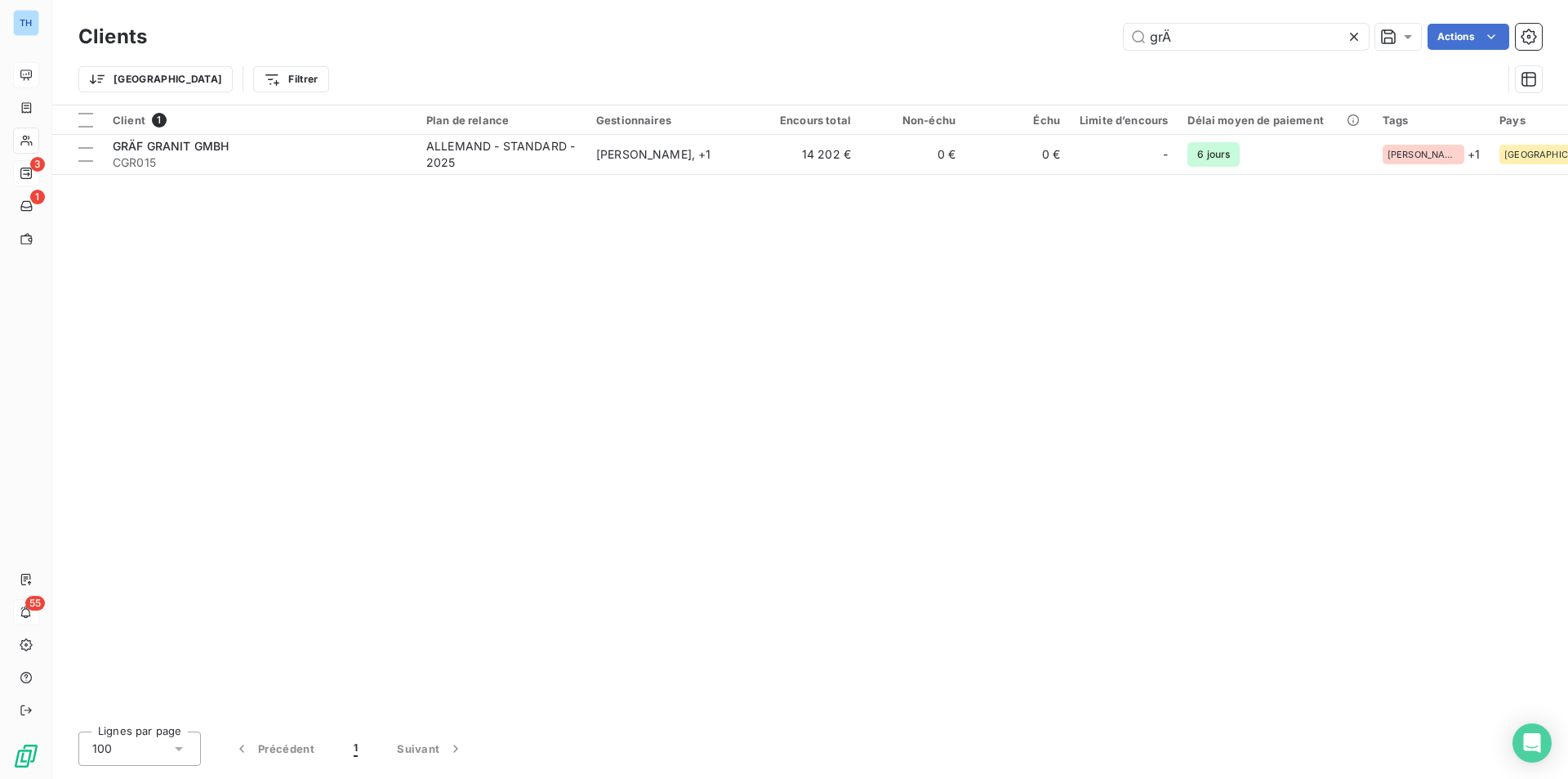
drag, startPoint x: 1204, startPoint y: 40, endPoint x: 1050, endPoint y: 23, distance: 154.9
click at [1050, 23] on div "Clients grÄ Actions" at bounding box center [810, 36] width 1463 height 34
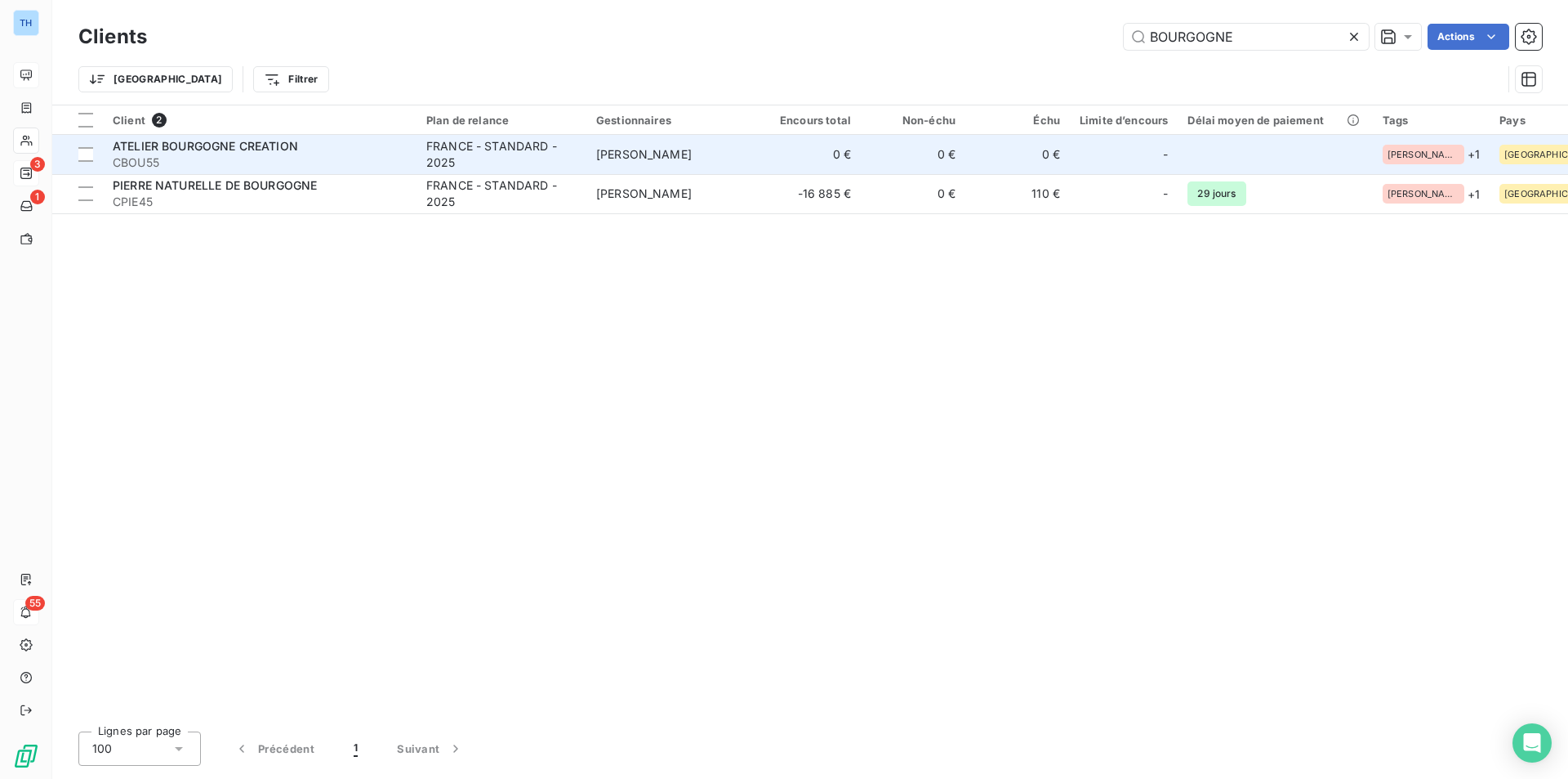
type input "BOURGOGNE"
click at [281, 164] on span "CBOU55" at bounding box center [260, 163] width 294 height 17
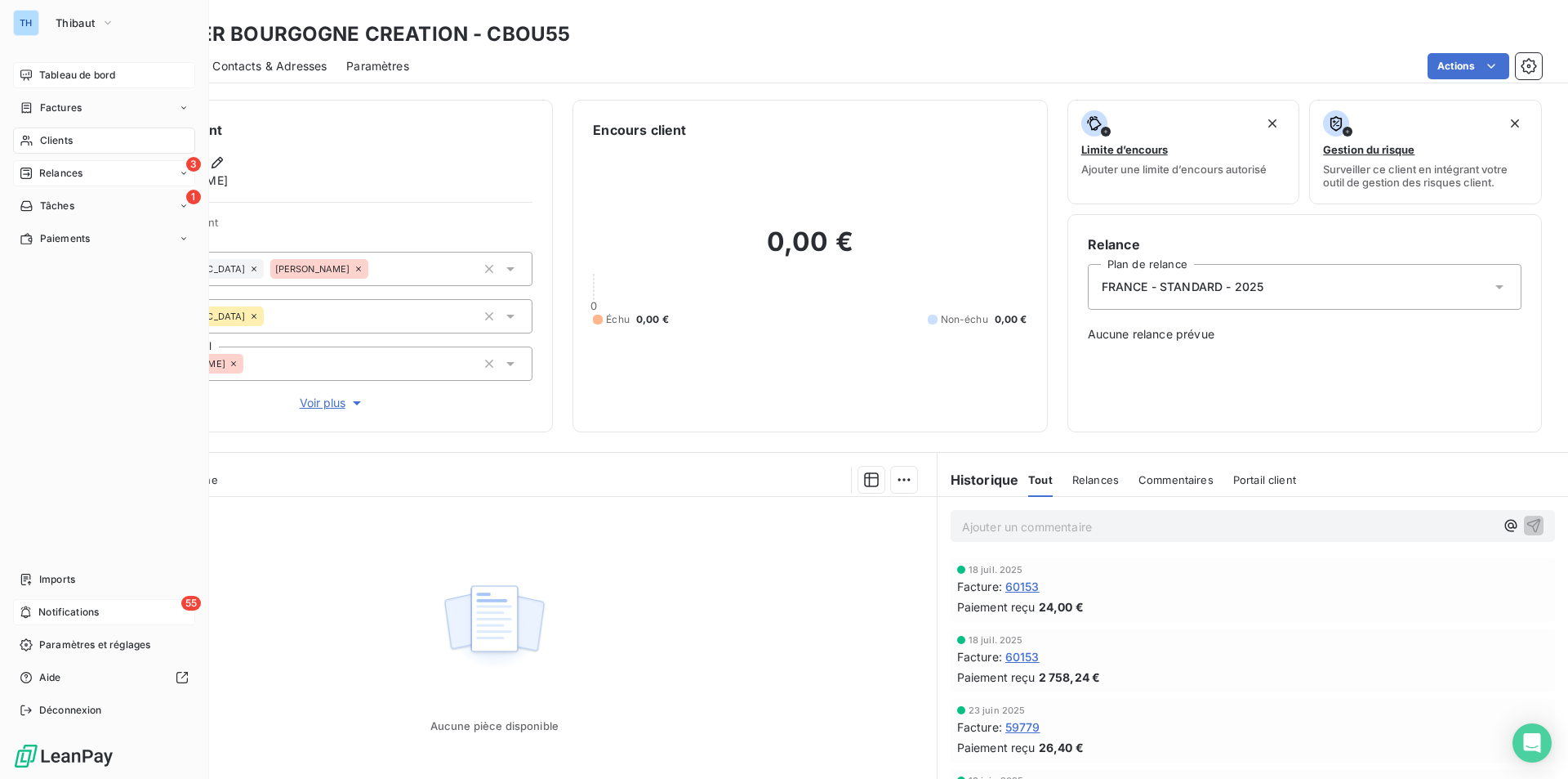
click at [49, 133] on span "Clients" at bounding box center [56, 141] width 33 height 15
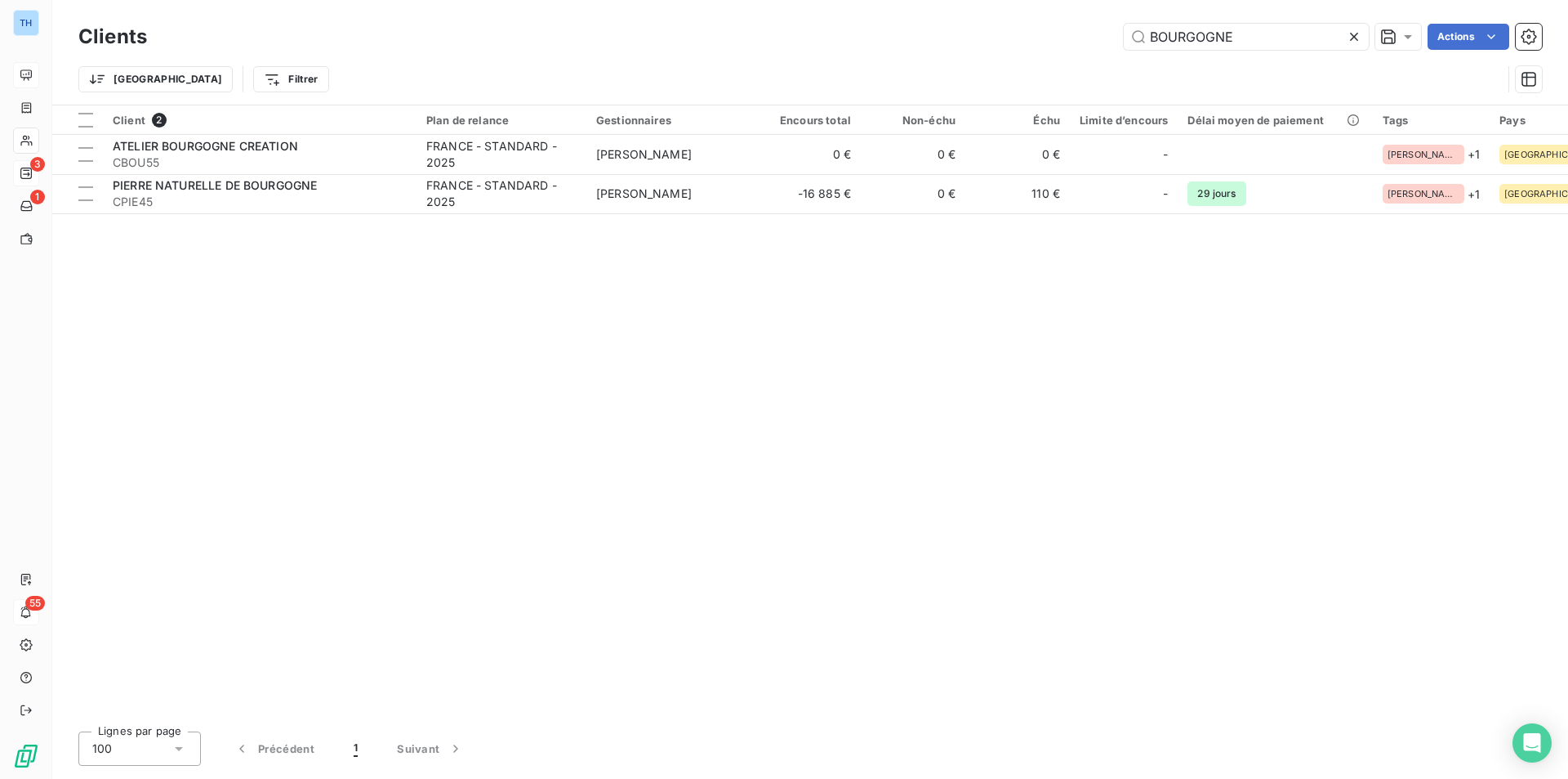
drag, startPoint x: 1251, startPoint y: 33, endPoint x: 990, endPoint y: 21, distance: 261.3
click at [1001, 23] on div "BOURGOGNE Actions" at bounding box center [854, 36] width 1376 height 26
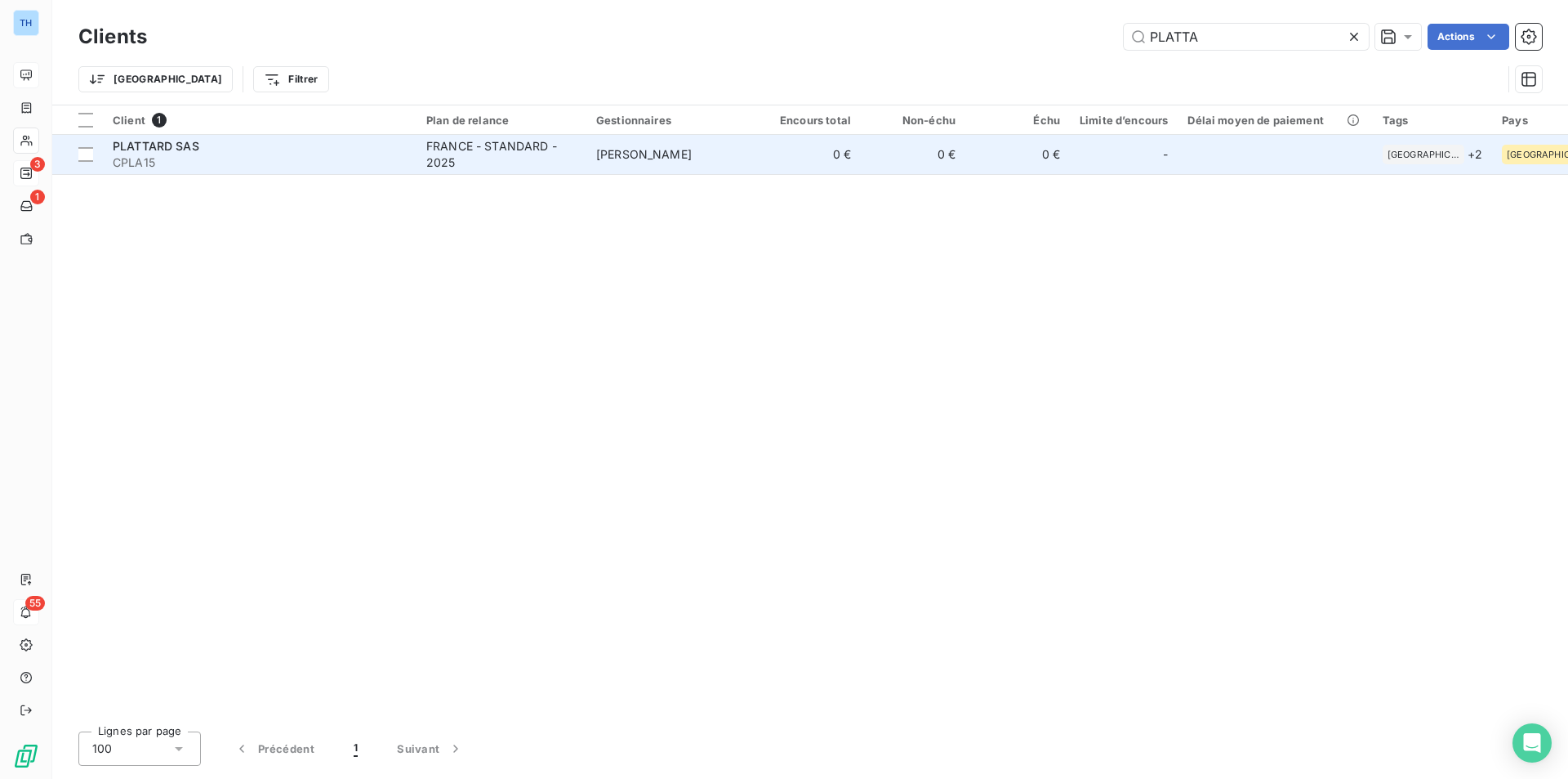
type input "PLATTA"
click at [387, 155] on span "CPLA15" at bounding box center [260, 163] width 294 height 17
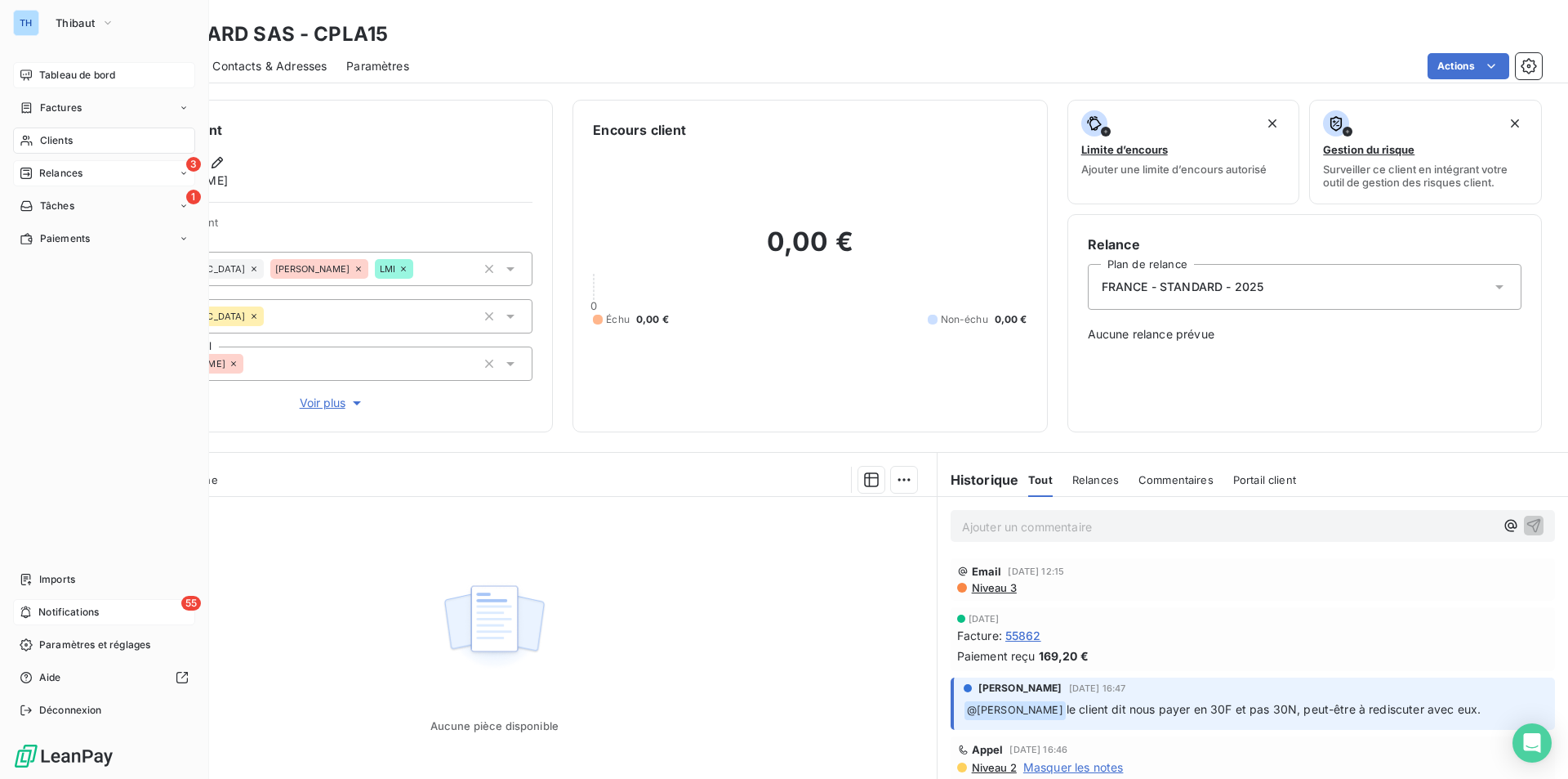
click at [65, 74] on span "Tableau de bord" at bounding box center [77, 75] width 76 height 15
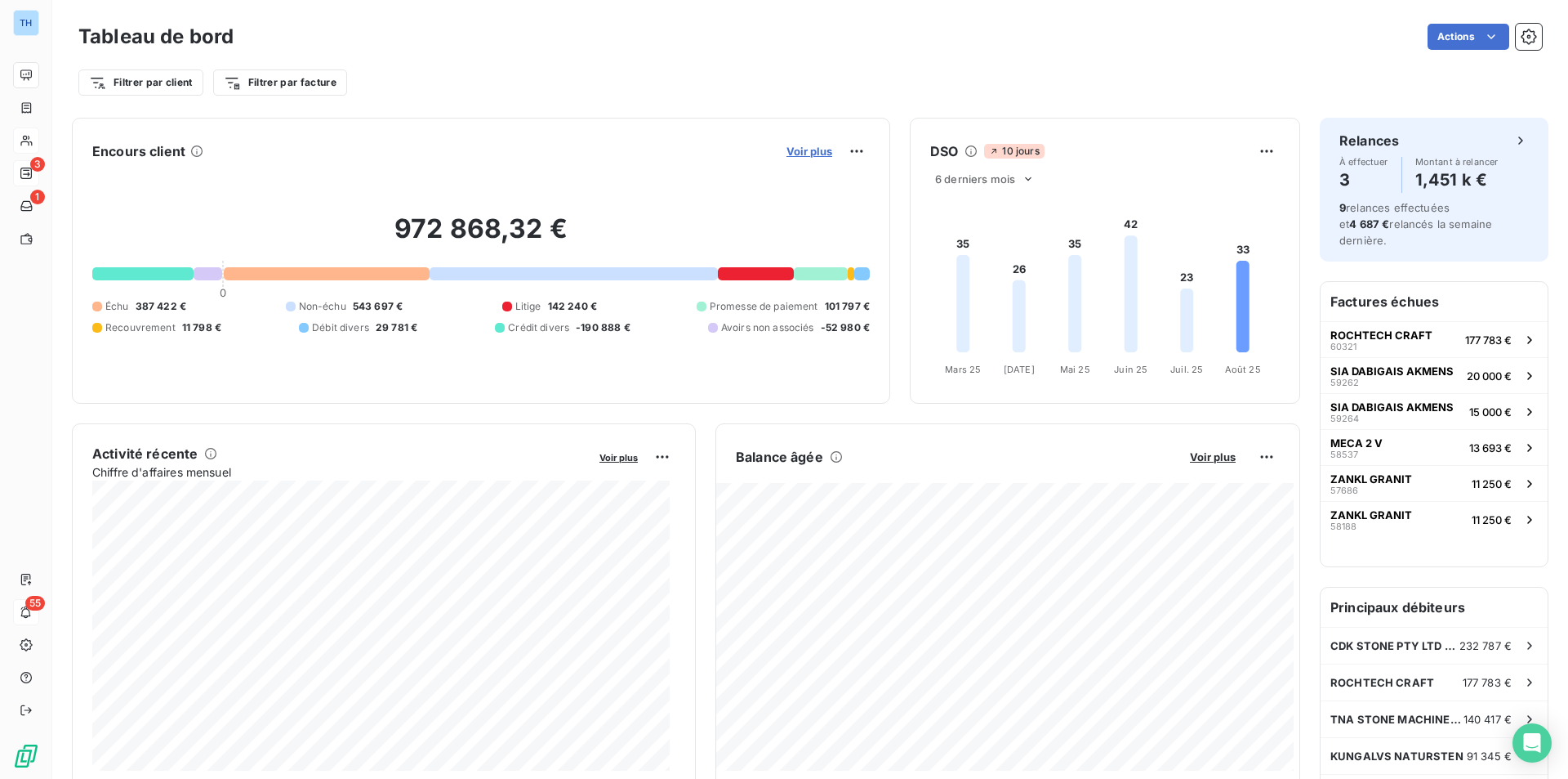
click at [786, 149] on span "Voir plus" at bounding box center [809, 151] width 46 height 13
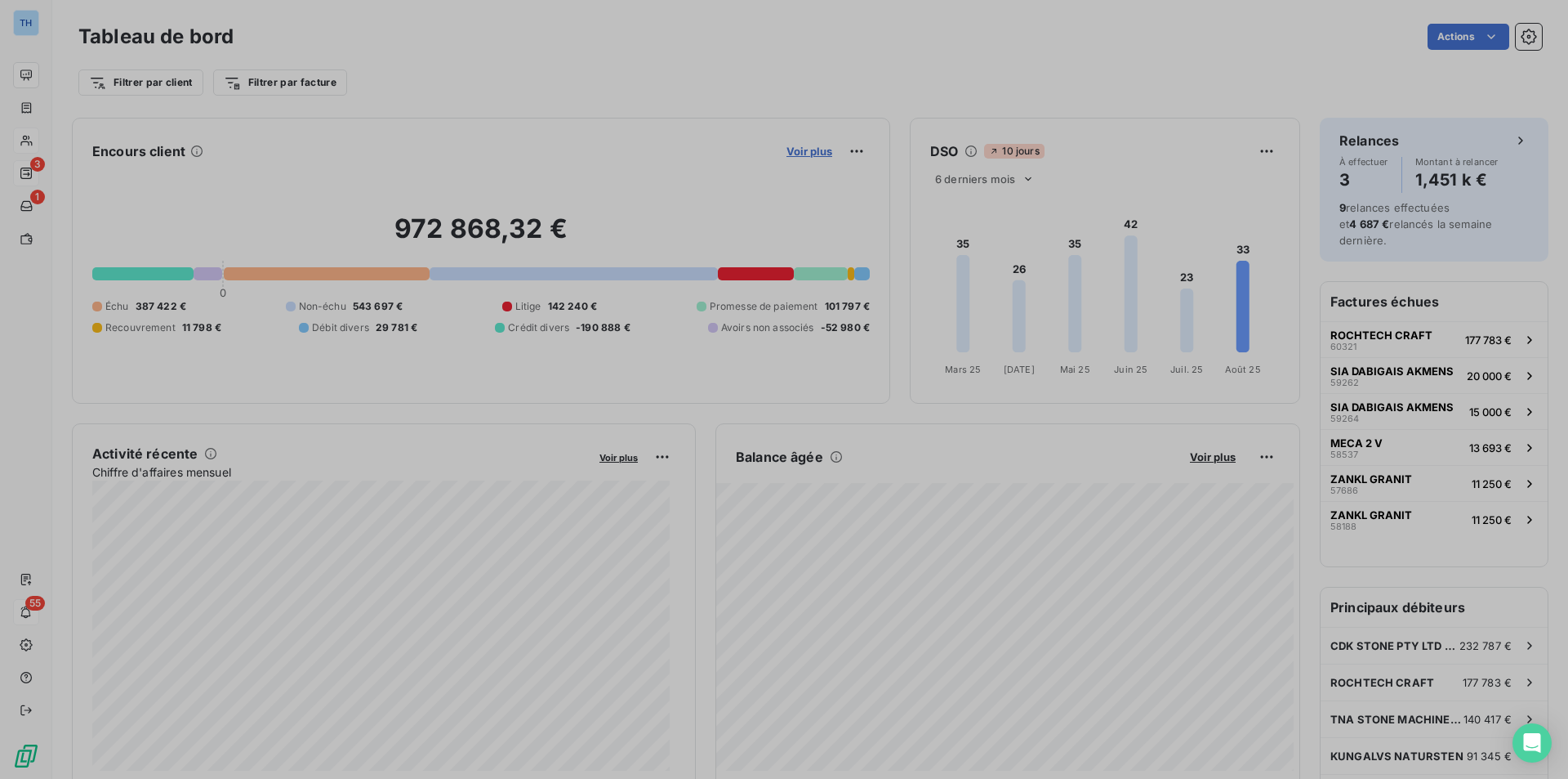
scroll to position [13, 13]
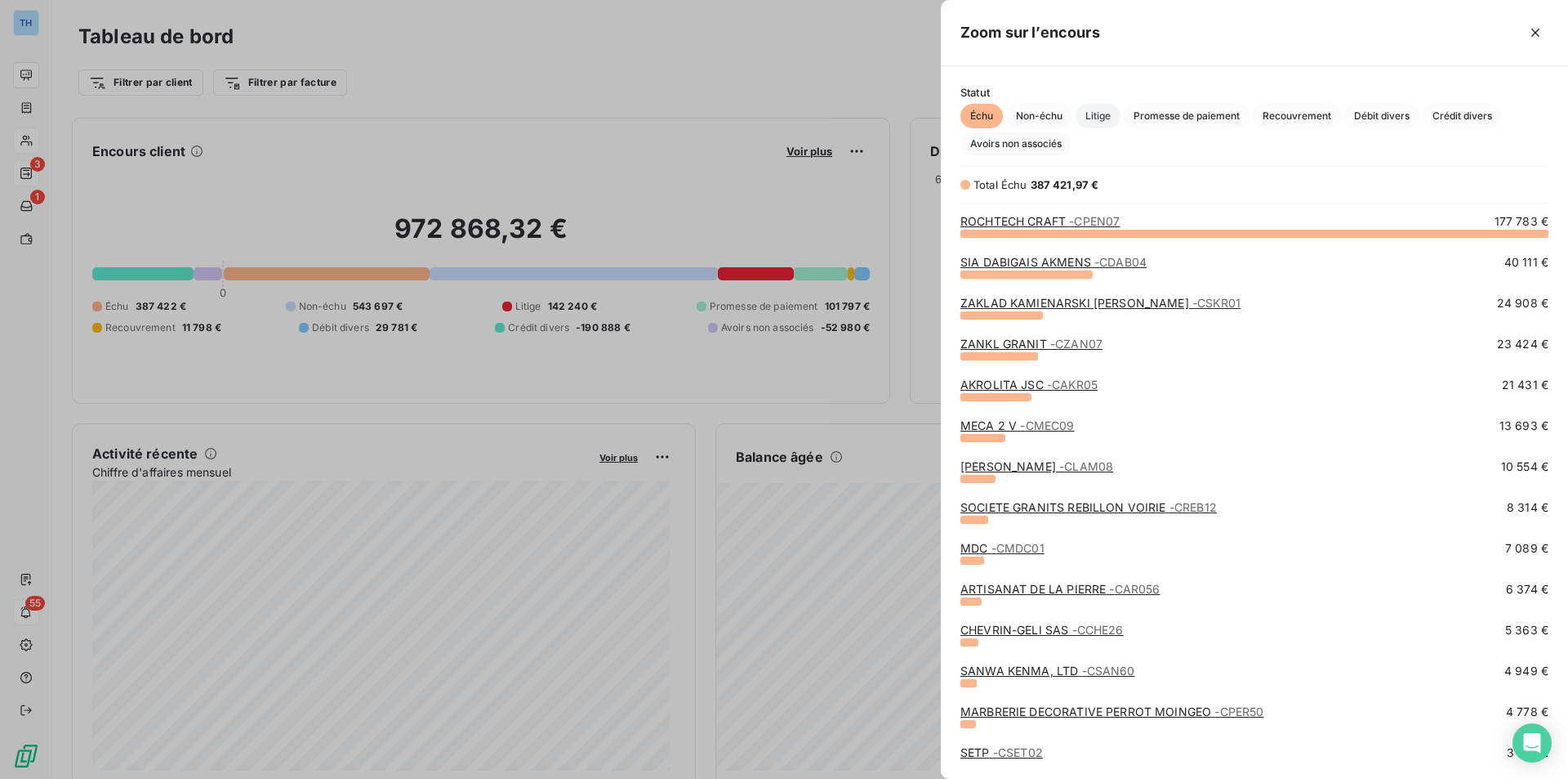
click at [1109, 115] on span "Litige" at bounding box center [1098, 115] width 45 height 24
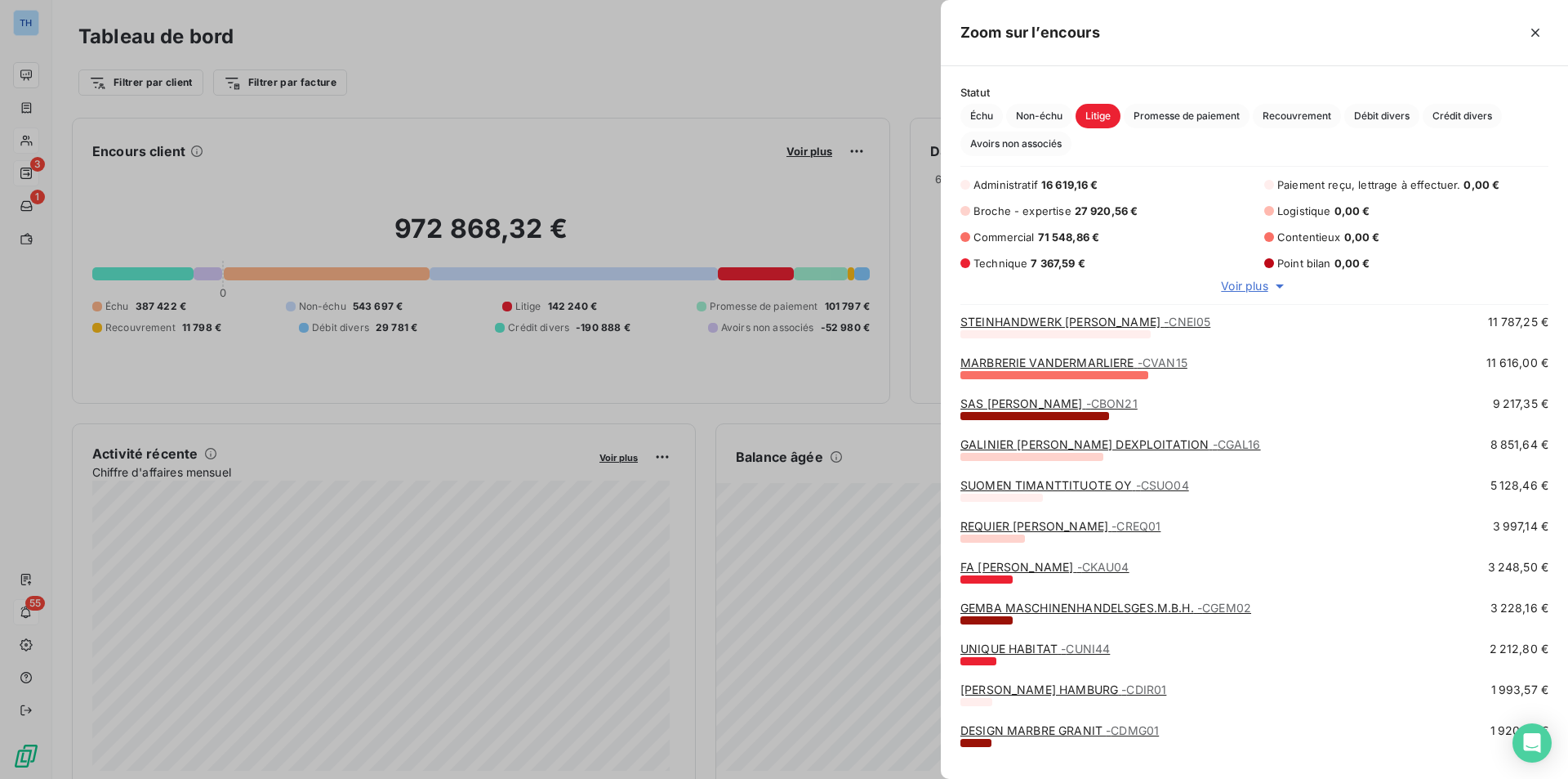
scroll to position [163, 0]
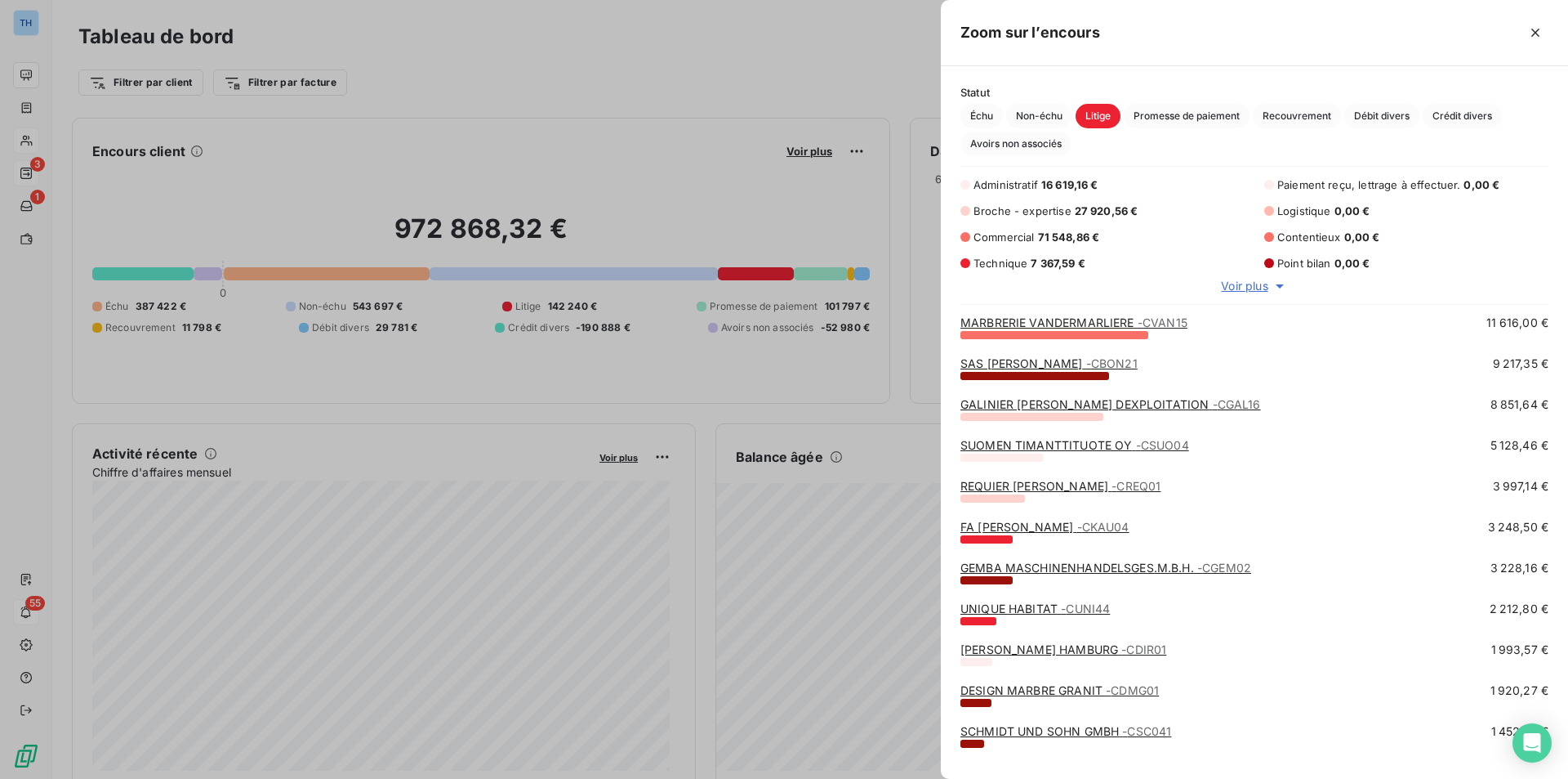
click at [1111, 482] on span "- CREQ01" at bounding box center [1136, 485] width 49 height 14
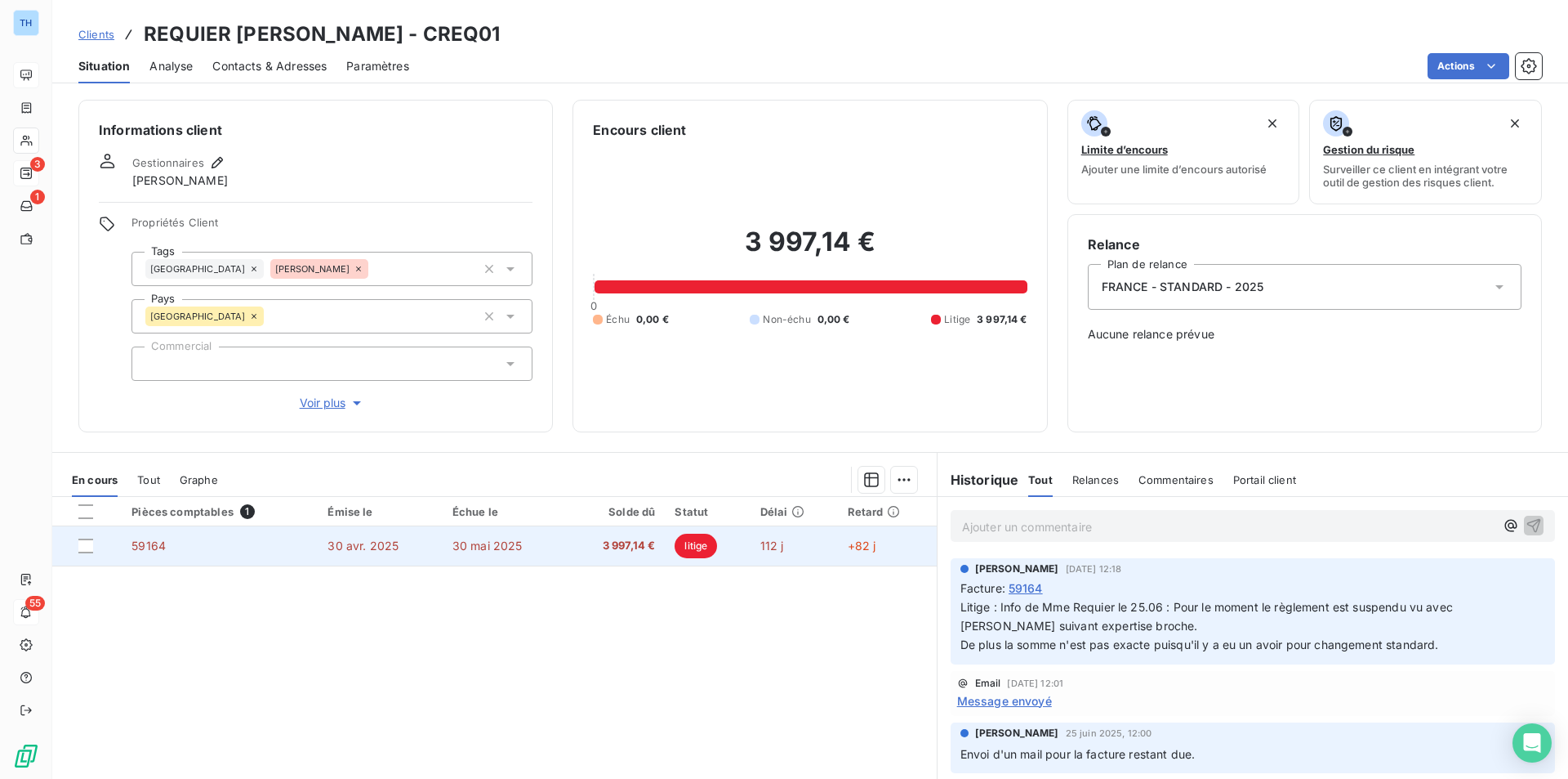
click at [396, 547] on td "30 avr. 2025" at bounding box center [380, 546] width 124 height 39
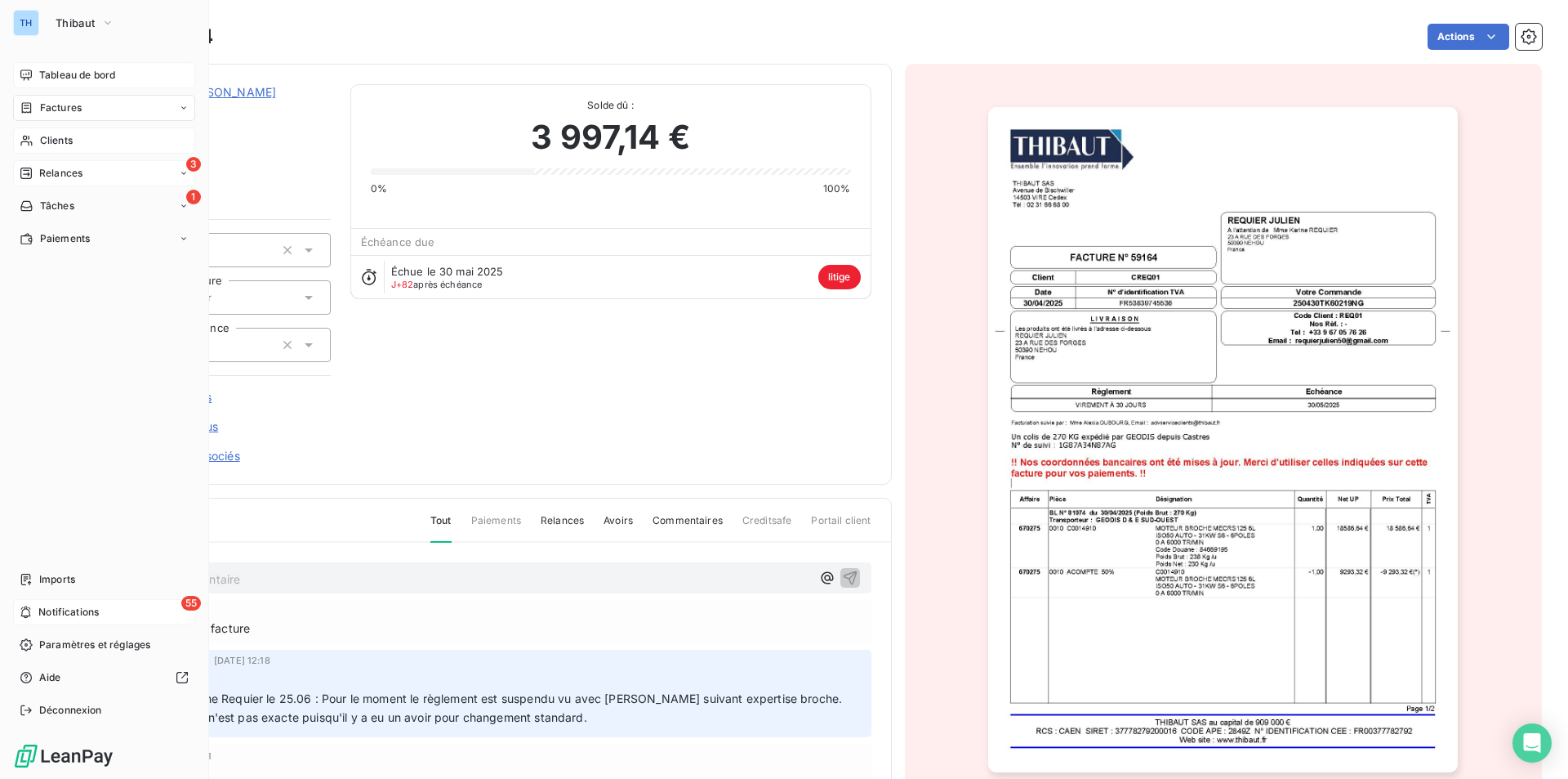
click at [70, 69] on span "Tableau de bord" at bounding box center [77, 75] width 76 height 15
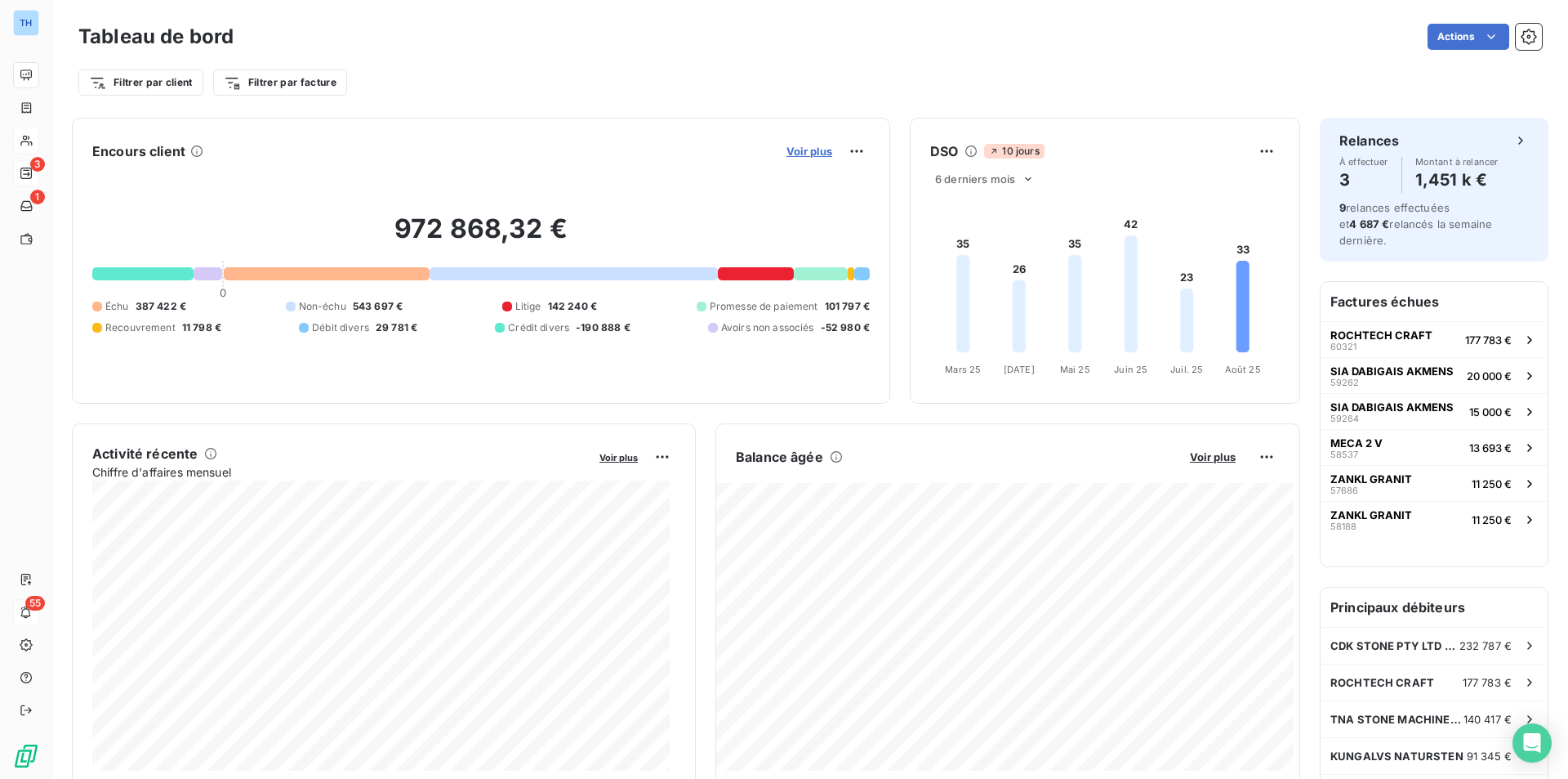
click at [797, 152] on span "Voir plus" at bounding box center [809, 151] width 46 height 13
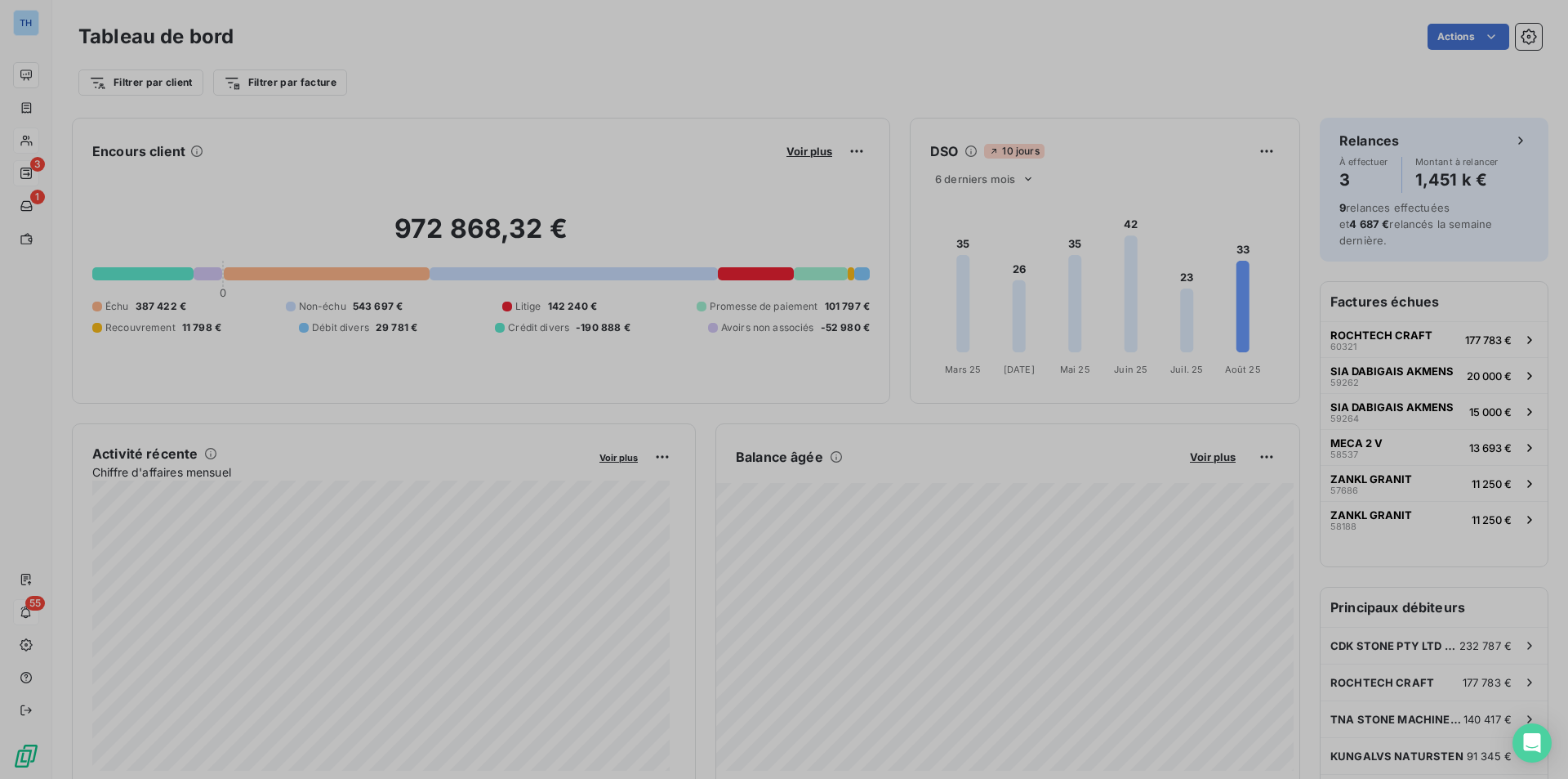
scroll to position [766, 615]
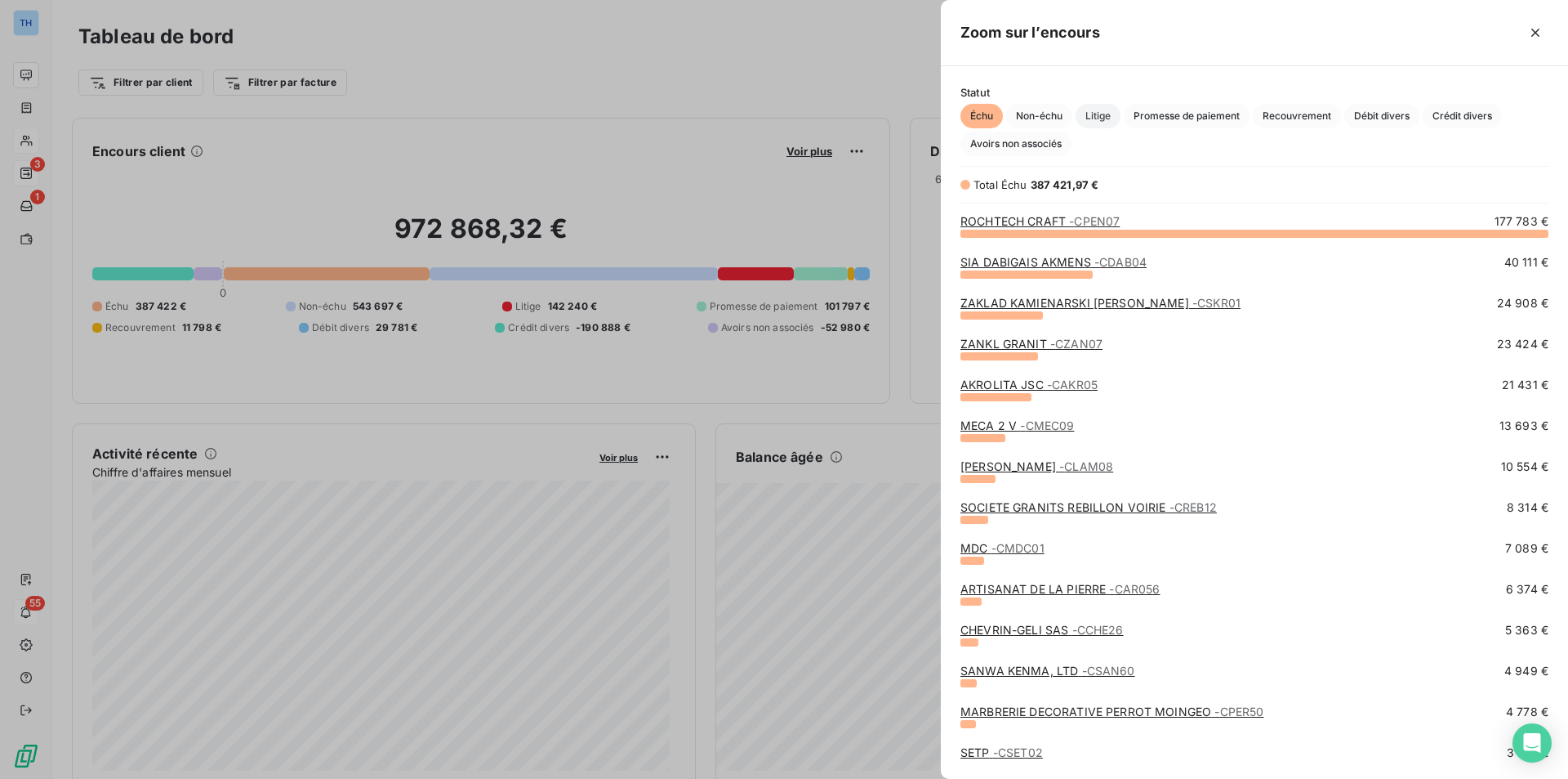
click at [1097, 113] on span "Litige" at bounding box center [1098, 115] width 45 height 24
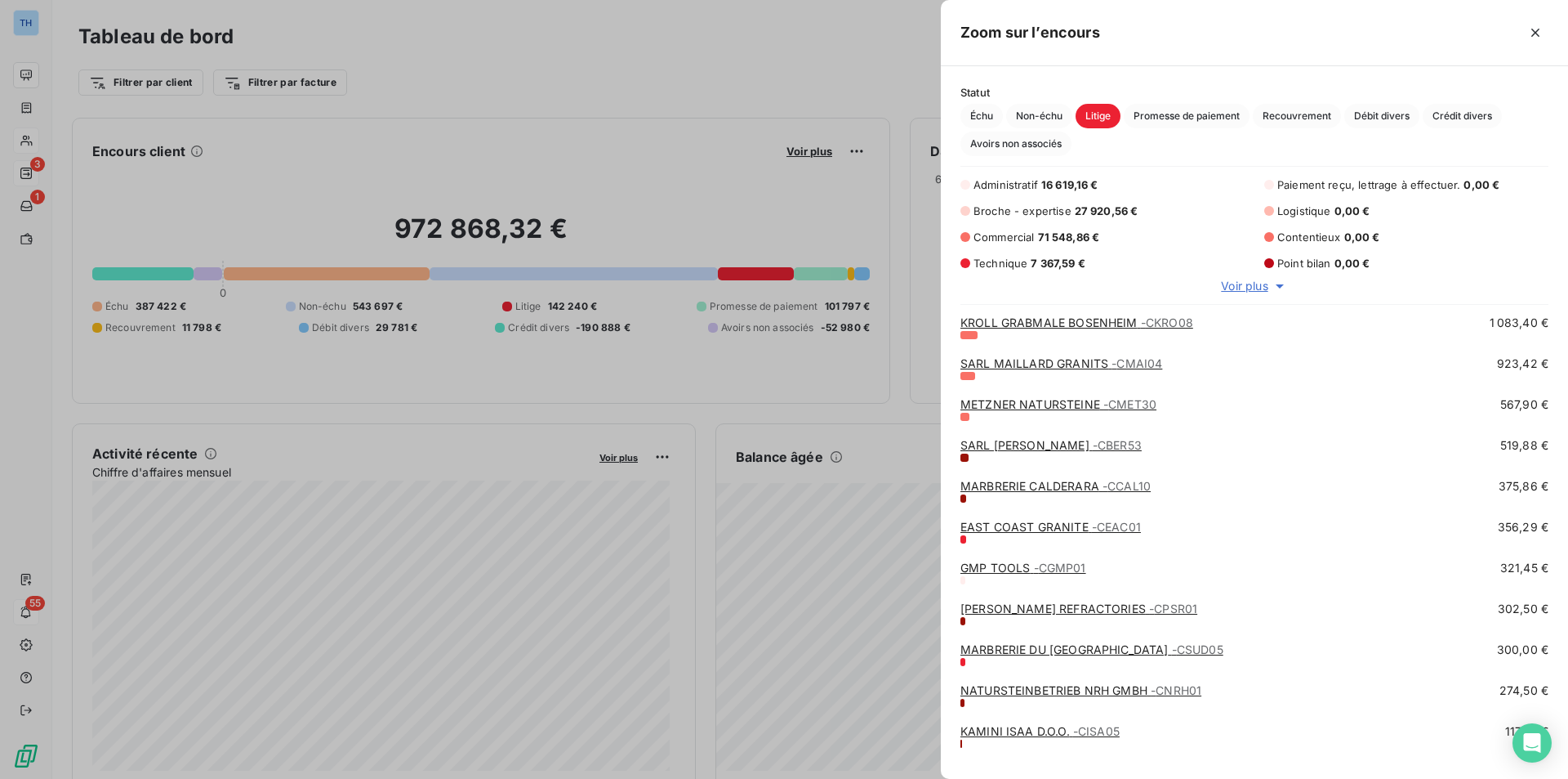
scroll to position [719, 0]
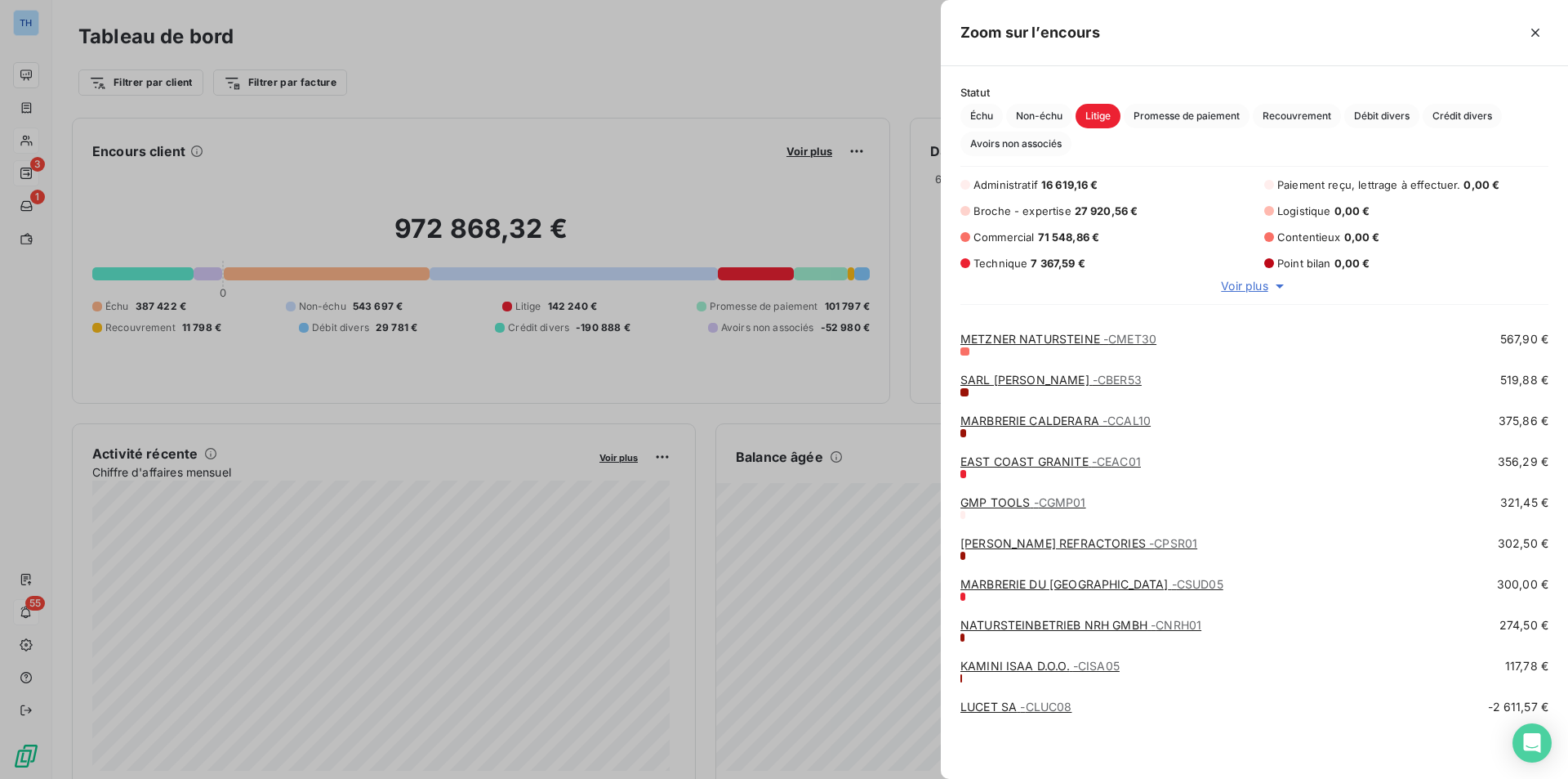
drag, startPoint x: 45, startPoint y: 99, endPoint x: 42, endPoint y: 90, distance: 9.5
click at [45, 99] on div at bounding box center [784, 389] width 1568 height 779
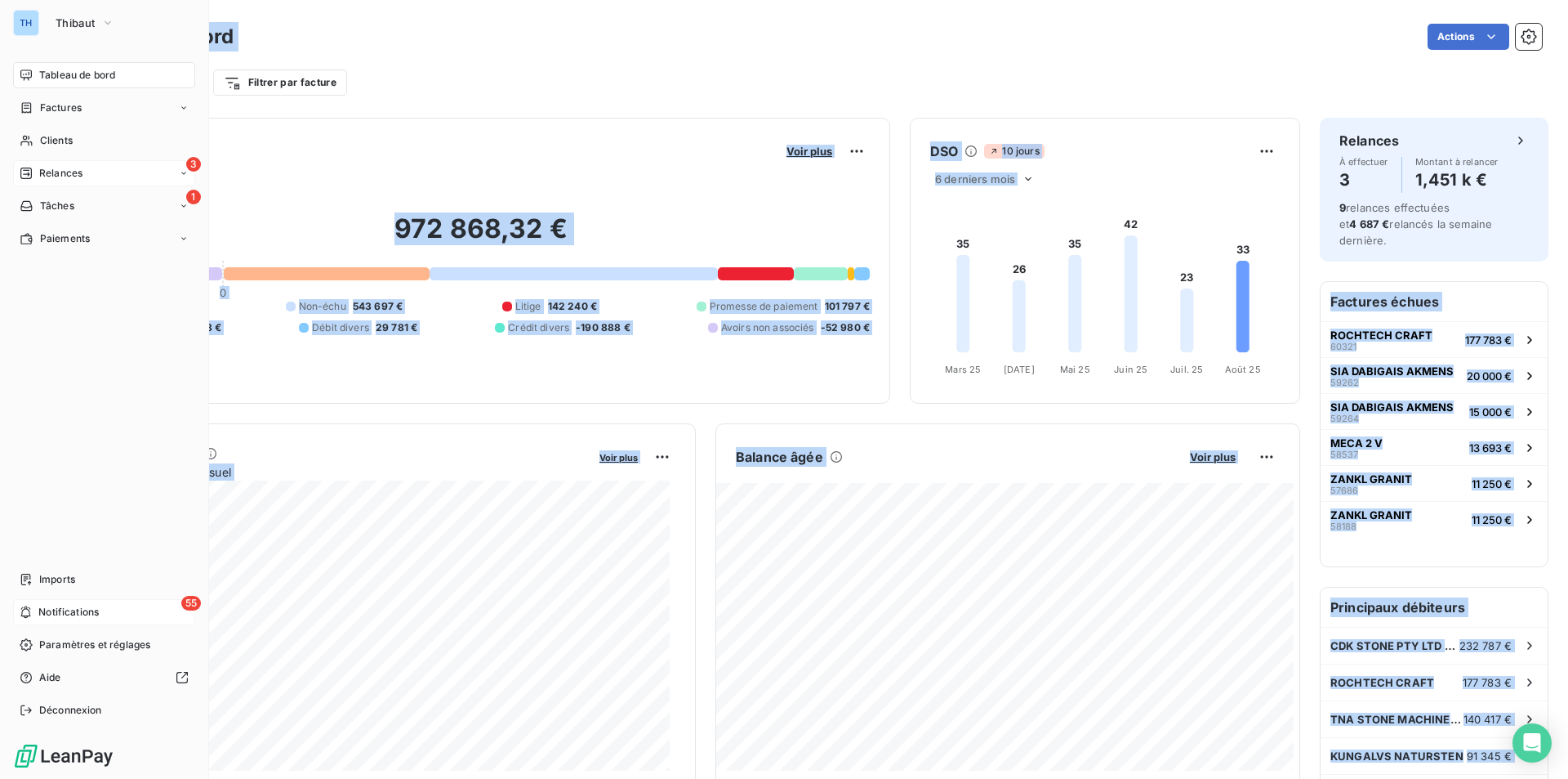
drag, startPoint x: 55, startPoint y: 140, endPoint x: 151, endPoint y: 156, distance: 97.3
click at [55, 140] on span "Clients" at bounding box center [56, 141] width 33 height 15
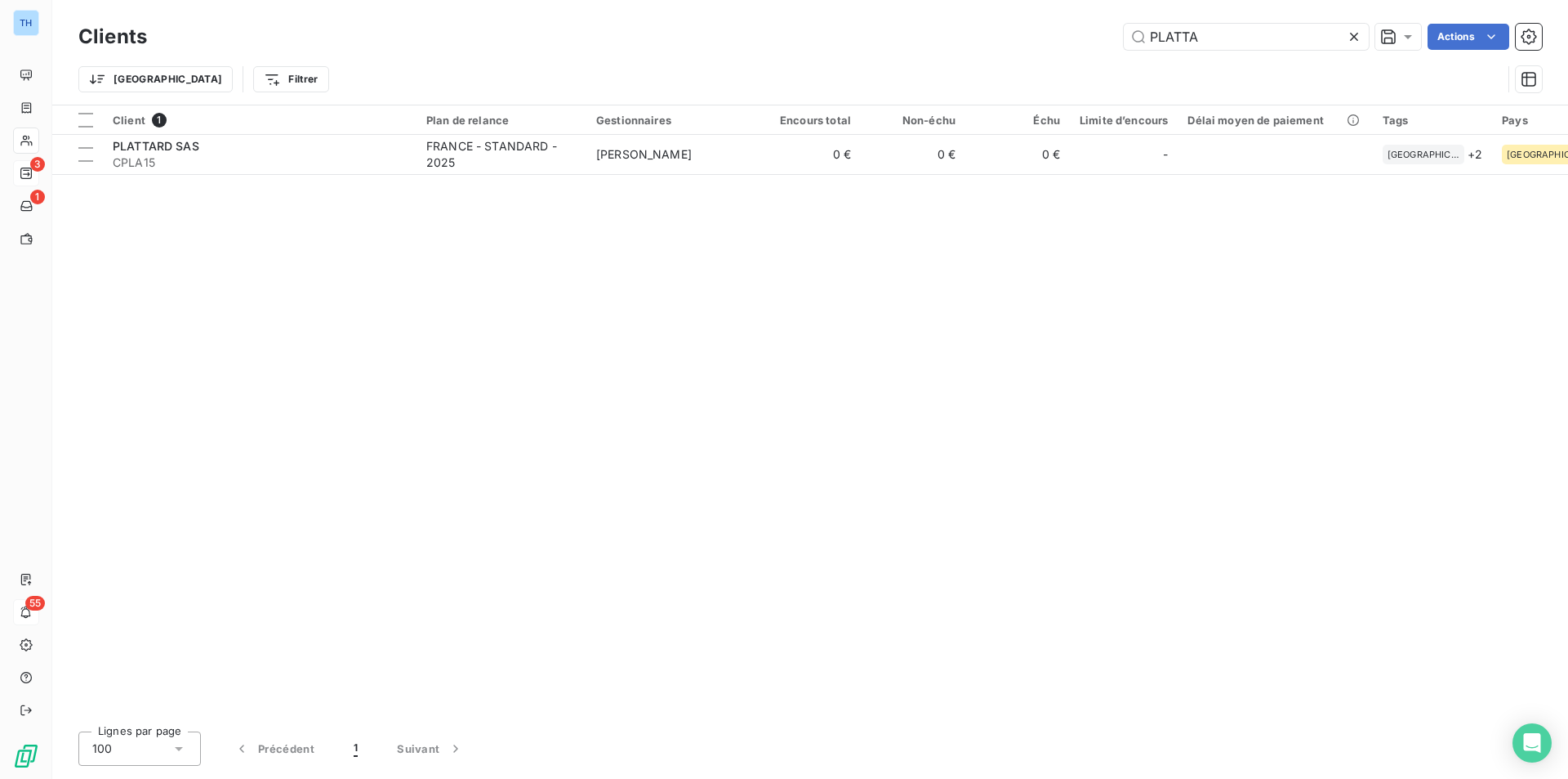
drag, startPoint x: 1210, startPoint y: 41, endPoint x: 1106, endPoint y: 33, distance: 104.3
click at [1106, 33] on div "PLATTA Actions" at bounding box center [854, 36] width 1376 height 26
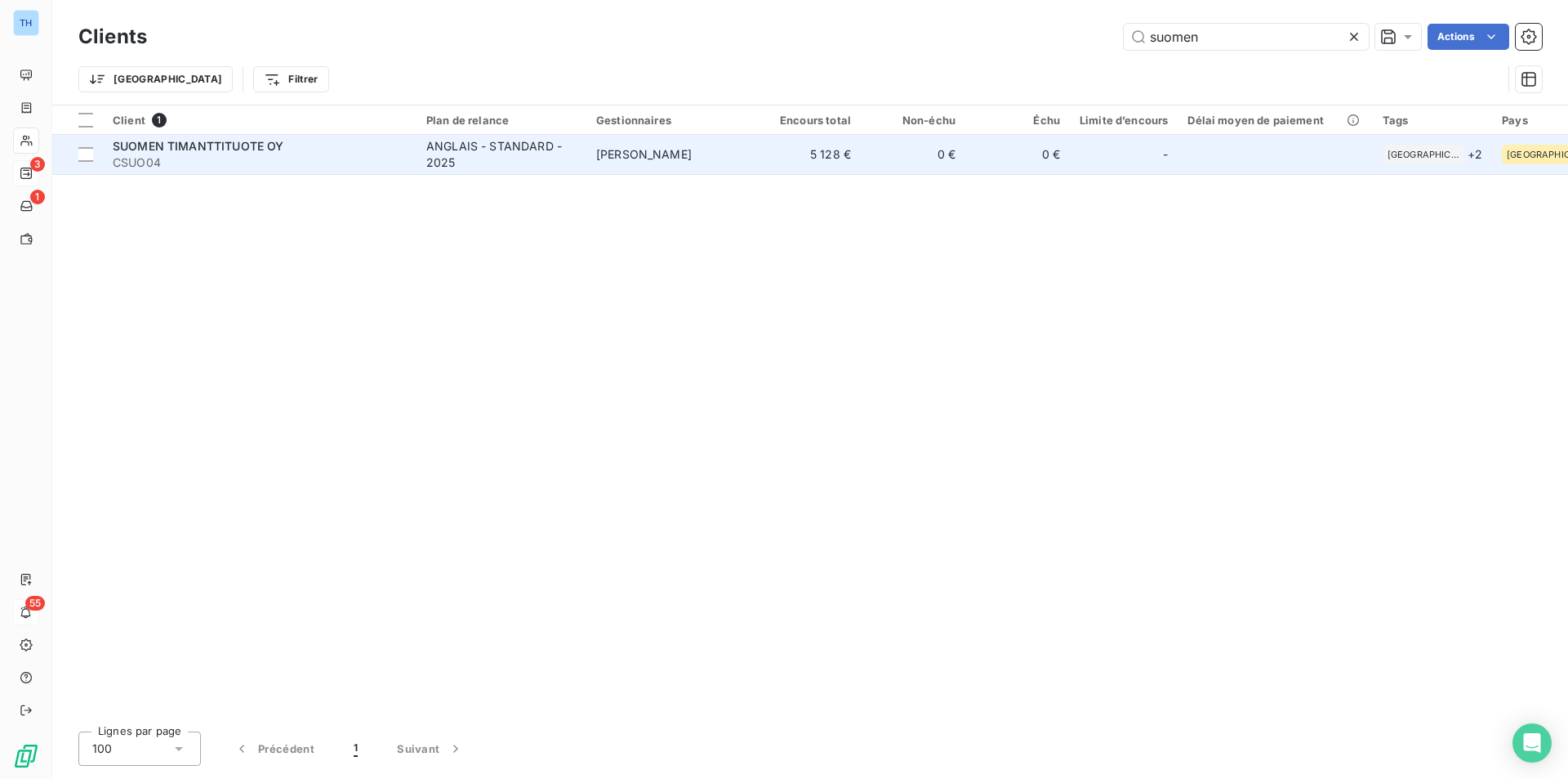
type input "suomen"
click at [778, 151] on td "5 128 €" at bounding box center [808, 154] width 105 height 39
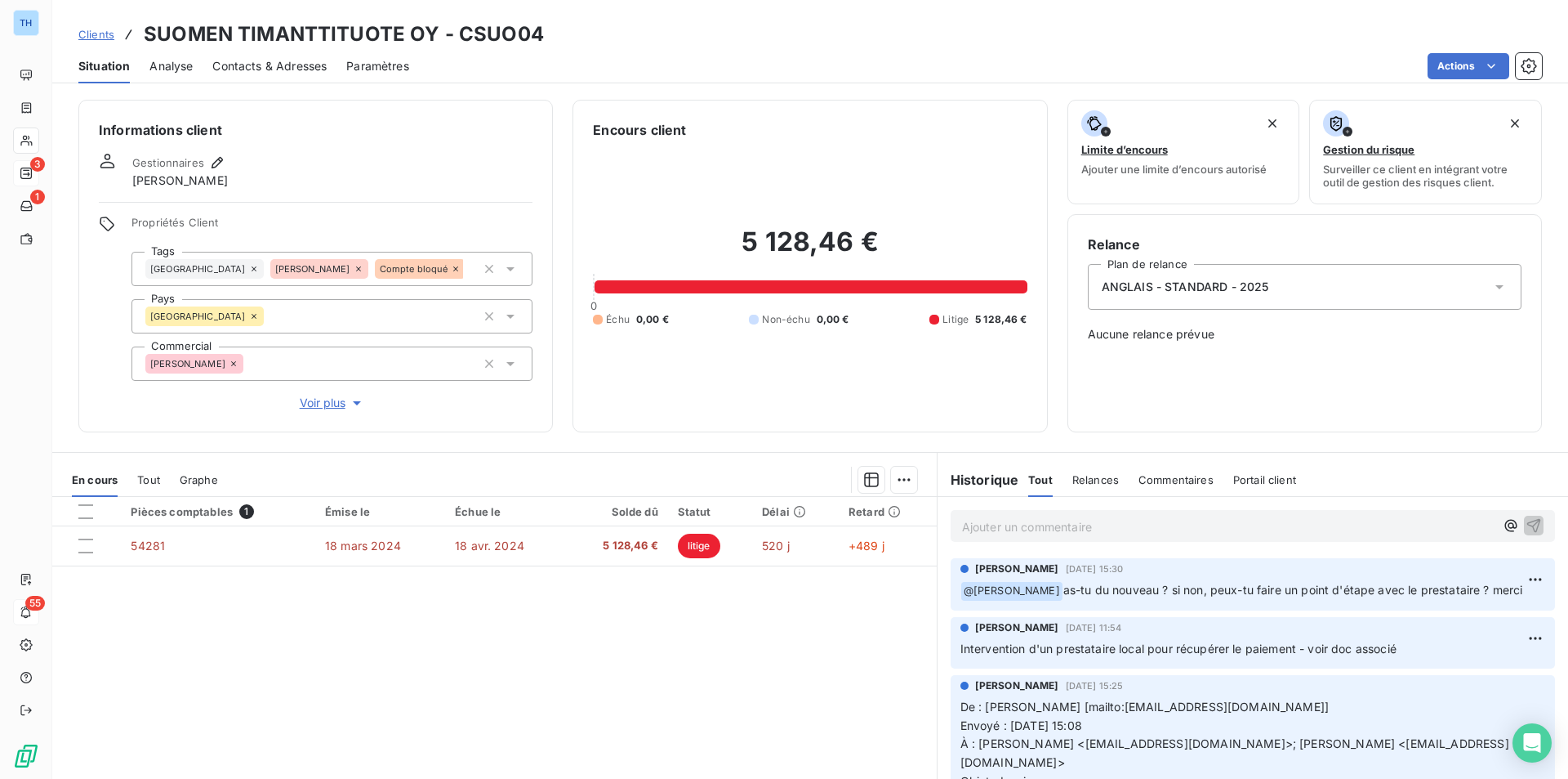
click at [1085, 484] on span "Relances" at bounding box center [1096, 479] width 47 height 13
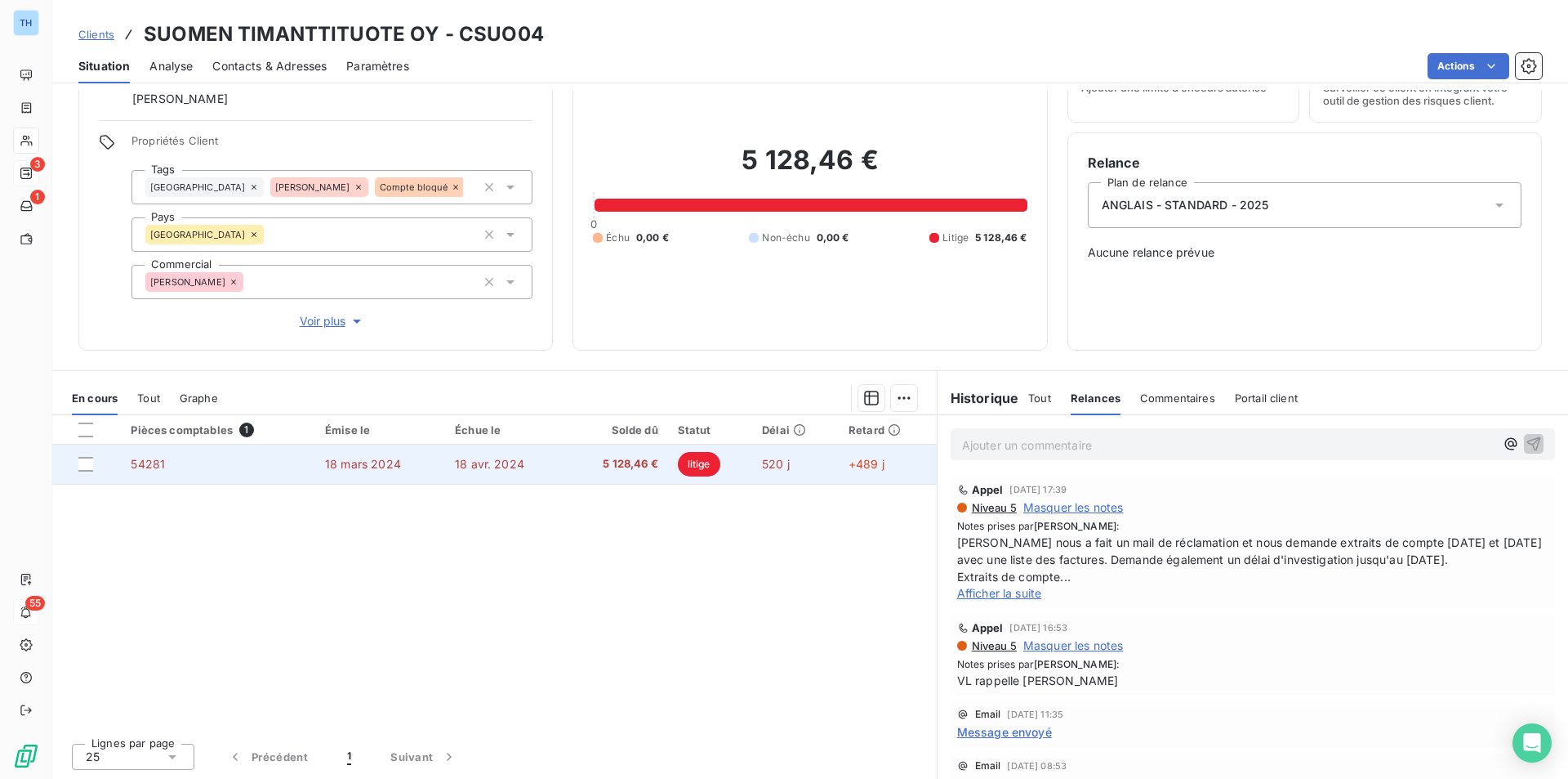
click at [447, 454] on td "18 avr. 2024" at bounding box center [505, 464] width 121 height 39
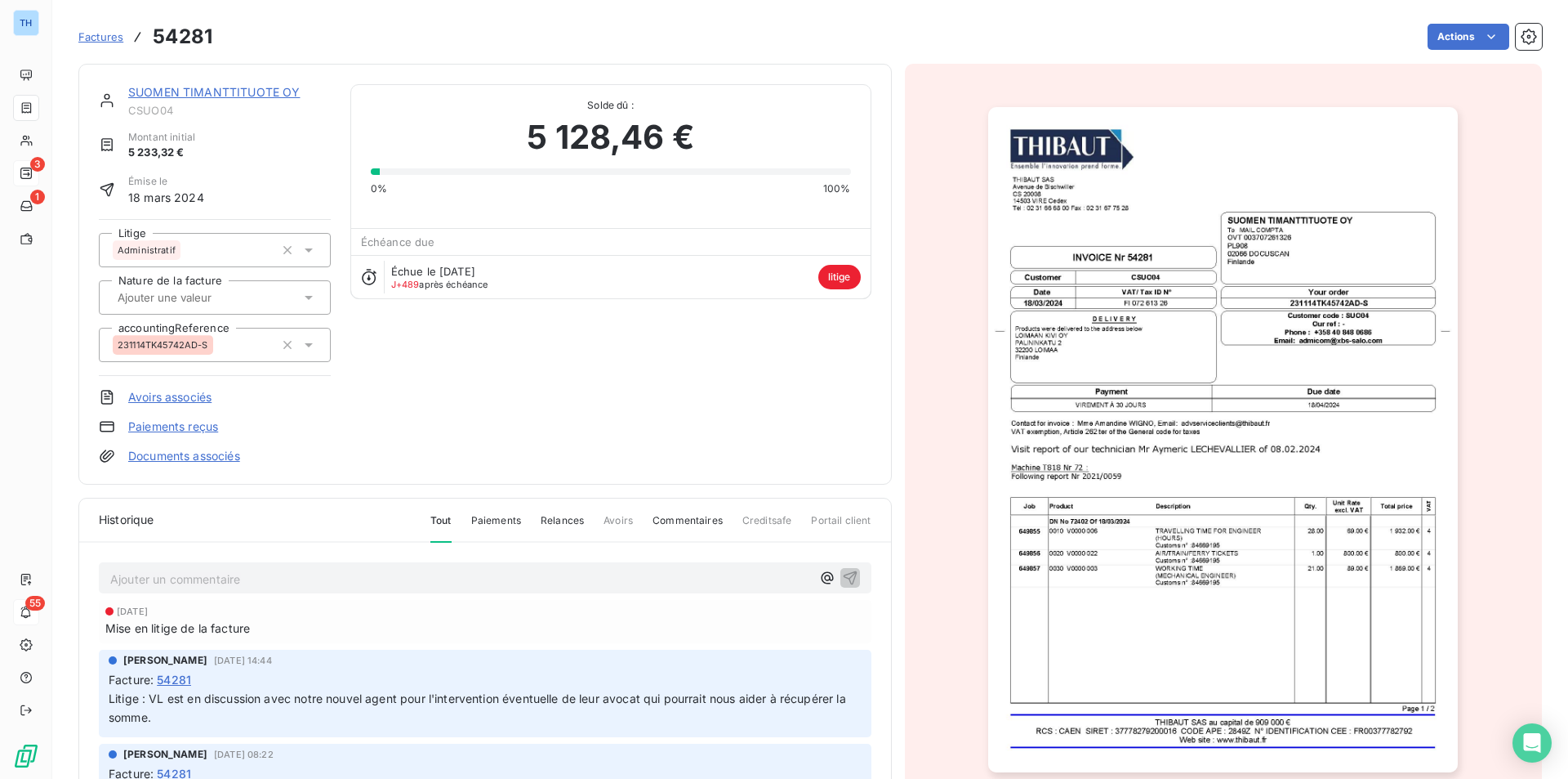
click at [208, 452] on link "Documents associés" at bounding box center [184, 456] width 112 height 17
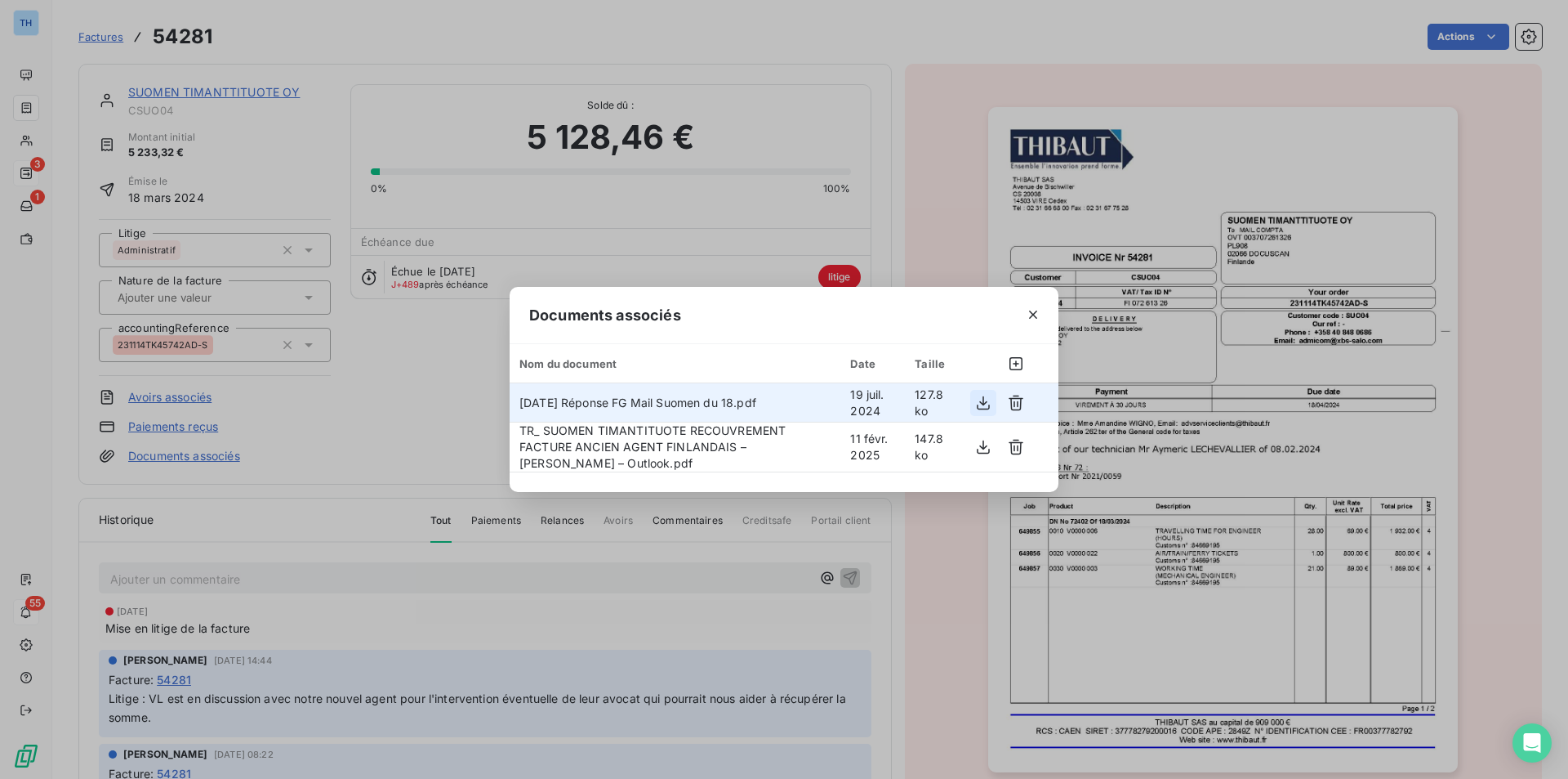
click at [983, 404] on icon "button" at bounding box center [983, 402] width 13 height 14
click at [1034, 317] on icon "button" at bounding box center [1034, 315] width 17 height 17
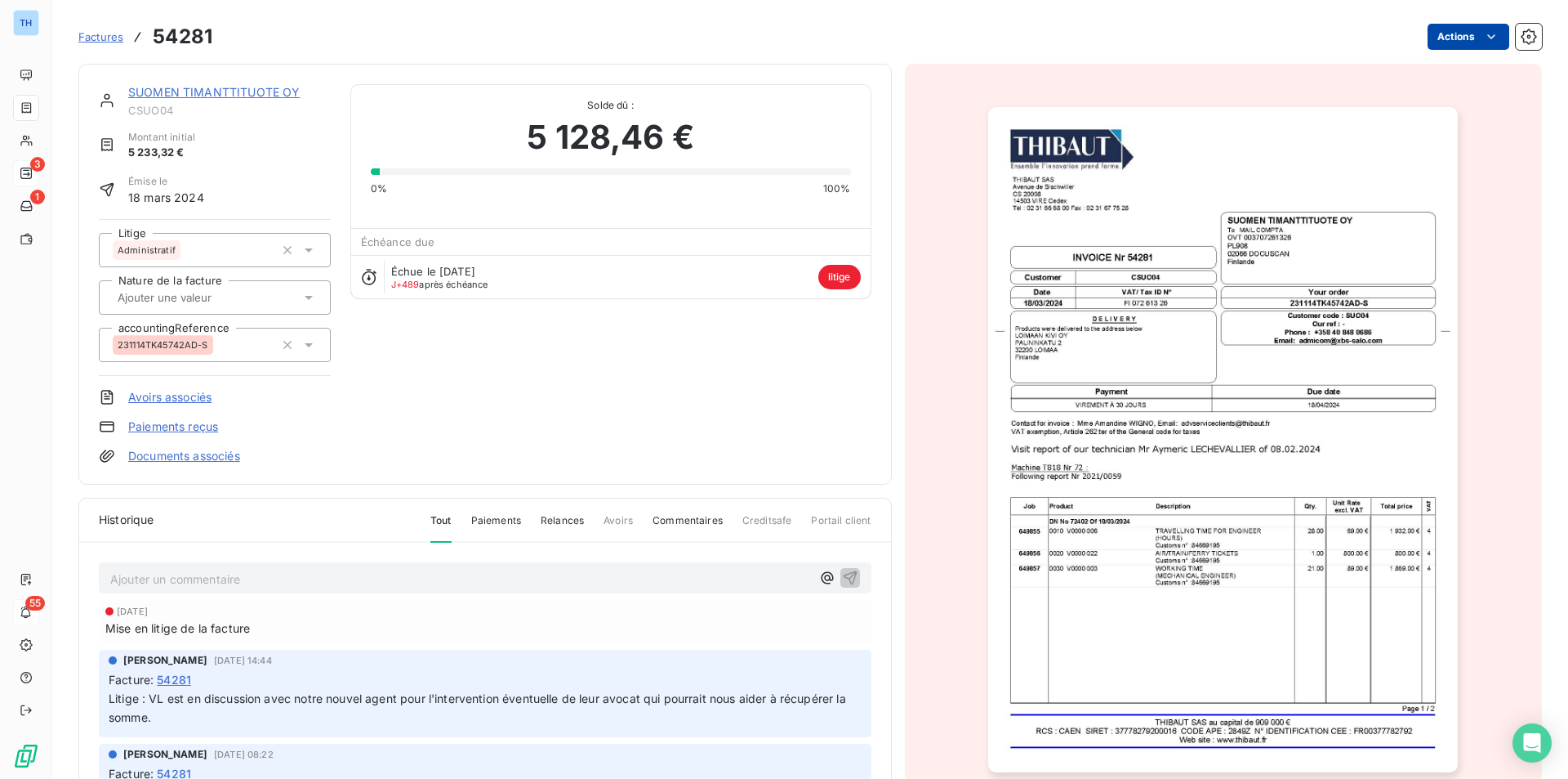
click at [1442, 46] on html "TH 3 1 55 Factures 54281 Actions SUOMEN TIMANTTITUOTE OY CSUO04 Montant initial…" at bounding box center [784, 389] width 1568 height 779
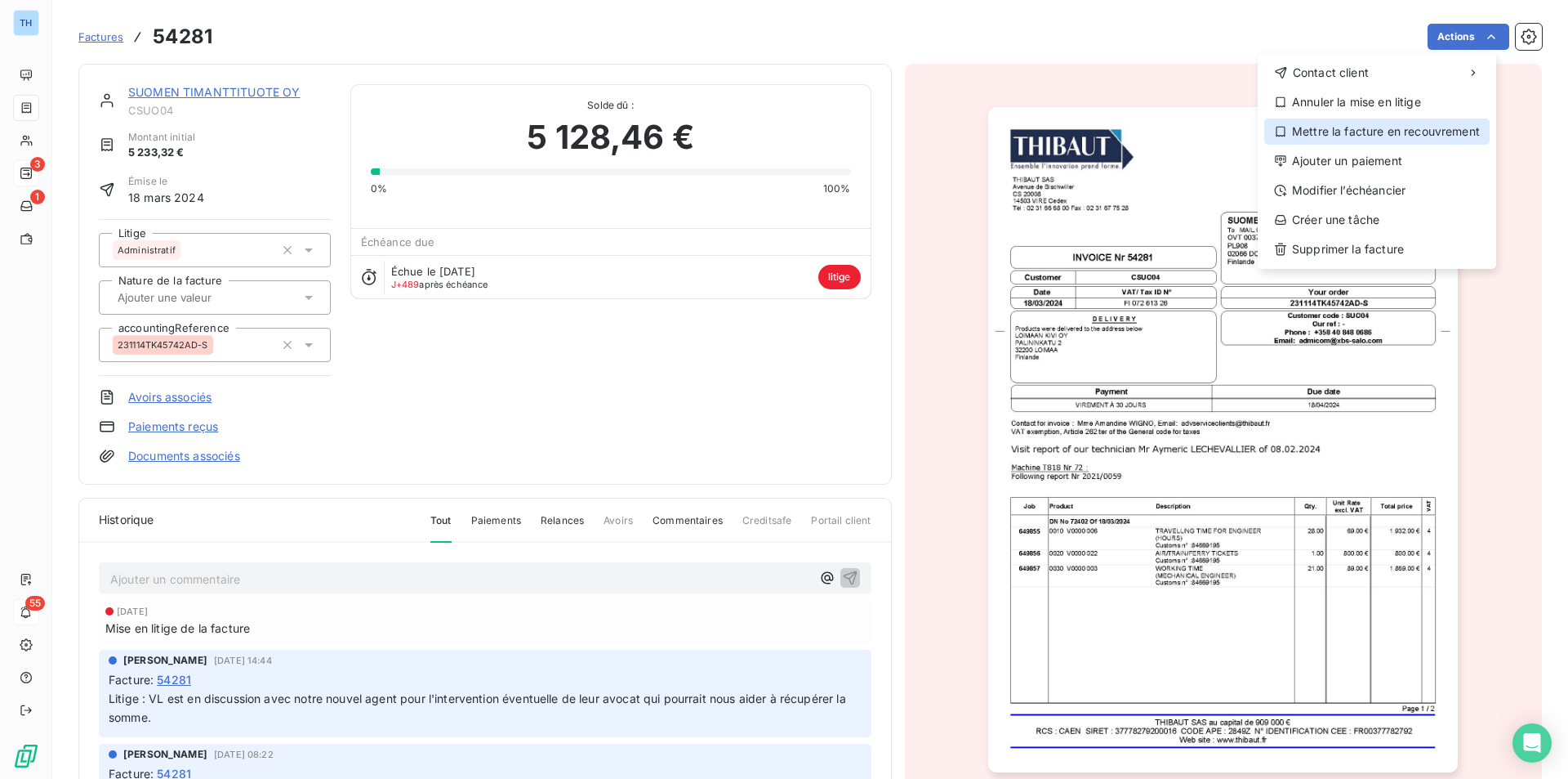
click at [1376, 131] on div "Mettre la facture en recouvrement" at bounding box center [1377, 131] width 226 height 26
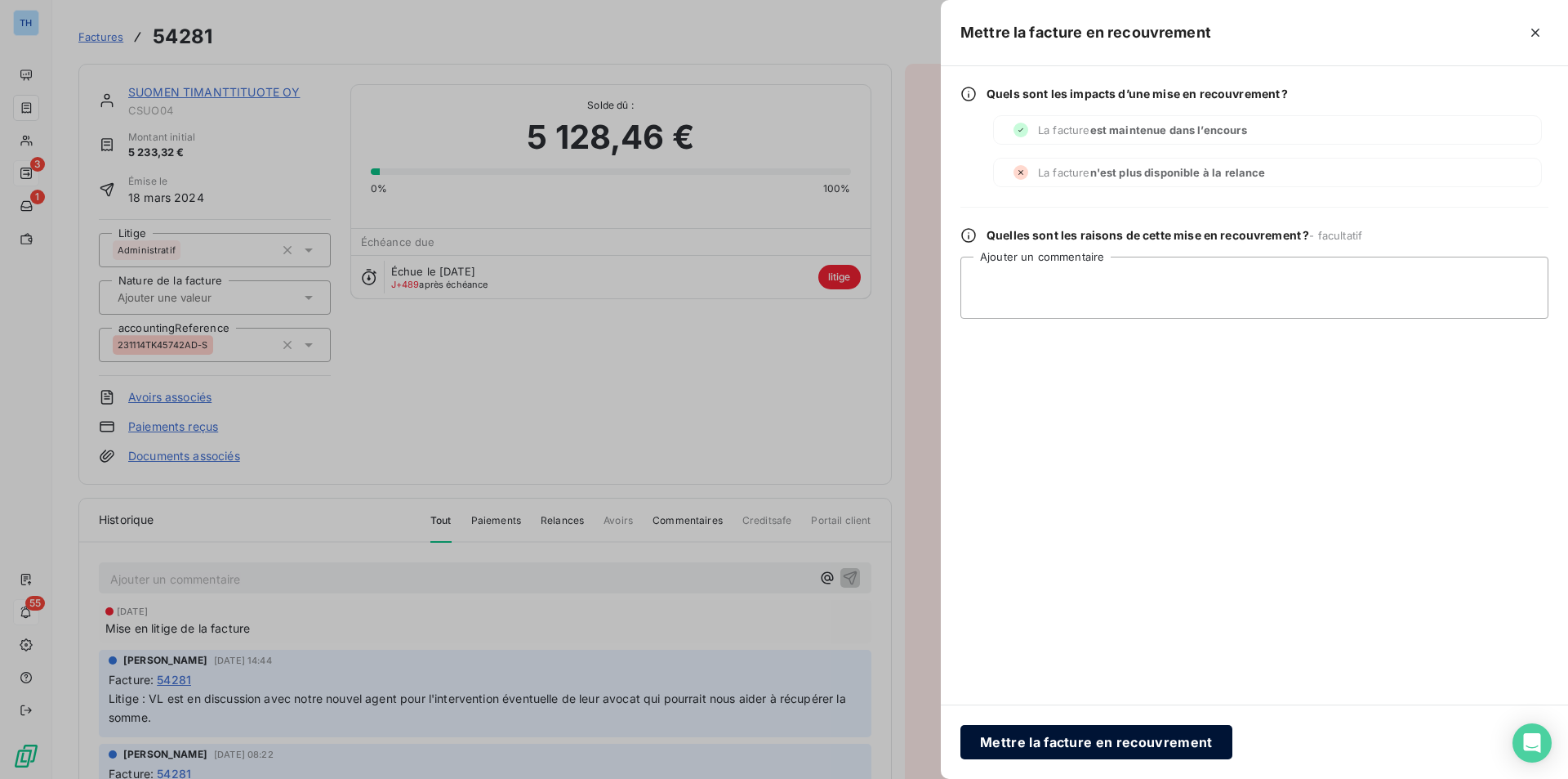
click at [1141, 745] on button "Mettre la facture en recouvrement" at bounding box center [1096, 741] width 272 height 34
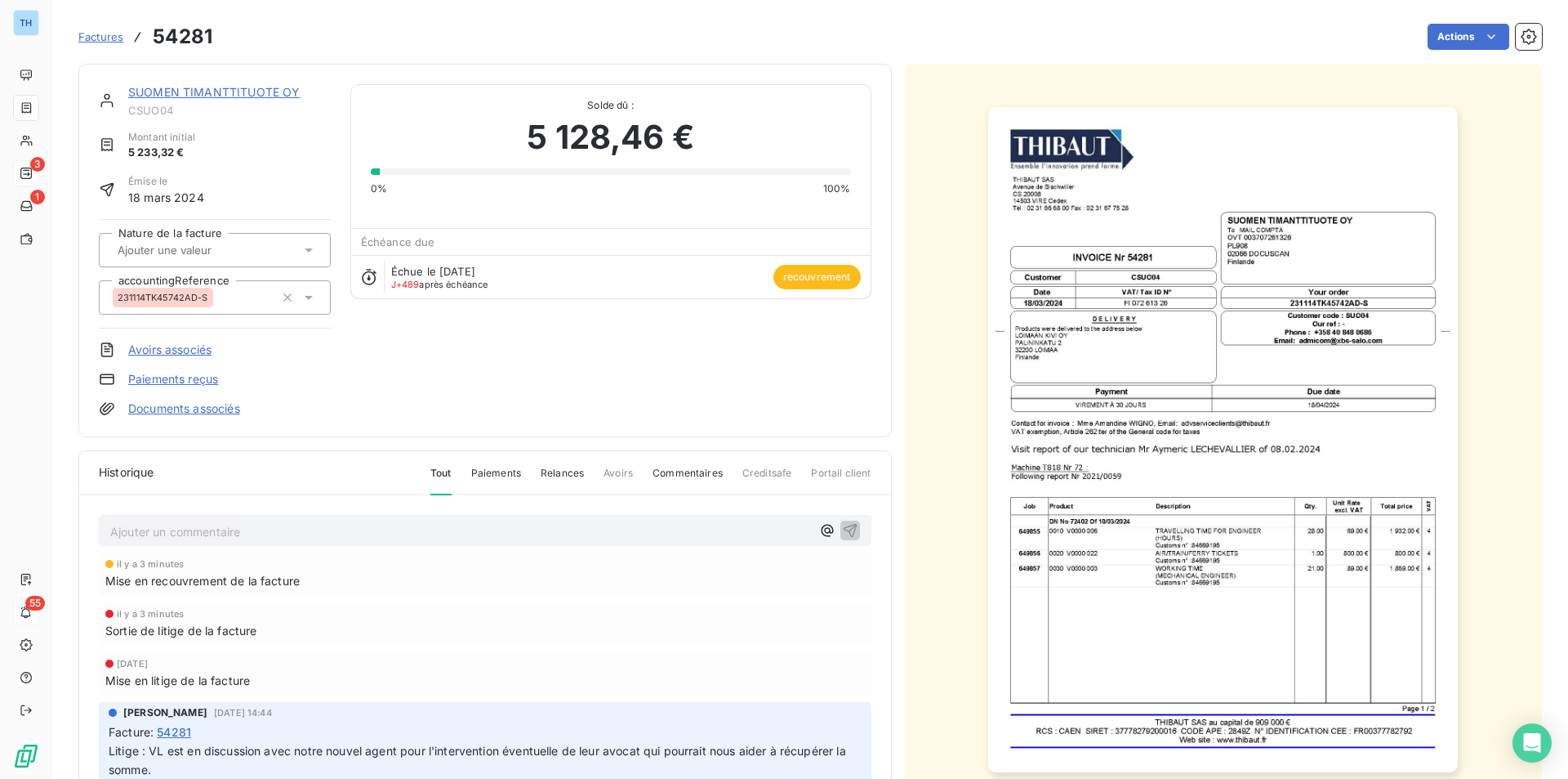
drag, startPoint x: 1121, startPoint y: 38, endPoint x: 1218, endPoint y: 32, distance: 97.2
click at [1121, 38] on div "Actions" at bounding box center [886, 36] width 1310 height 26
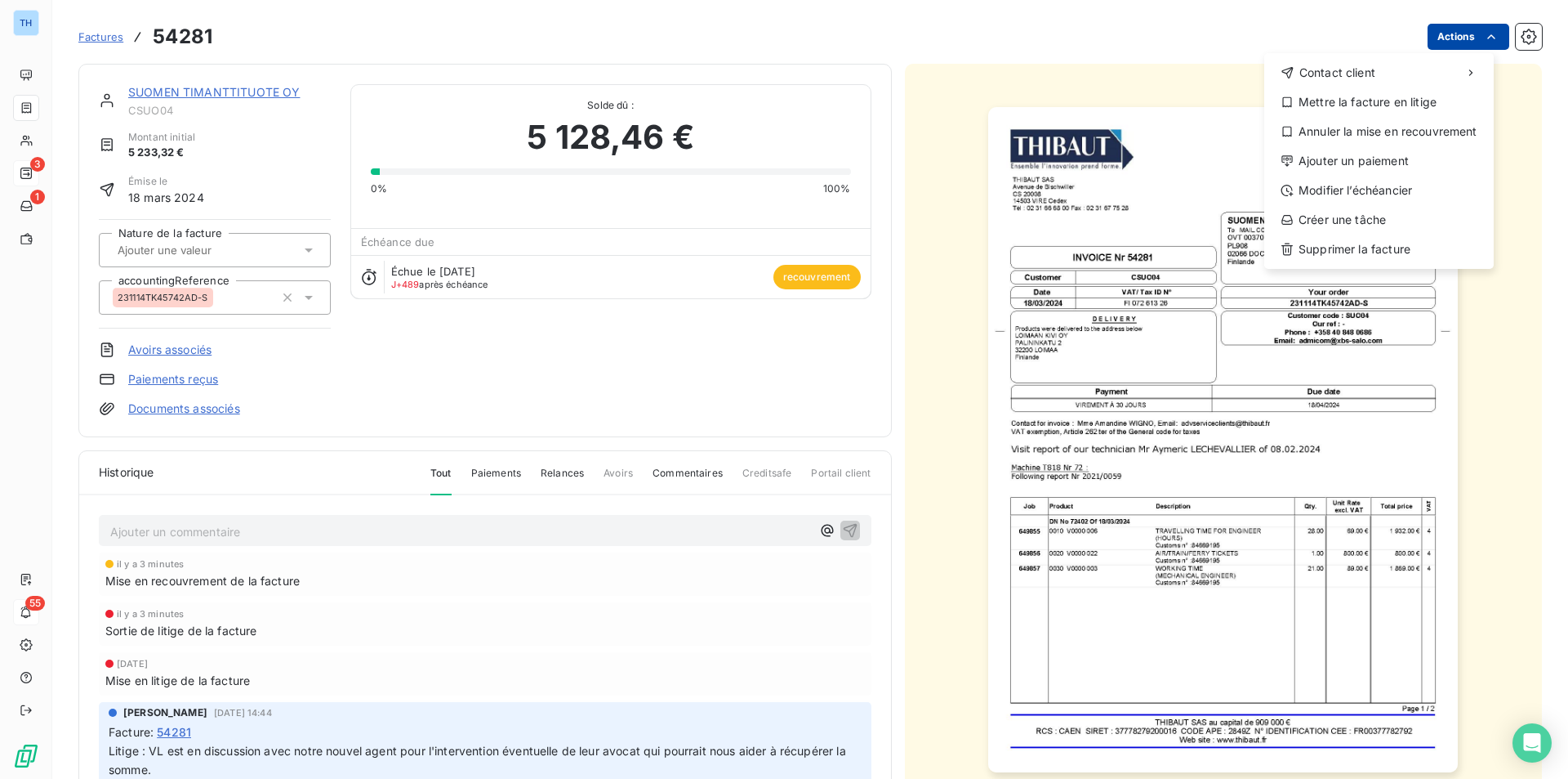
click at [1446, 41] on html "TH 3 1 55 Factures 54281 Actions Contact client Mettre la facture en litige Ann…" at bounding box center [784, 389] width 1568 height 779
click at [185, 89] on html "TH 3 1 55 Factures 54281 Actions Contact client Mettre la facture en litige Ann…" at bounding box center [784, 389] width 1568 height 779
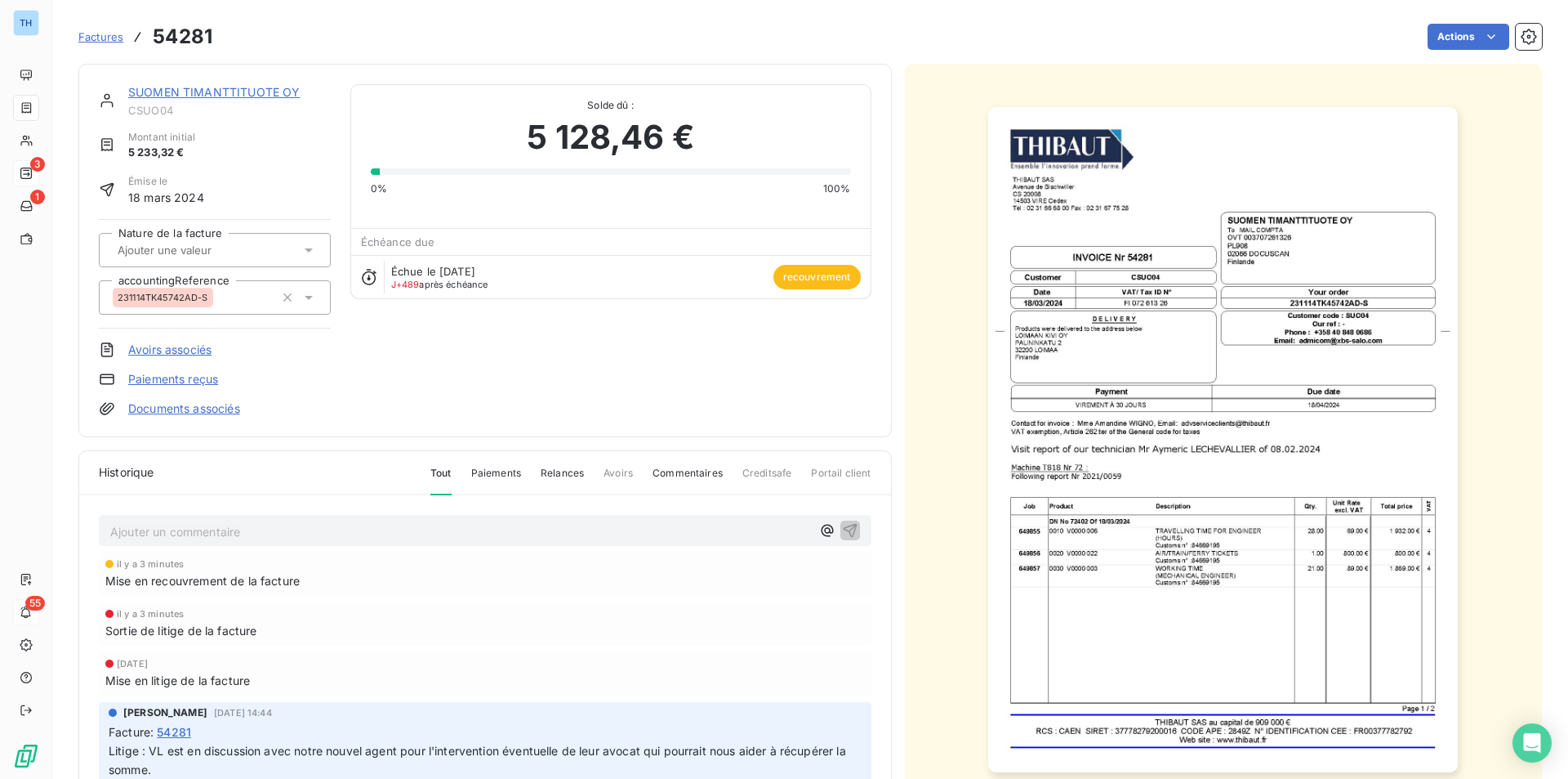
click at [232, 95] on link "SUOMEN TIMANTTITUOTE OY" at bounding box center [213, 92] width 171 height 14
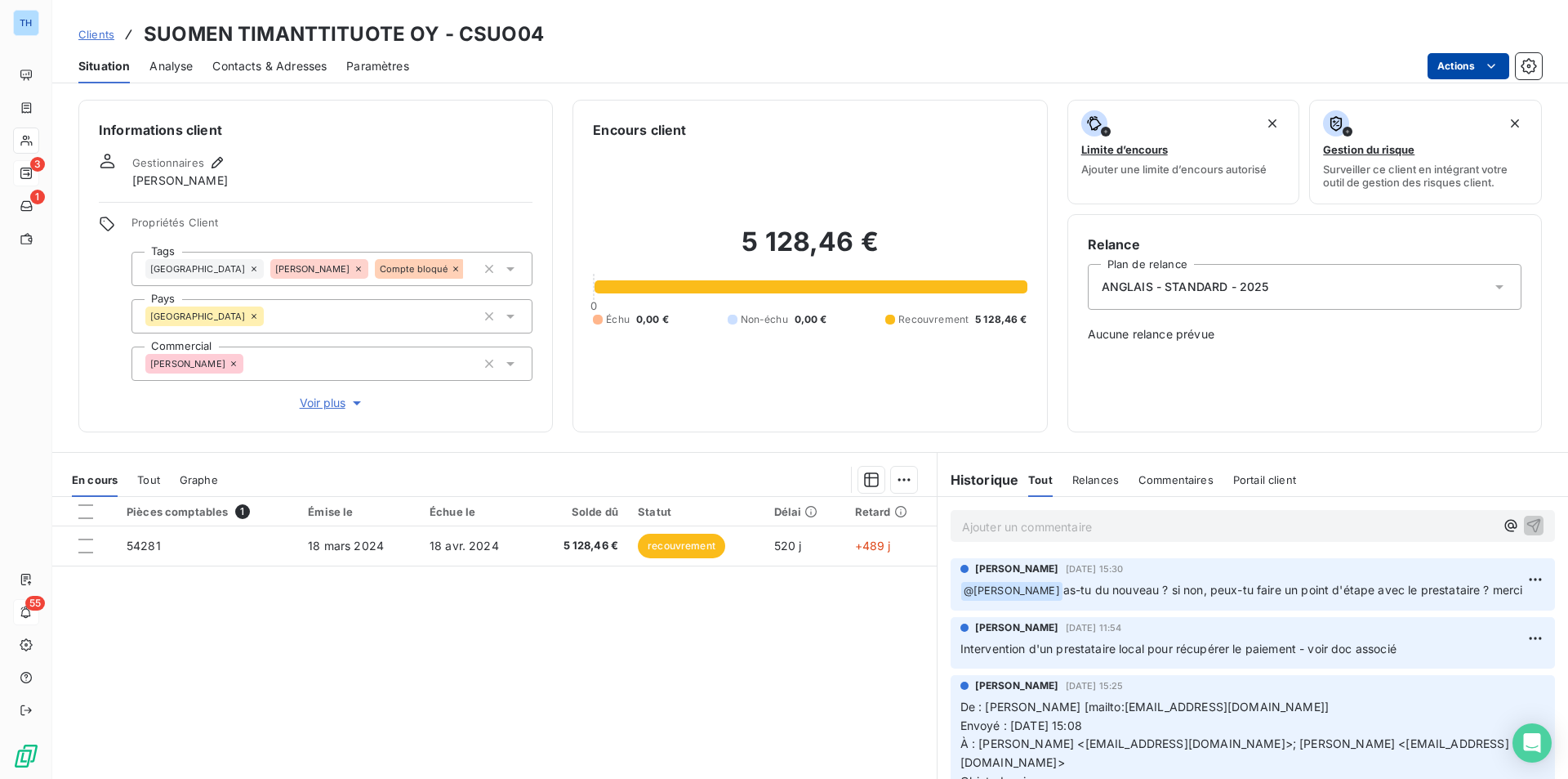
click at [1459, 62] on html "TH 3 1 55 Clients SUOMEN TIMANTTITUOTE OY - CSUO04 Situation Analyse Contacts &…" at bounding box center [784, 389] width 1568 height 779
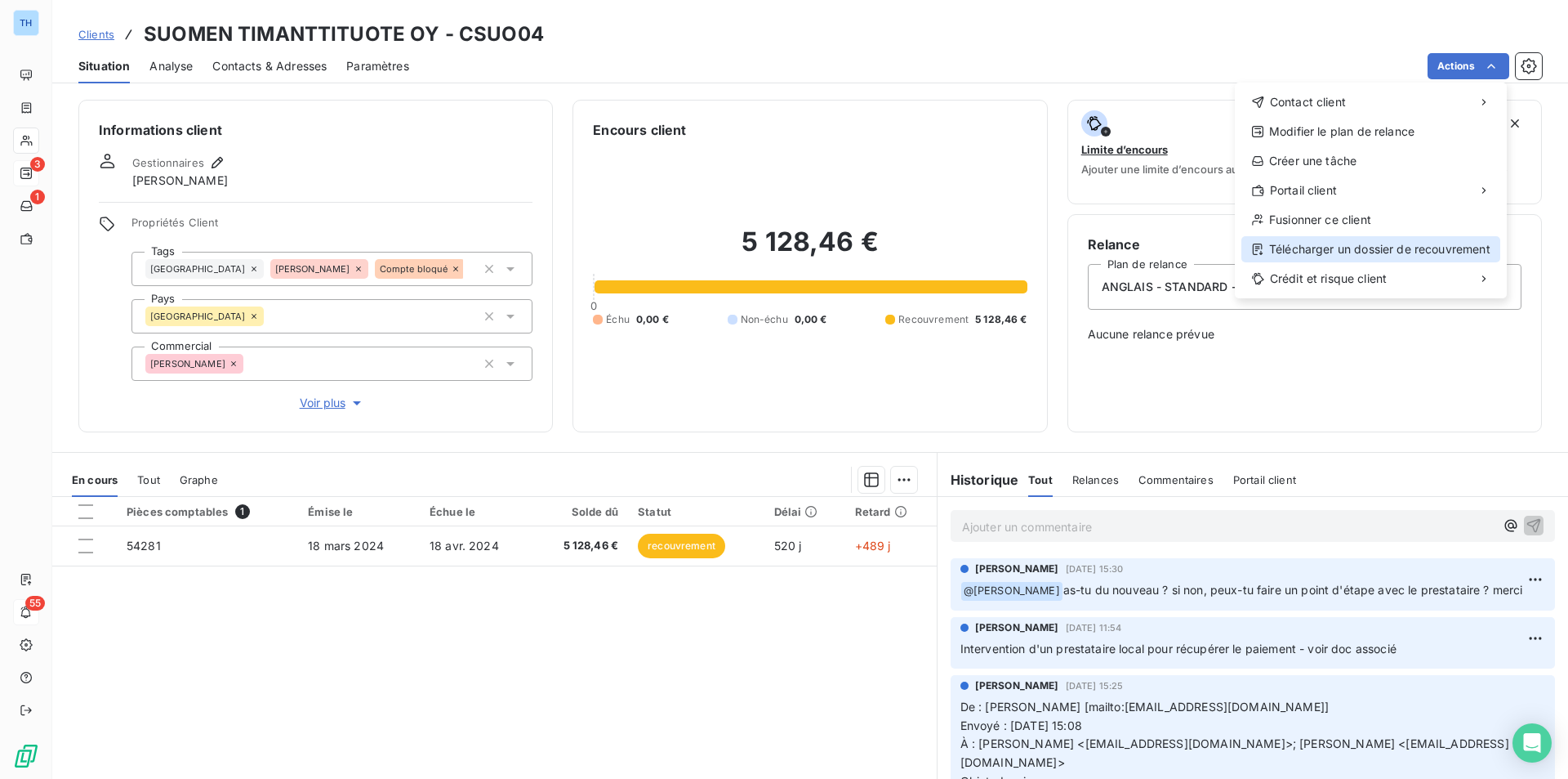
click at [1331, 242] on div "Télécharger un dossier de recouvrement" at bounding box center [1371, 249] width 259 height 26
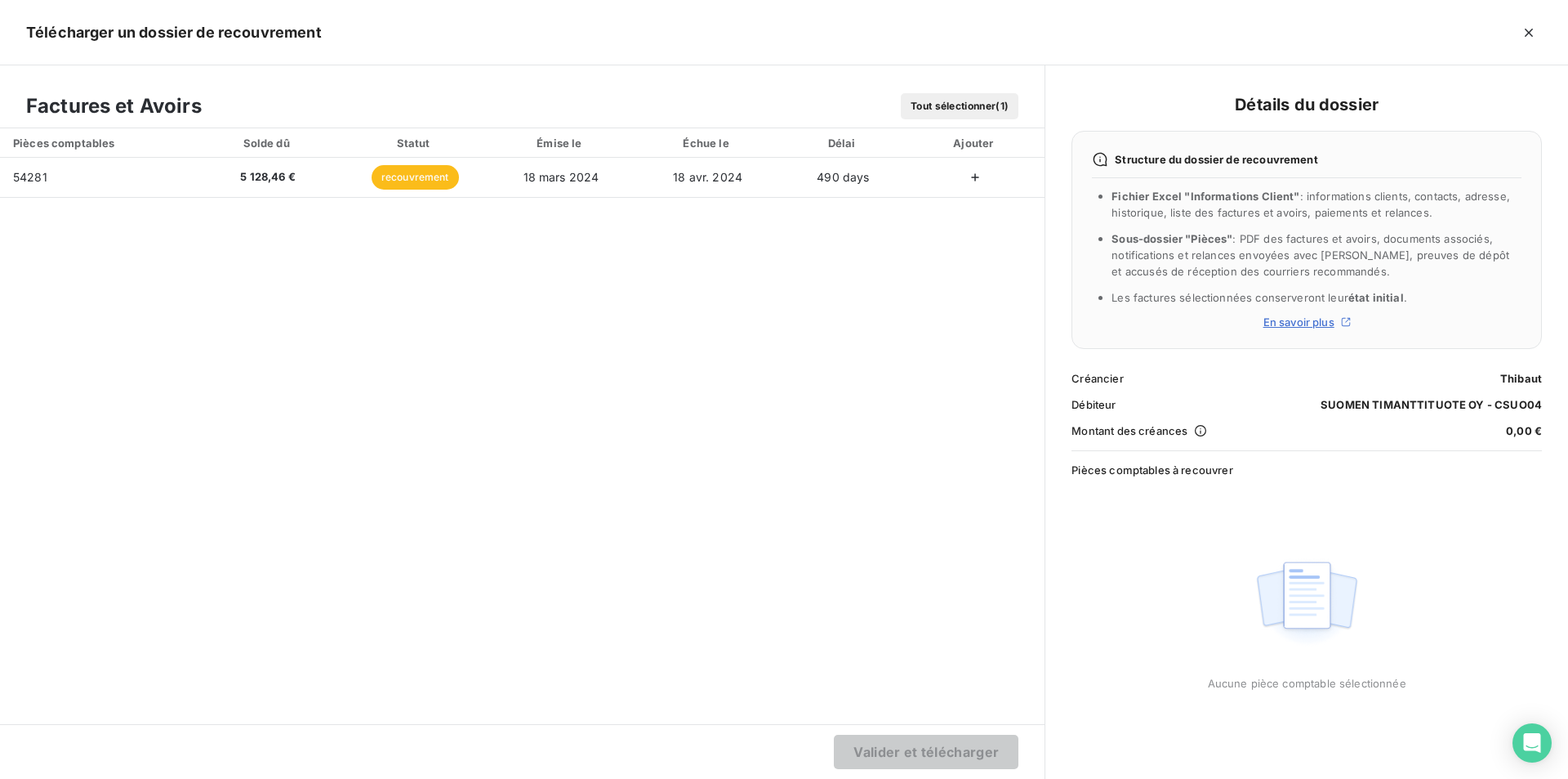
click at [977, 176] on icon "button" at bounding box center [975, 177] width 17 height 17
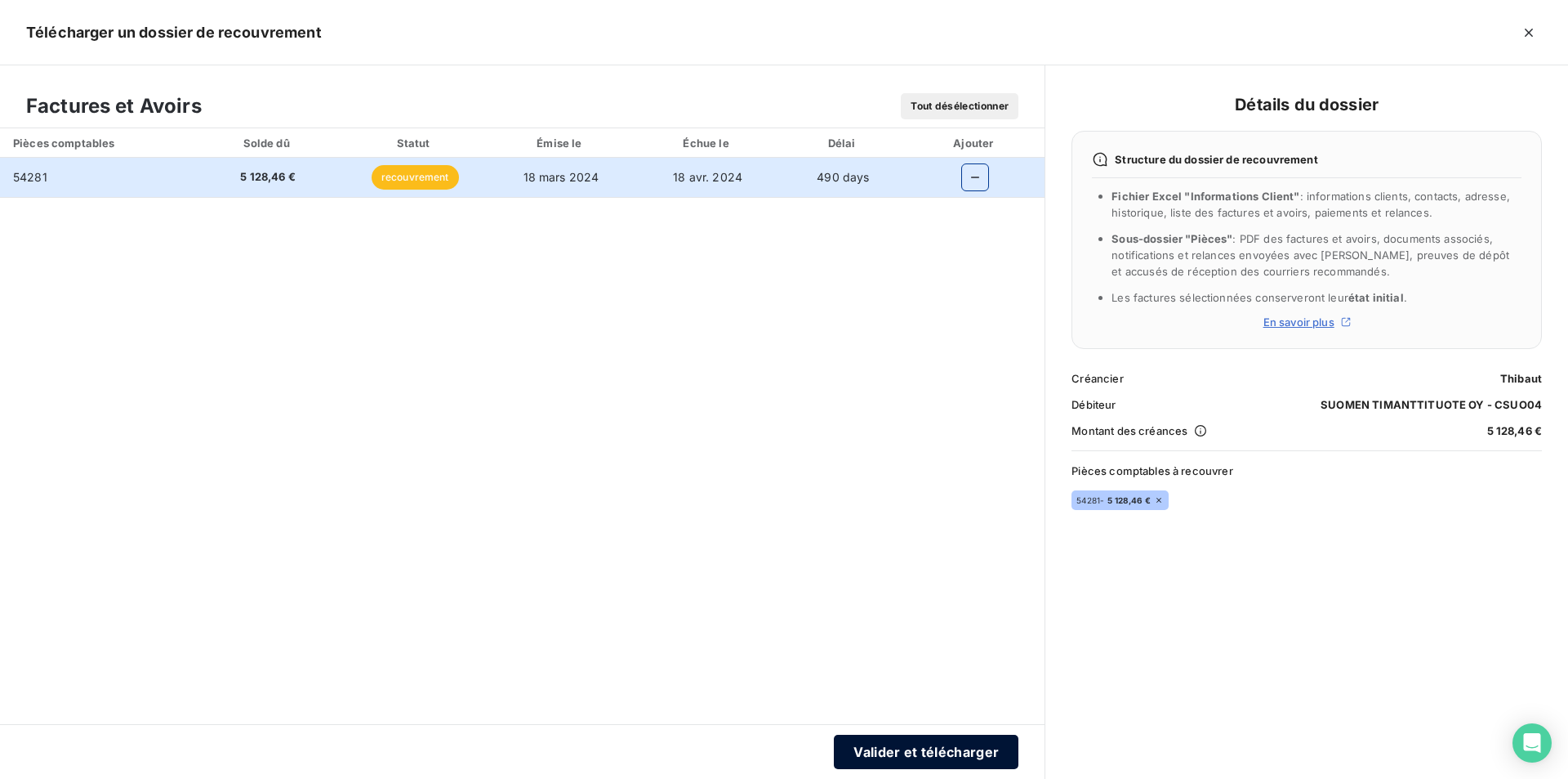
click at [974, 757] on button "Valider et télécharger" at bounding box center [926, 751] width 185 height 34
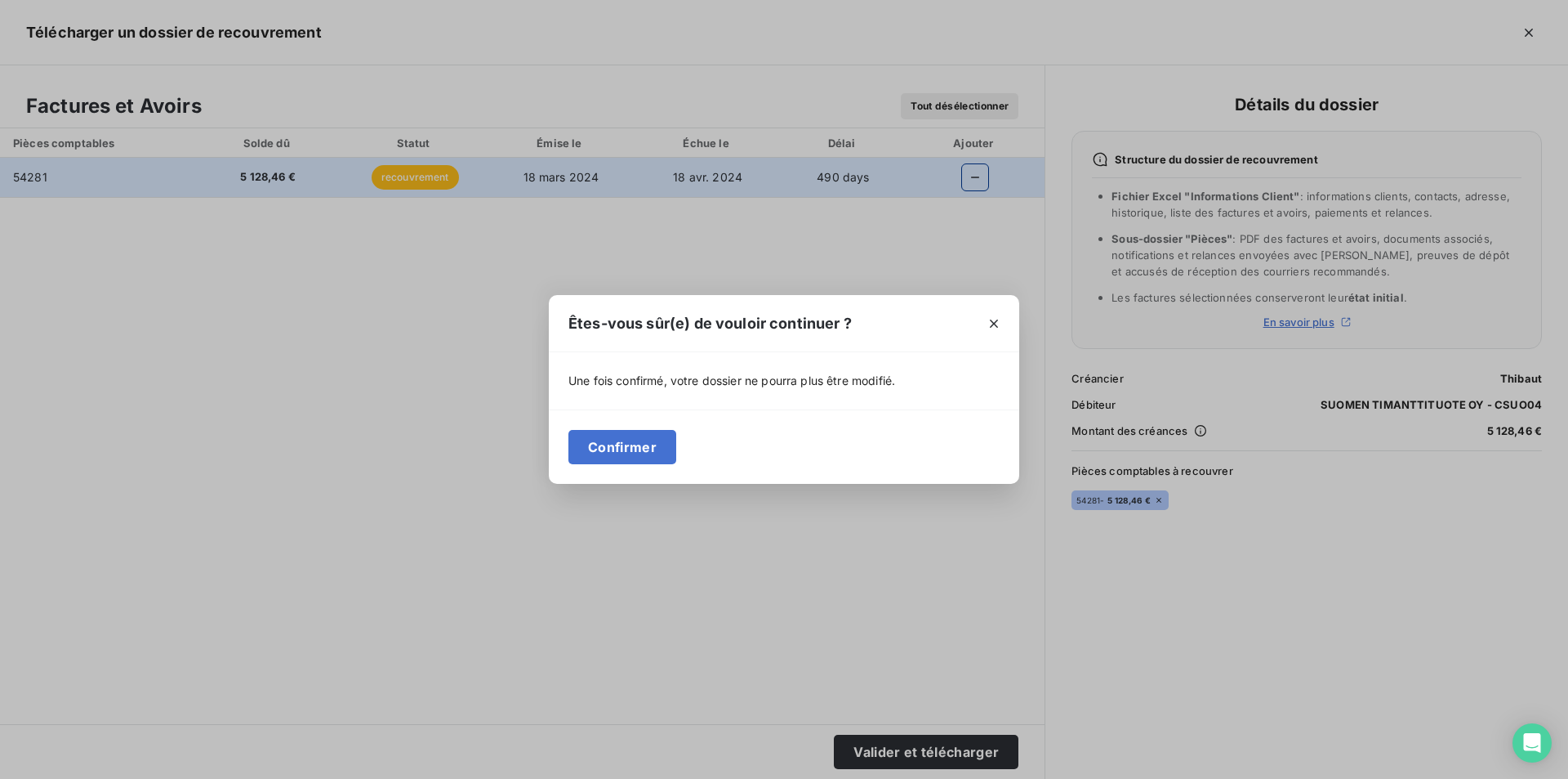
click at [615, 428] on div "Confirmer" at bounding box center [784, 446] width 471 height 74
click at [639, 451] on button "Confirmer" at bounding box center [622, 447] width 108 height 34
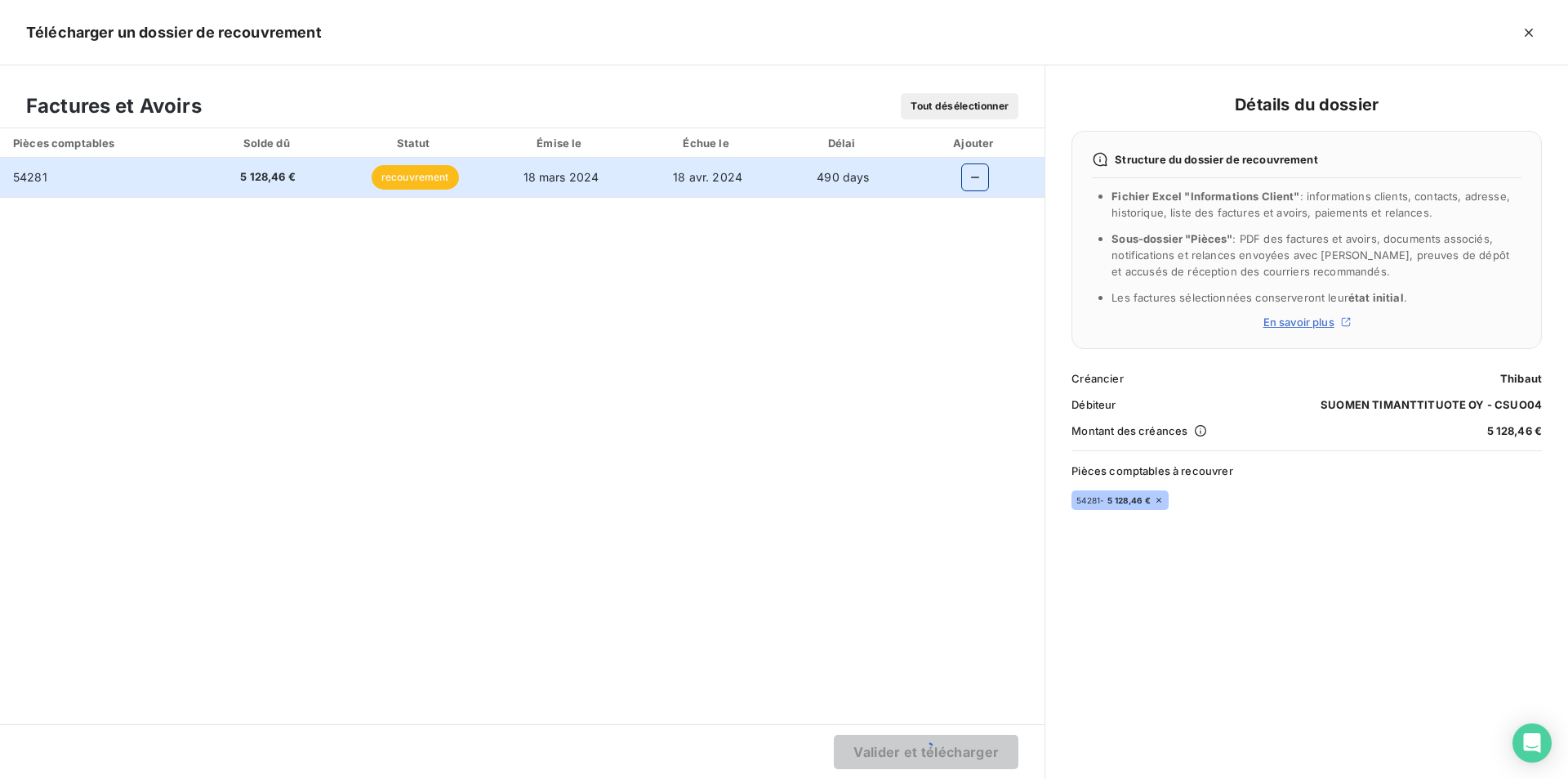
click at [854, 353] on div "Pièces comptables Solde dû Statut Émise le Échue le Délai Ajouter 54281 5 128,4…" at bounding box center [522, 426] width 1044 height 596
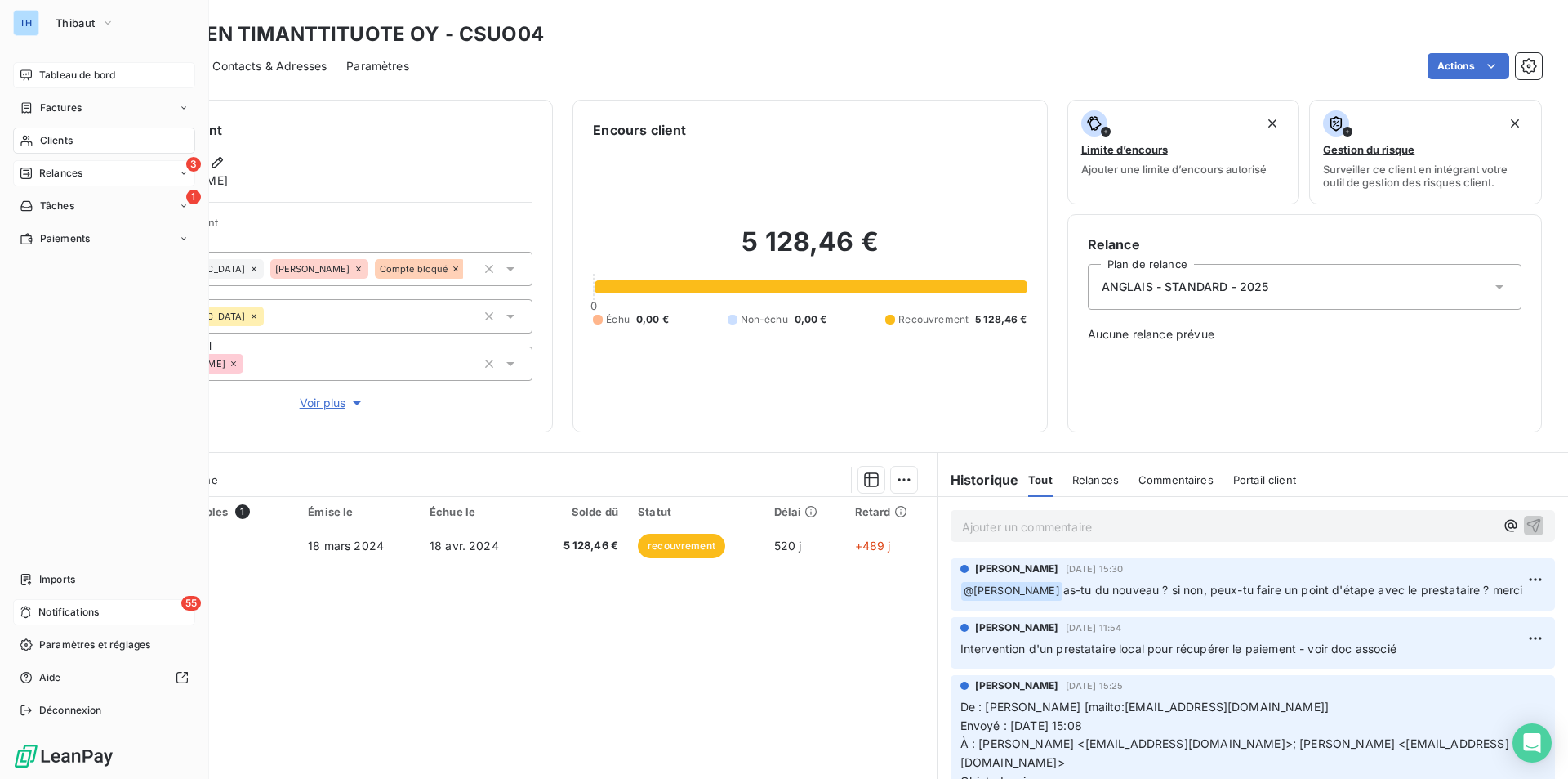
click at [62, 69] on span "Tableau de bord" at bounding box center [77, 75] width 76 height 15
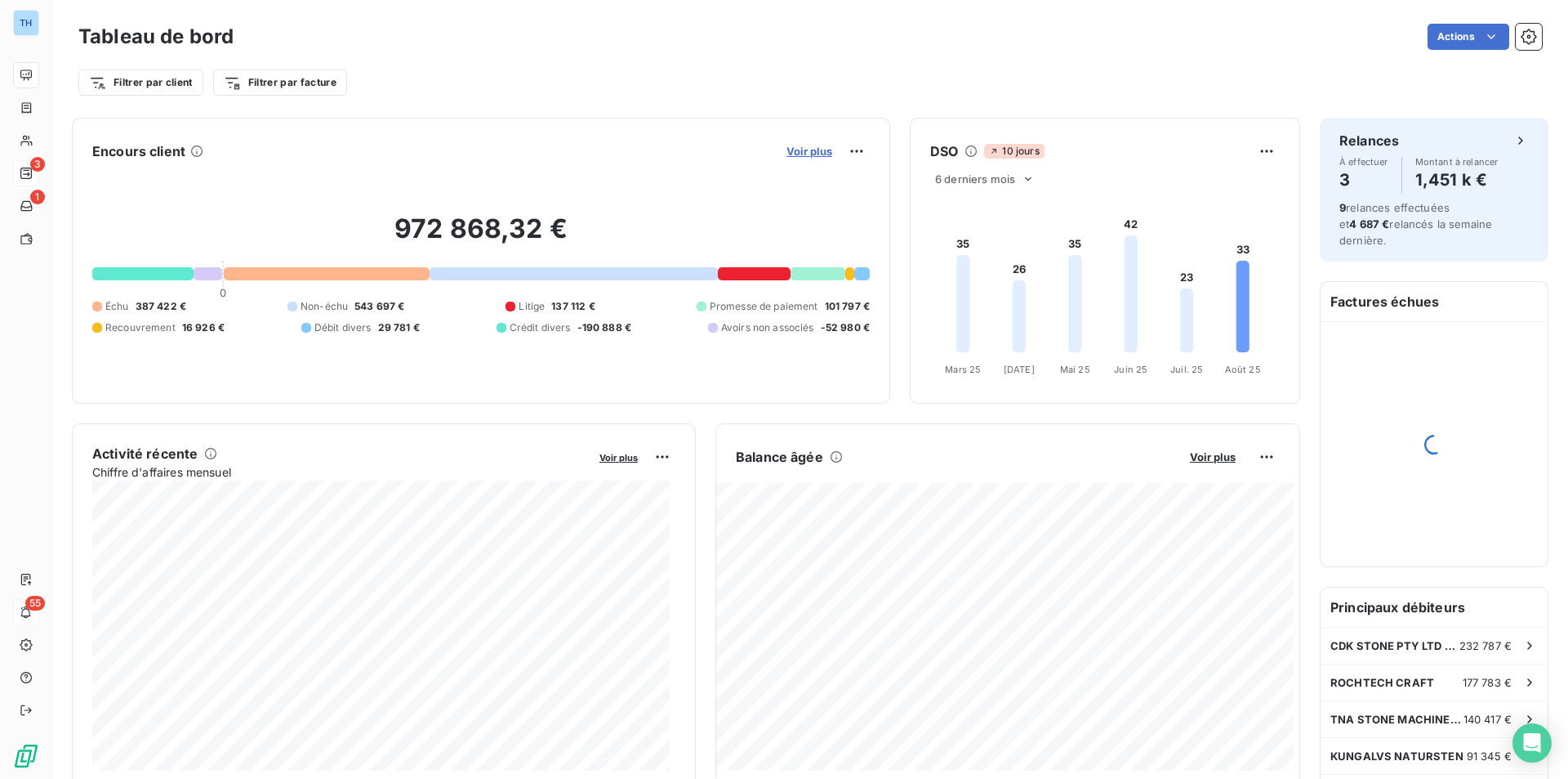
click at [804, 156] on span "Voir plus" at bounding box center [809, 151] width 46 height 13
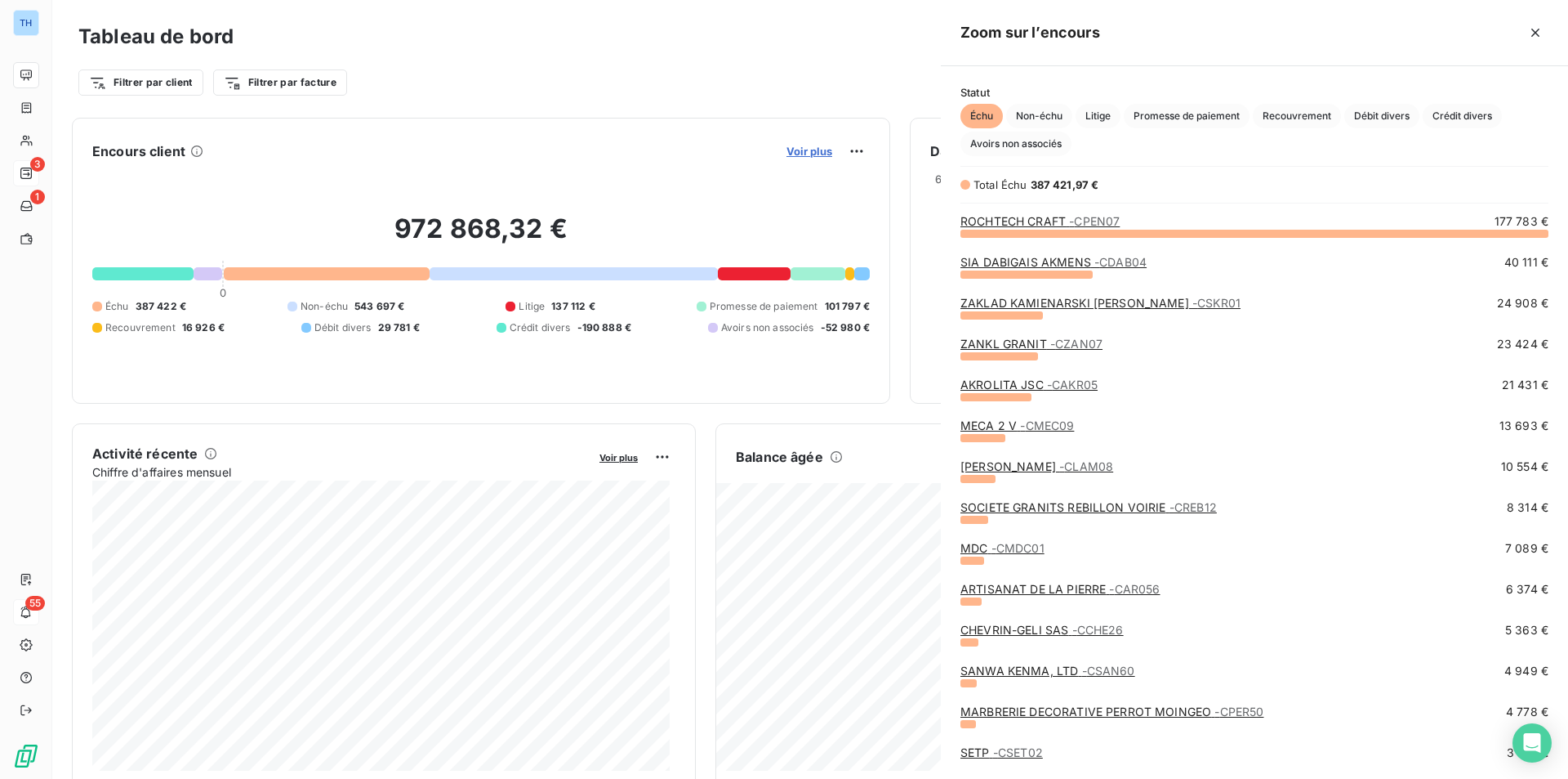
scroll to position [534, 615]
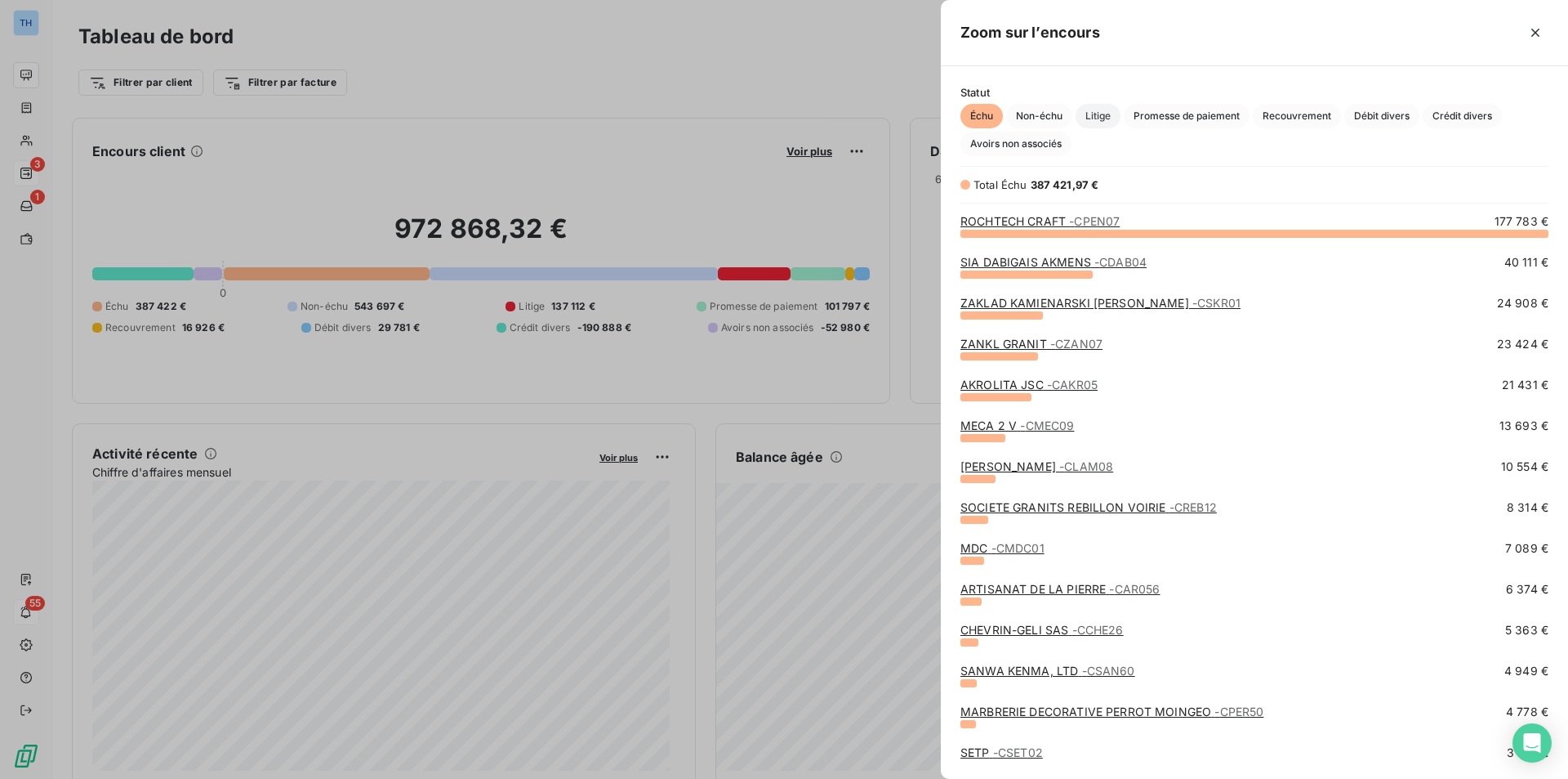
click at [1085, 118] on span "Litige" at bounding box center [1098, 115] width 45 height 24
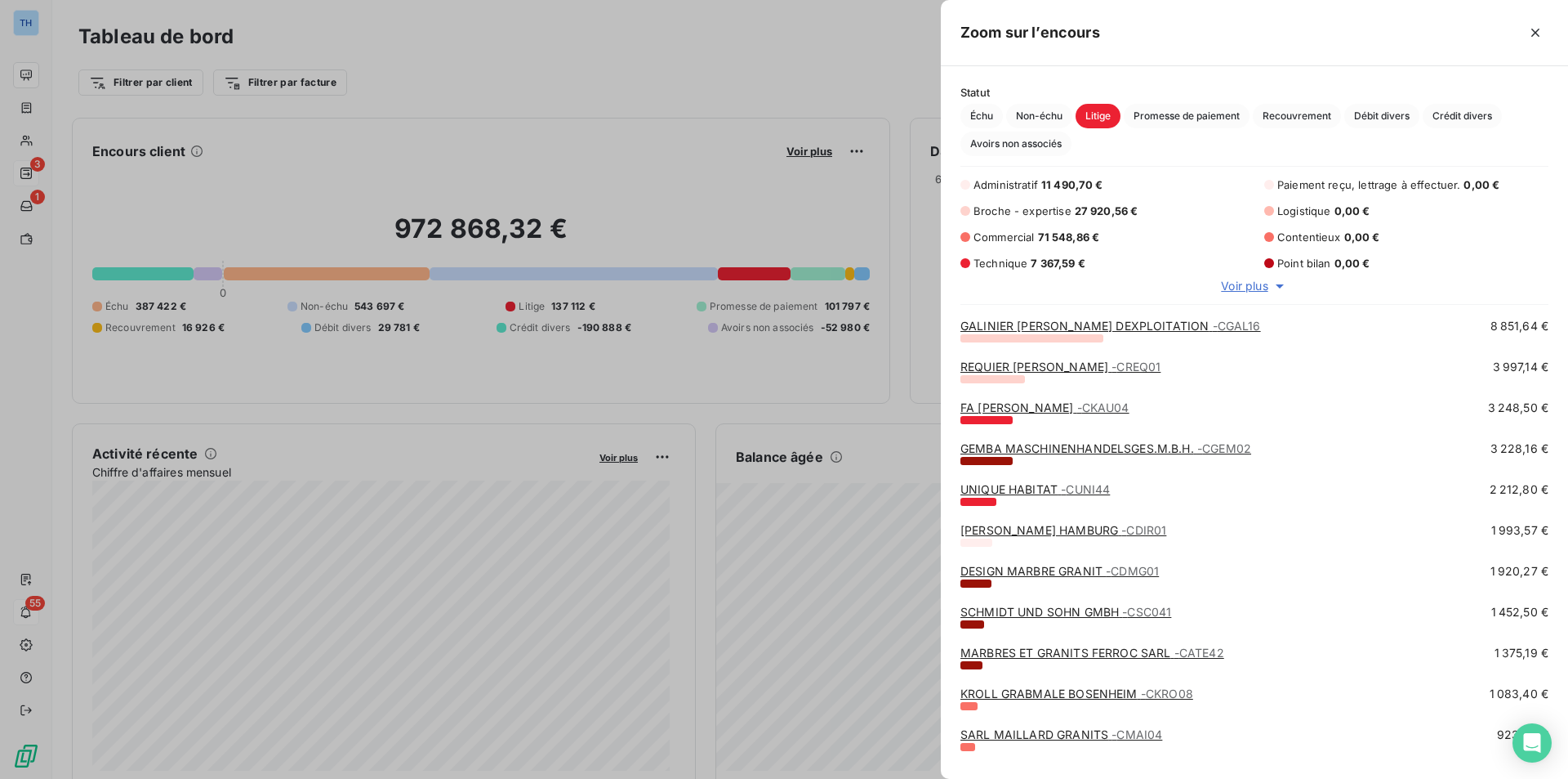
scroll to position [245, 0]
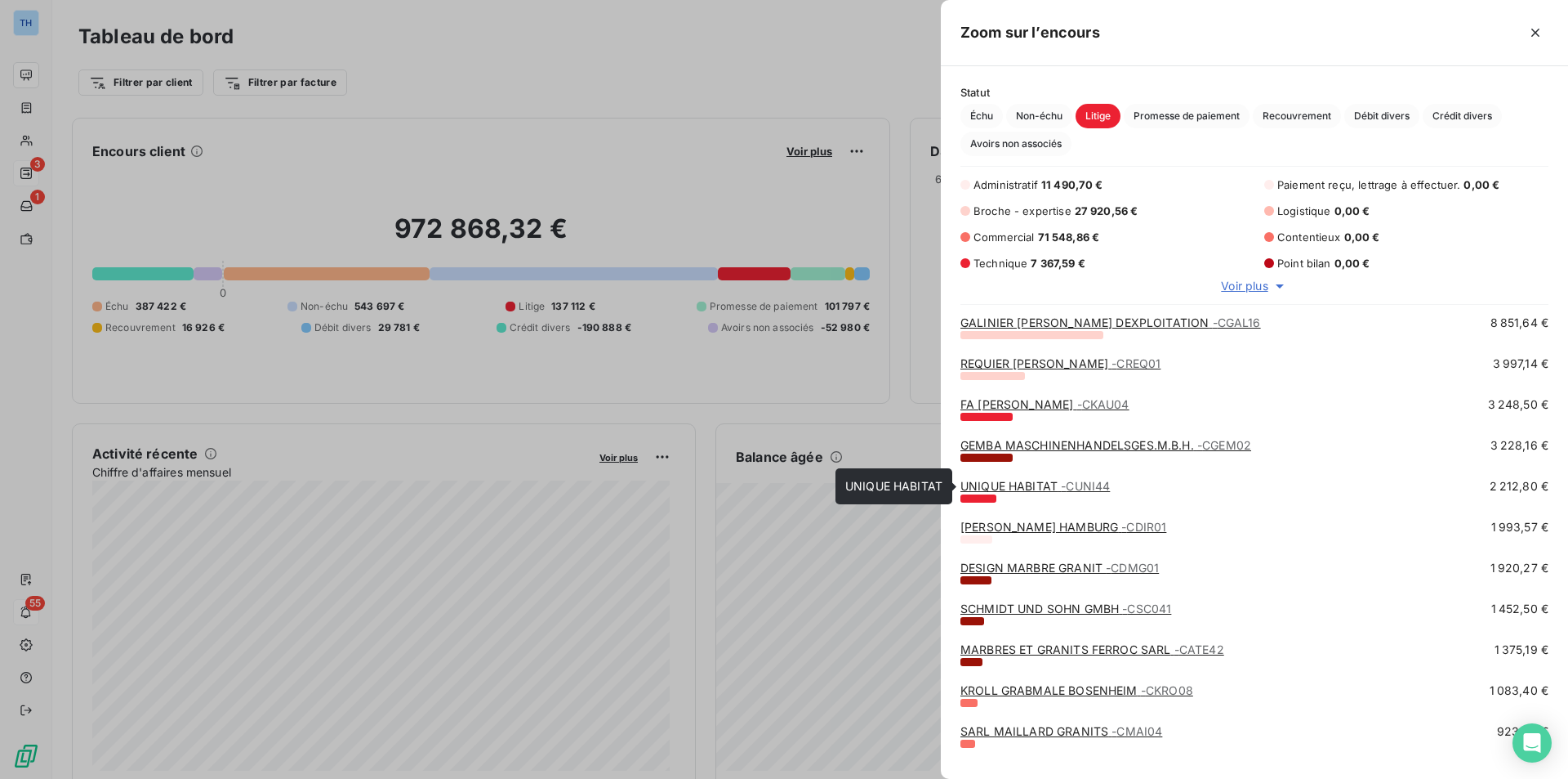
click at [987, 488] on link "UNIQUE HABITAT - CUNI44" at bounding box center [1034, 485] width 150 height 14
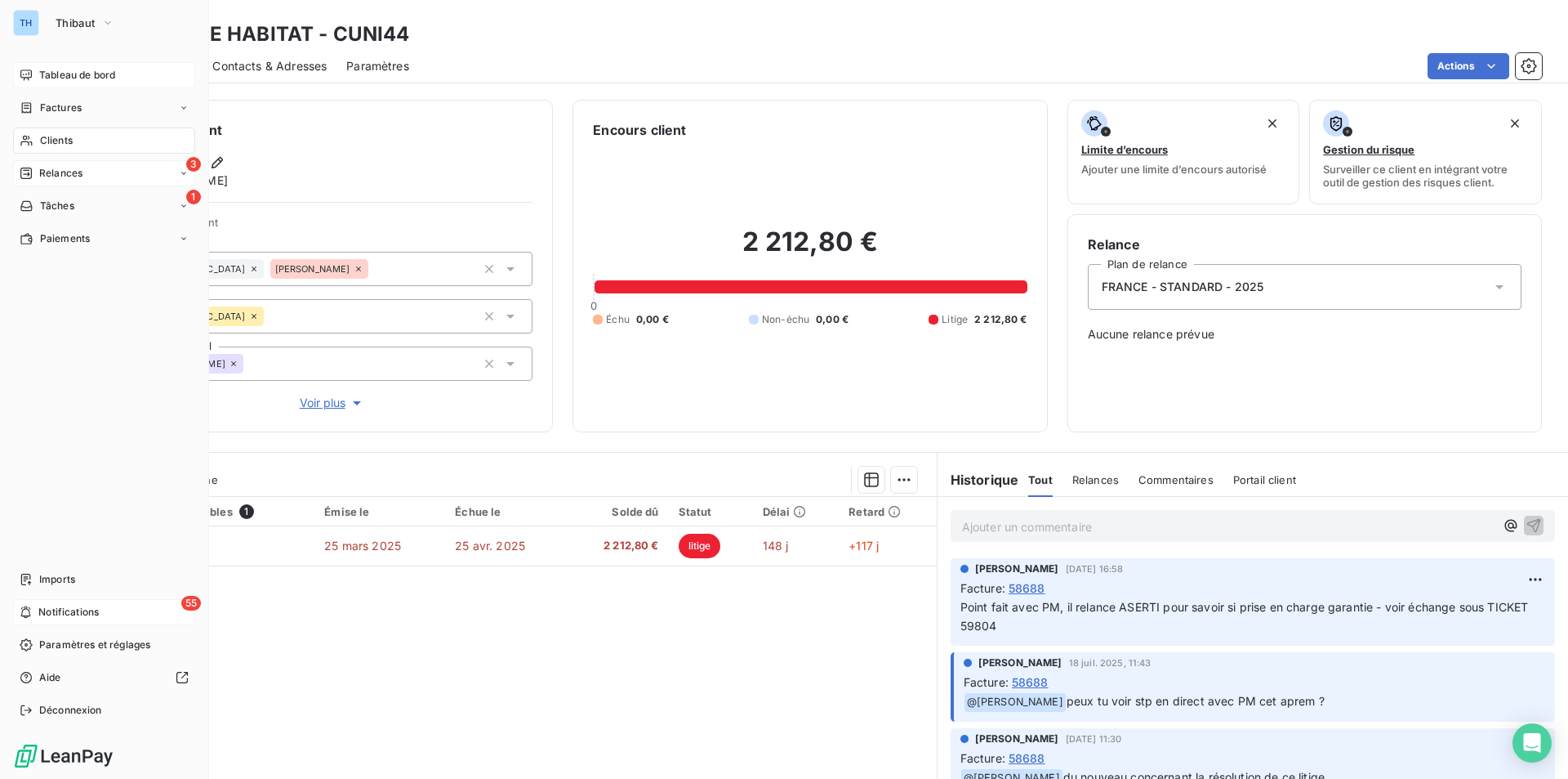
click at [47, 170] on span "Relances" at bounding box center [61, 173] width 43 height 15
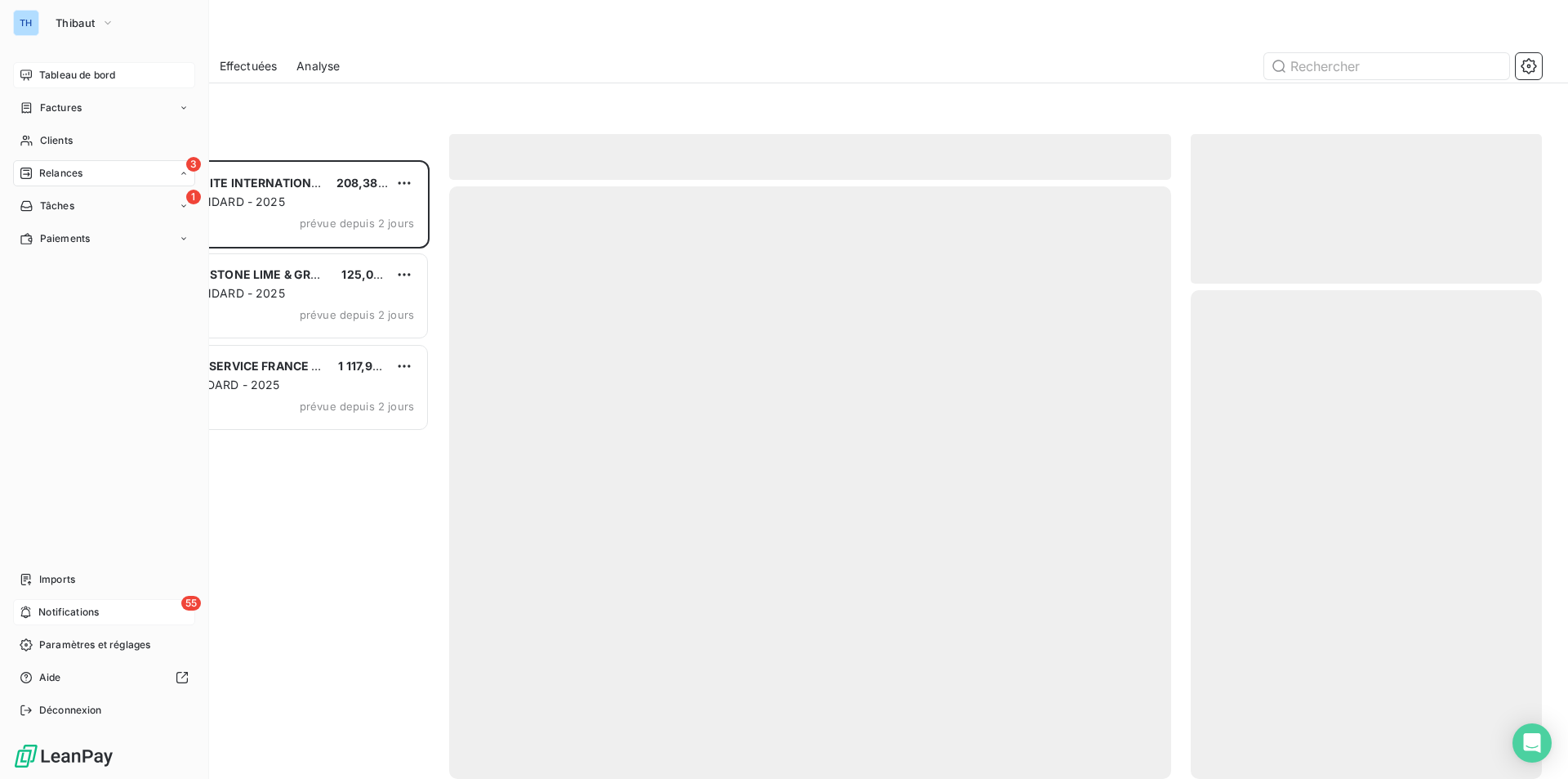
scroll to position [607, 339]
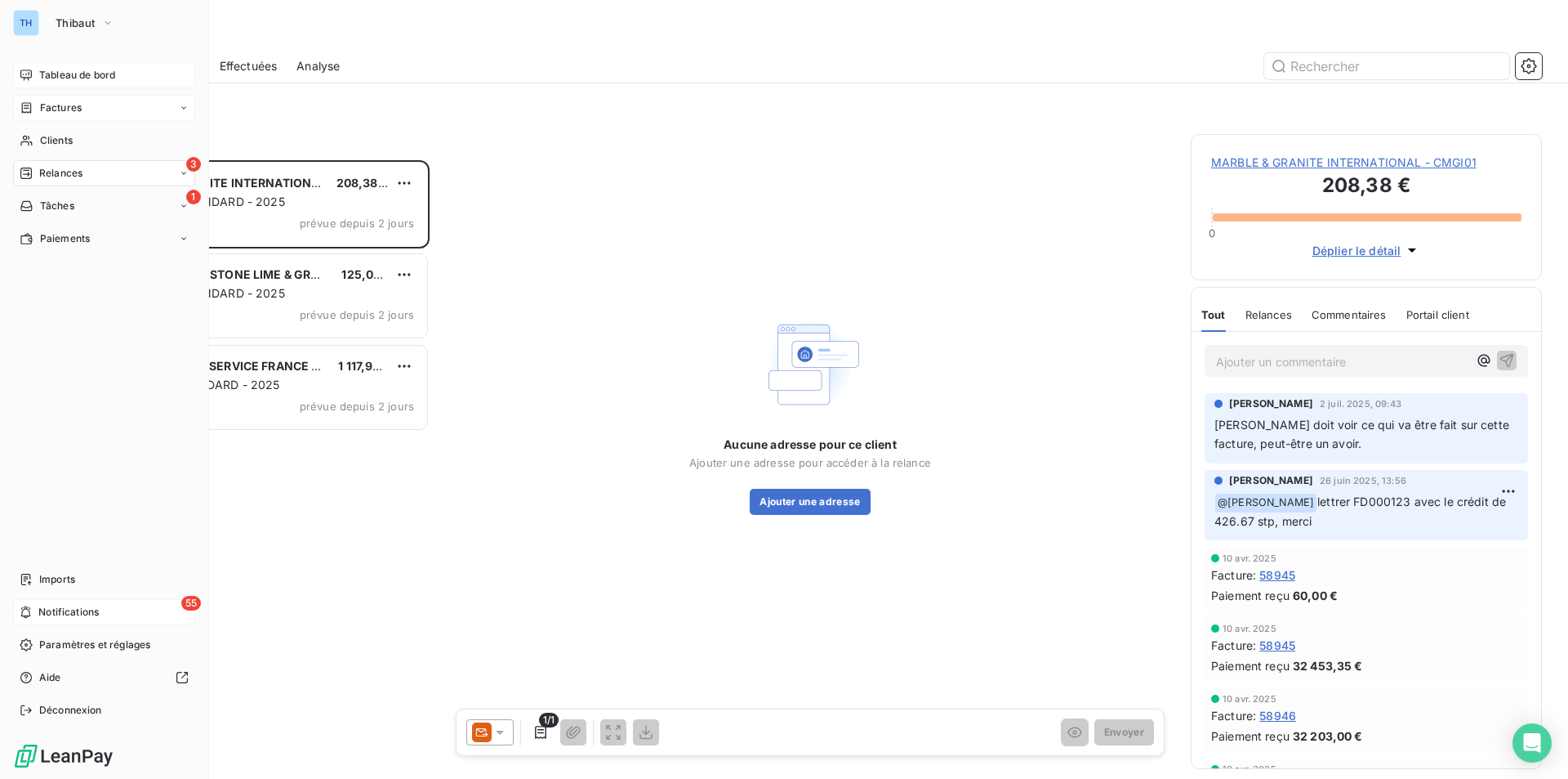
click at [62, 110] on span "Factures" at bounding box center [61, 108] width 42 height 15
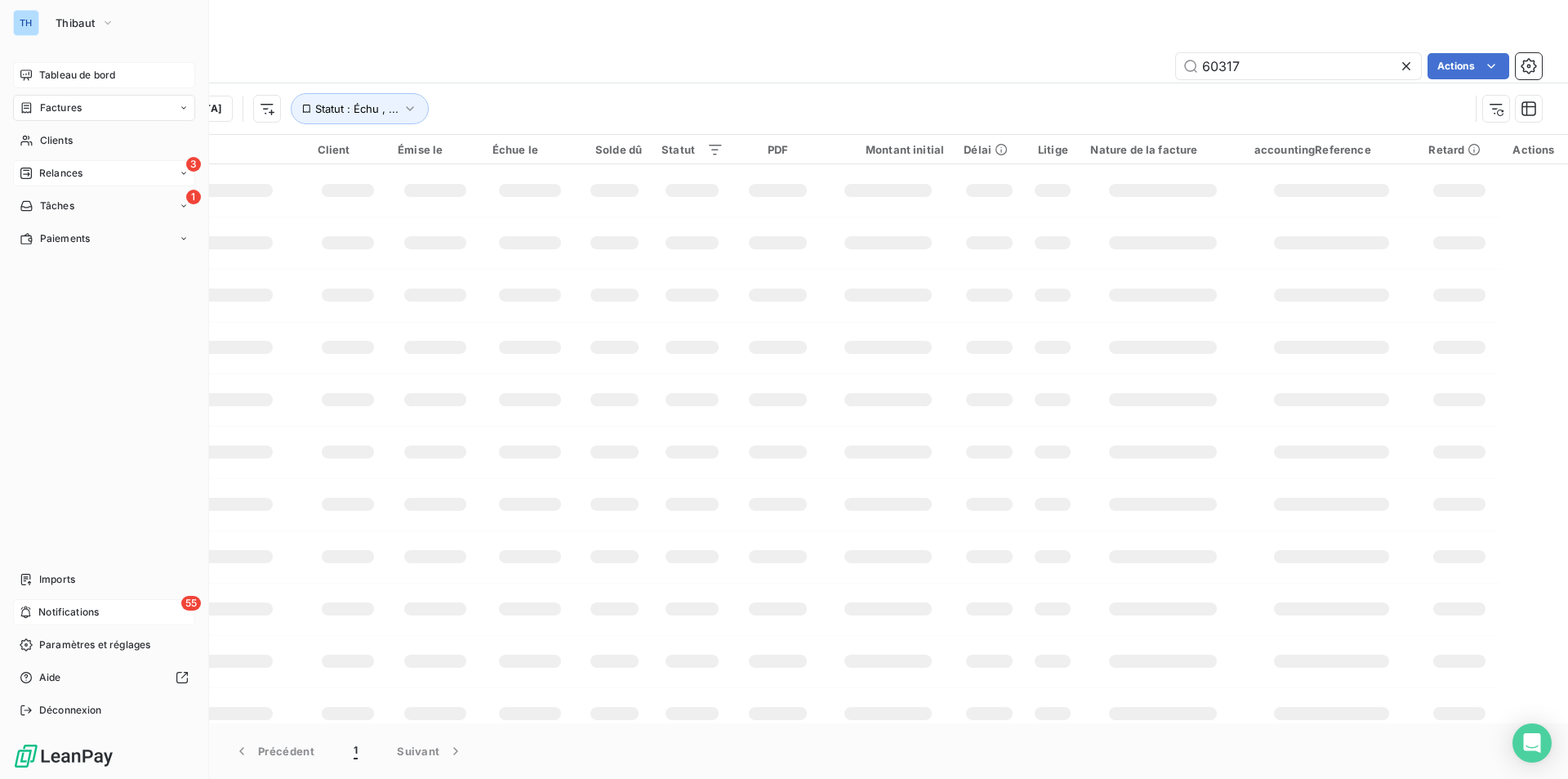
click at [64, 76] on span "Tableau de bord" at bounding box center [77, 75] width 76 height 15
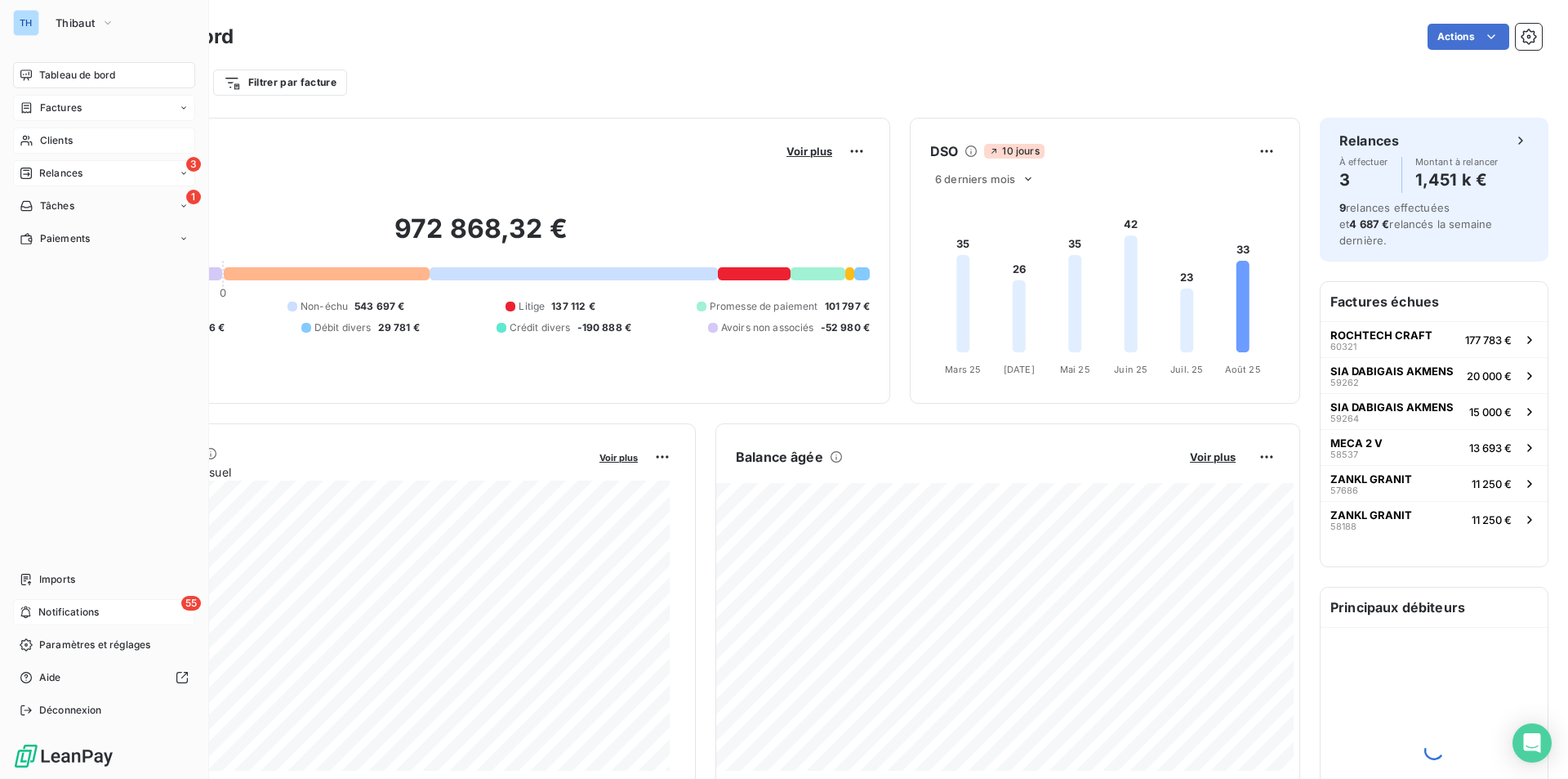
drag, startPoint x: 59, startPoint y: 135, endPoint x: 98, endPoint y: 130, distance: 39.3
click at [59, 135] on span "Clients" at bounding box center [56, 141] width 33 height 15
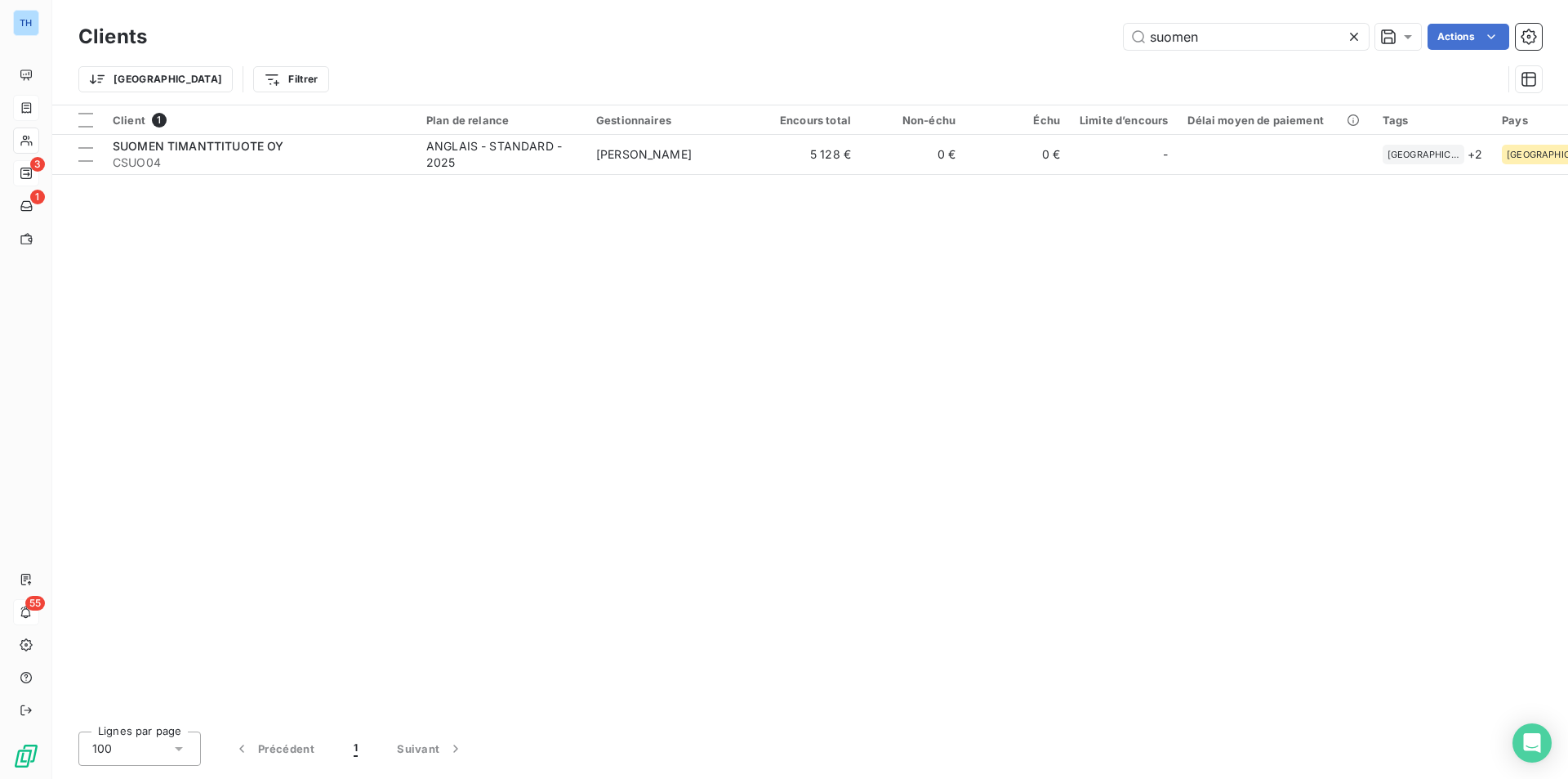
drag, startPoint x: 1210, startPoint y: 40, endPoint x: 1099, endPoint y: 39, distance: 111.0
click at [1111, 41] on div "suomen Actions" at bounding box center [854, 36] width 1376 height 26
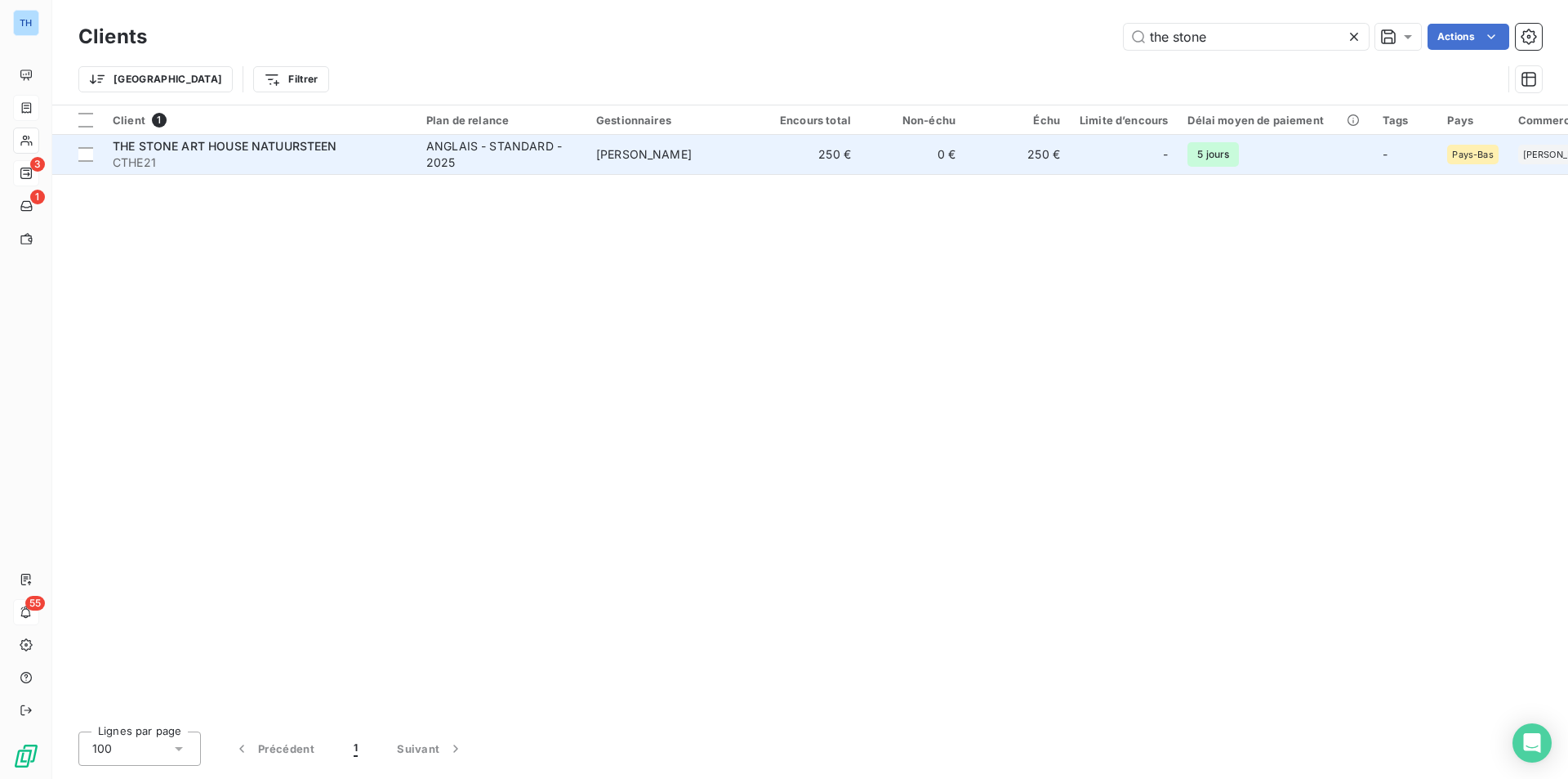
type input "the stone"
click at [728, 167] on td "[PERSON_NAME]" at bounding box center [671, 154] width 170 height 39
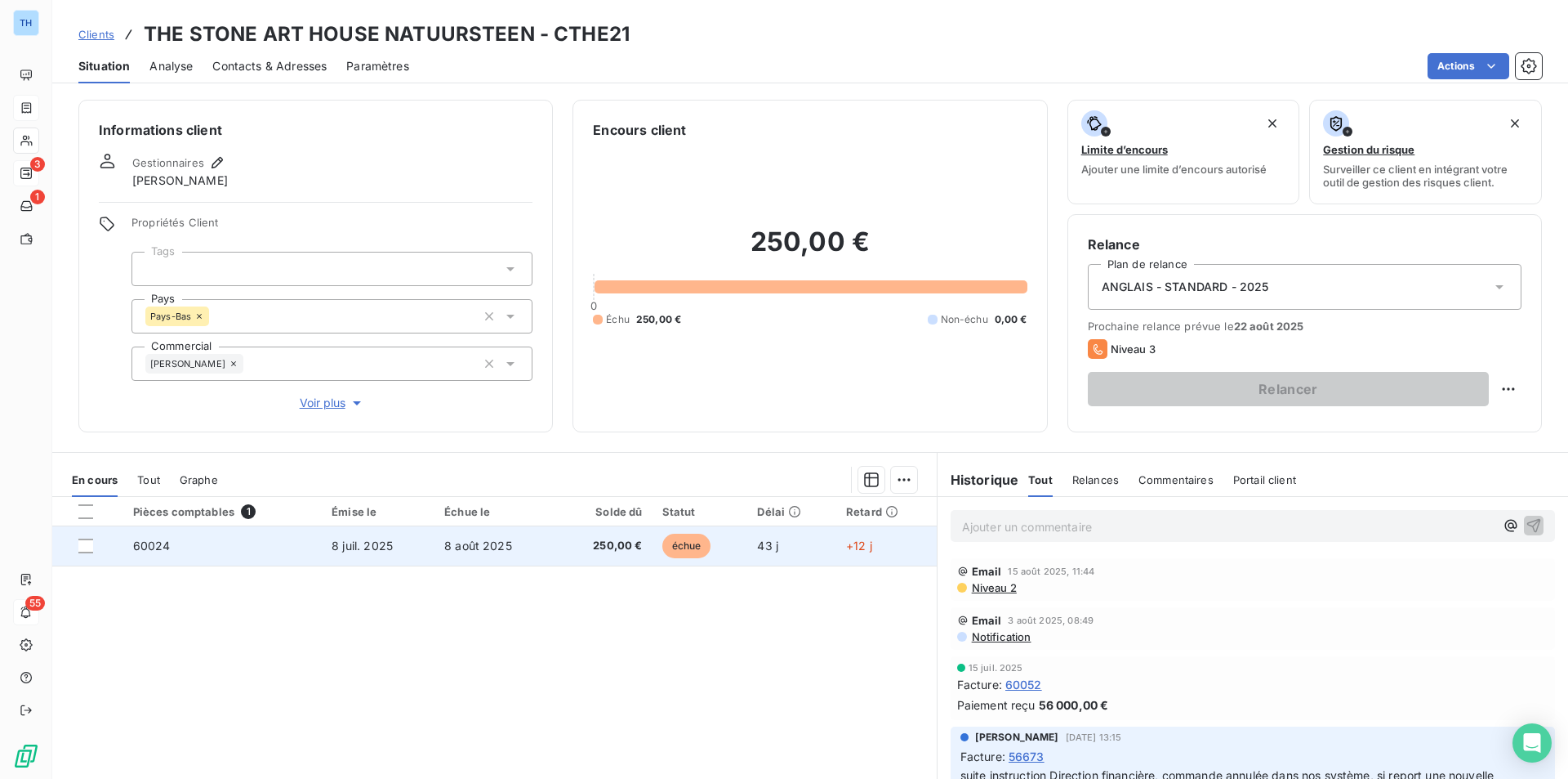
click at [538, 545] on td "8 août 2025" at bounding box center [496, 546] width 122 height 39
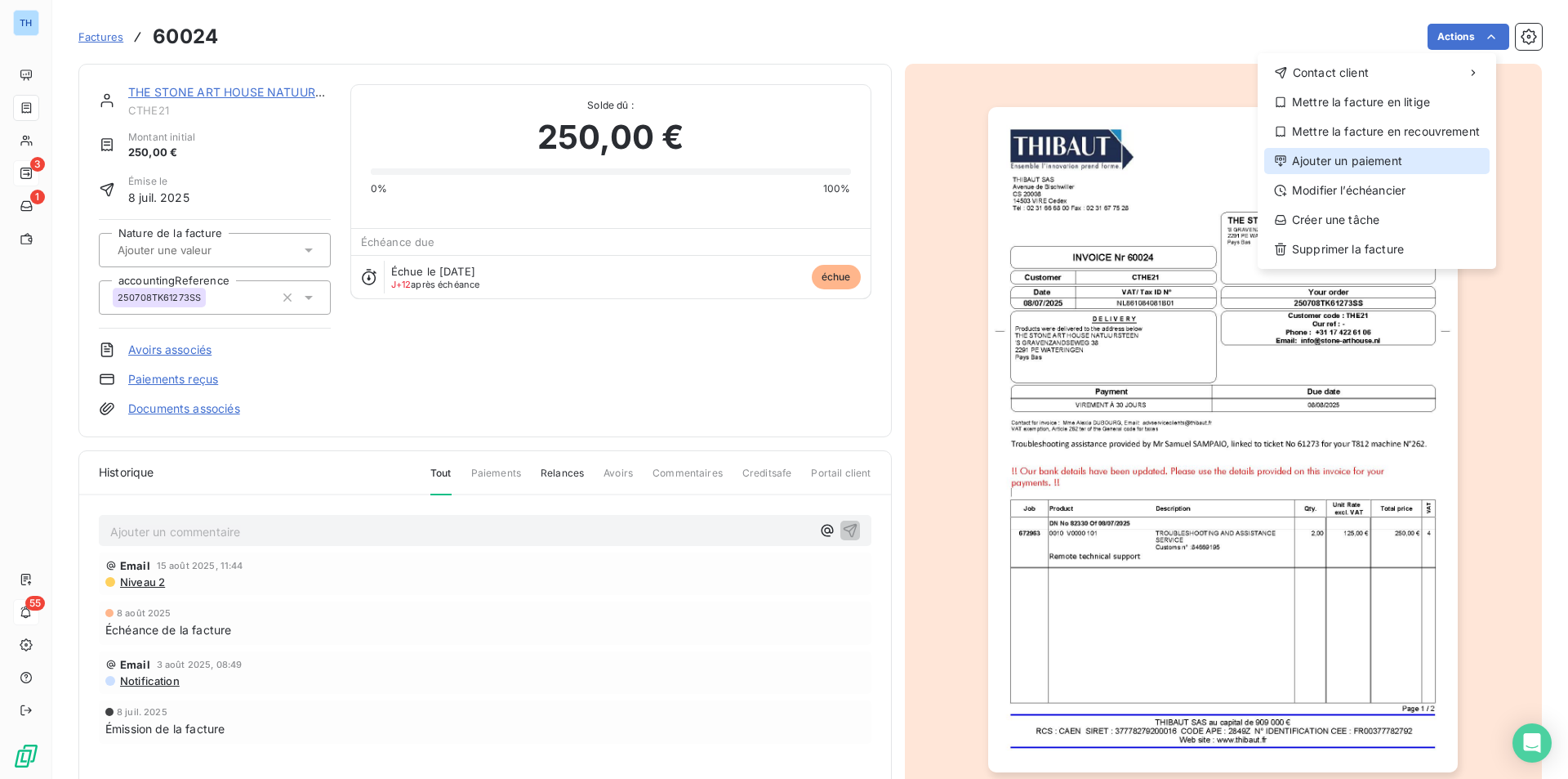
click at [1372, 162] on div "Ajouter un paiement" at bounding box center [1377, 161] width 226 height 26
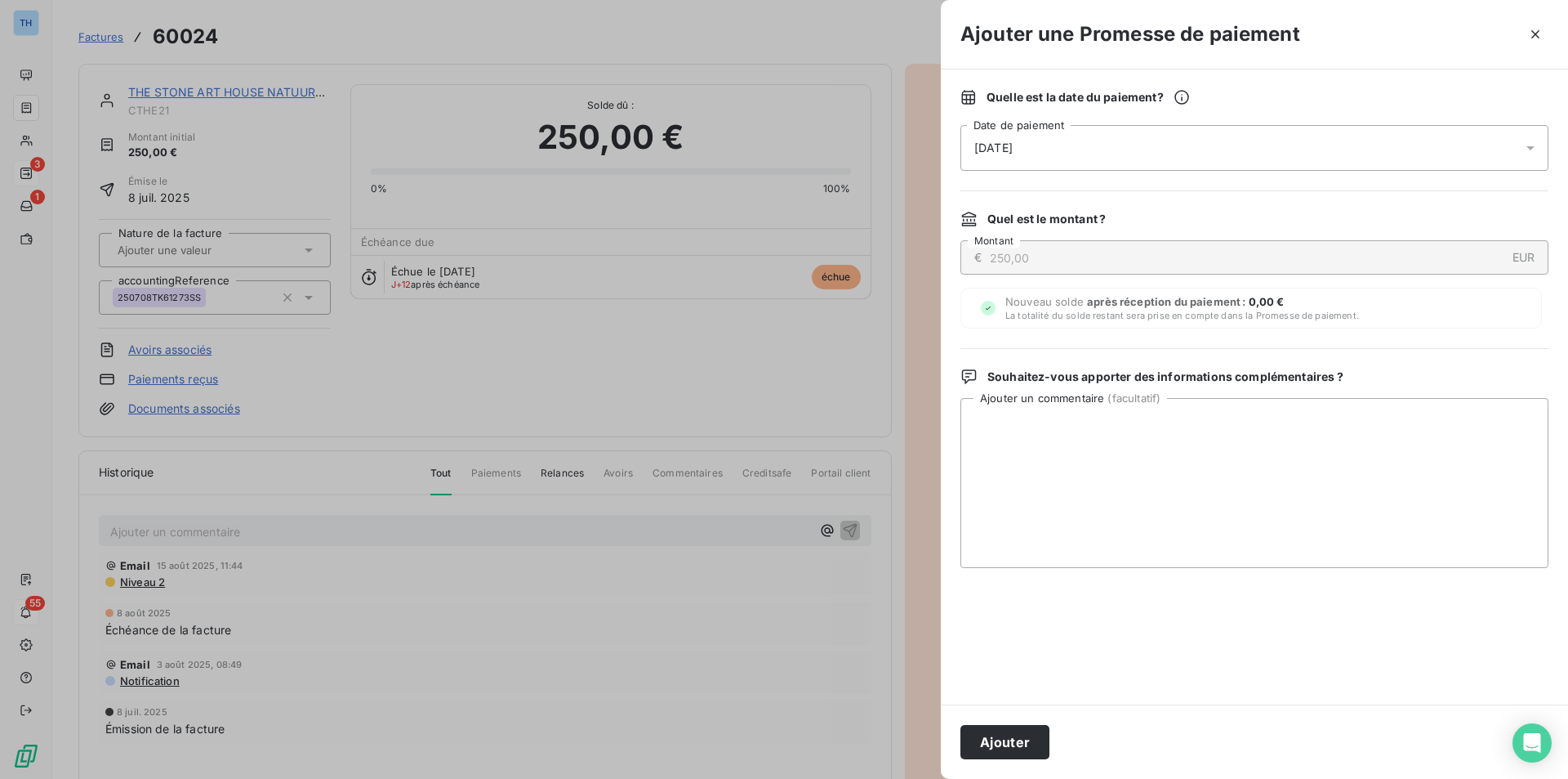
click at [1162, 152] on div "[DATE]" at bounding box center [1254, 147] width 588 height 46
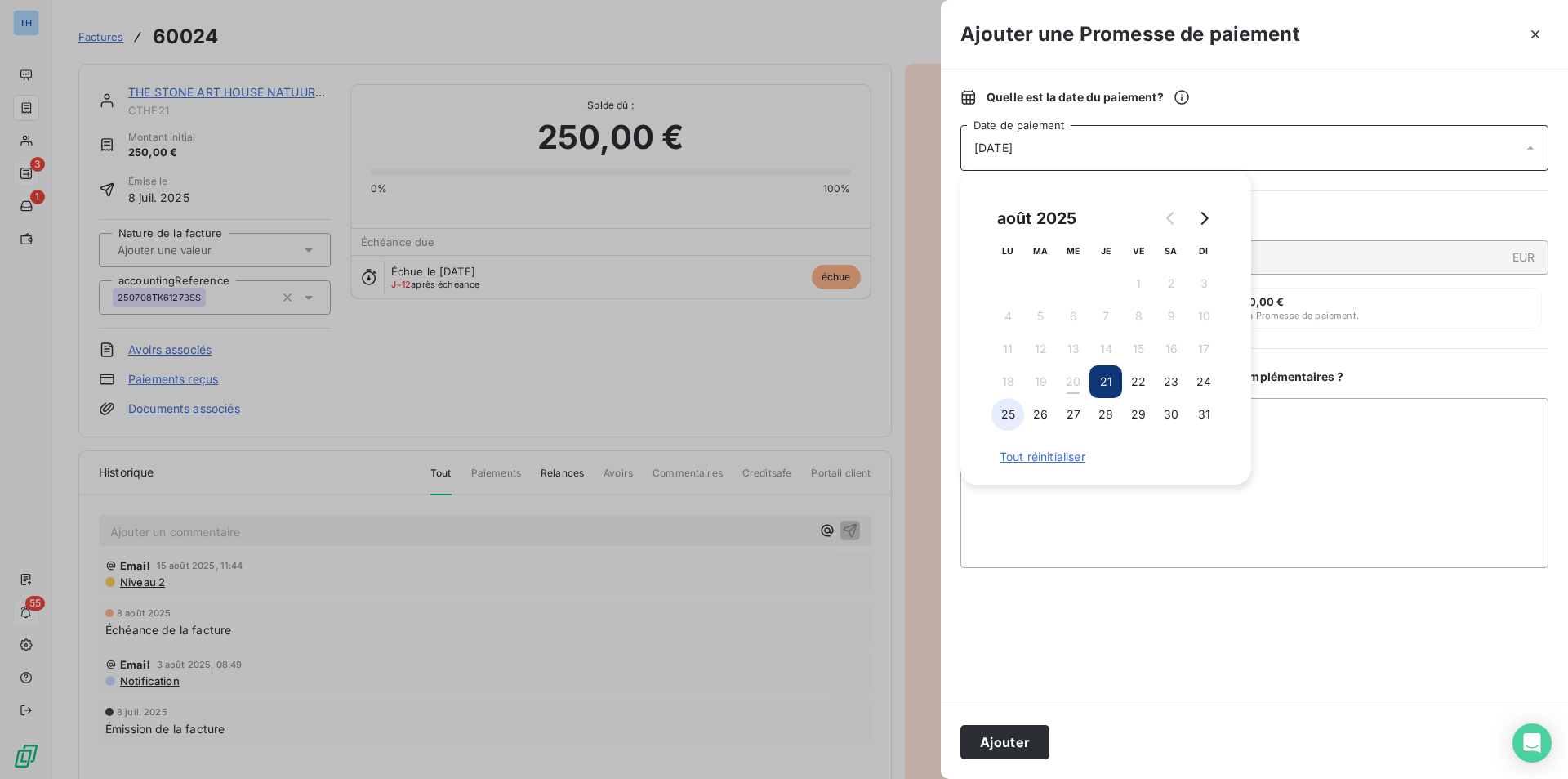
click at [1008, 413] on button "25" at bounding box center [1008, 414] width 33 height 33
click at [1360, 470] on textarea "Ajouter un commentaire ( facultatif )" at bounding box center [1254, 483] width 588 height 170
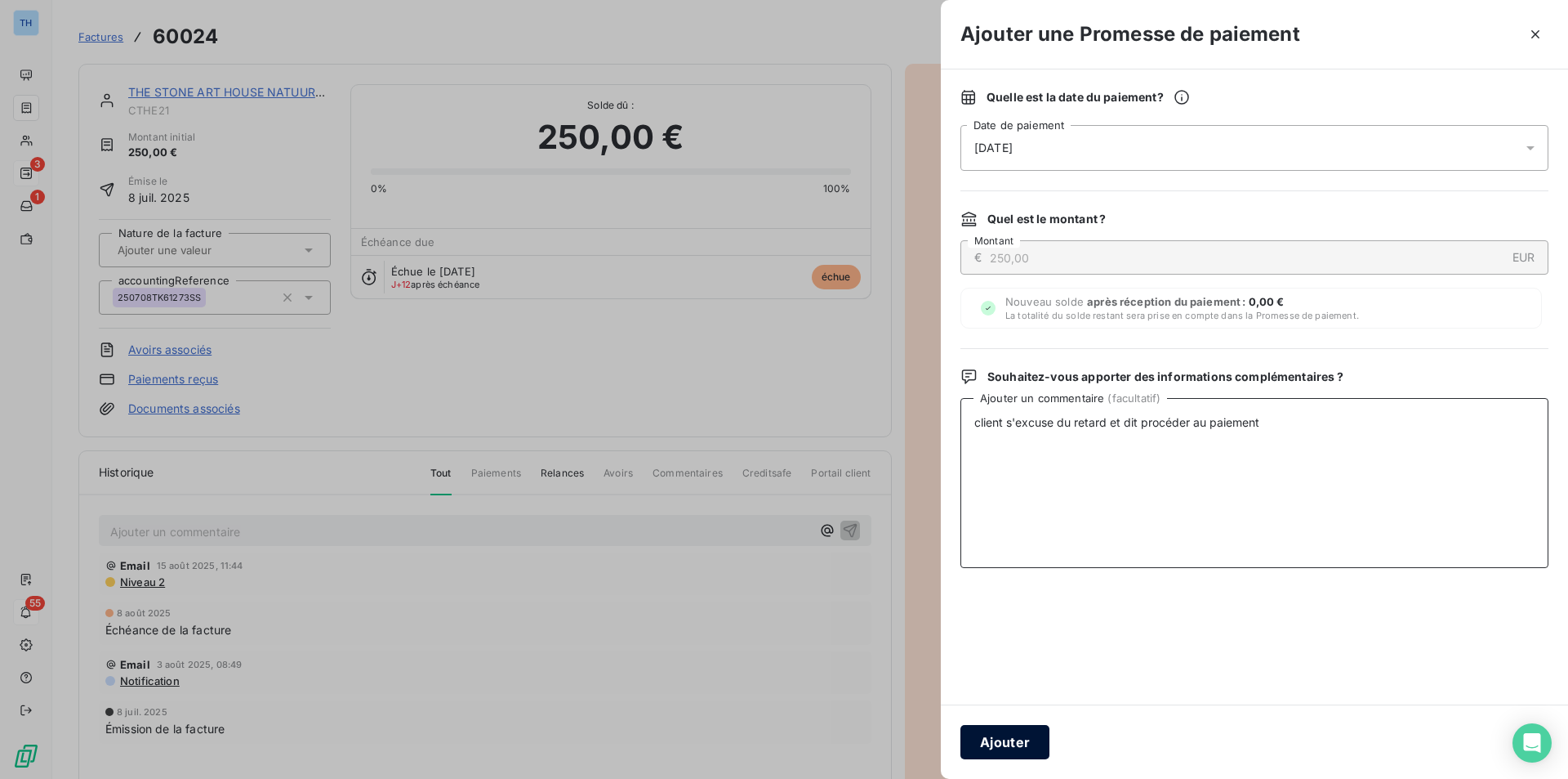
type textarea "client s'excuse du retard et dit procéder au paiement"
drag, startPoint x: 1038, startPoint y: 738, endPoint x: 1046, endPoint y: 735, distance: 8.5
click at [1038, 738] on button "Ajouter" at bounding box center [1004, 741] width 89 height 34
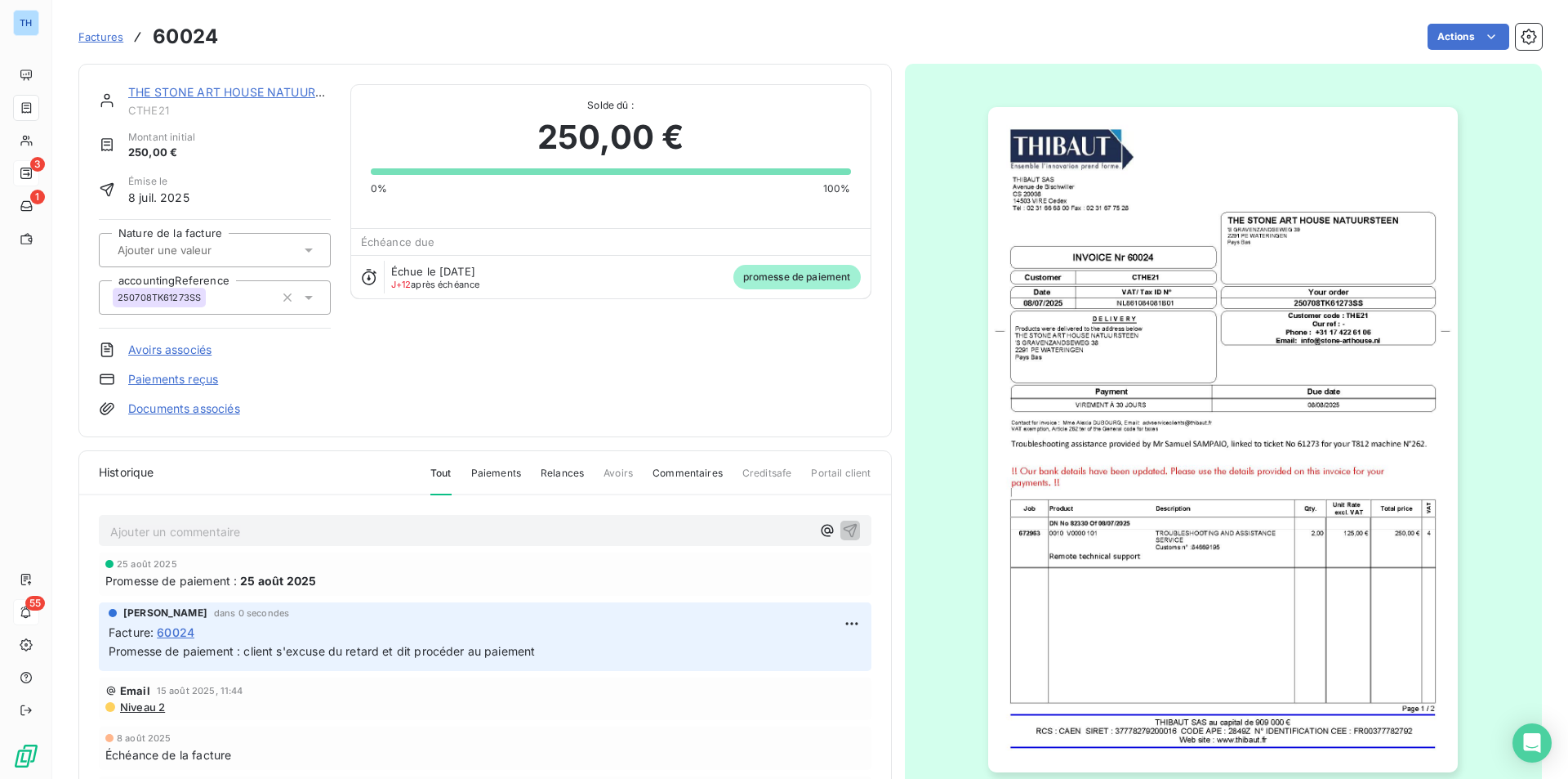
click at [268, 93] on link "THE STONE ART HOUSE NATUURSTEEN" at bounding box center [240, 92] width 225 height 14
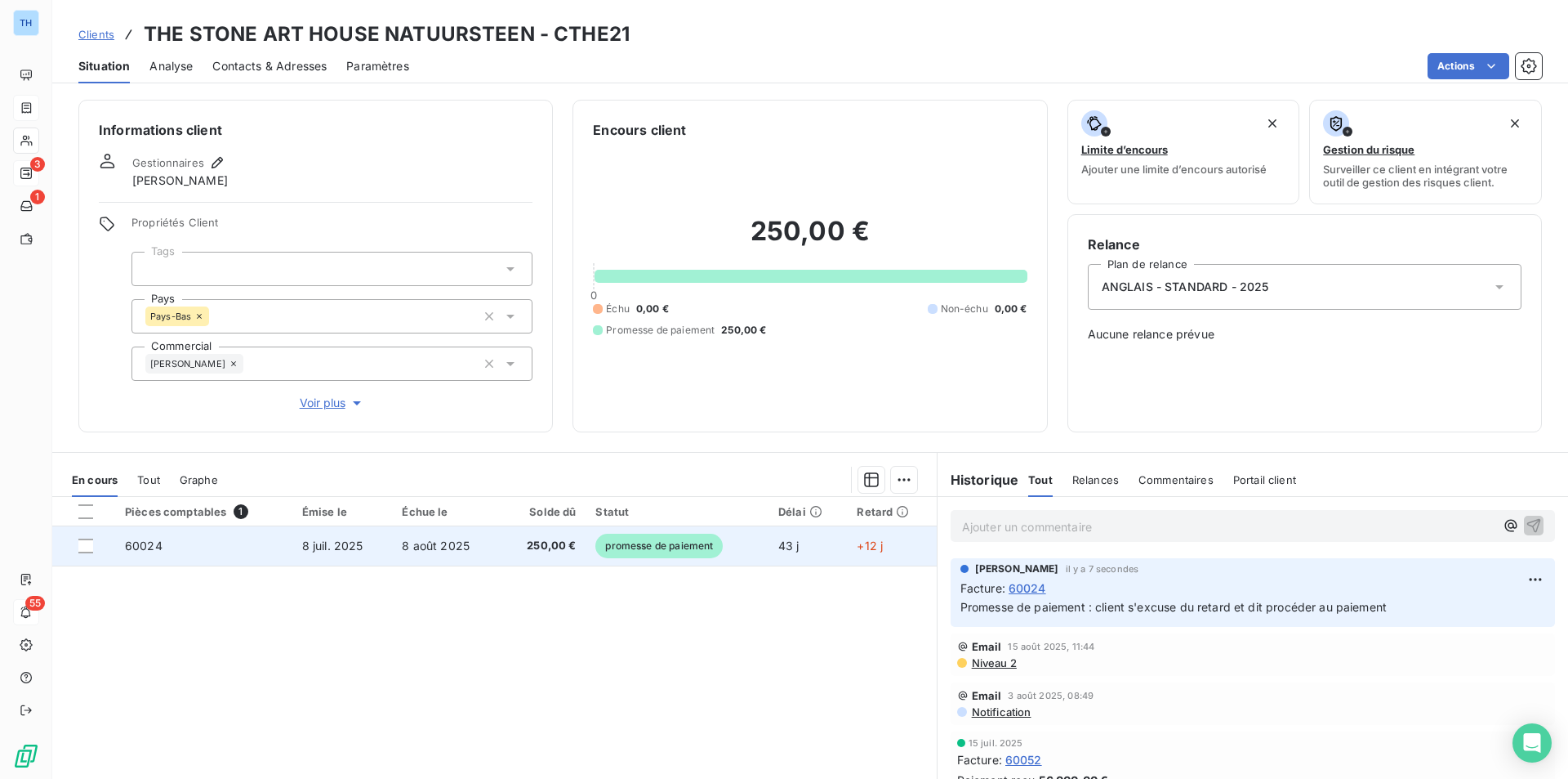
click at [488, 560] on td "8 août 2025" at bounding box center [446, 546] width 108 height 39
